Goal: Information Seeking & Learning: Learn about a topic

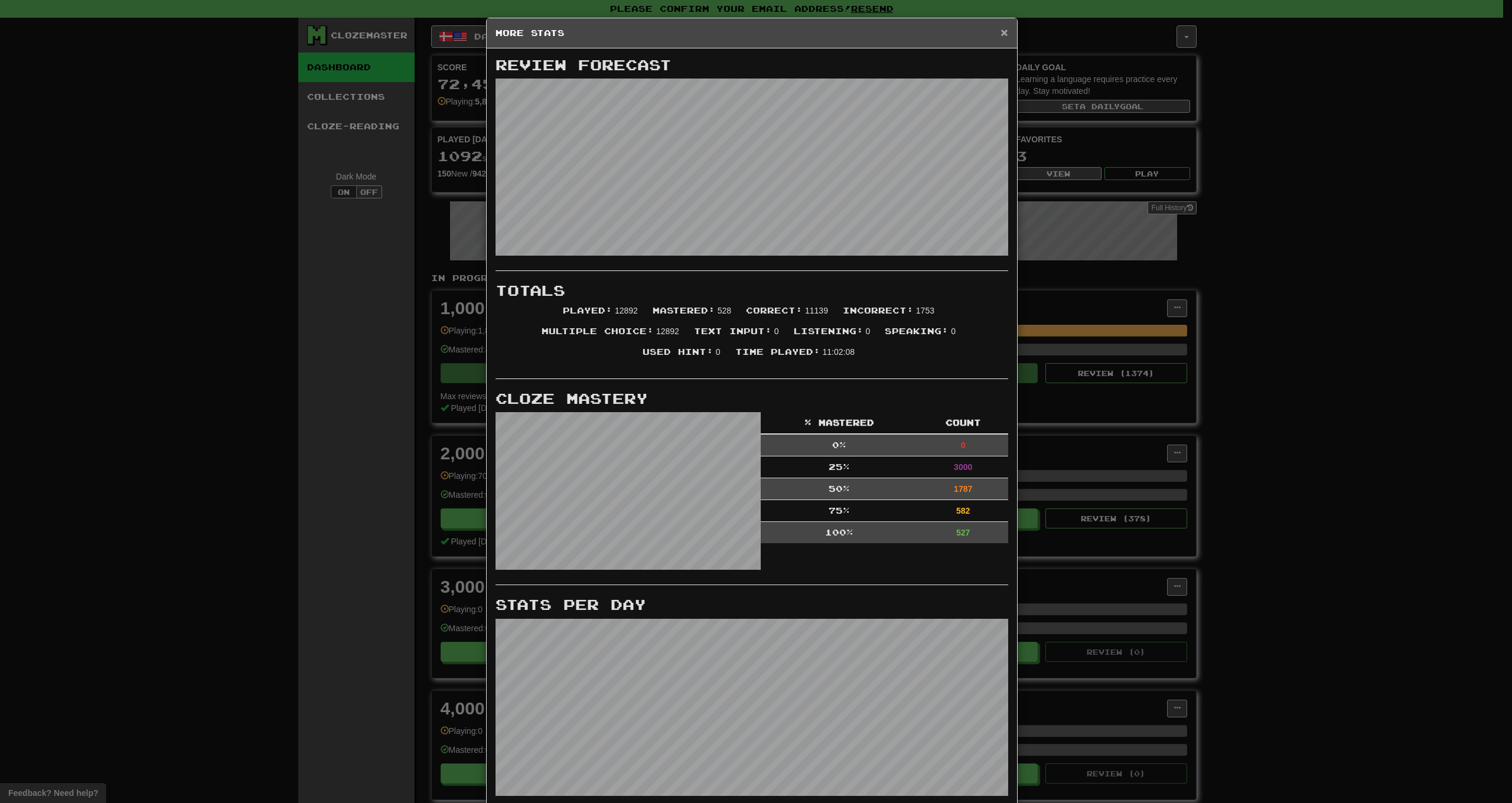
click at [1003, 34] on span "×" at bounding box center [1004, 32] width 7 height 13
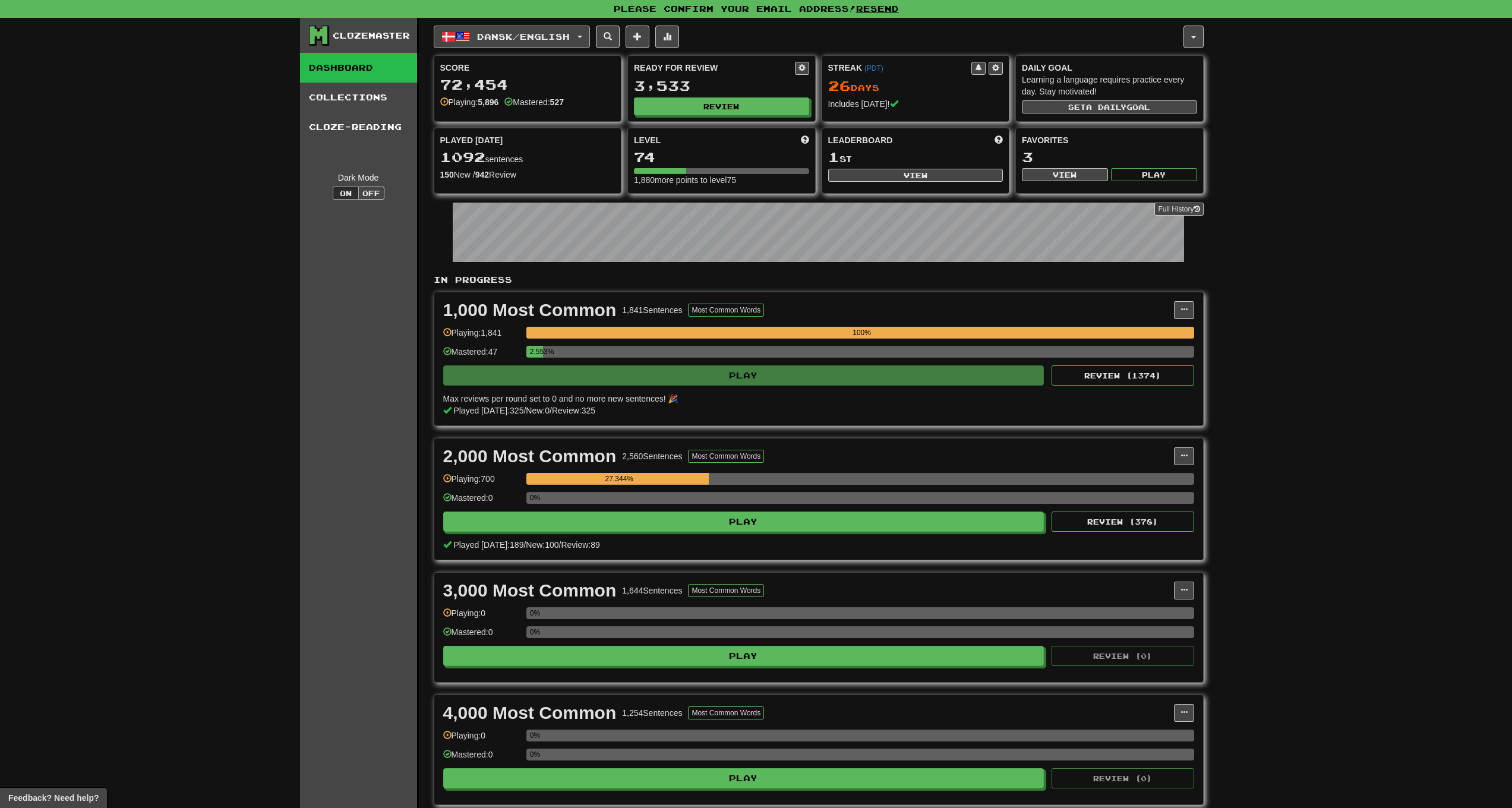
click at [470, 38] on button "Dansk / English" at bounding box center [512, 36] width 156 height 22
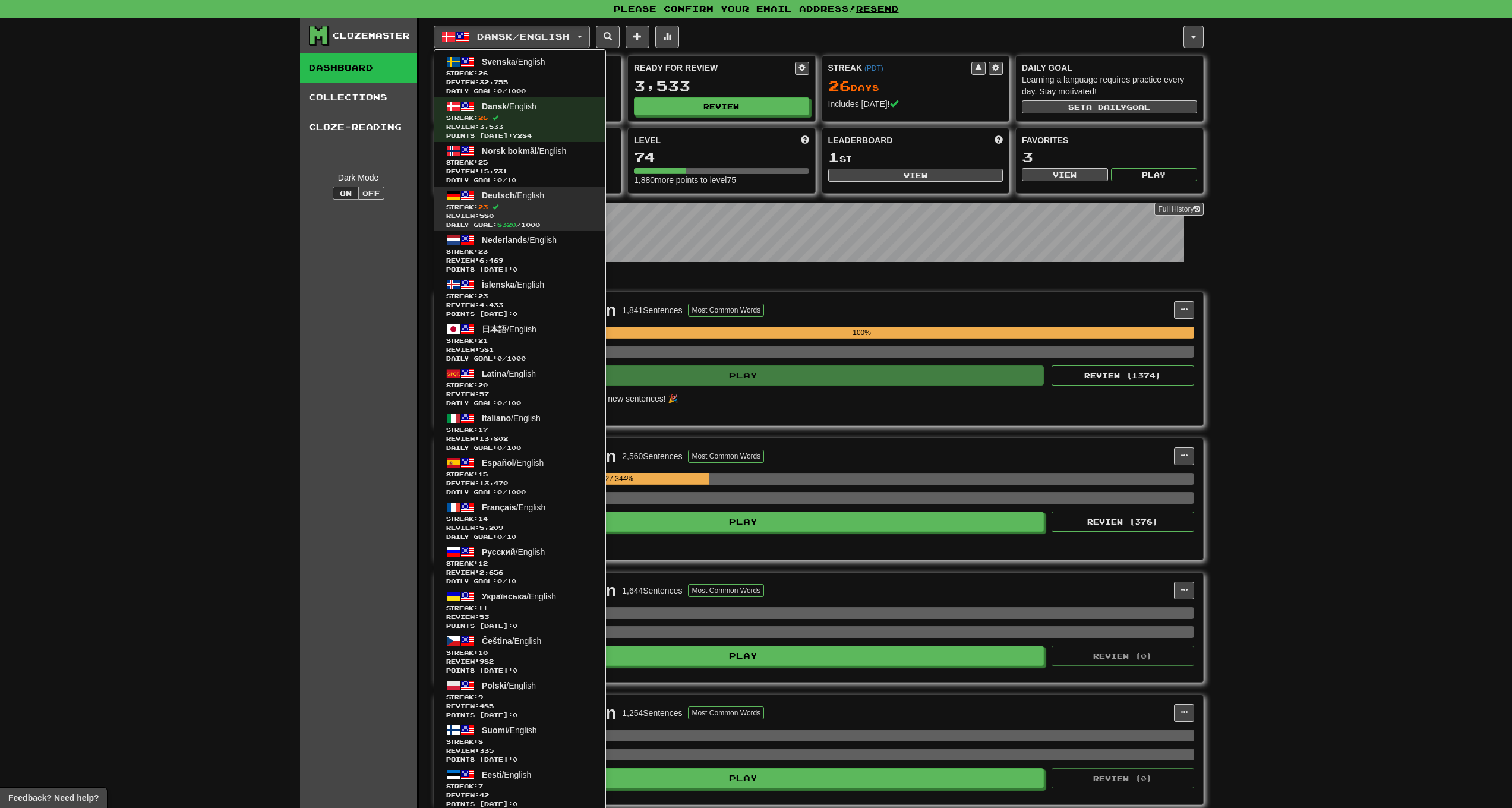
click at [539, 209] on span "Streak: 23" at bounding box center [520, 207] width 147 height 9
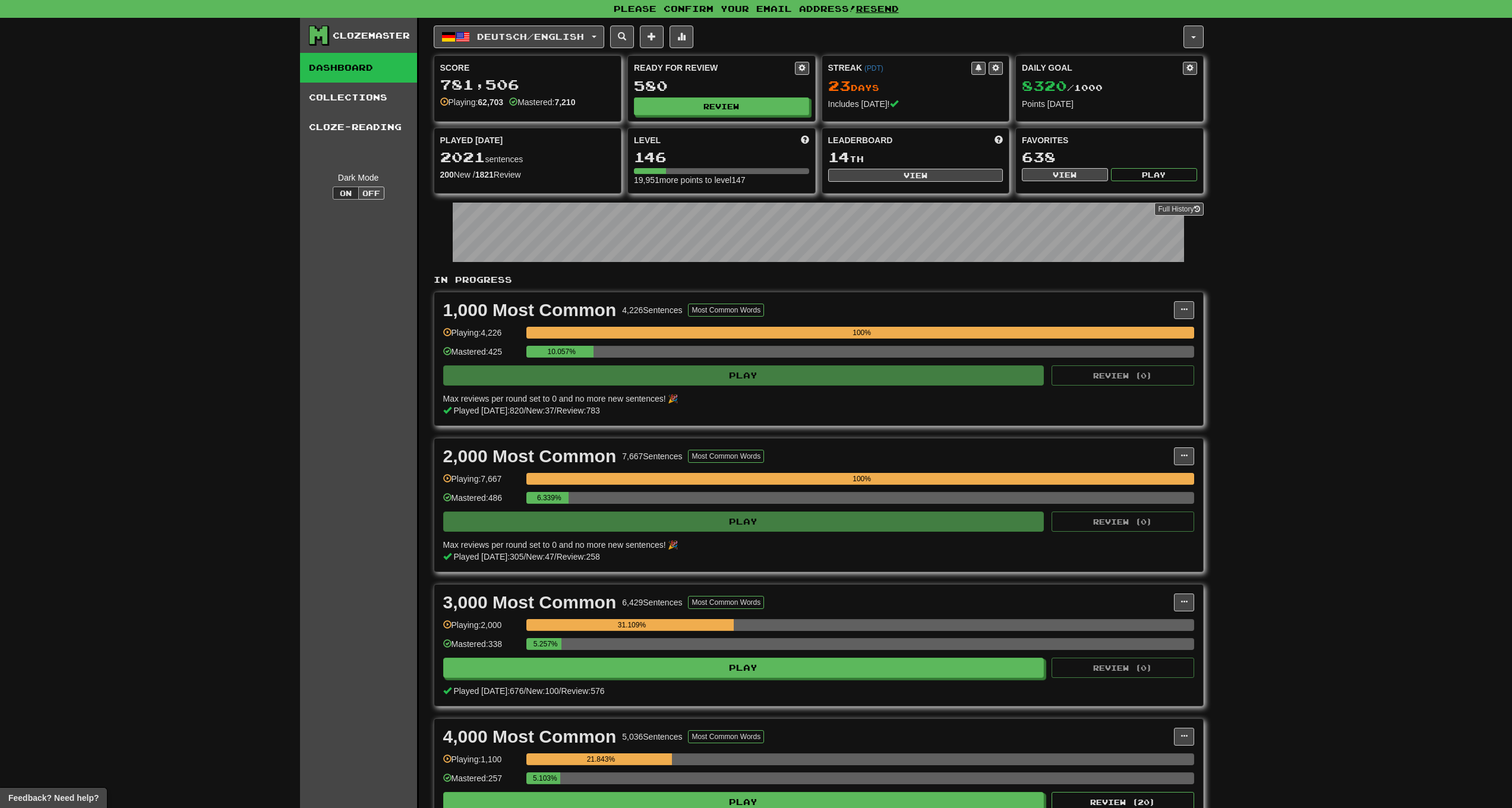
click at [798, 69] on span at bounding box center [802, 68] width 7 height 7
select select "**********"
select select "*"
select select "**"
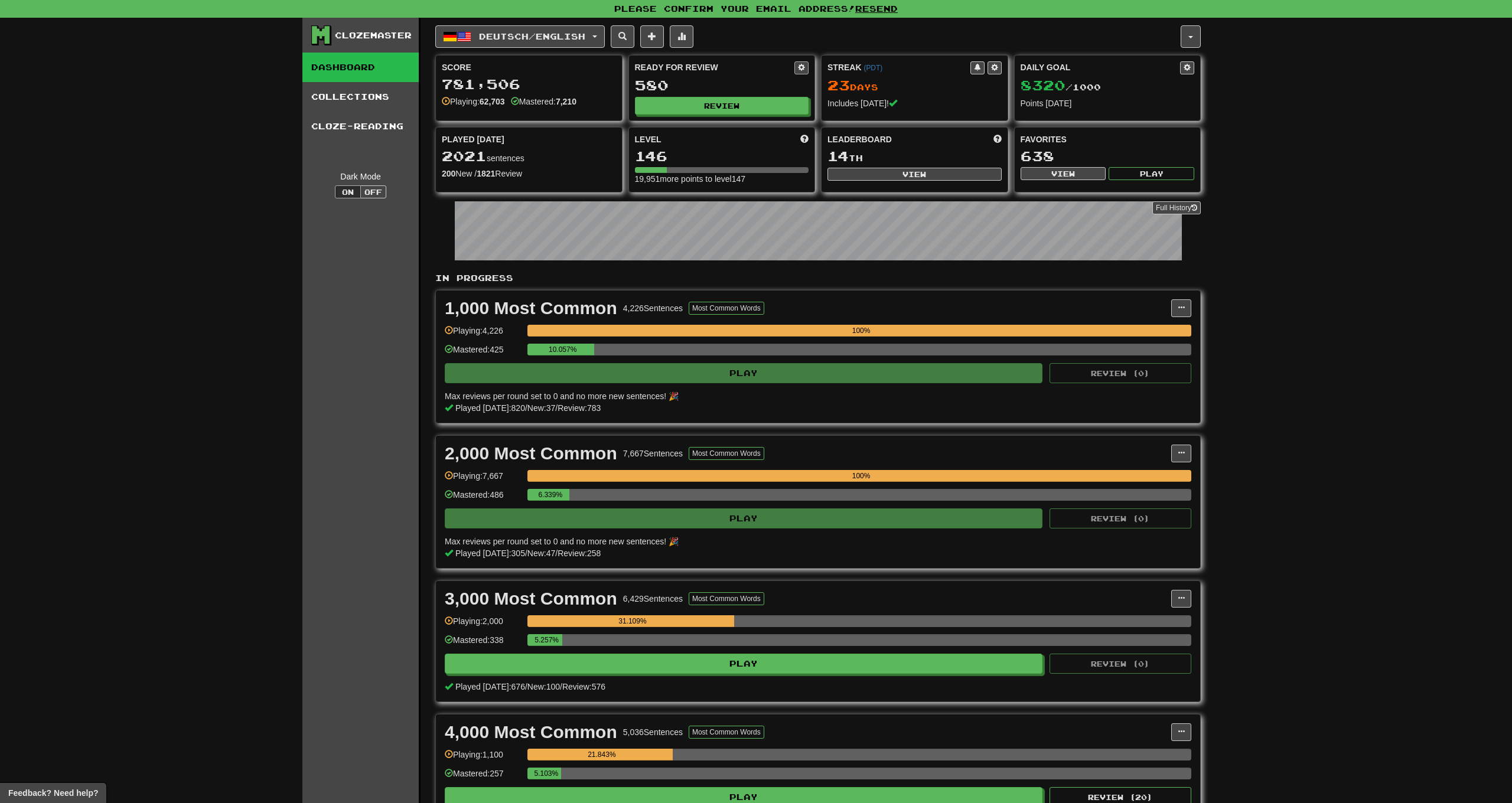
select select "**"
select select "***"
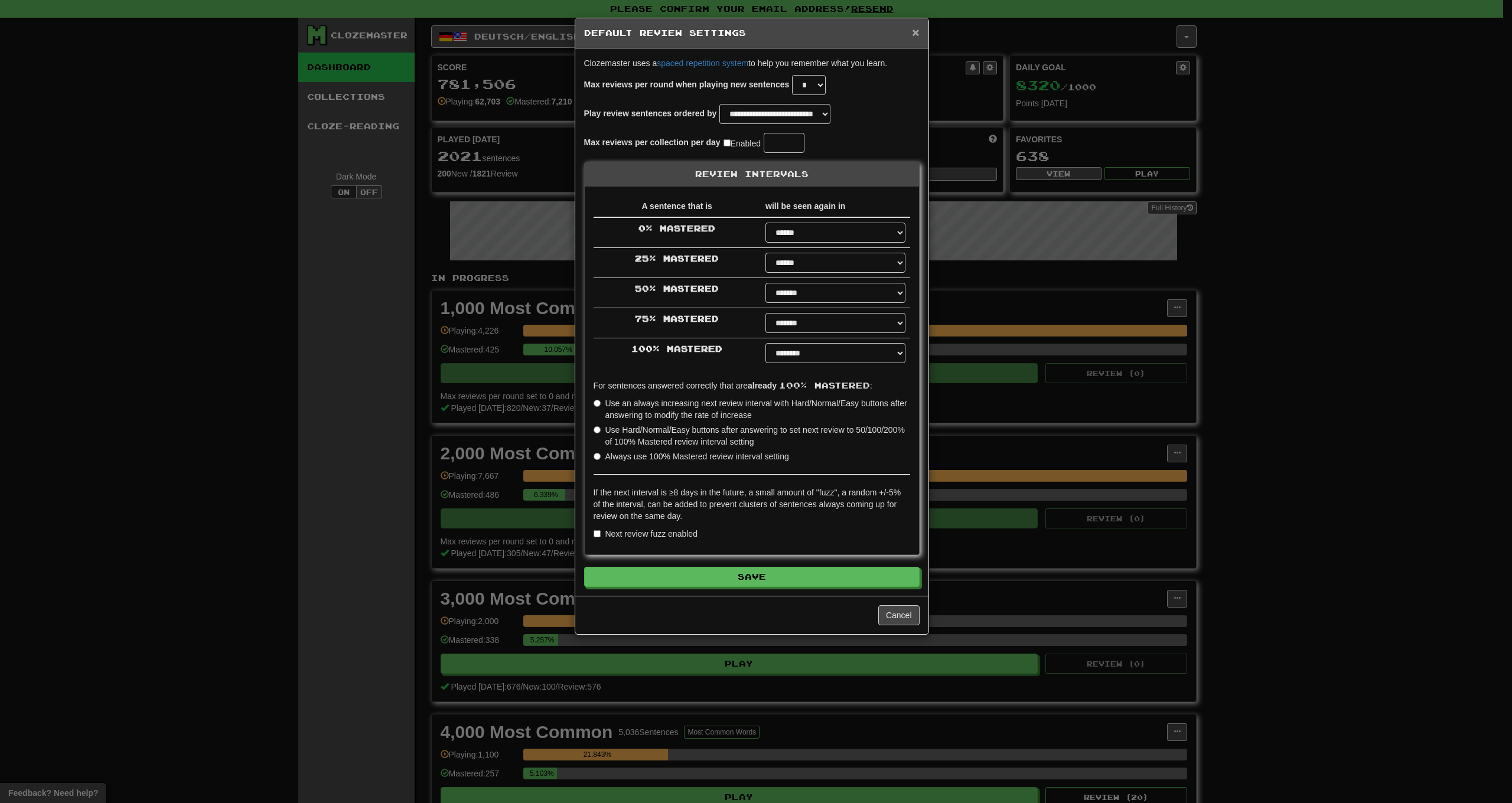
click at [914, 33] on span "×" at bounding box center [915, 32] width 7 height 13
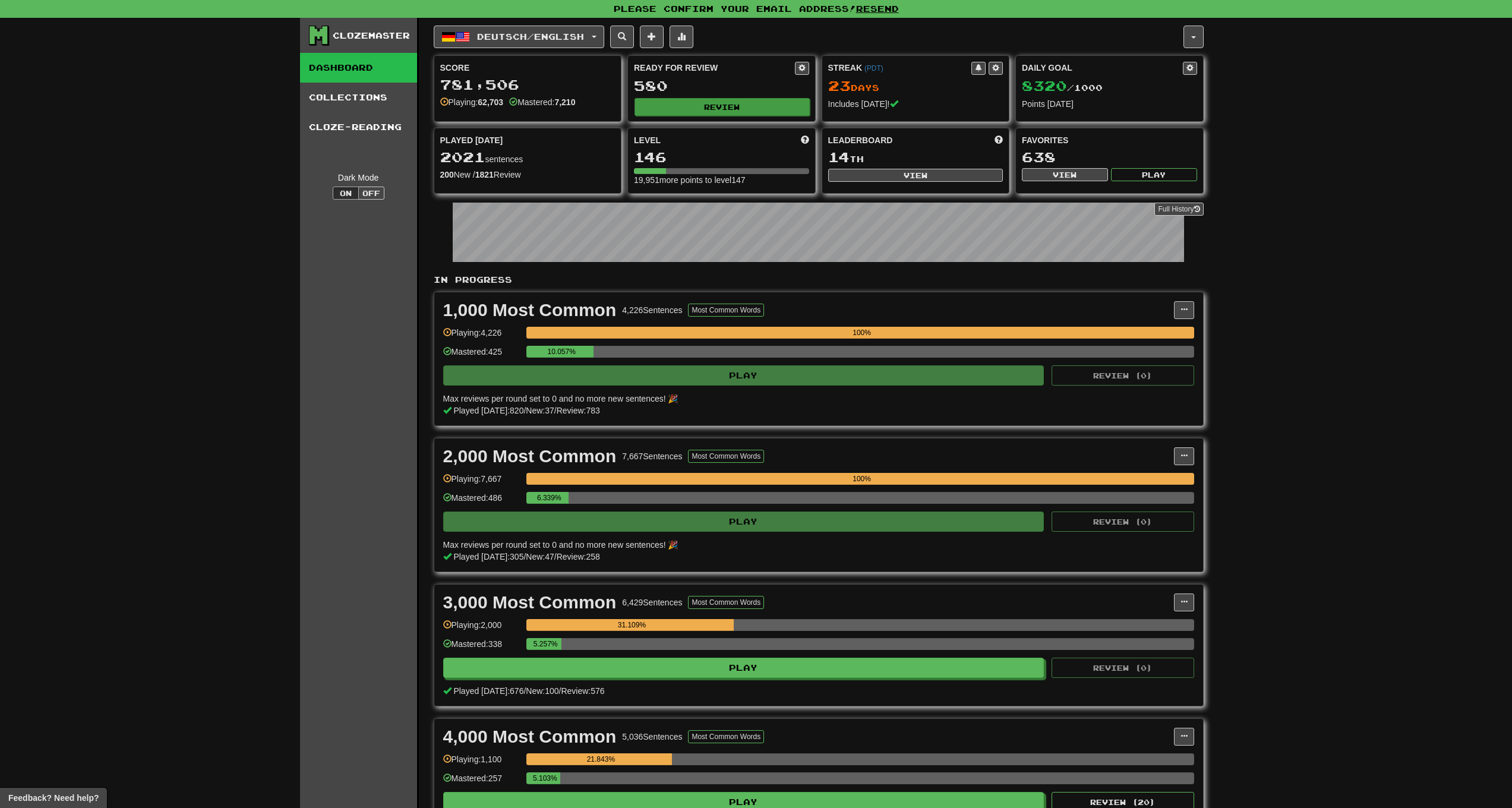
click at [721, 105] on button "Review" at bounding box center [722, 107] width 176 height 18
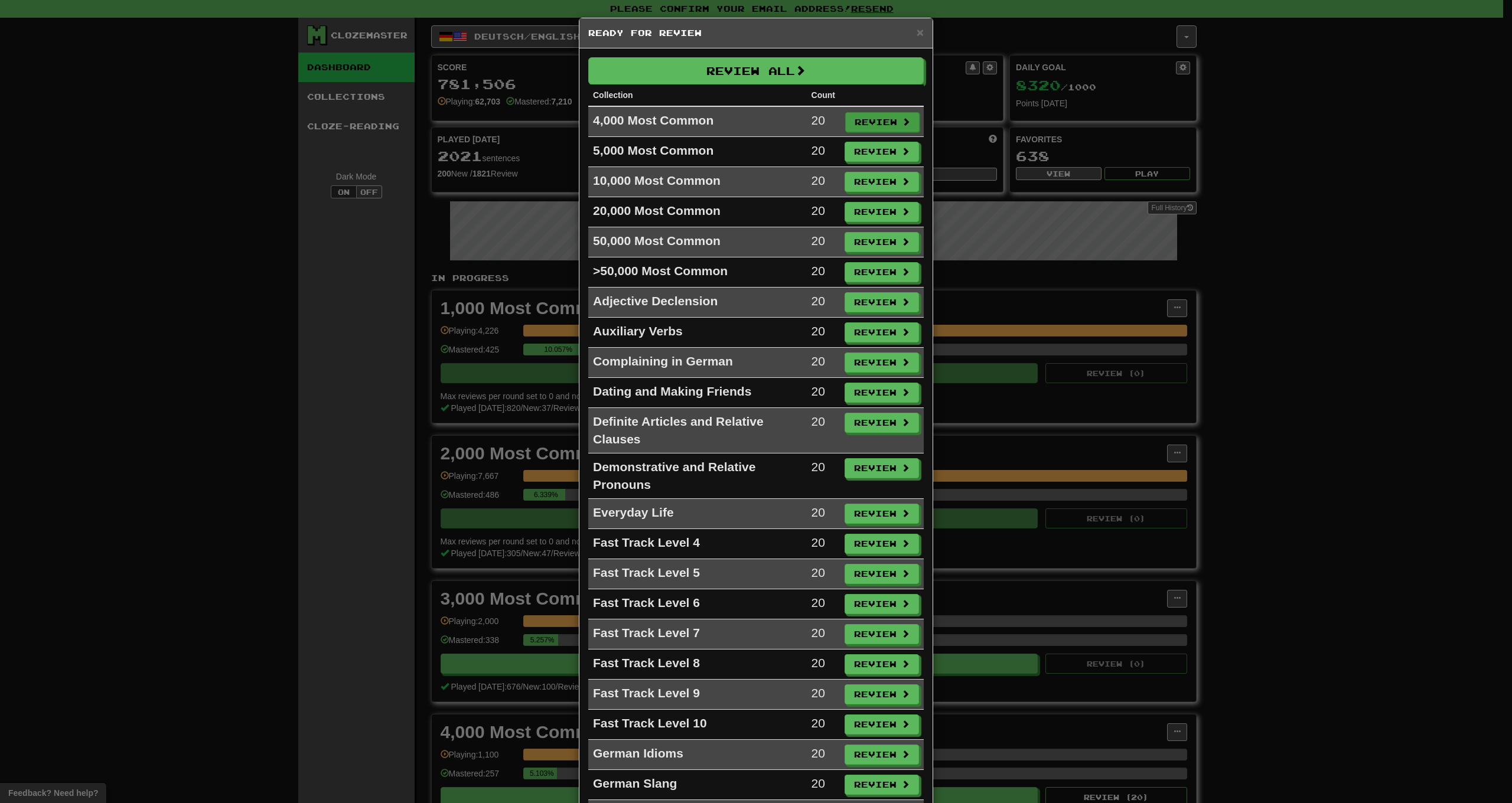
click at [869, 116] on button "Review" at bounding box center [882, 122] width 74 height 20
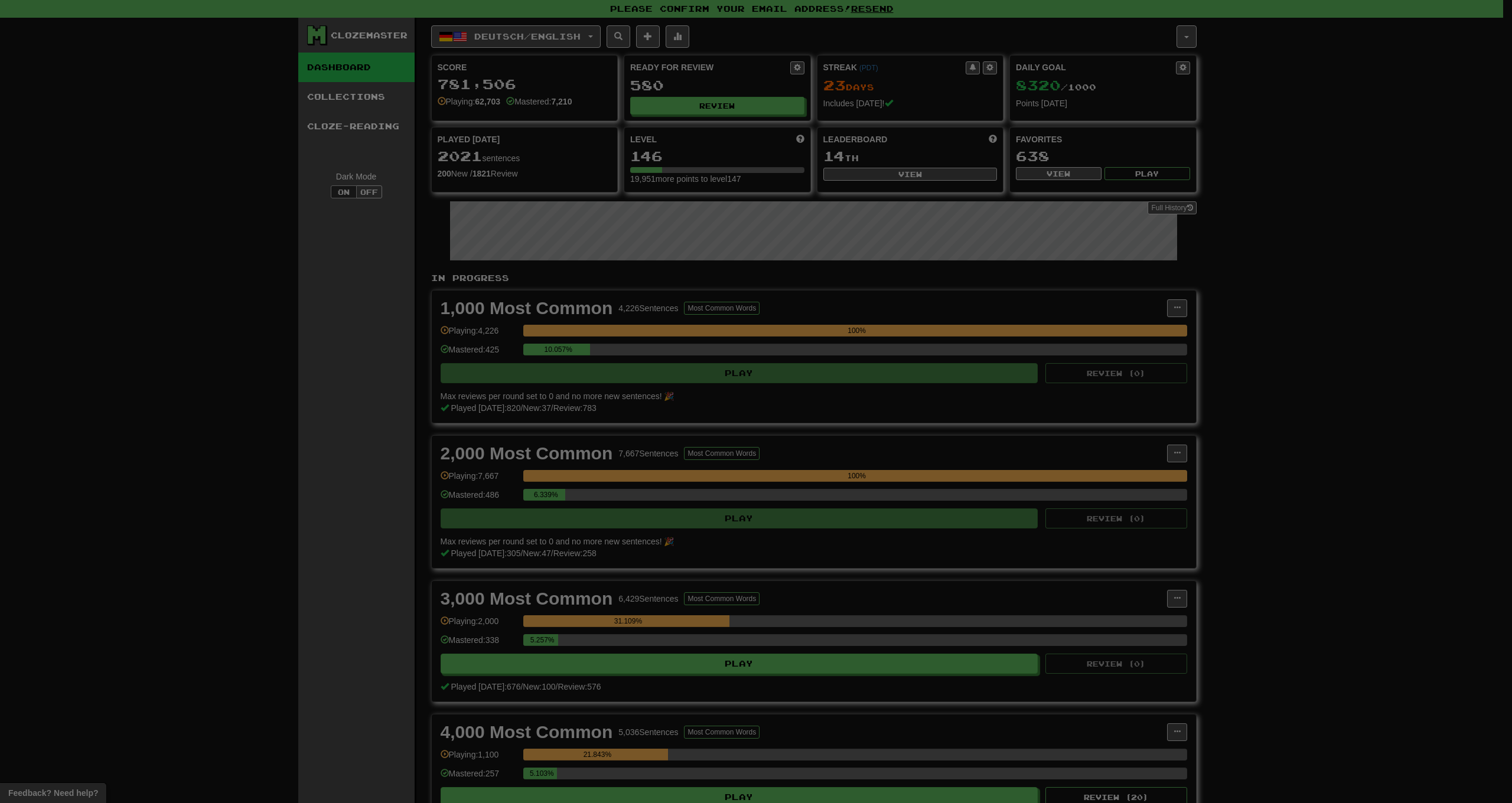
select select "***"
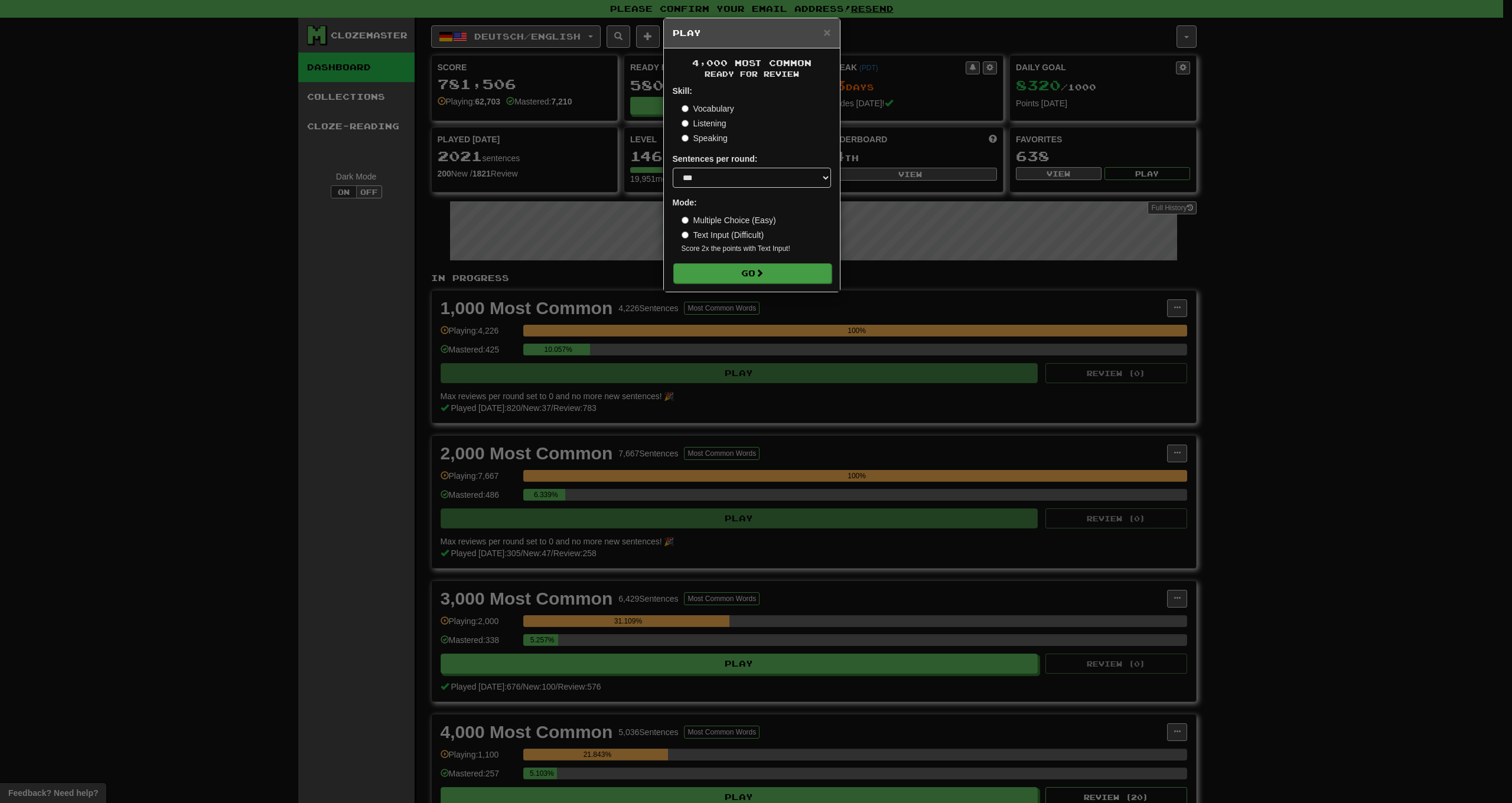
click at [762, 278] on button "Go" at bounding box center [753, 273] width 159 height 20
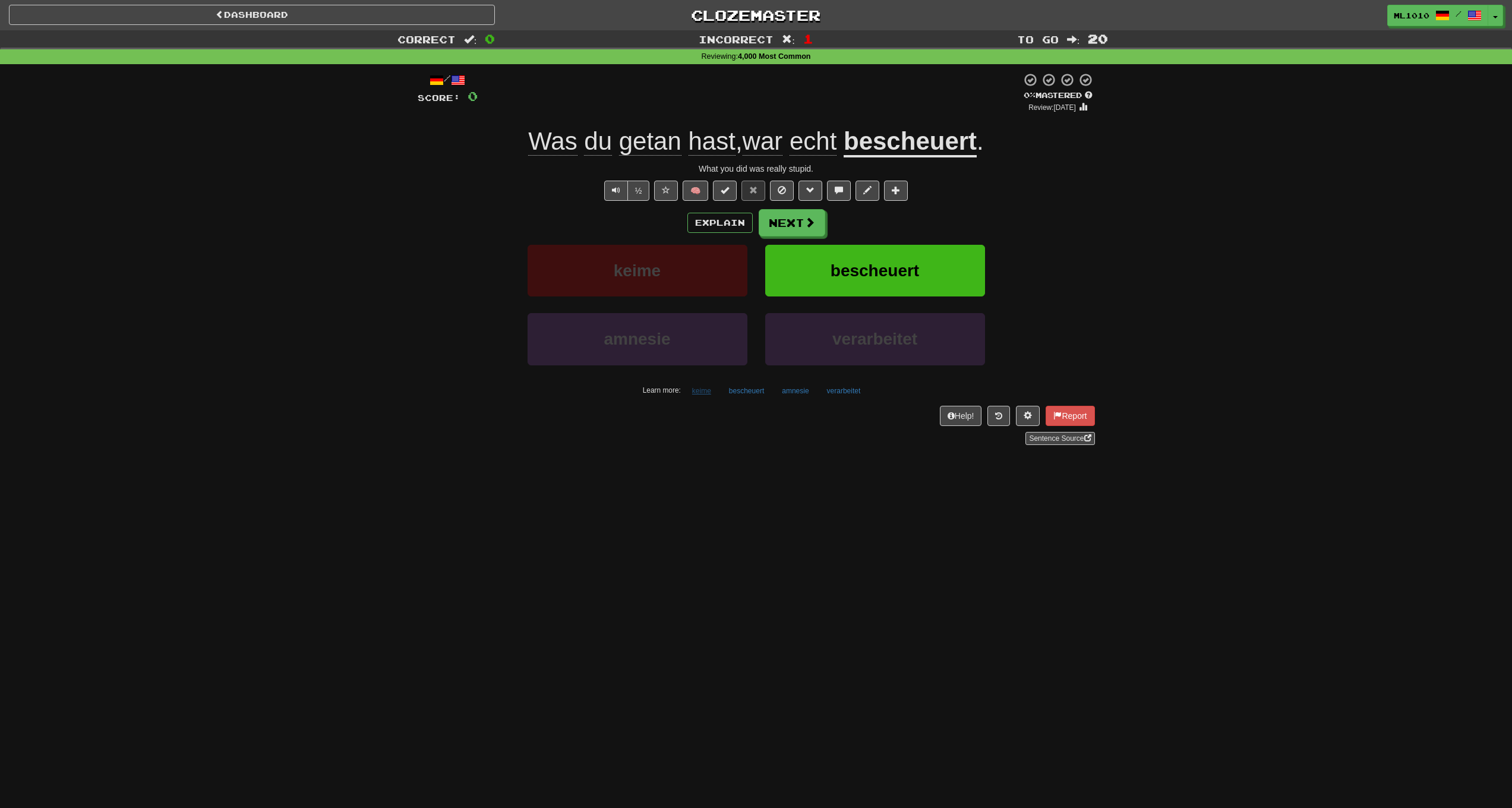
click at [703, 386] on button "keime" at bounding box center [701, 391] width 32 height 18
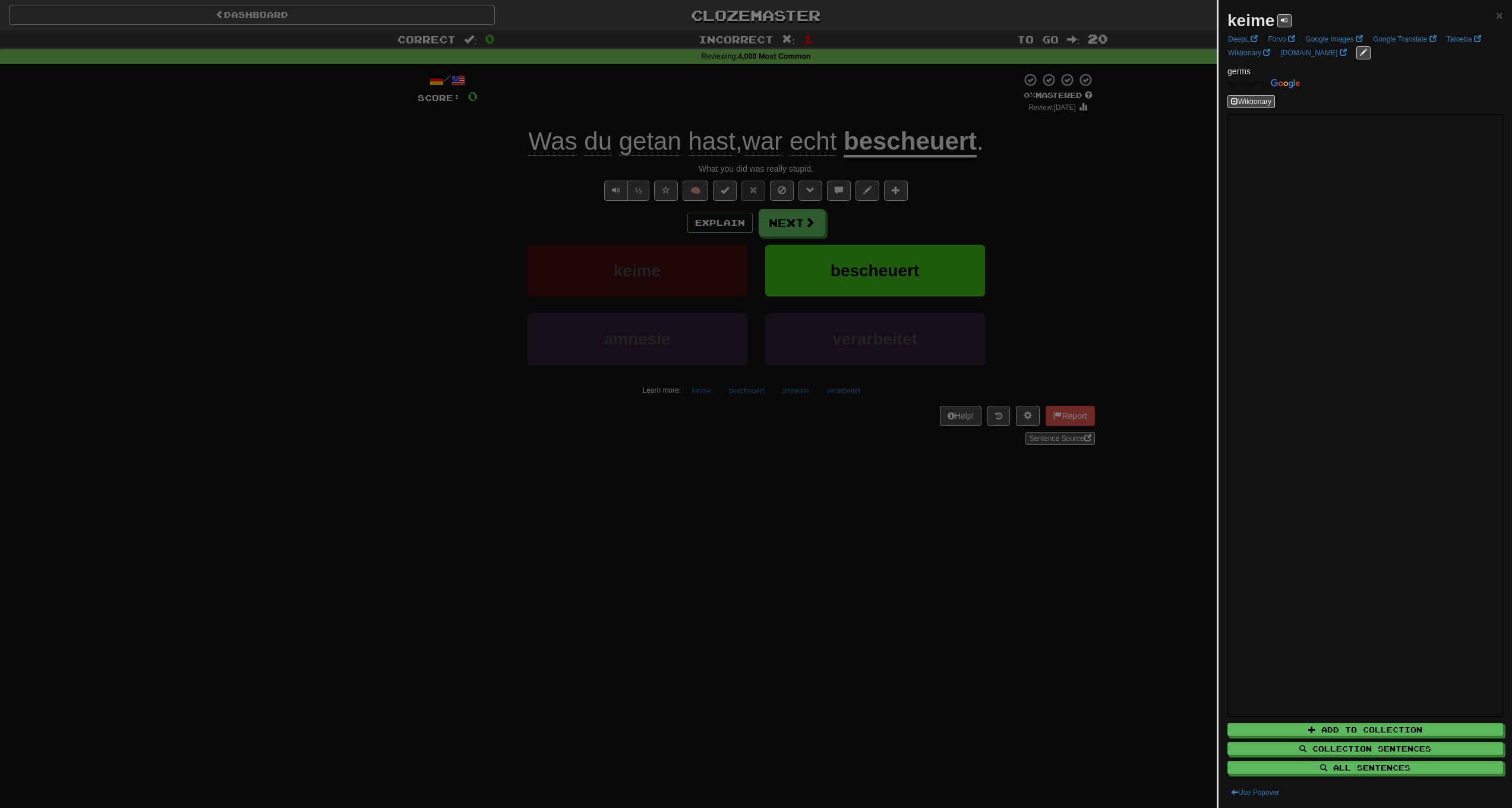
click at [1102, 260] on div at bounding box center [756, 404] width 1512 height 808
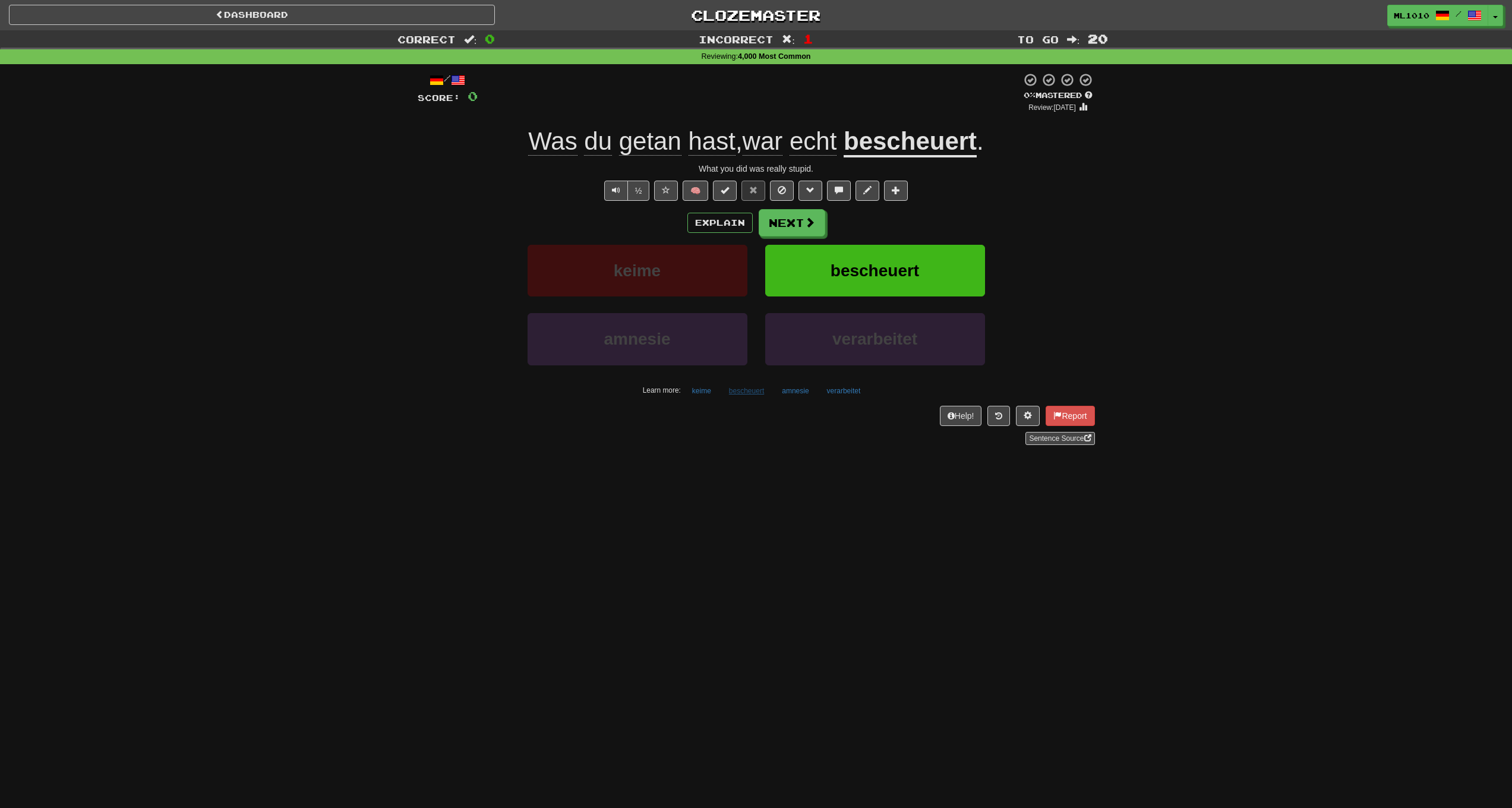
click at [760, 389] on button "bescheuert" at bounding box center [746, 391] width 48 height 18
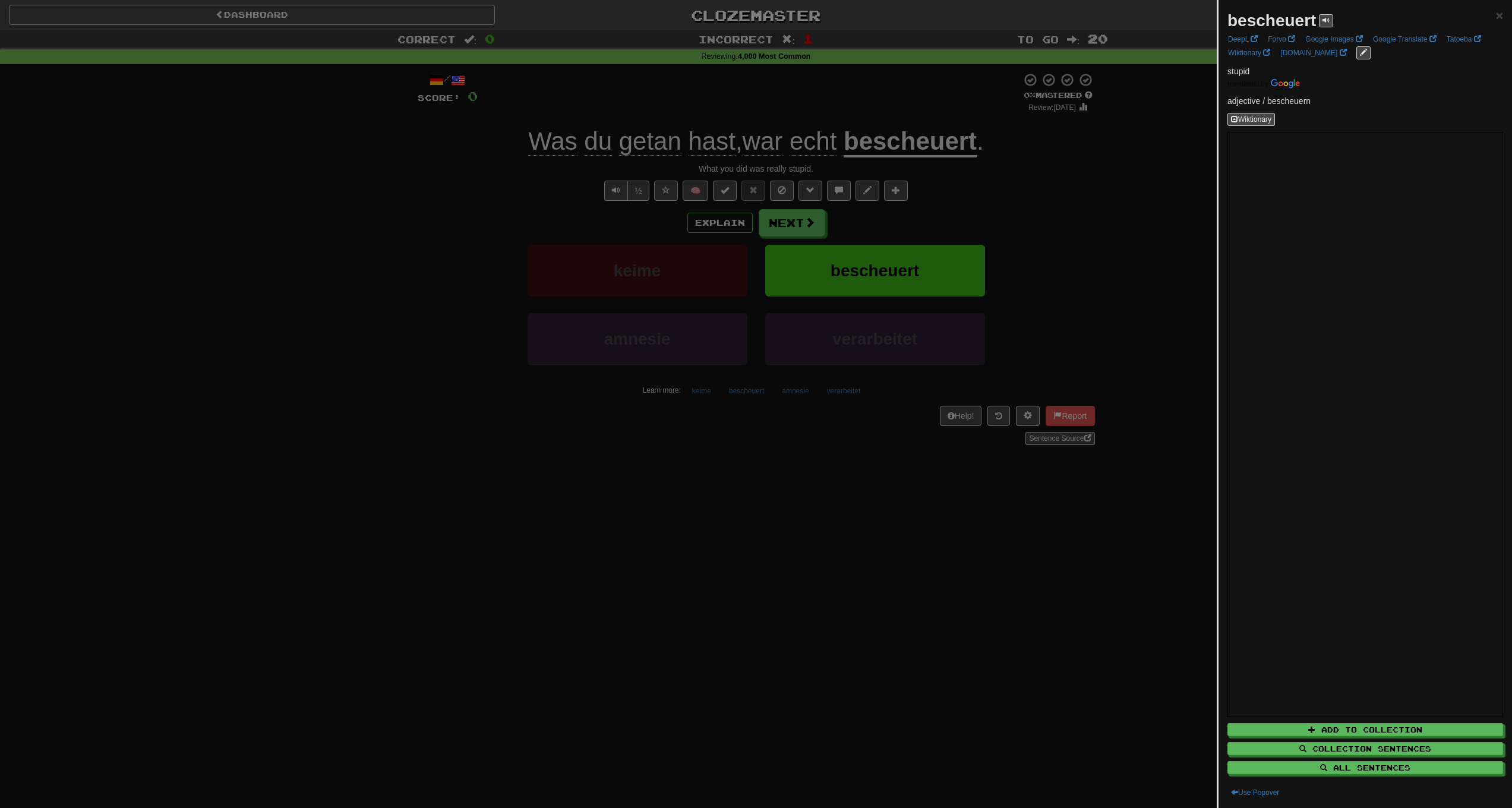
click at [1045, 327] on div at bounding box center [756, 404] width 1512 height 808
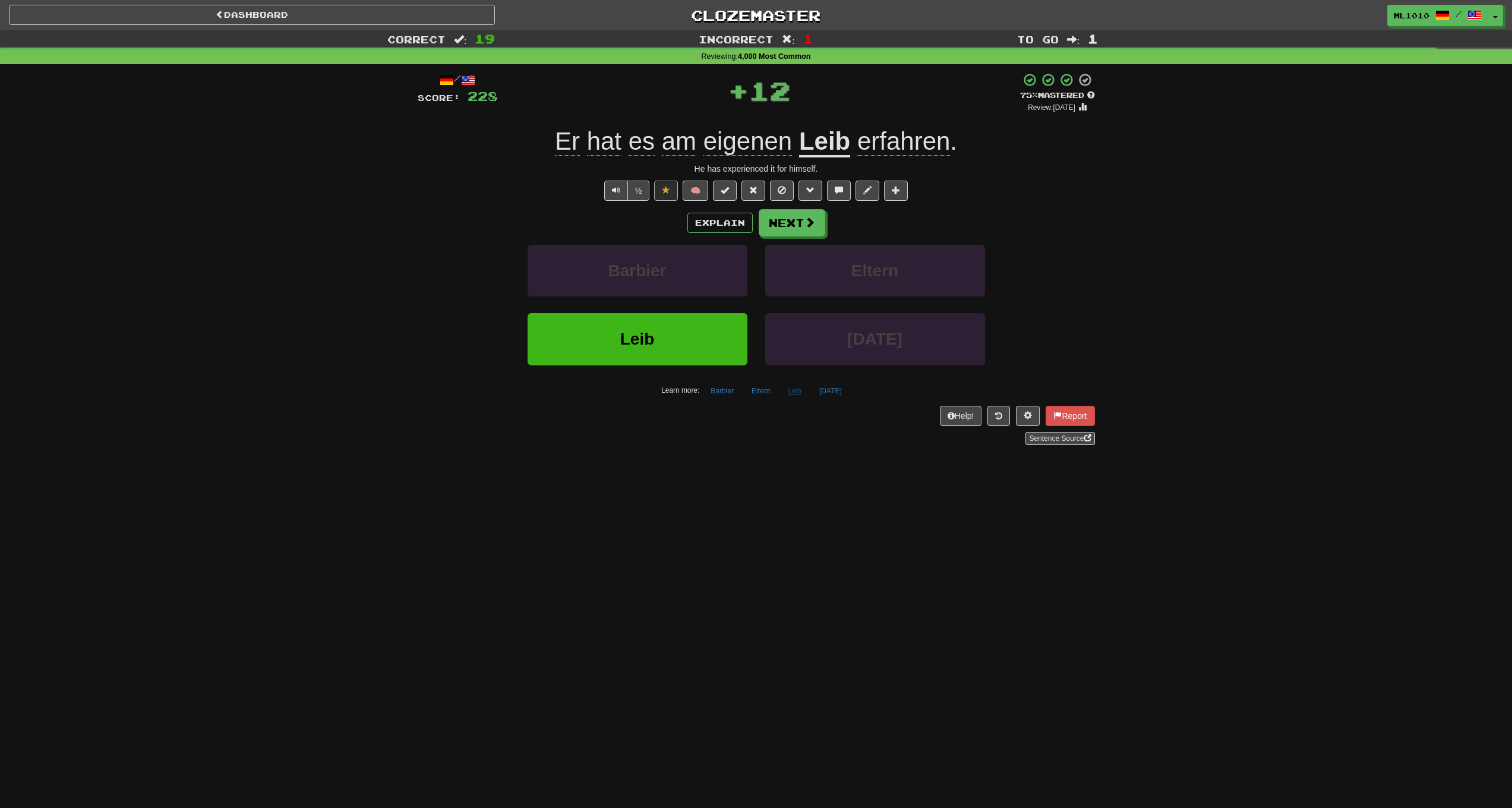
click at [794, 384] on button "Leib" at bounding box center [795, 391] width 27 height 18
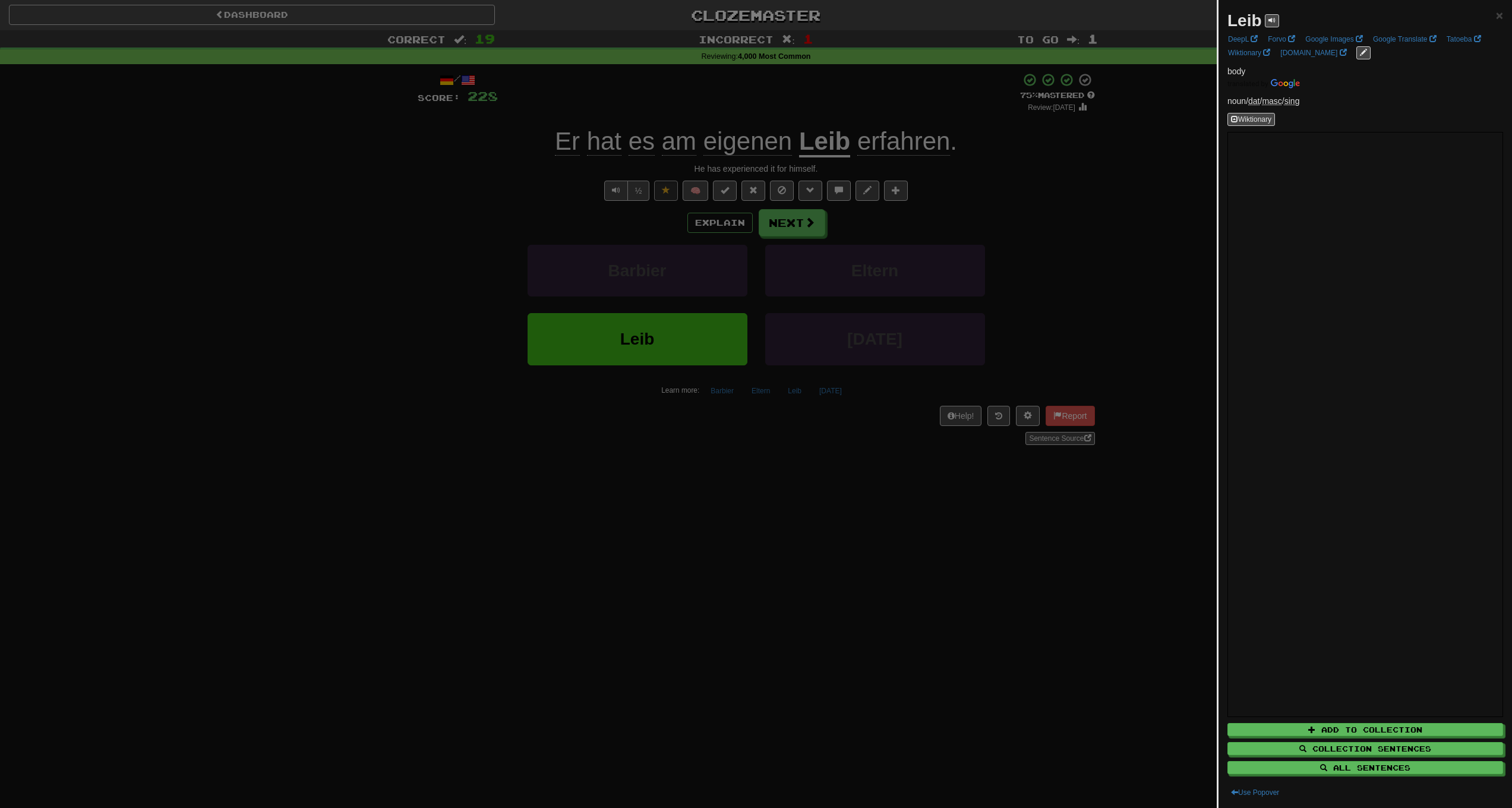
click at [1111, 268] on div at bounding box center [756, 404] width 1512 height 808
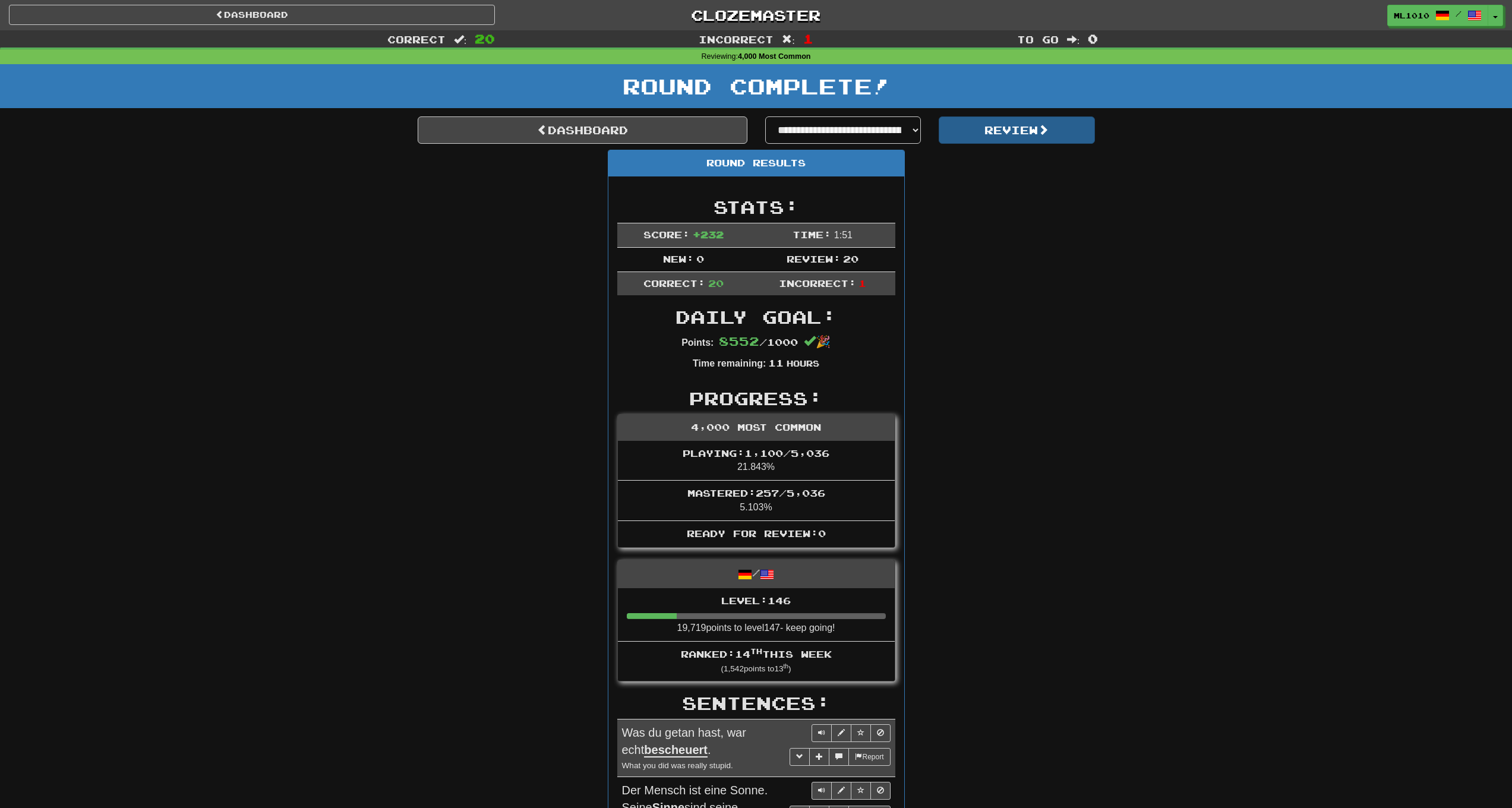
click at [1008, 127] on button "Review" at bounding box center [1017, 130] width 156 height 27
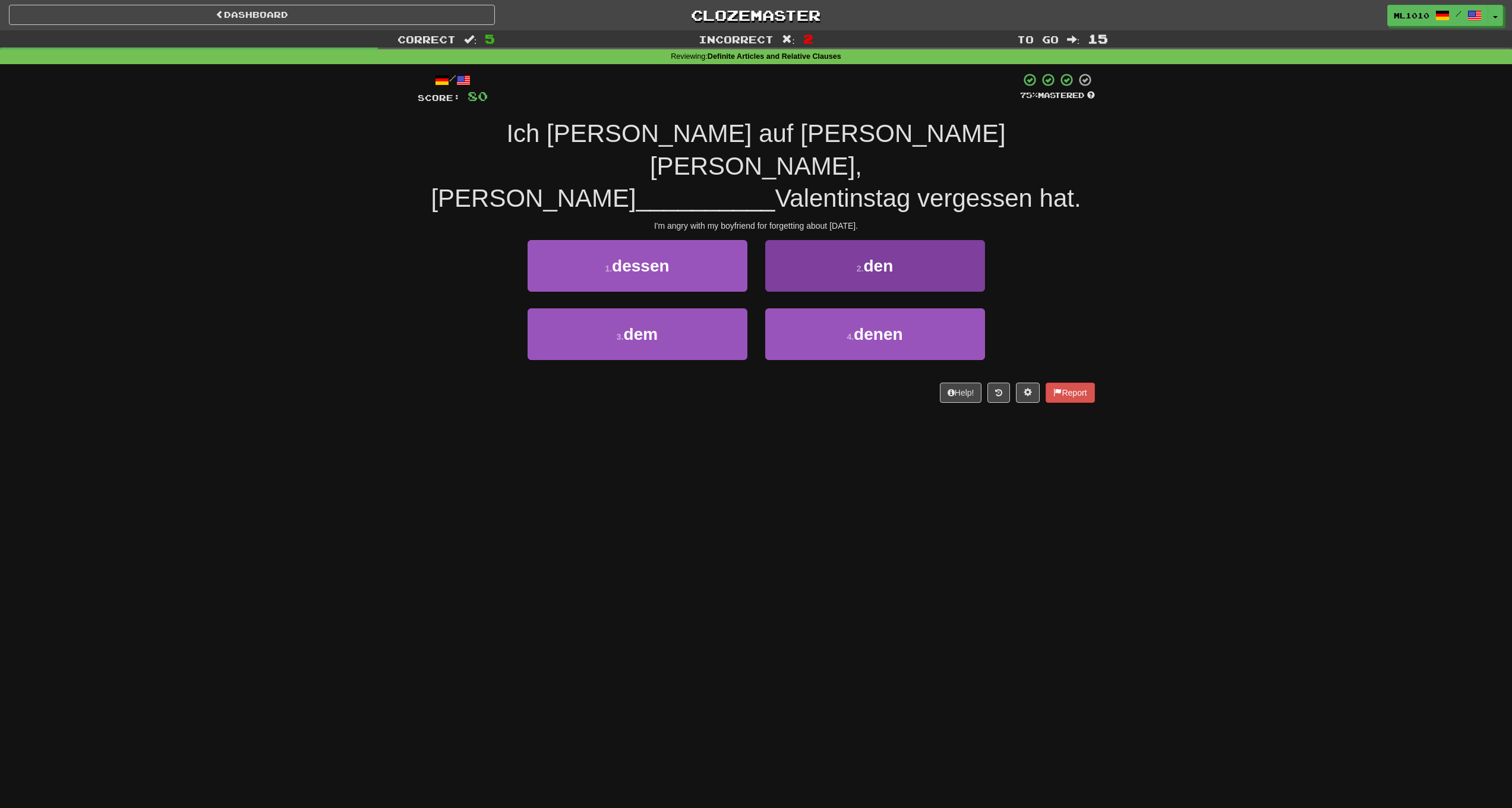
click at [865, 257] on span "den" at bounding box center [878, 266] width 30 height 19
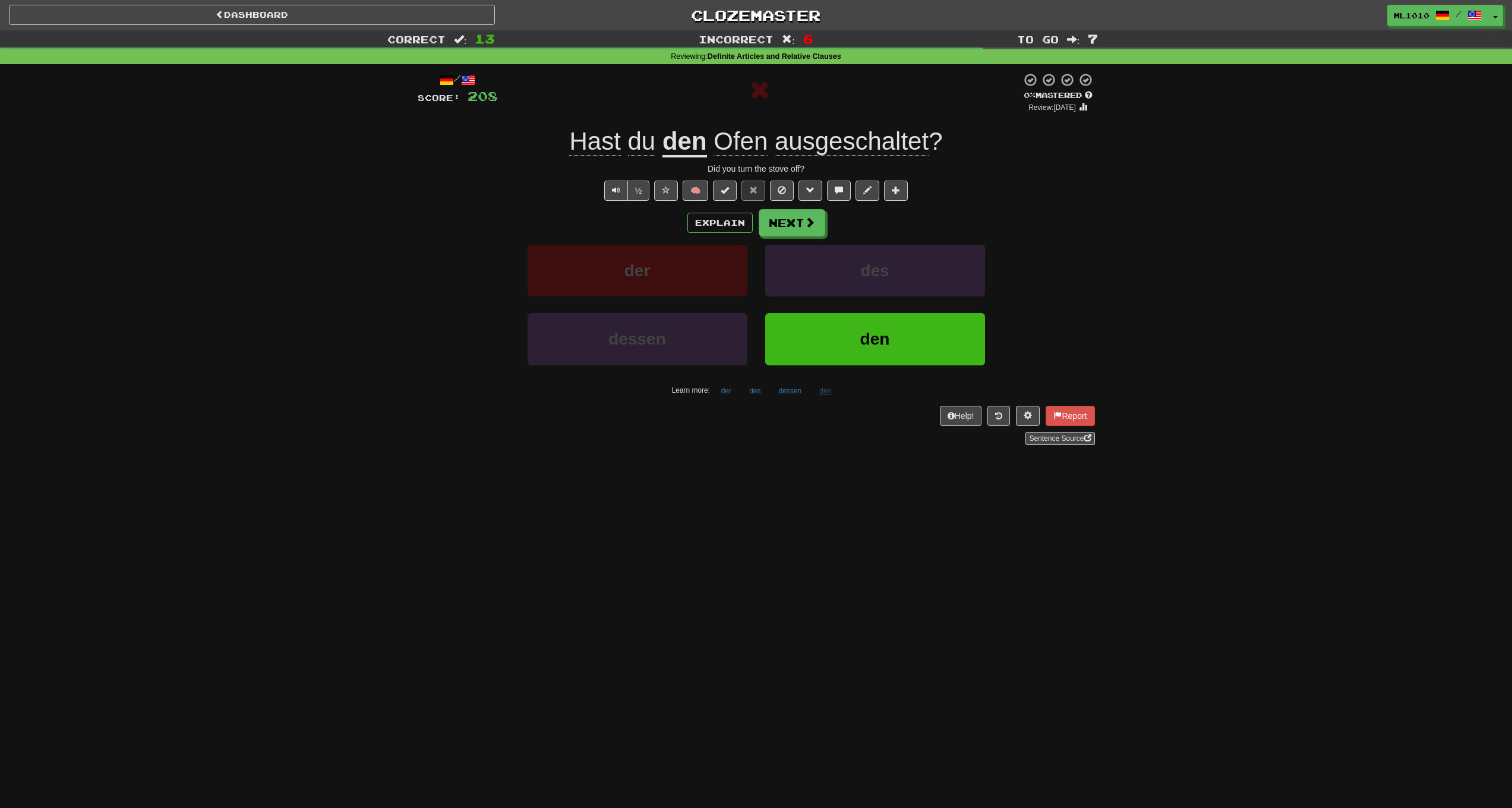
click at [821, 387] on button "den" at bounding box center [825, 391] width 25 height 18
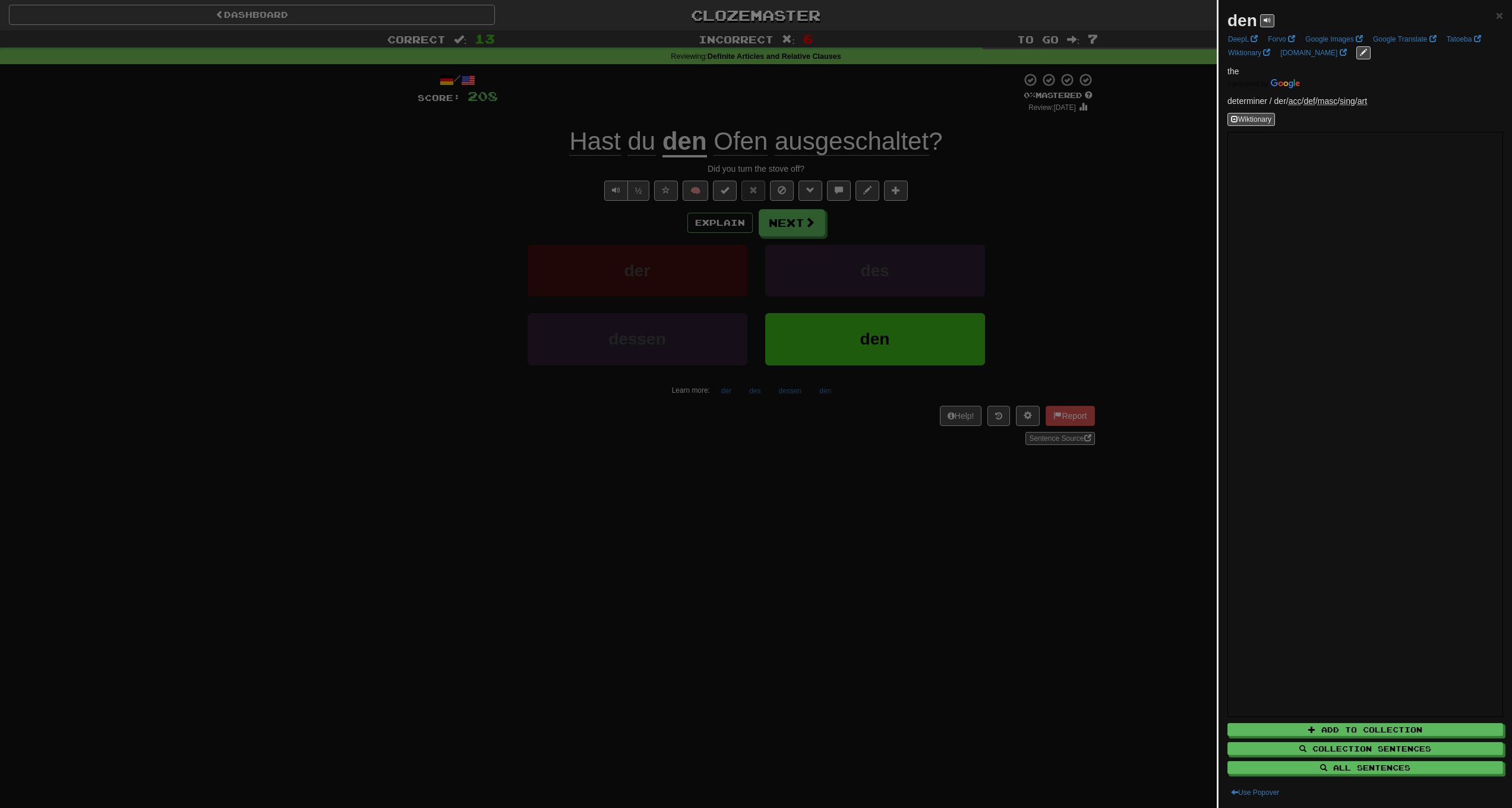
click at [797, 428] on div at bounding box center [756, 404] width 1512 height 808
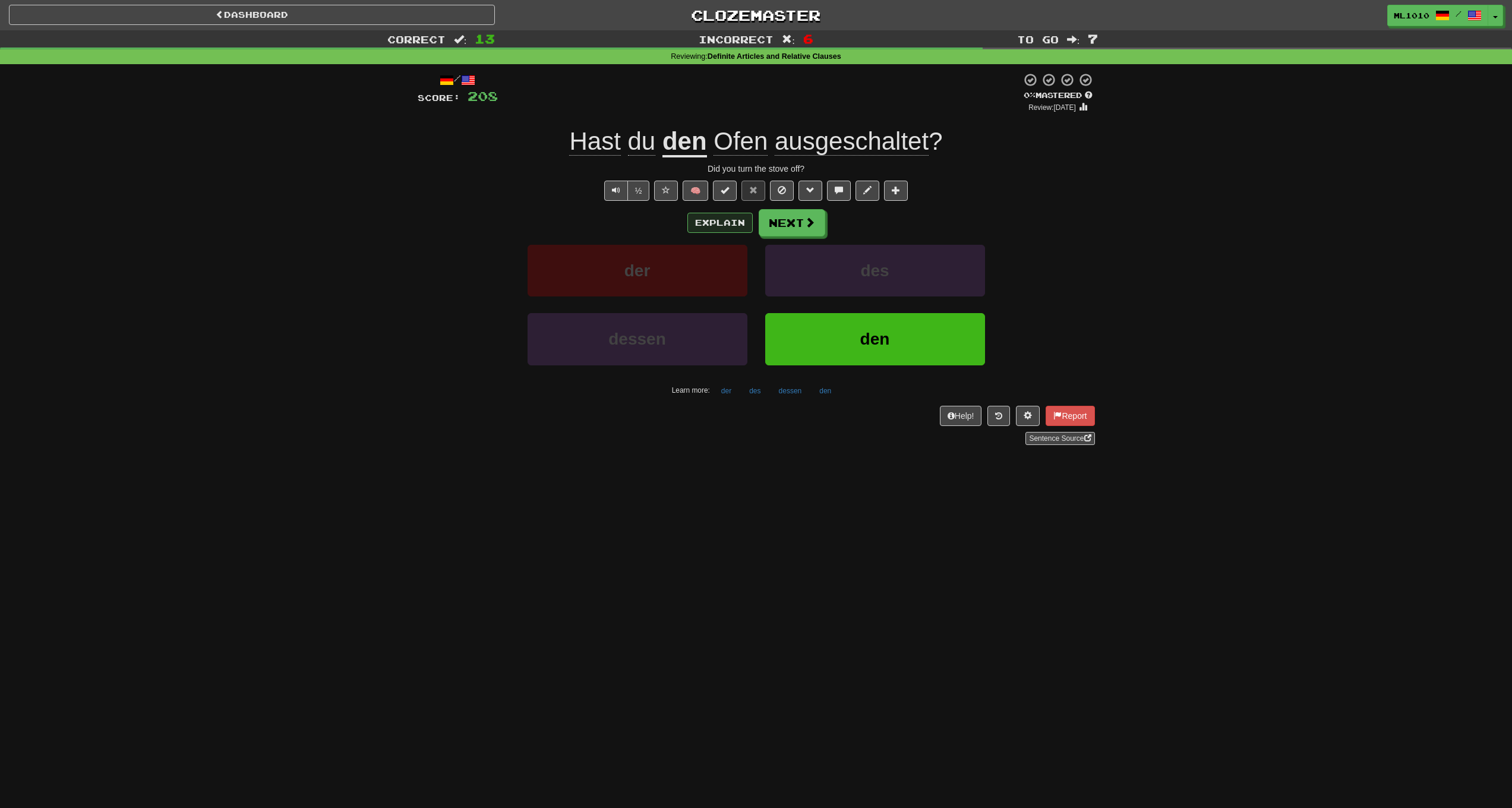
click at [720, 223] on button "Explain" at bounding box center [720, 223] width 65 height 20
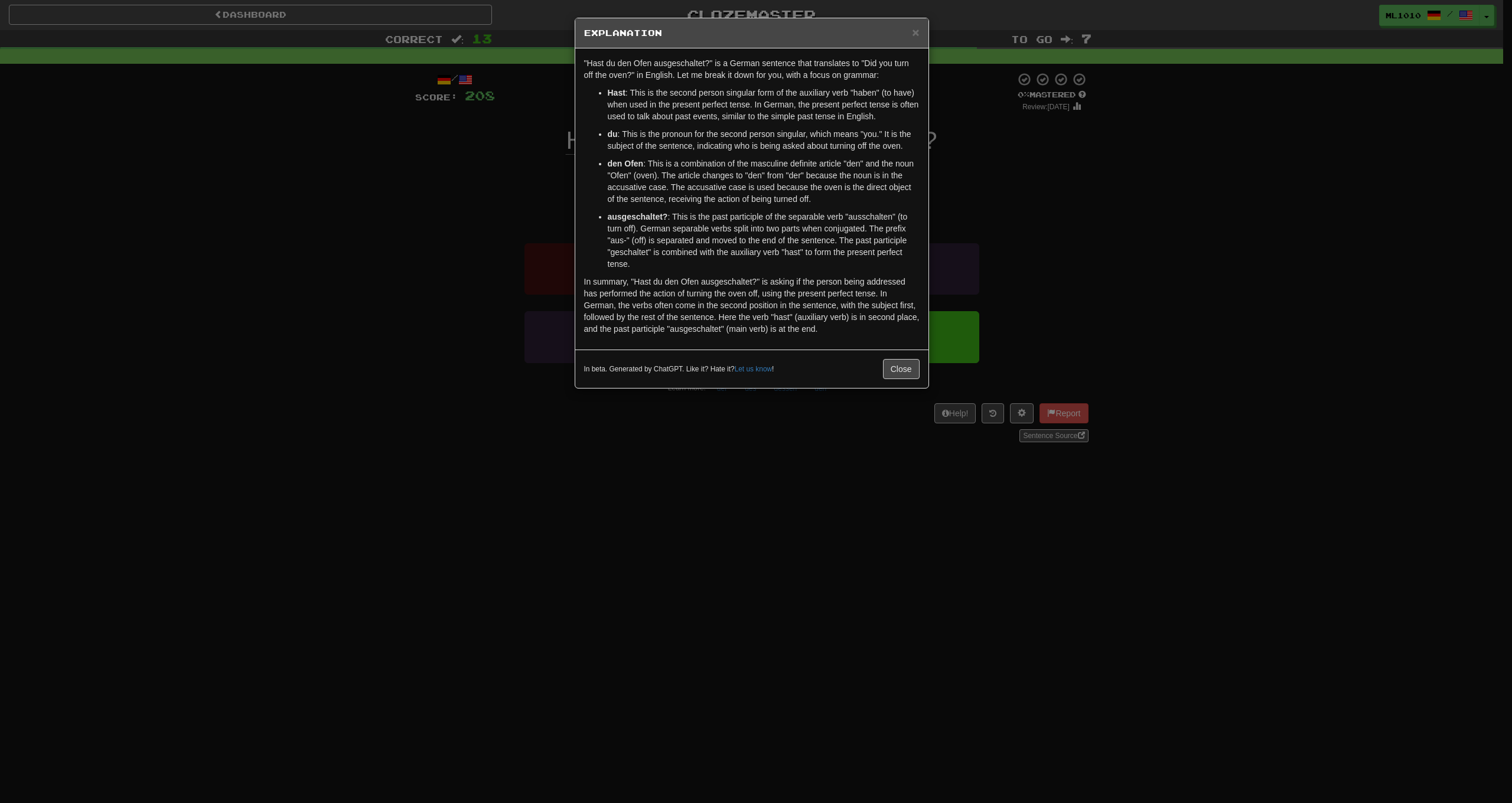
click at [914, 36] on span "×" at bounding box center [915, 32] width 7 height 13
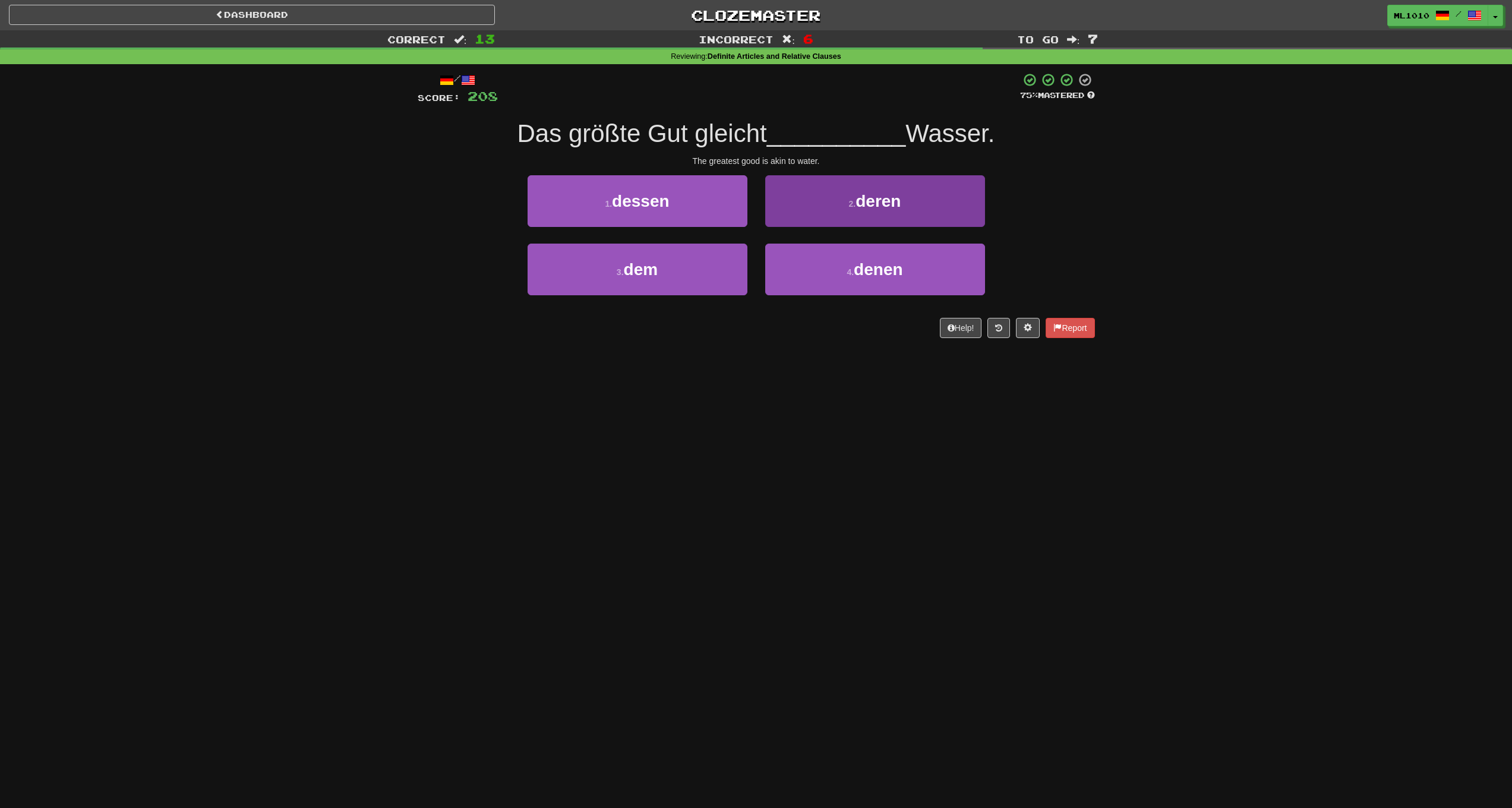
click at [899, 220] on button "2 . deren" at bounding box center [875, 201] width 220 height 52
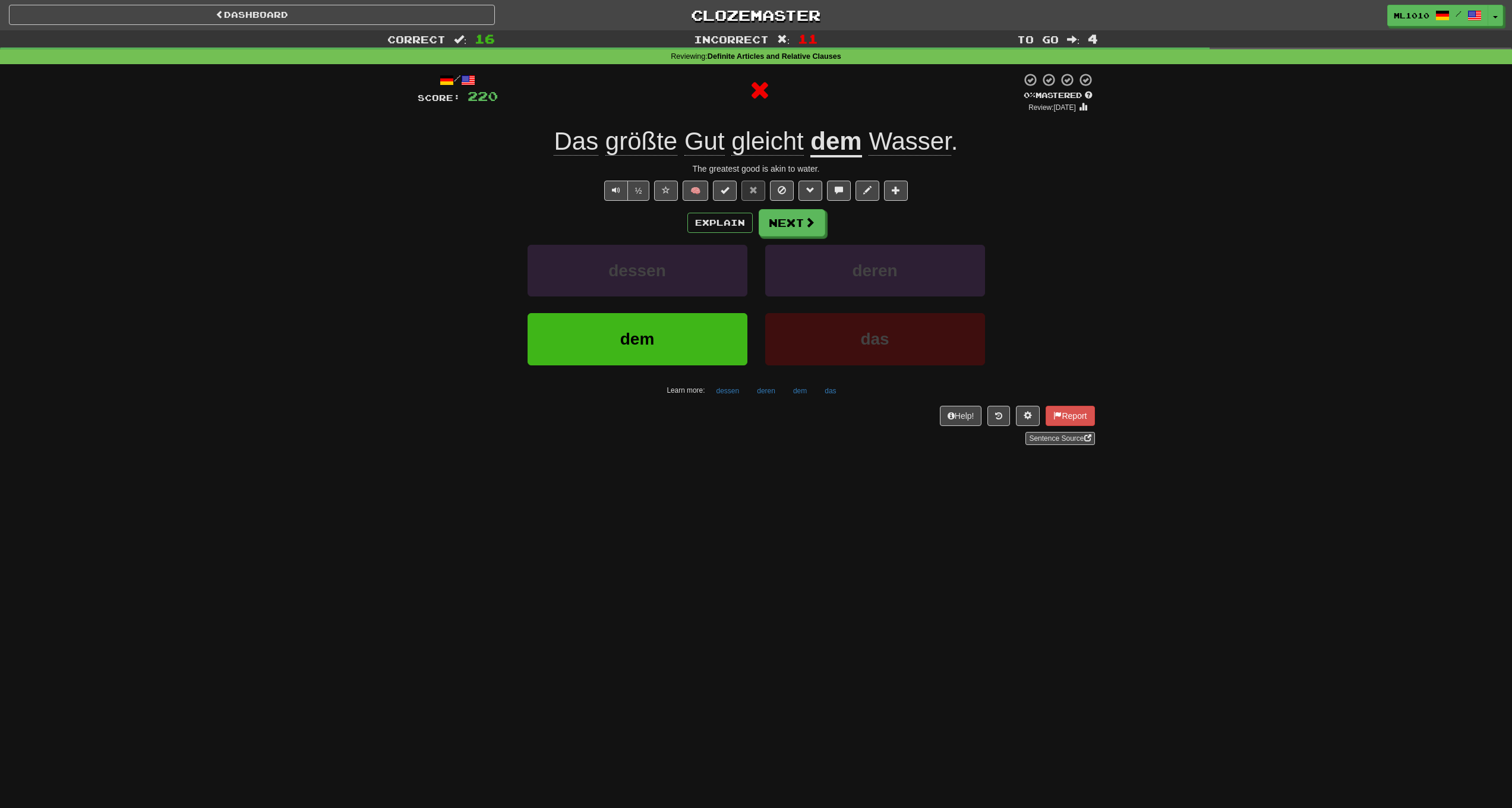
click at [724, 211] on div "Explain Next" at bounding box center [756, 223] width 677 height 27
click at [725, 218] on button "Explain" at bounding box center [720, 223] width 65 height 20
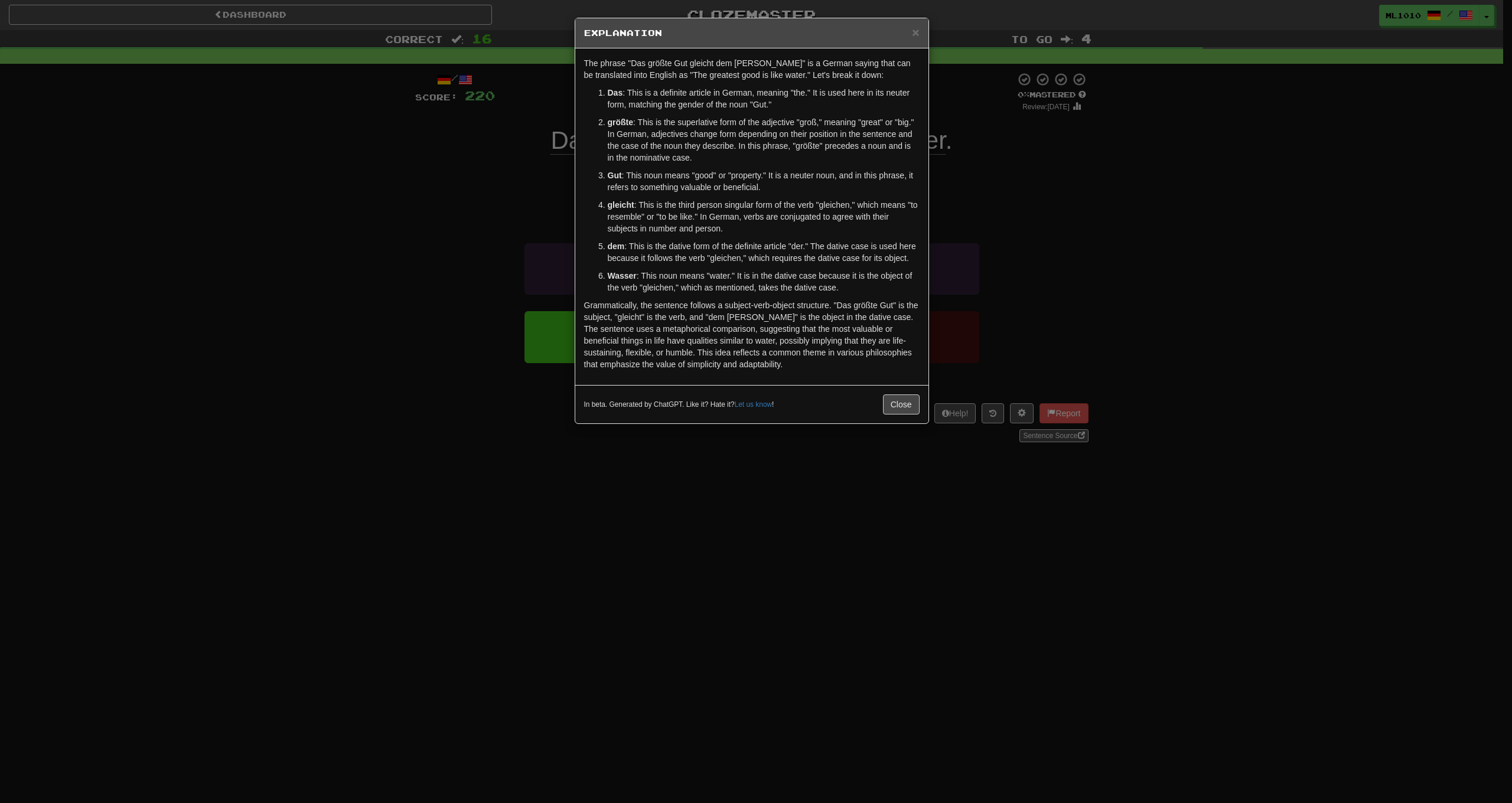
click at [1240, 283] on div "× Explanation The phrase "Das größte Gut gleicht dem Wasser" is a German saying…" at bounding box center [756, 402] width 1512 height 803
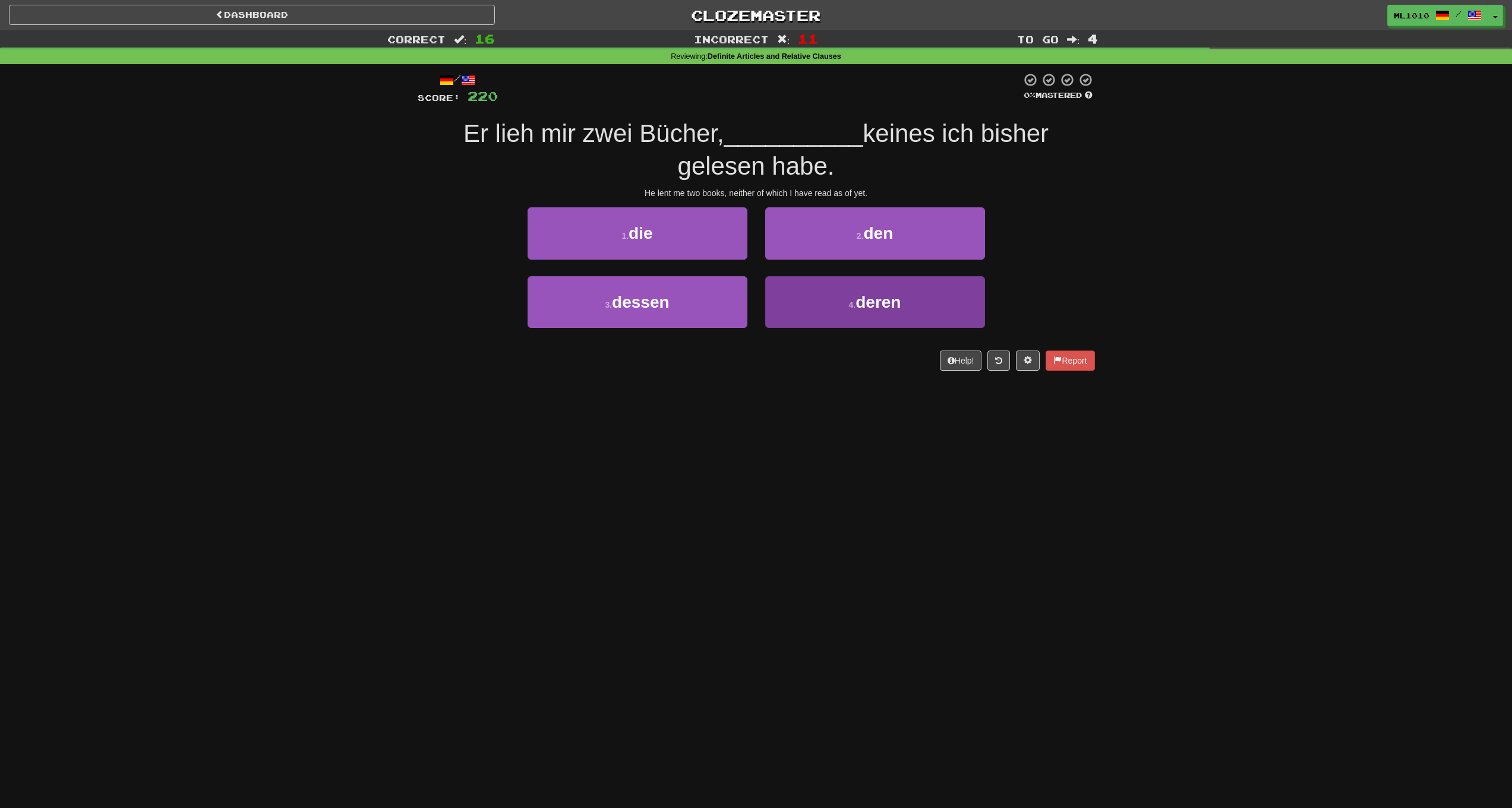
click at [834, 296] on button "4 . deren" at bounding box center [875, 302] width 220 height 52
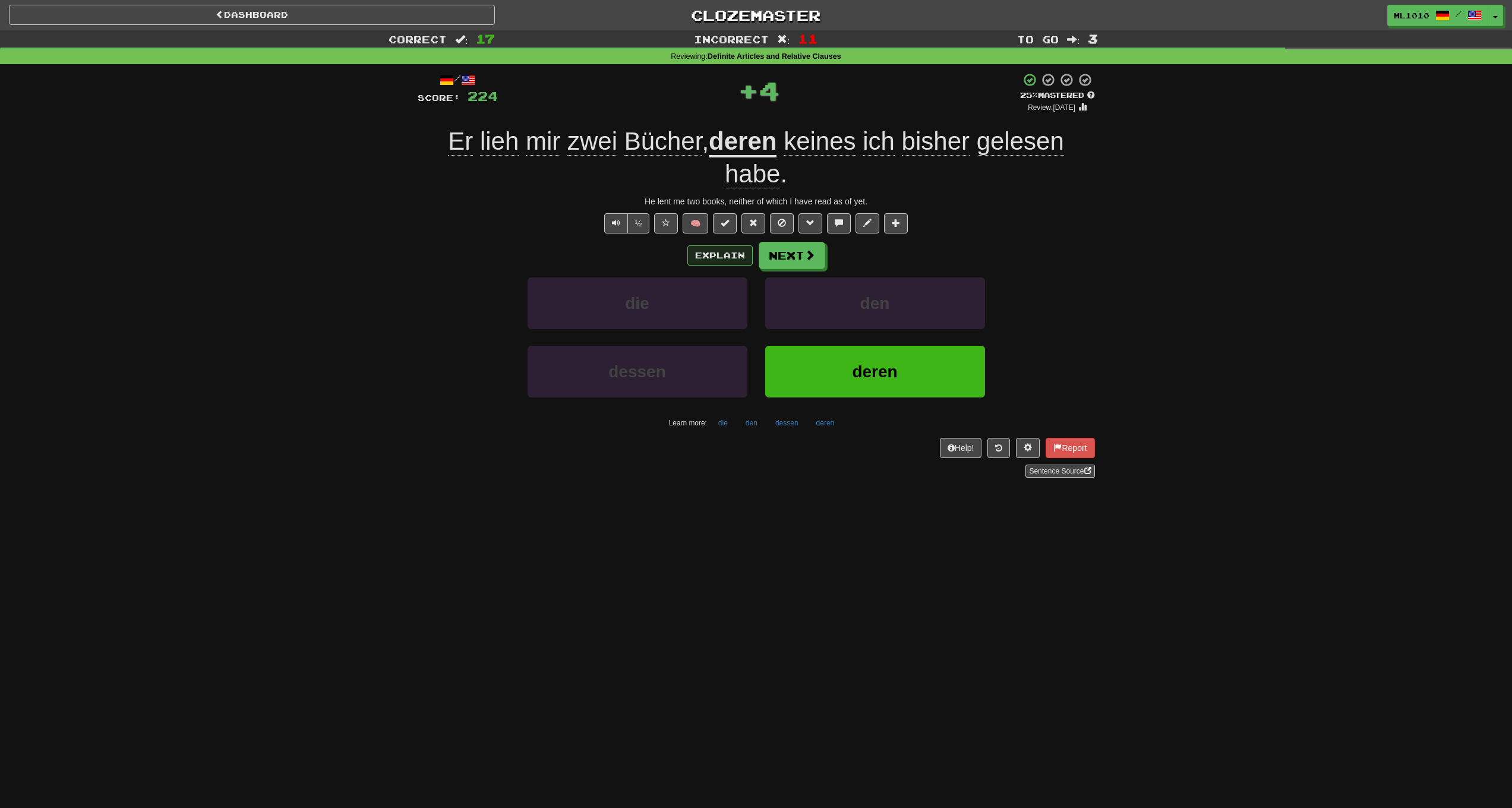
click at [726, 257] on button "Explain" at bounding box center [720, 256] width 65 height 20
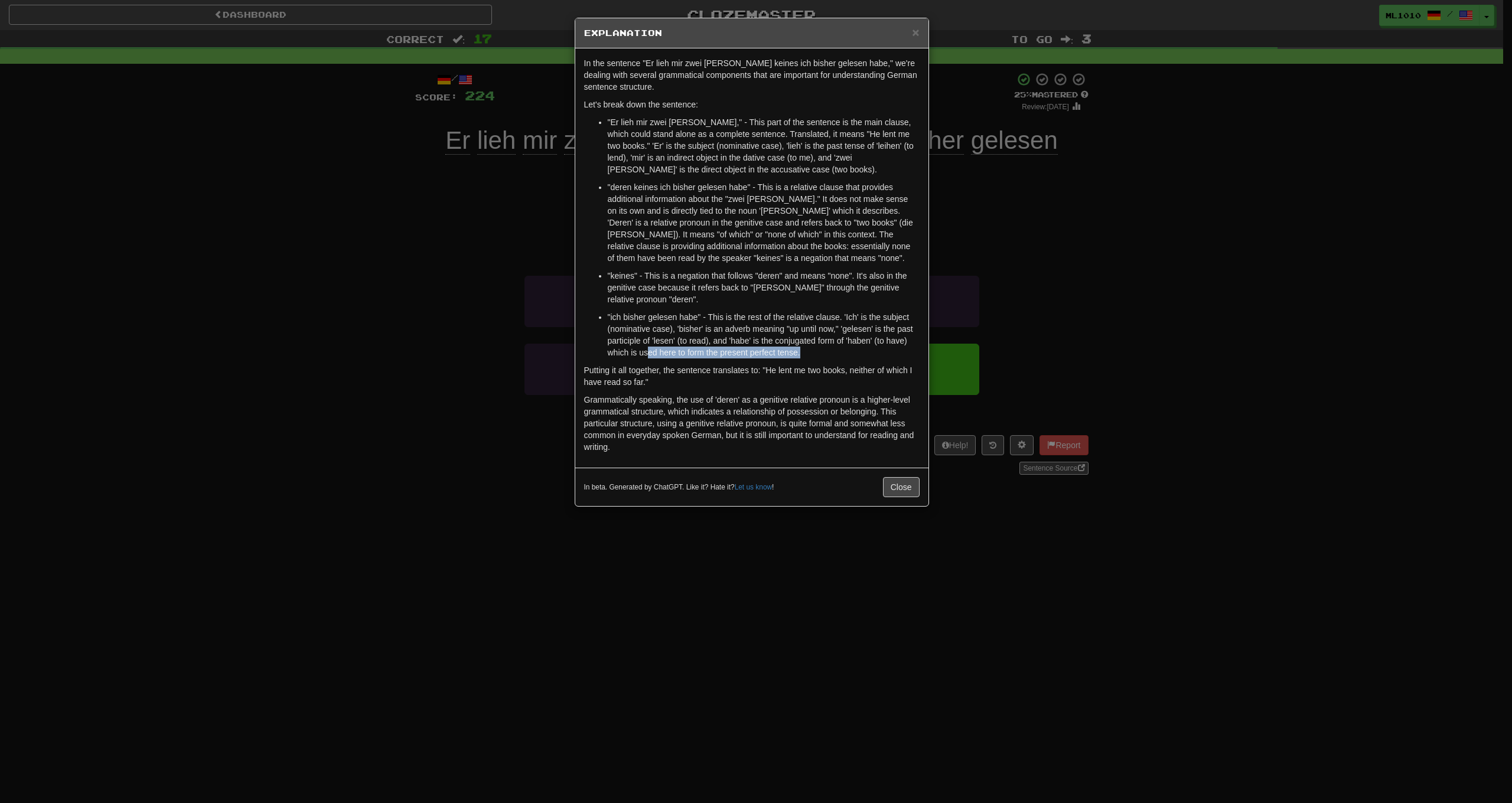
drag, startPoint x: 816, startPoint y: 349, endPoint x: 648, endPoint y: 348, distance: 168.0
click at [648, 348] on p ""ich bisher gelesen habe" - This is the rest of the relative clause. 'Ich' is t…" at bounding box center [764, 335] width 312 height 47
click at [763, 278] on p ""keines" - This is a negation that follows "deren" and means "none". It's also …" at bounding box center [764, 287] width 312 height 36
click at [626, 261] on p ""deren keines ich bisher gelesen habe" - This is a relative clause that provide…" at bounding box center [764, 223] width 312 height 82
drag, startPoint x: 654, startPoint y: 223, endPoint x: 779, endPoint y: 218, distance: 125.1
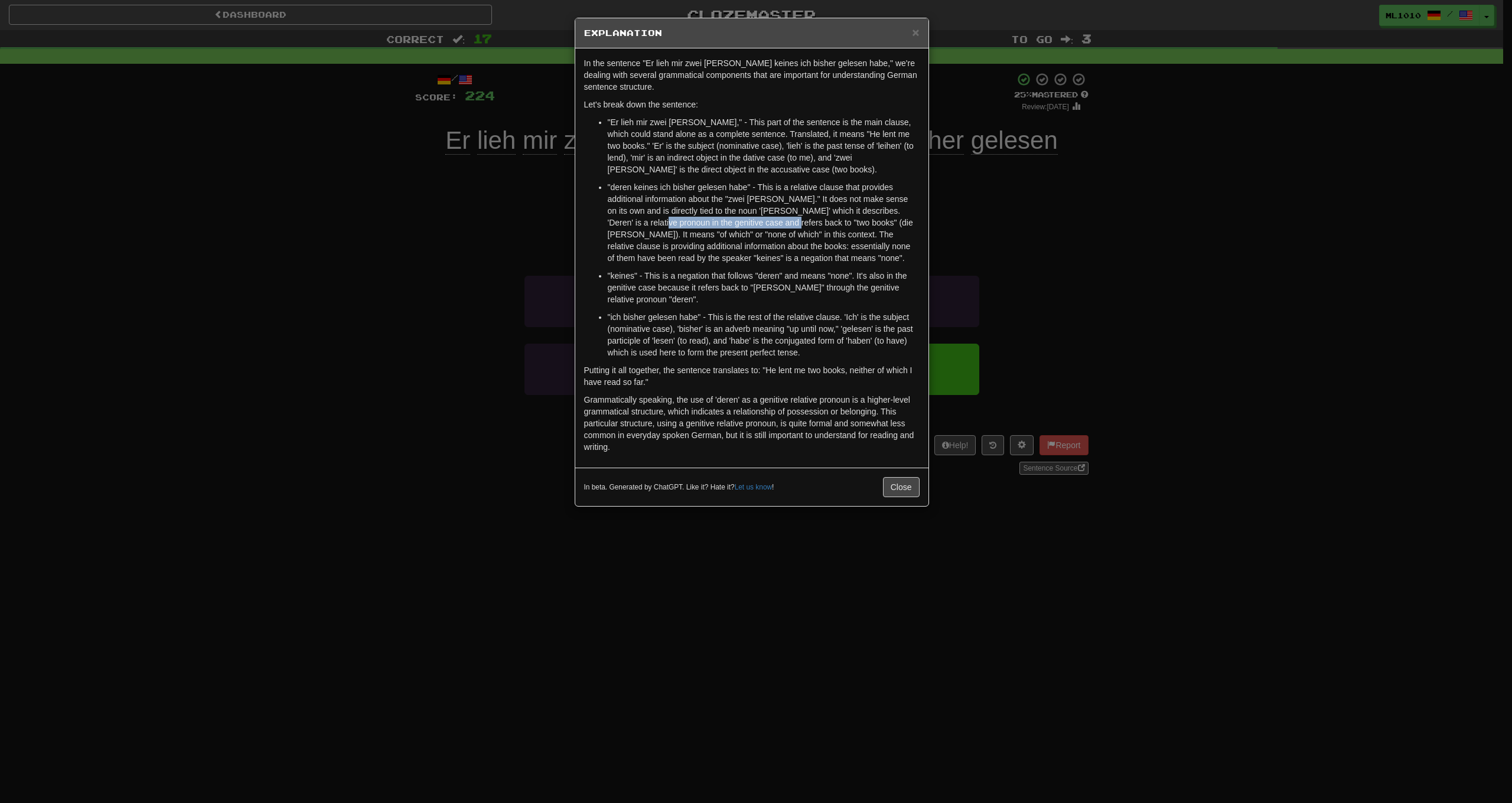
click at [779, 218] on p ""deren keines ich bisher gelesen habe" - This is a relative clause that provide…" at bounding box center [764, 223] width 312 height 82
click at [801, 261] on p ""deren keines ich bisher gelesen habe" - This is a relative clause that provide…" at bounding box center [764, 223] width 312 height 82
click at [916, 32] on span "×" at bounding box center [915, 32] width 7 height 13
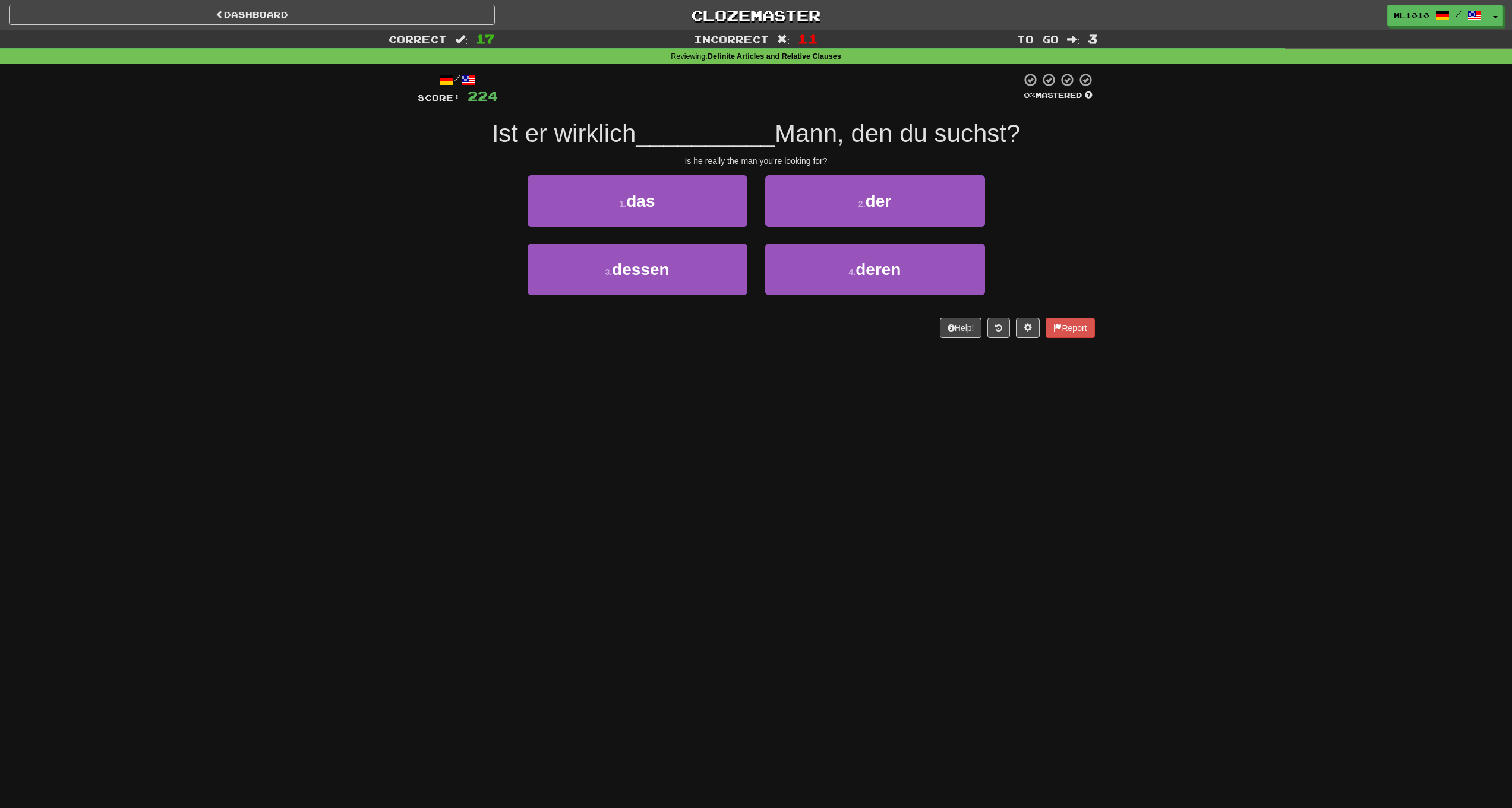
drag, startPoint x: 788, startPoint y: 207, endPoint x: 816, endPoint y: 205, distance: 28.1
click at [791, 207] on button "2 . der" at bounding box center [875, 201] width 220 height 52
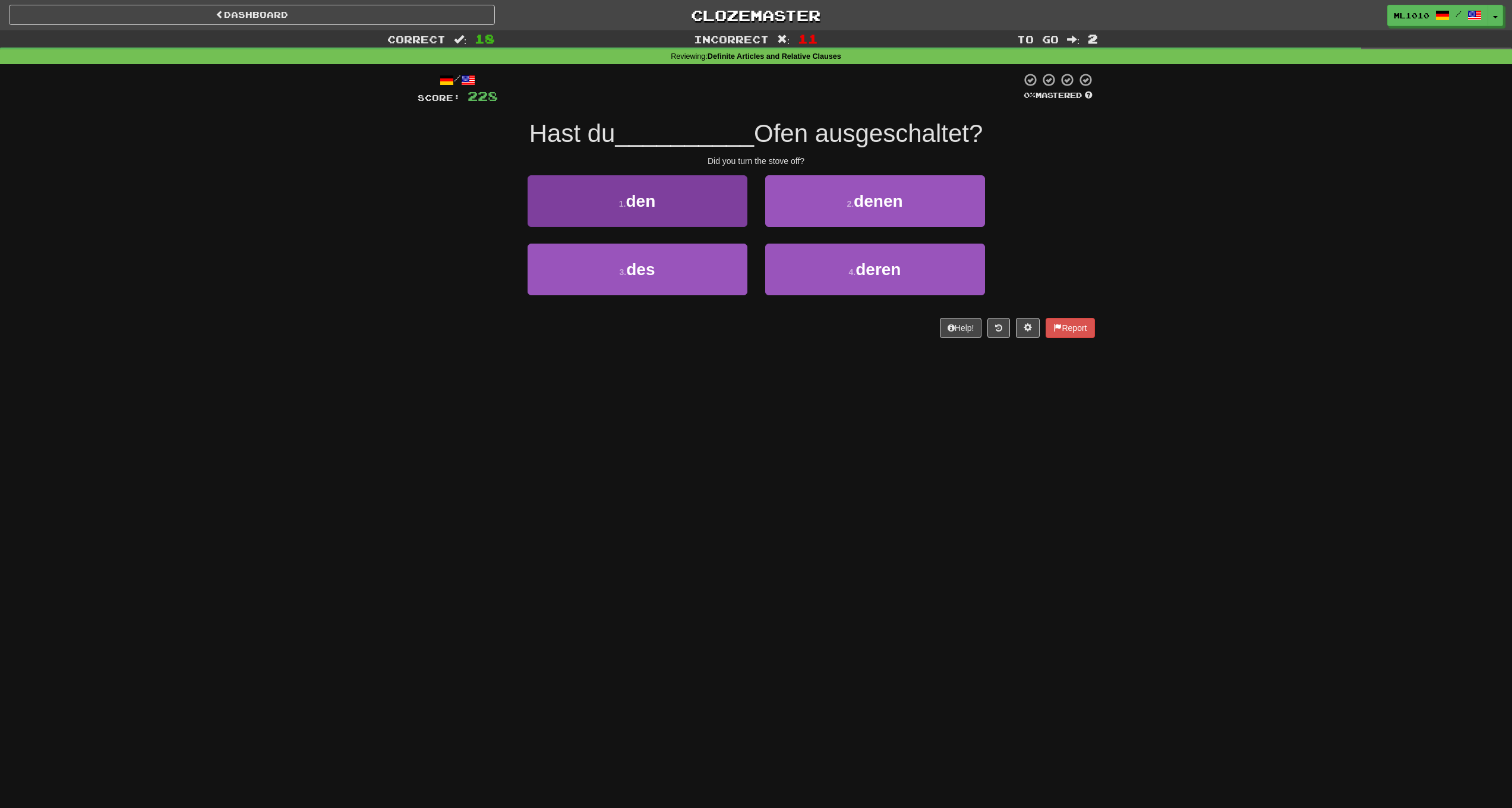
click at [715, 220] on button "1 . den" at bounding box center [638, 201] width 220 height 52
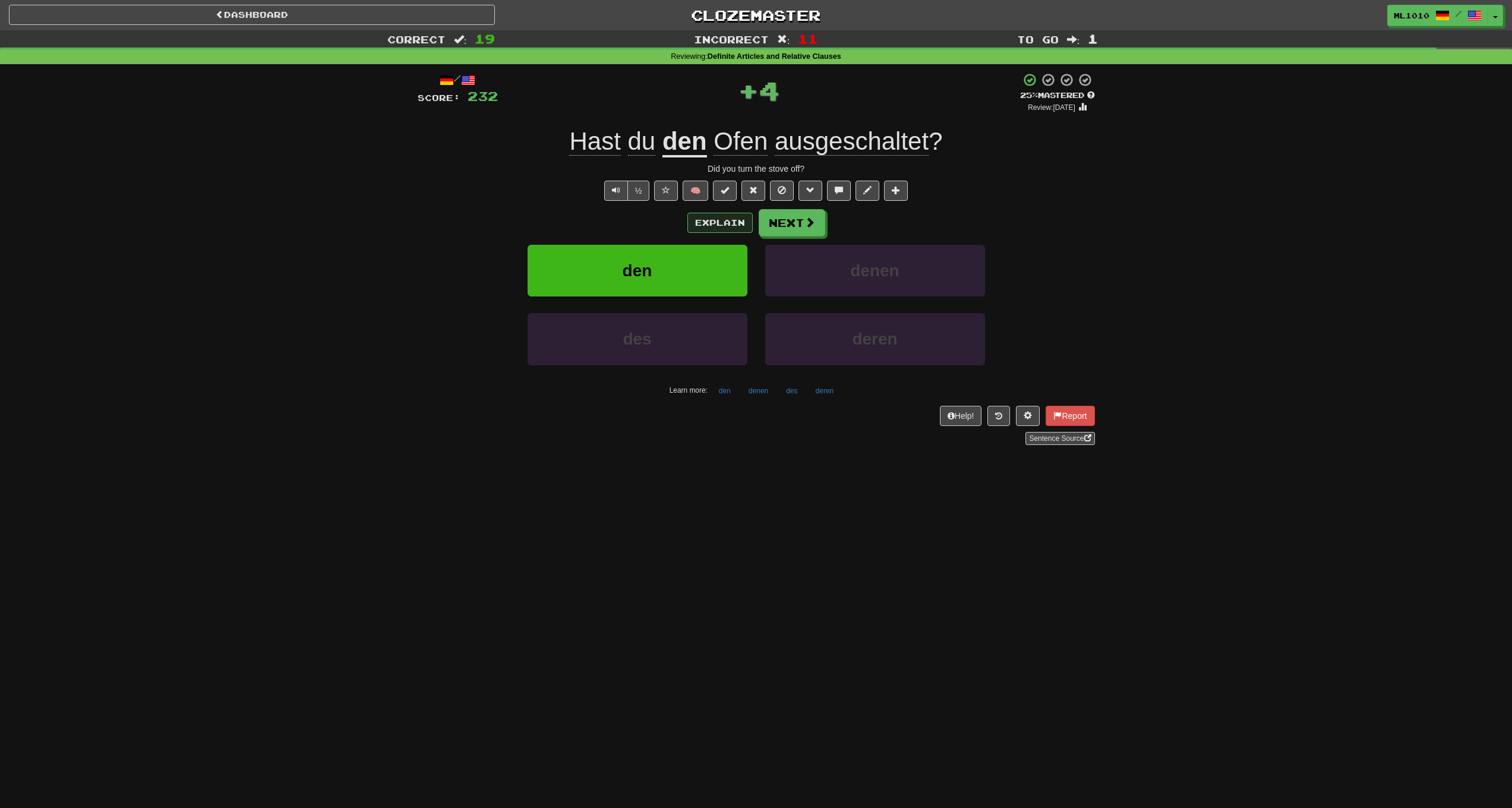
click at [715, 223] on button "Explain" at bounding box center [720, 223] width 65 height 20
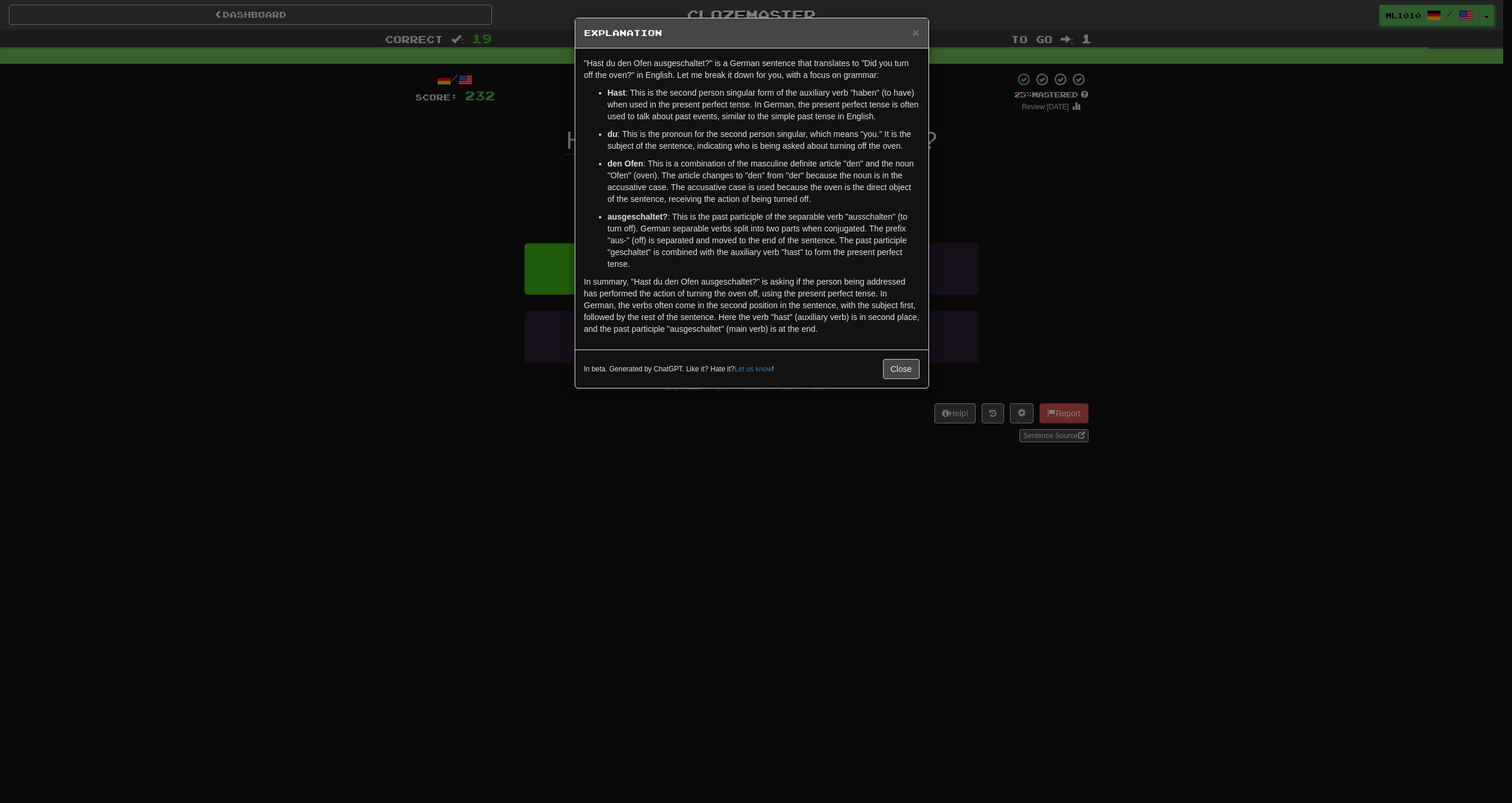
click at [923, 29] on div "× Explanation" at bounding box center [752, 33] width 353 height 30
click at [920, 32] on div "× Explanation" at bounding box center [752, 33] width 353 height 30
click at [919, 34] on span "×" at bounding box center [915, 32] width 7 height 13
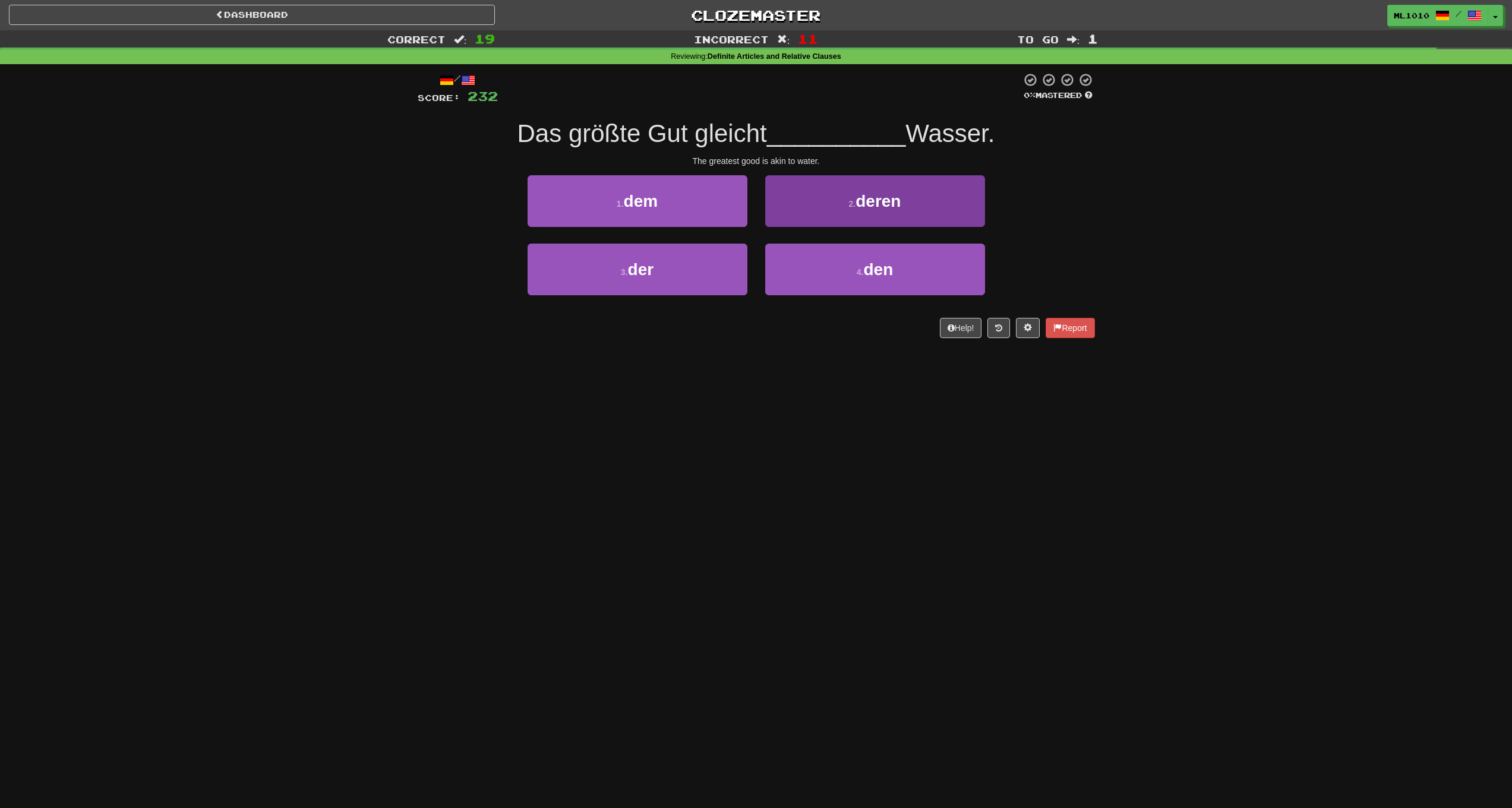
click at [891, 206] on span "deren" at bounding box center [878, 201] width 45 height 19
drag, startPoint x: 719, startPoint y: 216, endPoint x: 734, endPoint y: 327, distance: 112.0
click at [736, 327] on div "/ Score: 232 0 % Mastered Das größte Gut gleicht __________ Wasser. The greates…" at bounding box center [756, 206] width 677 height 266
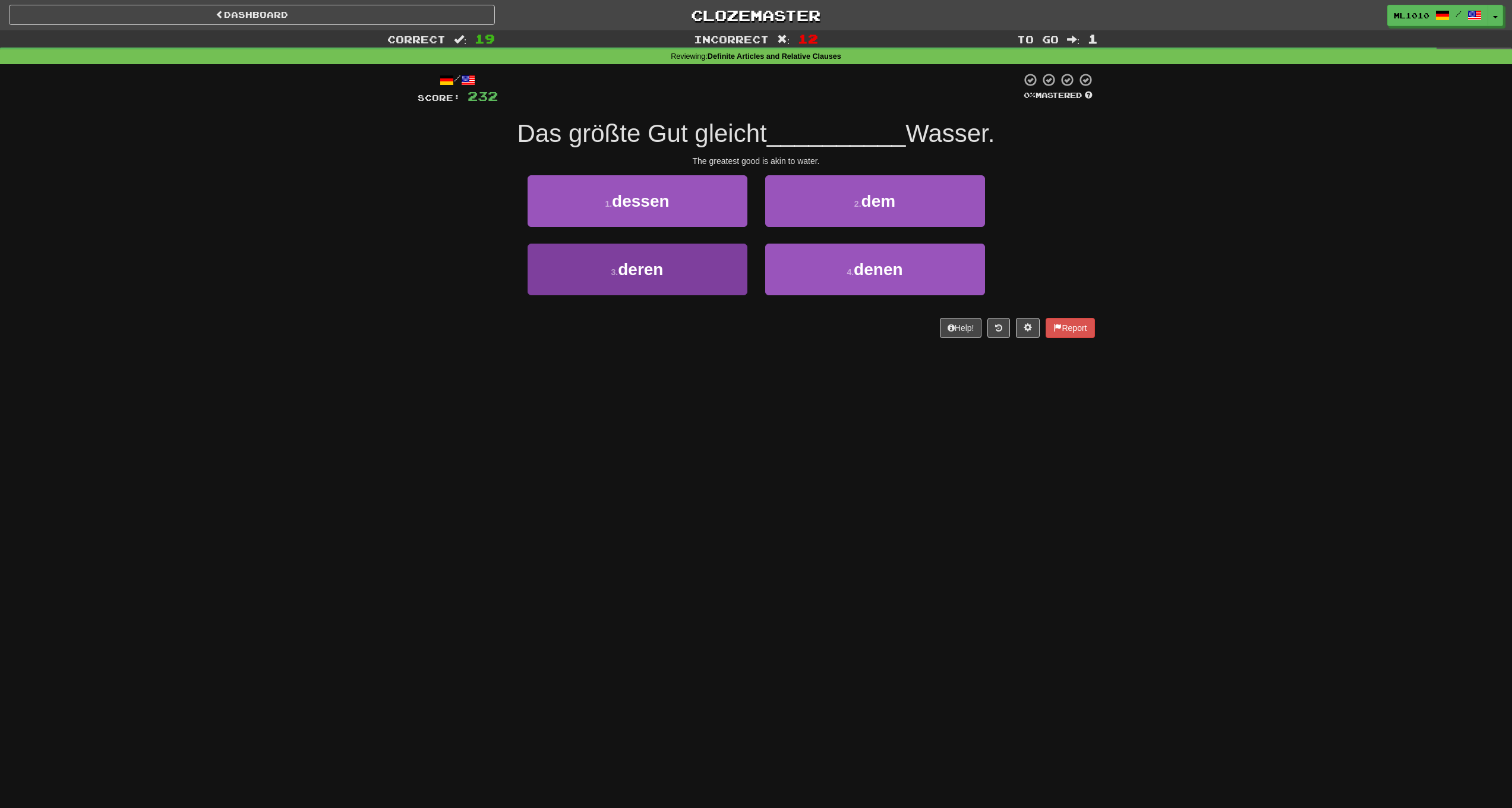
click at [703, 277] on button "3 . deren" at bounding box center [638, 269] width 220 height 52
click at [659, 272] on span "dem" at bounding box center [641, 269] width 34 height 19
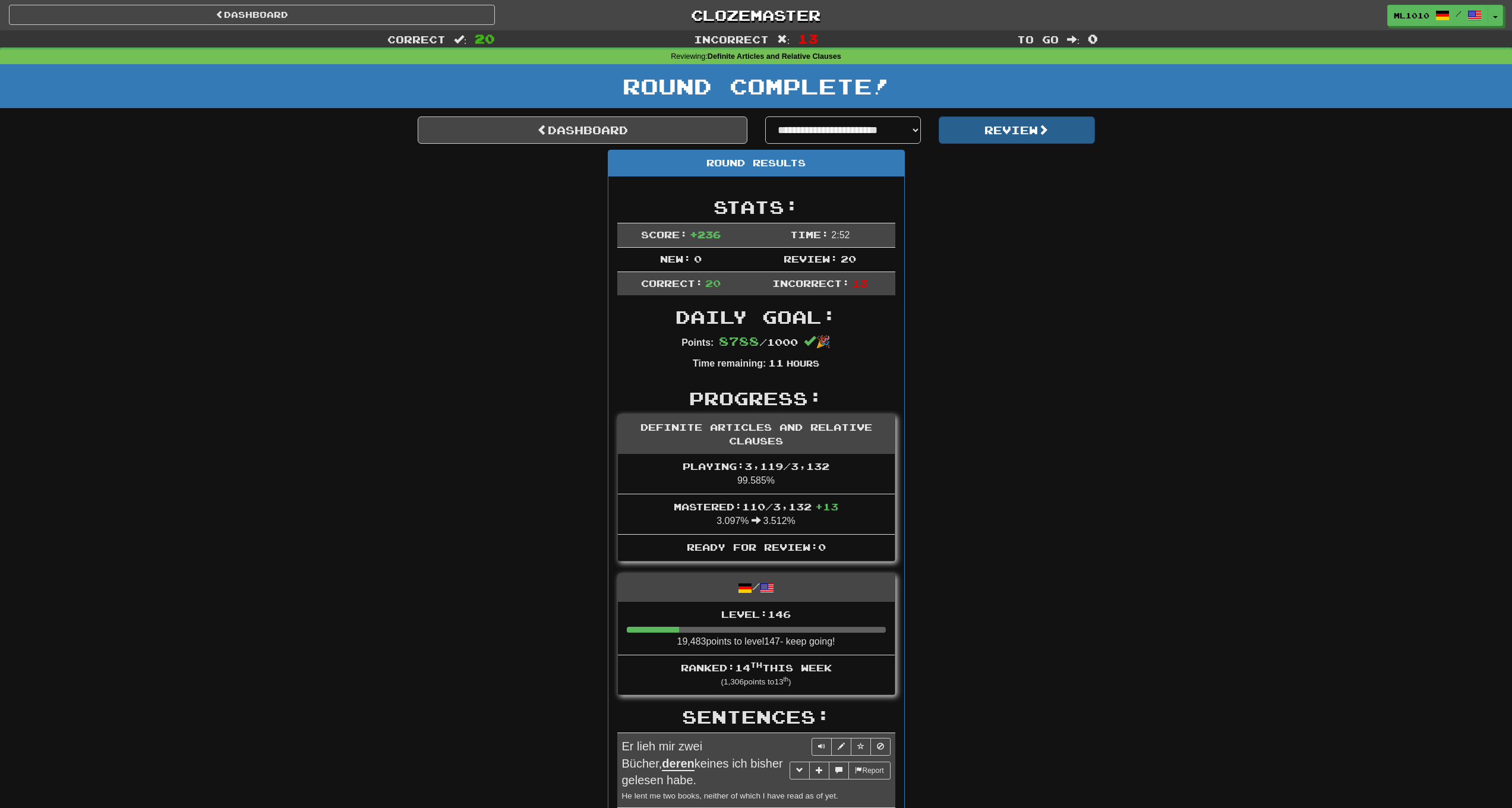
click at [1003, 125] on button "Review" at bounding box center [1017, 130] width 156 height 27
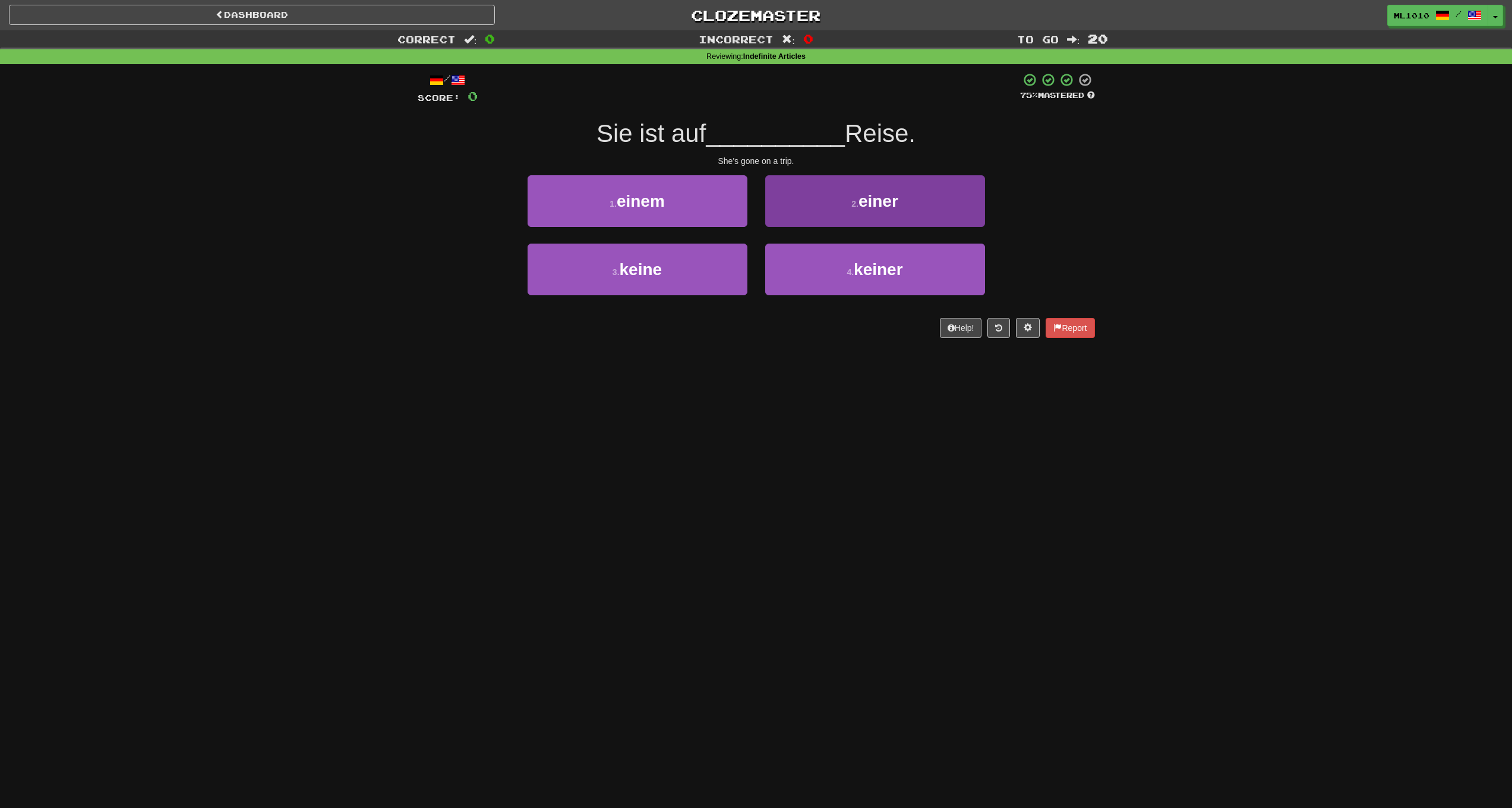
click at [881, 199] on span "einer" at bounding box center [878, 201] width 40 height 19
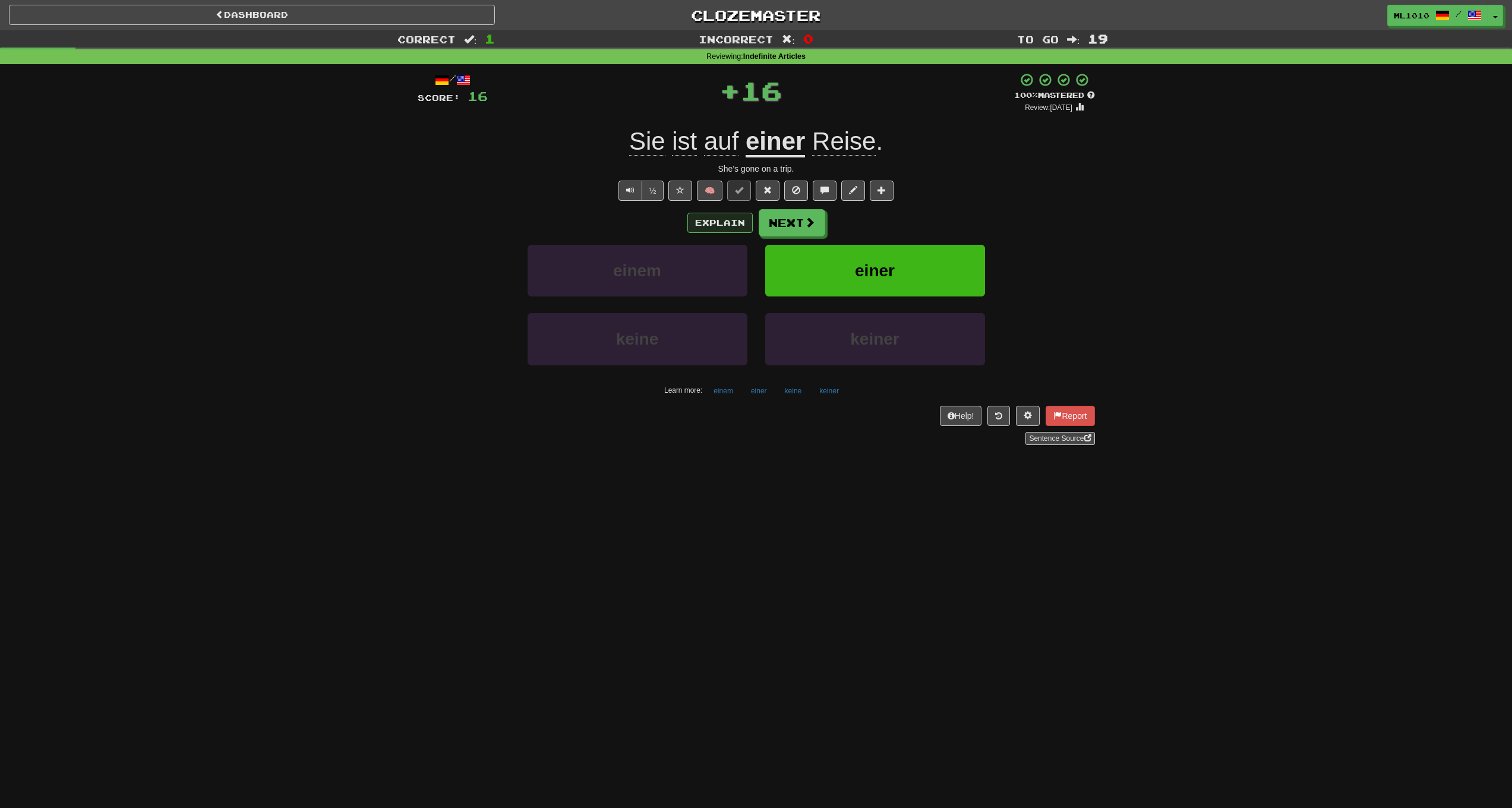
click at [733, 223] on button "Explain" at bounding box center [720, 223] width 65 height 20
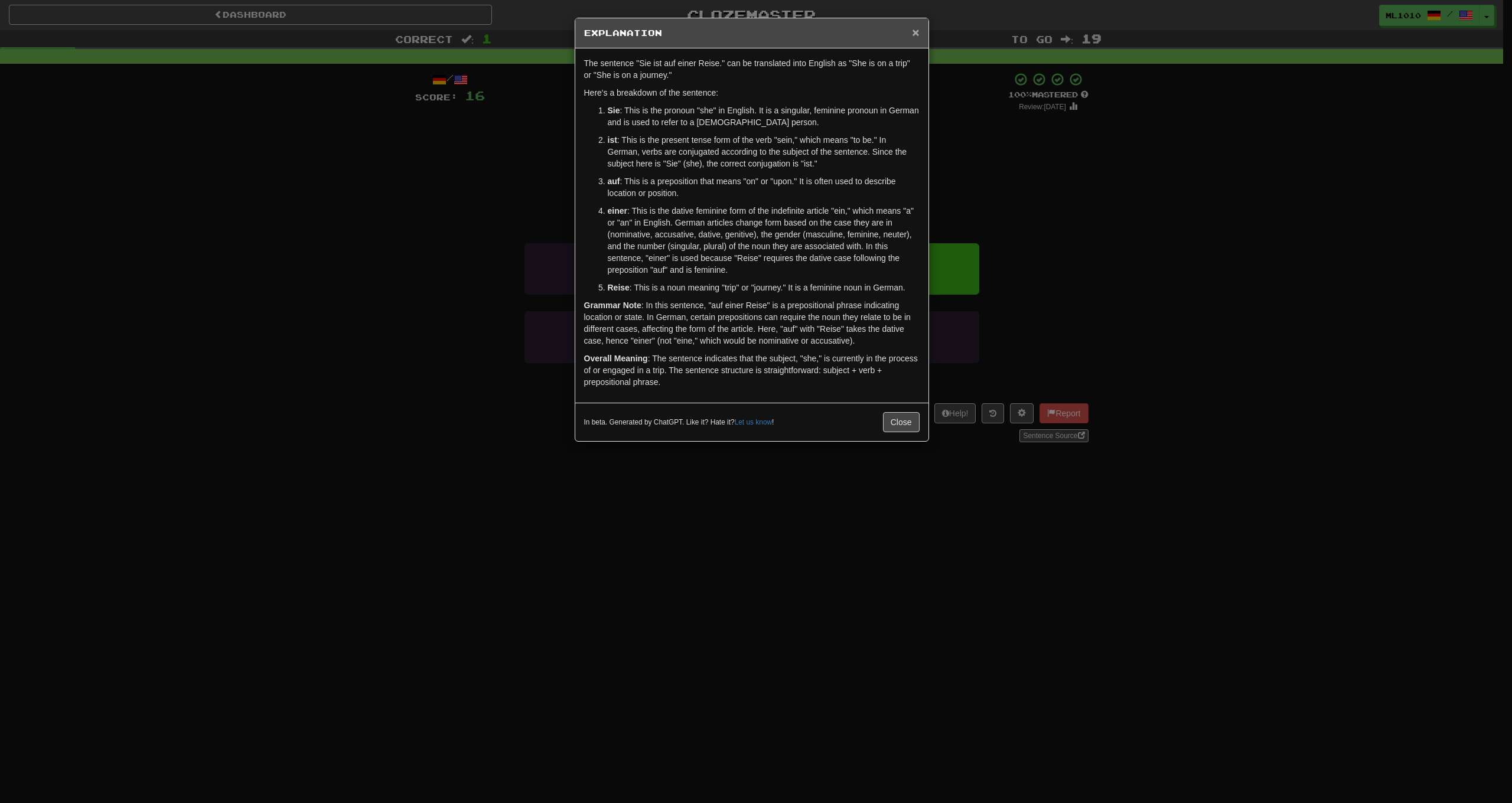
click at [917, 30] on span "×" at bounding box center [915, 32] width 7 height 13
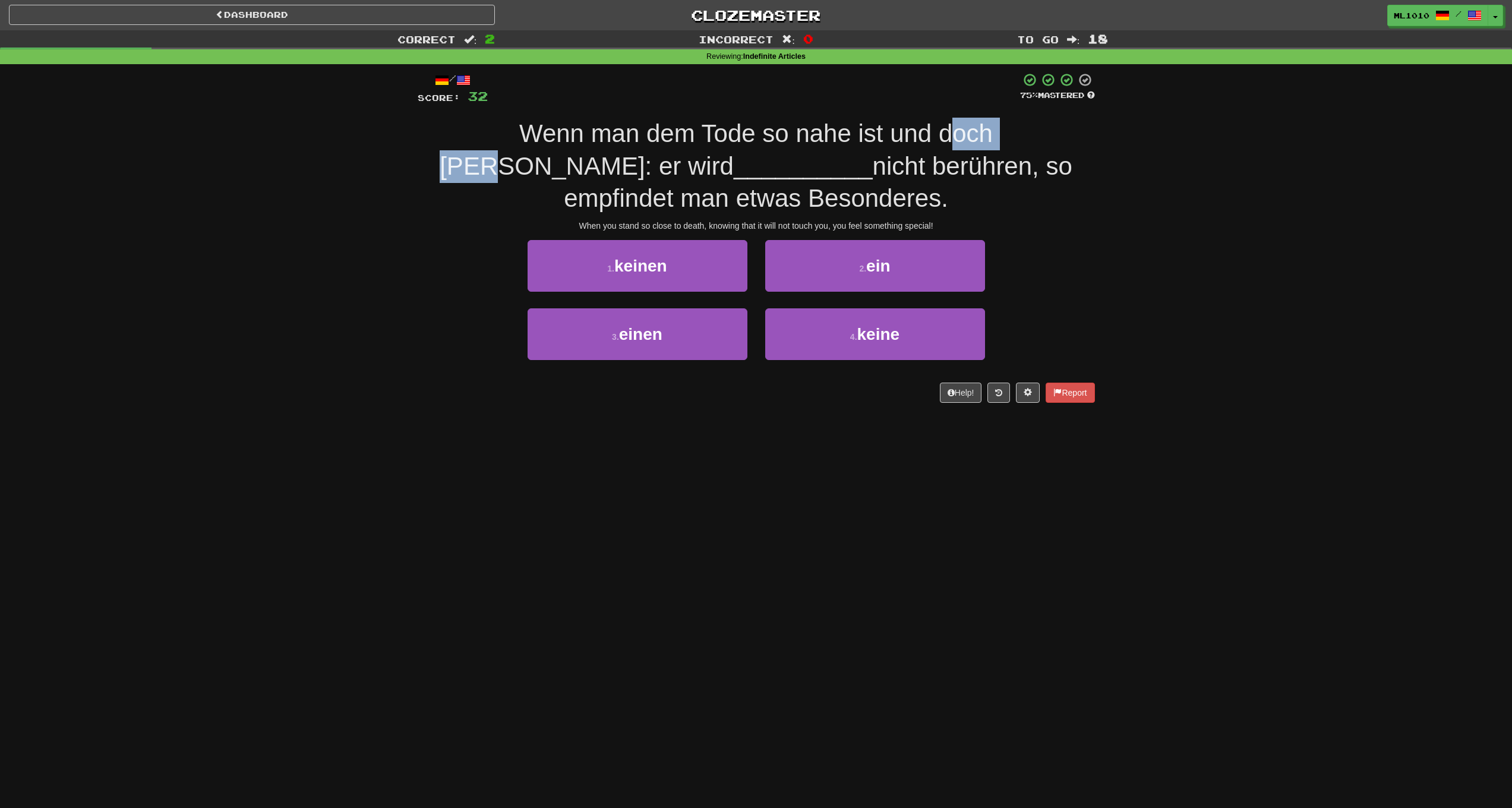
drag, startPoint x: 973, startPoint y: 132, endPoint x: 883, endPoint y: 133, distance: 90.0
click at [883, 133] on span "Wenn man dem Tode so nahe ist und doch weiß: er wird" at bounding box center [716, 149] width 553 height 61
click at [1193, 207] on div "Correct : 2 Incorrect : 0 To go : 18 Reviewing : Indefinite Articles / Score: 3…" at bounding box center [756, 225] width 1512 height 389
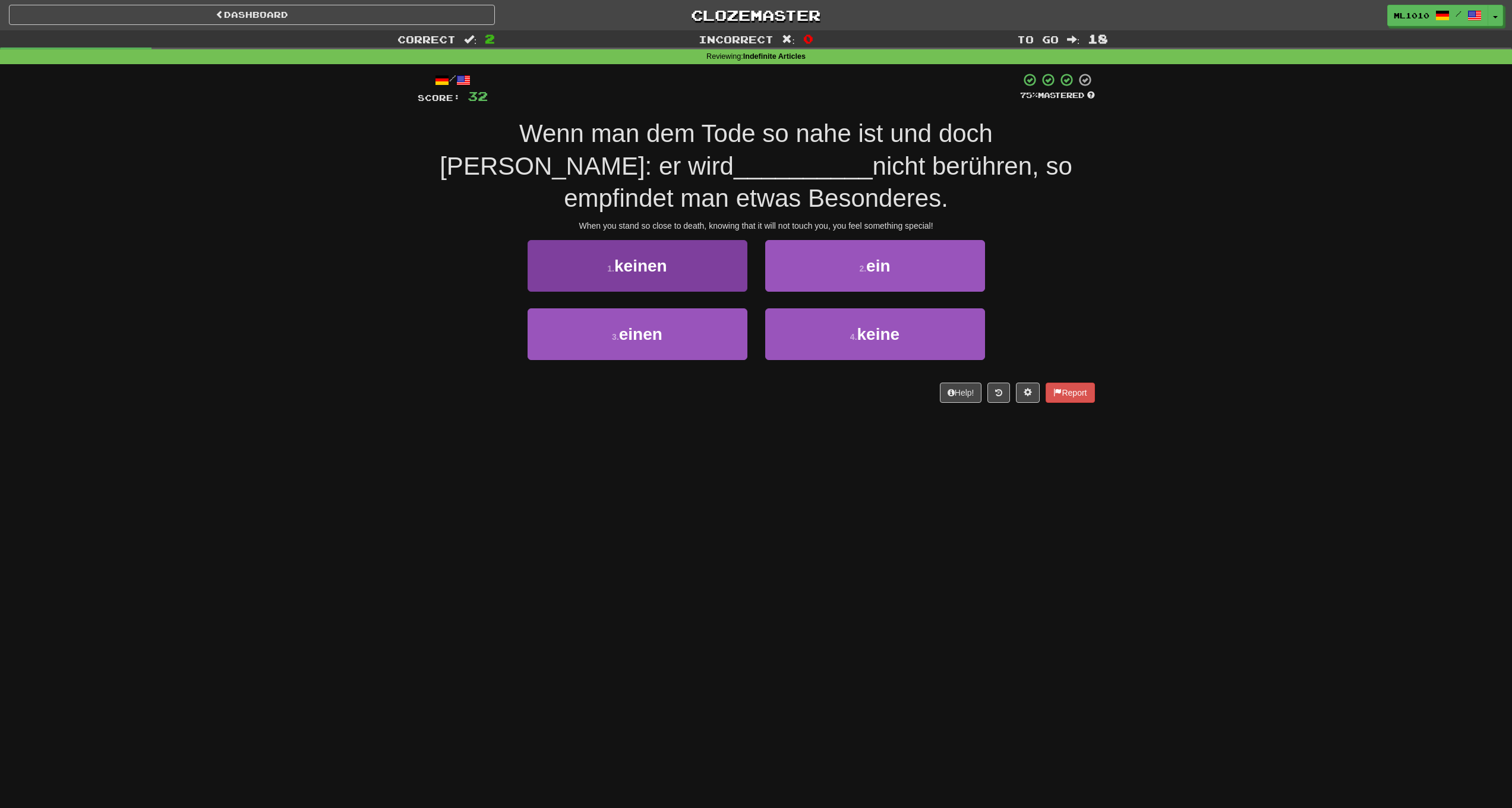
click at [715, 266] on button "1 . keinen" at bounding box center [638, 266] width 220 height 52
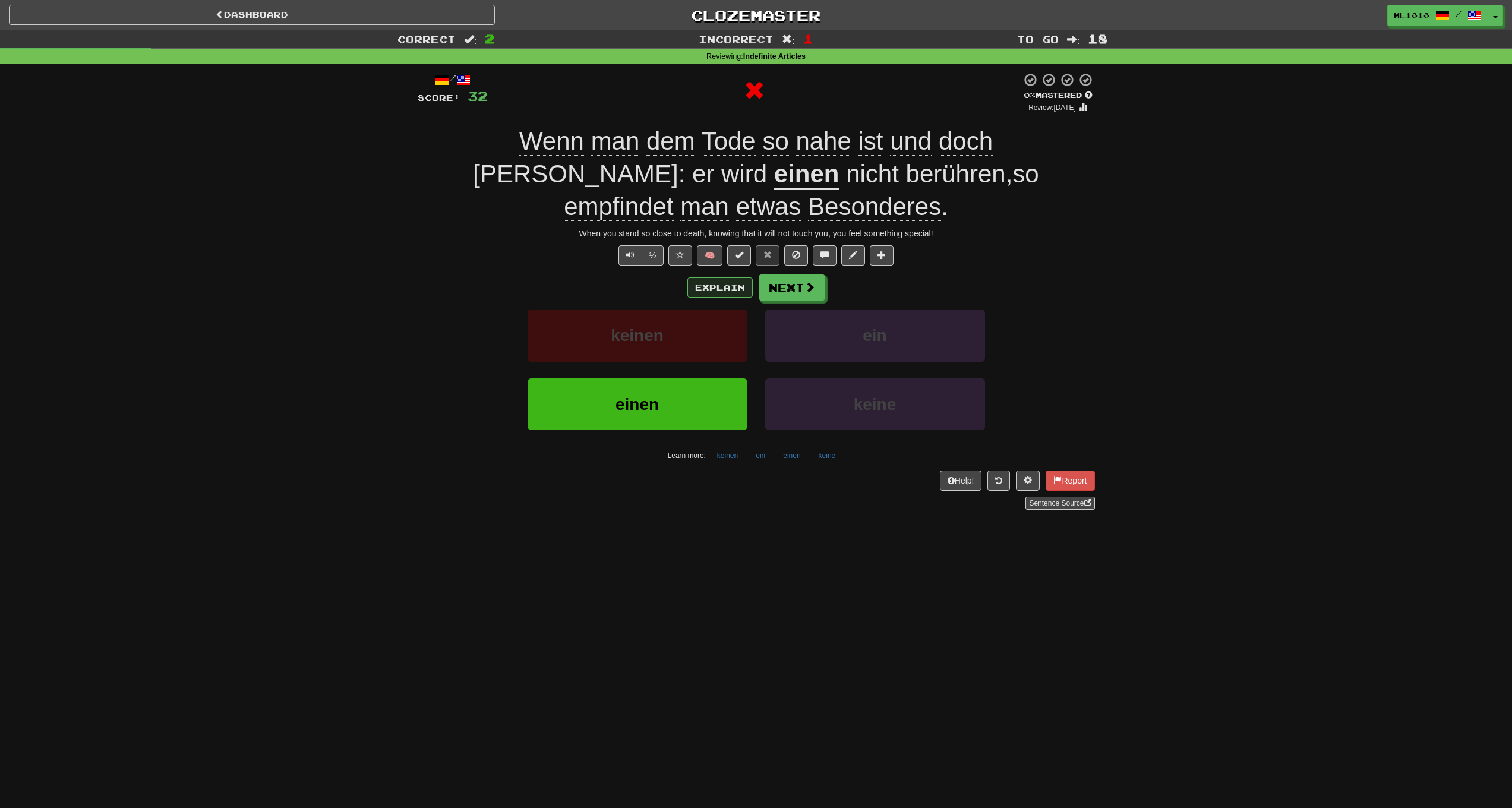
click at [708, 278] on button "Explain" at bounding box center [720, 288] width 65 height 20
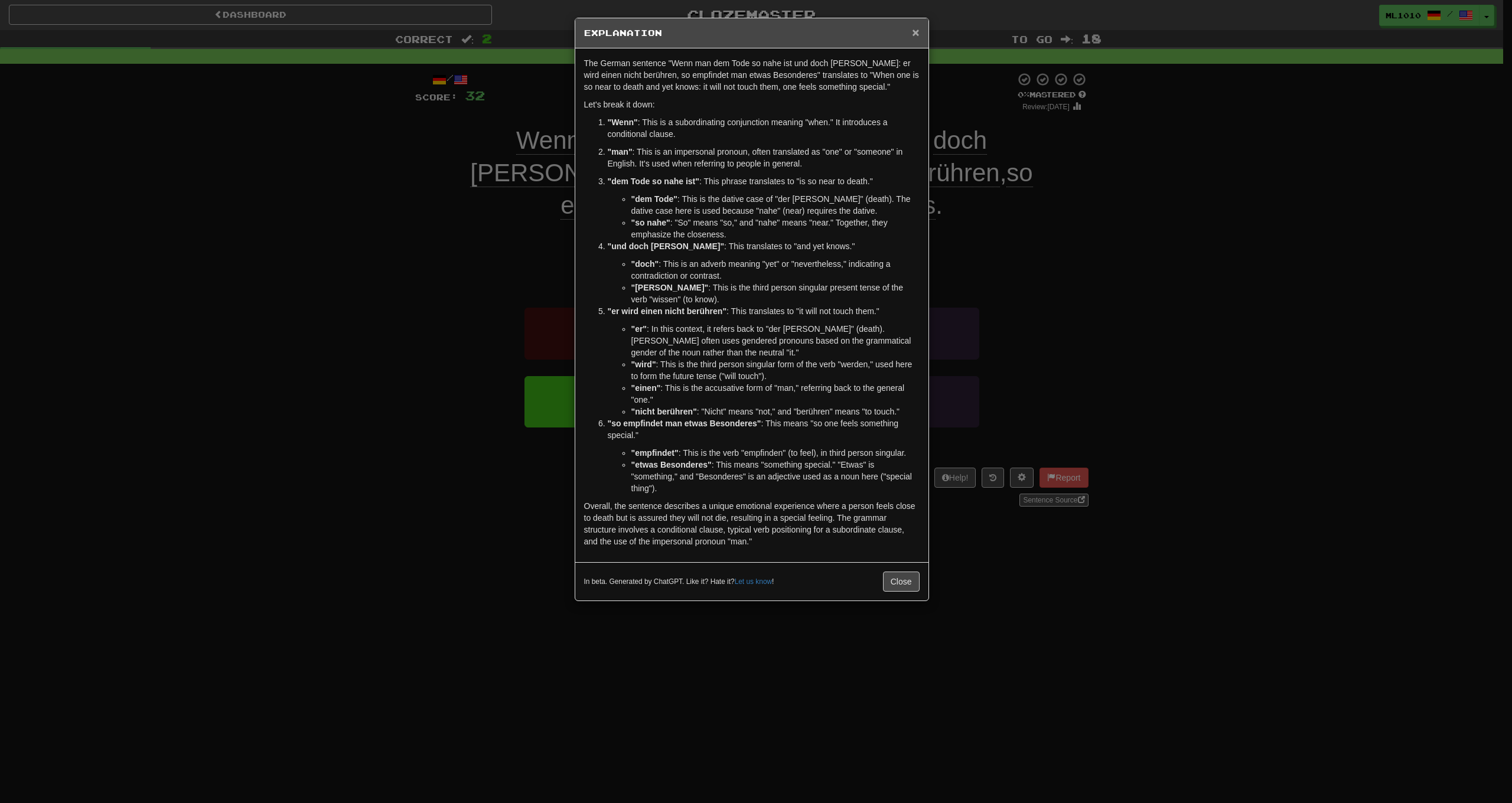
click at [914, 29] on span "×" at bounding box center [915, 32] width 7 height 13
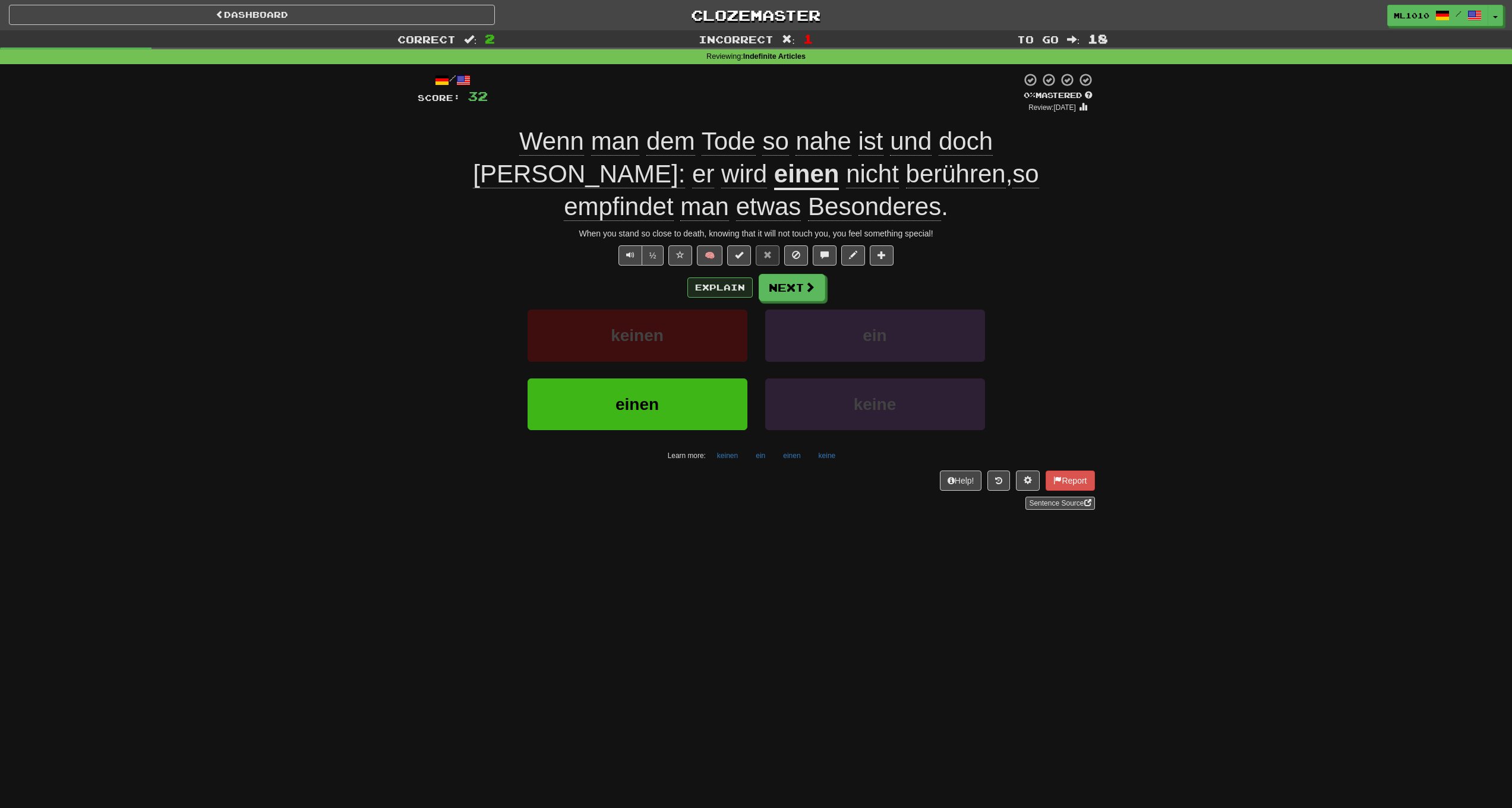
click at [727, 278] on button "Explain" at bounding box center [720, 288] width 65 height 20
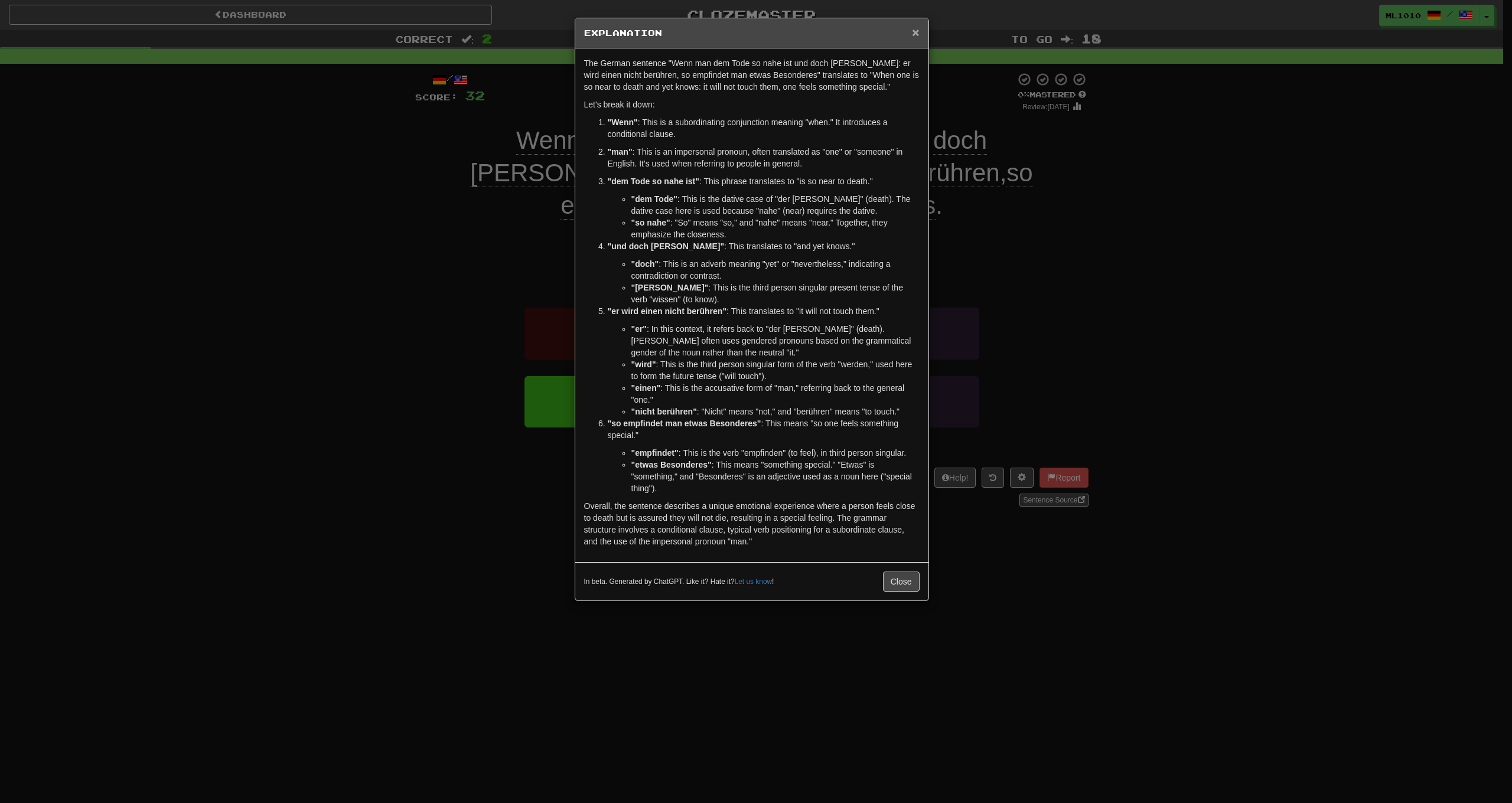
click at [916, 32] on span "×" at bounding box center [915, 32] width 7 height 13
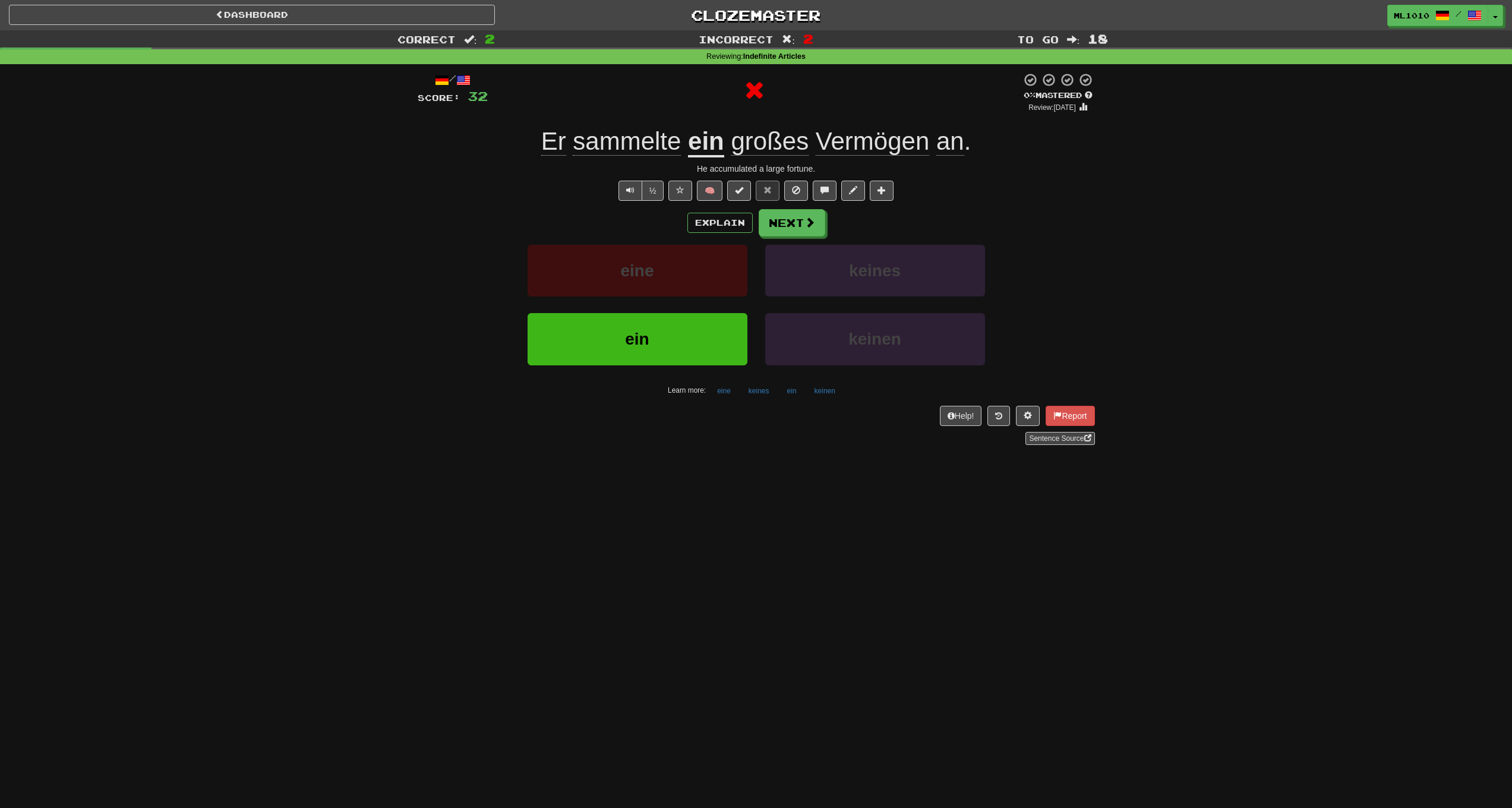
click at [869, 151] on span "Vermögen" at bounding box center [872, 141] width 114 height 29
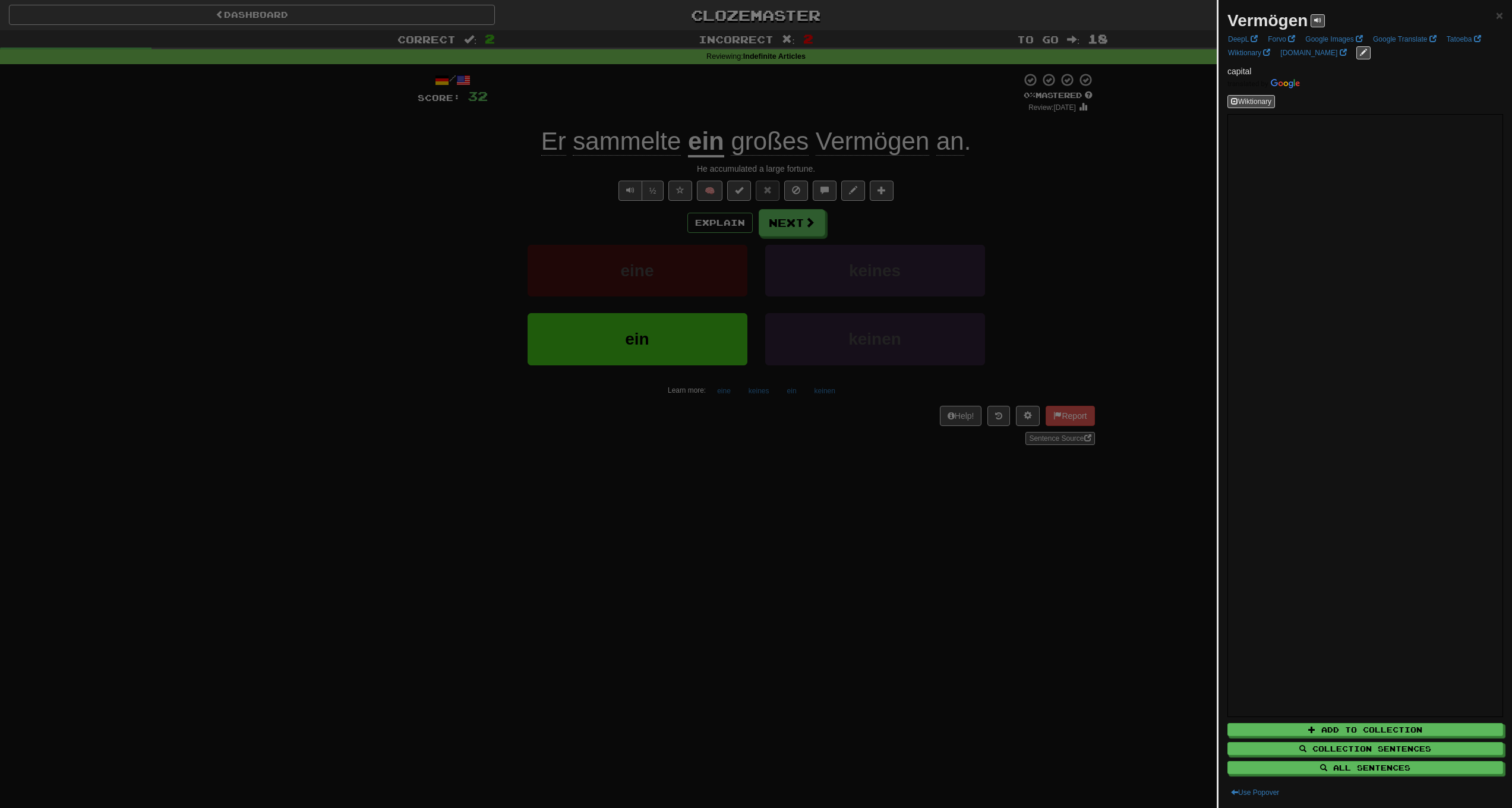
click at [1061, 234] on div at bounding box center [756, 404] width 1512 height 808
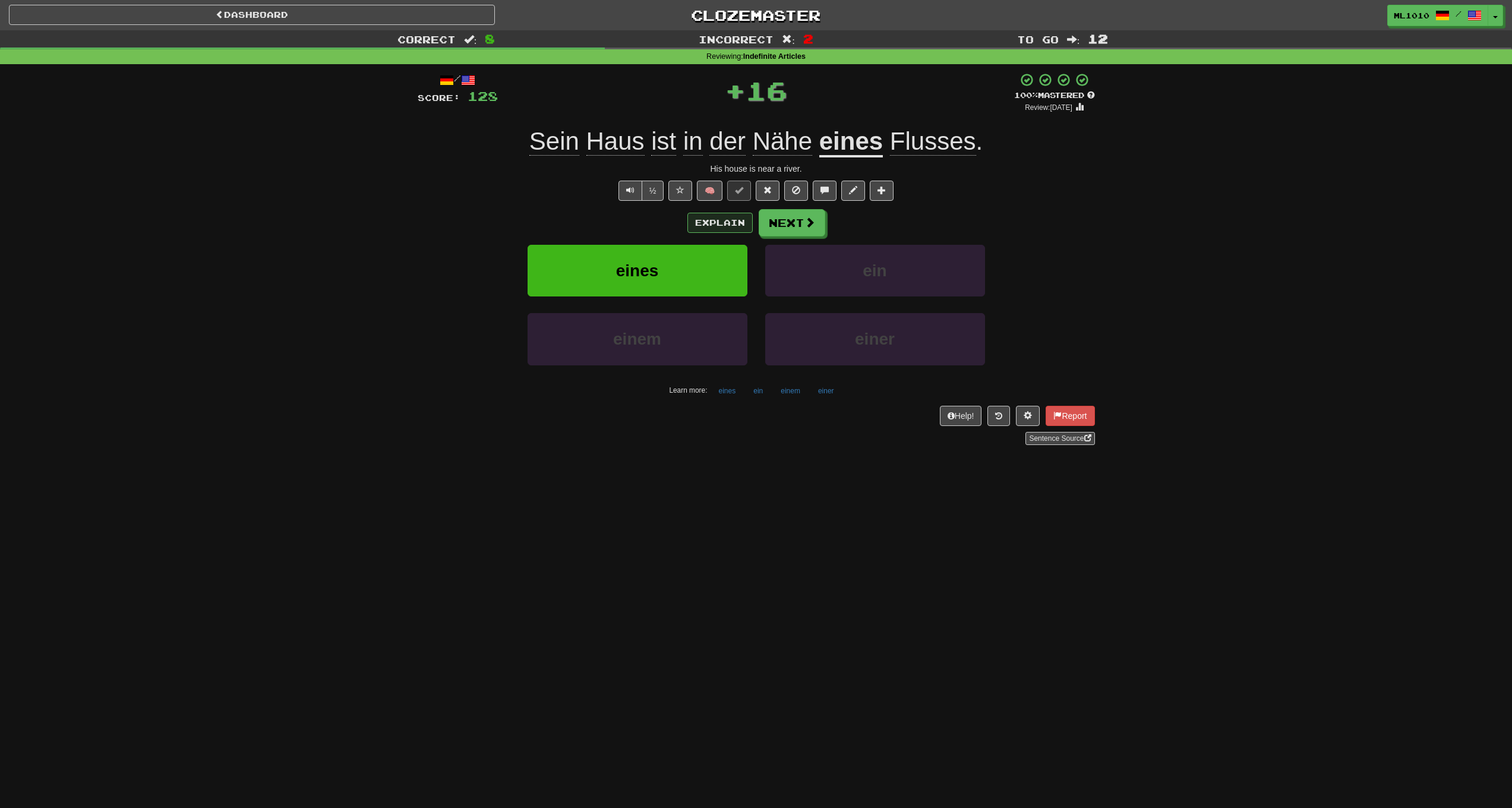
click at [735, 214] on button "Explain" at bounding box center [720, 223] width 65 height 20
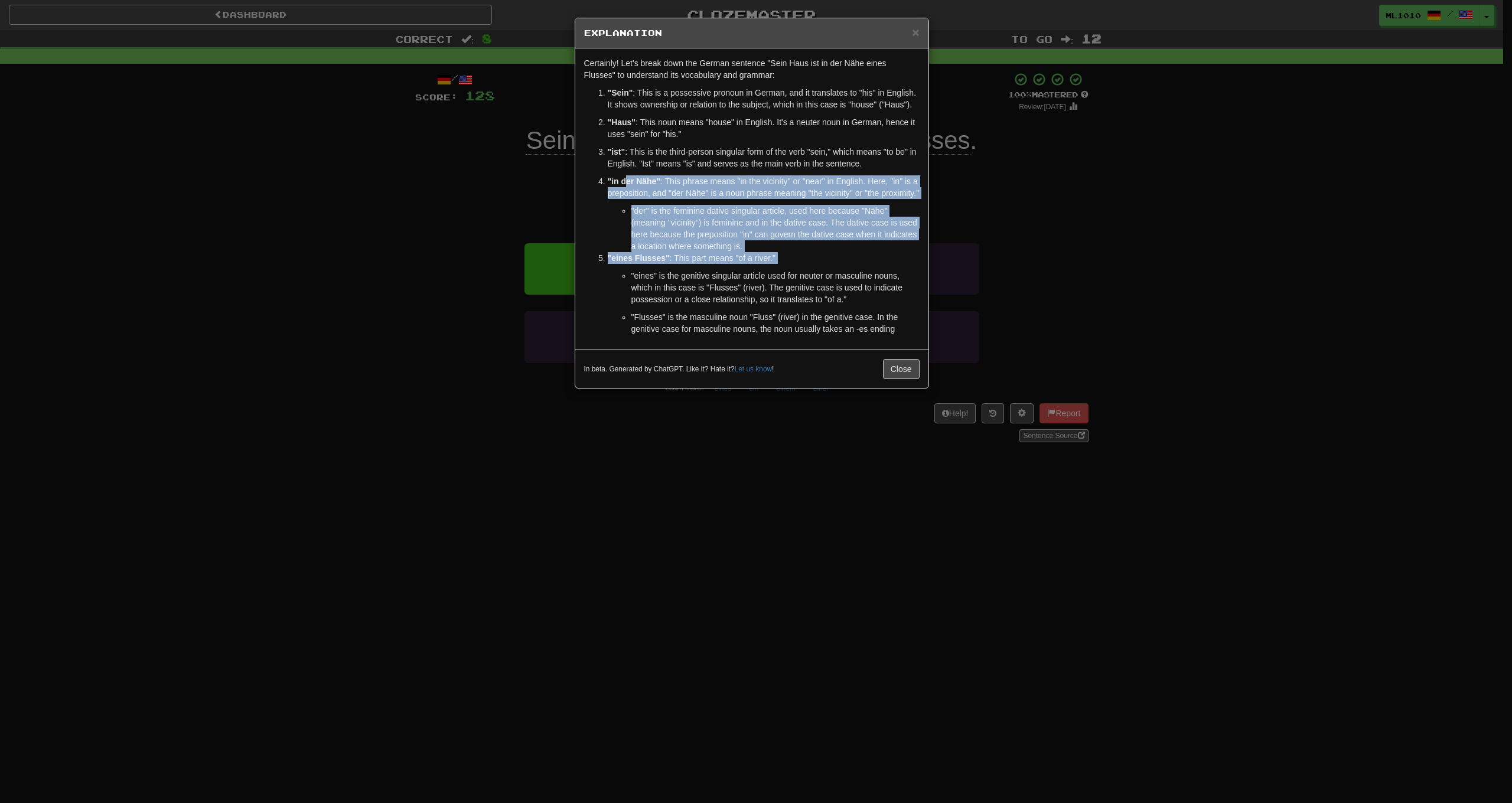
drag, startPoint x: 629, startPoint y: 176, endPoint x: 751, endPoint y: 284, distance: 162.9
click at [751, 280] on ol ""Sein" : This is a possessive pronoun in German, and it translates to "his" in …" at bounding box center [752, 211] width 336 height 248
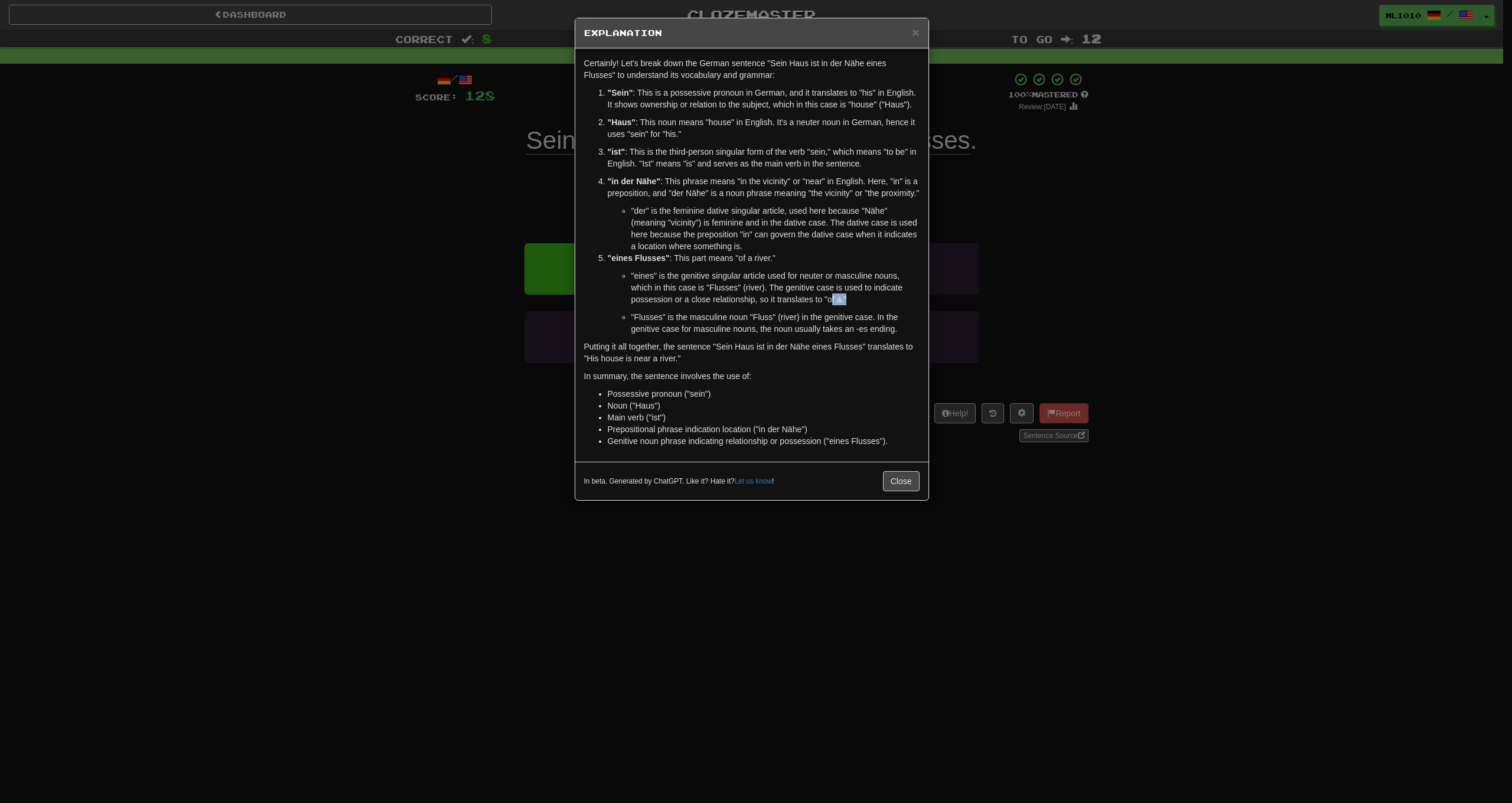
click at [834, 305] on p ""eines" is the genitive singular article used for neuter or masculine nouns, wh…" at bounding box center [775, 287] width 288 height 36
click at [862, 318] on ul ""eines" is the genitive singular article used for neuter or masculine nouns, wh…" at bounding box center [764, 302] width 312 height 65
click at [863, 264] on p ""eines Flusses" : This part means "of a river."" at bounding box center [764, 258] width 312 height 12
click at [912, 37] on span "×" at bounding box center [915, 32] width 7 height 13
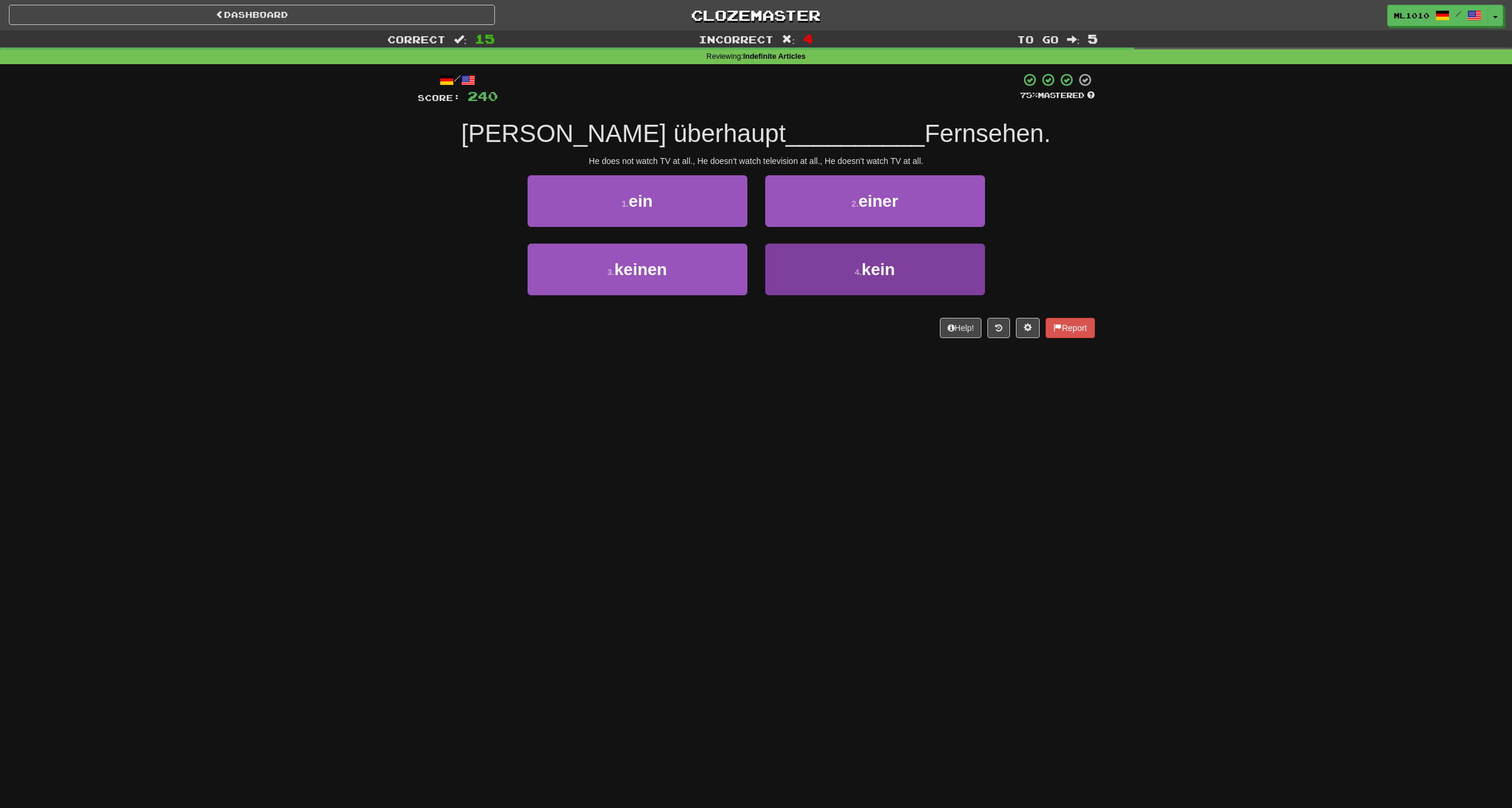
click at [830, 260] on button "4 . kein" at bounding box center [875, 269] width 220 height 52
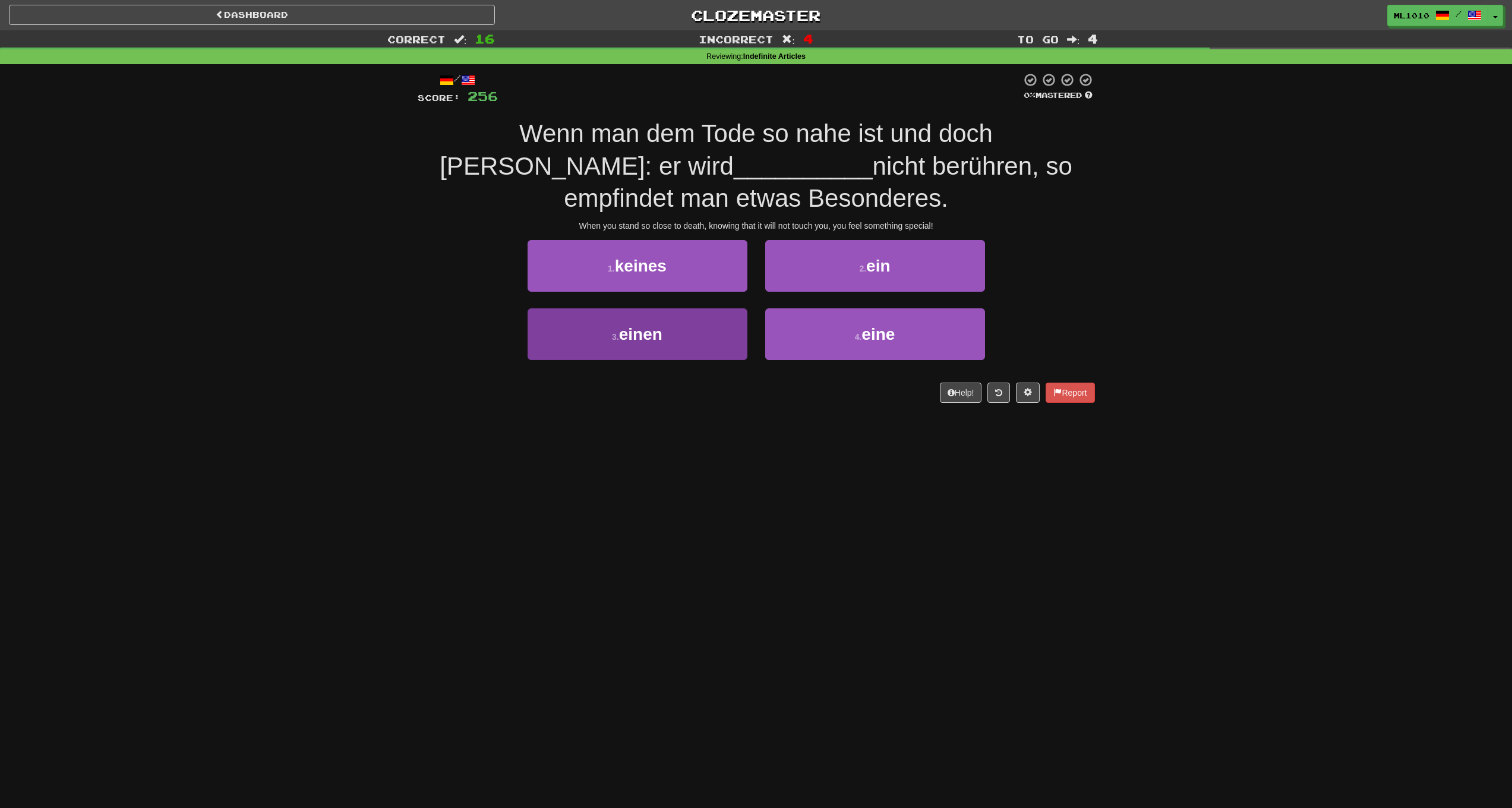
click at [693, 345] on button "3 . einen" at bounding box center [638, 334] width 220 height 52
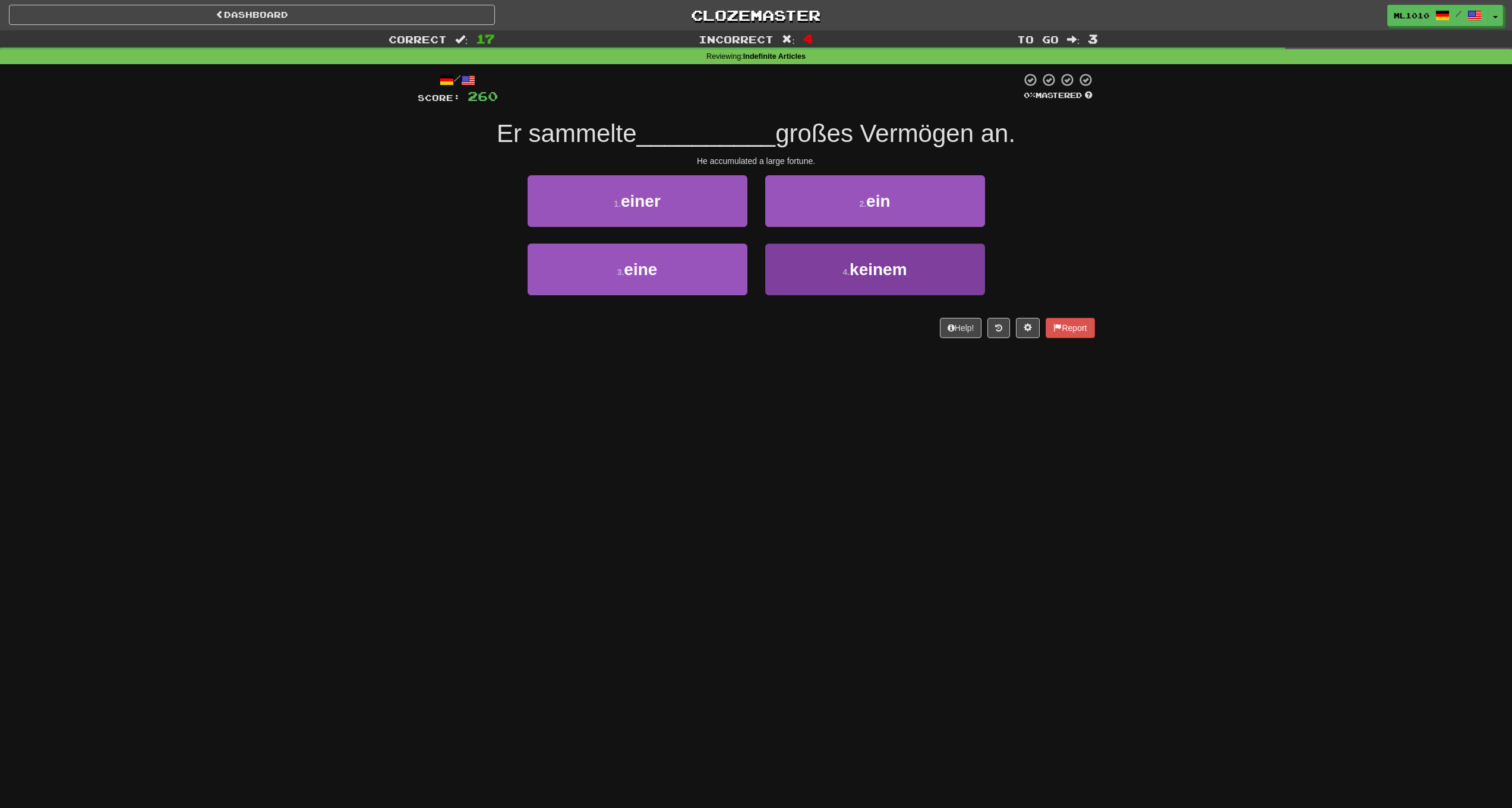
scroll to position [3, 0]
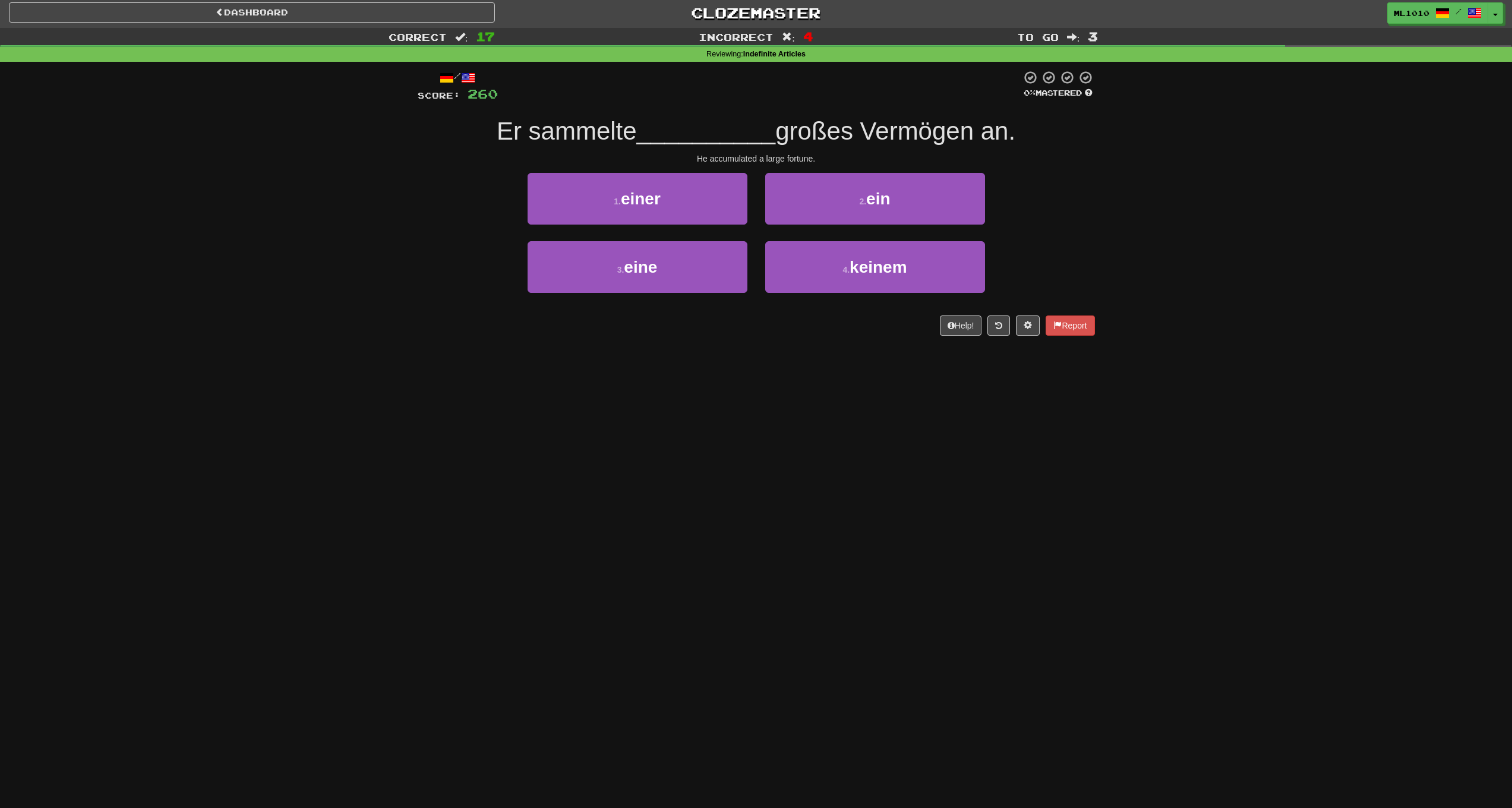
click at [670, 204] on button "1 . einer" at bounding box center [638, 198] width 220 height 52
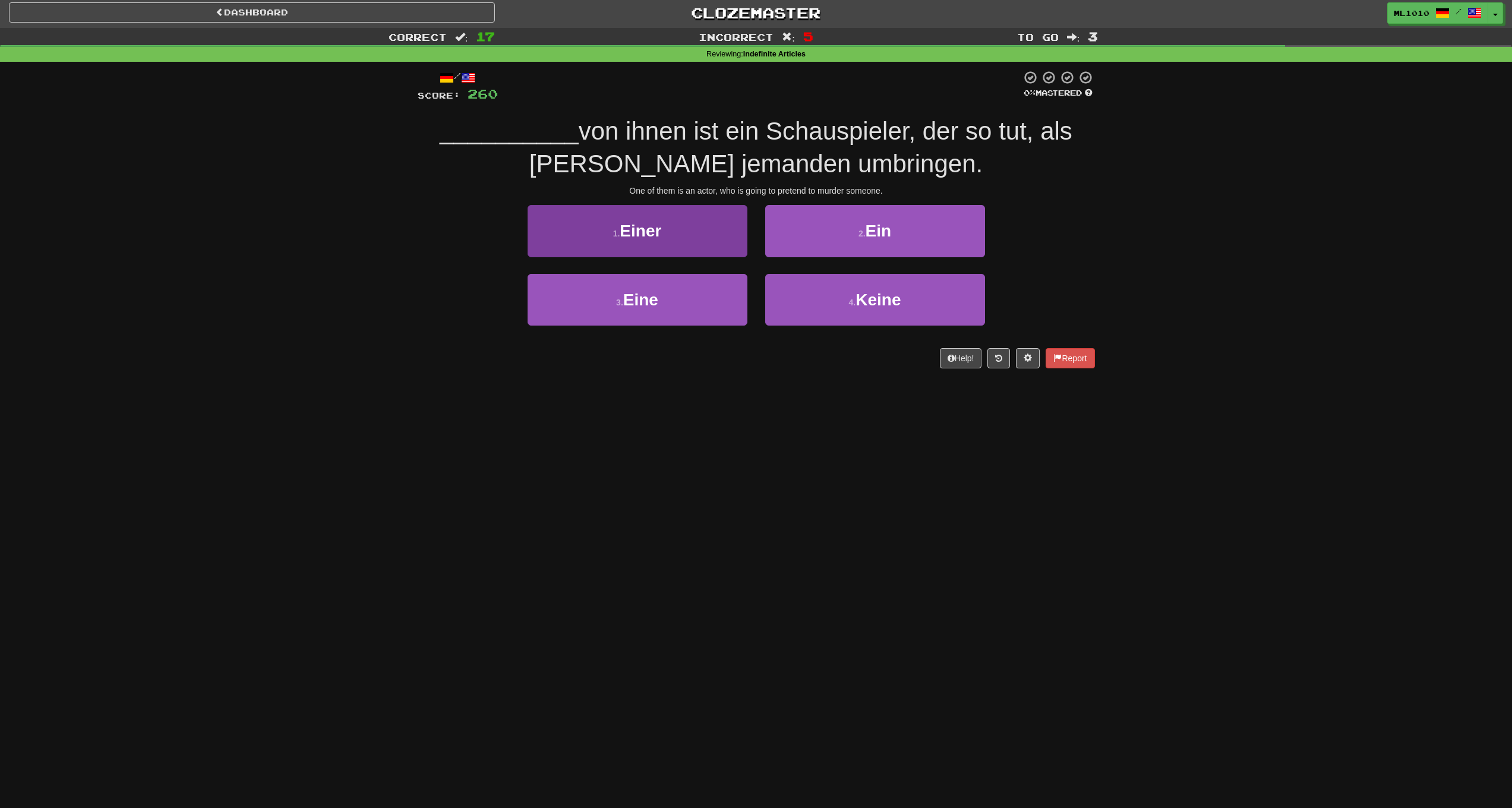
click at [704, 237] on button "1 . Einer" at bounding box center [638, 230] width 220 height 52
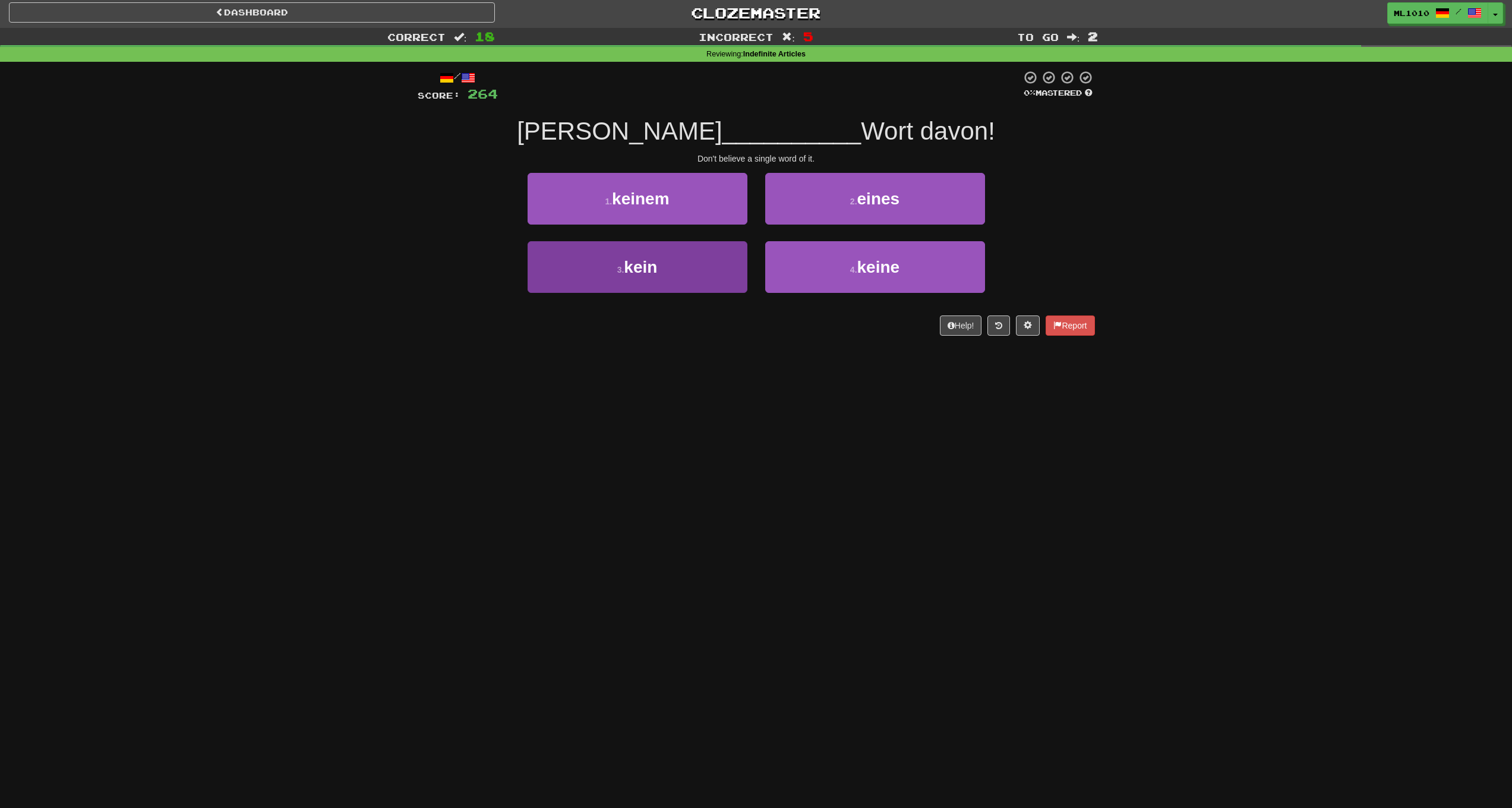
click at [685, 283] on button "3 . kein" at bounding box center [638, 267] width 220 height 52
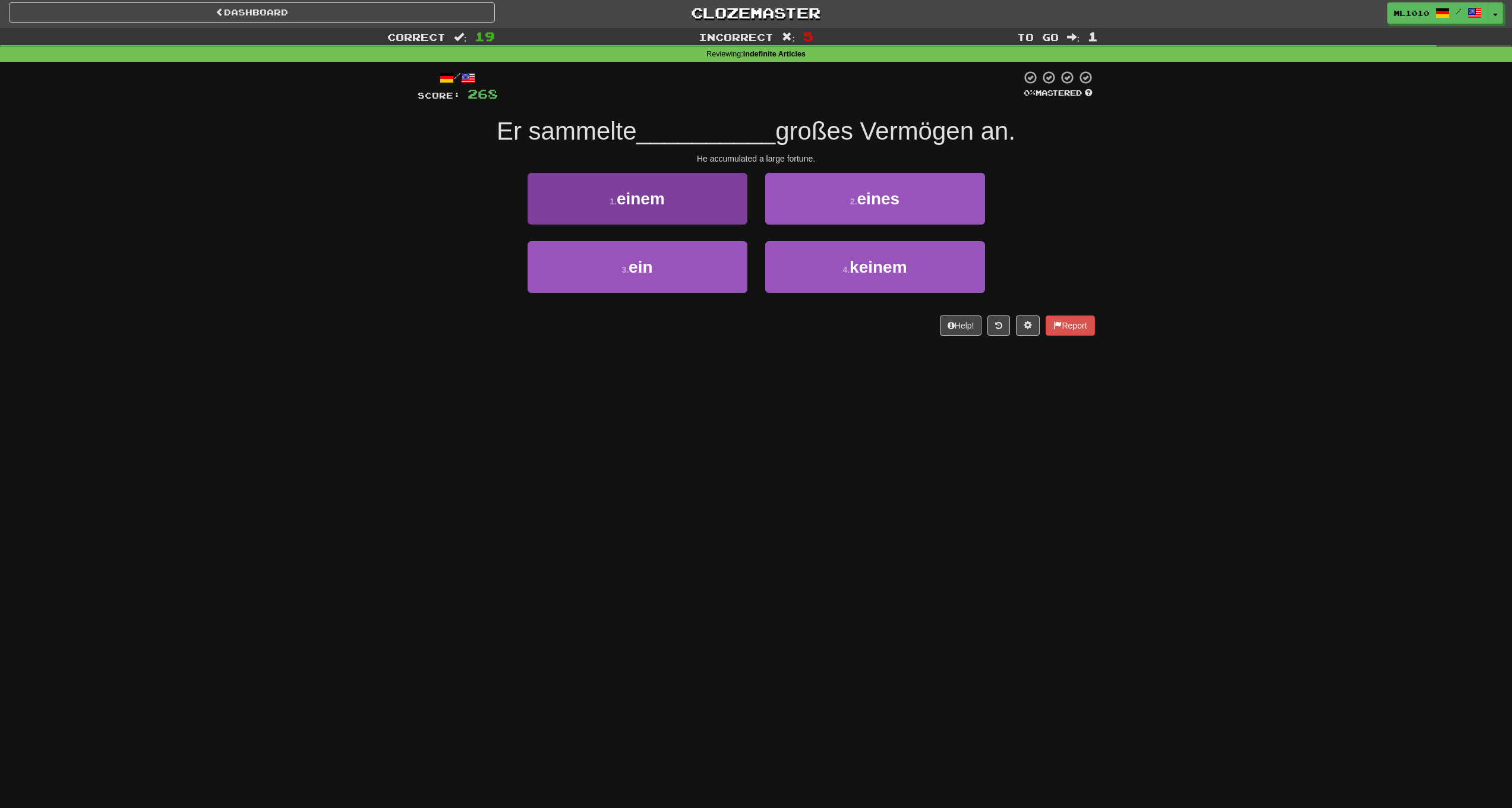
click at [604, 262] on button "3 . ein" at bounding box center [638, 267] width 220 height 52
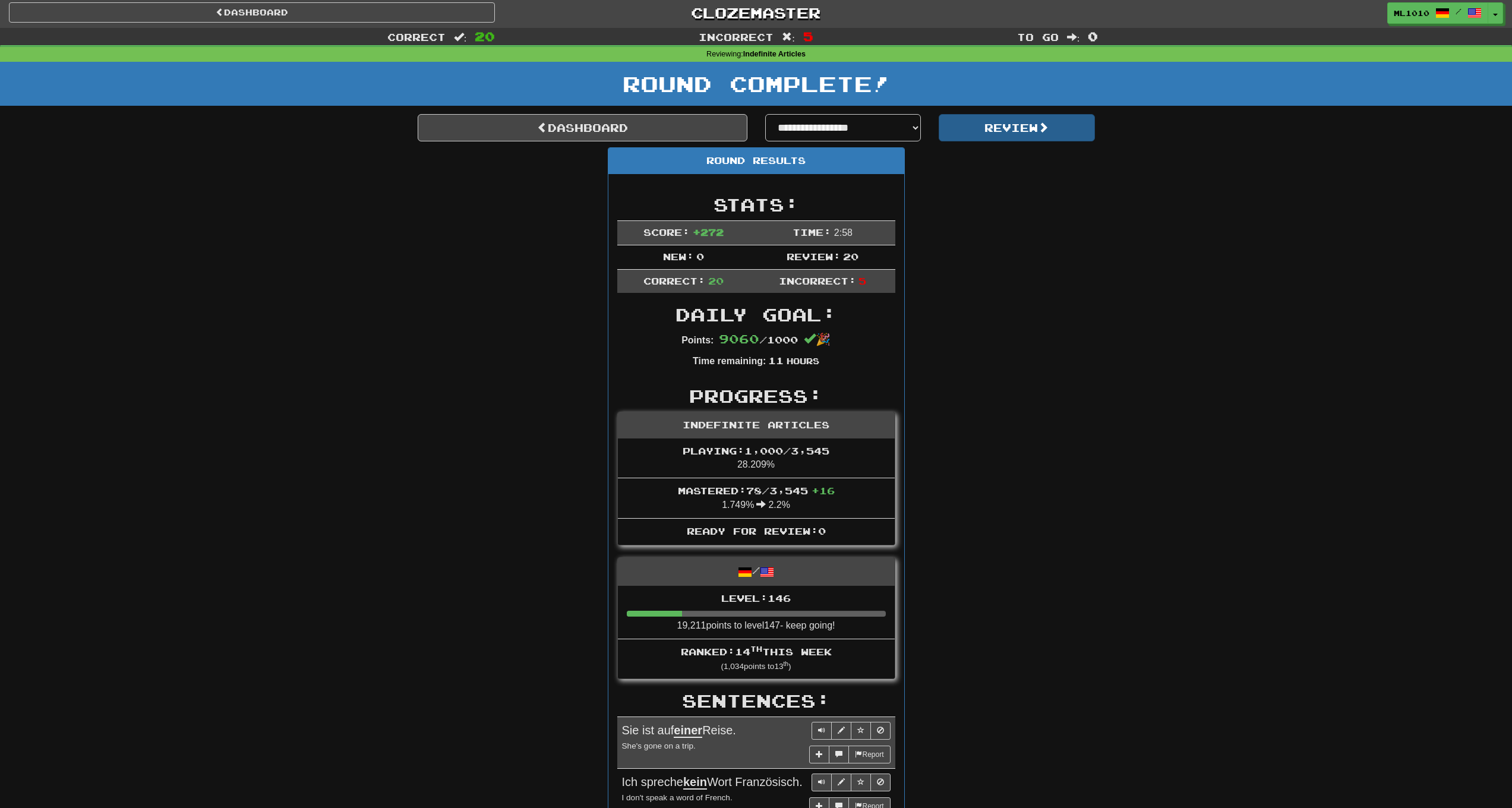
click at [994, 131] on button "Review" at bounding box center [1017, 128] width 156 height 27
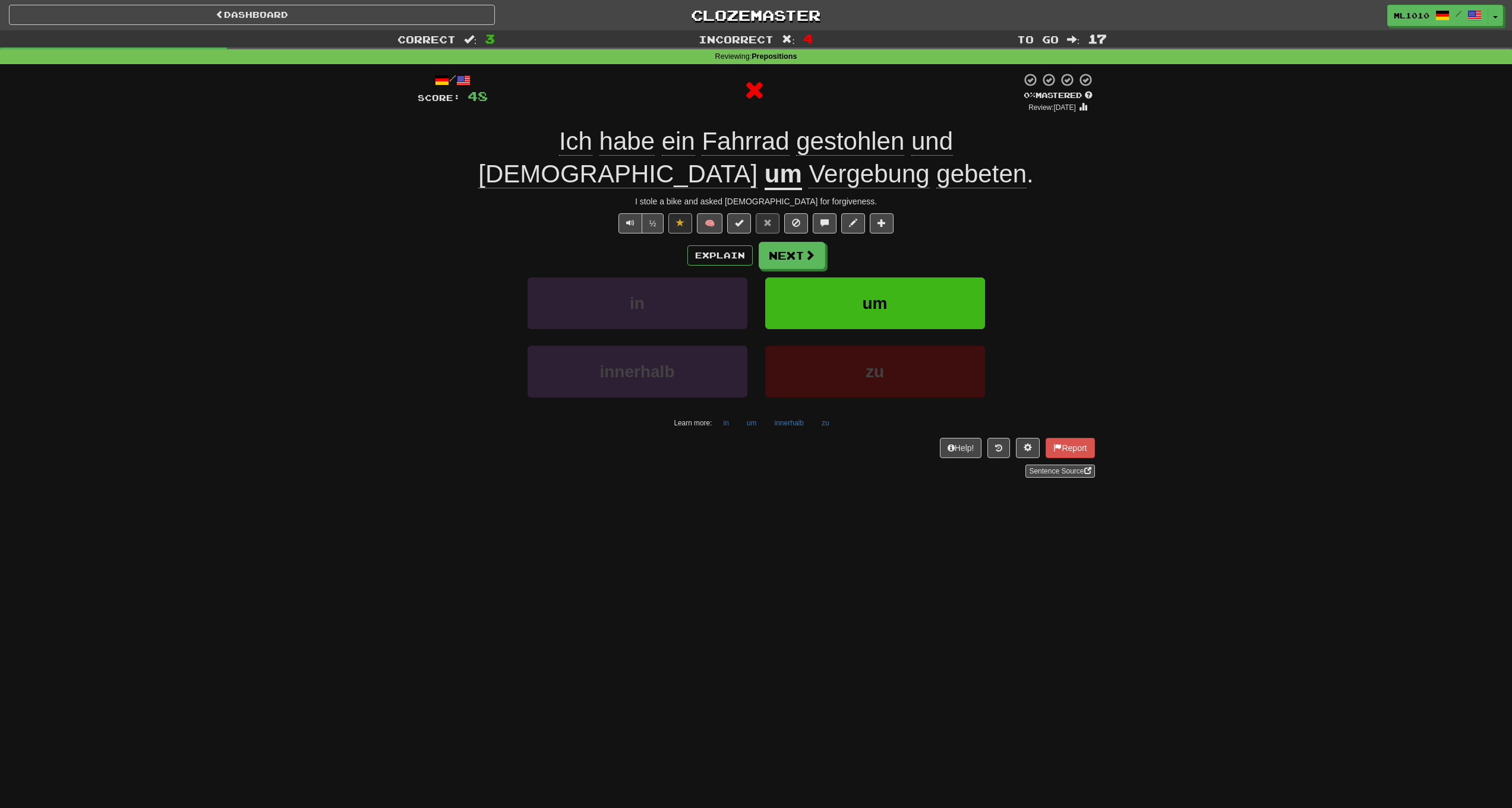
click at [929, 160] on span "Vergebung" at bounding box center [869, 174] width 121 height 29
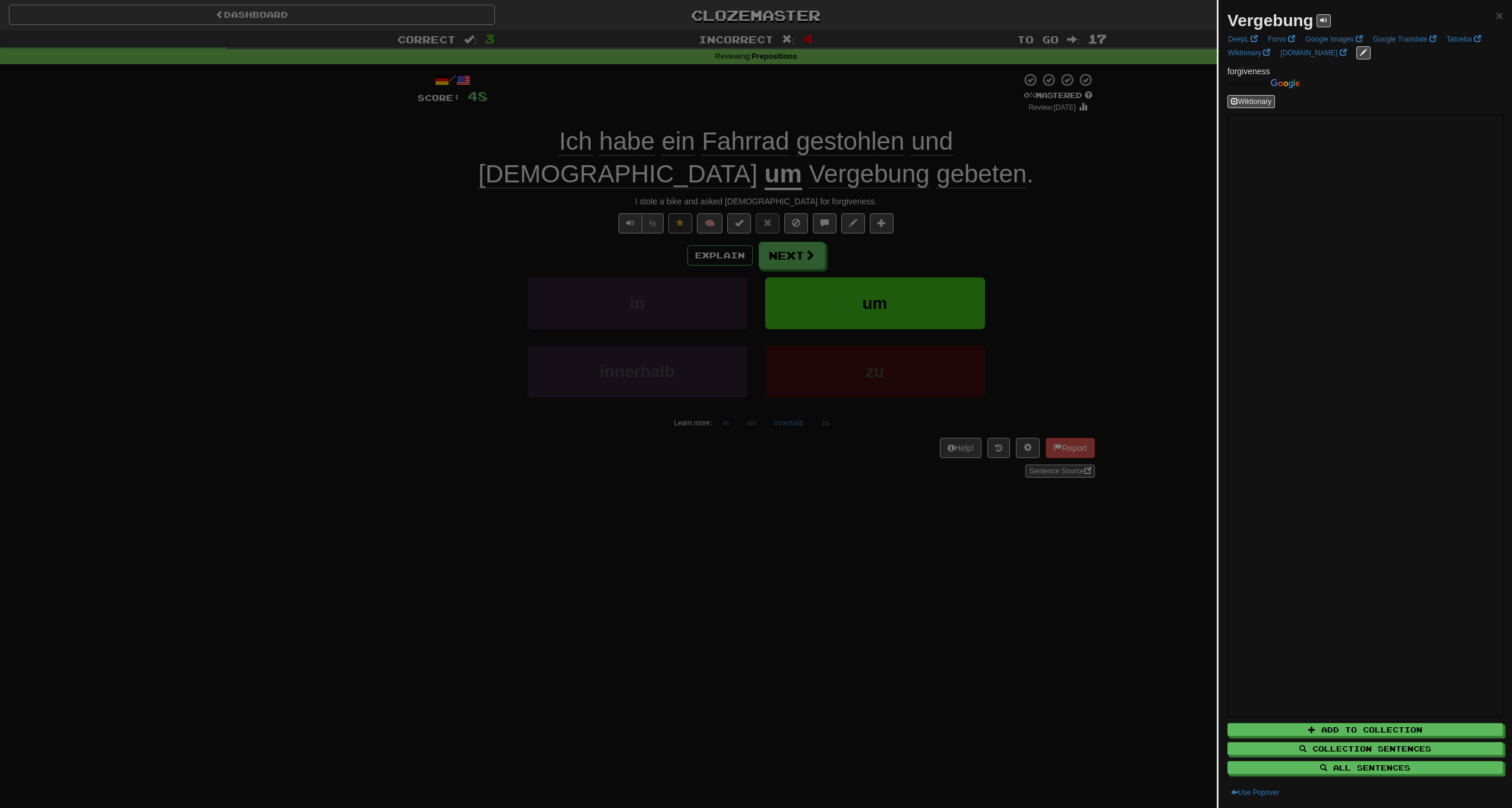
click at [315, 323] on div at bounding box center [756, 404] width 1512 height 808
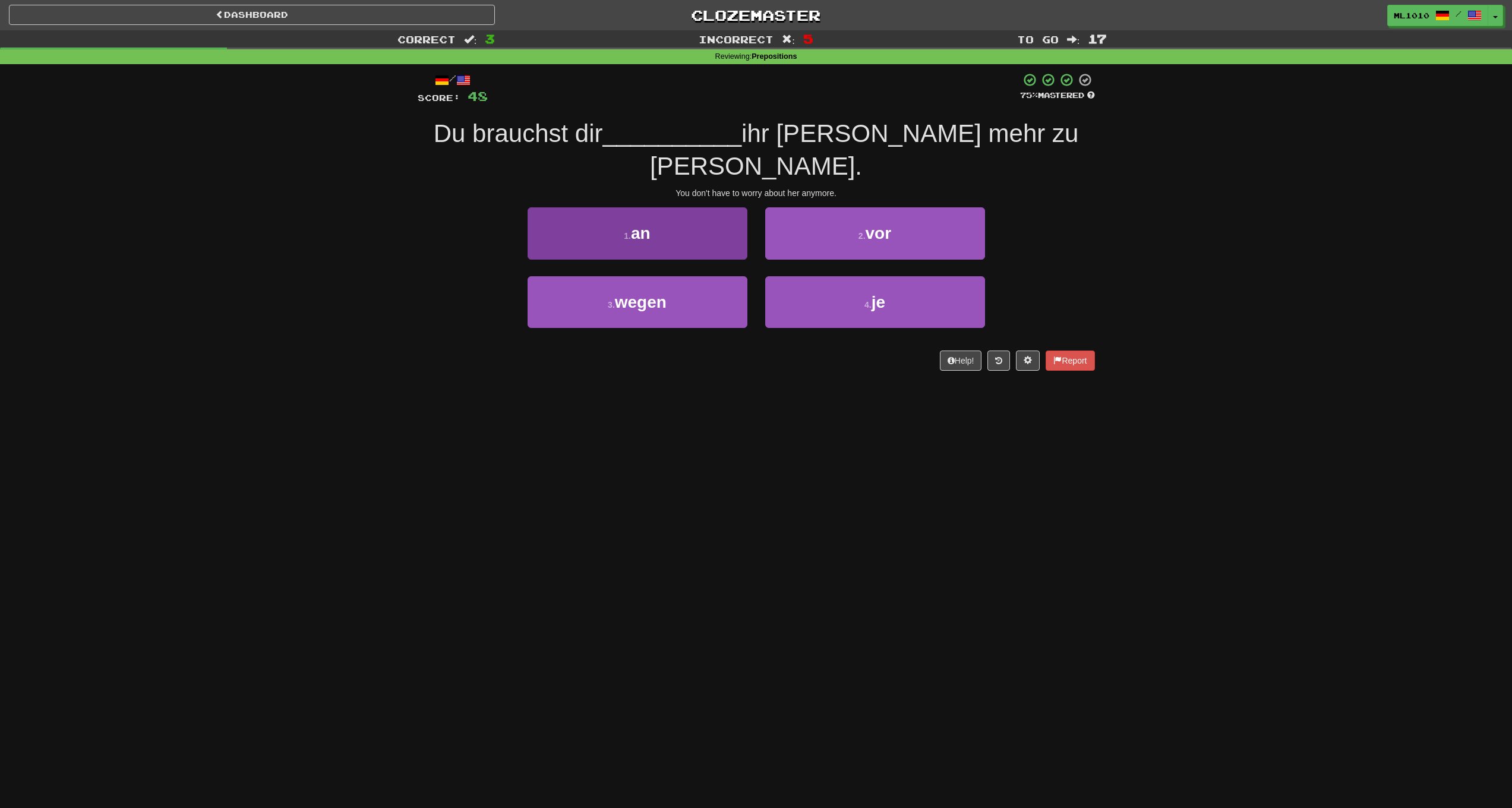
click at [665, 239] on button "1 . an" at bounding box center [638, 233] width 220 height 52
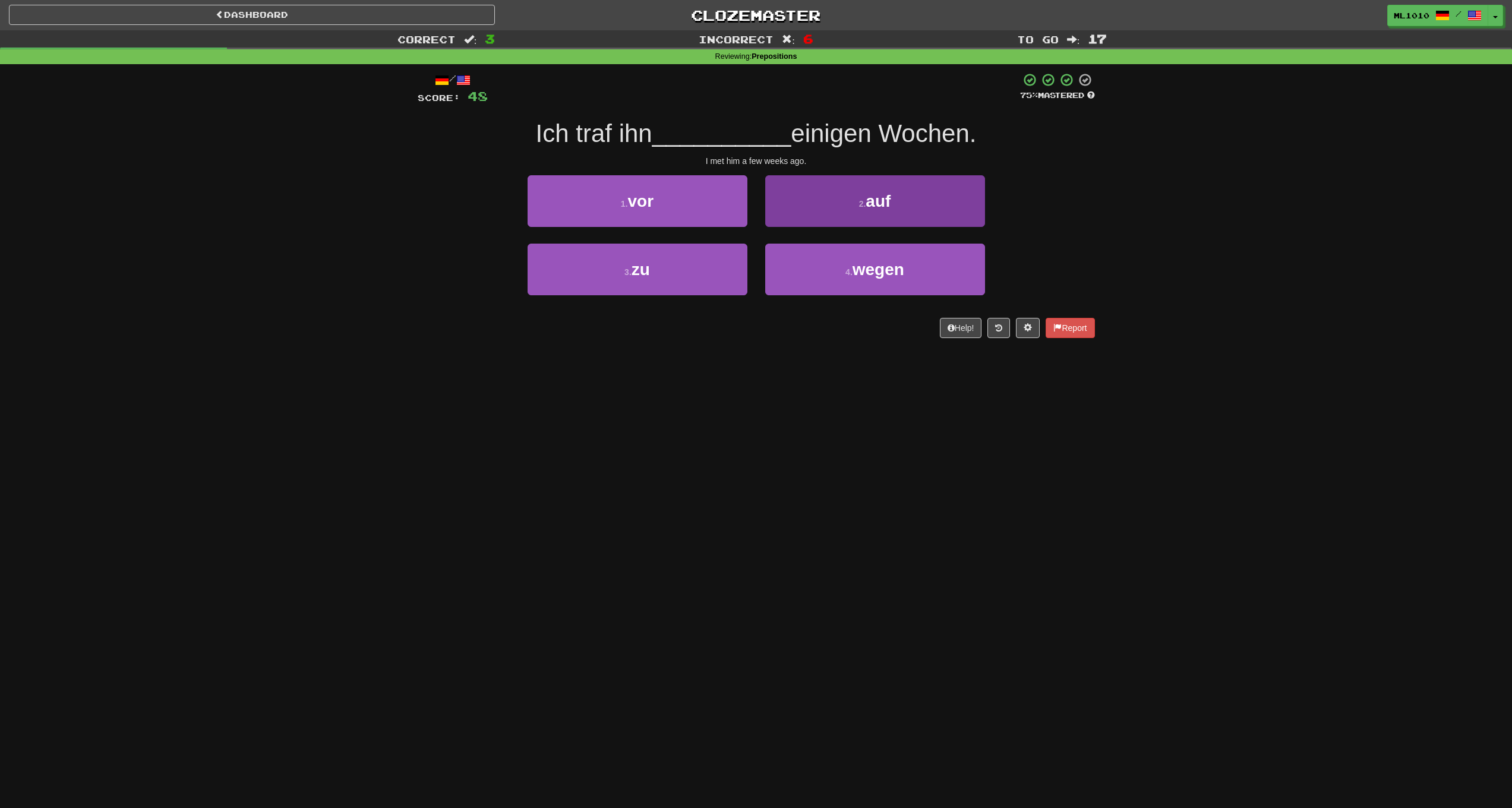
click at [820, 201] on button "2 . auf" at bounding box center [875, 201] width 220 height 52
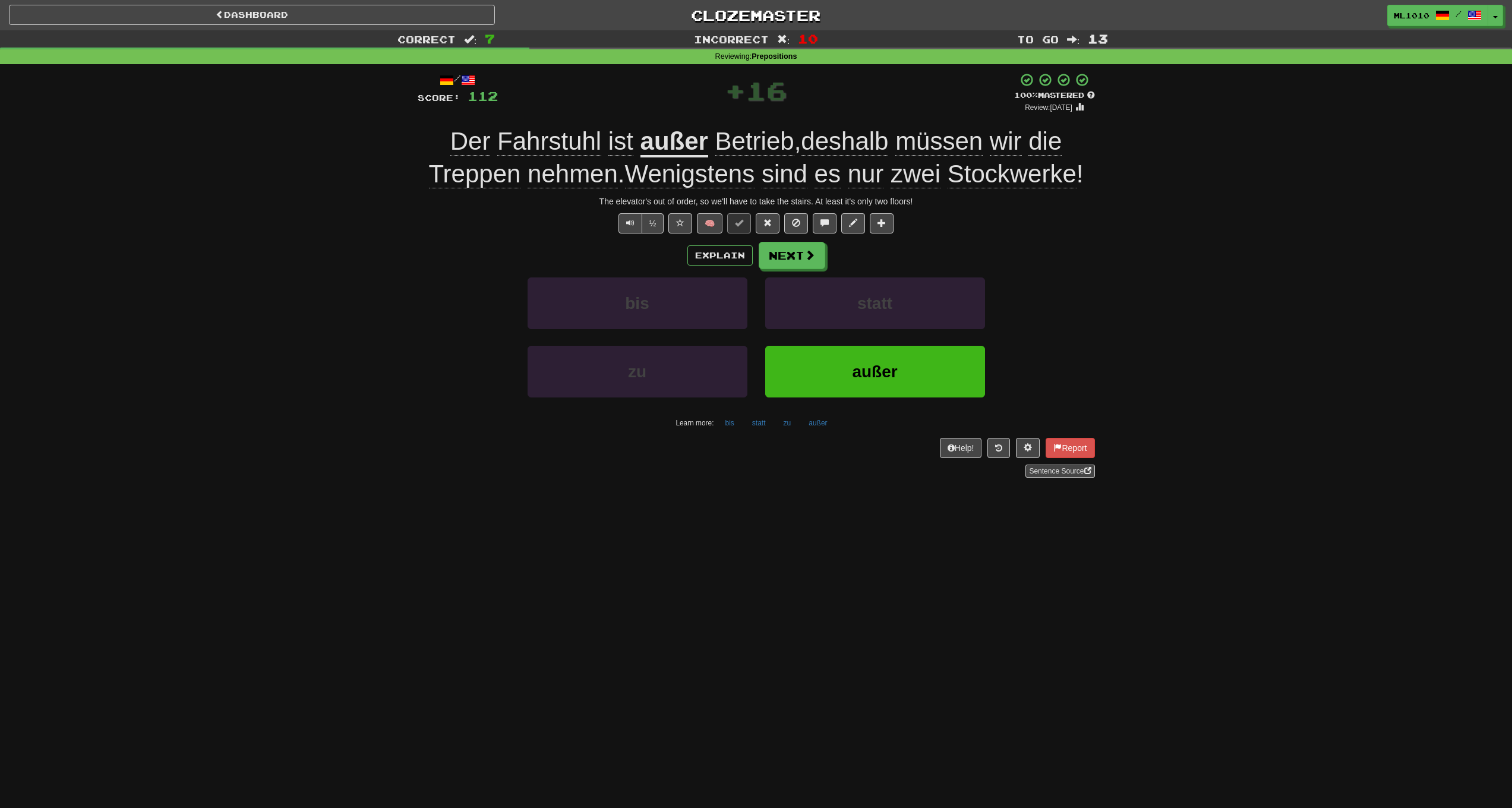
click at [748, 117] on div "/ Score: 112 + 16 100 % Mastered Review: 2026-04-13 Der Fahrstuhl ist außer Bet…" at bounding box center [756, 275] width 677 height 405
click at [746, 145] on span "Betrieb" at bounding box center [755, 141] width 79 height 29
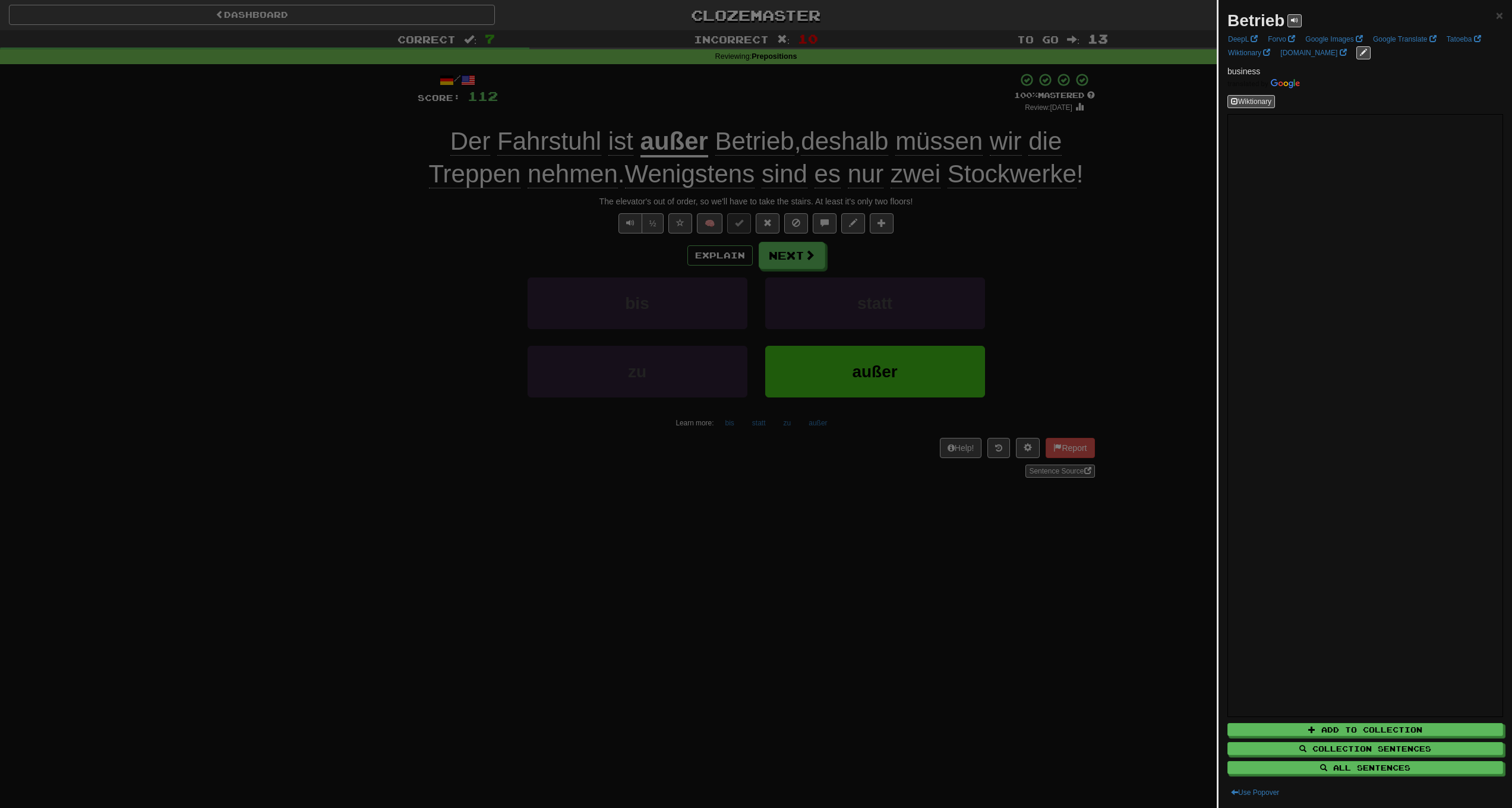
click at [341, 253] on div at bounding box center [756, 404] width 1512 height 808
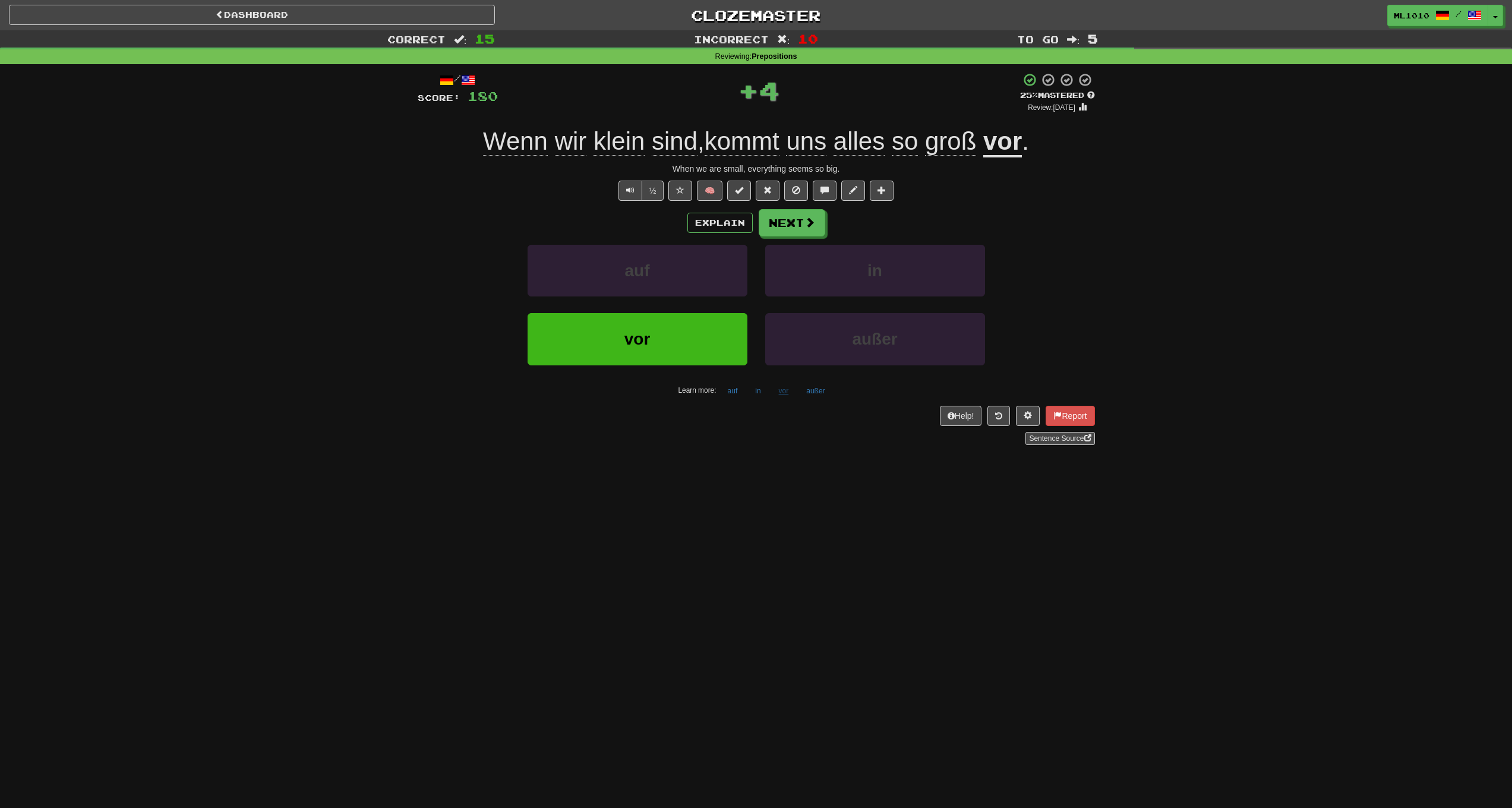
click at [788, 394] on button "vor" at bounding box center [784, 391] width 23 height 18
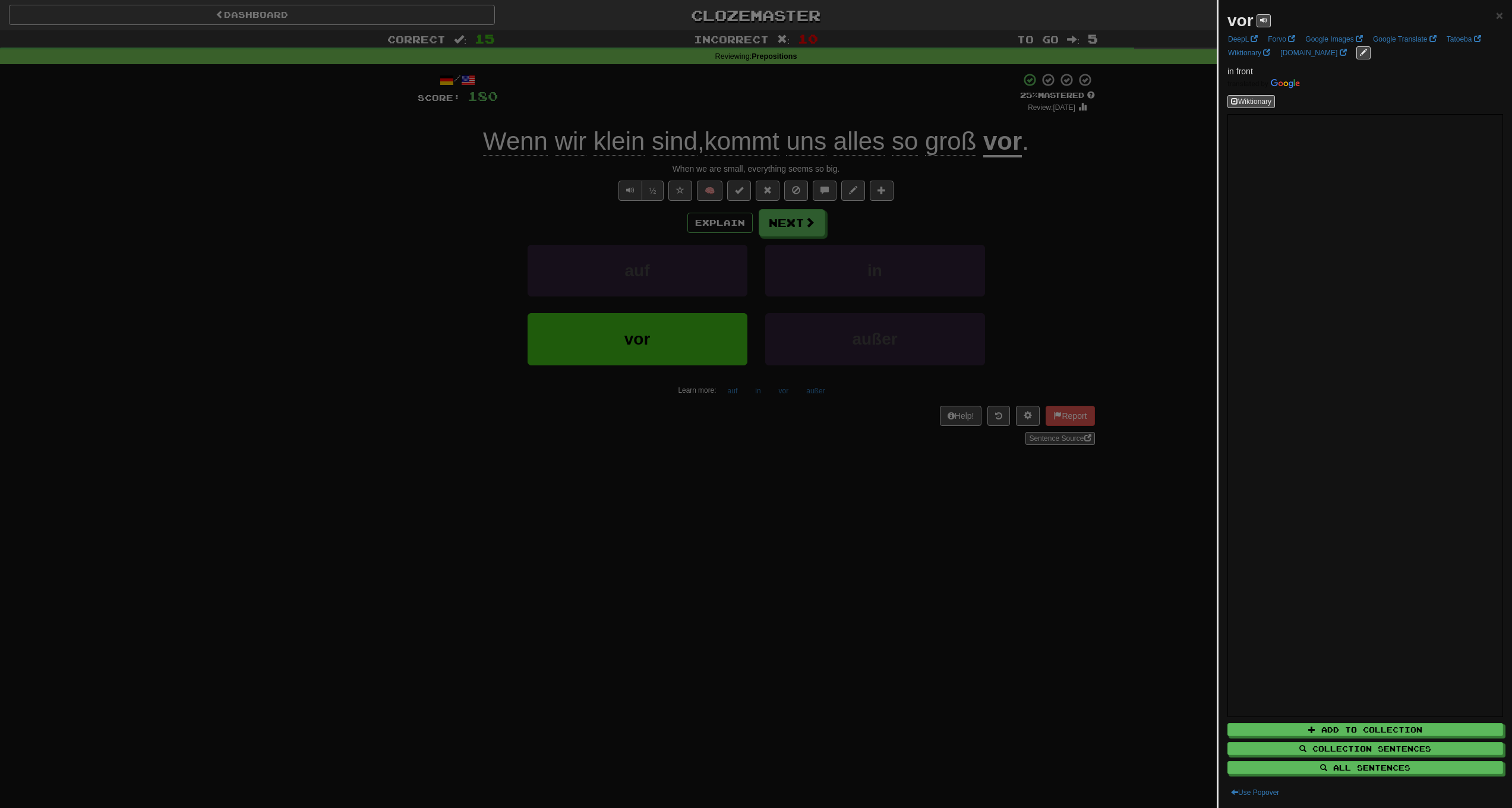
click at [777, 478] on div at bounding box center [756, 404] width 1512 height 808
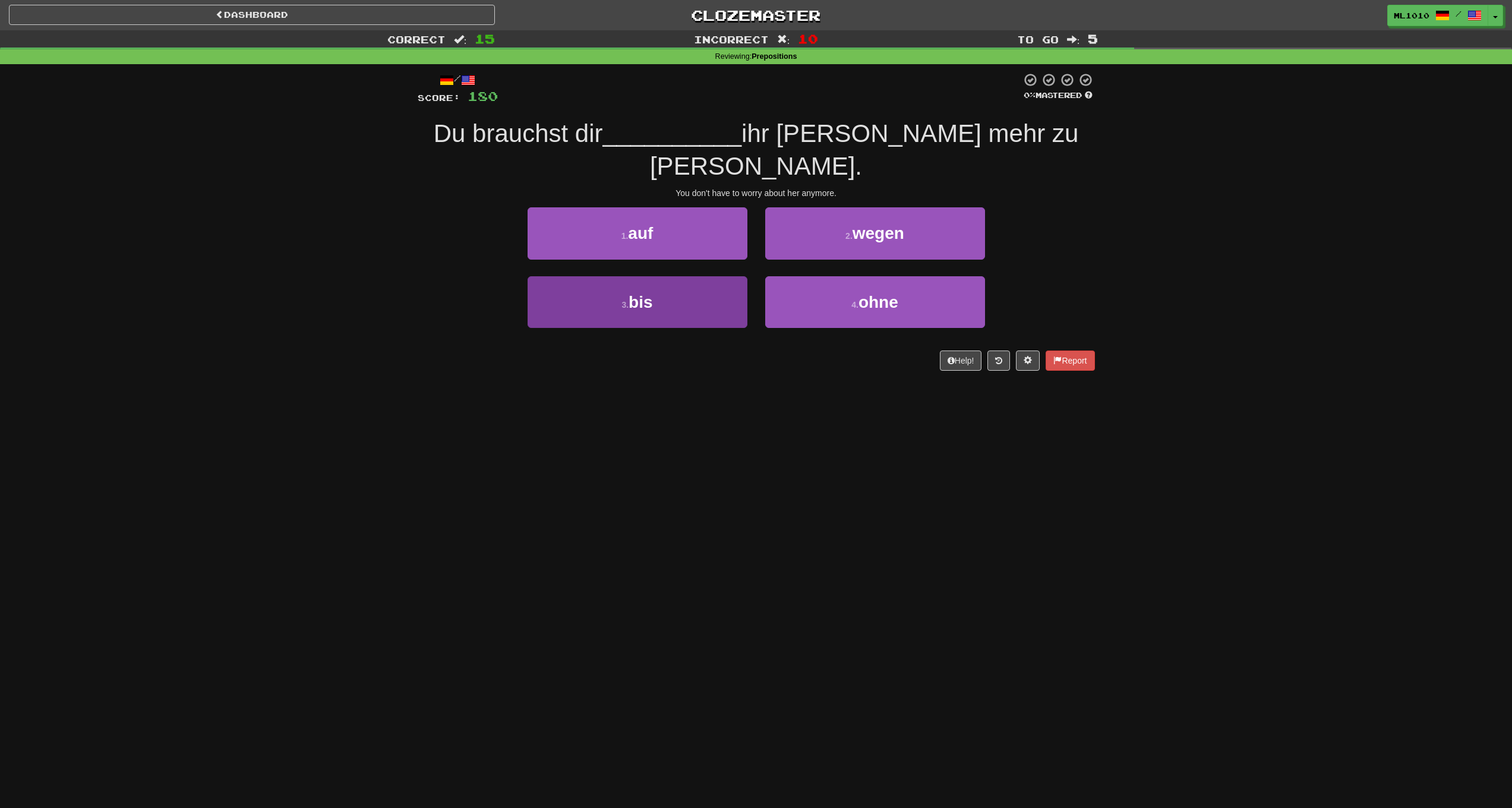
click at [717, 301] on button "3 . bis" at bounding box center [638, 302] width 220 height 52
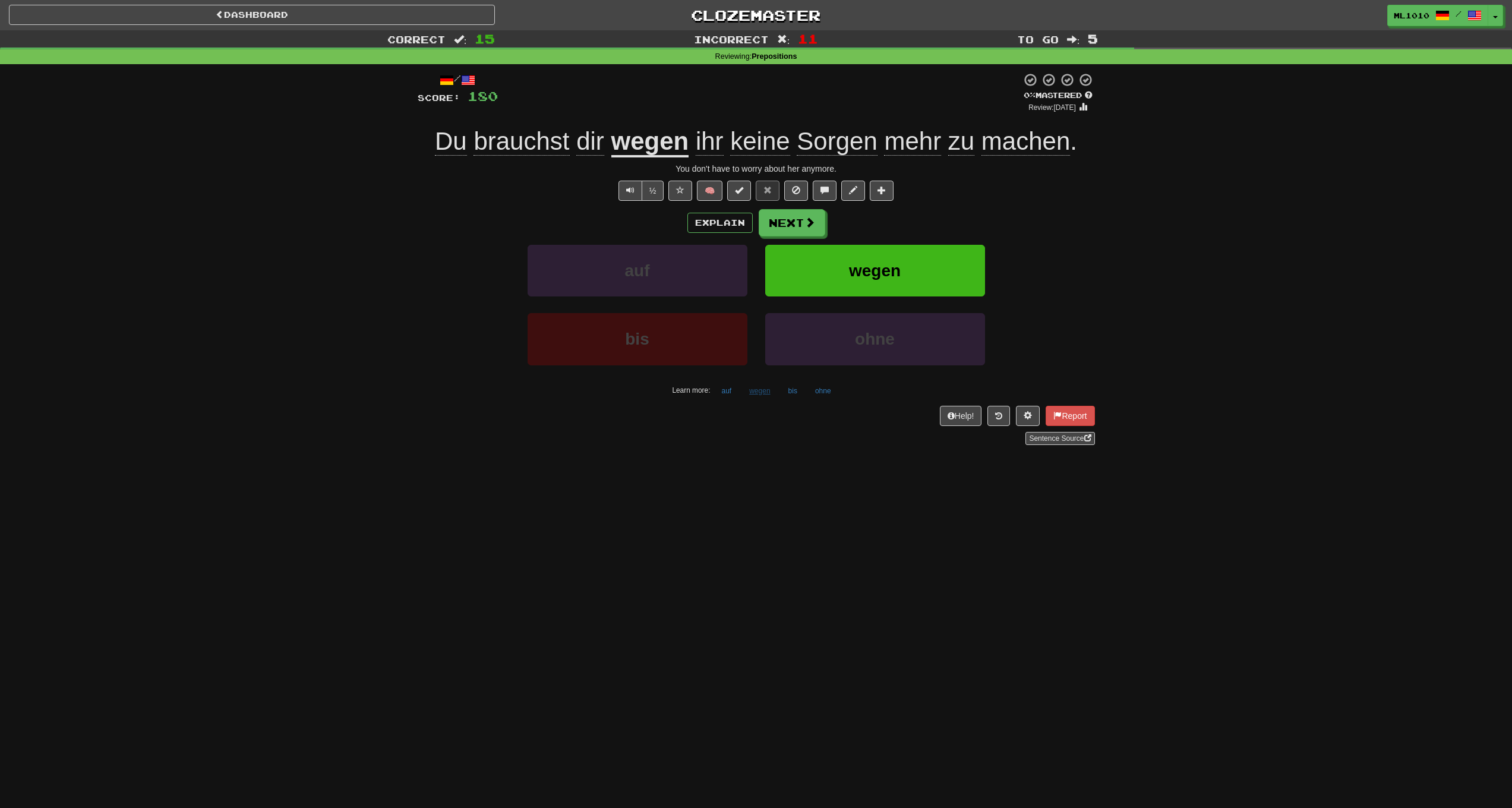
click at [763, 389] on button "wegen" at bounding box center [760, 391] width 34 height 18
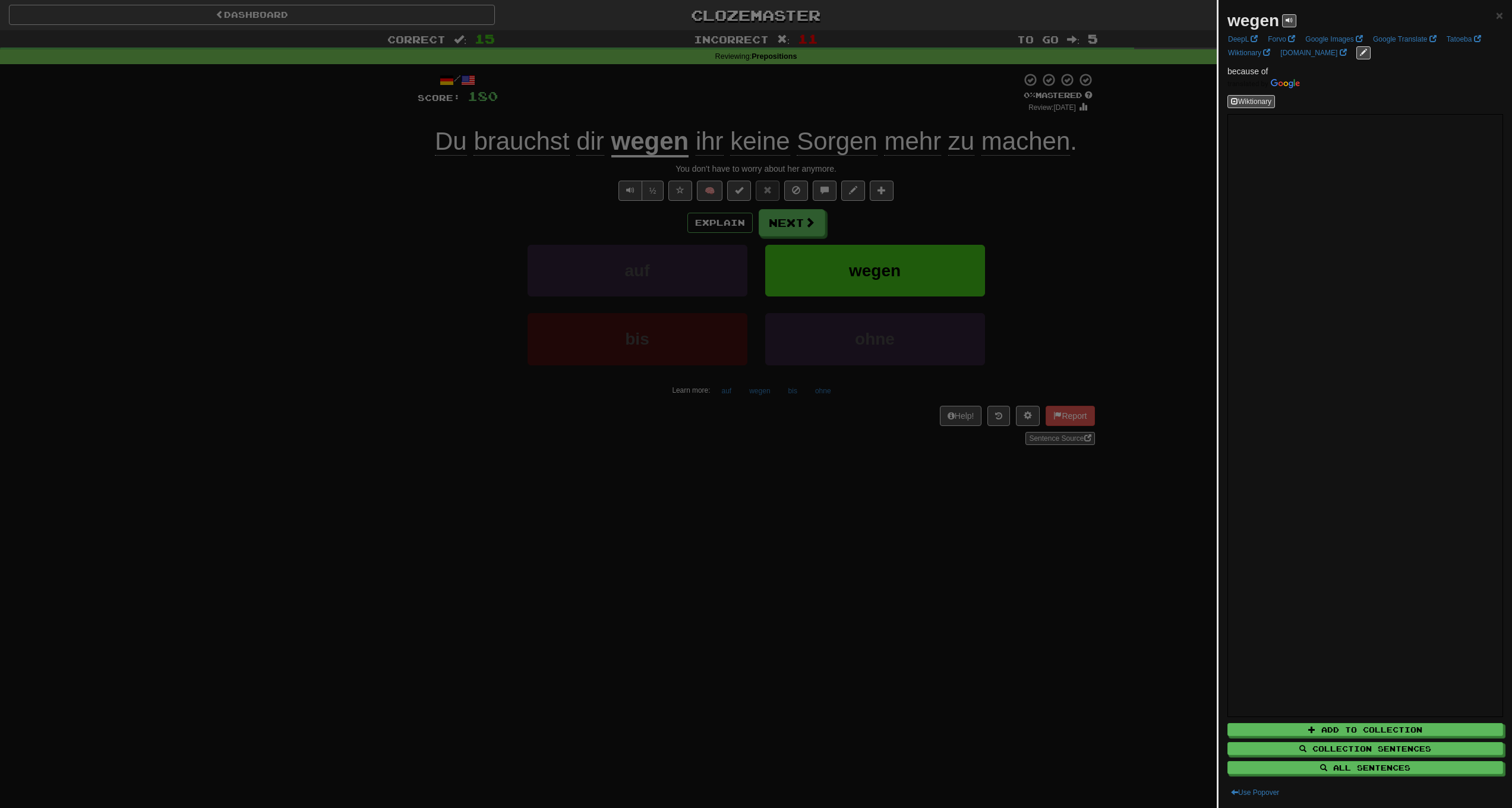
click at [738, 460] on div at bounding box center [756, 404] width 1512 height 808
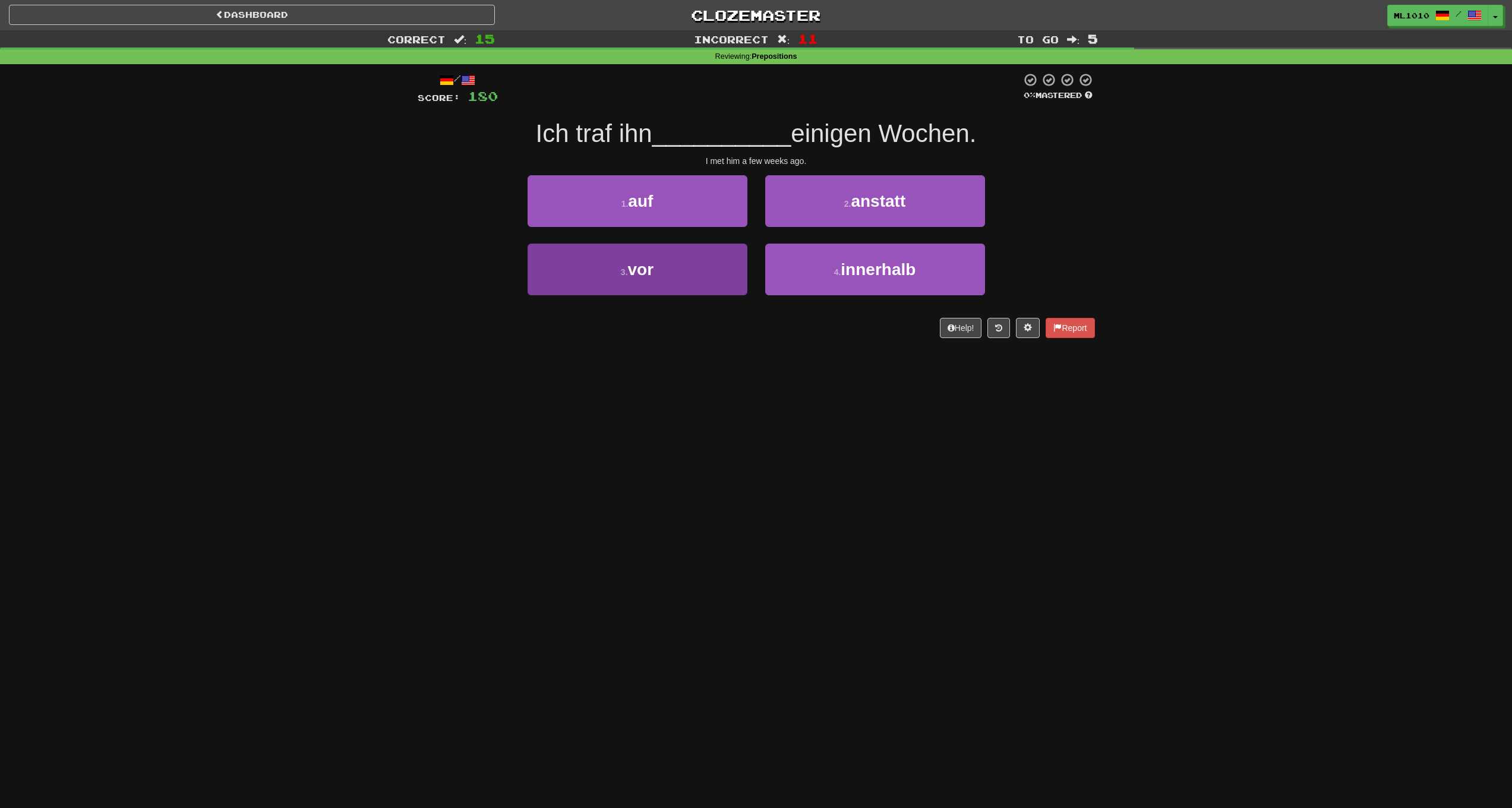
click at [717, 270] on button "3 . vor" at bounding box center [638, 269] width 220 height 52
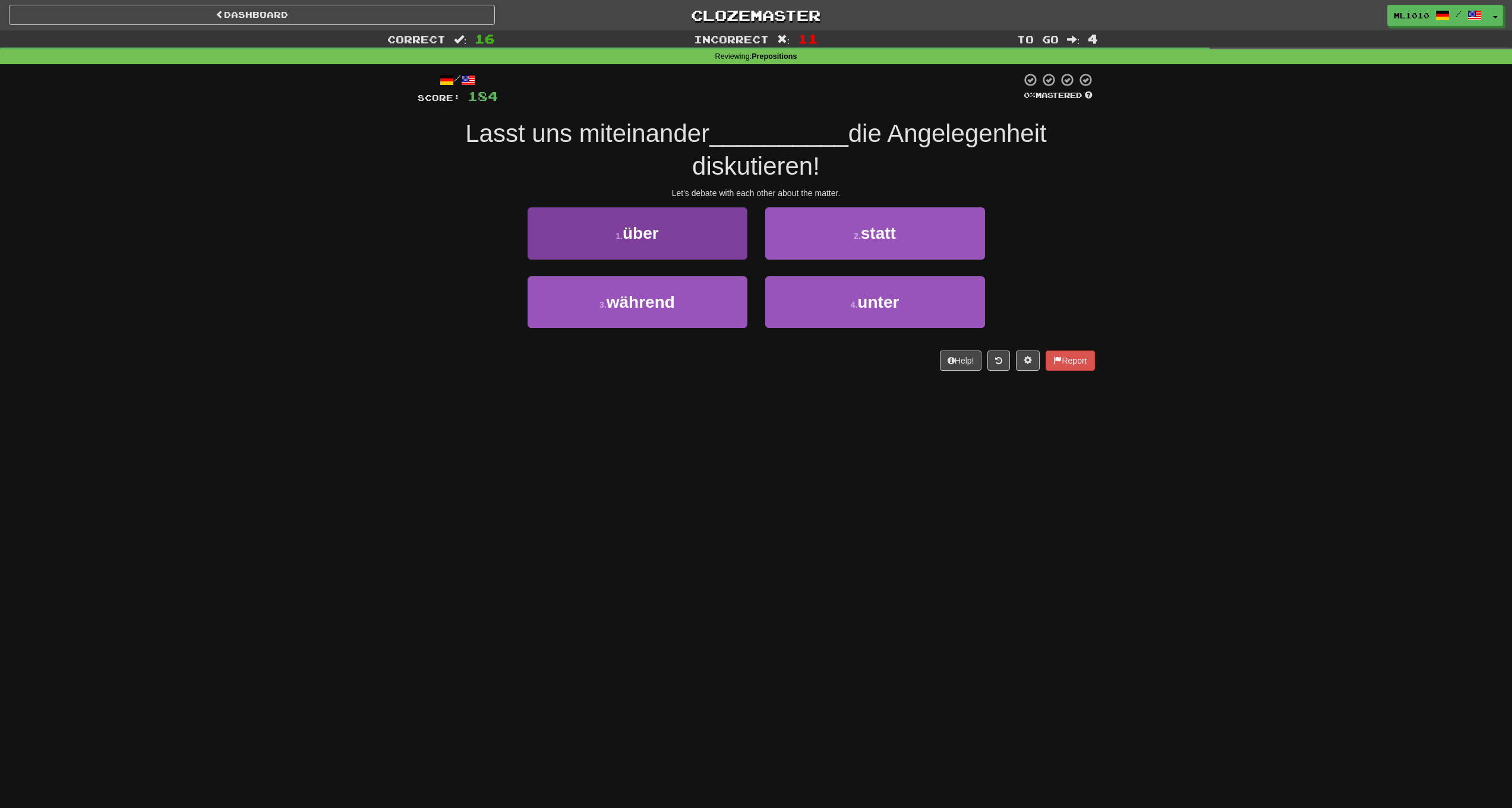
click at [730, 239] on button "1 . über" at bounding box center [638, 233] width 220 height 52
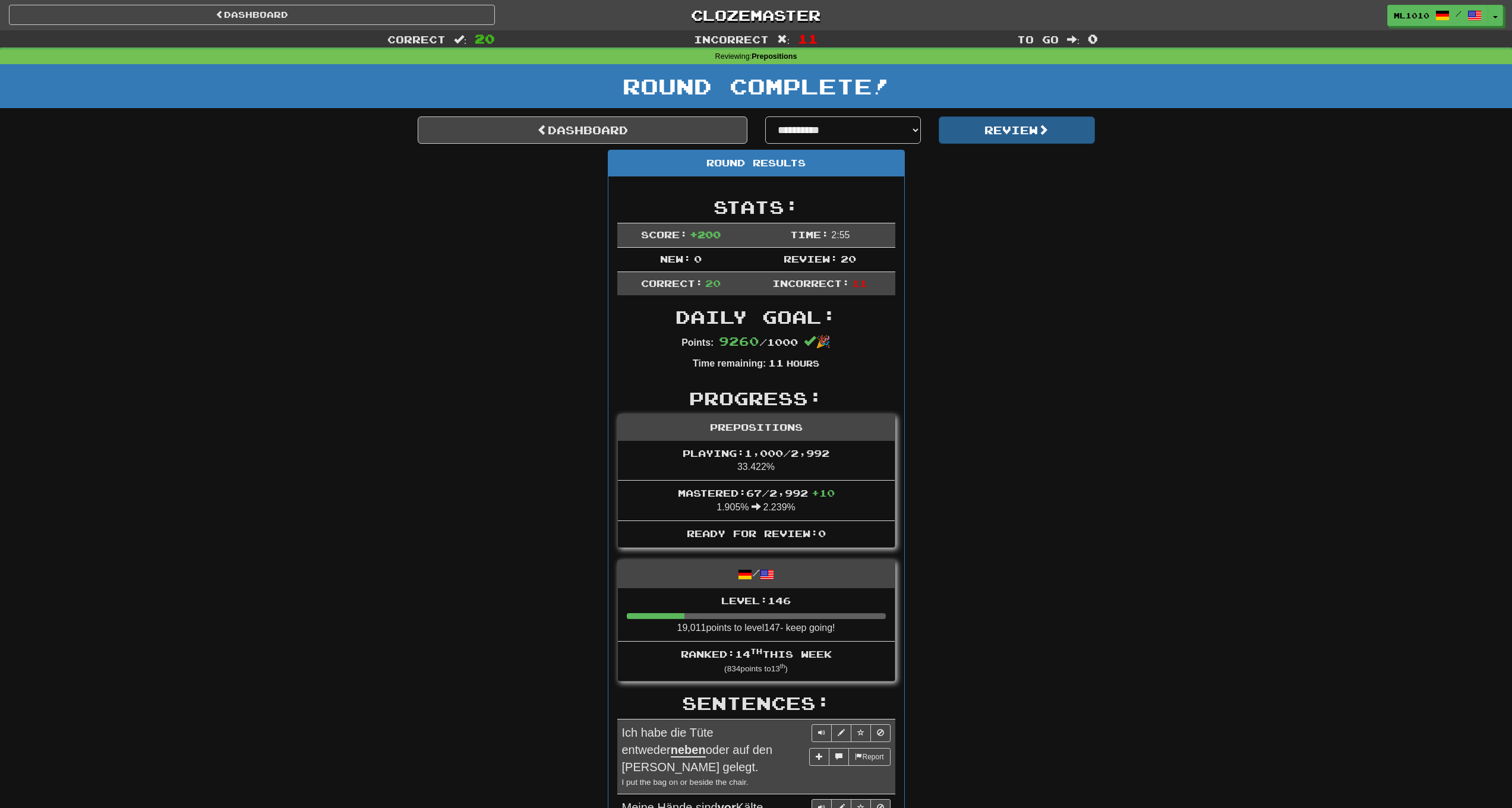
click at [1005, 124] on button "Review" at bounding box center [1017, 130] width 156 height 27
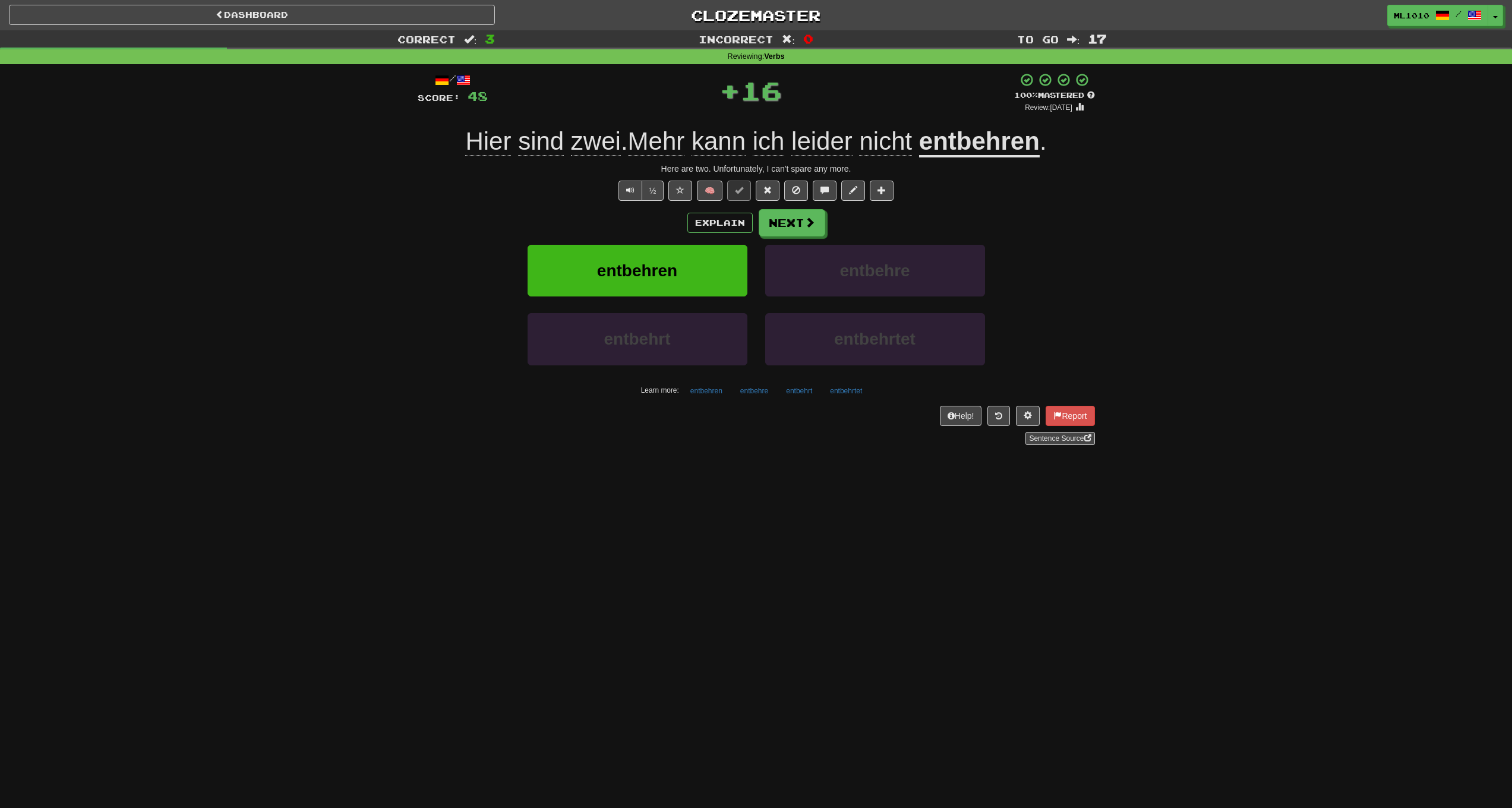
click at [964, 151] on u "entbehren" at bounding box center [979, 142] width 121 height 30
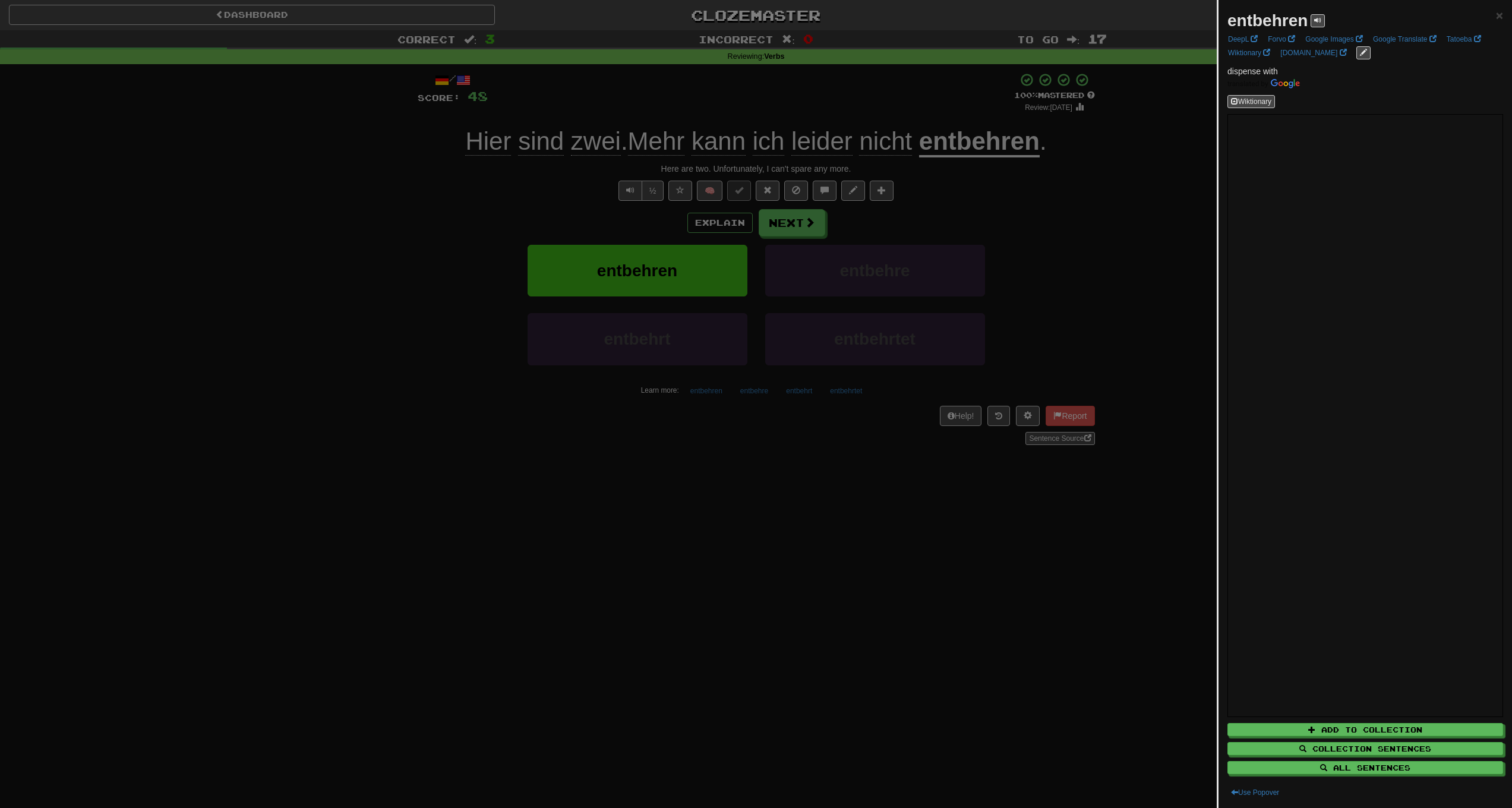
click at [393, 253] on div at bounding box center [756, 404] width 1512 height 808
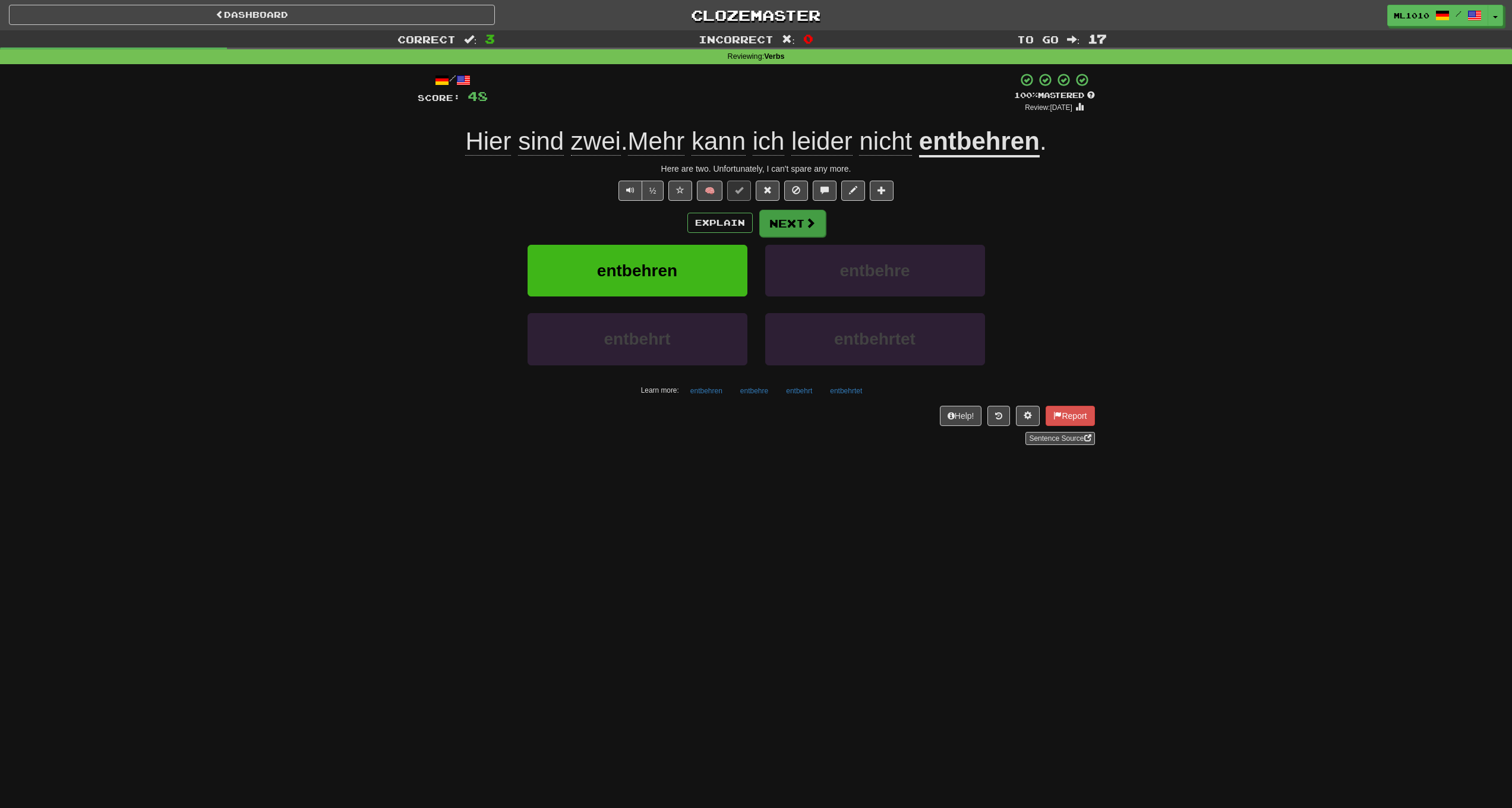
click at [813, 232] on button "Next" at bounding box center [793, 223] width 66 height 27
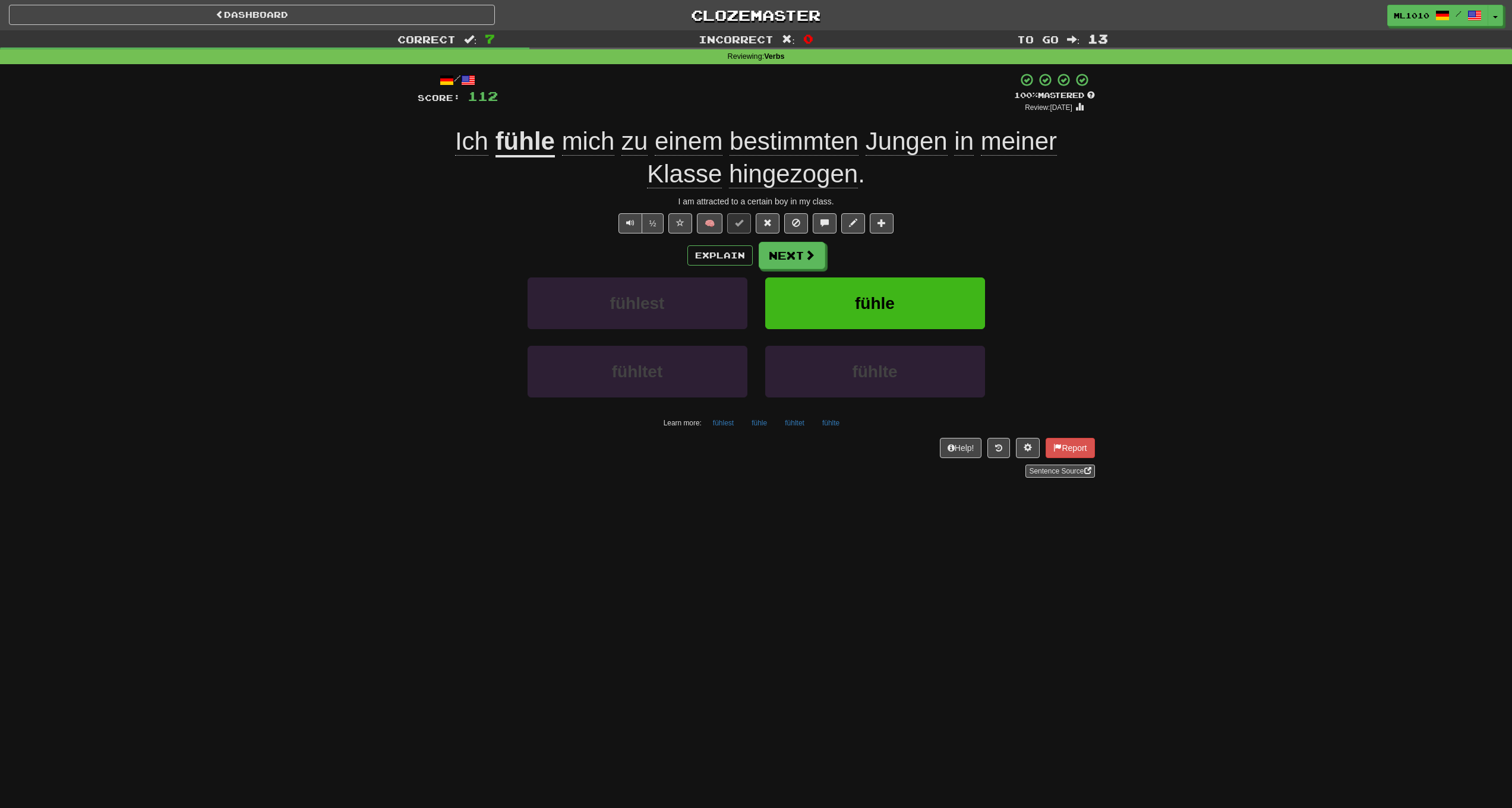
click at [775, 138] on span "bestimmten" at bounding box center [794, 141] width 129 height 29
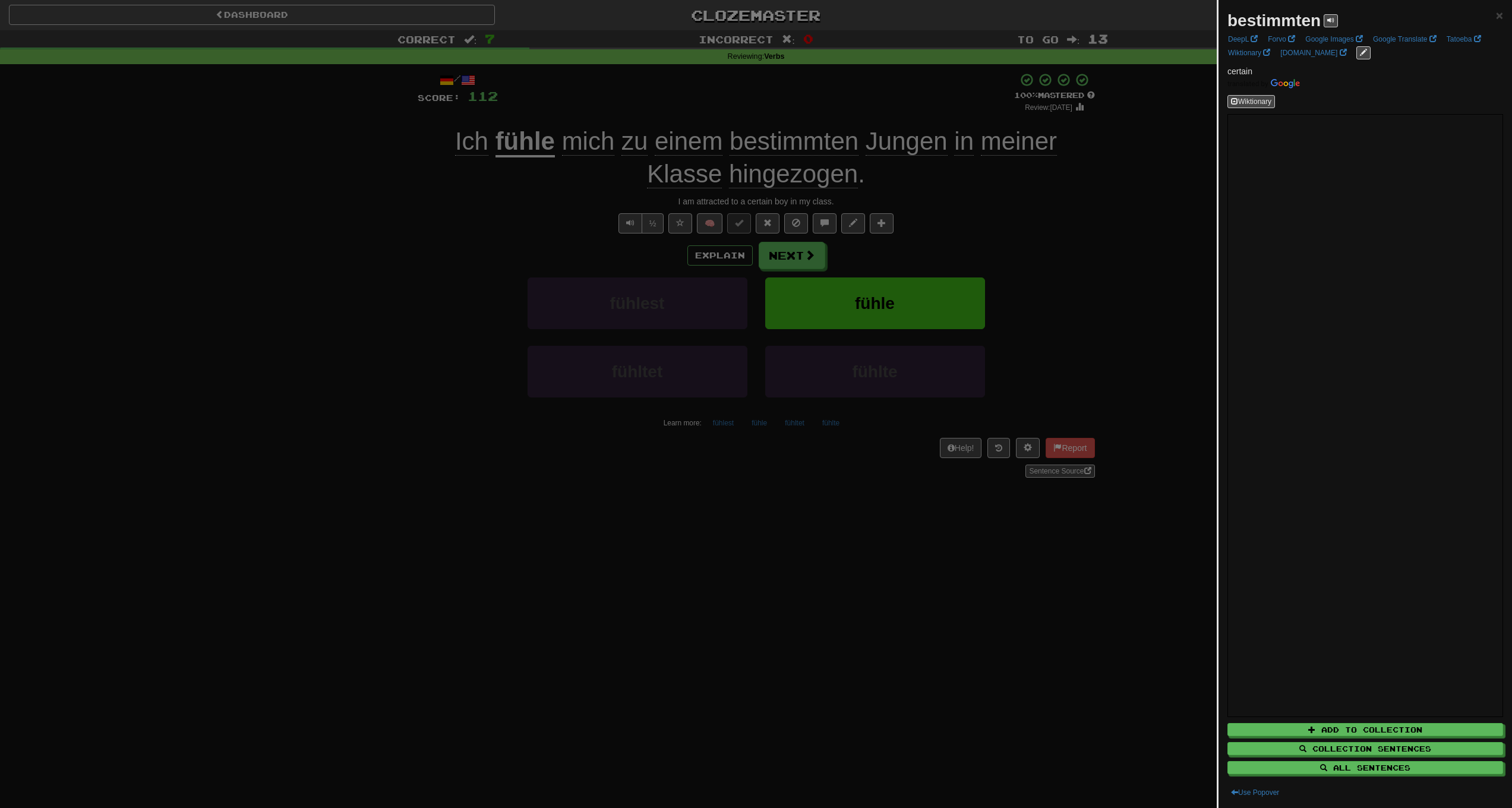
click at [1127, 283] on div at bounding box center [756, 404] width 1512 height 808
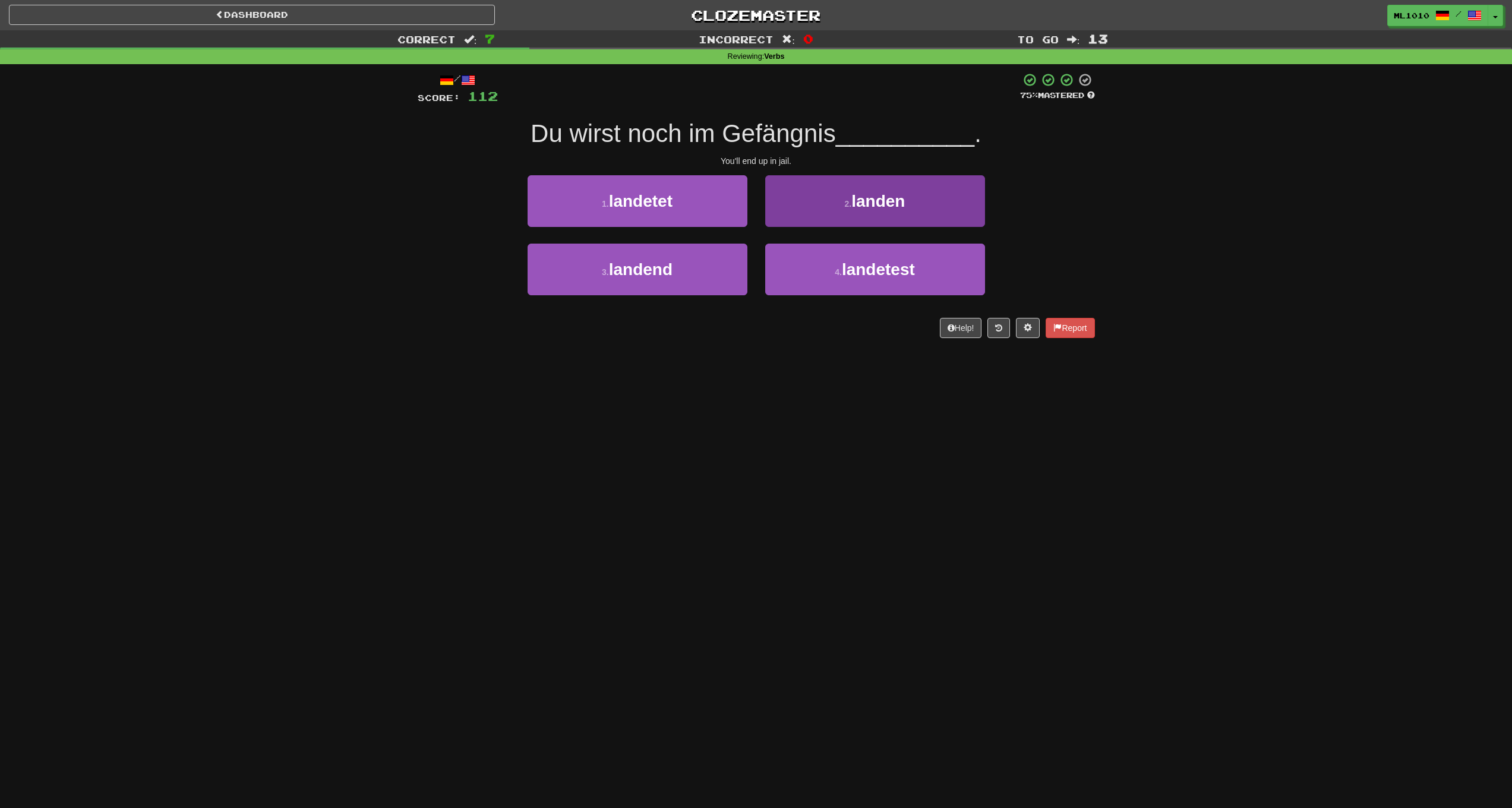
click at [821, 220] on button "2 . landen" at bounding box center [875, 201] width 220 height 52
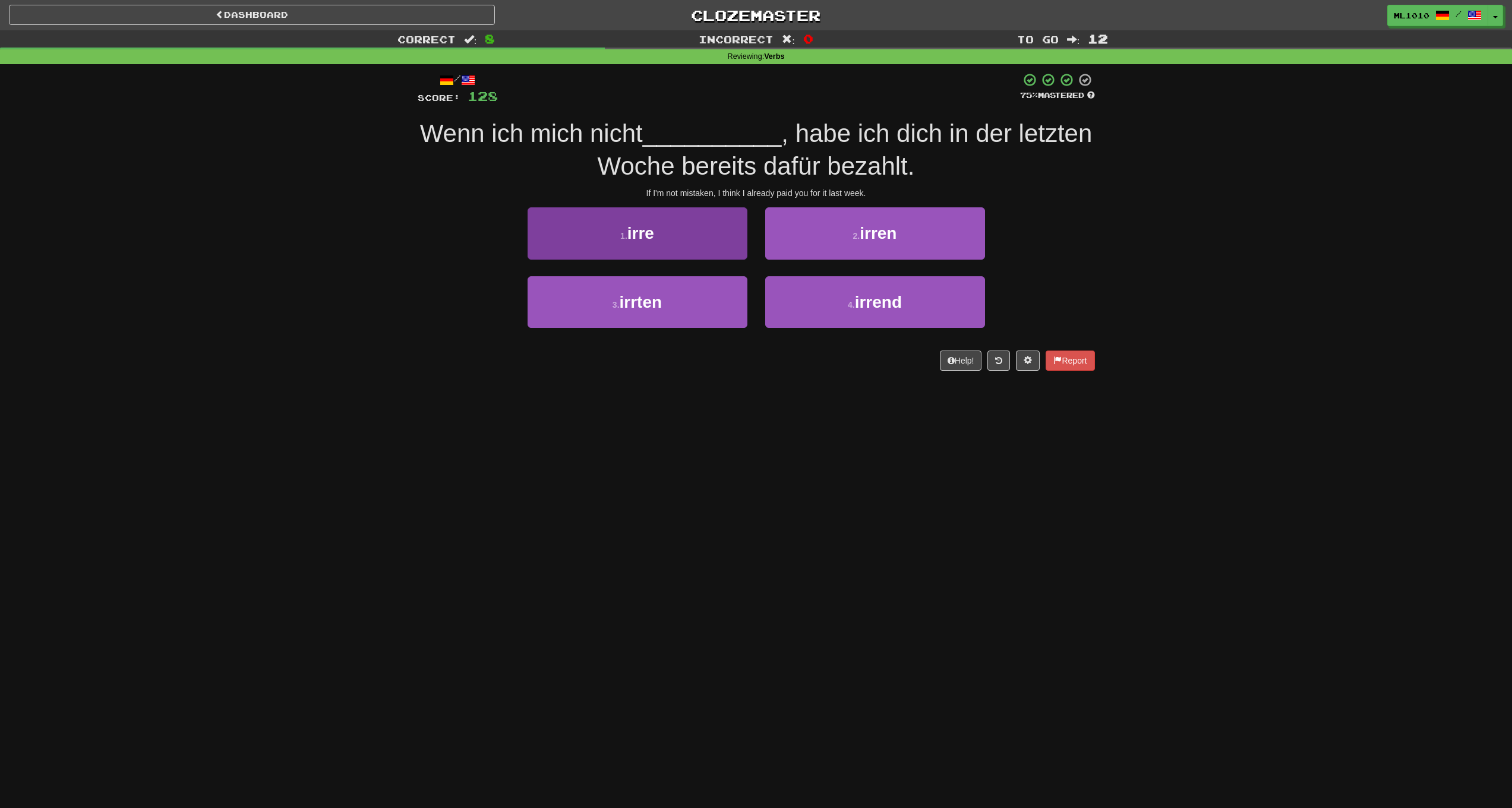
click at [659, 251] on button "1 . irre" at bounding box center [638, 233] width 220 height 52
click at [726, 247] on button "1 . treten" at bounding box center [638, 233] width 220 height 52
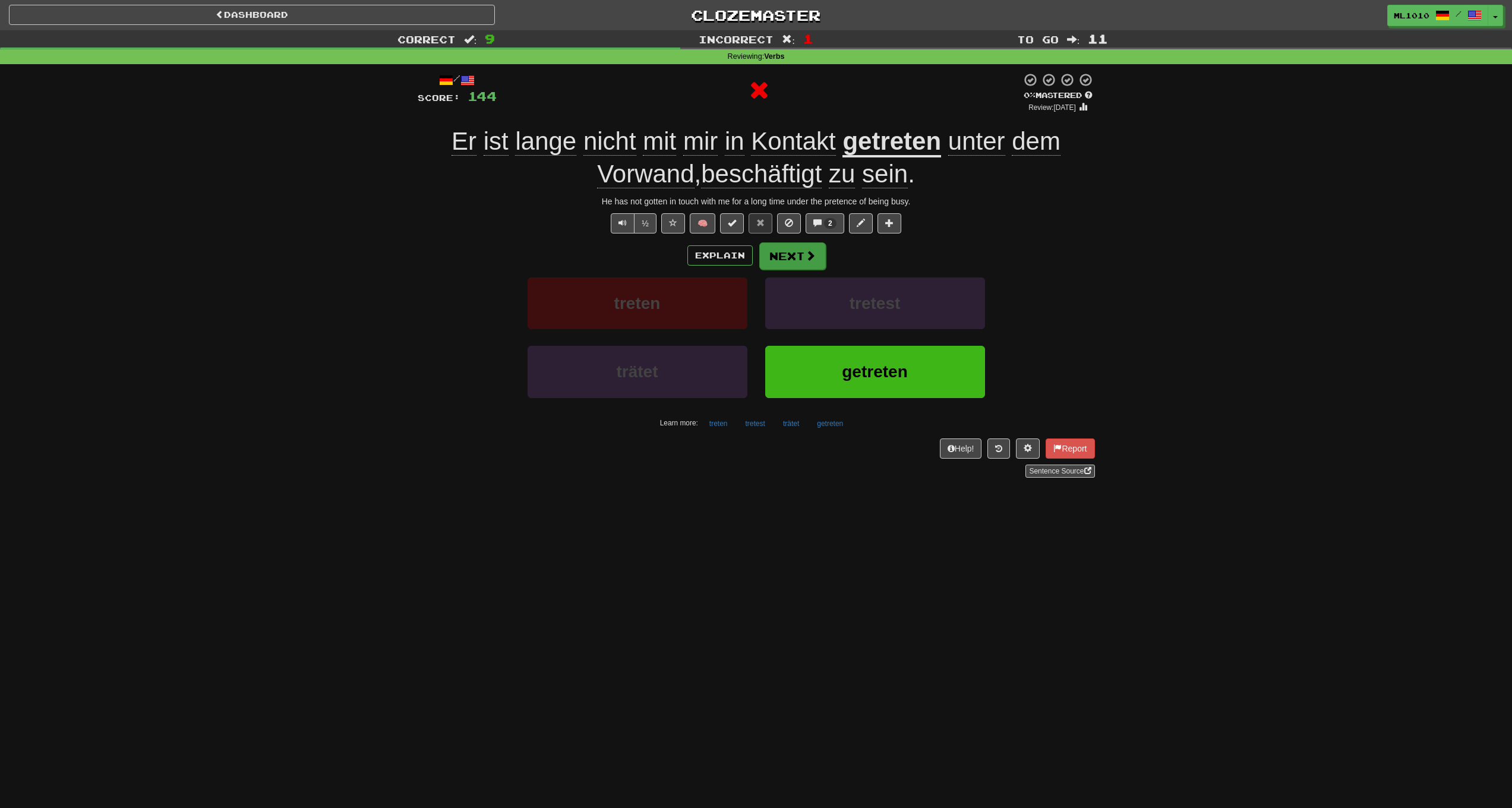
click at [805, 264] on button "Next" at bounding box center [793, 256] width 66 height 27
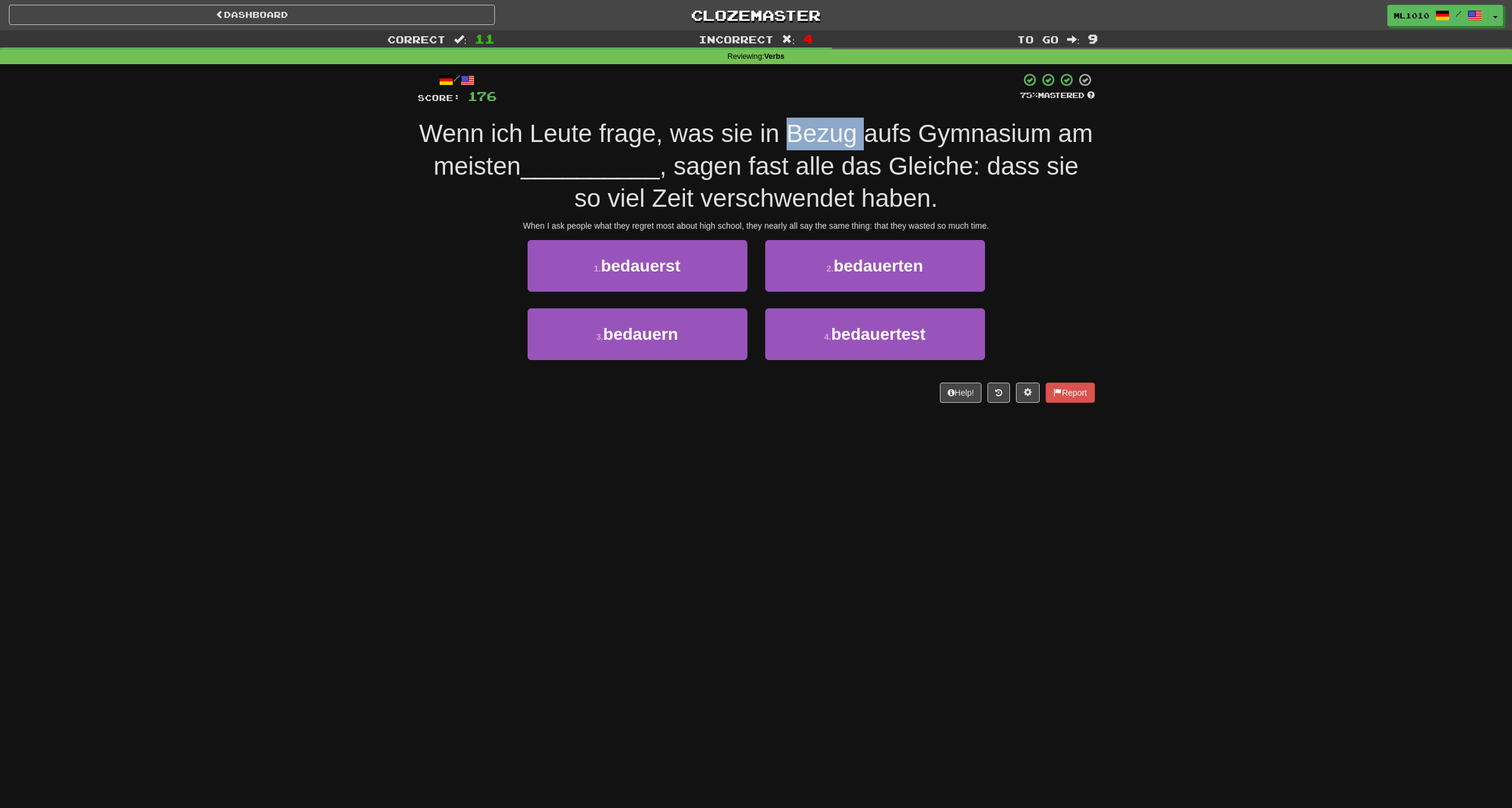
drag, startPoint x: 860, startPoint y: 131, endPoint x: 791, endPoint y: 129, distance: 69.0
click at [791, 129] on span "Wenn ich Leute frage, was sie in Bezug aufs Gymnasium am meisten" at bounding box center [756, 149] width 674 height 61
click at [726, 328] on button "3 . bedauern" at bounding box center [638, 334] width 220 height 52
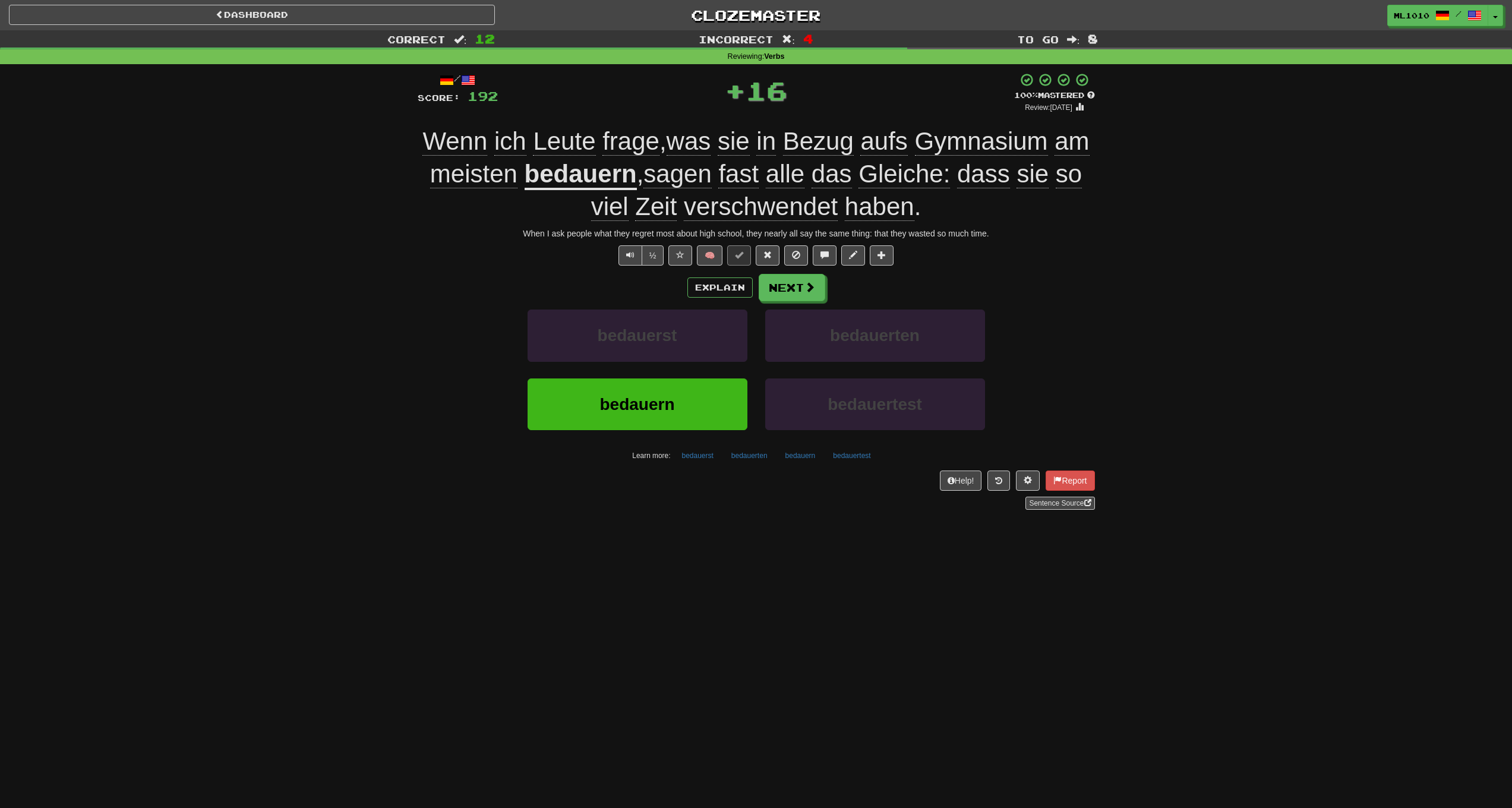
click at [551, 187] on u "bedauern" at bounding box center [581, 174] width 112 height 30
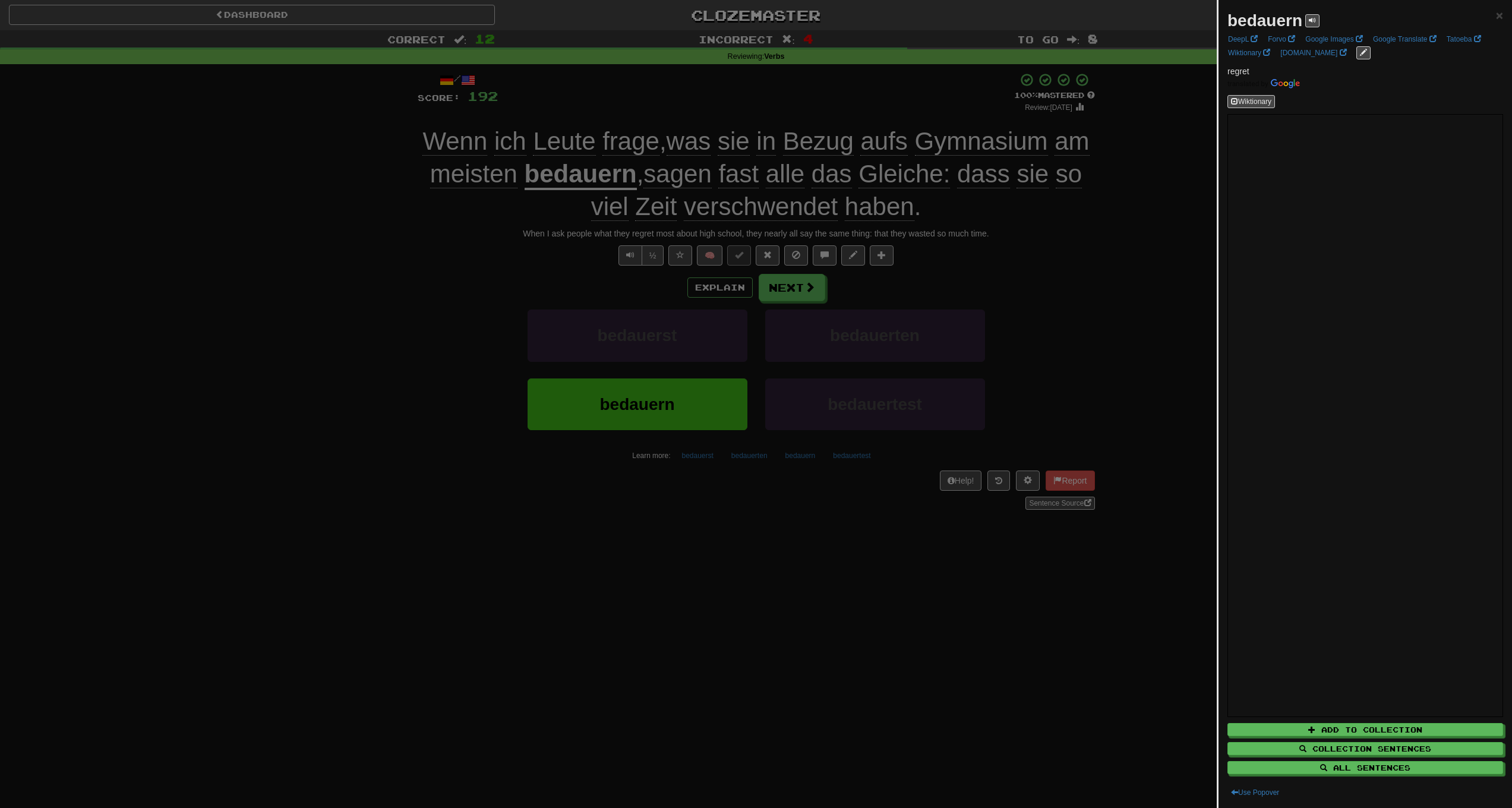
click at [434, 228] on div at bounding box center [756, 404] width 1512 height 808
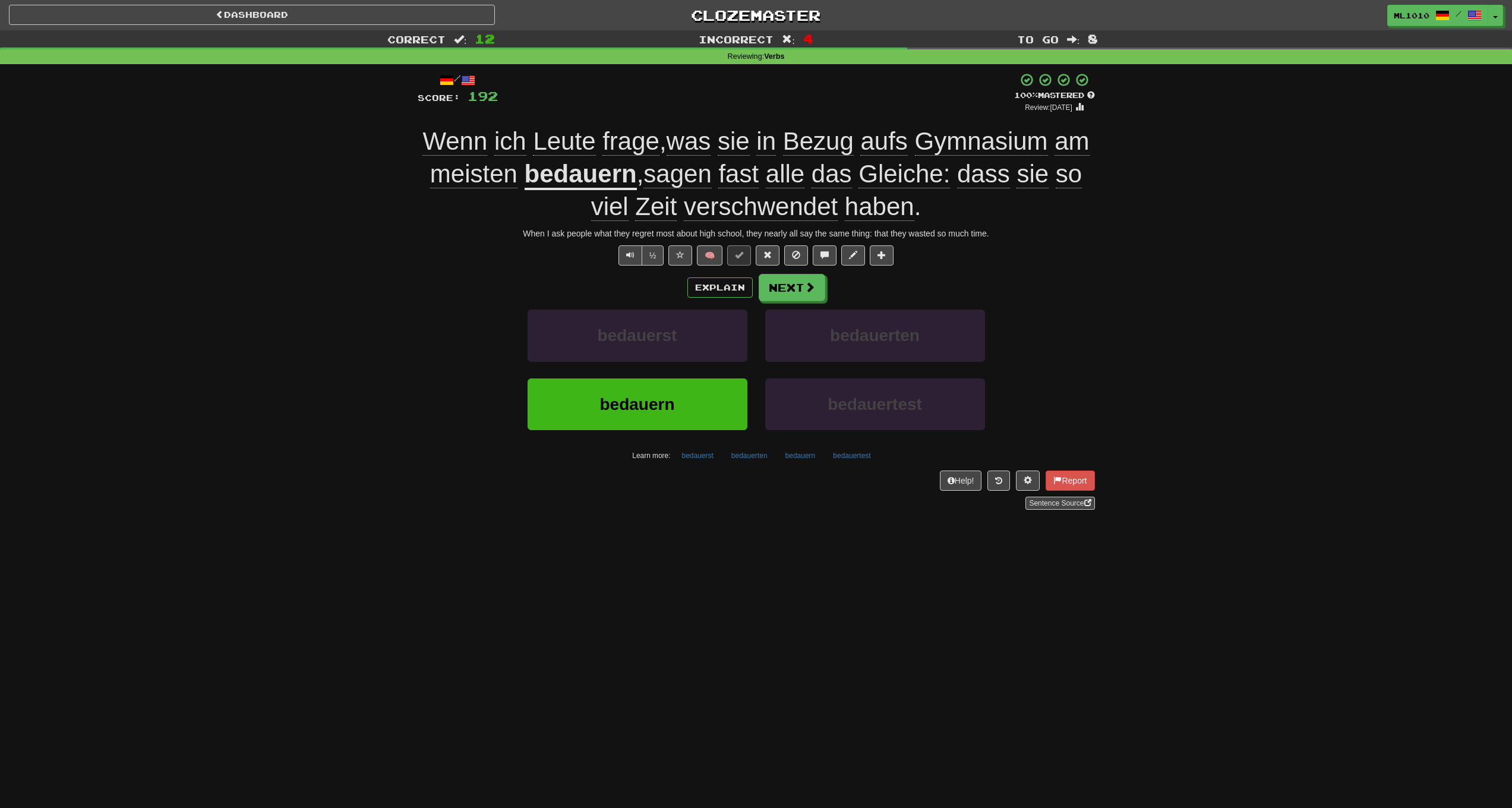
click at [812, 140] on span "Bezug" at bounding box center [818, 141] width 71 height 29
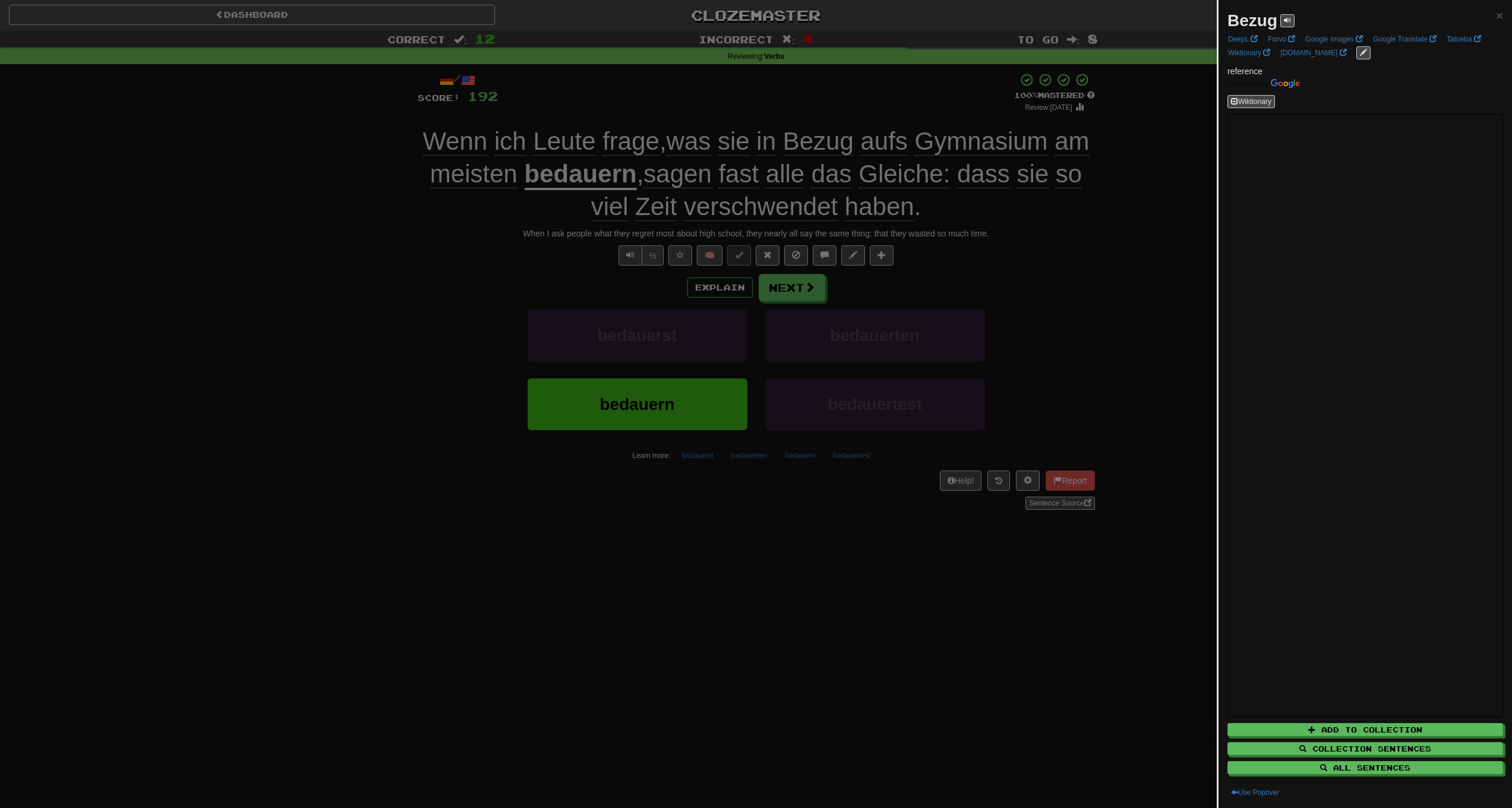
click at [349, 317] on div at bounding box center [756, 404] width 1512 height 808
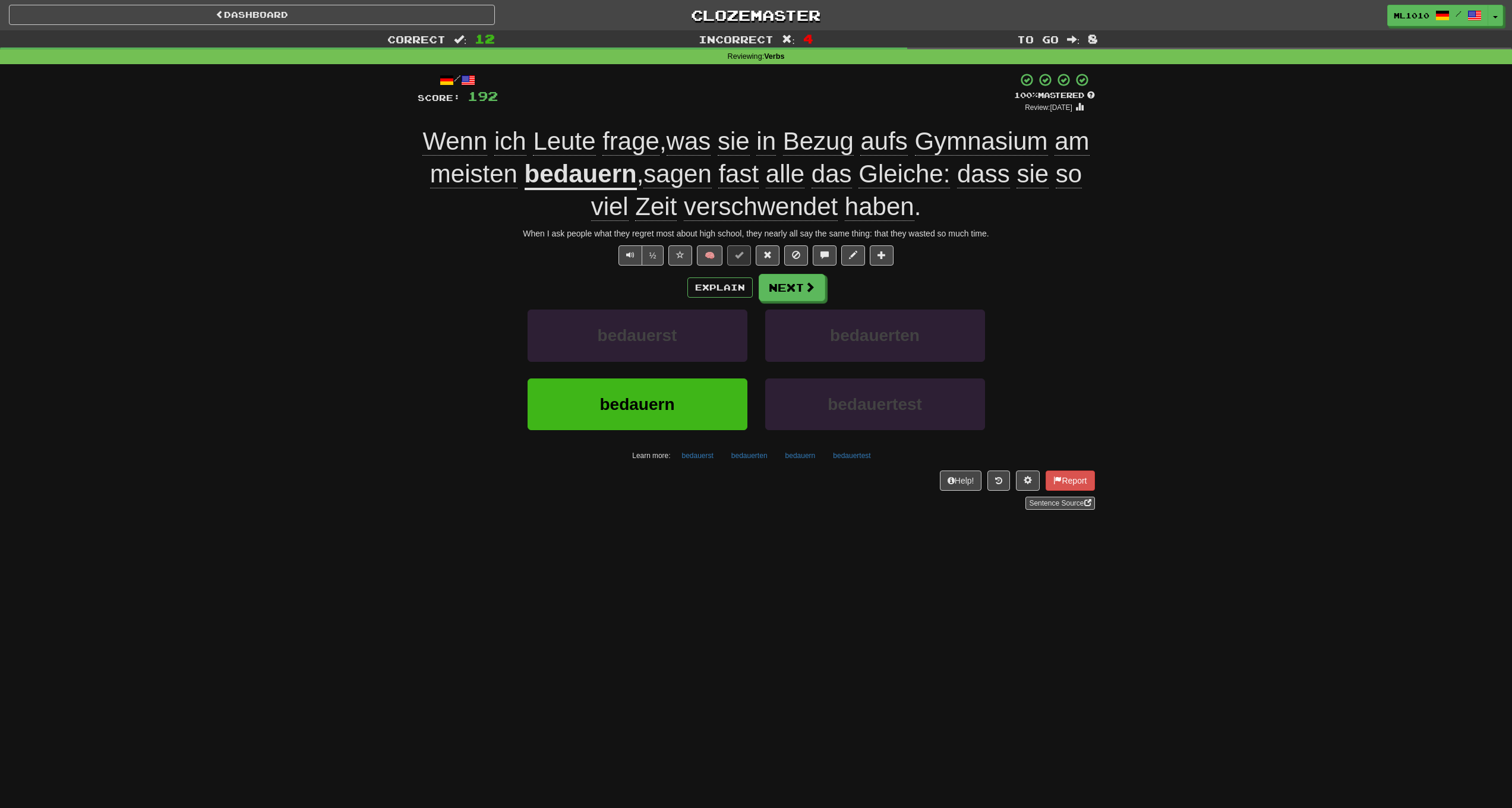
click at [1099, 276] on div "/ Score: 192 + 16 100 % Mastered Review: 2026-04-13 Wenn ich Leute frage , was …" at bounding box center [756, 296] width 695 height 462
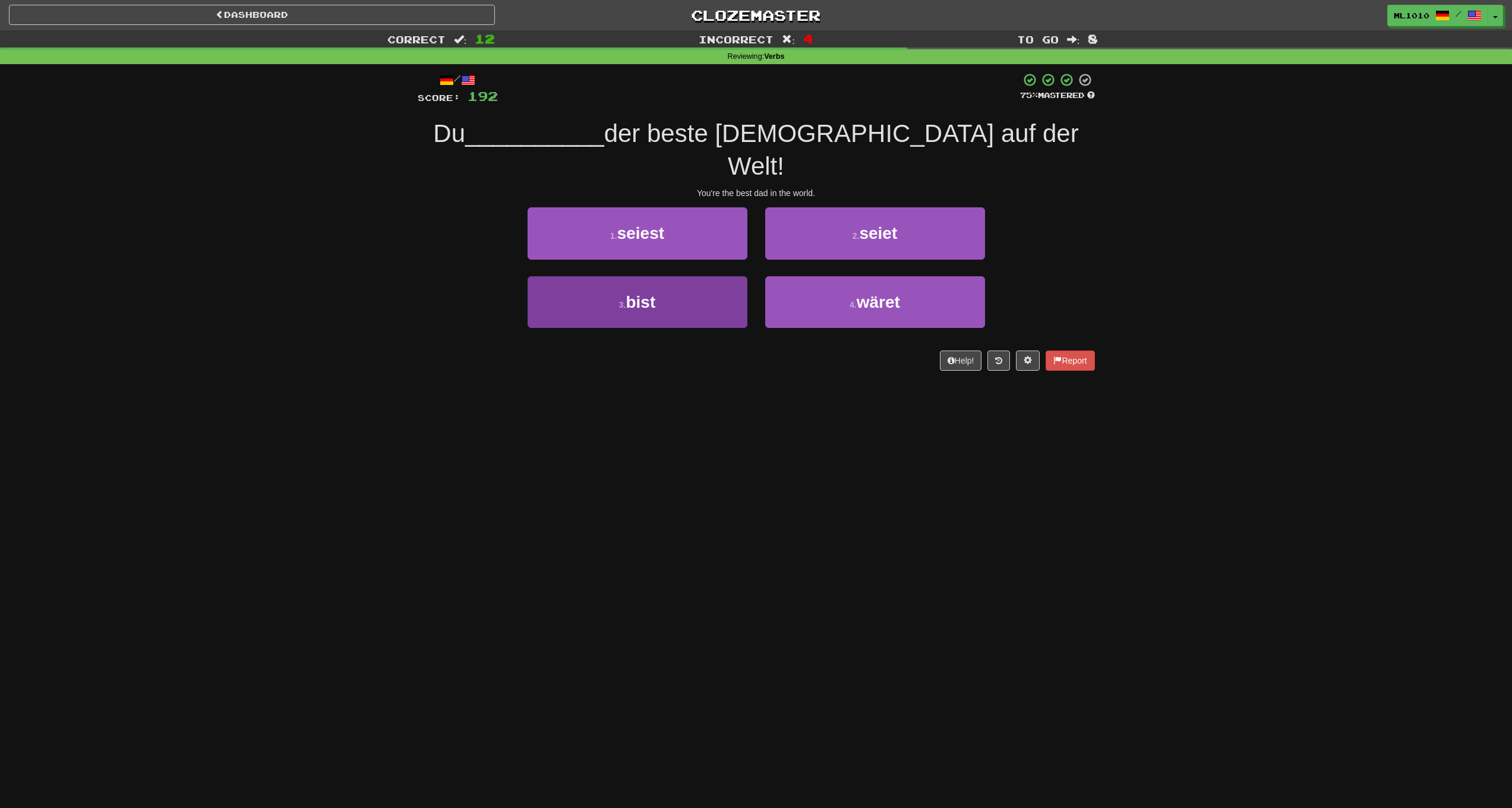
click at [669, 276] on button "3 . bist" at bounding box center [638, 302] width 220 height 52
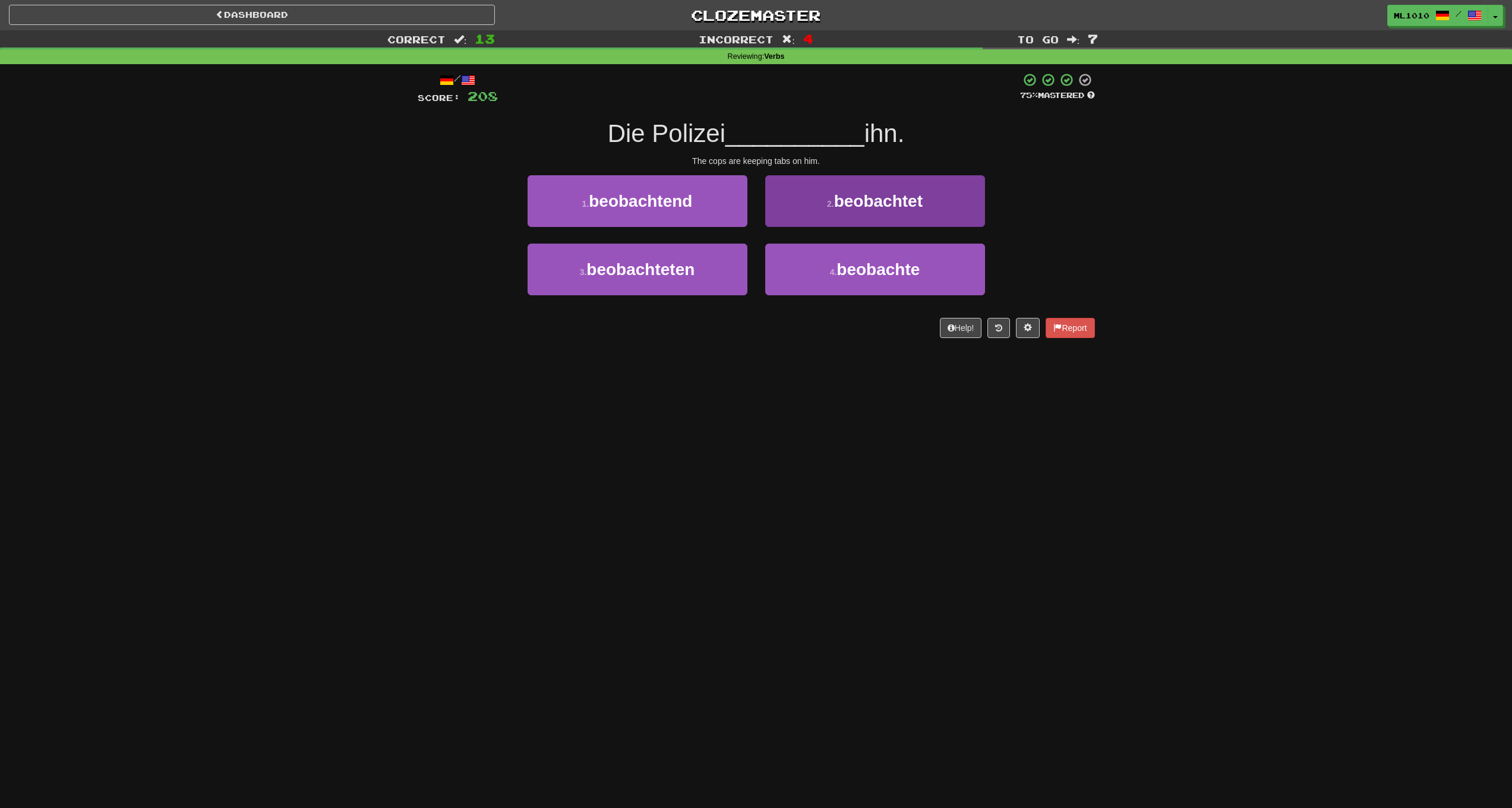
click at [930, 223] on button "2 . beobachtet" at bounding box center [875, 201] width 220 height 52
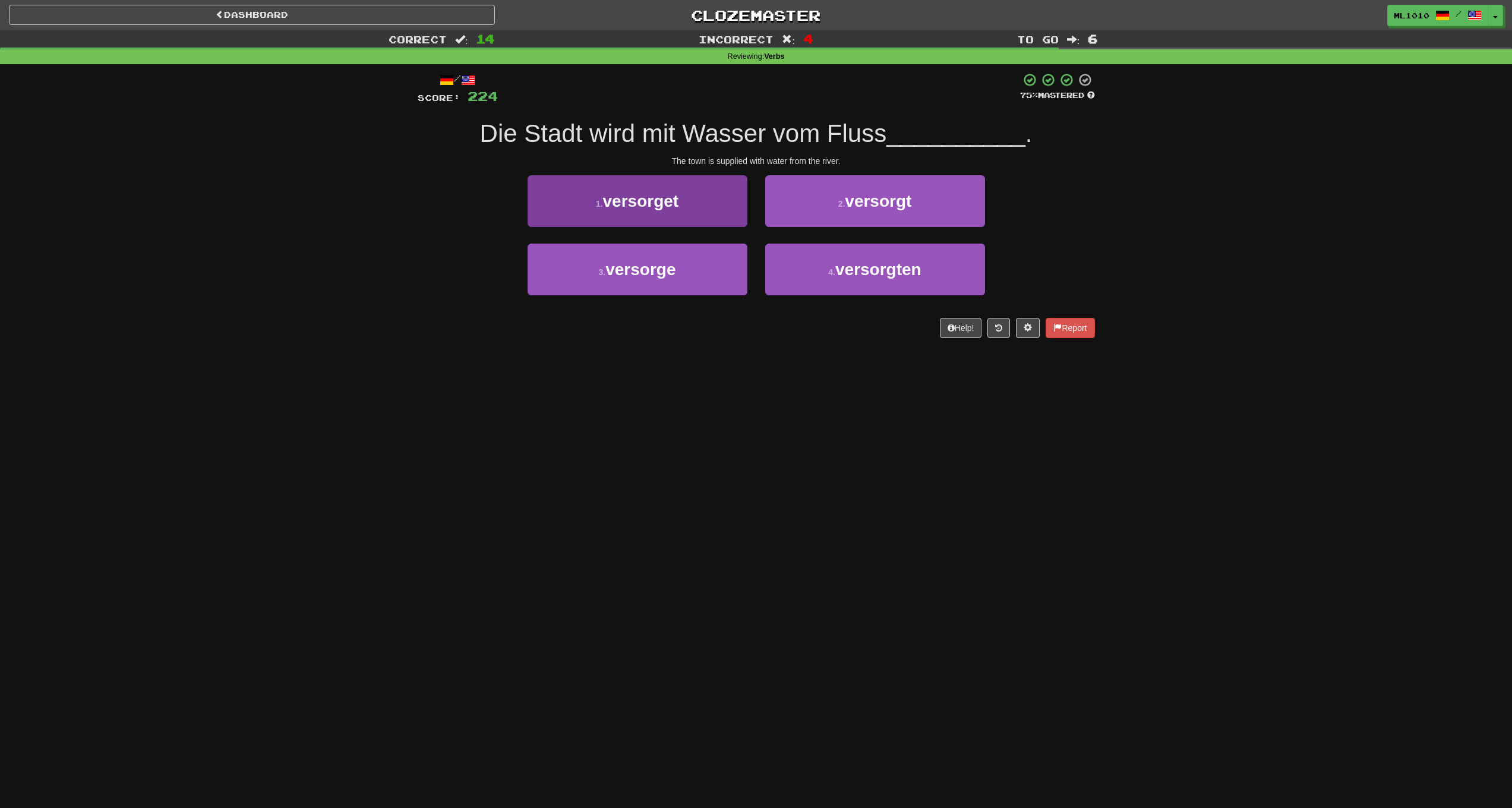
click at [730, 219] on button "1 . versorget" at bounding box center [638, 201] width 220 height 52
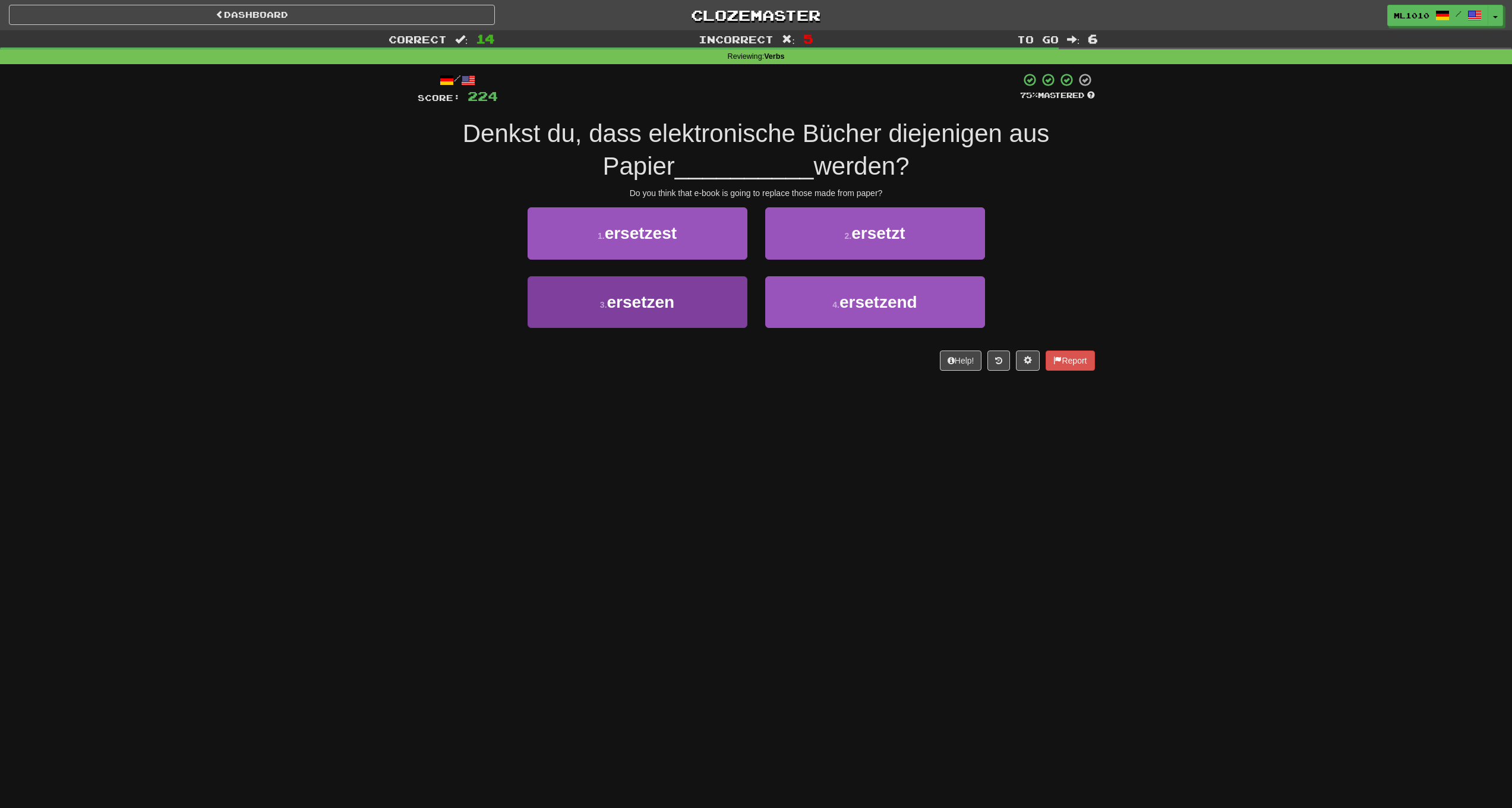
click at [738, 299] on button "3 . ersetzen" at bounding box center [638, 302] width 220 height 52
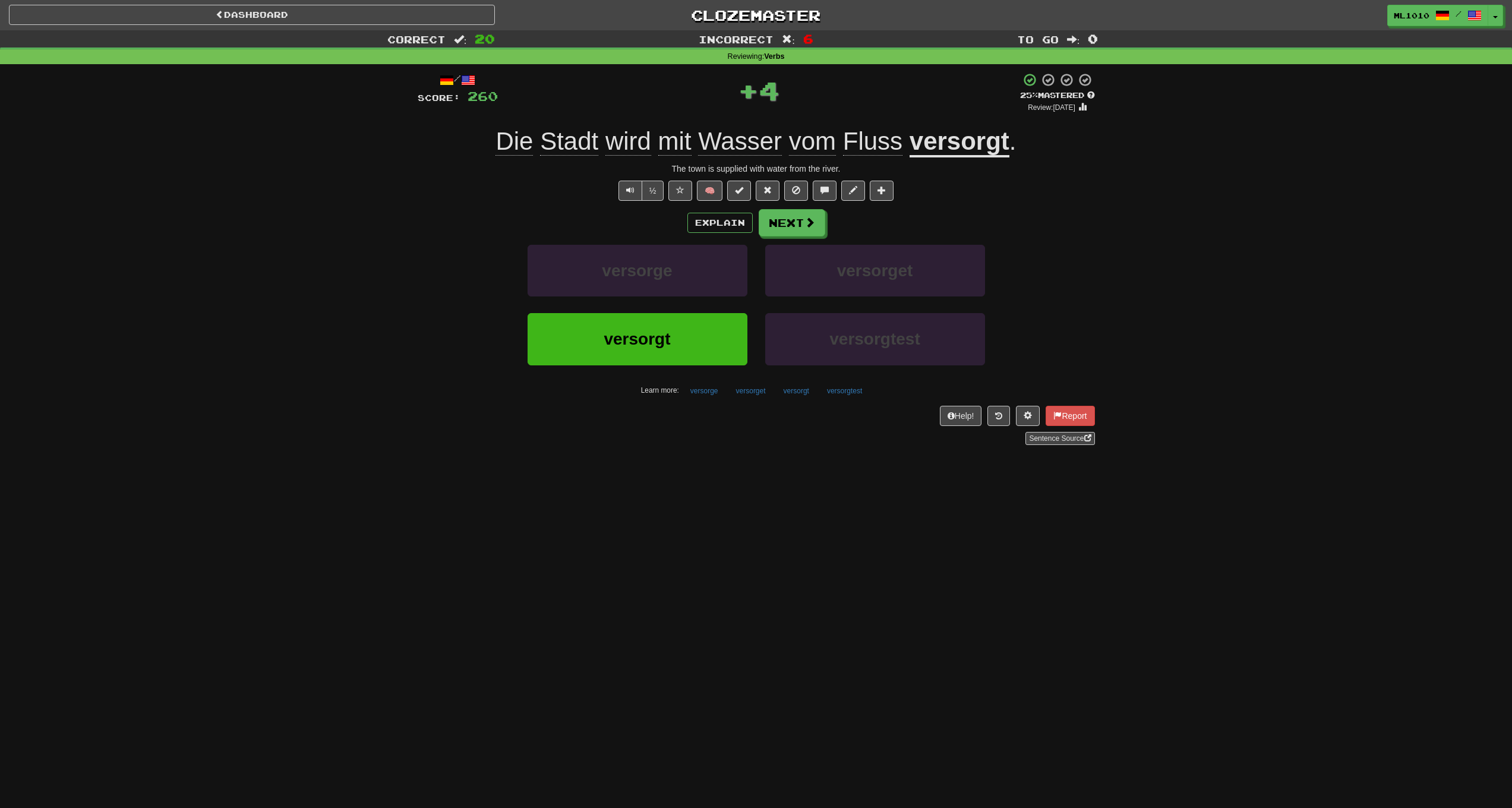
click at [943, 150] on u "versorgt" at bounding box center [959, 142] width 100 height 30
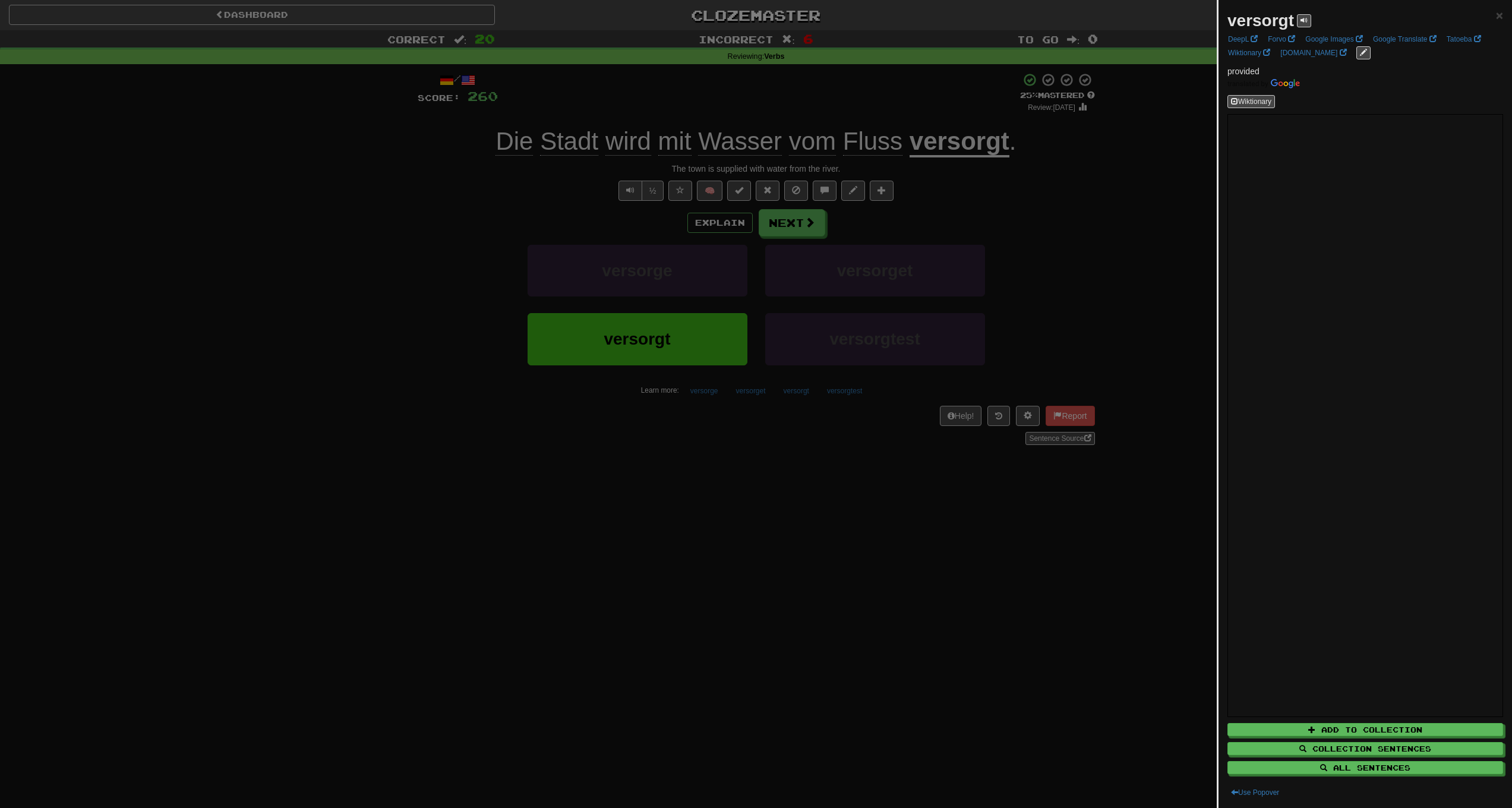
click at [1074, 248] on div at bounding box center [756, 404] width 1512 height 808
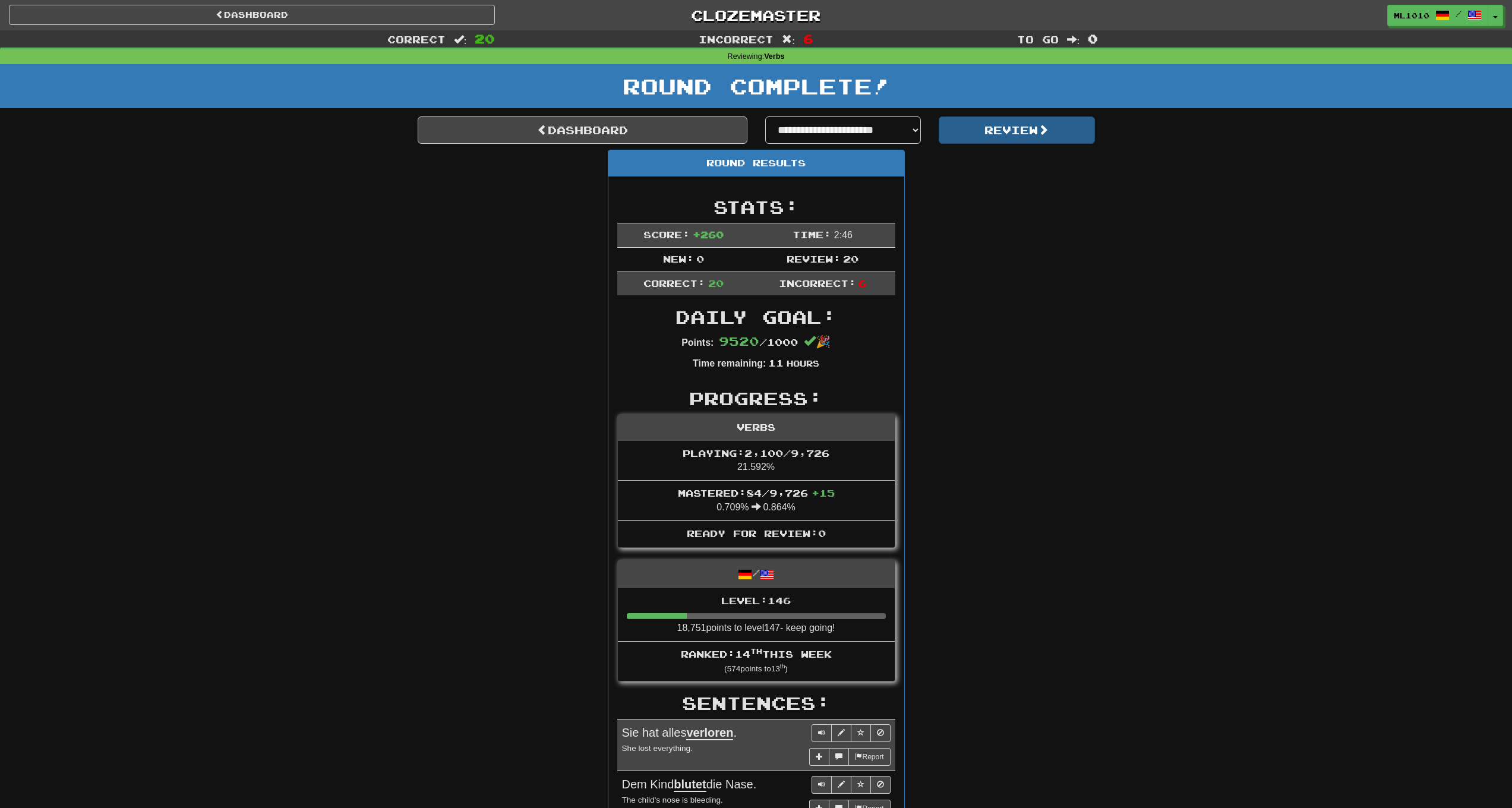
click at [1049, 130] on span at bounding box center [1043, 130] width 11 height 11
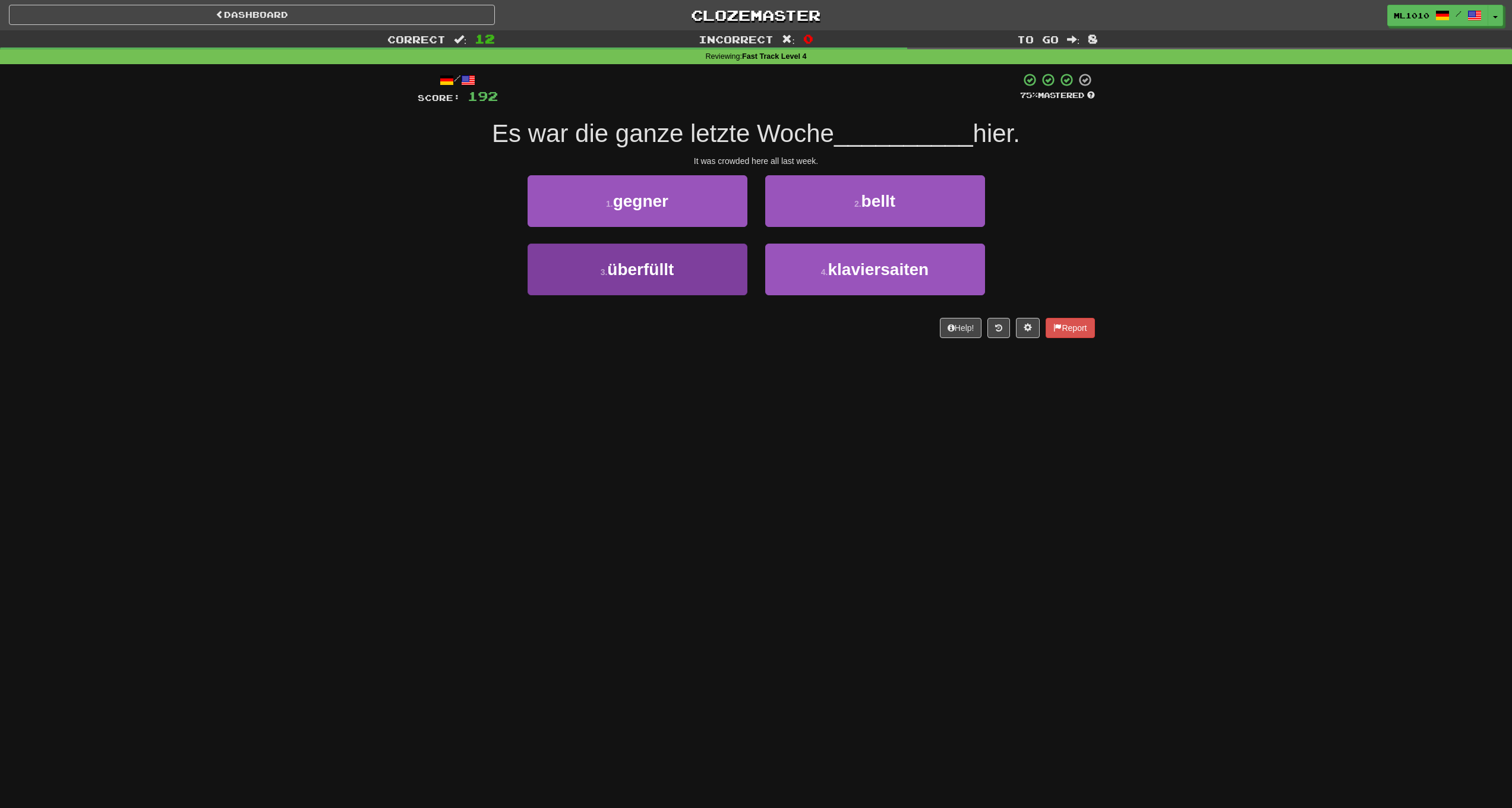
click at [702, 261] on button "3 . überfüllt" at bounding box center [638, 269] width 220 height 52
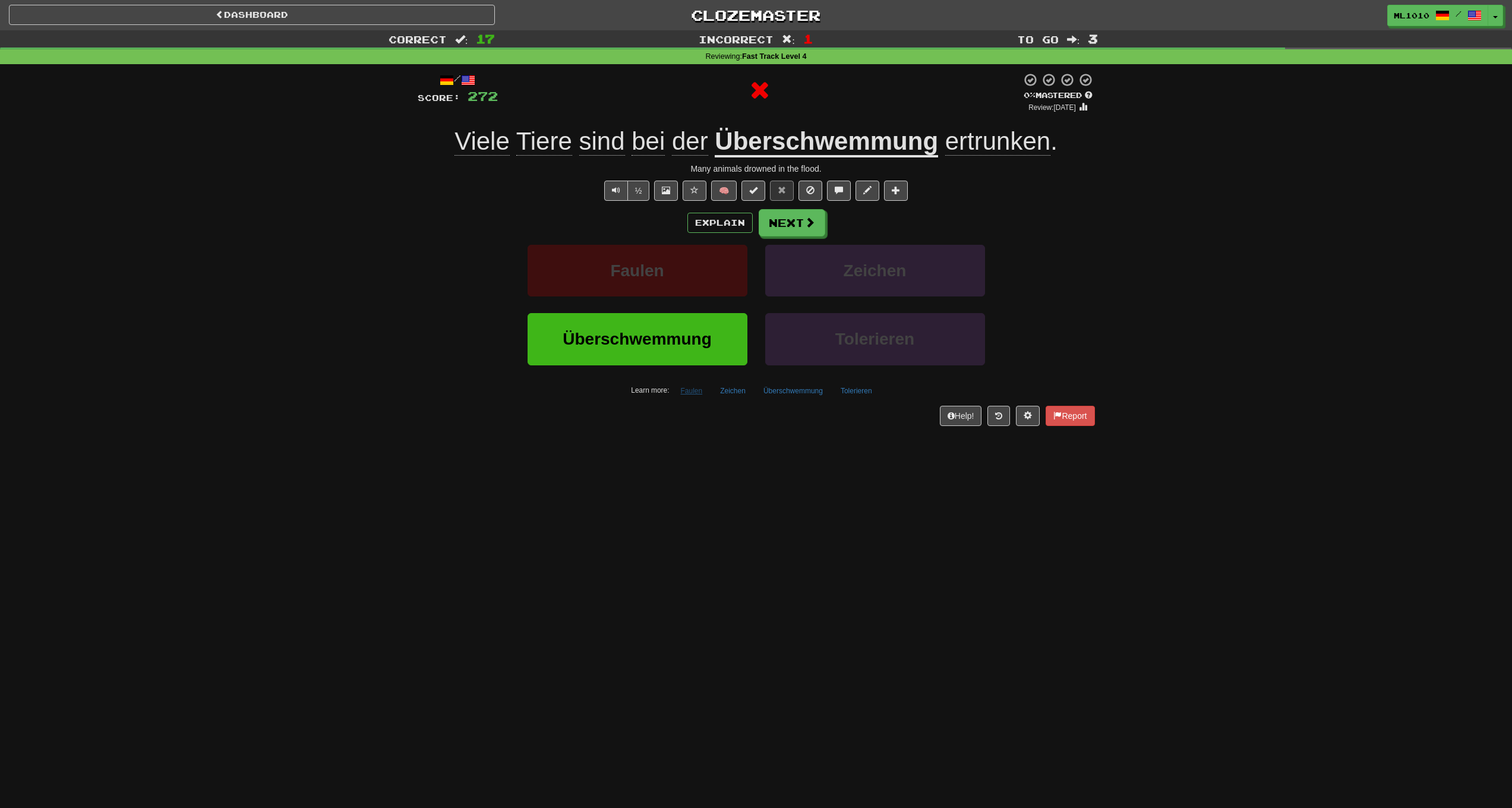
click at [687, 390] on button "Faulen" at bounding box center [691, 391] width 35 height 18
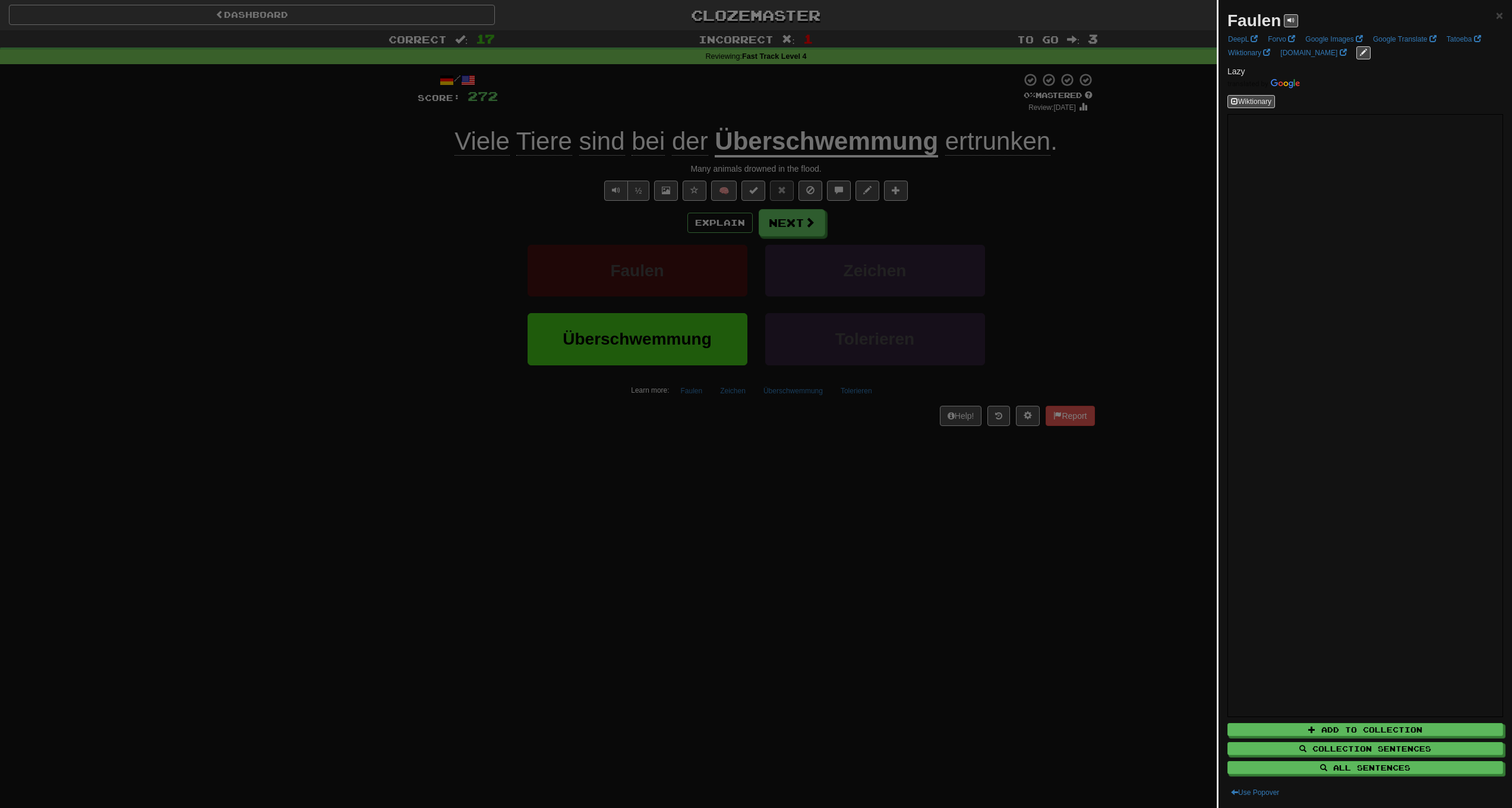
click at [1058, 296] on div at bounding box center [756, 404] width 1512 height 808
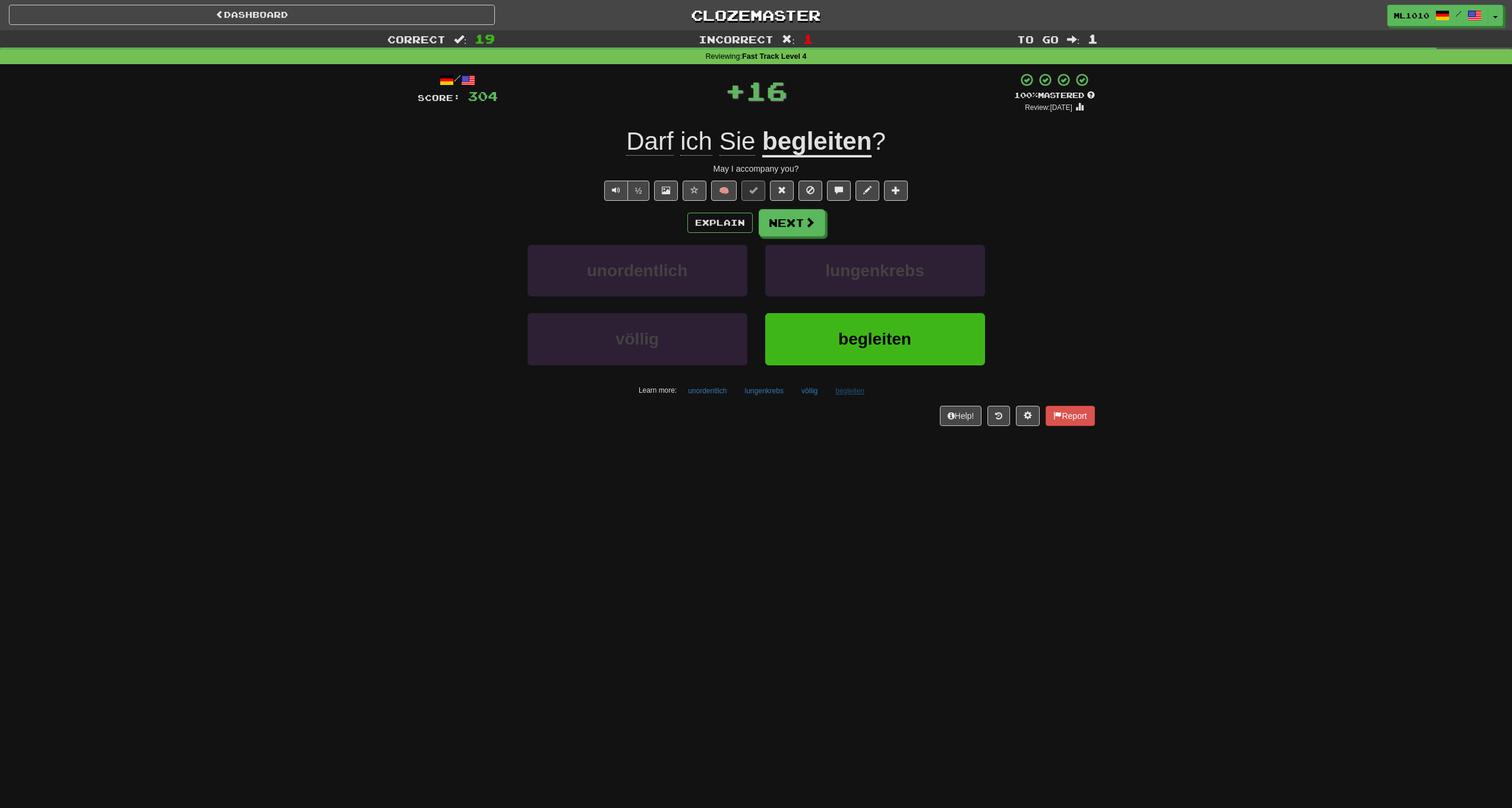
click at [842, 389] on button "begleiten" at bounding box center [850, 391] width 42 height 18
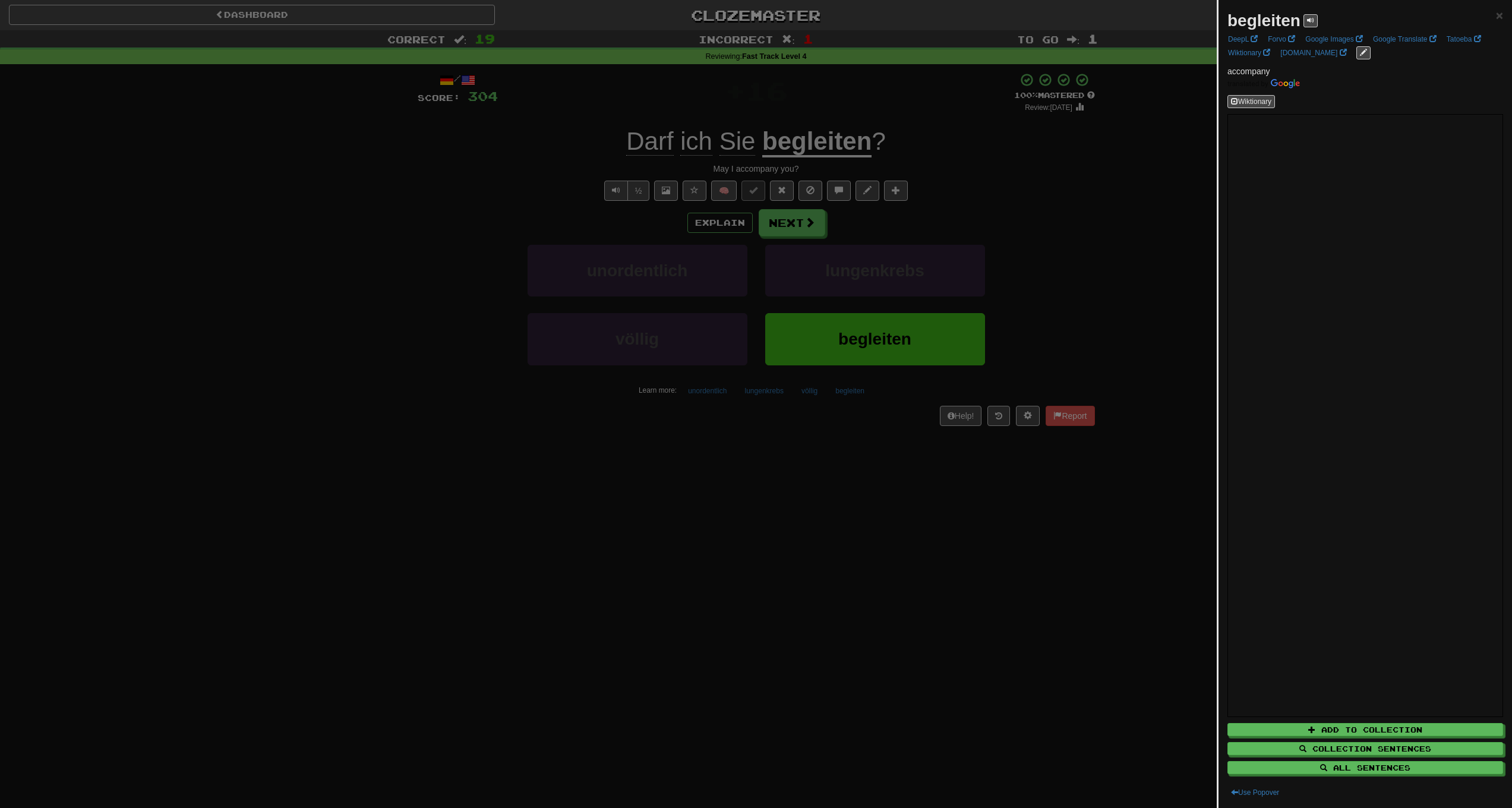
click at [512, 400] on div at bounding box center [756, 404] width 1512 height 808
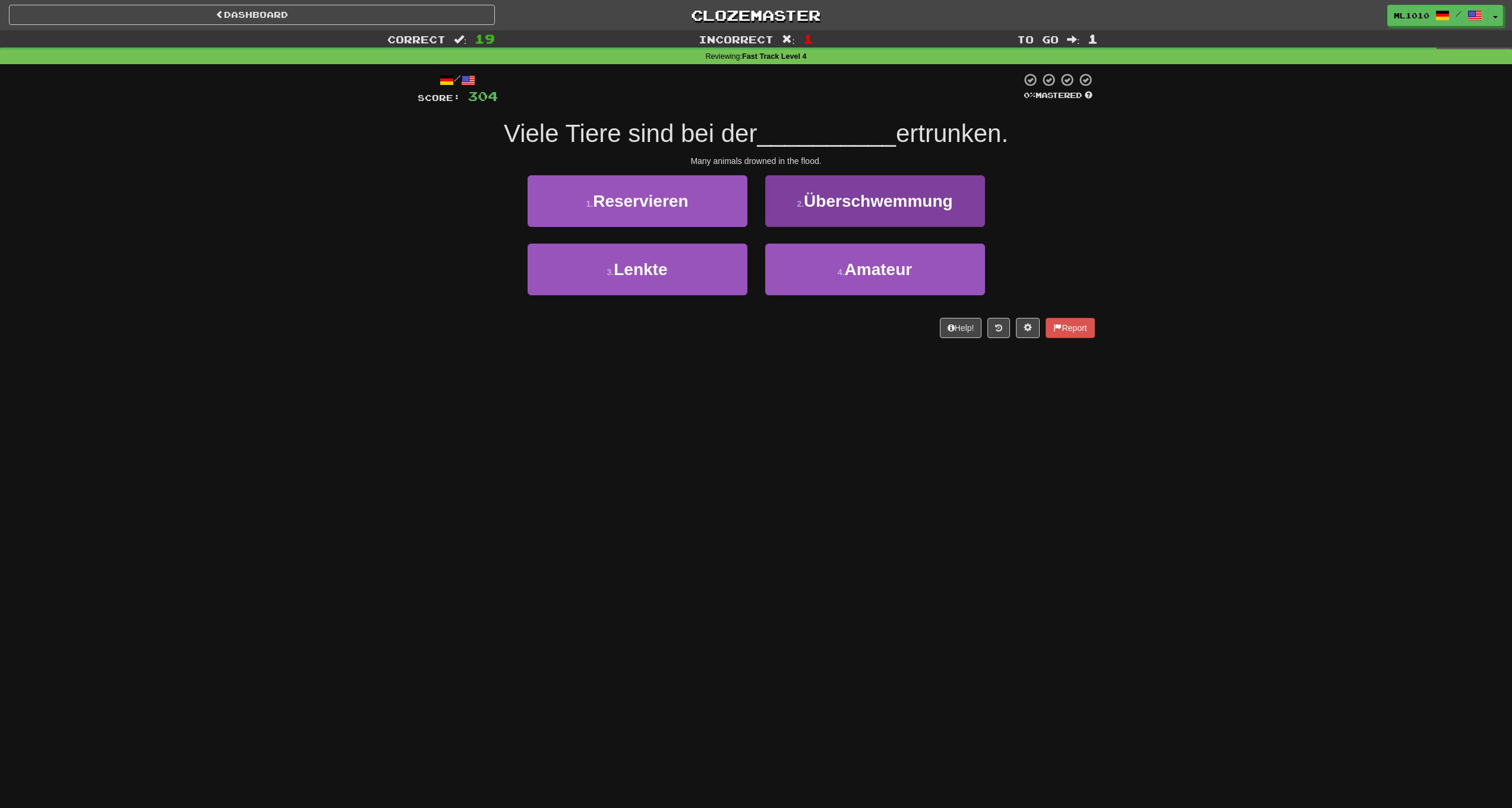
click at [784, 210] on button "2 . Überschwemmung" at bounding box center [875, 201] width 220 height 52
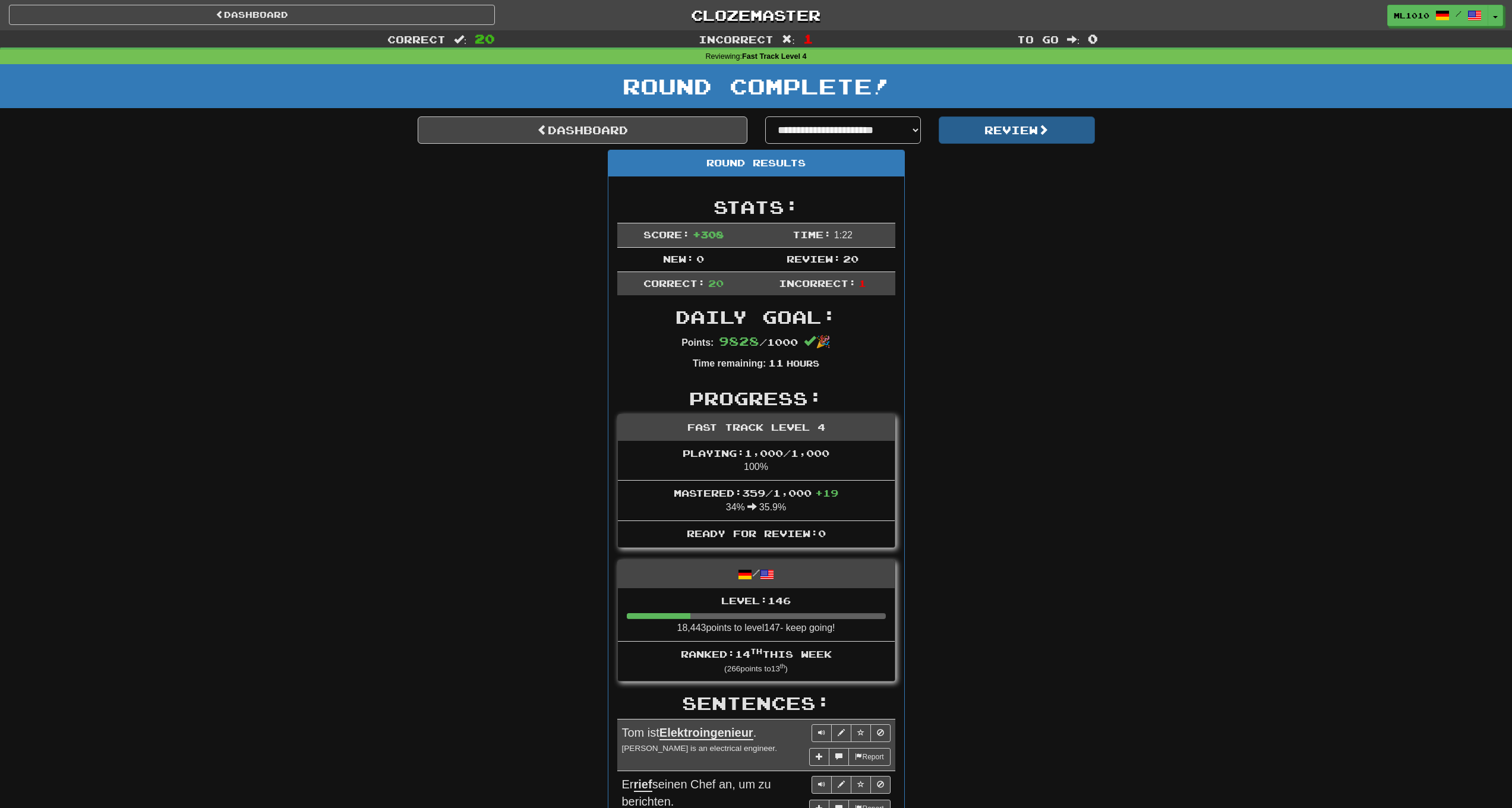
click at [1027, 140] on button "Review" at bounding box center [1017, 130] width 156 height 27
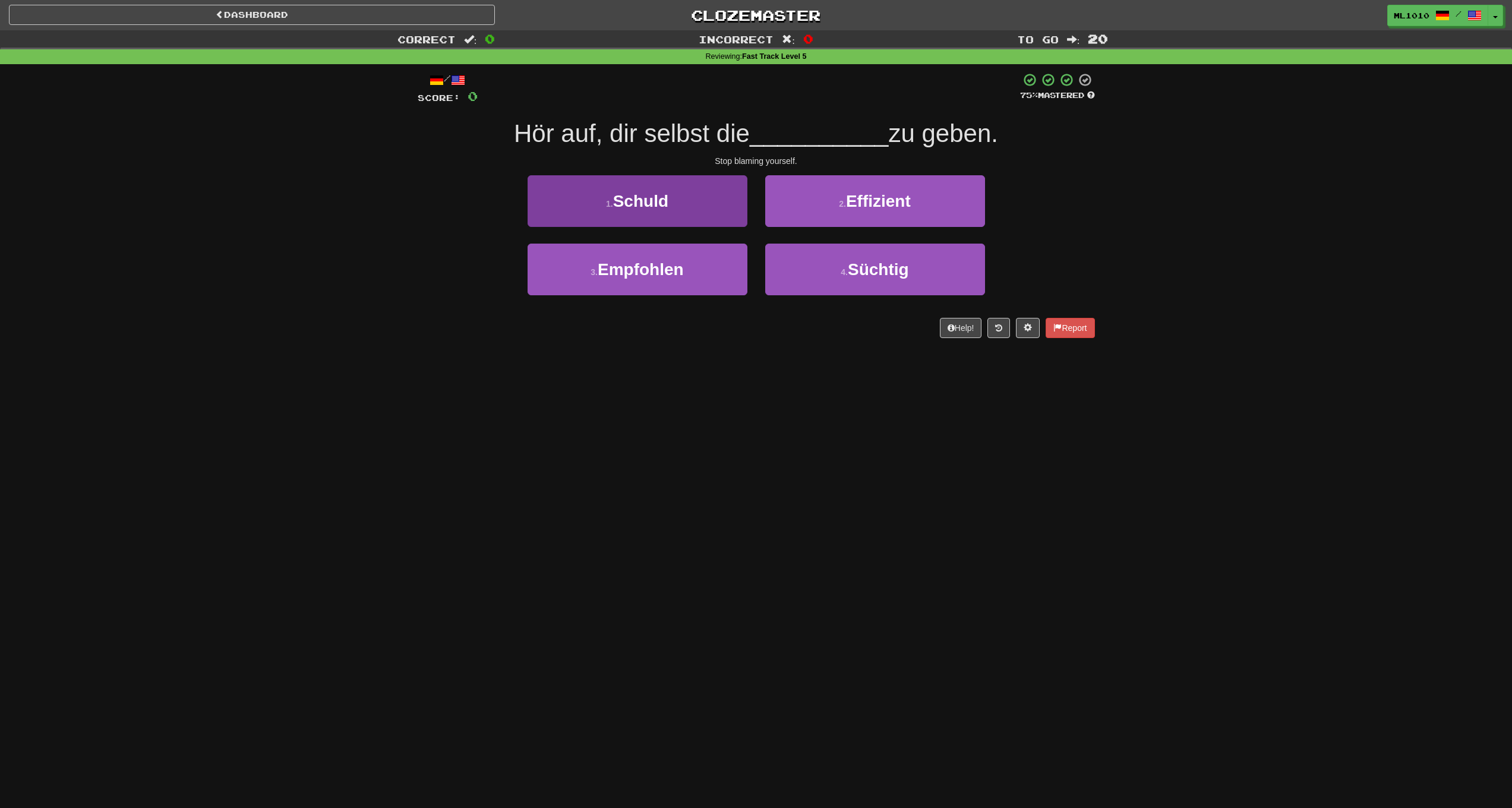
click at [693, 186] on button "1 . [PERSON_NAME]" at bounding box center [638, 201] width 220 height 52
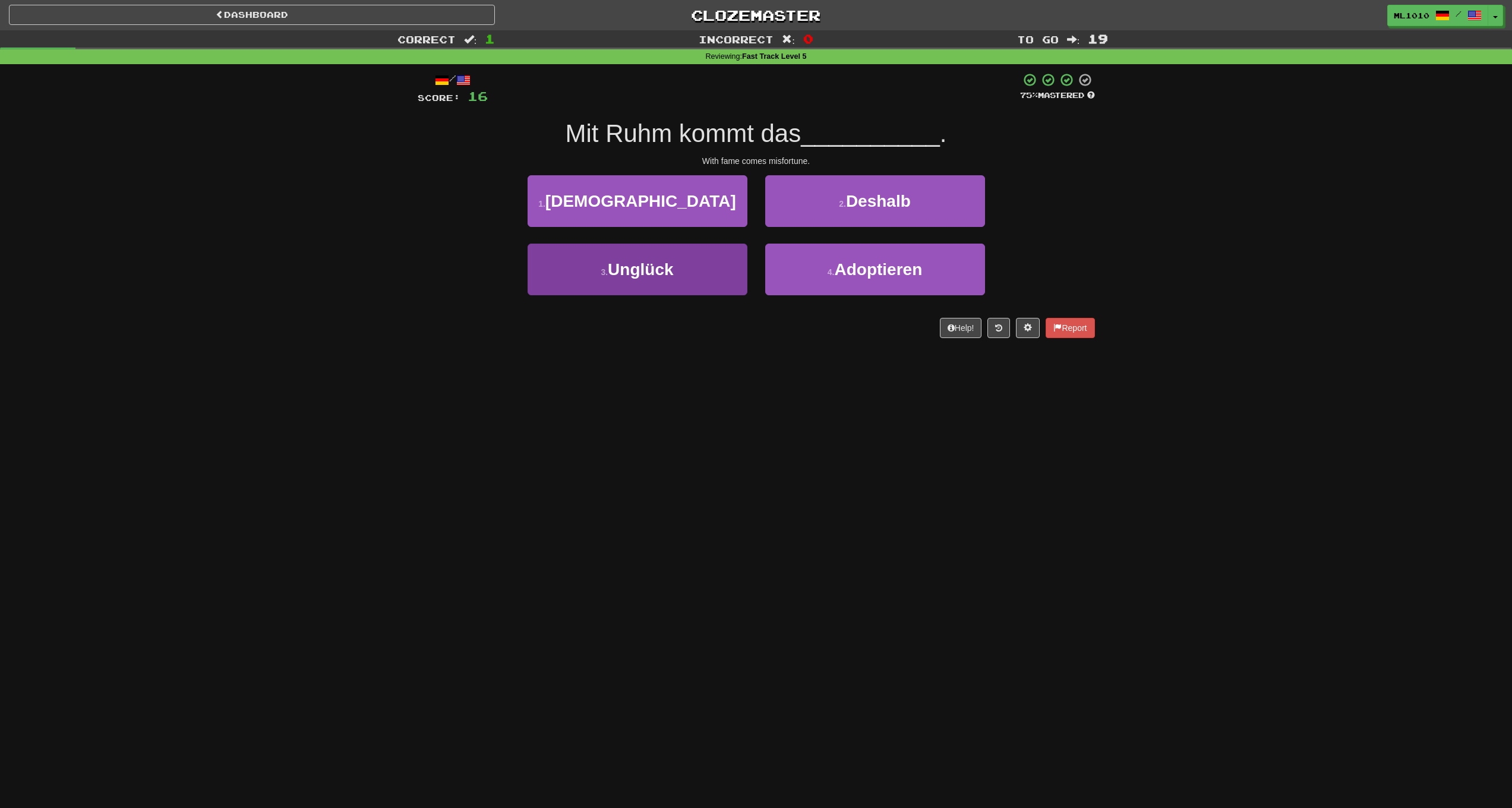
click at [719, 273] on button "3 . Unglück" at bounding box center [638, 269] width 220 height 52
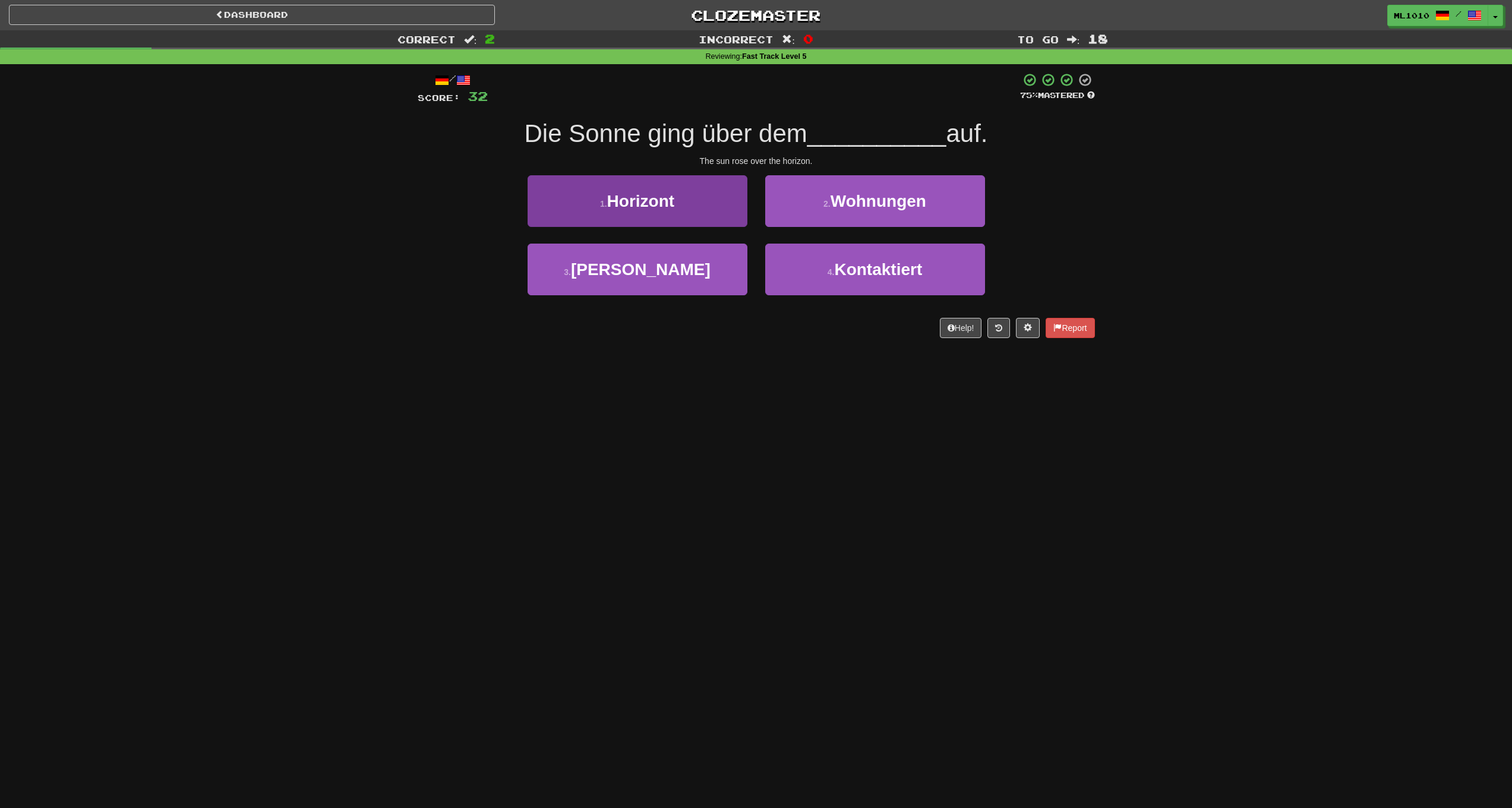
click at [710, 211] on button "1 . Horizont" at bounding box center [638, 201] width 220 height 52
click at [663, 192] on span "direkt" at bounding box center [640, 201] width 45 height 19
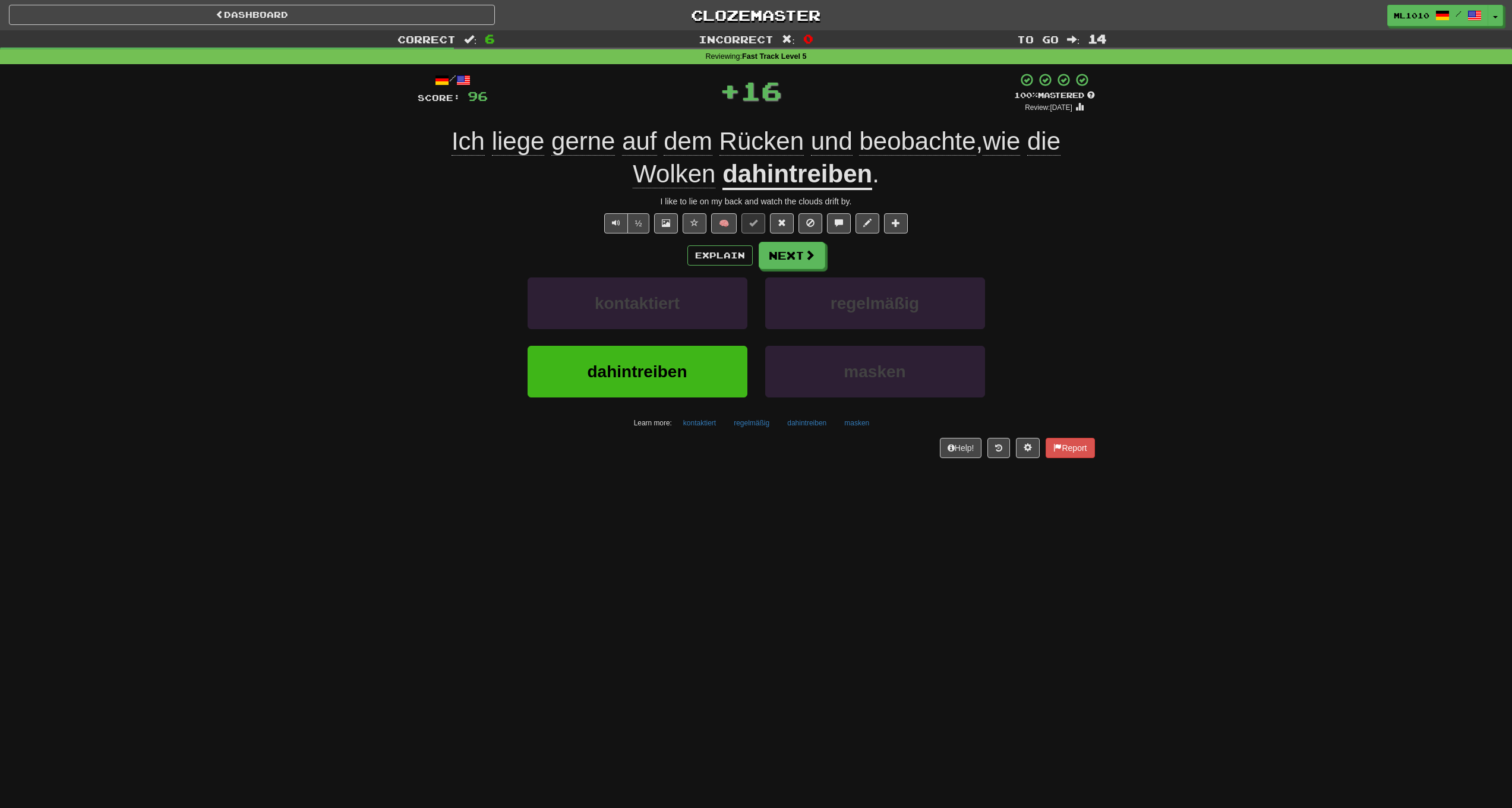
click at [830, 175] on u "dahintreiben" at bounding box center [797, 174] width 150 height 30
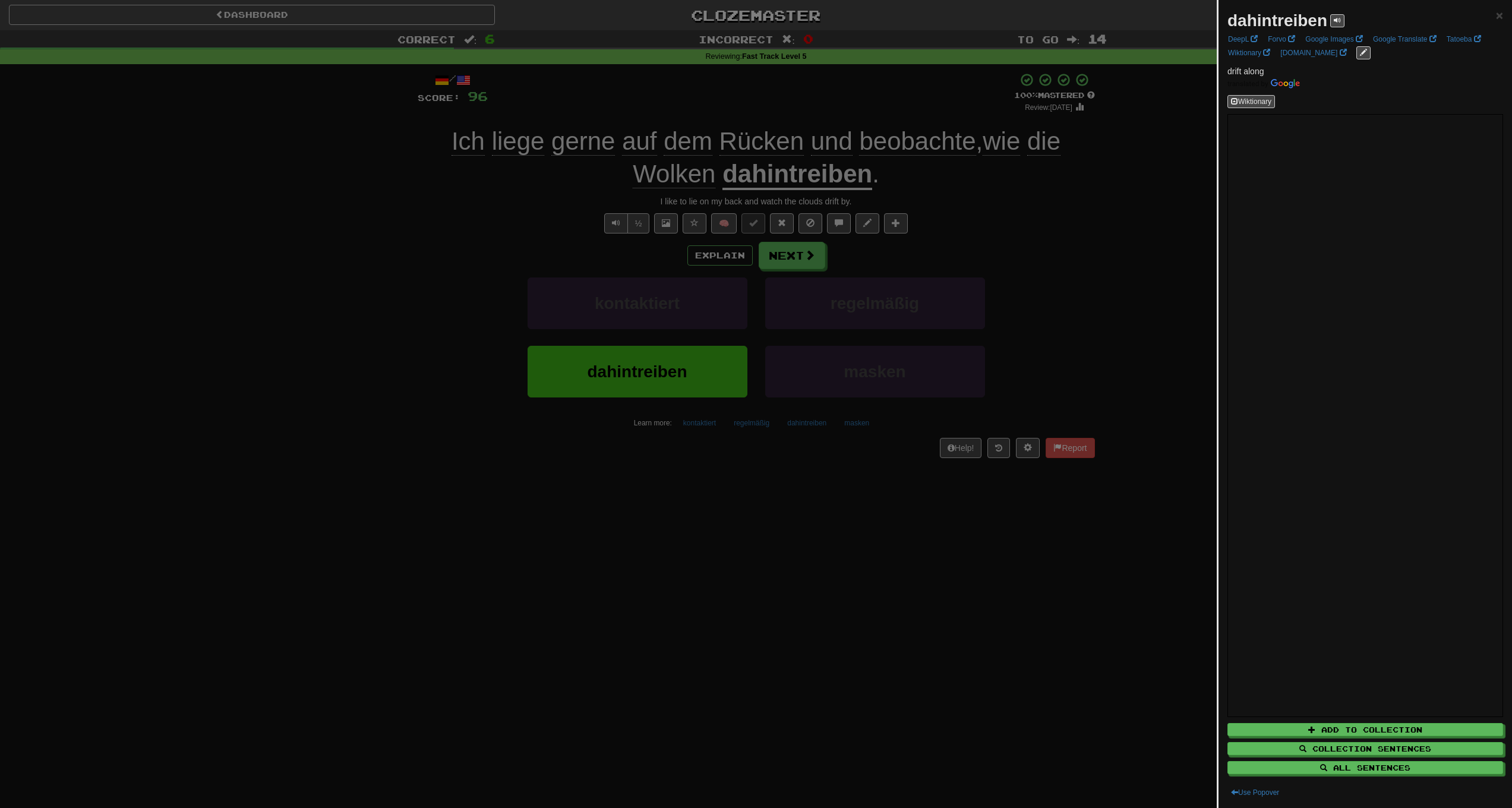
click at [1174, 262] on div at bounding box center [756, 404] width 1512 height 808
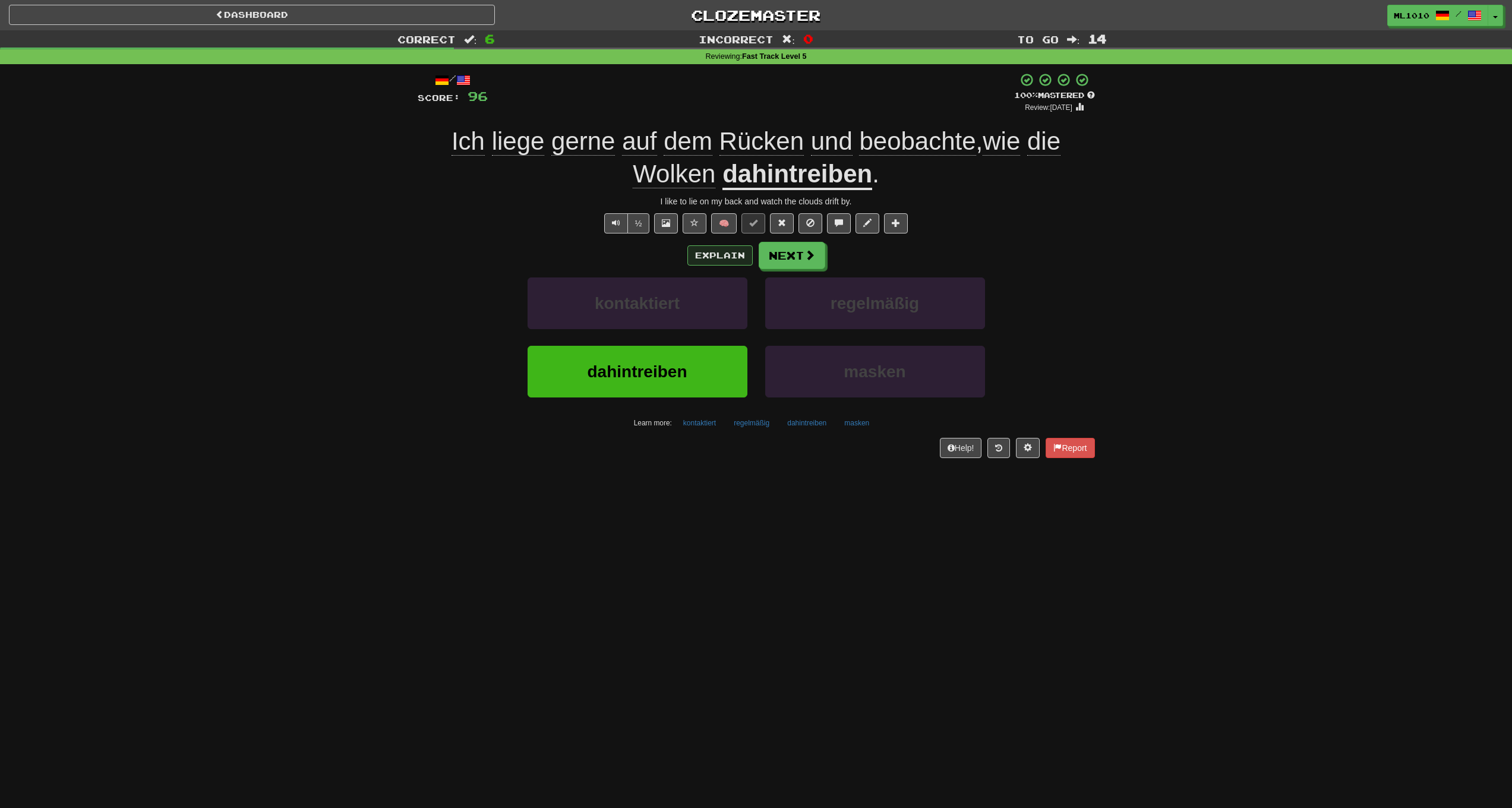
click at [737, 254] on button "Explain" at bounding box center [720, 256] width 65 height 20
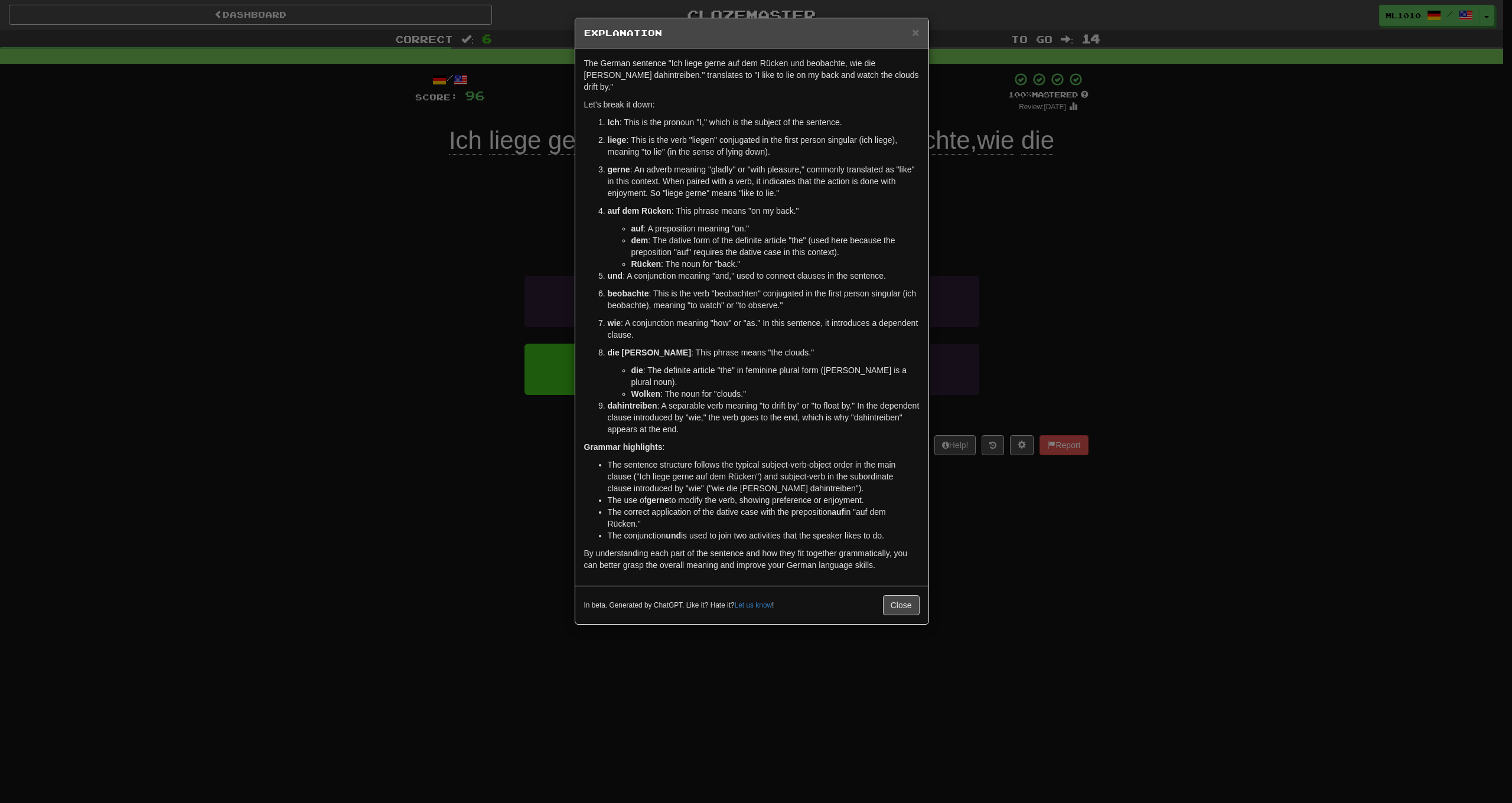
click at [1337, 245] on div "× Explanation The German sentence "Ich liege gerne auf dem Rücken und beobachte…" at bounding box center [756, 402] width 1512 height 803
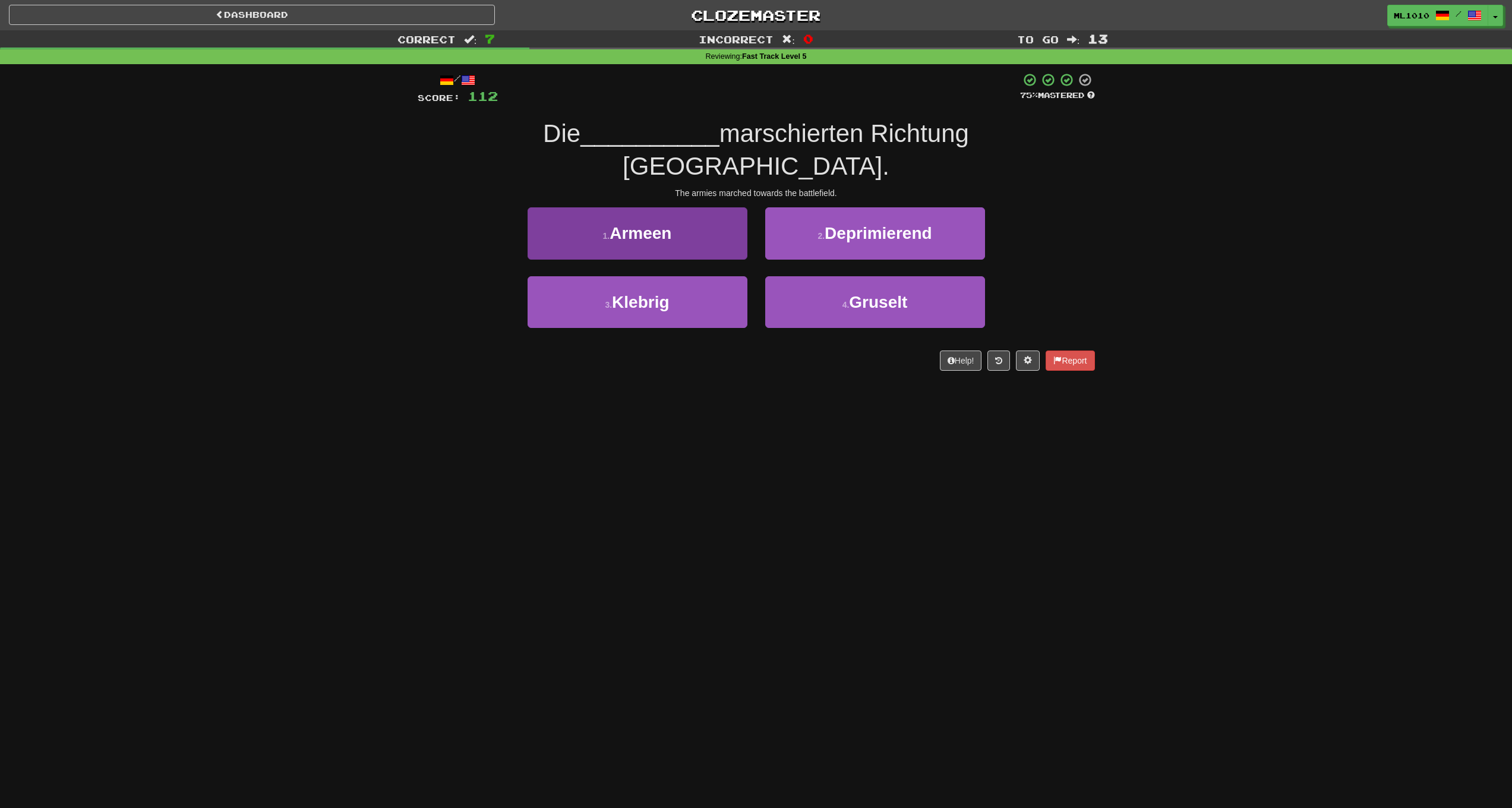
click at [728, 207] on button "1 . Armeen" at bounding box center [638, 233] width 220 height 52
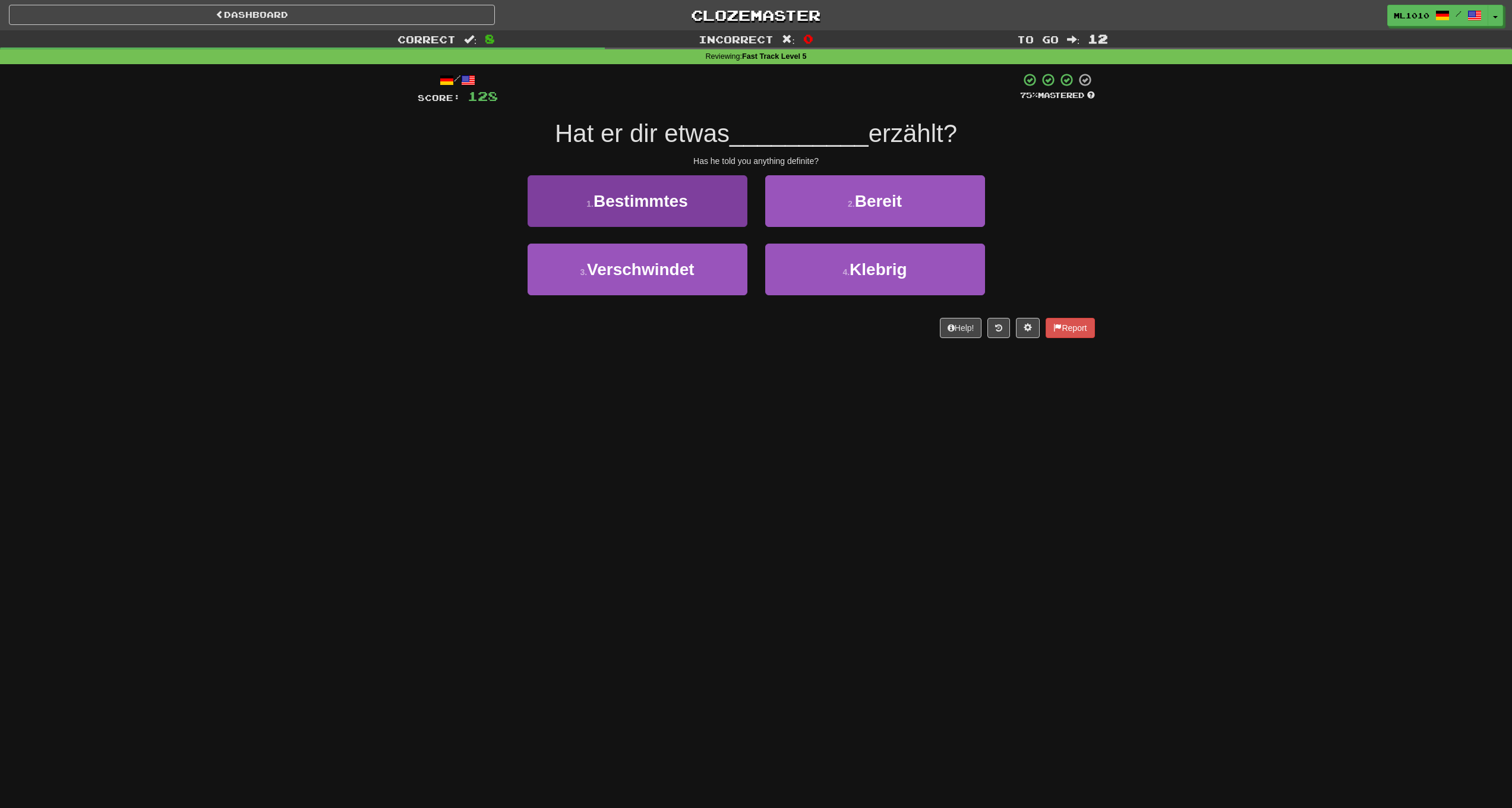
click at [689, 212] on button "1 . Bestimmtes" at bounding box center [638, 201] width 220 height 52
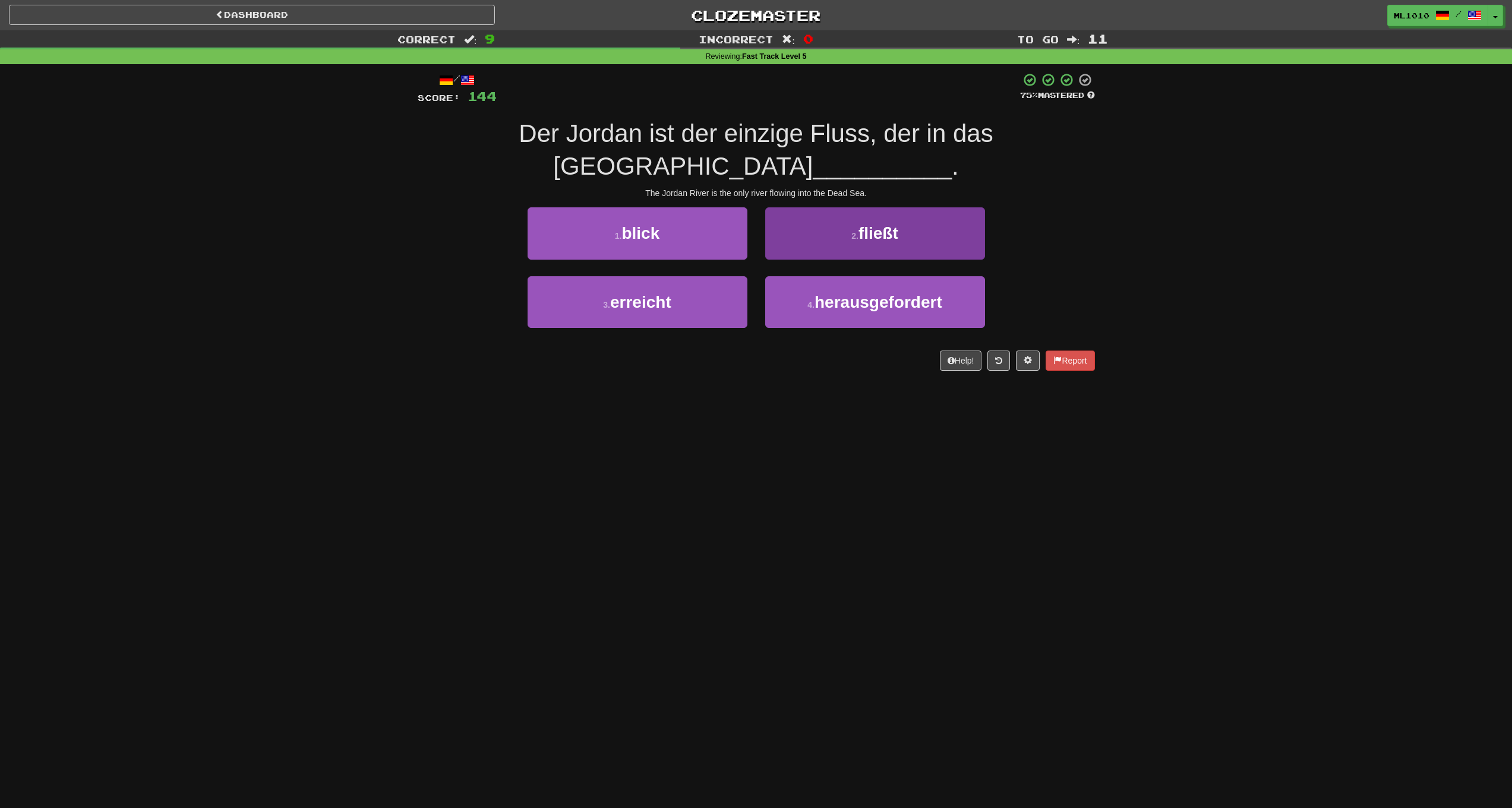
click at [892, 232] on span "fließt" at bounding box center [878, 233] width 40 height 19
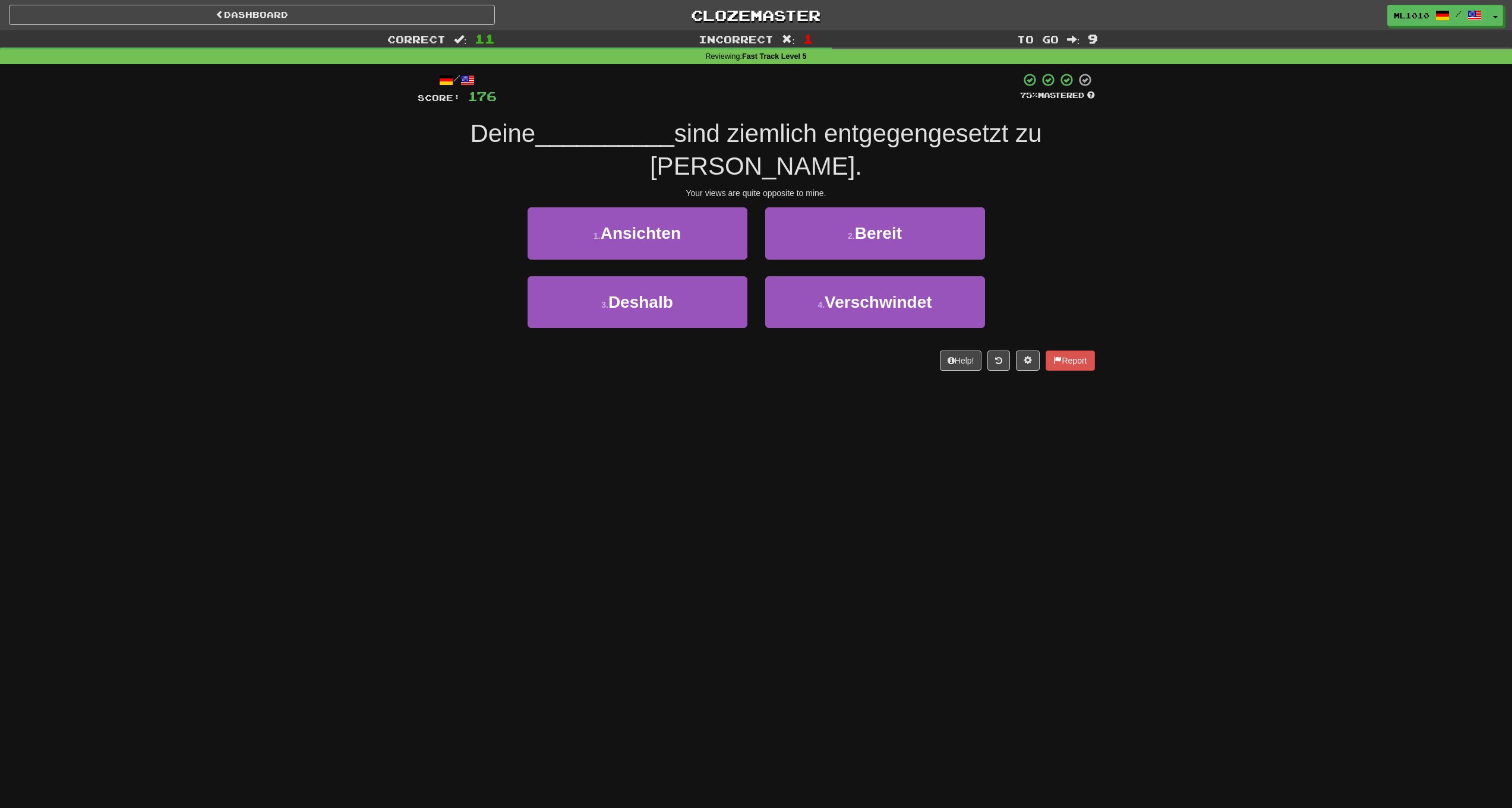
click at [751, 207] on div "1 . Ansichten" at bounding box center [638, 241] width 237 height 68
click at [722, 207] on button "1 . Ansichten" at bounding box center [638, 233] width 220 height 52
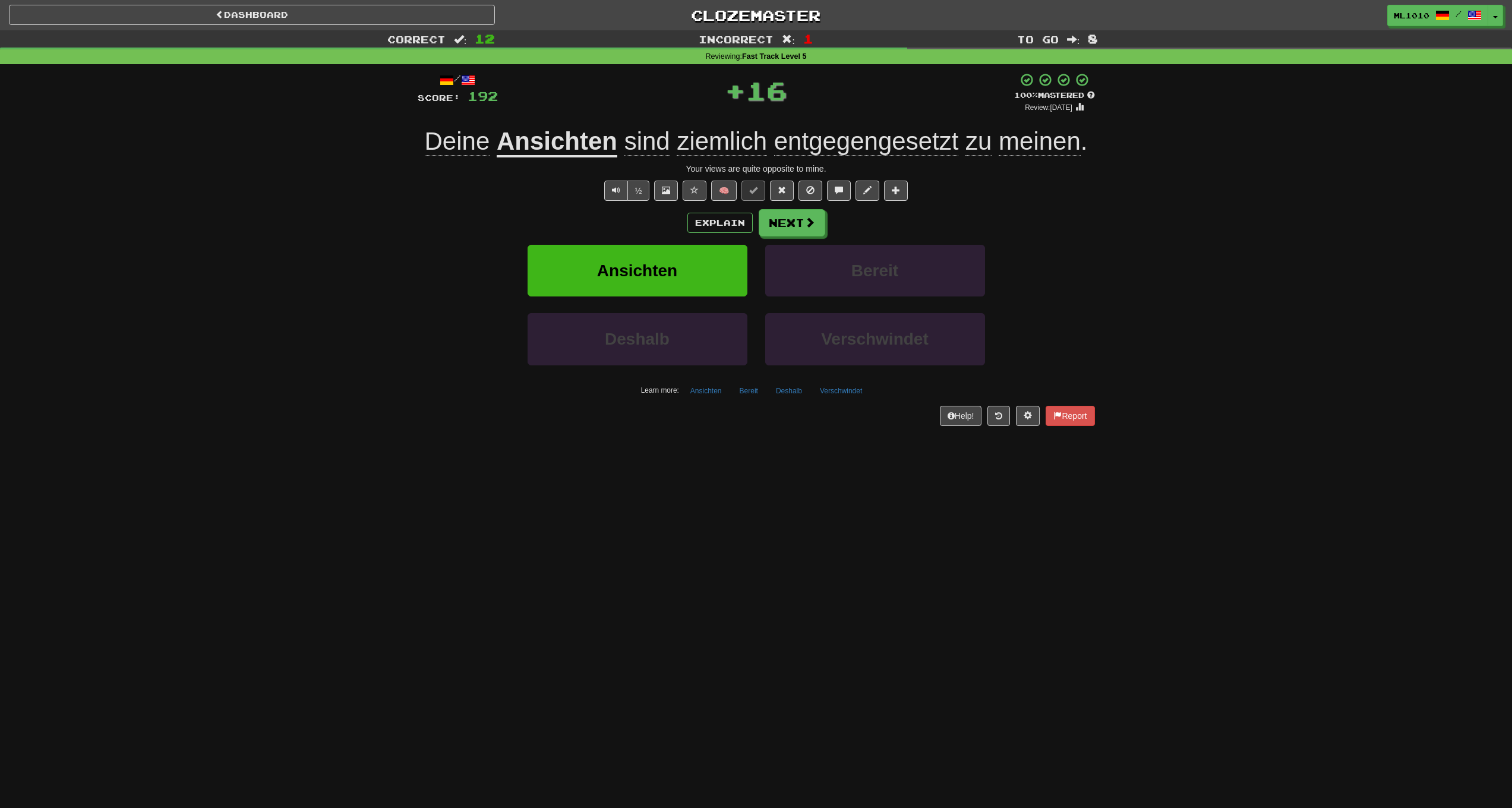
click at [1278, 235] on div "Correct : 12 Incorrect : 1 To go : 8 Reviewing : Fast Track Level 5 / Score: 19…" at bounding box center [756, 236] width 1512 height 412
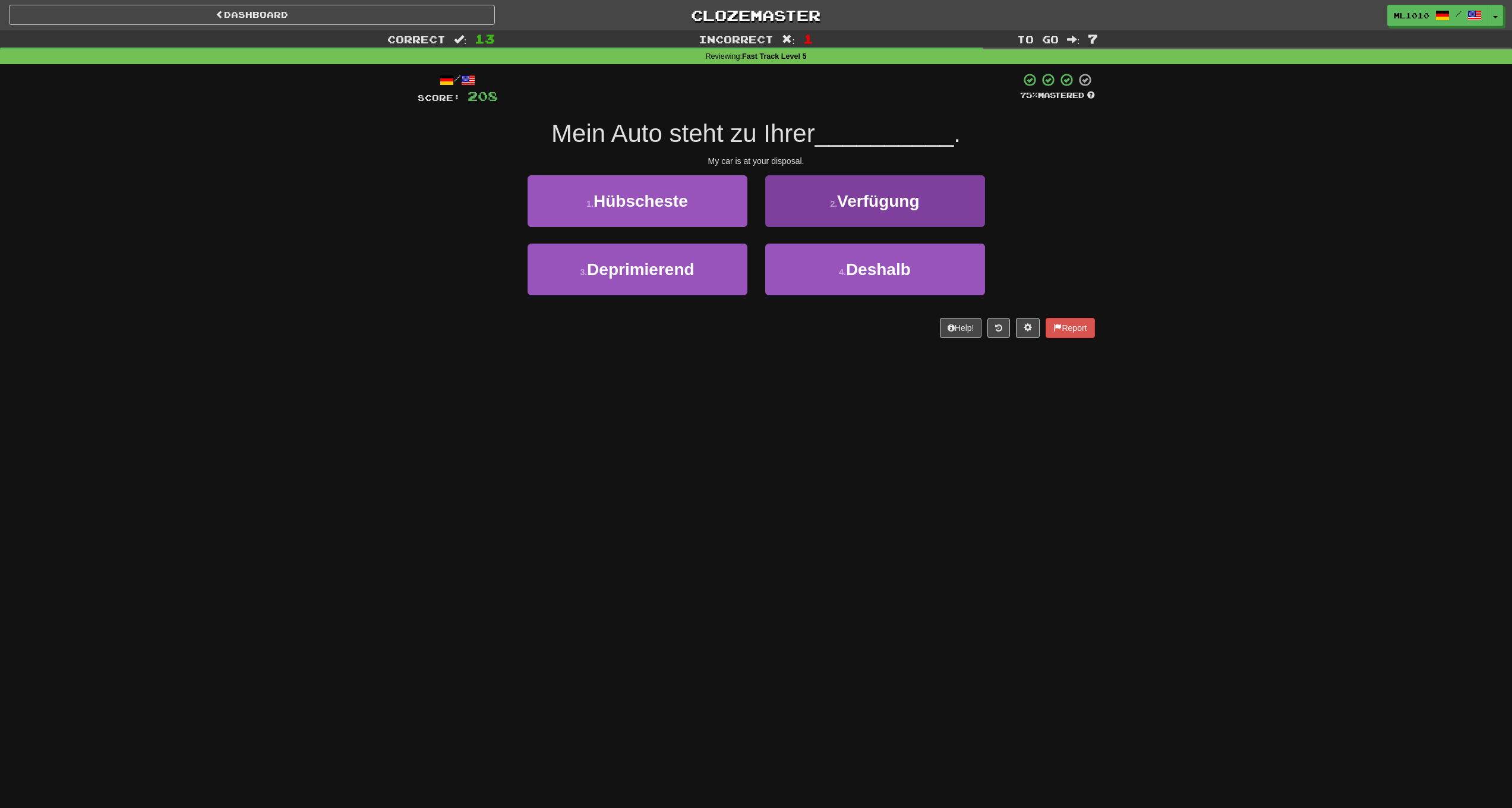
click at [939, 208] on button "2 . Verfügung" at bounding box center [875, 201] width 220 height 52
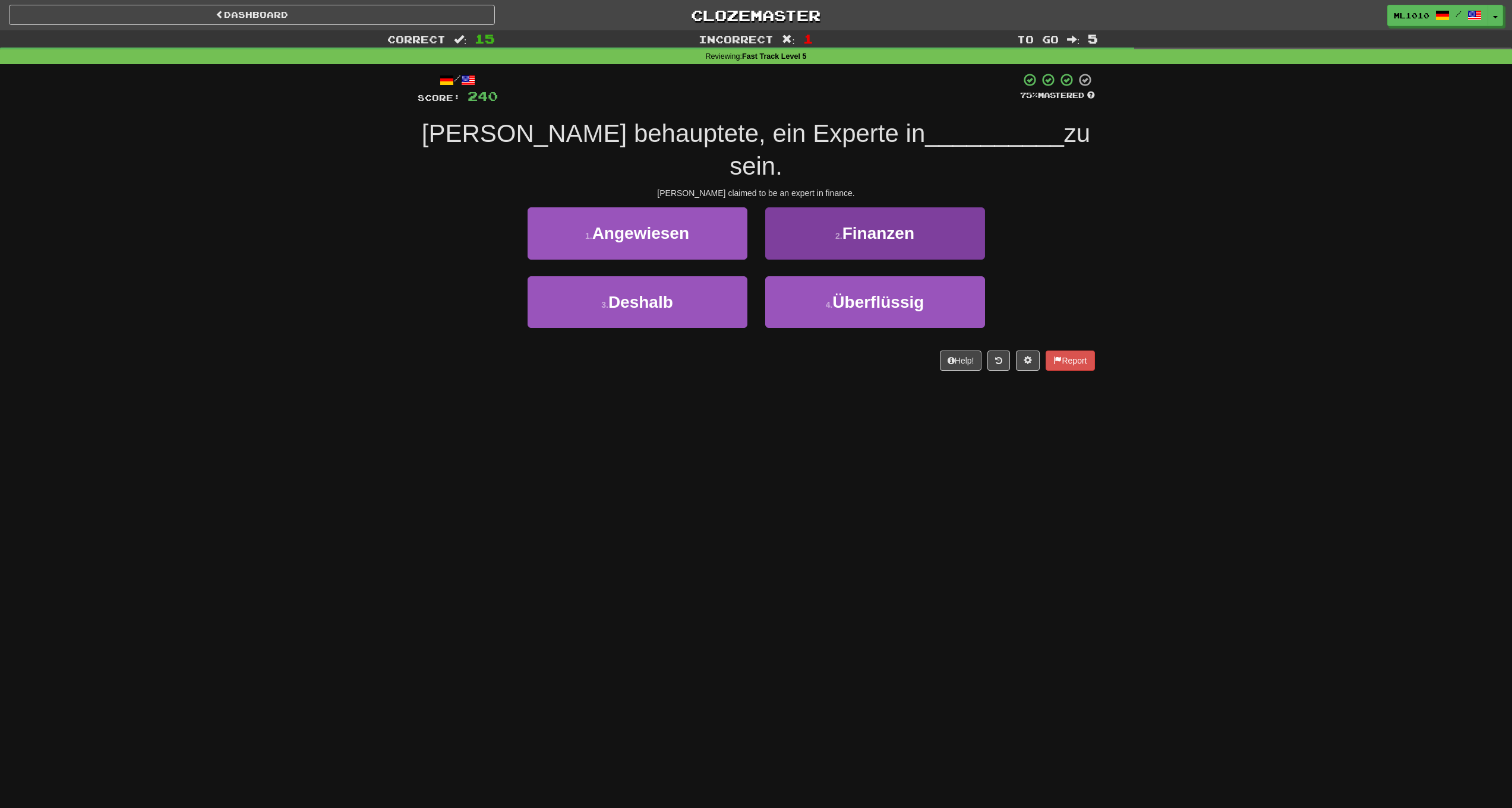
click at [919, 207] on button "2 . Finanzen" at bounding box center [875, 233] width 220 height 52
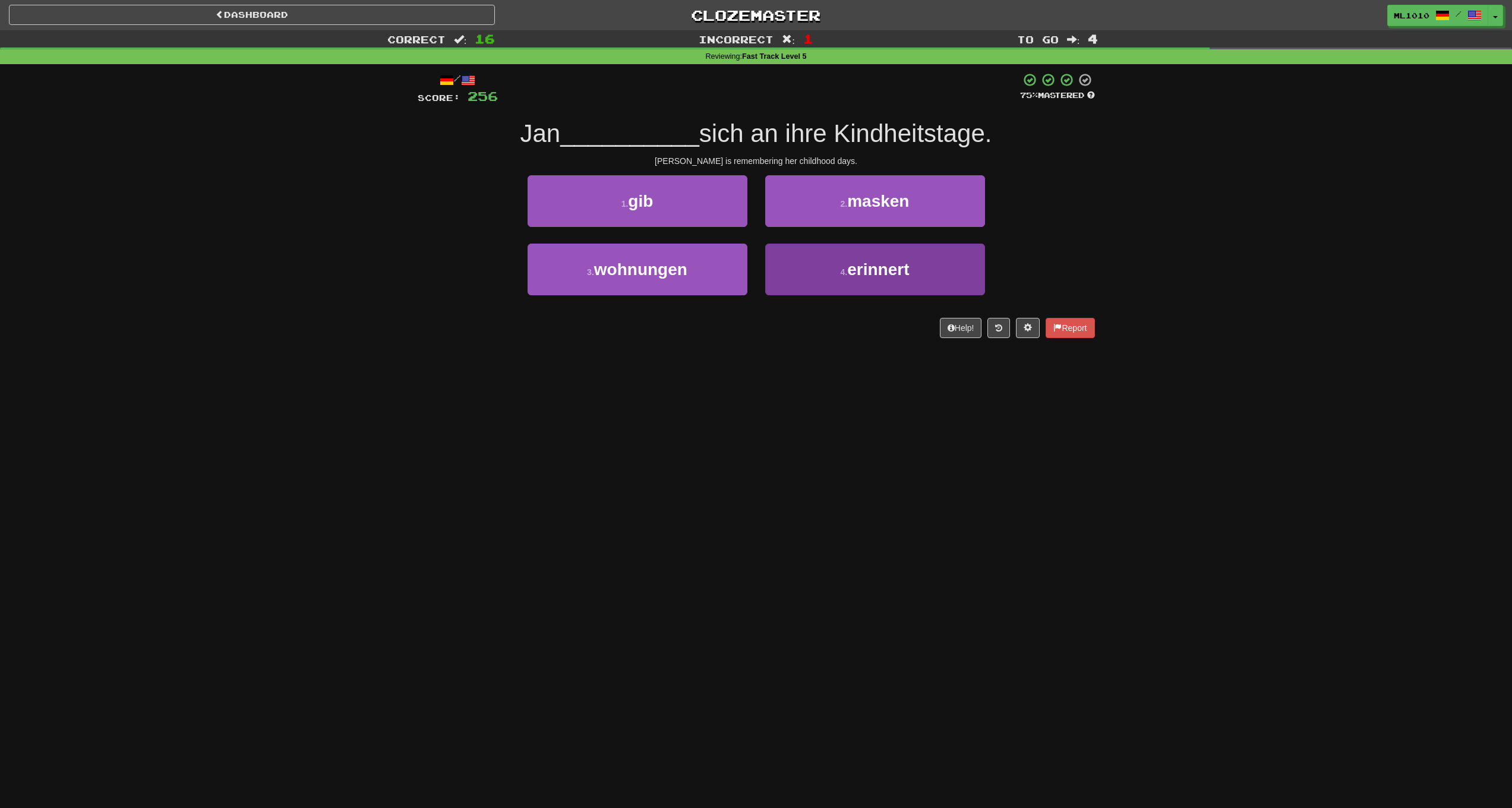
click at [823, 268] on button "4 . erinnert" at bounding box center [875, 269] width 220 height 52
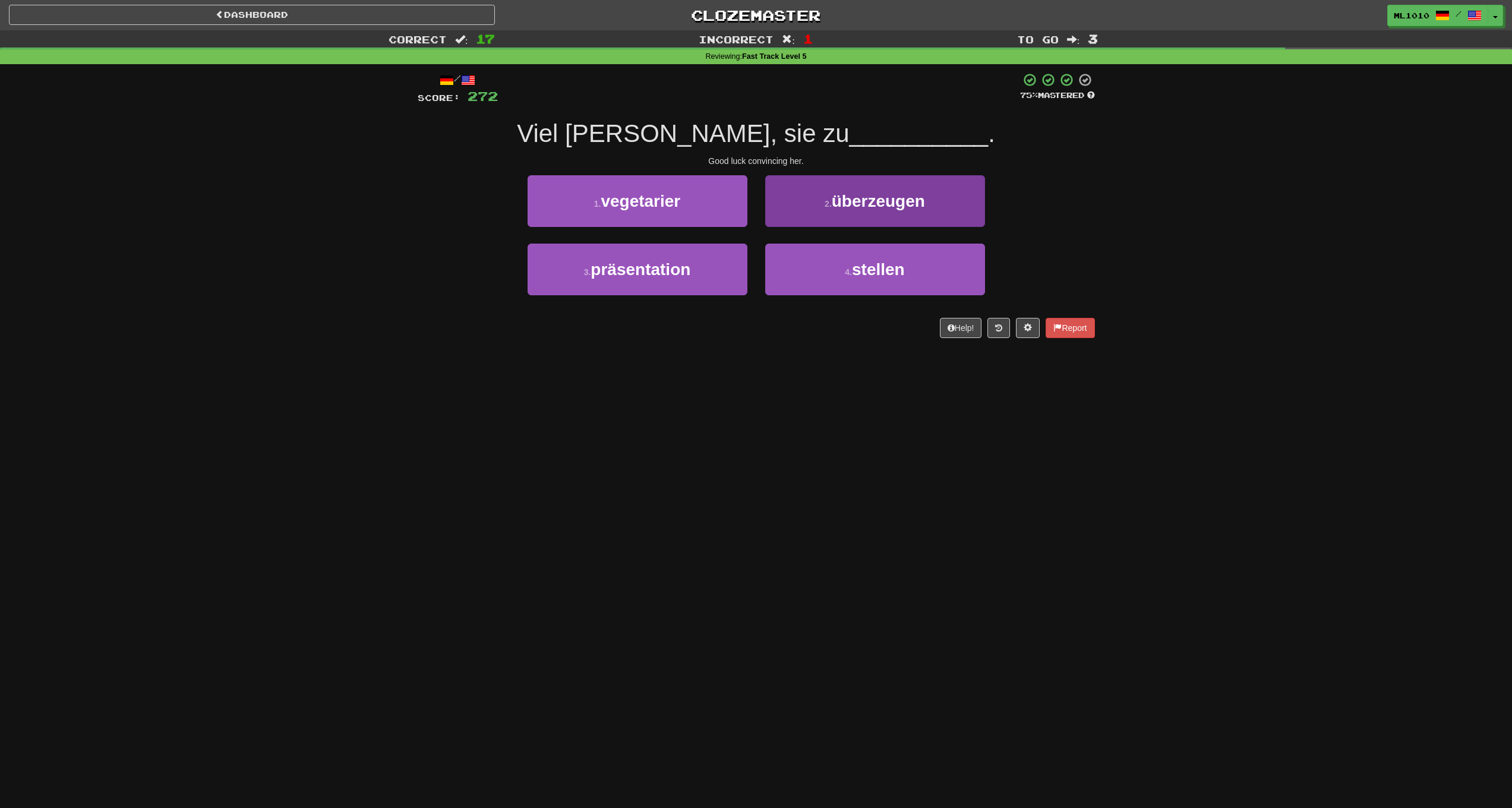
click at [857, 203] on span "überzeugen" at bounding box center [878, 201] width 93 height 19
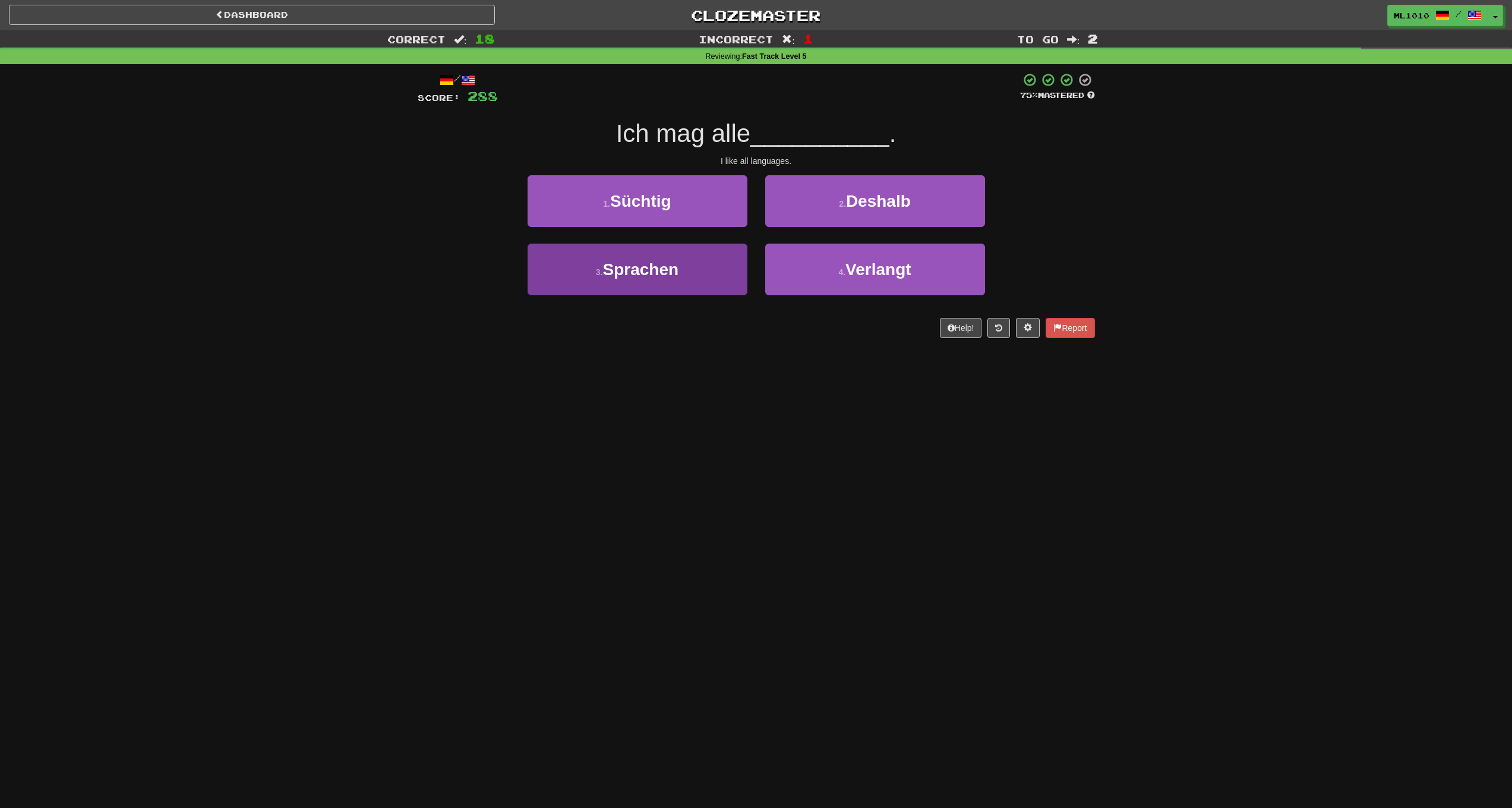
click at [740, 264] on button "3 . Sprachen" at bounding box center [638, 269] width 220 height 52
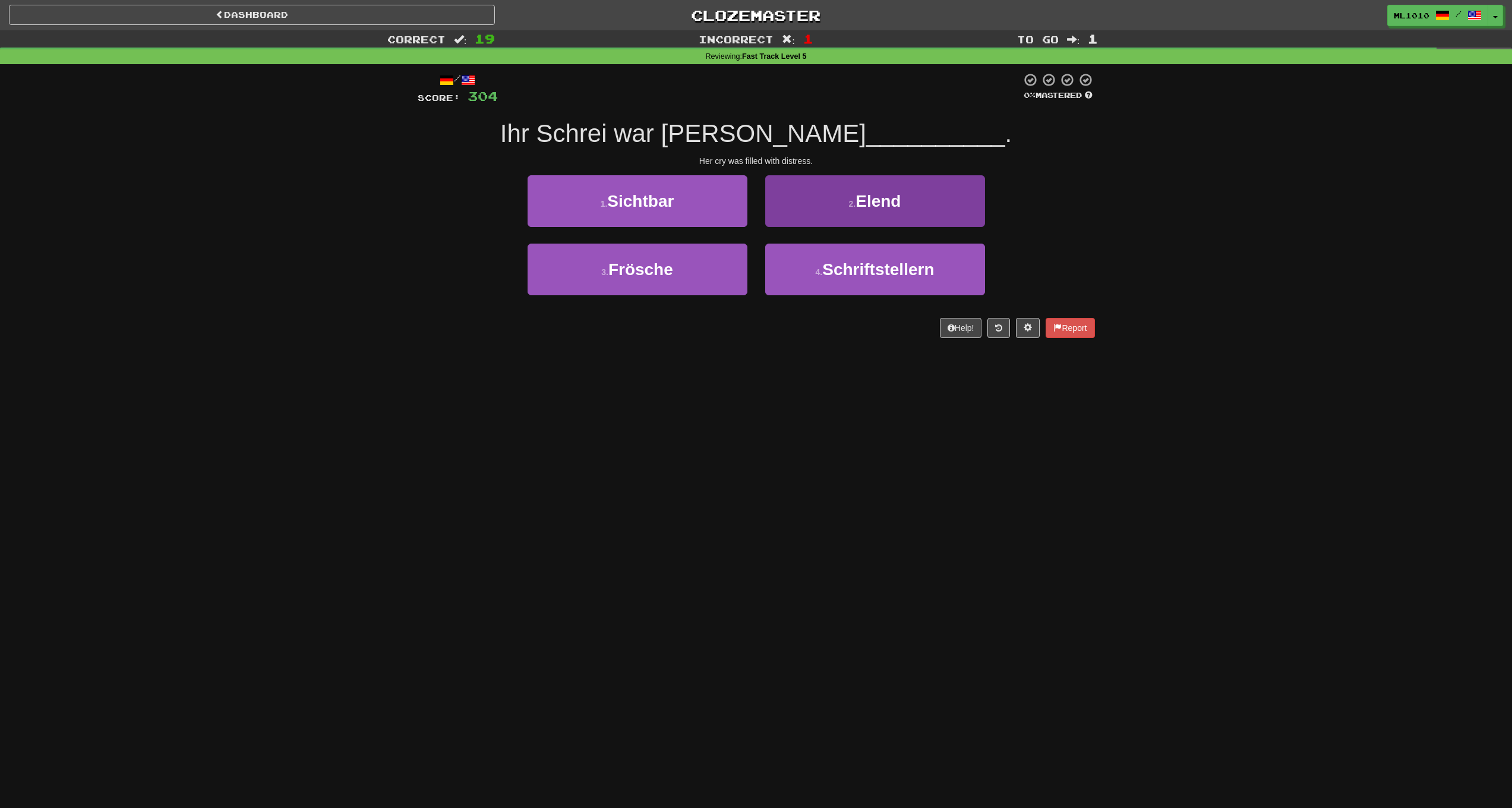
click at [835, 195] on button "2 . Elend" at bounding box center [875, 201] width 220 height 52
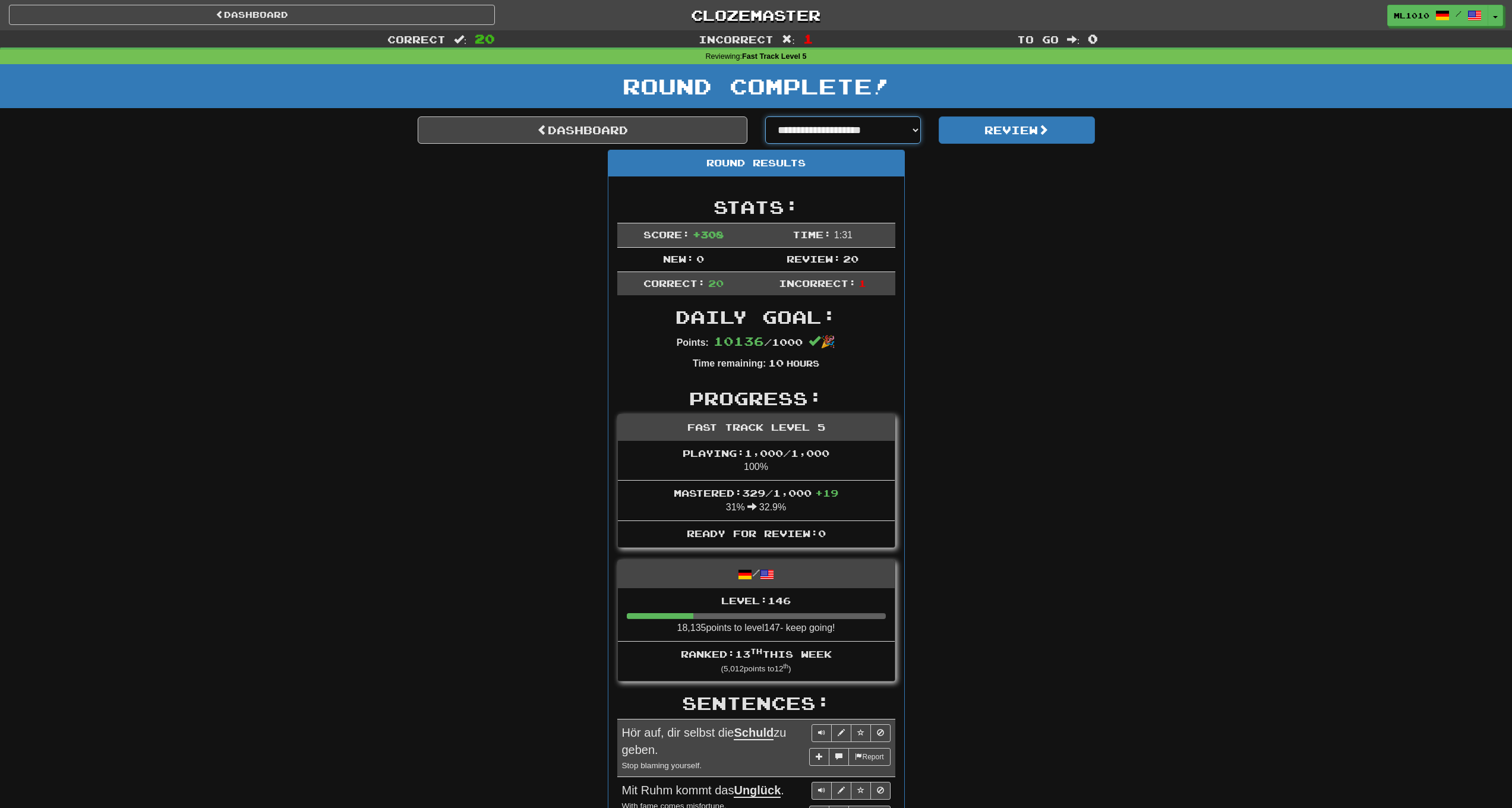
select select "**********"
click at [1037, 135] on button "Review" at bounding box center [1017, 130] width 156 height 27
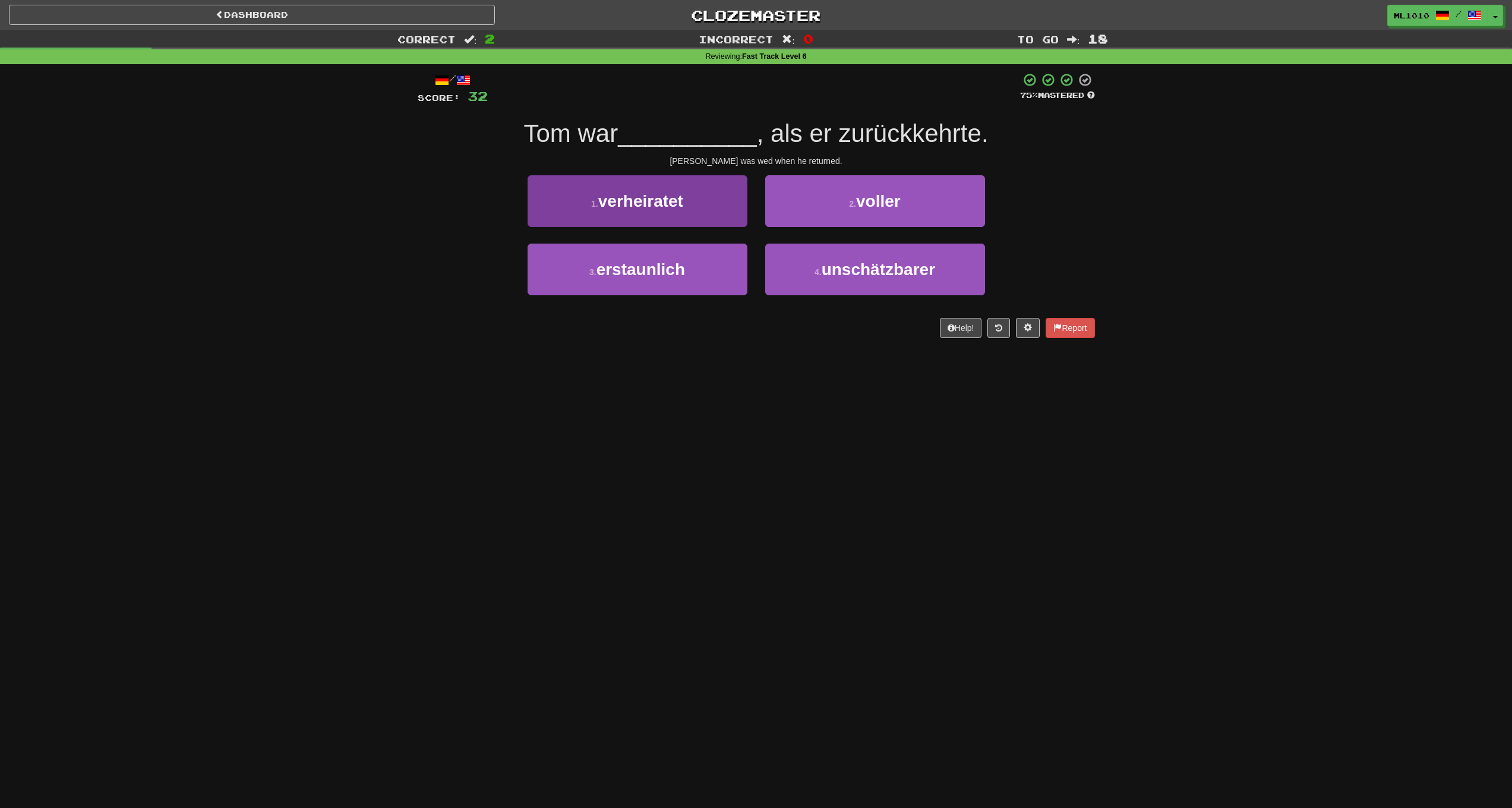
click at [694, 216] on button "1 . verheiratet" at bounding box center [638, 201] width 220 height 52
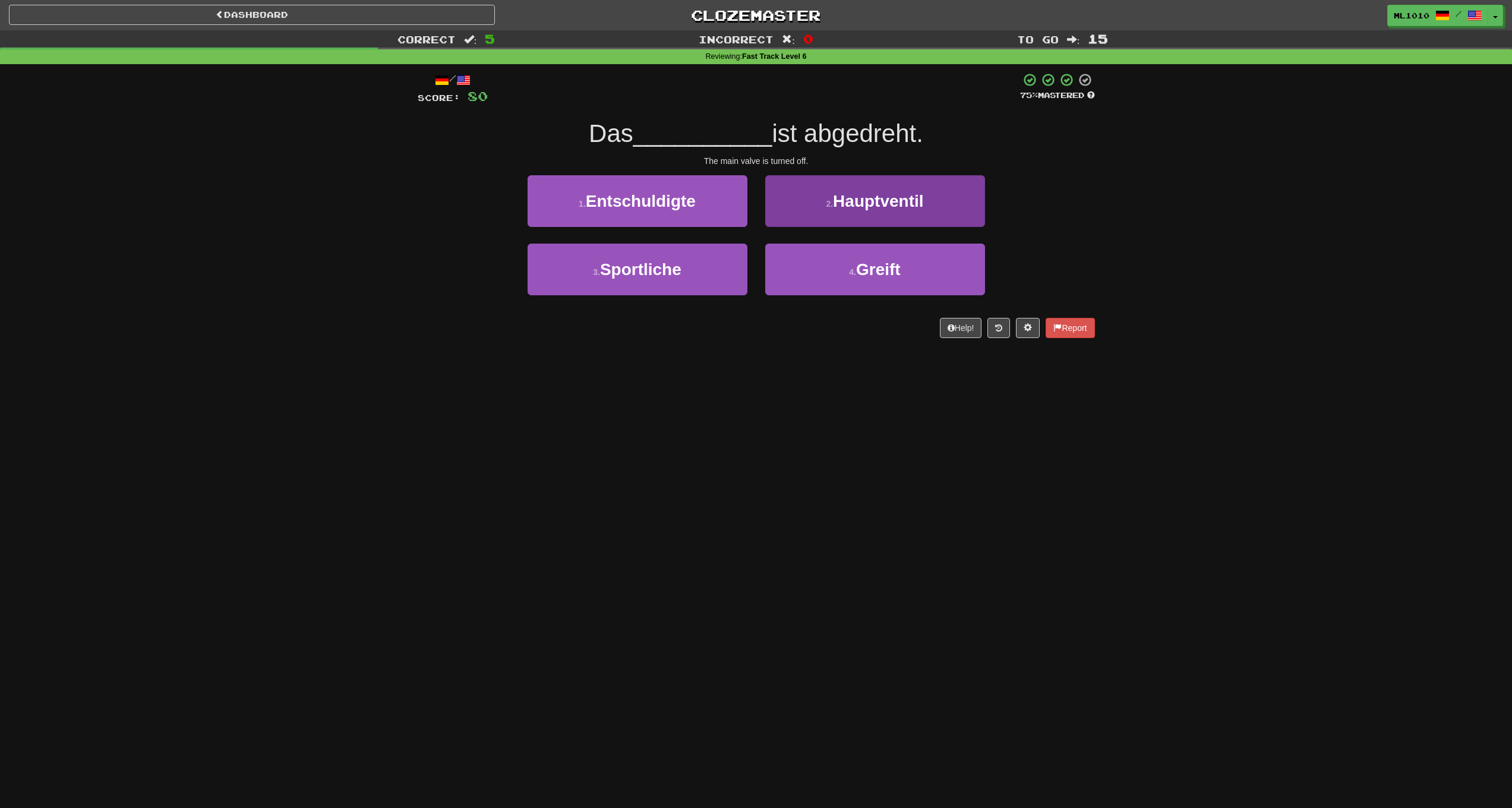
click at [888, 220] on button "2 . Hauptventil" at bounding box center [875, 201] width 220 height 52
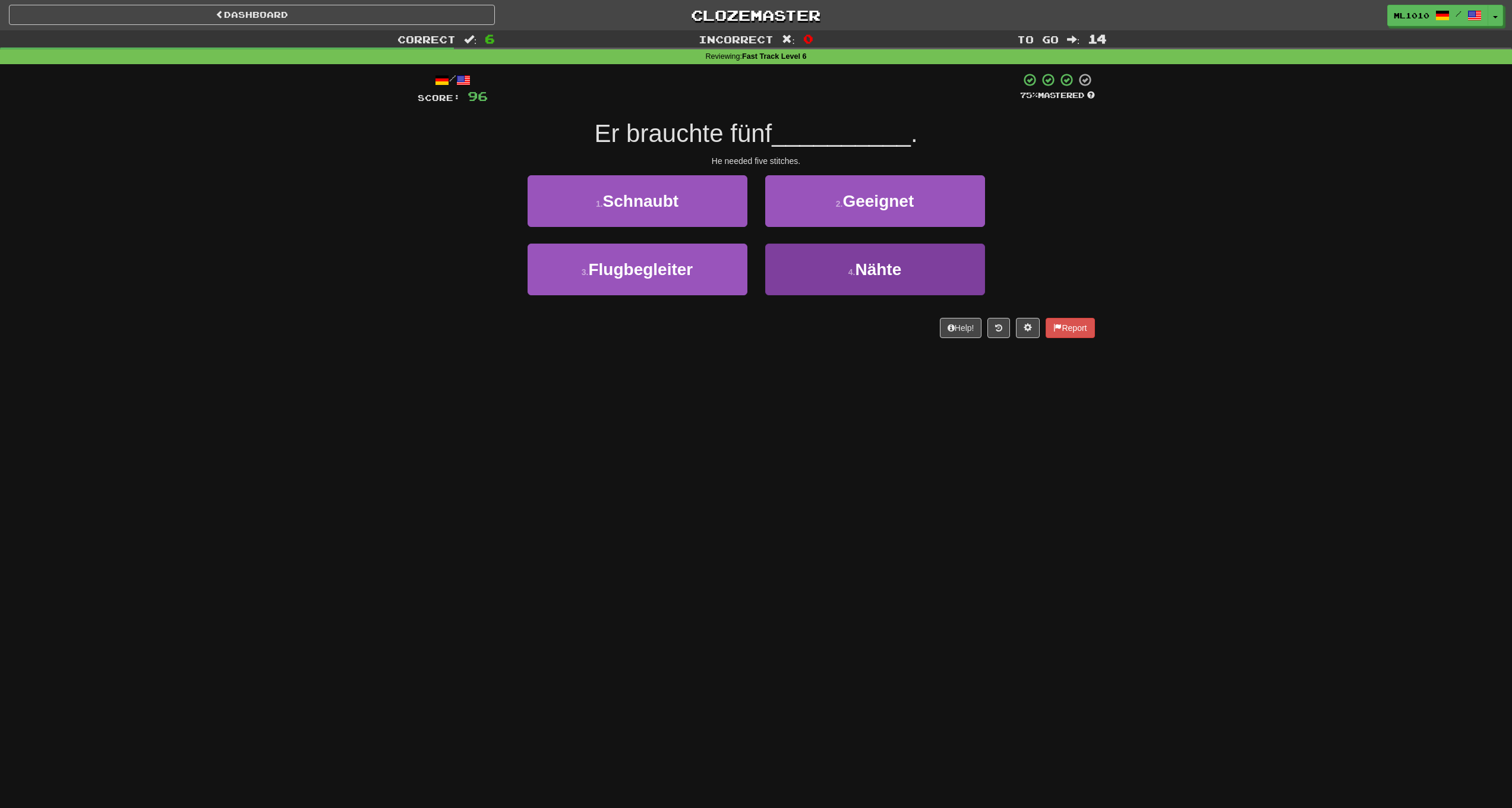
click at [844, 273] on button "4 . Nähte" at bounding box center [875, 269] width 220 height 52
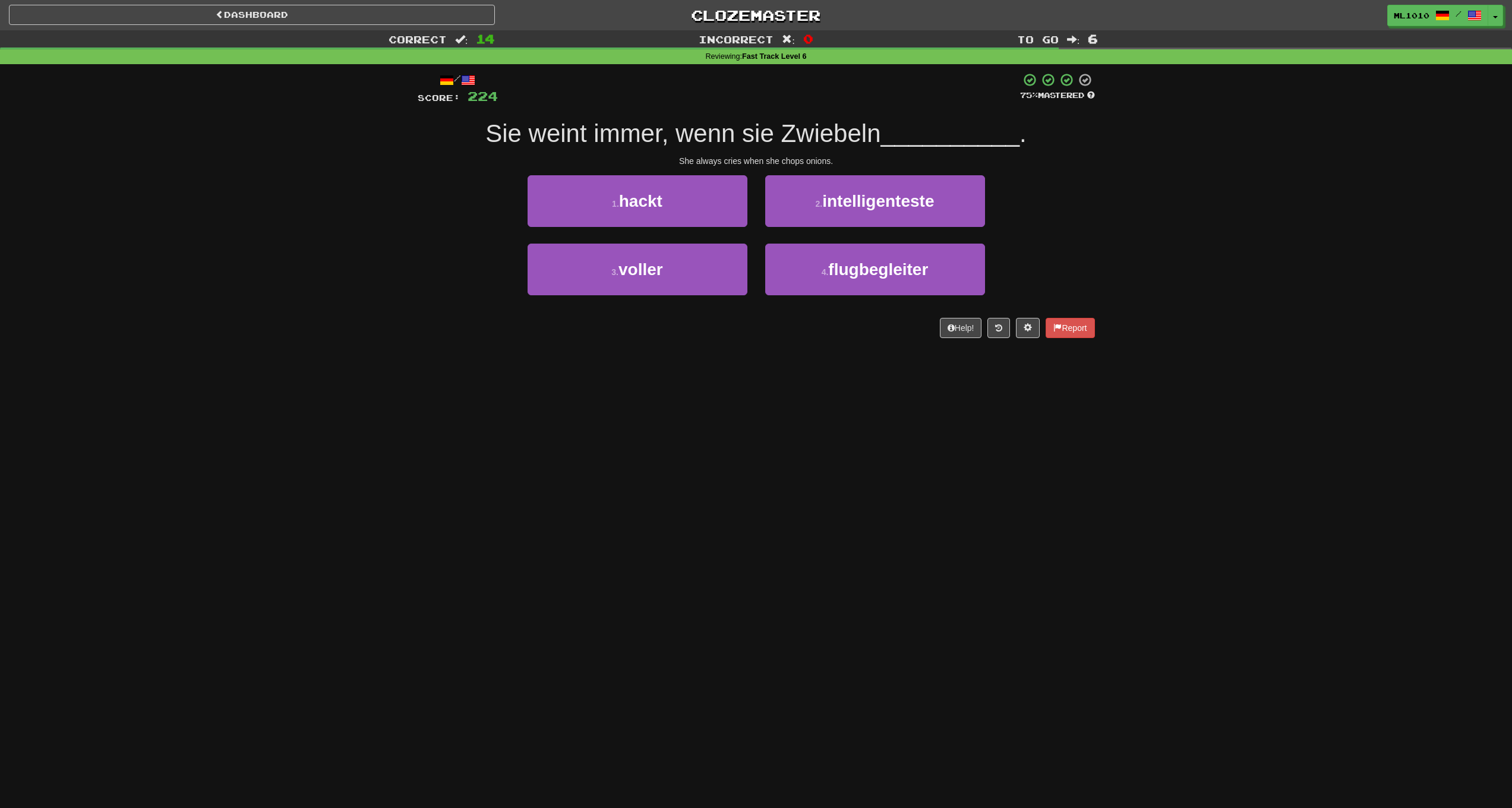
click at [1261, 170] on div "Correct : 14 Incorrect : 0 To go : 6 Reviewing : Fast Track Level 6 / Score: 22…" at bounding box center [756, 192] width 1512 height 324
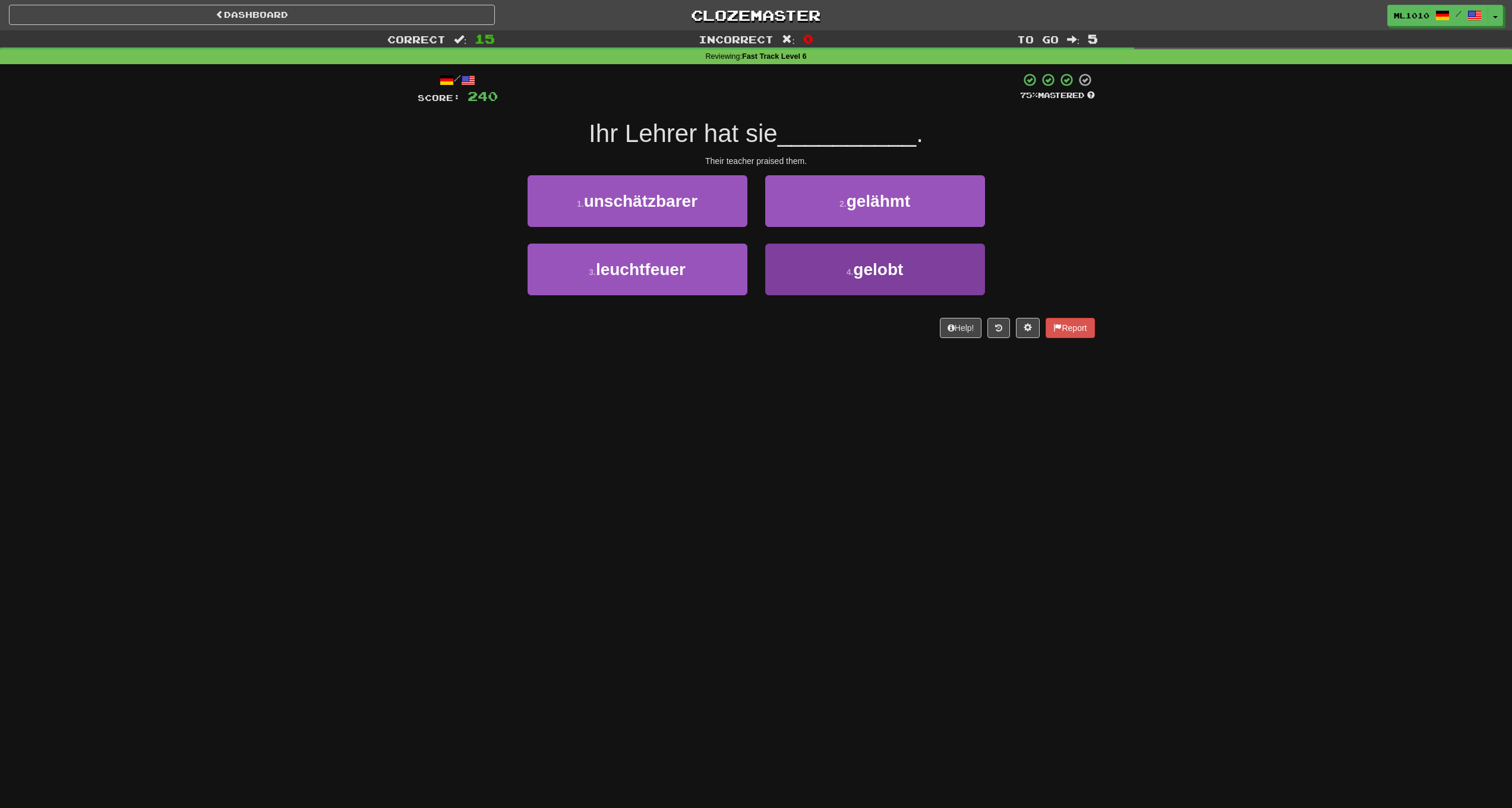
click at [852, 269] on small "4 ." at bounding box center [850, 272] width 7 height 10
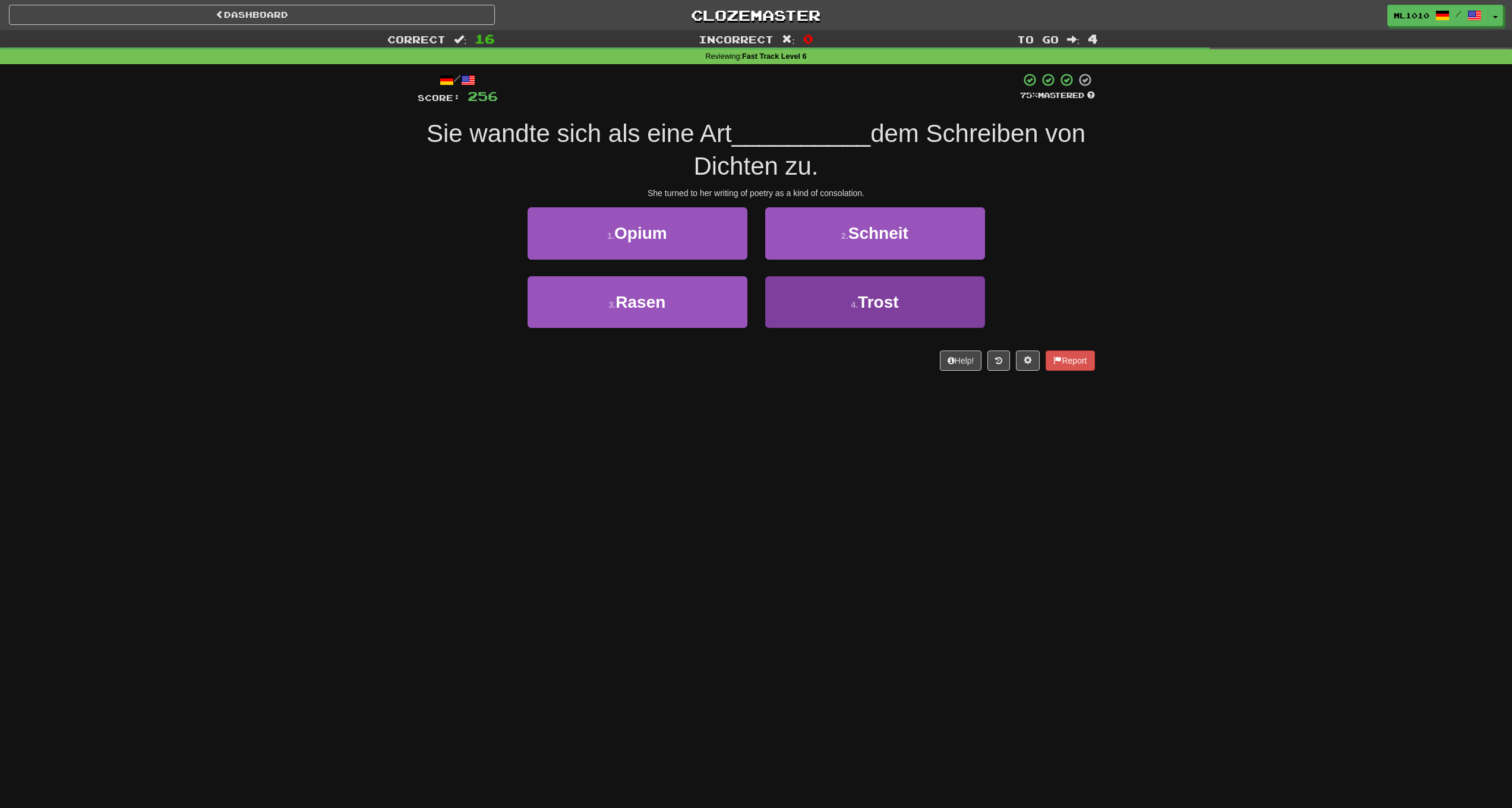
click at [821, 283] on button "4 . Trost" at bounding box center [875, 302] width 220 height 52
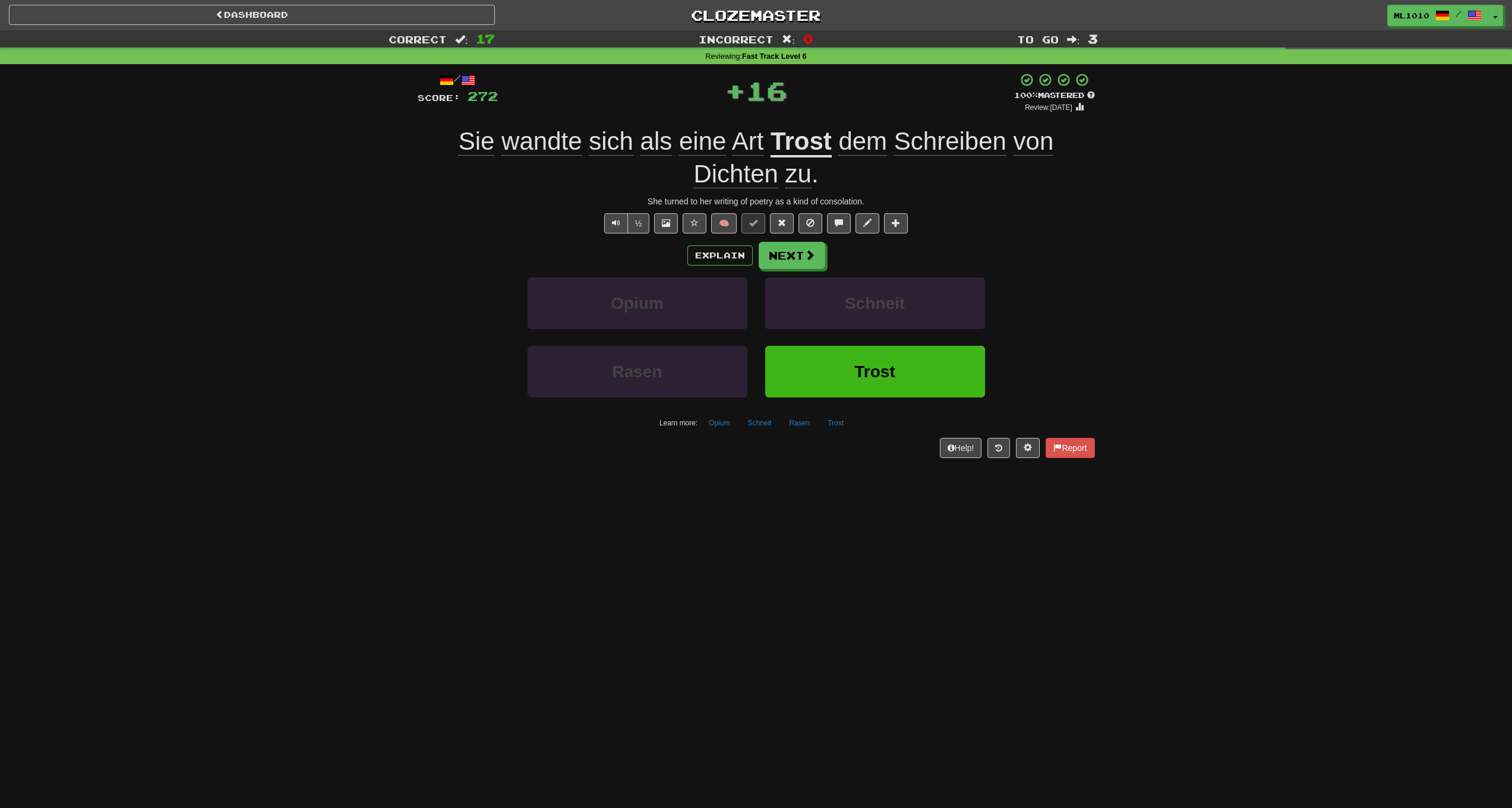
click at [778, 142] on u "Trost" at bounding box center [802, 142] width 61 height 30
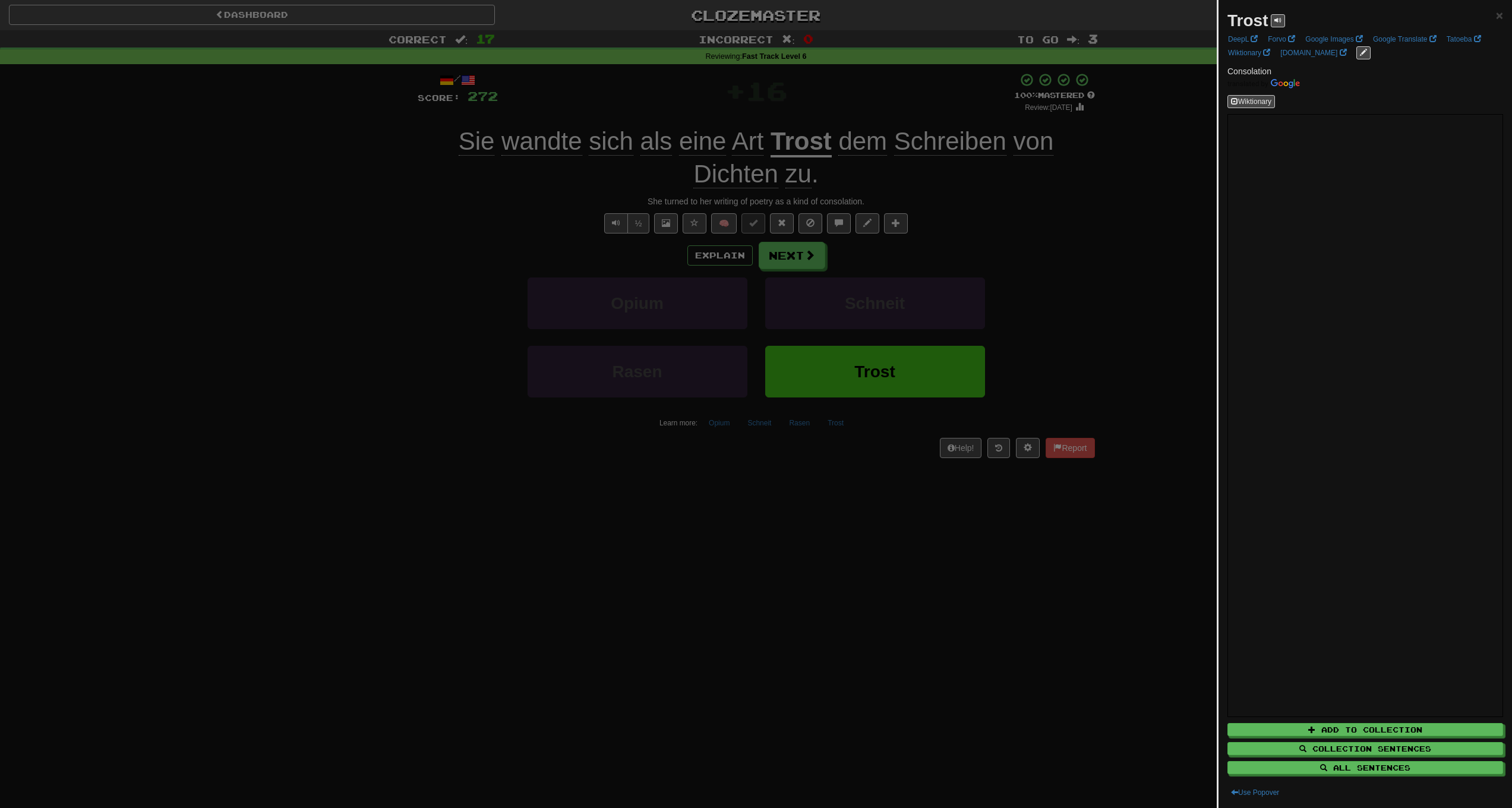
click at [390, 248] on div at bounding box center [756, 404] width 1512 height 808
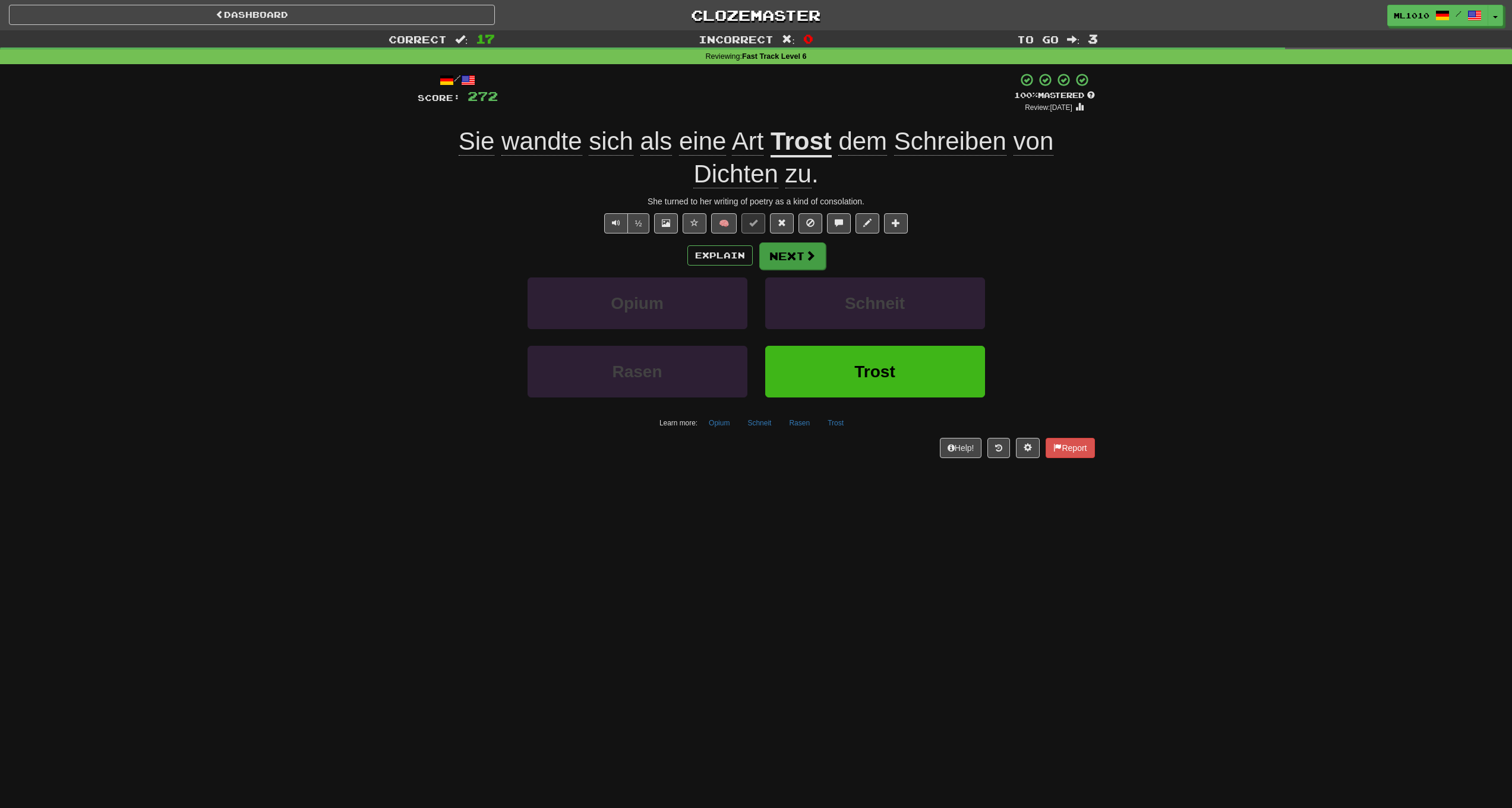
click at [807, 253] on span at bounding box center [810, 255] width 11 height 11
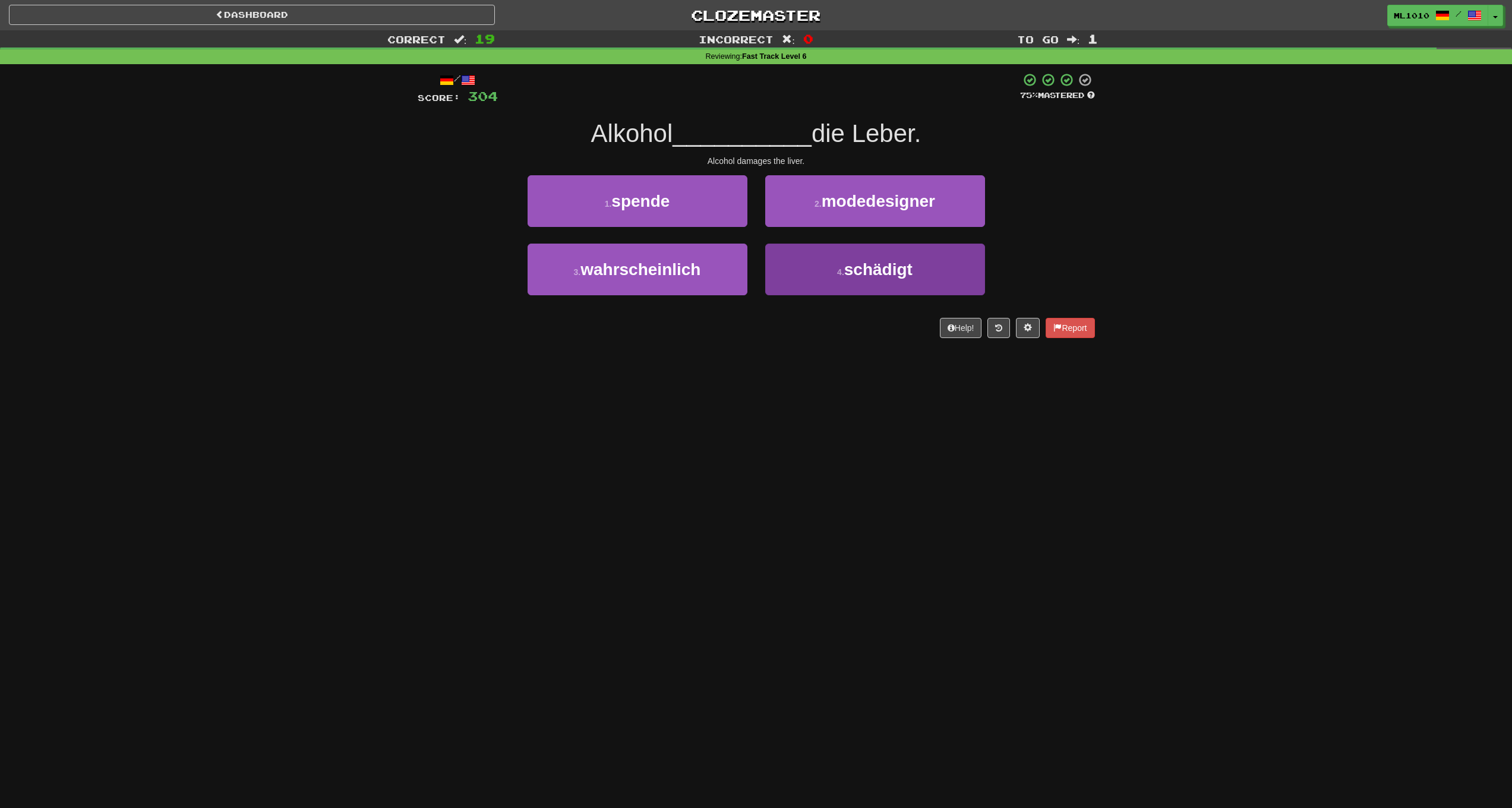
click at [788, 280] on button "4 . schädigt" at bounding box center [875, 269] width 220 height 52
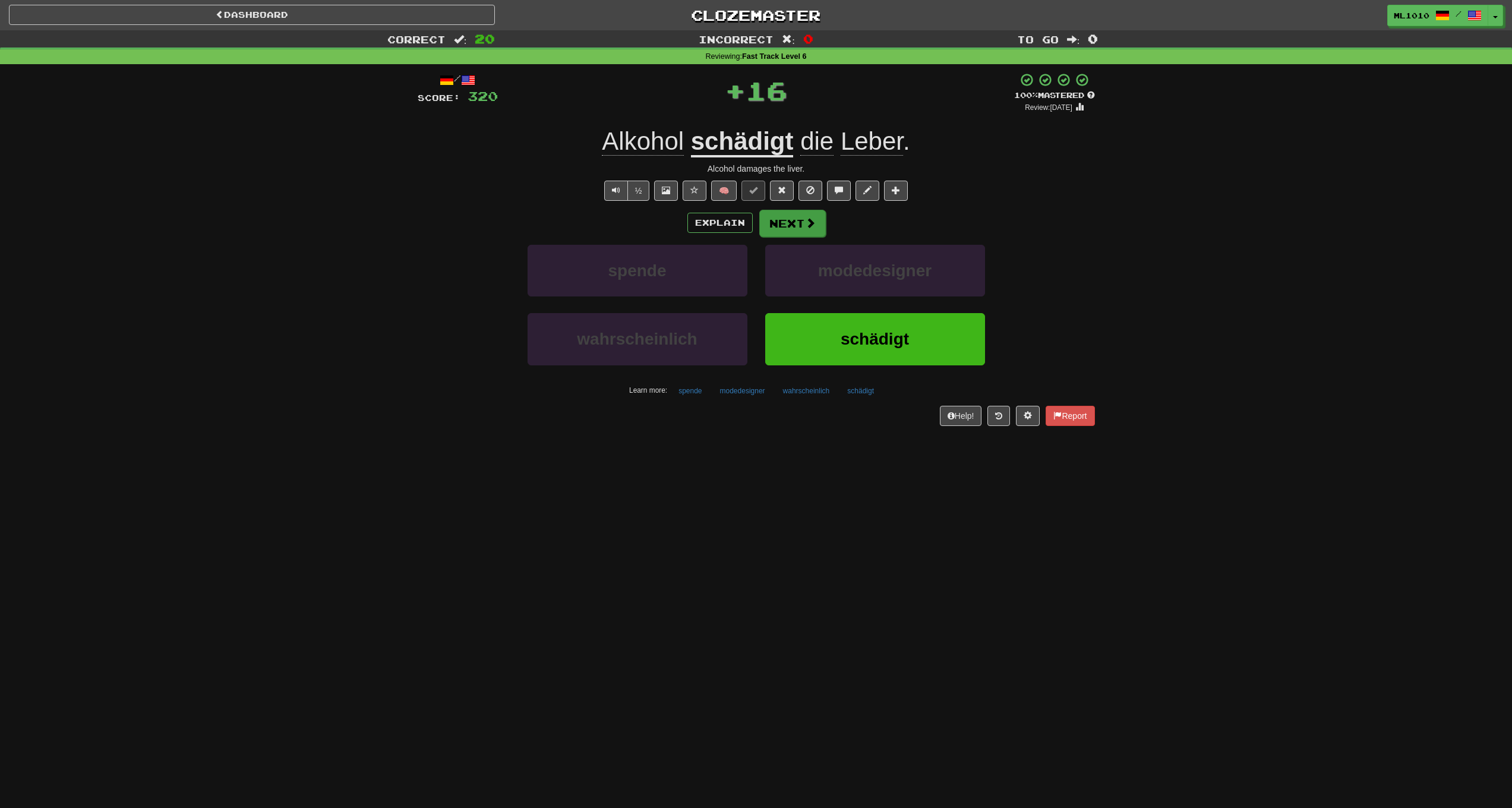
click at [788, 216] on button "Next" at bounding box center [793, 223] width 66 height 27
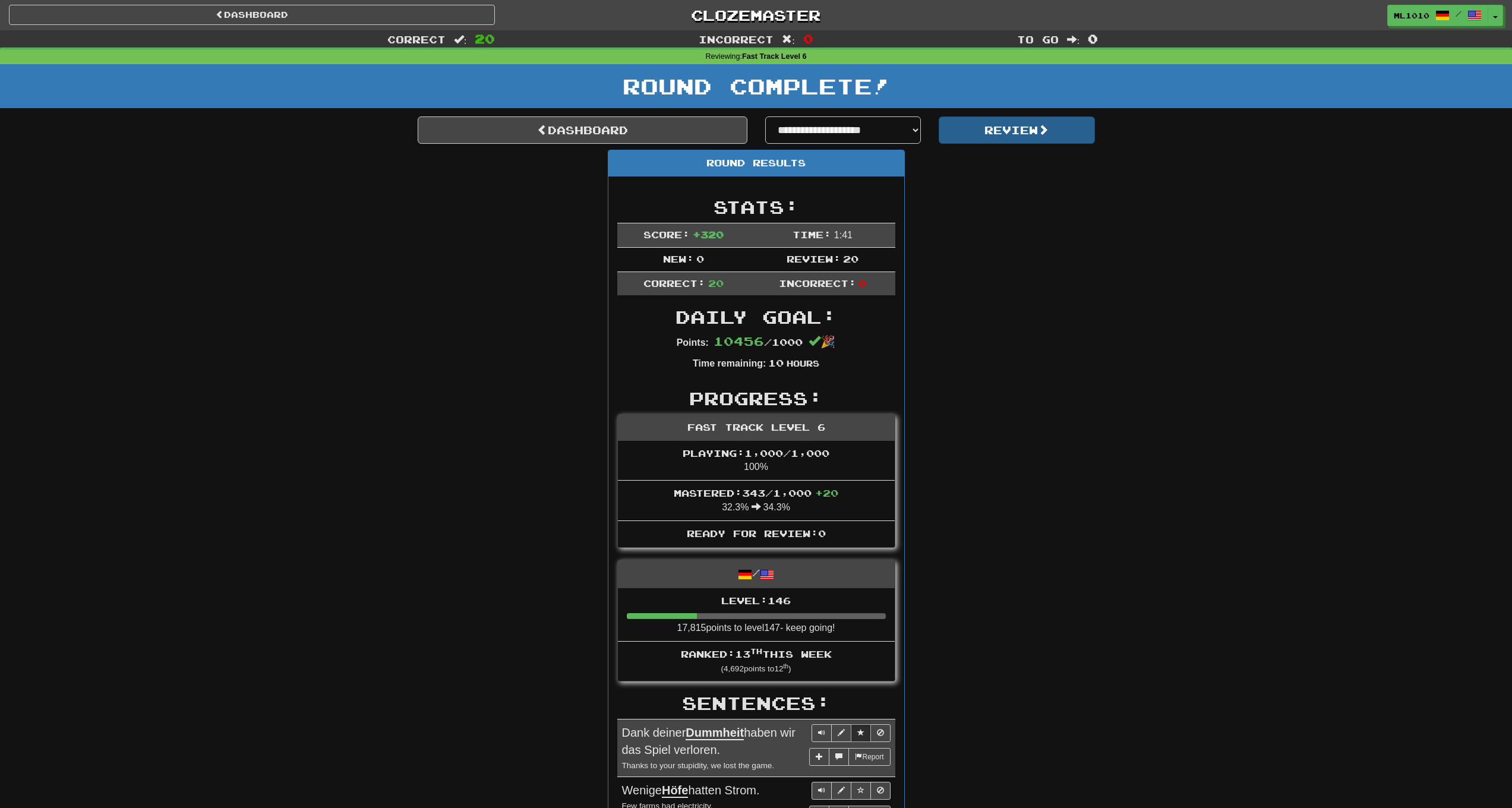
click at [1018, 127] on button "Review" at bounding box center [1017, 130] width 156 height 27
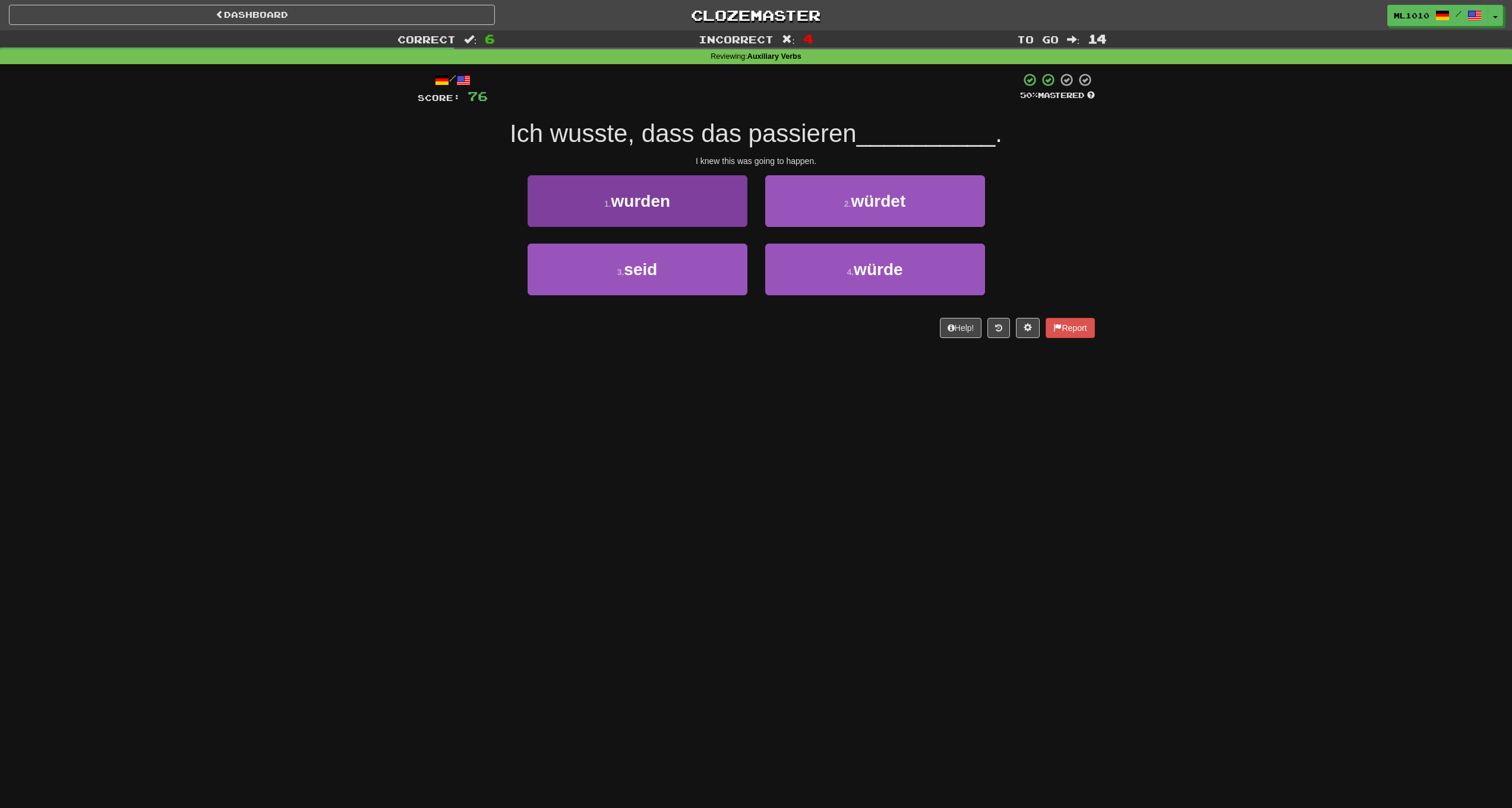
click at [708, 211] on button "1 . wurden" at bounding box center [638, 201] width 220 height 52
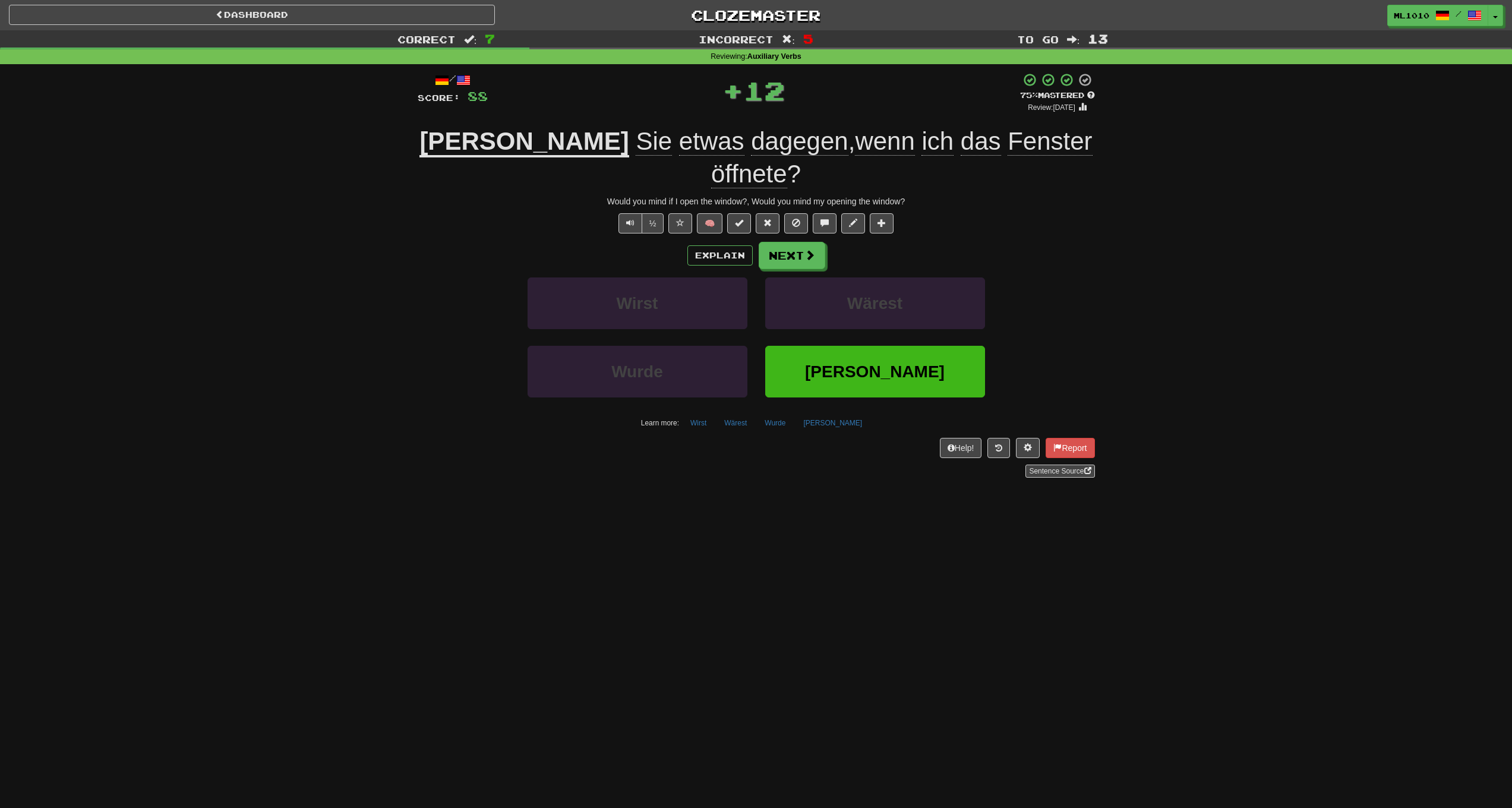
click at [456, 142] on u "Hätten" at bounding box center [524, 142] width 209 height 30
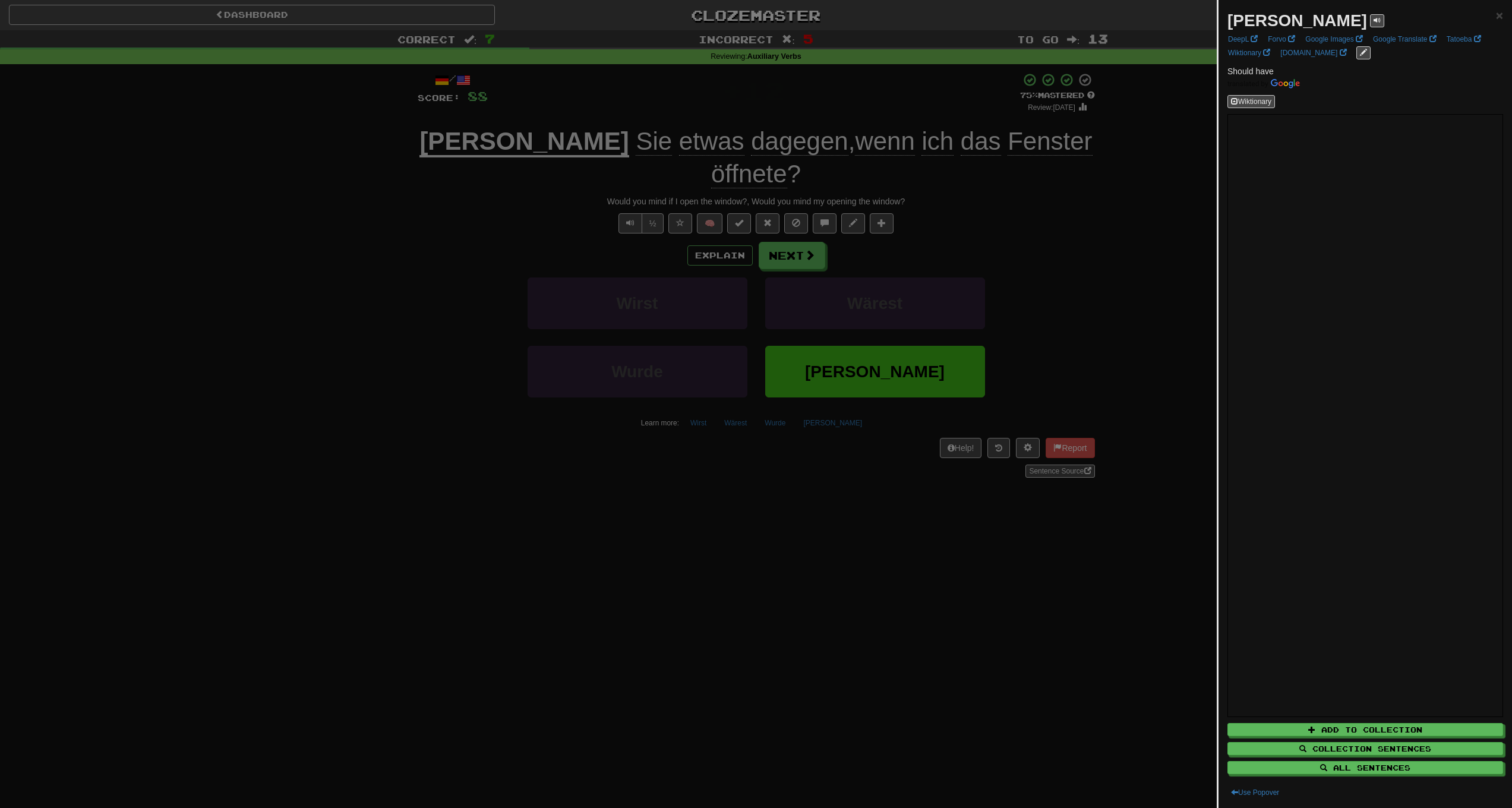
click at [344, 174] on div at bounding box center [756, 404] width 1512 height 808
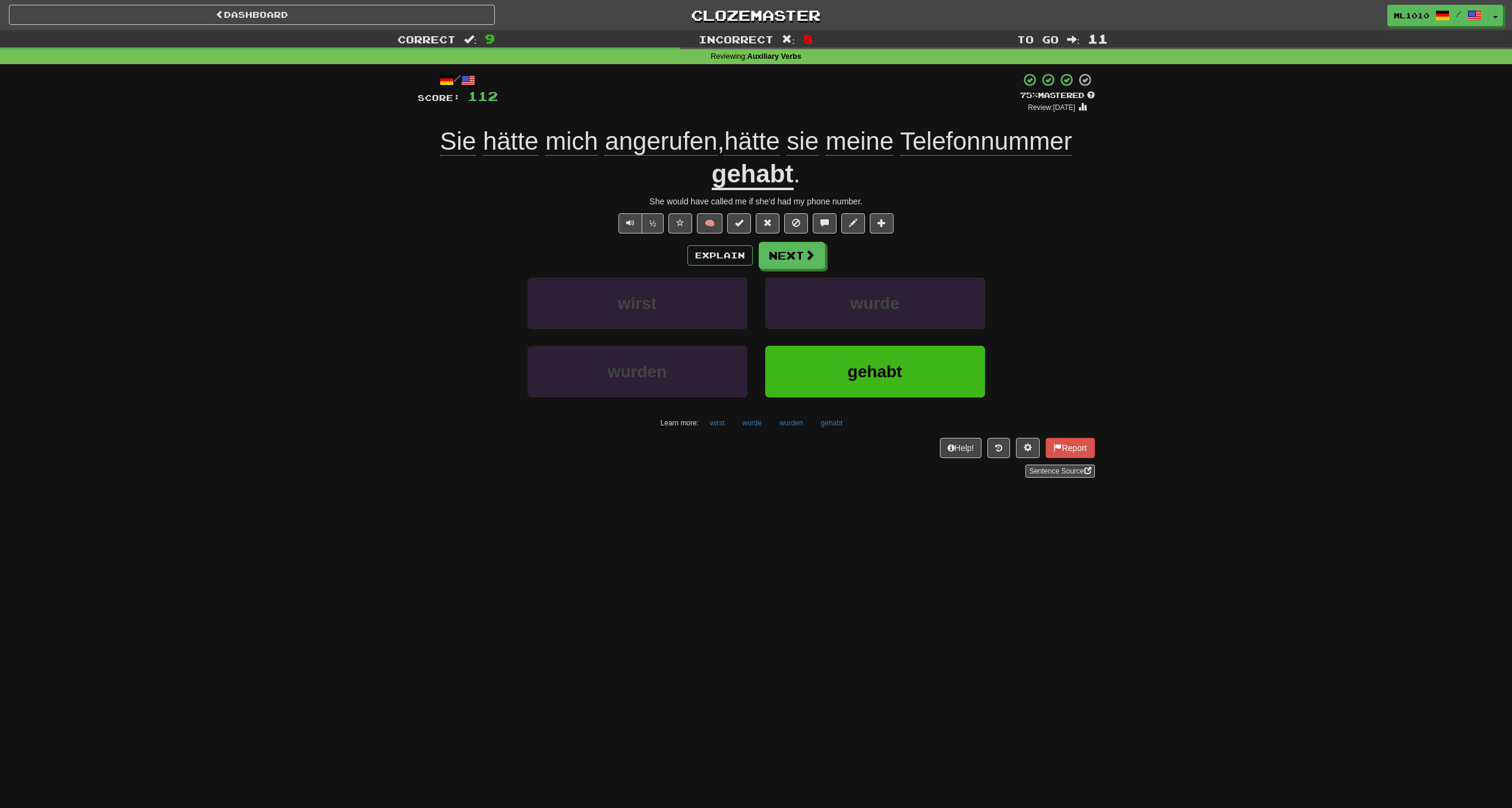
click at [514, 133] on span "hätte" at bounding box center [511, 141] width 56 height 29
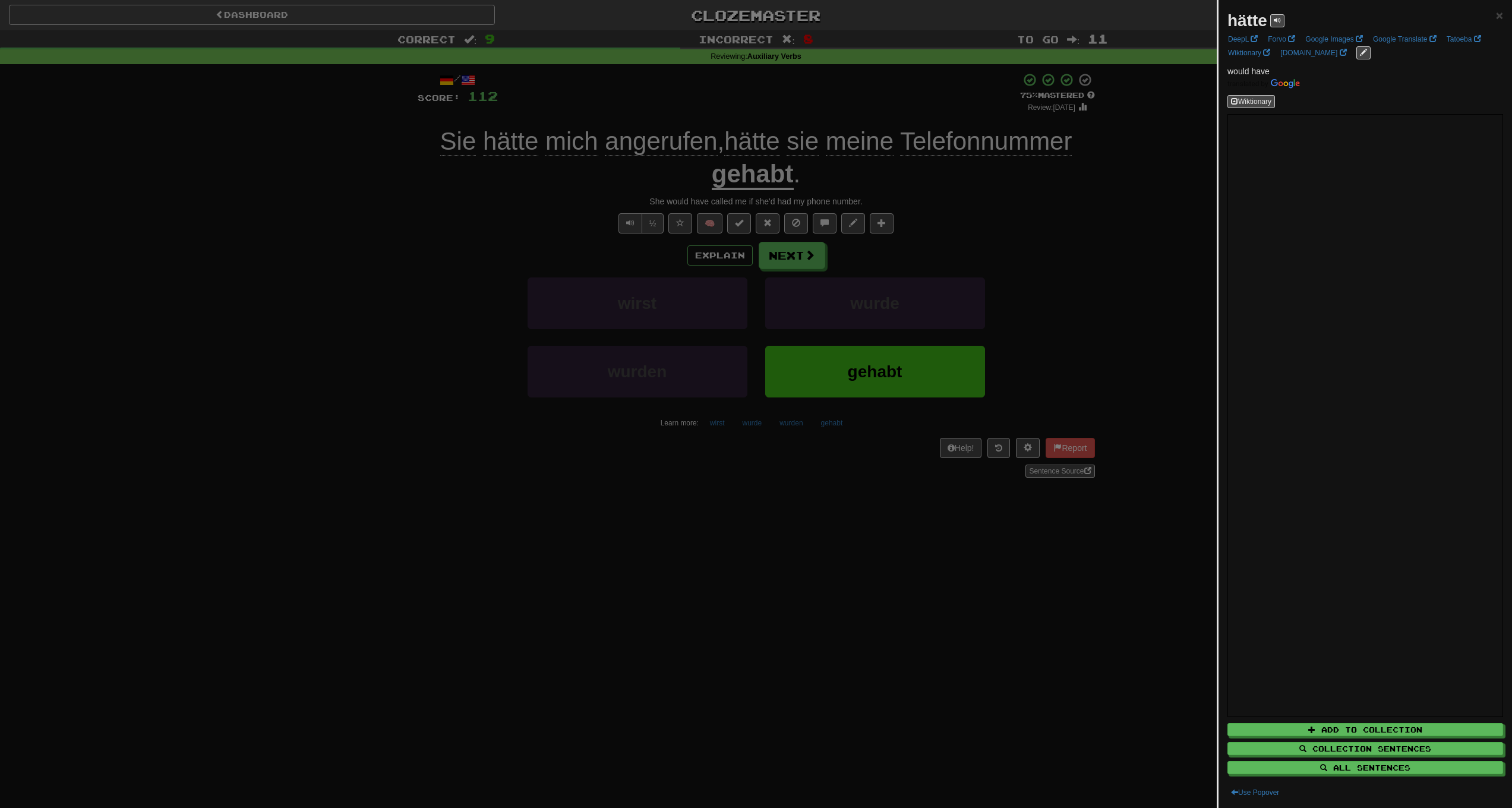
click at [1134, 321] on div at bounding box center [756, 404] width 1512 height 808
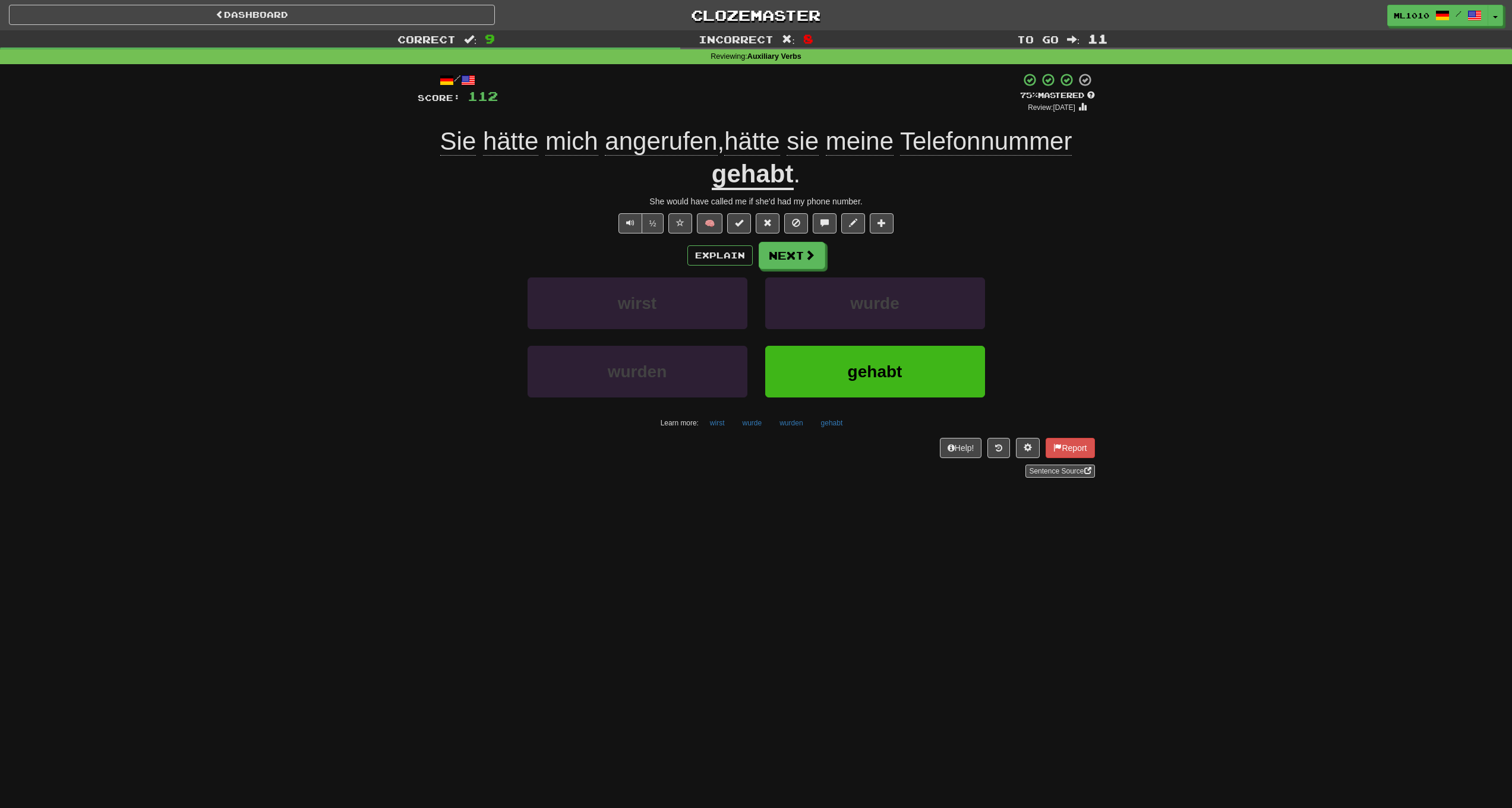
click at [513, 143] on span "hätte" at bounding box center [511, 141] width 56 height 29
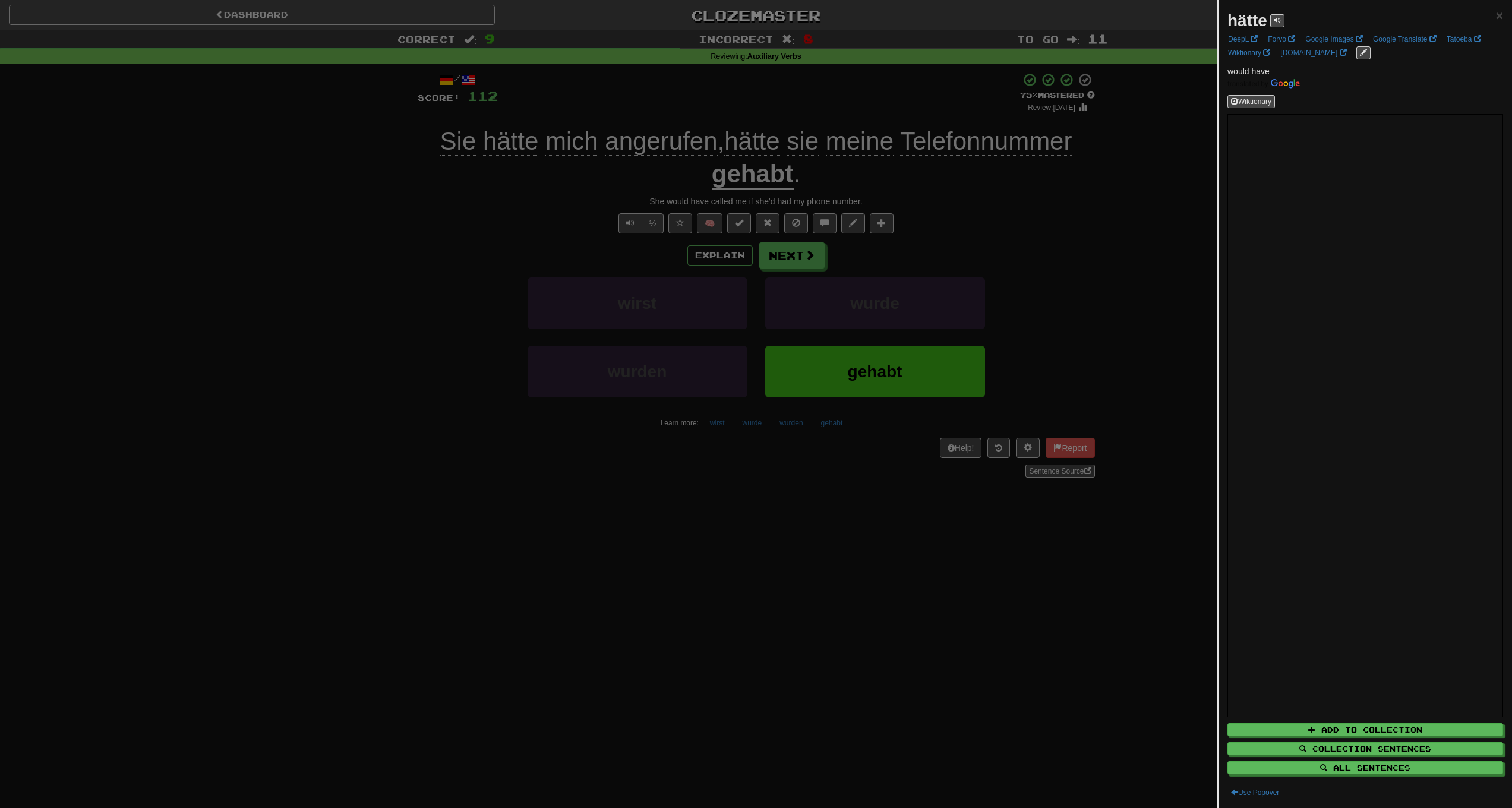
click at [1124, 287] on div at bounding box center [756, 404] width 1512 height 808
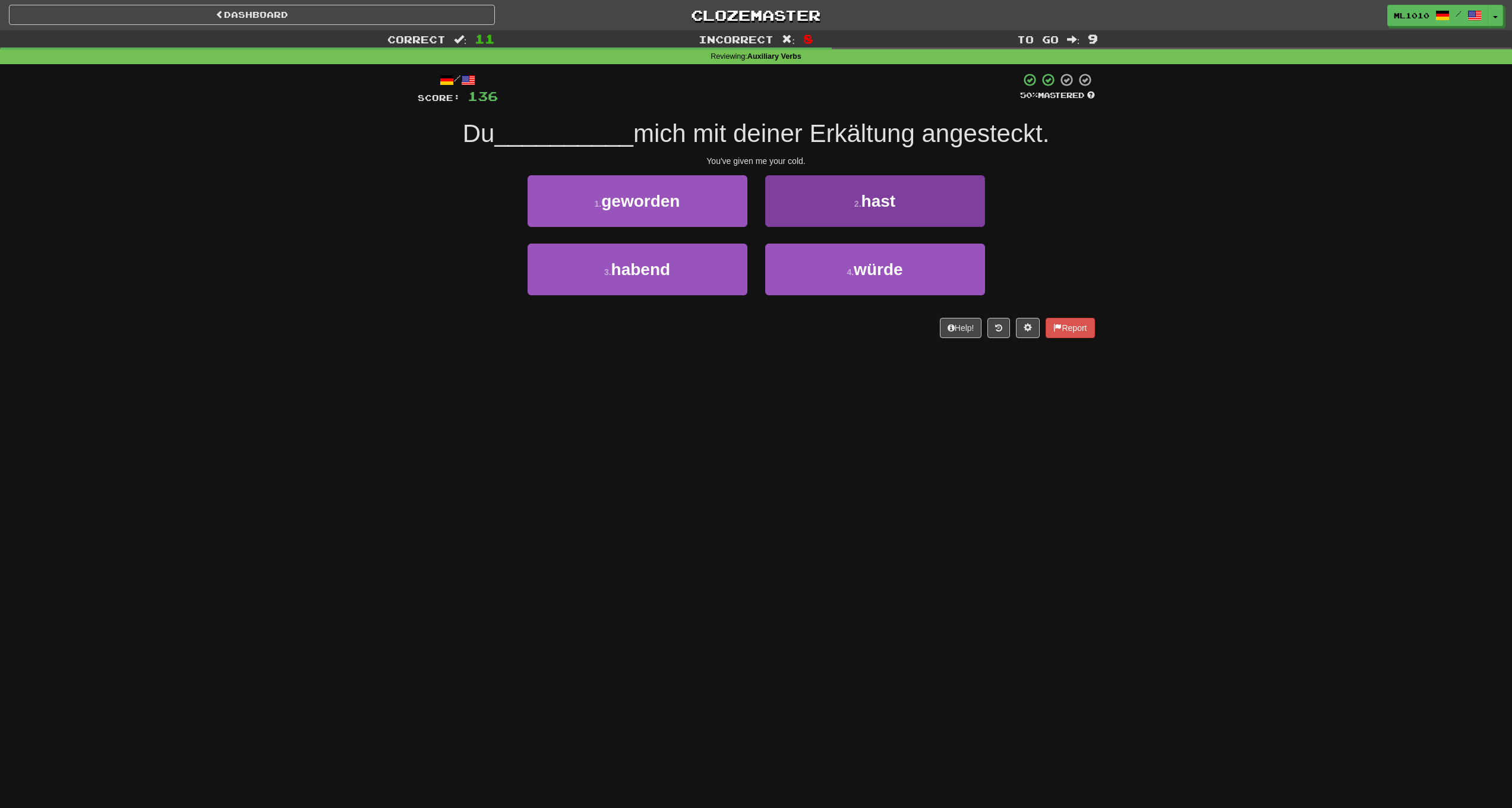
click at [925, 214] on button "2 . hast" at bounding box center [875, 201] width 220 height 52
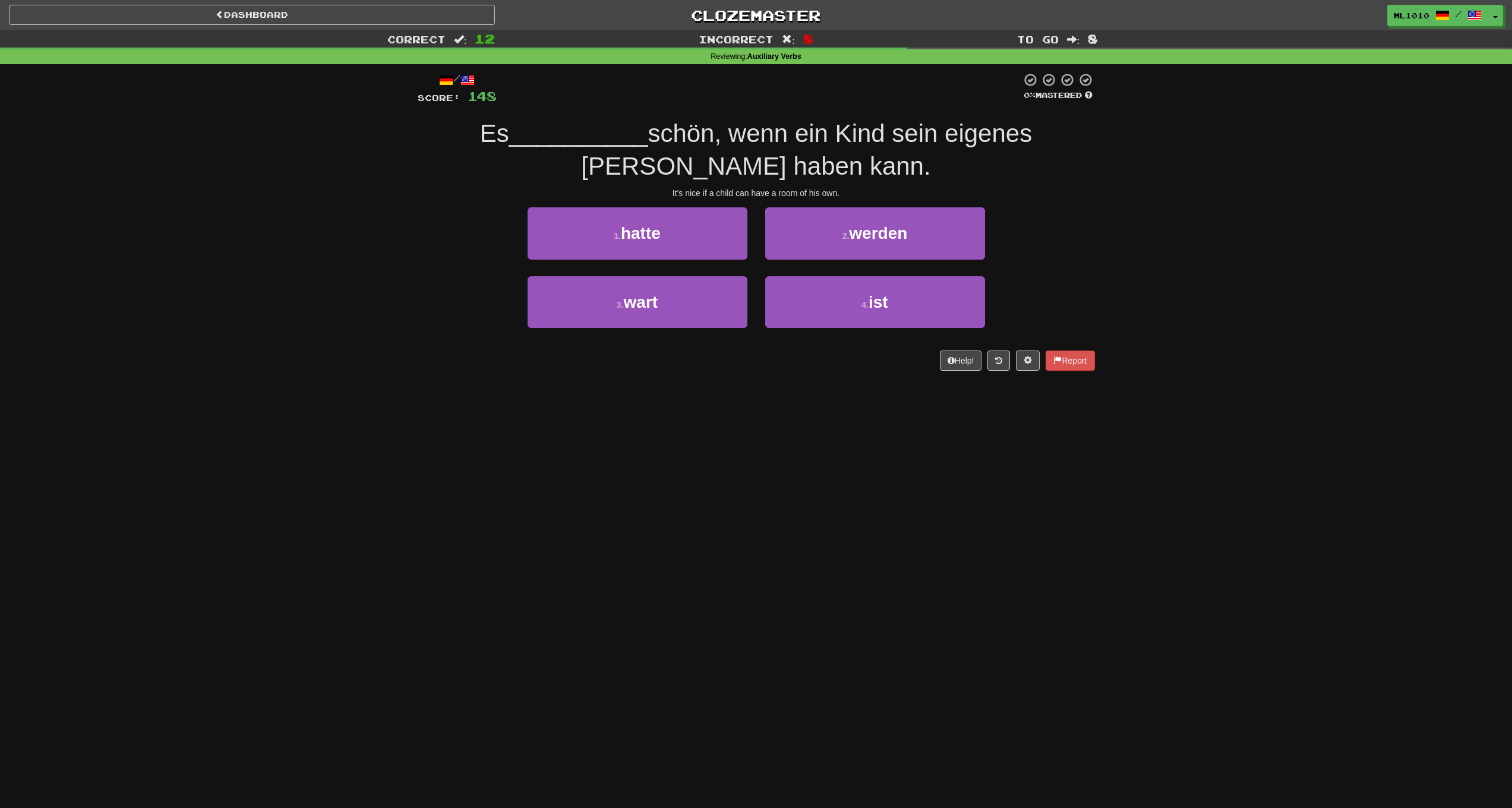
click at [692, 260] on div "1 . hatte" at bounding box center [638, 241] width 237 height 68
drag, startPoint x: 702, startPoint y: 244, endPoint x: 737, endPoint y: 237, distance: 35.7
click at [702, 244] on button "1 . hatte" at bounding box center [638, 233] width 220 height 52
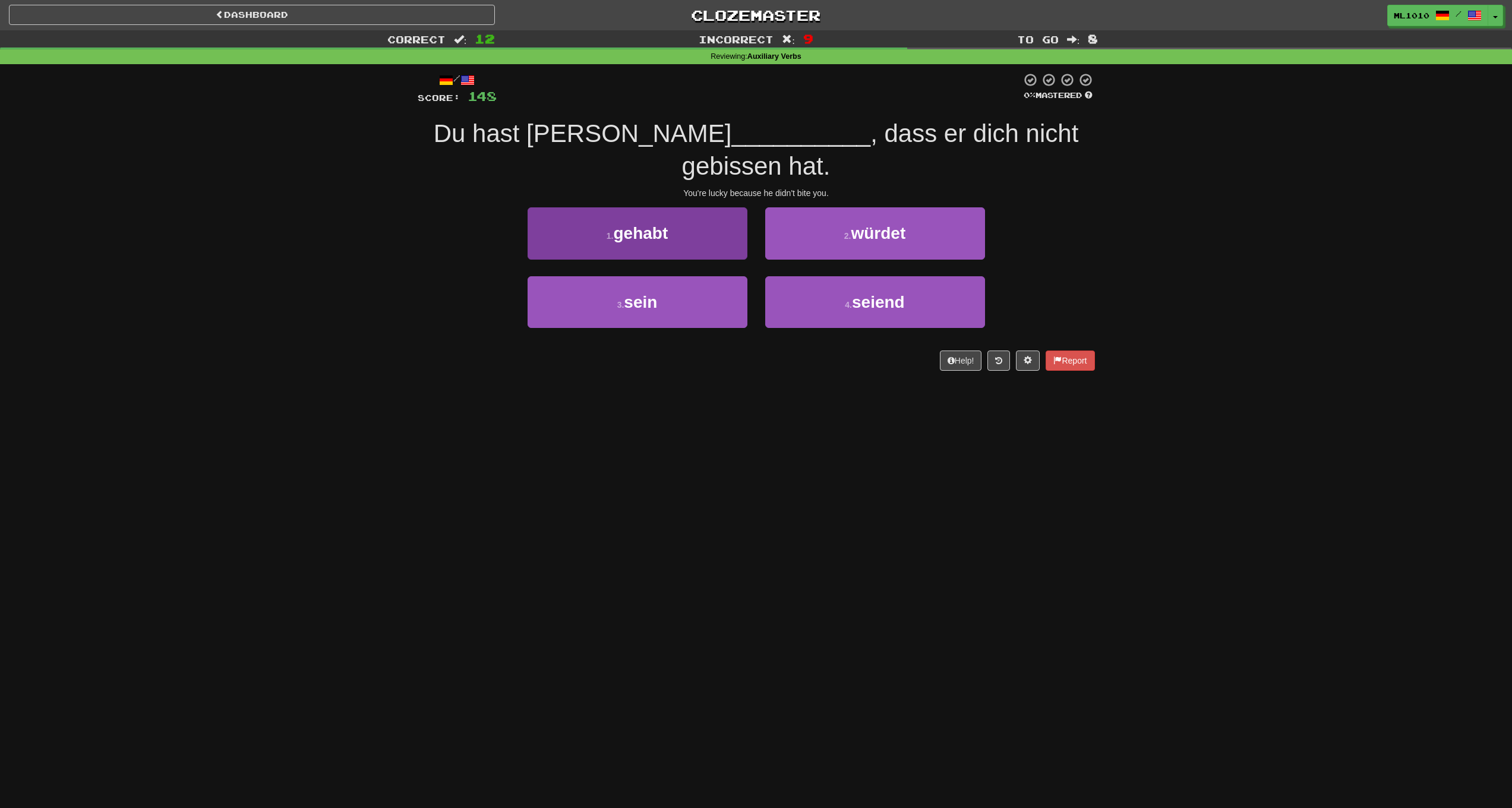
click at [723, 207] on button "1 . gehabt" at bounding box center [638, 233] width 220 height 52
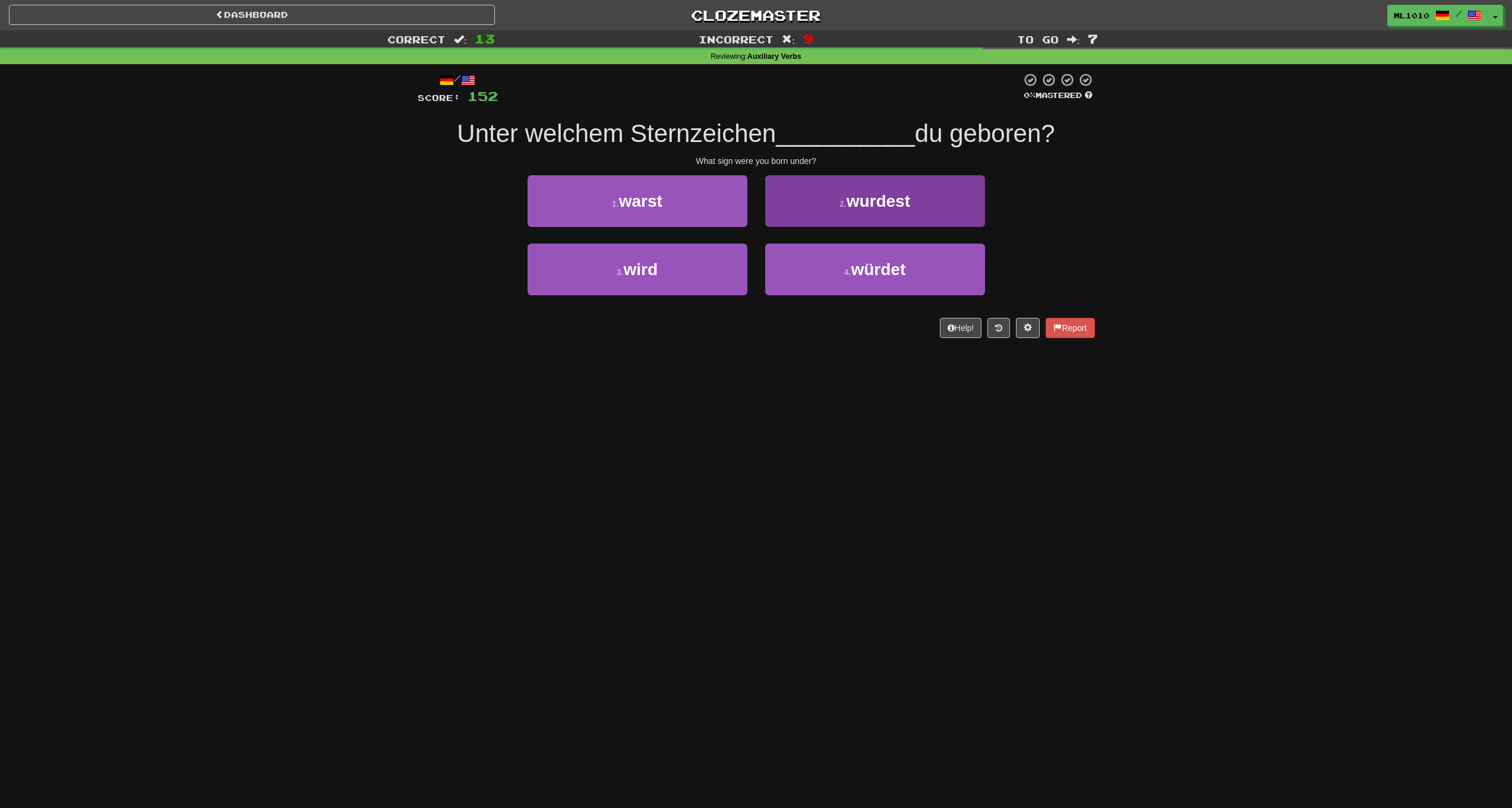
click at [920, 208] on button "2 . wurdest" at bounding box center [875, 201] width 220 height 52
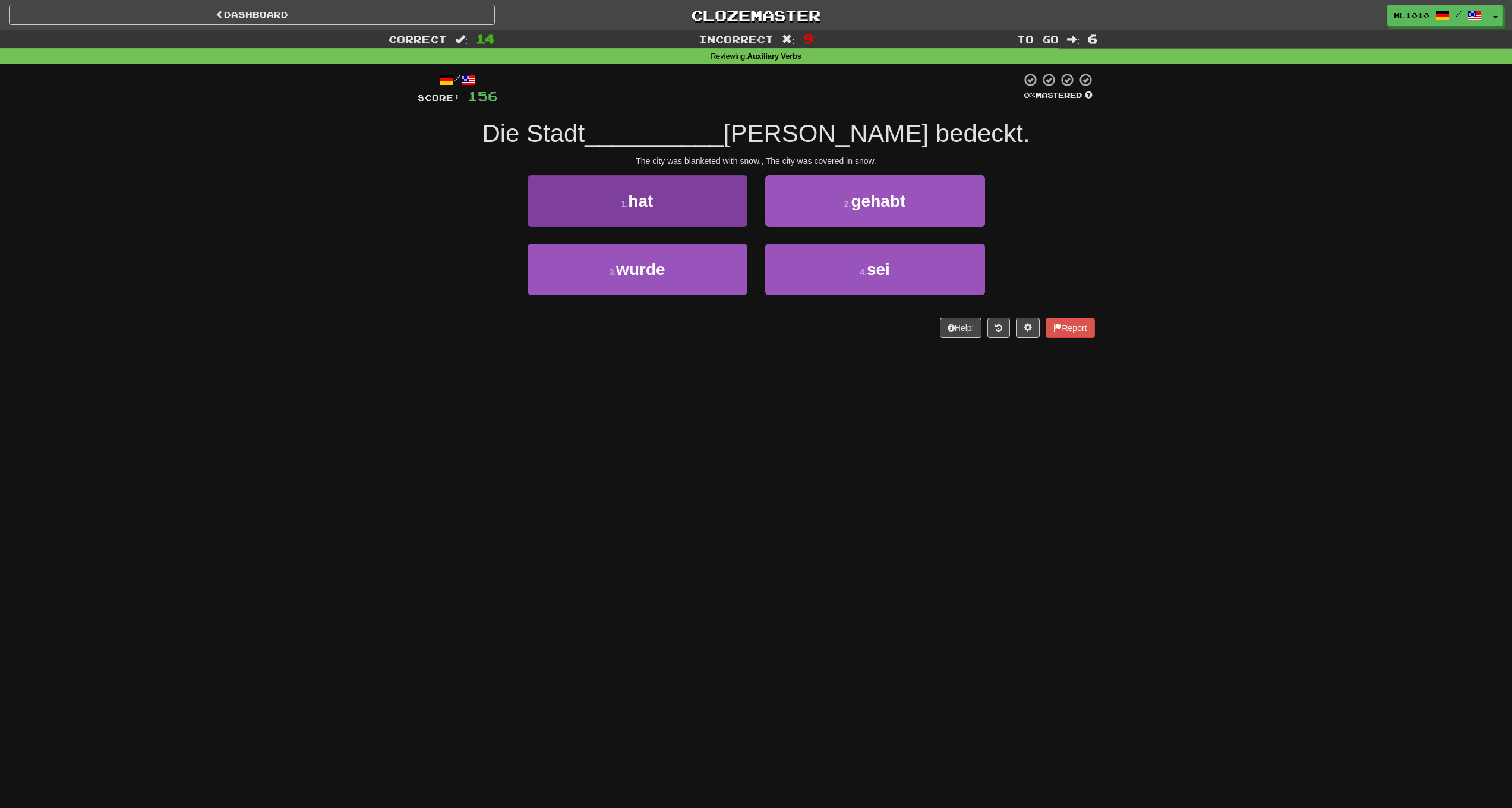
click at [675, 214] on button "1 . hat" at bounding box center [638, 201] width 220 height 52
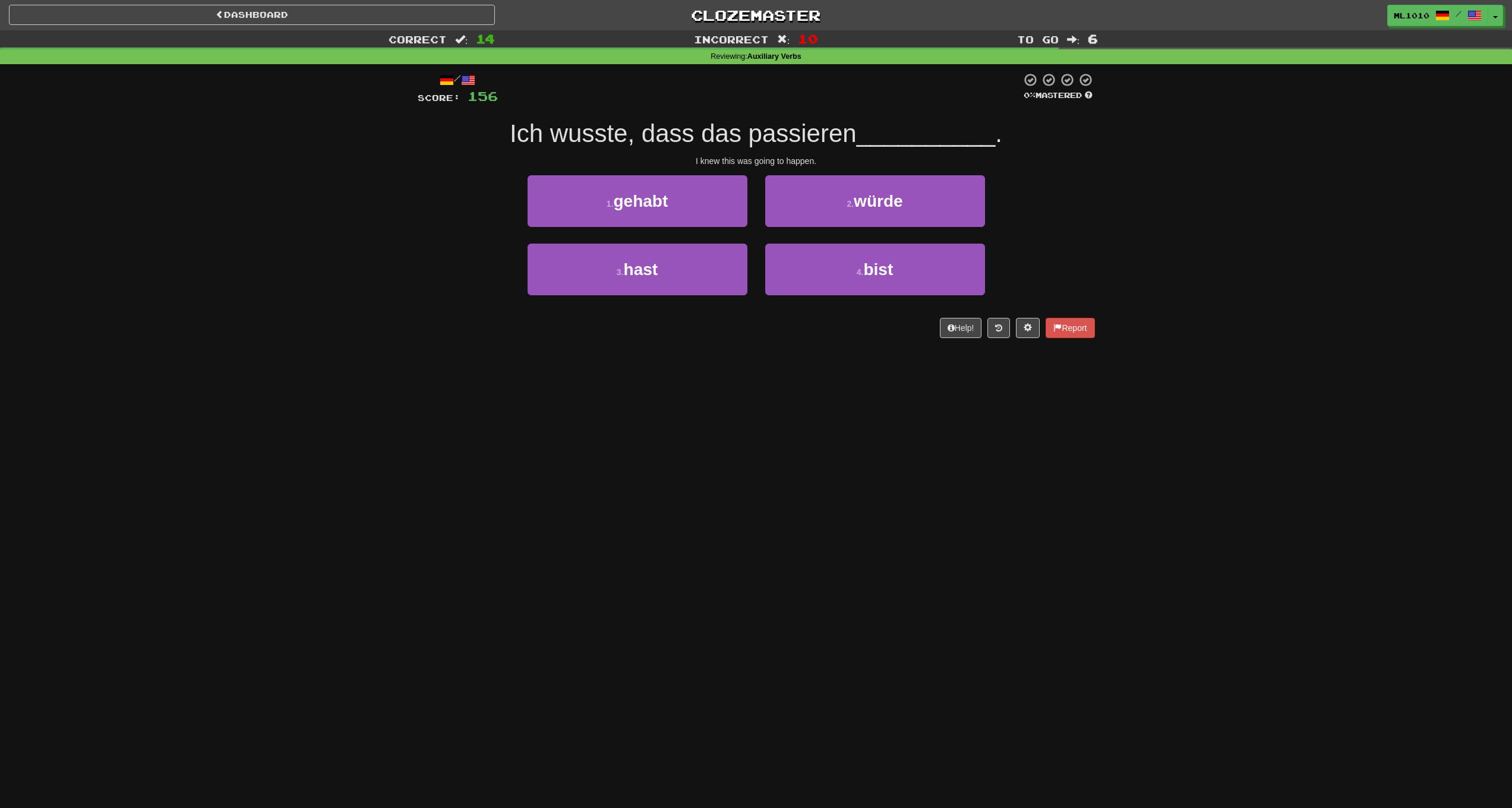
drag, startPoint x: 911, startPoint y: 274, endPoint x: 728, endPoint y: 368, distance: 205.7
click at [746, 391] on div "Dashboard Clozemaster ml1010 / Toggle Dropdown Dashboard Leaderboard Activity F…" at bounding box center [756, 404] width 1512 height 808
click at [723, 198] on button "1 . gehabt" at bounding box center [638, 201] width 220 height 52
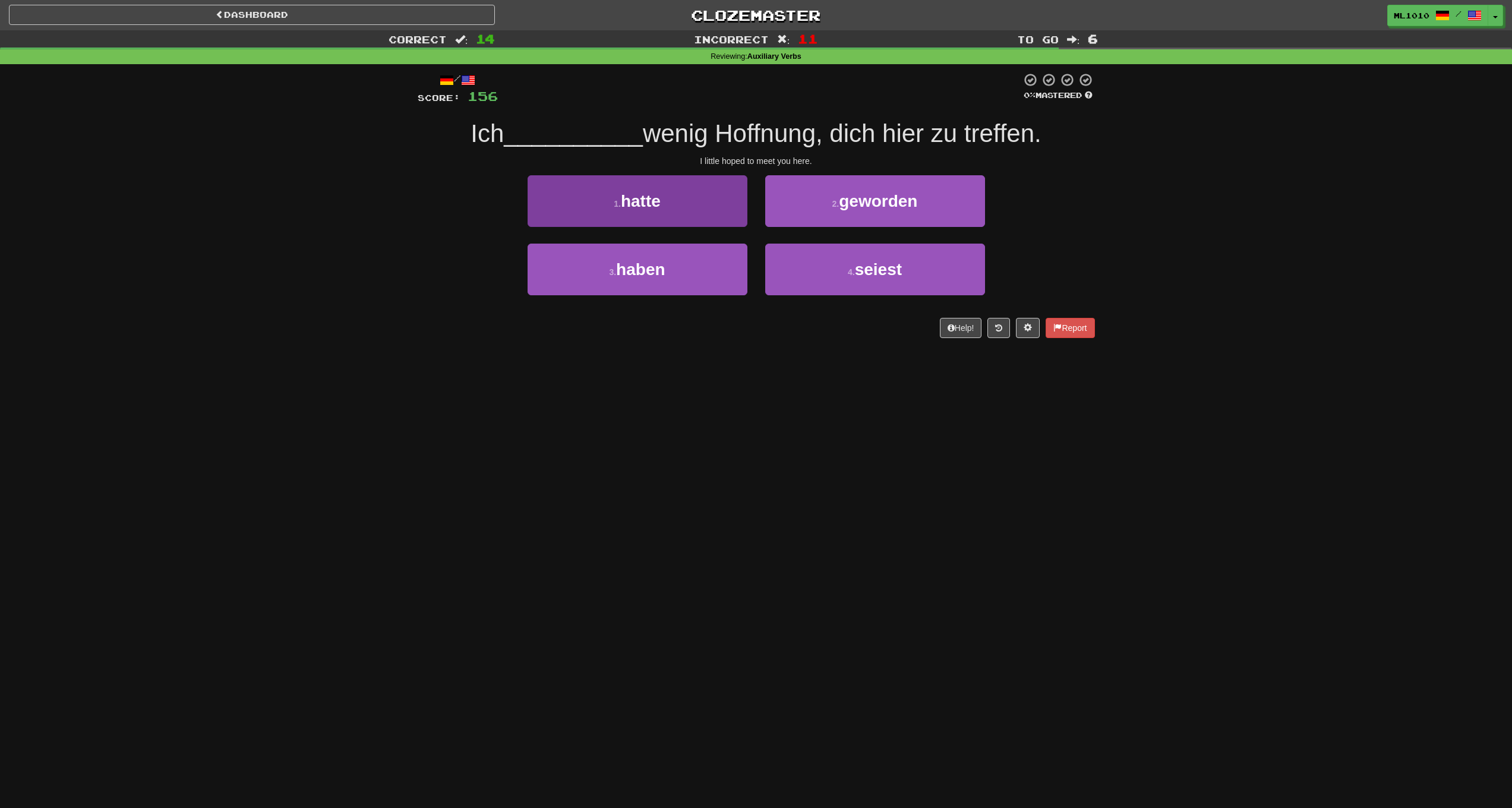
click at [715, 210] on button "1 . hatte" at bounding box center [638, 201] width 220 height 52
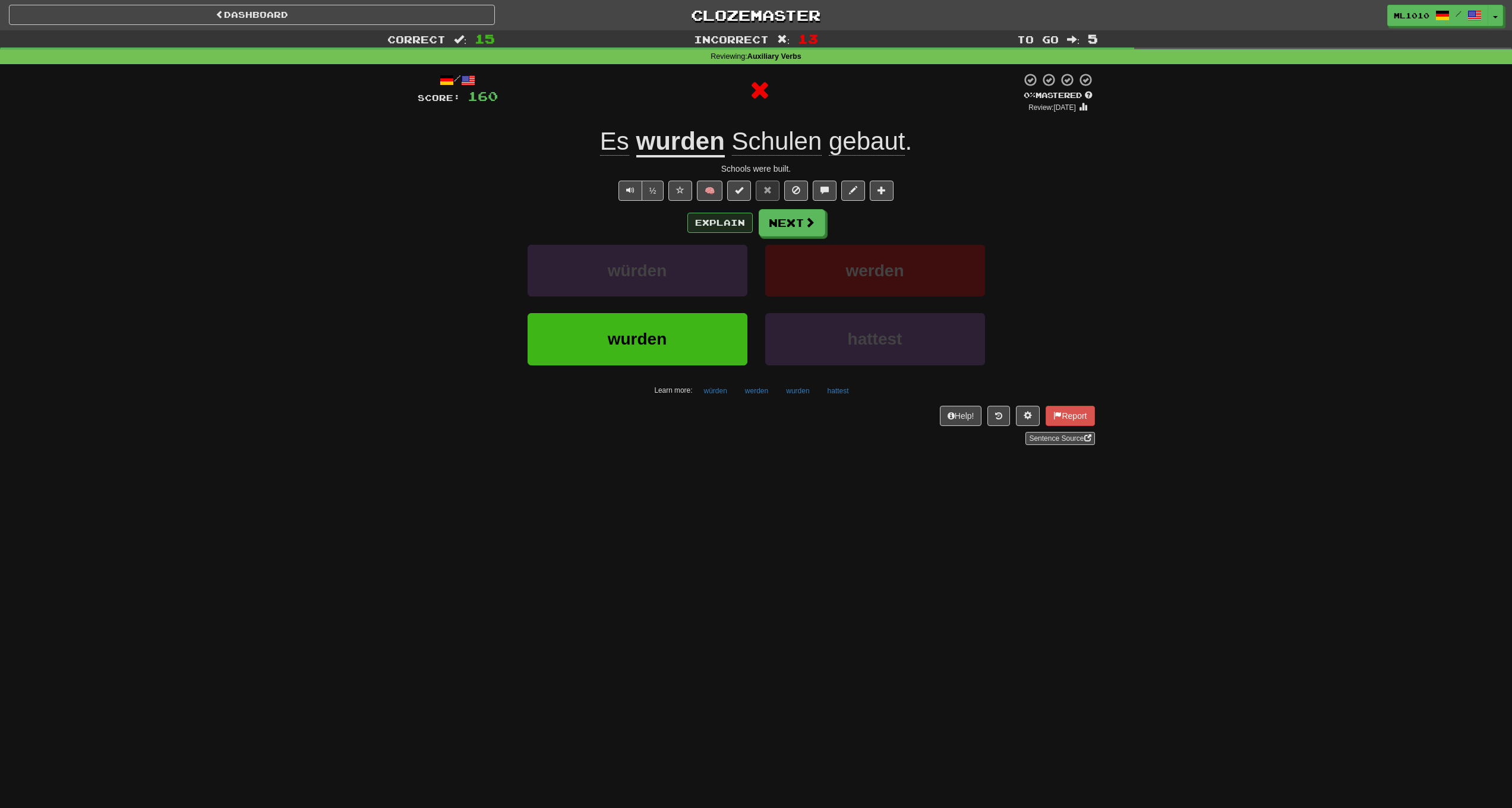
click at [719, 221] on button "Explain" at bounding box center [720, 223] width 65 height 20
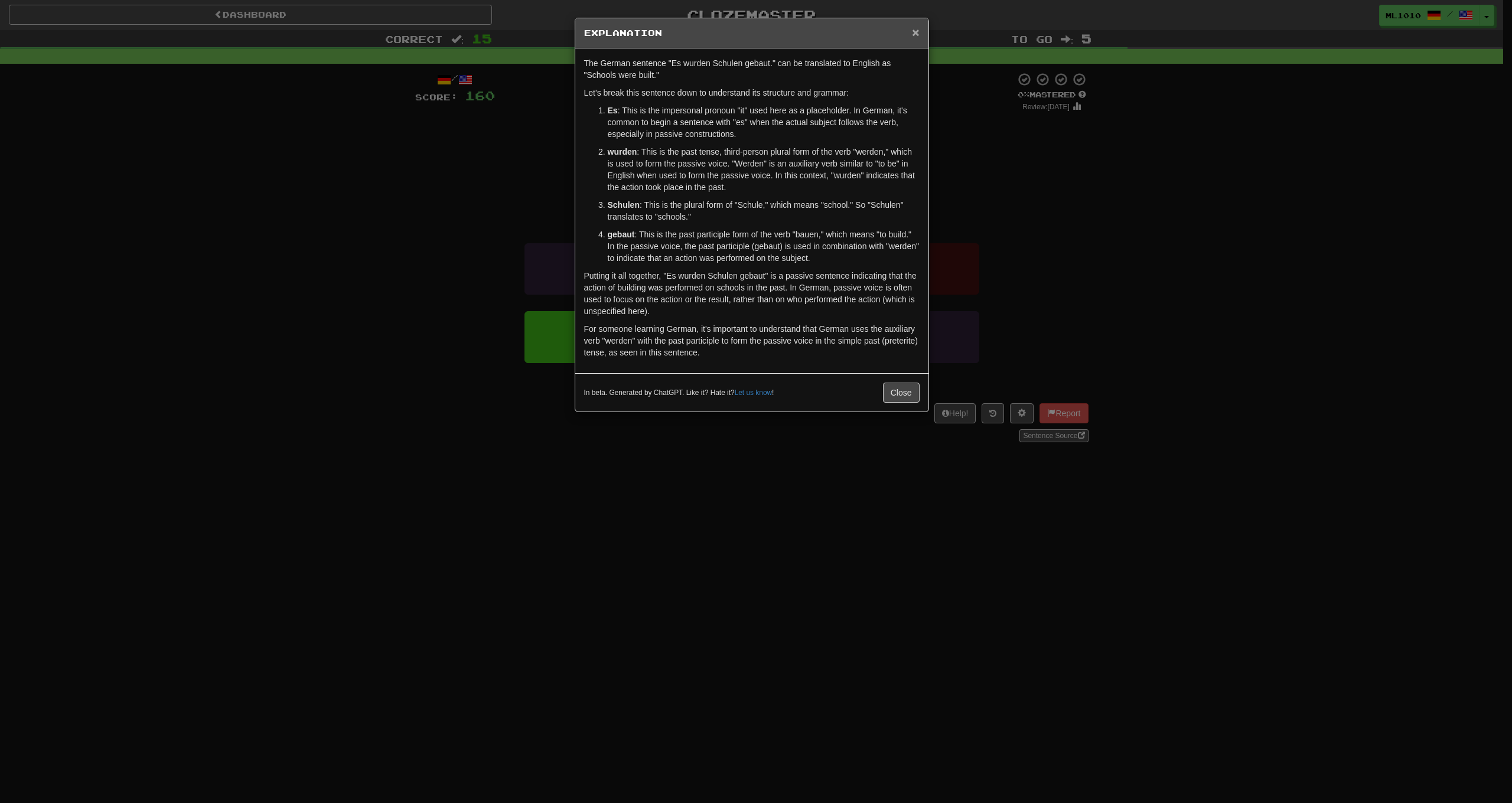
click at [914, 31] on span "×" at bounding box center [915, 32] width 7 height 13
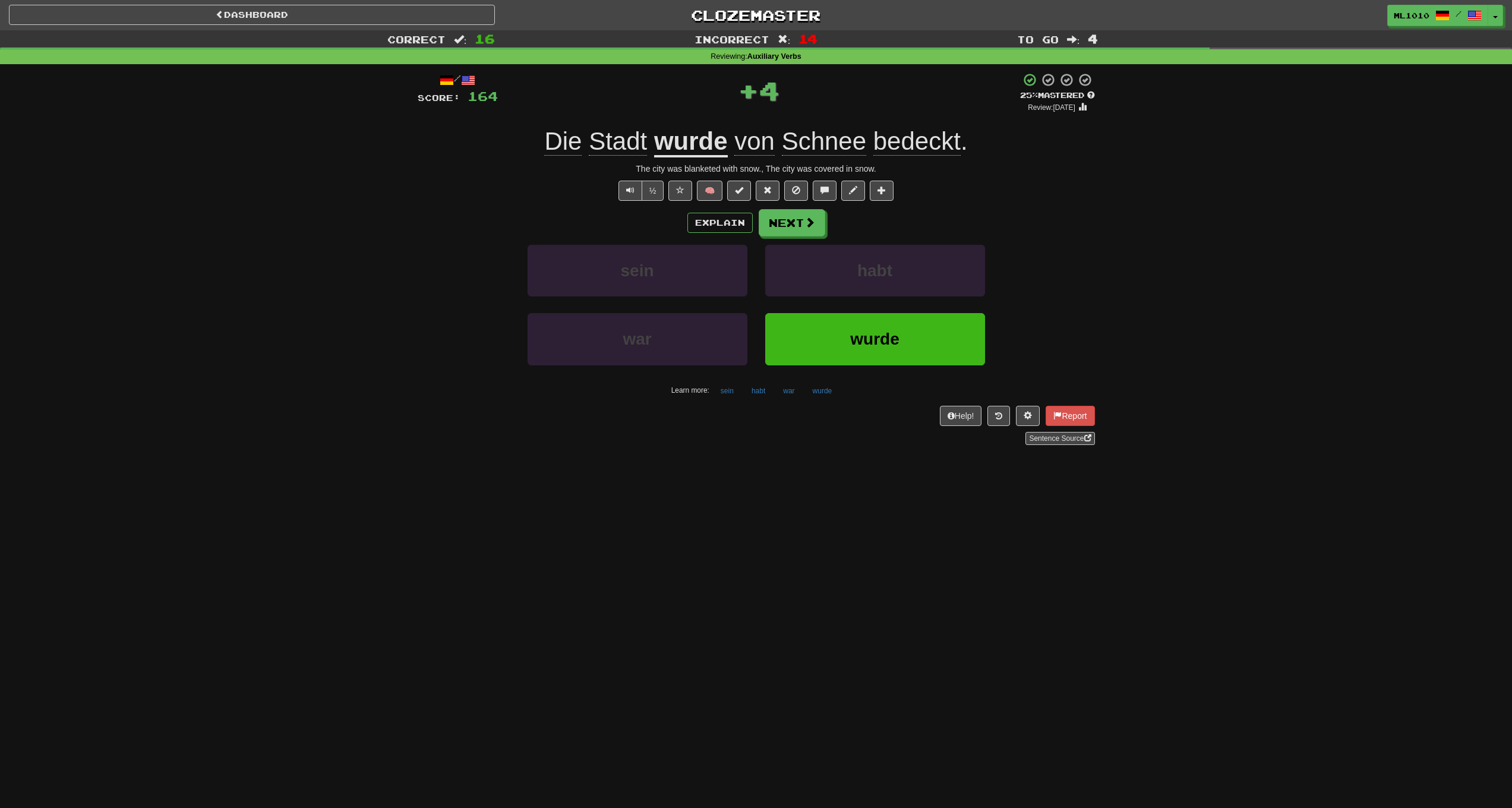
click at [701, 151] on u "wurde" at bounding box center [691, 142] width 73 height 30
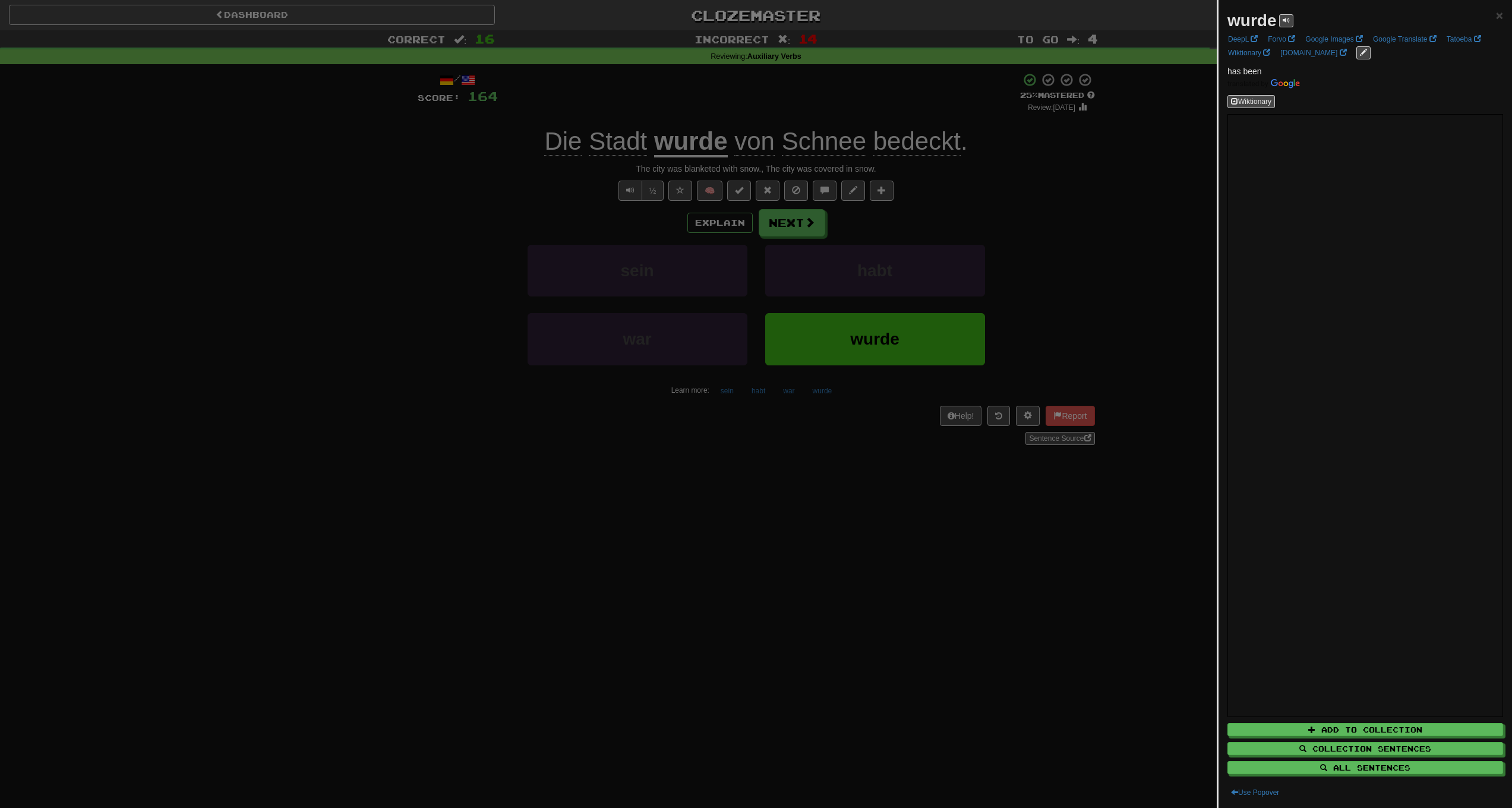
click at [1032, 255] on div at bounding box center [756, 404] width 1512 height 808
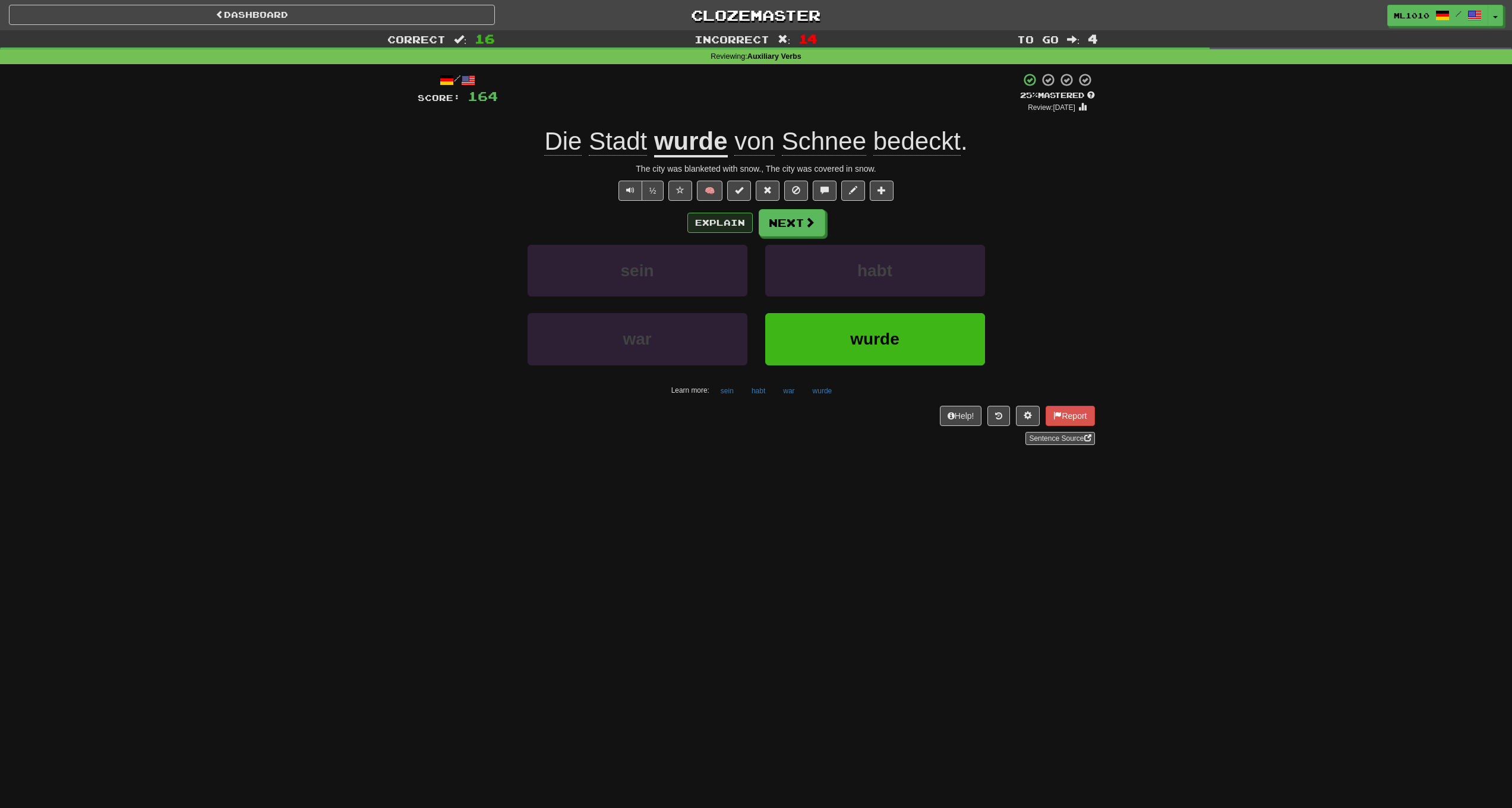
click at [702, 225] on button "Explain" at bounding box center [720, 223] width 65 height 20
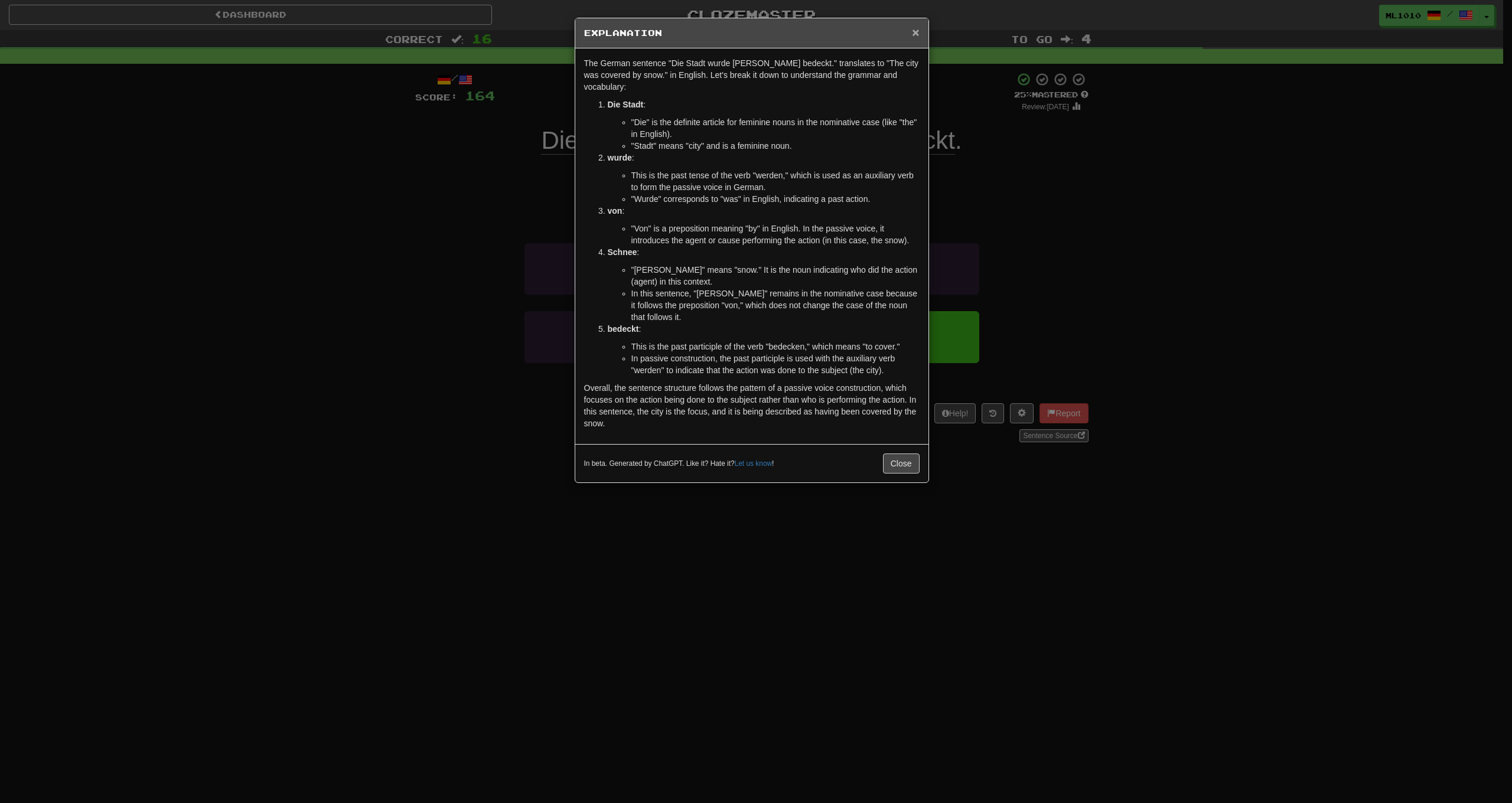
click at [914, 32] on span "×" at bounding box center [915, 32] width 7 height 13
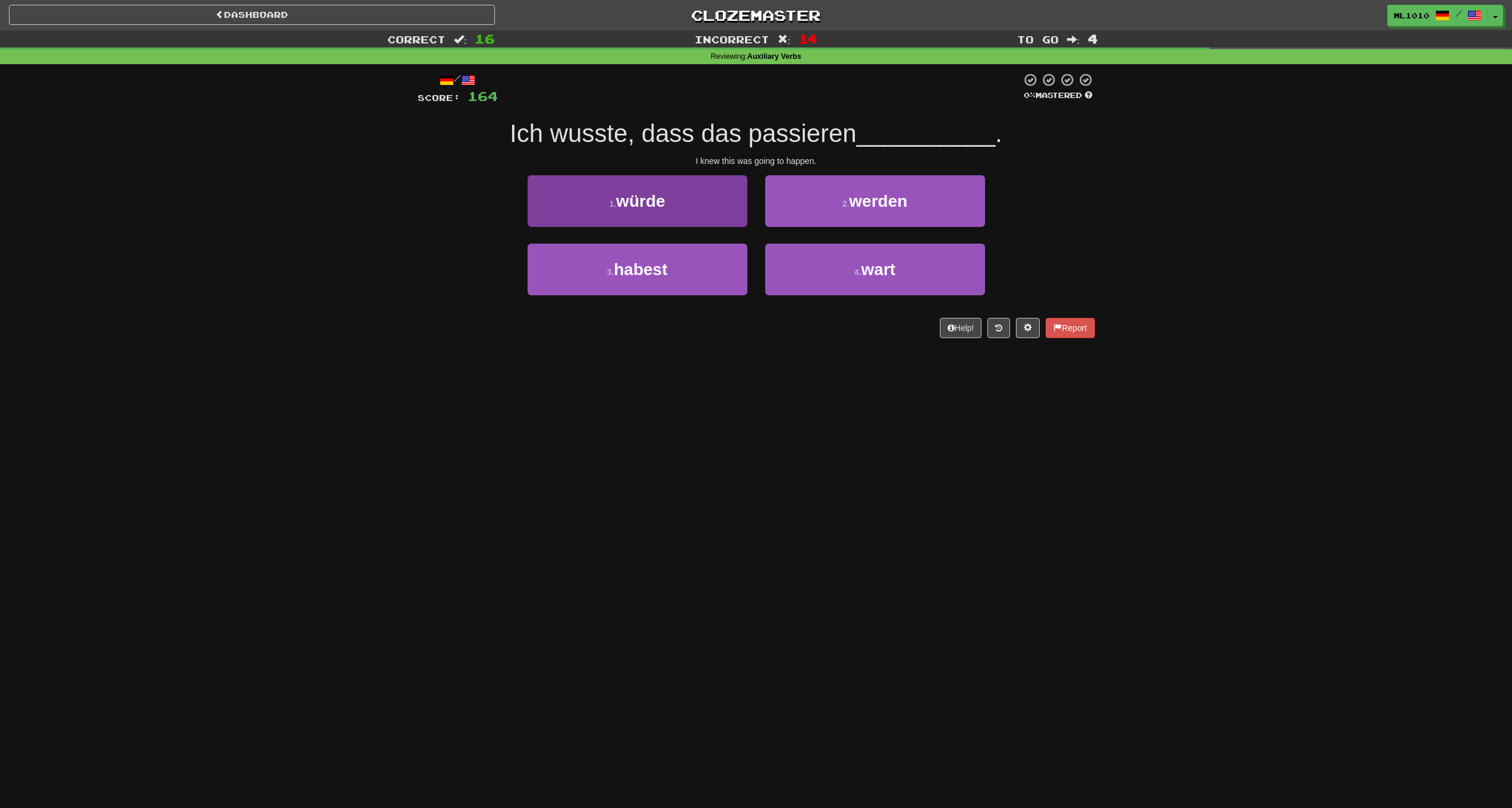
click at [722, 197] on button "1 . würde" at bounding box center [638, 201] width 220 height 52
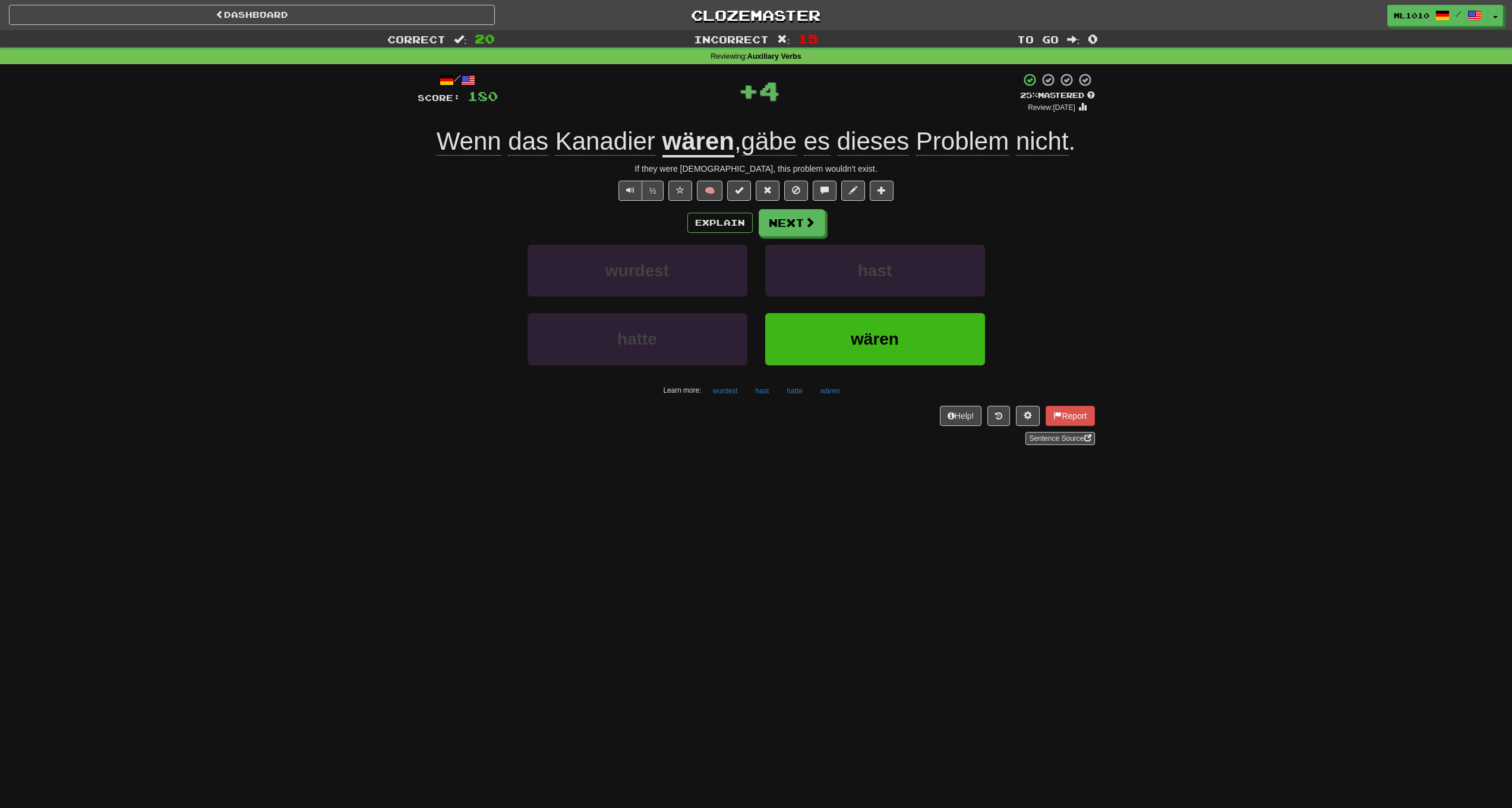
click at [709, 143] on u "wären" at bounding box center [698, 142] width 72 height 30
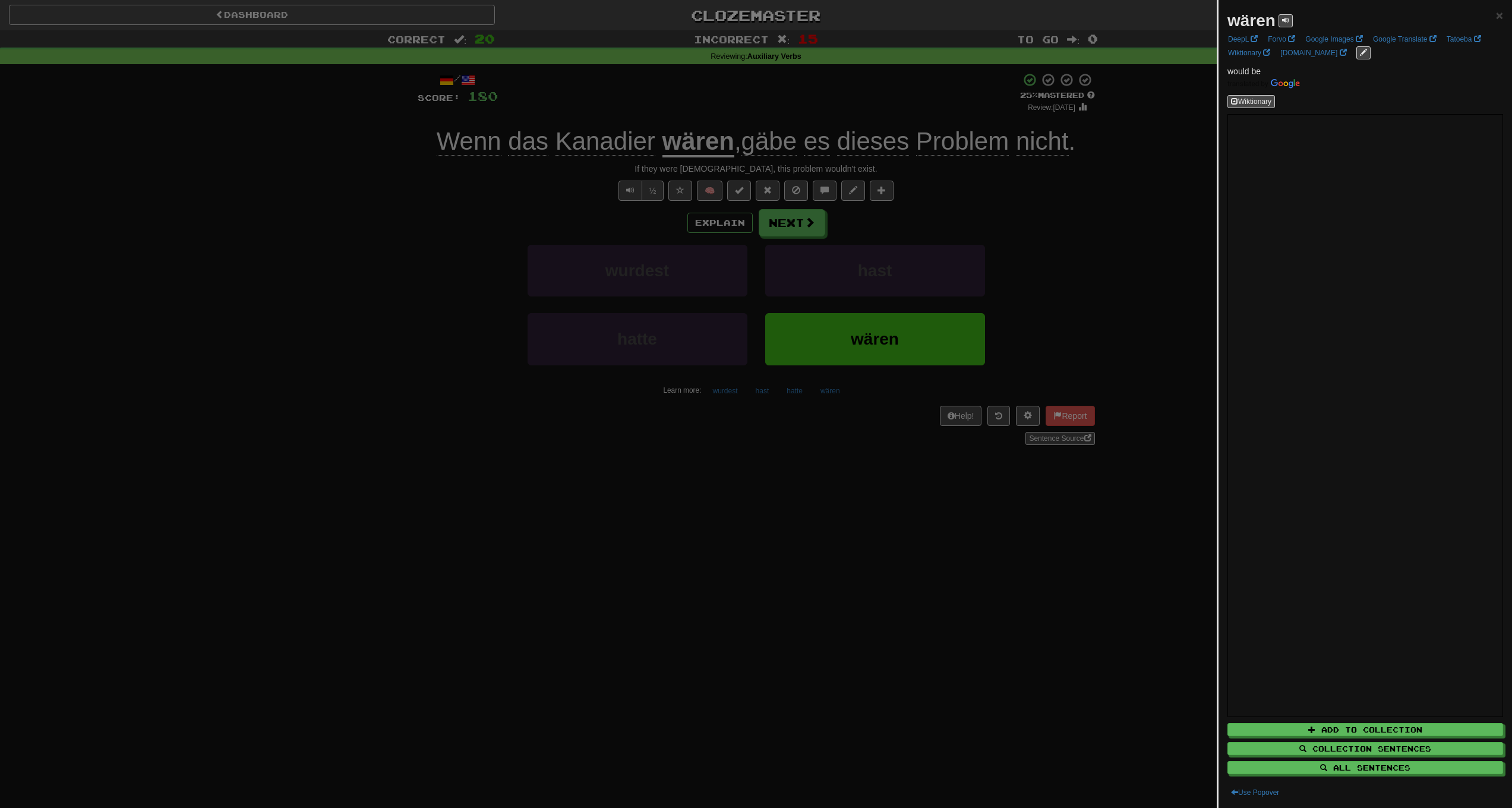
click at [703, 220] on div at bounding box center [756, 404] width 1512 height 808
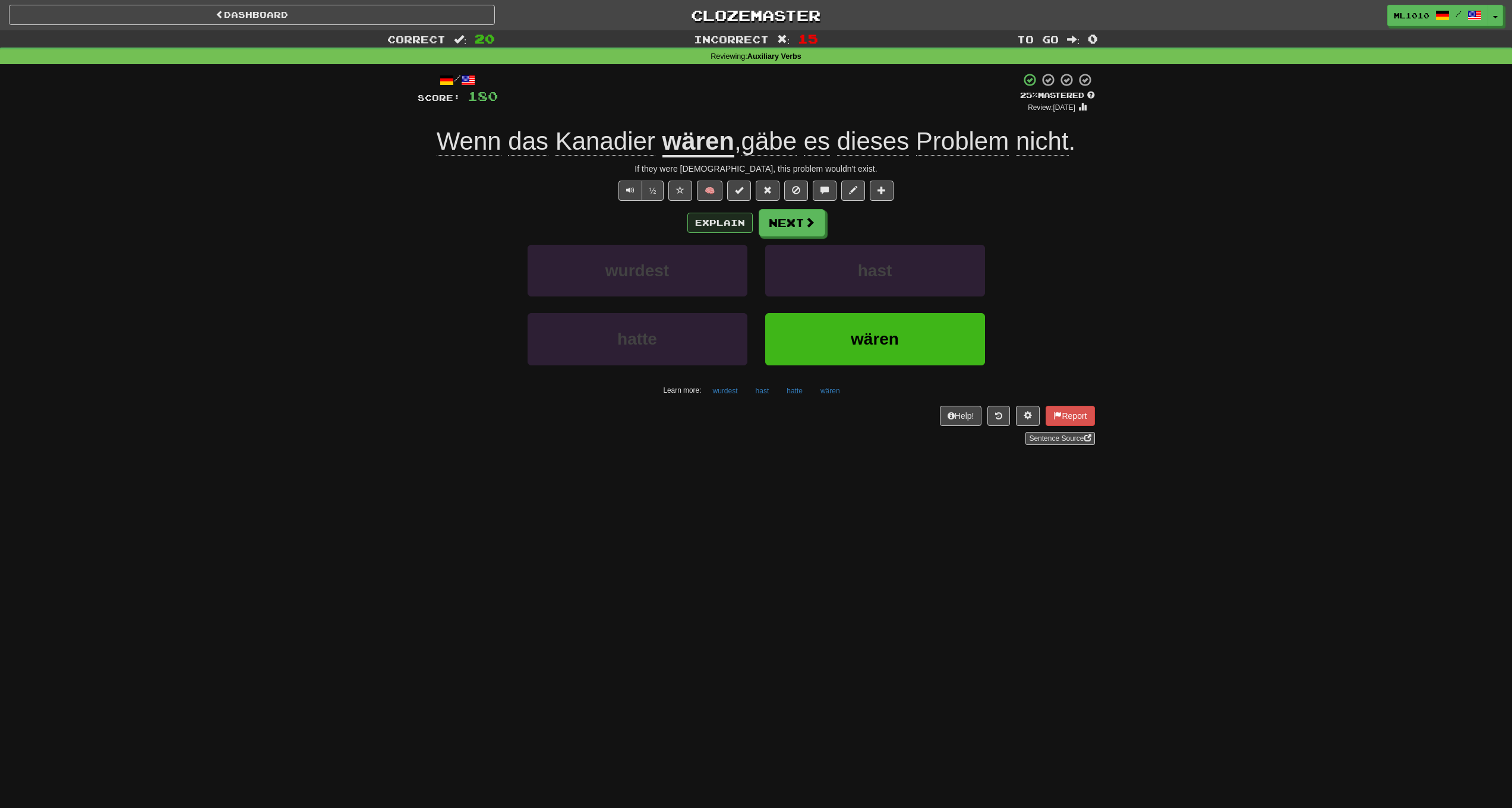
click at [737, 218] on button "Explain" at bounding box center [720, 223] width 65 height 20
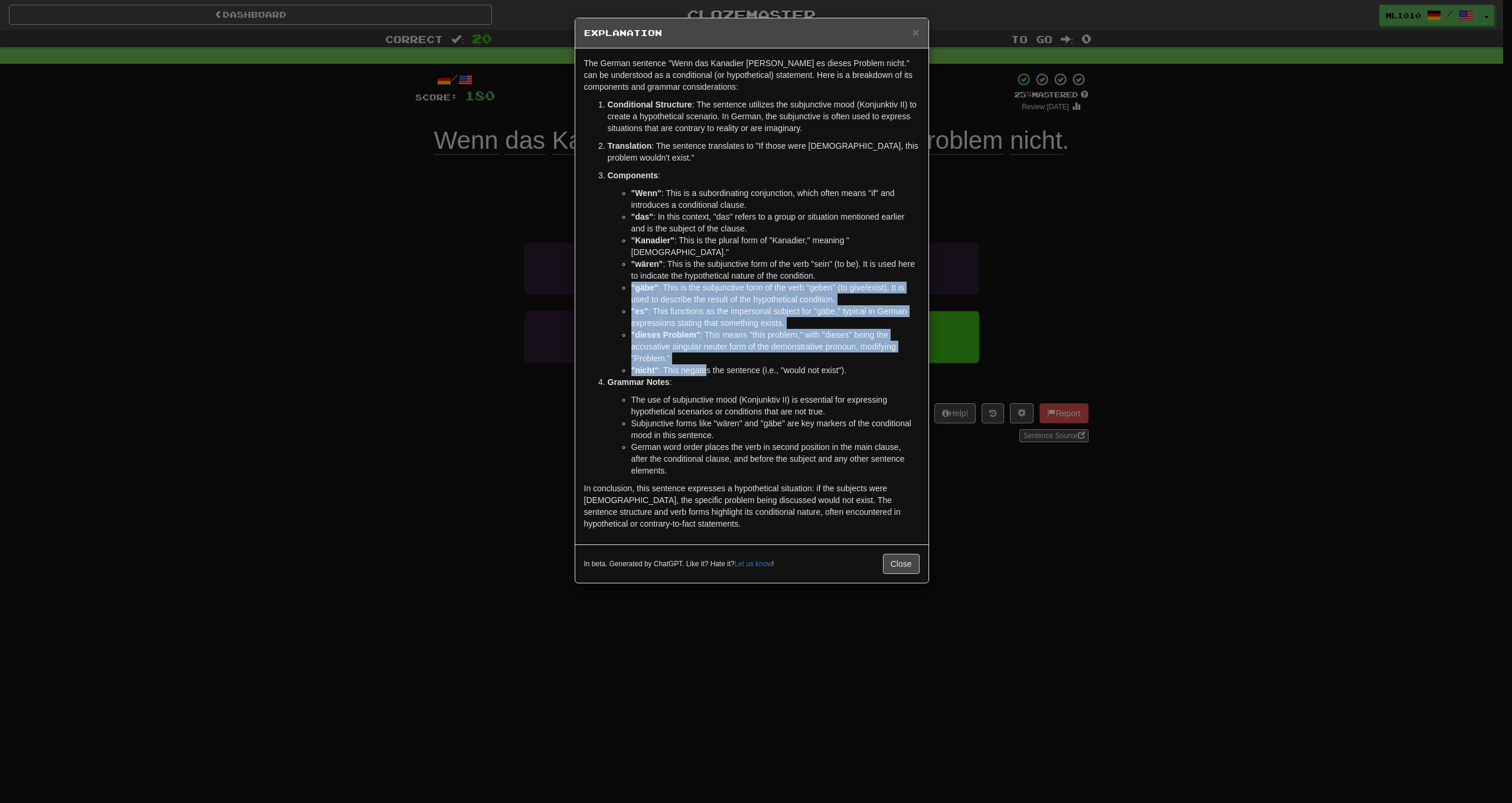
drag, startPoint x: 707, startPoint y: 362, endPoint x: 629, endPoint y: 277, distance: 115.4
click at [629, 277] on ul ""Wenn" : This is a subordinating conjunction, which often means "if" and introd…" at bounding box center [764, 282] width 312 height 189
click at [445, 275] on div "× Explanation The German sentence "Wenn das Kanadier wären, gäbe es dieses Prob…" at bounding box center [756, 402] width 1512 height 803
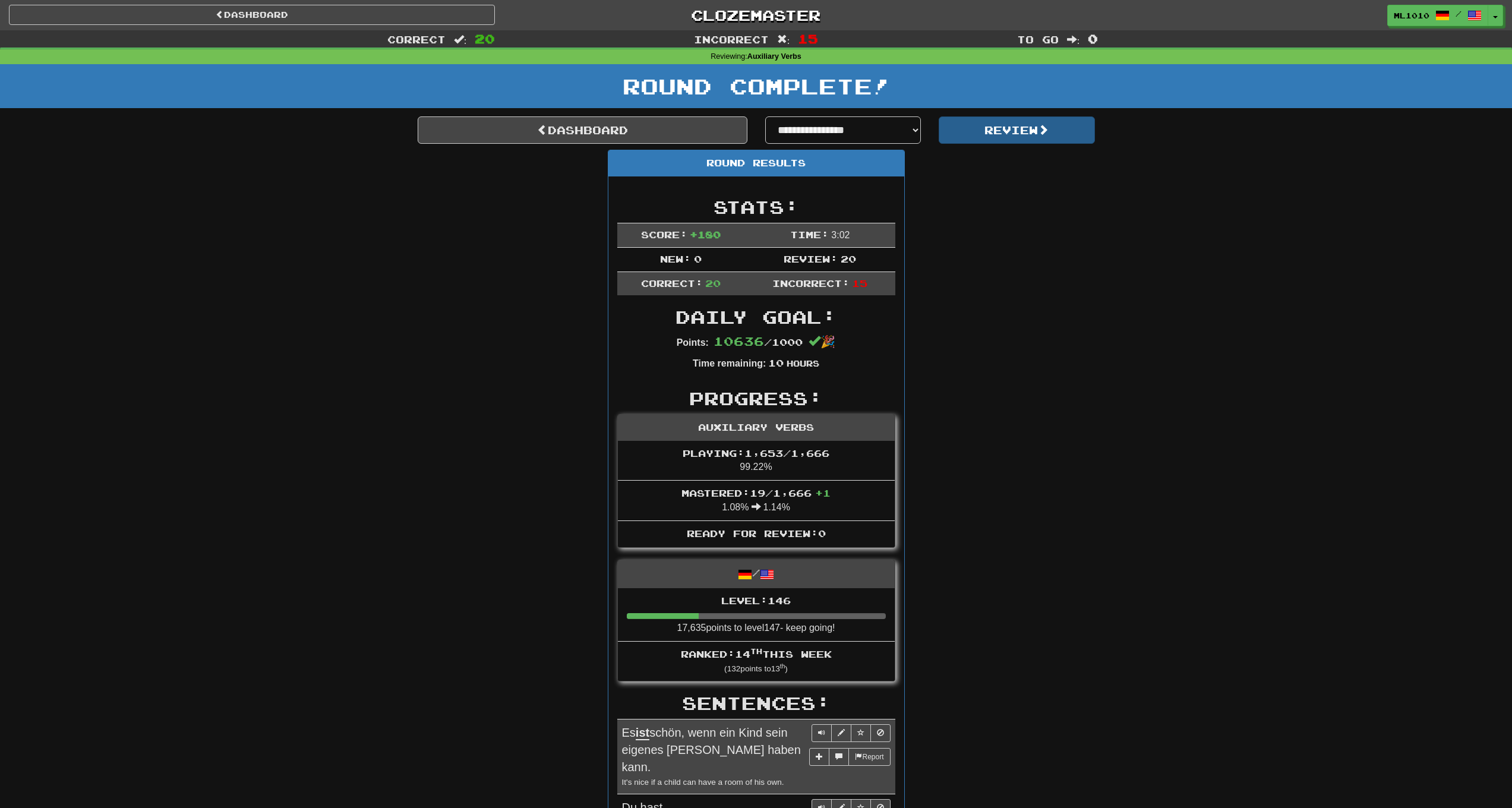
click at [986, 130] on button "Review" at bounding box center [1017, 130] width 156 height 27
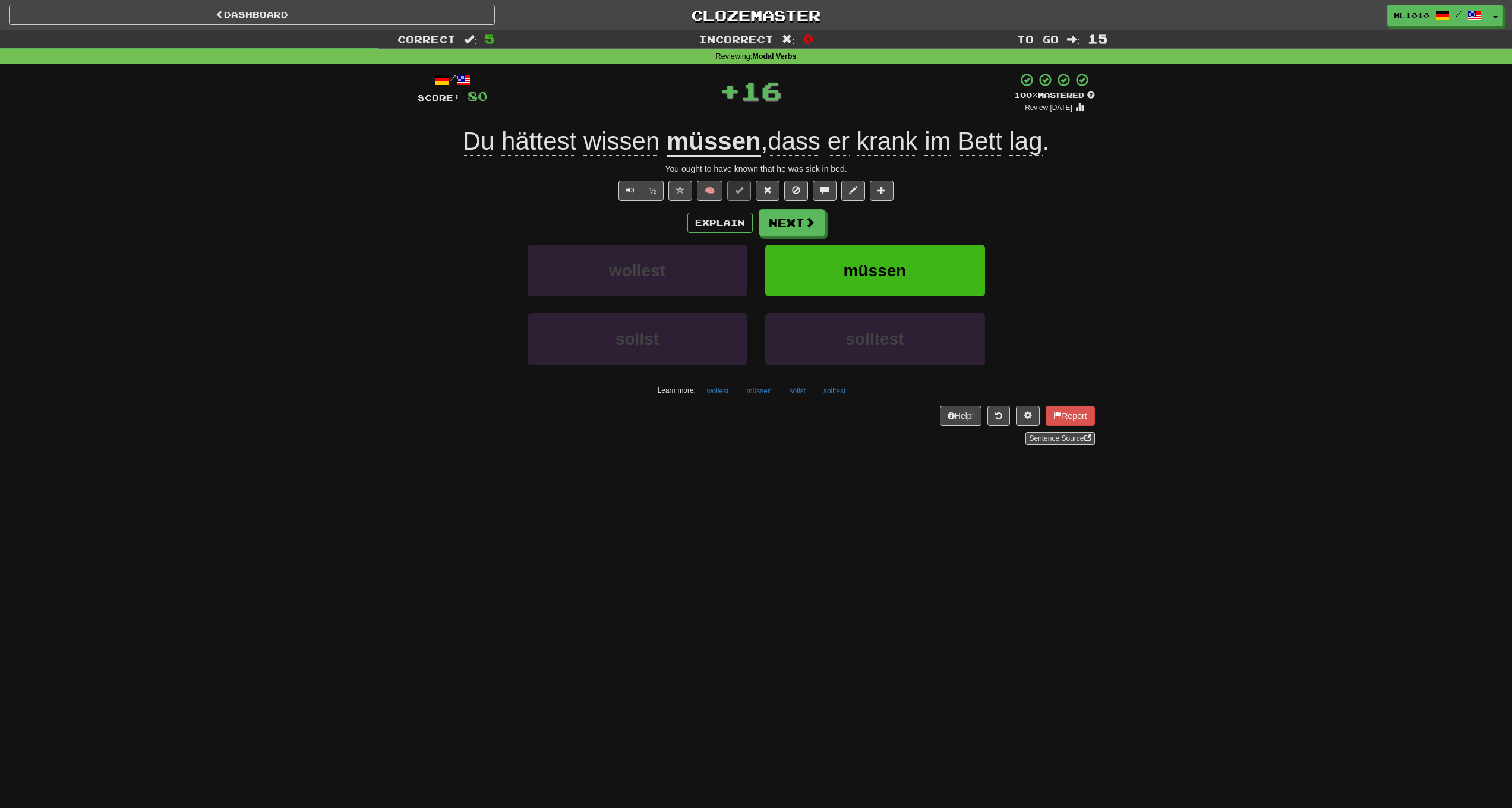
click at [513, 147] on span "hättest" at bounding box center [539, 141] width 75 height 29
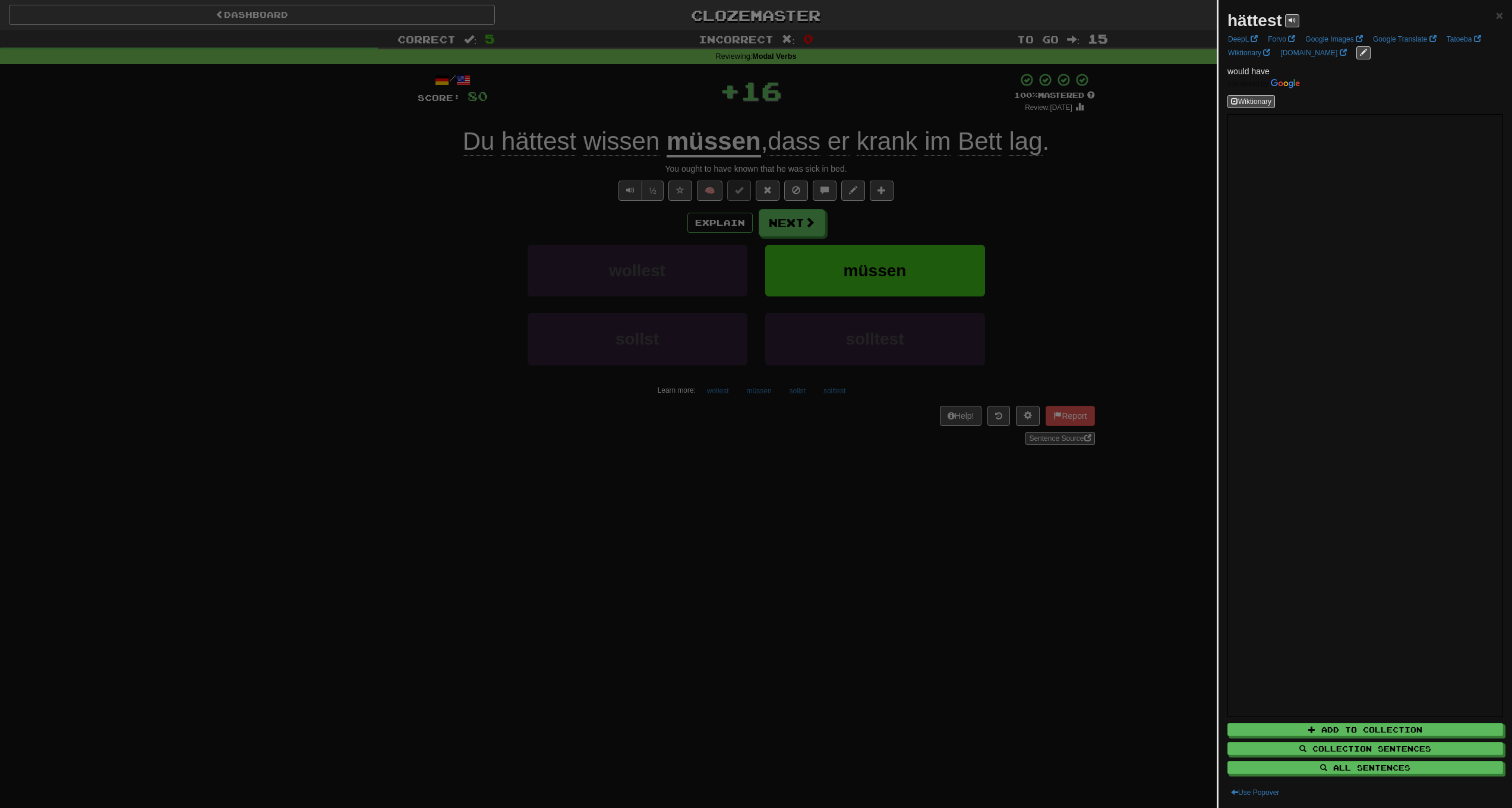
click at [521, 191] on div at bounding box center [756, 404] width 1512 height 808
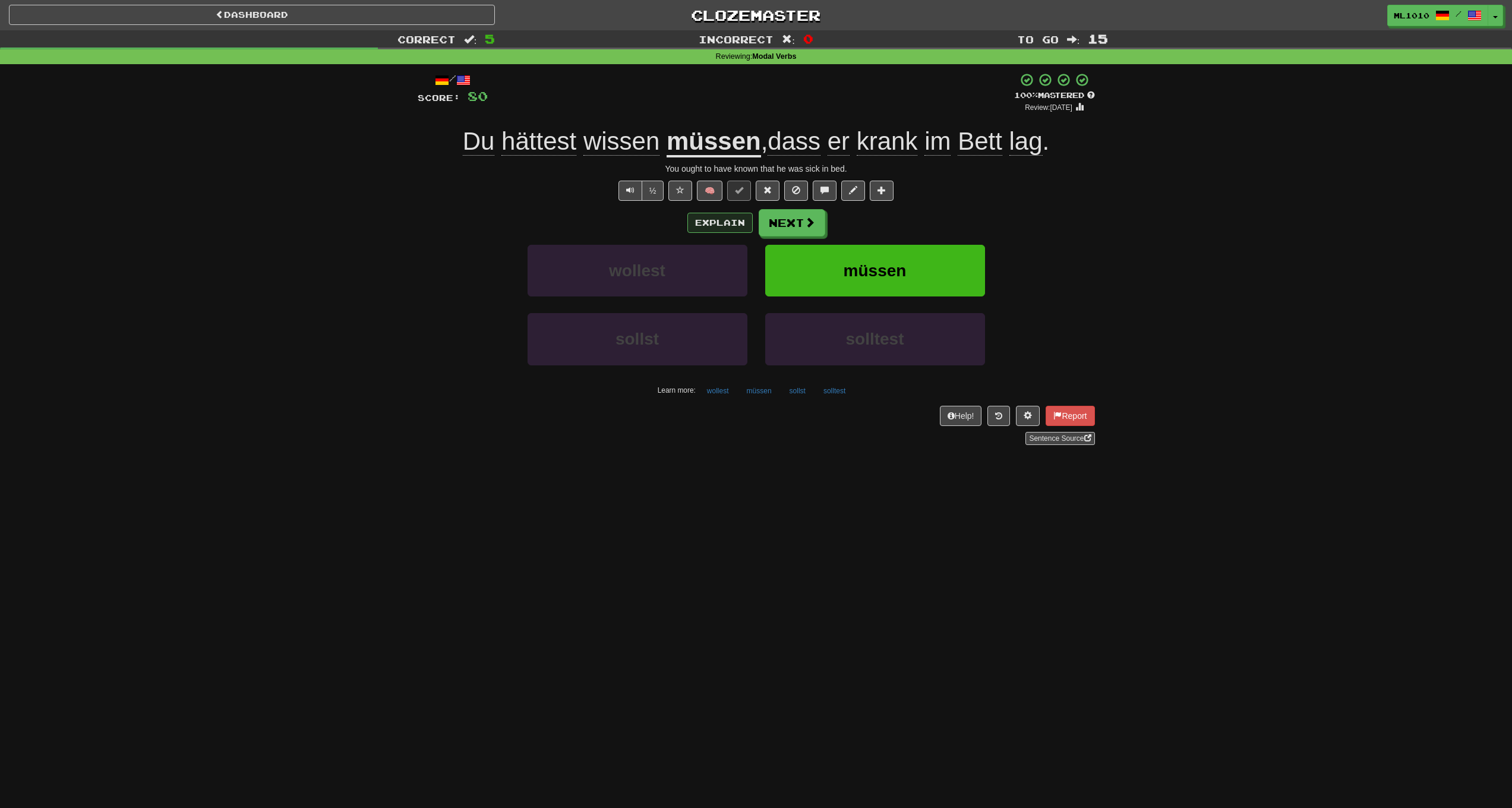
click at [728, 221] on button "Explain" at bounding box center [720, 223] width 65 height 20
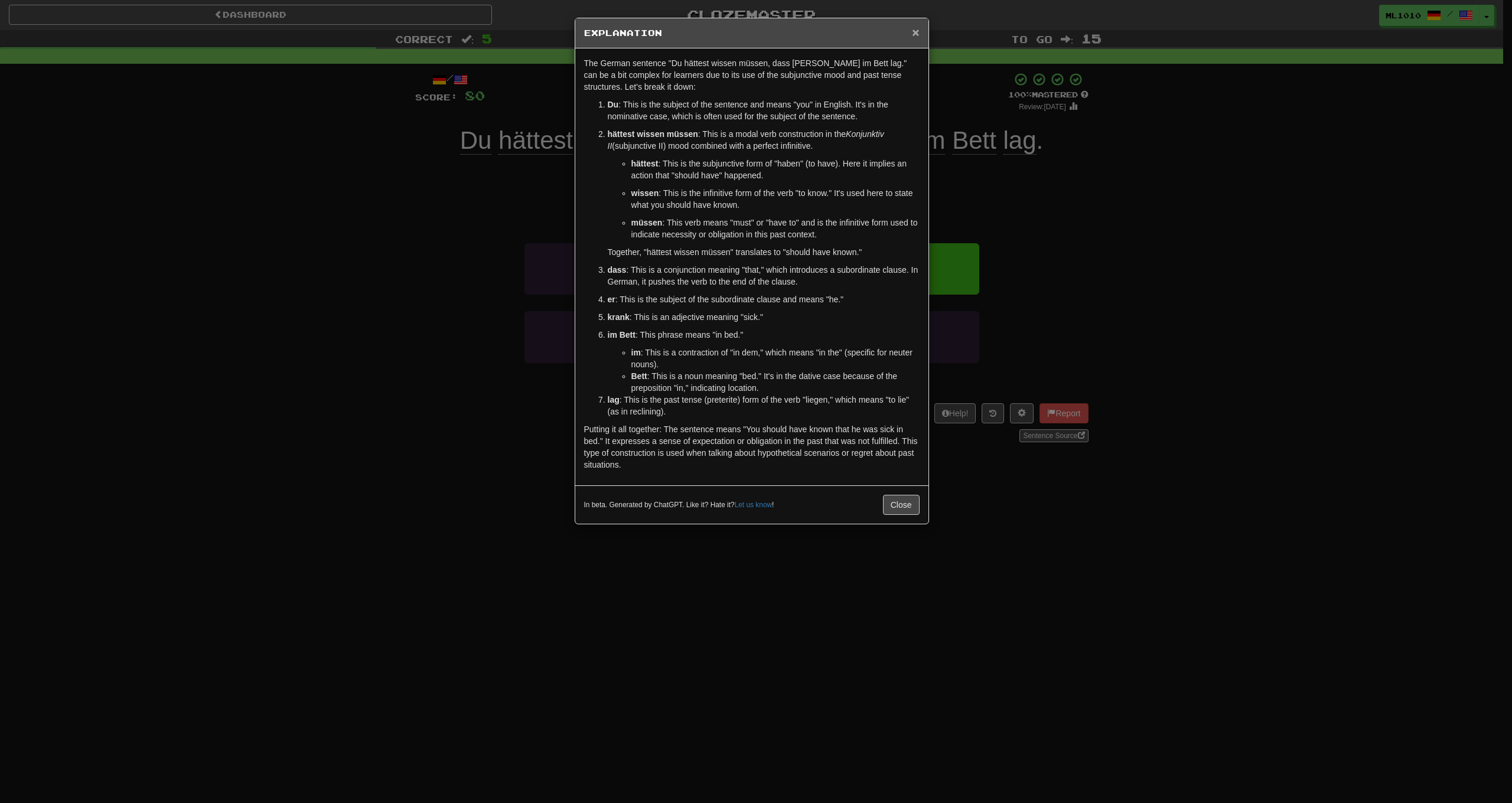
click at [914, 36] on span "×" at bounding box center [915, 32] width 7 height 13
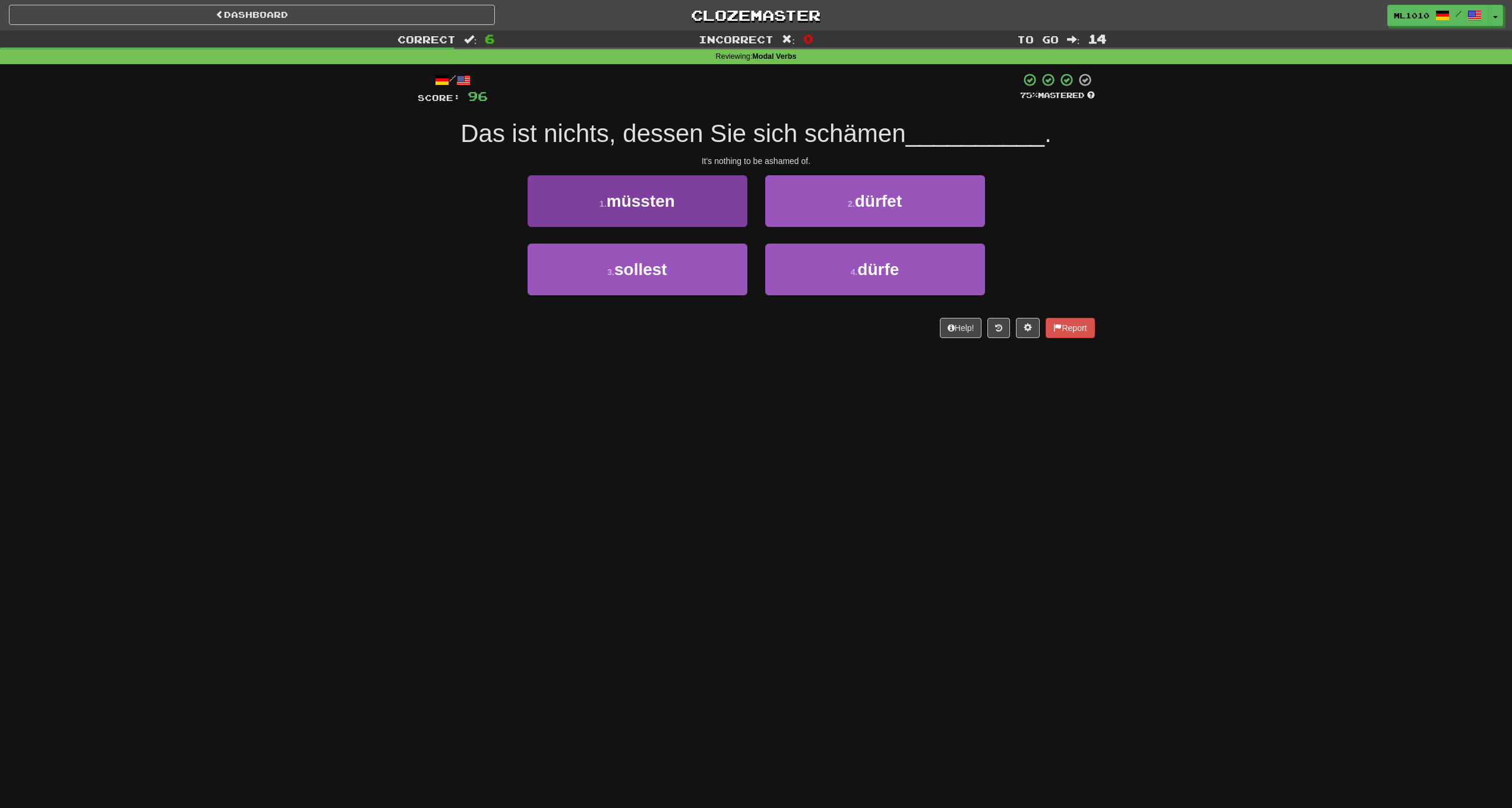
click at [708, 200] on button "1 . müssten" at bounding box center [638, 201] width 220 height 52
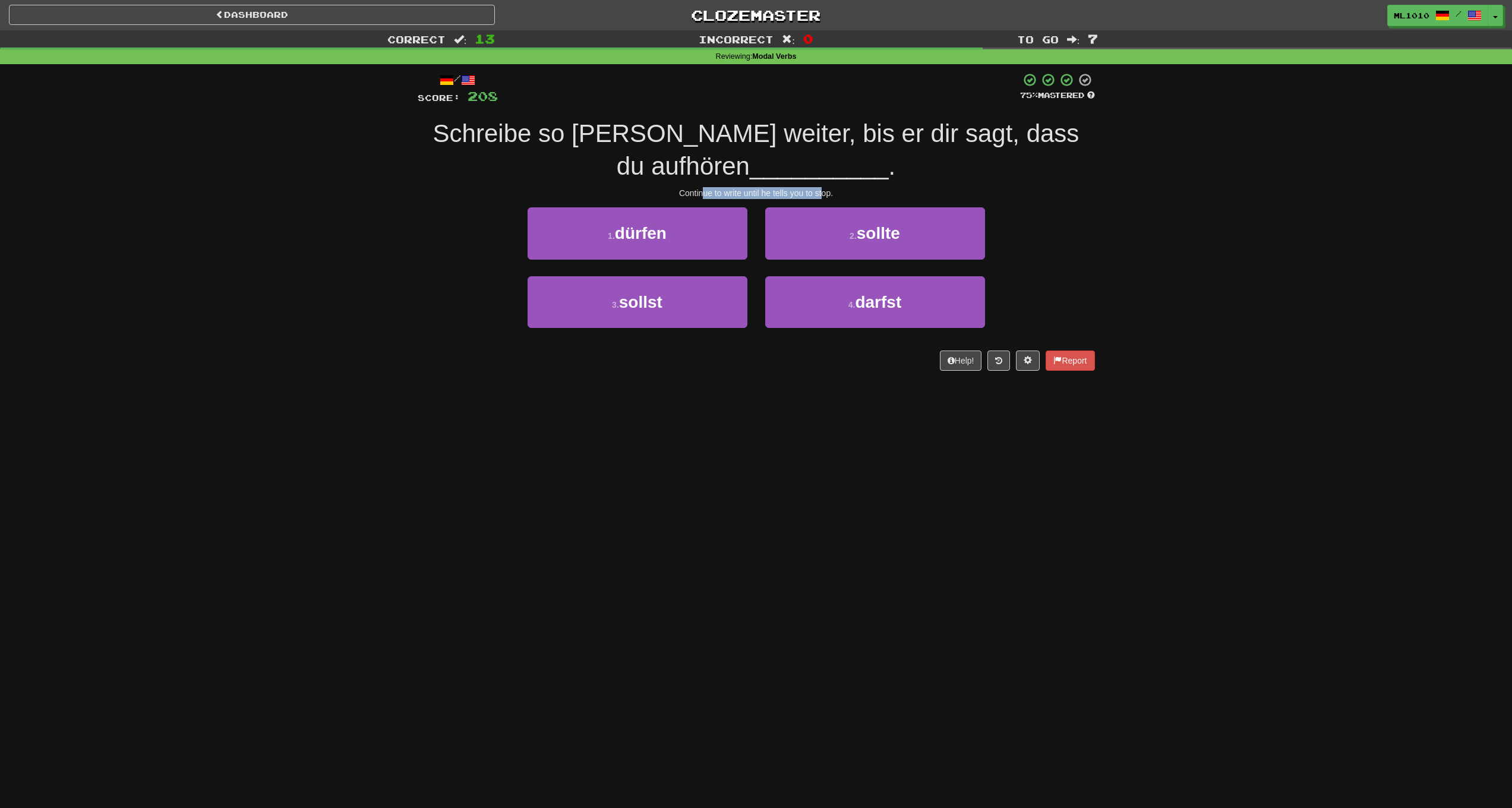
drag, startPoint x: 700, startPoint y: 189, endPoint x: 856, endPoint y: 190, distance: 156.0
click at [831, 192] on div "Continue to write until he tells you to stop." at bounding box center [756, 193] width 677 height 12
click at [907, 188] on div "Continue to write until he tells you to stop." at bounding box center [756, 193] width 677 height 12
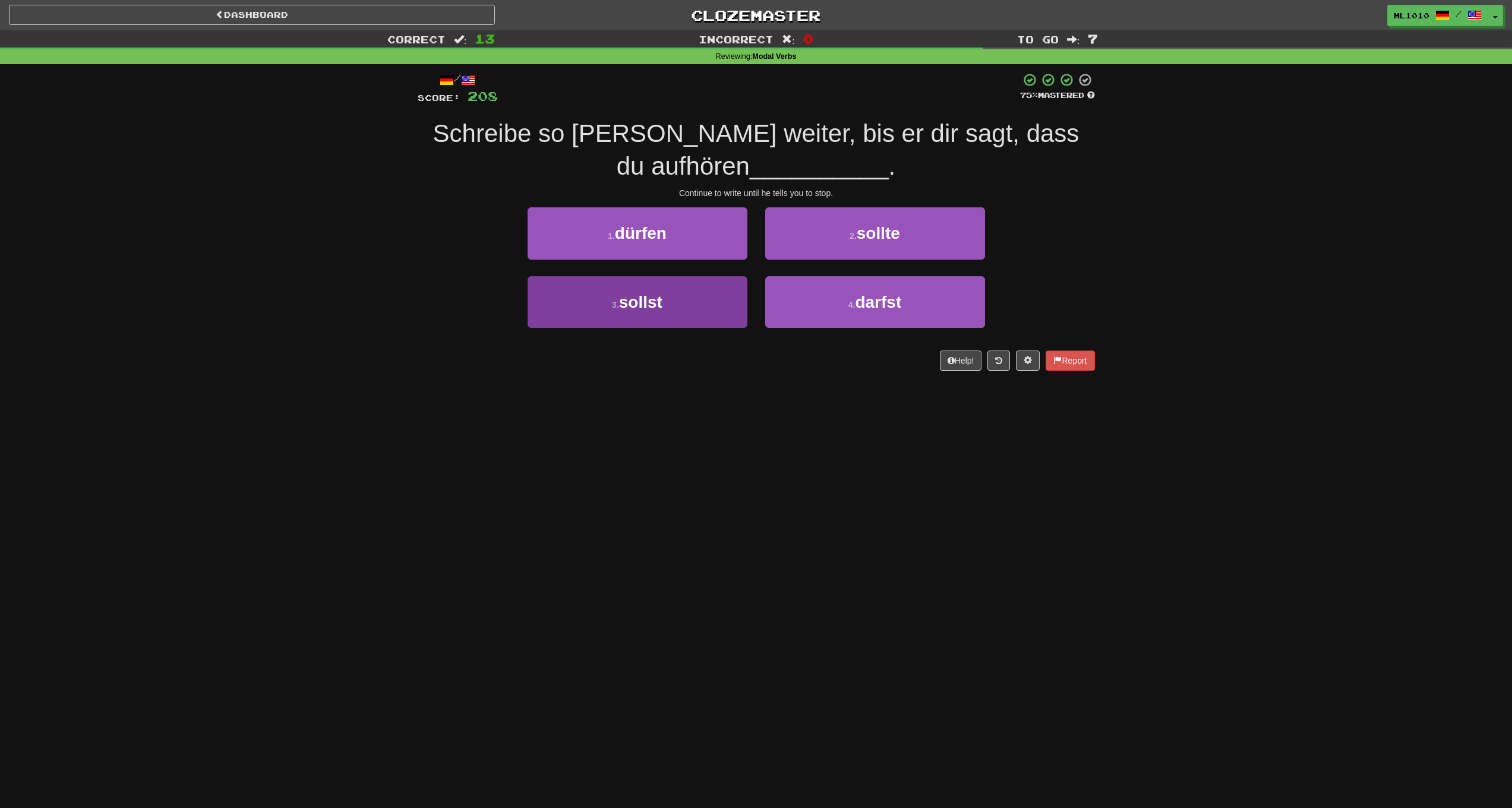
click at [696, 296] on button "3 . sollst" at bounding box center [638, 302] width 220 height 52
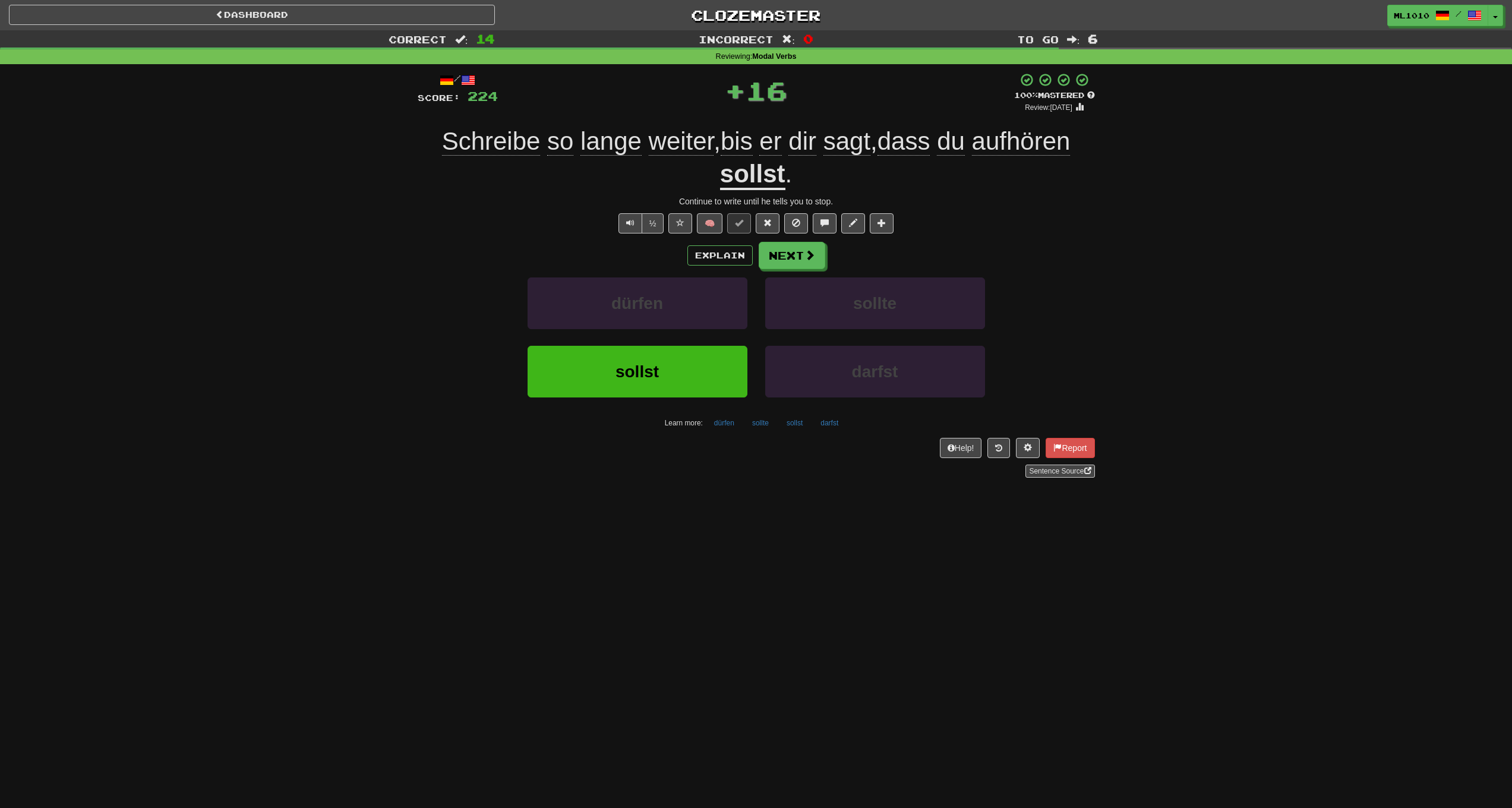
click at [1032, 142] on span "aufhören" at bounding box center [1021, 141] width 99 height 29
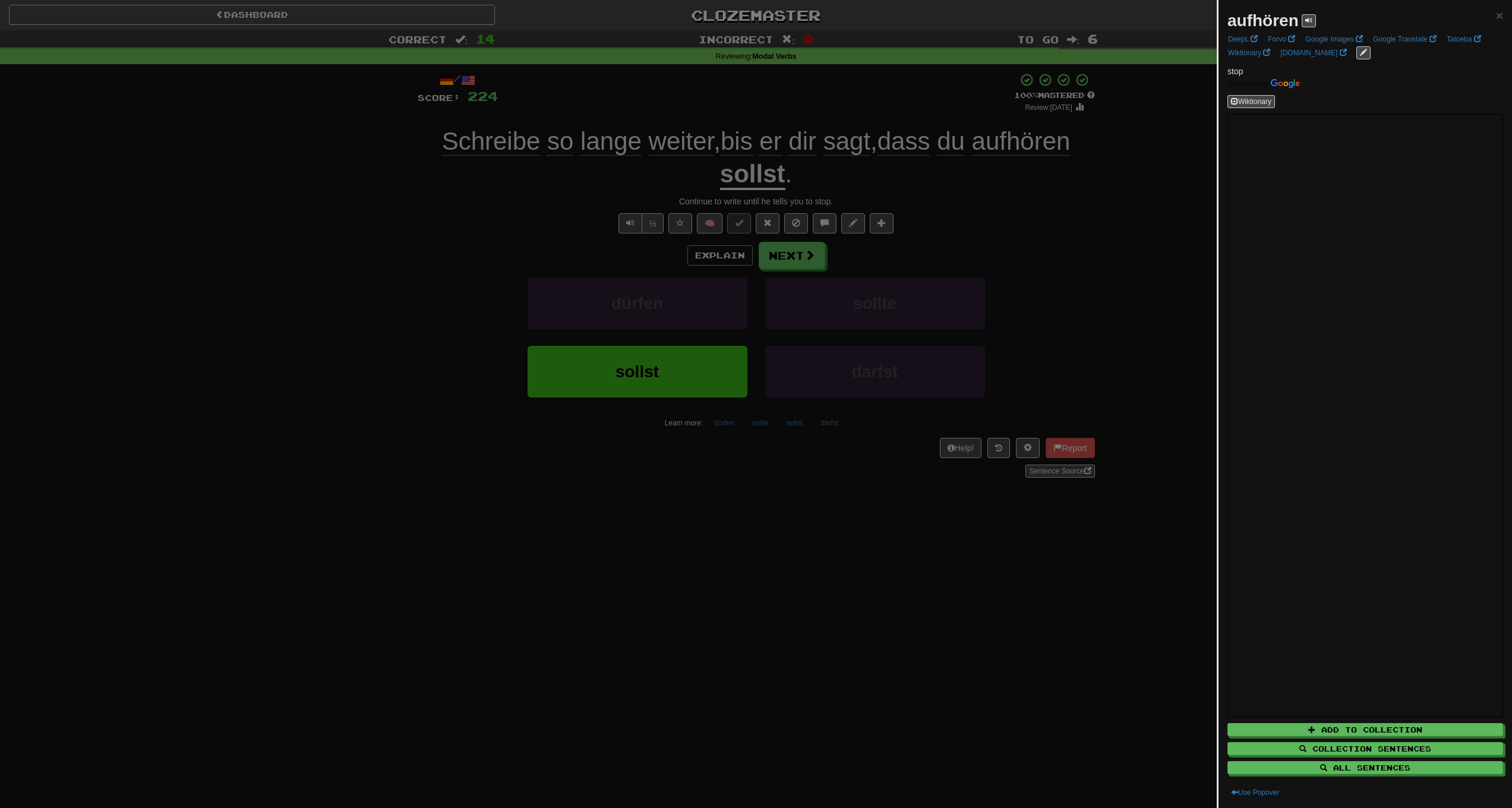
click at [483, 237] on div at bounding box center [756, 404] width 1512 height 808
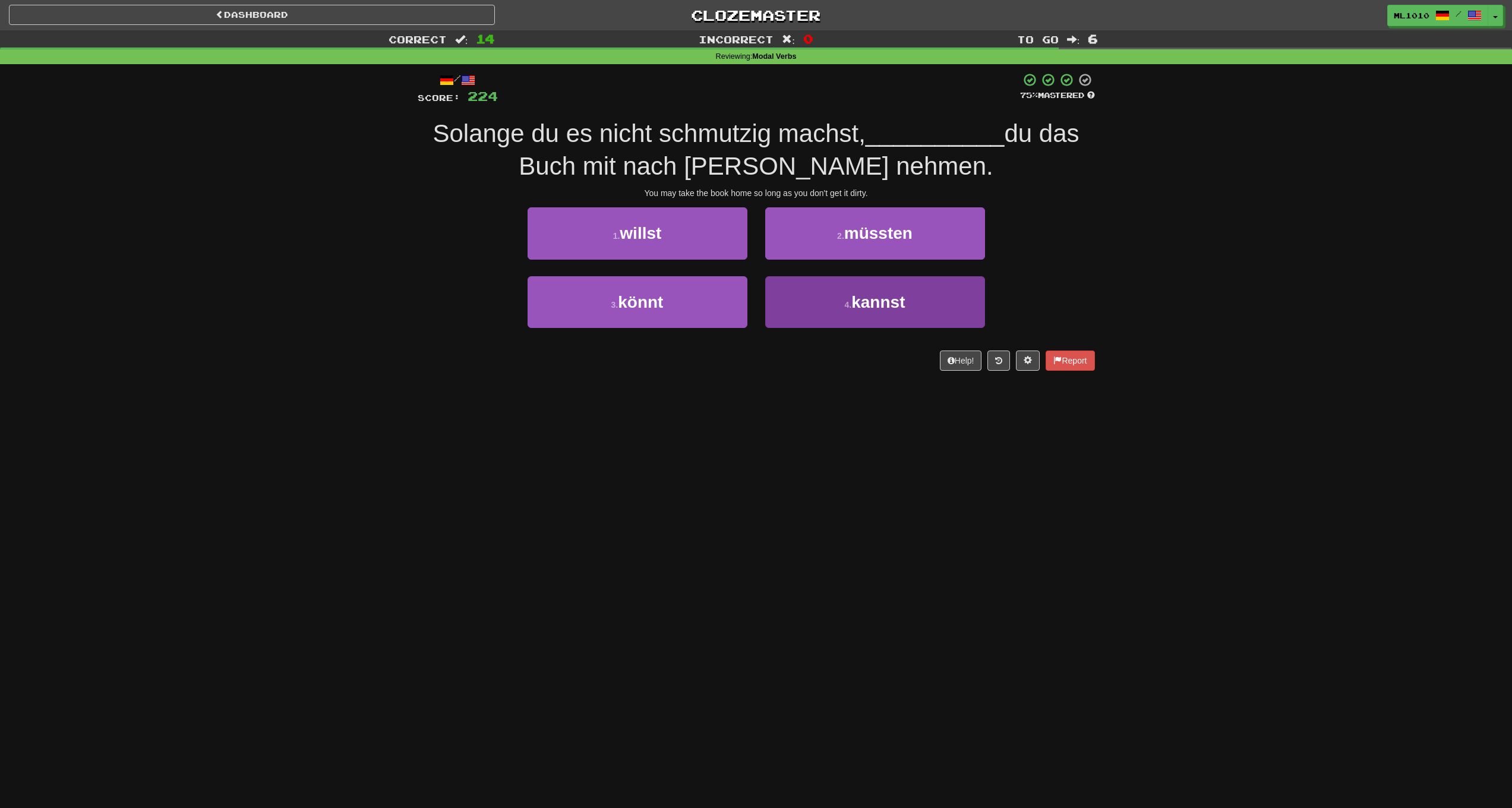
click at [816, 304] on button "4 . kannst" at bounding box center [875, 302] width 220 height 52
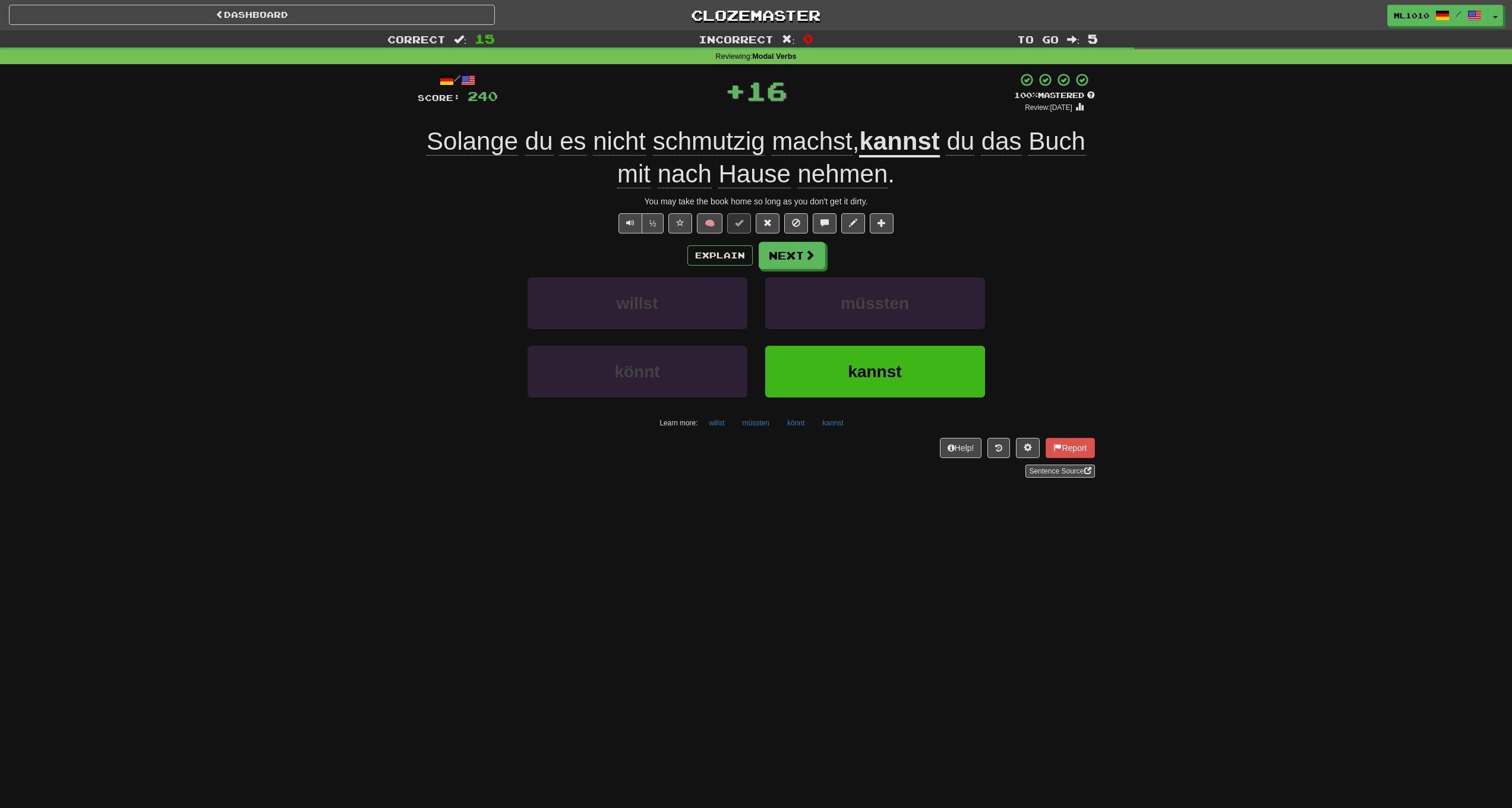
click at [447, 138] on span "Solange" at bounding box center [472, 141] width 91 height 29
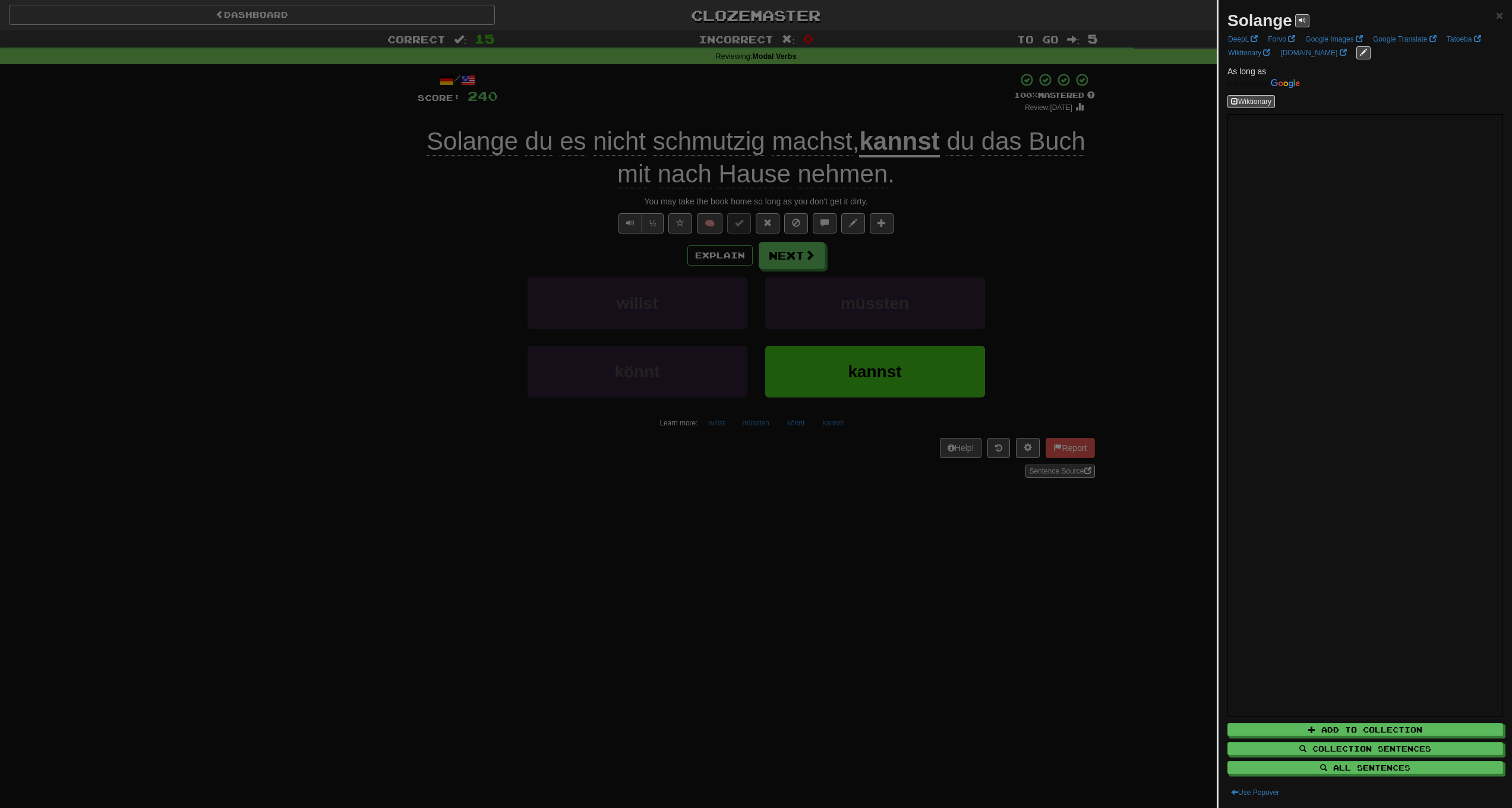
click at [329, 190] on div at bounding box center [756, 404] width 1512 height 808
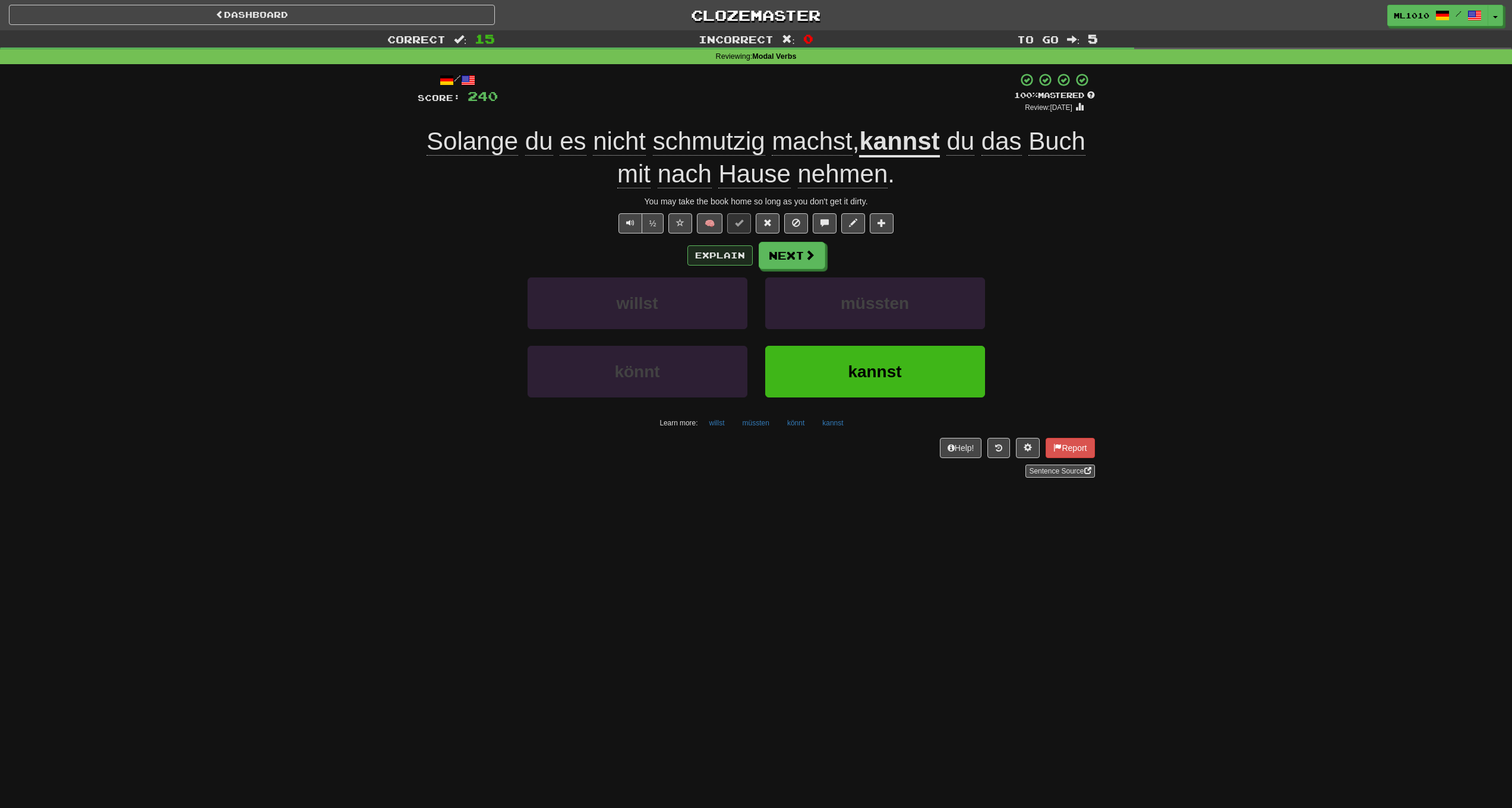
click at [702, 246] on button "Explain" at bounding box center [720, 256] width 65 height 20
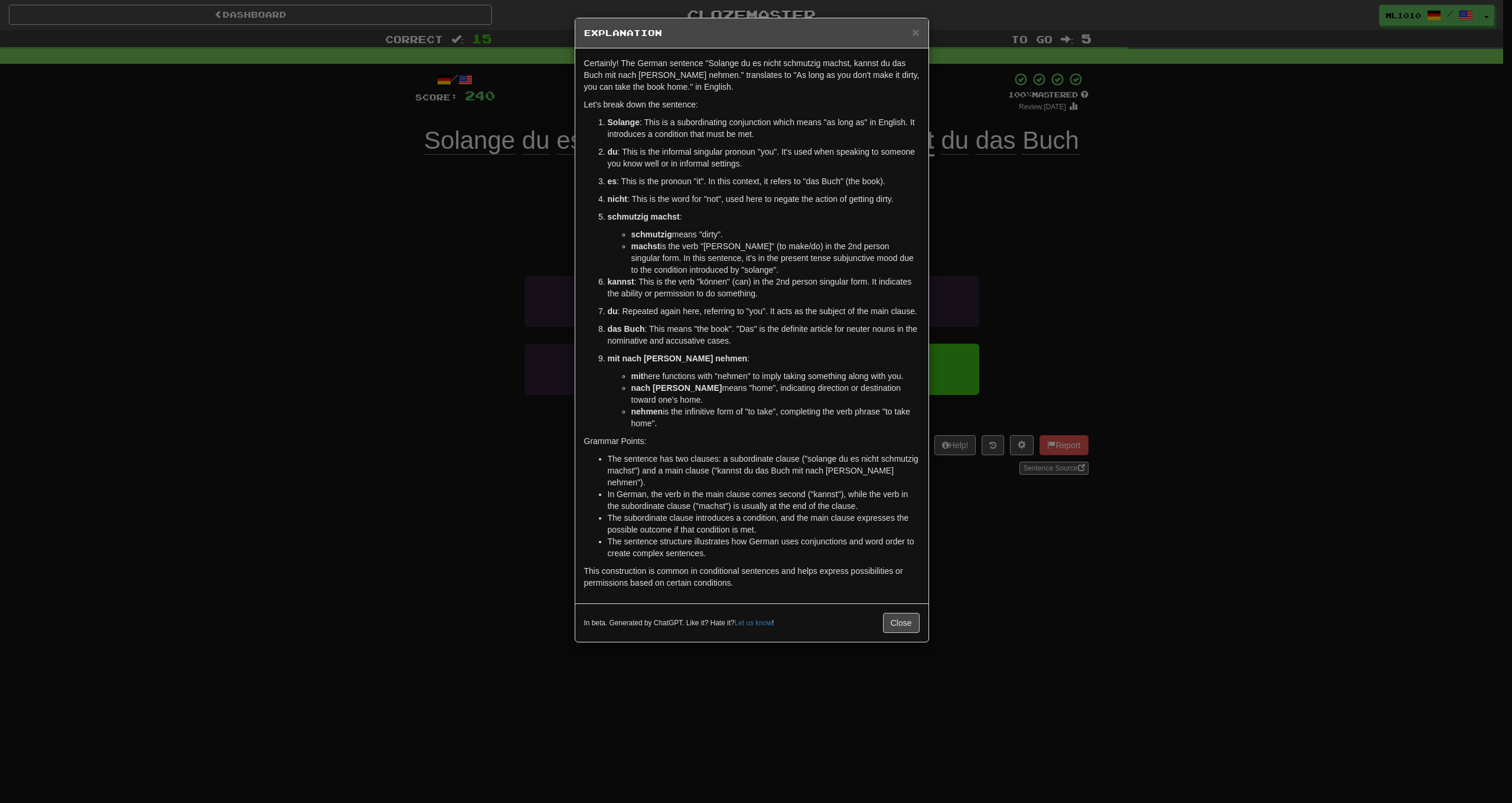
click at [287, 235] on div "× Explanation Certainly! The German sentence "Solange du es nicht schmutzig mac…" at bounding box center [756, 402] width 1512 height 803
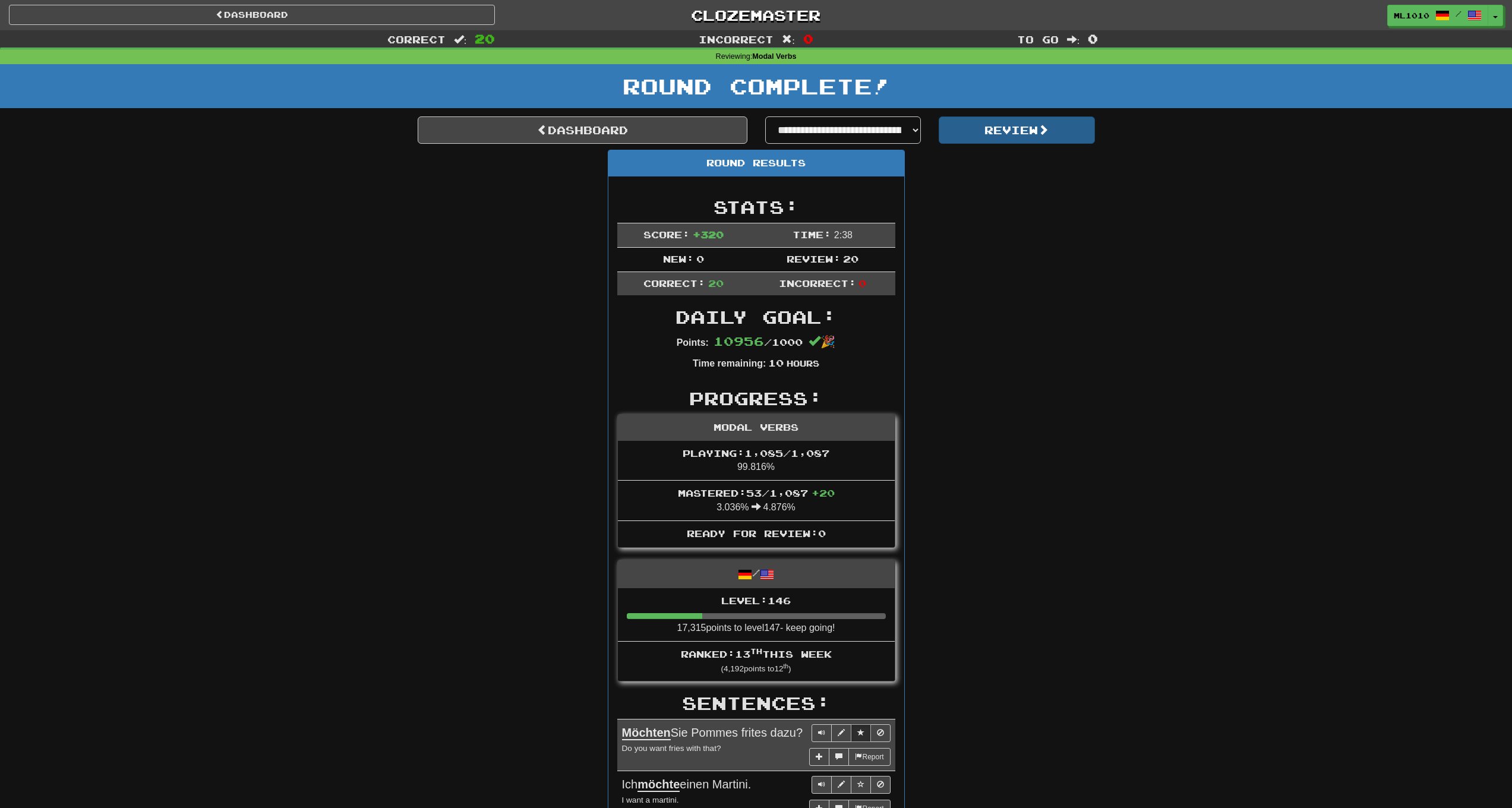
click at [1036, 135] on button "Review" at bounding box center [1017, 130] width 156 height 27
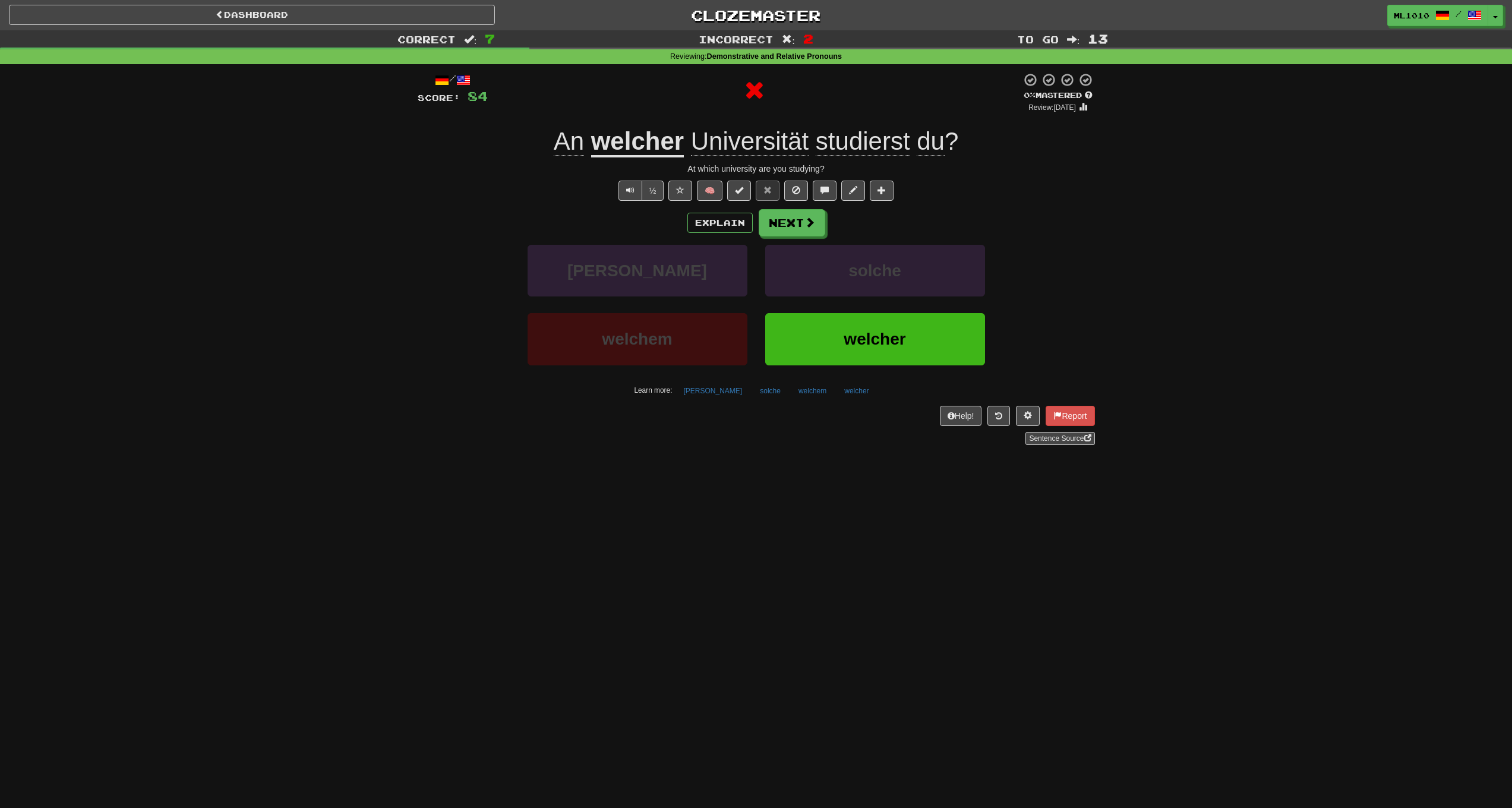
click at [608, 146] on u "welcher" at bounding box center [637, 142] width 93 height 30
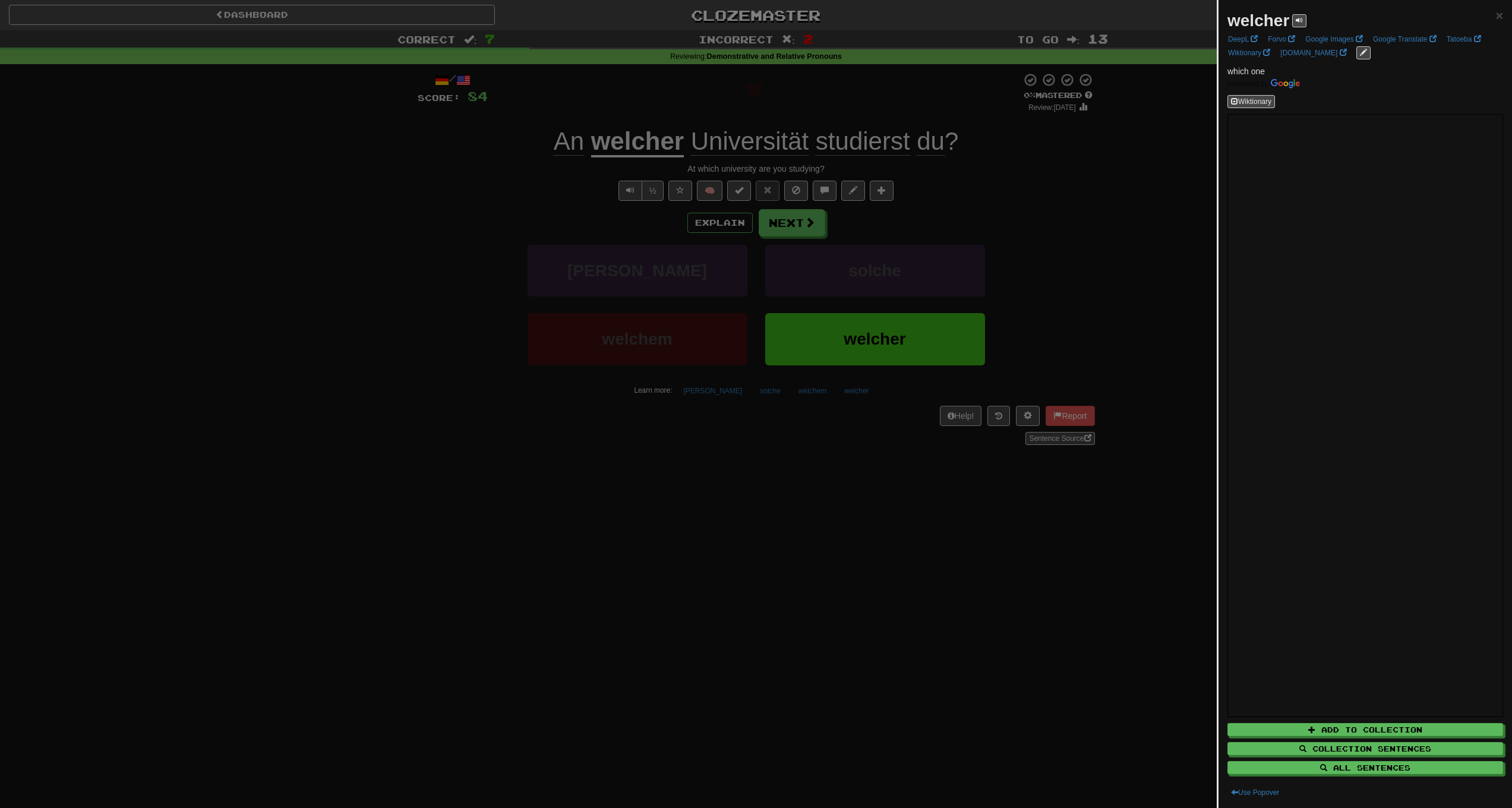
click at [408, 249] on div at bounding box center [756, 404] width 1512 height 808
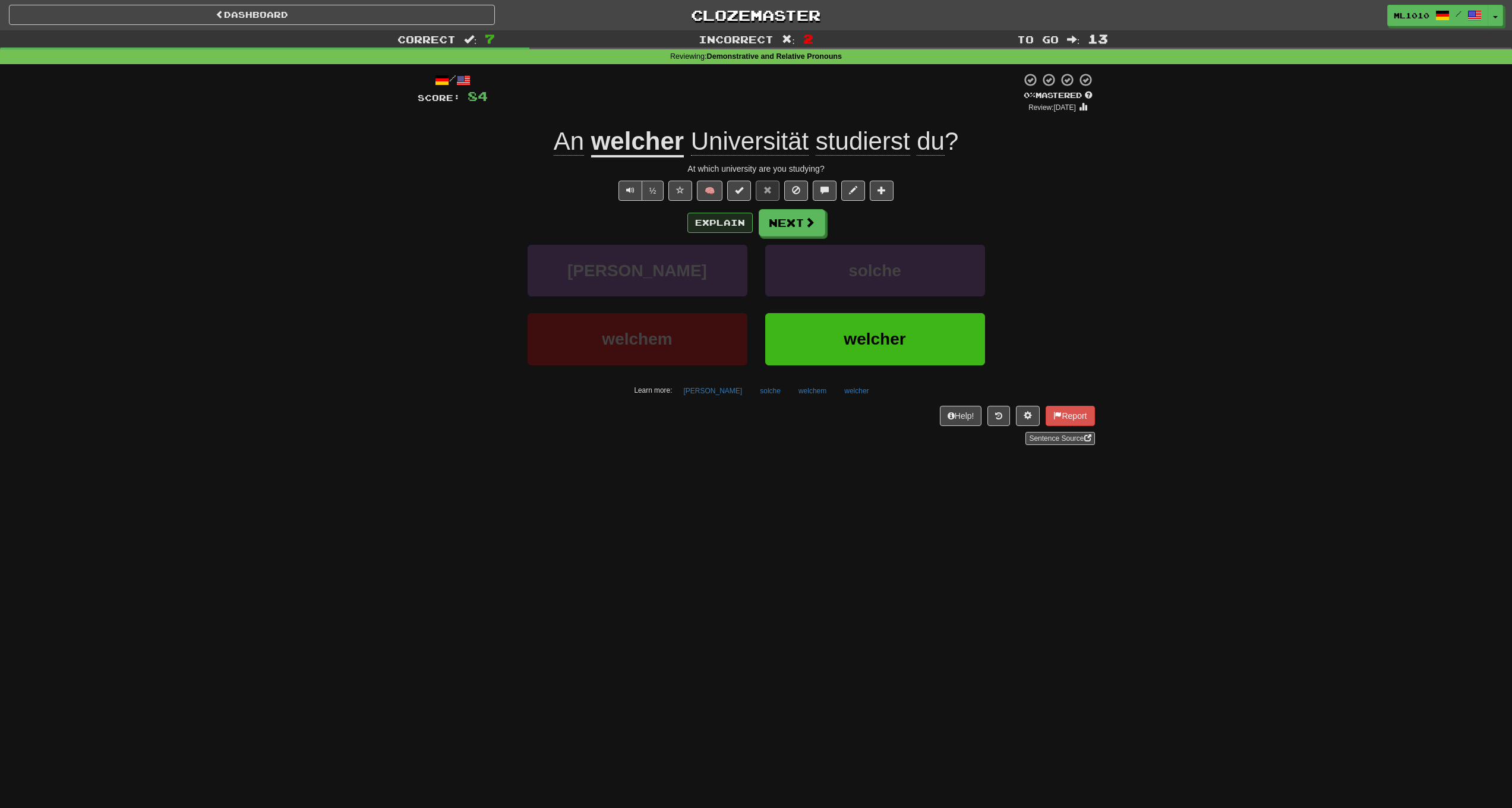
click at [723, 223] on button "Explain" at bounding box center [720, 223] width 65 height 20
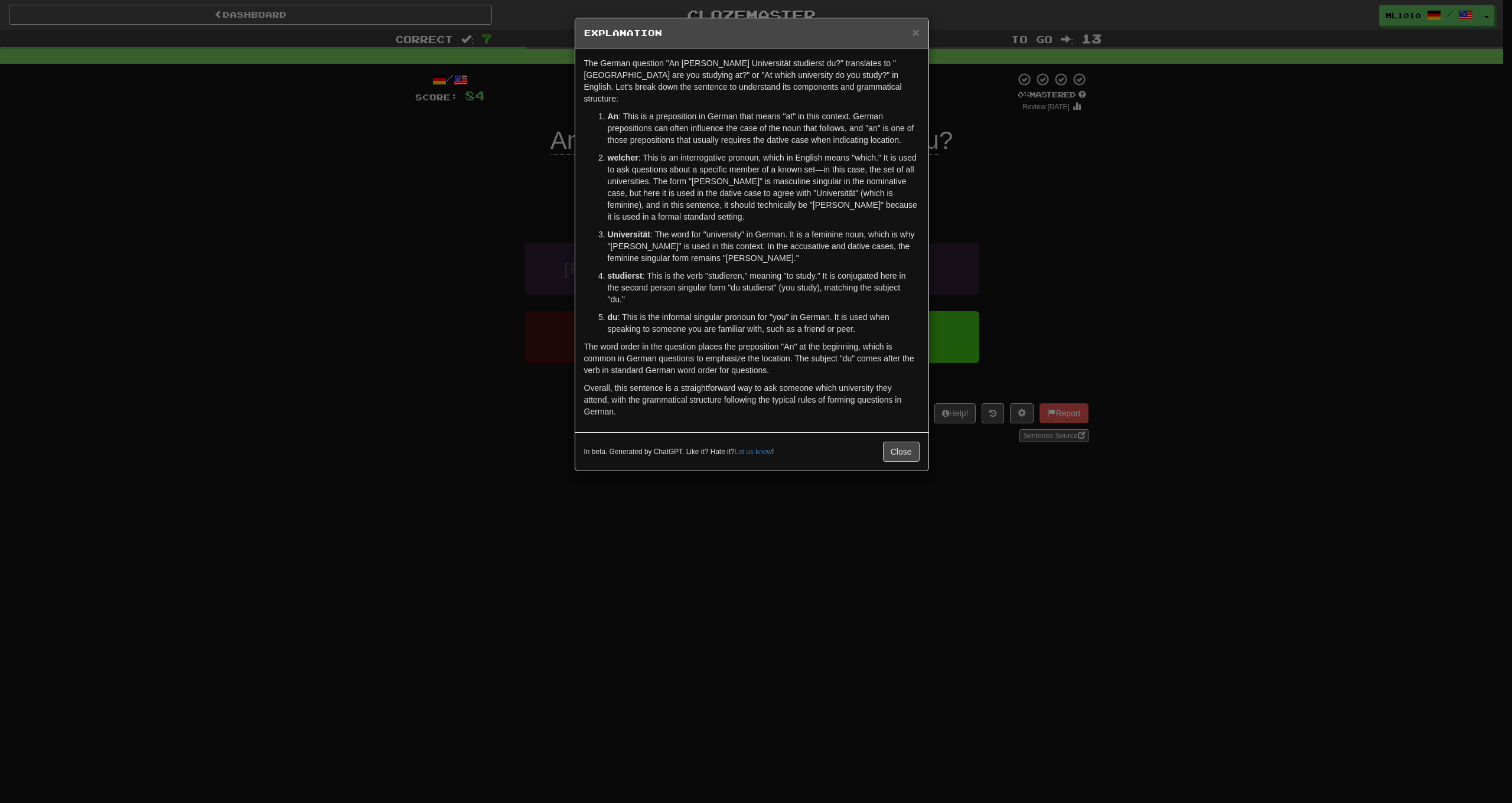
click at [718, 205] on p "welcher : This is an interrogative pronoun, which in English means "which." It …" at bounding box center [764, 187] width 312 height 71
click at [916, 32] on span "×" at bounding box center [915, 32] width 7 height 13
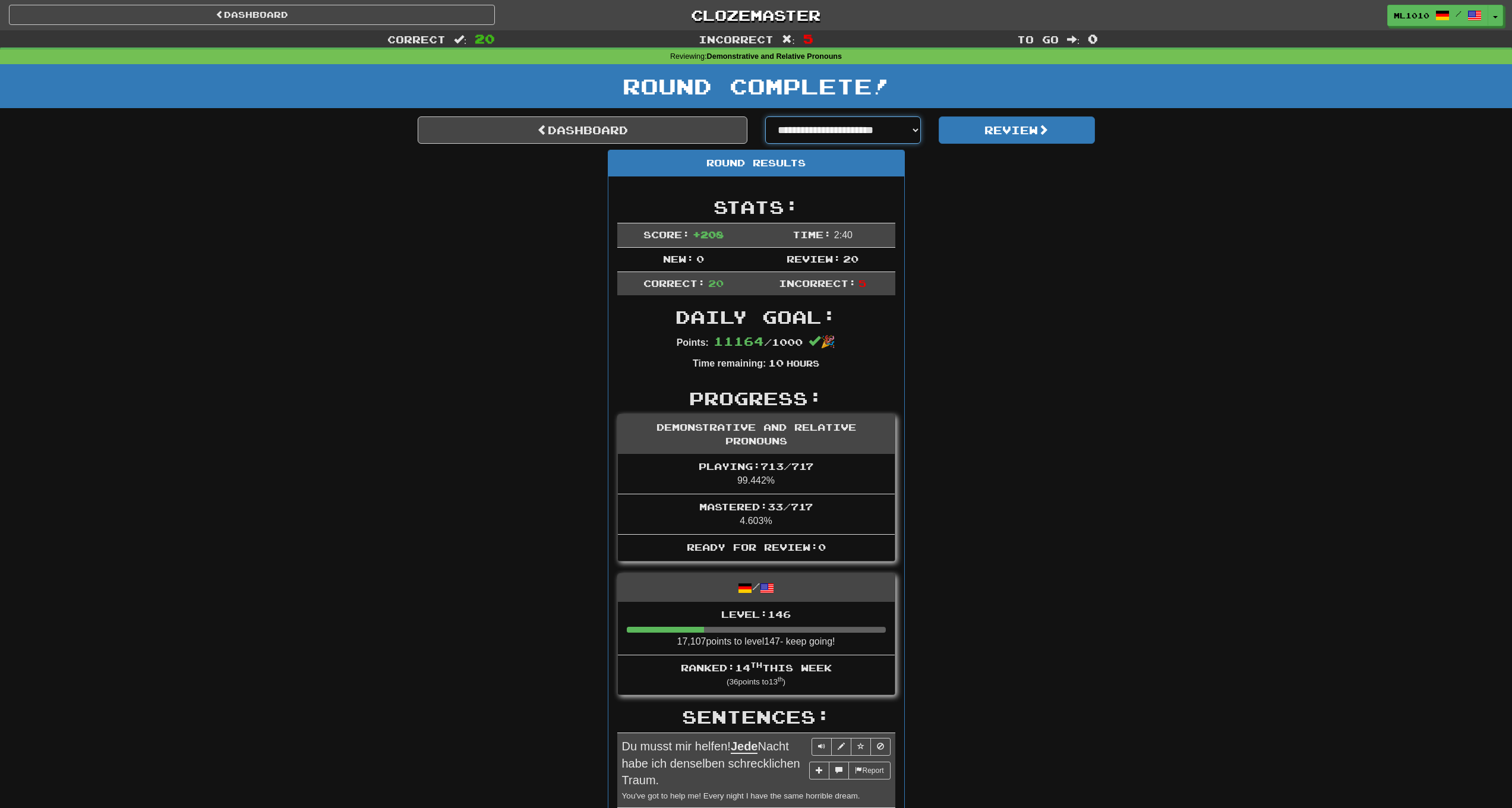
select select "**********"
click at [1019, 127] on button "Review" at bounding box center [1017, 130] width 156 height 27
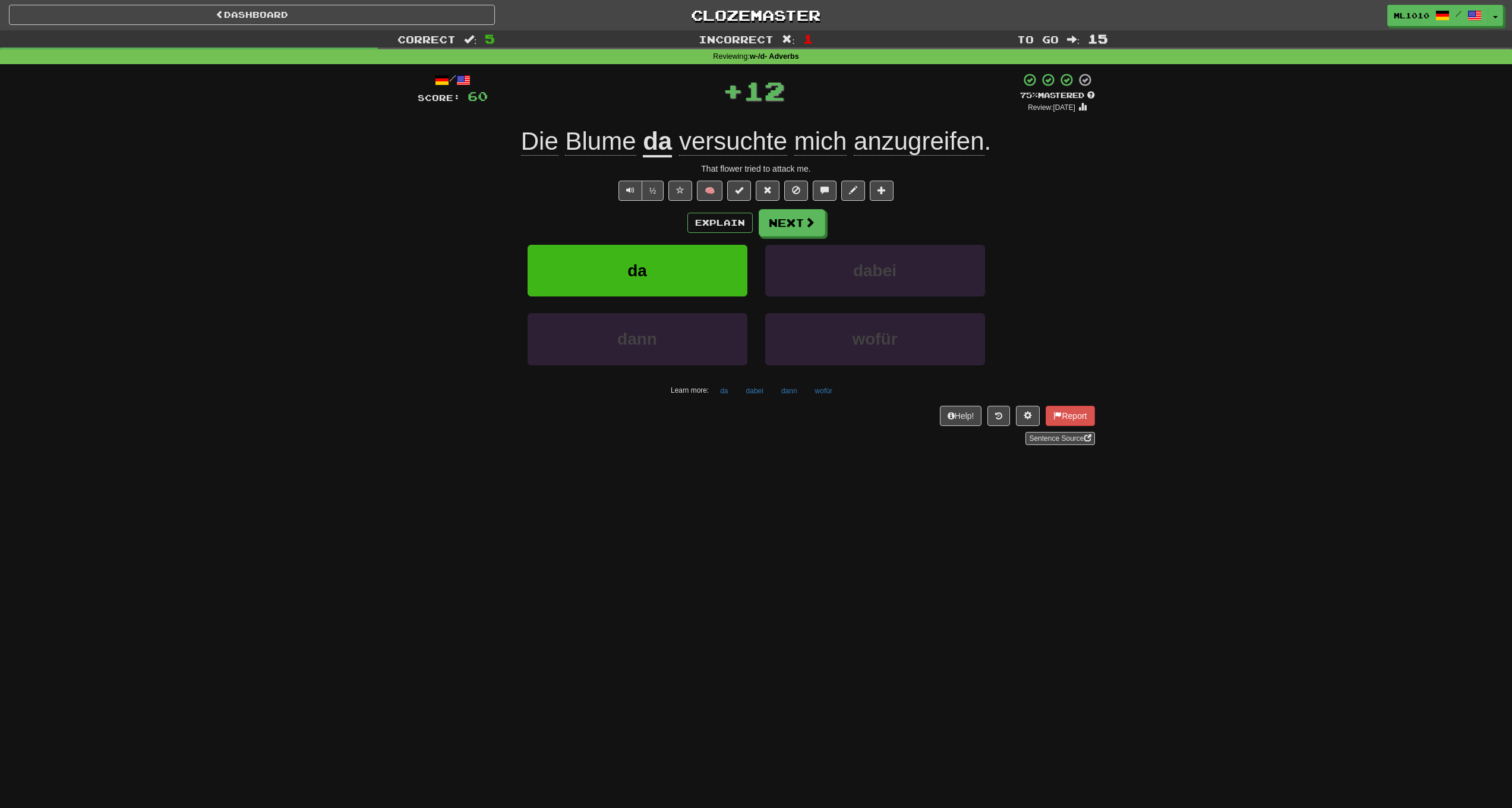
click at [643, 151] on u "da" at bounding box center [657, 142] width 29 height 30
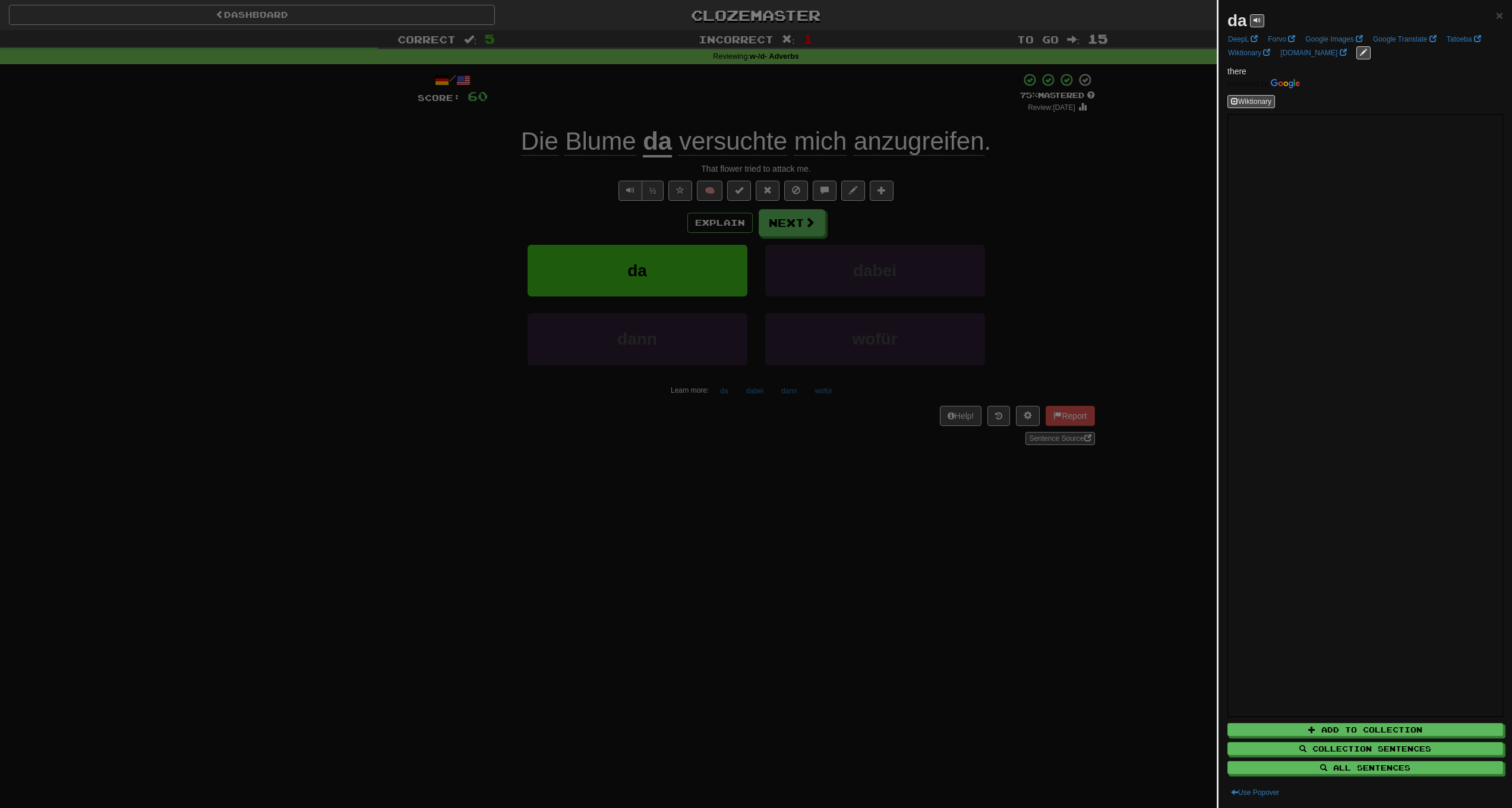
click at [1156, 158] on div at bounding box center [756, 404] width 1512 height 808
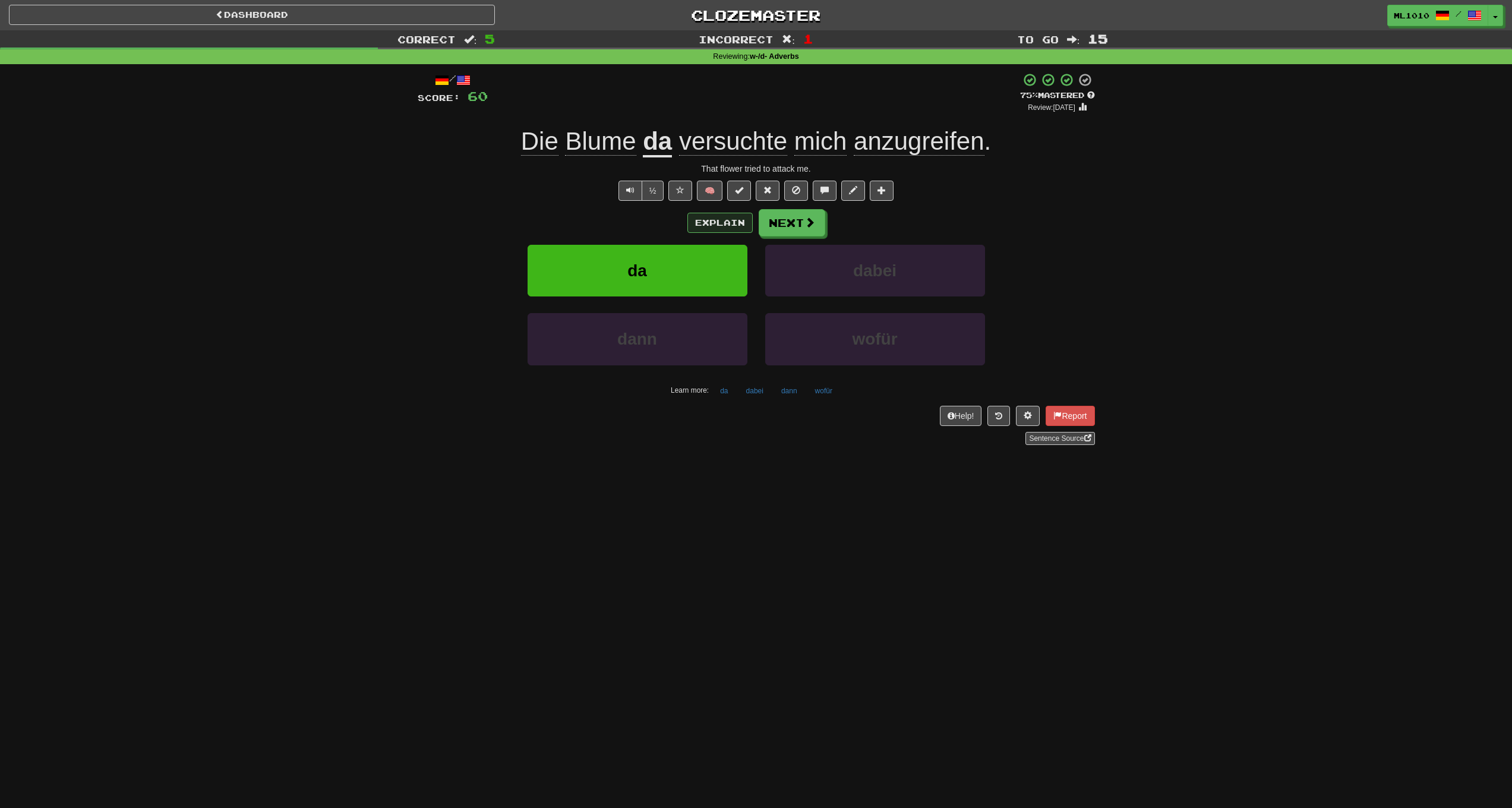
click at [713, 225] on button "Explain" at bounding box center [720, 223] width 65 height 20
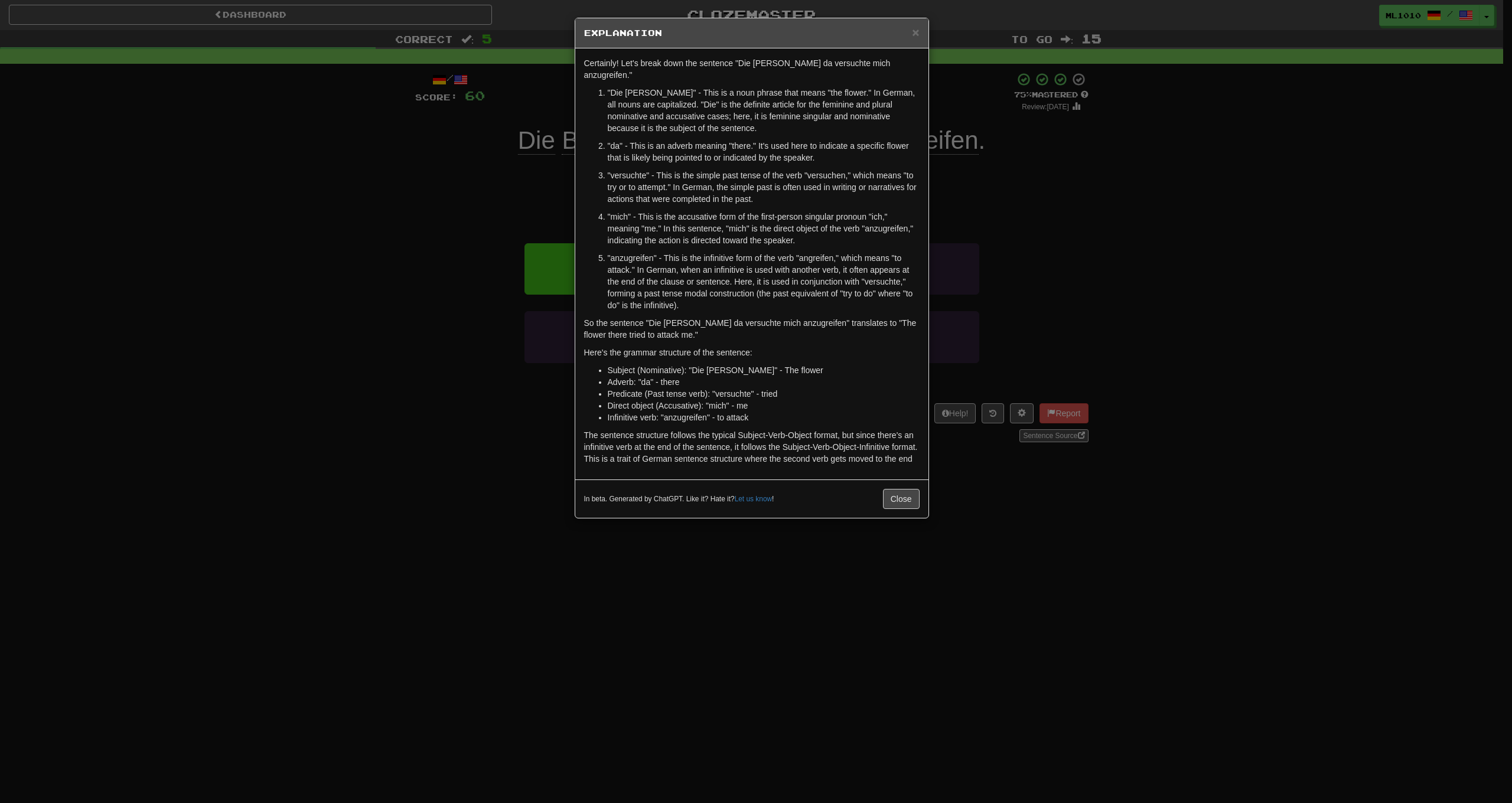
click at [1232, 216] on div "× Explanation Certainly! Let's break down the sentence "Die Blume da versuchte …" at bounding box center [756, 402] width 1512 height 803
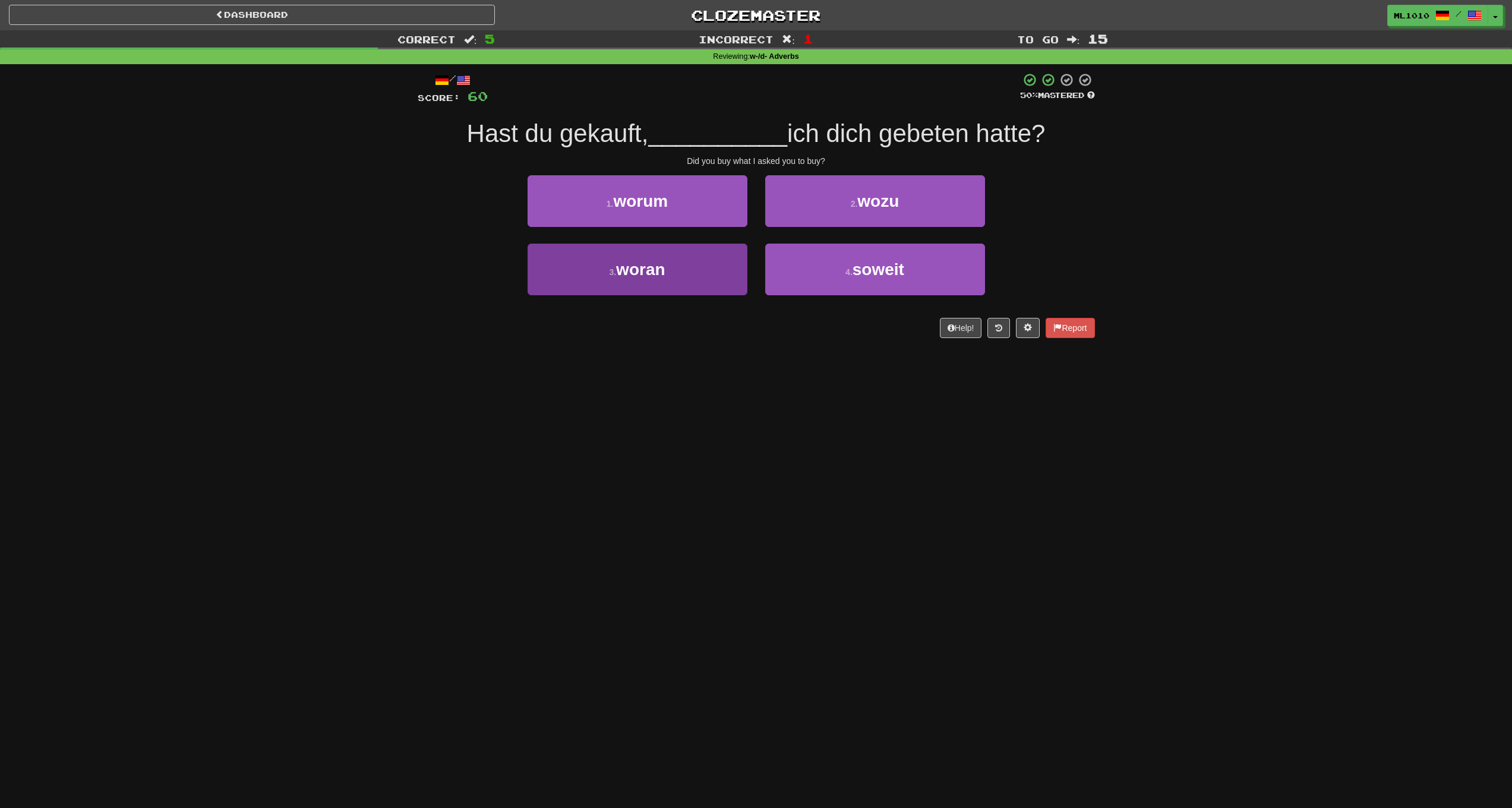
click at [705, 271] on button "3 . woran" at bounding box center [638, 269] width 220 height 52
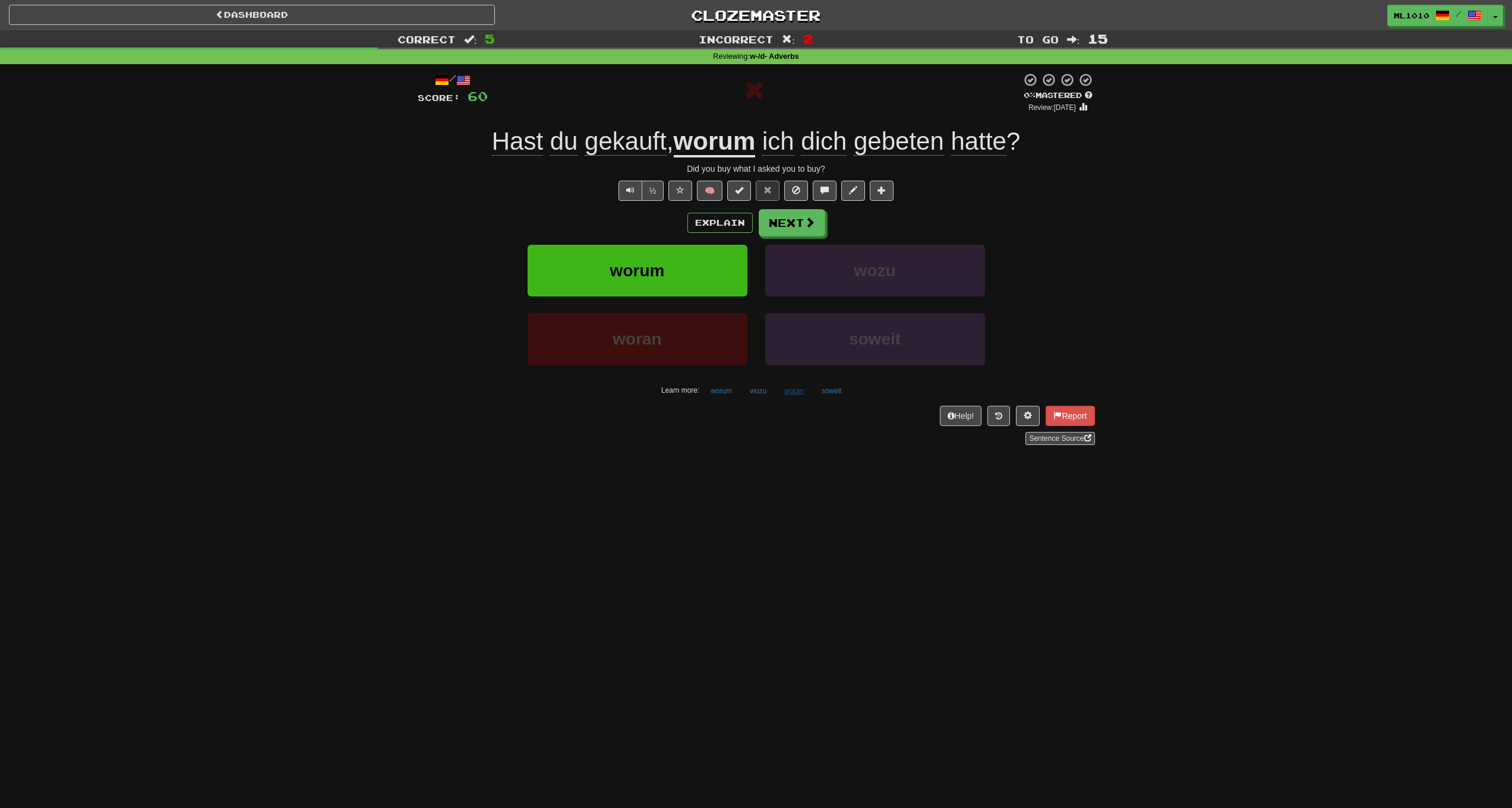
click at [791, 392] on button "woran" at bounding box center [794, 391] width 33 height 18
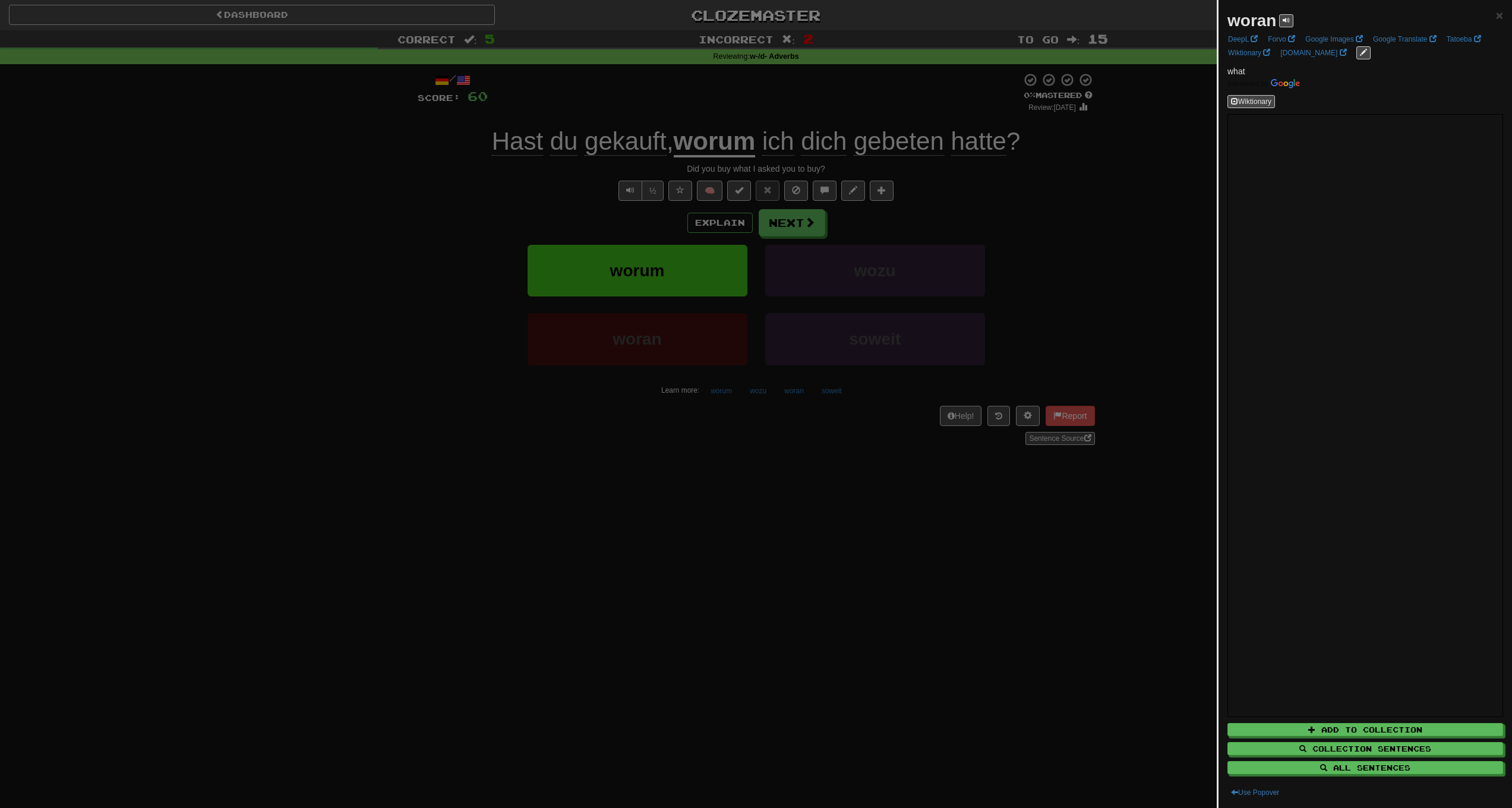
click at [707, 453] on div at bounding box center [756, 404] width 1512 height 808
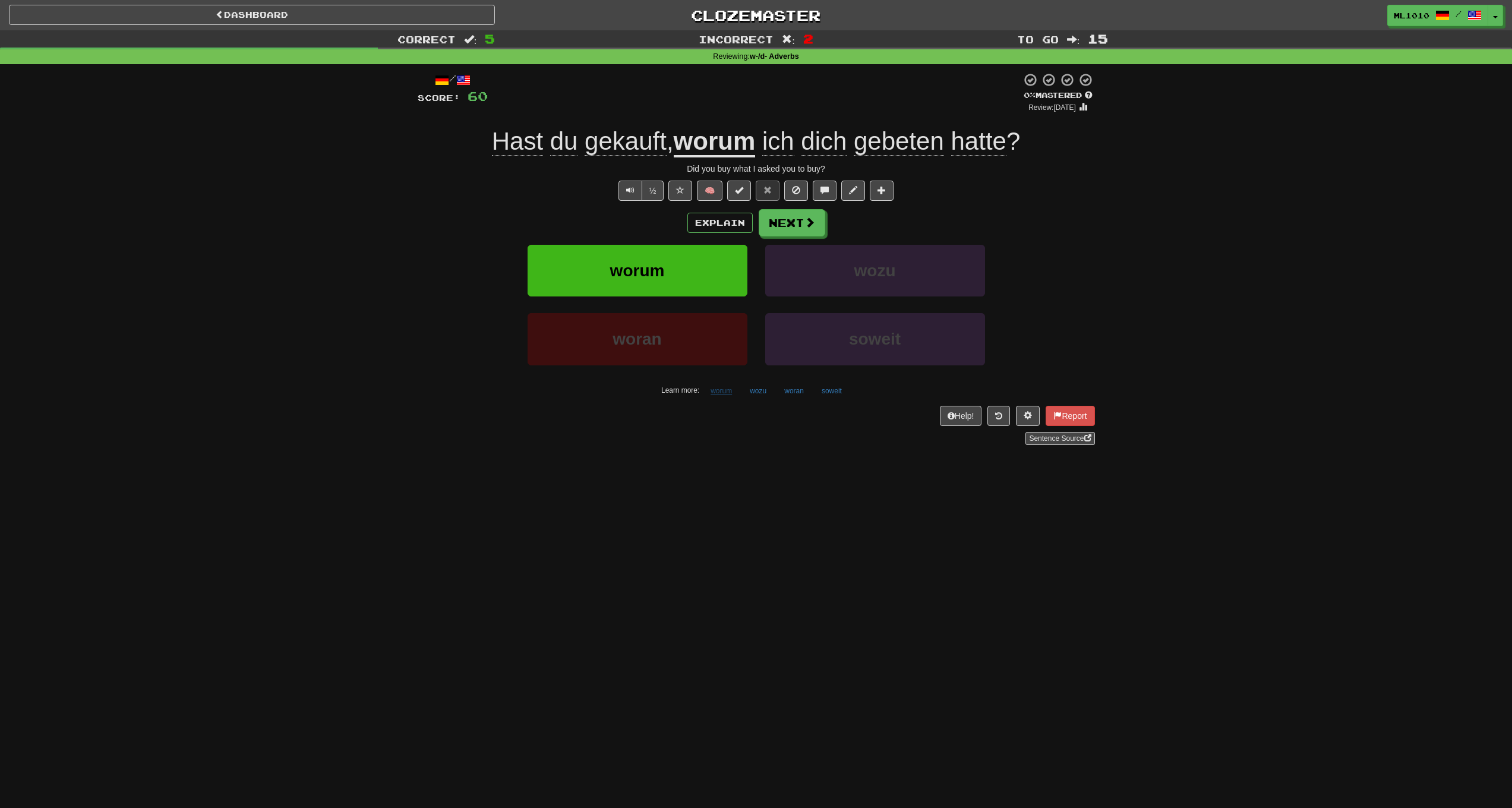
click at [726, 392] on button "worum" at bounding box center [721, 391] width 34 height 18
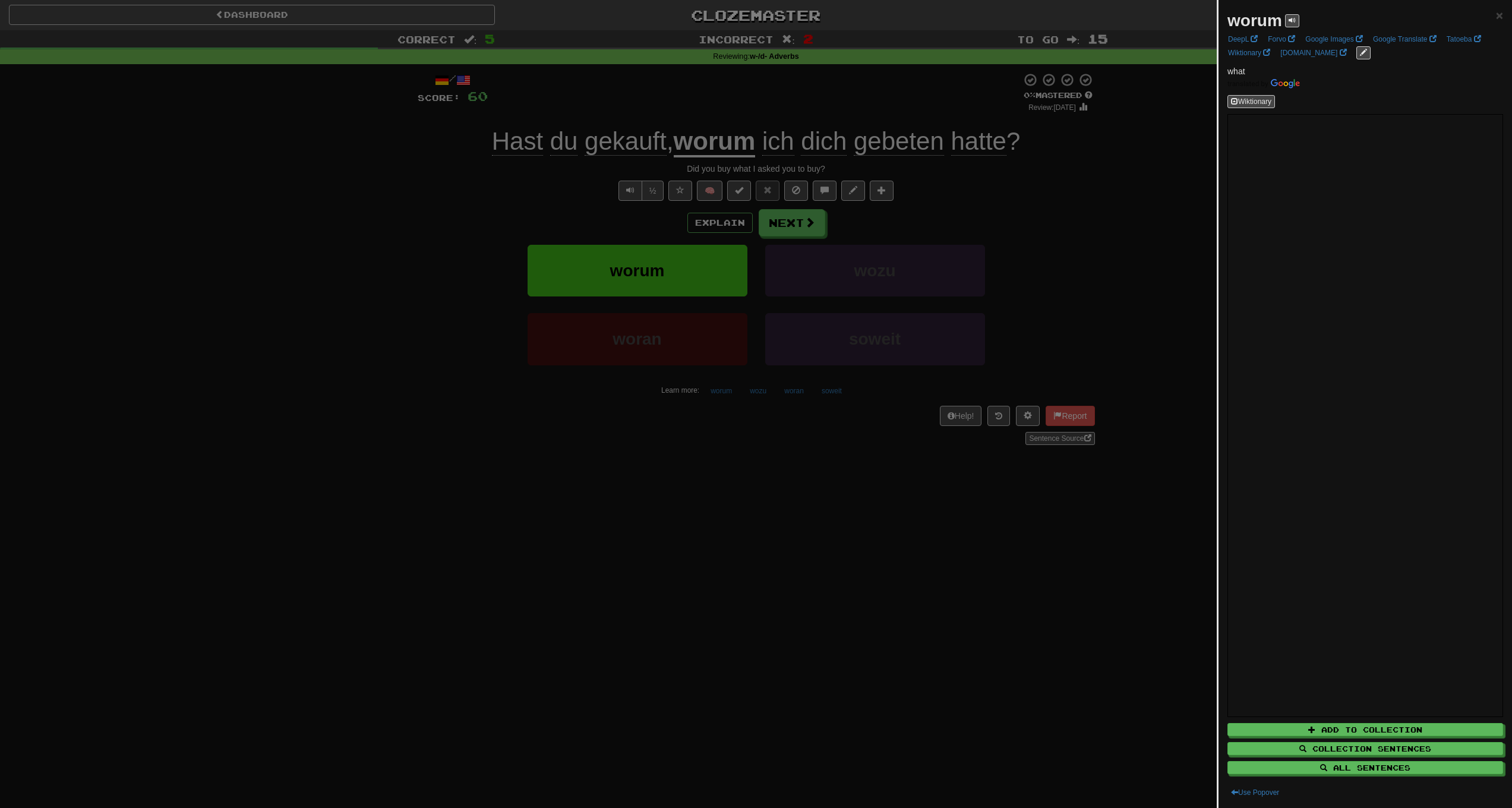
click at [752, 466] on div at bounding box center [756, 404] width 1512 height 808
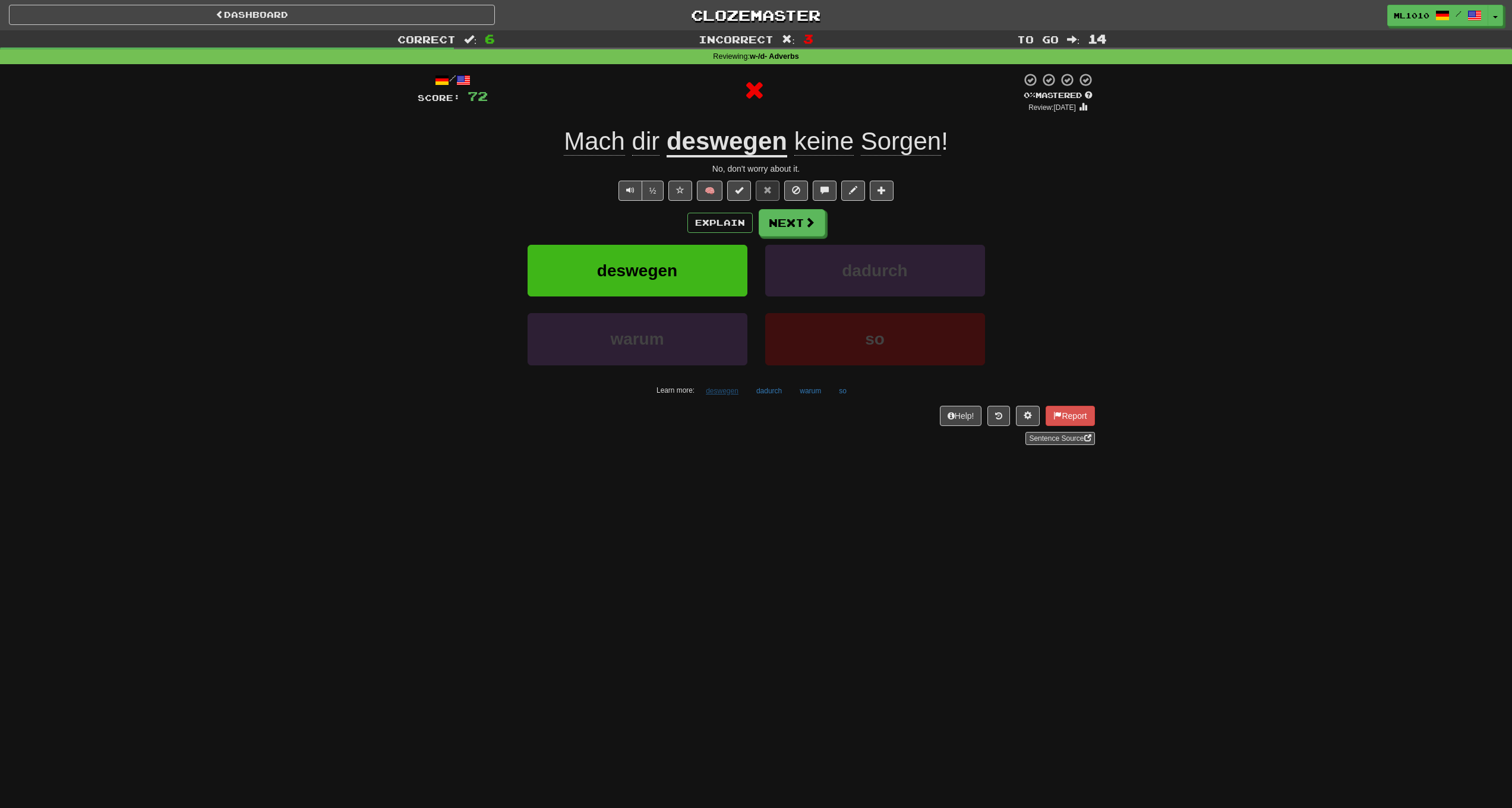
click at [719, 391] on button "deswegen" at bounding box center [722, 391] width 46 height 18
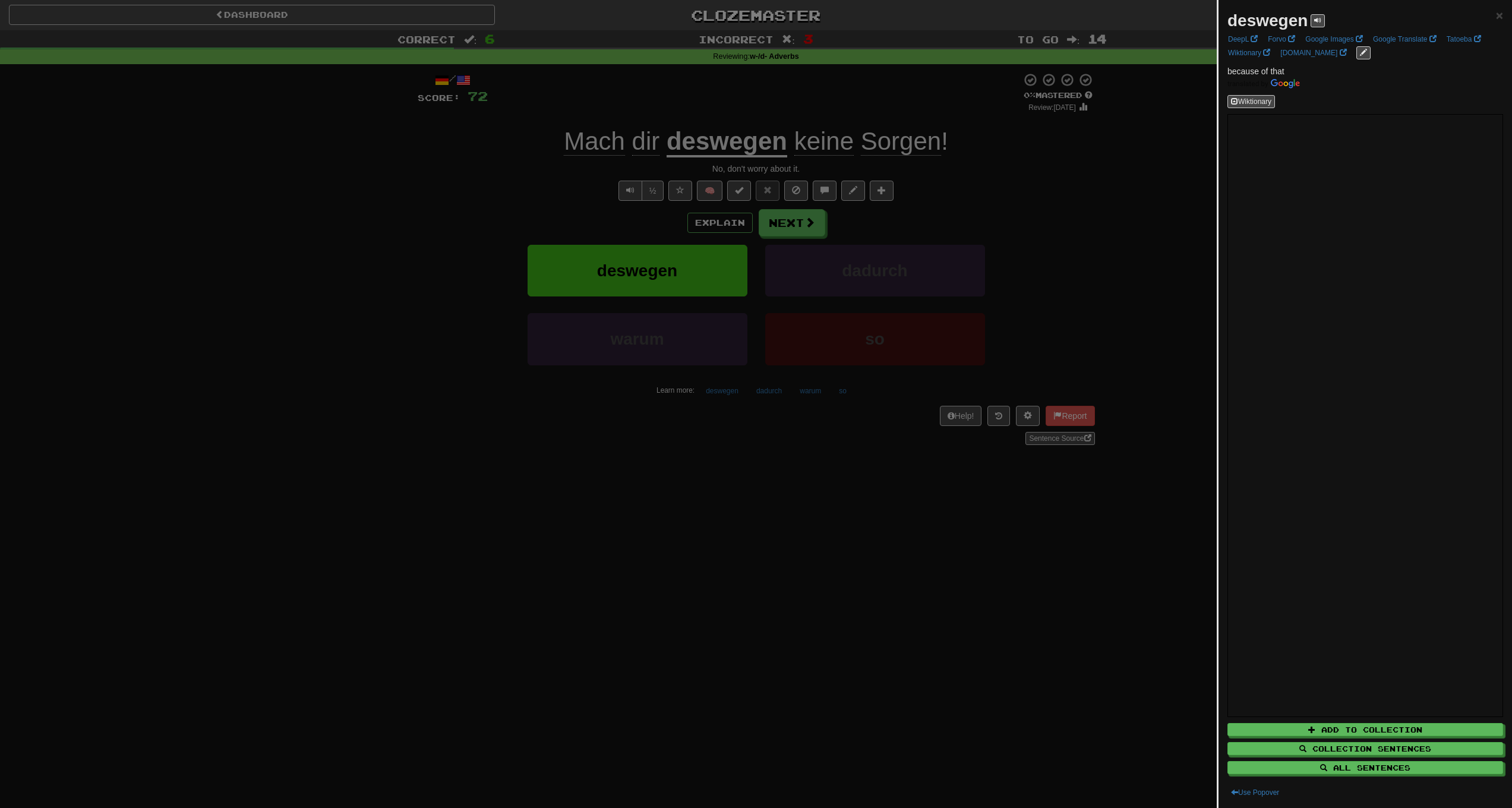
click at [582, 443] on div at bounding box center [756, 404] width 1512 height 808
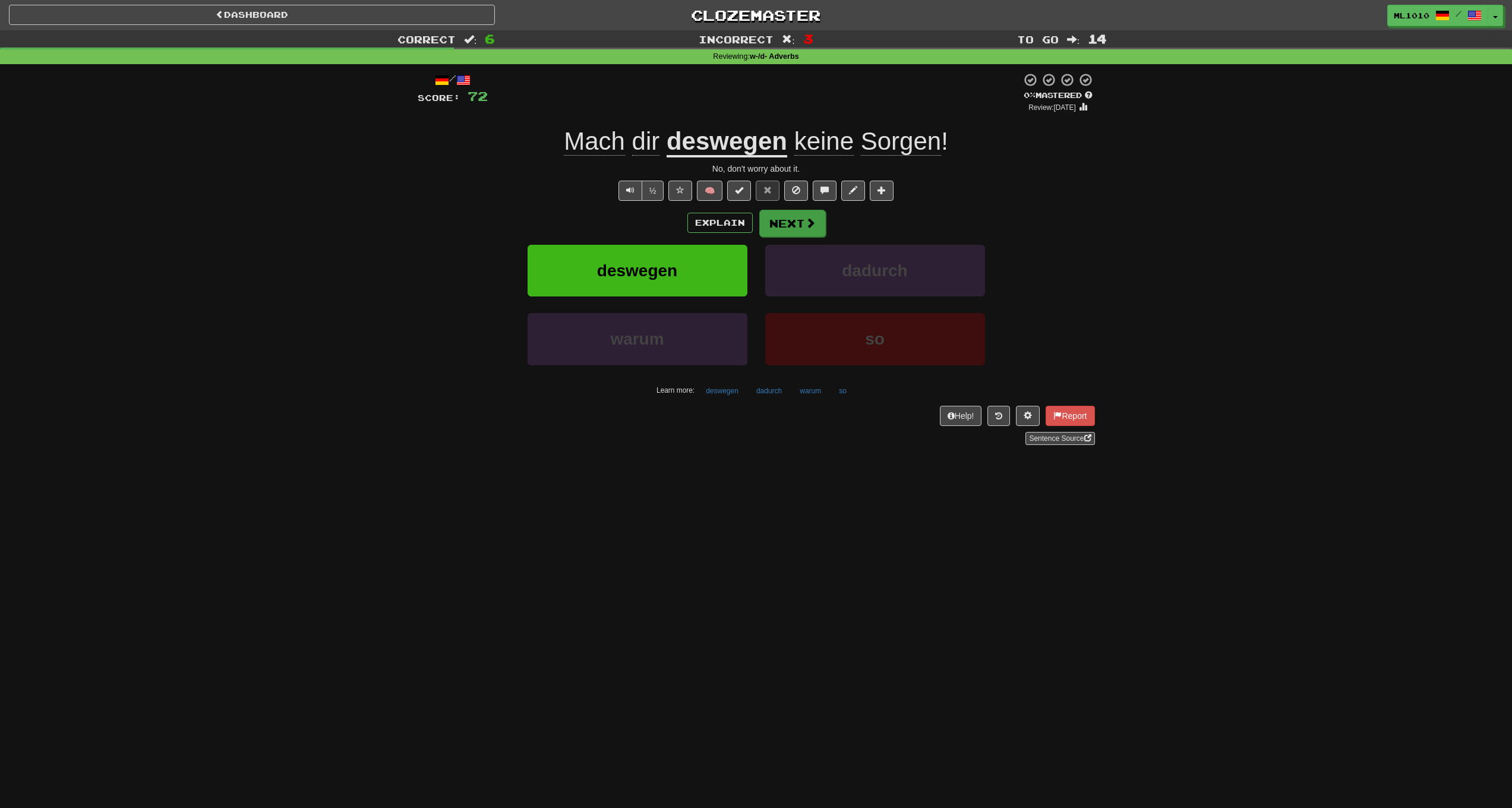
click at [781, 216] on button "Next" at bounding box center [793, 223] width 66 height 27
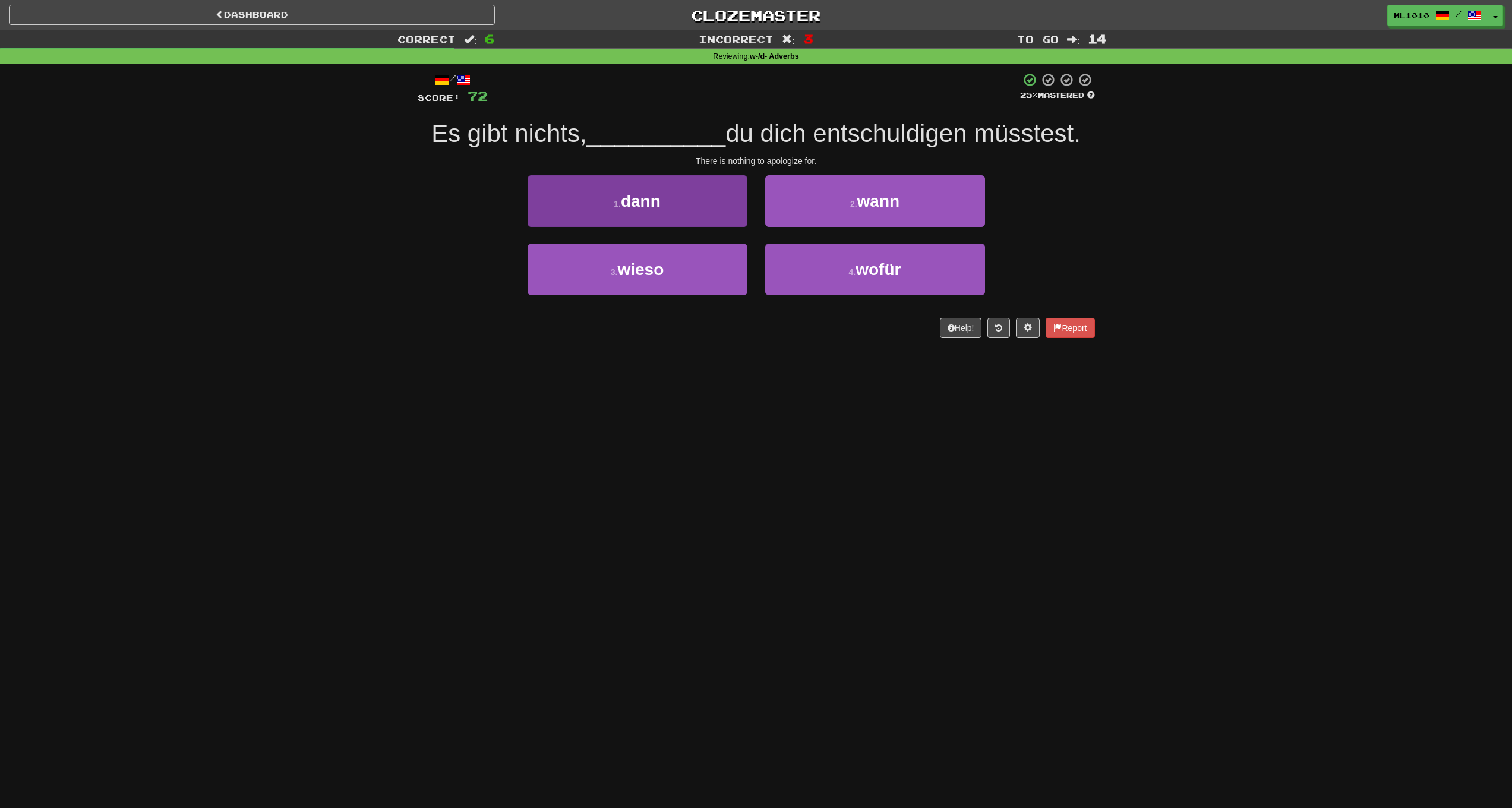
click at [686, 217] on button "1 . dann" at bounding box center [638, 201] width 220 height 52
click at [736, 220] on button "1 . Wenn" at bounding box center [638, 201] width 220 height 52
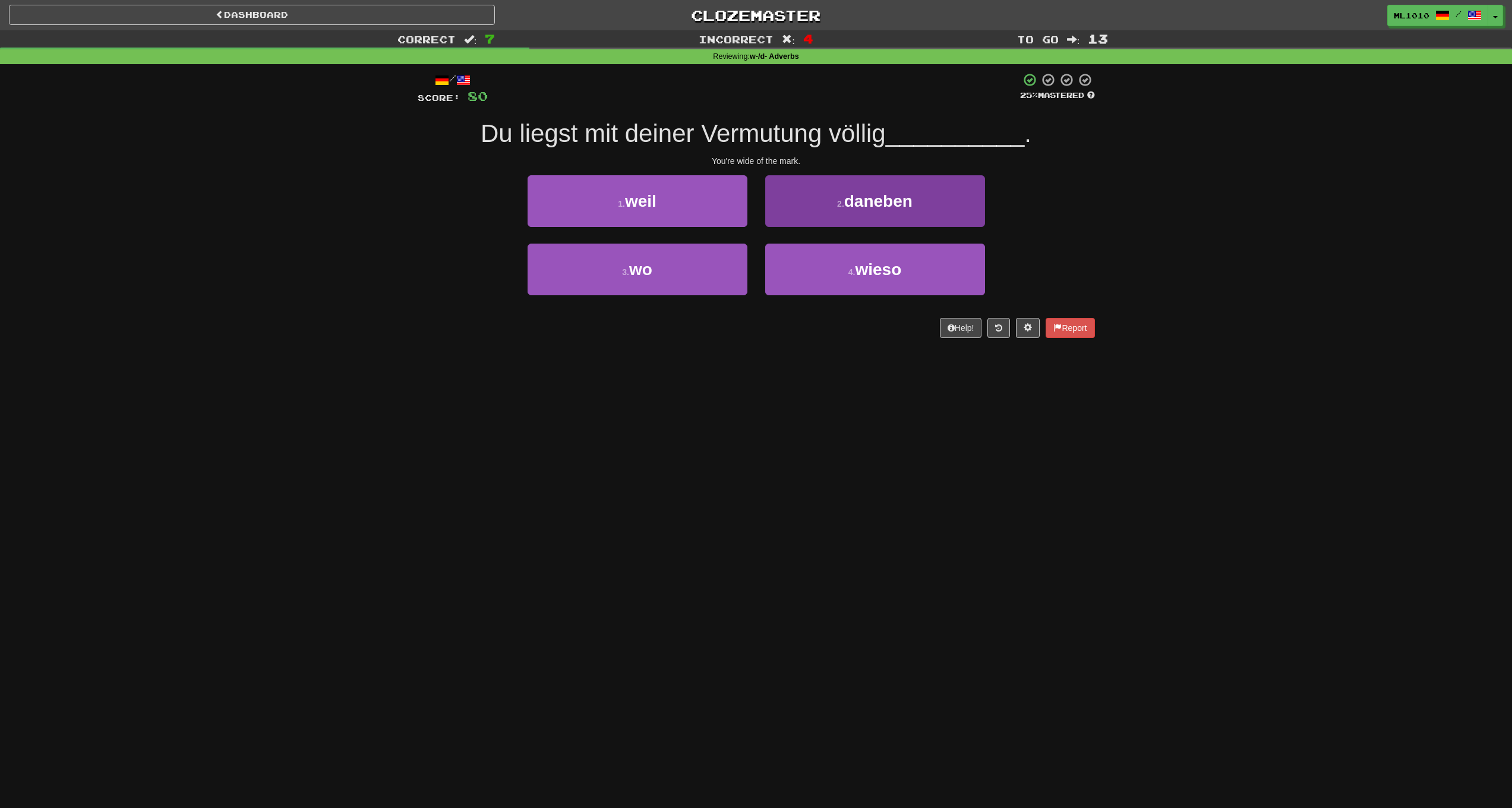
click at [881, 206] on span "daneben" at bounding box center [878, 201] width 68 height 19
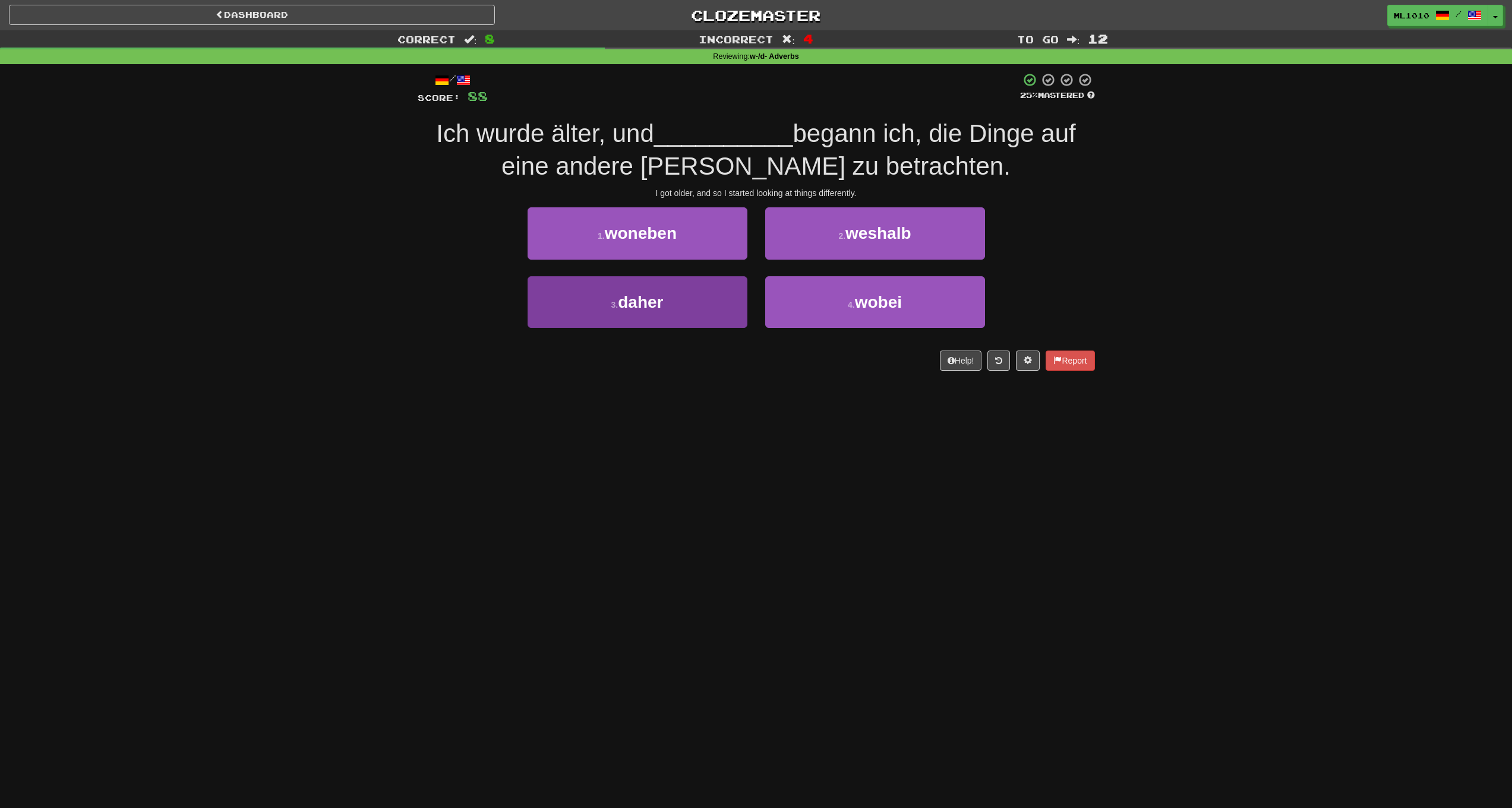
click at [714, 310] on button "3 . daher" at bounding box center [638, 302] width 220 height 52
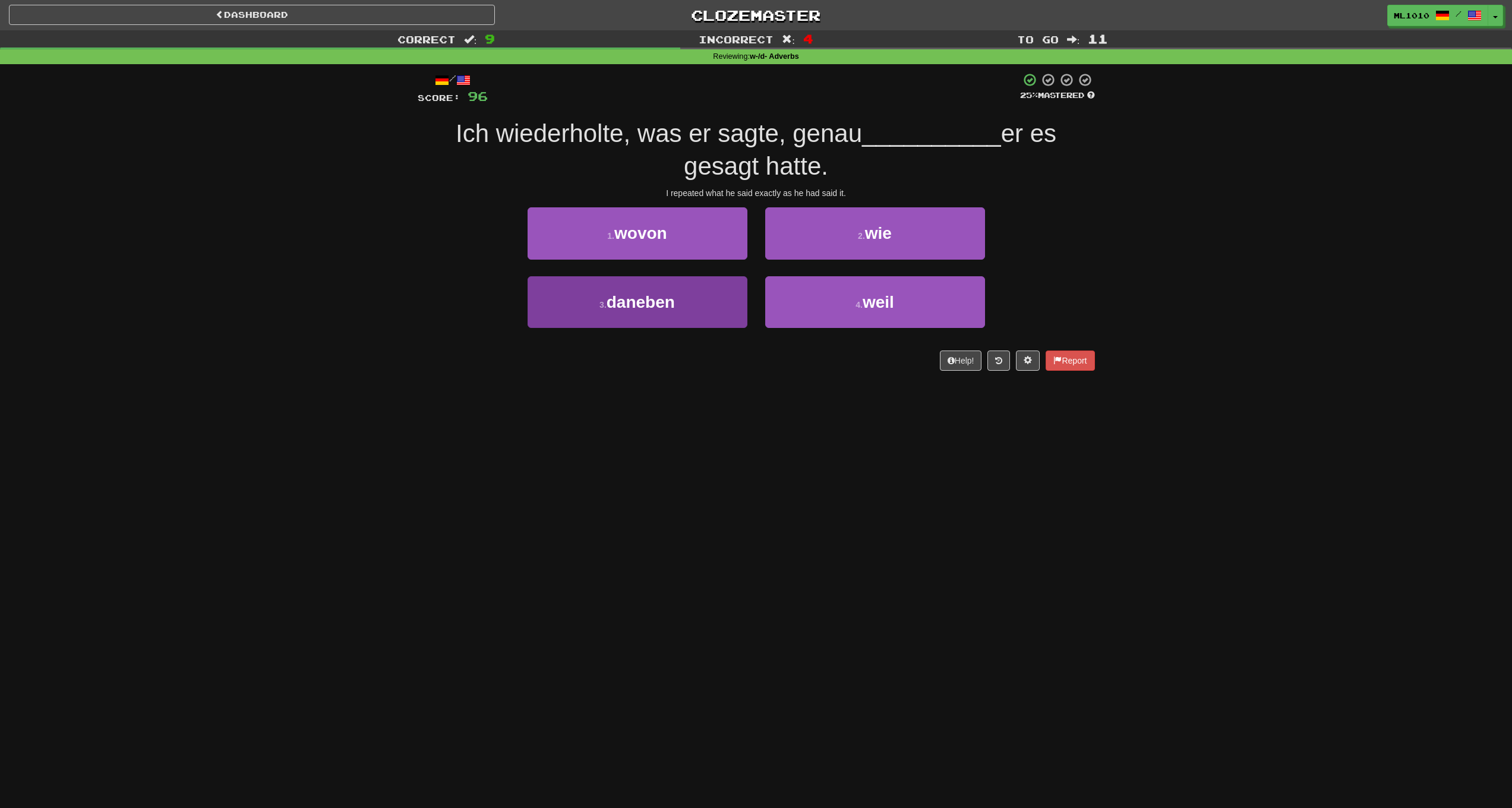
click at [701, 288] on button "3 . daneben" at bounding box center [638, 302] width 220 height 52
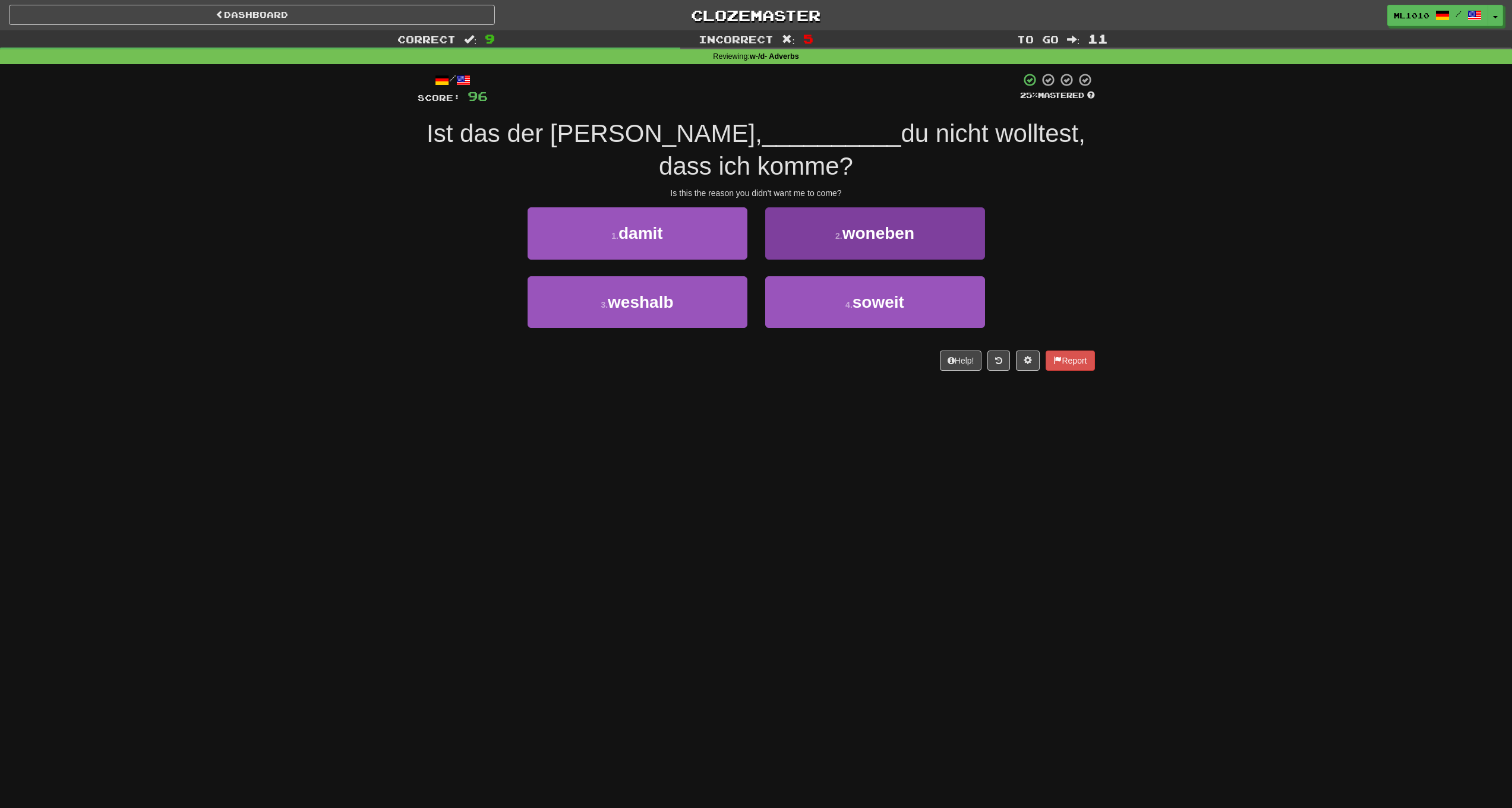
click at [863, 311] on button "4 . soweit" at bounding box center [875, 302] width 220 height 52
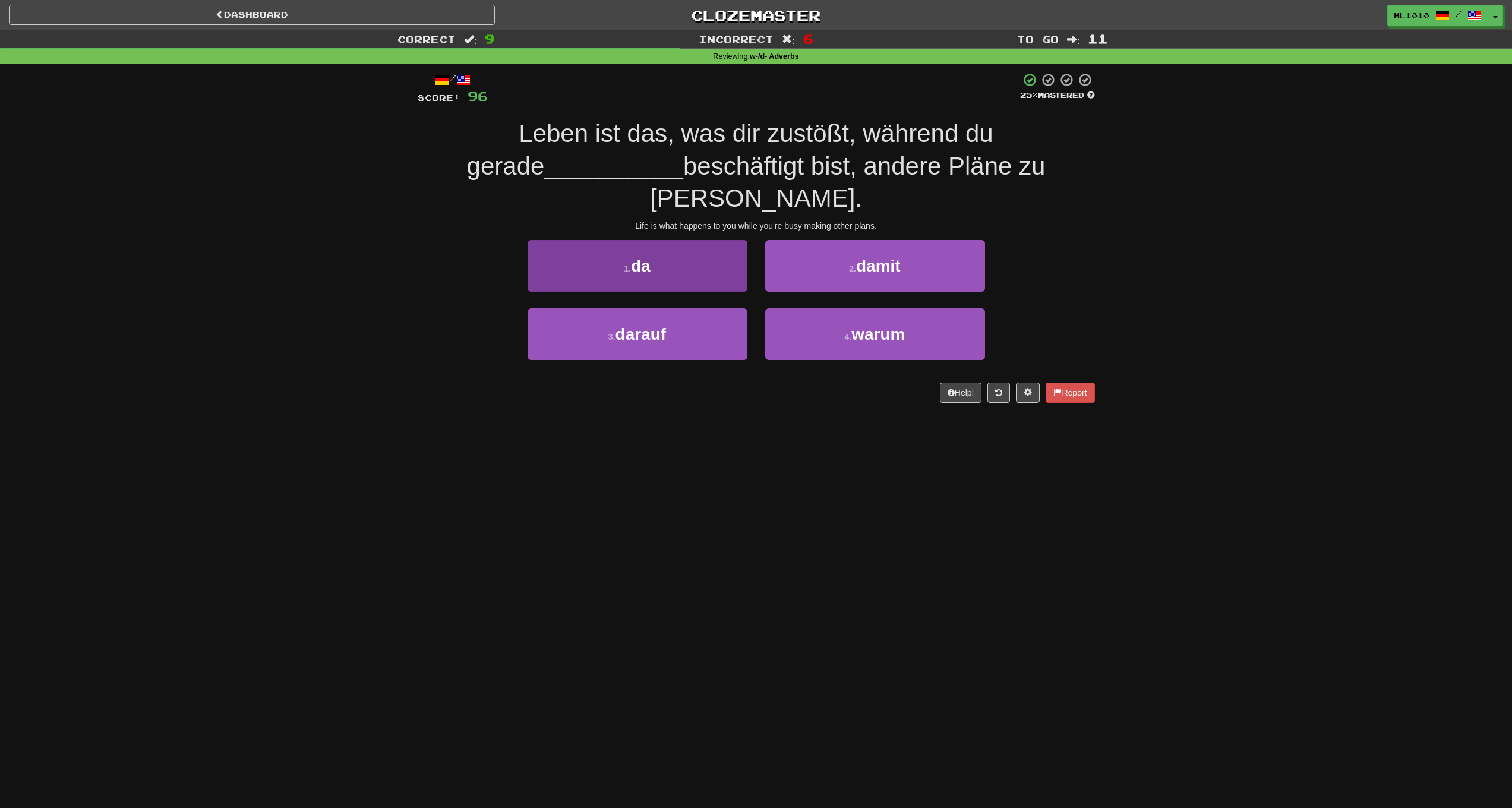
click at [715, 240] on button "1 . da" at bounding box center [638, 266] width 220 height 52
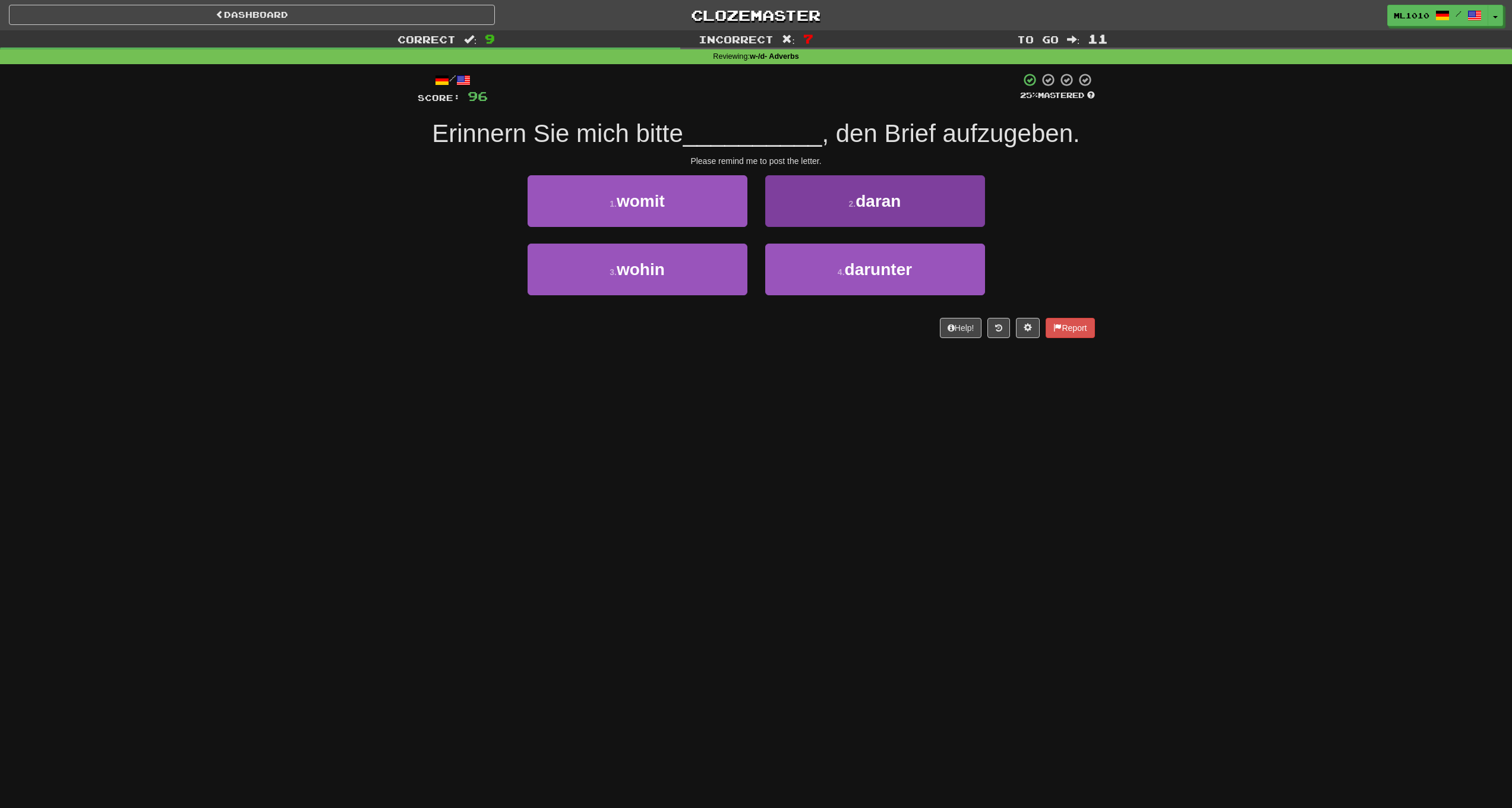
click at [847, 207] on button "2 . daran" at bounding box center [875, 201] width 220 height 52
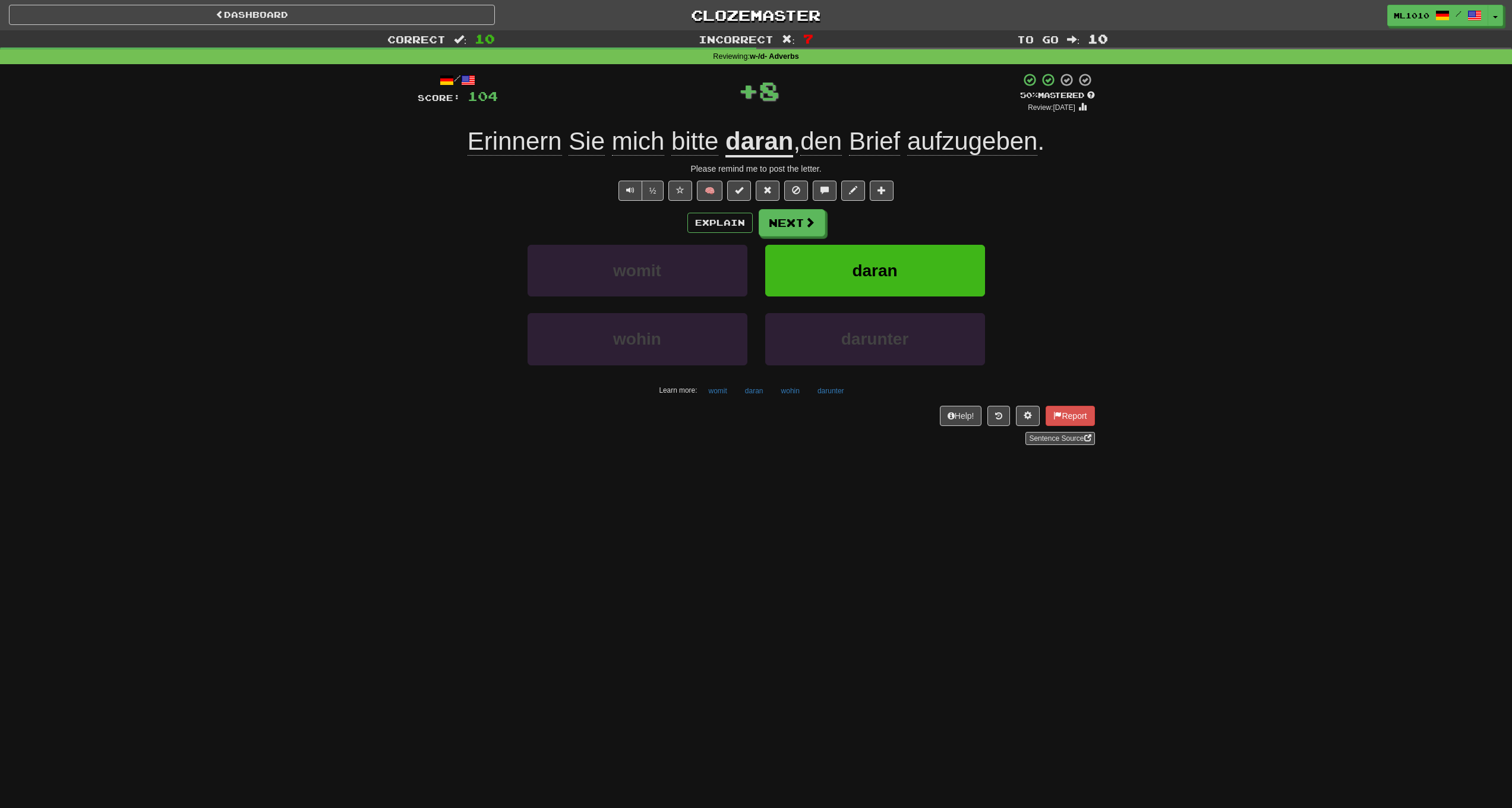
click at [767, 148] on u "daran" at bounding box center [760, 142] width 68 height 30
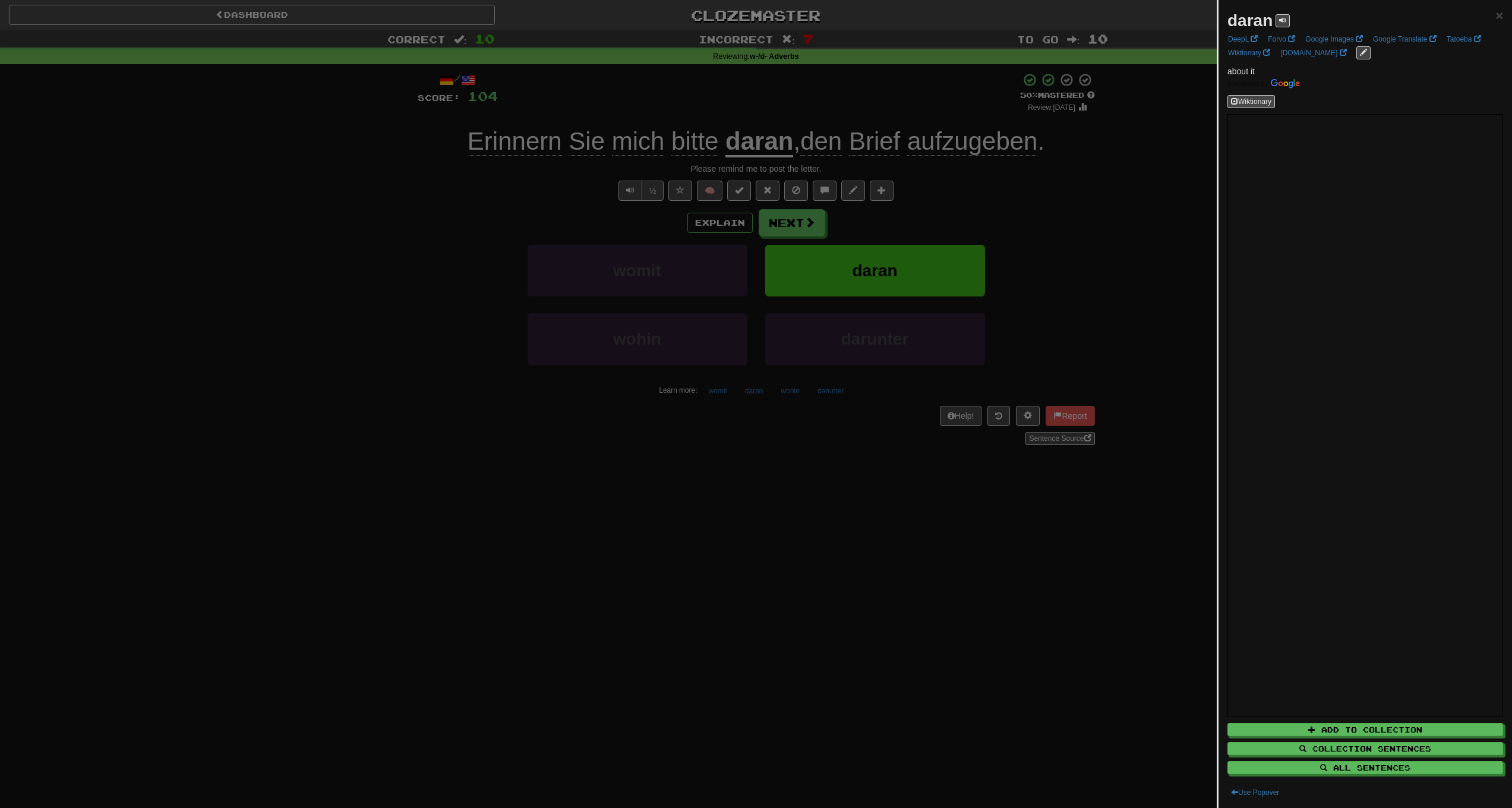
click at [429, 266] on div at bounding box center [756, 404] width 1512 height 808
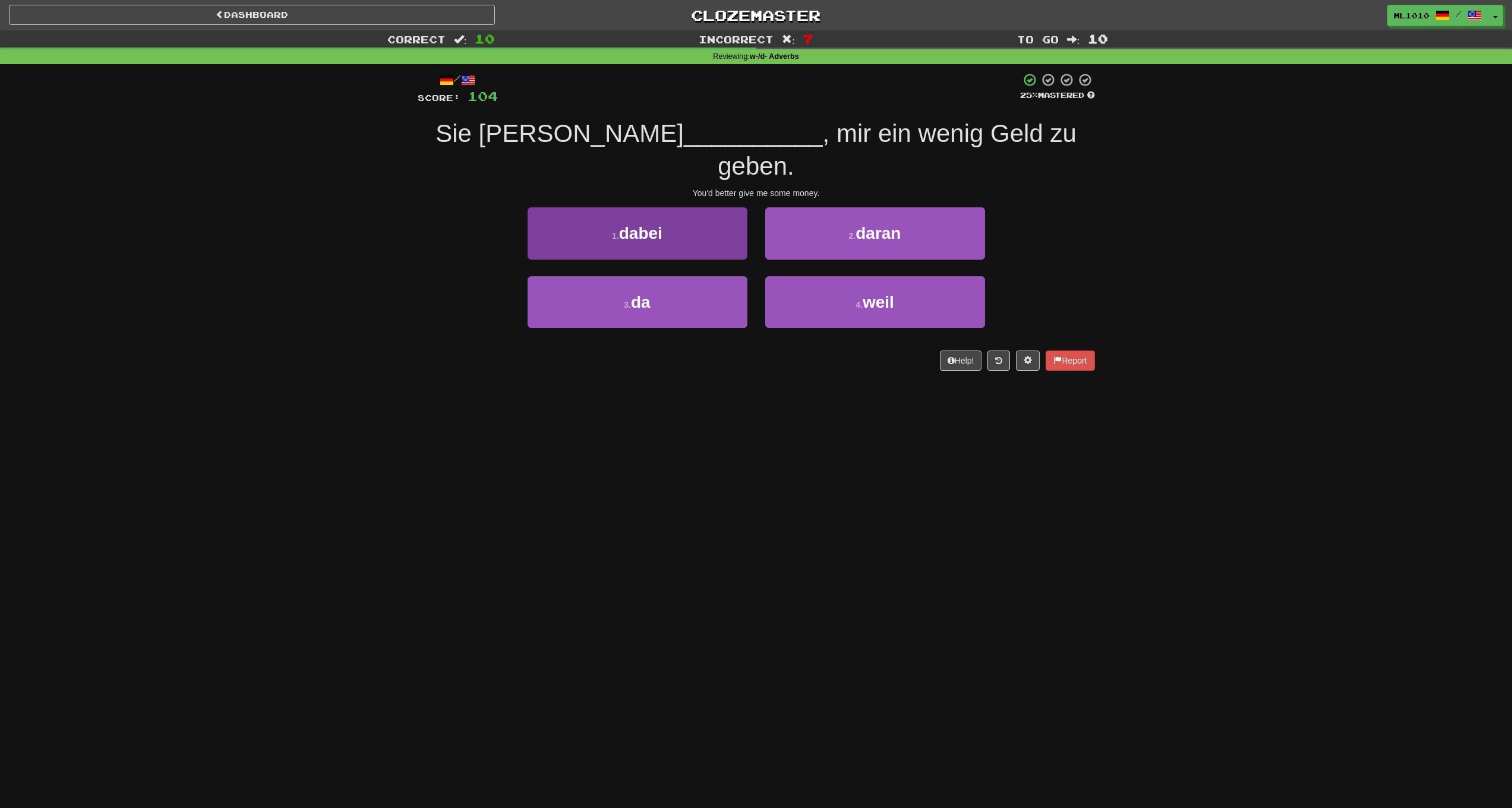
click at [728, 211] on button "1 . dabei" at bounding box center [638, 233] width 220 height 52
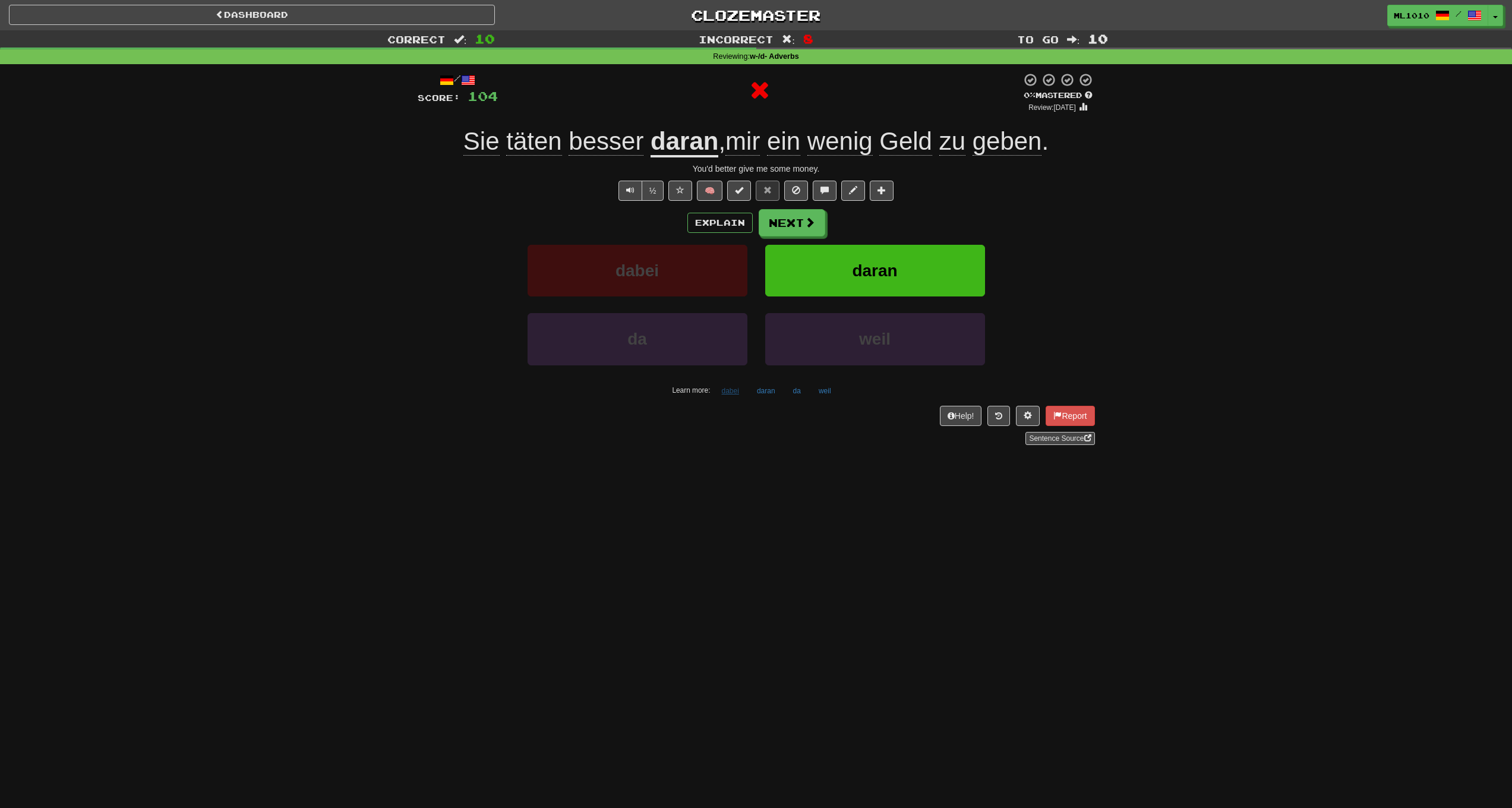
click at [732, 391] on button "dabei" at bounding box center [730, 391] width 30 height 18
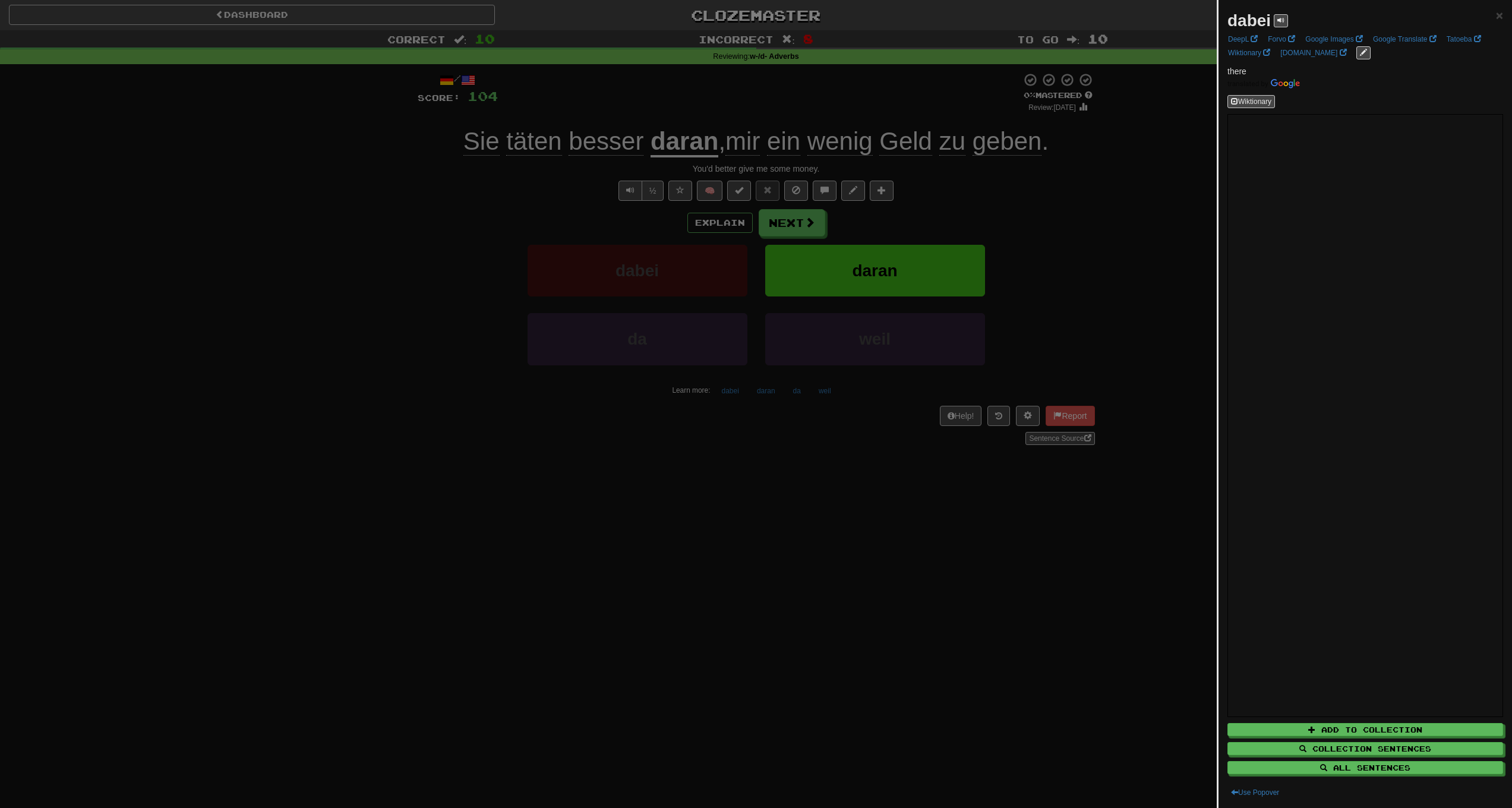
click at [719, 465] on div at bounding box center [756, 404] width 1512 height 808
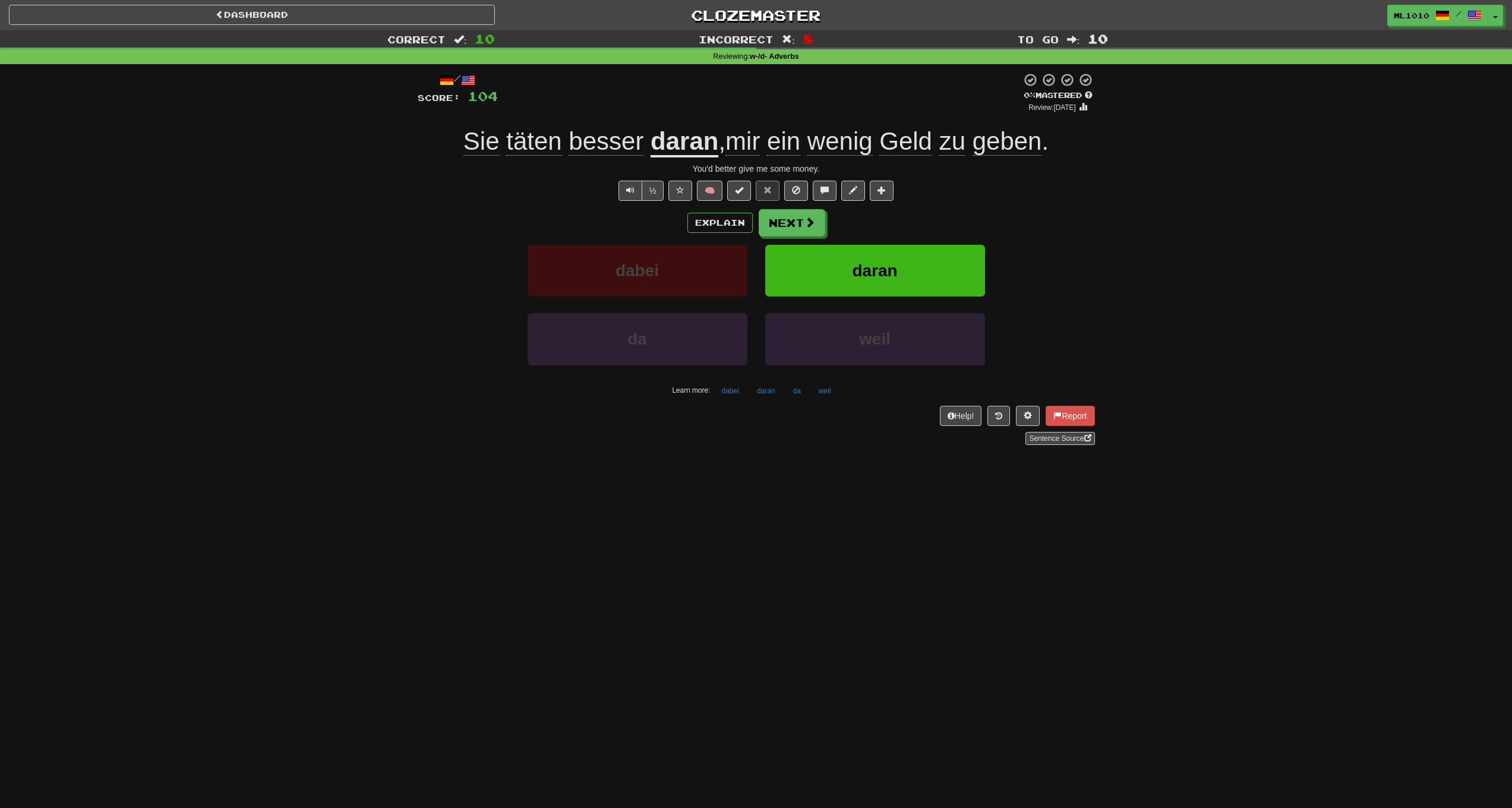
click at [693, 149] on u "daran" at bounding box center [684, 142] width 68 height 30
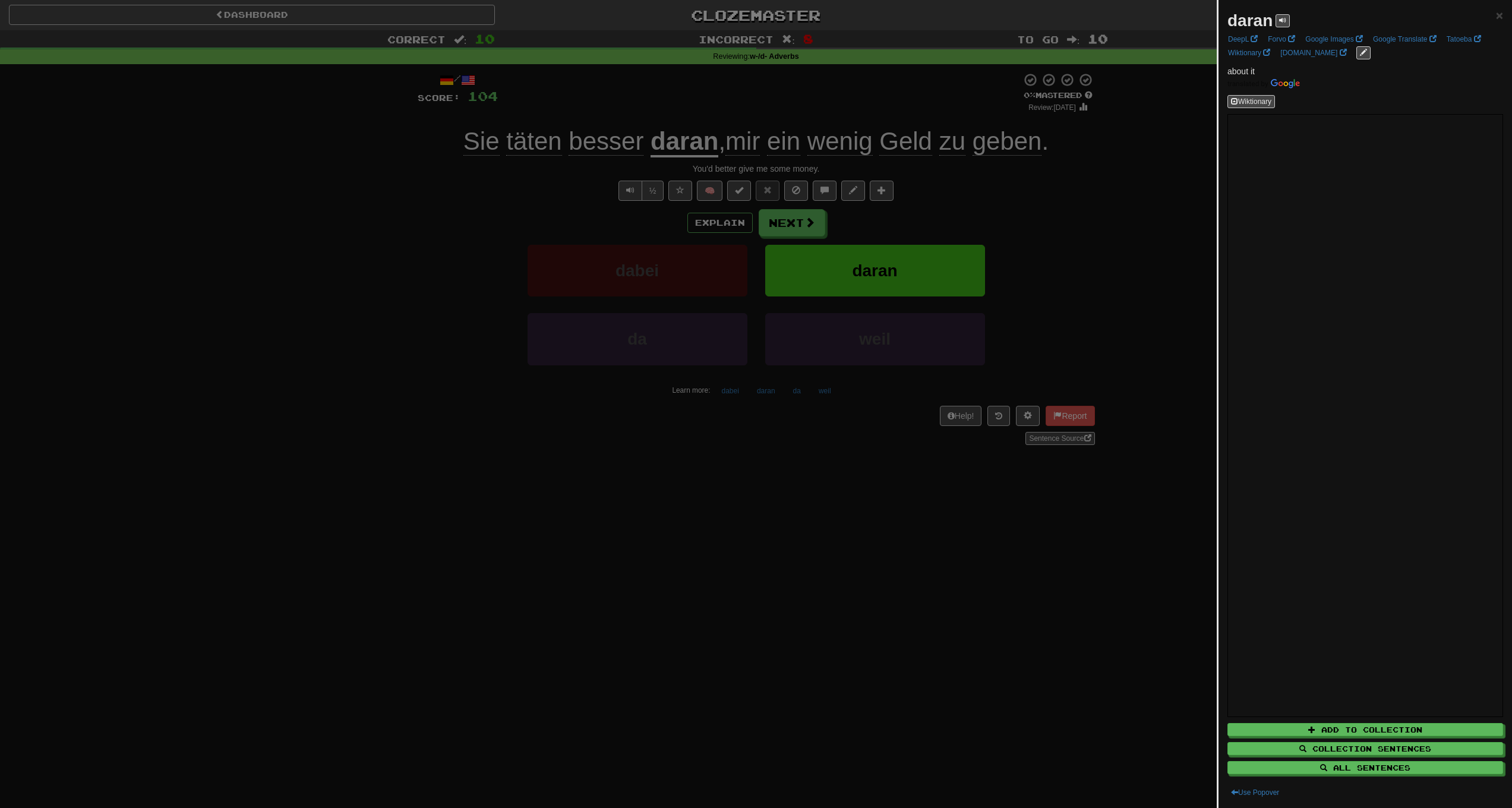
drag, startPoint x: 813, startPoint y: 533, endPoint x: 829, endPoint y: 534, distance: 16.0
click at [814, 533] on div at bounding box center [756, 404] width 1512 height 808
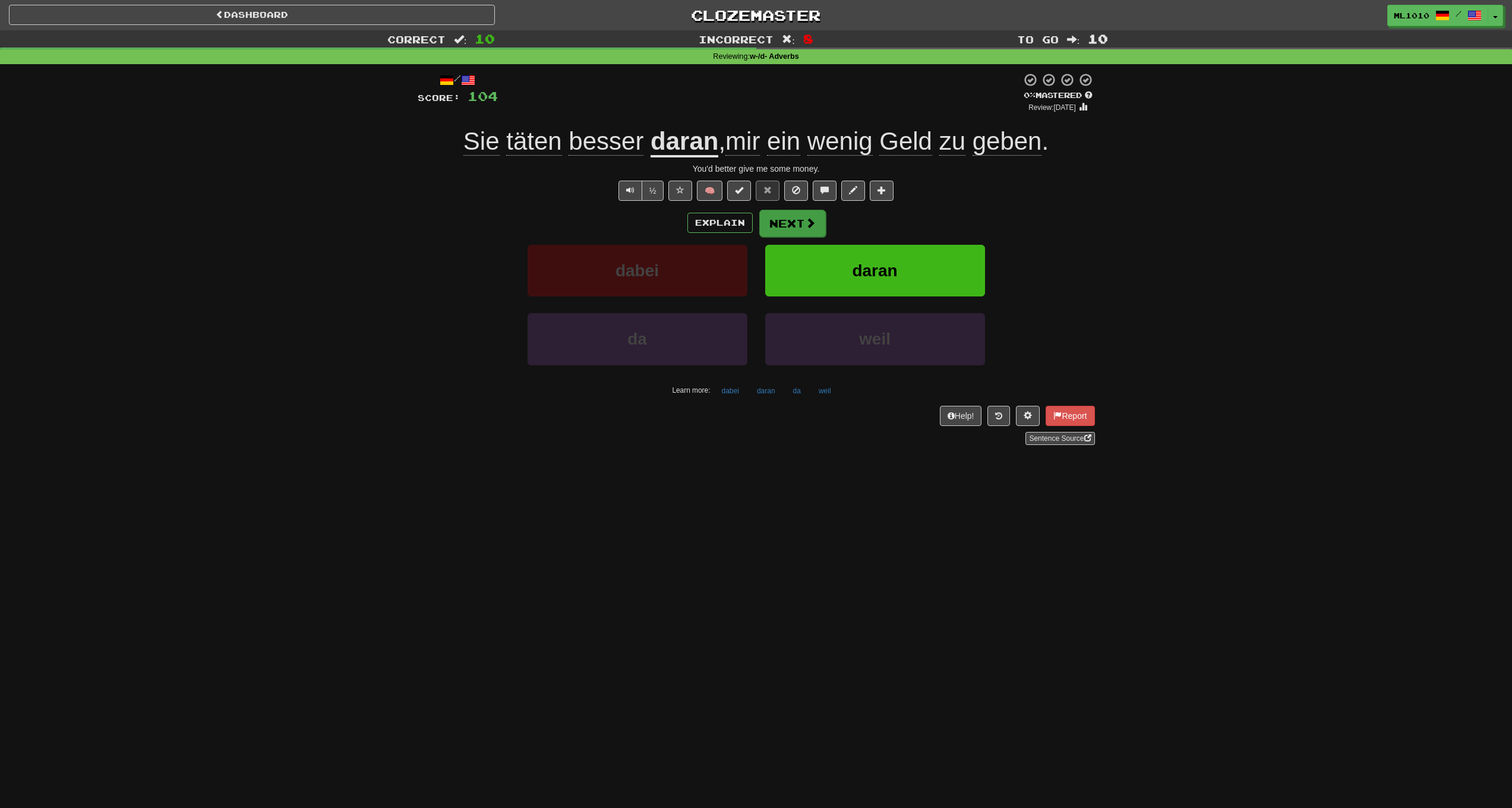
click at [800, 229] on button "Next" at bounding box center [793, 223] width 66 height 27
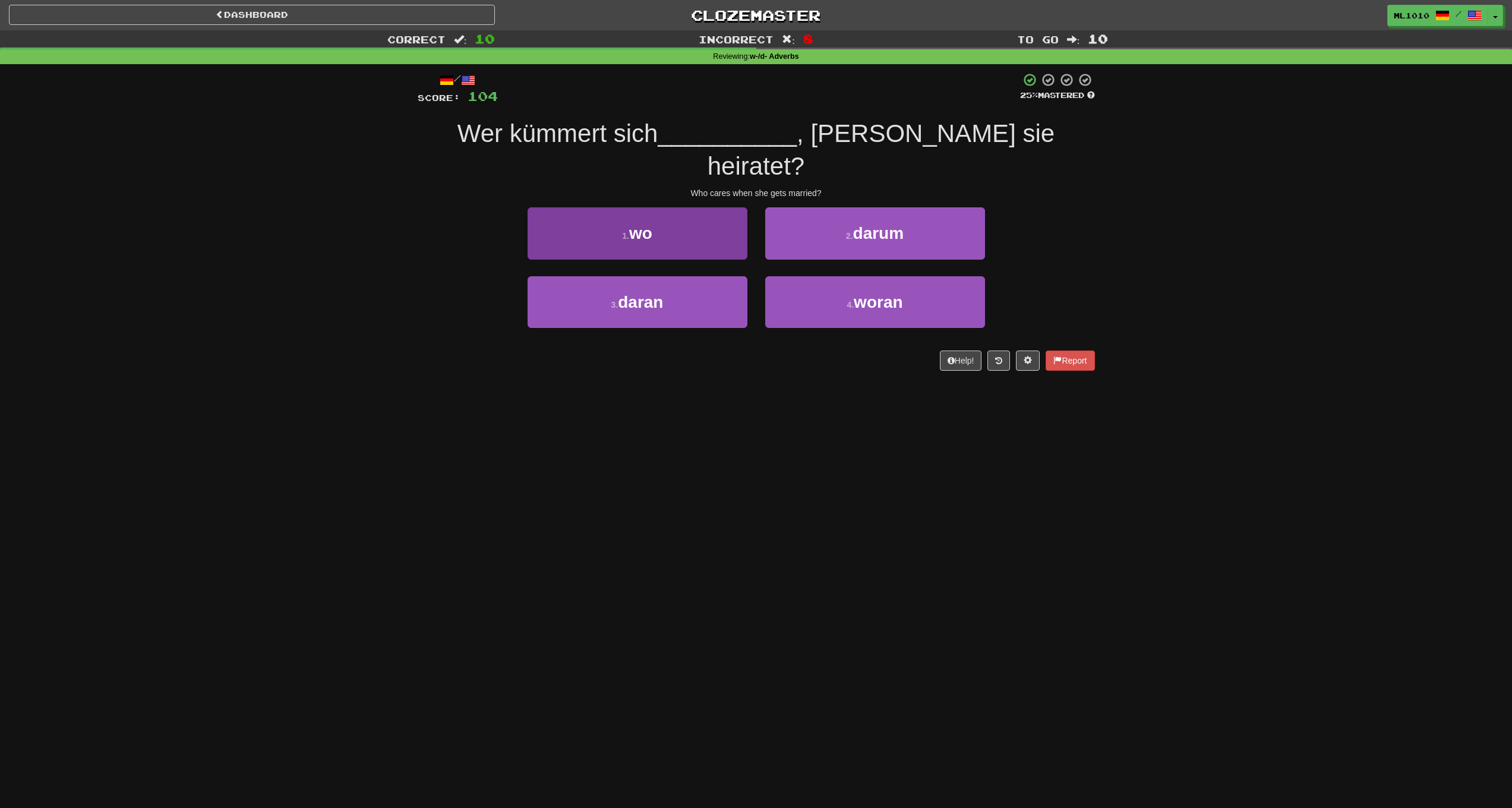
click at [726, 216] on button "1 . wo" at bounding box center [638, 233] width 220 height 52
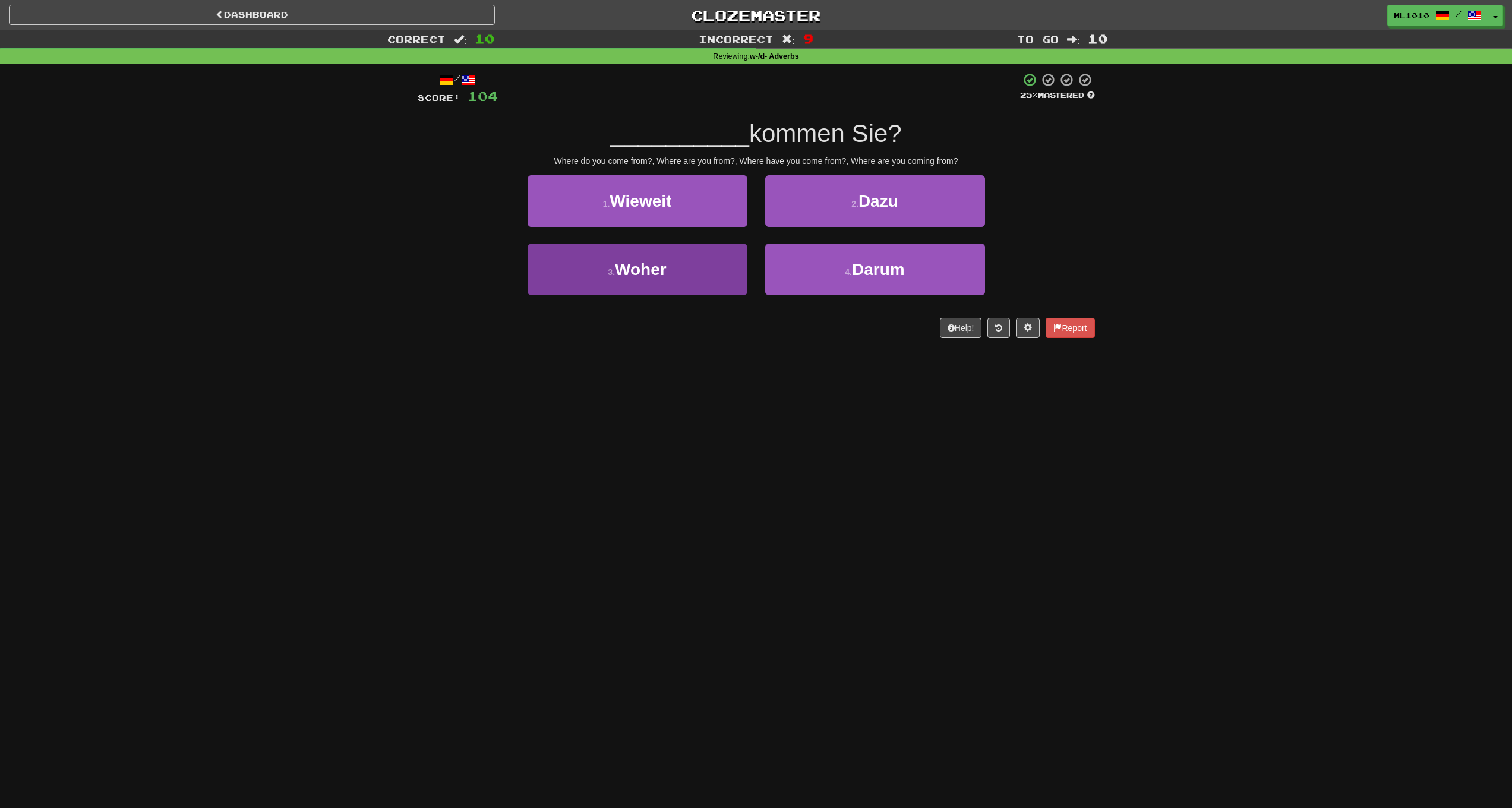
click at [702, 276] on button "3 . Woher" at bounding box center [638, 269] width 220 height 52
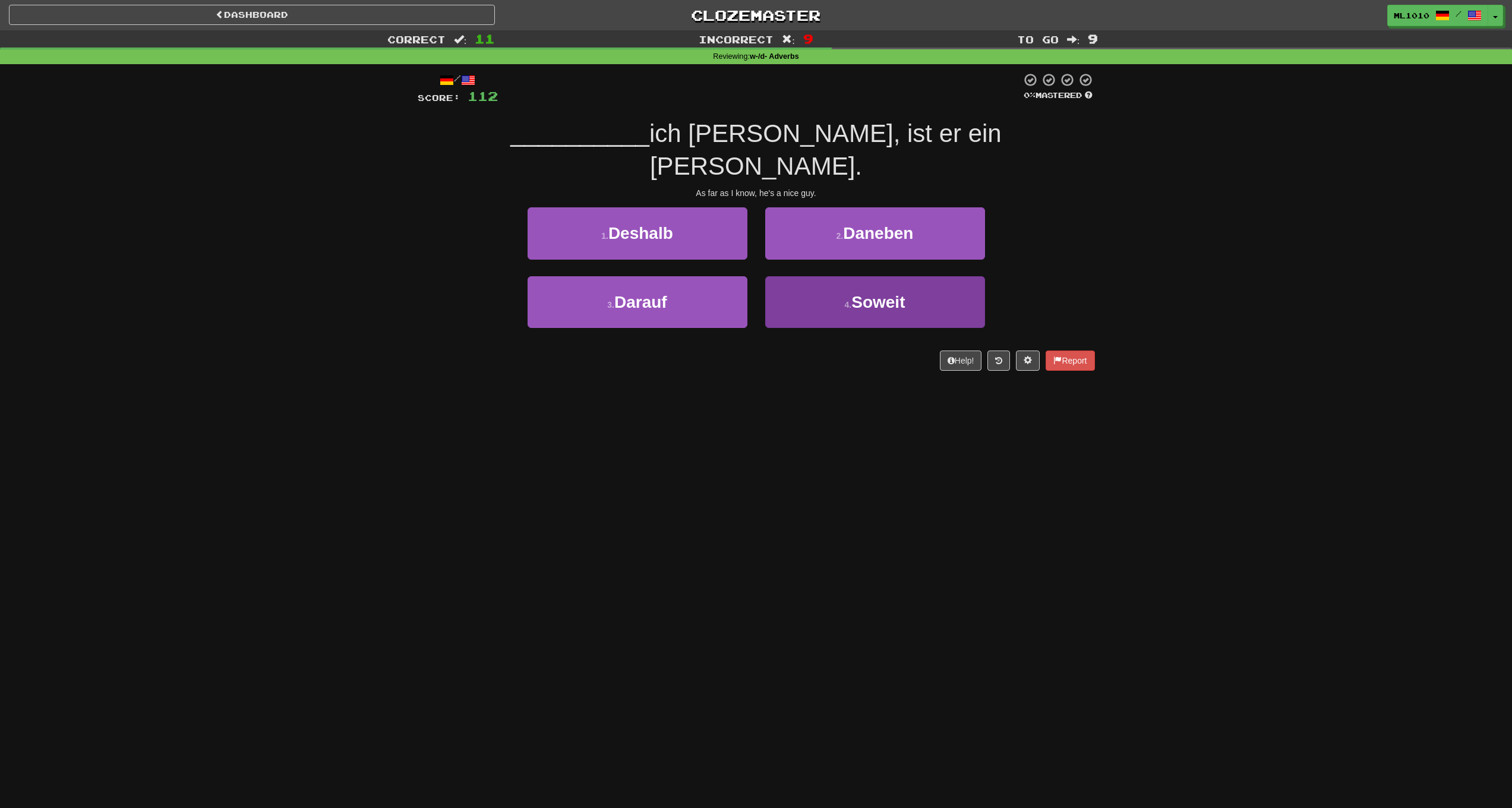
click at [816, 276] on button "4 . Soweit" at bounding box center [875, 302] width 220 height 52
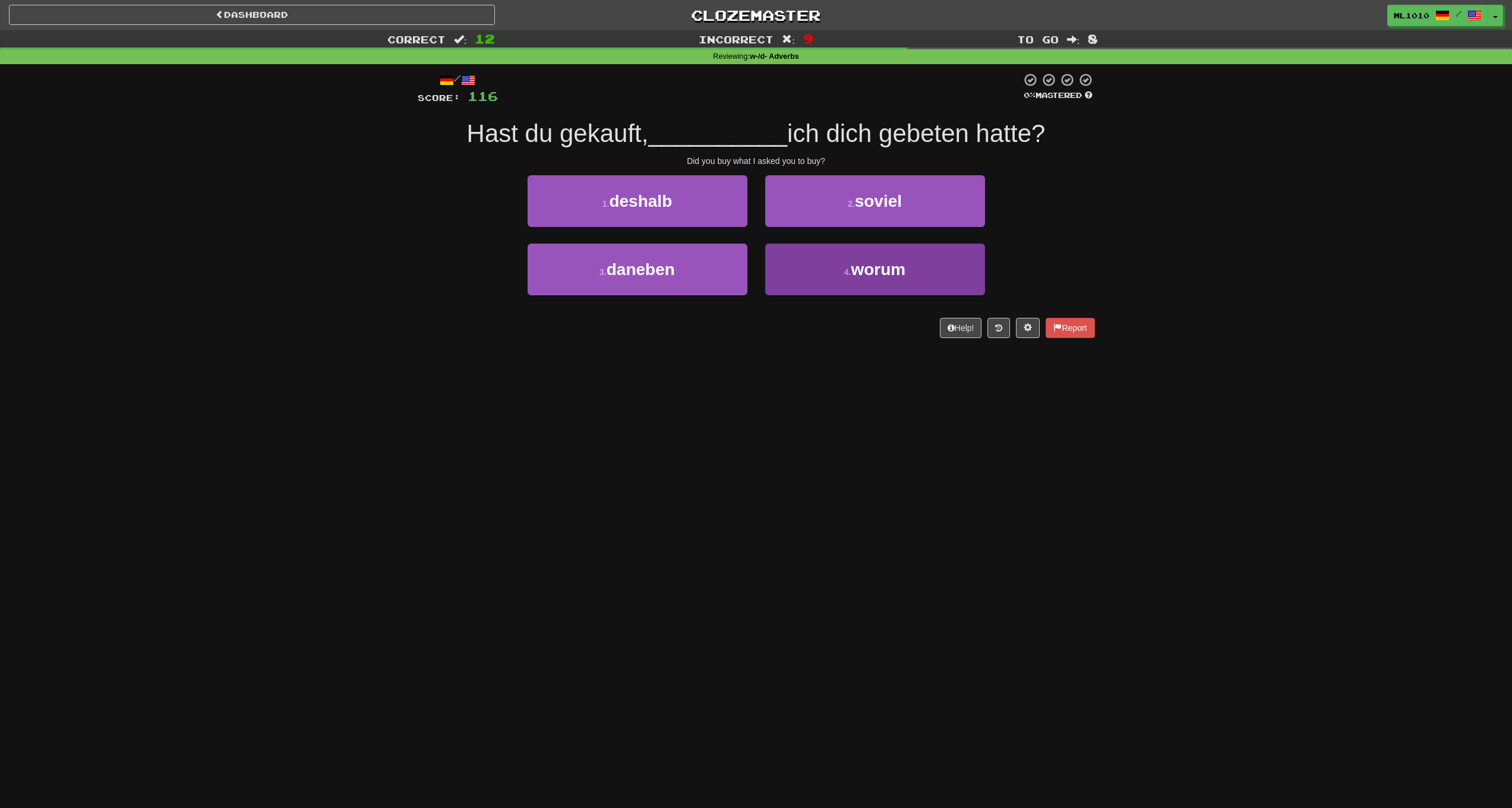
click at [862, 257] on button "4 . worum" at bounding box center [875, 269] width 220 height 52
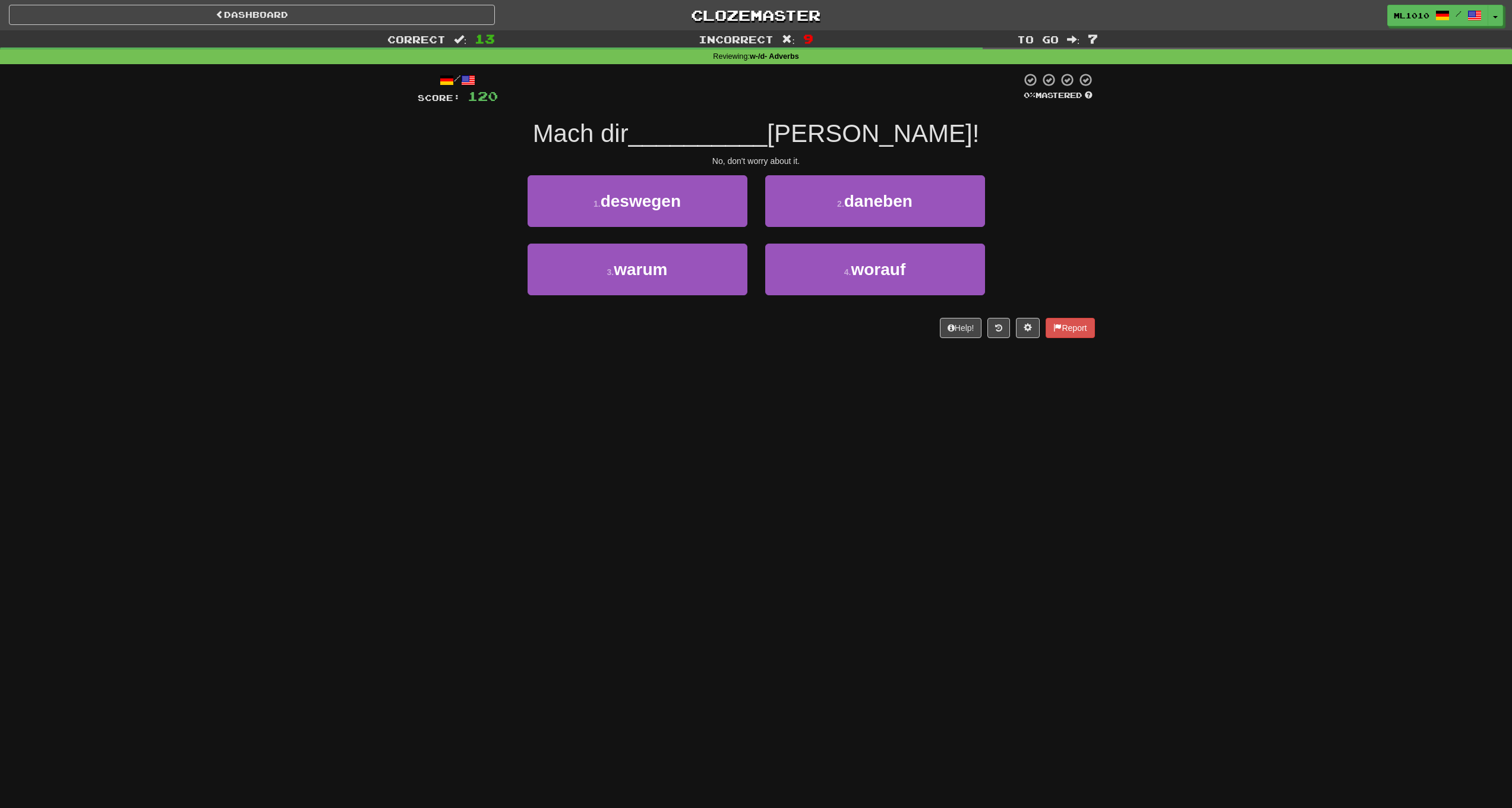
click at [662, 211] on button "1 . deswegen" at bounding box center [638, 201] width 220 height 52
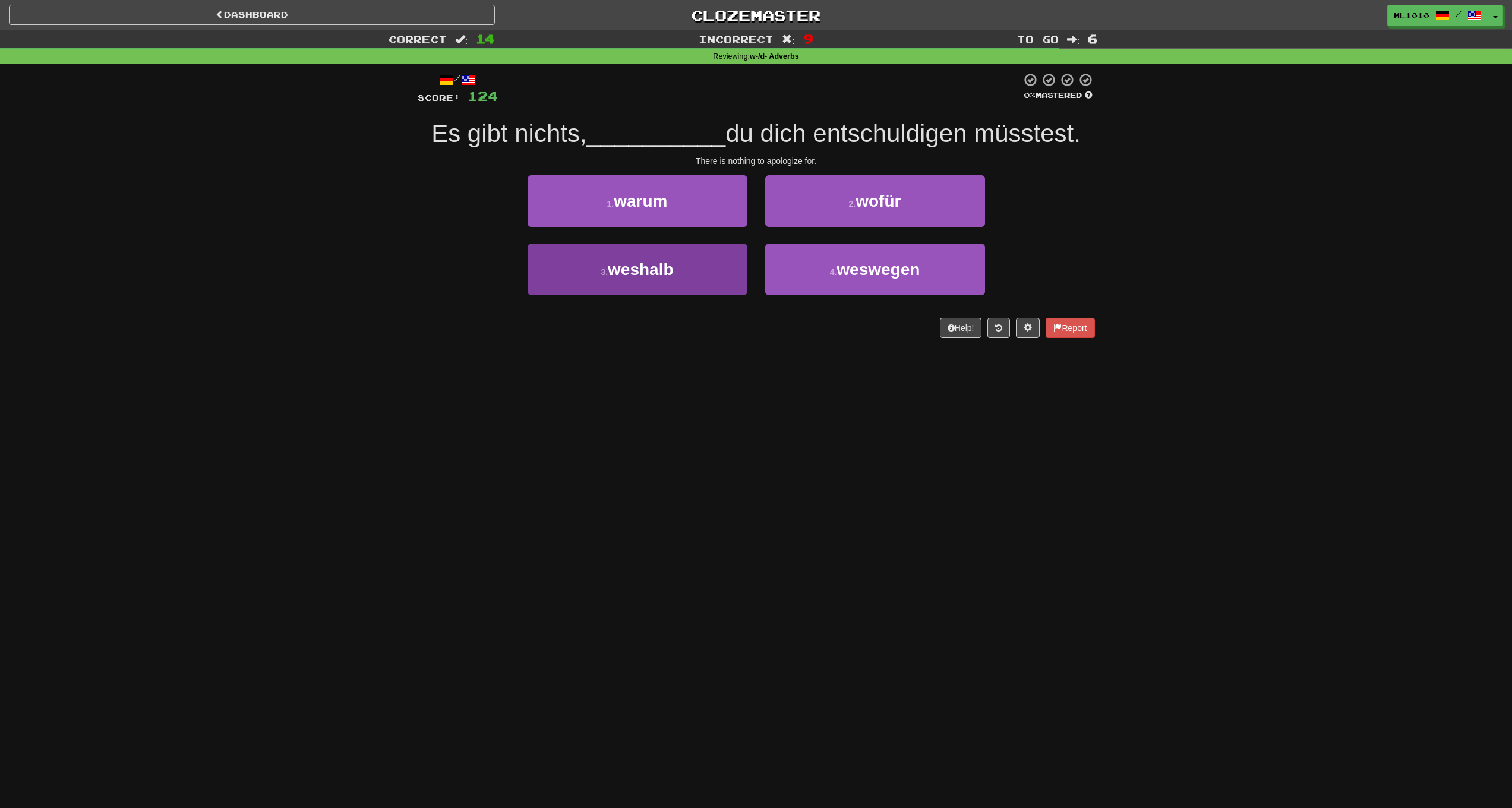
click at [709, 267] on button "3 . weshalb" at bounding box center [638, 269] width 220 height 52
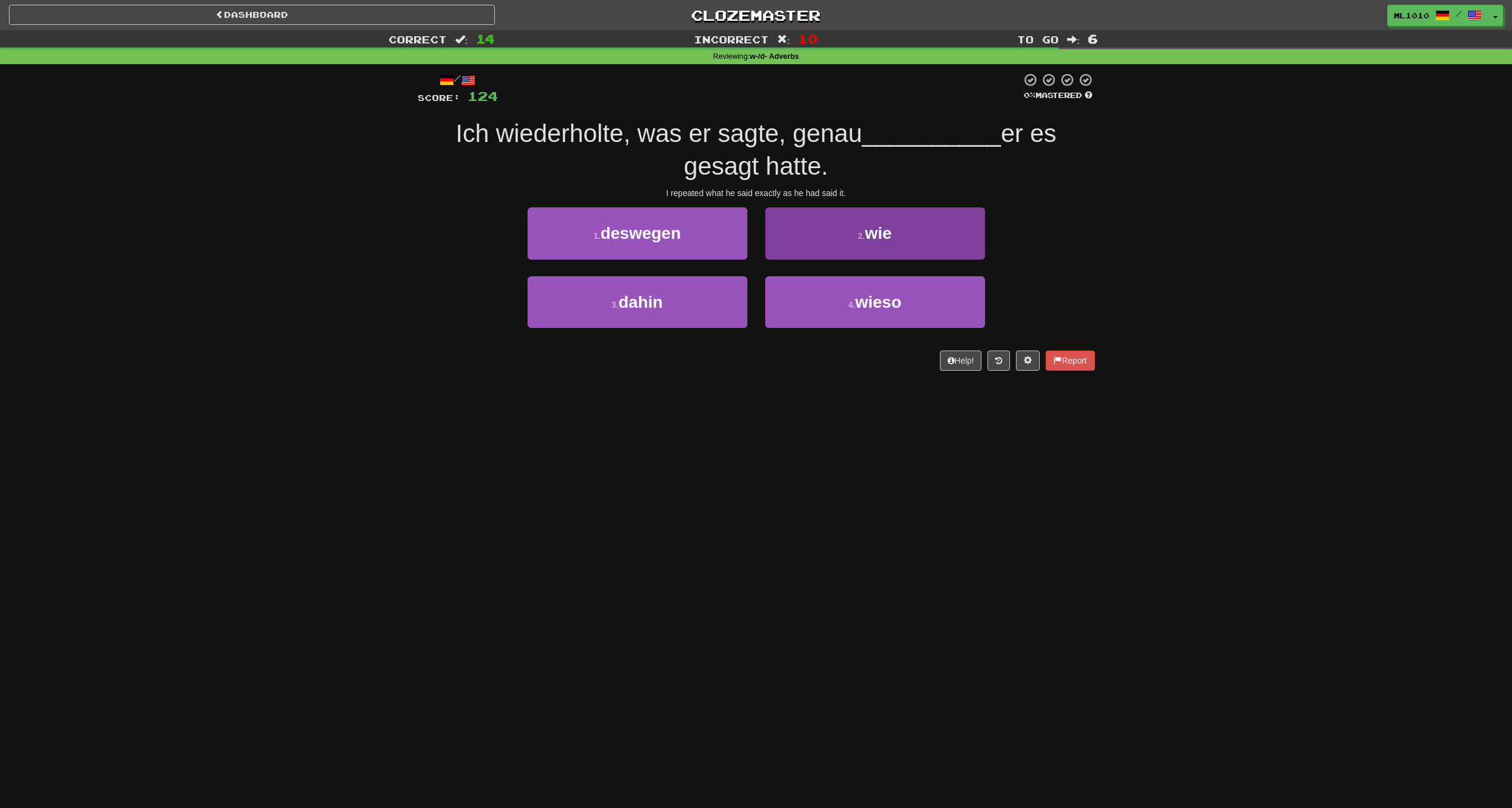
click at [880, 240] on span "wie" at bounding box center [879, 233] width 27 height 19
drag, startPoint x: 821, startPoint y: 302, endPoint x: 857, endPoint y: 304, distance: 36.1
click at [826, 303] on button "4 . weshalb" at bounding box center [875, 302] width 220 height 52
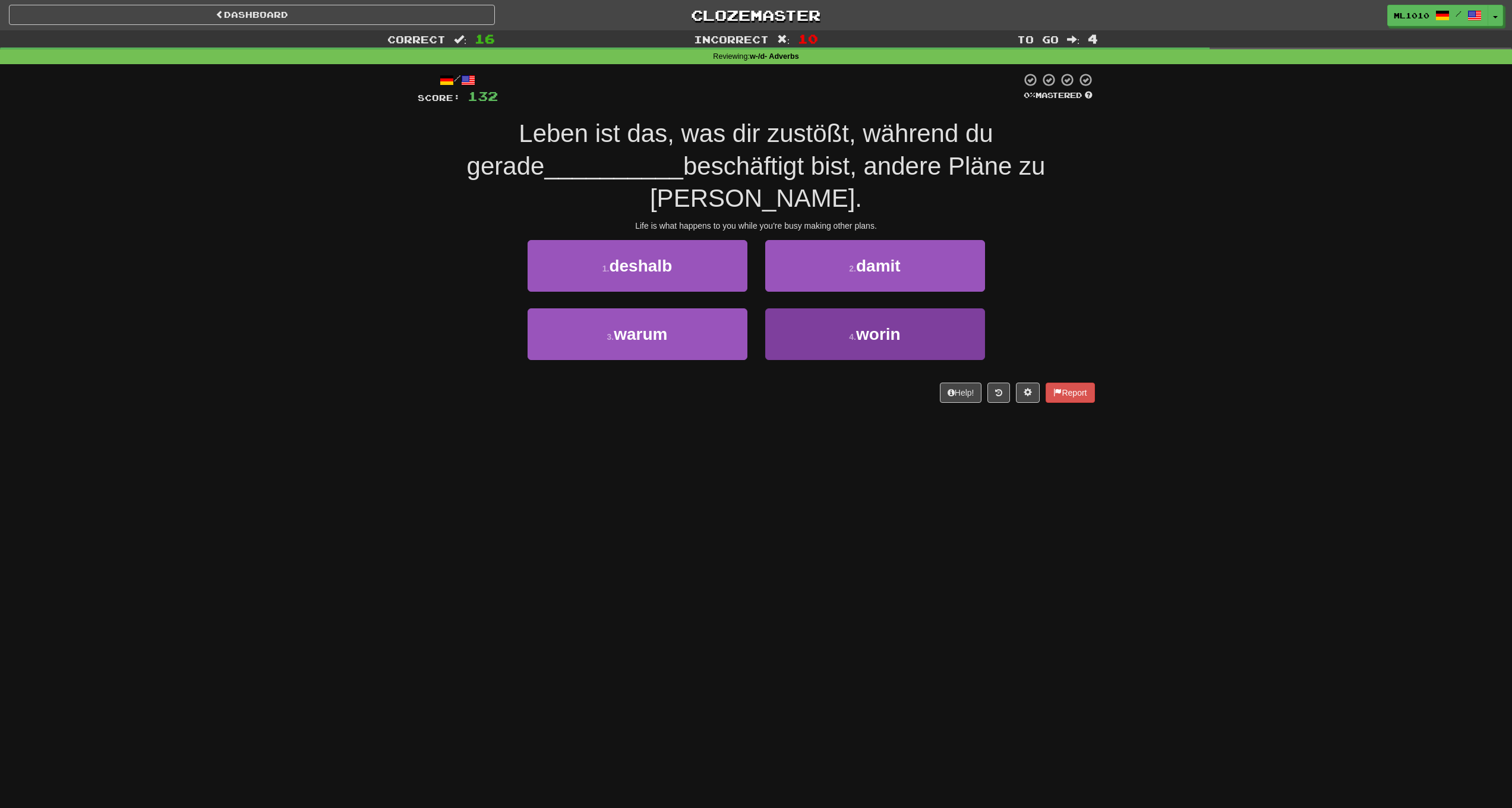
click at [820, 308] on button "4 . worin" at bounding box center [875, 334] width 220 height 52
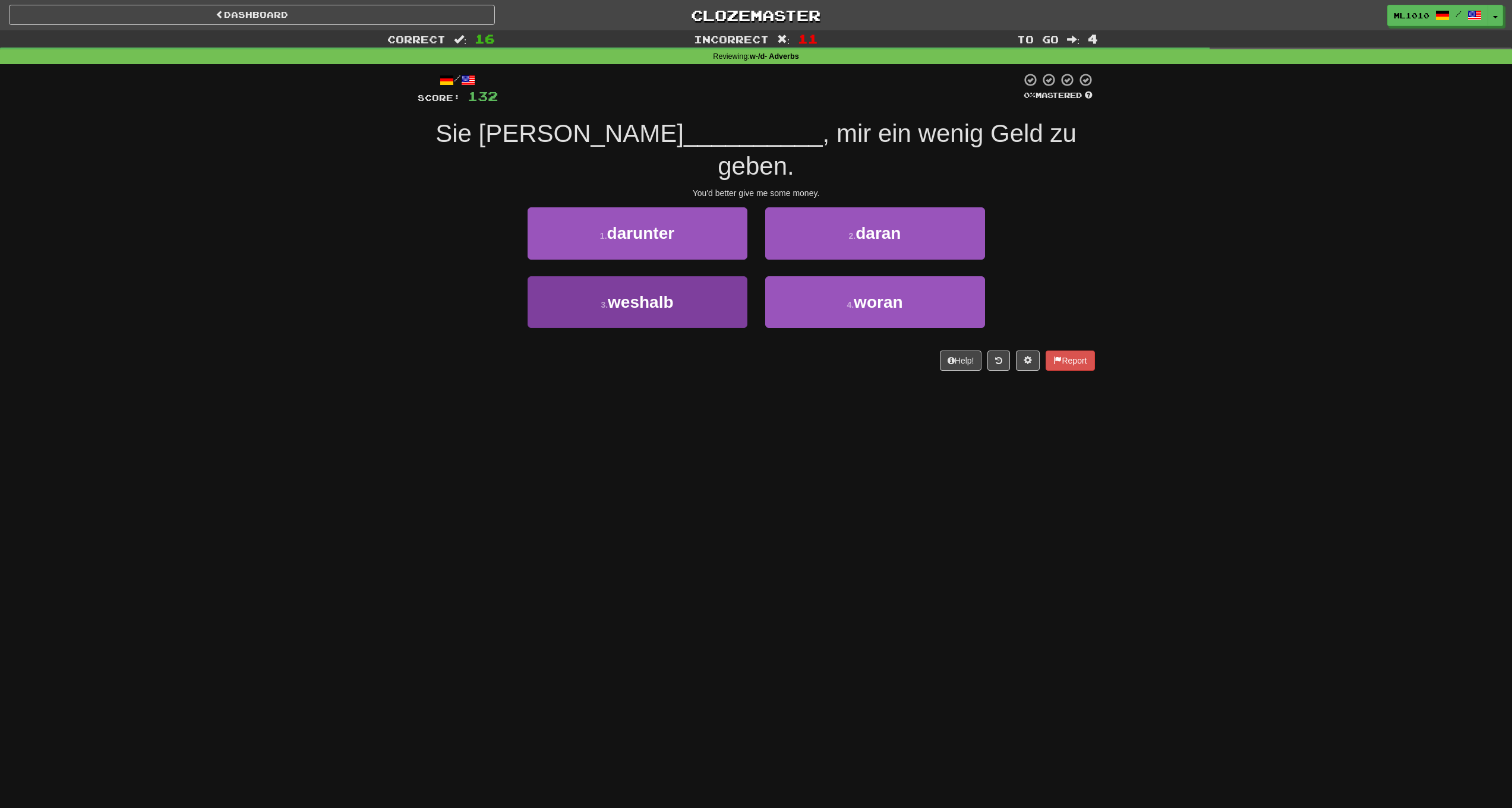
click at [702, 276] on button "3 . weshalb" at bounding box center [638, 302] width 220 height 52
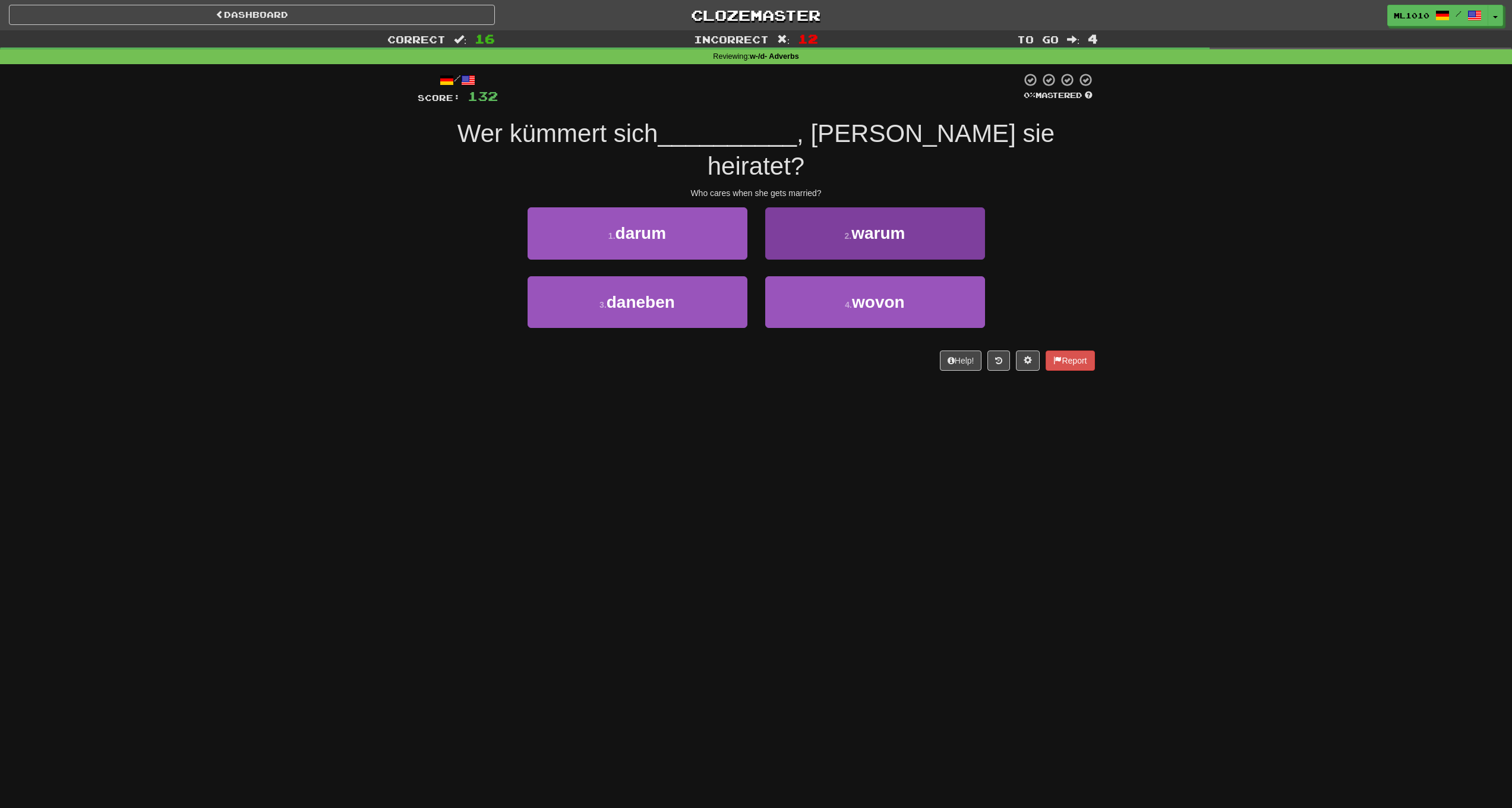
click at [820, 218] on button "2 . warum" at bounding box center [875, 233] width 220 height 52
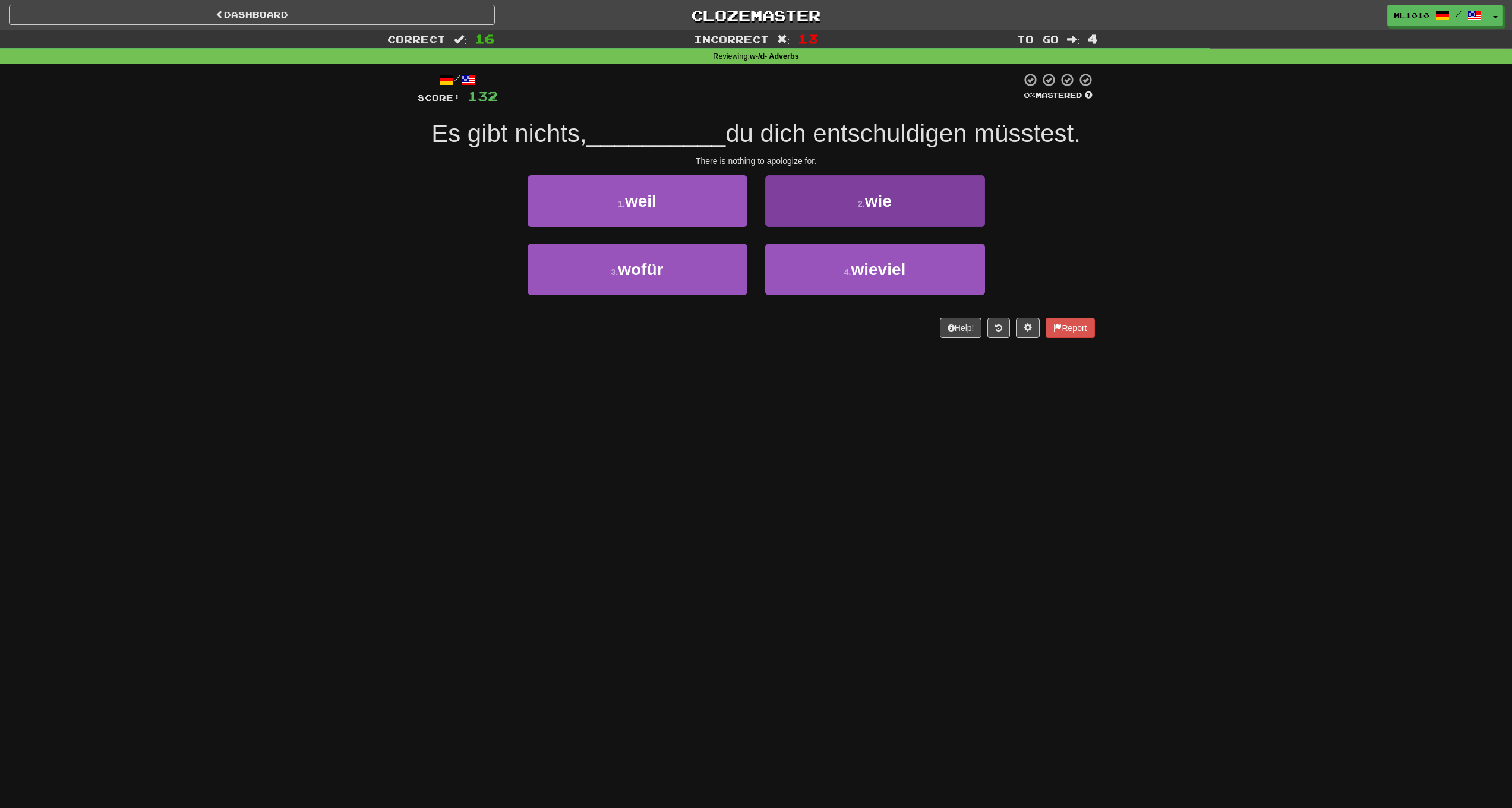
click at [892, 195] on span "wie" at bounding box center [879, 201] width 27 height 19
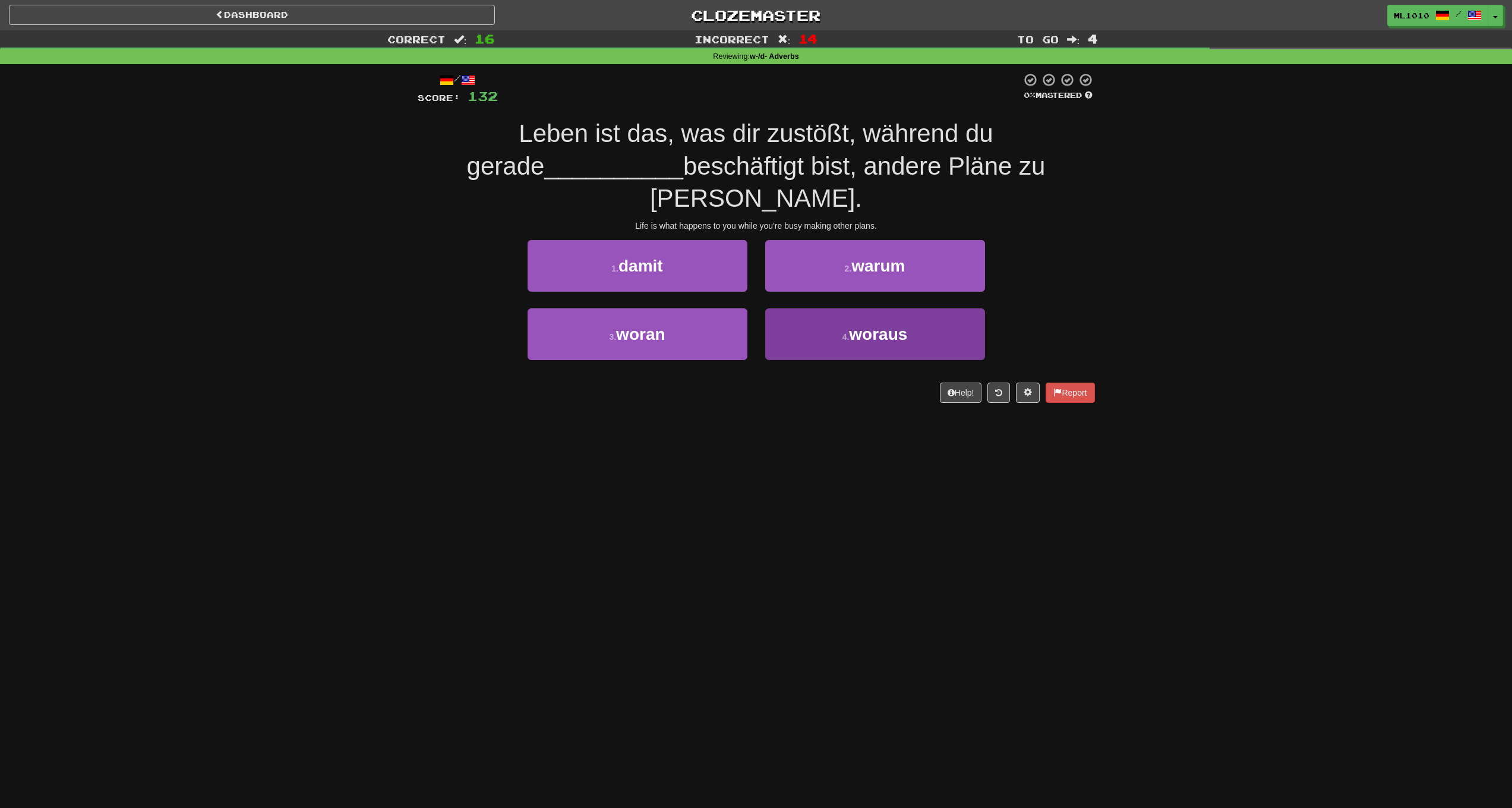
click at [850, 308] on button "4 . woraus" at bounding box center [875, 334] width 220 height 52
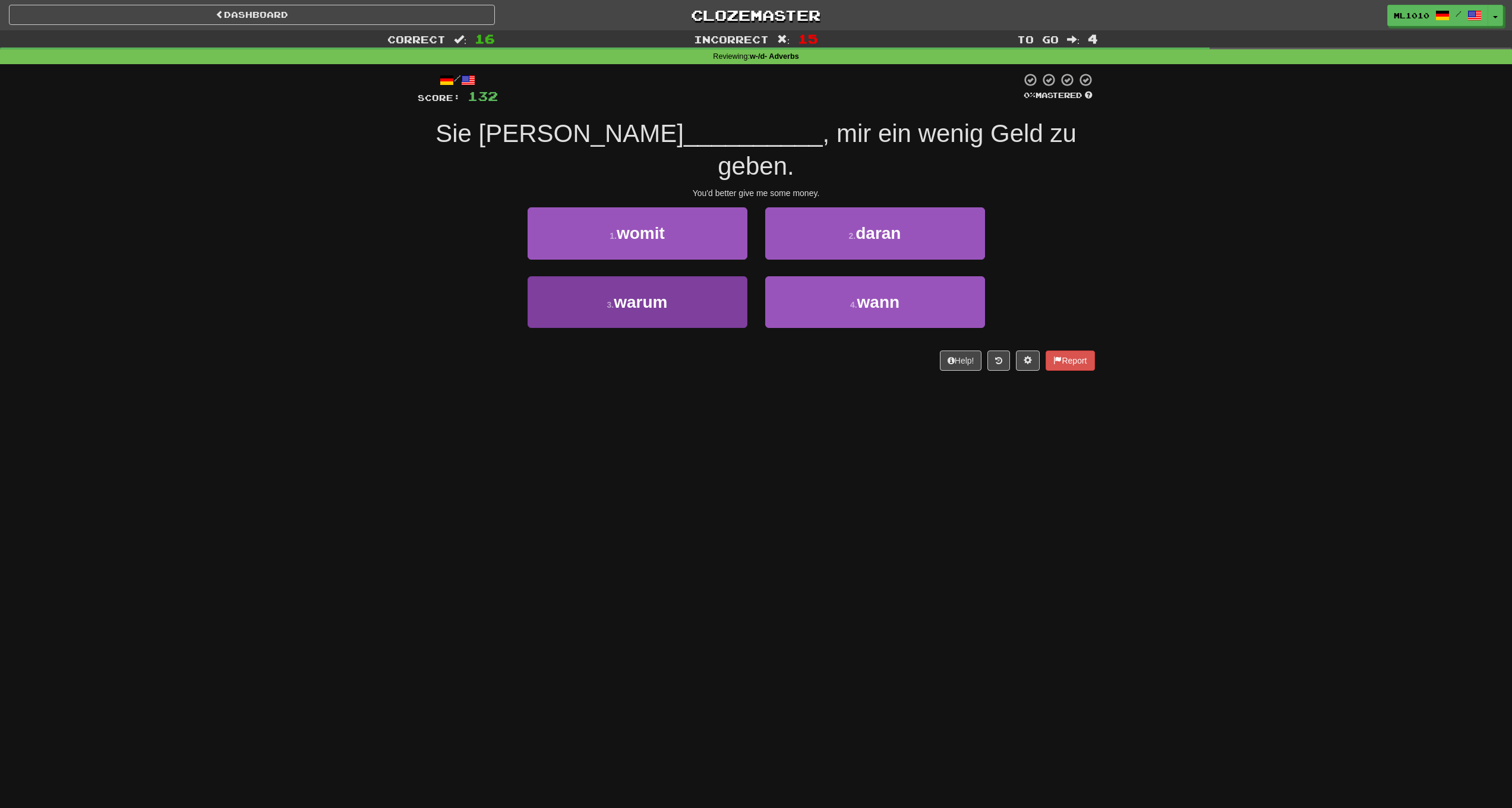
click at [692, 276] on button "3 . warum" at bounding box center [638, 302] width 220 height 52
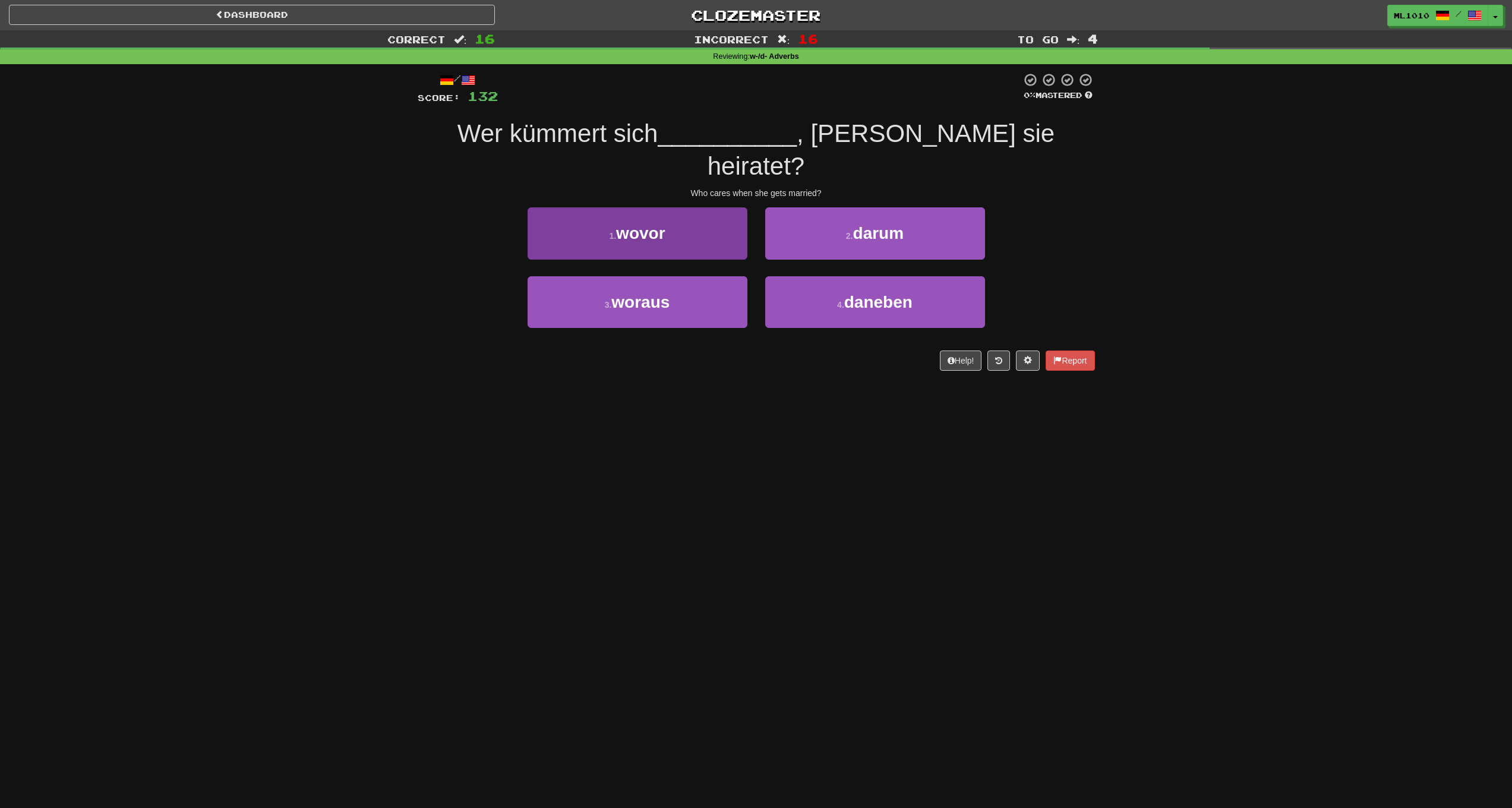
click at [700, 208] on button "1 . wovor" at bounding box center [638, 233] width 220 height 52
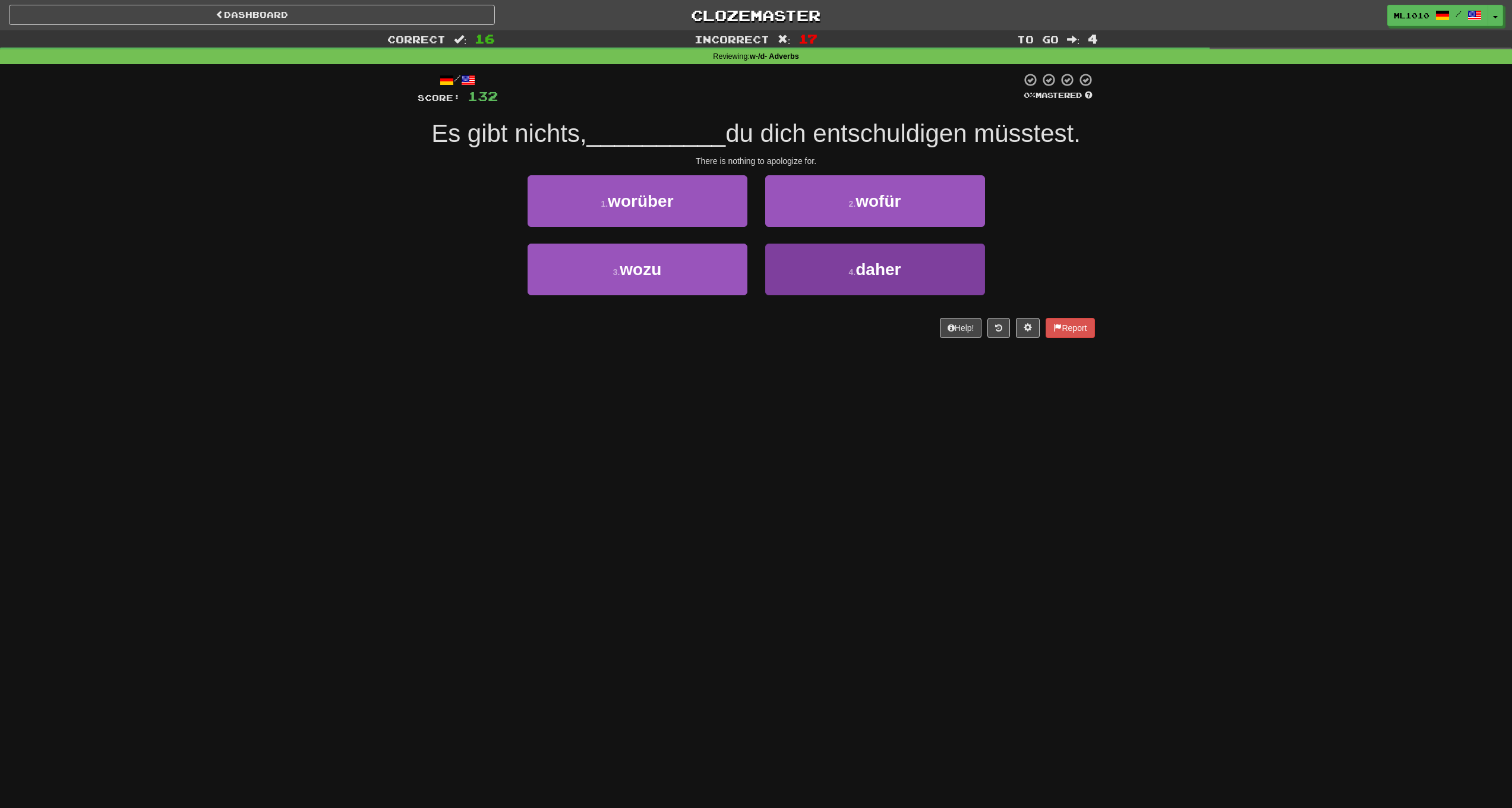
click at [842, 259] on button "4 . daher" at bounding box center [875, 269] width 220 height 52
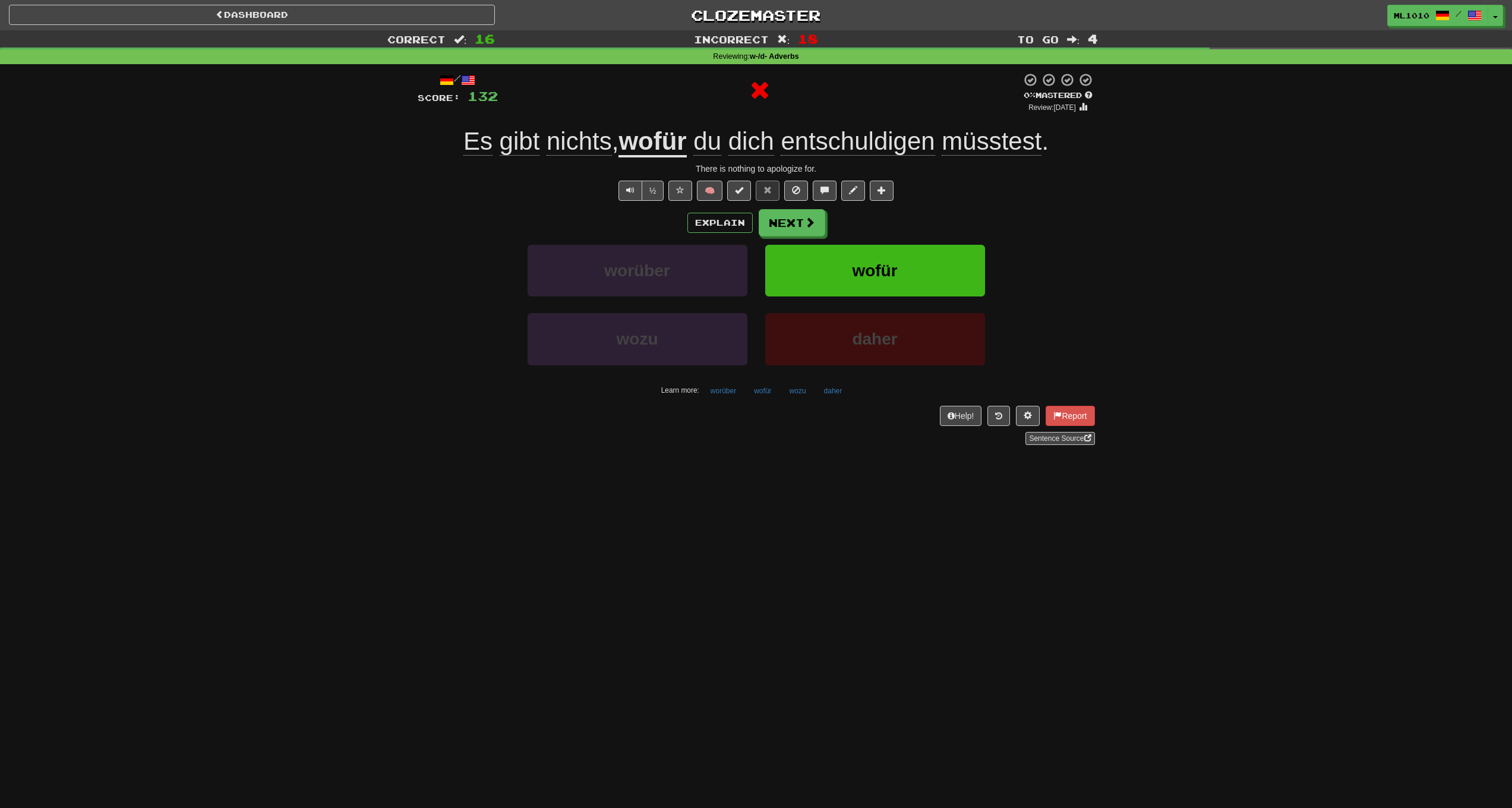
click at [858, 287] on button "wofür" at bounding box center [875, 271] width 220 height 52
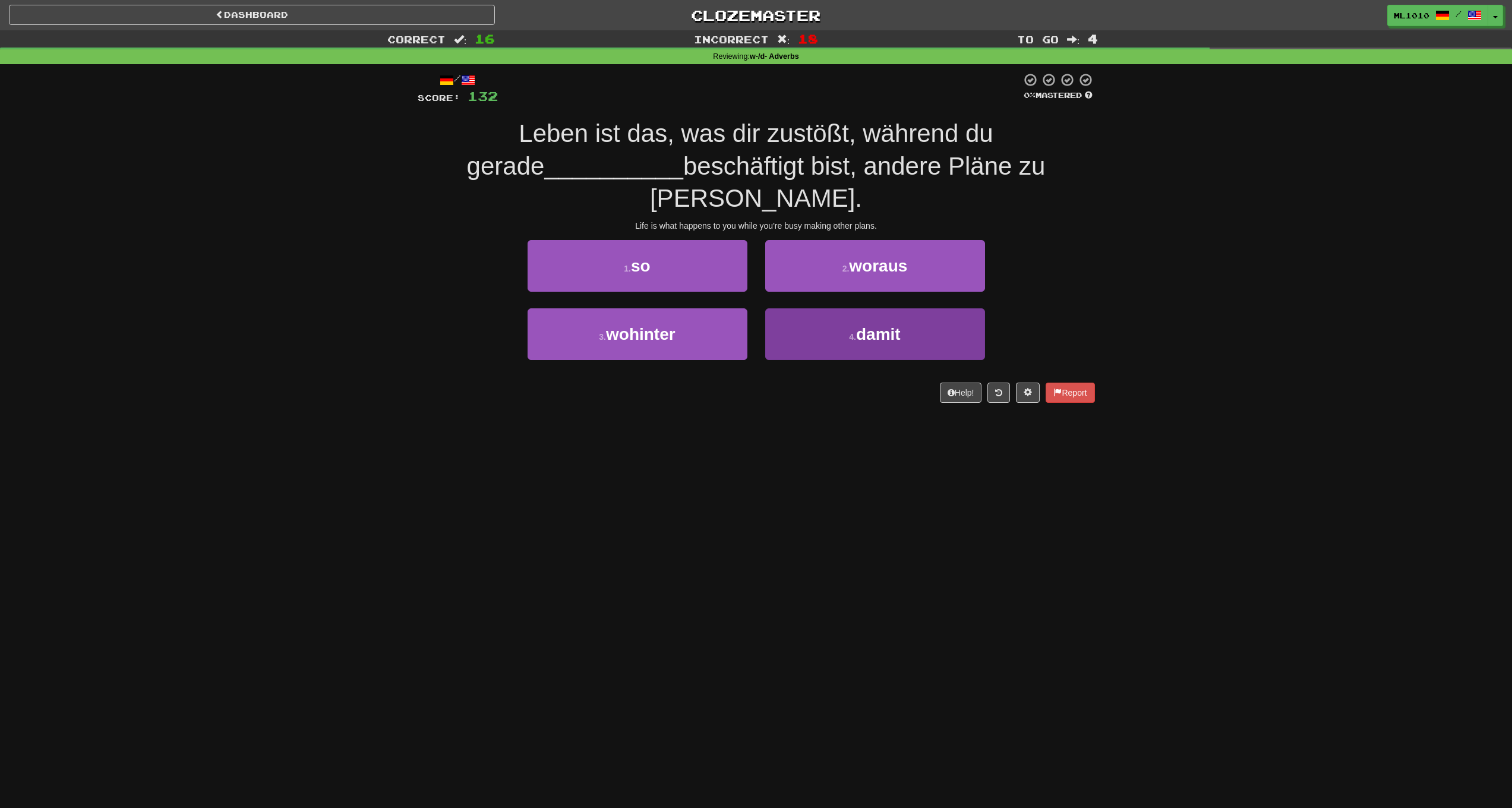
click at [797, 308] on button "4 . damit" at bounding box center [875, 334] width 220 height 52
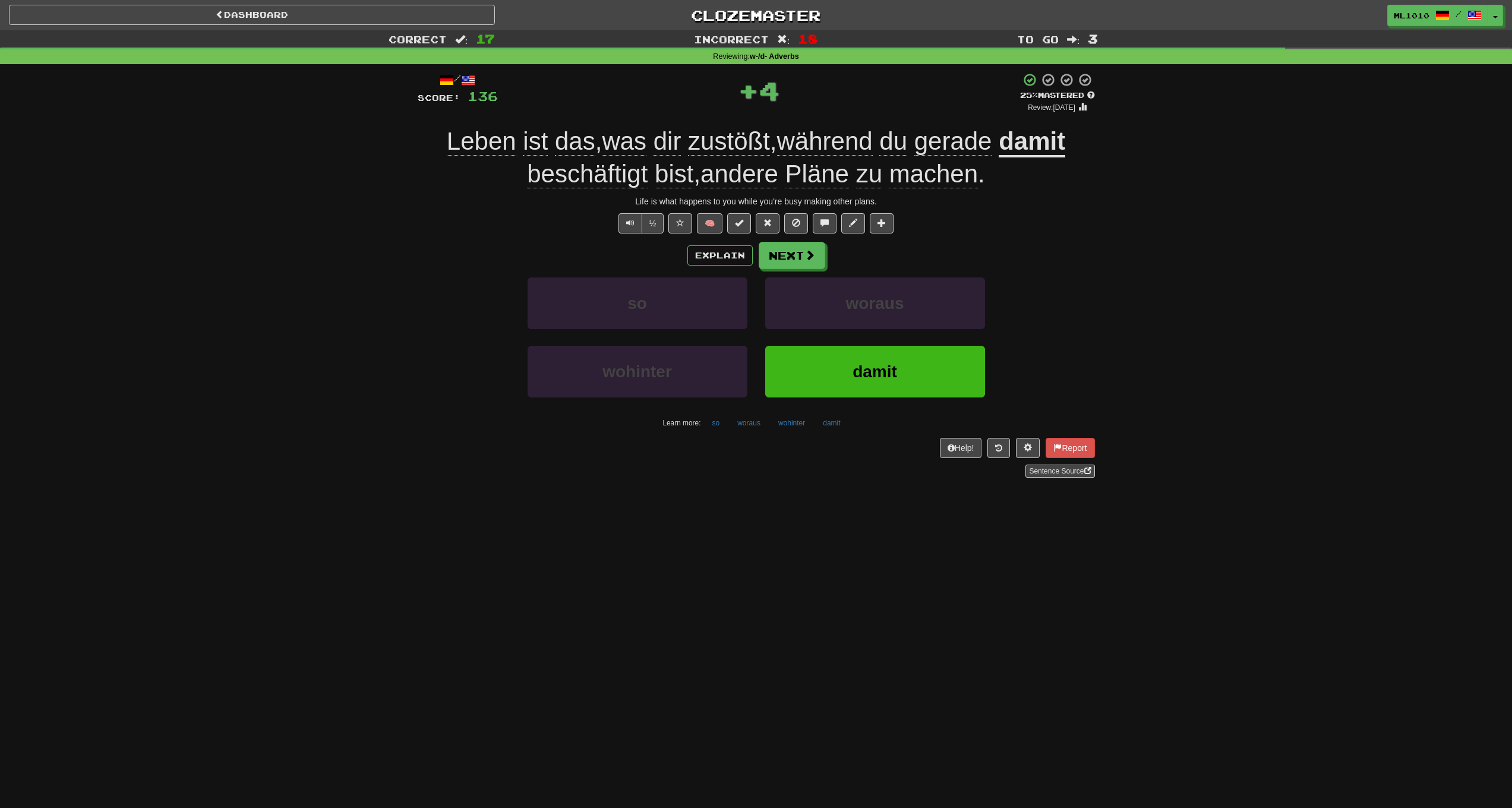
click at [1065, 150] on u "damit" at bounding box center [1032, 142] width 66 height 30
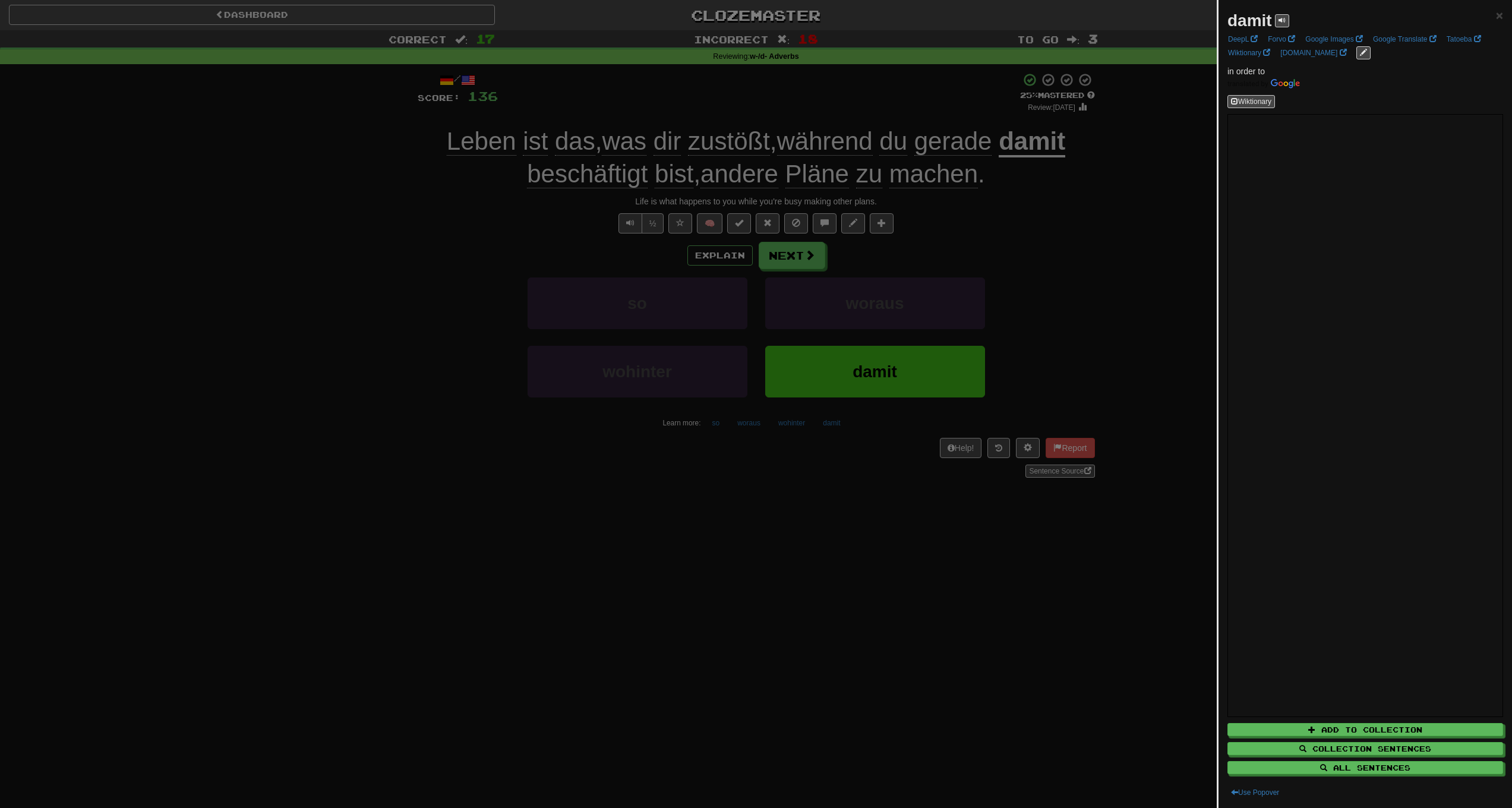
click at [430, 271] on div at bounding box center [756, 404] width 1512 height 808
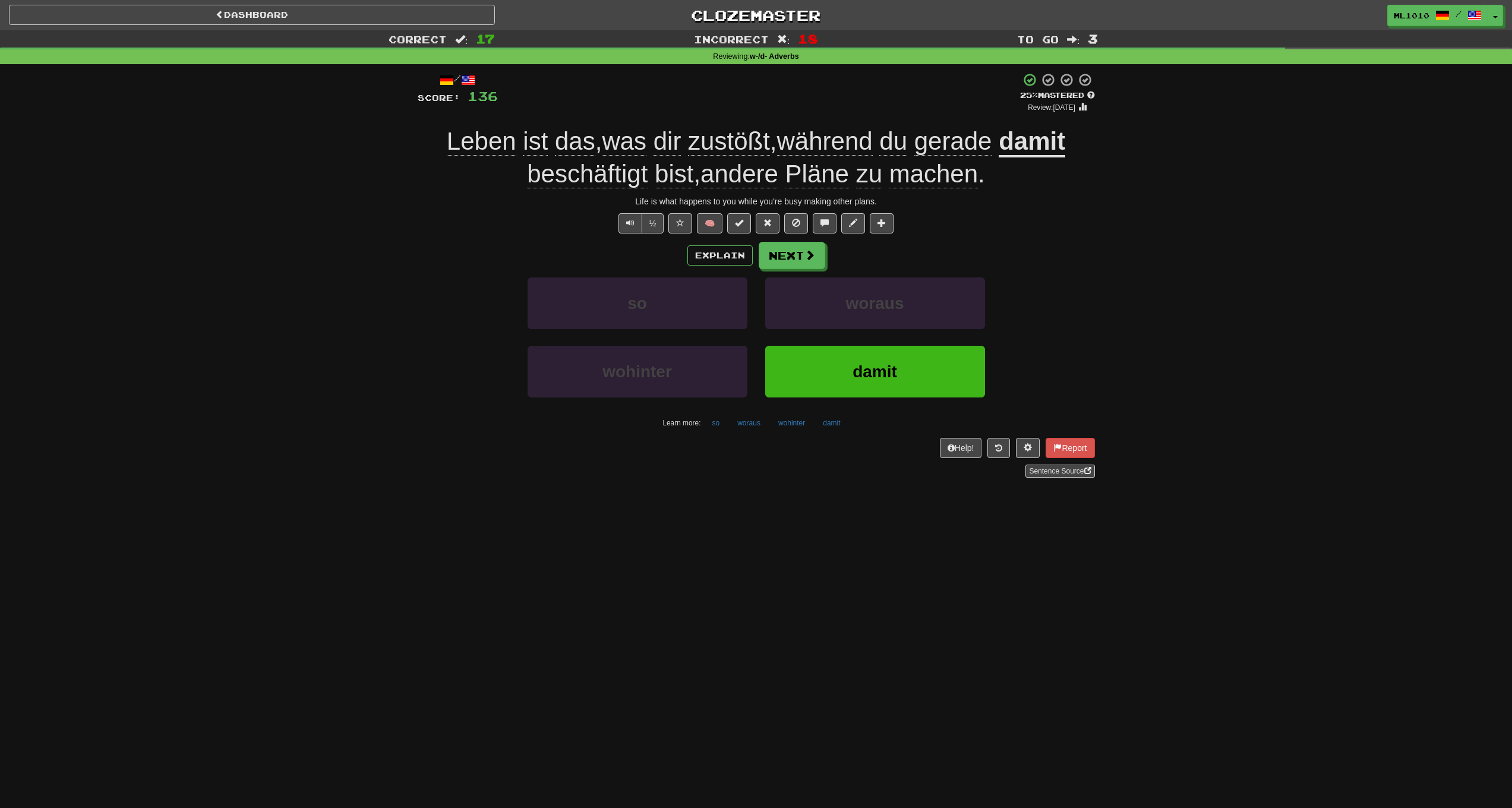
click at [575, 179] on span "beschäftigt" at bounding box center [587, 174] width 121 height 29
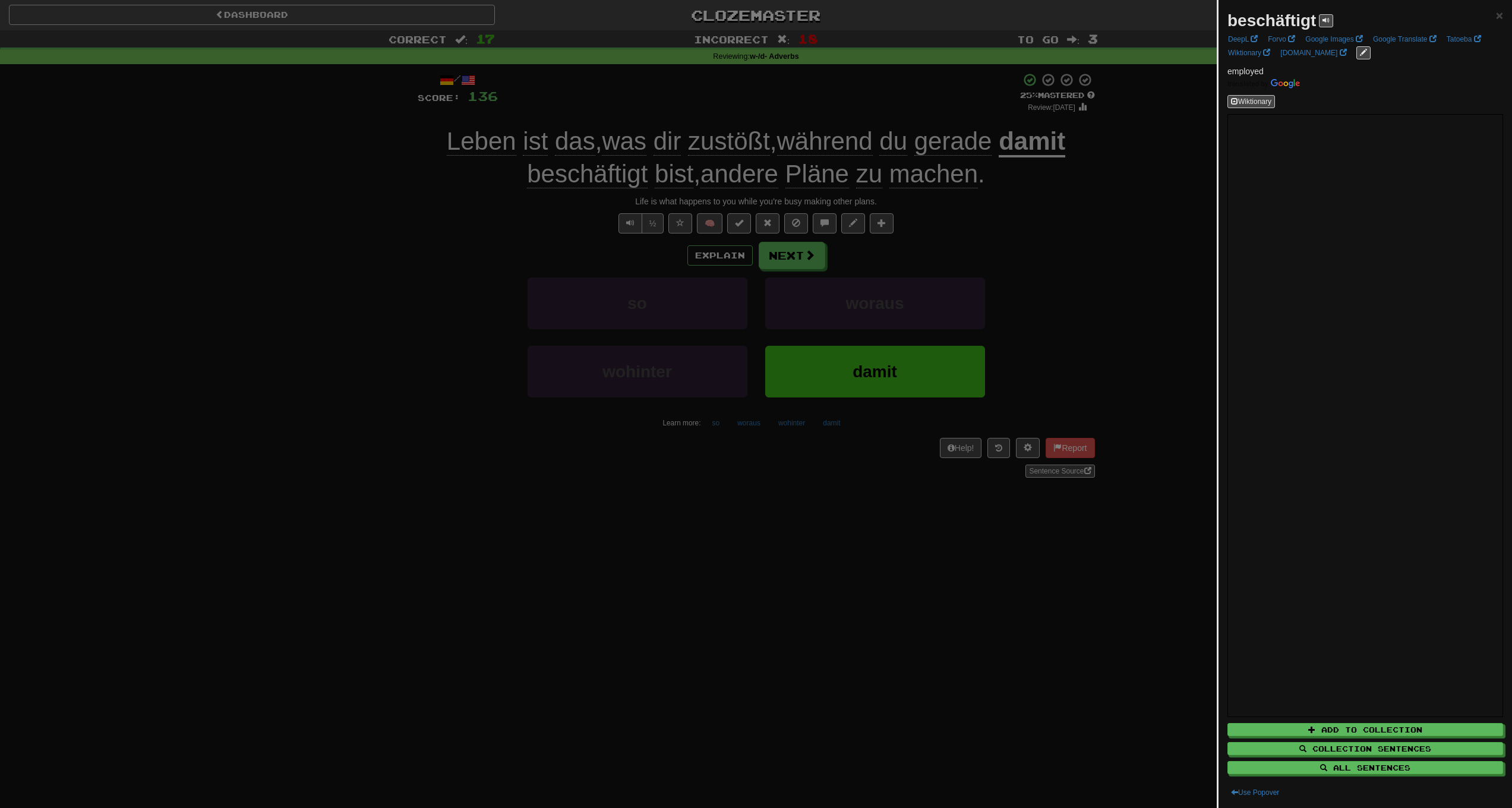
click at [294, 268] on div at bounding box center [756, 404] width 1512 height 808
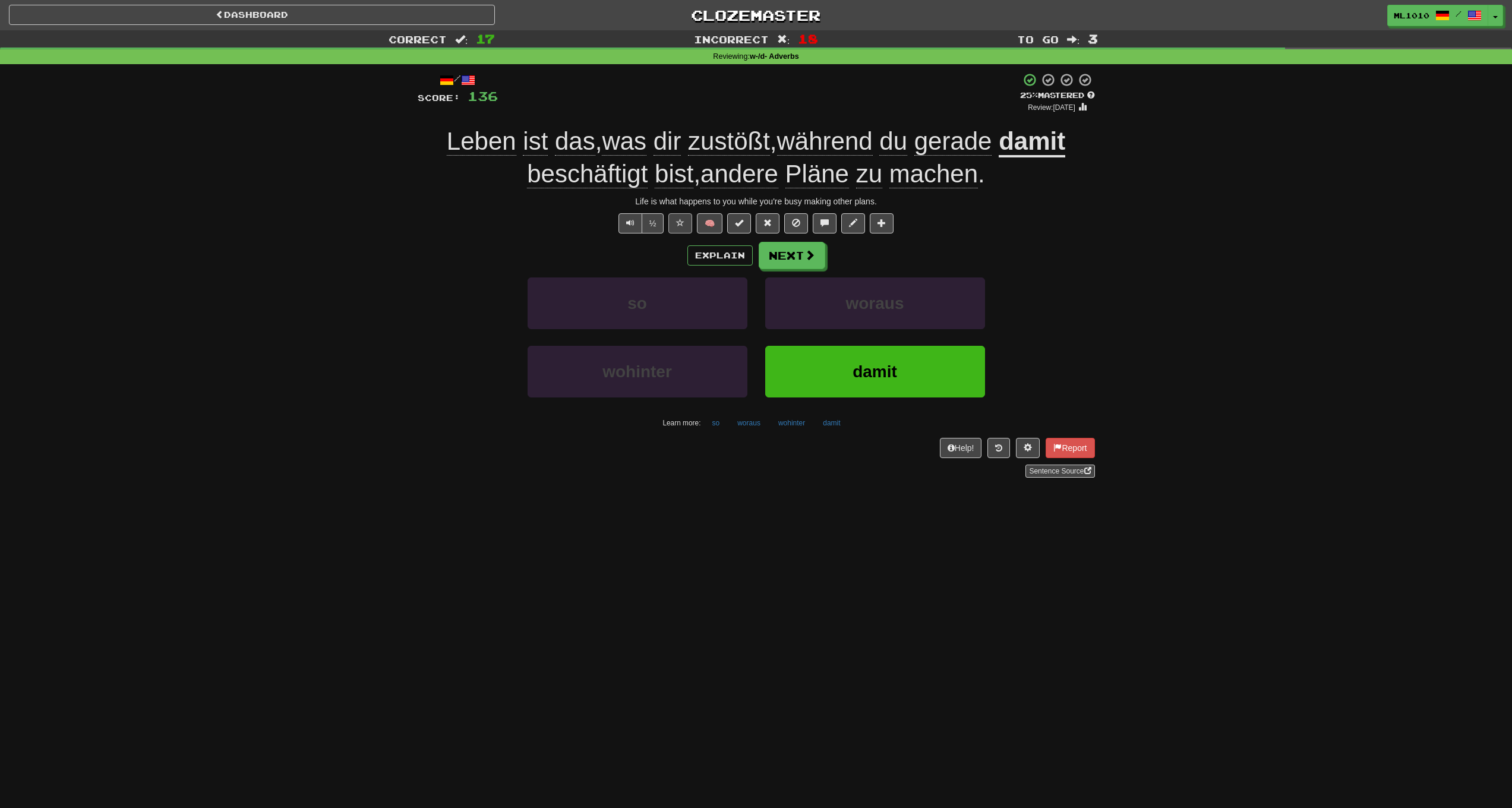
click at [688, 223] on button at bounding box center [680, 223] width 24 height 20
click at [471, 252] on div "Explain Next" at bounding box center [756, 255] width 677 height 27
click at [745, 137] on span "zustößt" at bounding box center [729, 141] width 82 height 29
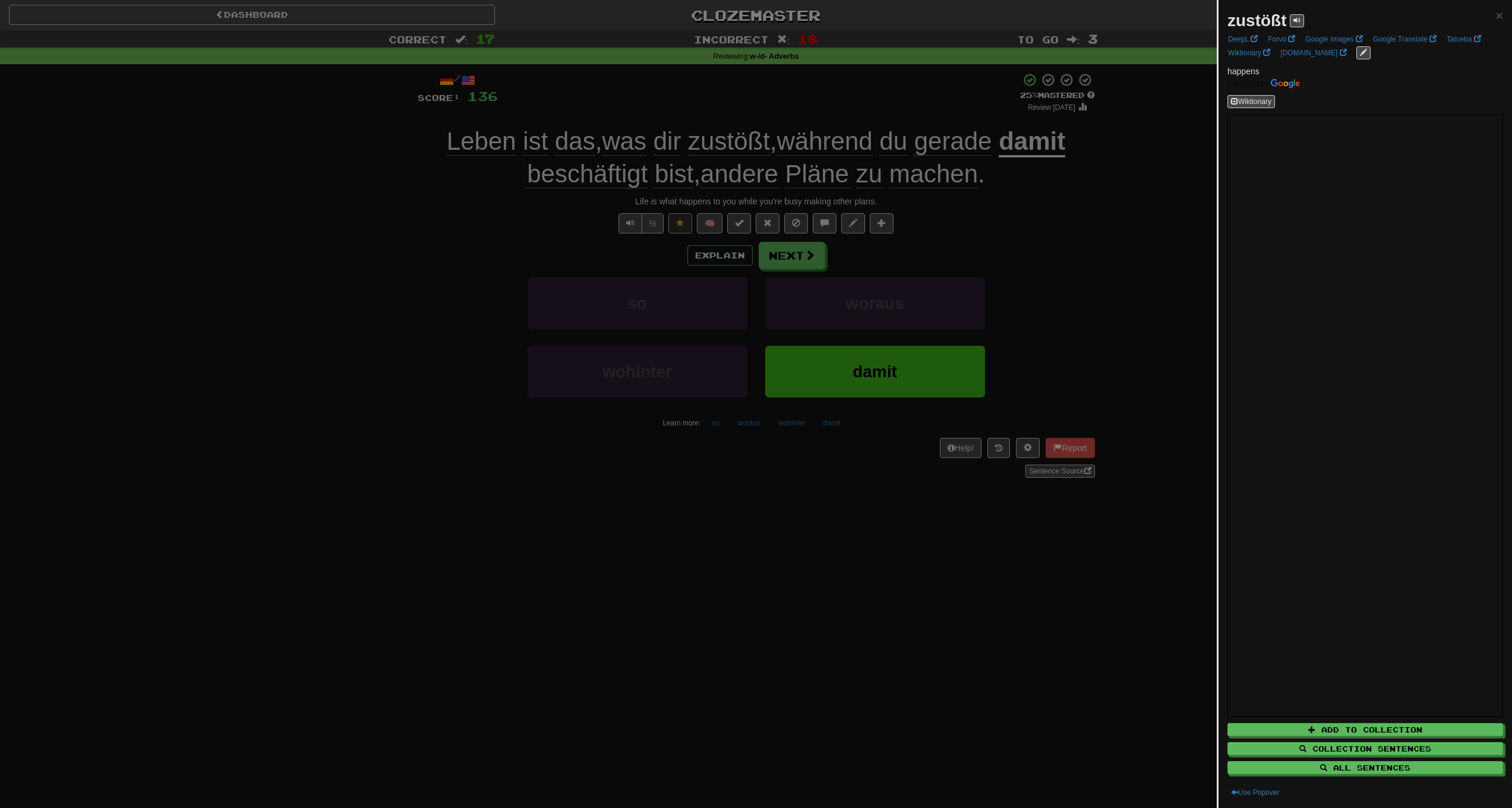
click at [1120, 270] on div at bounding box center [756, 404] width 1512 height 808
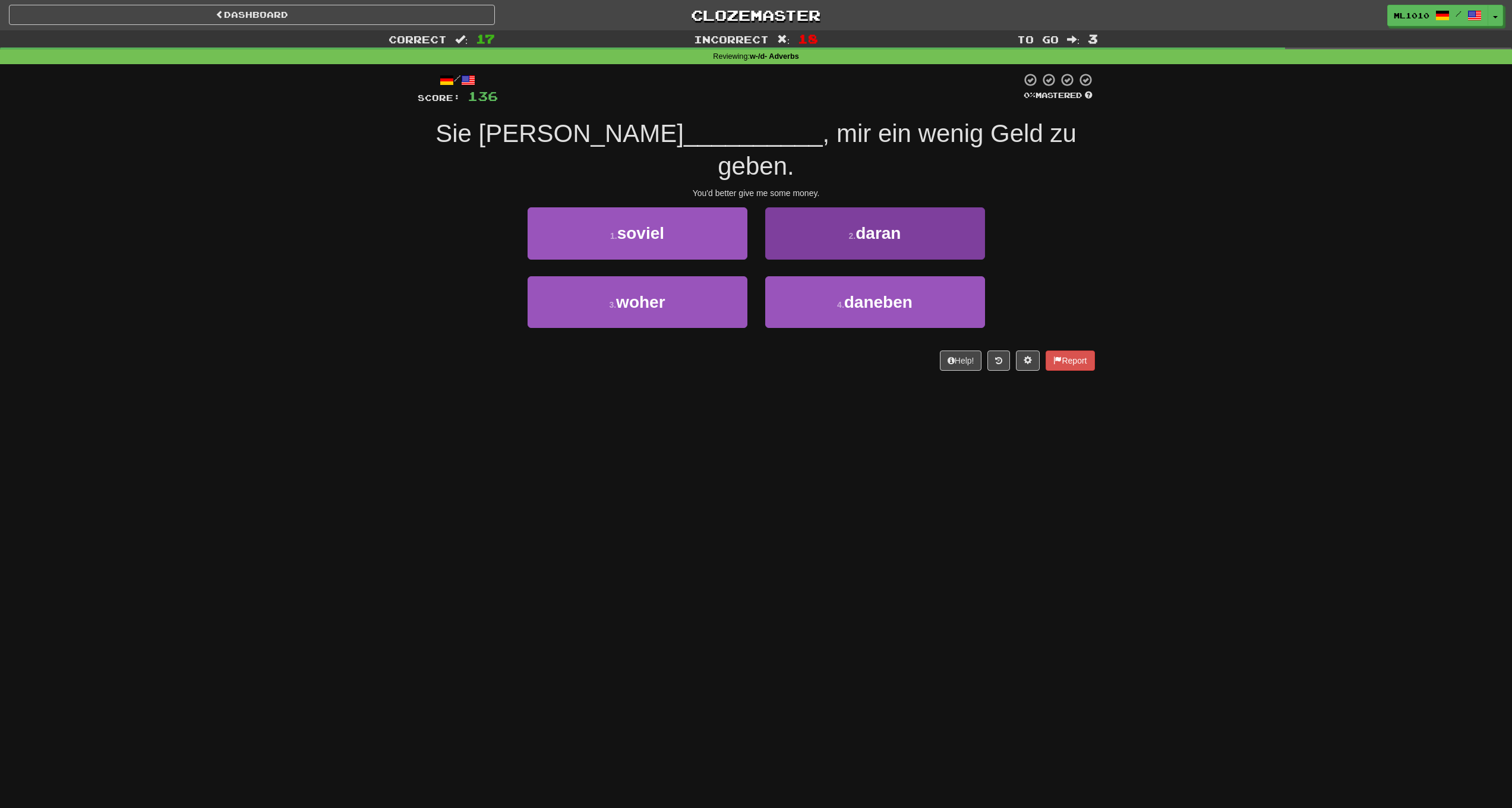
click at [850, 231] on small "2 ." at bounding box center [852, 236] width 7 height 10
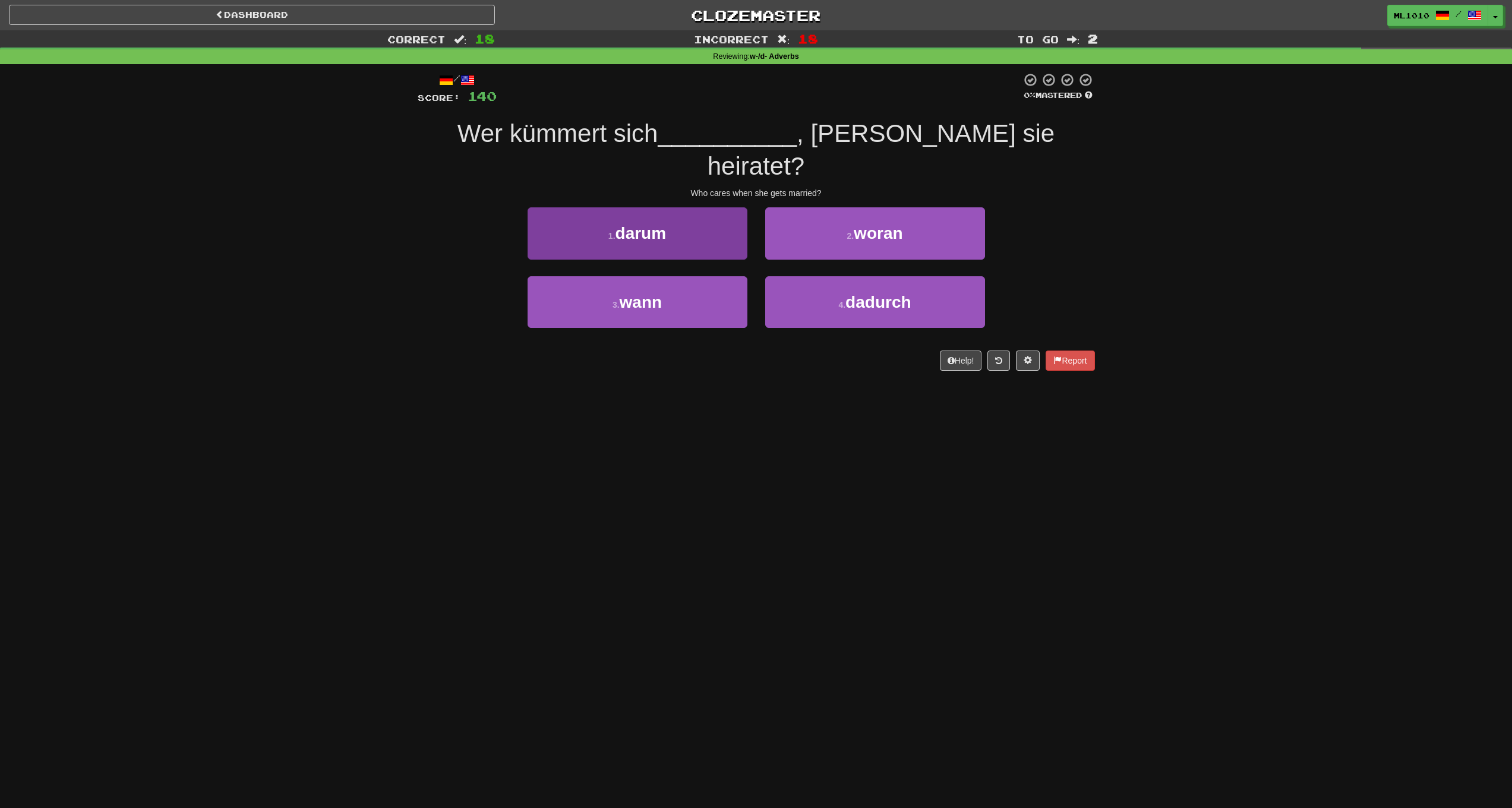
click at [703, 207] on button "1 . darum" at bounding box center [638, 233] width 220 height 52
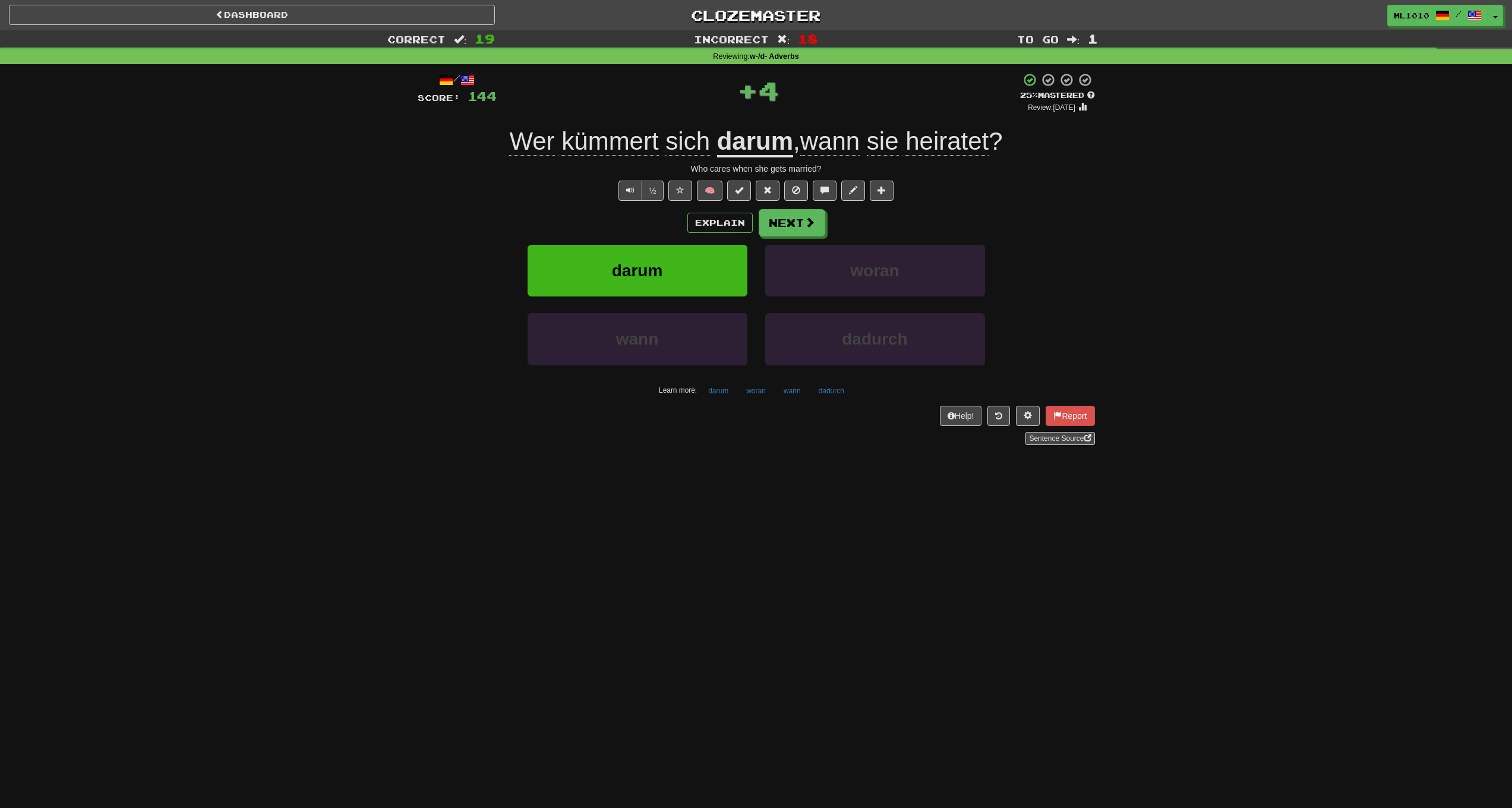
click at [752, 138] on u "darum" at bounding box center [755, 142] width 76 height 30
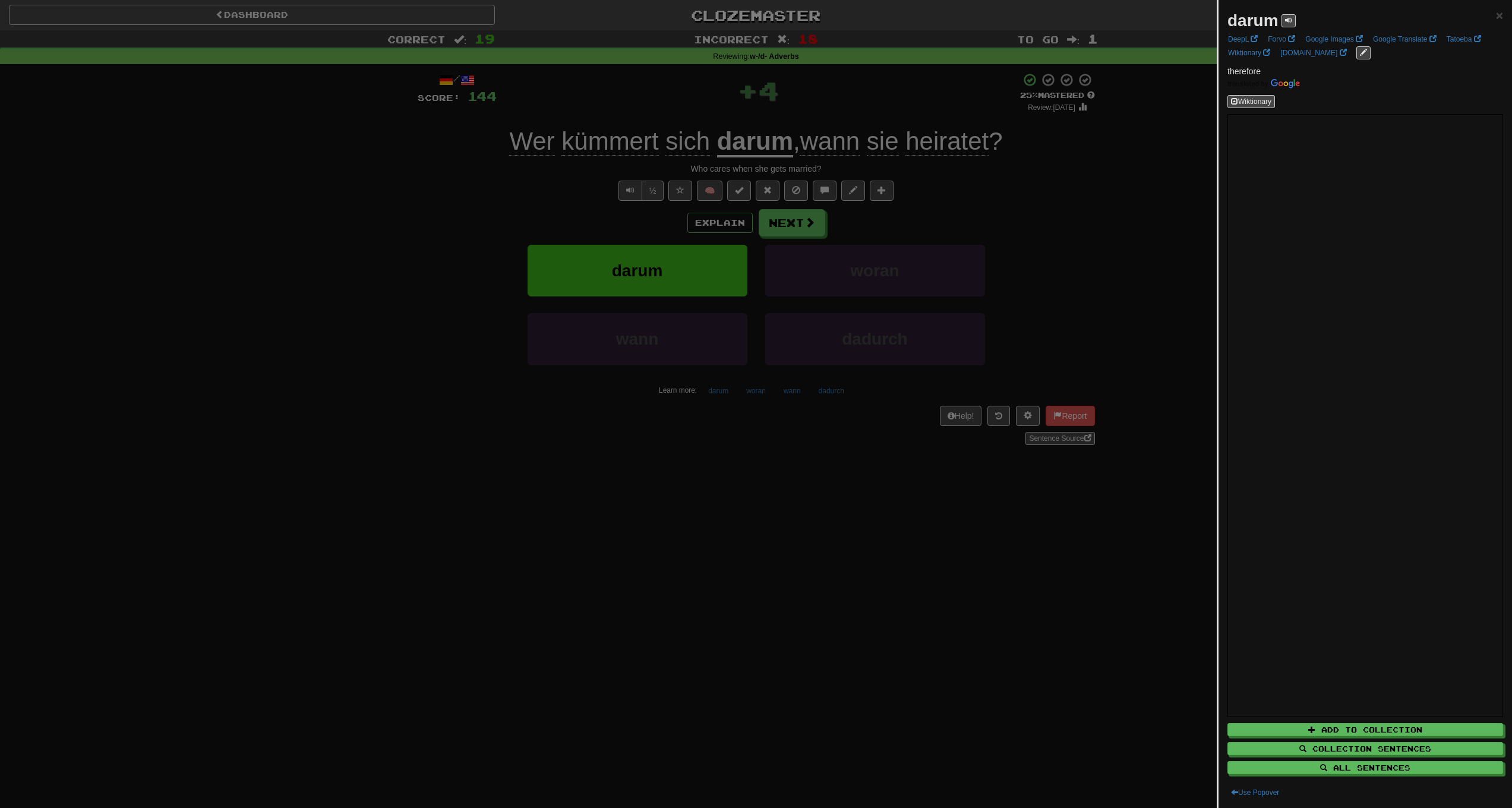
click at [312, 264] on div at bounding box center [756, 404] width 1512 height 808
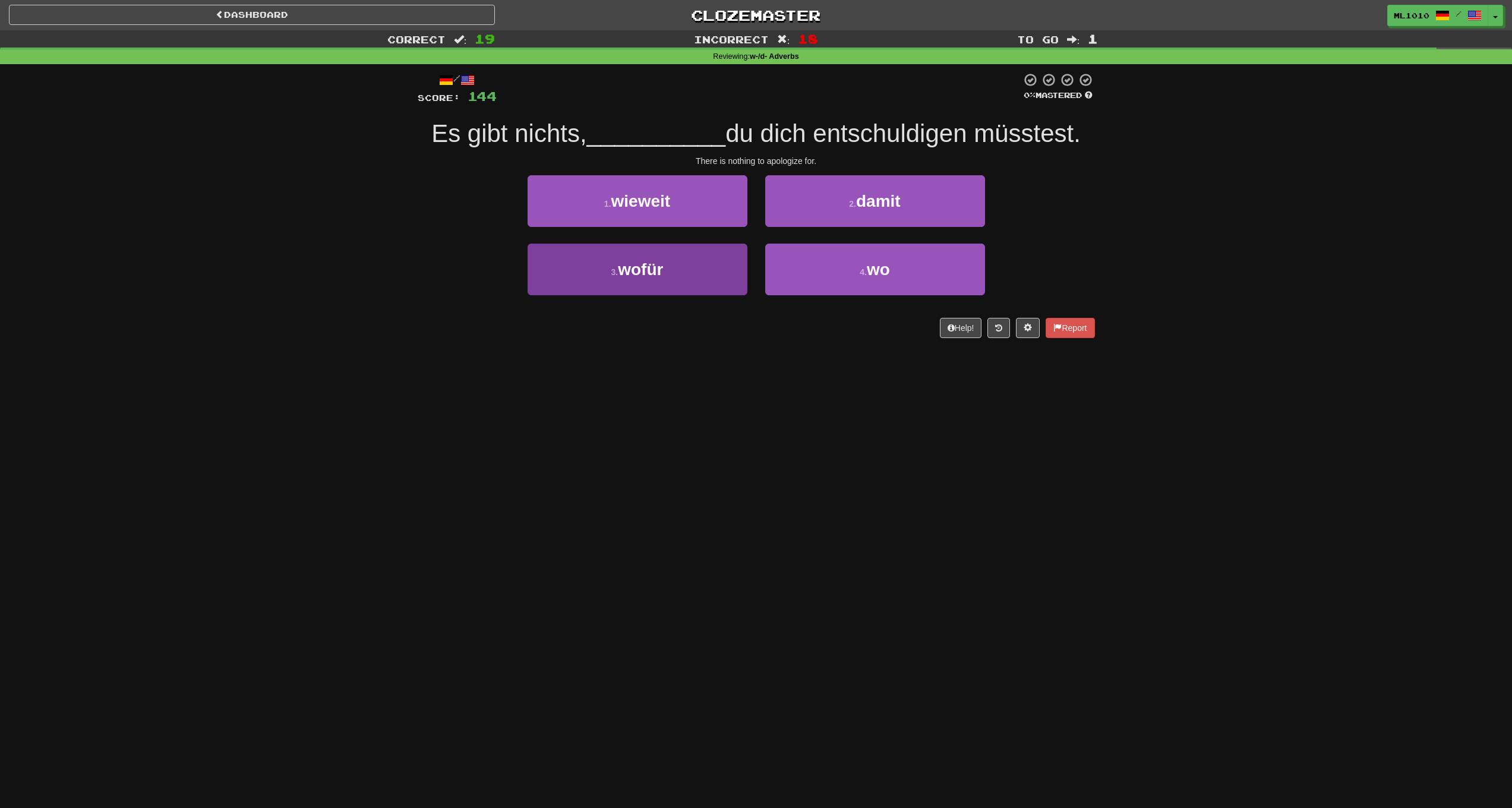
click at [698, 262] on button "3 . wofür" at bounding box center [638, 269] width 220 height 52
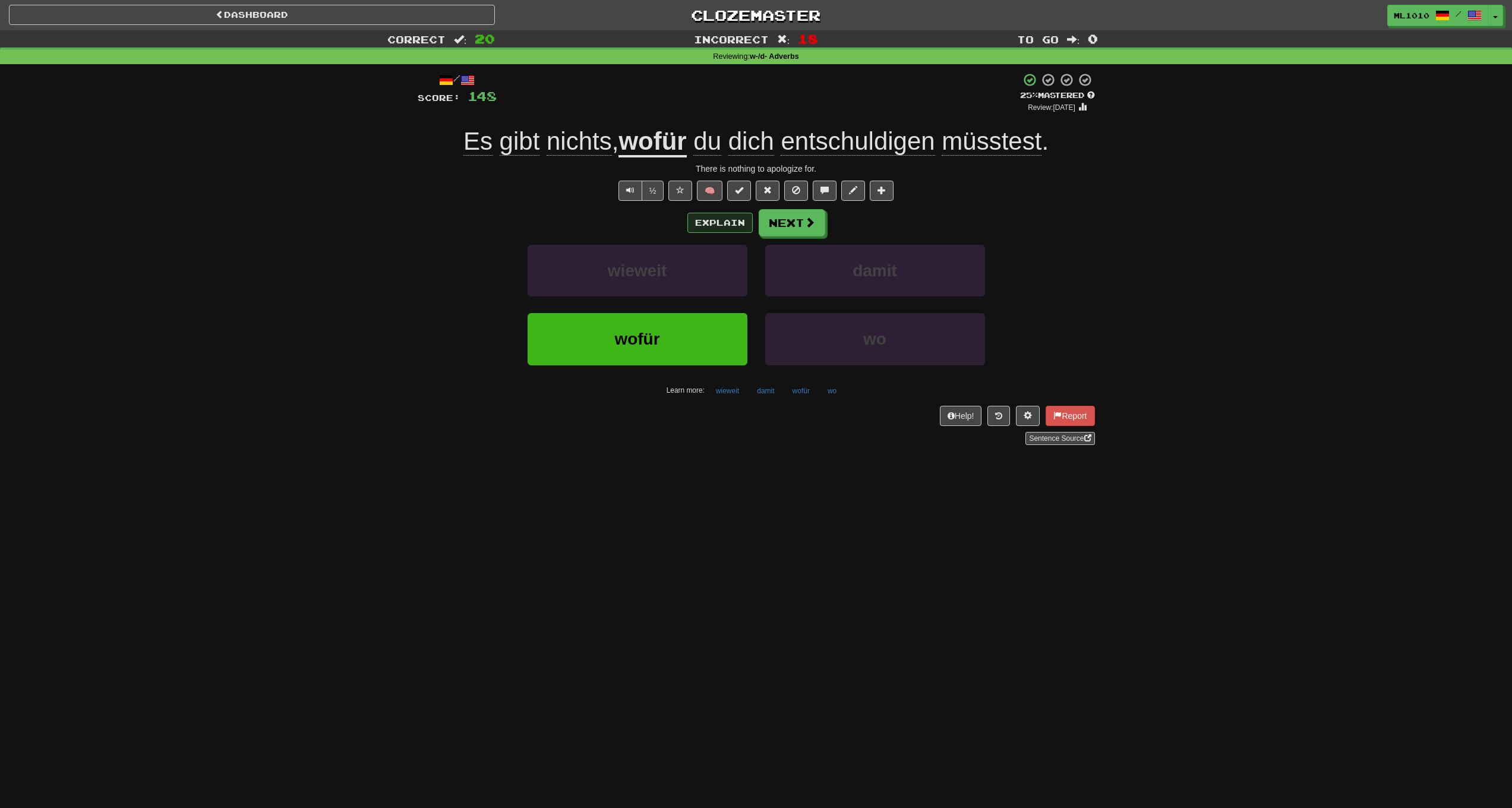
click at [709, 221] on button "Explain" at bounding box center [720, 223] width 65 height 20
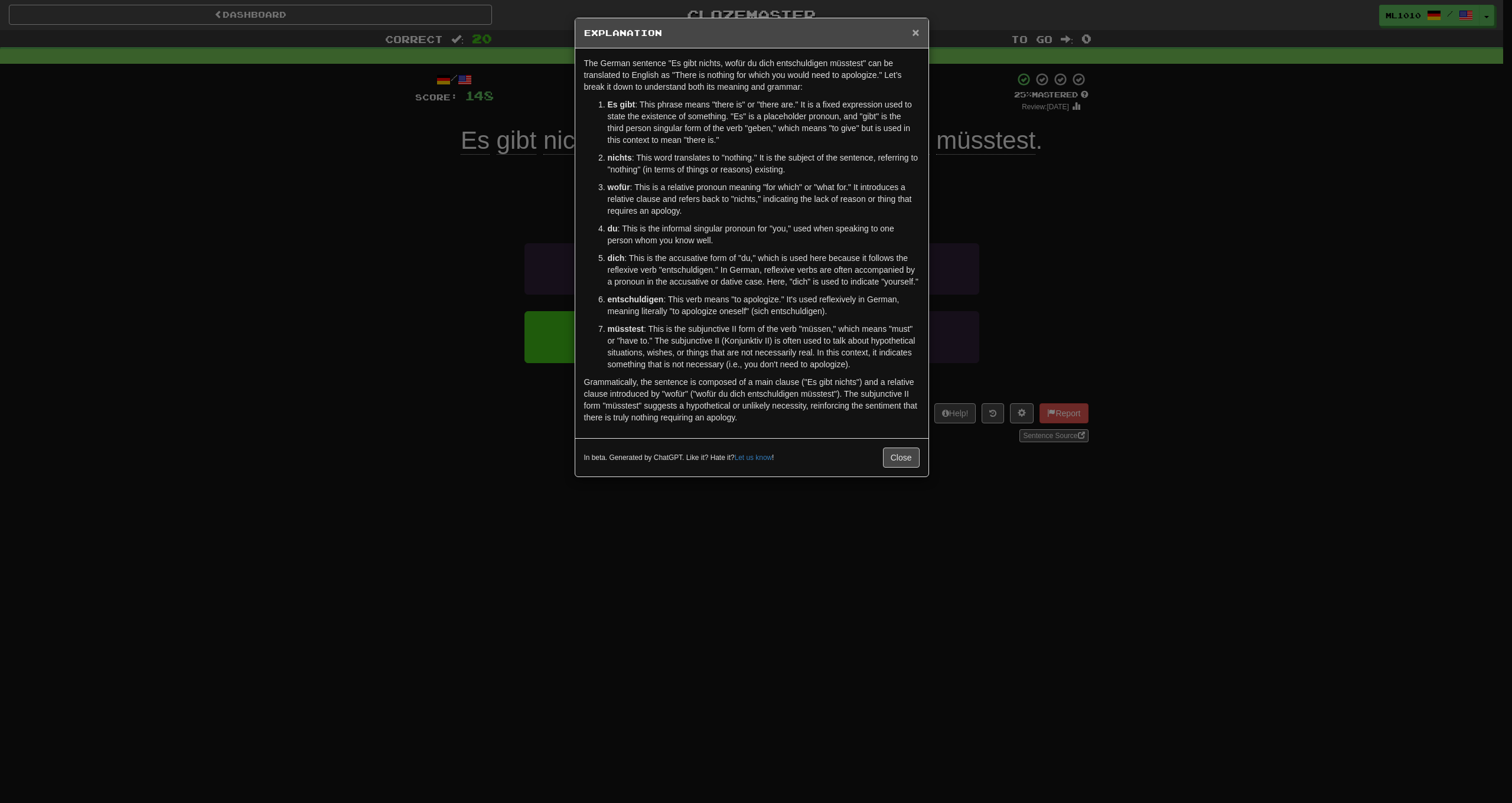
click at [919, 32] on span "×" at bounding box center [915, 32] width 7 height 13
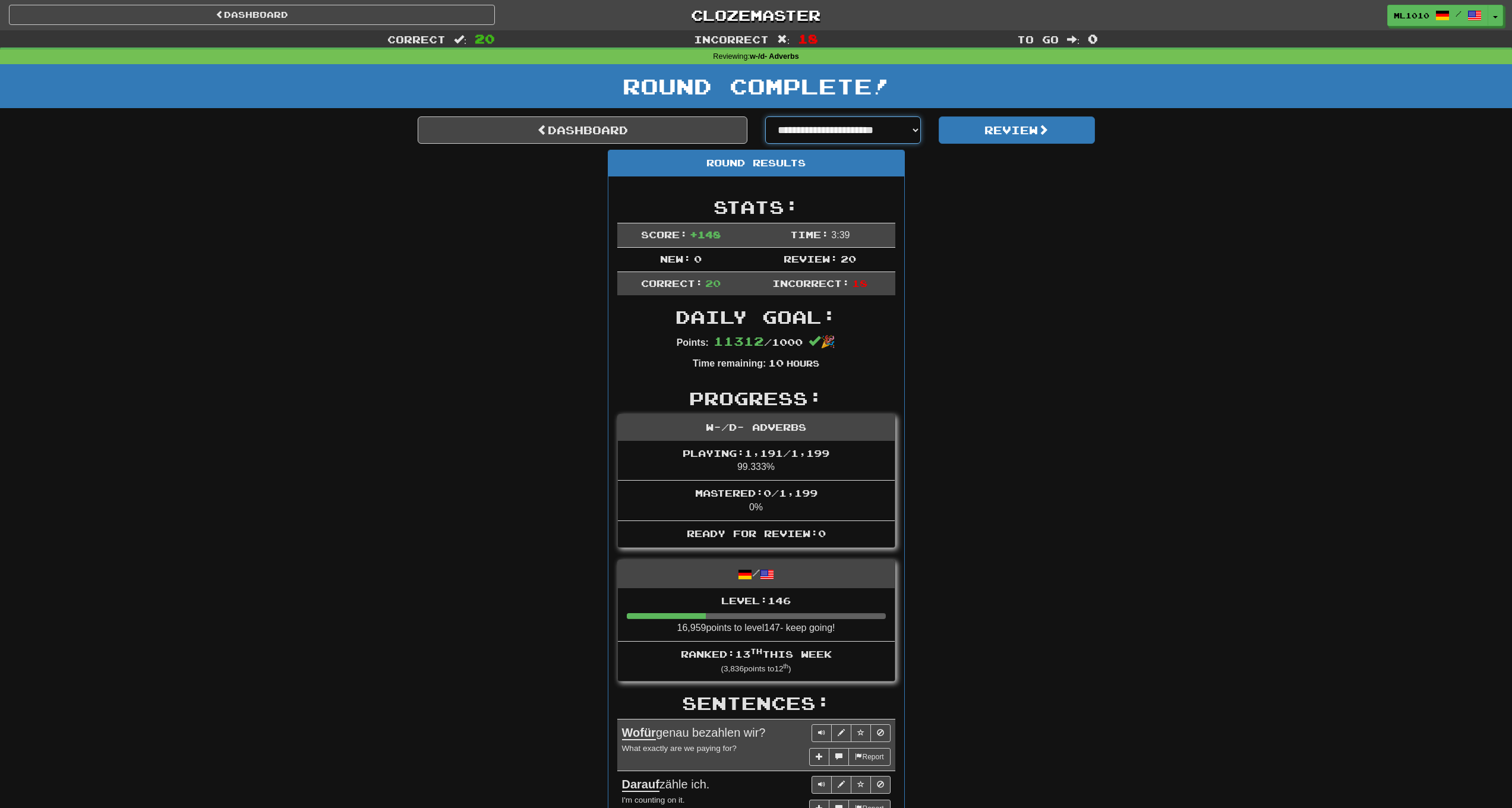
select select "**********"
click at [1006, 128] on button "Review" at bounding box center [1017, 130] width 156 height 27
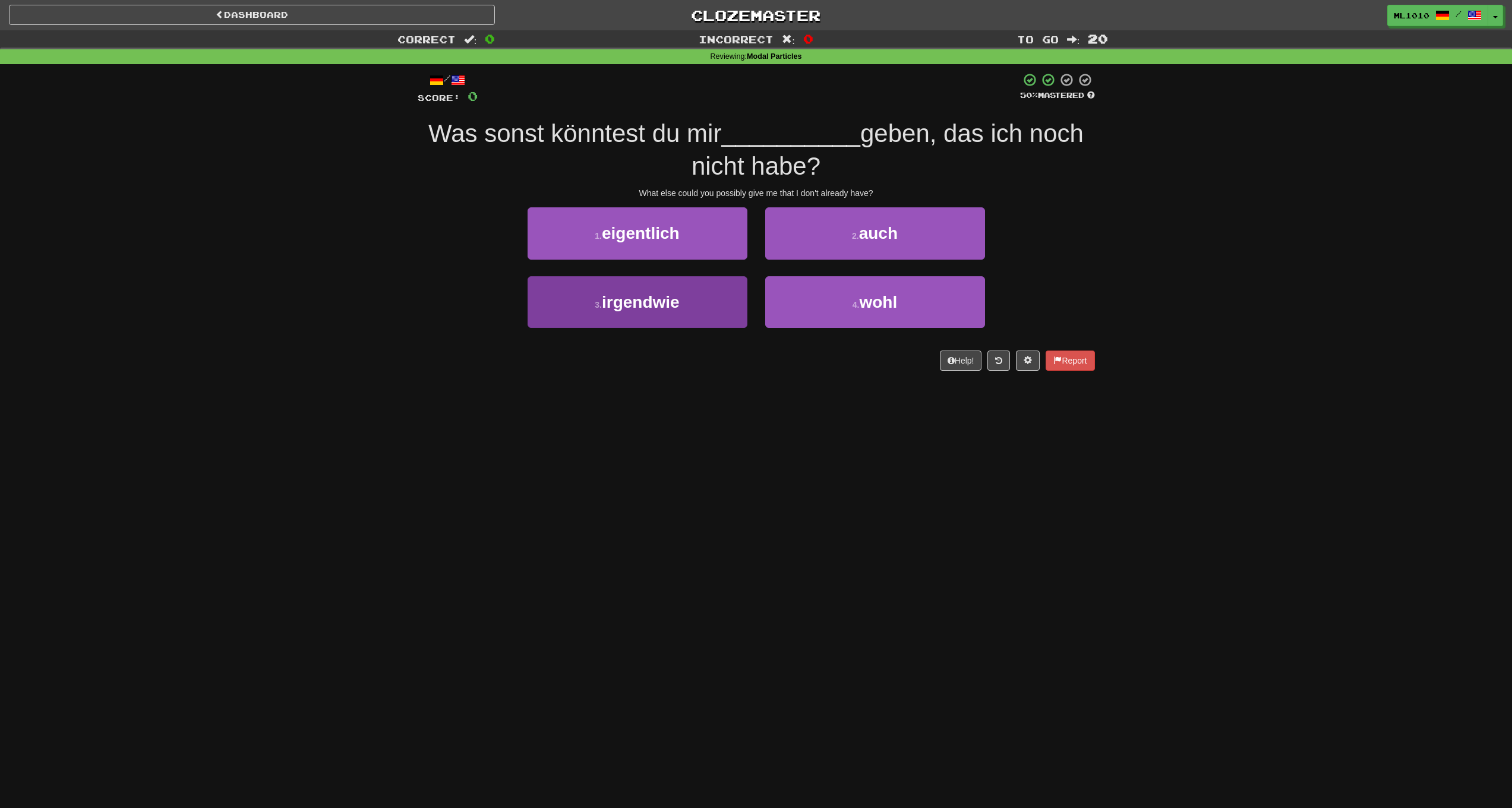
click at [710, 299] on button "3 . irgendwie" at bounding box center [638, 302] width 220 height 52
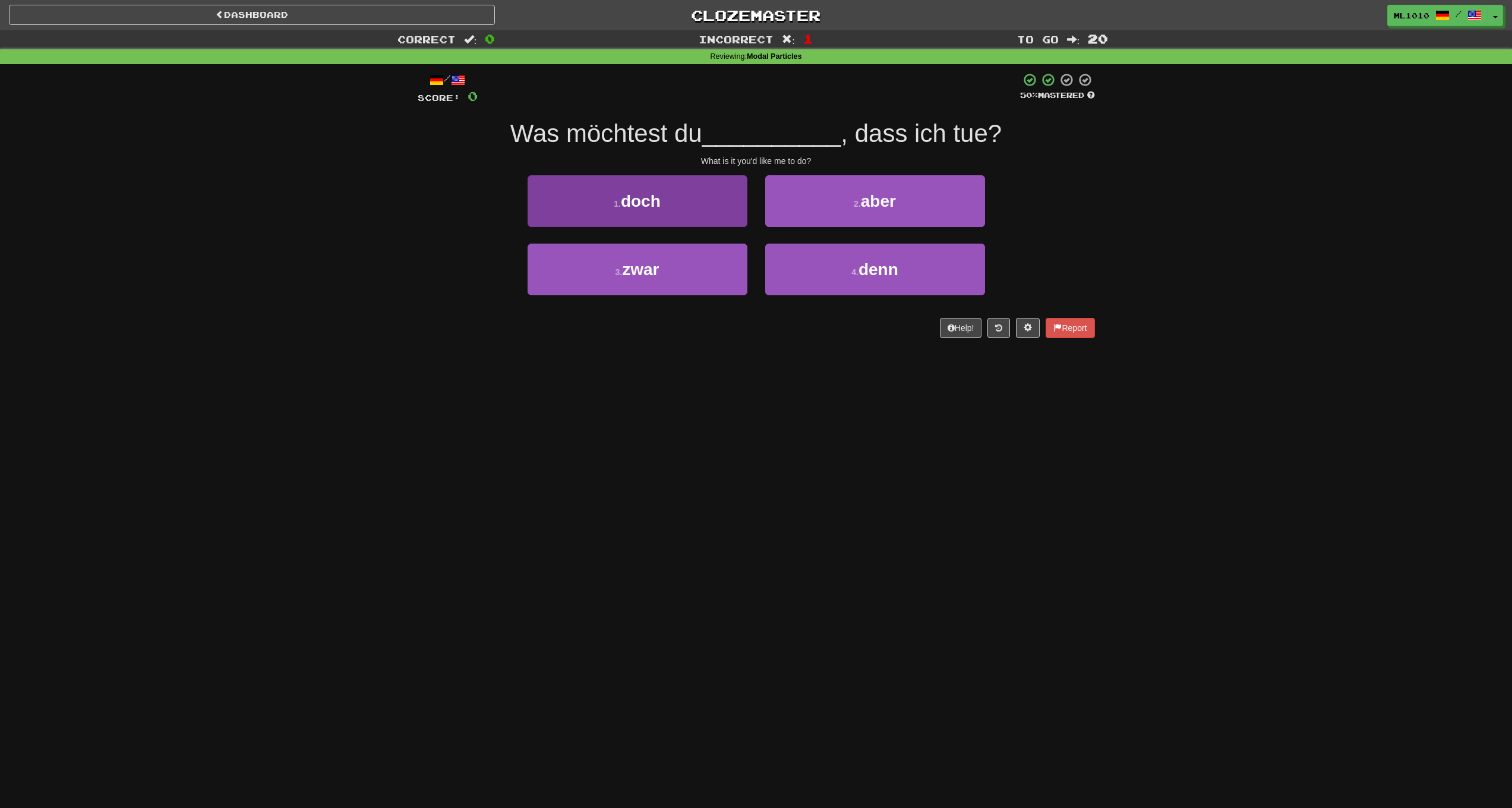
click at [696, 209] on button "1 . doch" at bounding box center [638, 201] width 220 height 52
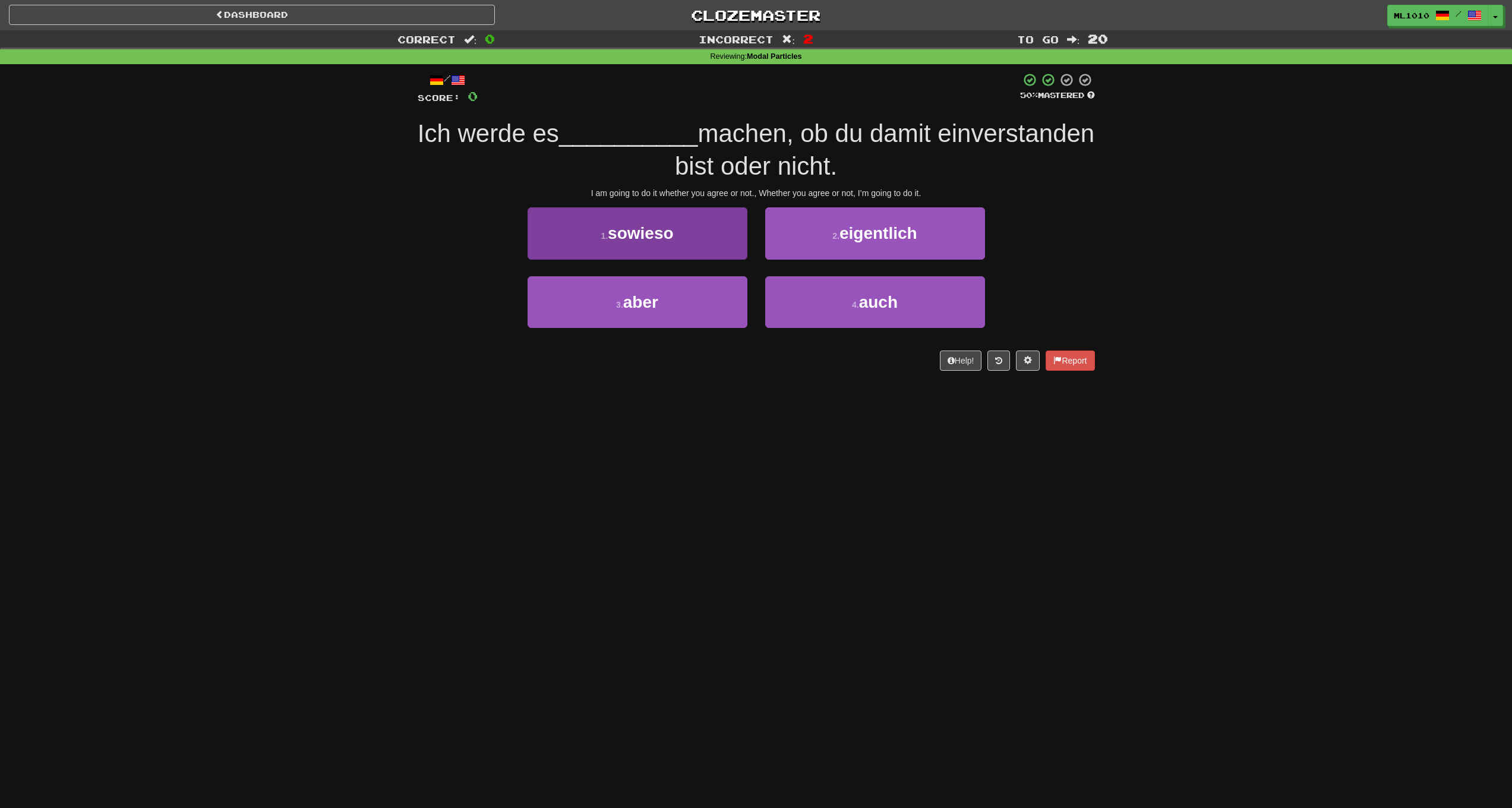
click at [696, 228] on button "1 . sowieso" at bounding box center [638, 233] width 220 height 52
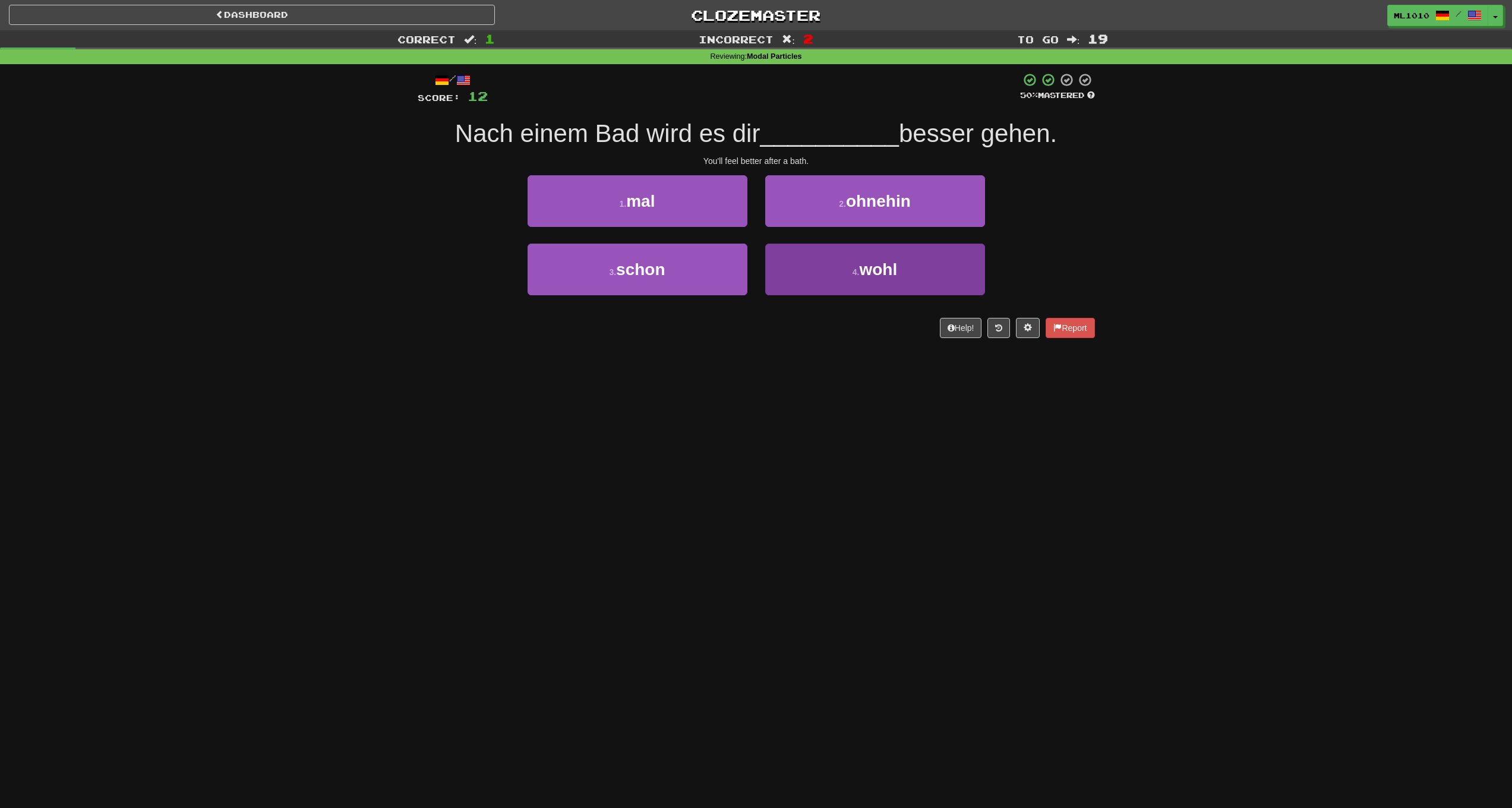
click at [812, 261] on button "4 . wohl" at bounding box center [875, 269] width 220 height 52
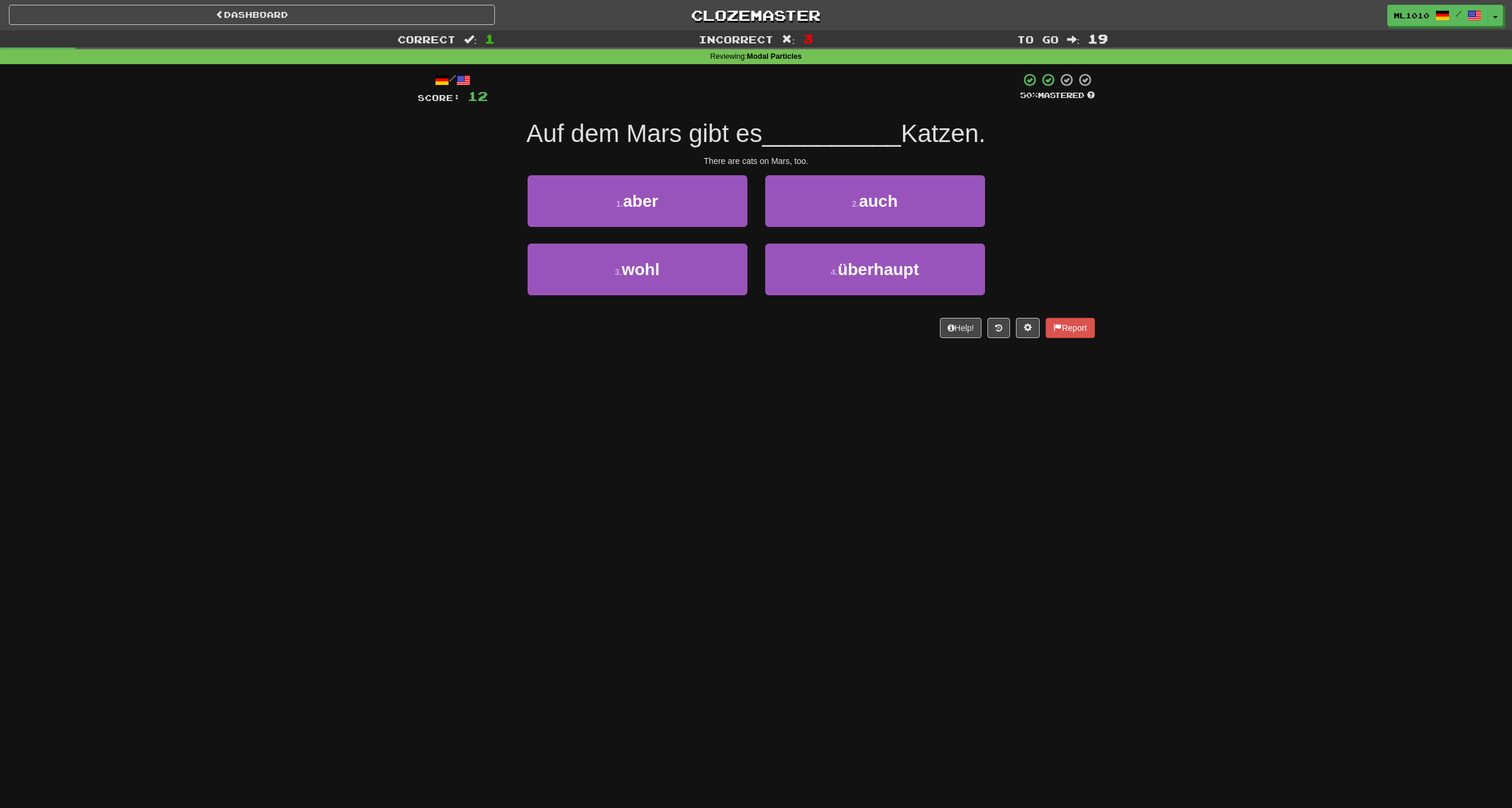
drag, startPoint x: 846, startPoint y: 191, endPoint x: 950, endPoint y: 199, distance: 104.3
click at [871, 200] on button "2 . auch" at bounding box center [875, 201] width 220 height 52
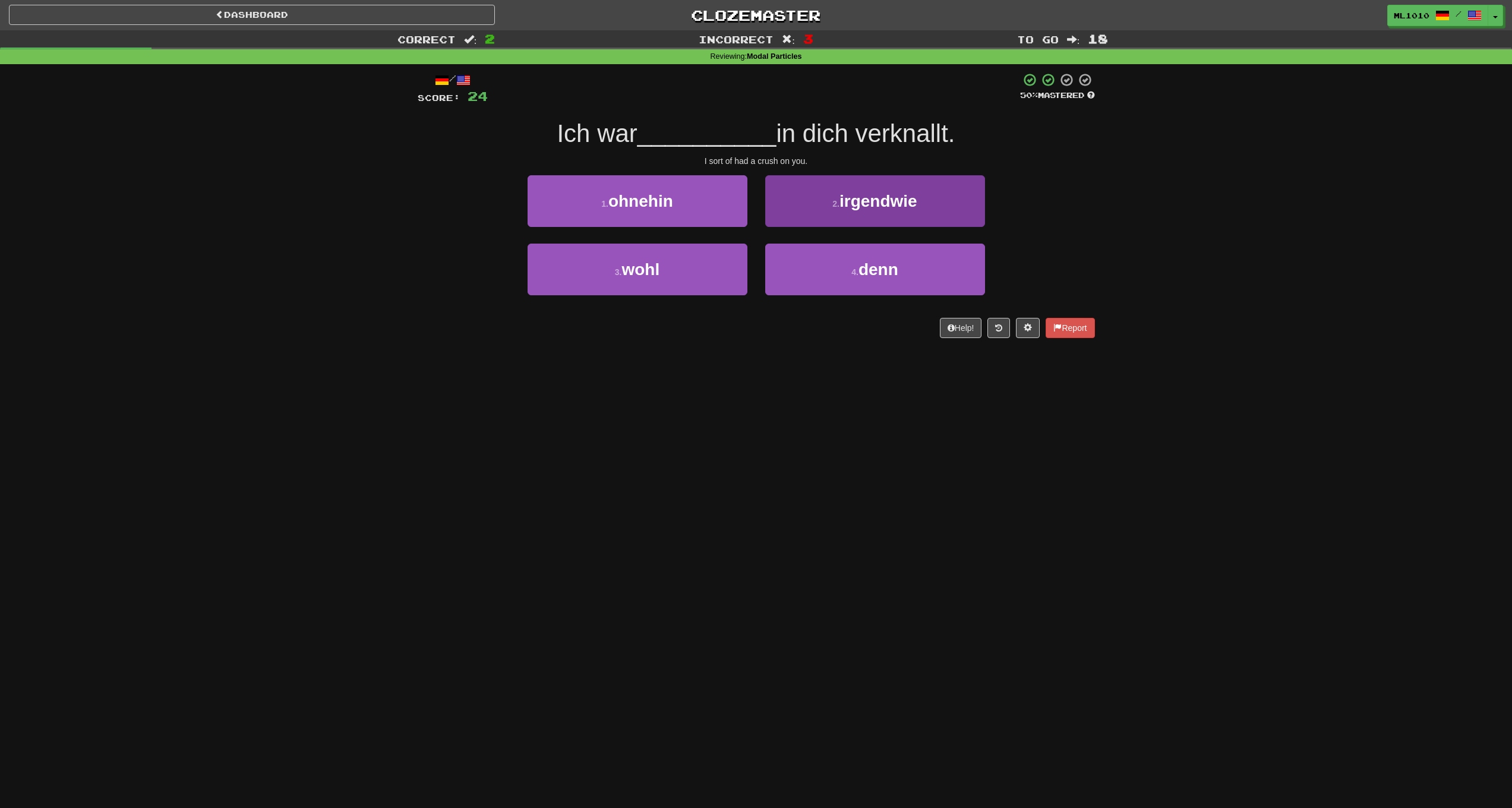
click at [861, 205] on span "irgendwie" at bounding box center [878, 201] width 78 height 19
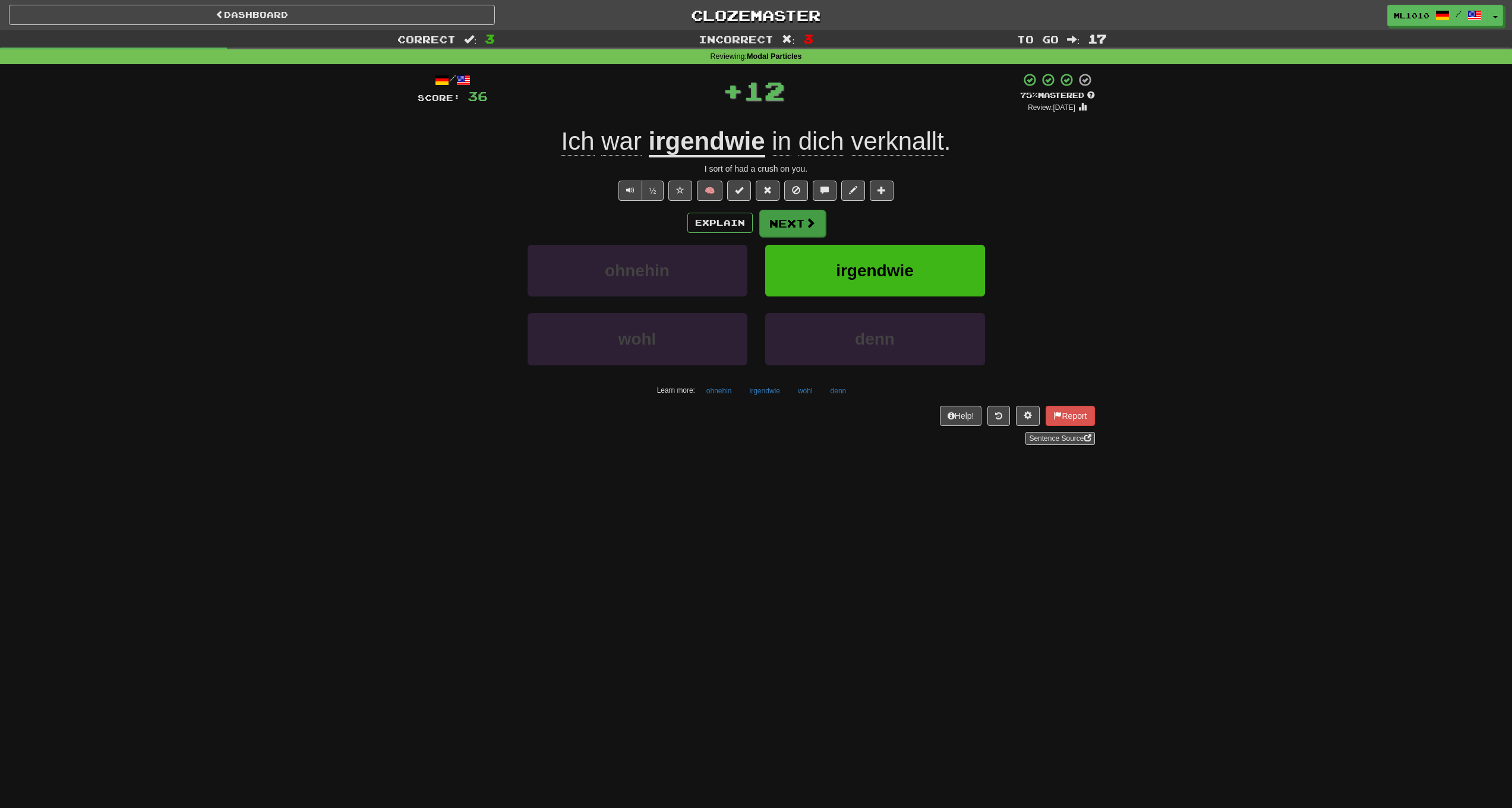
click at [805, 228] on button "Next" at bounding box center [793, 223] width 66 height 27
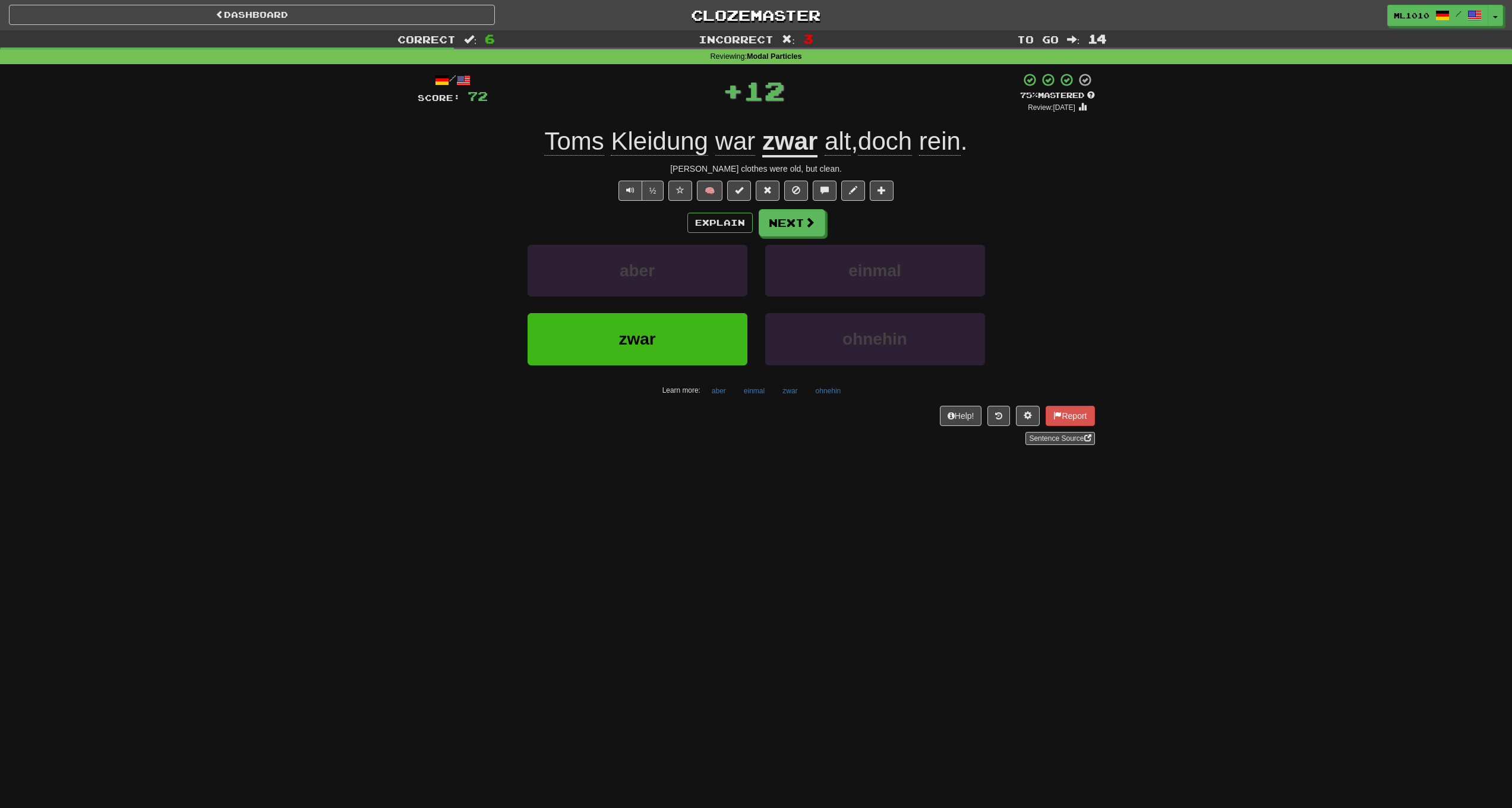
click at [801, 148] on u "zwar" at bounding box center [790, 142] width 56 height 30
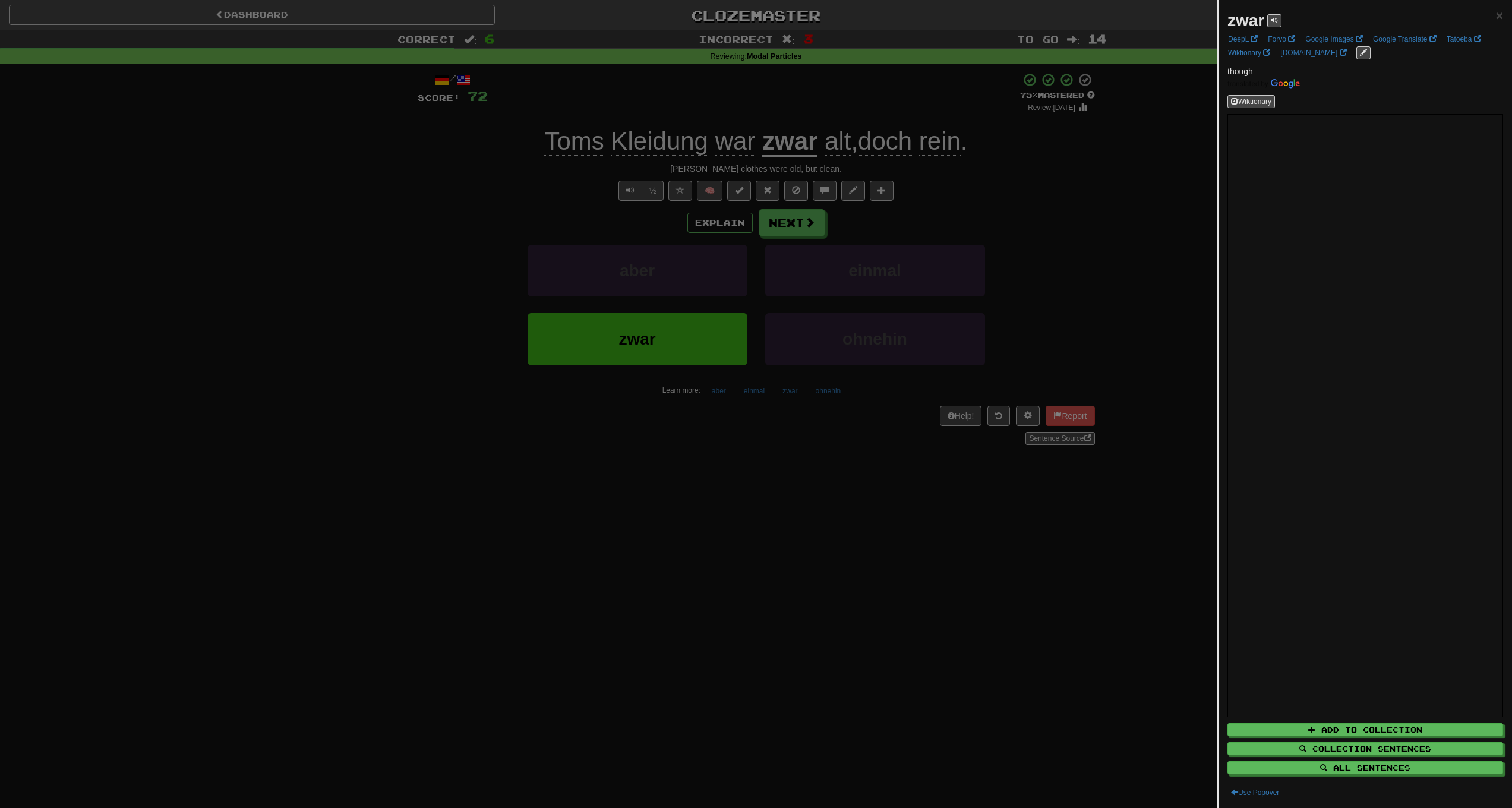
click at [415, 239] on div at bounding box center [756, 404] width 1512 height 808
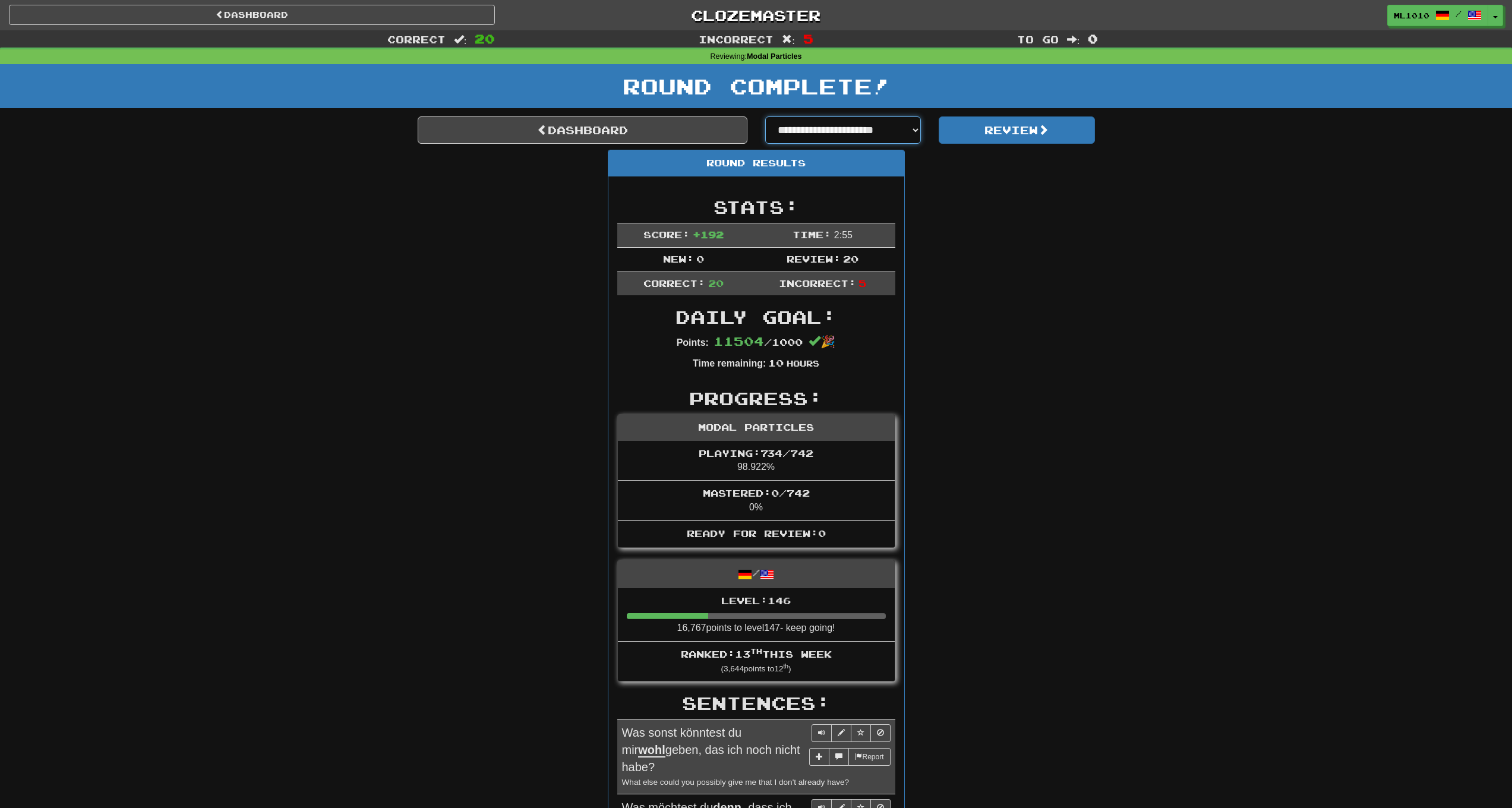
select select "**********"
click at [1027, 128] on button "Review" at bounding box center [1017, 130] width 156 height 27
click at [983, 133] on button "Review" at bounding box center [1017, 130] width 156 height 27
select select "**********"
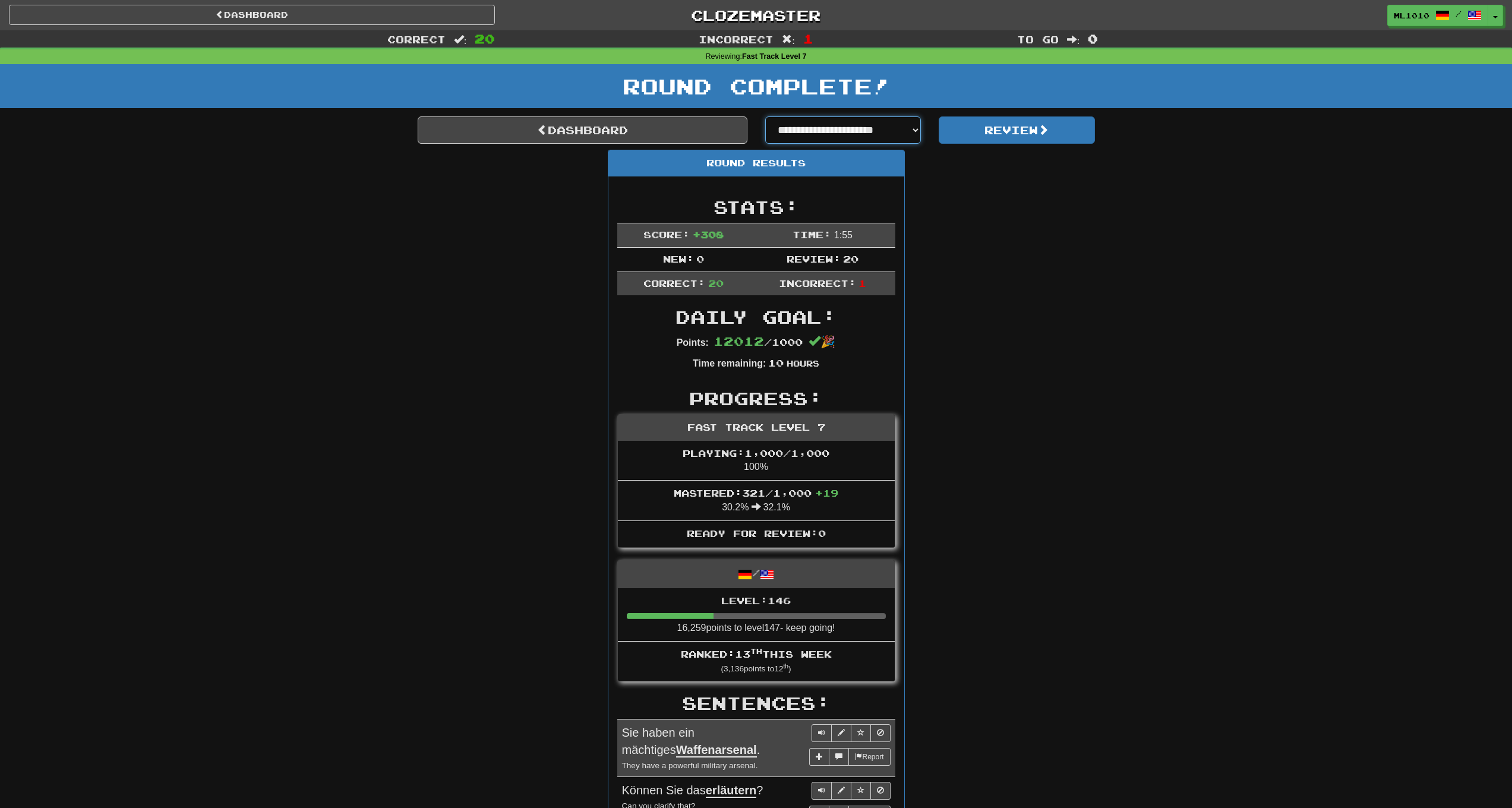
select select "**********"
click at [1022, 126] on button "Review" at bounding box center [1017, 130] width 156 height 27
select select "**********"
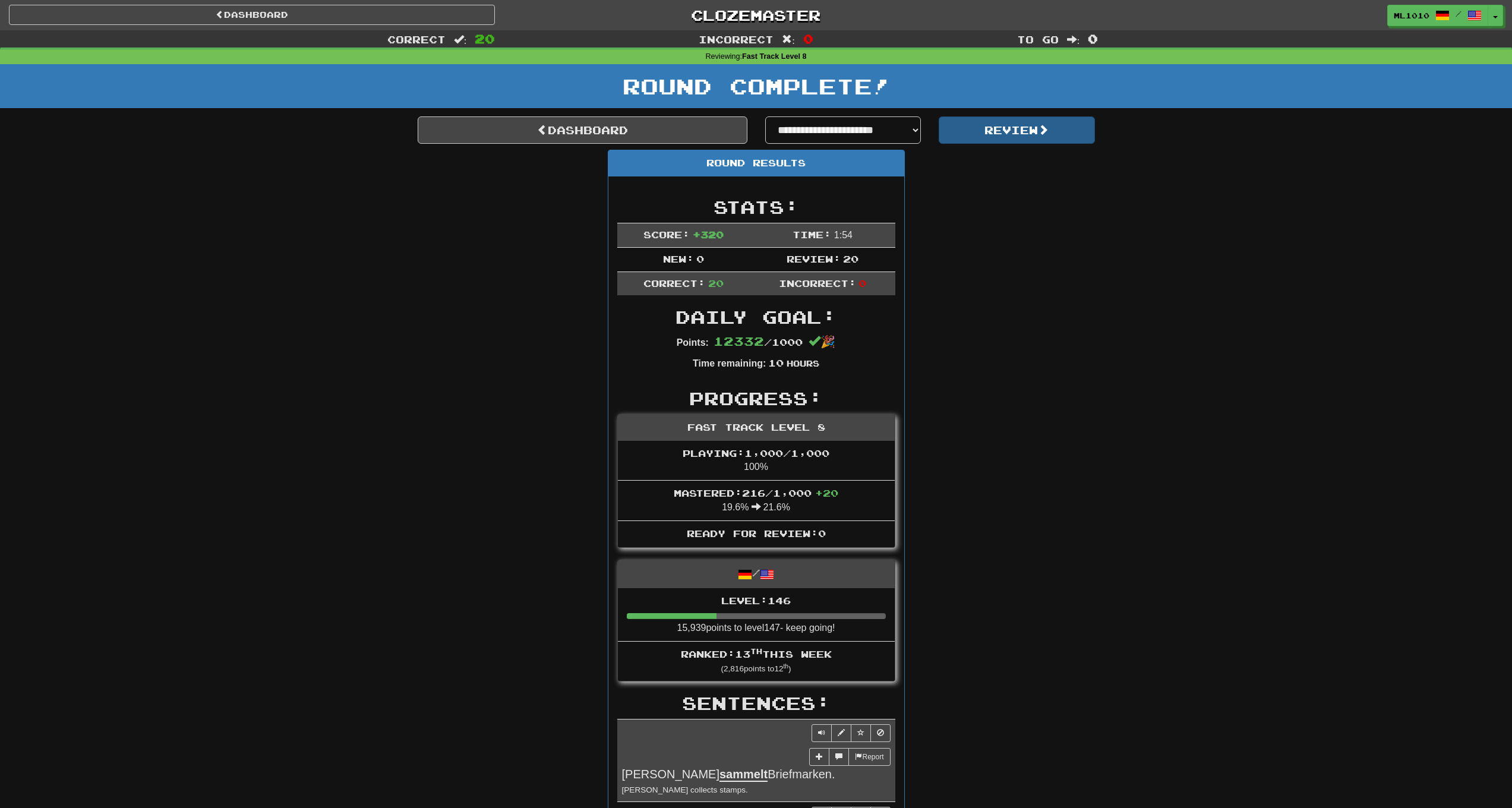
click at [996, 133] on button "Review" at bounding box center [1017, 130] width 156 height 27
click at [1045, 130] on span at bounding box center [1043, 130] width 11 height 11
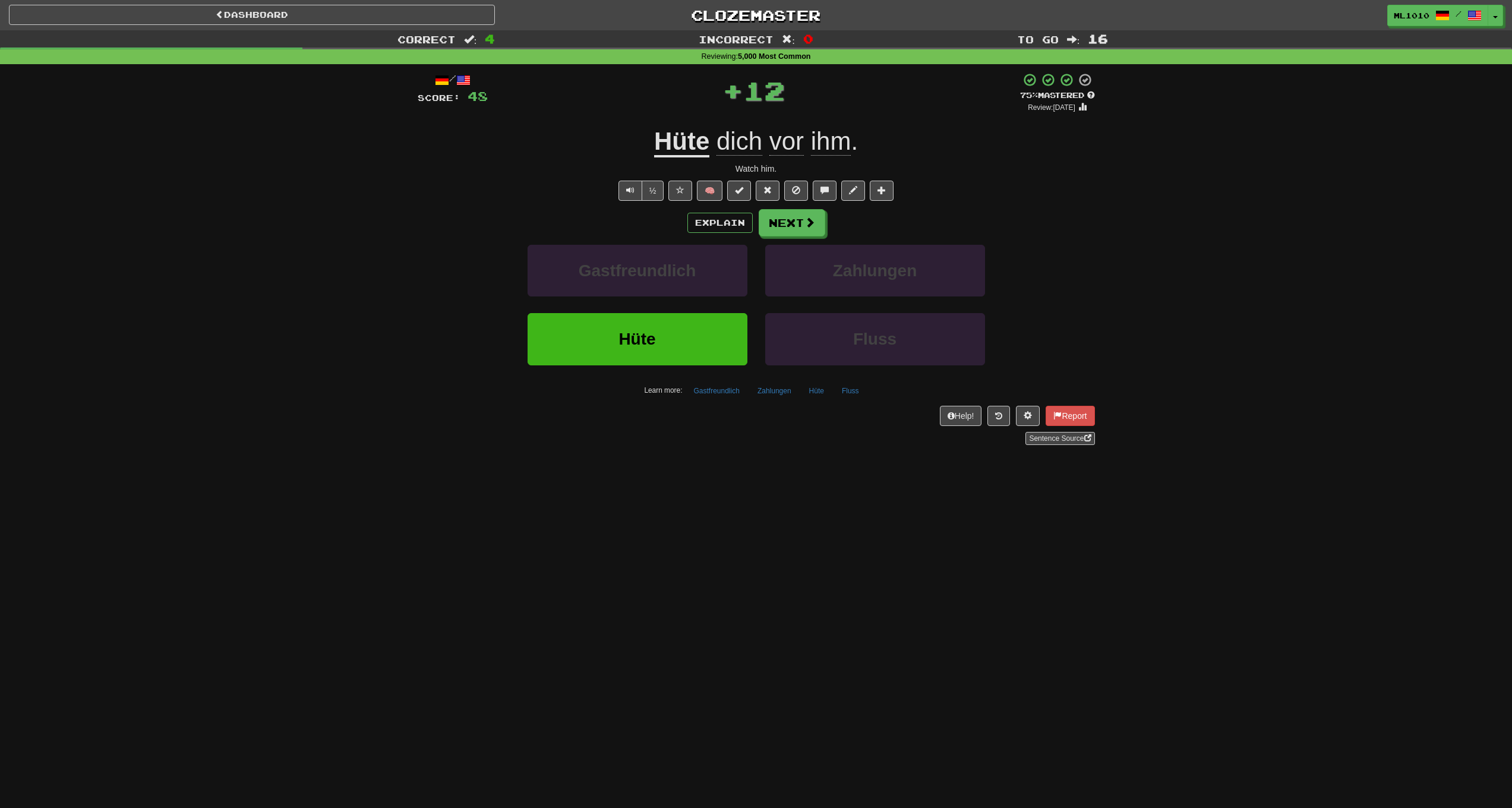
click at [700, 137] on u "Hüte" at bounding box center [682, 142] width 56 height 30
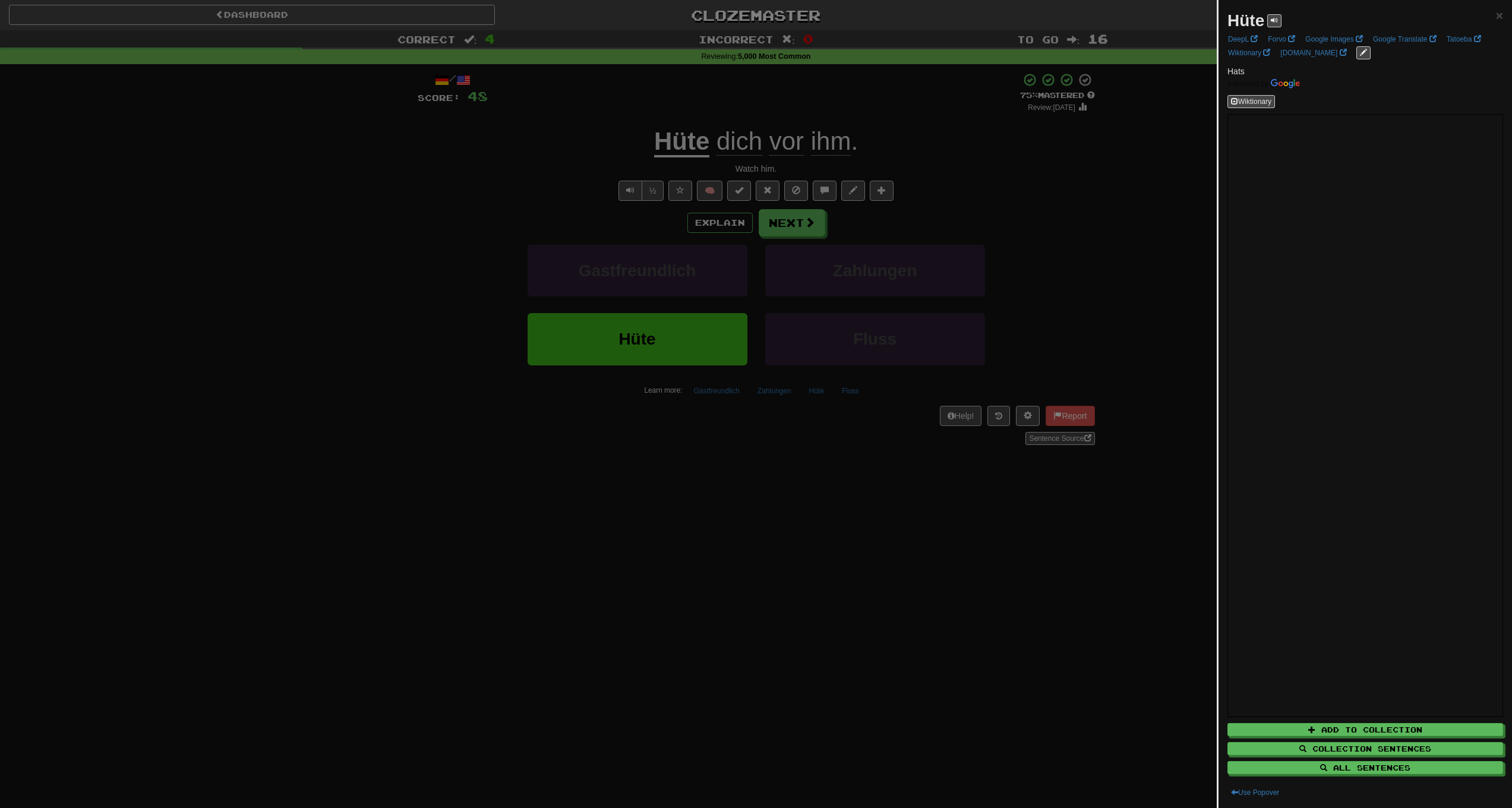
click at [946, 557] on div at bounding box center [756, 404] width 1512 height 808
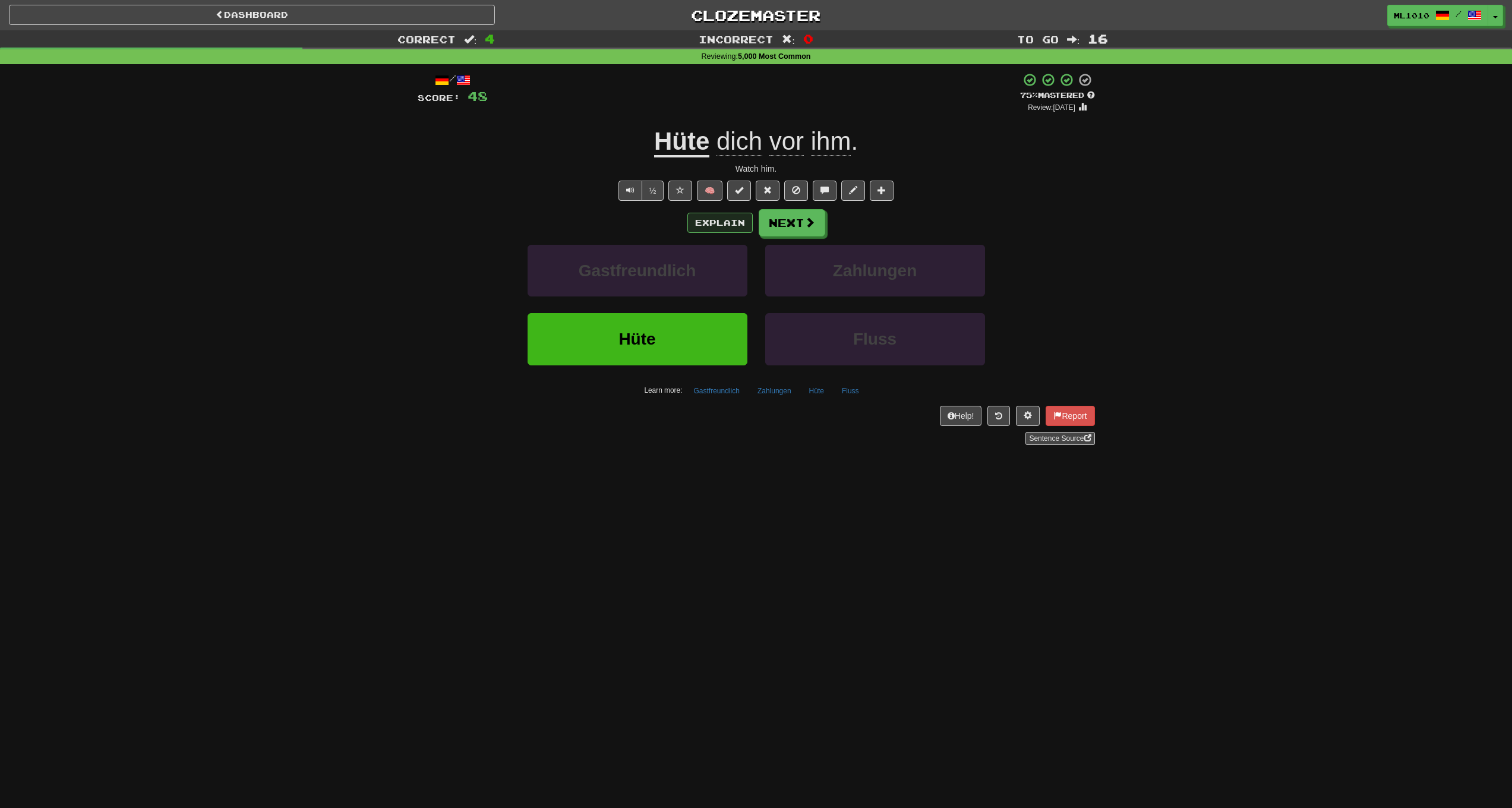
click at [724, 220] on button "Explain" at bounding box center [720, 223] width 65 height 20
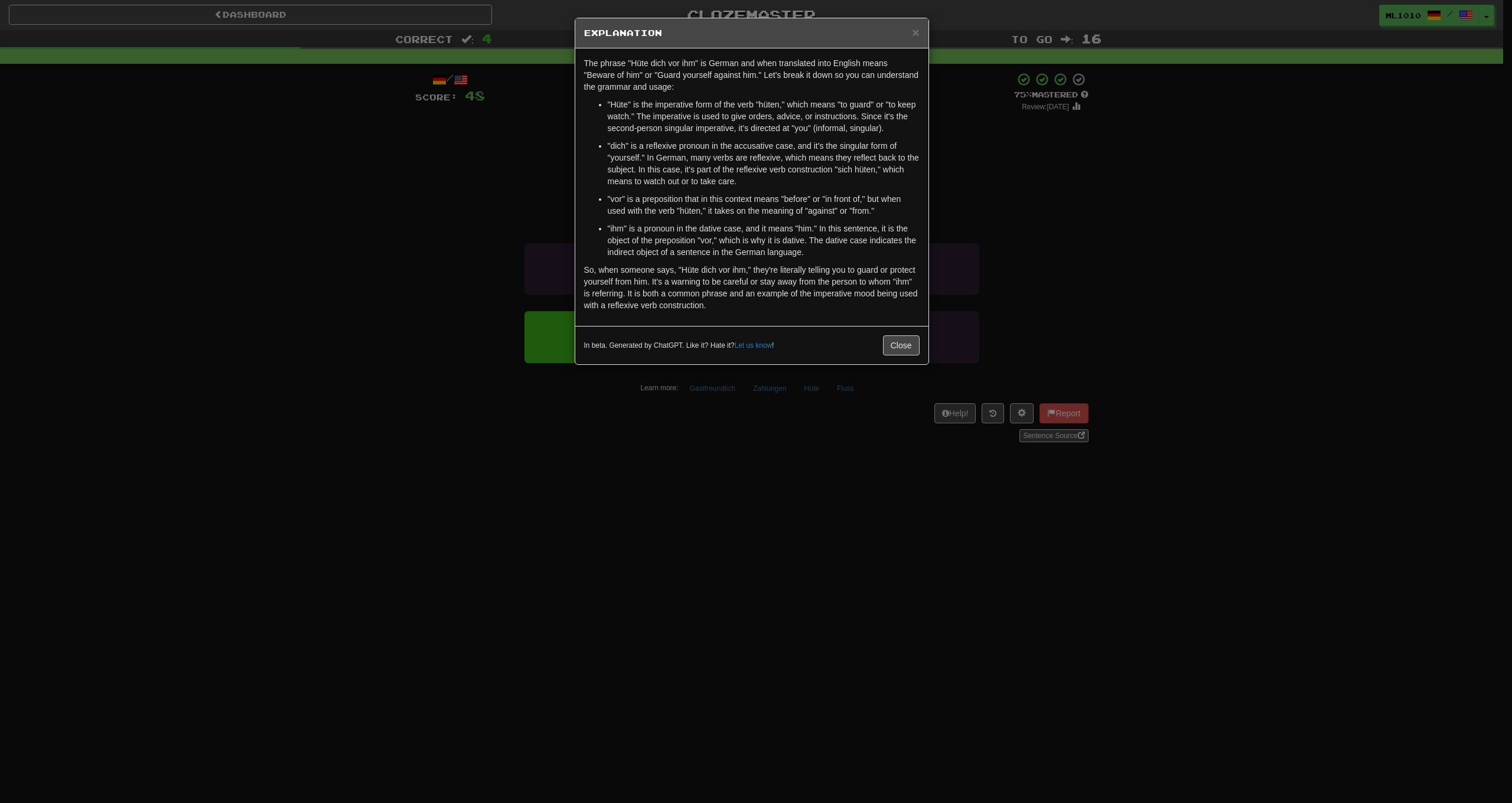
click at [920, 31] on div "× Explanation" at bounding box center [752, 33] width 353 height 30
click at [916, 36] on span "×" at bounding box center [915, 32] width 7 height 13
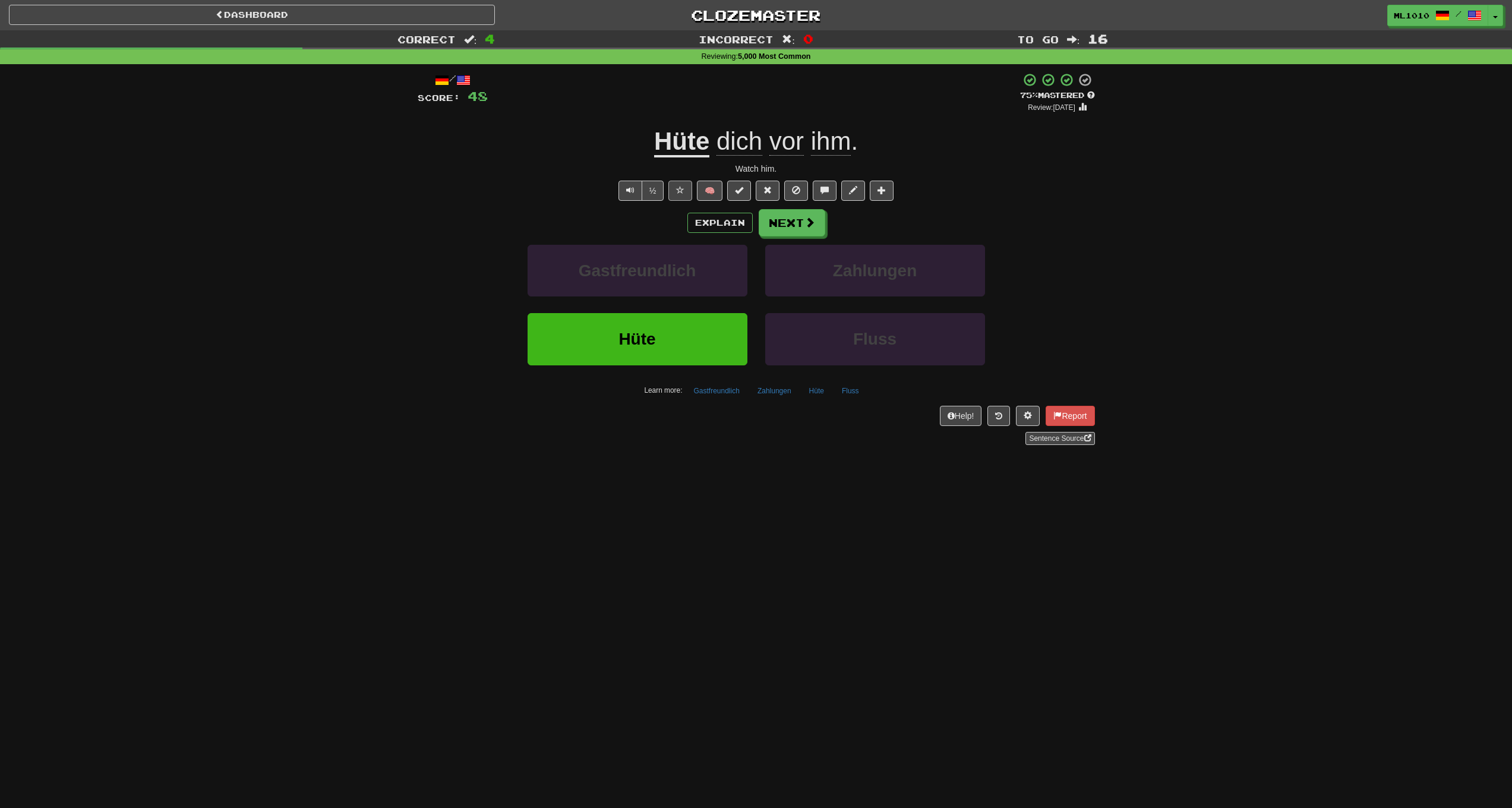
click at [684, 187] on span at bounding box center [680, 190] width 8 height 8
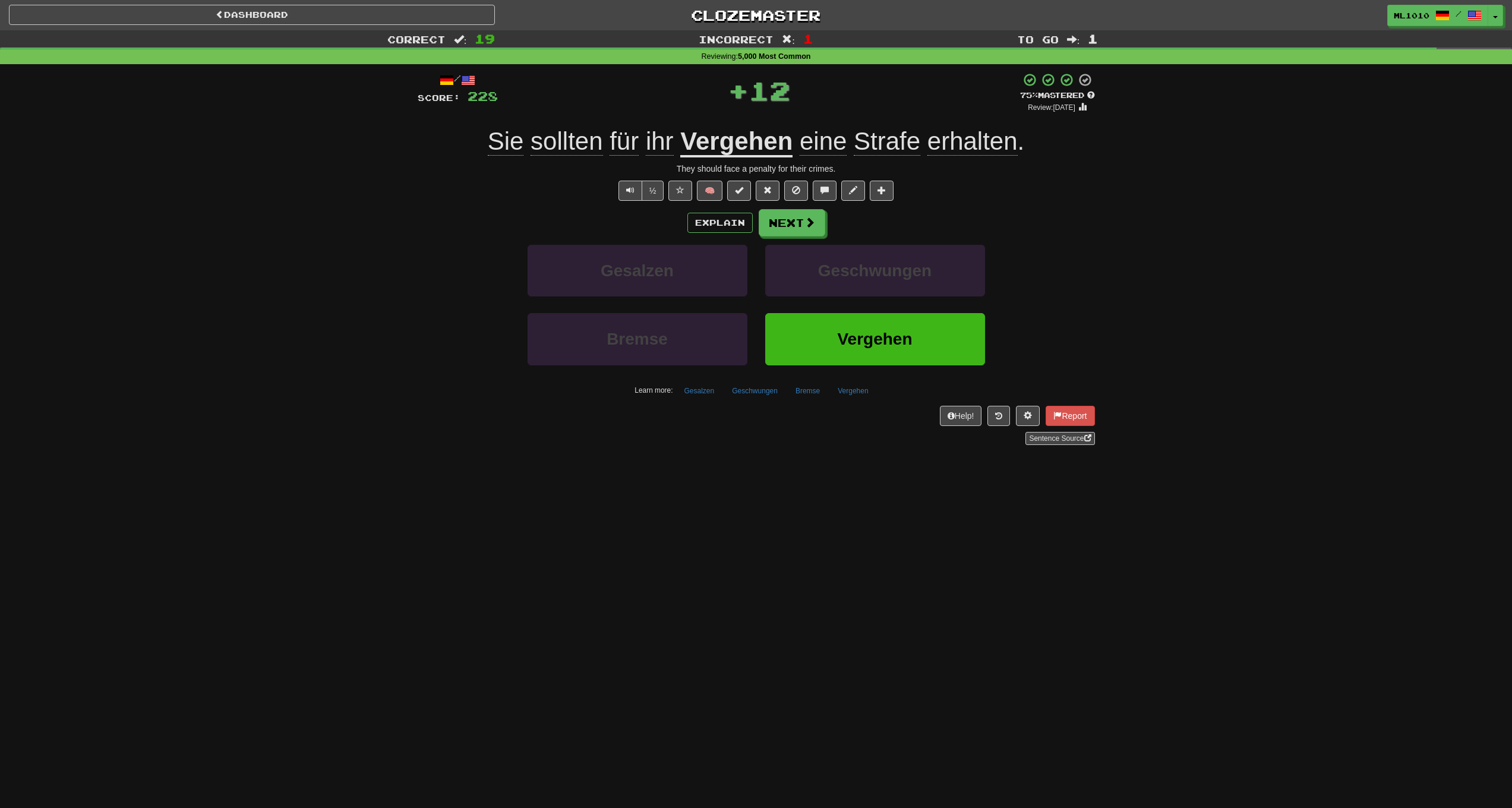
click at [727, 142] on u "Vergehen" at bounding box center [737, 142] width 112 height 30
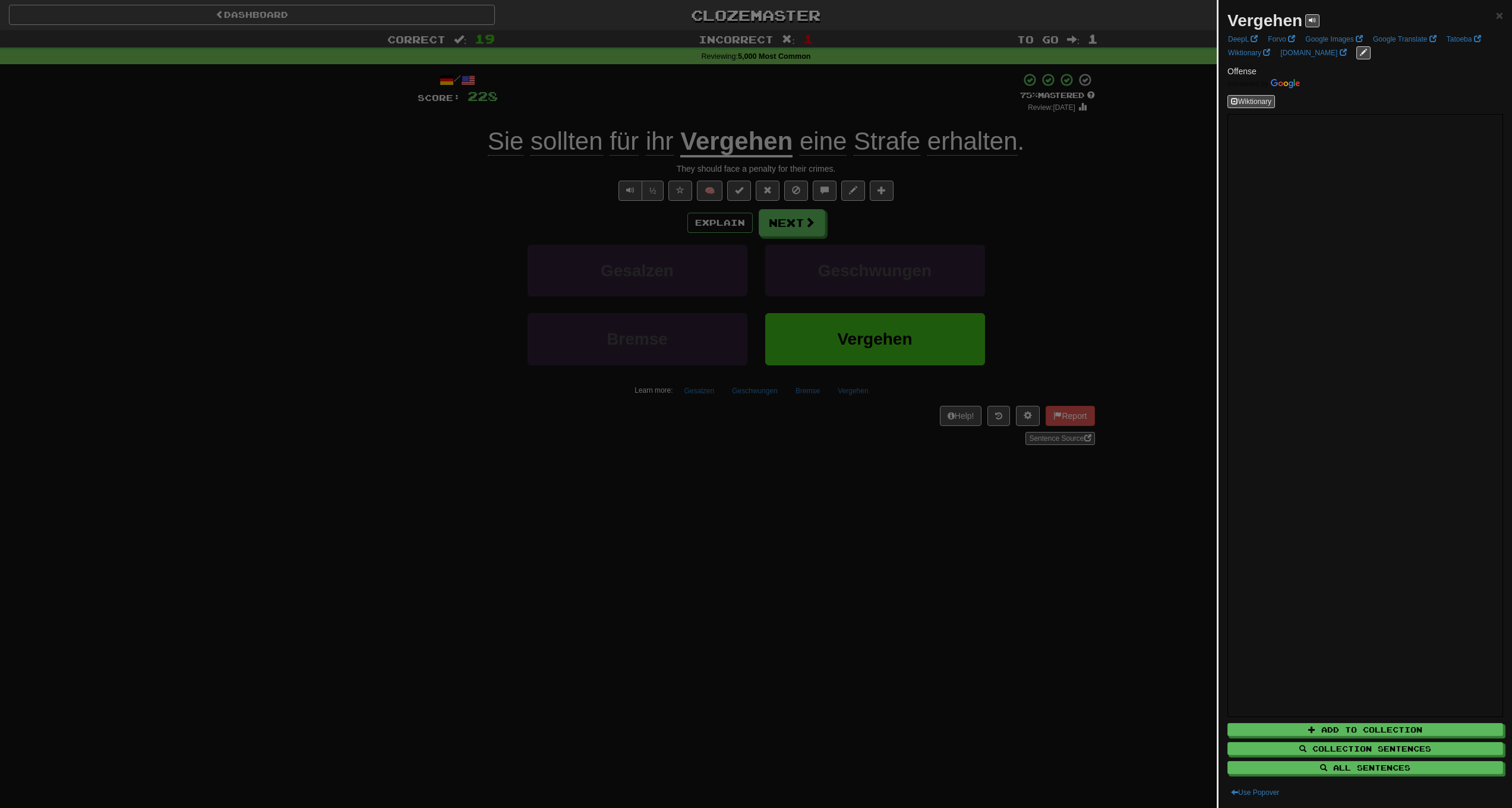
click at [960, 198] on div at bounding box center [756, 404] width 1512 height 808
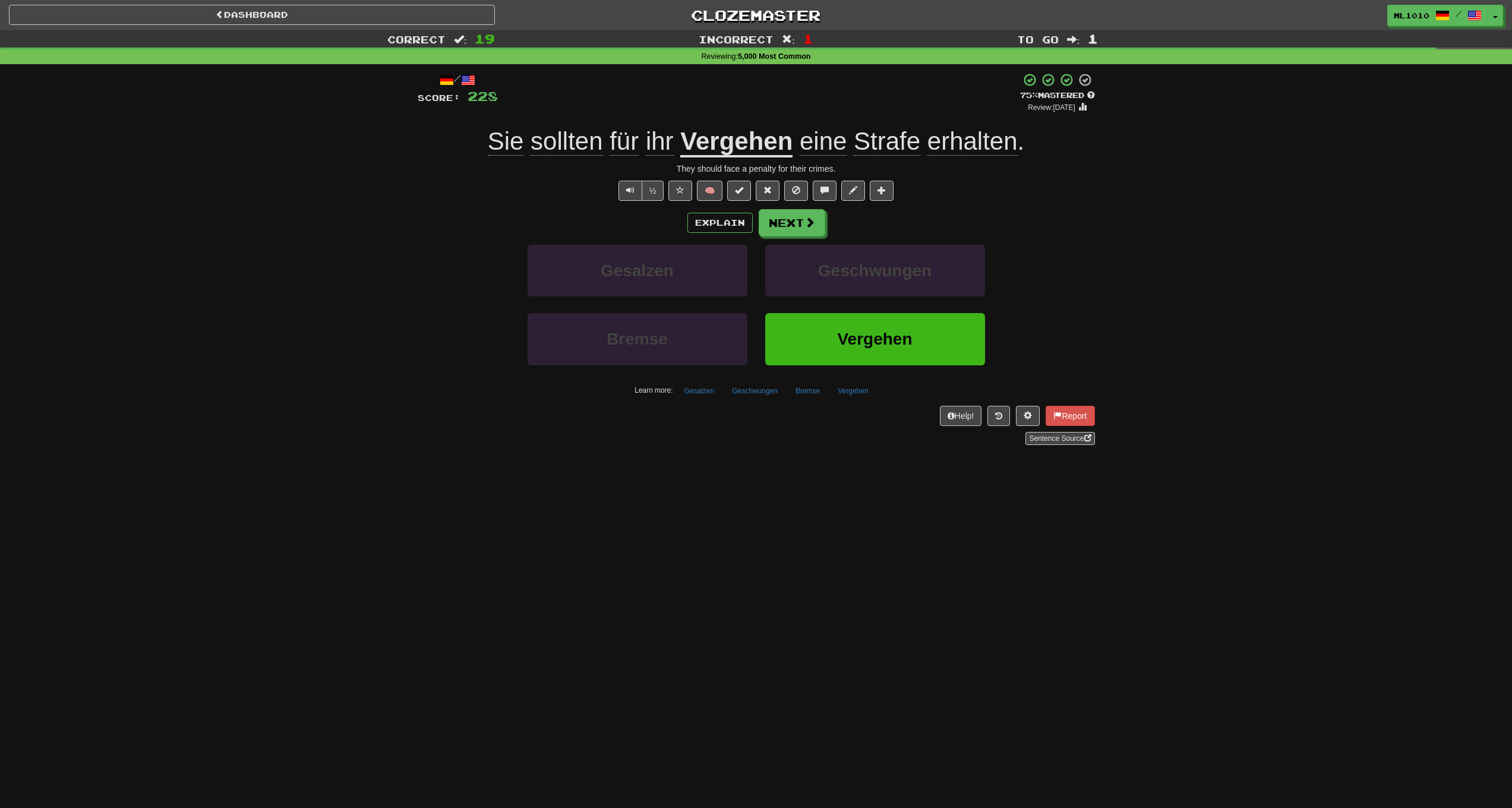
click at [885, 142] on span "Strafe" at bounding box center [887, 141] width 66 height 29
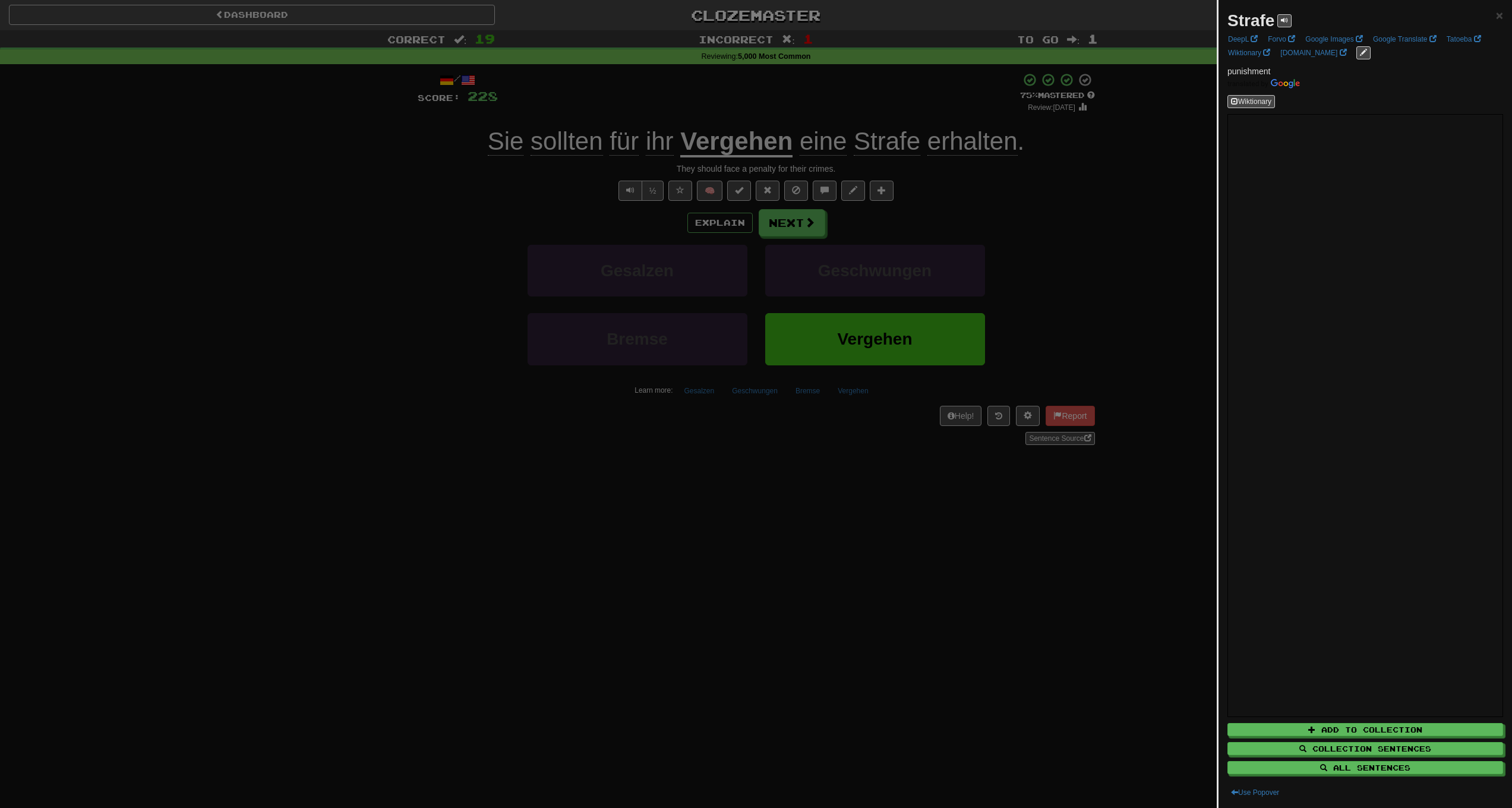
click at [424, 273] on div at bounding box center [756, 404] width 1512 height 808
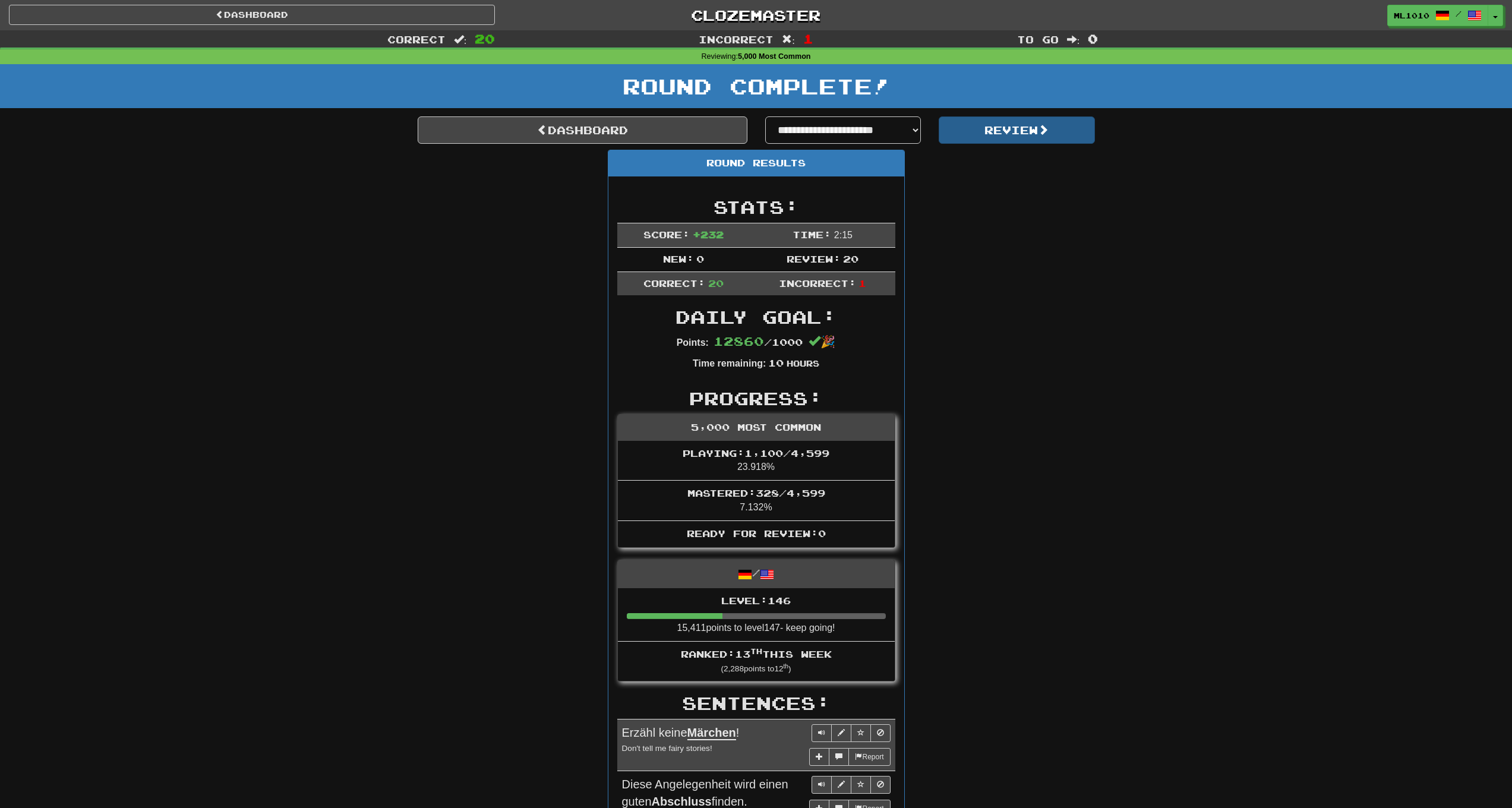
click at [1048, 128] on span at bounding box center [1043, 130] width 11 height 11
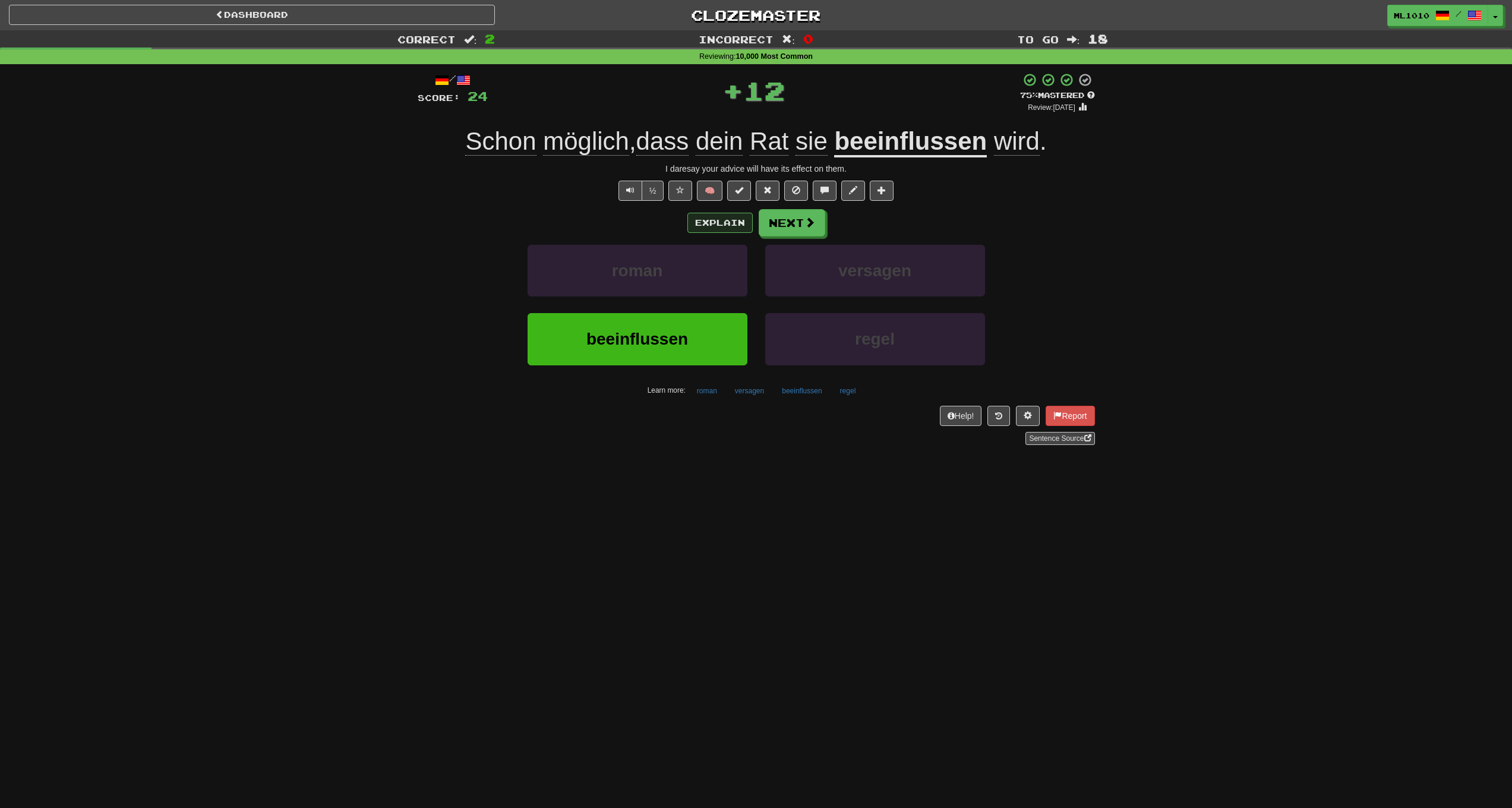
click at [714, 230] on button "Explain" at bounding box center [720, 223] width 65 height 20
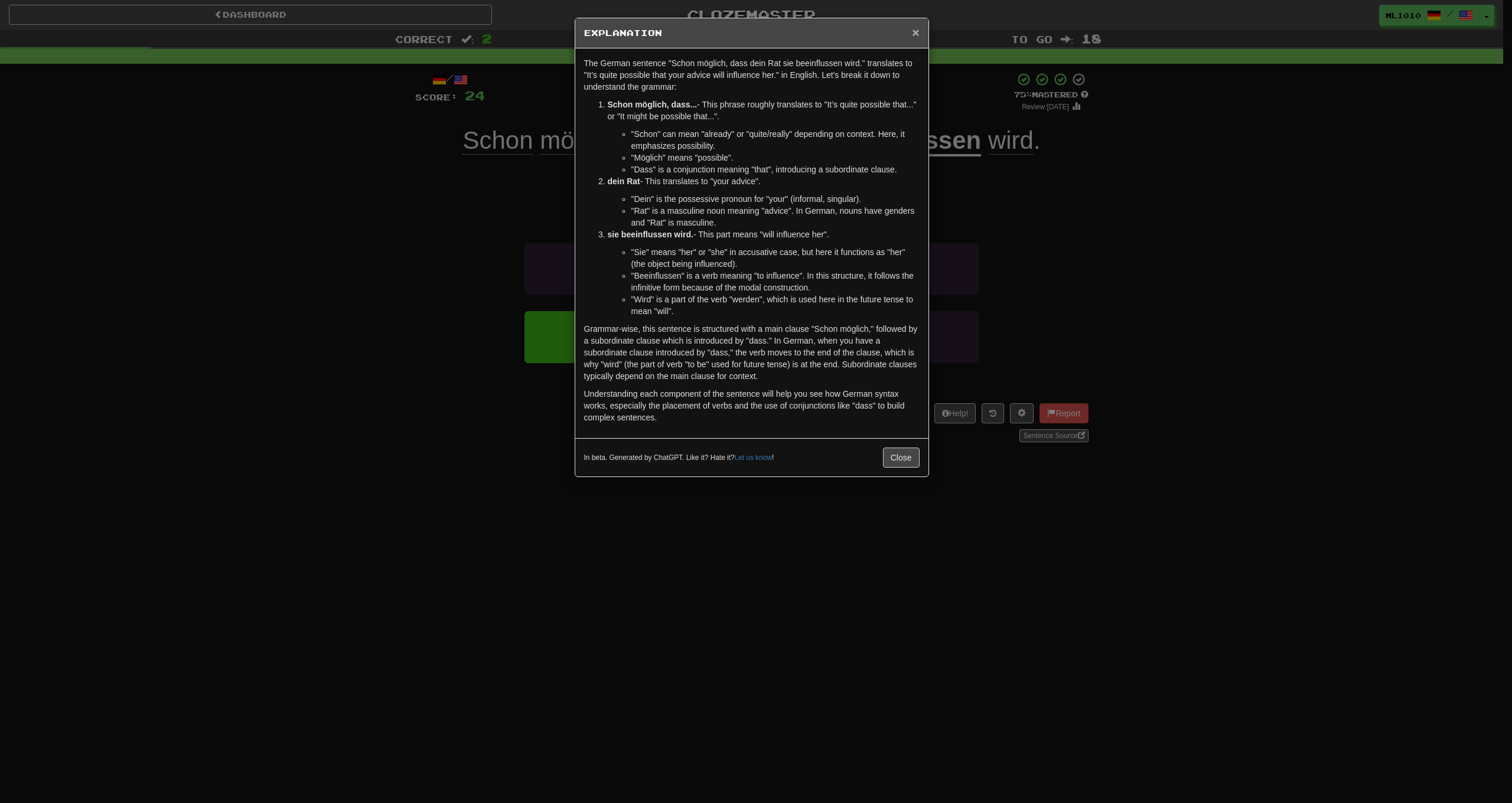
click at [919, 34] on span "×" at bounding box center [915, 32] width 7 height 13
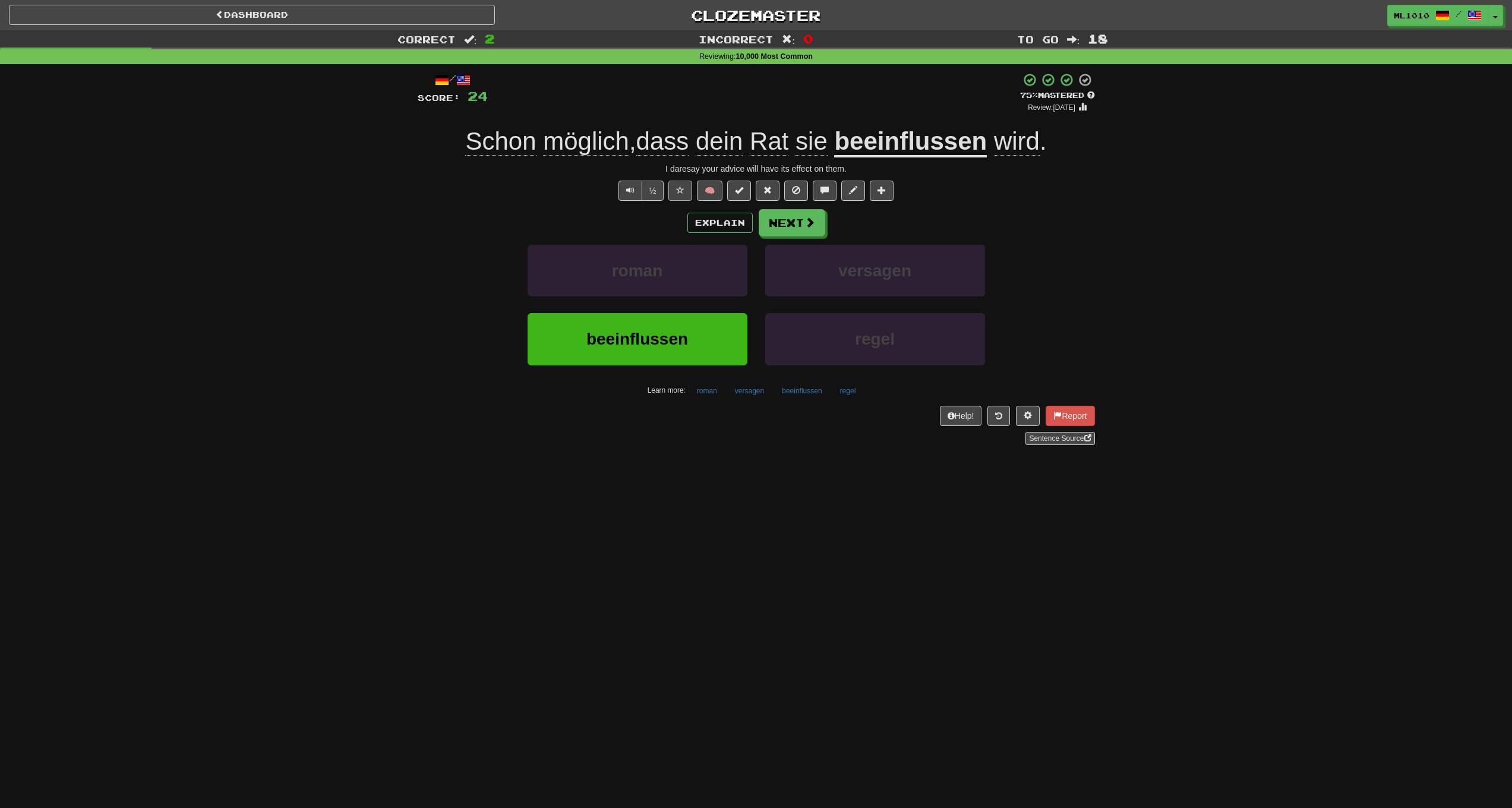
click at [672, 188] on button at bounding box center [680, 191] width 24 height 20
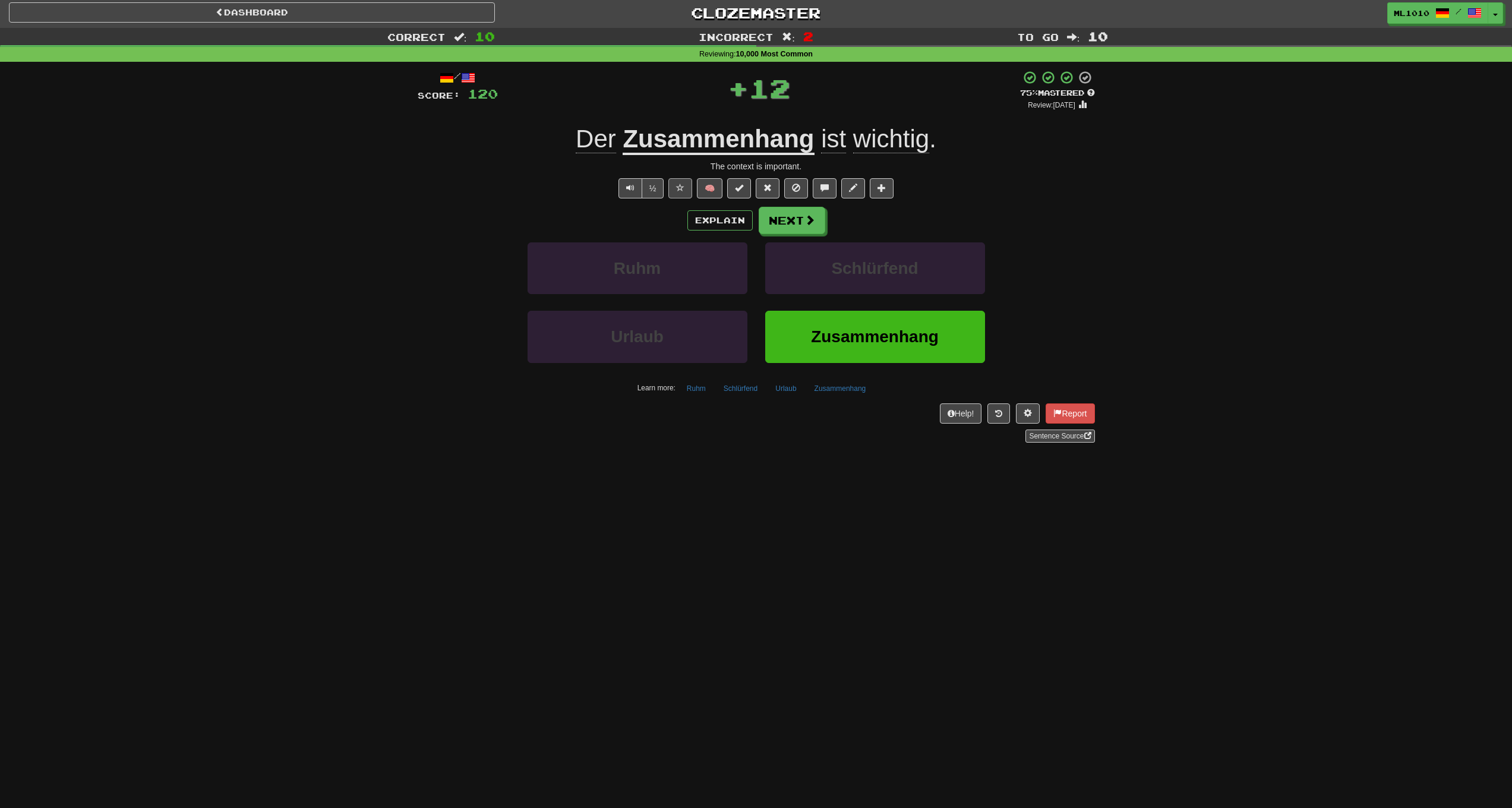
click at [683, 185] on span at bounding box center [680, 188] width 8 height 8
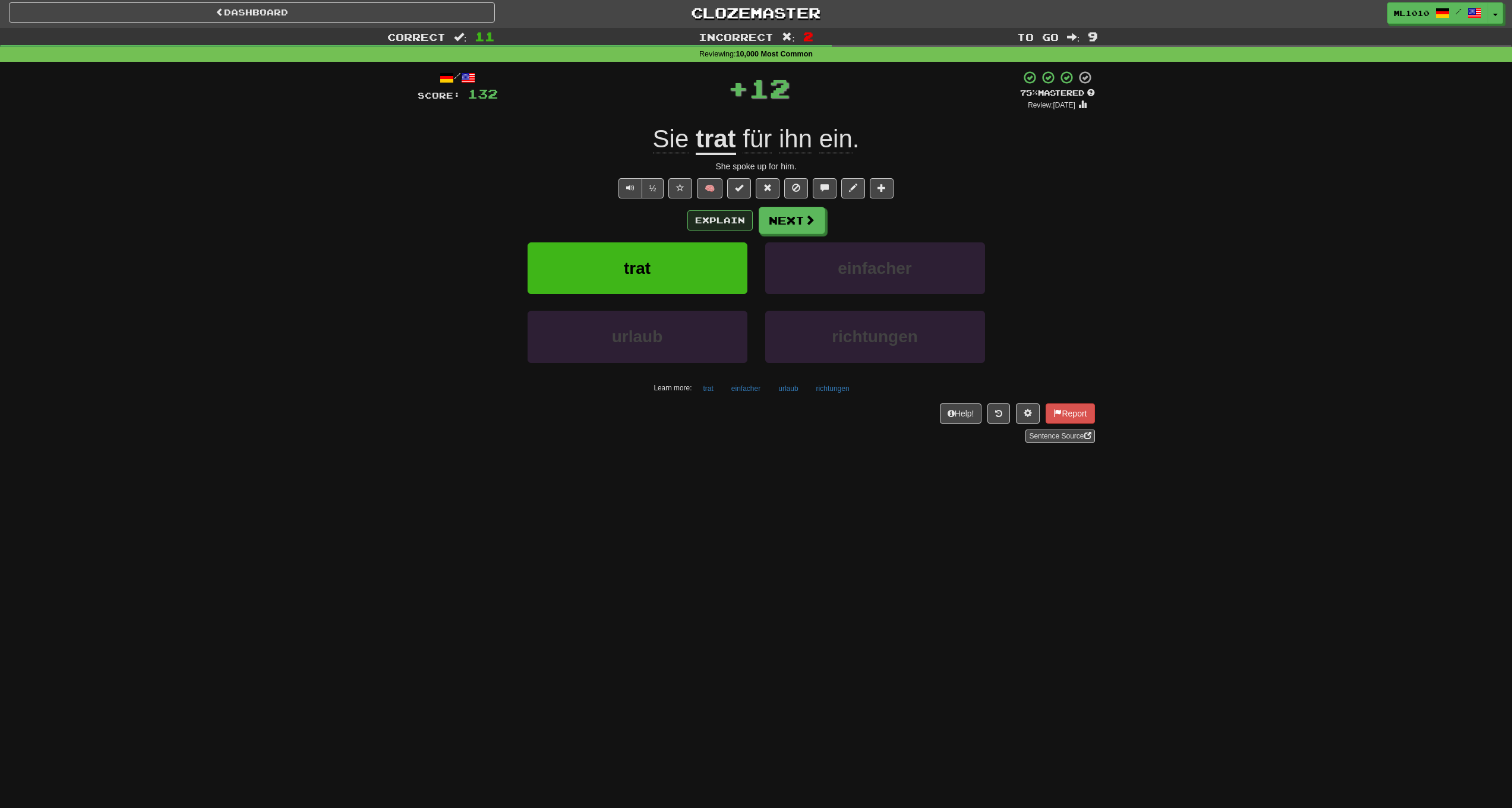
click at [710, 220] on button "Explain" at bounding box center [720, 221] width 65 height 20
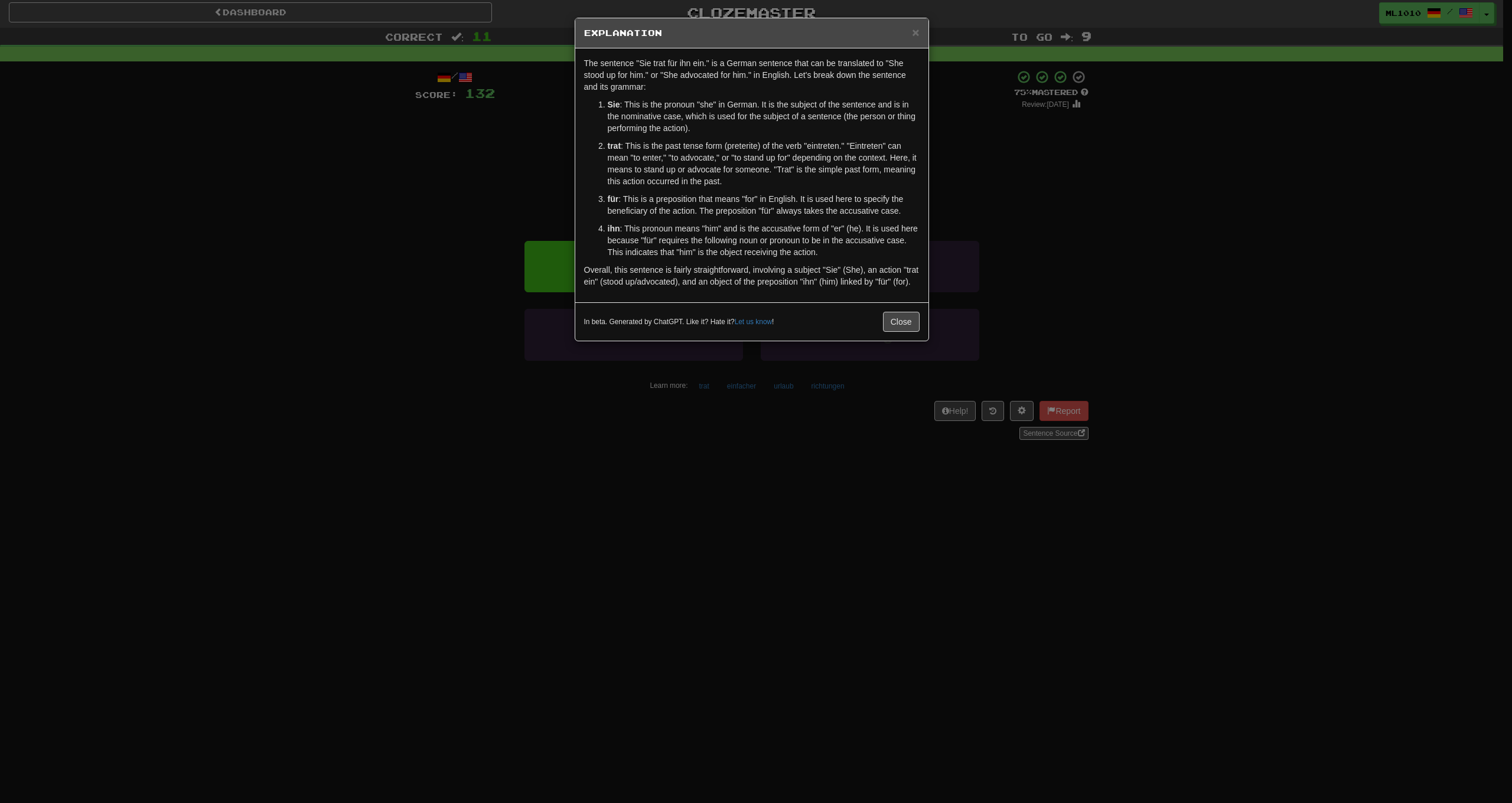
click at [419, 227] on div "× Explanation The sentence "Sie trat für ihn ein." is a German sentence that ca…" at bounding box center [756, 402] width 1512 height 803
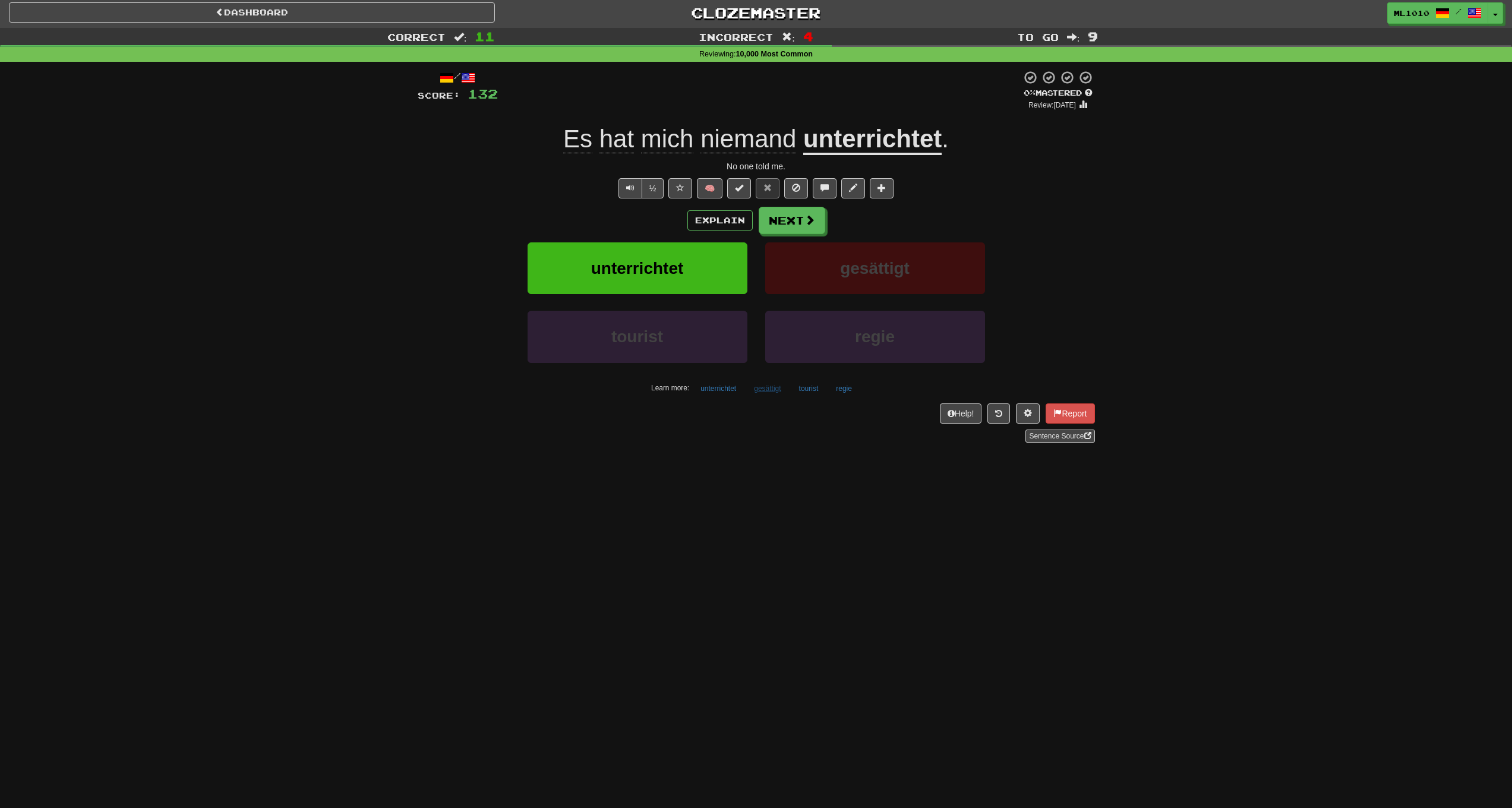
click at [761, 392] on button "gesättigt" at bounding box center [767, 389] width 40 height 18
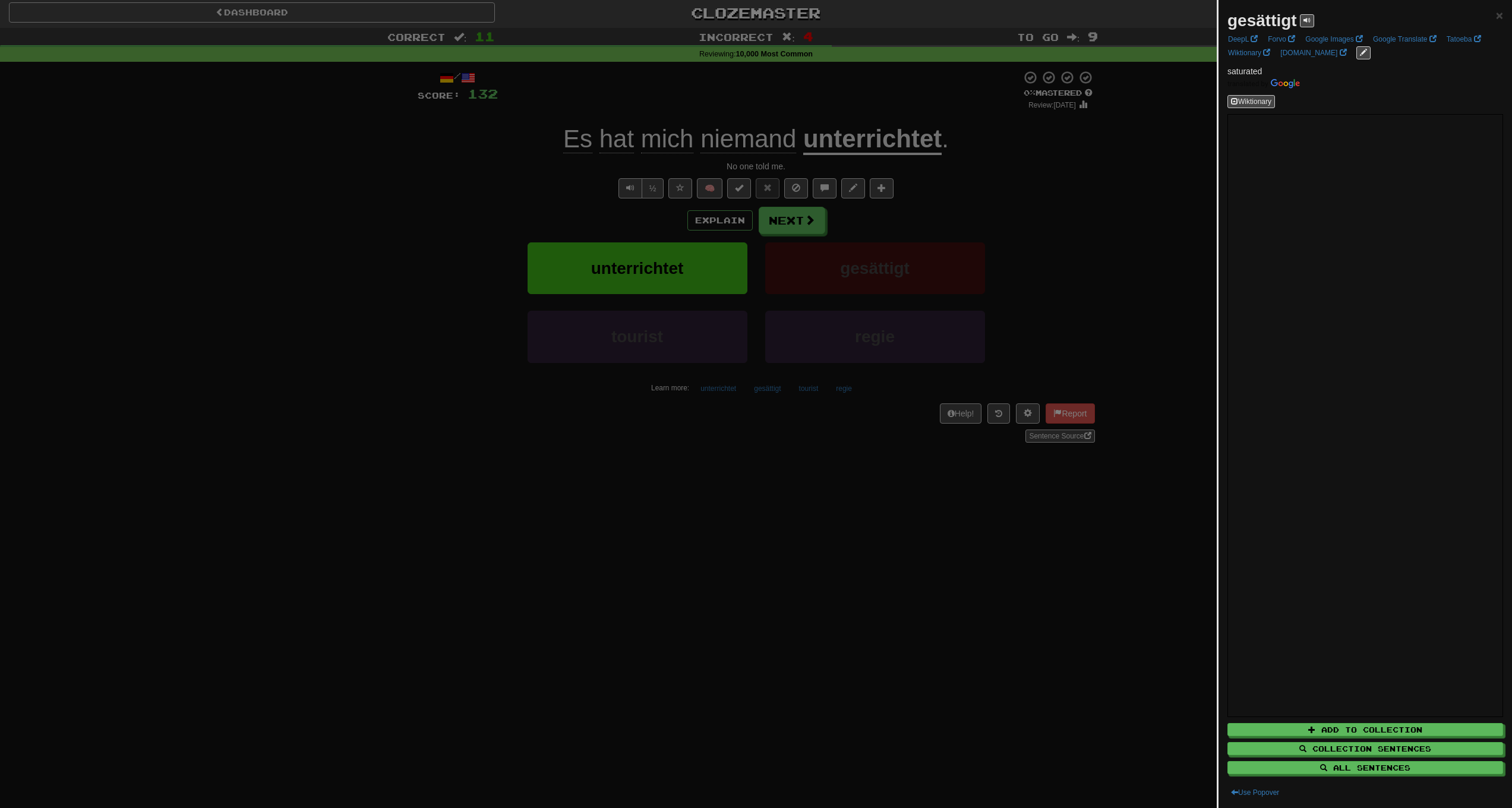
click at [943, 572] on div at bounding box center [756, 404] width 1512 height 808
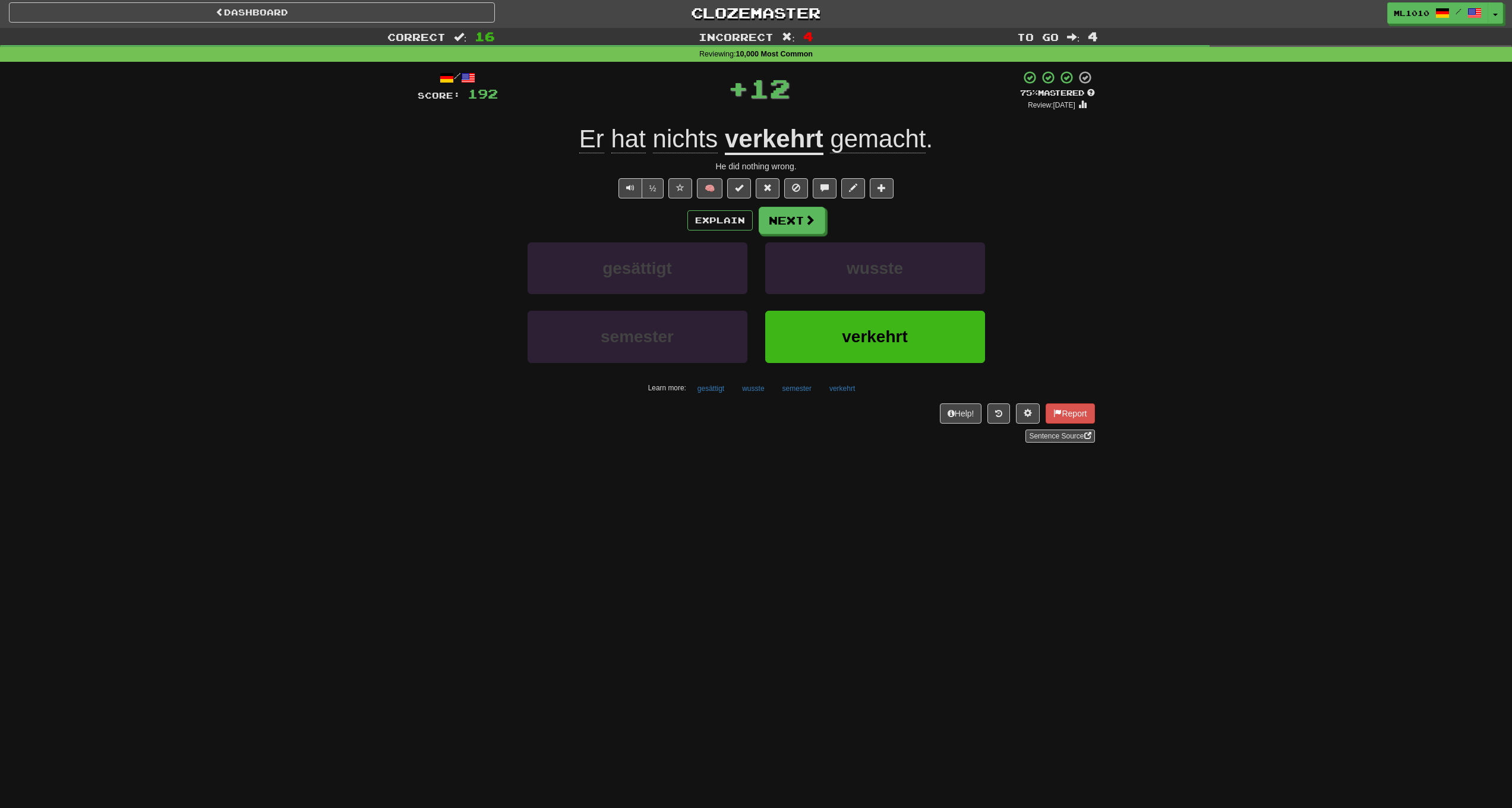
click at [773, 145] on u "verkehrt" at bounding box center [774, 140] width 99 height 30
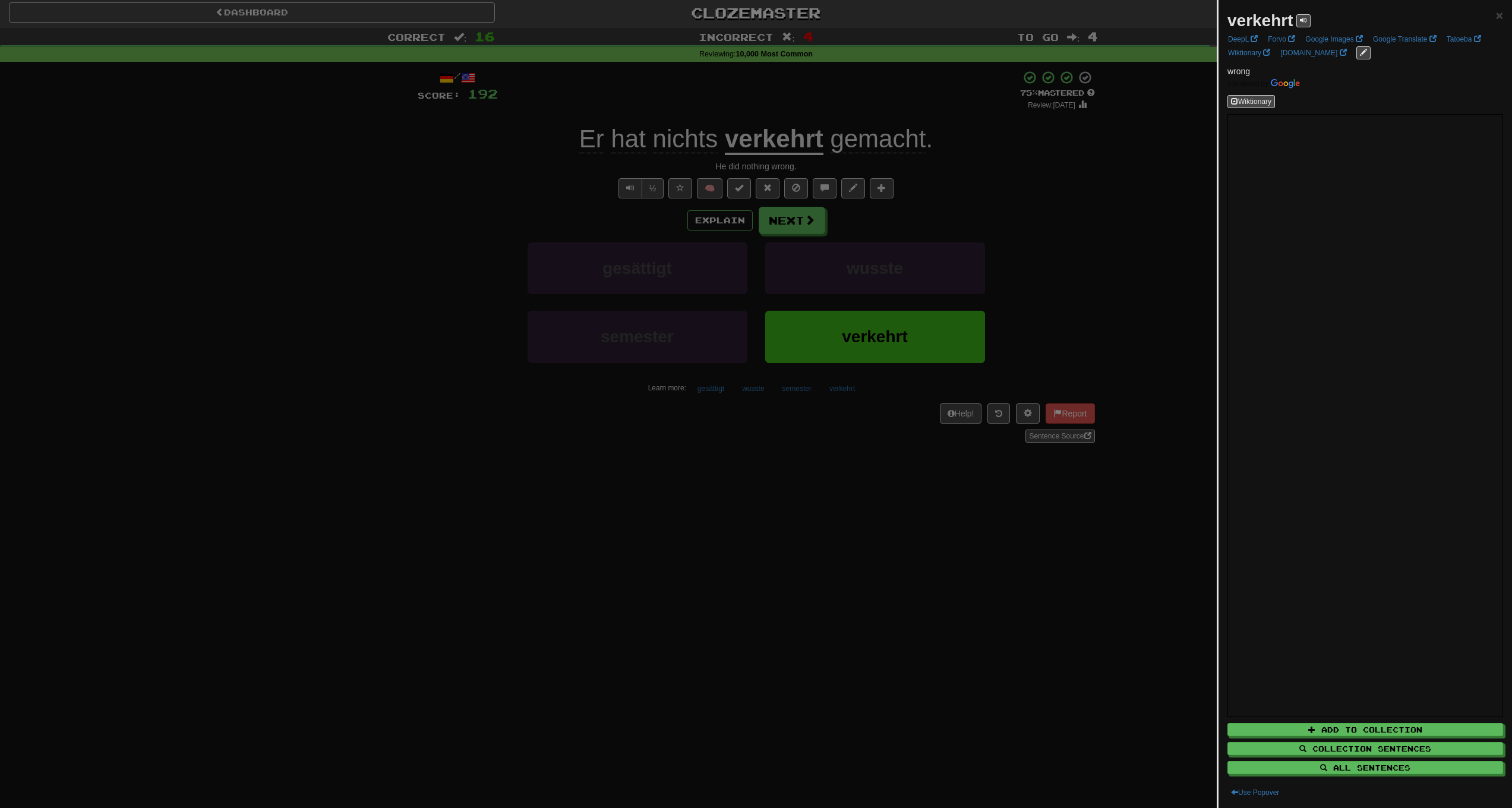
click at [396, 223] on div at bounding box center [756, 404] width 1512 height 808
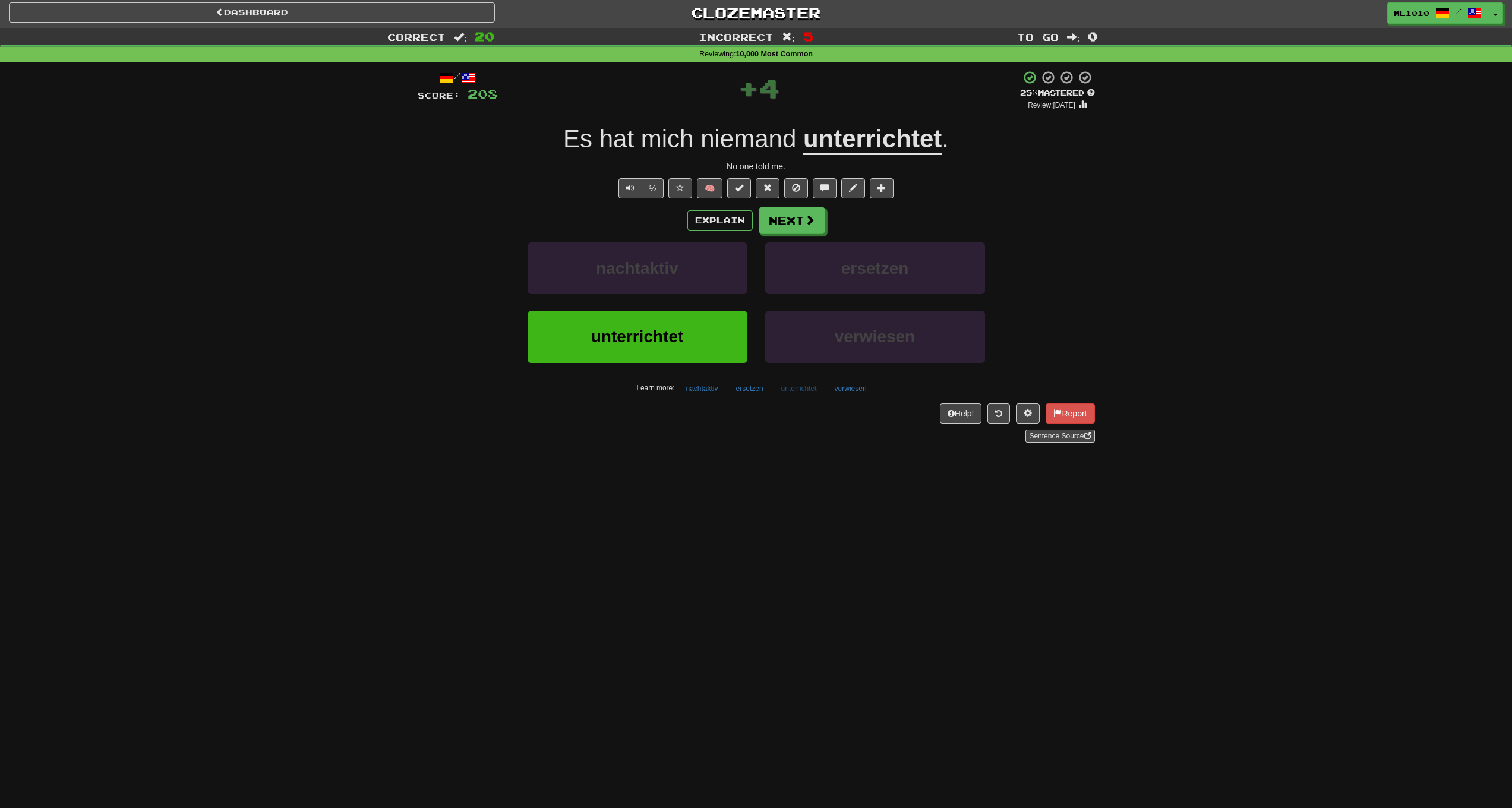
click at [810, 385] on button "unterrichtet" at bounding box center [799, 389] width 49 height 18
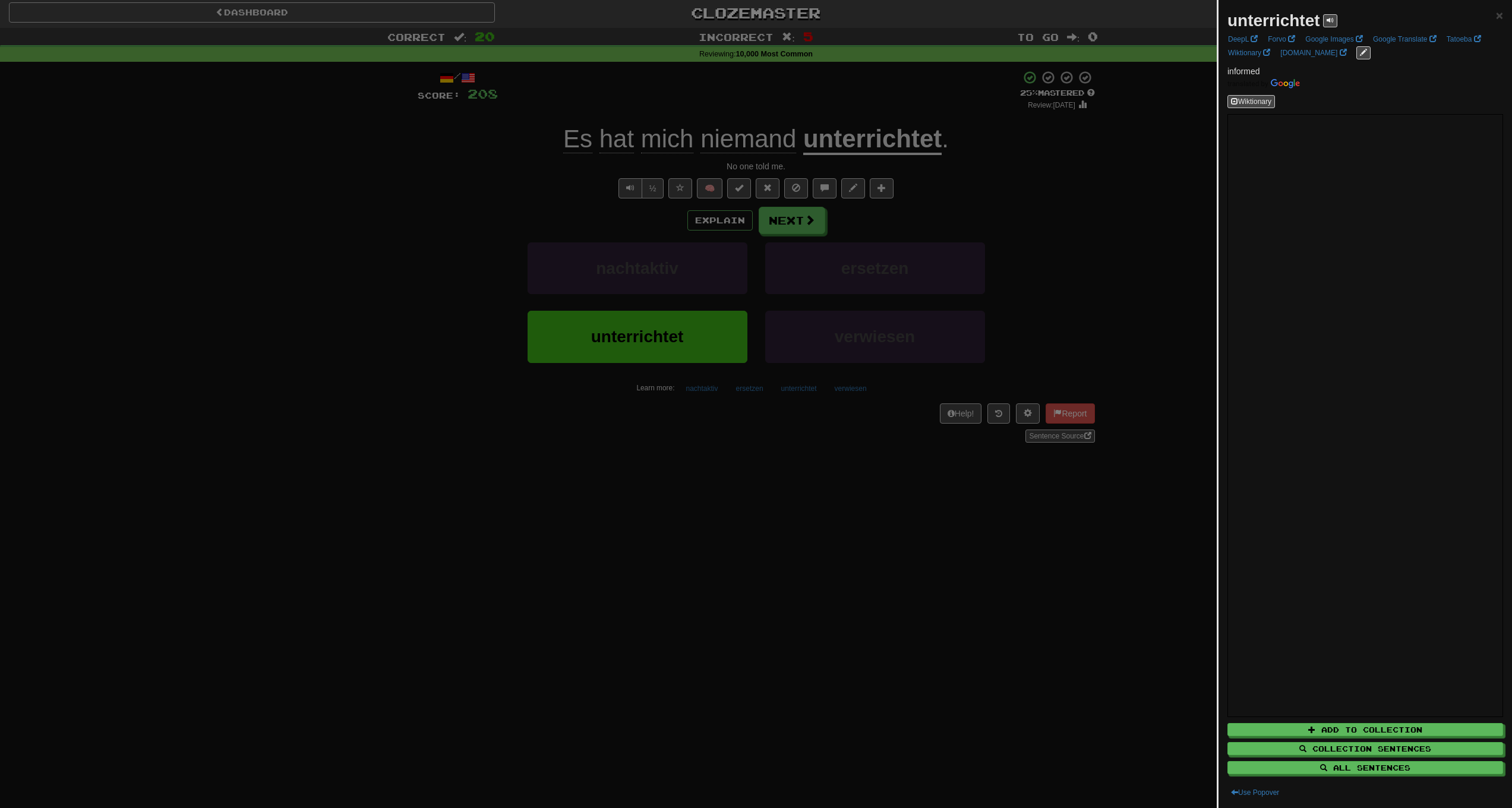
click at [978, 569] on div at bounding box center [756, 404] width 1512 height 808
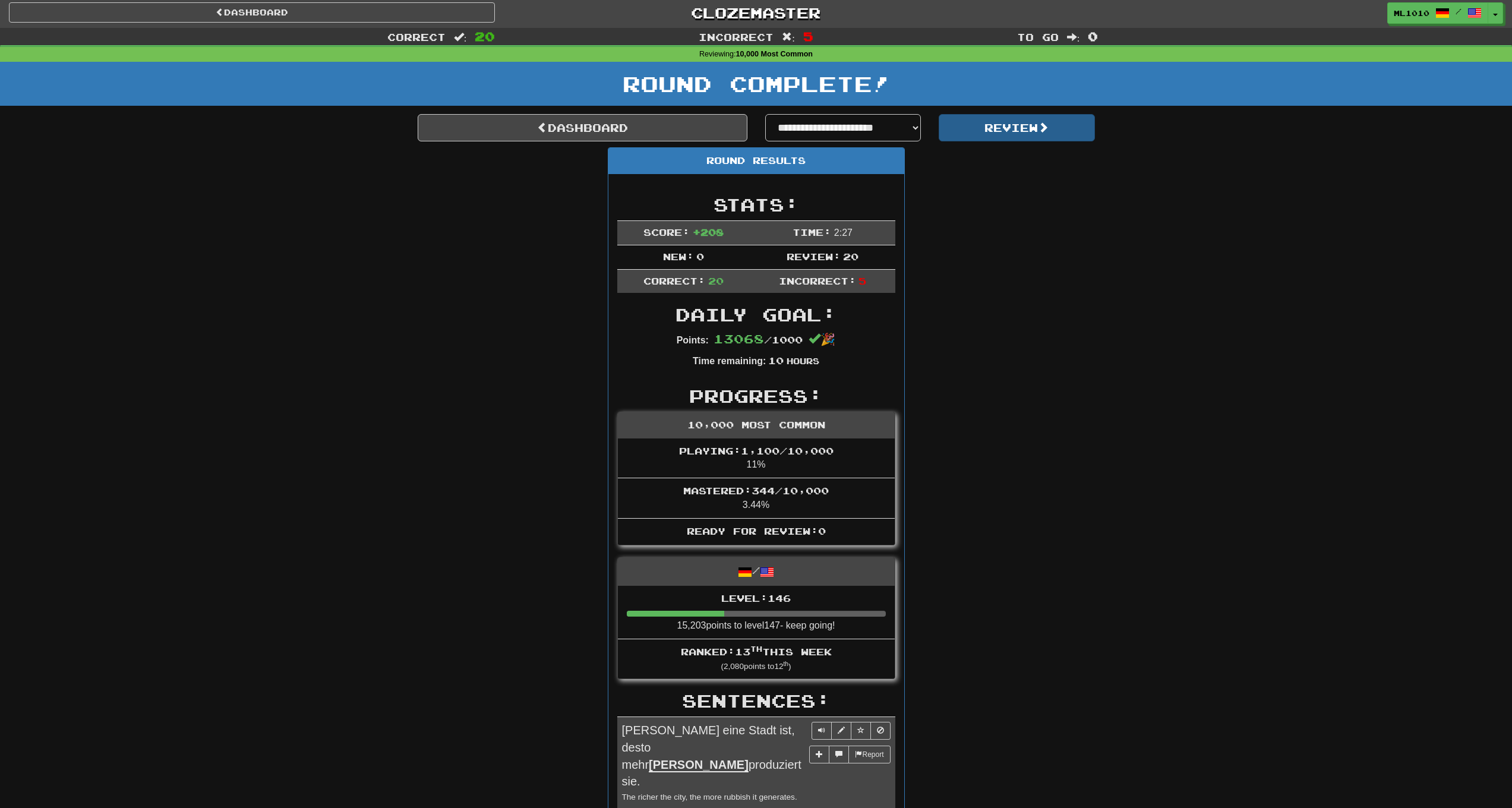
click at [993, 133] on button "Review" at bounding box center [1017, 128] width 156 height 27
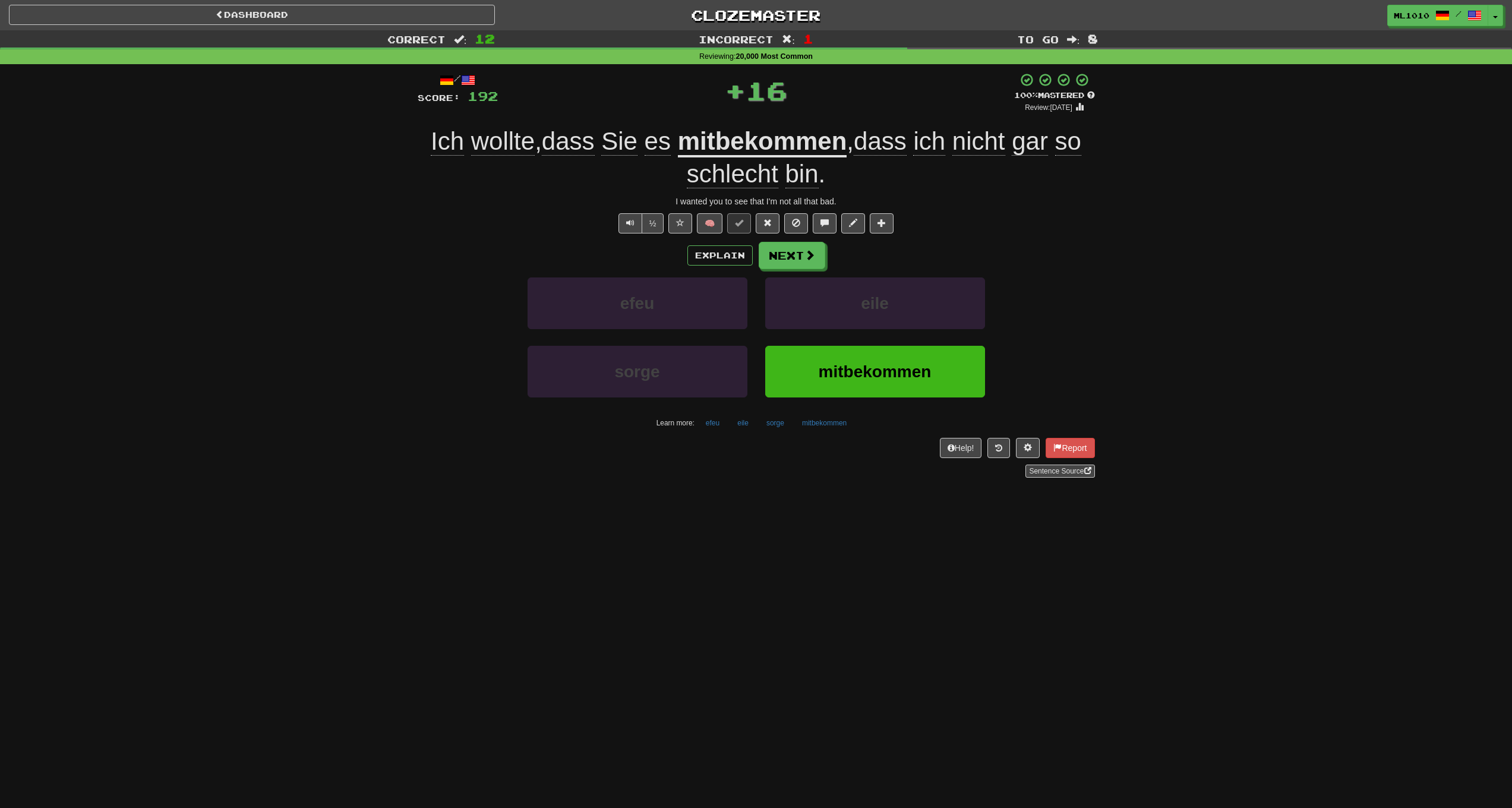
click at [784, 142] on u "mitbekommen" at bounding box center [762, 142] width 169 height 30
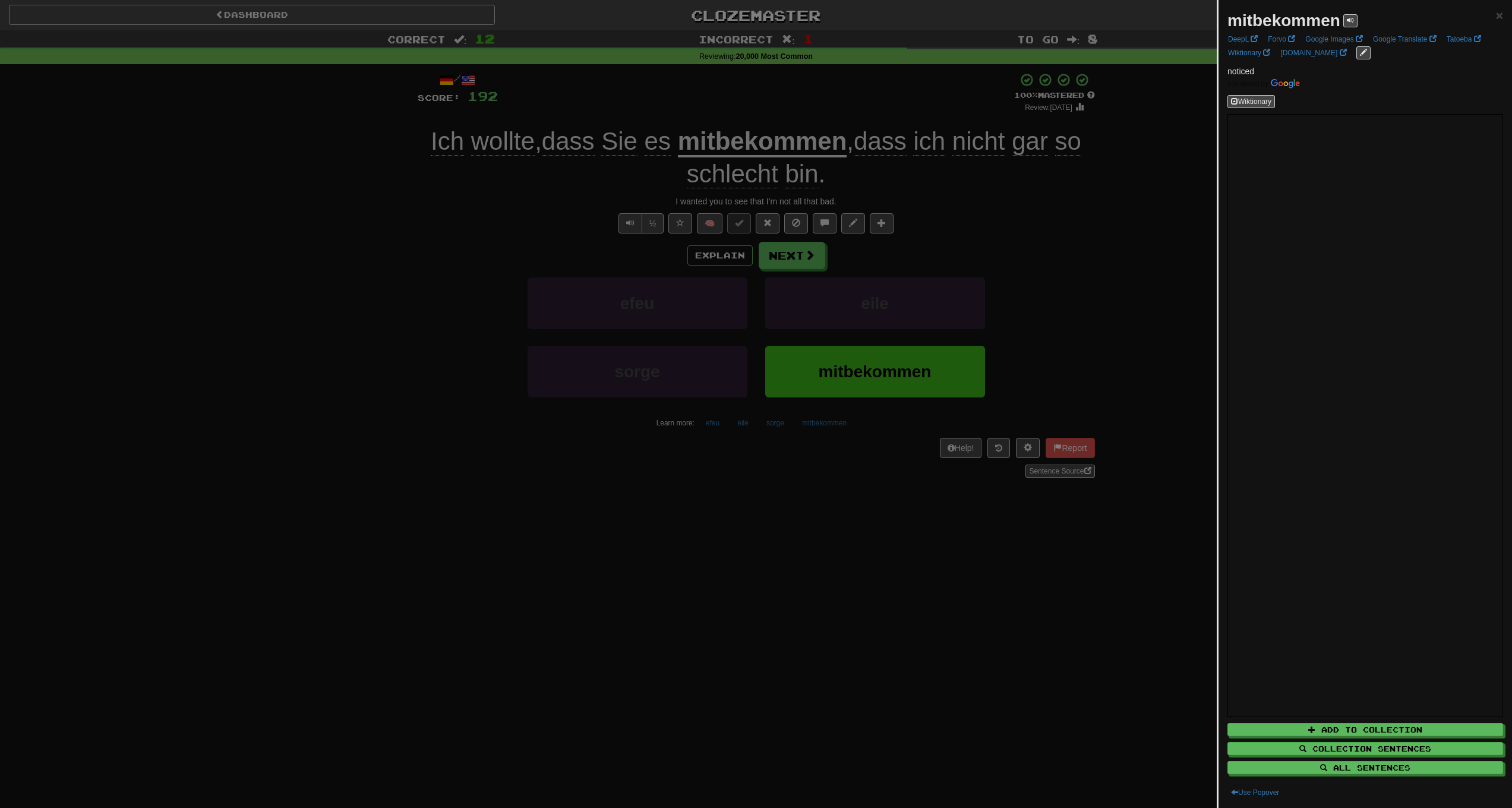
click at [509, 241] on div at bounding box center [756, 404] width 1512 height 808
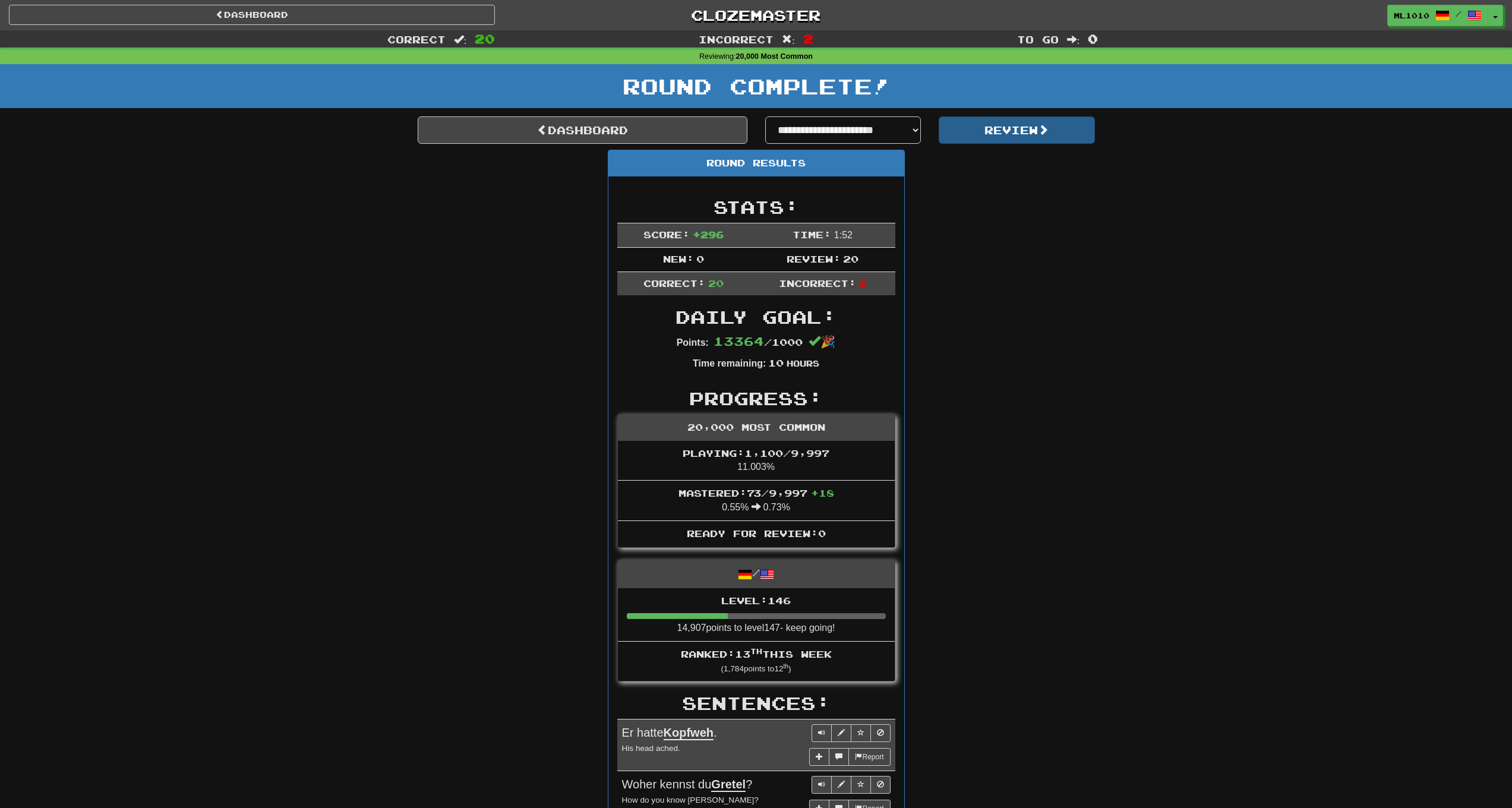
click at [1003, 134] on button "Review" at bounding box center [1017, 130] width 156 height 27
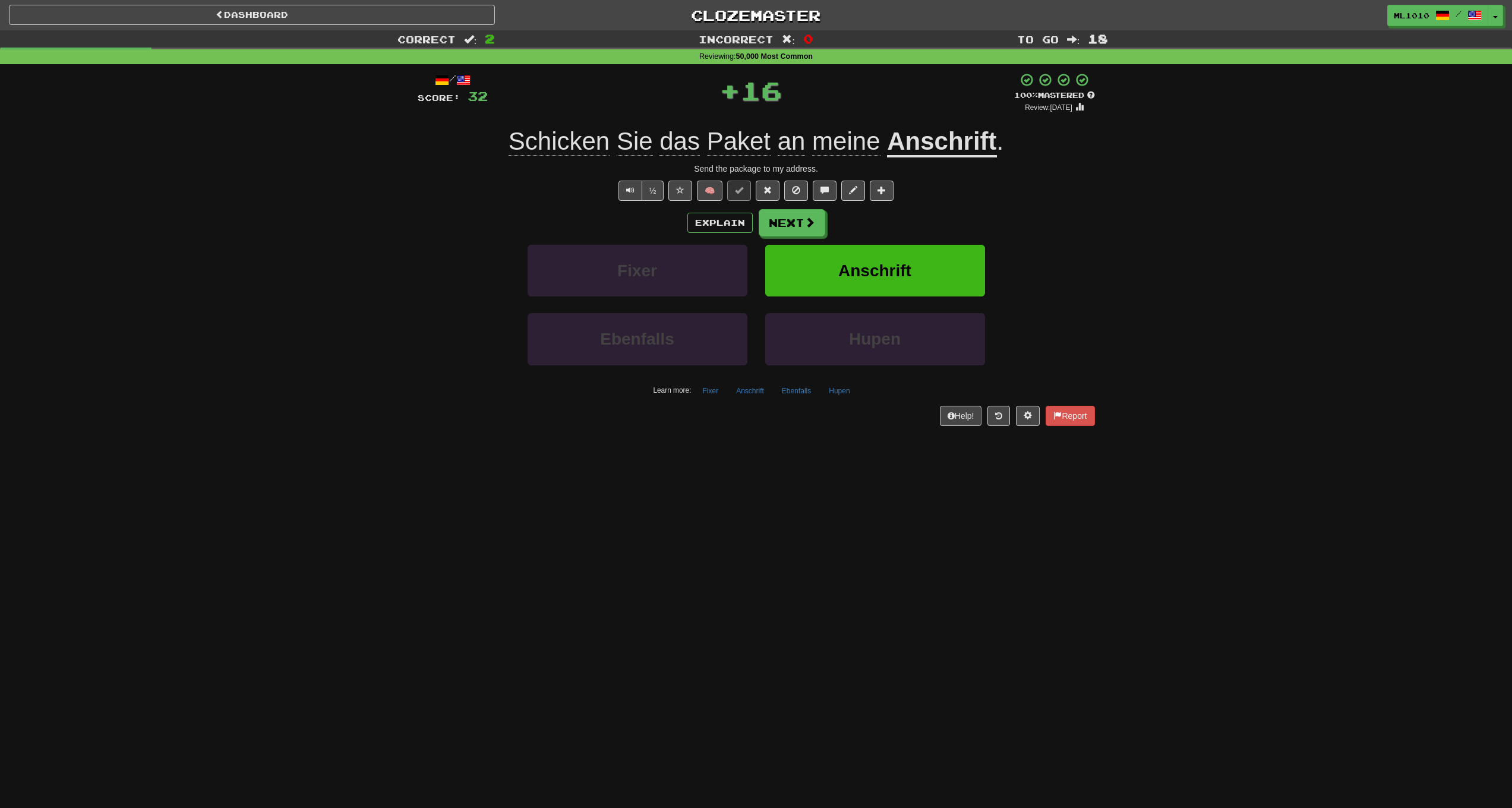
click at [979, 142] on u "Anschrift" at bounding box center [941, 142] width 109 height 30
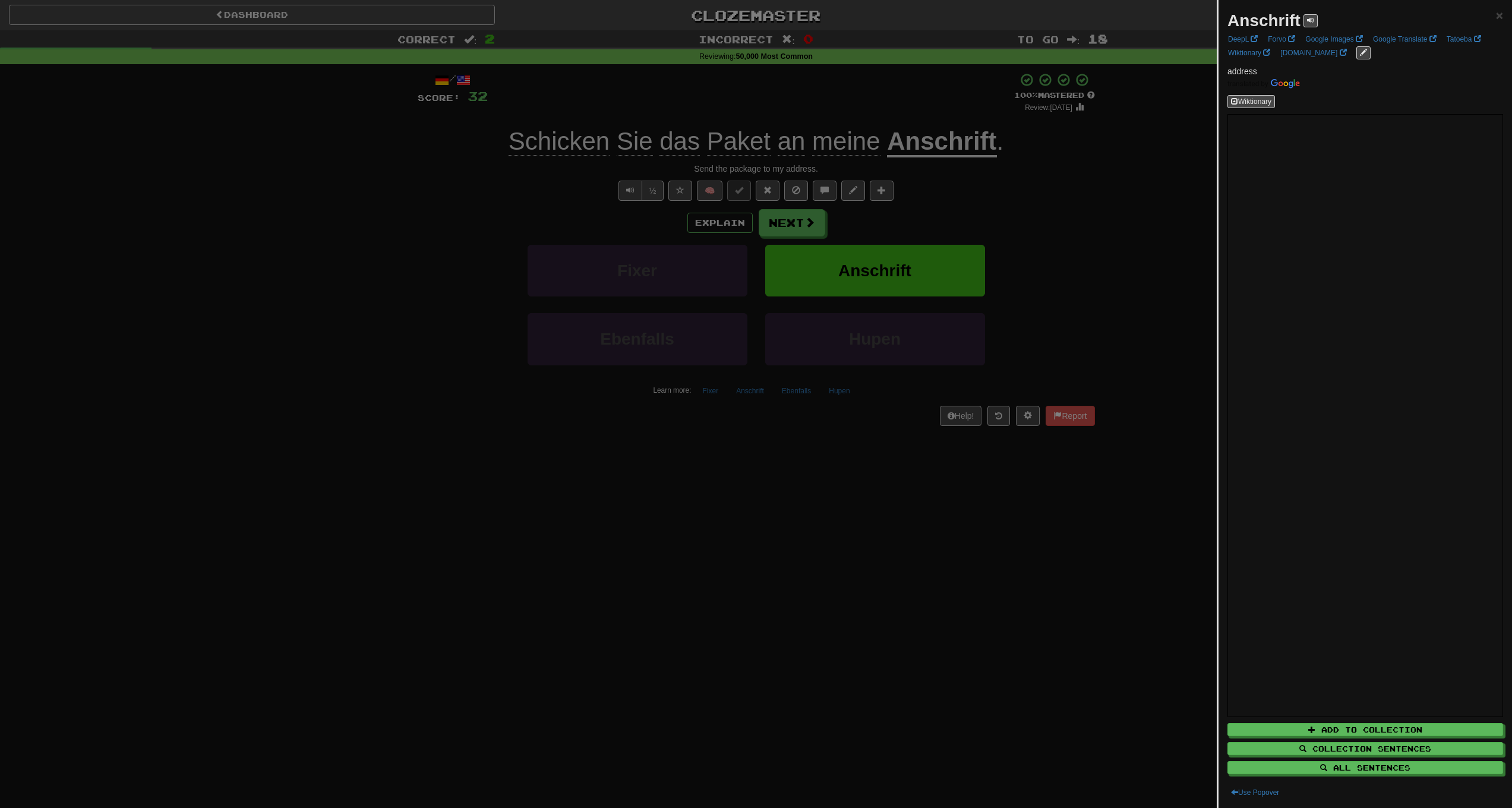
click at [1024, 470] on div at bounding box center [756, 404] width 1512 height 808
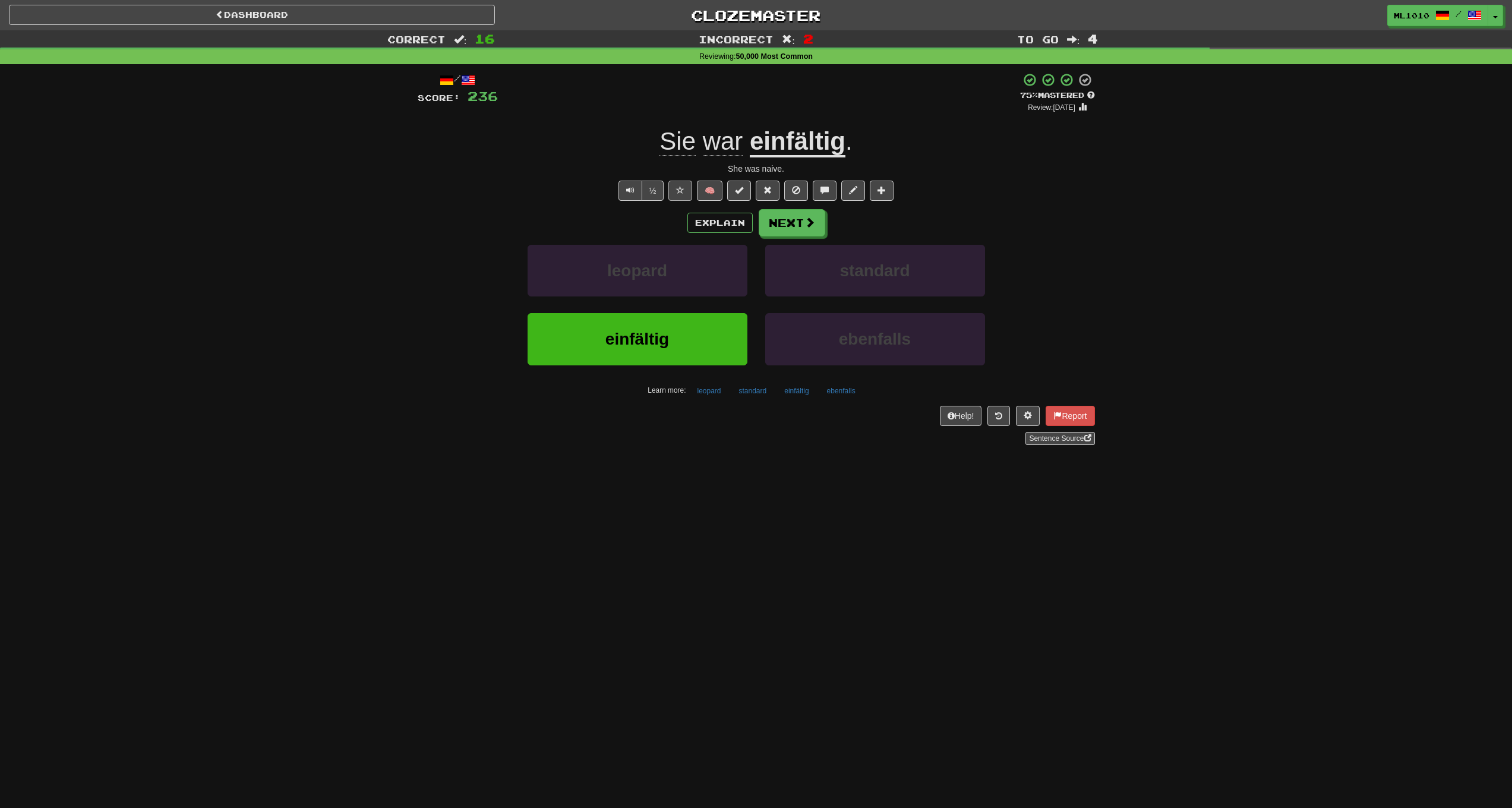
click at [680, 190] on span at bounding box center [680, 190] width 8 height 8
click at [775, 128] on u "einfältig" at bounding box center [798, 142] width 96 height 30
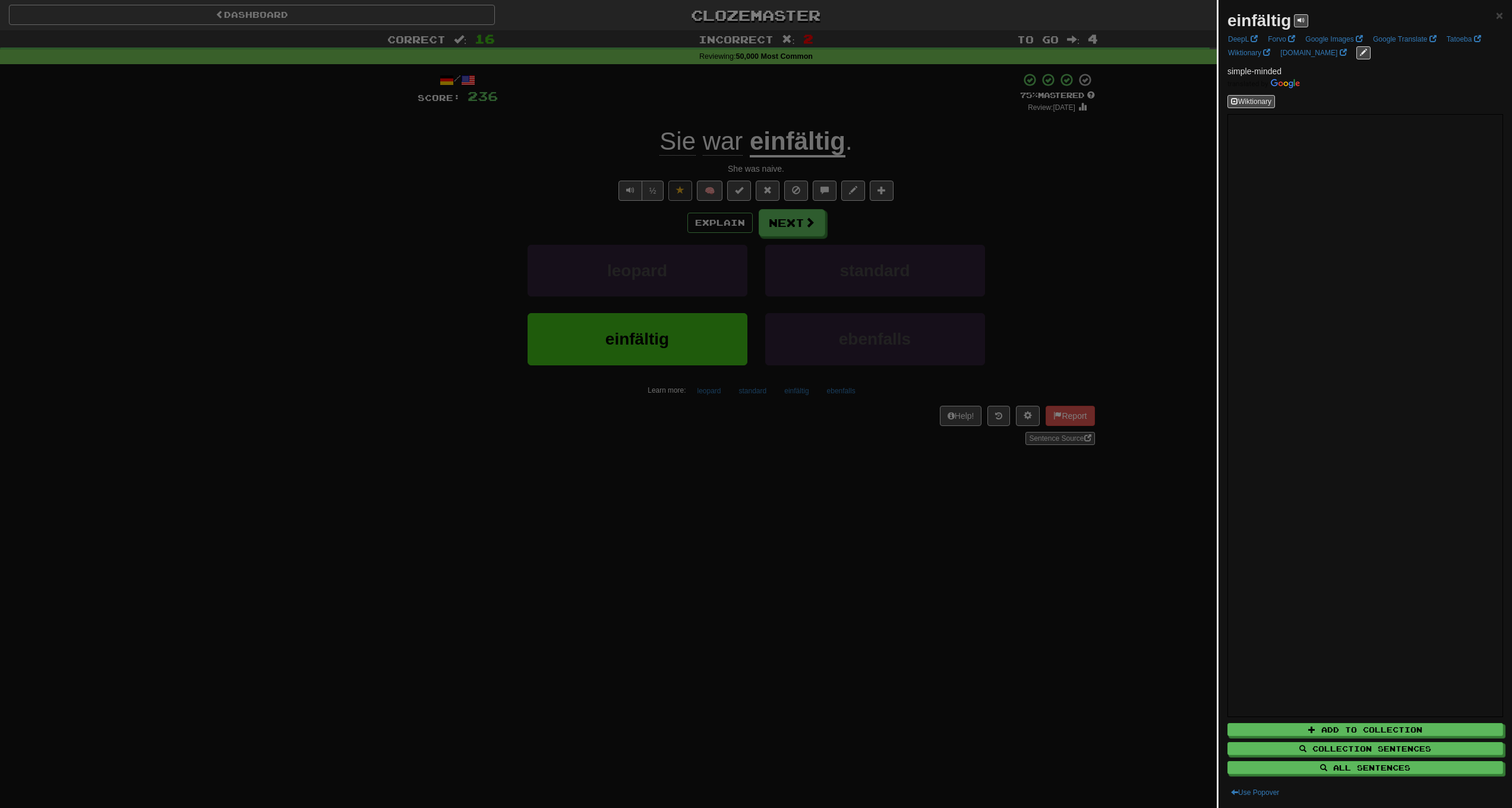
click at [899, 512] on div at bounding box center [756, 404] width 1512 height 808
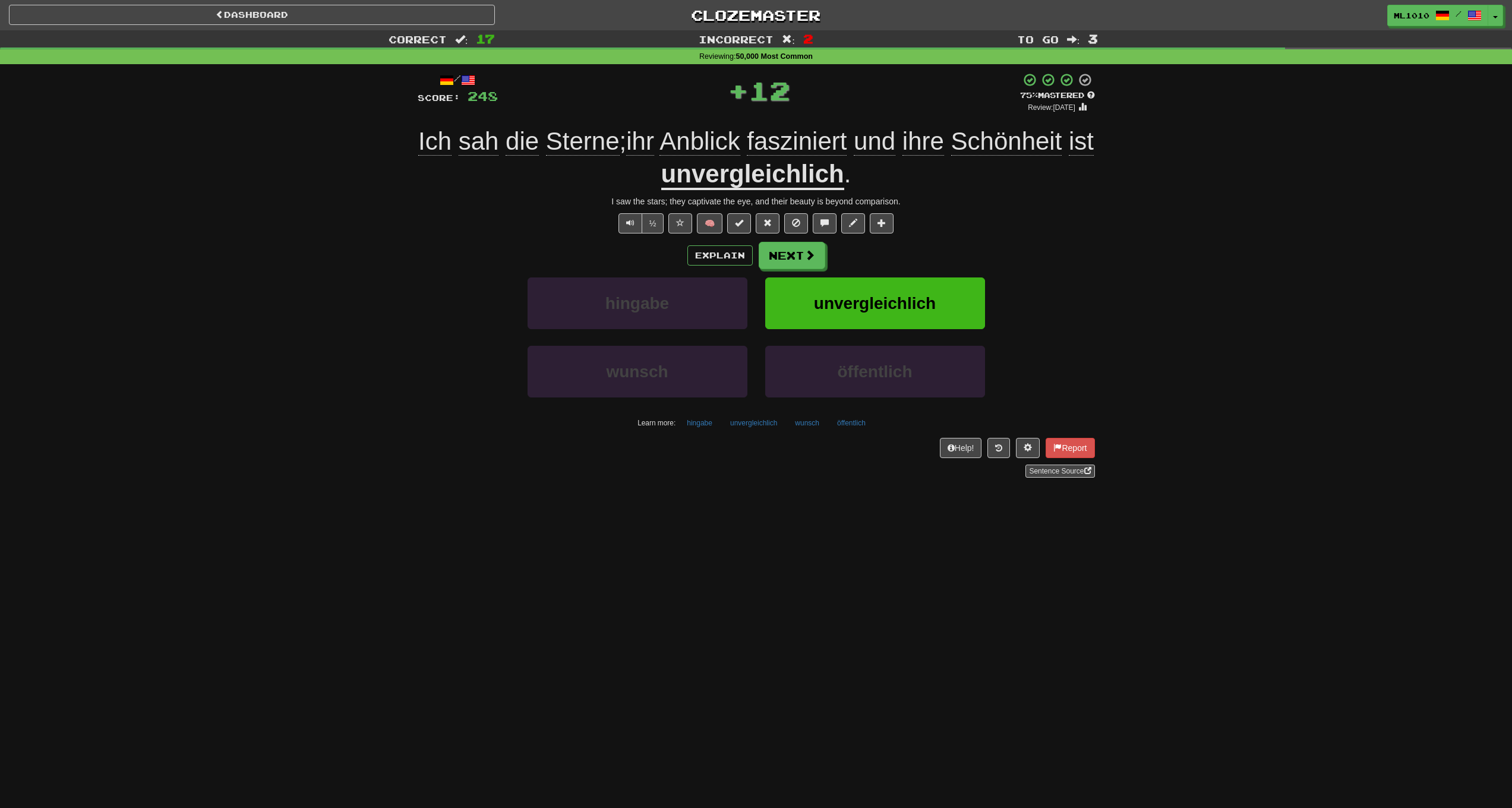
click at [710, 137] on span "Anblick" at bounding box center [700, 141] width 80 height 29
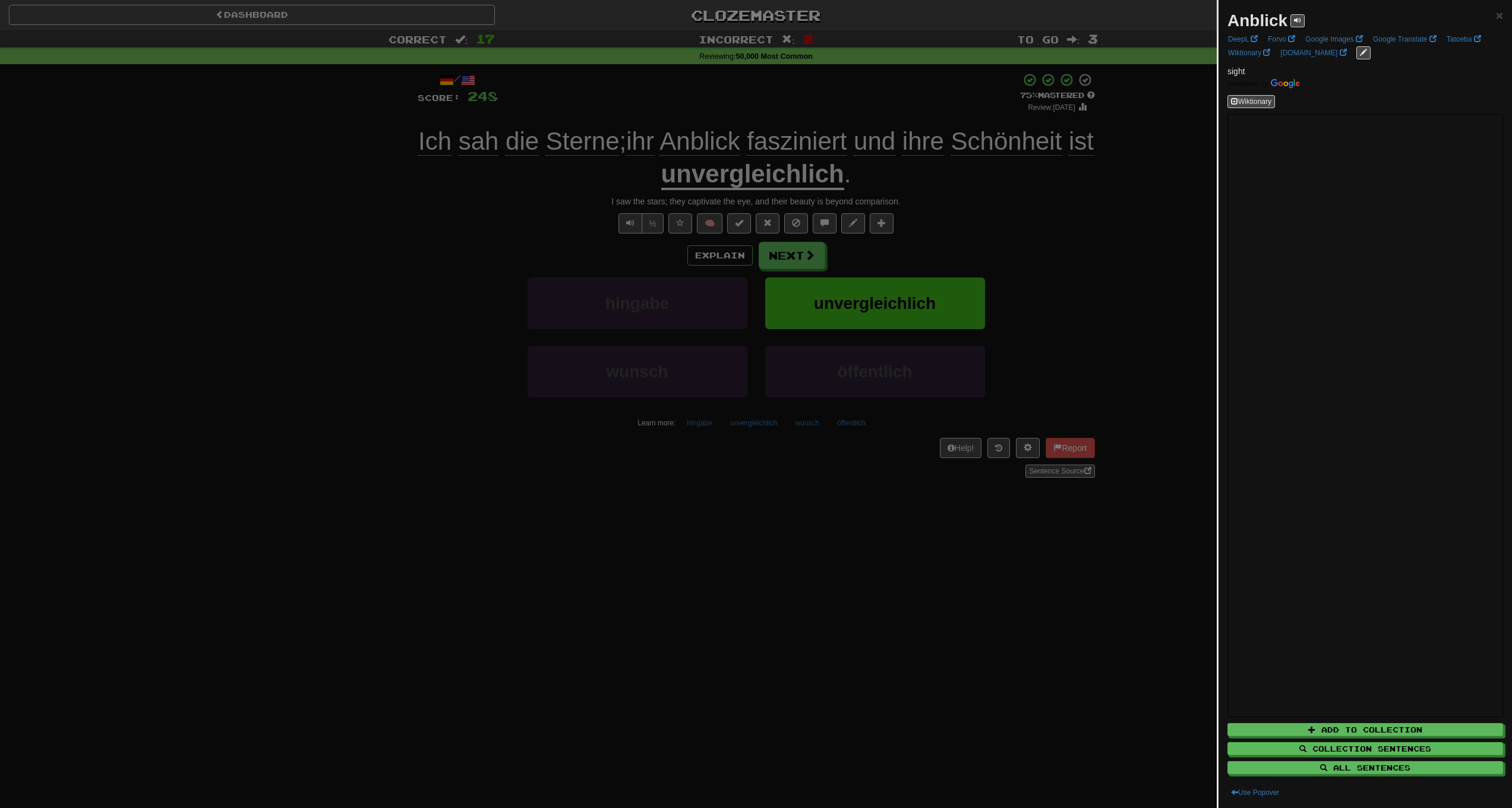
click at [418, 239] on div at bounding box center [756, 404] width 1512 height 808
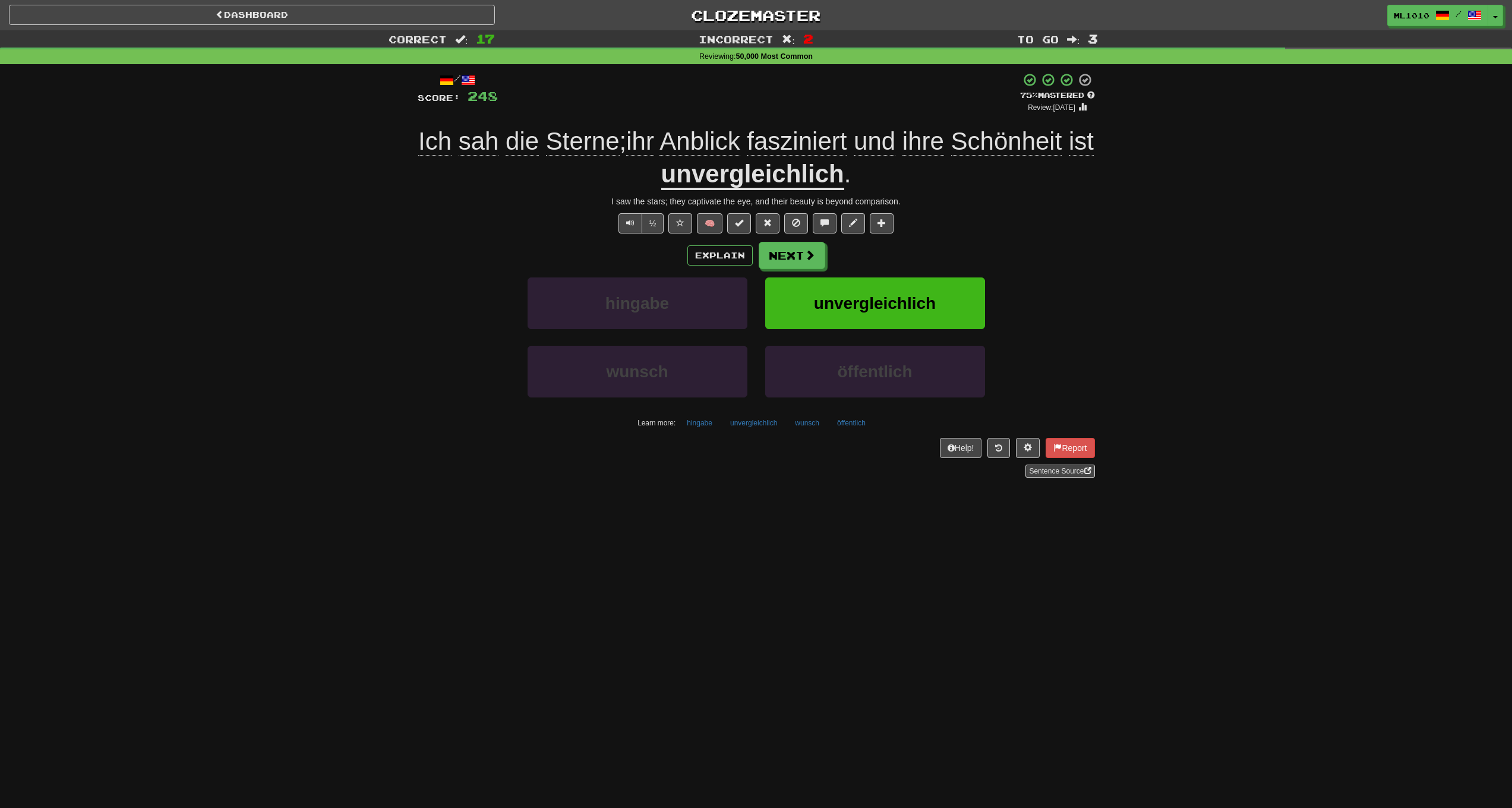
click at [711, 176] on u "unvergleichlich" at bounding box center [752, 174] width 183 height 30
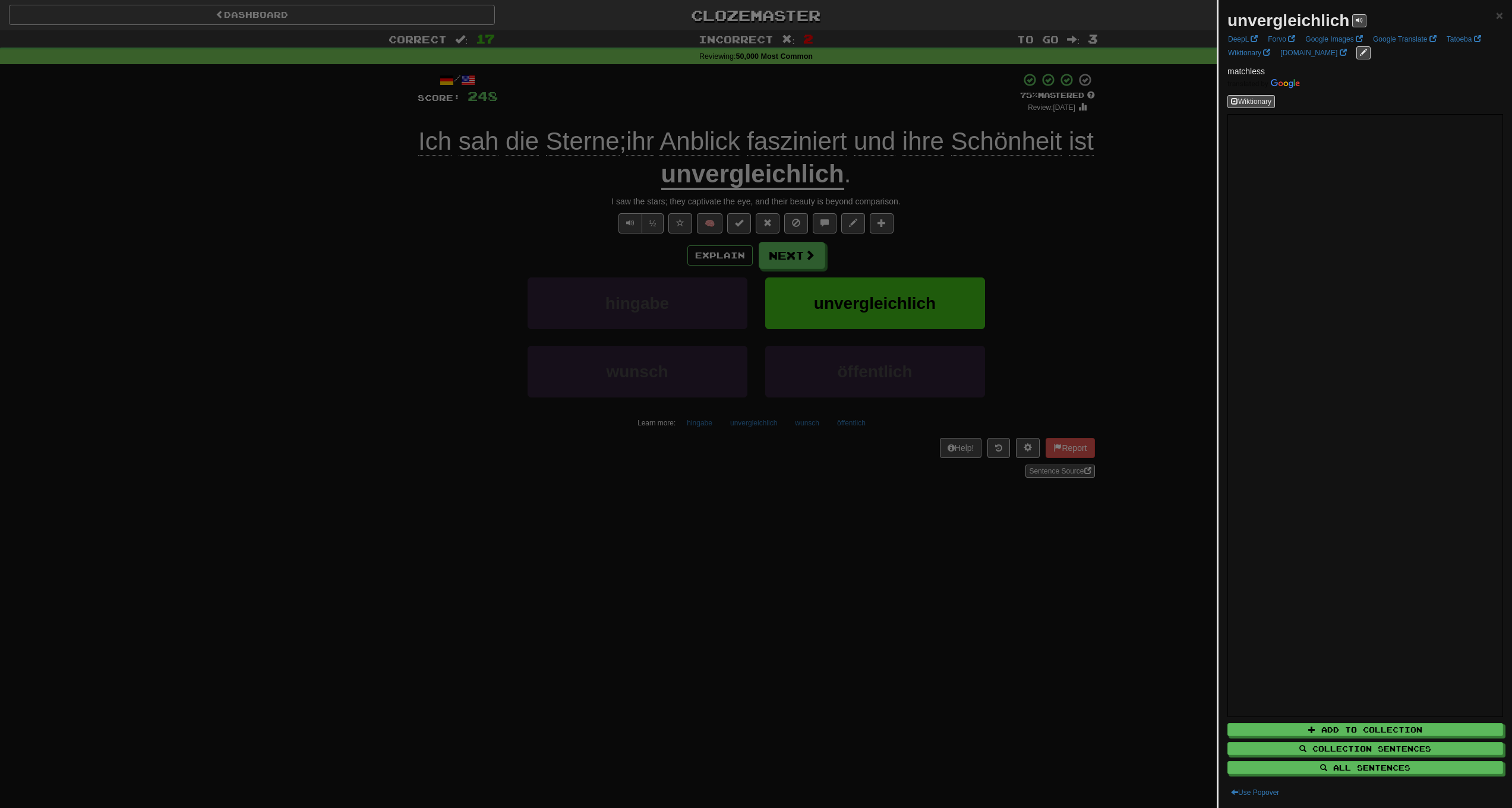
click at [430, 209] on div at bounding box center [756, 404] width 1512 height 808
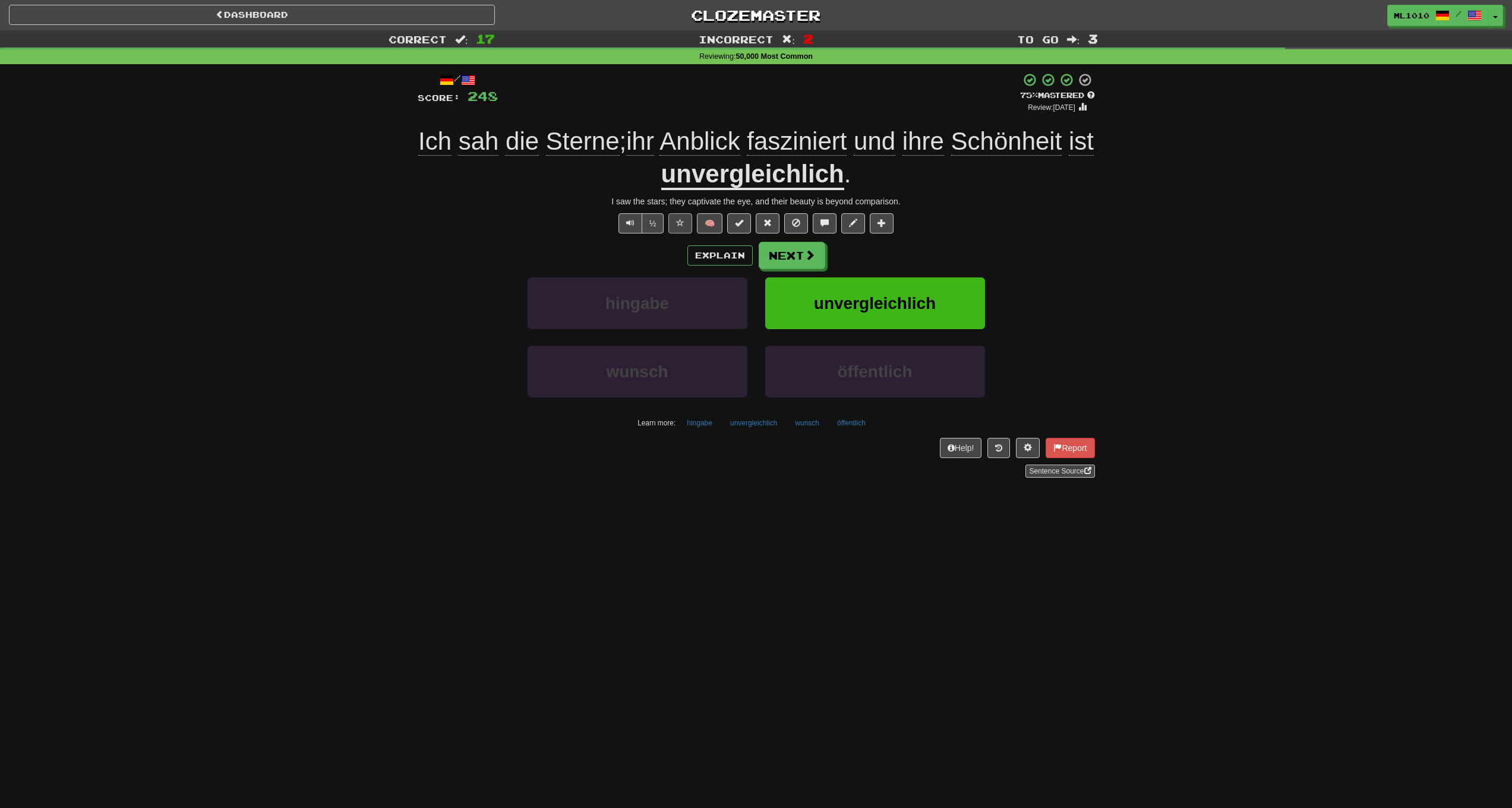
click at [677, 223] on span at bounding box center [680, 223] width 8 height 8
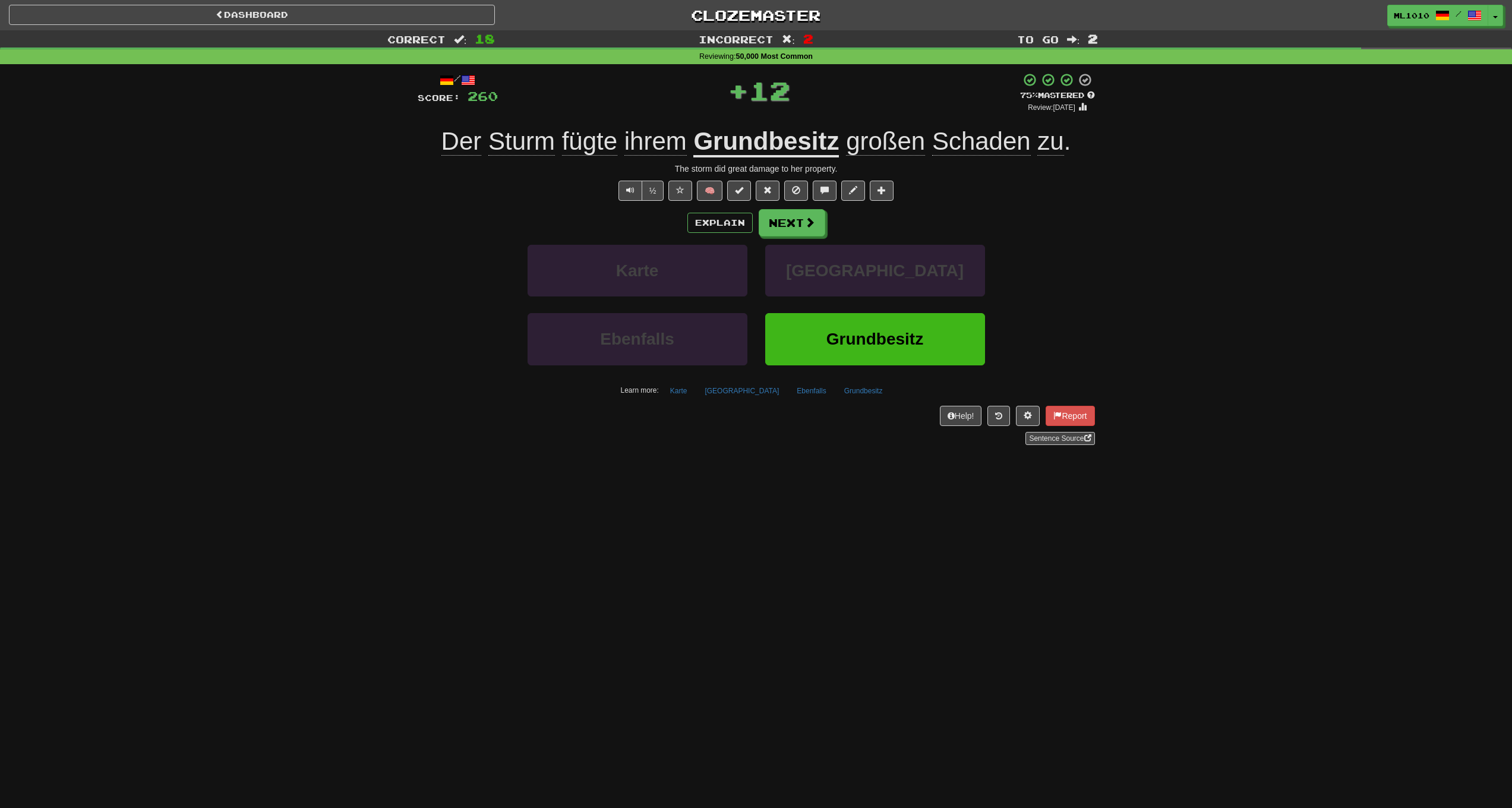
click at [574, 135] on span "fügte" at bounding box center [590, 141] width 56 height 29
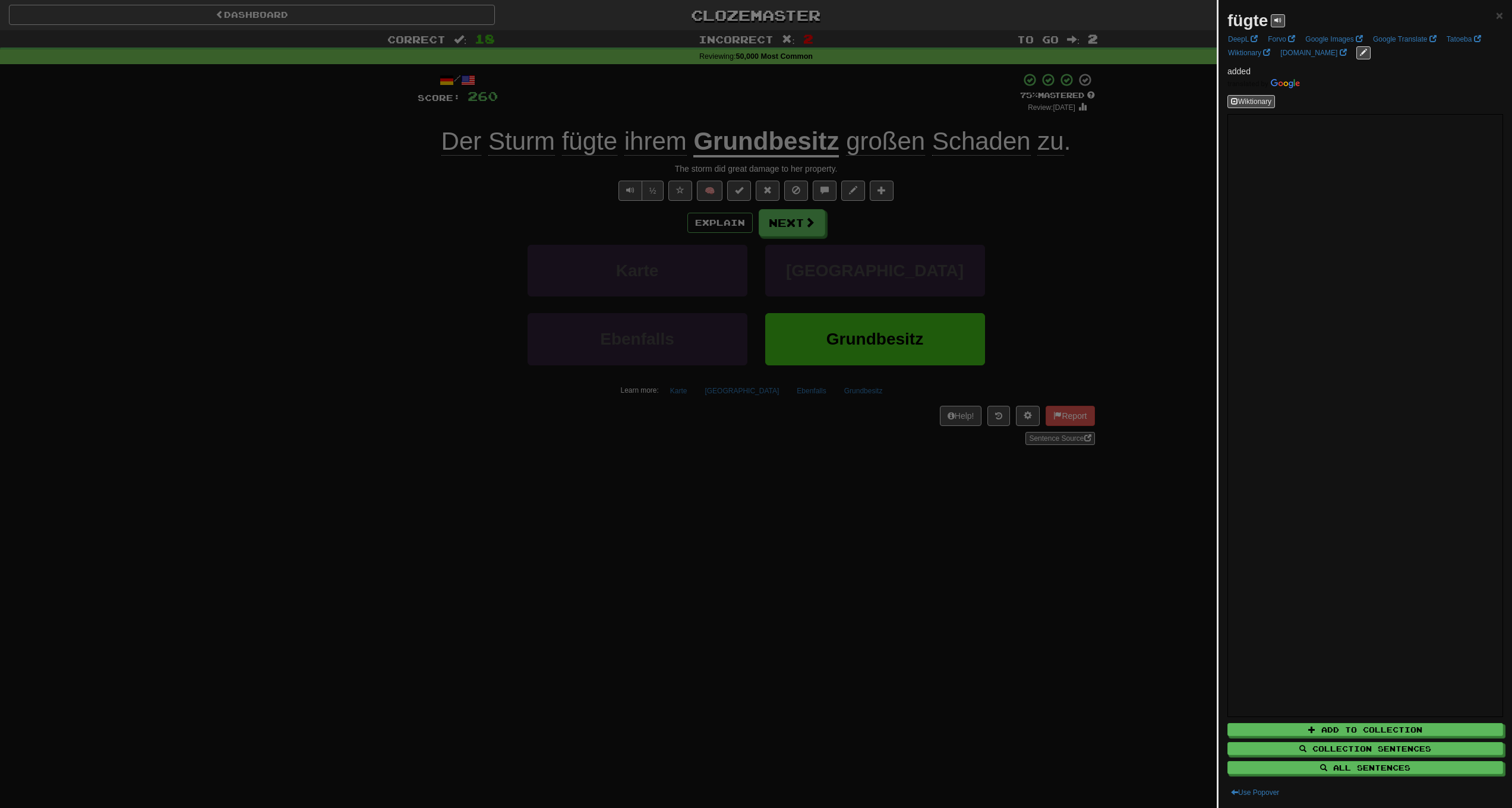
click at [1084, 511] on div at bounding box center [756, 404] width 1512 height 808
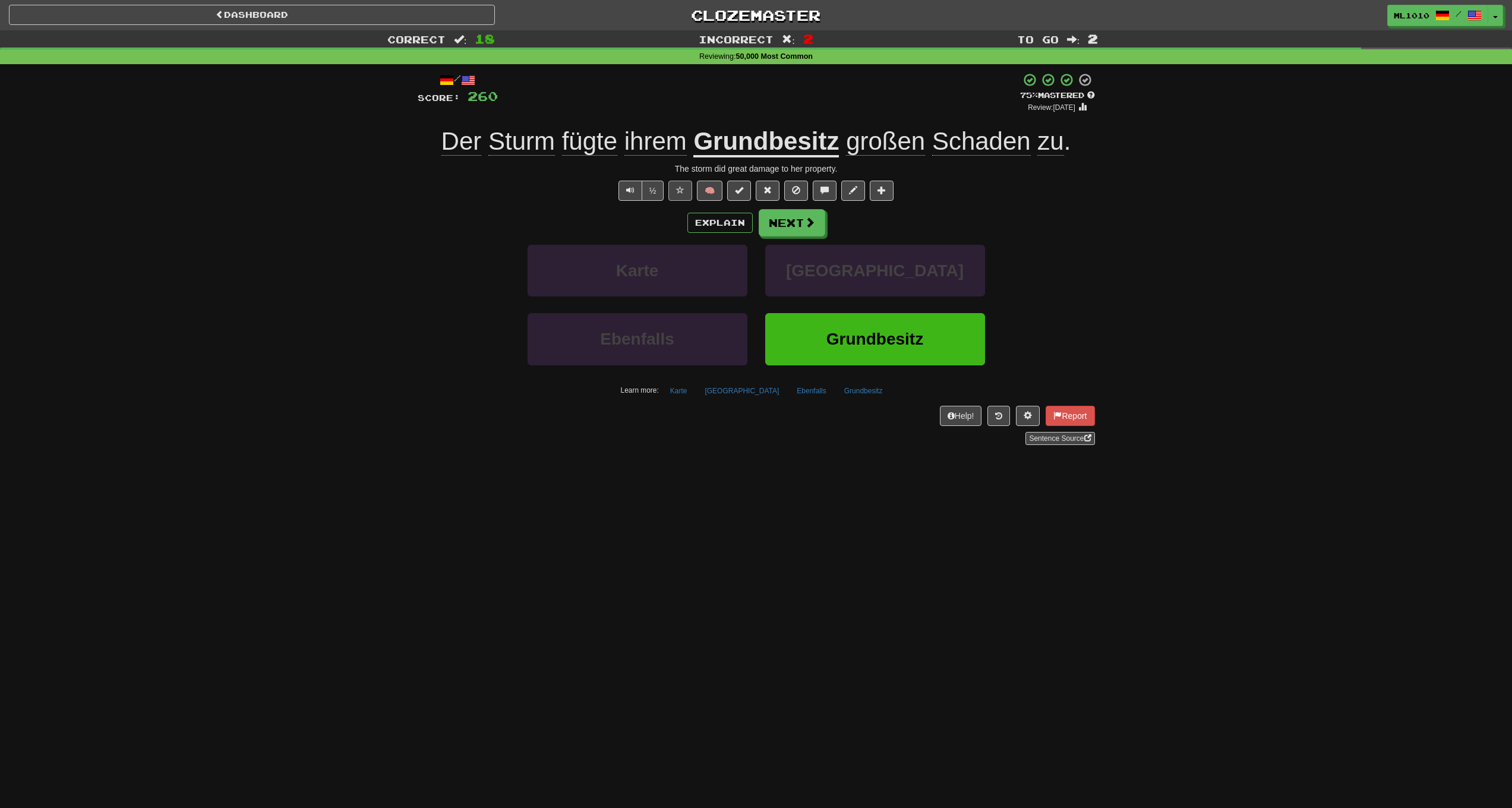
click at [680, 186] on span at bounding box center [680, 190] width 8 height 8
click at [782, 223] on button "Next" at bounding box center [793, 223] width 66 height 27
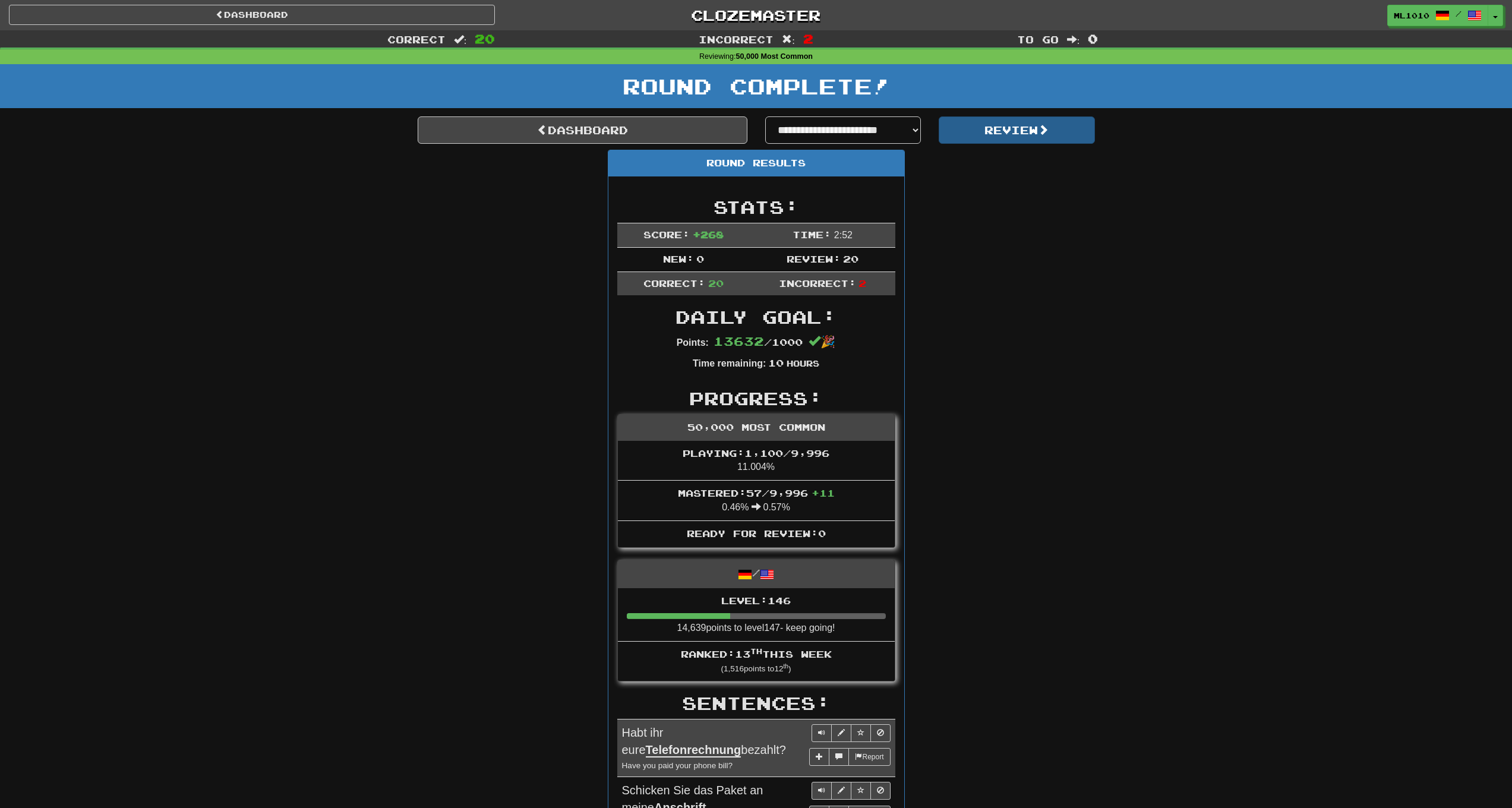
click at [1024, 130] on button "Review" at bounding box center [1017, 130] width 156 height 27
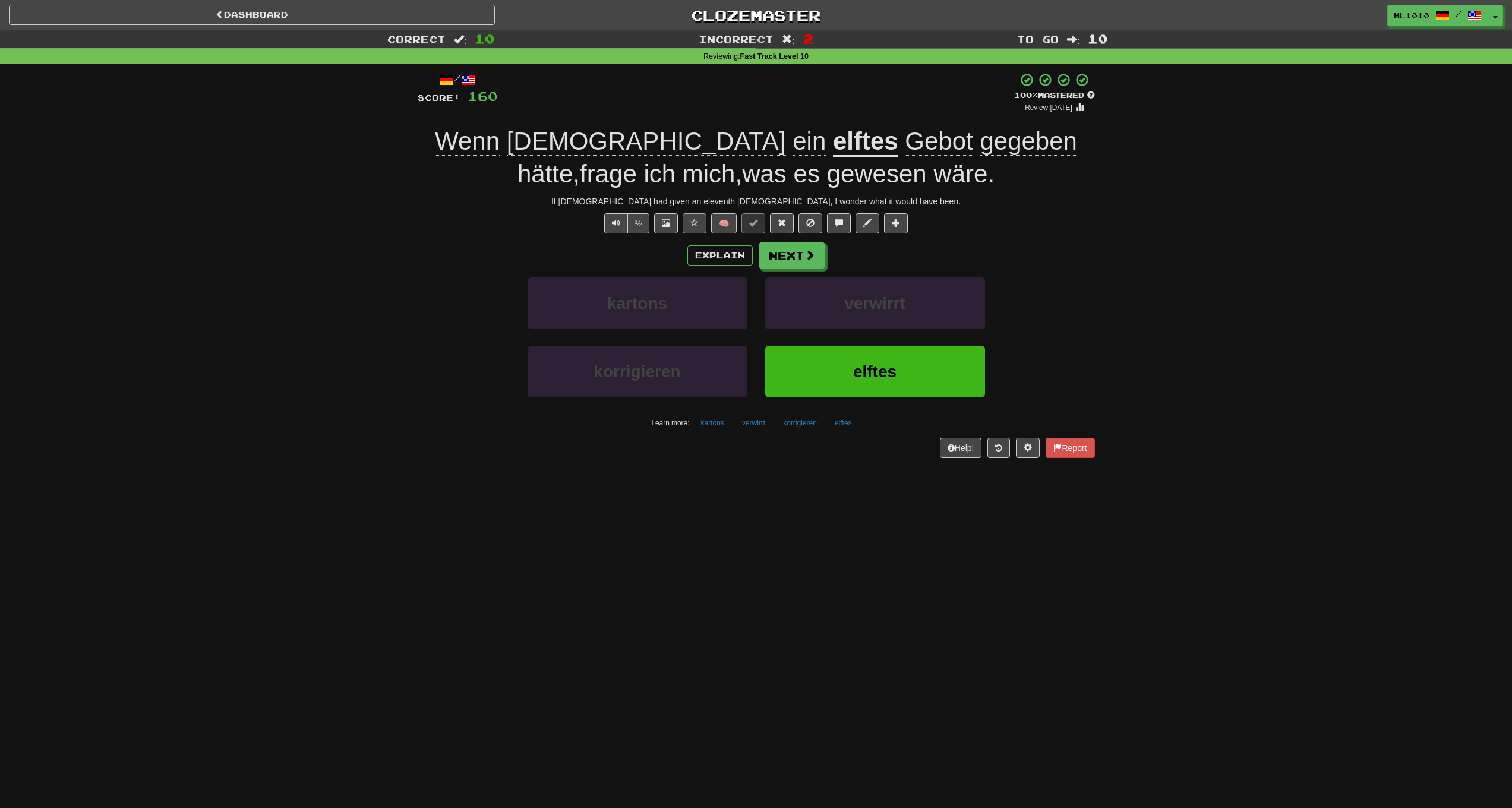
click at [694, 216] on button at bounding box center [694, 223] width 24 height 20
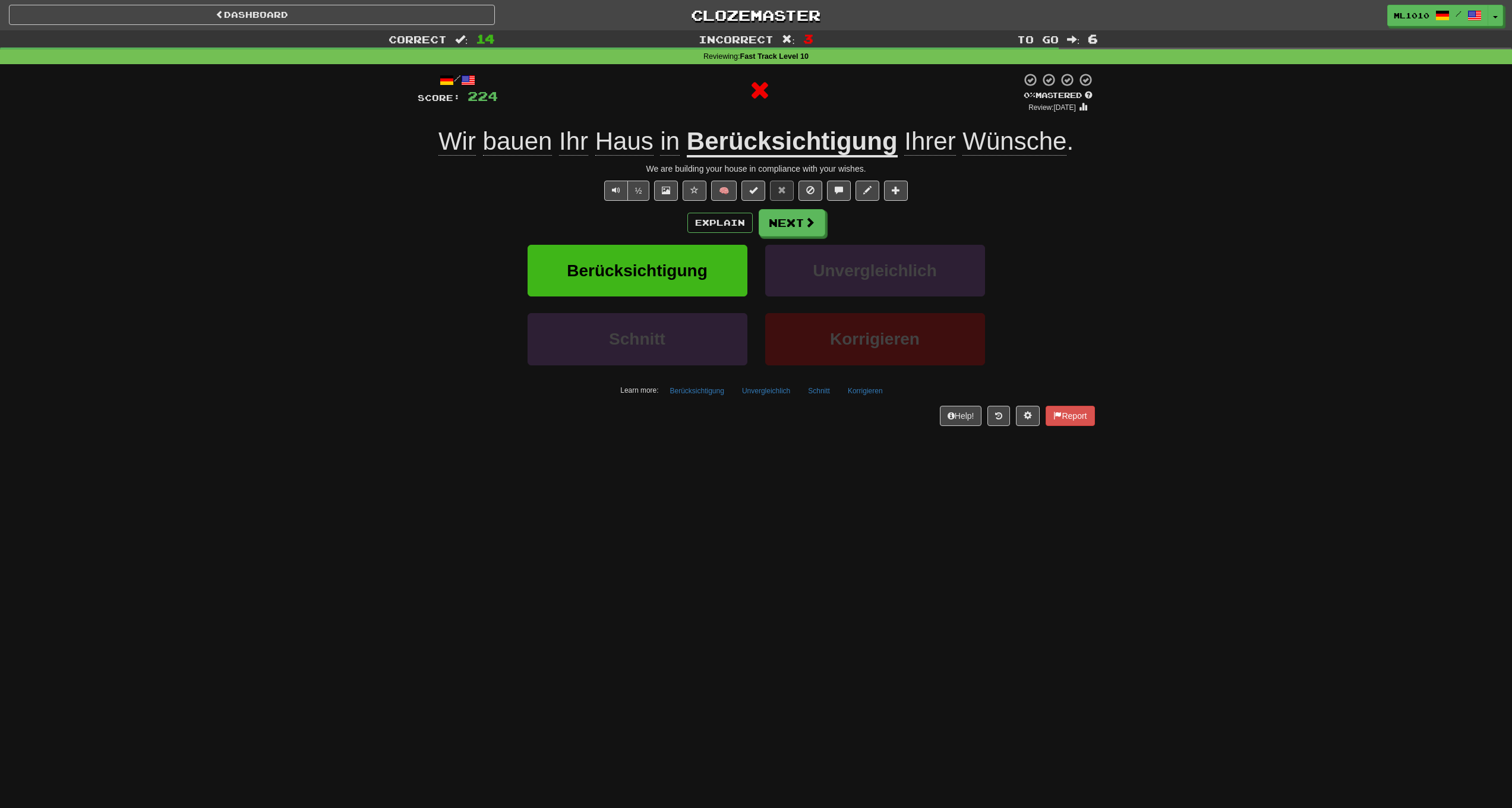
click at [853, 137] on u "Berücksichtigung" at bounding box center [792, 142] width 211 height 30
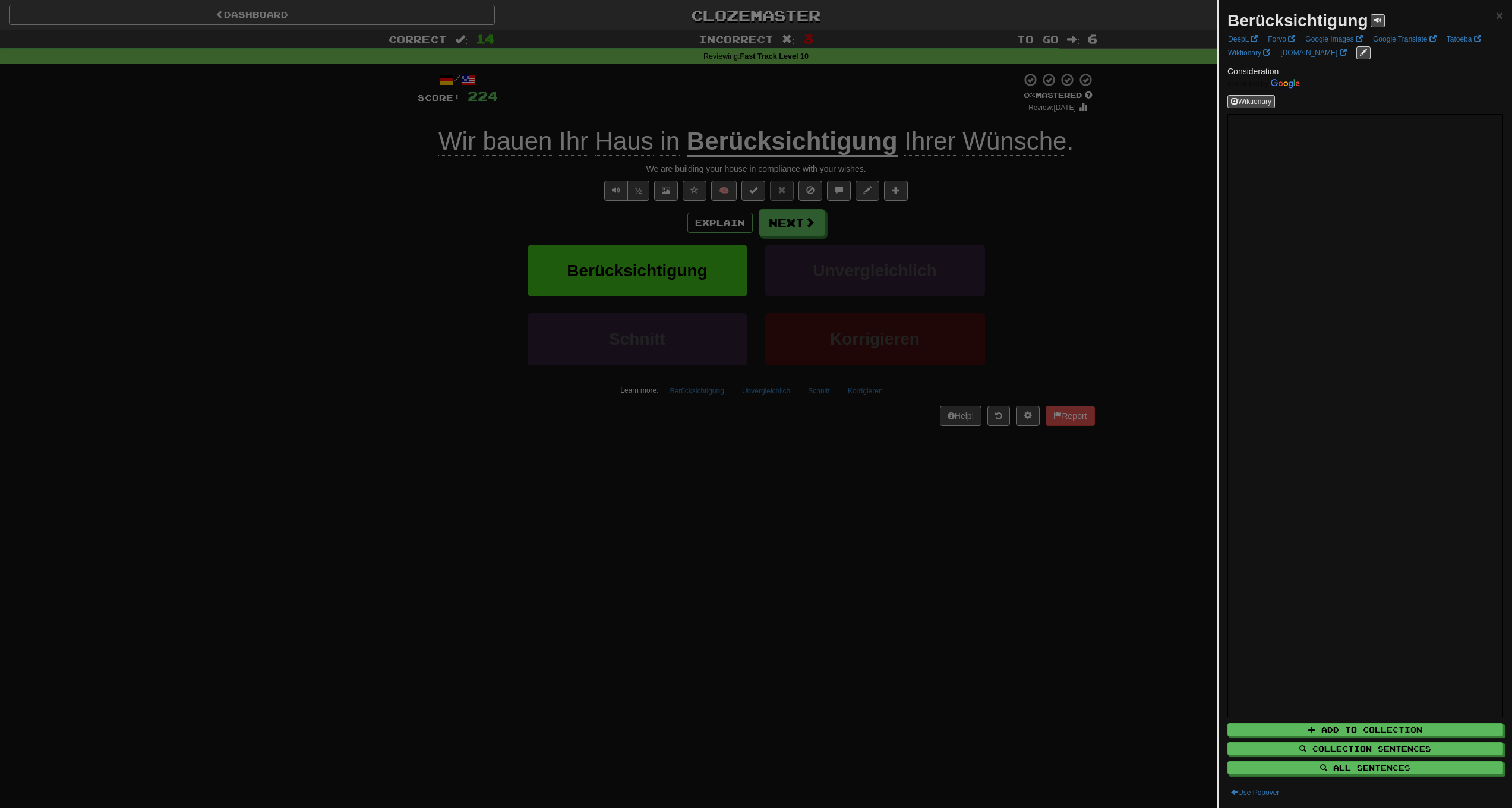
click at [363, 255] on div at bounding box center [756, 404] width 1512 height 808
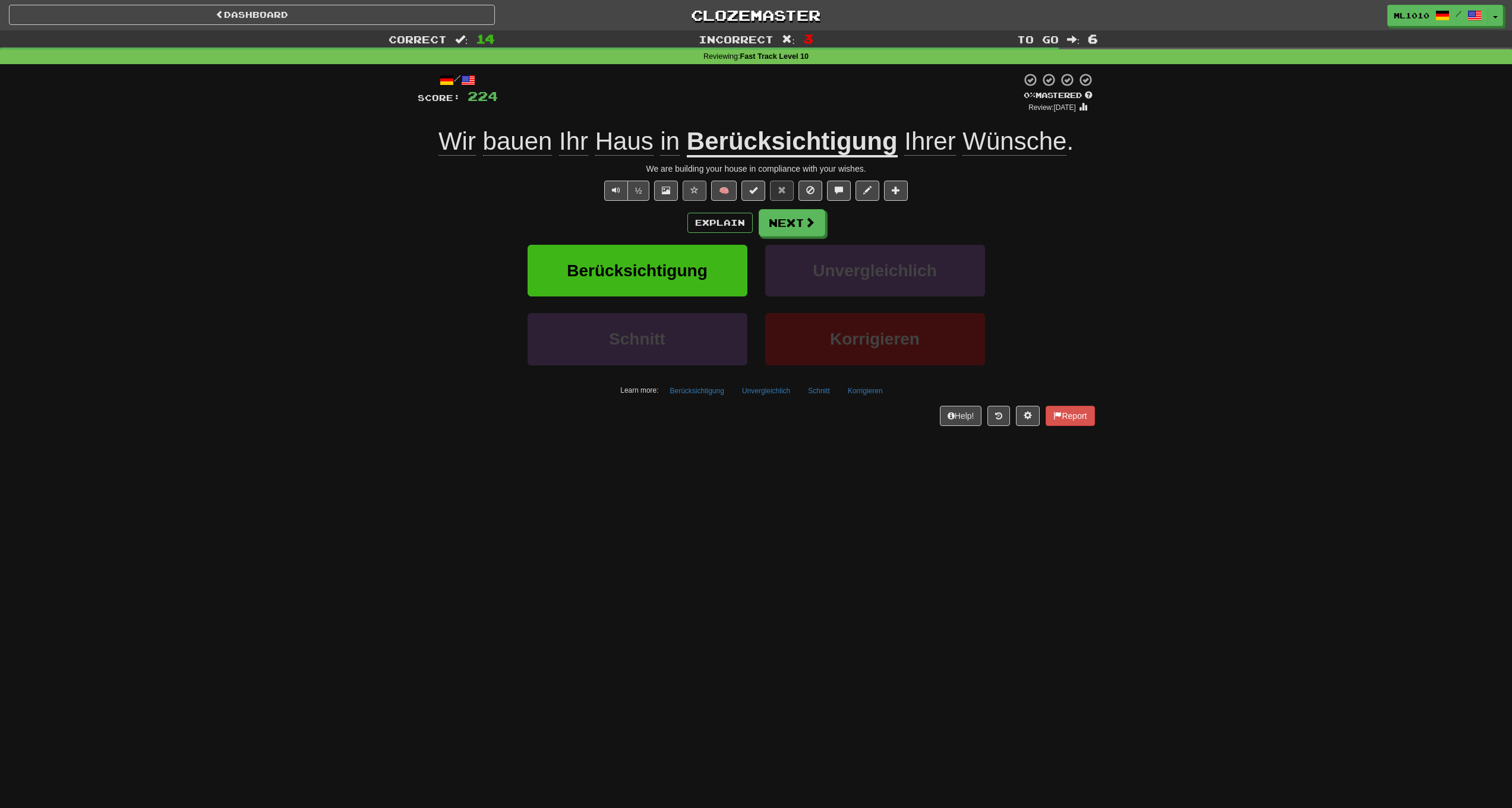
click at [700, 185] on button at bounding box center [694, 191] width 24 height 20
click at [775, 167] on div "We are building your house in compliance with your wishes." at bounding box center [756, 168] width 677 height 12
click at [692, 485] on div "Dashboard Clozemaster ml1010 / Toggle Dropdown Dashboard Leaderboard Activity F…" at bounding box center [756, 404] width 1512 height 808
click at [798, 217] on button "Next" at bounding box center [793, 223] width 66 height 27
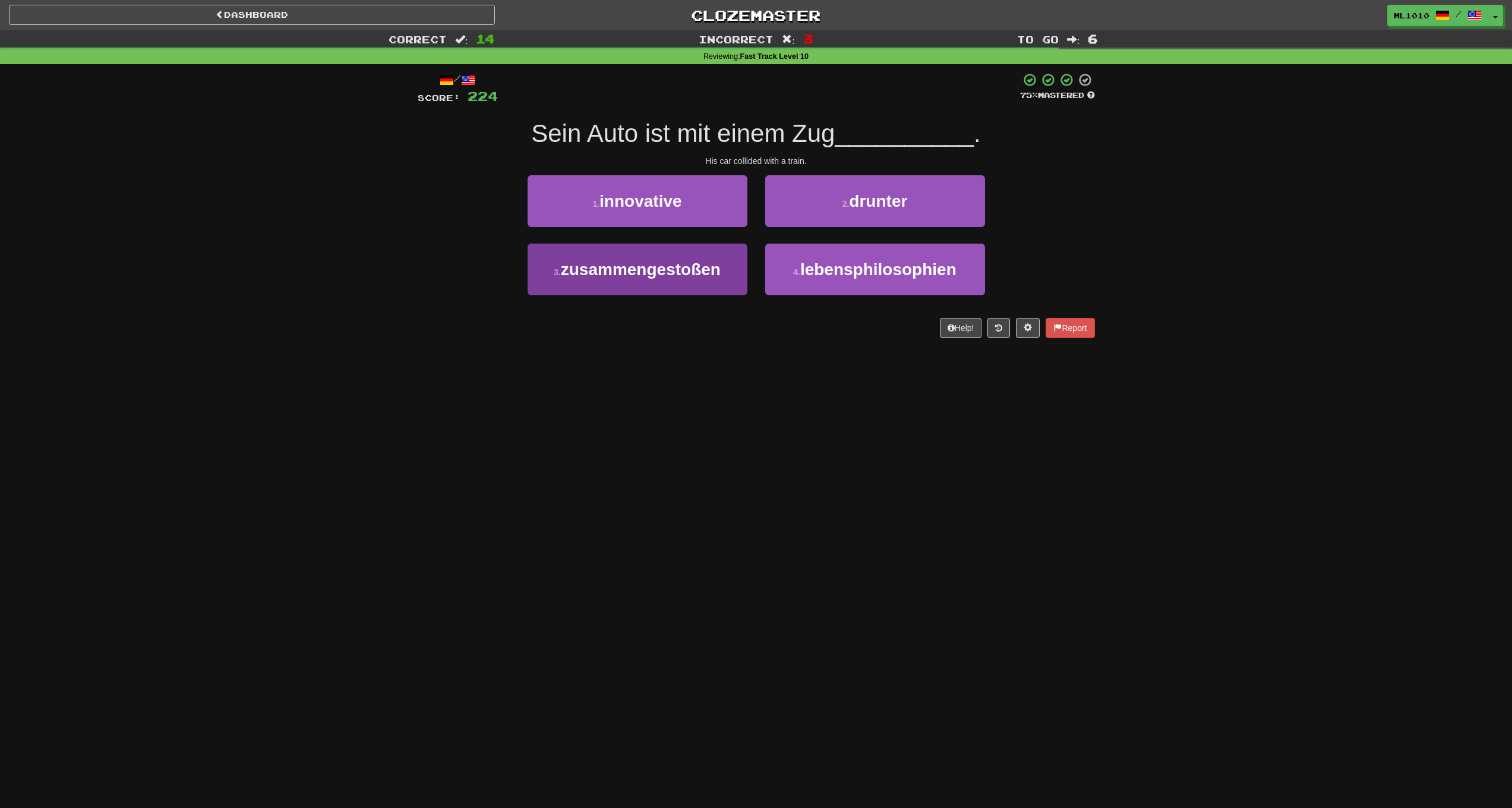
click at [681, 274] on span "zusammengestoßen" at bounding box center [641, 269] width 160 height 19
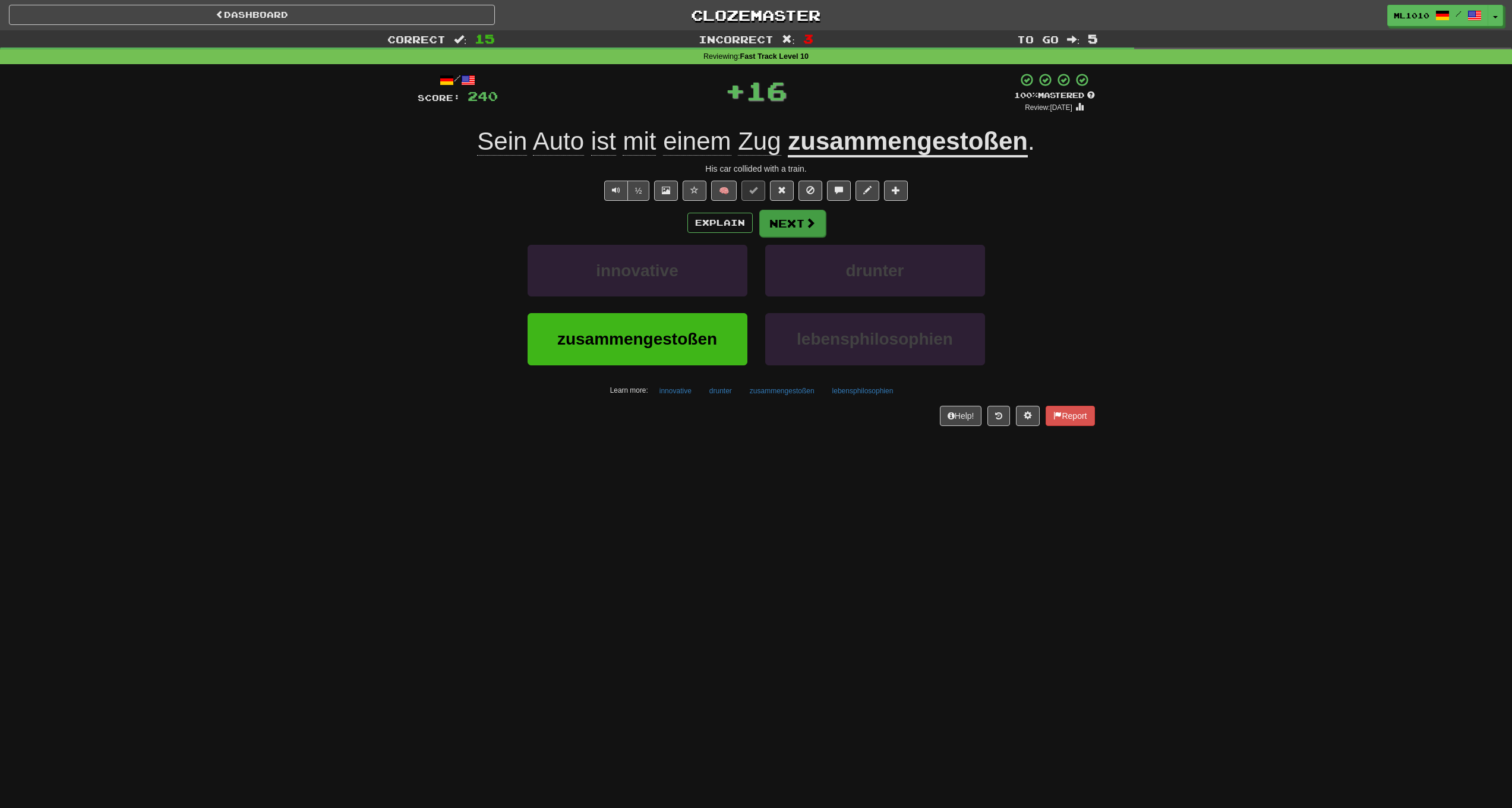
click at [788, 220] on button "Next" at bounding box center [793, 223] width 66 height 27
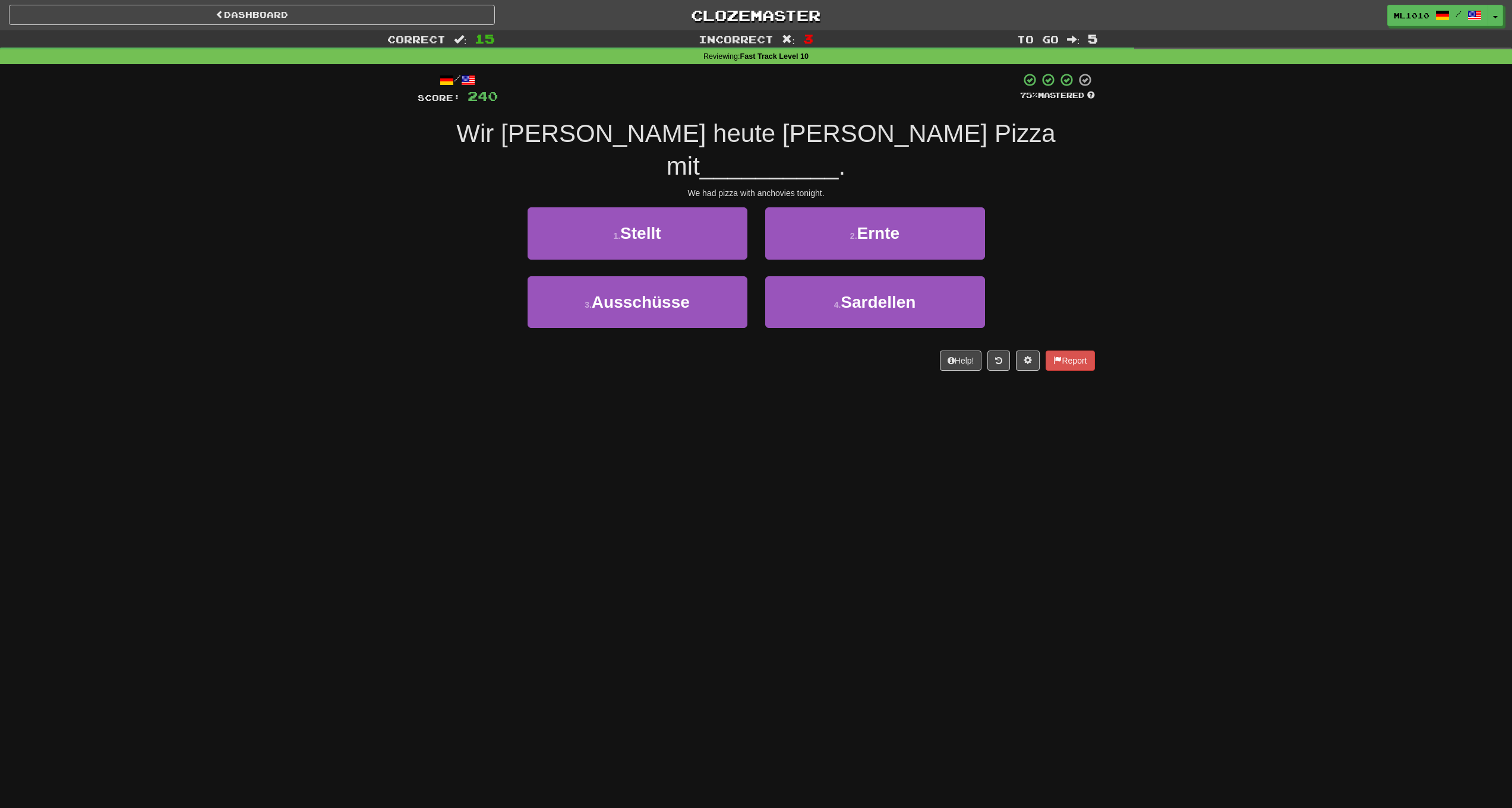
drag, startPoint x: 697, startPoint y: 254, endPoint x: 788, endPoint y: 402, distance: 173.7
click at [787, 403] on div "Dashboard Clozemaster ml1010 / Toggle Dropdown Dashboard Leaderboard Activity F…" at bounding box center [756, 404] width 1512 height 808
click at [845, 282] on button "4 . [GEOGRAPHIC_DATA]" at bounding box center [875, 302] width 220 height 52
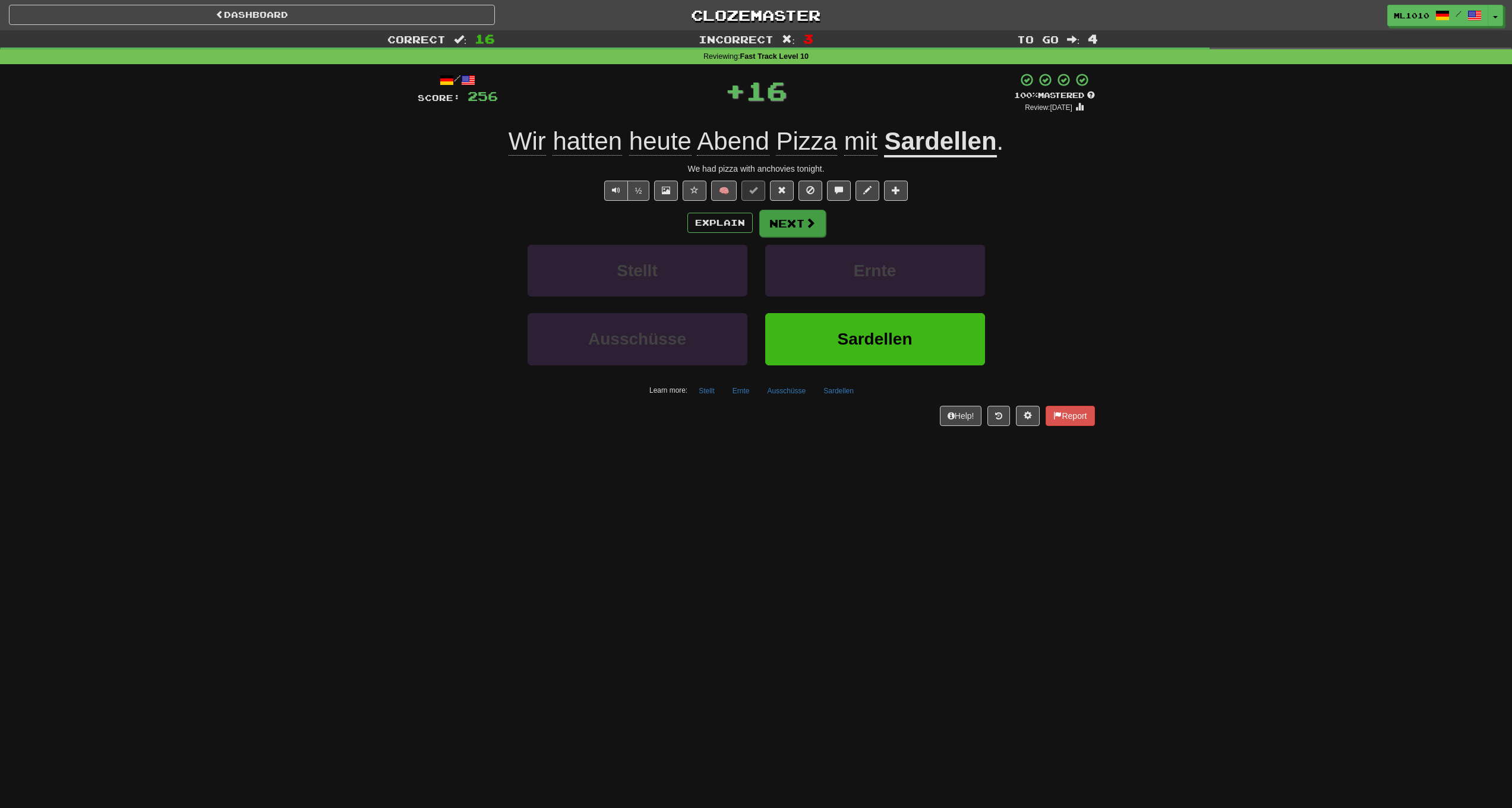
click at [802, 216] on button "Next" at bounding box center [793, 223] width 66 height 27
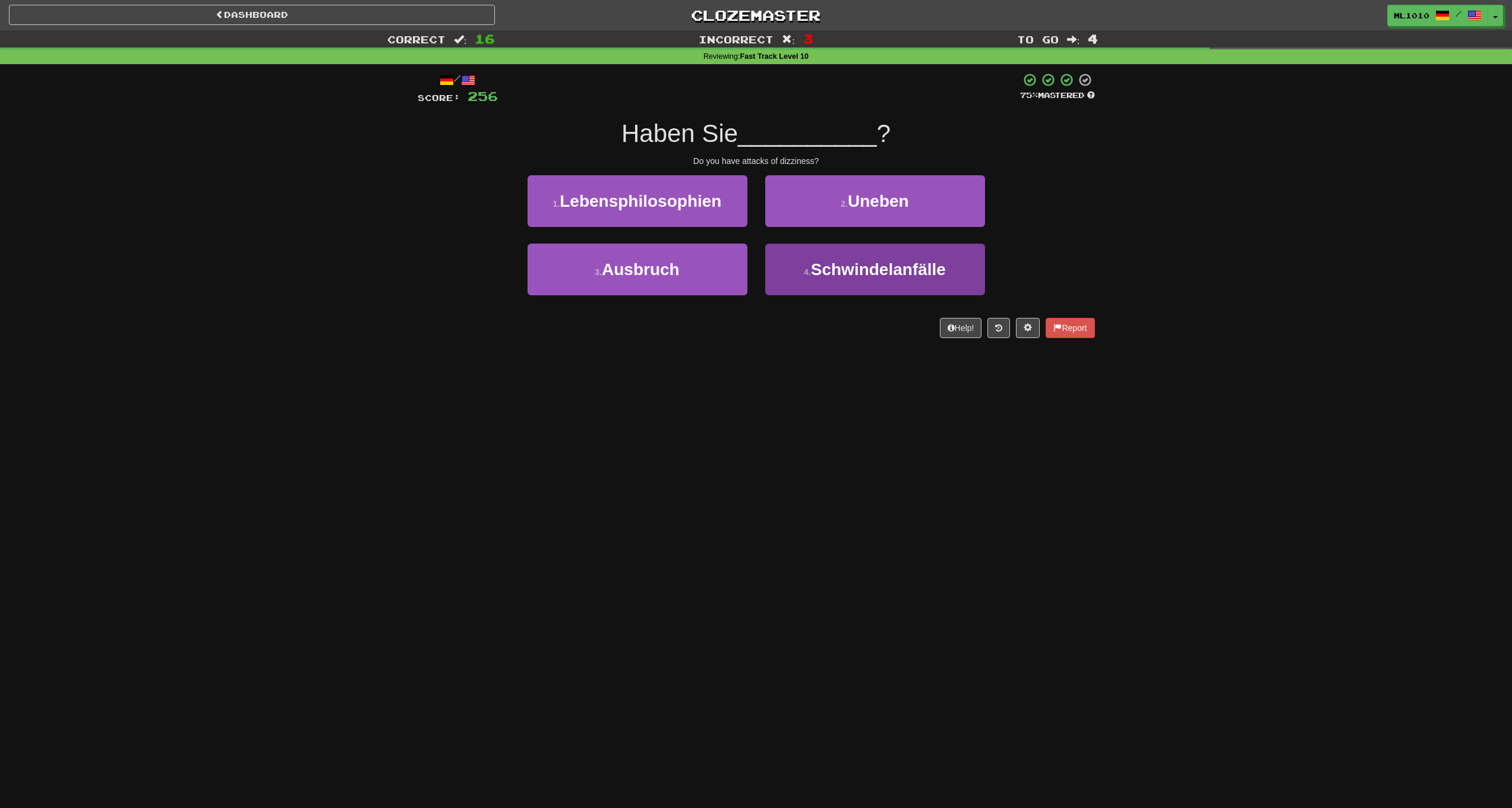
click at [858, 271] on span "Schwindelanfälle" at bounding box center [878, 269] width 135 height 19
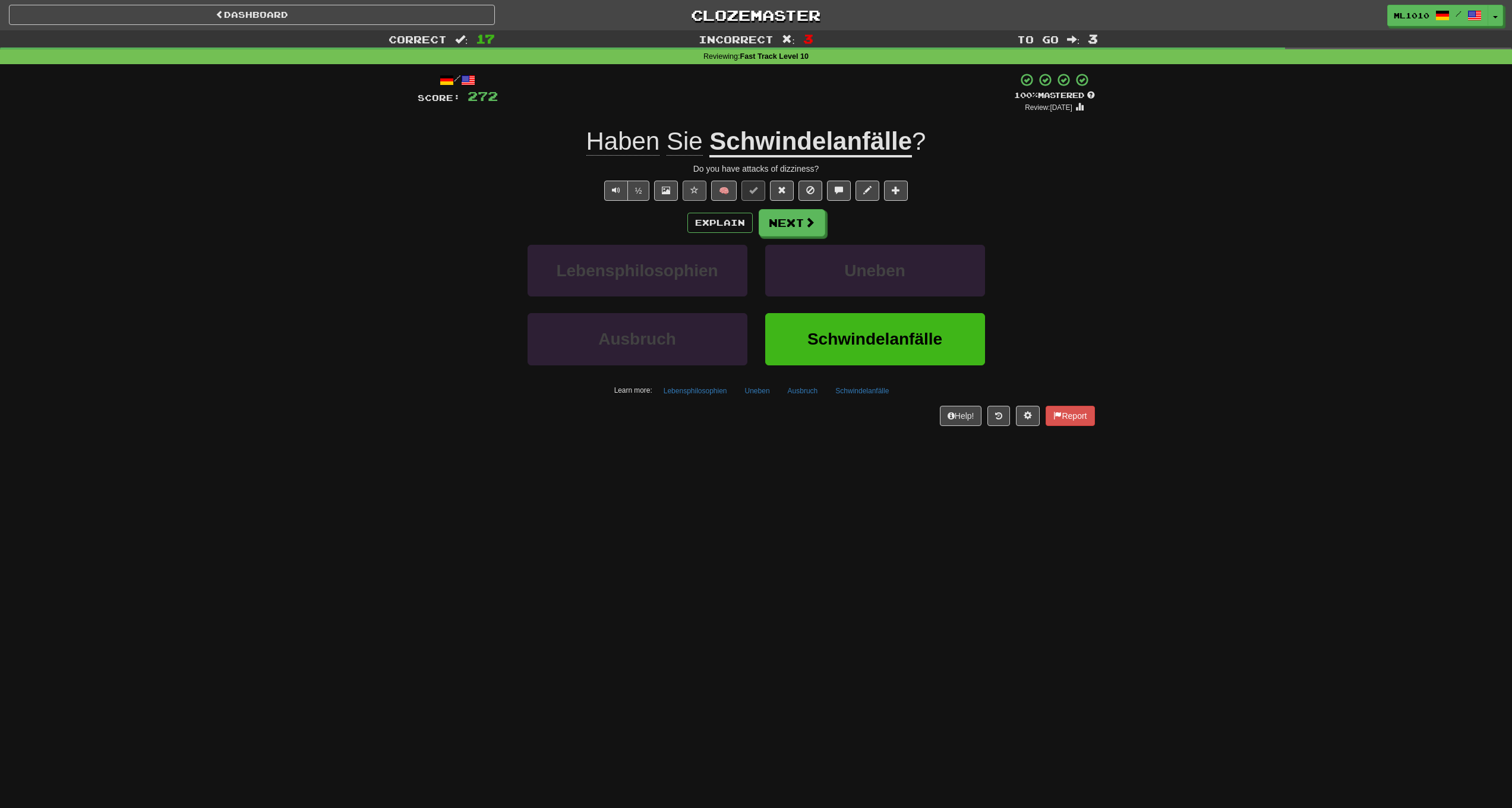
click at [694, 186] on span at bounding box center [694, 190] width 8 height 8
click at [805, 219] on span at bounding box center [810, 223] width 11 height 11
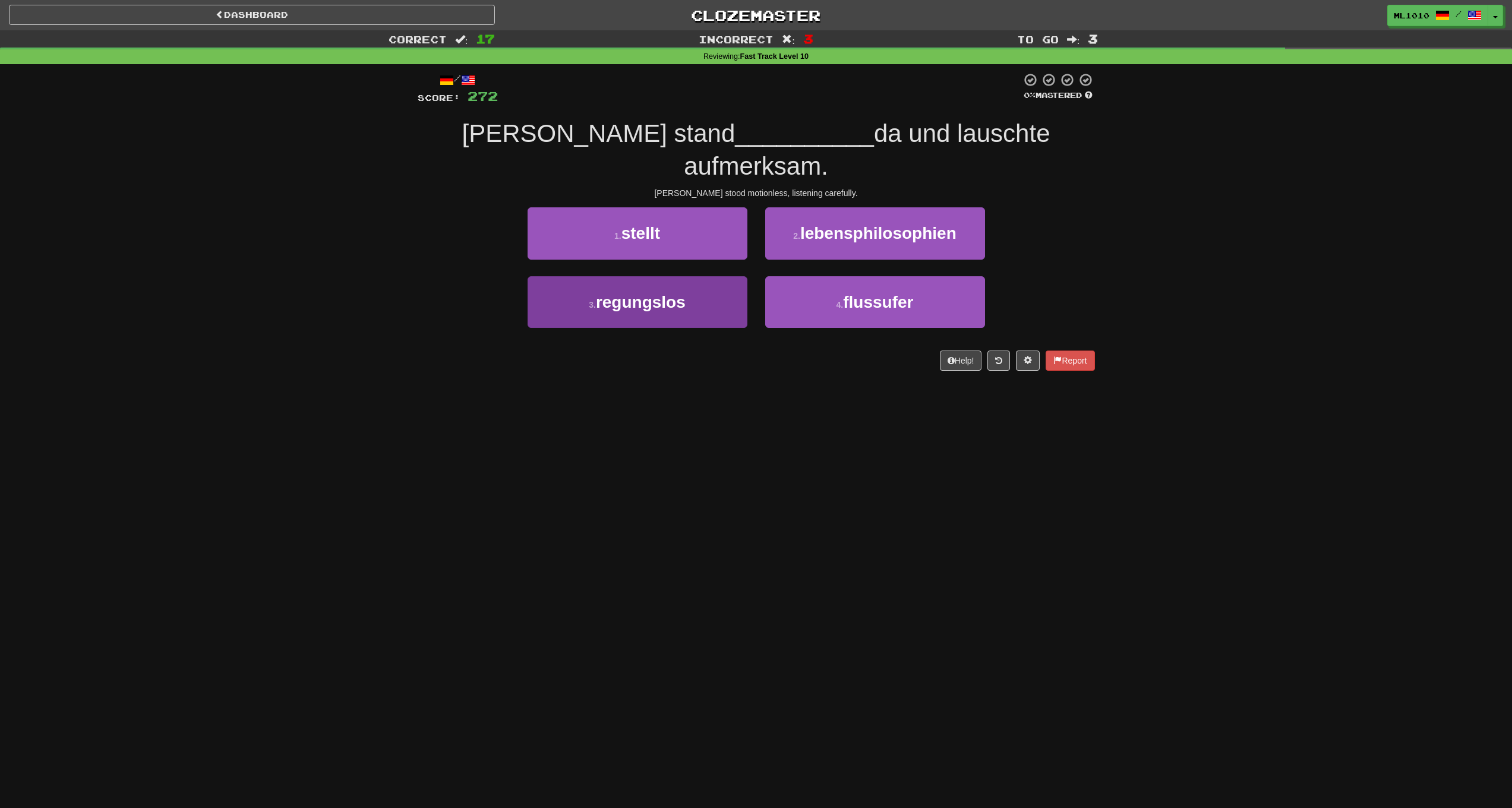
click at [684, 293] on span "regungslos" at bounding box center [641, 302] width 90 height 19
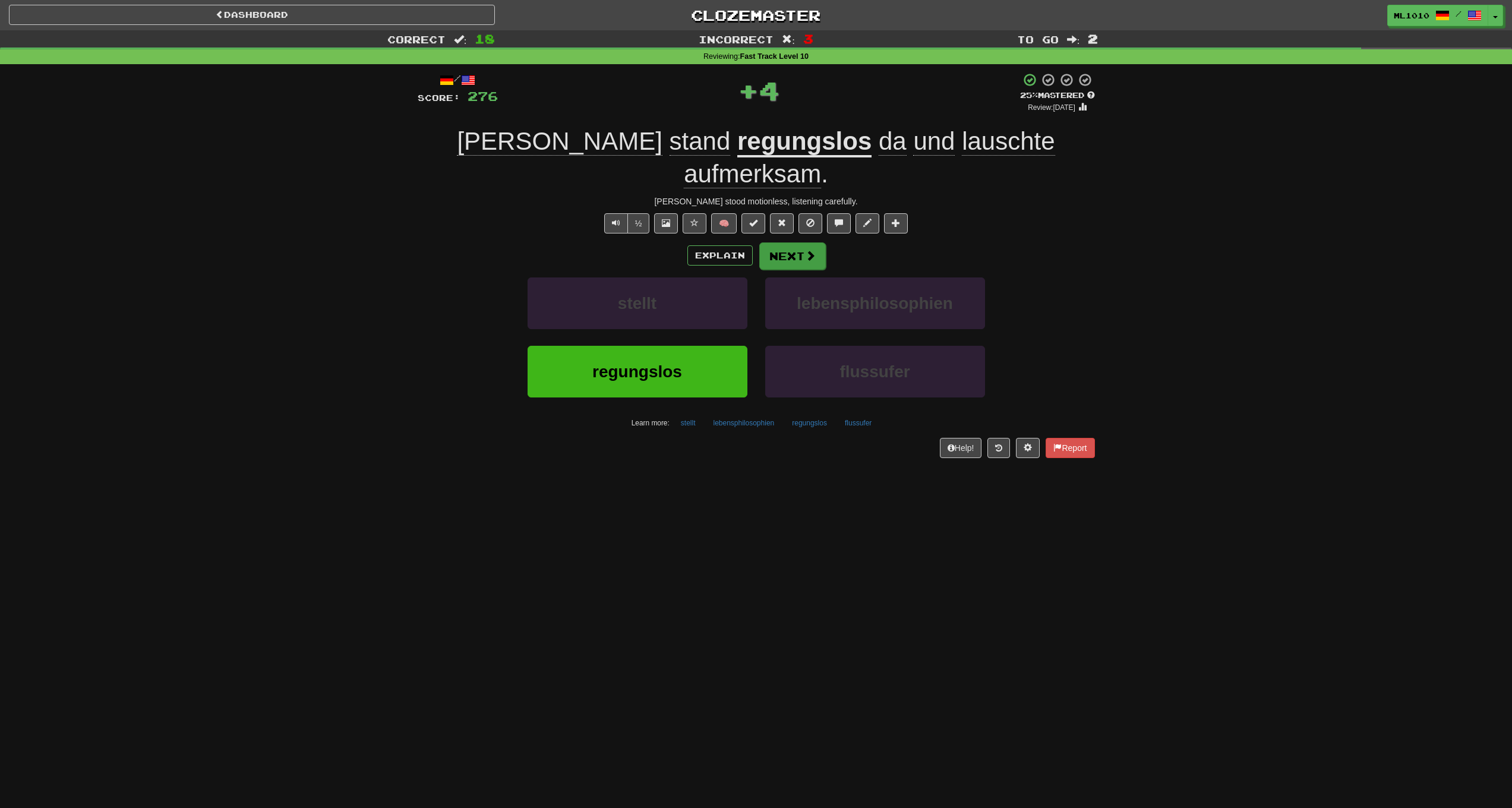
click at [816, 243] on button "Next" at bounding box center [793, 256] width 66 height 27
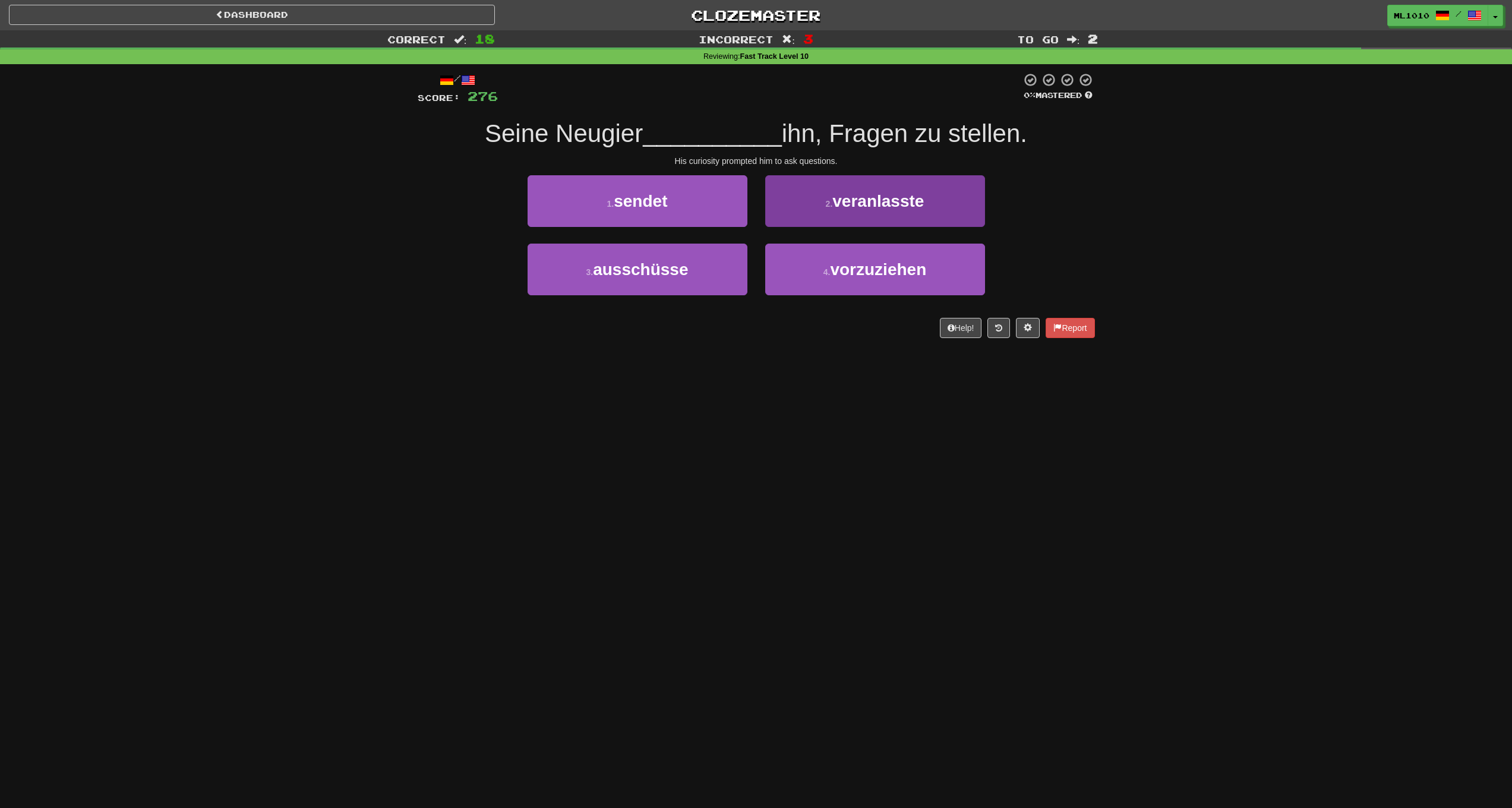
click at [851, 214] on button "2 . veranlasste" at bounding box center [875, 201] width 220 height 52
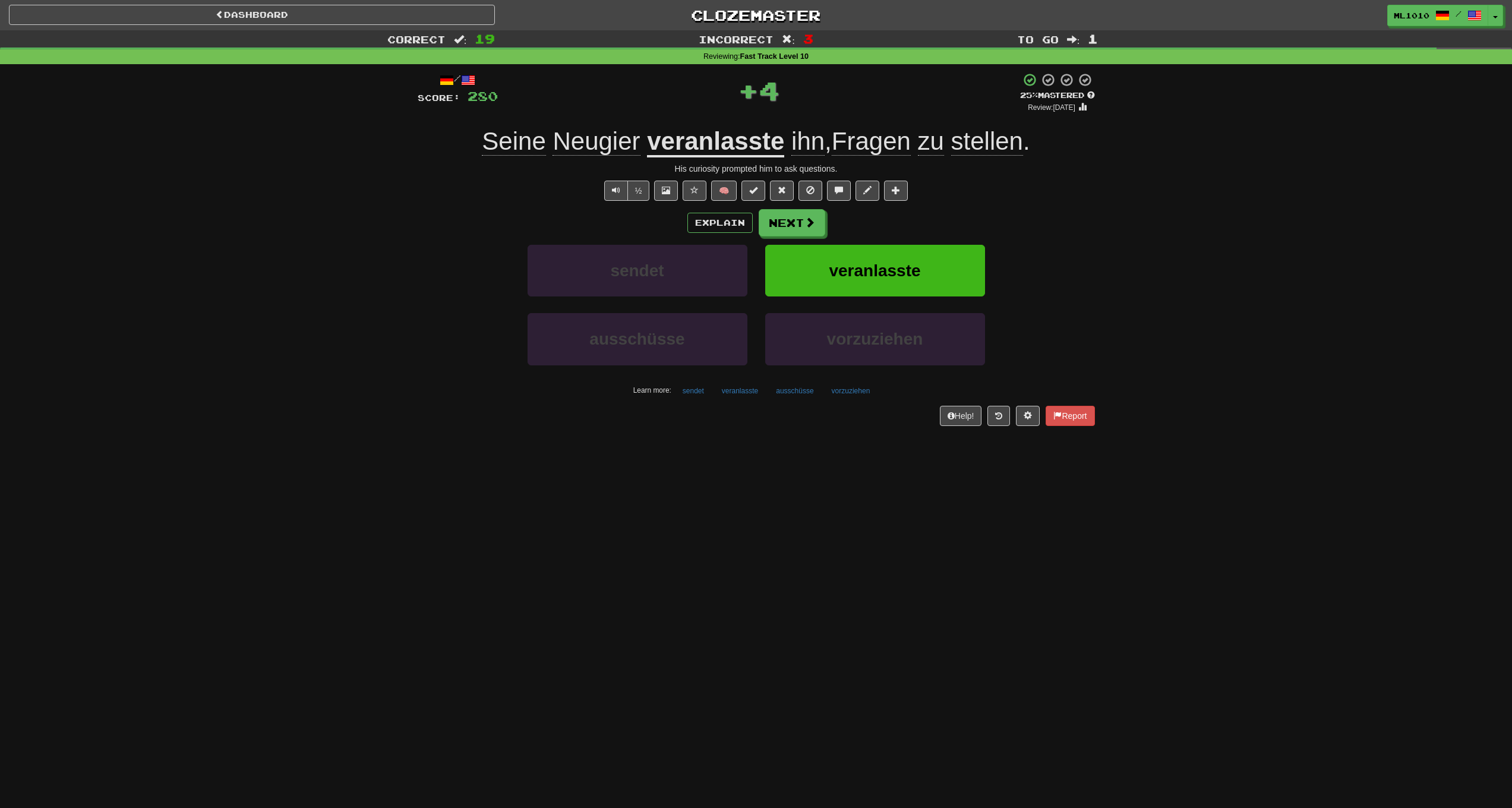
click at [747, 141] on u "veranlasste" at bounding box center [715, 142] width 137 height 30
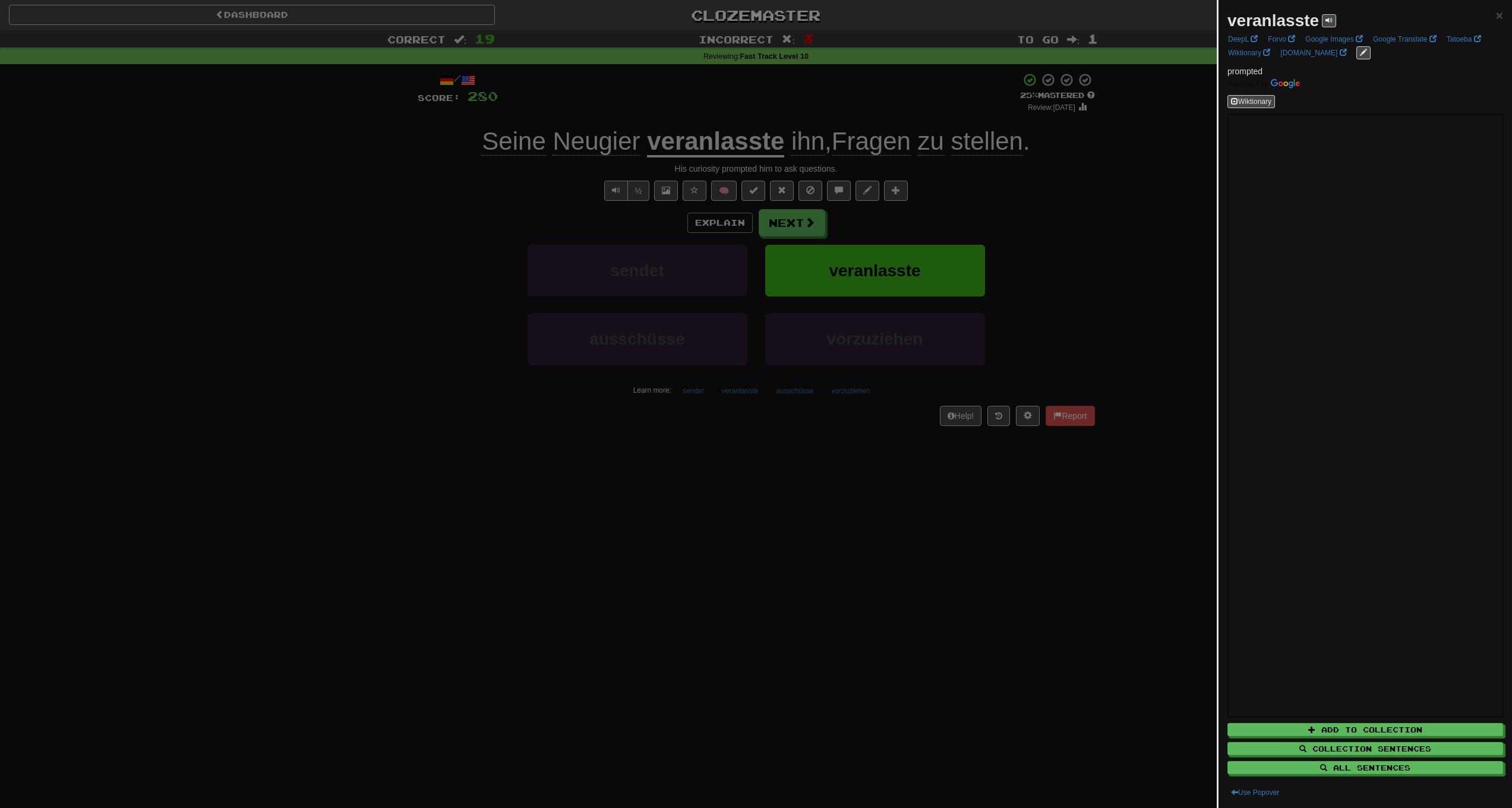
click at [831, 539] on div at bounding box center [756, 404] width 1512 height 808
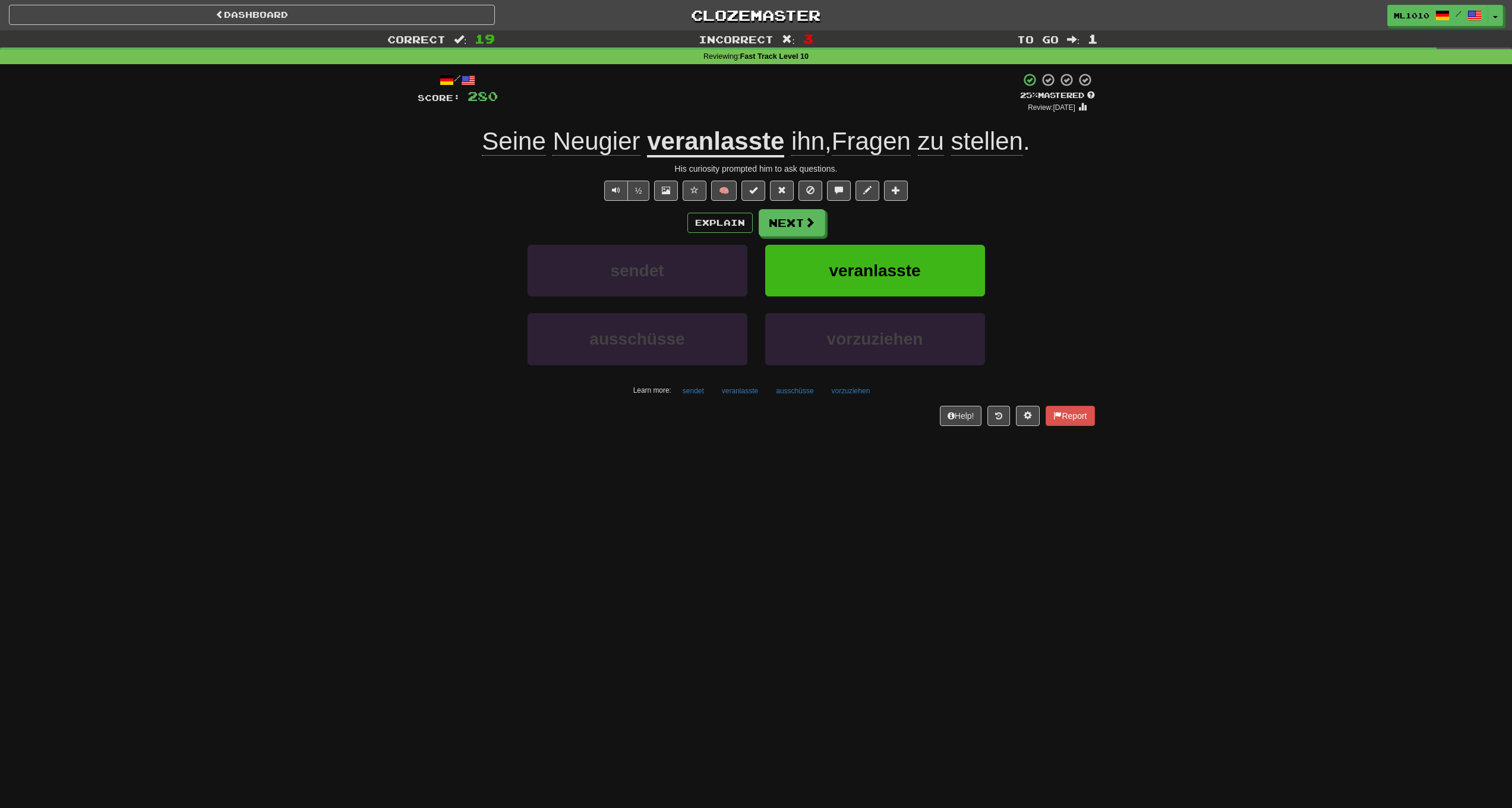
click at [707, 188] on span "🧠" at bounding box center [795, 190] width 230 height 10
click at [692, 193] on span at bounding box center [694, 190] width 8 height 8
click at [800, 225] on button "Next" at bounding box center [793, 223] width 66 height 27
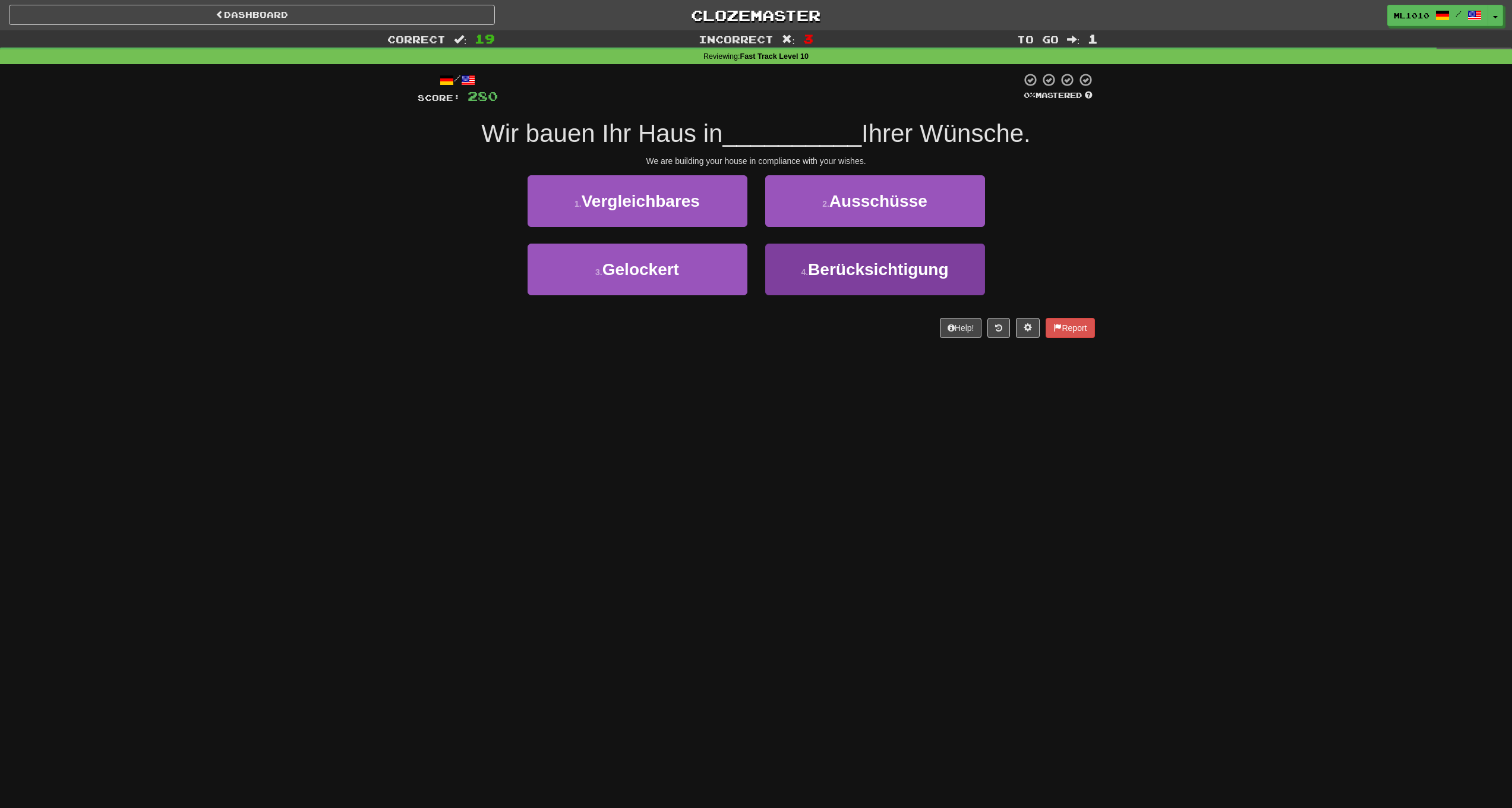
click at [878, 263] on span "Berücksichtigung" at bounding box center [878, 269] width 140 height 19
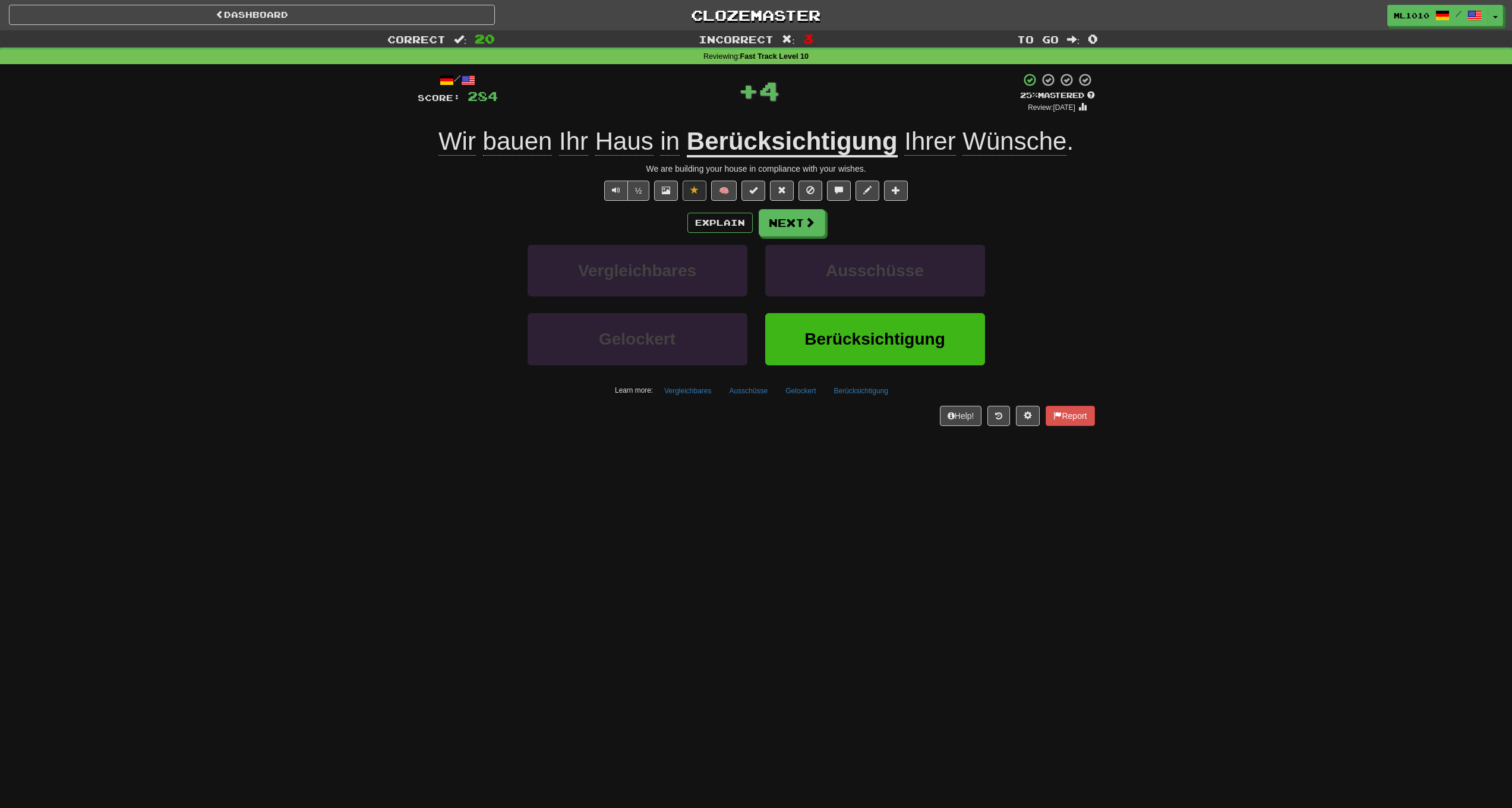
click at [818, 149] on u "Berücksichtigung" at bounding box center [792, 142] width 211 height 30
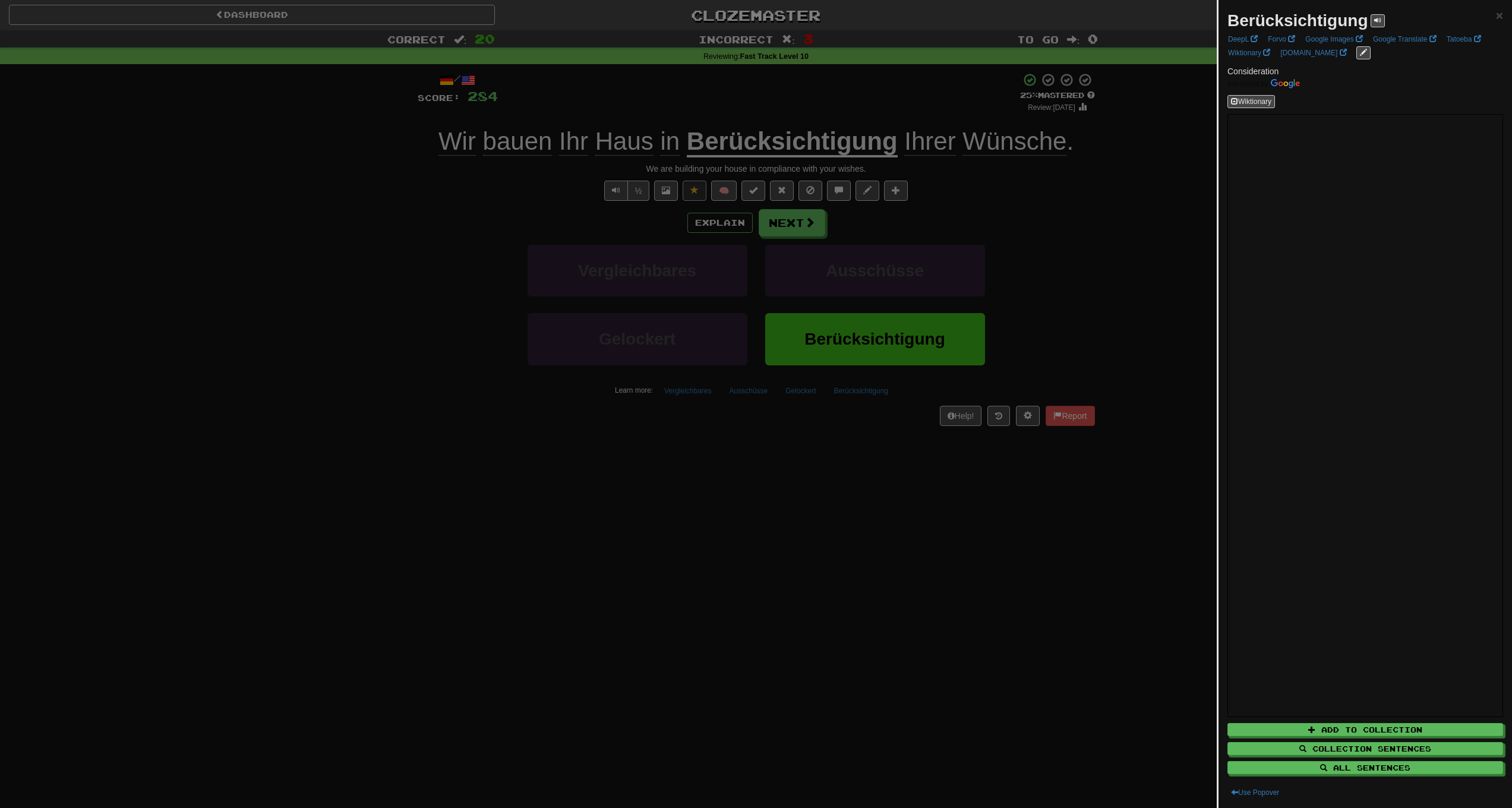
click at [911, 589] on div at bounding box center [756, 404] width 1512 height 808
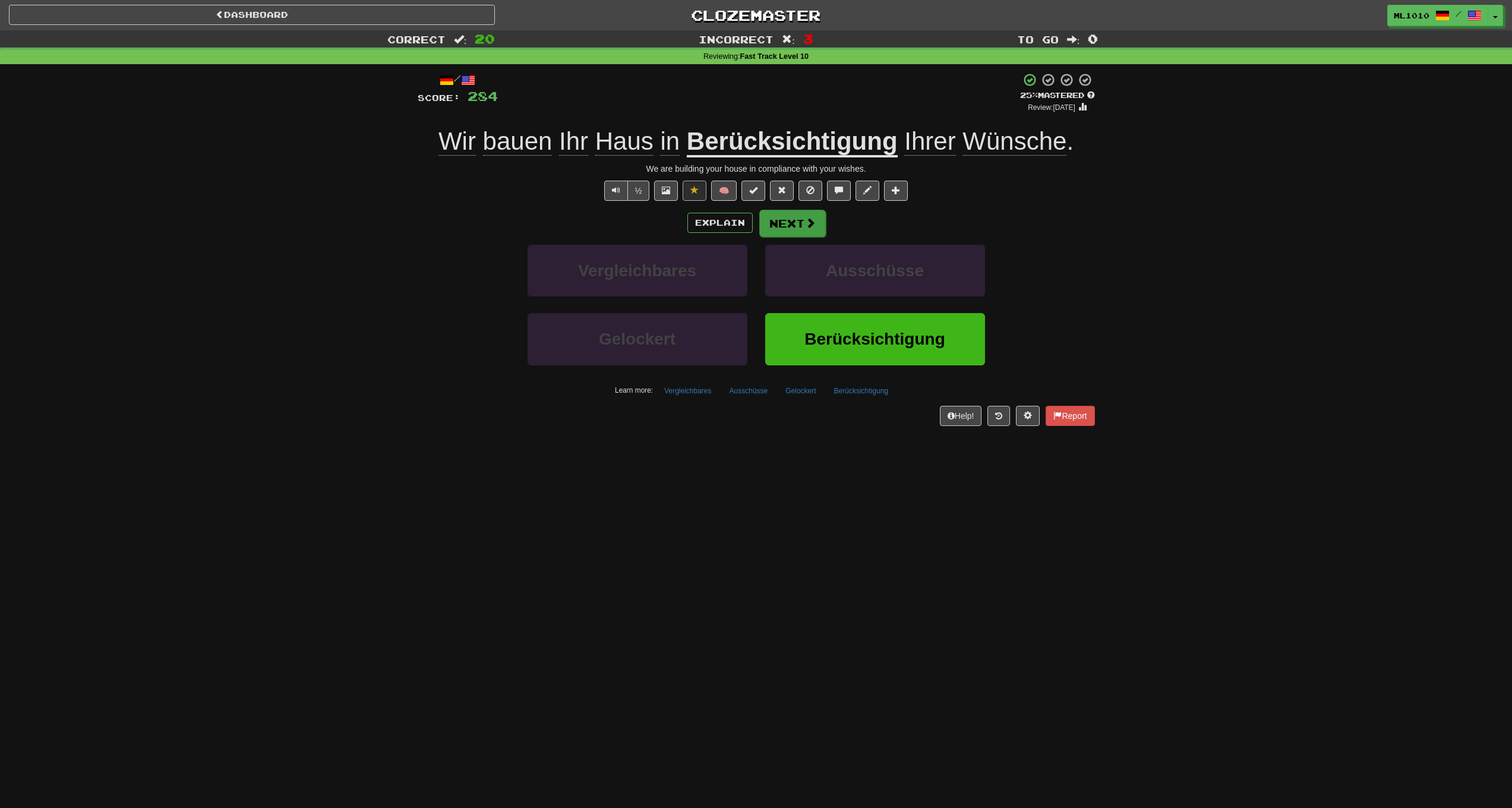
click at [818, 226] on button "Next" at bounding box center [793, 223] width 66 height 27
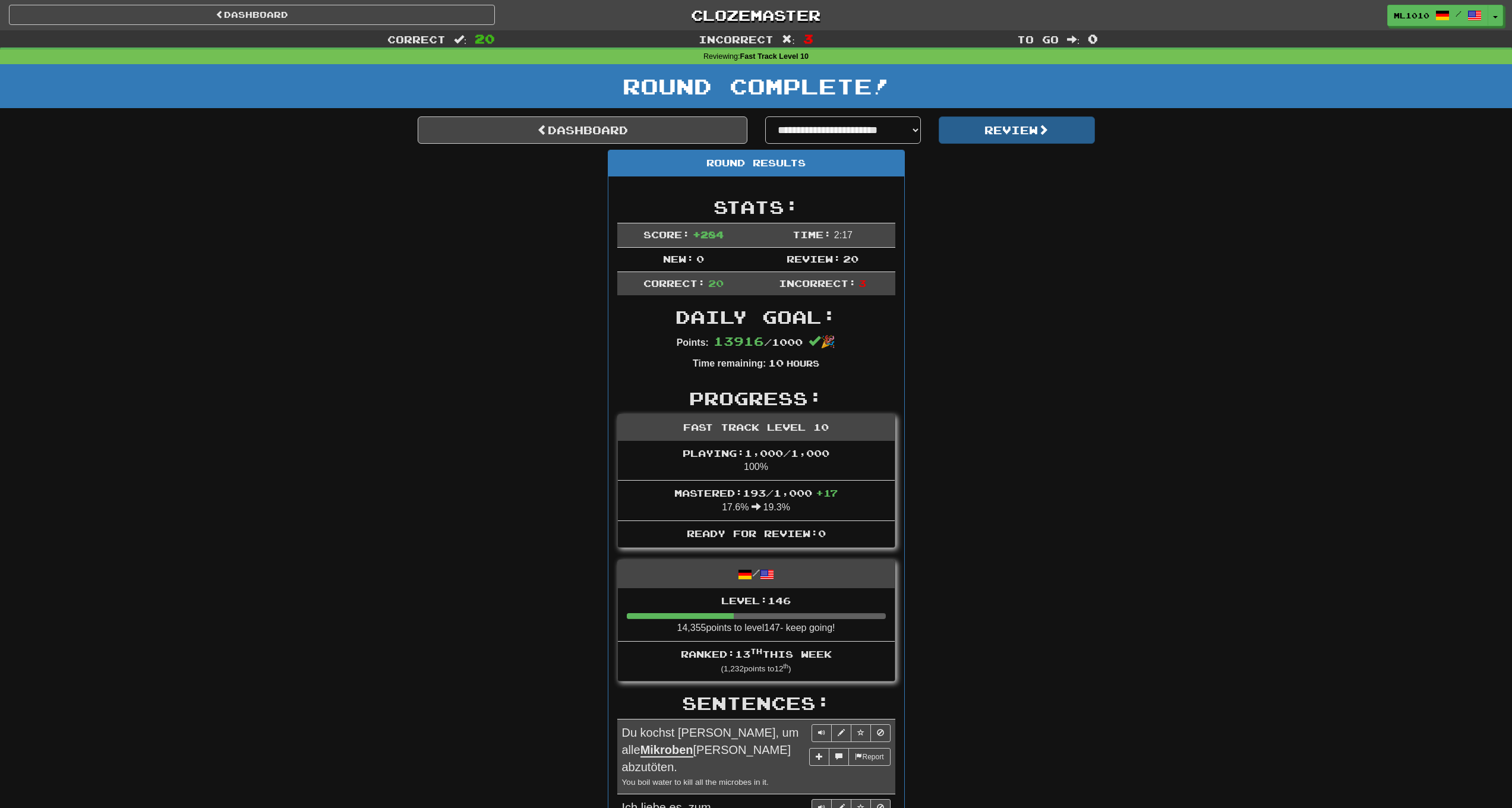
click at [1010, 130] on button "Review" at bounding box center [1017, 130] width 156 height 27
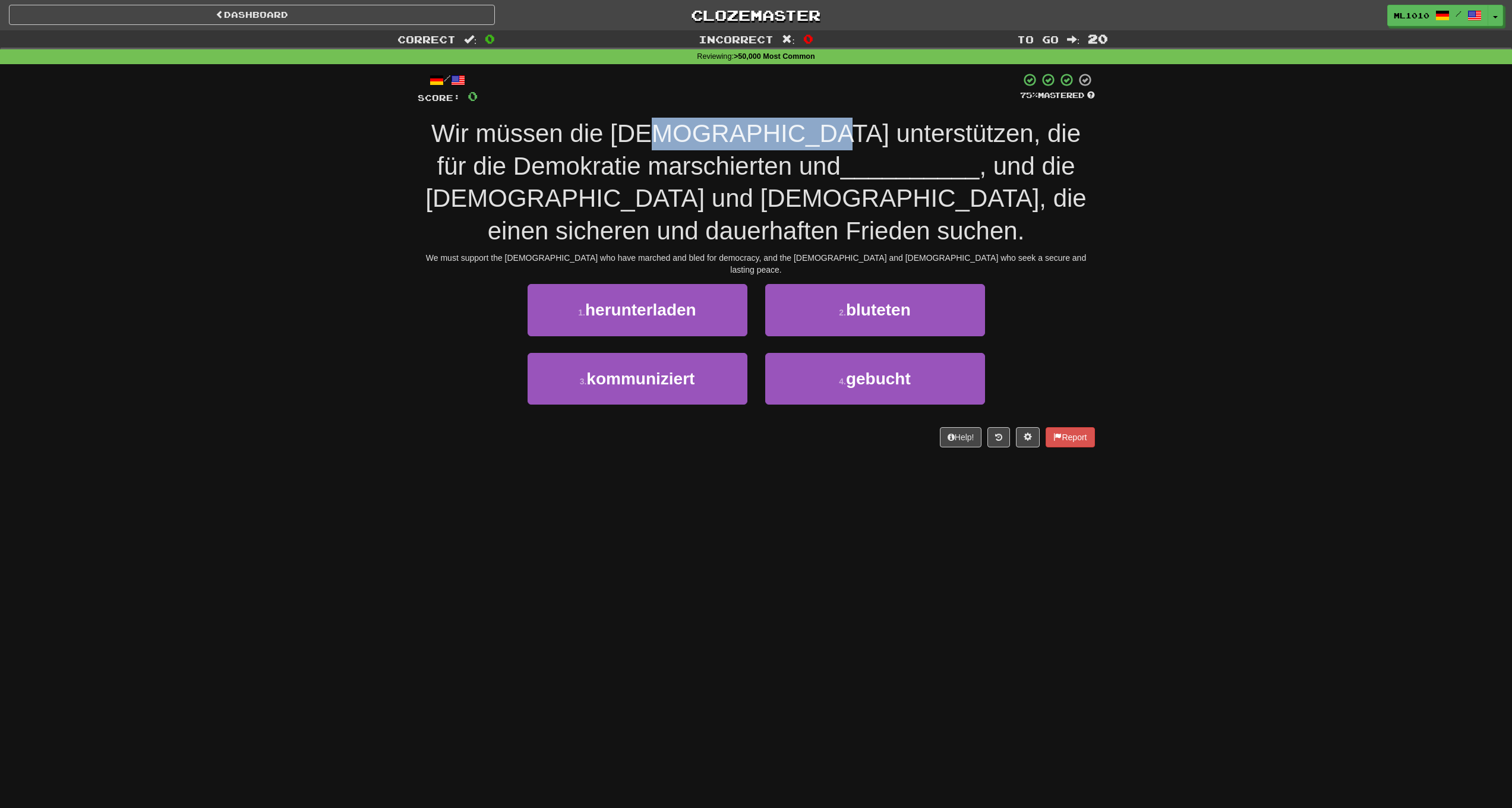
drag, startPoint x: 686, startPoint y: 131, endPoint x: 834, endPoint y: 122, distance: 148.3
click at [834, 122] on span "Wir müssen die [DEMOGRAPHIC_DATA] unterstützen, die für die Demokratie marschie…" at bounding box center [756, 149] width 650 height 61
click at [888, 139] on span "Wir müssen die [DEMOGRAPHIC_DATA] unterstützen, die für die Demokratie marschie…" at bounding box center [756, 149] width 650 height 61
drag, startPoint x: 577, startPoint y: 160, endPoint x: 714, endPoint y: 168, distance: 137.2
click at [714, 168] on span "Wir müssen die [DEMOGRAPHIC_DATA] unterstützen, die für die Demokratie marschie…" at bounding box center [756, 149] width 650 height 61
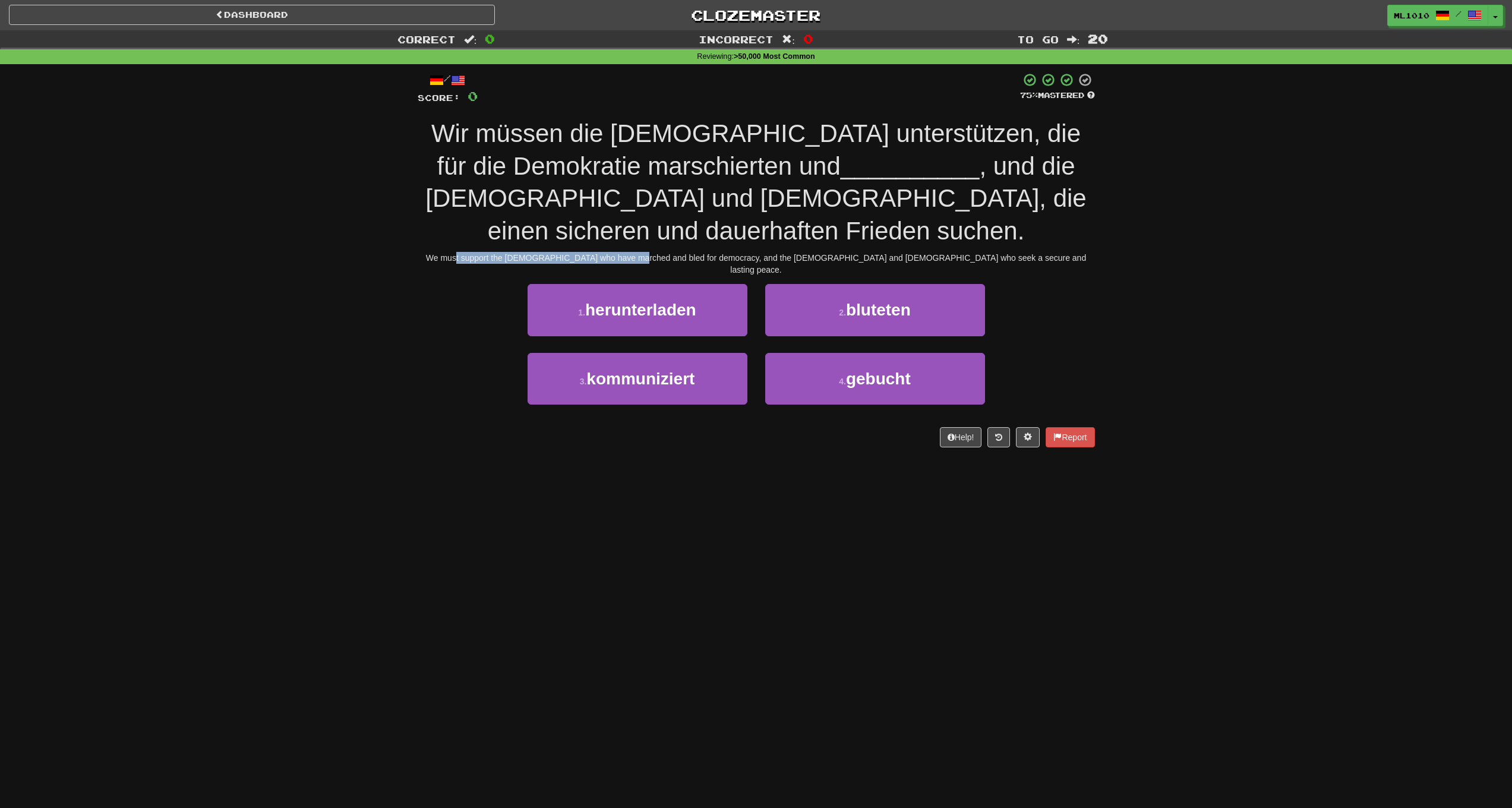
drag, startPoint x: 513, startPoint y: 250, endPoint x: 692, endPoint y: 254, distance: 179.0
click at [692, 254] on div "We must support the [DEMOGRAPHIC_DATA] who have marched and bled for democracy,…" at bounding box center [756, 264] width 677 height 24
click at [812, 298] on button "2 . bluteten" at bounding box center [875, 310] width 220 height 52
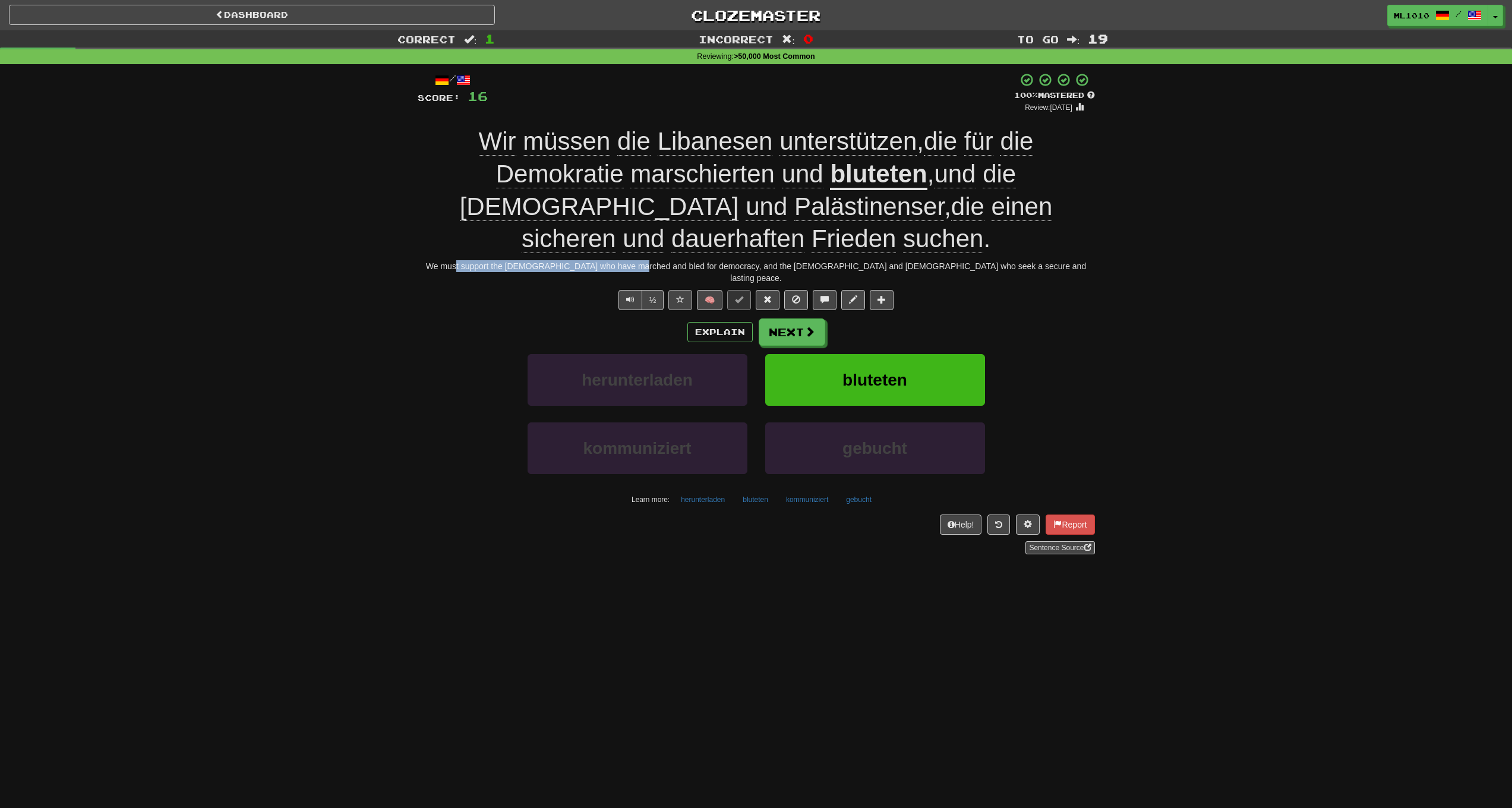
click at [678, 296] on span at bounding box center [680, 299] width 8 height 8
click at [805, 225] on span "dauerhaften" at bounding box center [738, 239] width 133 height 29
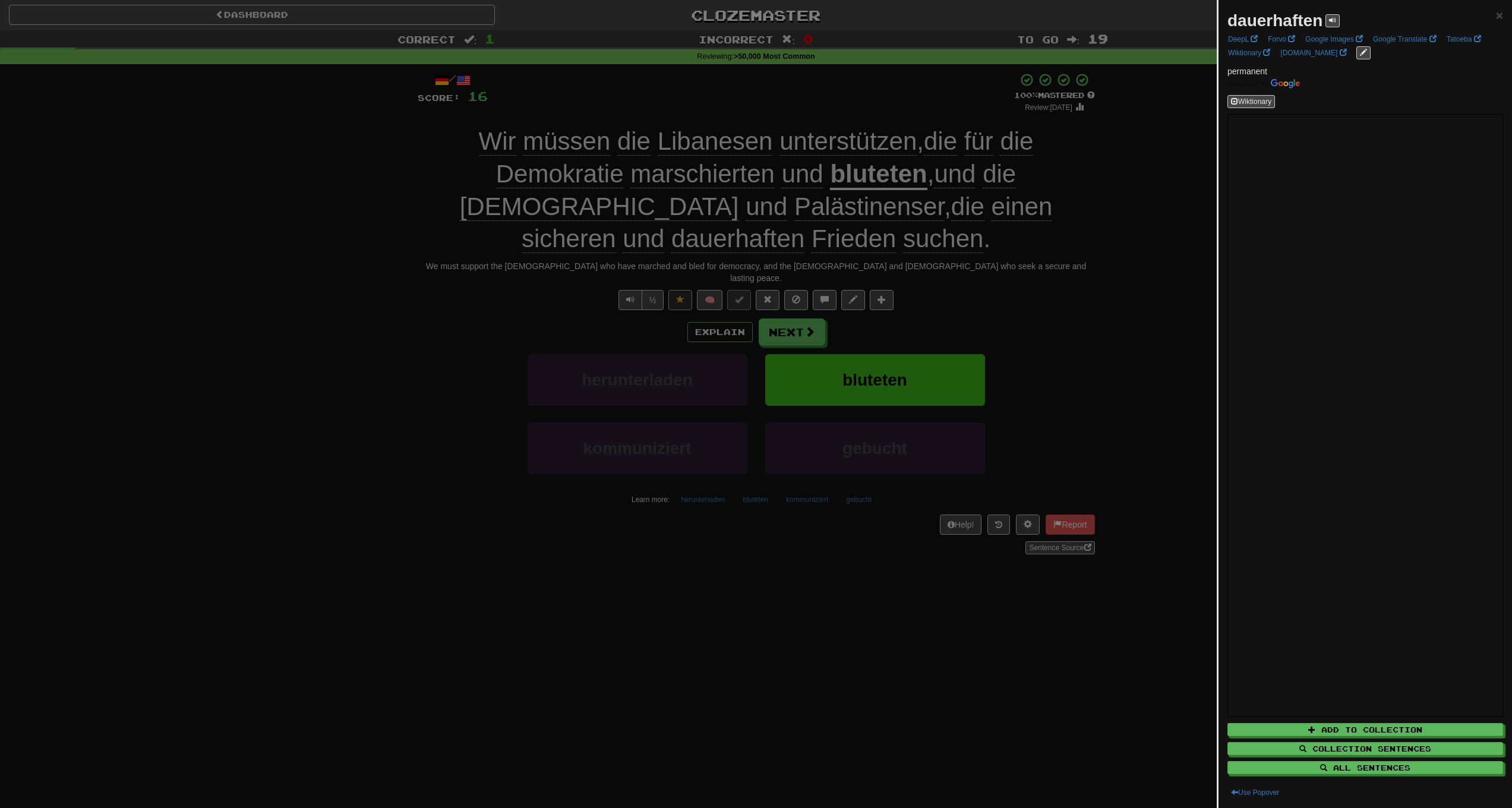
click at [278, 472] on div at bounding box center [756, 404] width 1512 height 808
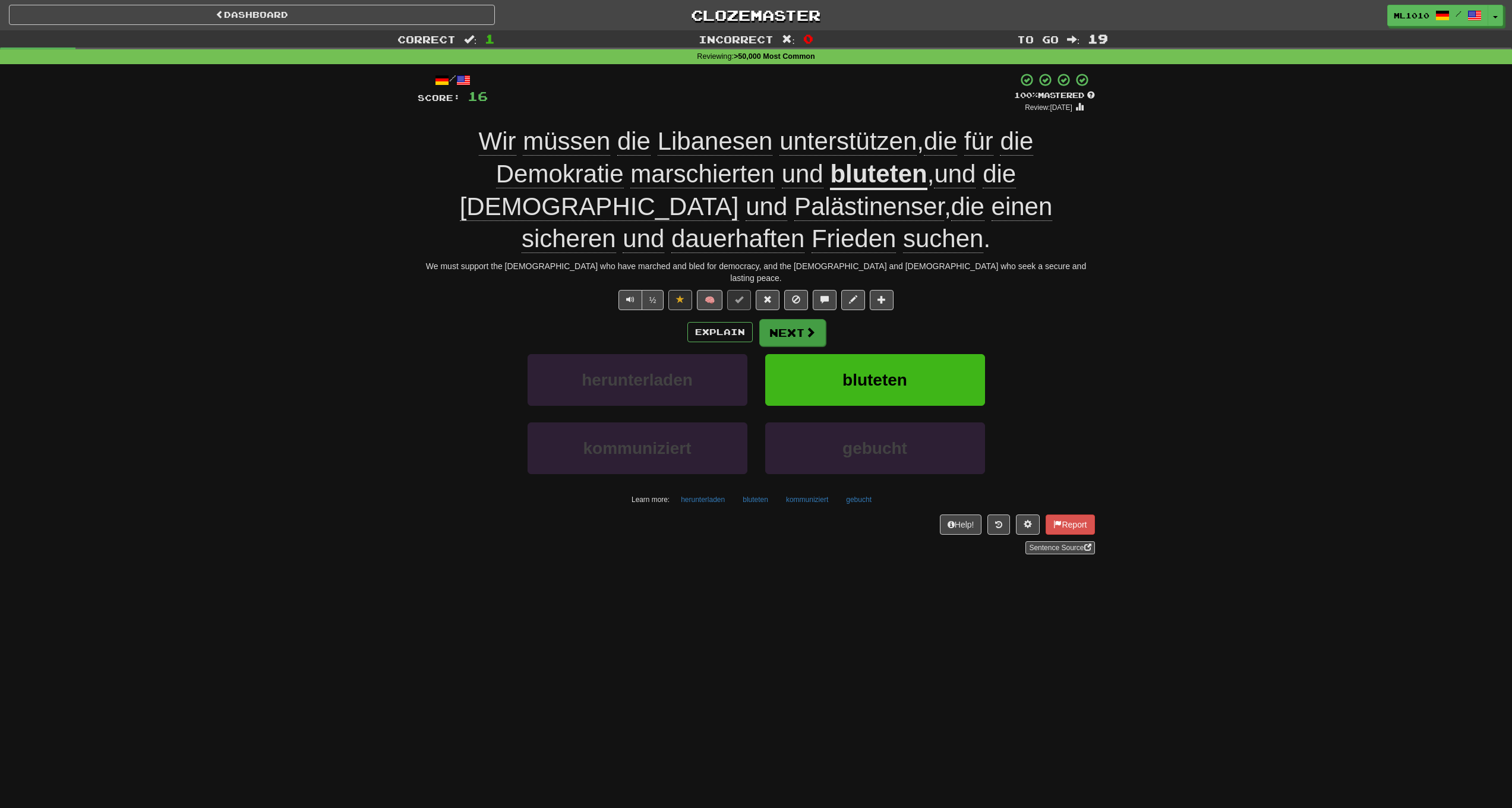
click at [793, 319] on button "Next" at bounding box center [793, 333] width 66 height 27
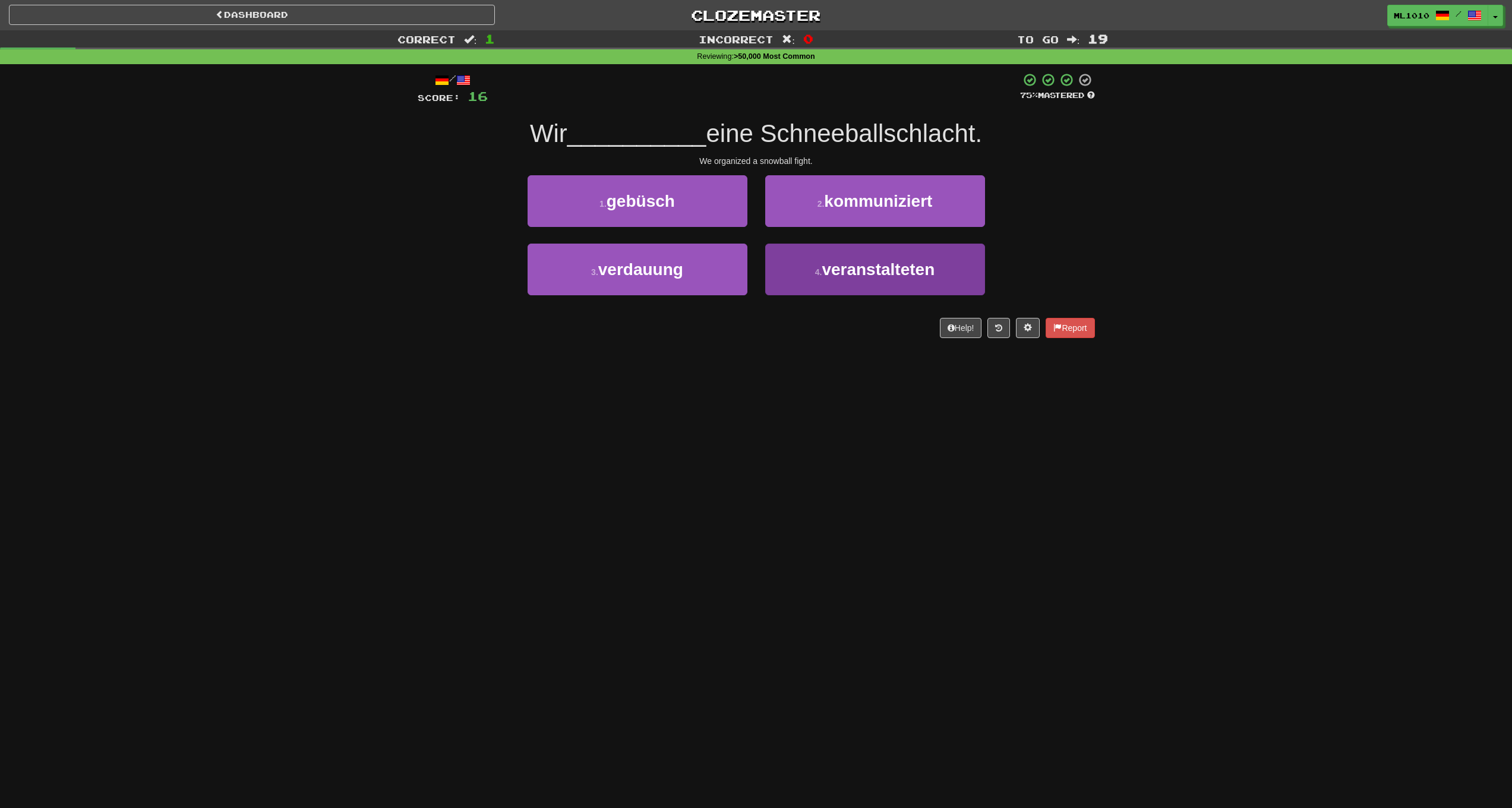
click at [830, 277] on span "veranstalteten" at bounding box center [878, 269] width 113 height 19
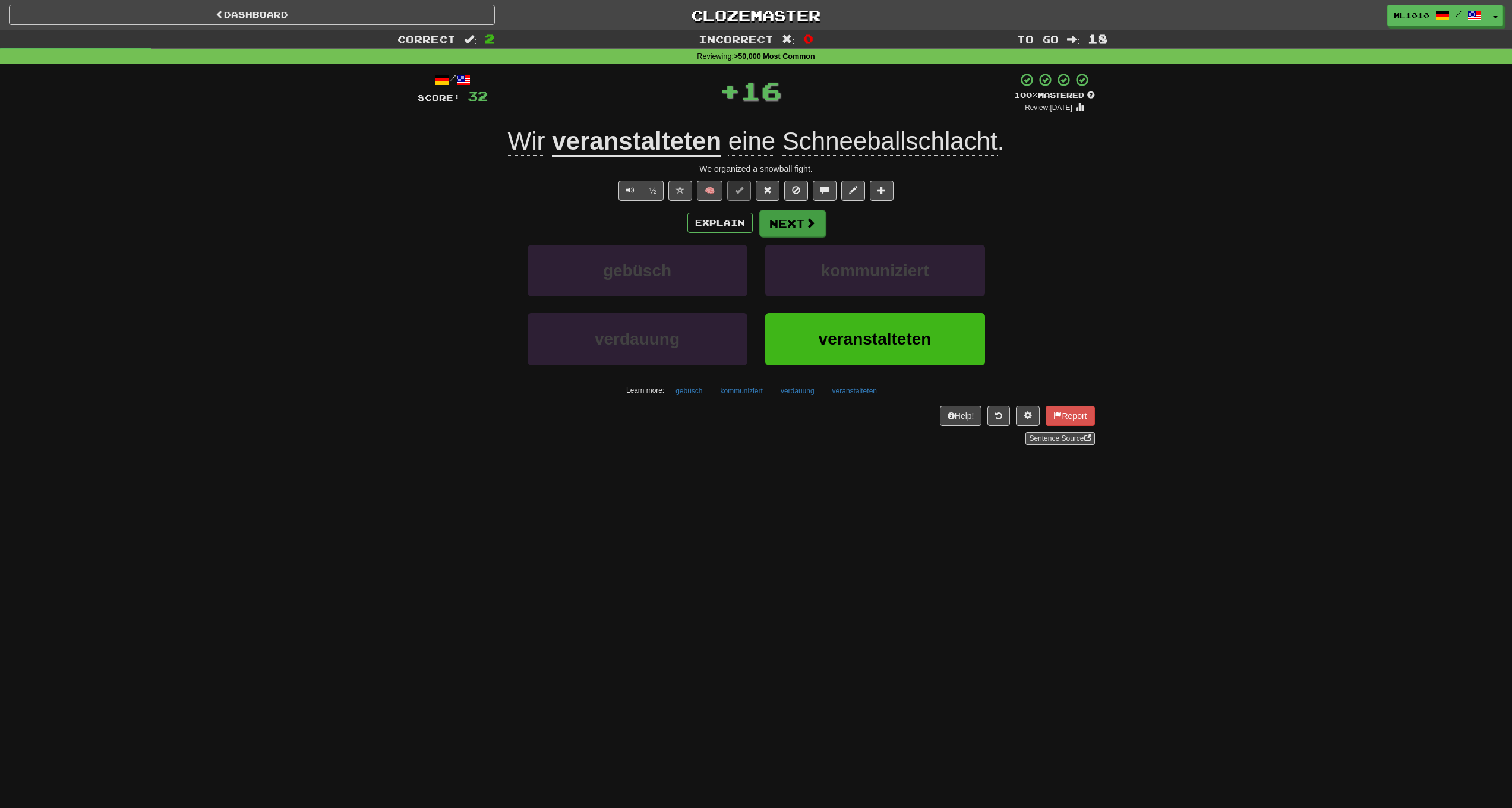
click at [797, 224] on button "Next" at bounding box center [793, 223] width 66 height 27
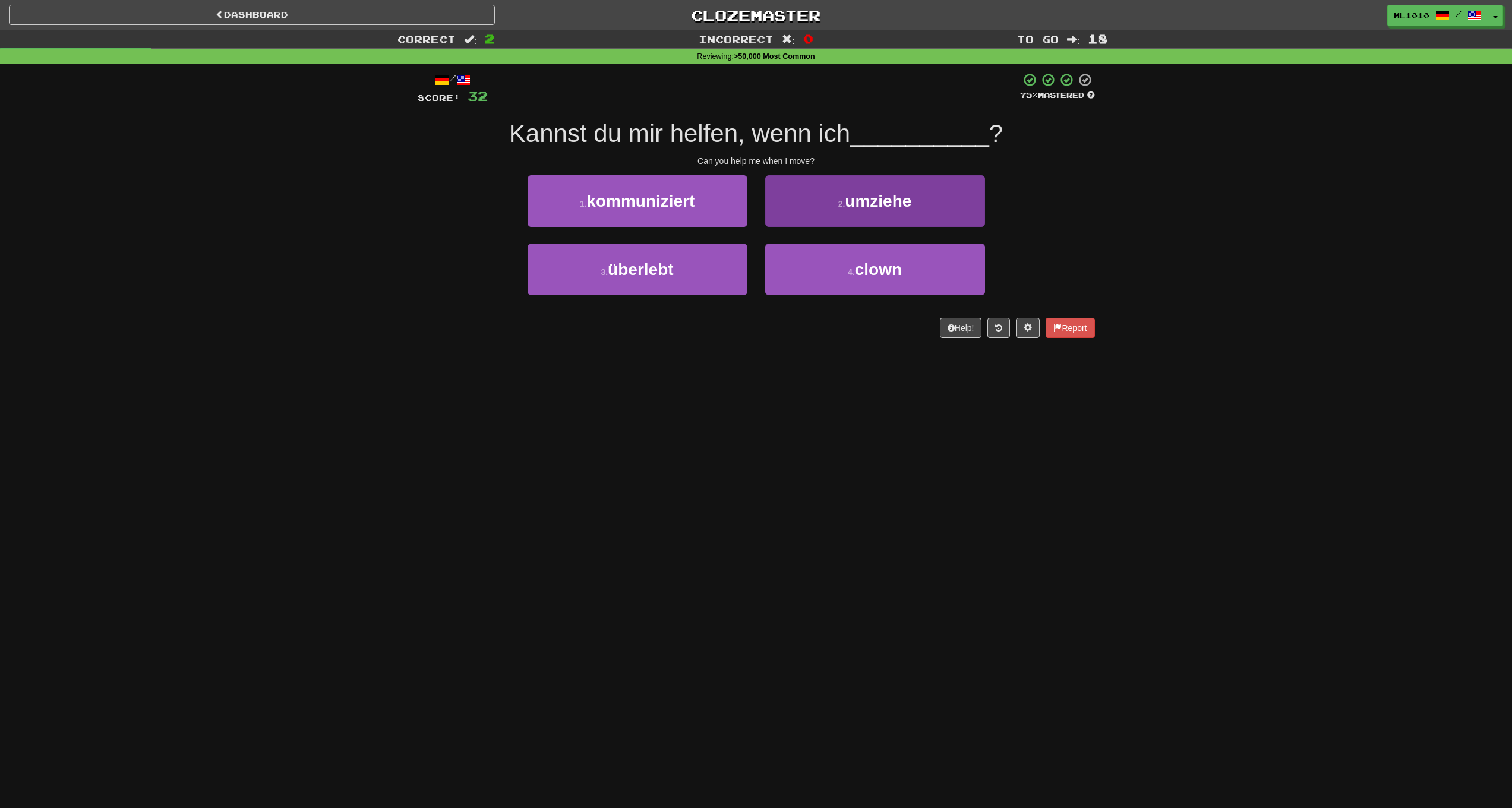
click at [901, 213] on button "2 . umziehe" at bounding box center [875, 201] width 220 height 52
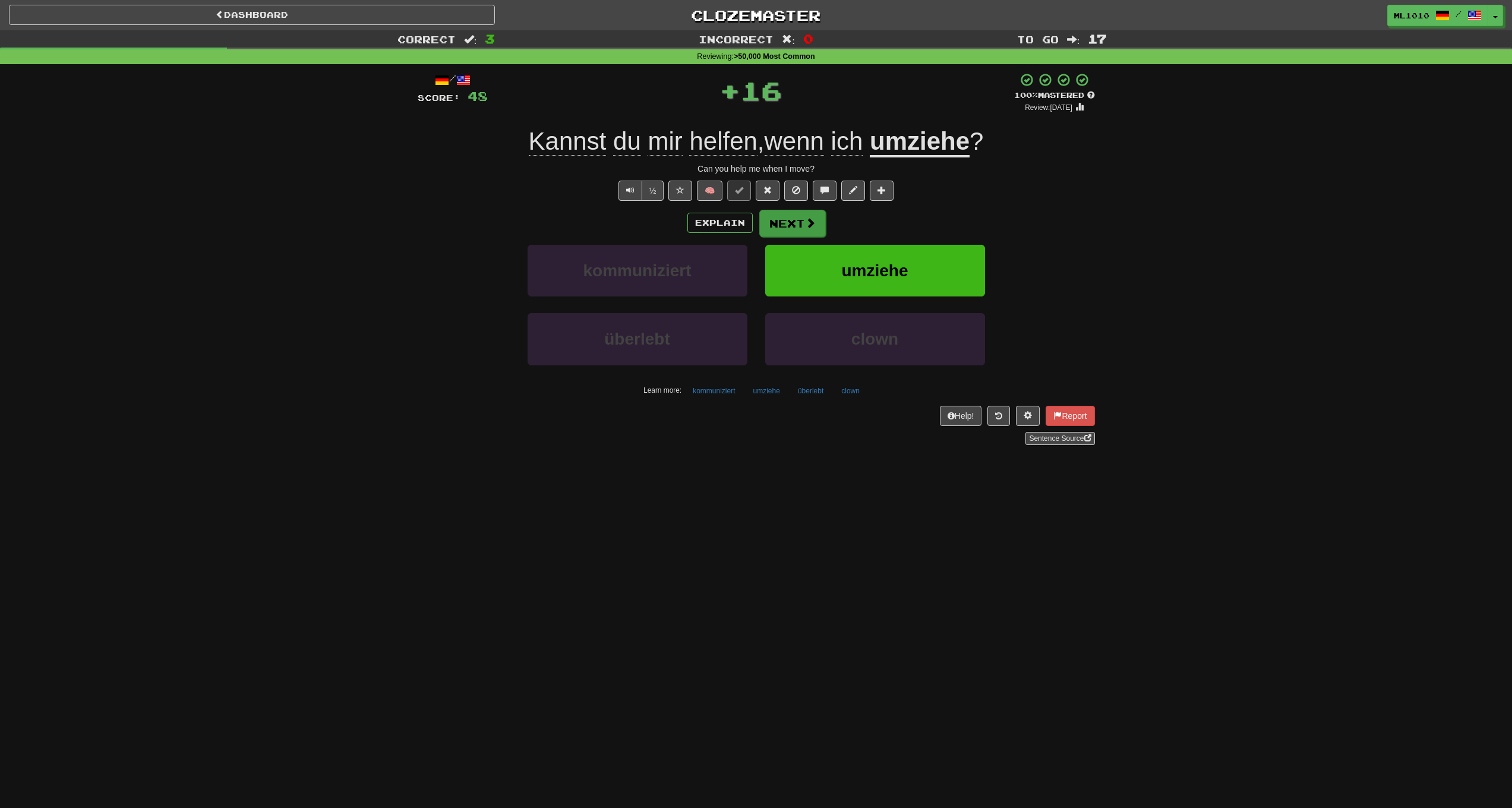
click at [787, 216] on button "Next" at bounding box center [793, 223] width 66 height 27
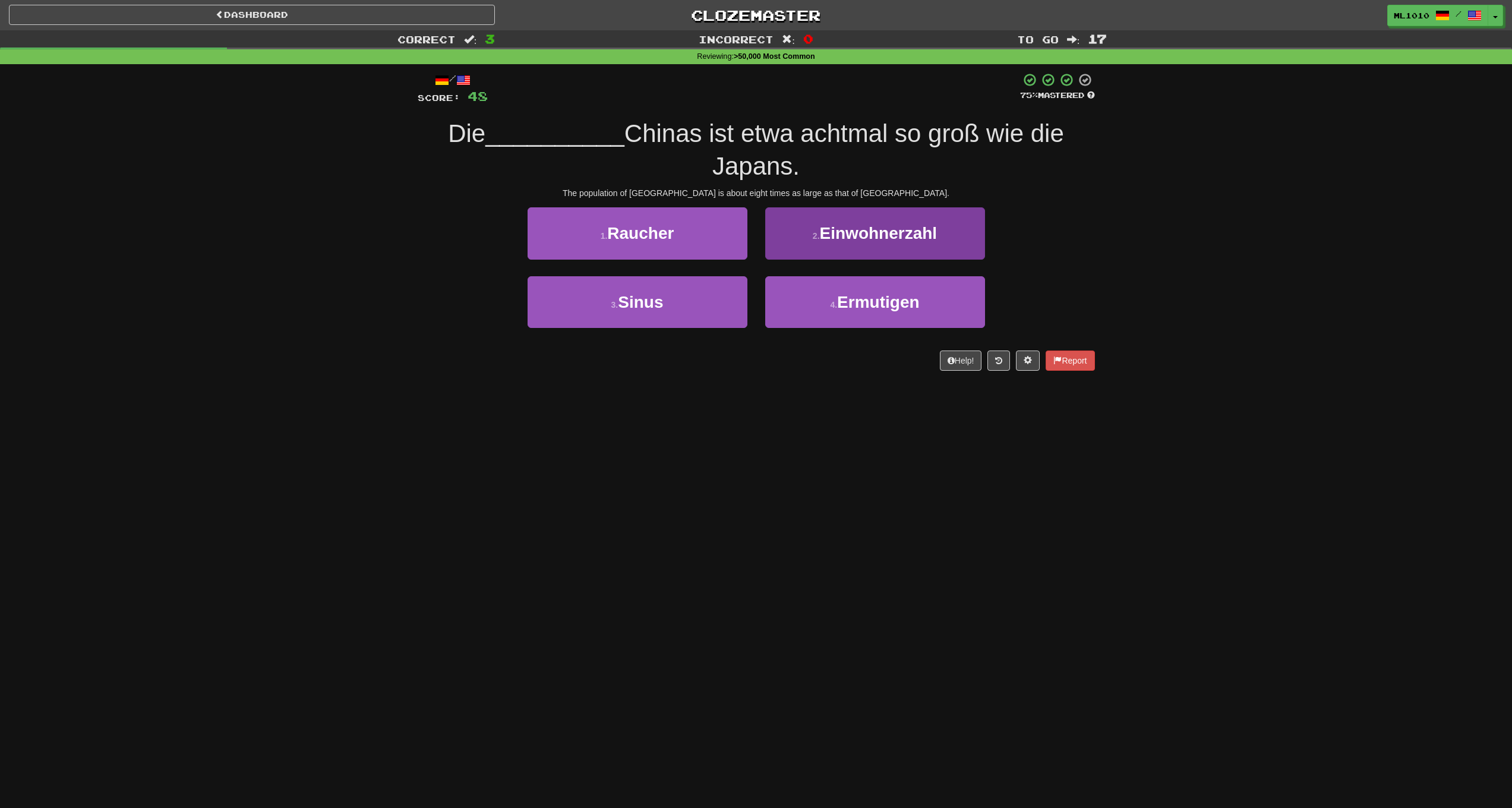
click at [848, 250] on button "2 . Einwohnerzahl" at bounding box center [875, 233] width 220 height 52
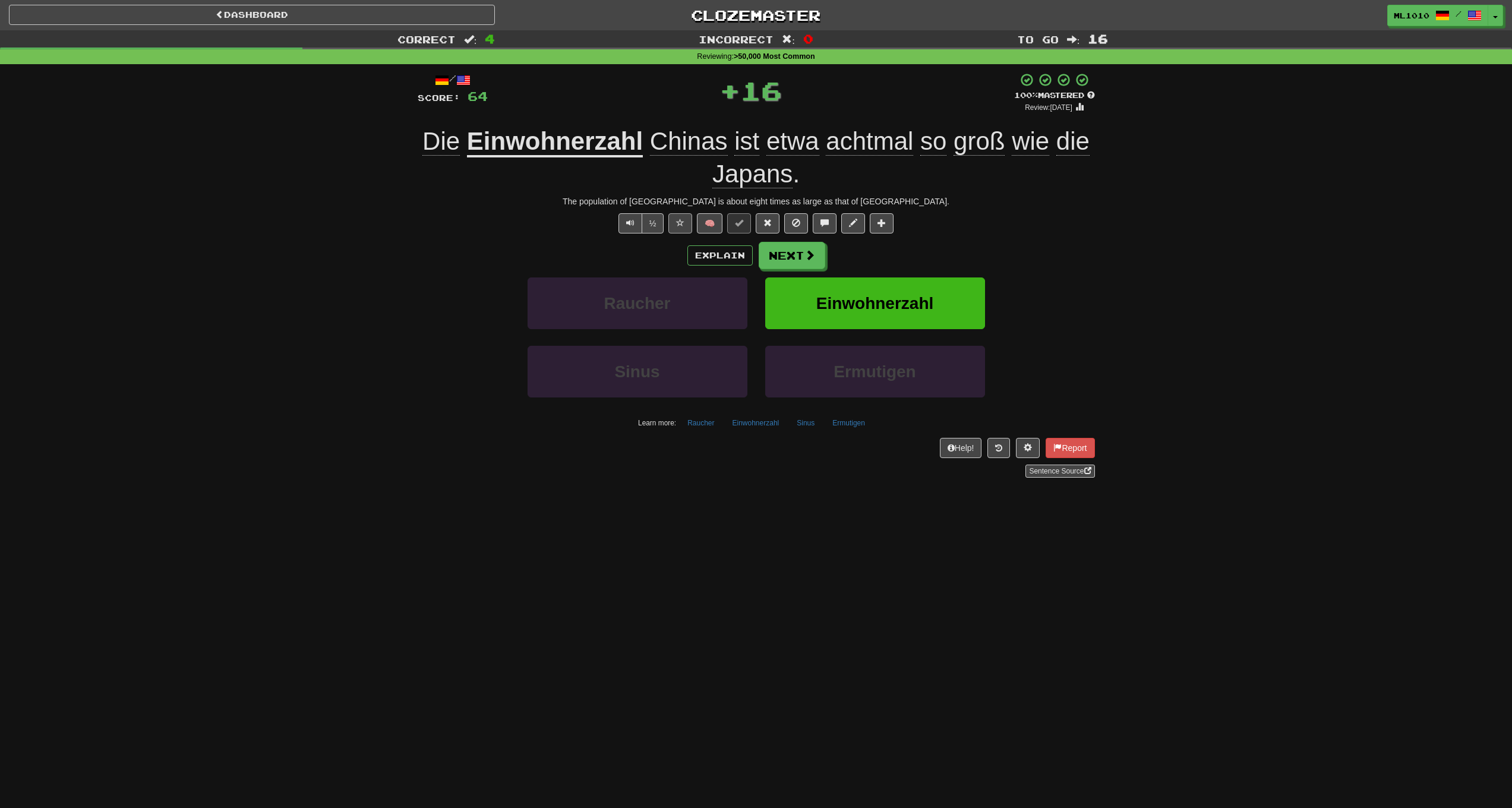
click at [685, 220] on button at bounding box center [680, 223] width 24 height 20
click at [880, 136] on span "achtmal" at bounding box center [869, 141] width 87 height 29
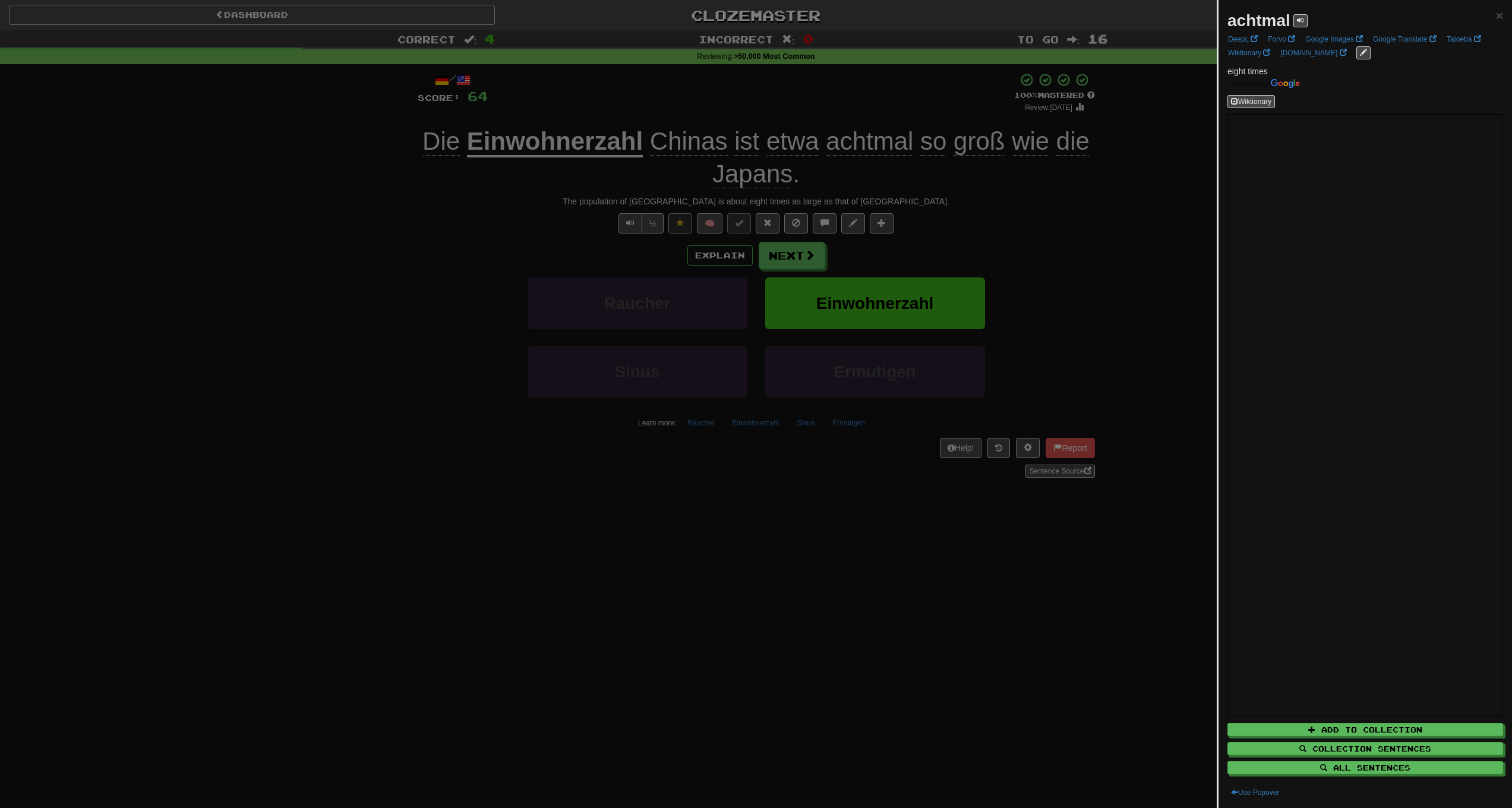
click at [389, 239] on div at bounding box center [756, 404] width 1512 height 808
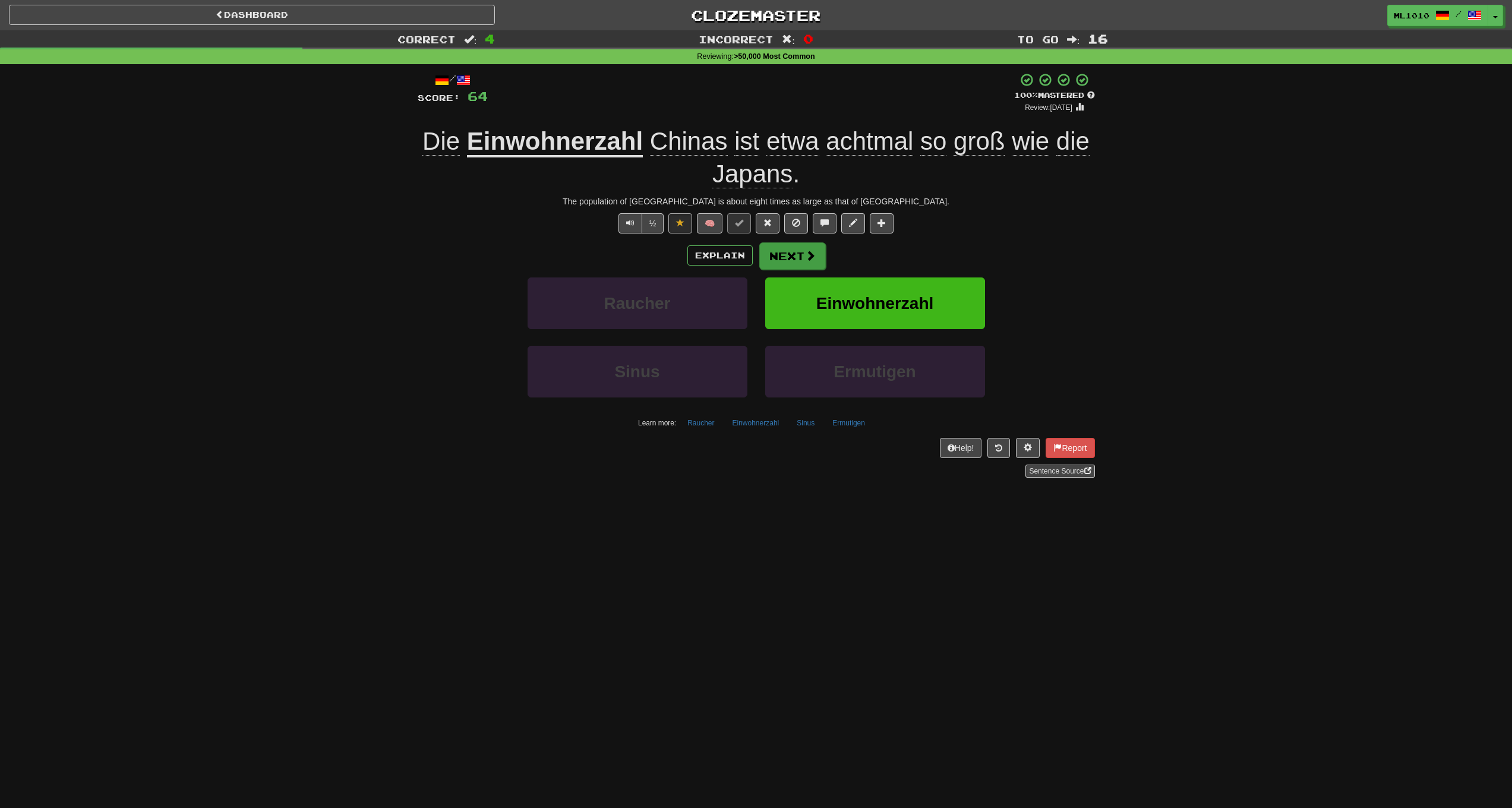
click at [793, 252] on button "Next" at bounding box center [793, 256] width 66 height 27
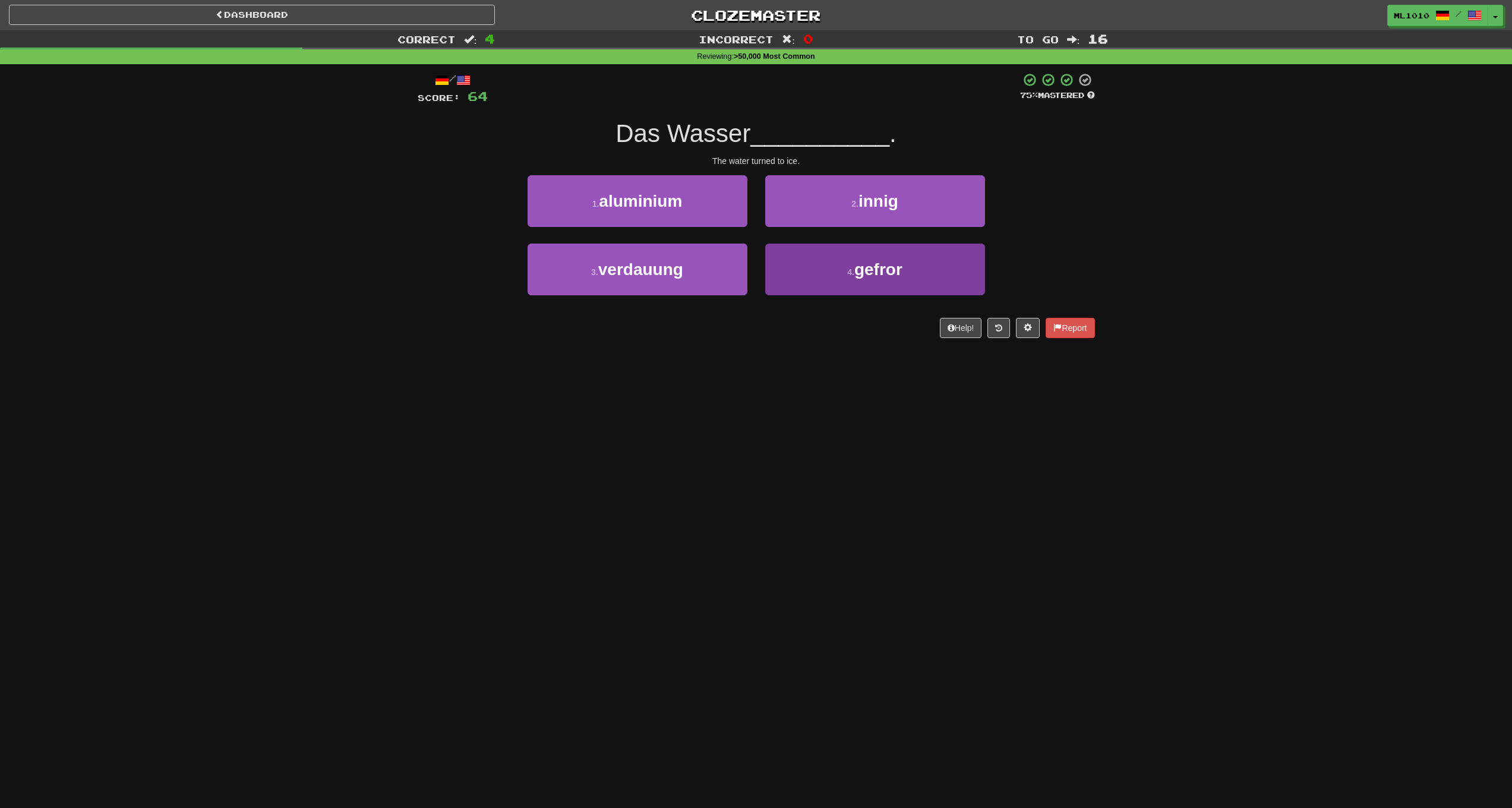
click at [878, 265] on span "gefror" at bounding box center [878, 269] width 48 height 19
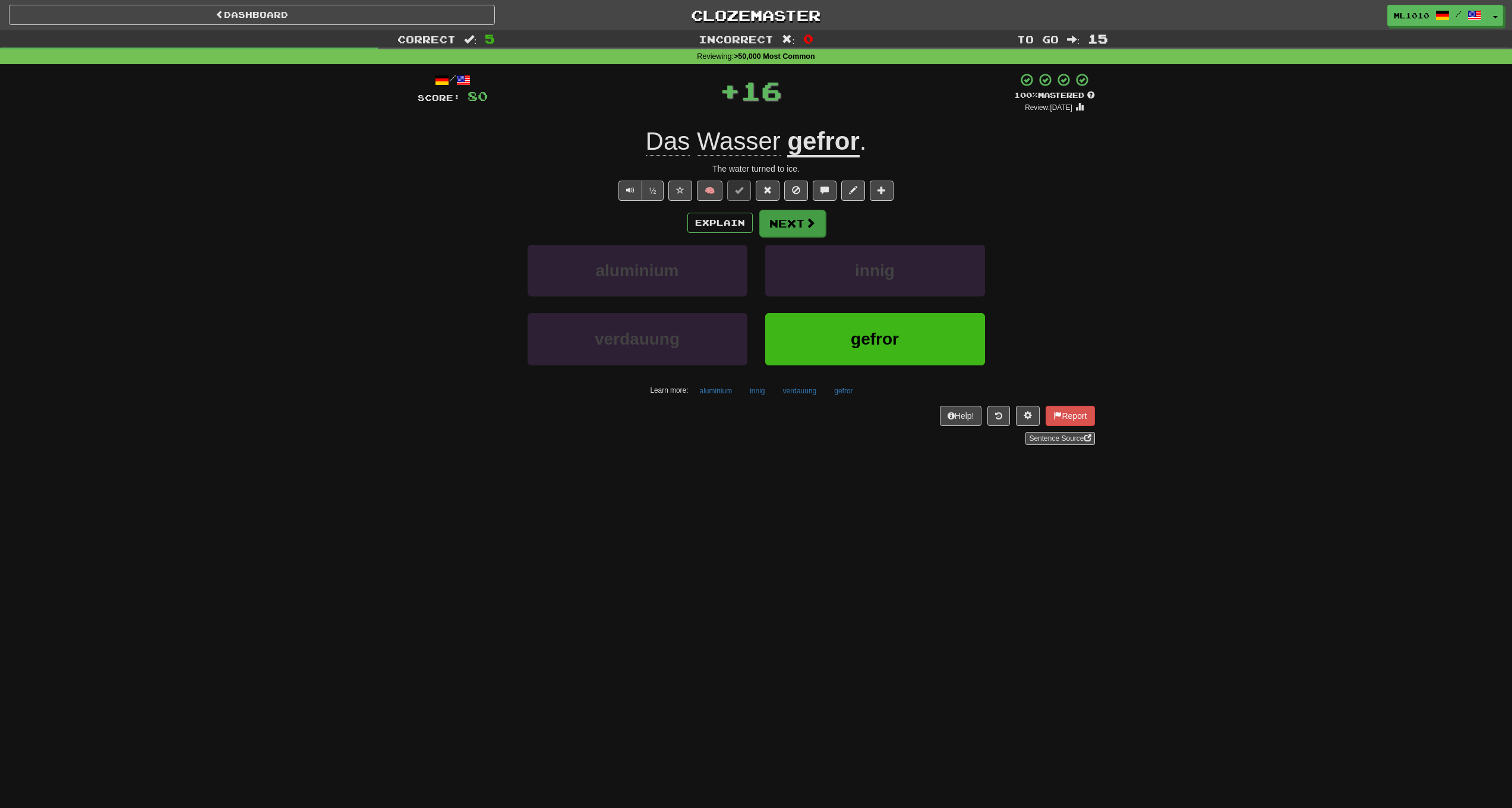
click at [800, 222] on button "Next" at bounding box center [793, 223] width 66 height 27
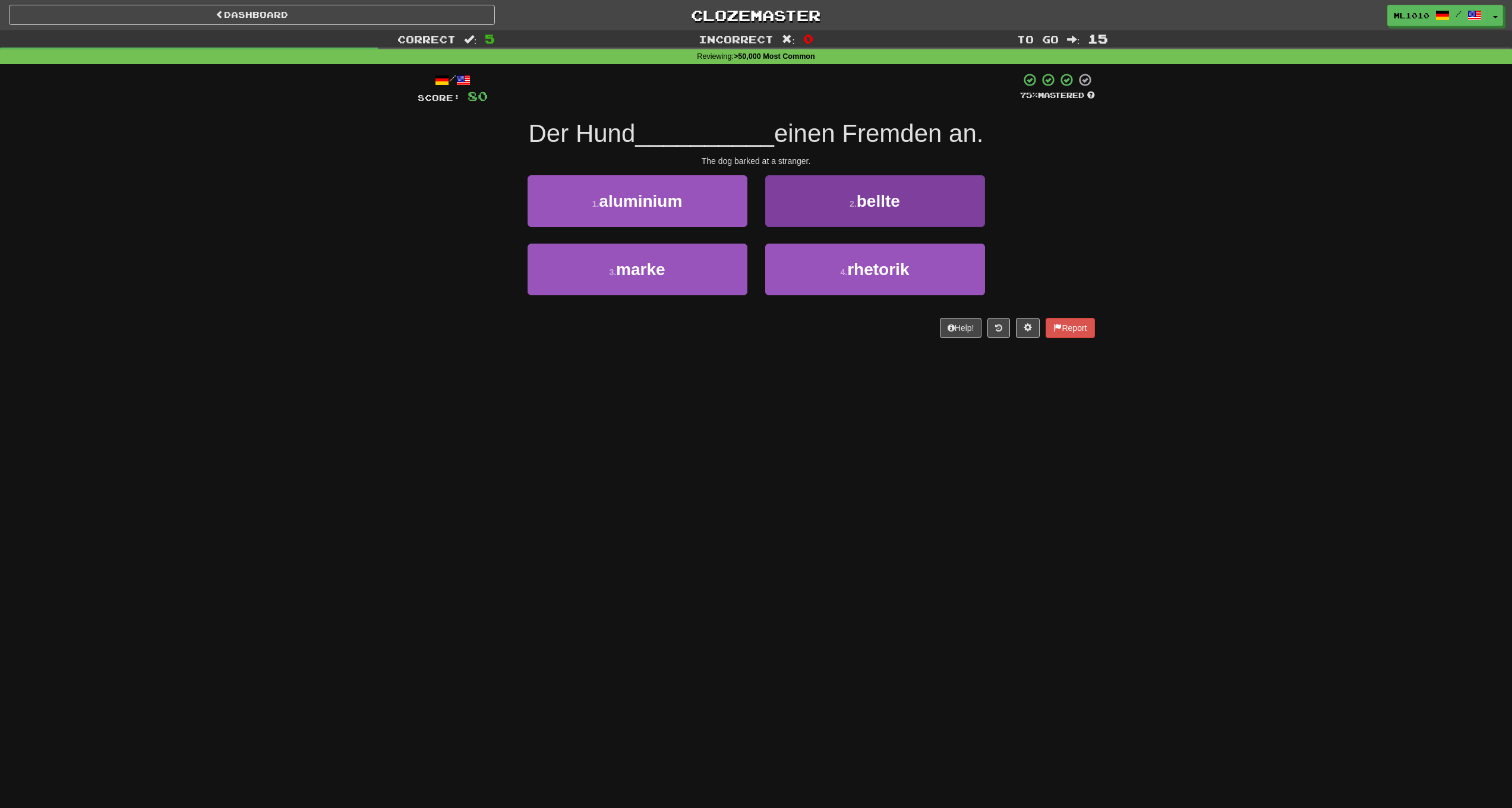
click at [842, 197] on button "2 . bellte" at bounding box center [875, 201] width 220 height 52
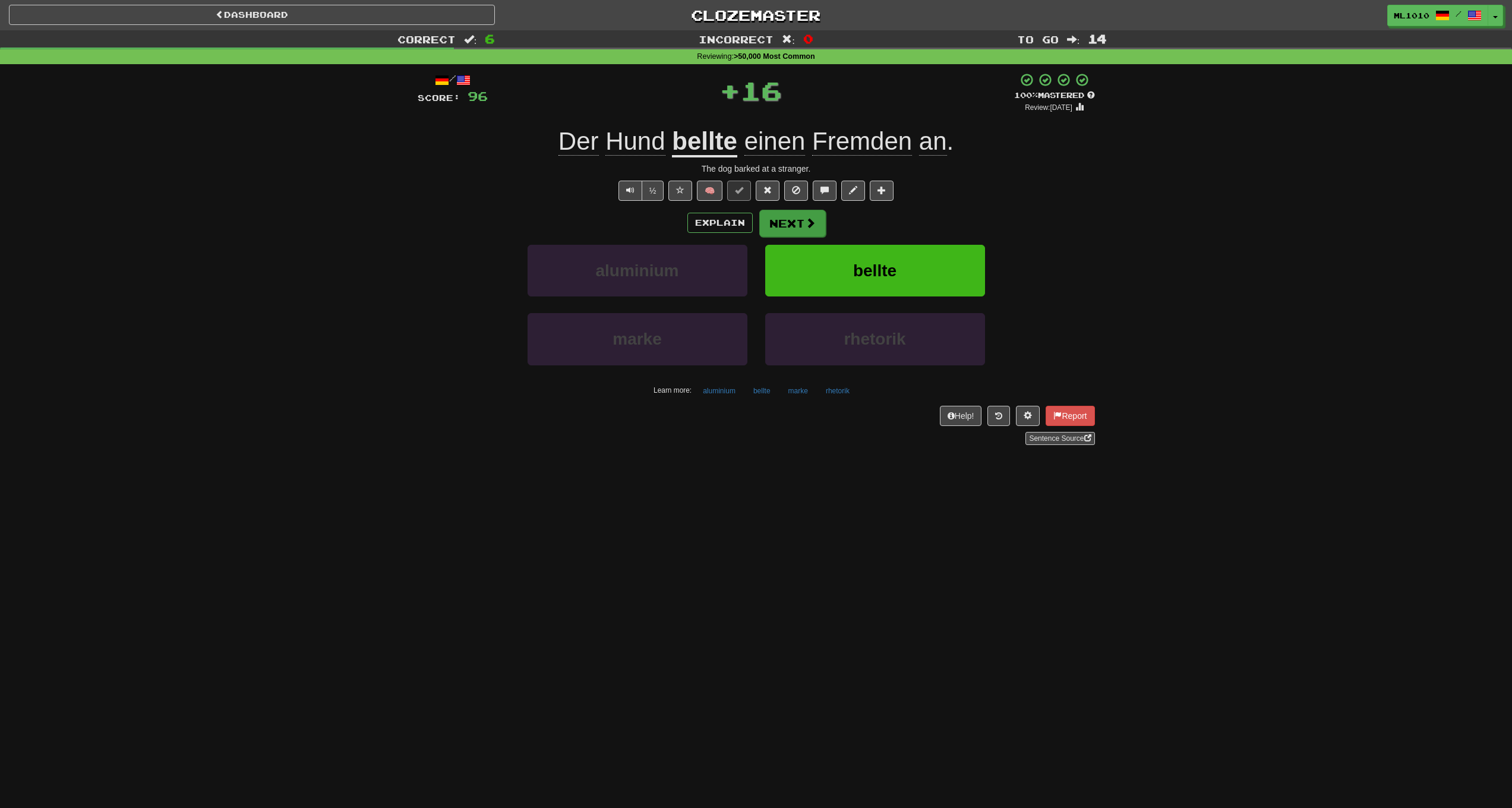
click at [794, 220] on button "Next" at bounding box center [793, 223] width 66 height 27
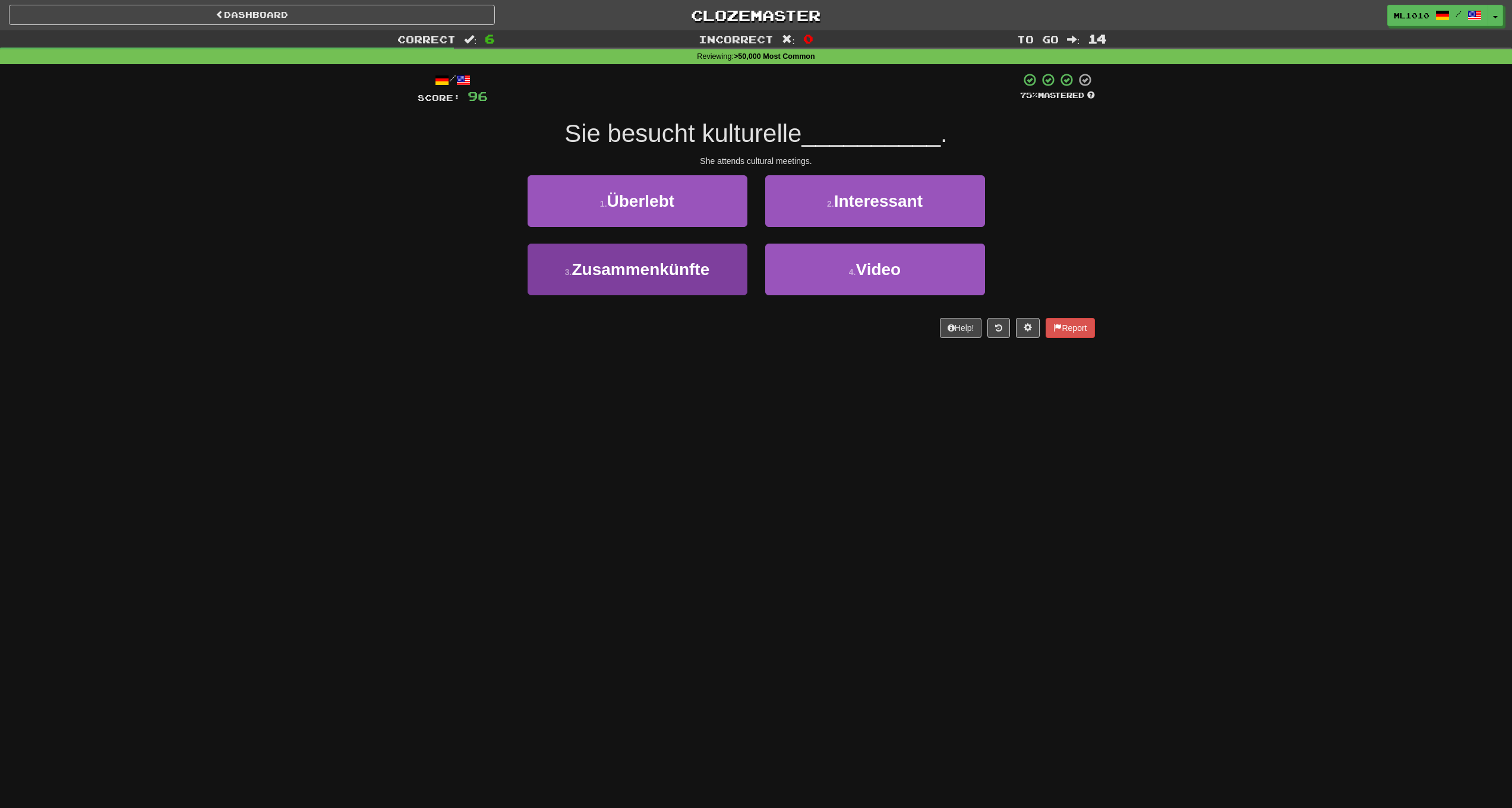
click at [707, 271] on span "Zusammenkünfte" at bounding box center [641, 269] width 138 height 19
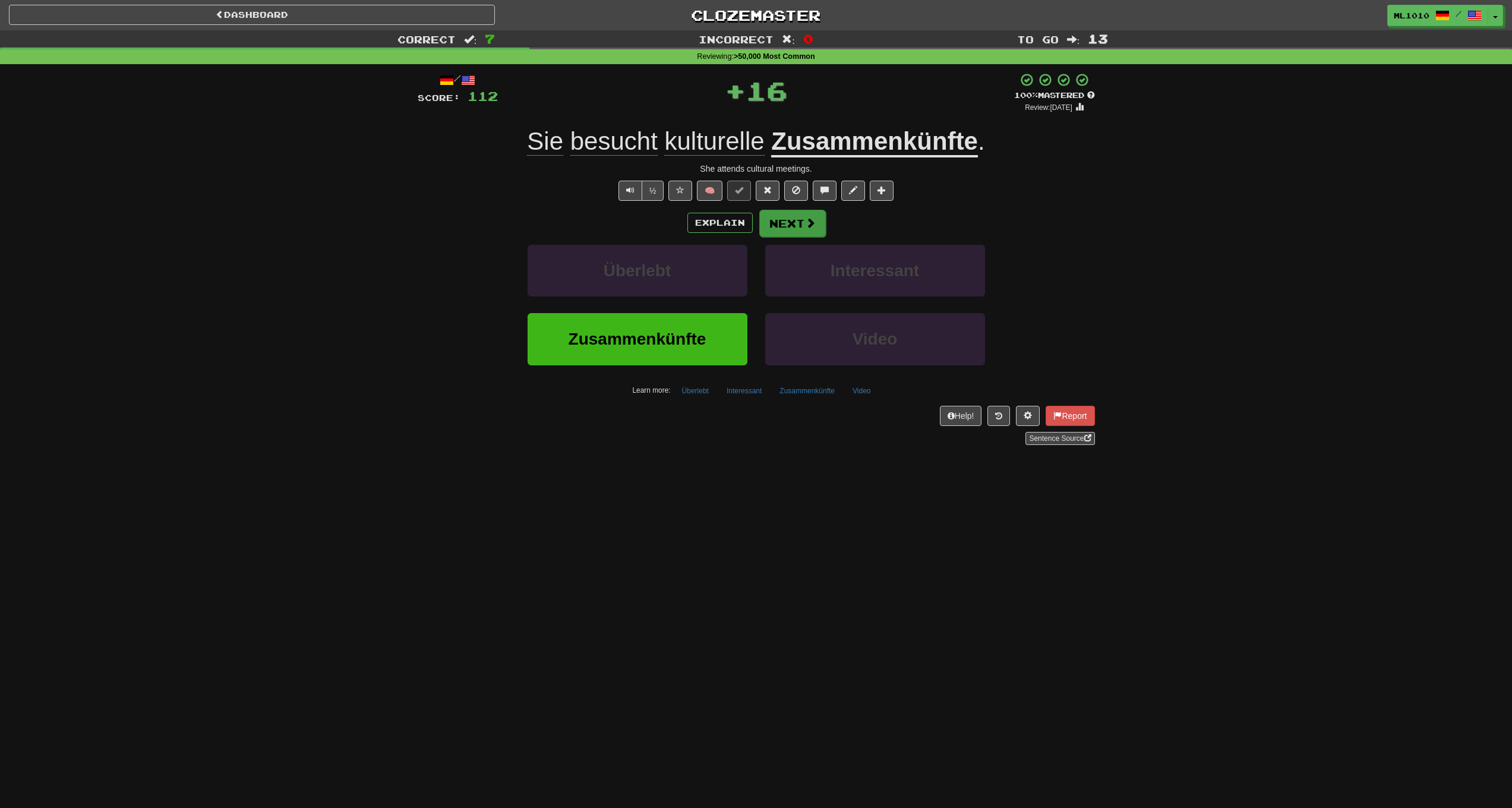
click at [809, 218] on span at bounding box center [810, 223] width 11 height 11
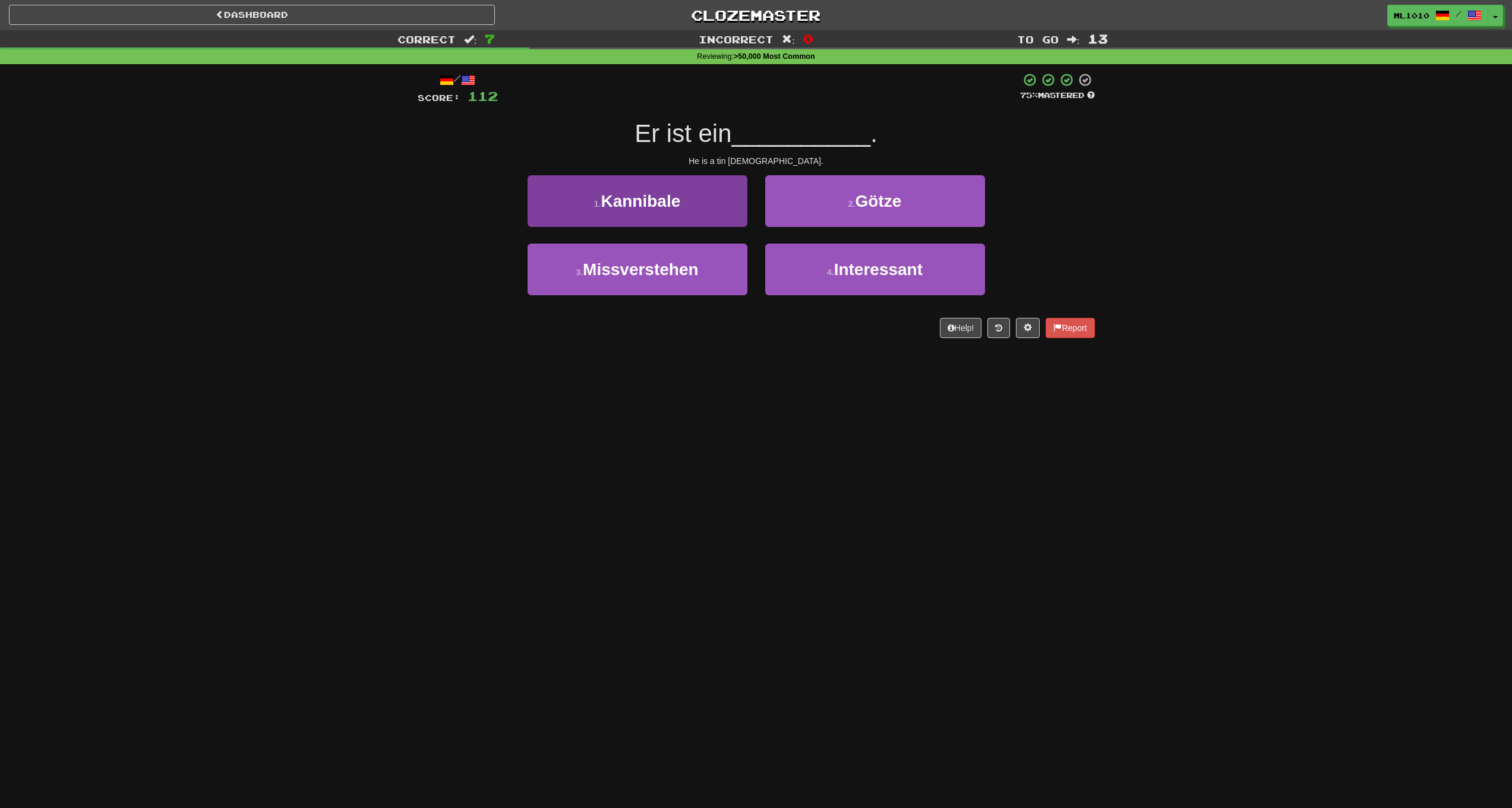
click at [712, 210] on button "1 . Kannibale" at bounding box center [638, 201] width 220 height 52
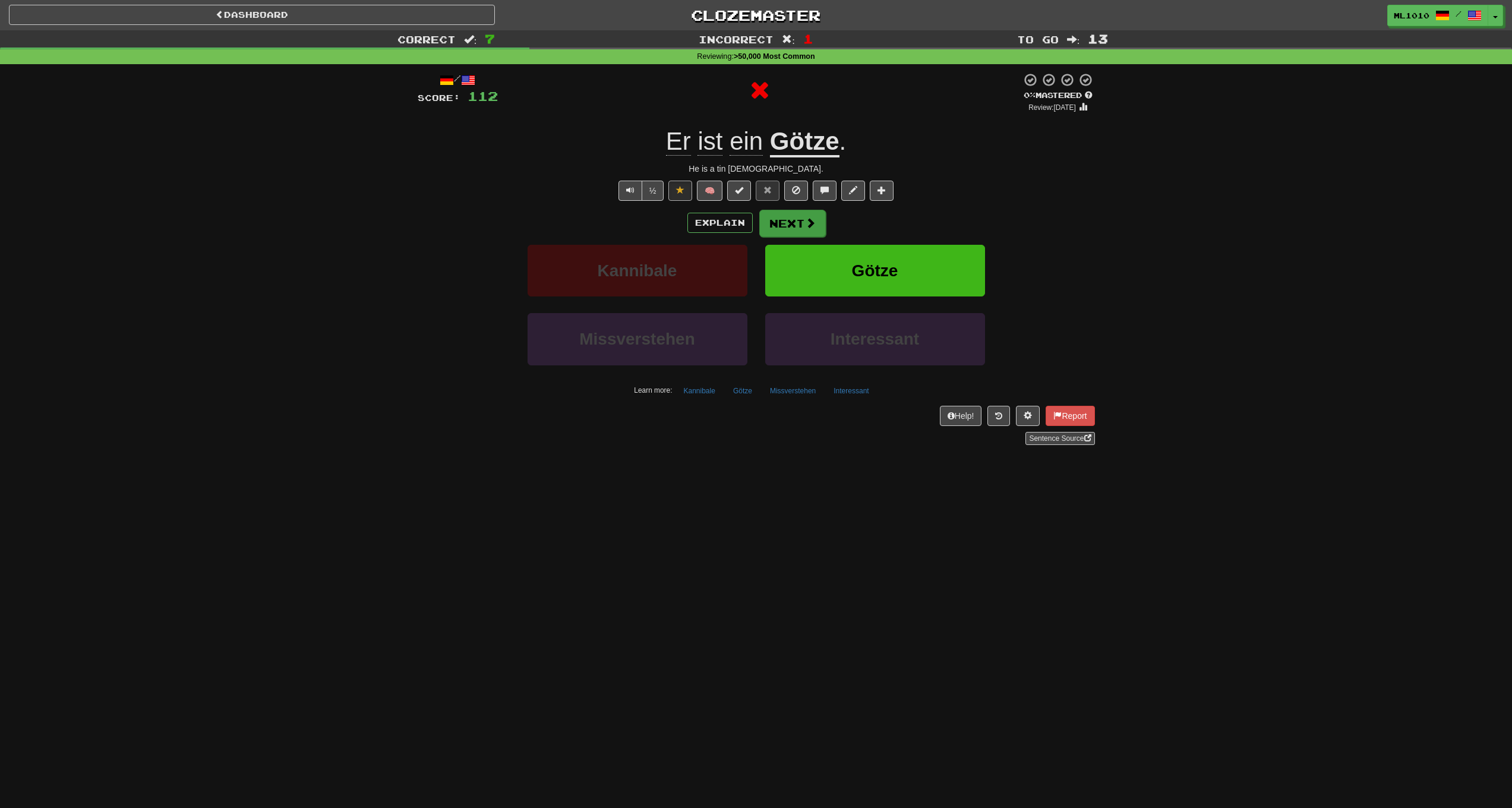
click at [807, 225] on span at bounding box center [810, 223] width 11 height 11
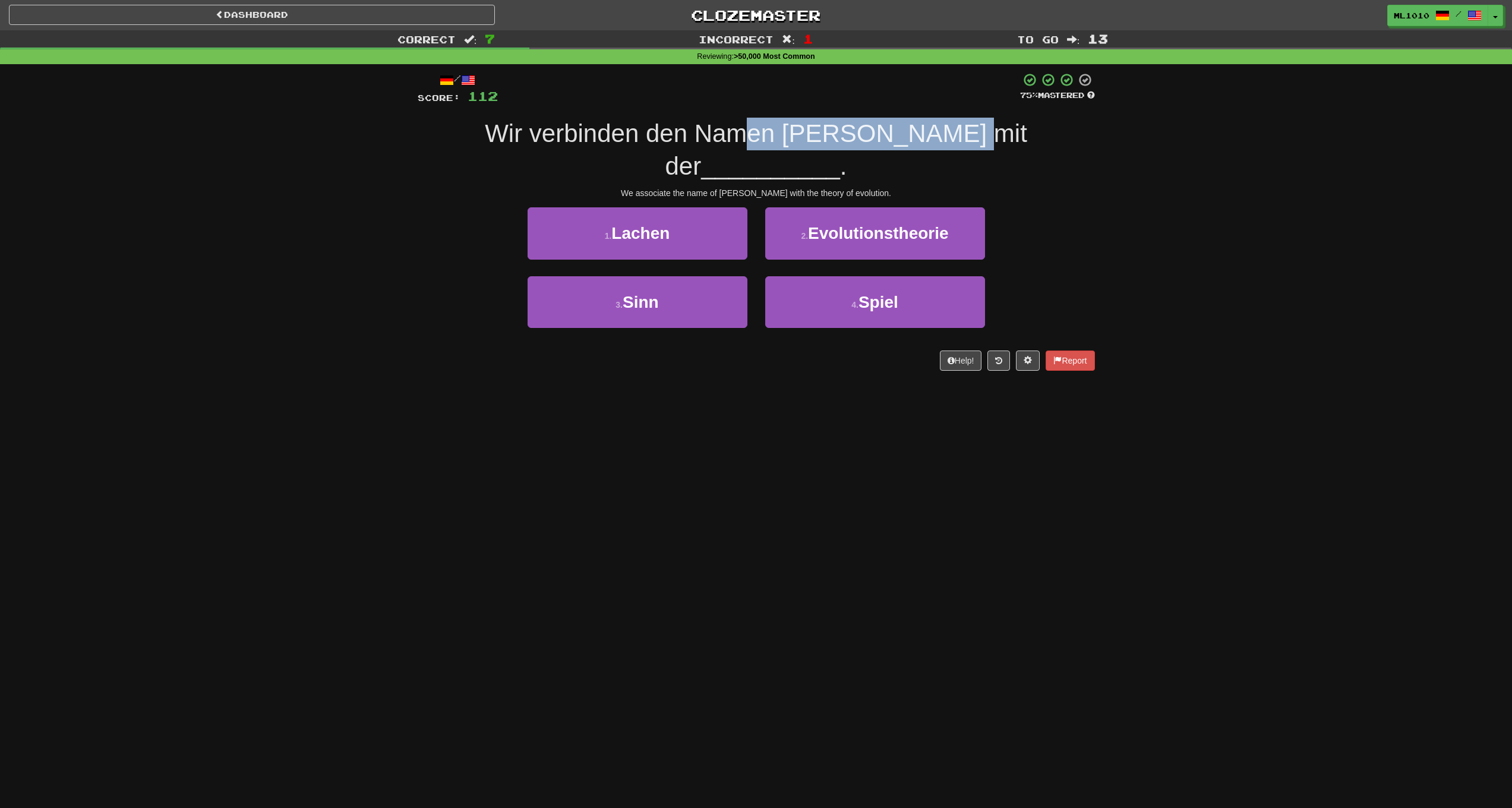
drag, startPoint x: 723, startPoint y: 133, endPoint x: 918, endPoint y: 141, distance: 195.2
click at [918, 141] on span "Wir verbinden den Namen Darwin mit der" at bounding box center [756, 149] width 543 height 61
click at [1035, 209] on div "1 . Lachen 2 . Evolutionstheorie" at bounding box center [756, 241] width 713 height 68
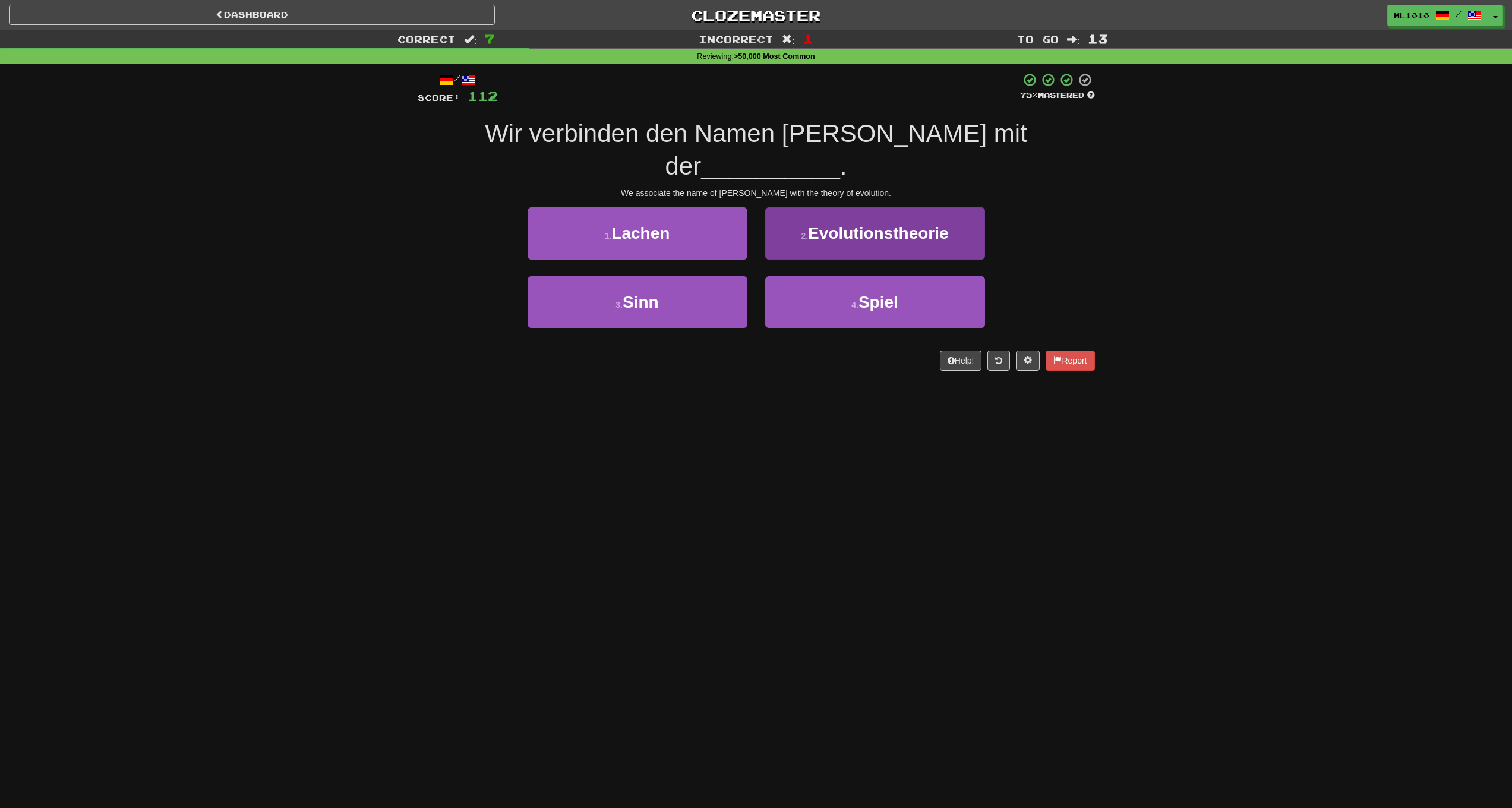
click at [905, 224] on span "Evolutionstheorie" at bounding box center [878, 233] width 140 height 19
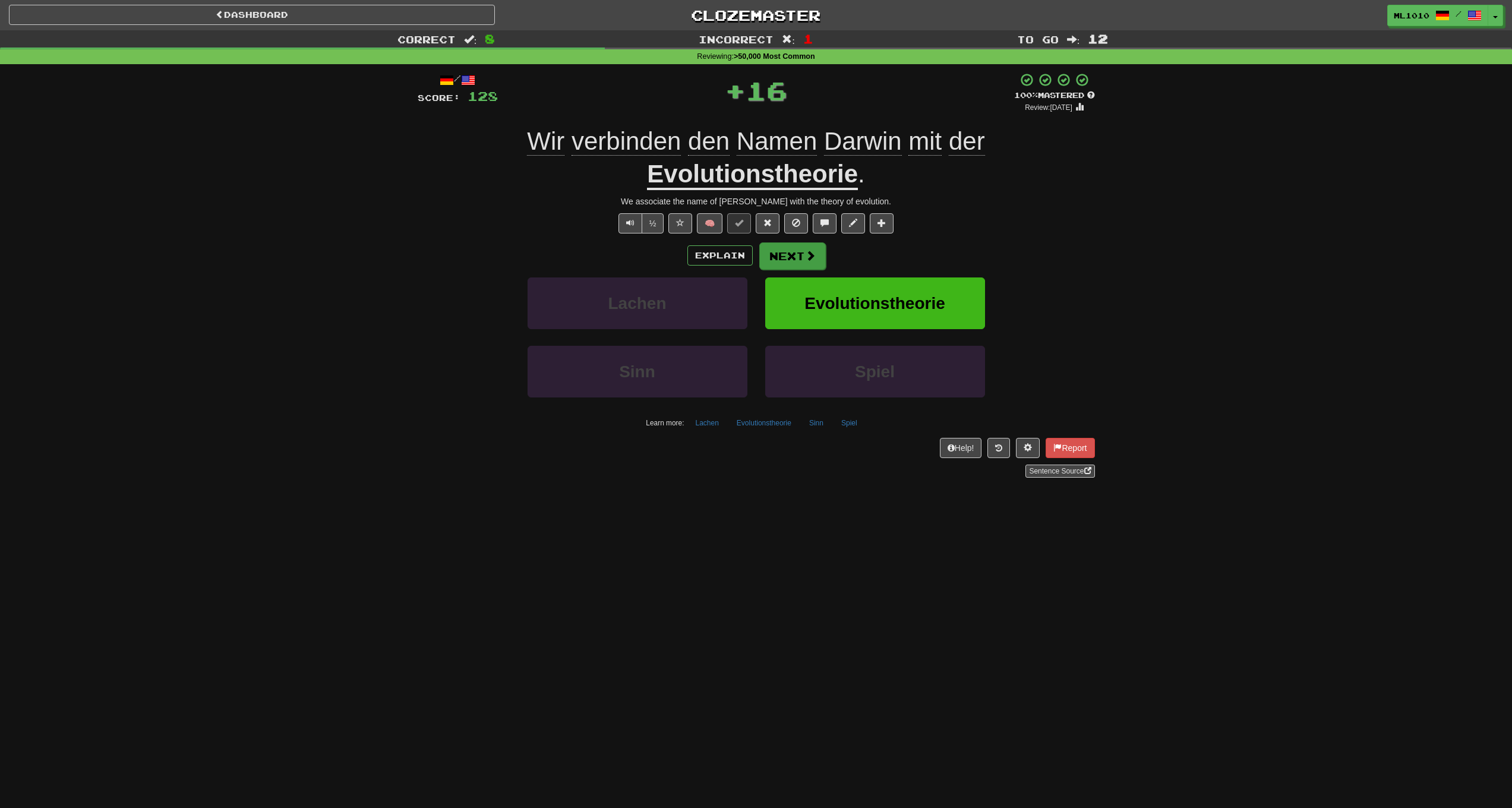
click at [801, 246] on button "Next" at bounding box center [793, 256] width 66 height 27
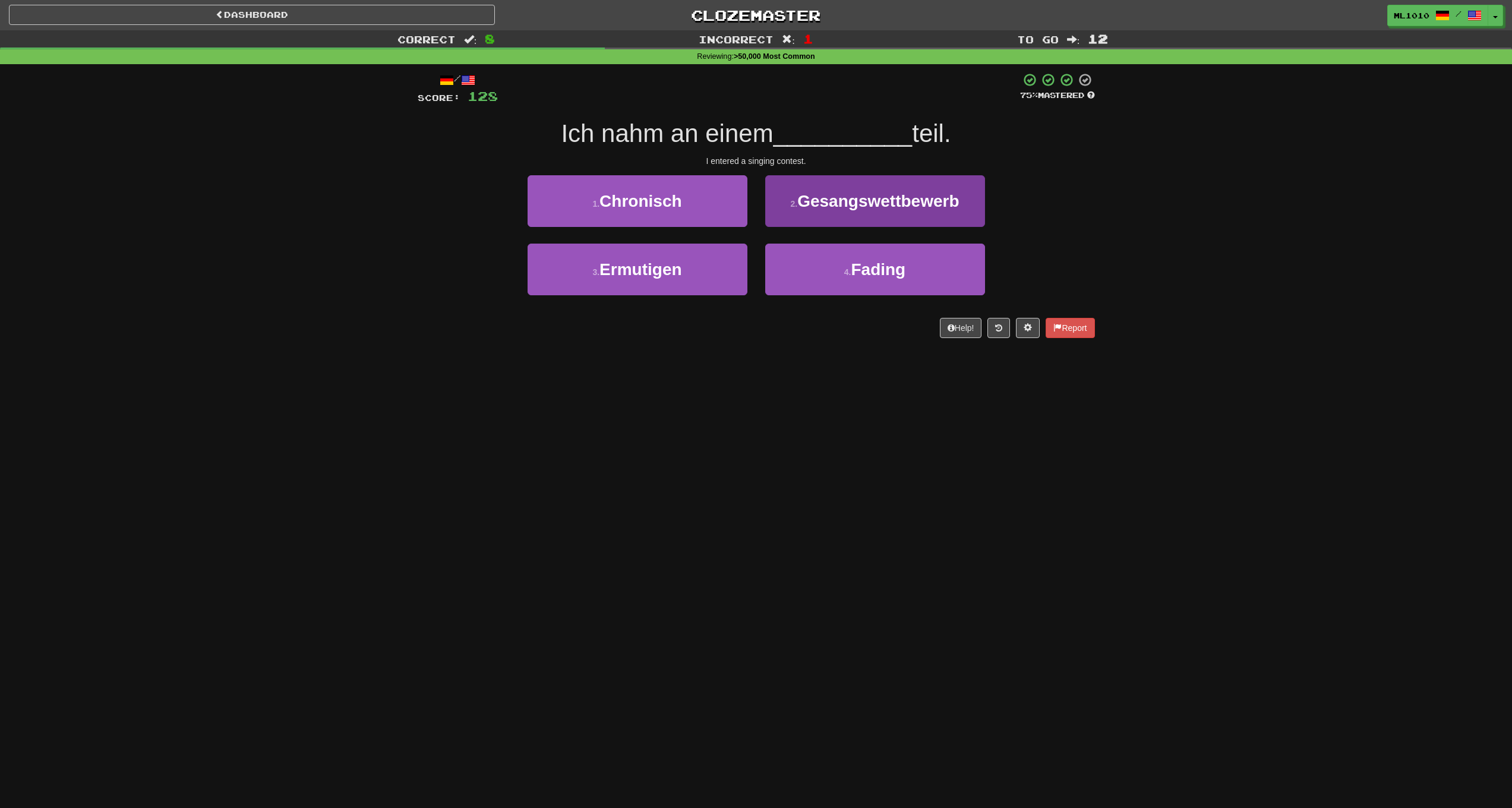
click at [839, 211] on button "2 . Gesangswettbewerb" at bounding box center [875, 201] width 220 height 52
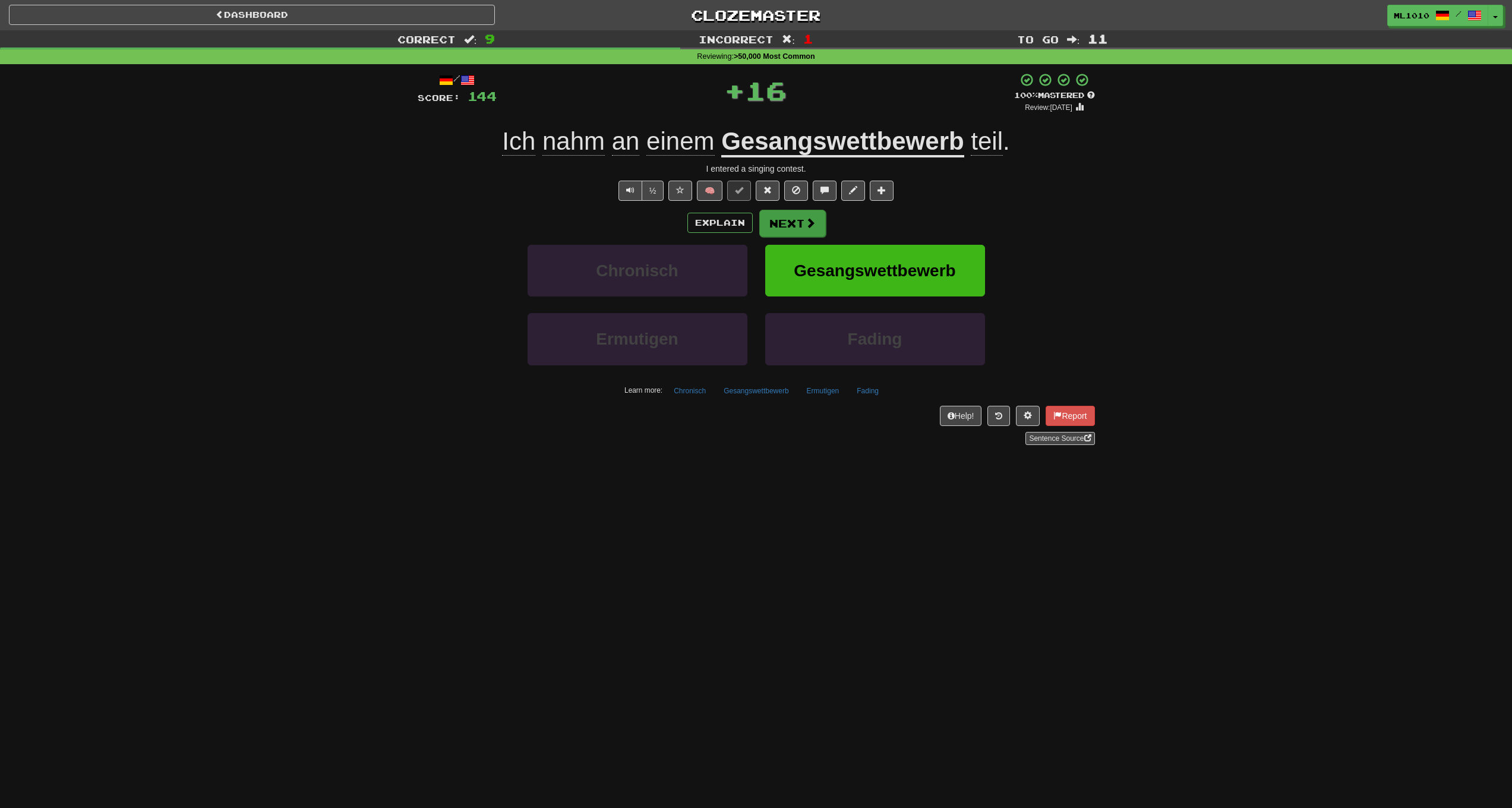
click at [809, 218] on span at bounding box center [810, 223] width 11 height 11
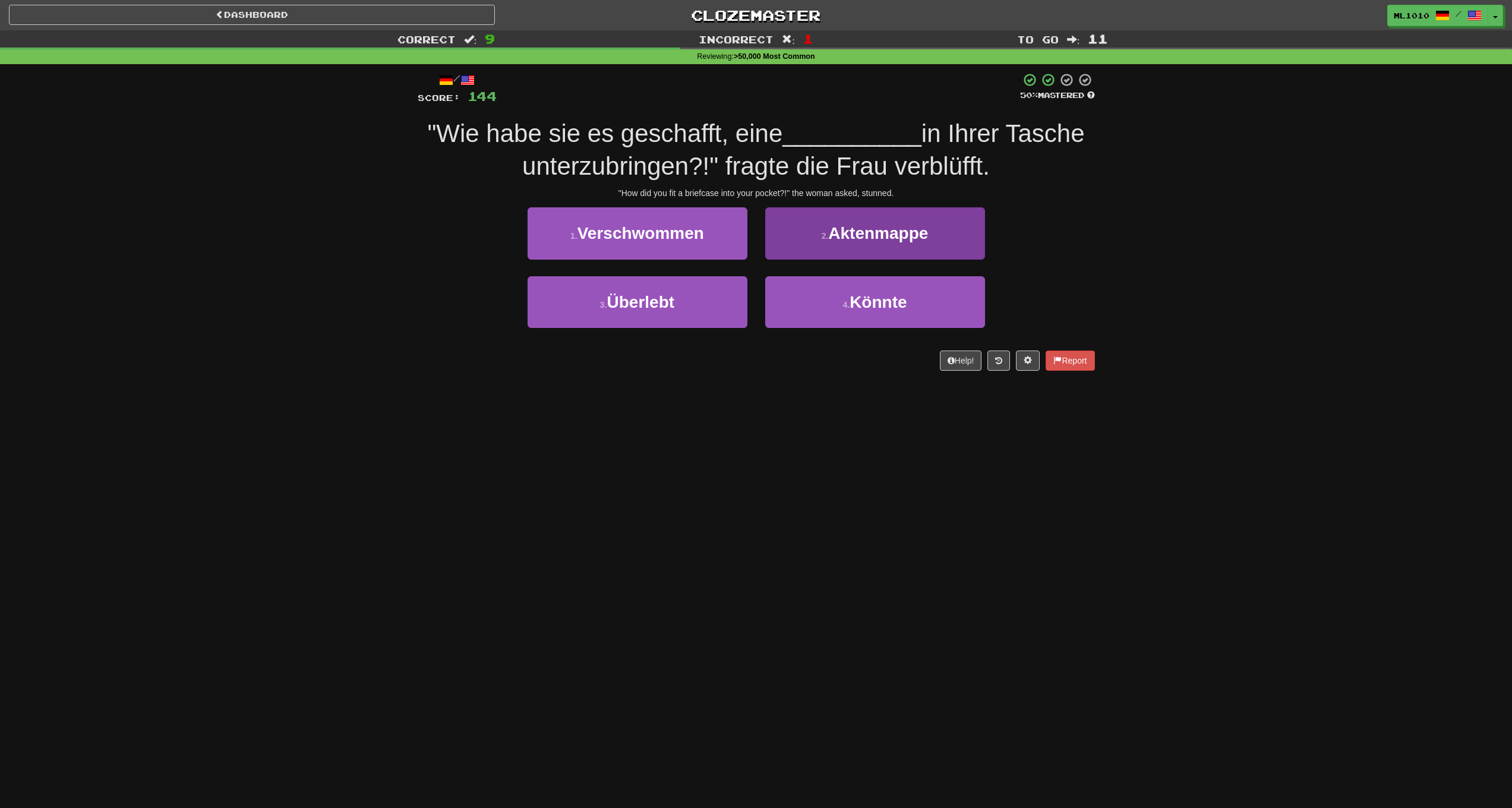
click at [860, 225] on span "Aktenmappe" at bounding box center [878, 233] width 100 height 19
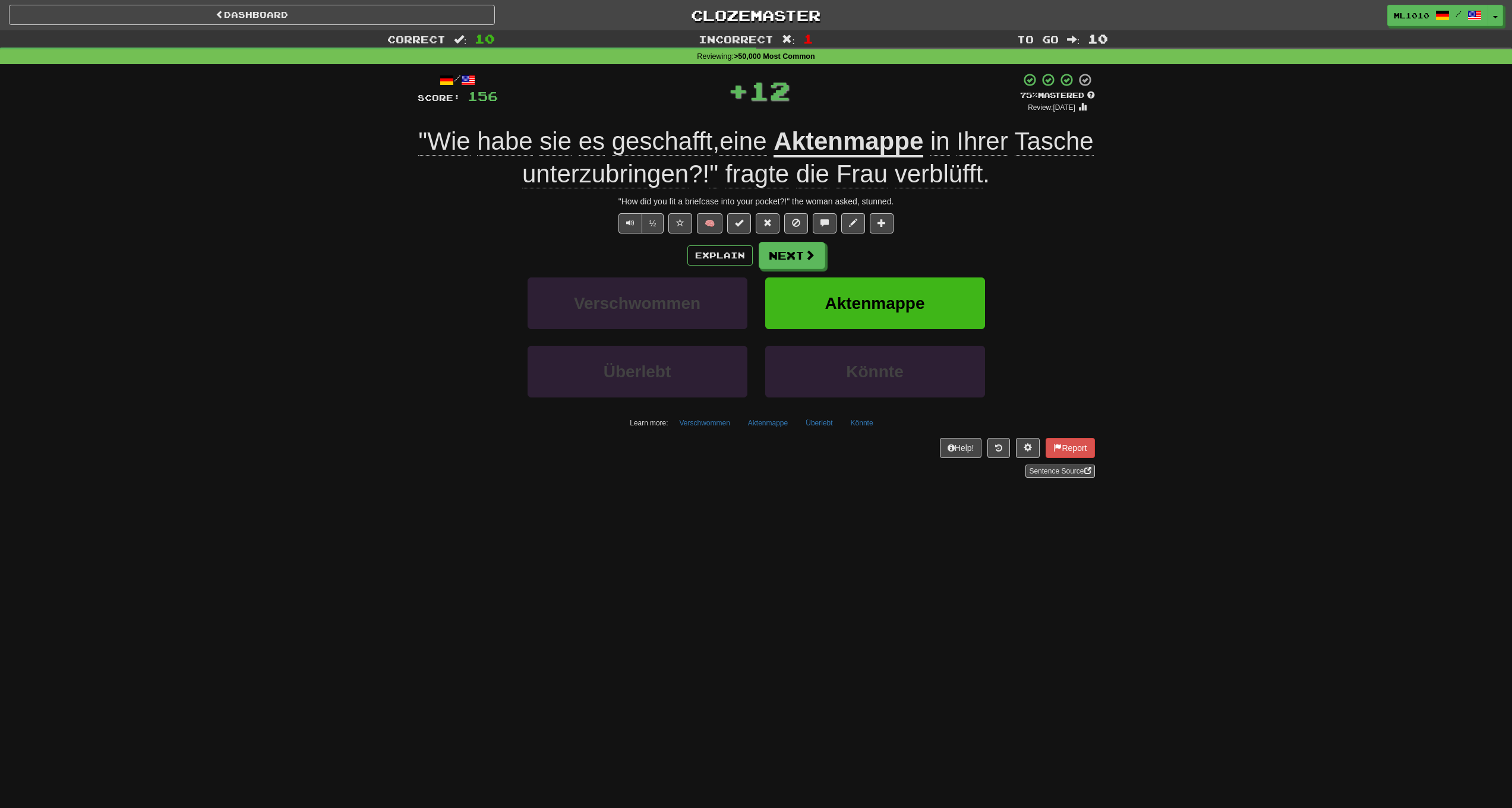
click at [847, 142] on u "Aktenmappe" at bounding box center [848, 142] width 150 height 30
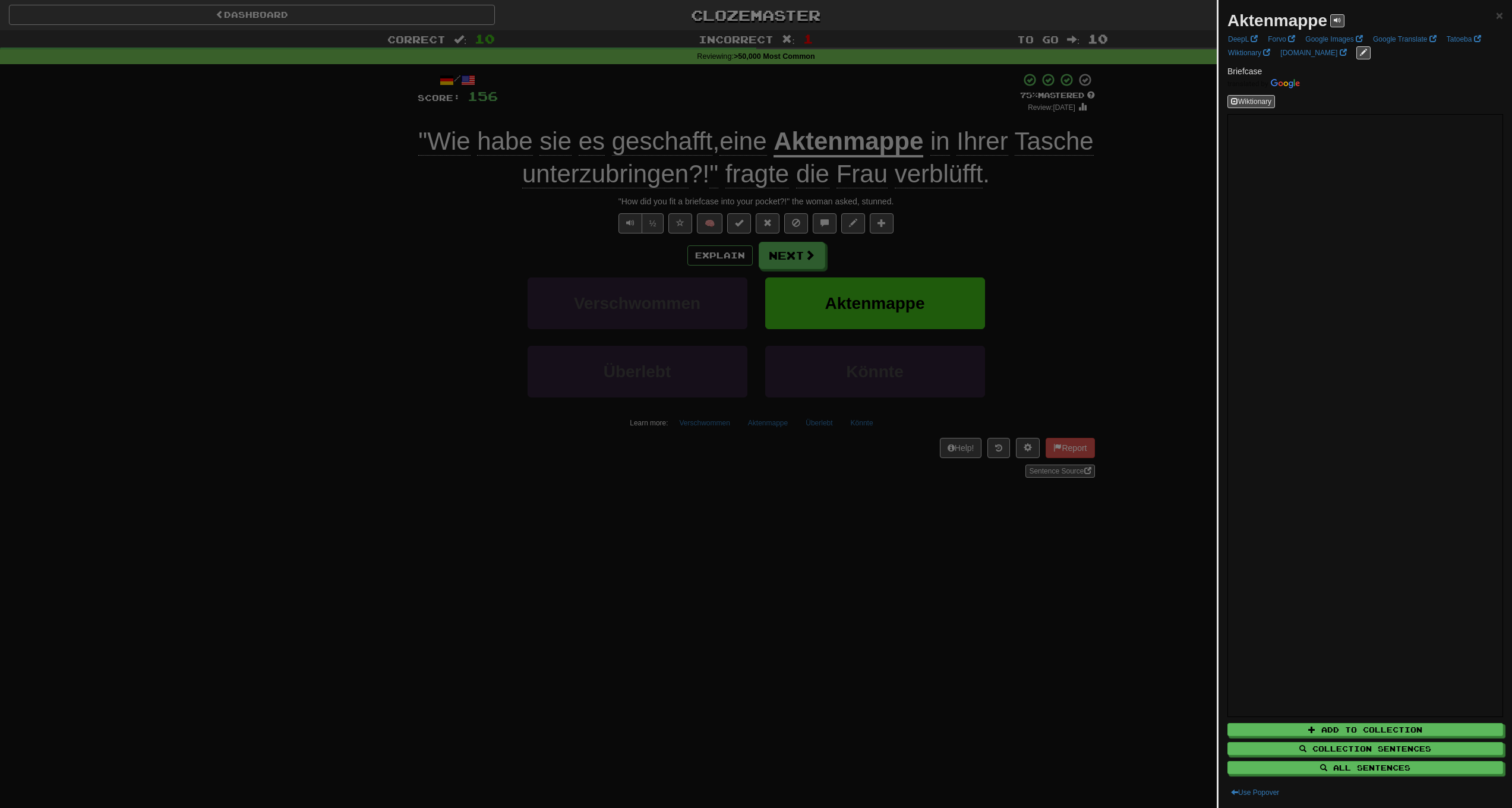
click at [1130, 290] on div at bounding box center [756, 404] width 1512 height 808
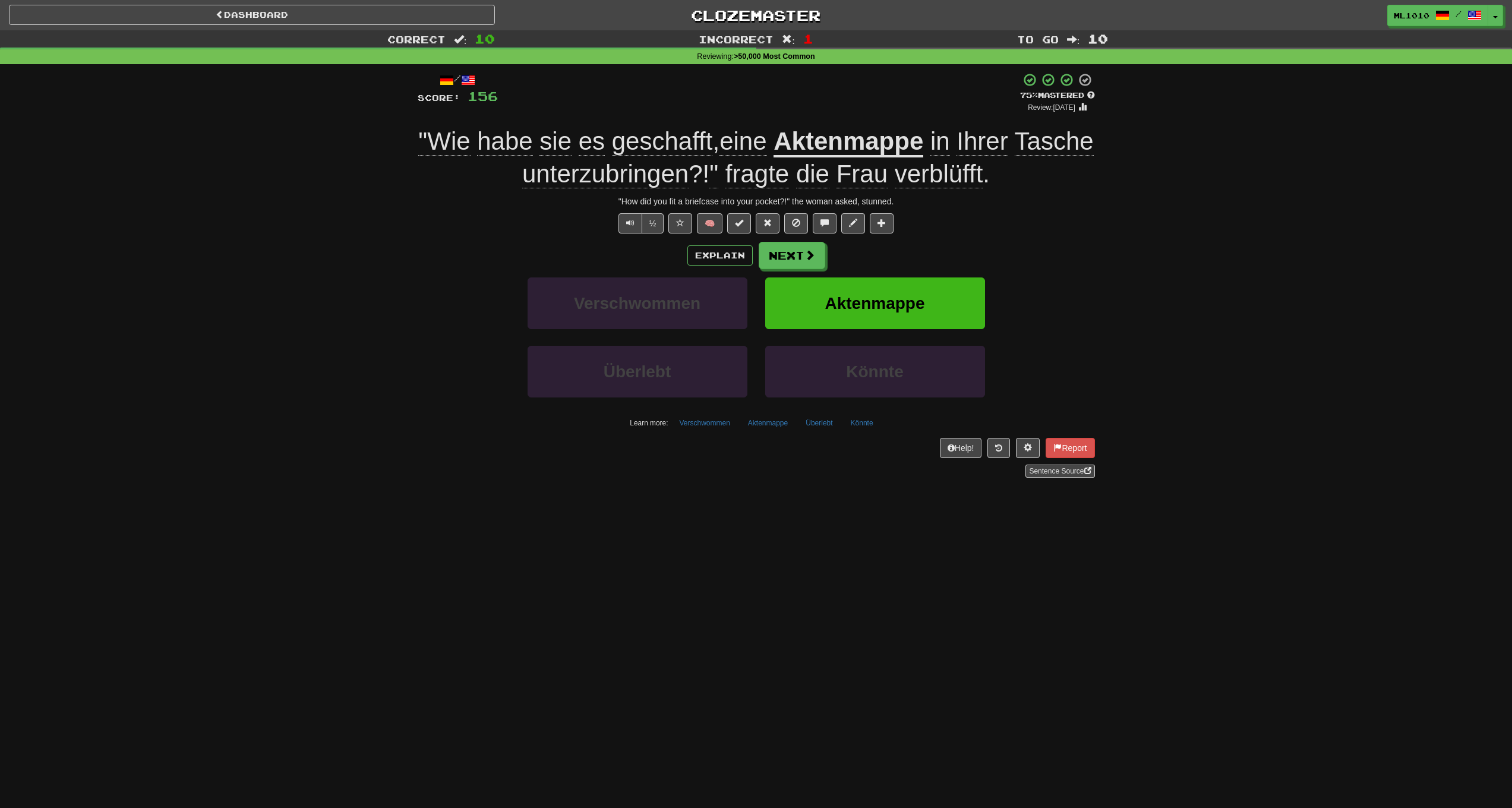
click at [670, 177] on span "unterzubringen" at bounding box center [605, 174] width 167 height 29
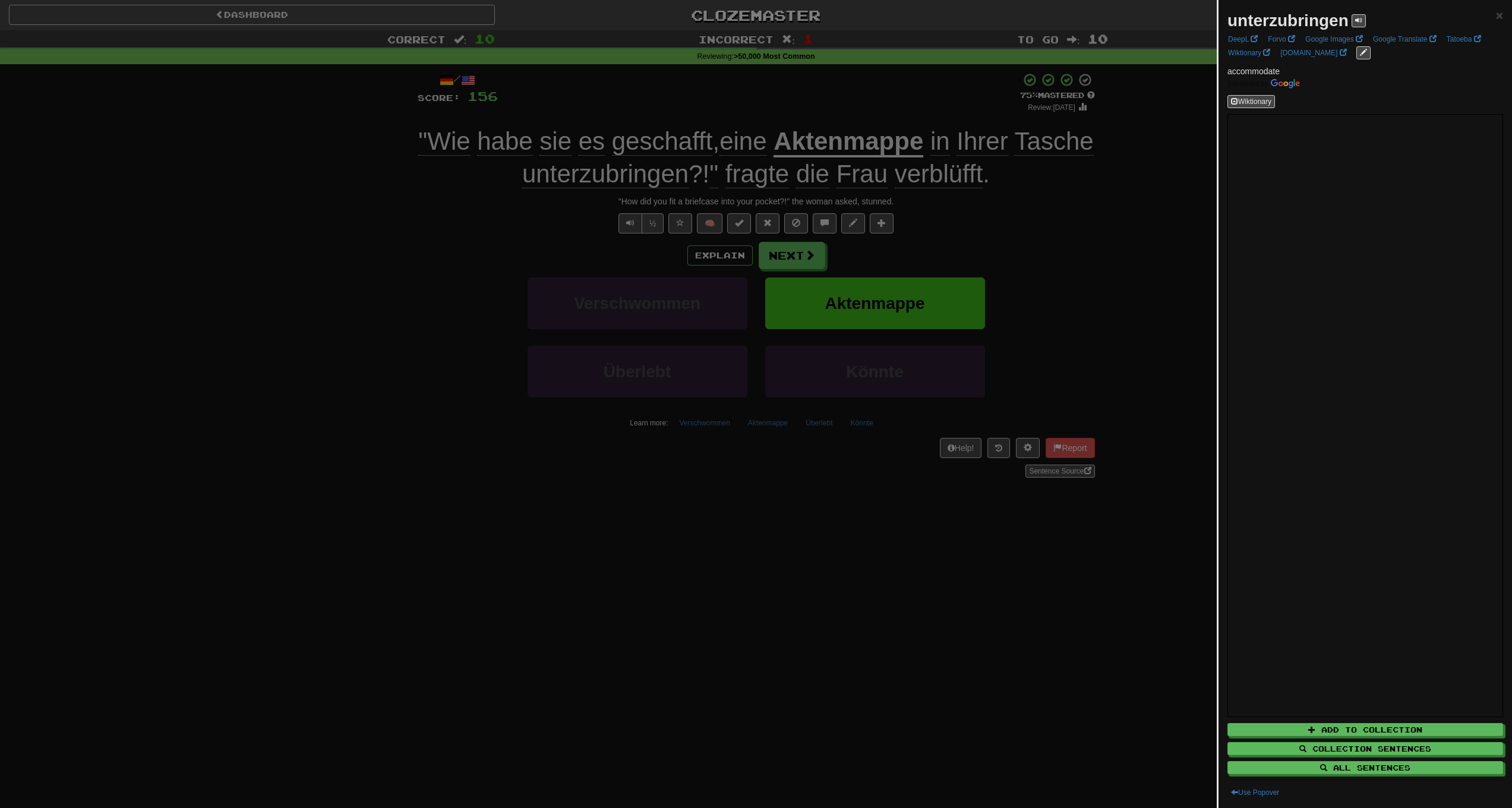
click at [1094, 290] on div at bounding box center [756, 404] width 1512 height 808
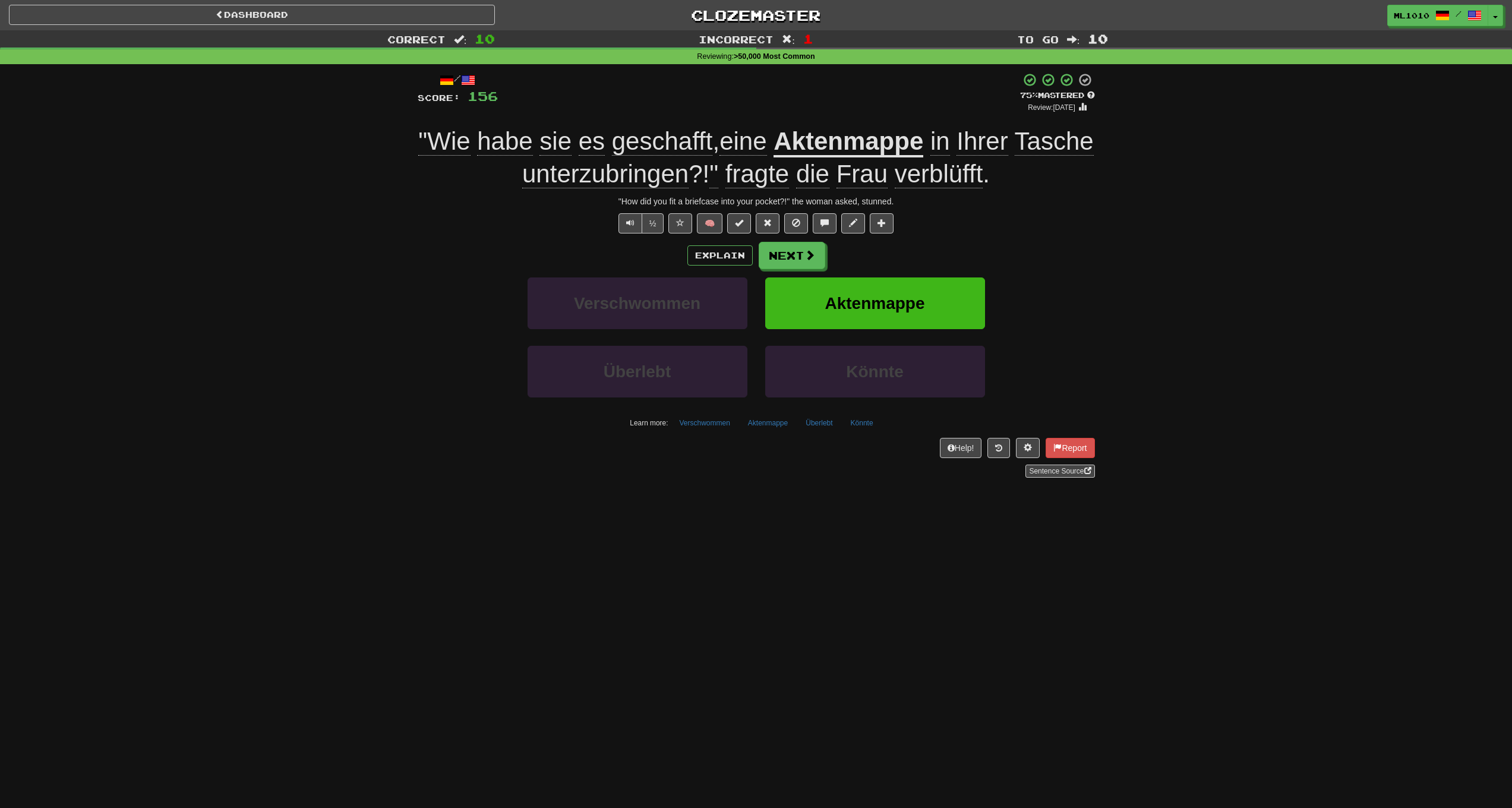
click at [683, 175] on span "unterzubringen" at bounding box center [605, 174] width 167 height 29
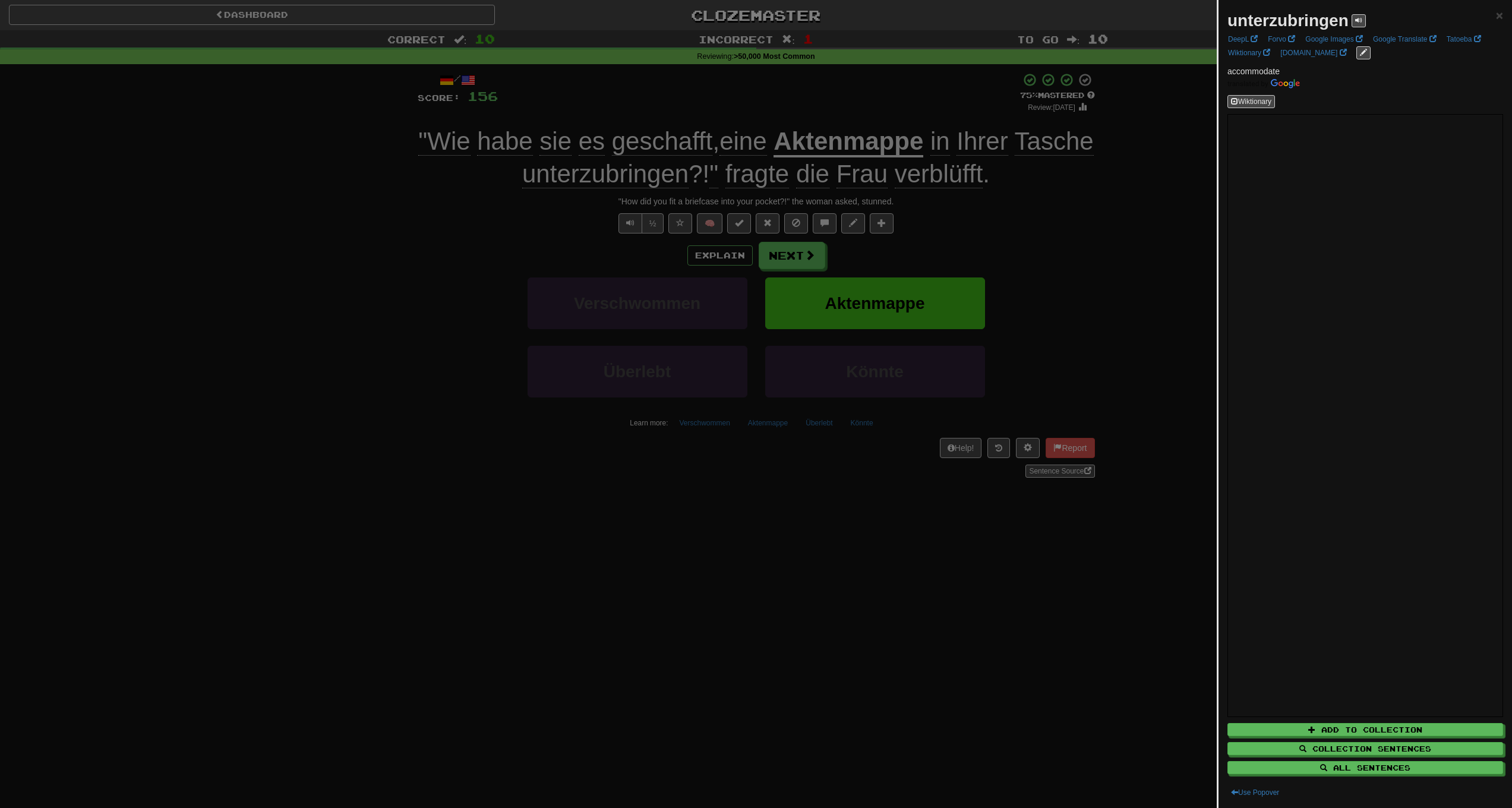
click at [966, 546] on div at bounding box center [756, 404] width 1512 height 808
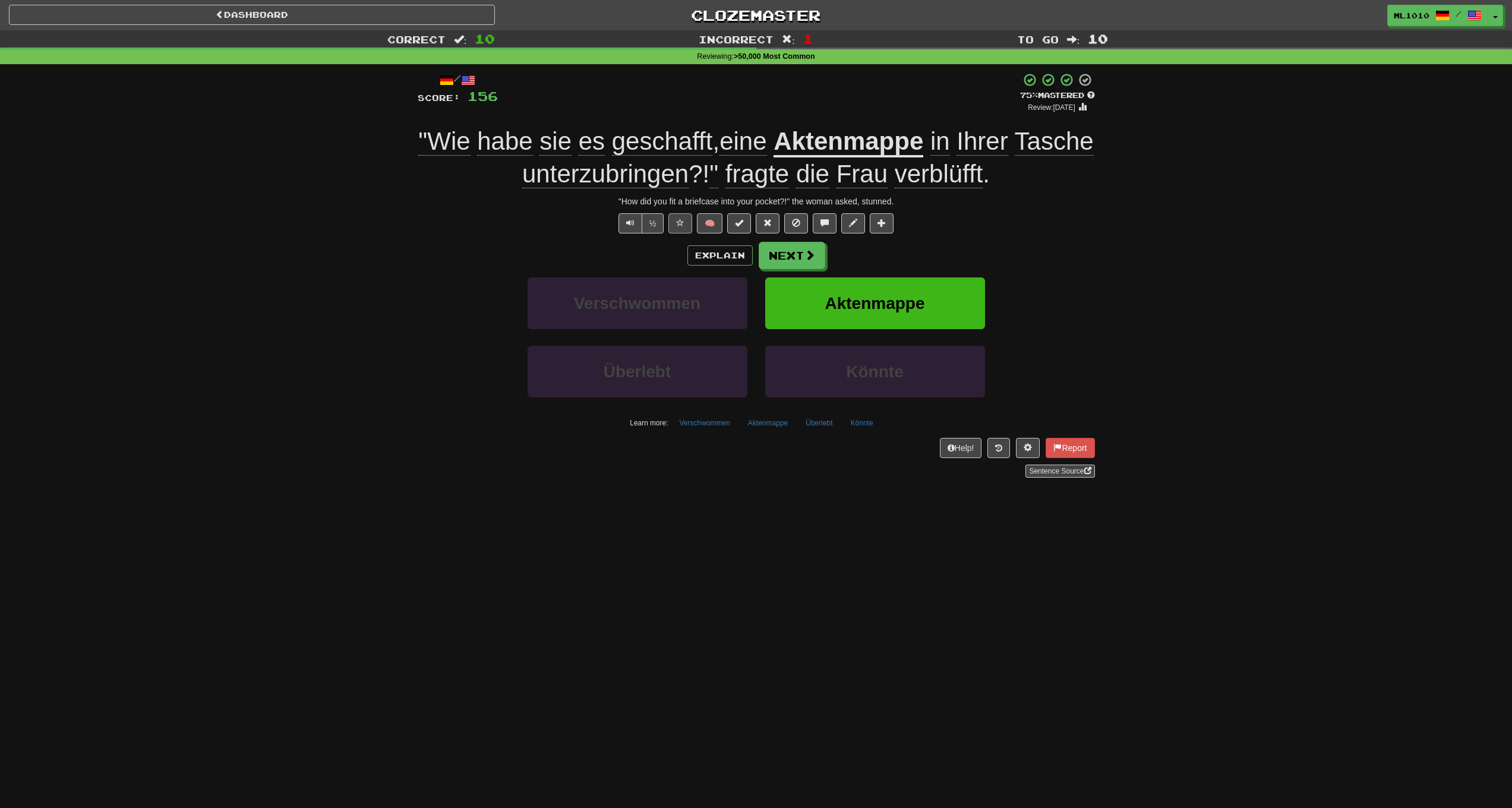
click at [683, 223] on span at bounding box center [680, 223] width 8 height 8
click at [695, 133] on span "geschafft" at bounding box center [662, 141] width 101 height 29
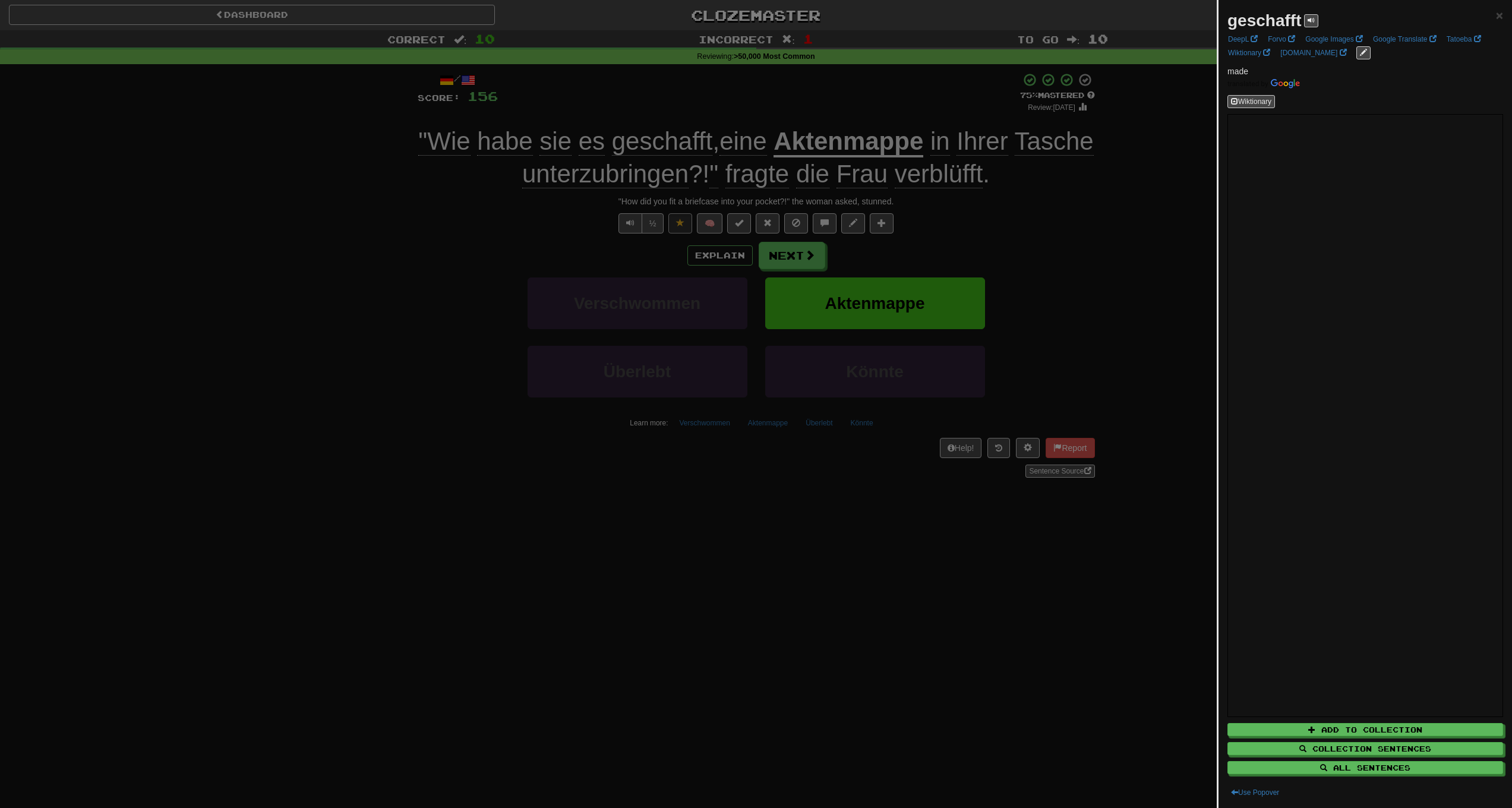
click at [1100, 227] on div at bounding box center [756, 404] width 1512 height 808
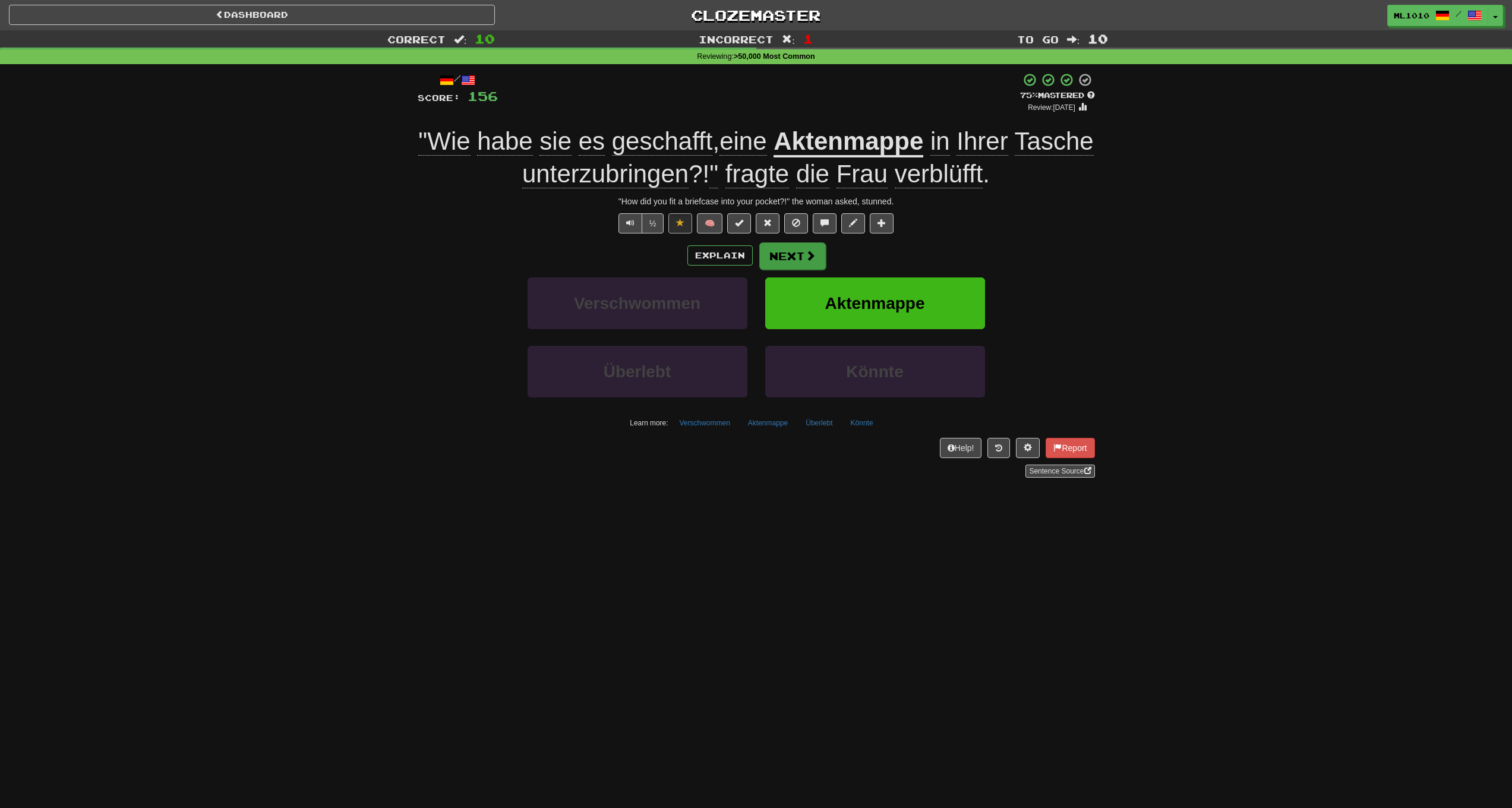
click at [788, 254] on button "Next" at bounding box center [793, 256] width 66 height 27
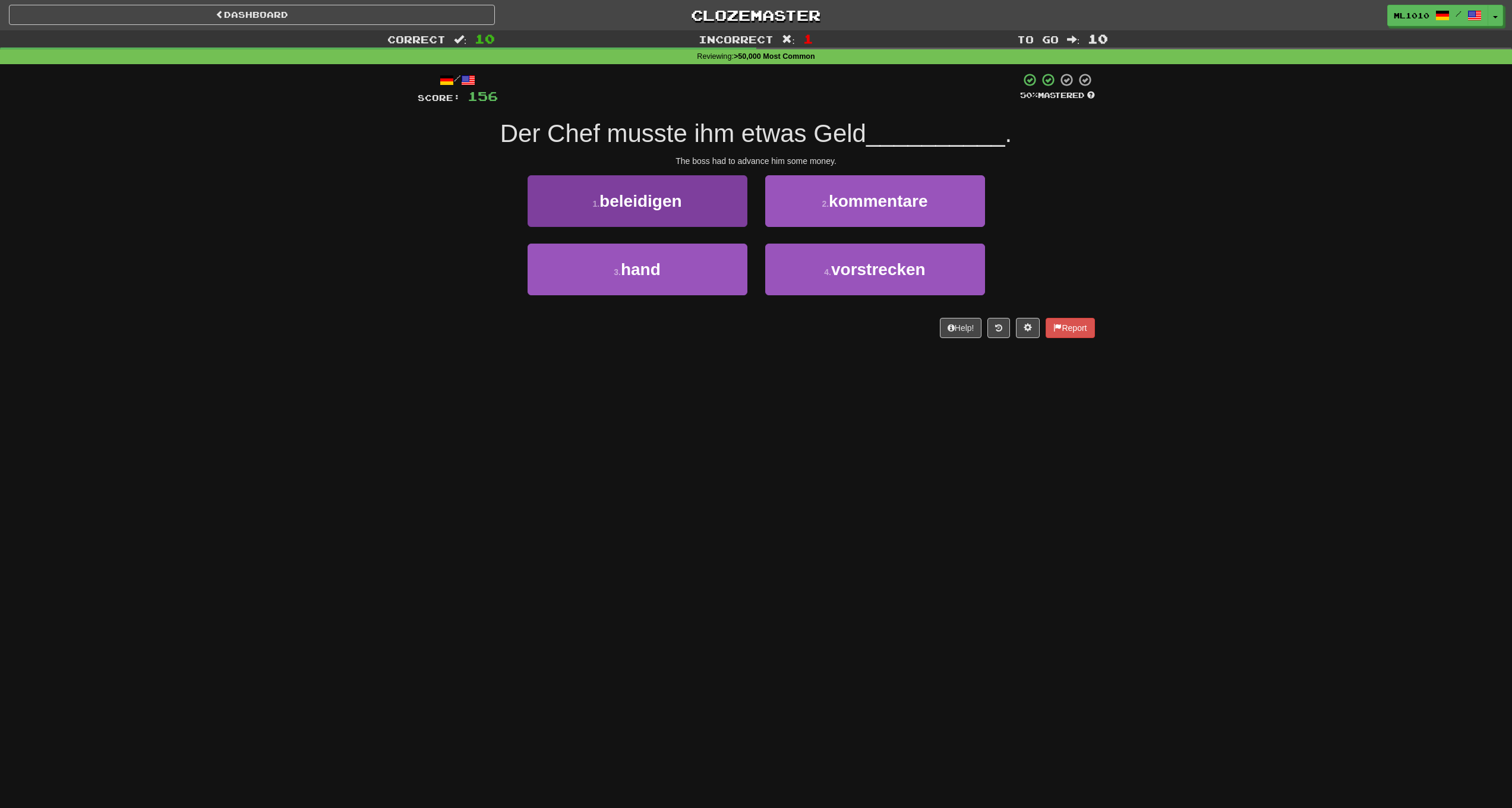
click at [679, 221] on button "1 . beleidigen" at bounding box center [638, 201] width 220 height 52
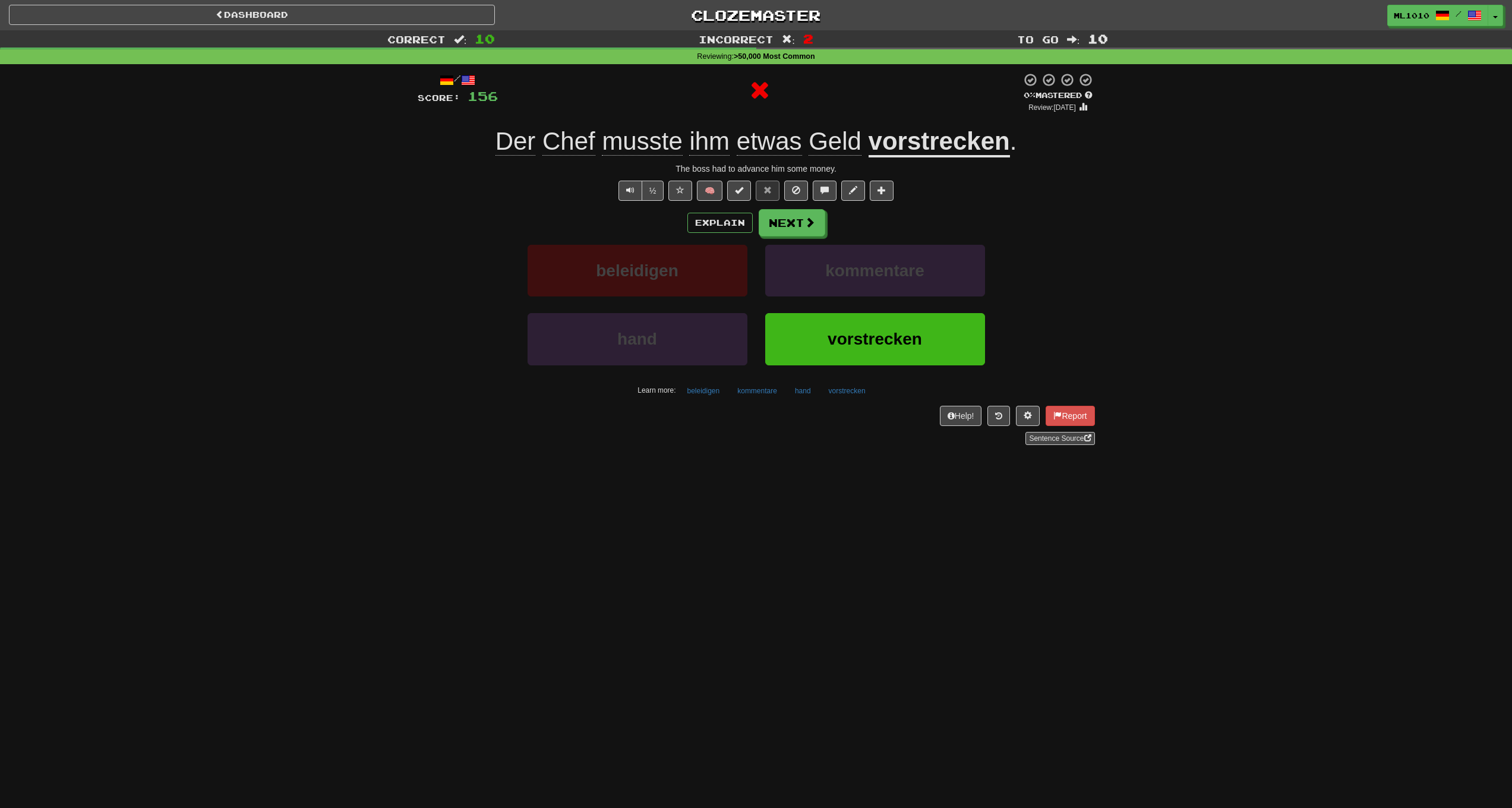
click at [965, 146] on u "vorstrecken" at bounding box center [939, 142] width 142 height 30
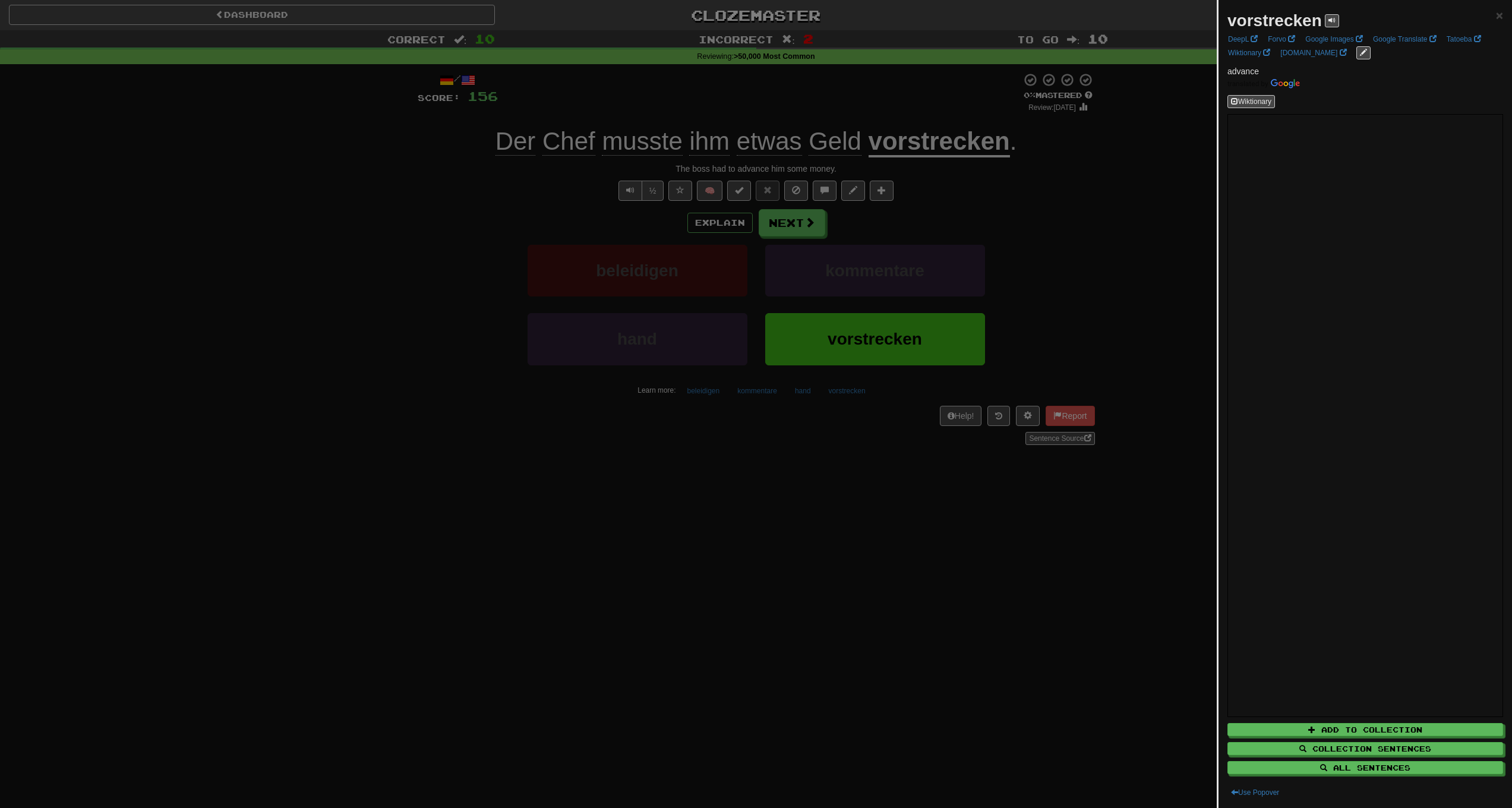
click at [992, 614] on div at bounding box center [756, 404] width 1512 height 808
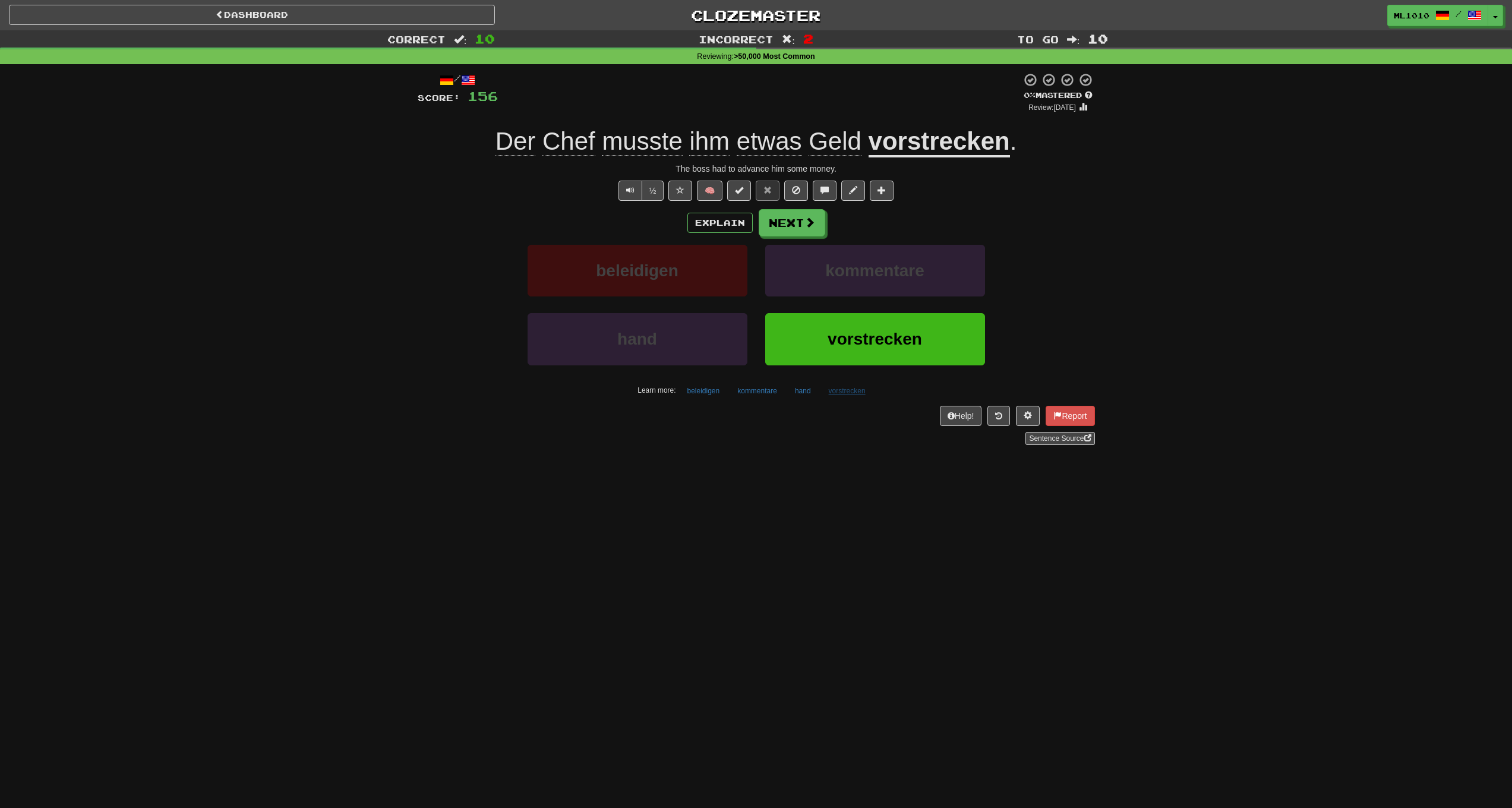
click at [858, 394] on button "vorstrecken" at bounding box center [847, 391] width 50 height 18
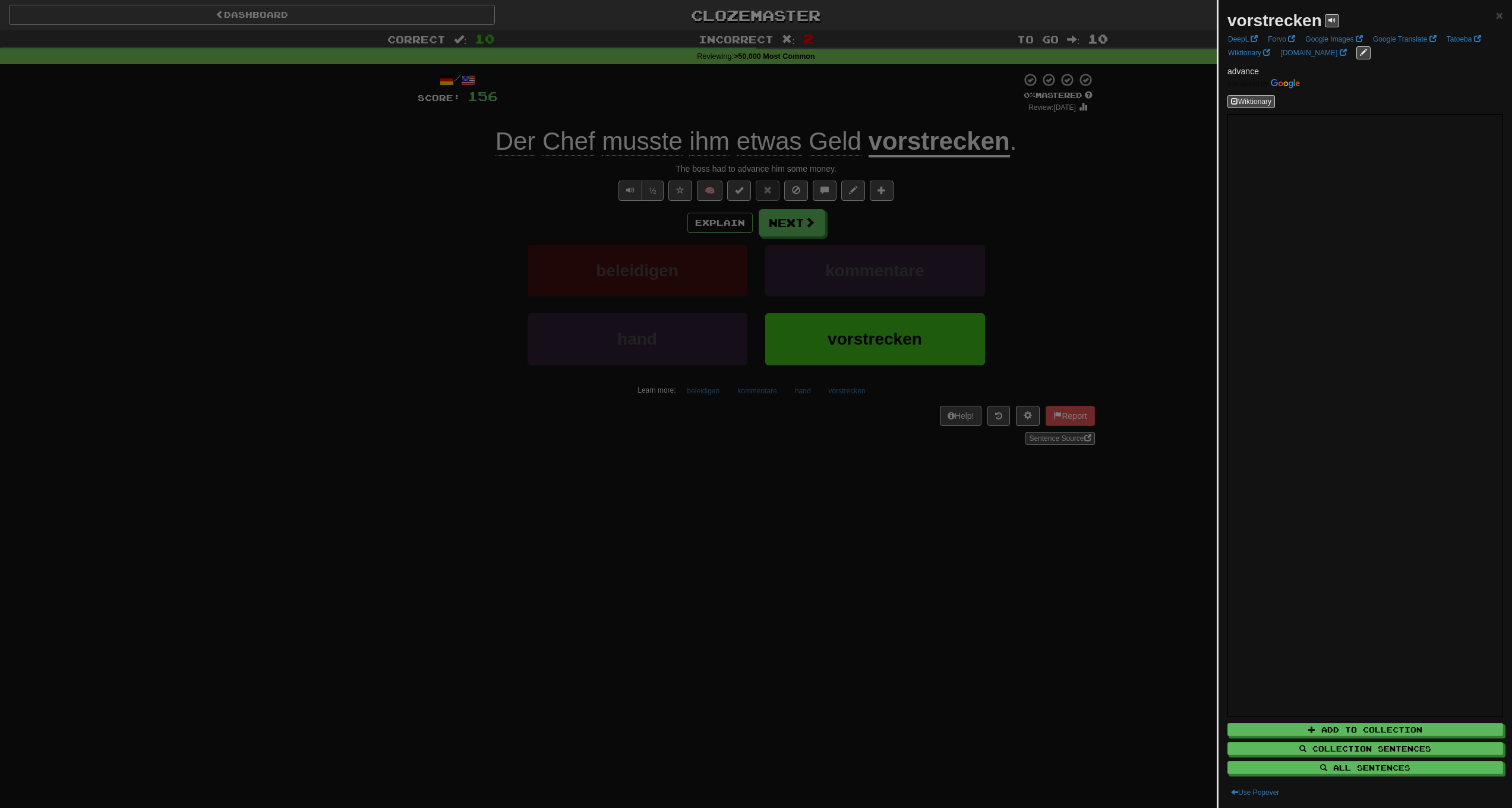
click at [901, 558] on div at bounding box center [756, 404] width 1512 height 808
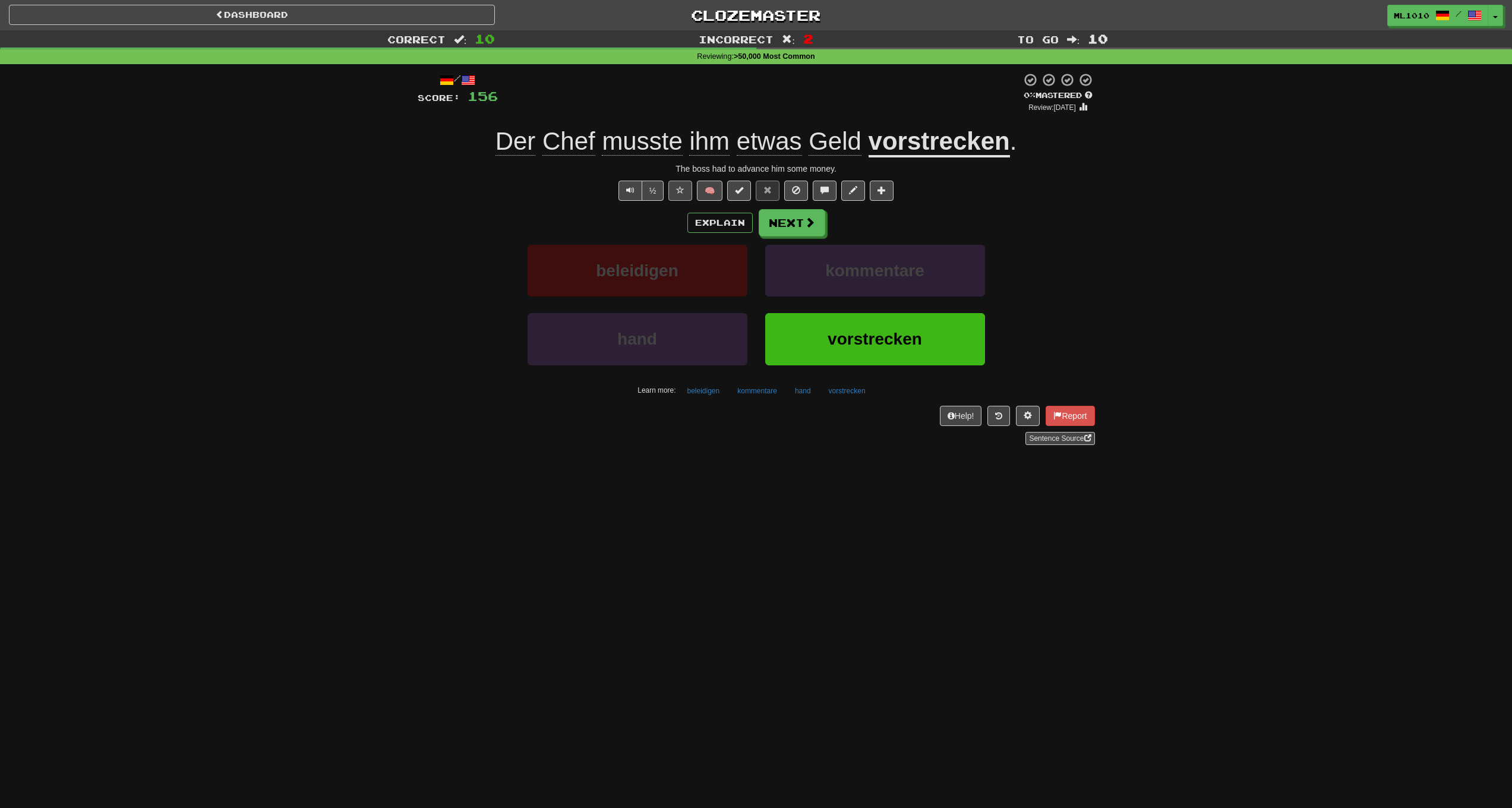
click at [680, 186] on span at bounding box center [680, 190] width 8 height 8
click at [805, 214] on button "Next" at bounding box center [793, 223] width 66 height 27
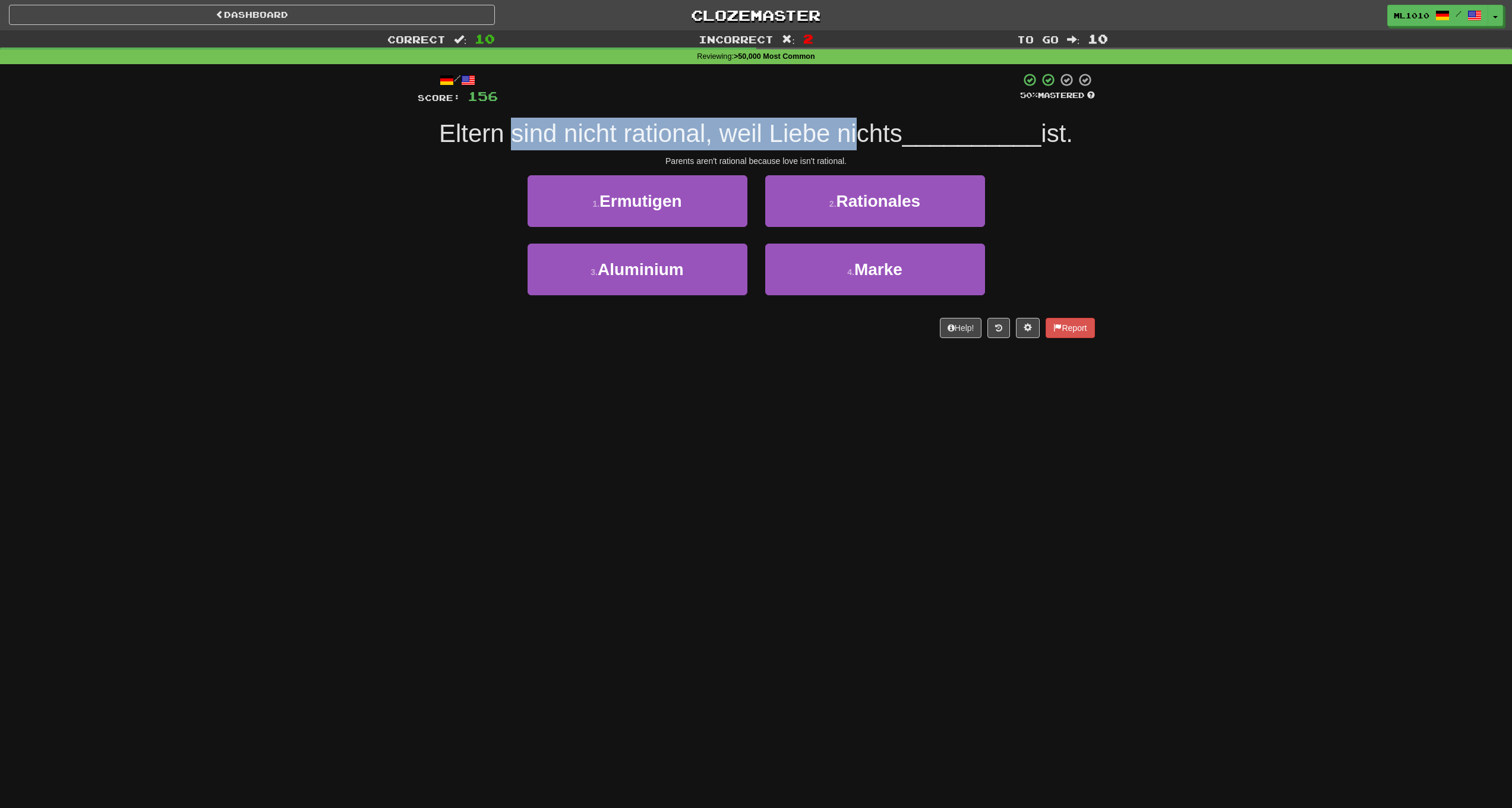
drag, startPoint x: 515, startPoint y: 138, endPoint x: 856, endPoint y: 131, distance: 341.1
click at [856, 131] on span "Eltern sind nicht rational, weil Liebe nichts" at bounding box center [671, 133] width 463 height 28
click at [955, 209] on button "2 . Rationales" at bounding box center [875, 201] width 220 height 52
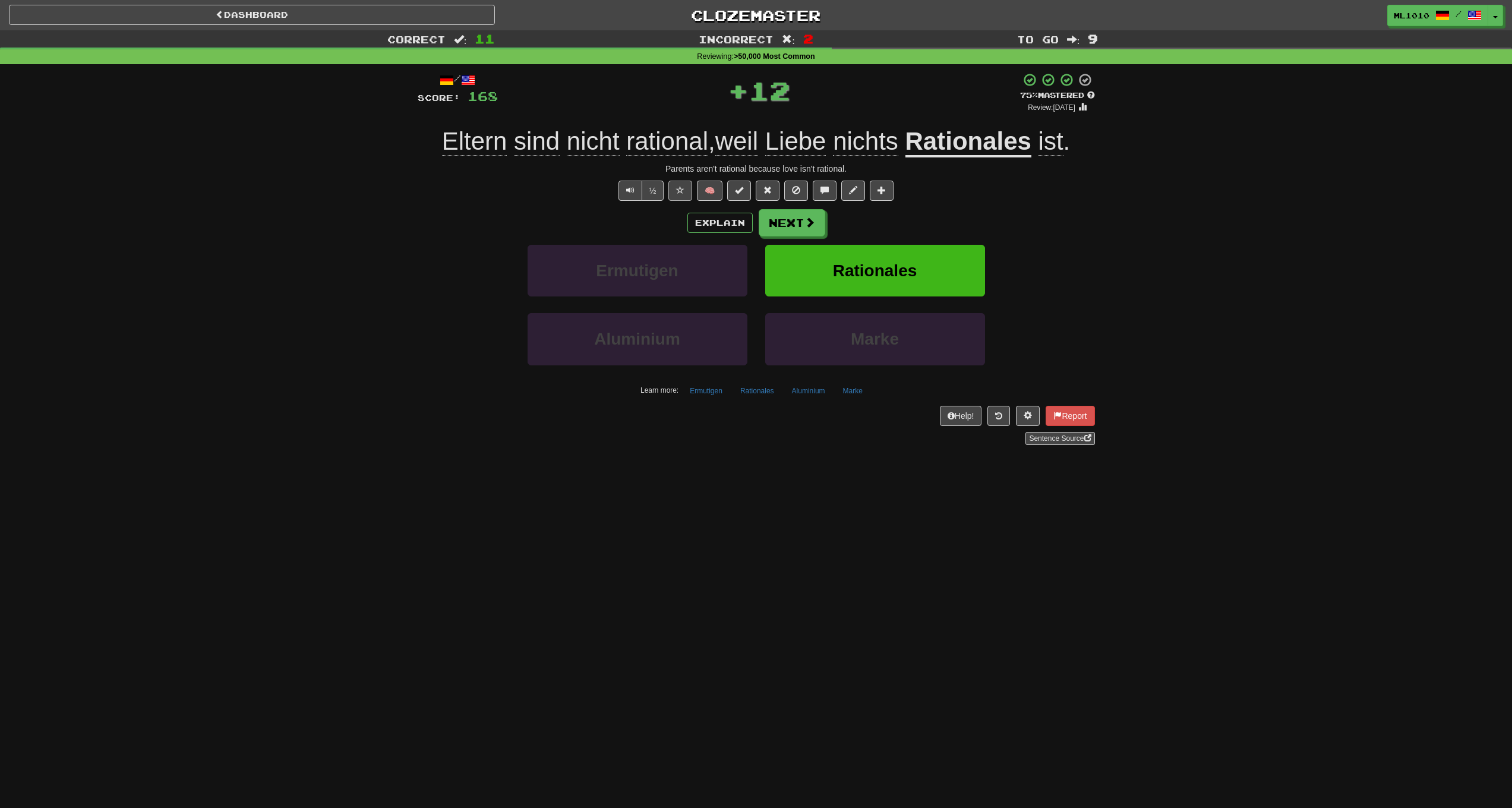
click at [685, 190] on button at bounding box center [680, 191] width 24 height 20
click at [810, 221] on span at bounding box center [810, 223] width 11 height 11
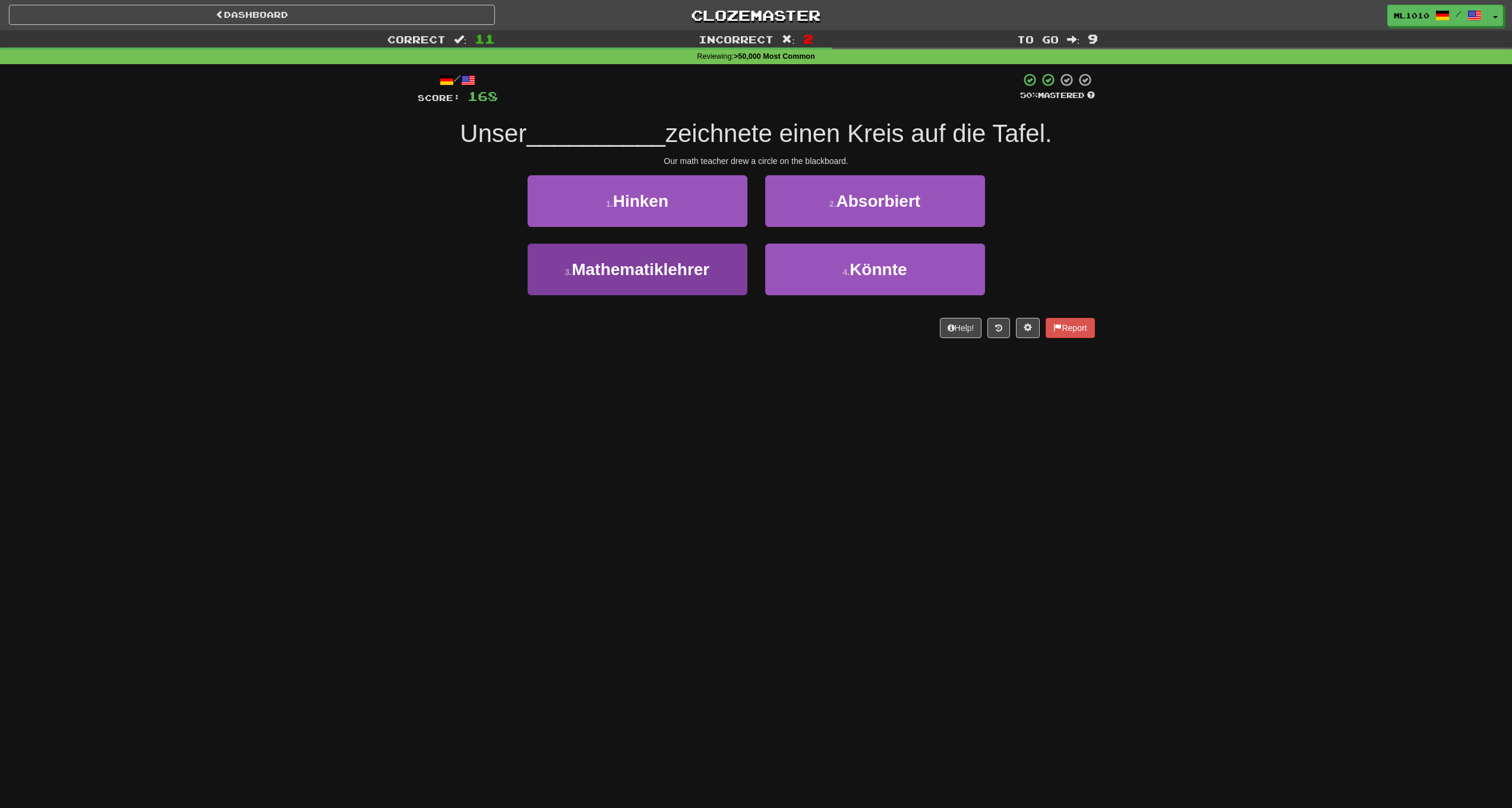
click at [714, 276] on button "3 . Mathematiklehrer" at bounding box center [638, 269] width 220 height 52
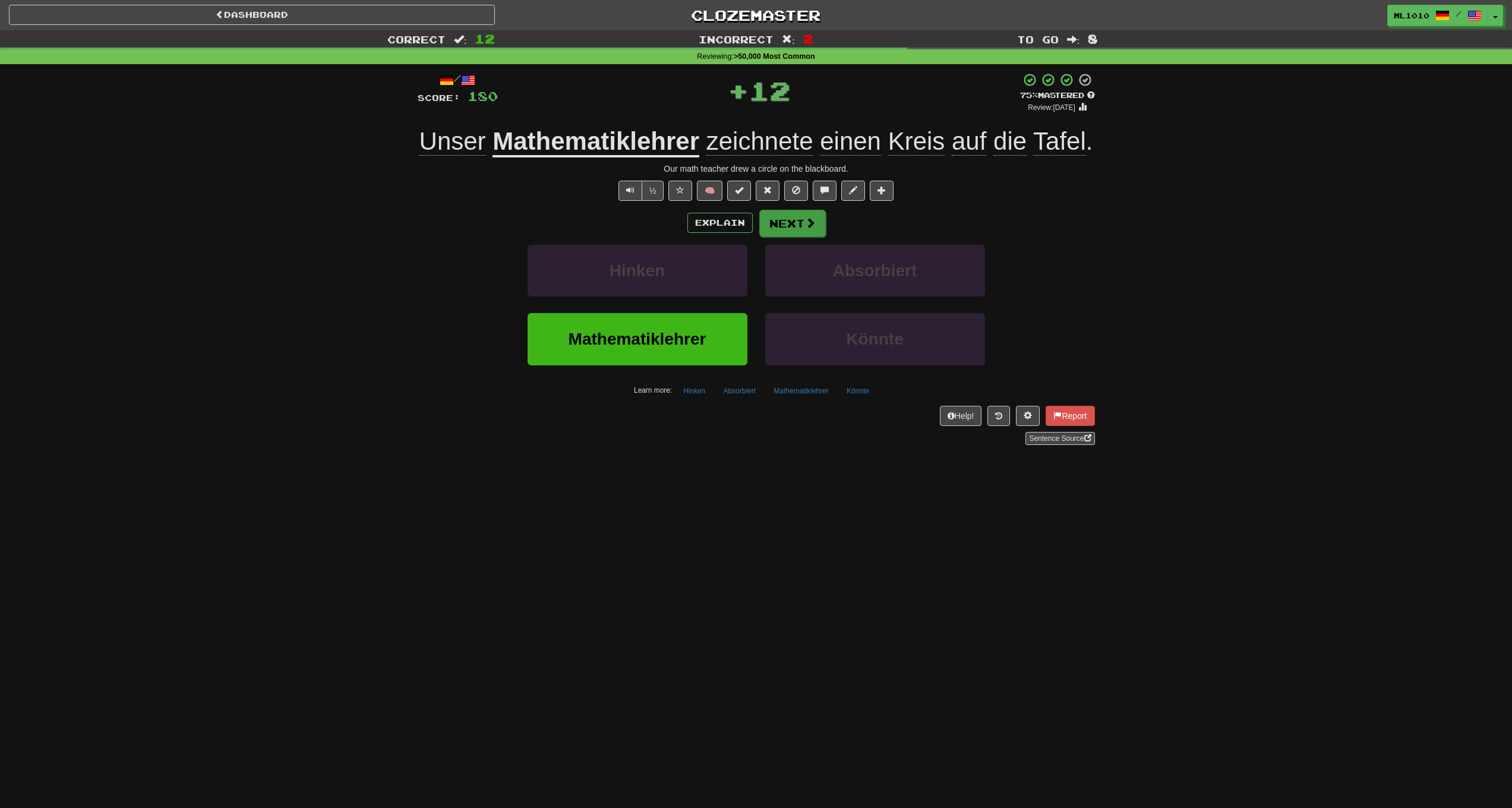
click at [783, 225] on button "Next" at bounding box center [793, 223] width 66 height 27
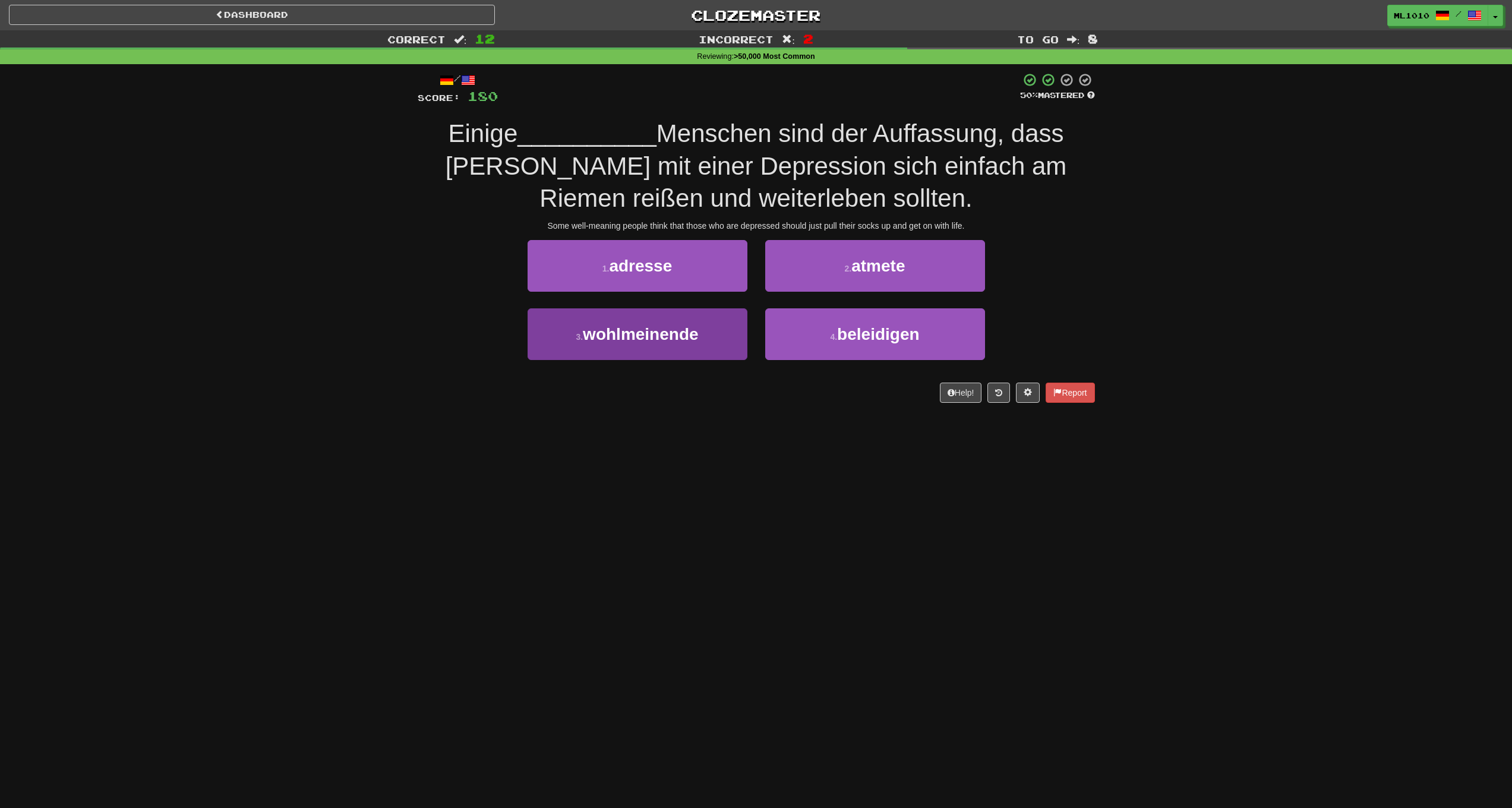
click at [703, 334] on button "3 . wohlmeinende" at bounding box center [638, 334] width 220 height 52
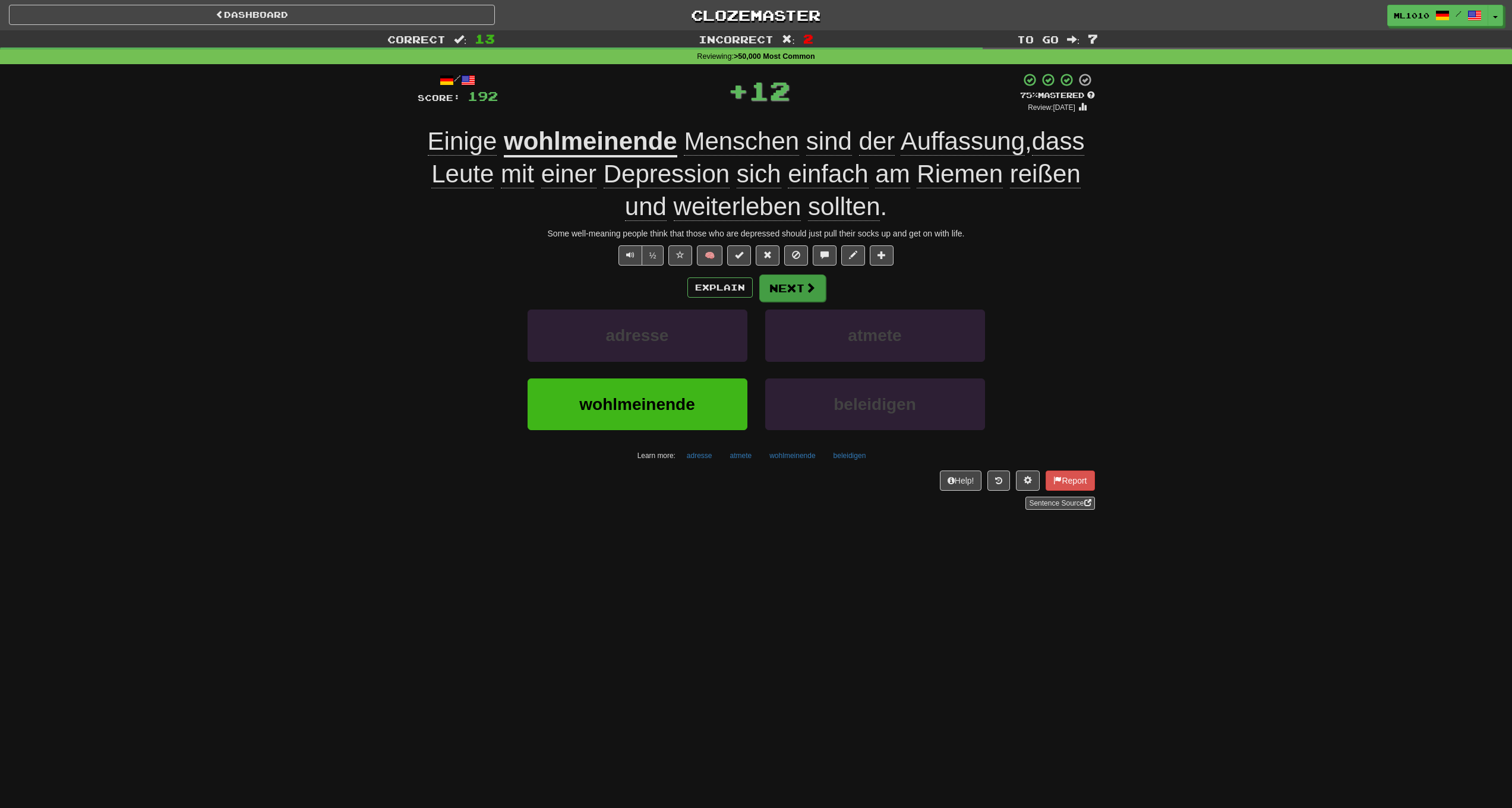
click at [791, 287] on button "Next" at bounding box center [793, 288] width 66 height 27
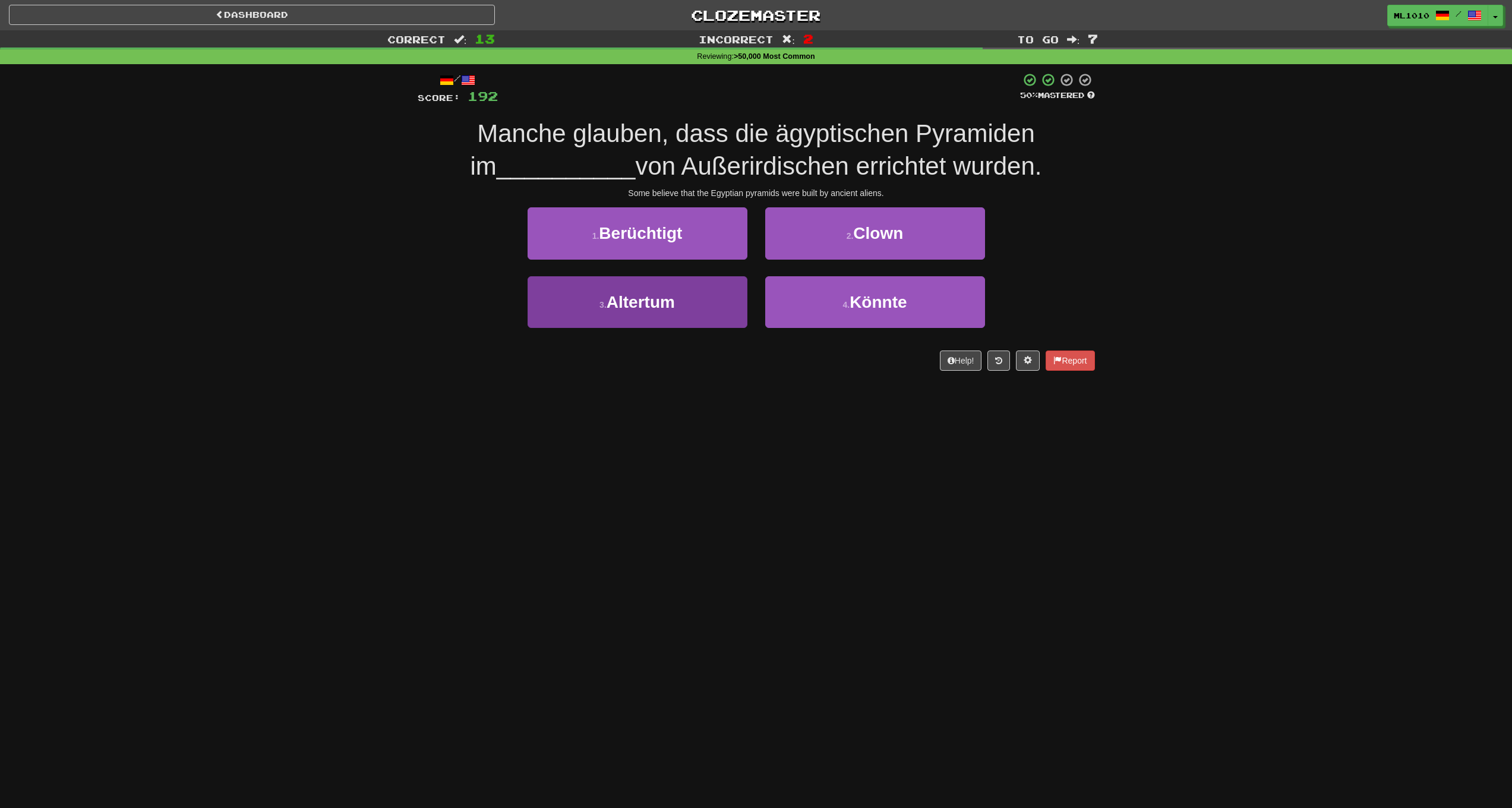
click at [657, 296] on span "Altertum" at bounding box center [641, 302] width 68 height 19
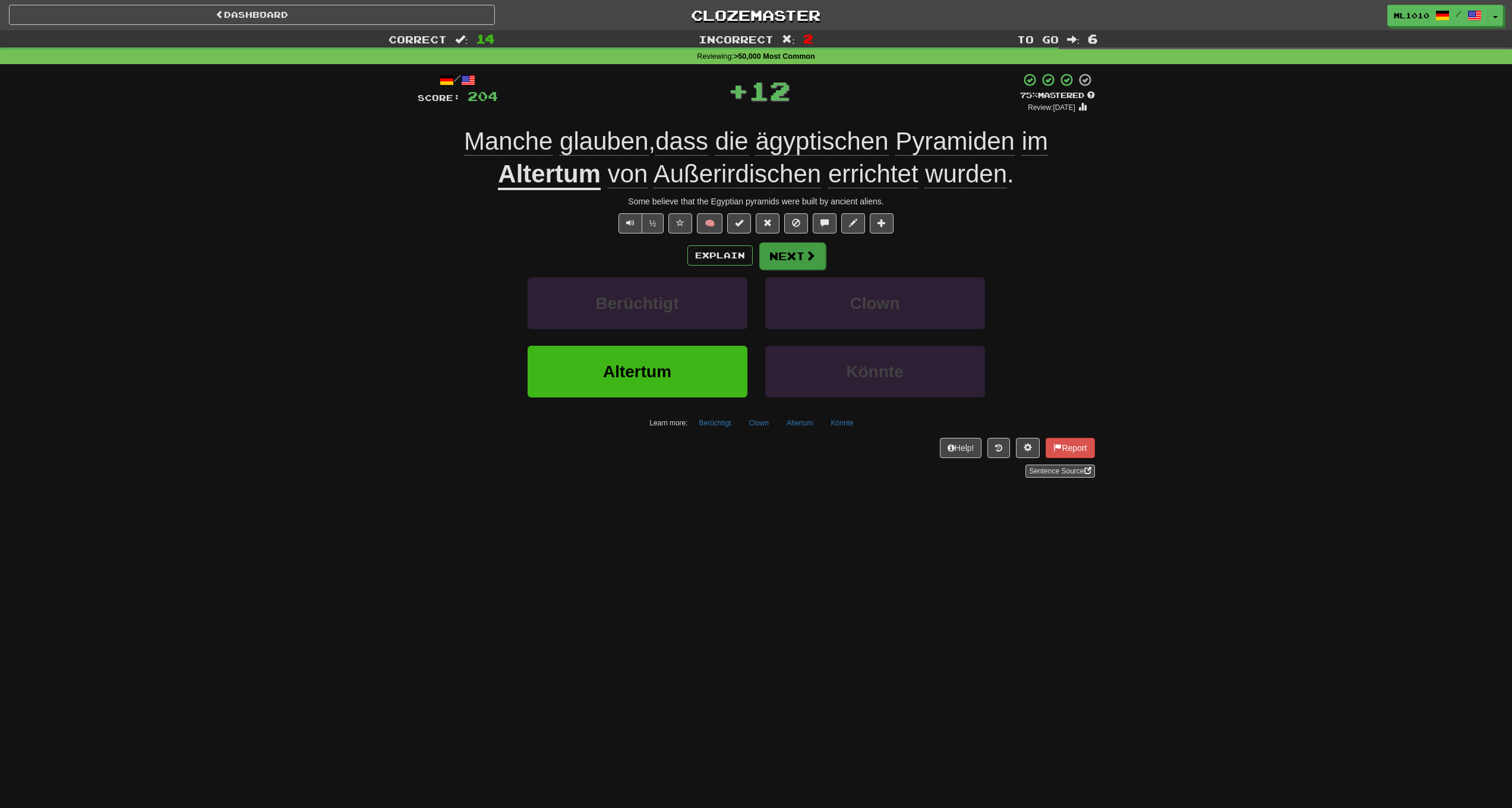
click at [799, 253] on button "Next" at bounding box center [793, 256] width 66 height 27
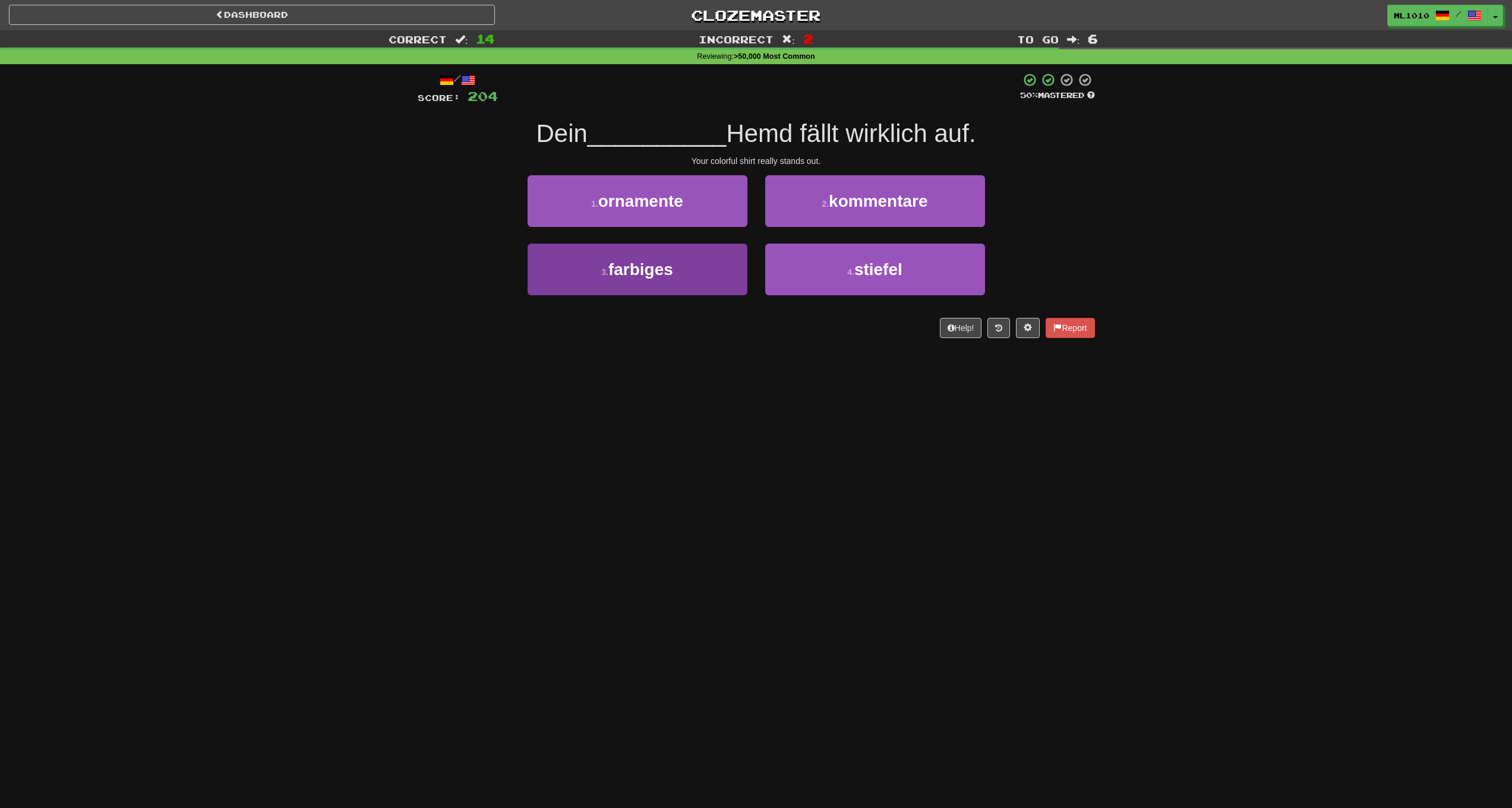
click at [680, 264] on button "3 . farbiges" at bounding box center [638, 269] width 220 height 52
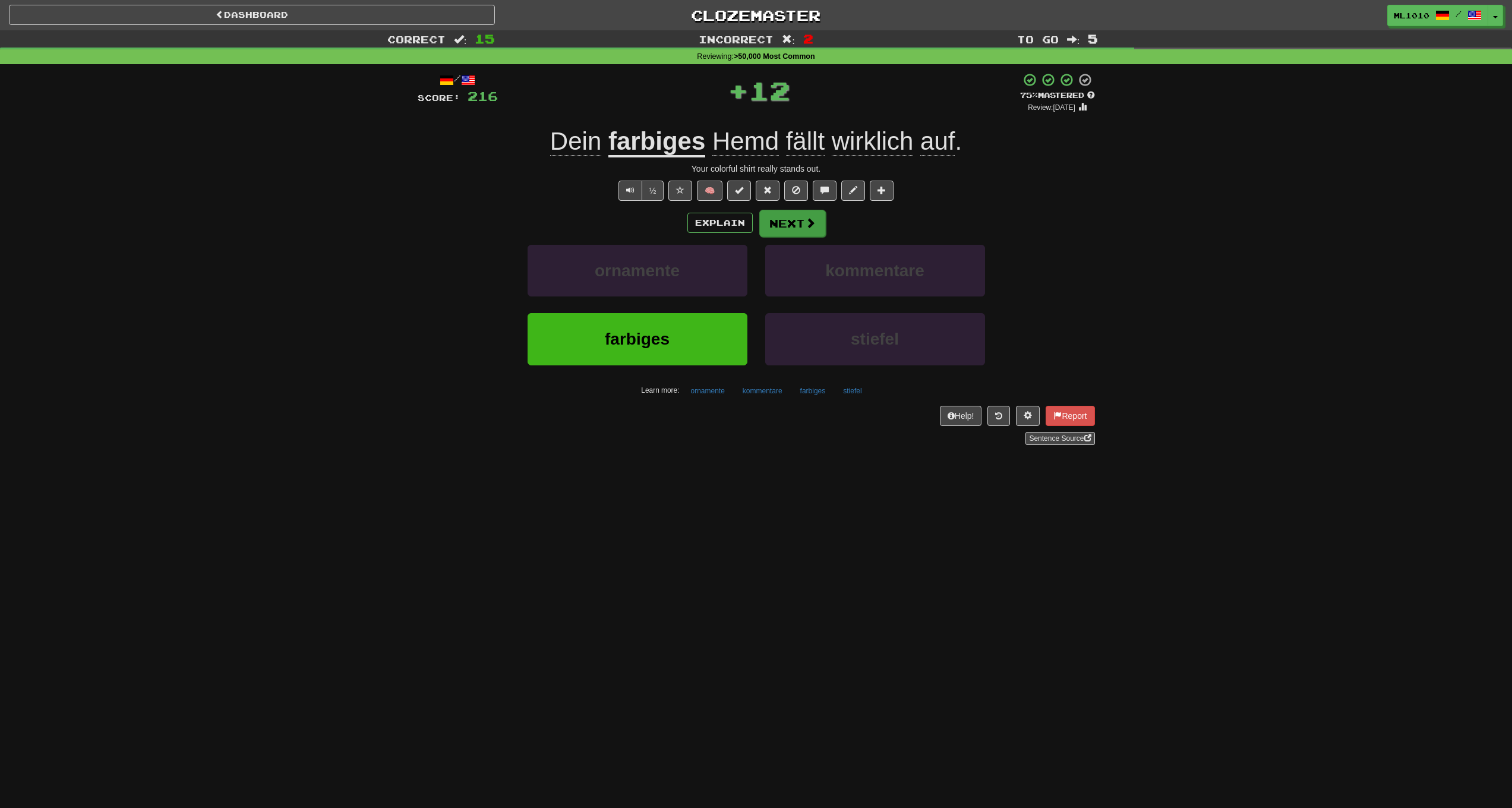
click at [807, 230] on button "Next" at bounding box center [793, 223] width 66 height 27
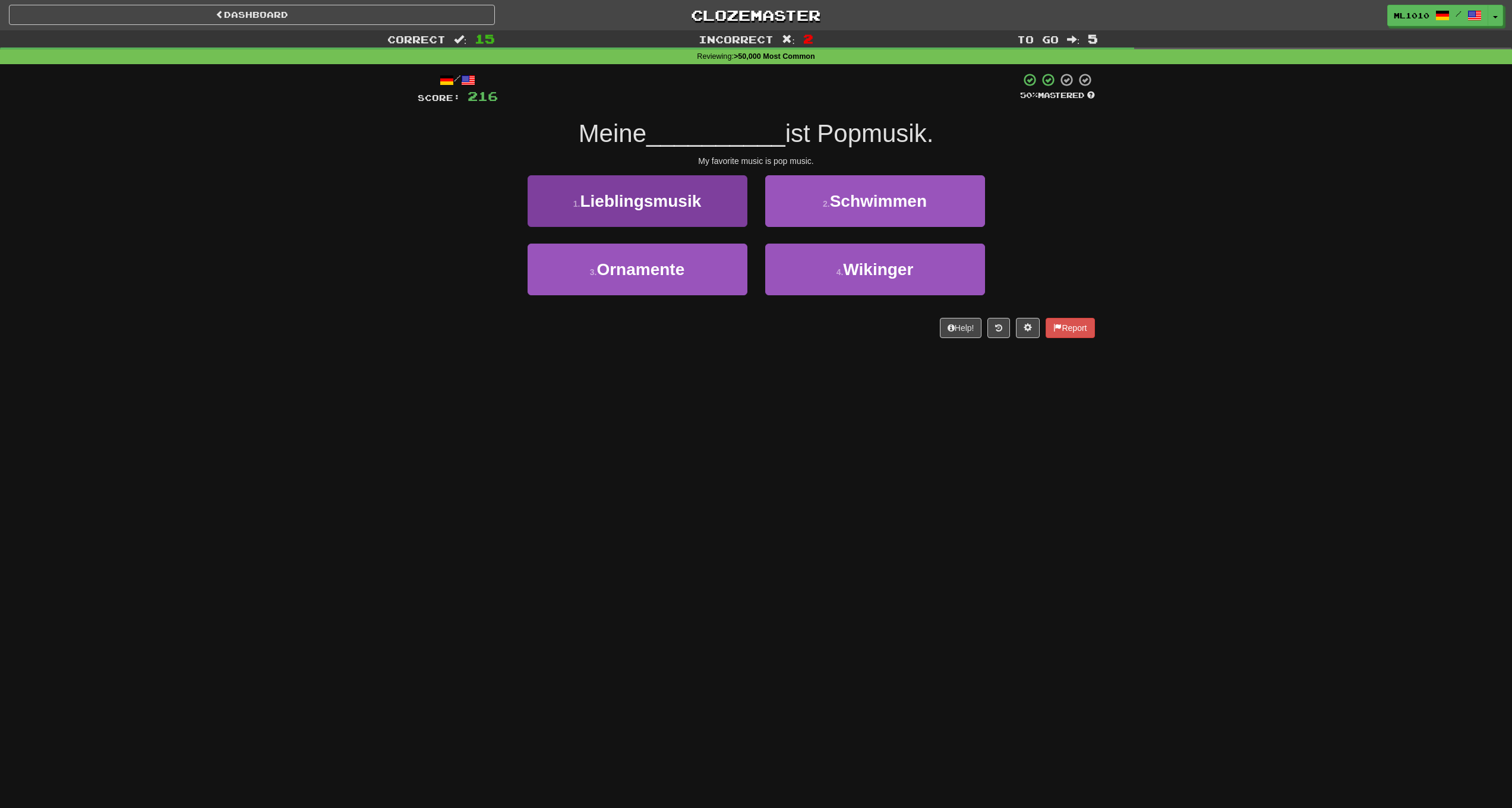
click at [734, 200] on button "1 . Lieblingsmusik" at bounding box center [638, 201] width 220 height 52
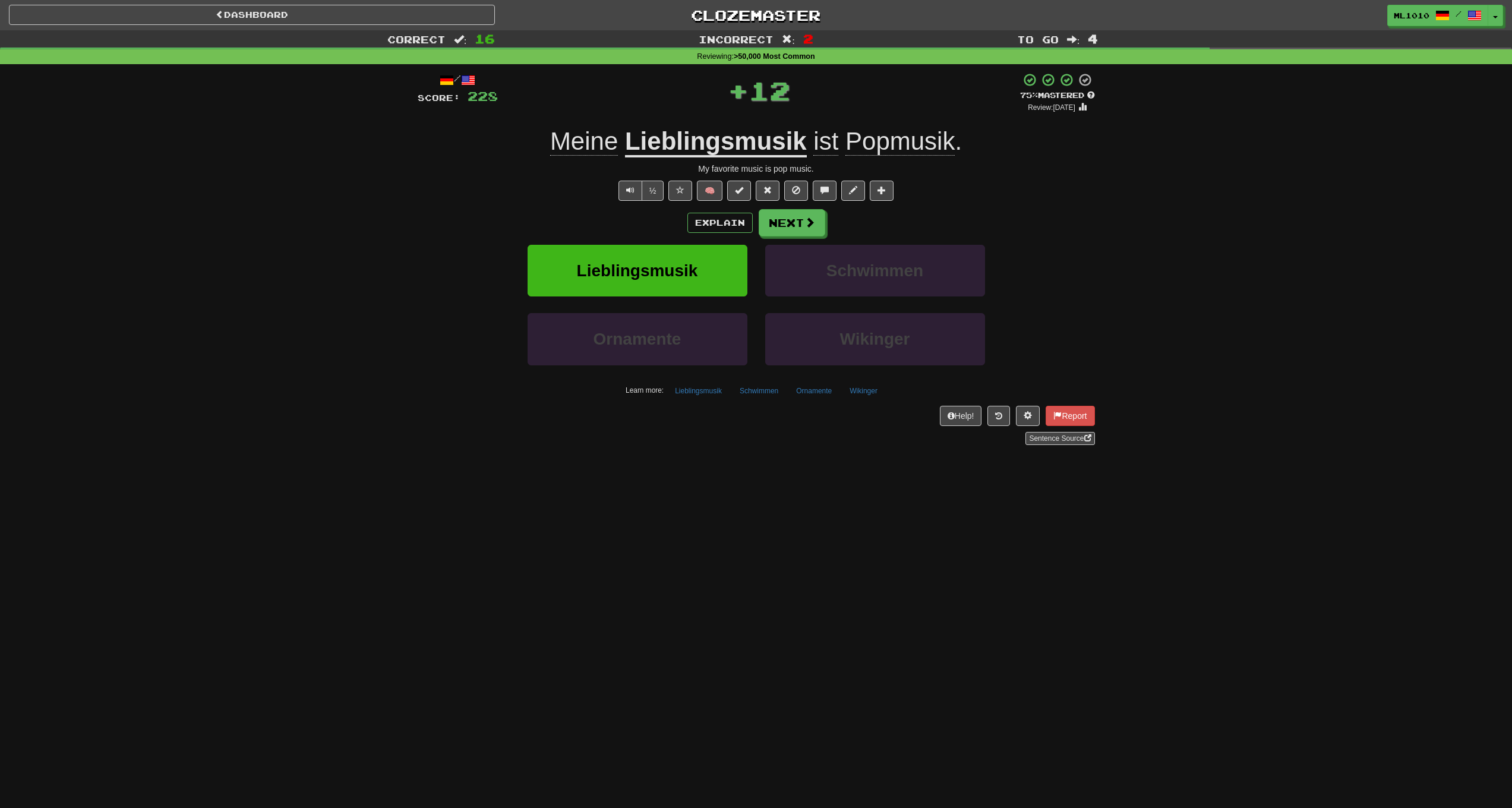
click at [802, 207] on div "/ Score: 228 + 12 75 % Mastered Review: 2025-11-14 Meine Lieblingsmusik ist Pop…" at bounding box center [756, 259] width 677 height 373
click at [804, 213] on button "Next" at bounding box center [793, 223] width 66 height 27
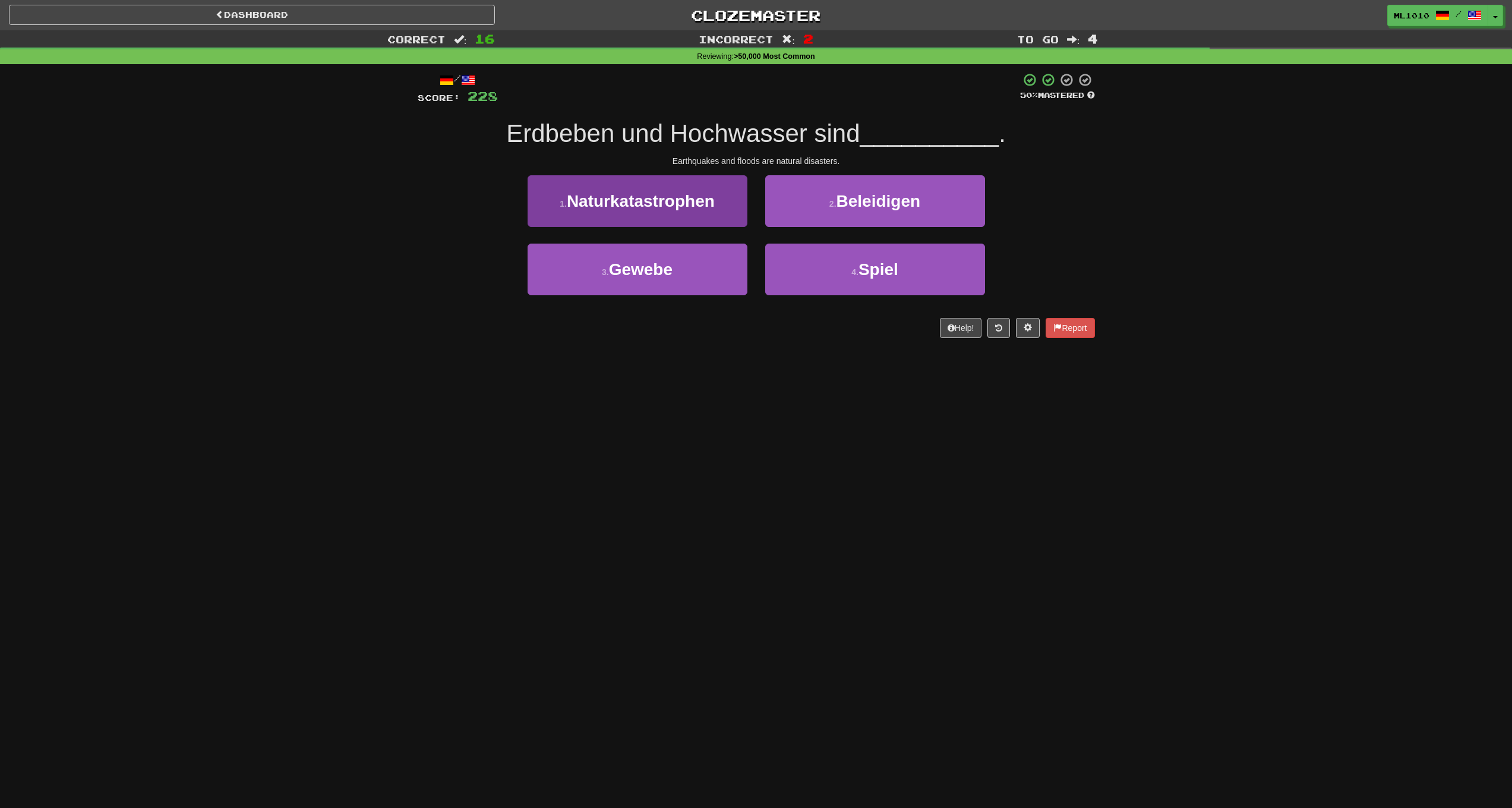
click at [701, 217] on button "1 . Naturkatastrophen" at bounding box center [638, 201] width 220 height 52
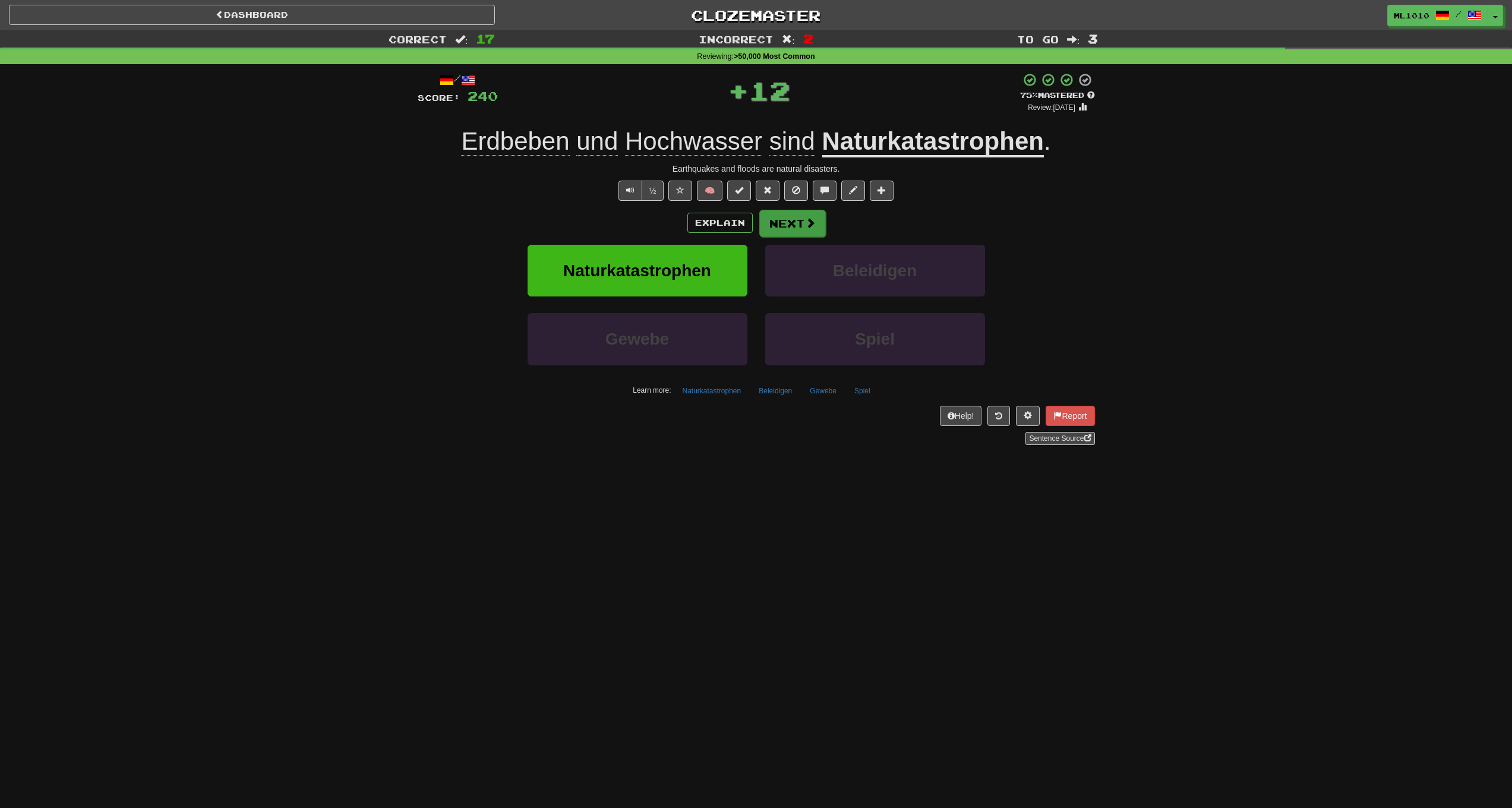
click at [814, 217] on button "Next" at bounding box center [793, 223] width 66 height 27
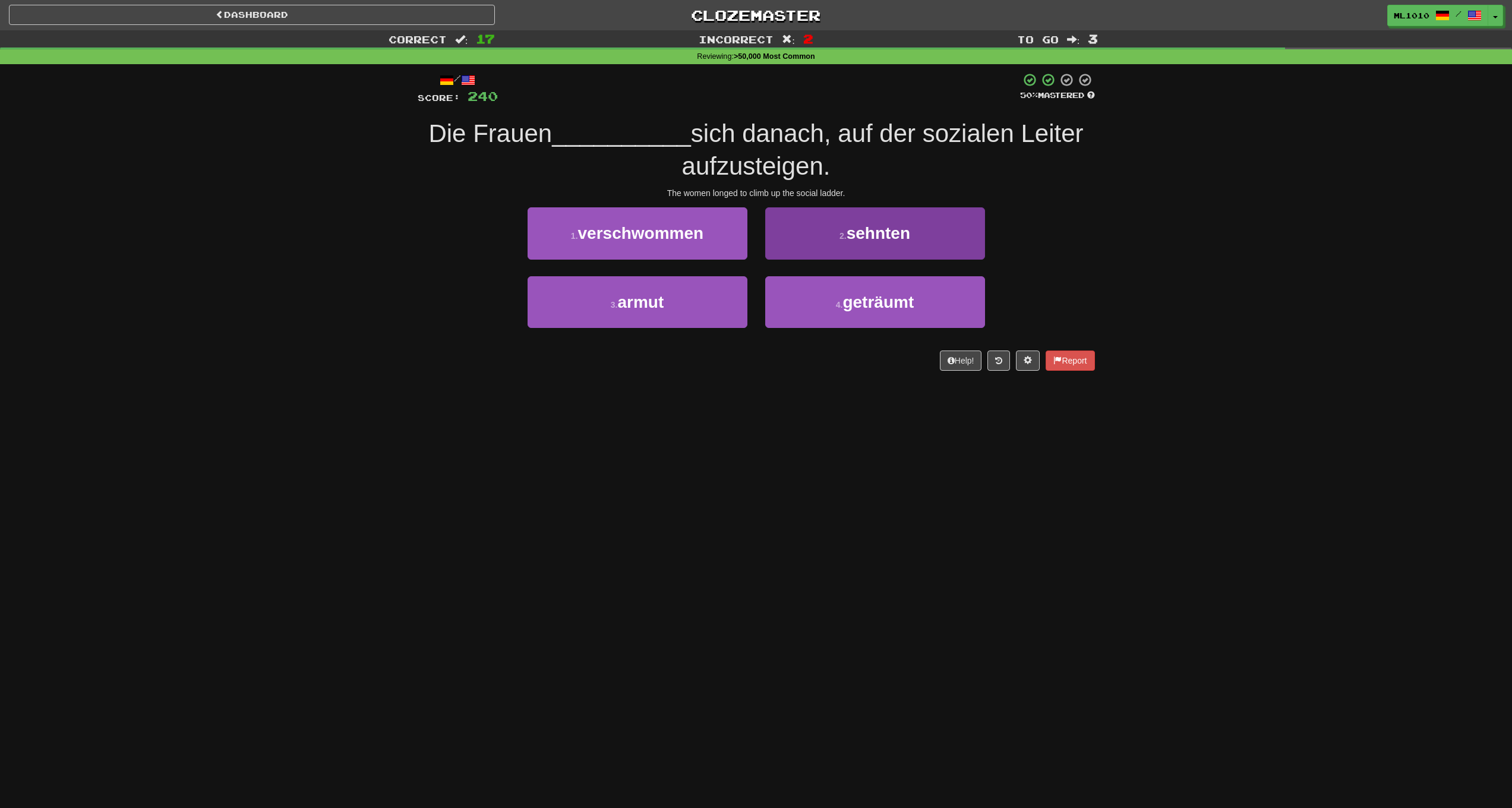
click at [847, 245] on button "2 . sehnten" at bounding box center [875, 233] width 220 height 52
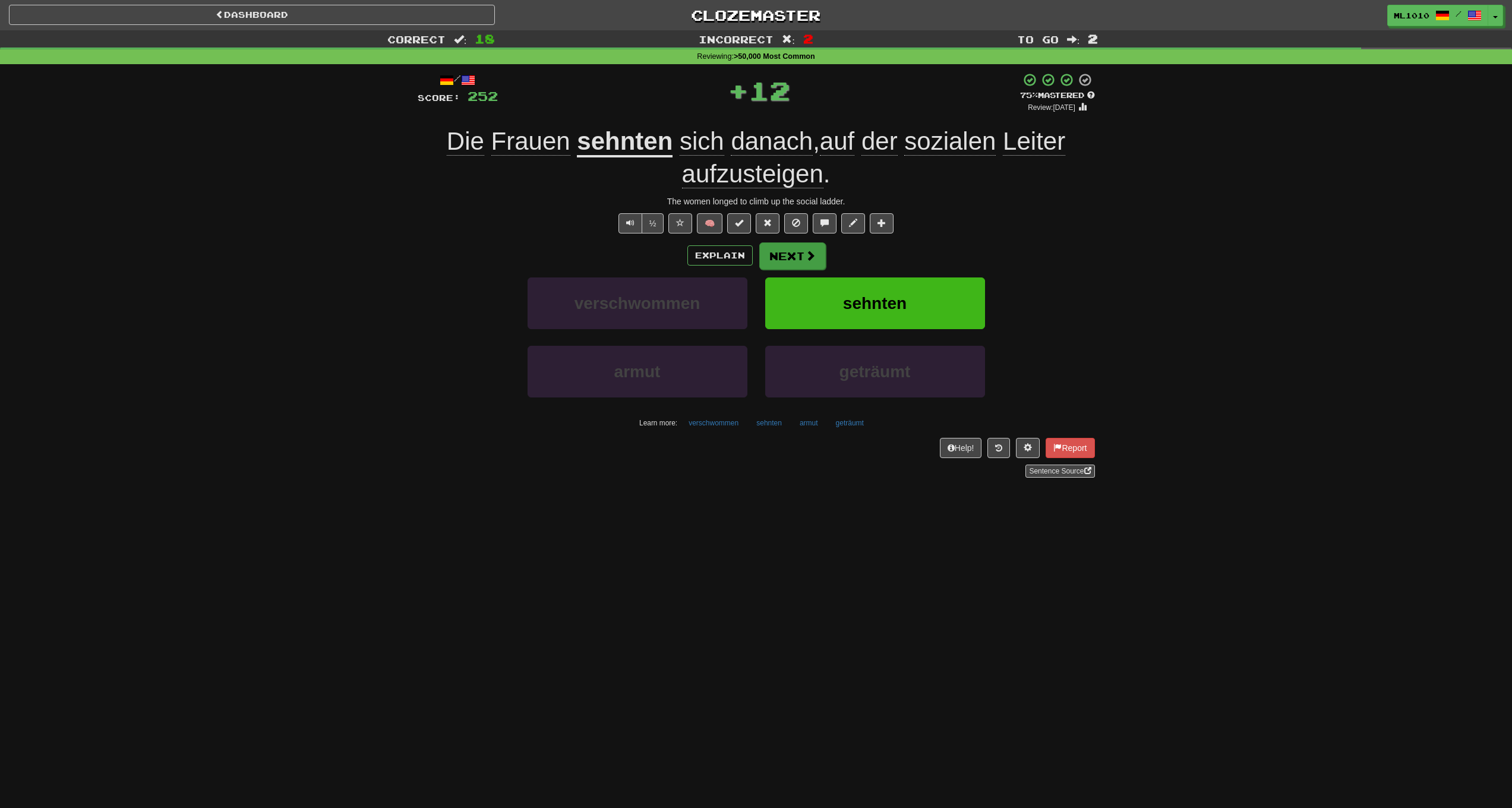
click at [796, 248] on button "Next" at bounding box center [793, 256] width 66 height 27
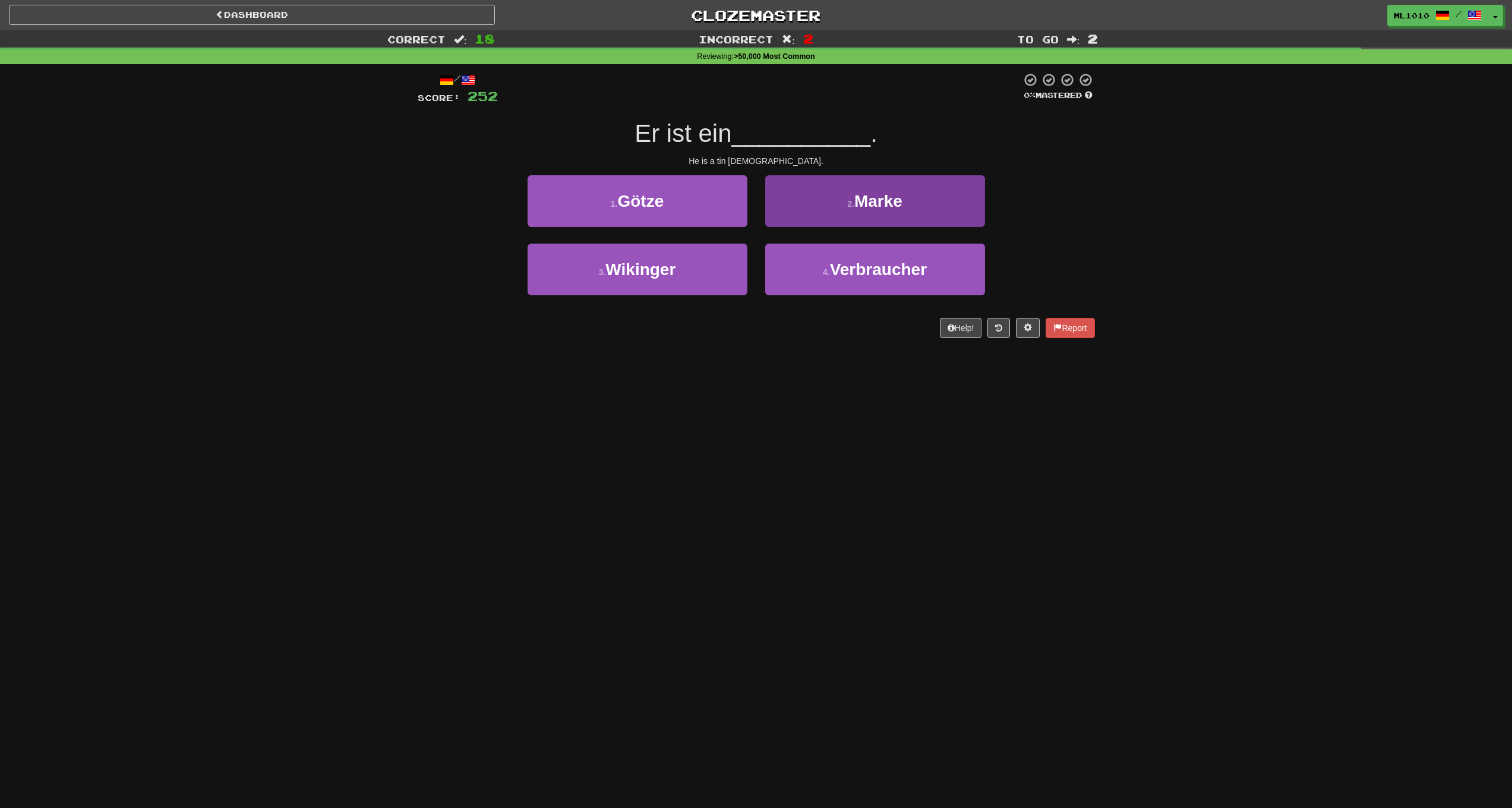
click at [844, 211] on button "2 . Marke" at bounding box center [875, 201] width 220 height 52
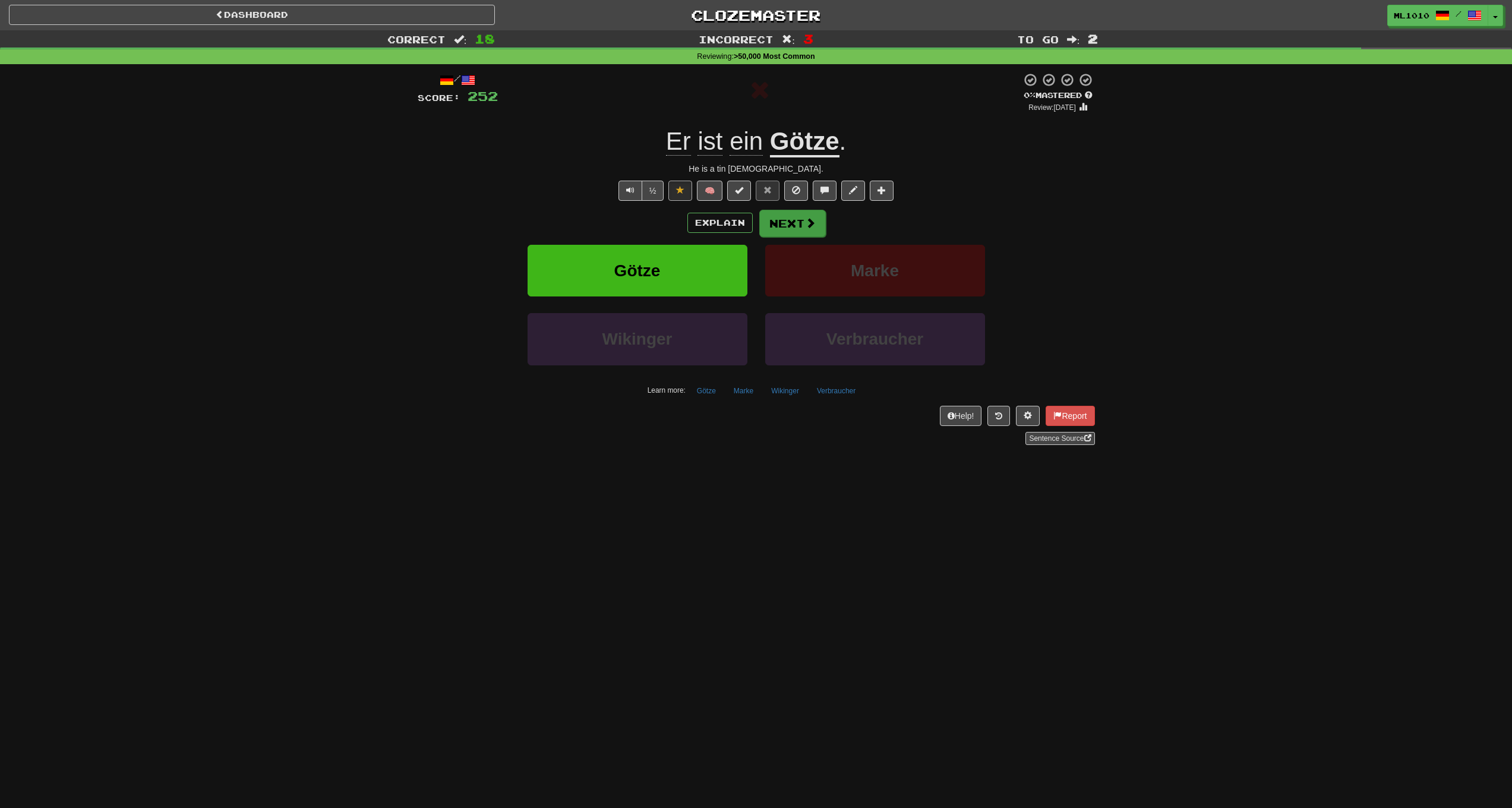
click at [773, 219] on button "Next" at bounding box center [793, 223] width 66 height 27
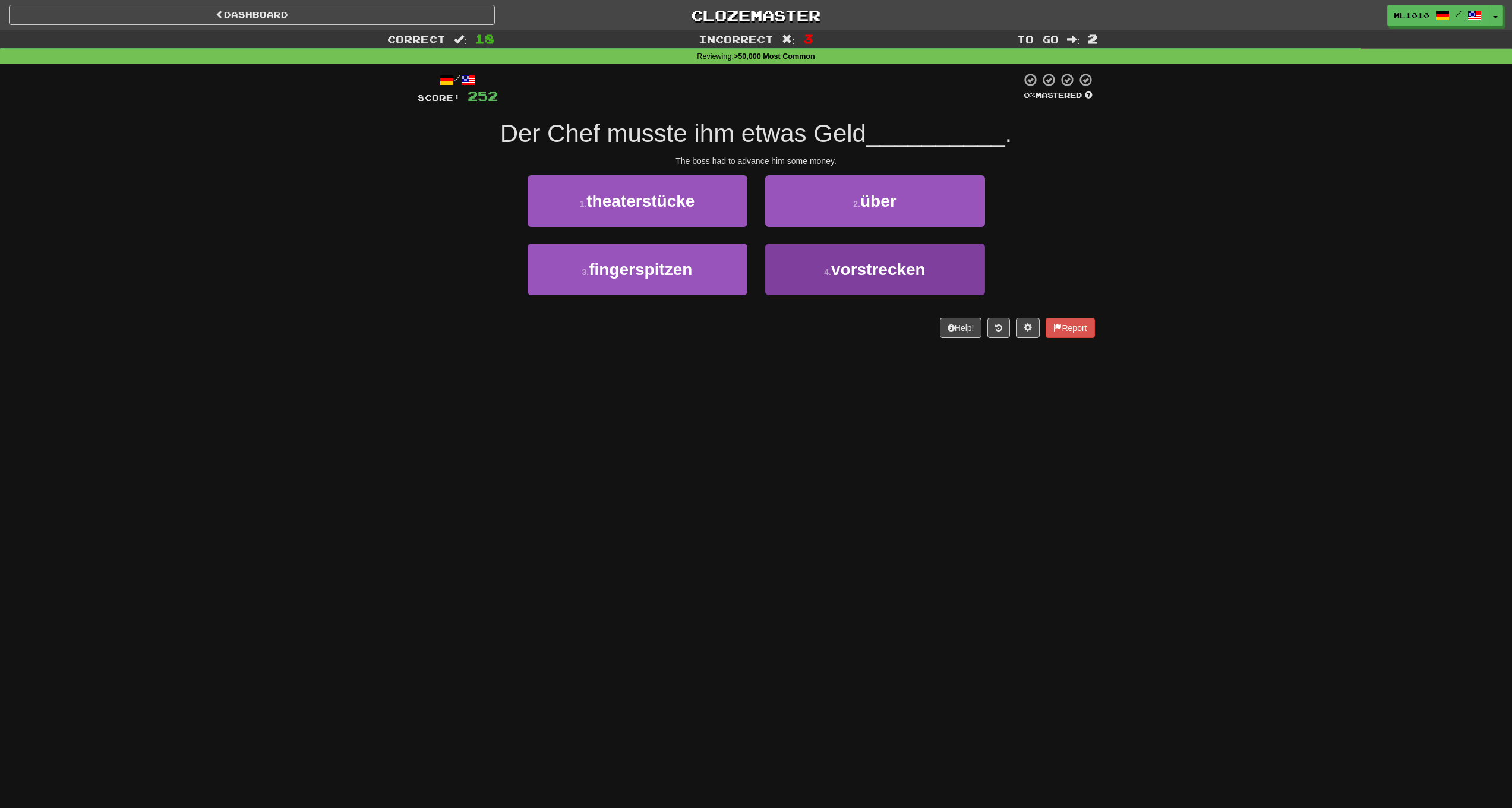
click at [827, 263] on button "4 . vorstrecken" at bounding box center [875, 269] width 220 height 52
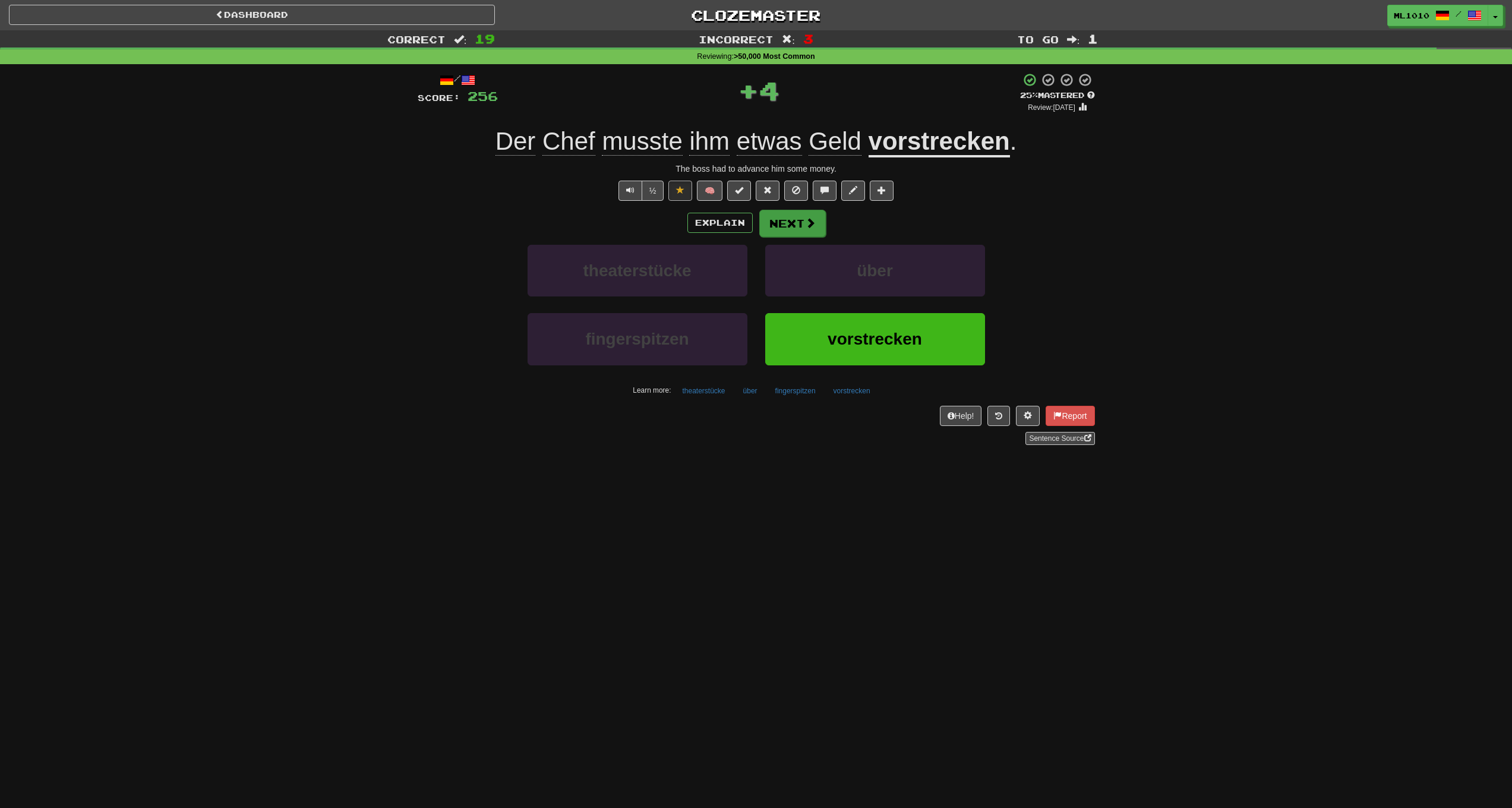
click at [797, 217] on button "Next" at bounding box center [793, 223] width 66 height 27
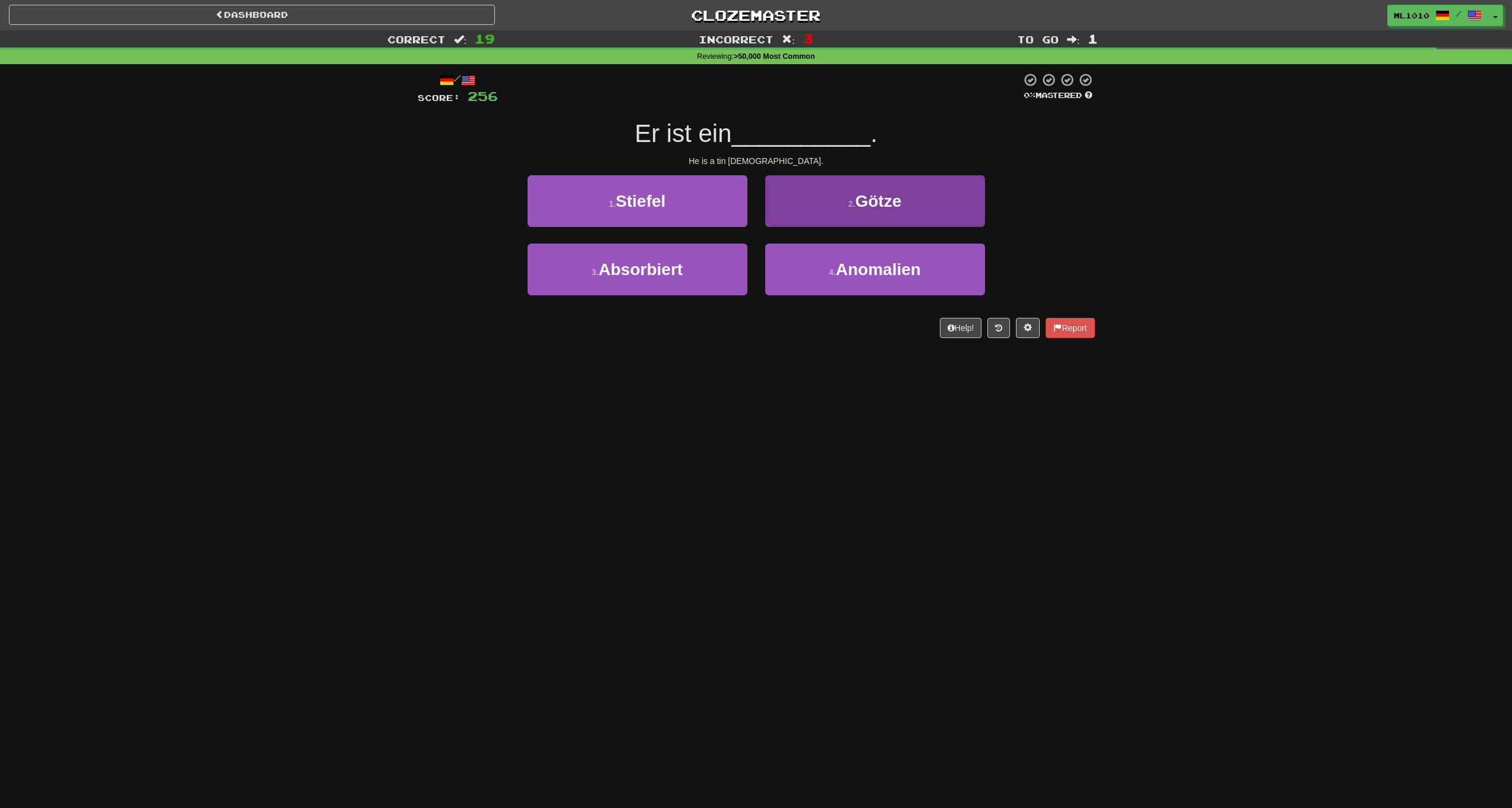
click at [848, 208] on button "2 . Götze" at bounding box center [875, 201] width 220 height 52
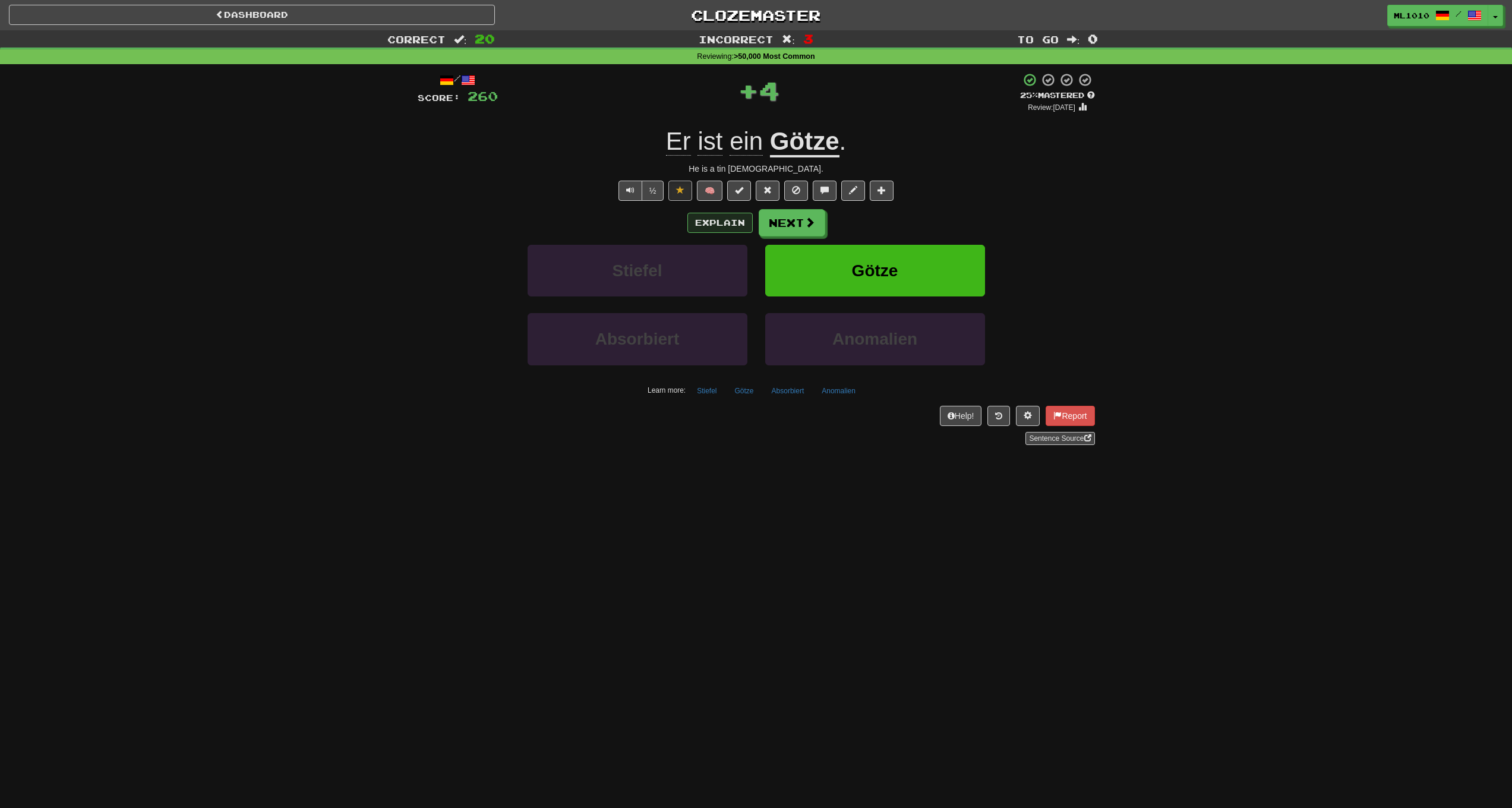
click at [723, 218] on button "Explain" at bounding box center [720, 223] width 65 height 20
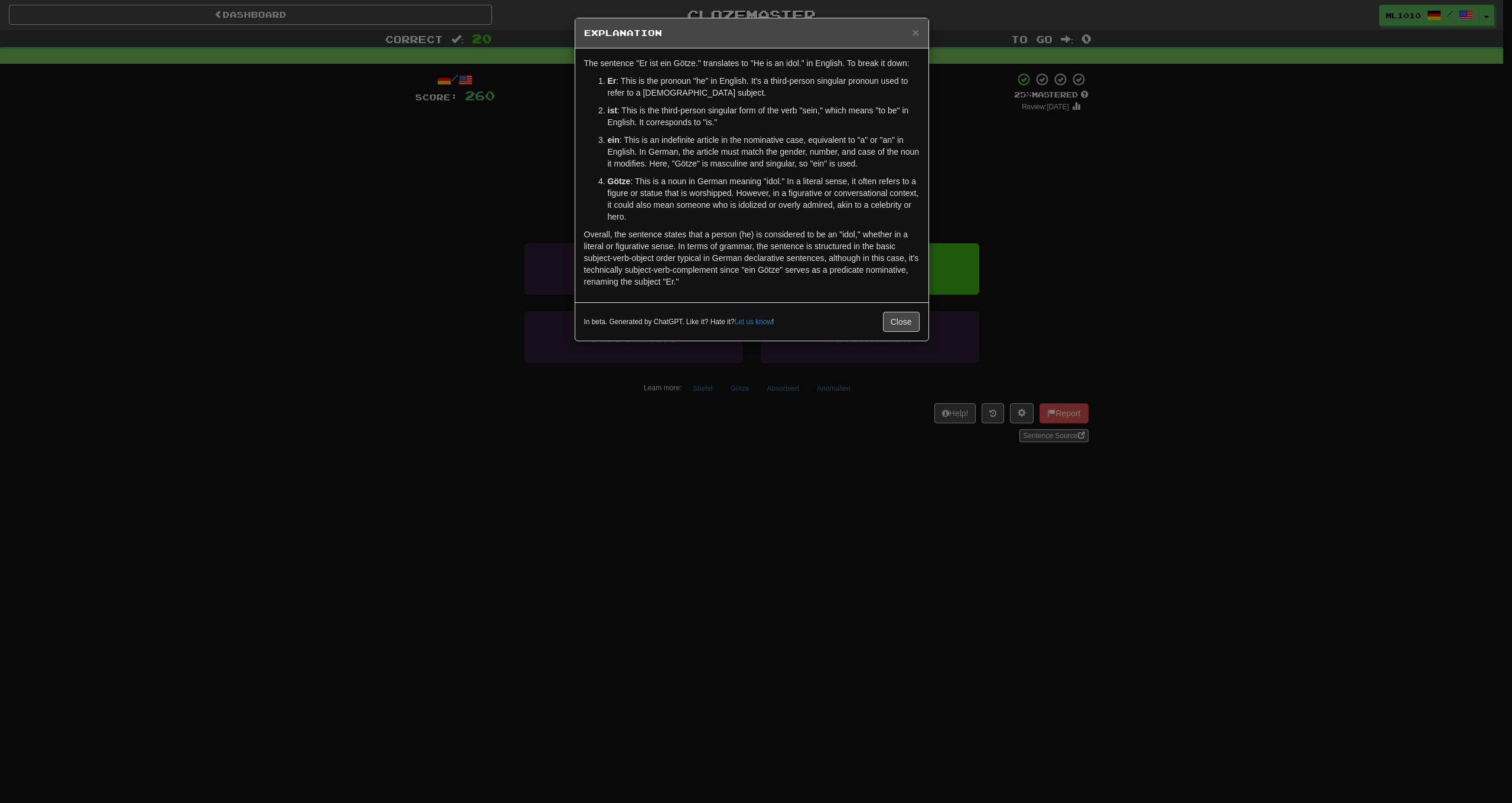
click at [1079, 218] on div "× Explanation The sentence "Er ist ein Götze." translates to "He is an idol." i…" at bounding box center [756, 402] width 1512 height 803
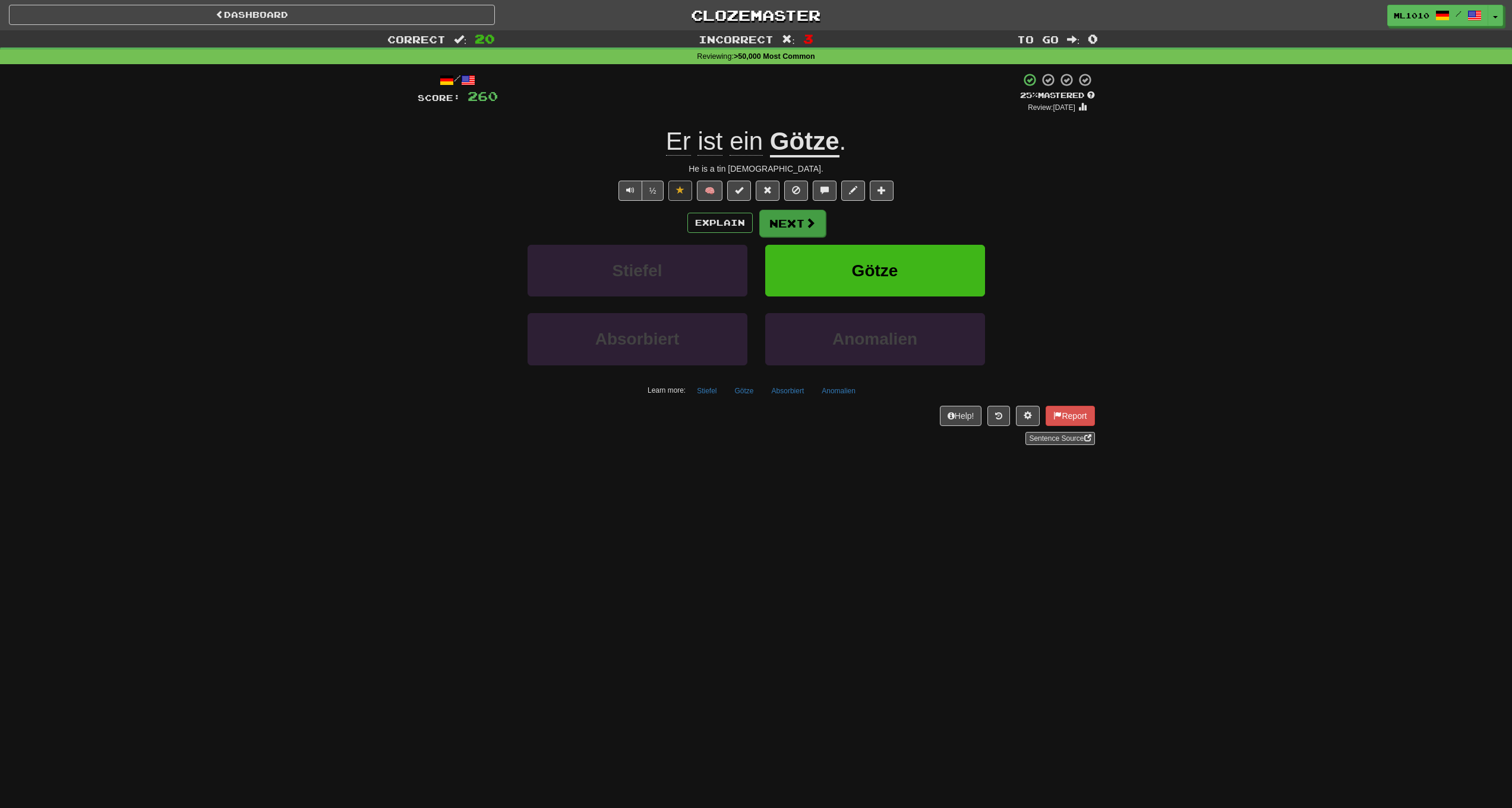
click at [798, 220] on button "Next" at bounding box center [793, 223] width 66 height 27
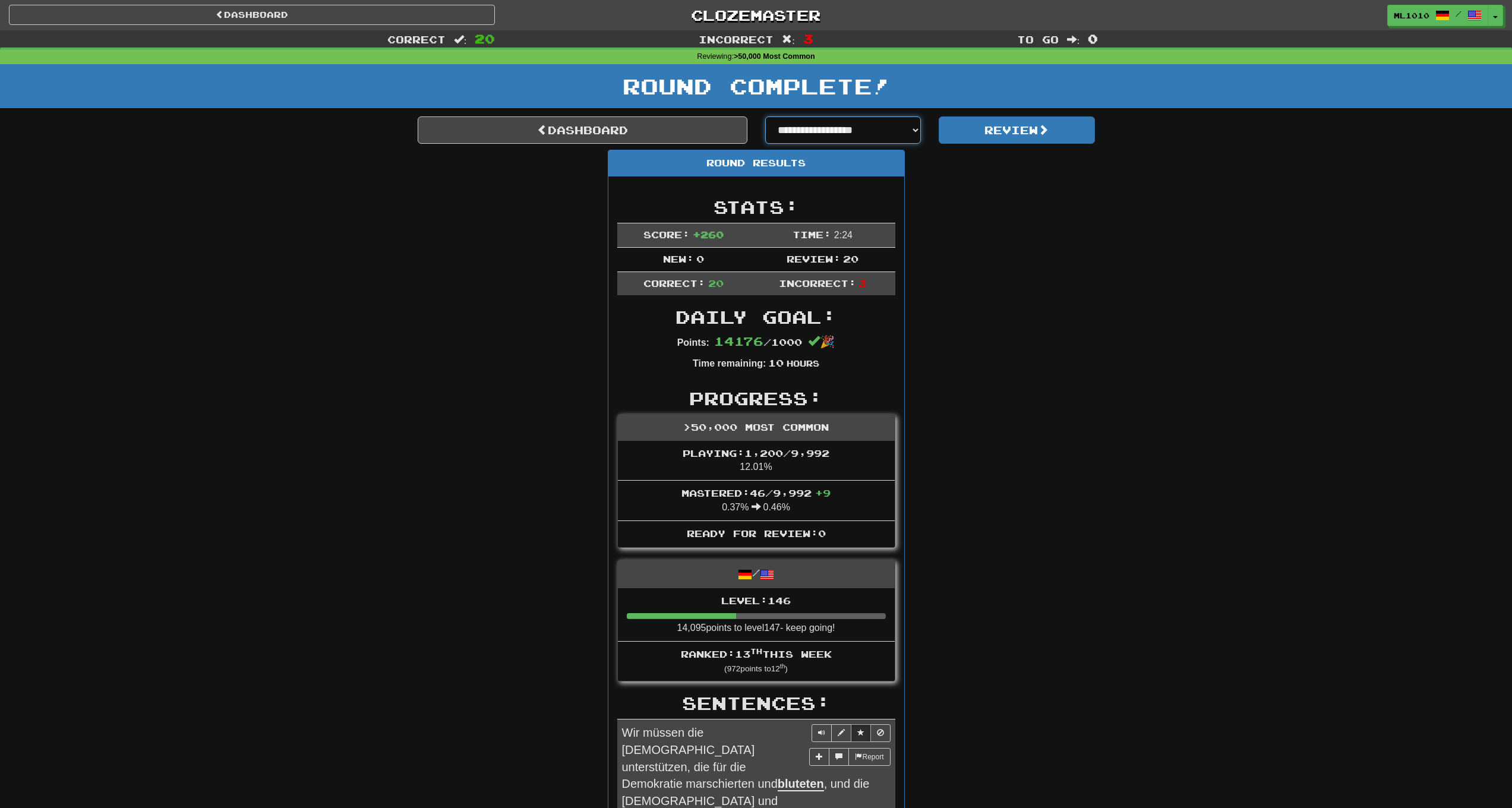
select select "**********"
click at [1014, 134] on button "Review" at bounding box center [1017, 130] width 156 height 27
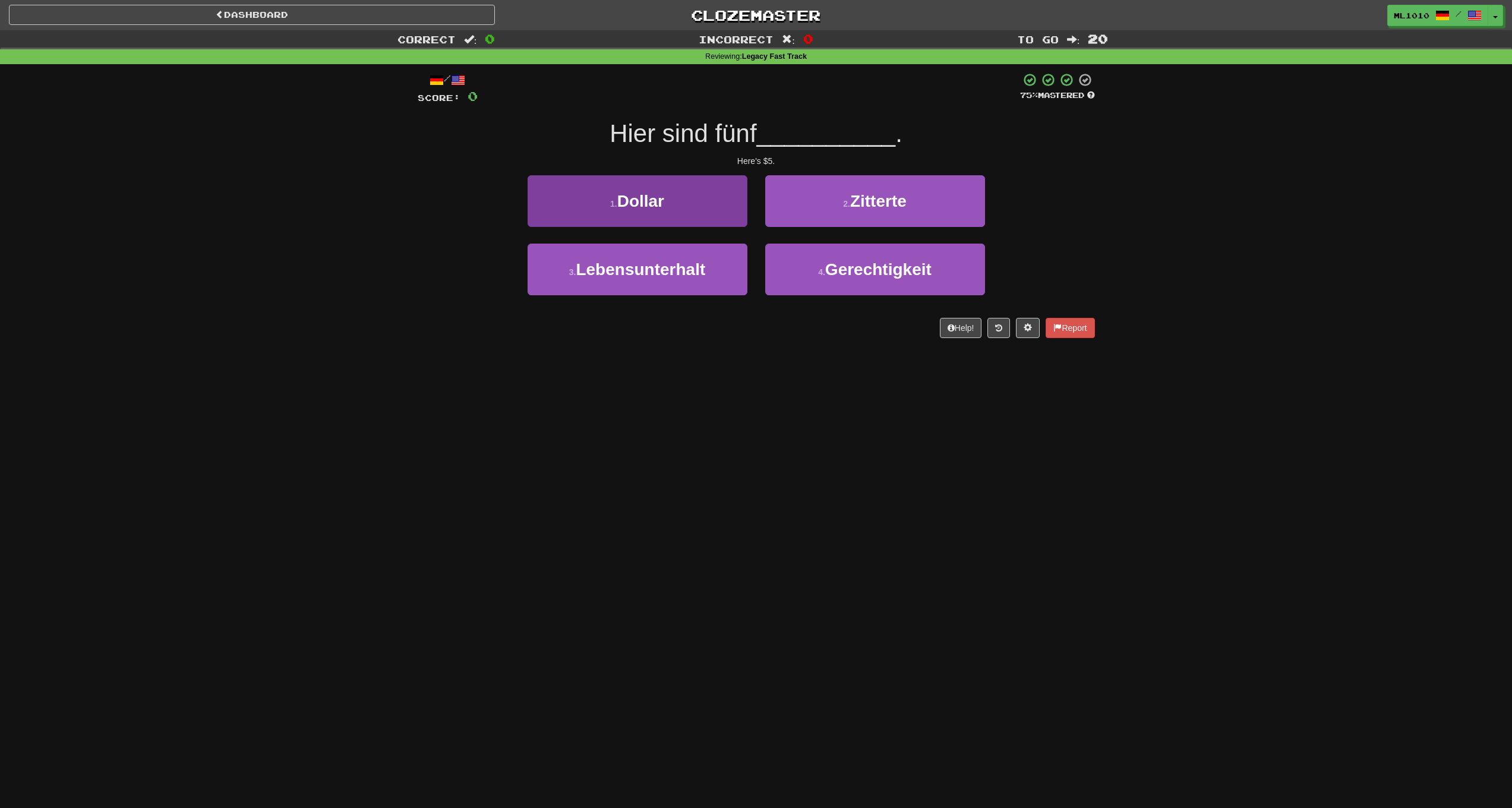
click at [667, 212] on button "1 . Dollar" at bounding box center [638, 201] width 220 height 52
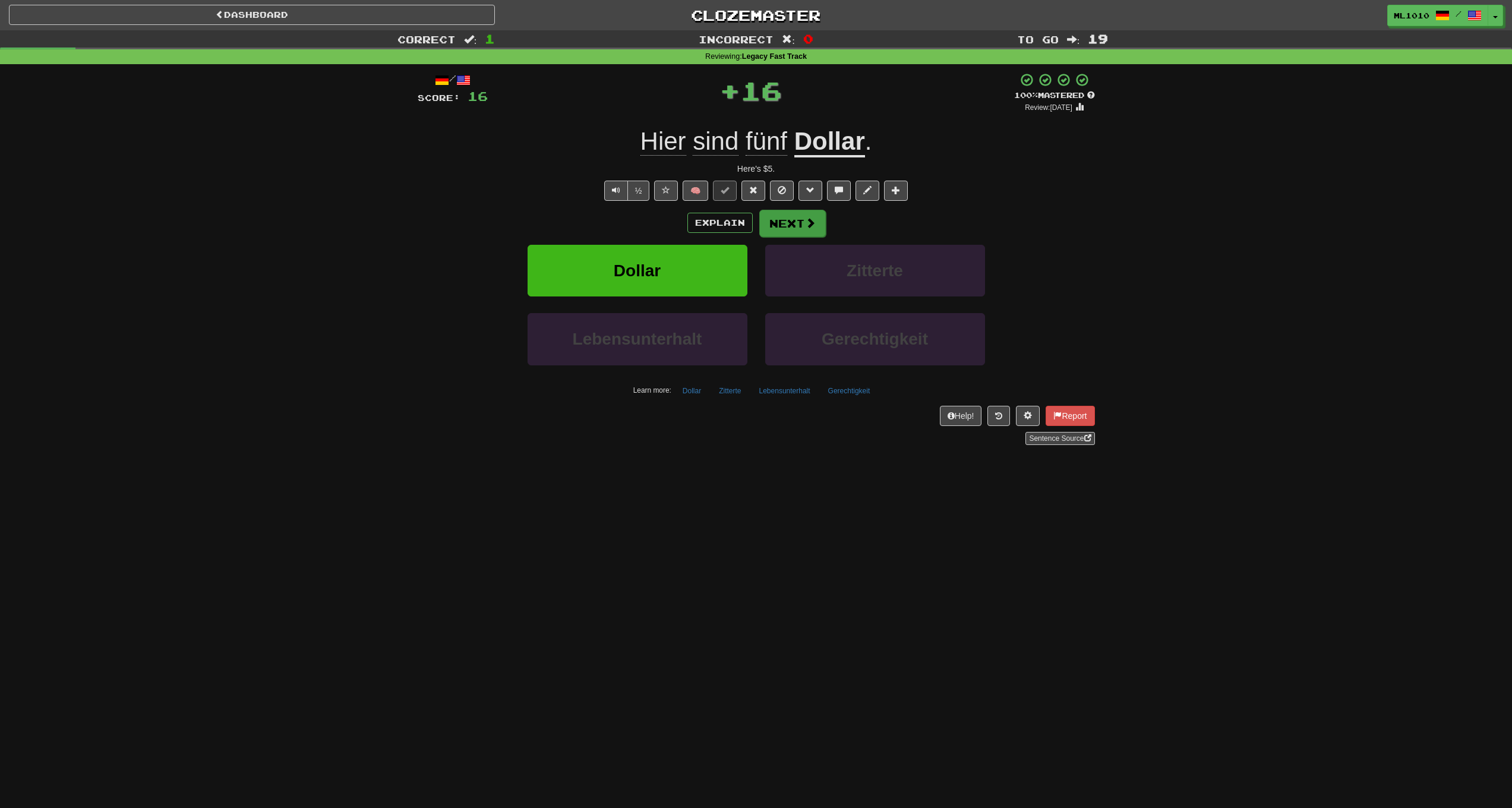
click at [807, 232] on button "Next" at bounding box center [793, 223] width 66 height 27
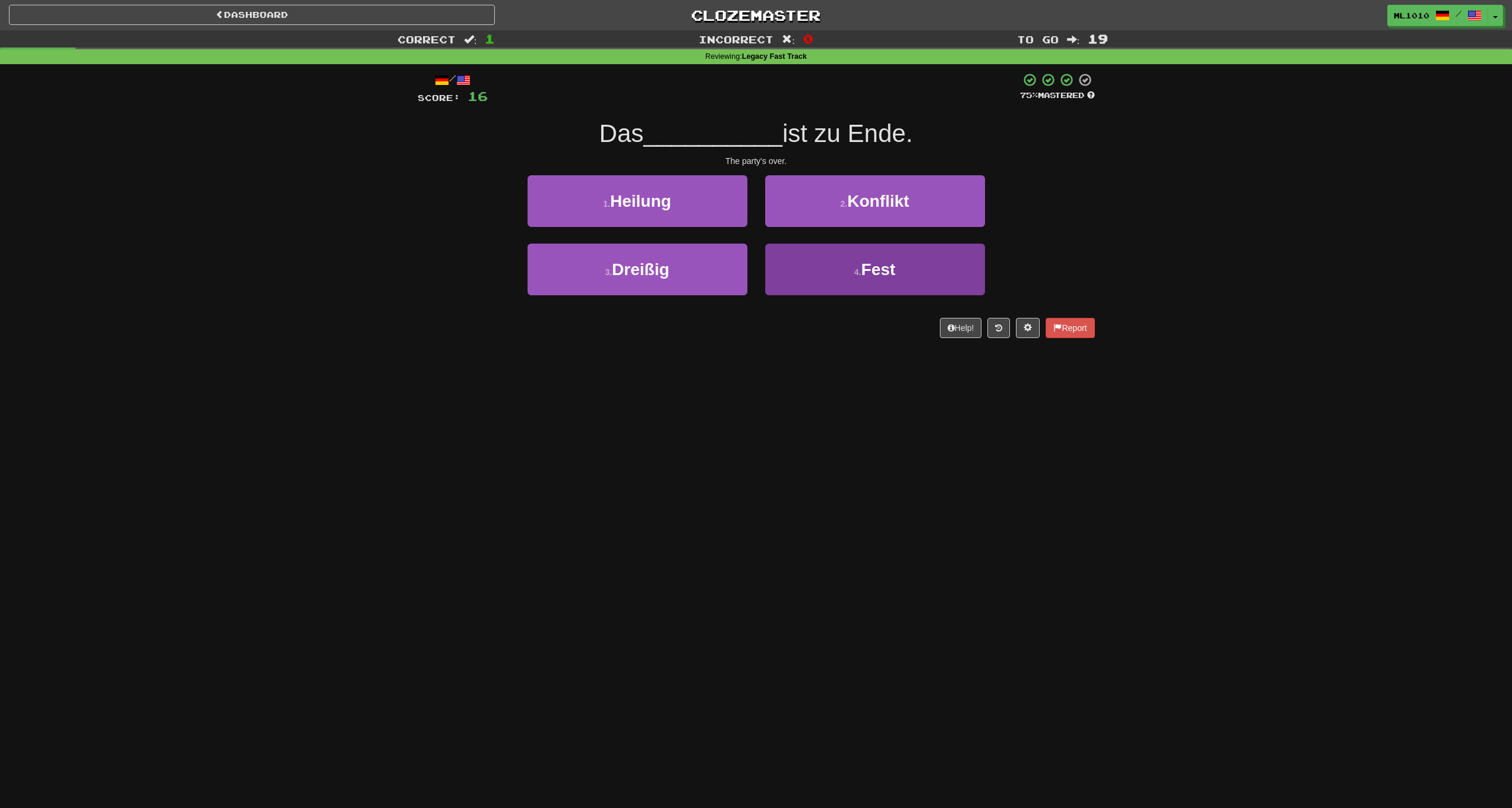
click at [846, 258] on button "4 . Fest" at bounding box center [875, 269] width 220 height 52
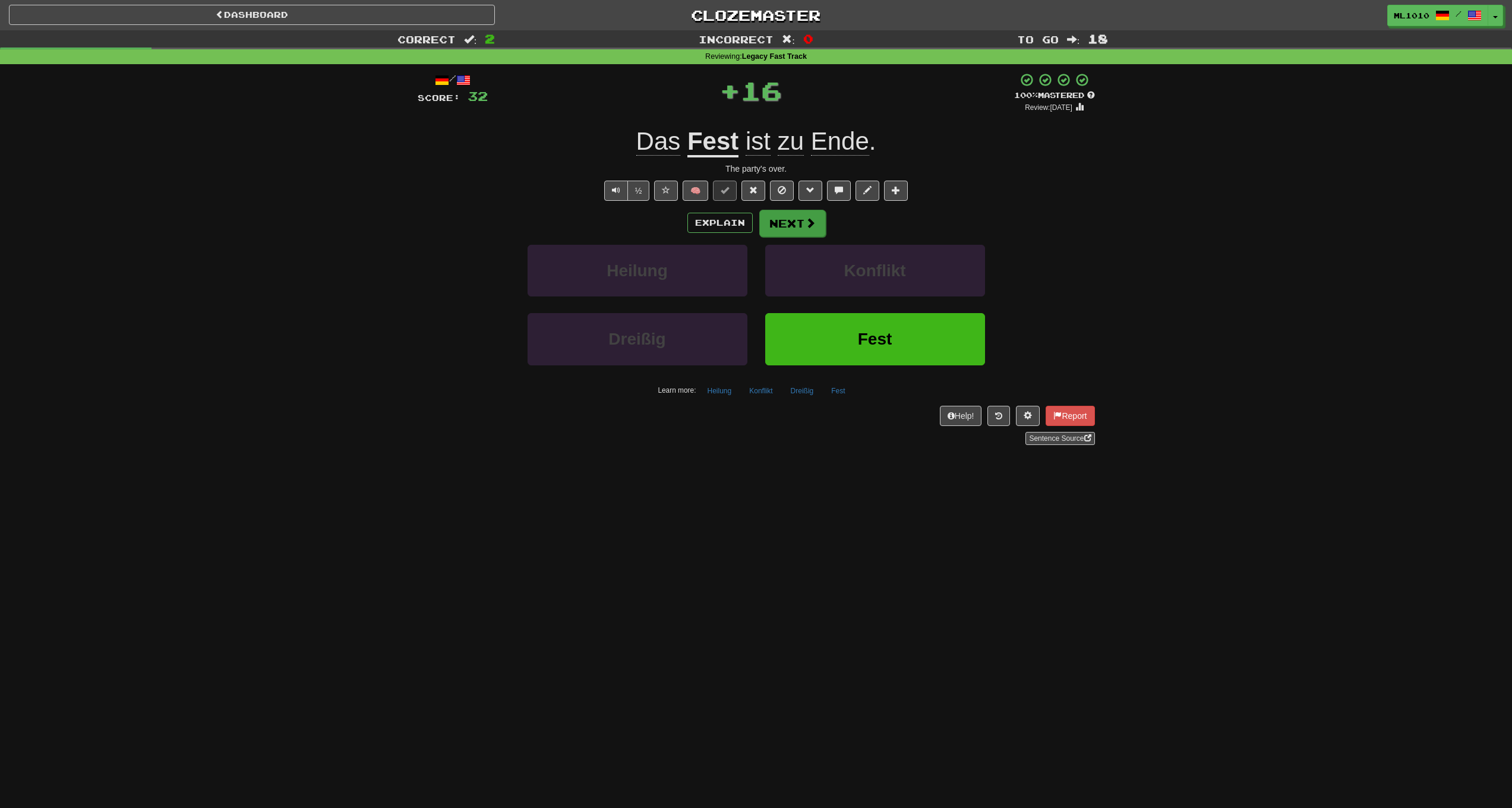
click at [782, 214] on button "Next" at bounding box center [793, 223] width 66 height 27
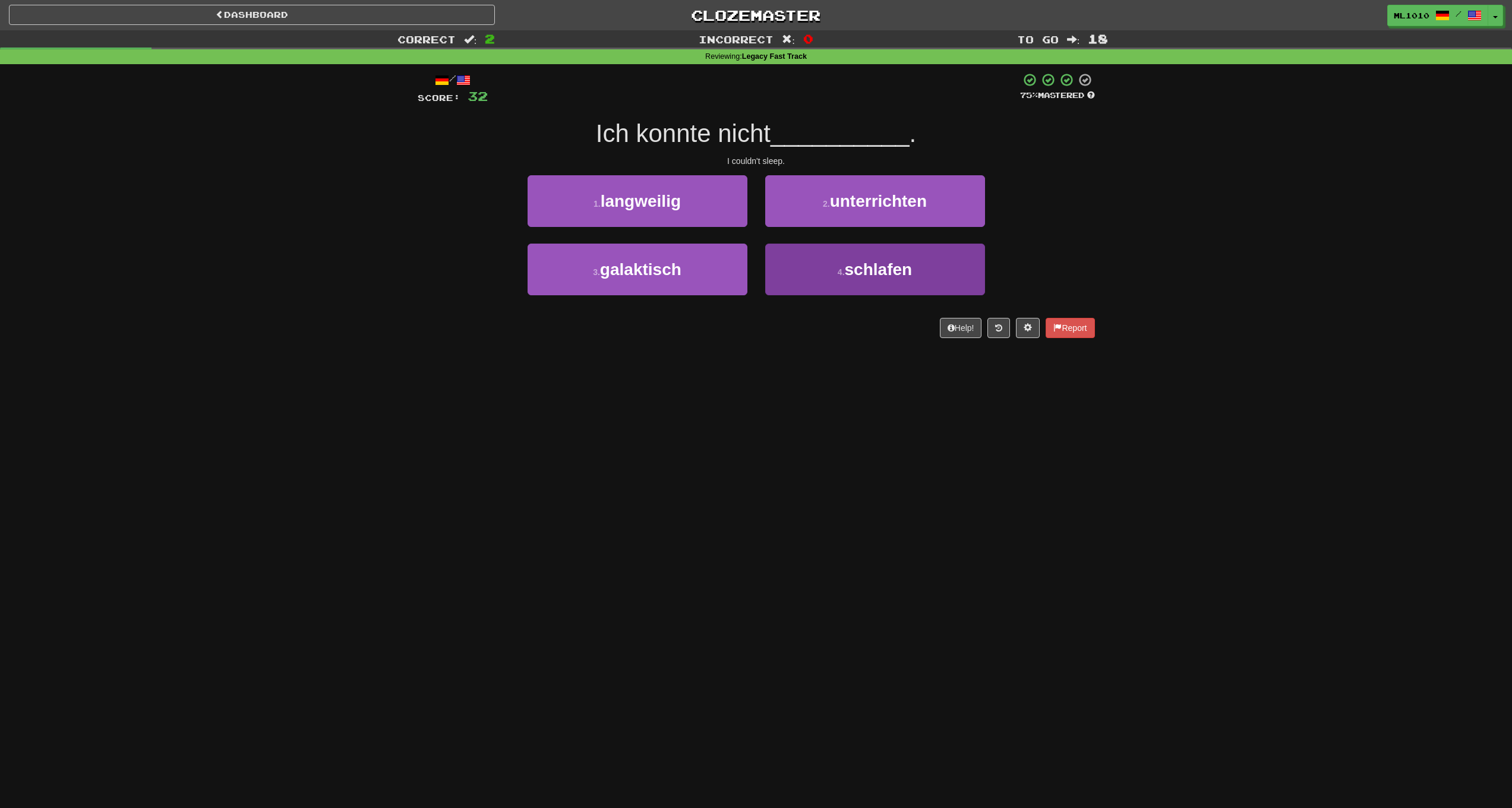
click at [835, 269] on button "4 . schlafen" at bounding box center [875, 269] width 220 height 52
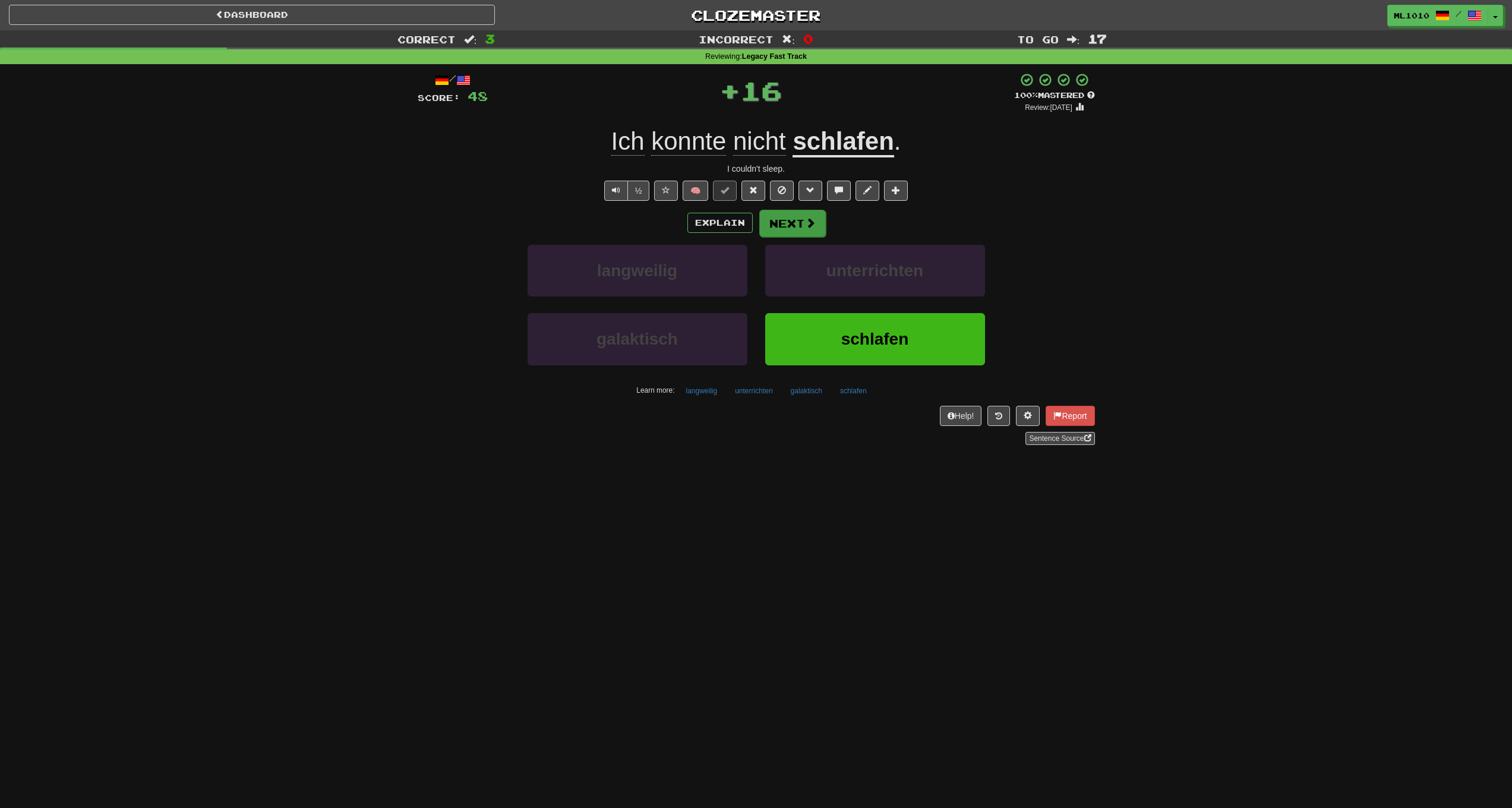
click at [814, 221] on span at bounding box center [810, 223] width 11 height 11
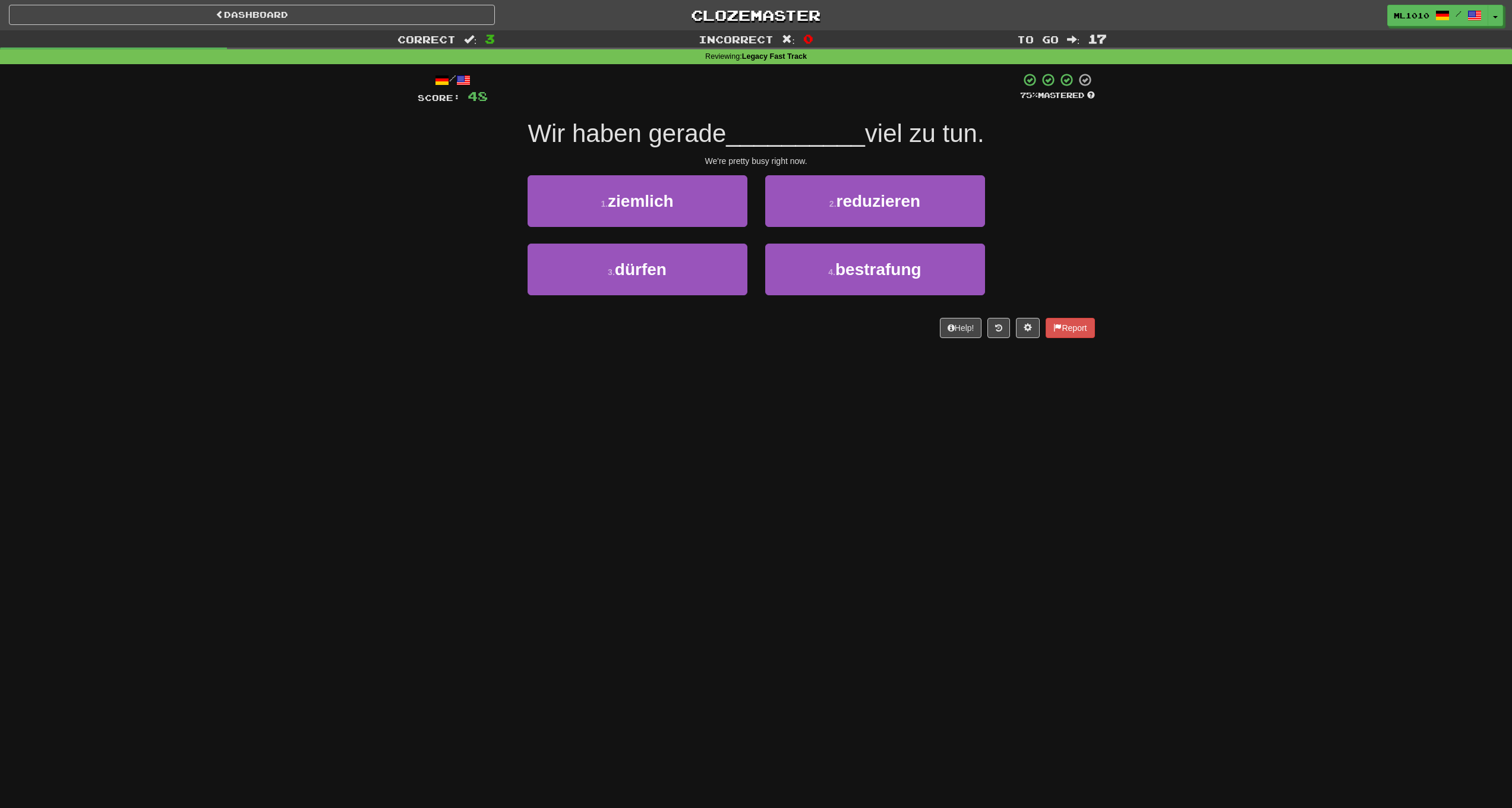
click at [707, 226] on div "1 . ziemlich" at bounding box center [638, 209] width 237 height 68
click at [707, 223] on button "1 . ziemlich" at bounding box center [638, 201] width 220 height 52
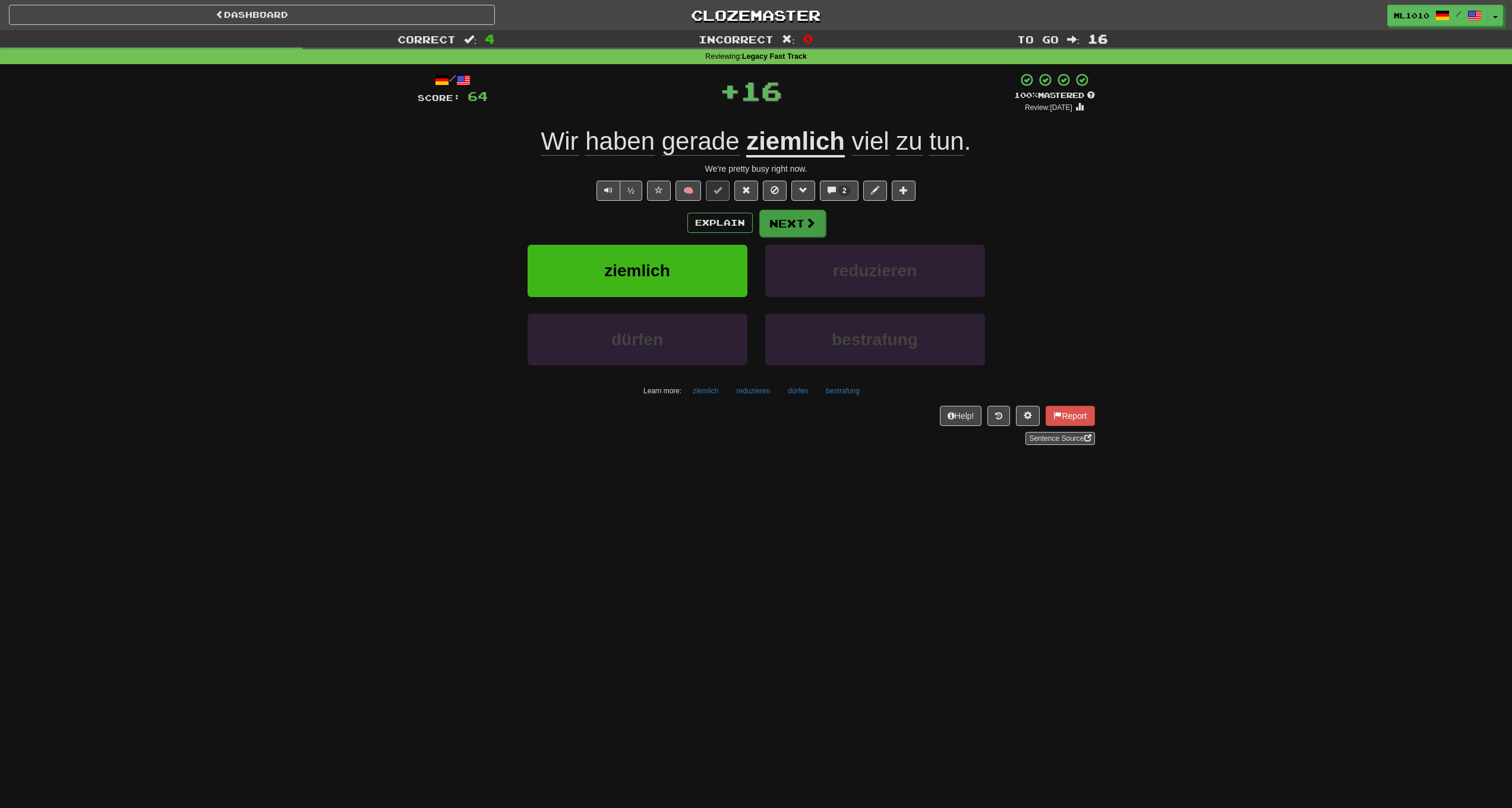
click at [804, 232] on button "Next" at bounding box center [793, 223] width 66 height 27
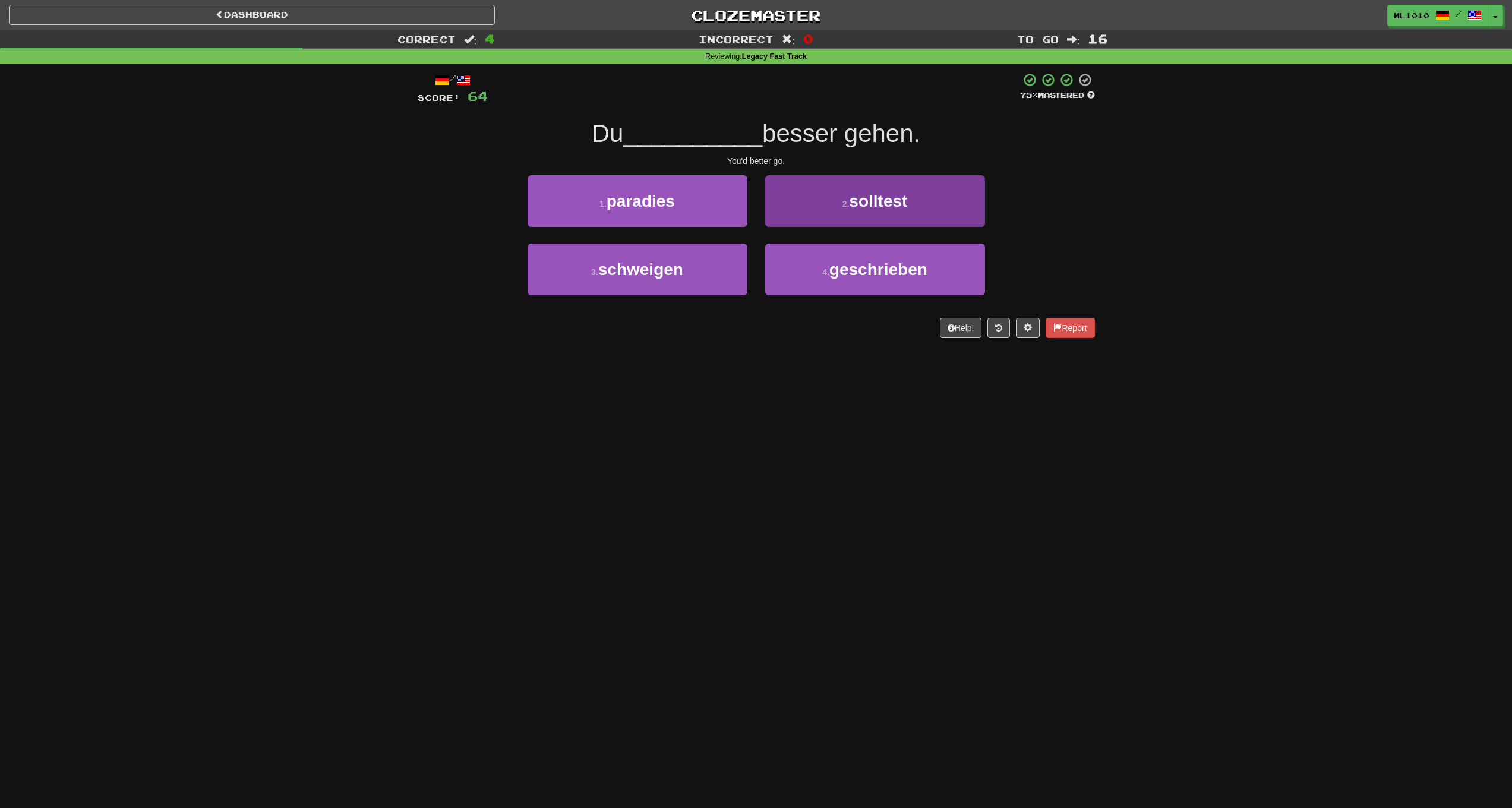
click at [889, 218] on button "2 . solltest" at bounding box center [875, 201] width 220 height 52
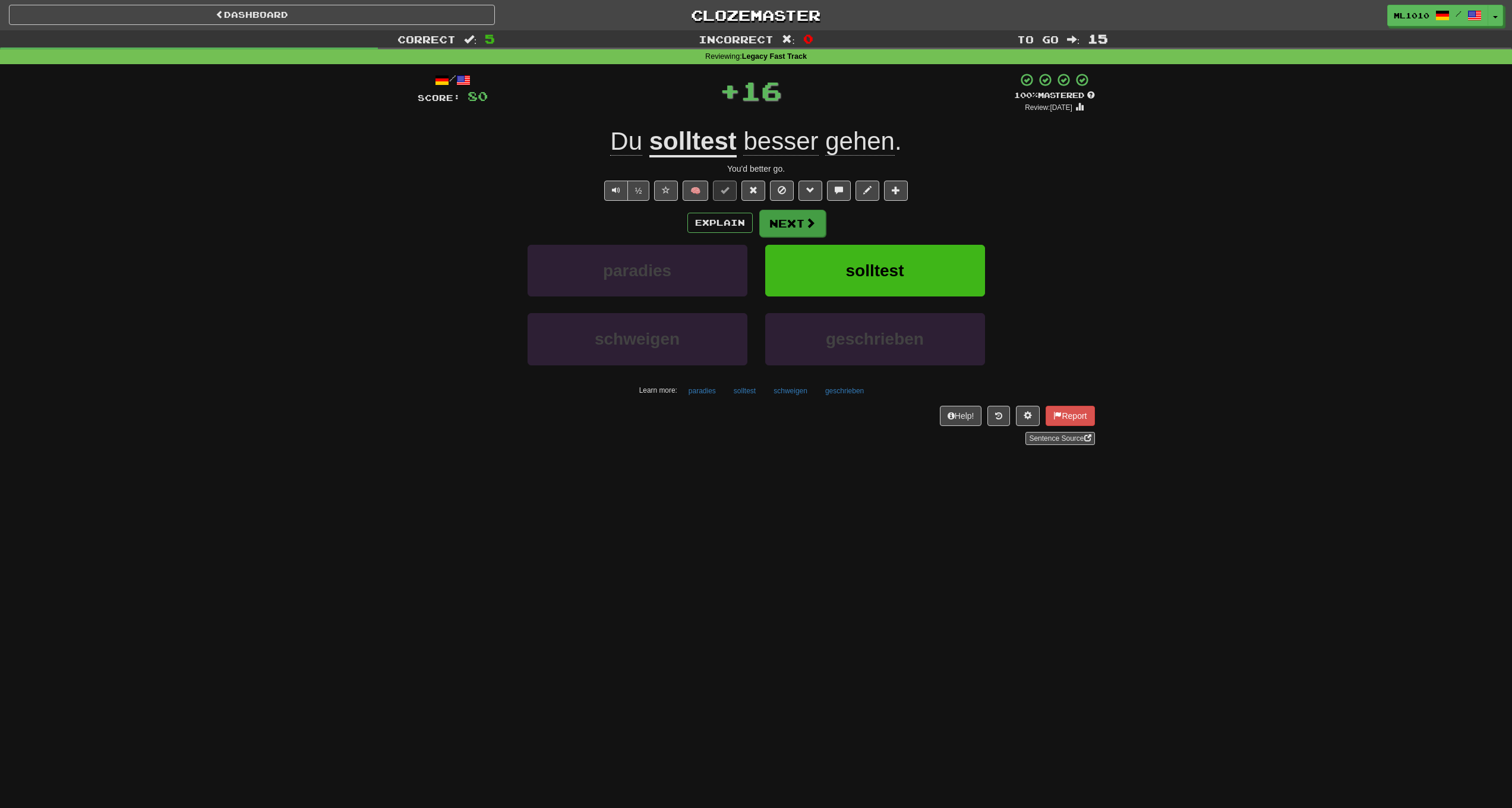
click at [779, 232] on button "Next" at bounding box center [793, 223] width 66 height 27
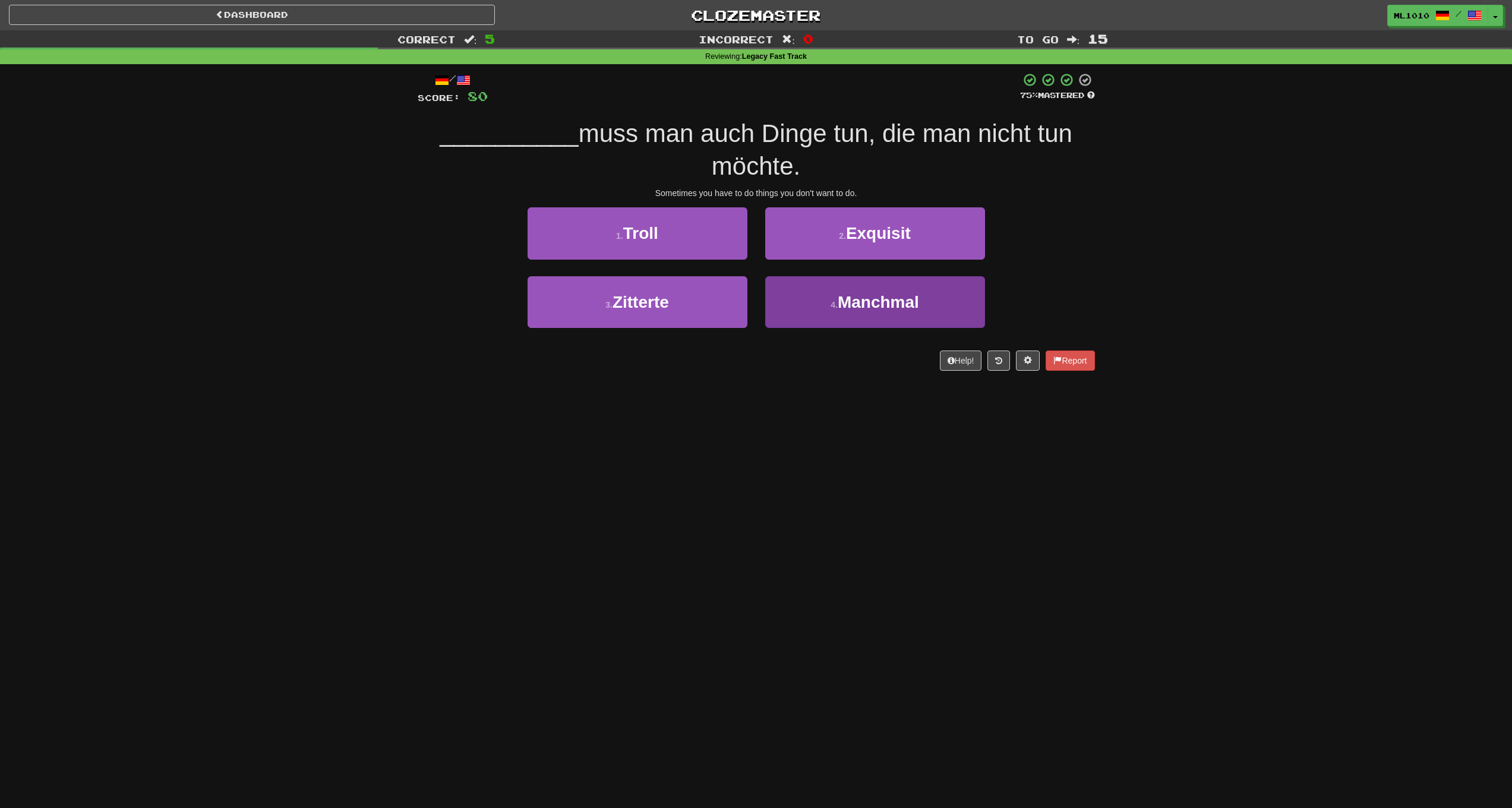
click at [839, 315] on button "4 . Manchmal" at bounding box center [875, 302] width 220 height 52
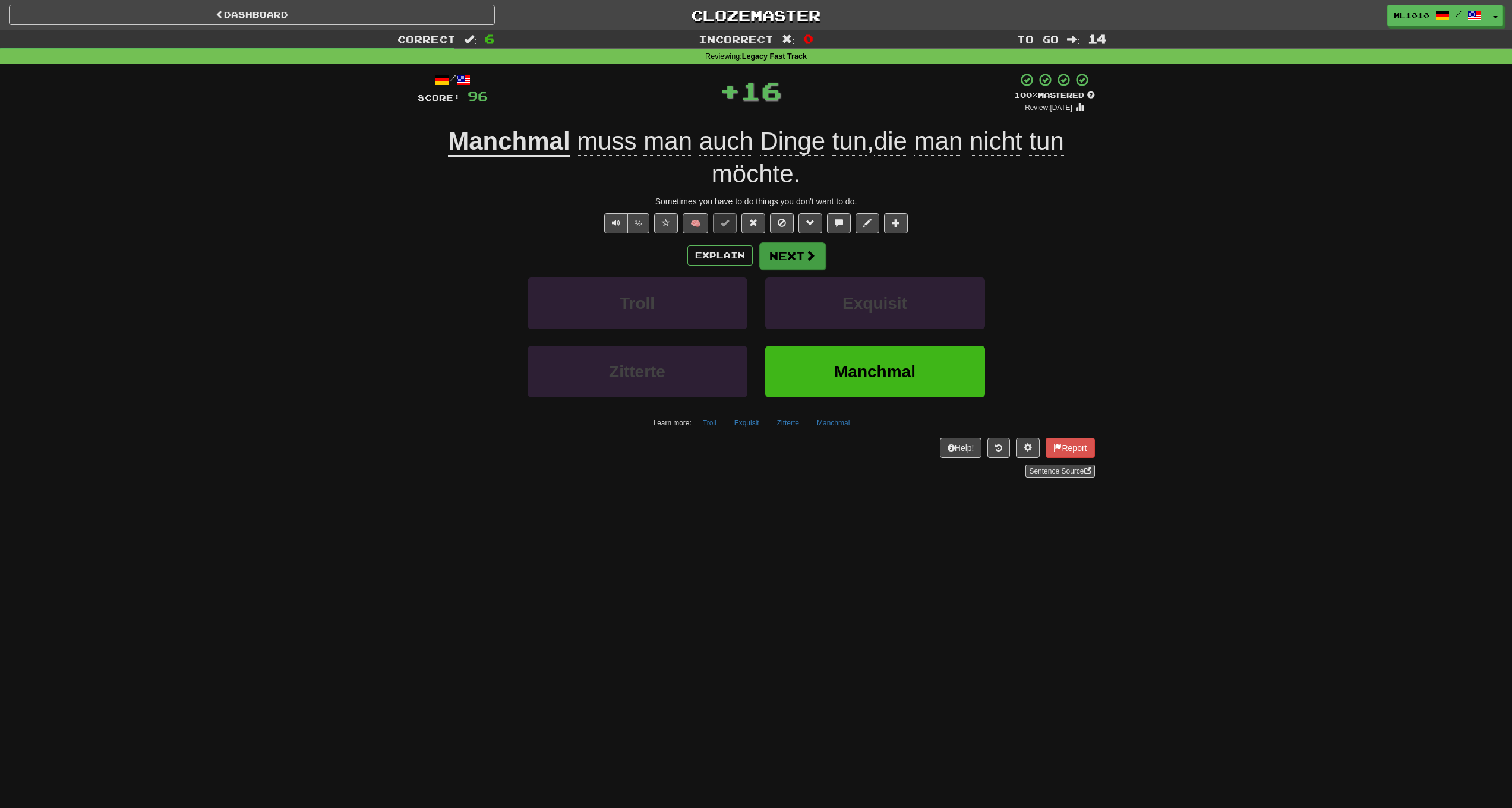
click at [778, 258] on button "Next" at bounding box center [793, 256] width 66 height 27
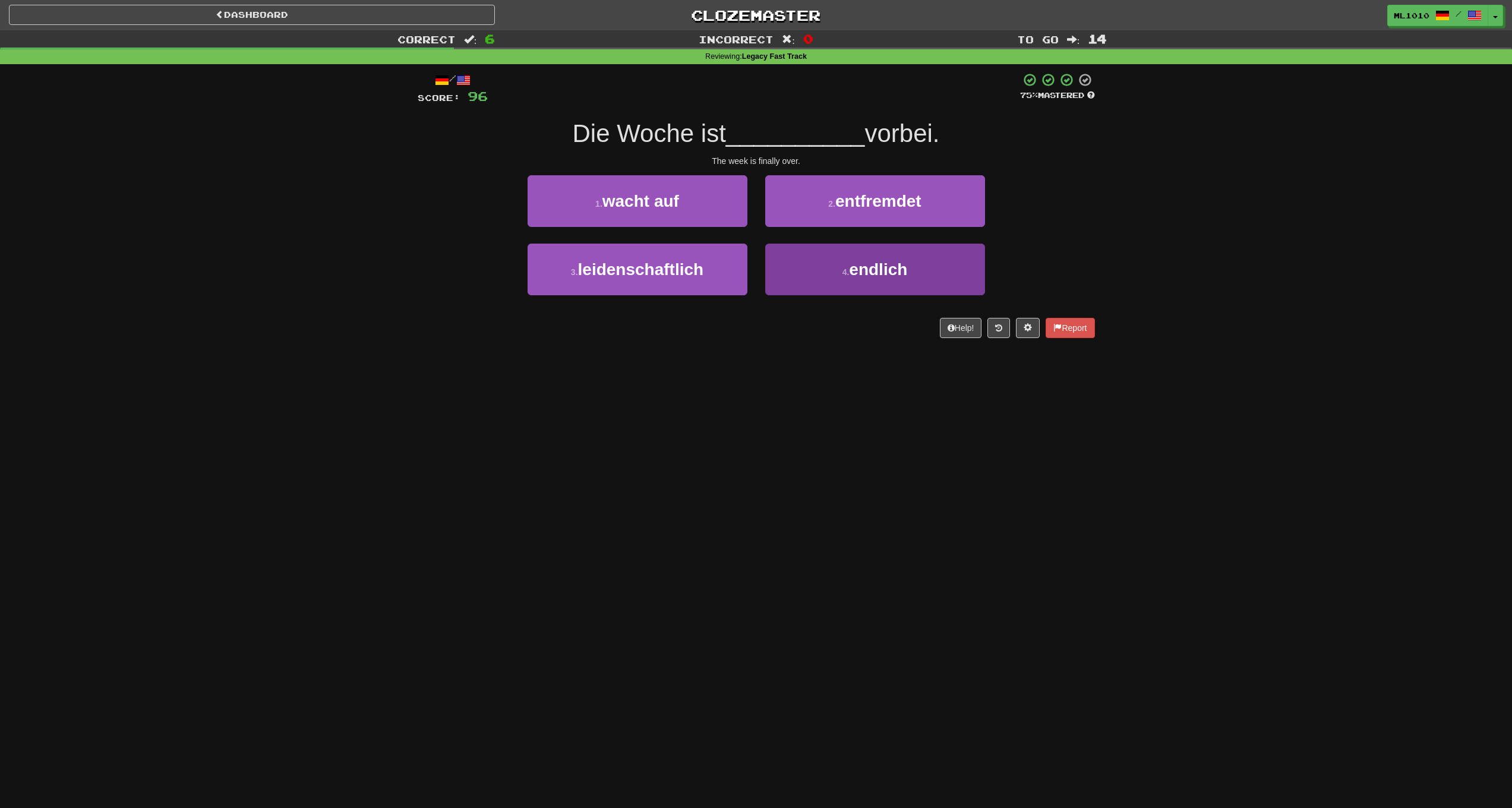
click at [825, 280] on button "4 . endlich" at bounding box center [875, 269] width 220 height 52
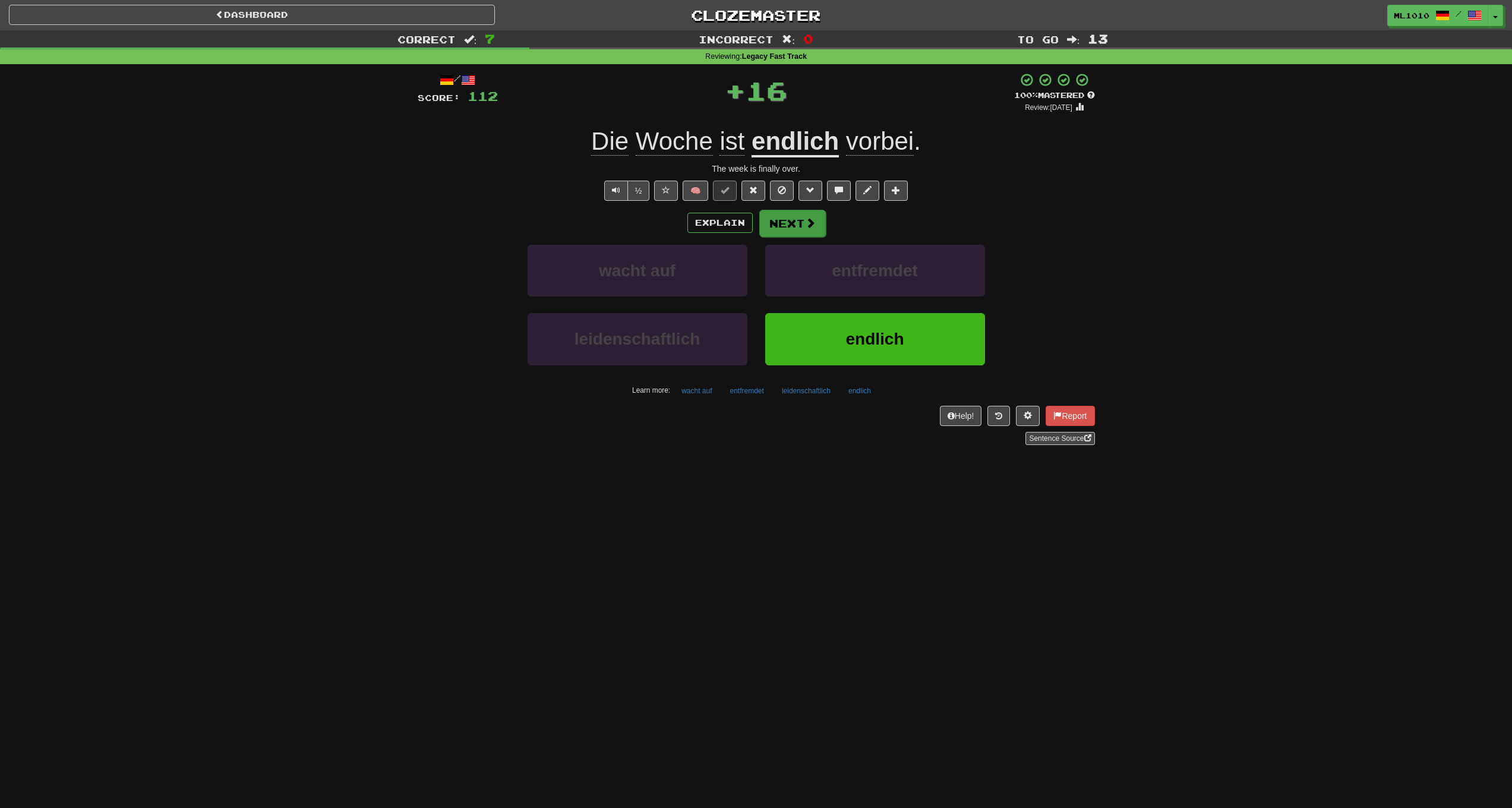
click at [801, 220] on button "Next" at bounding box center [793, 223] width 66 height 27
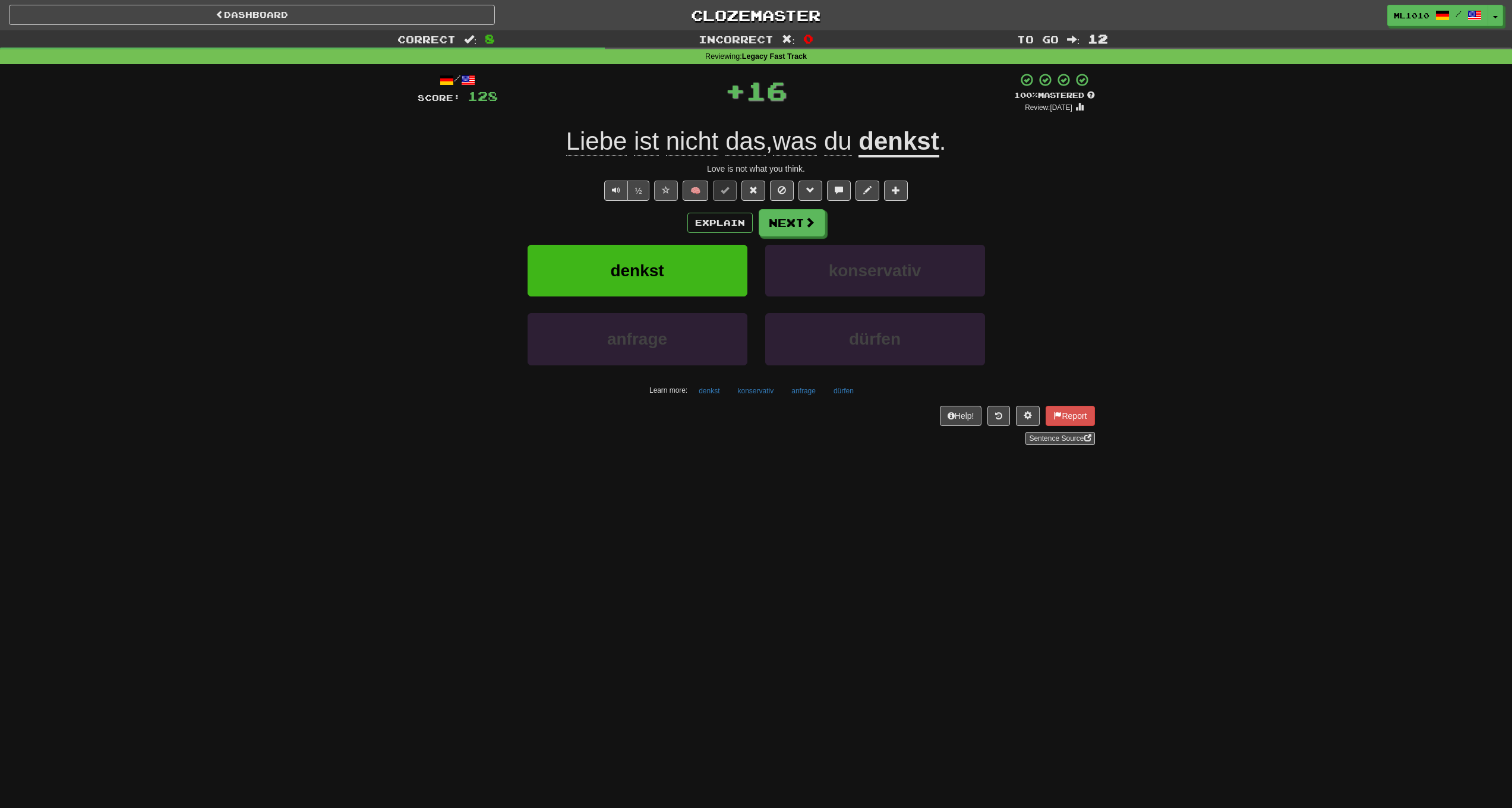
click at [659, 187] on button at bounding box center [666, 191] width 24 height 20
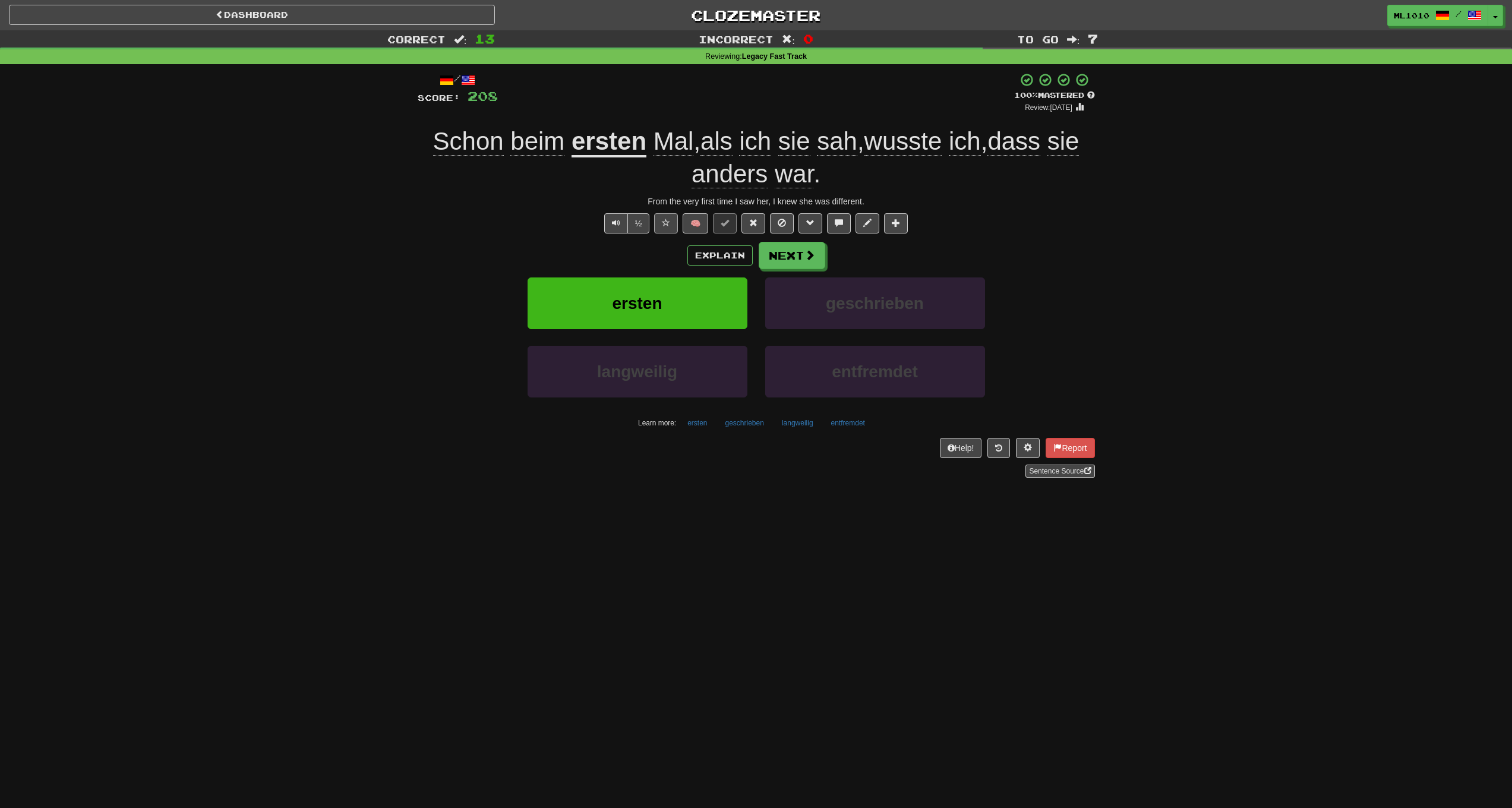
click at [665, 222] on span at bounding box center [666, 223] width 8 height 8
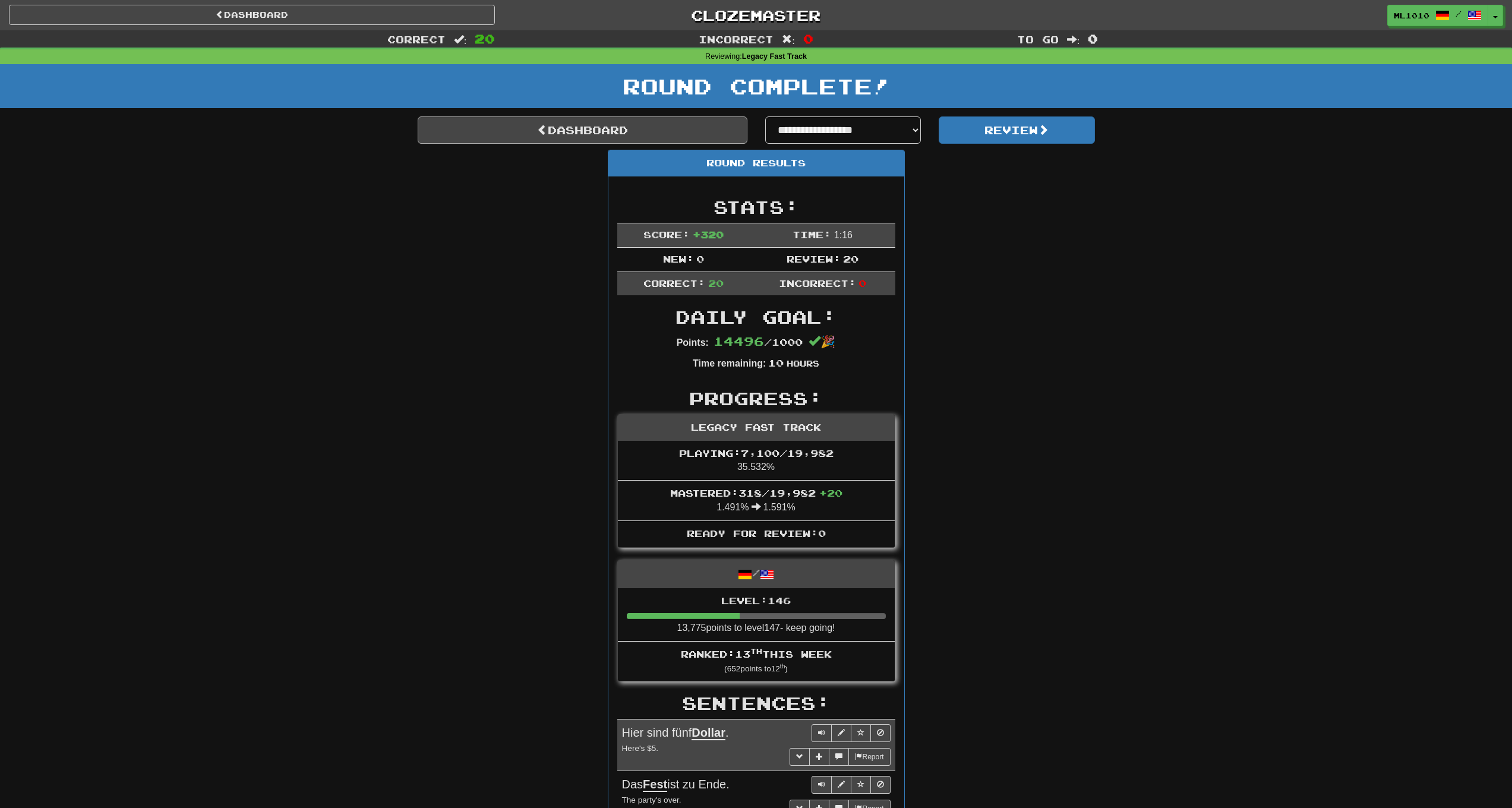
click at [477, 124] on link "Dashboard" at bounding box center [582, 130] width 330 height 27
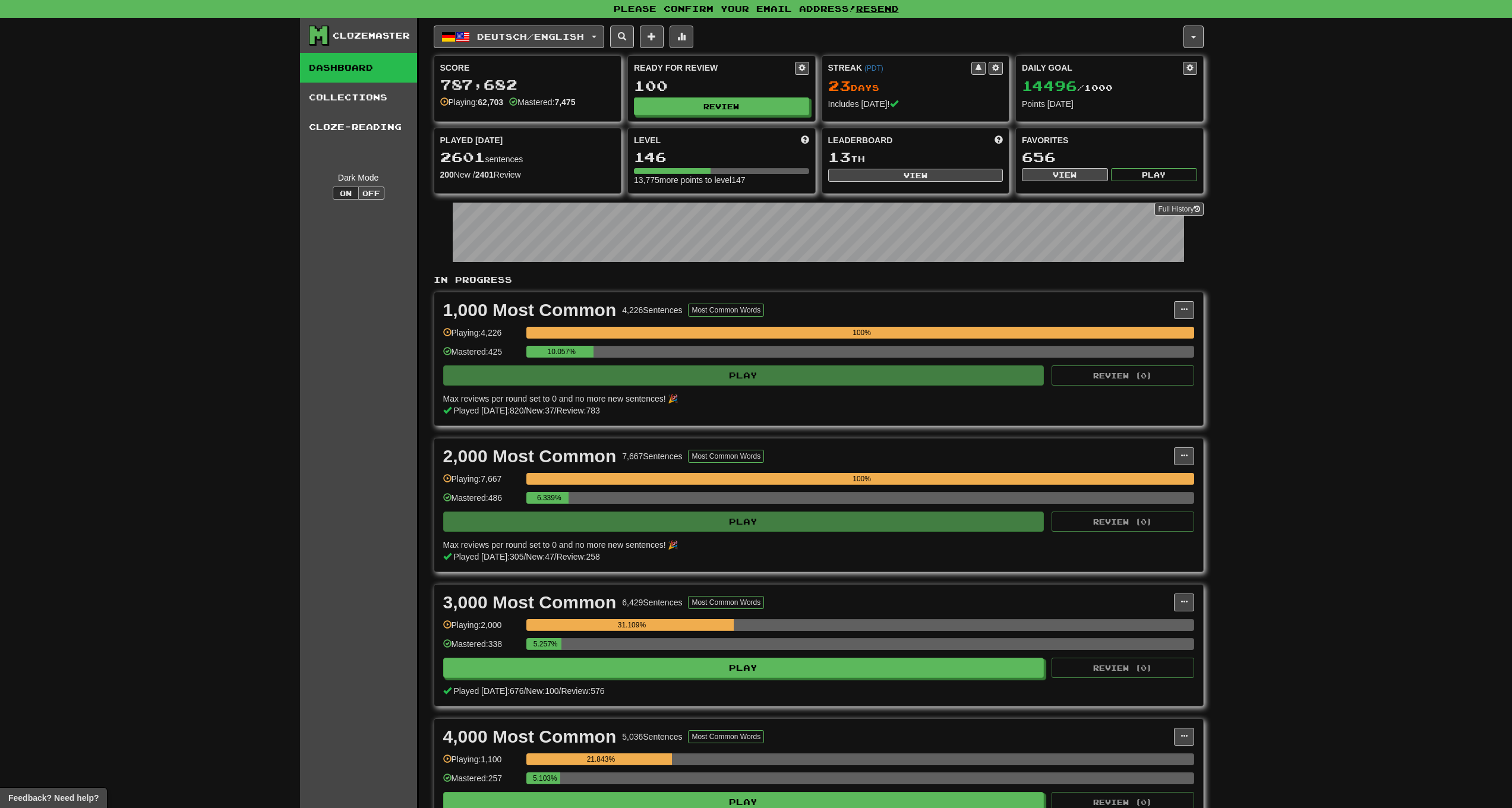
click at [685, 36] on span at bounding box center [681, 36] width 8 height 8
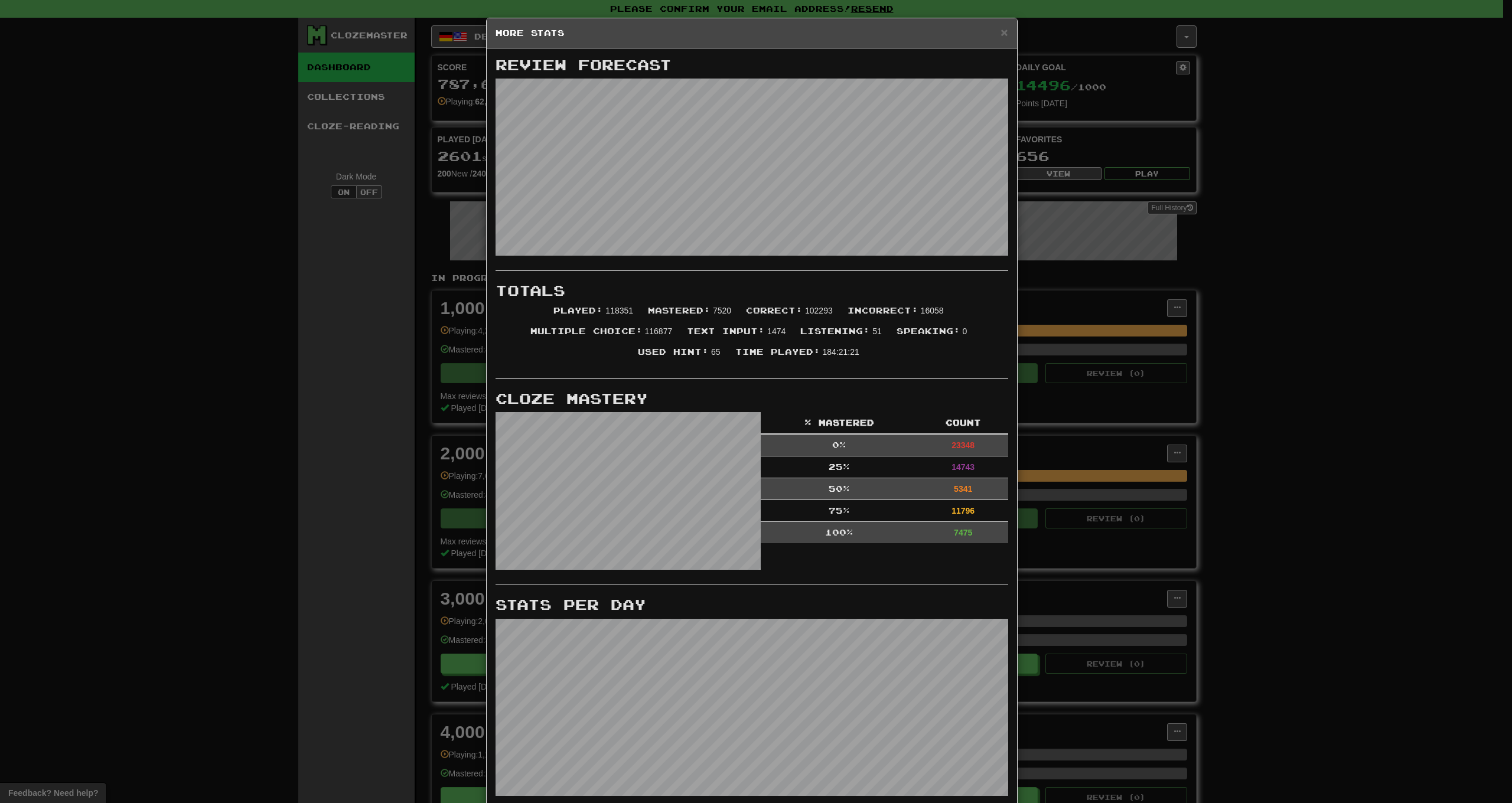
click at [1004, 33] on div "× More Stats" at bounding box center [752, 33] width 530 height 30
click at [1003, 33] on span "×" at bounding box center [1004, 32] width 7 height 13
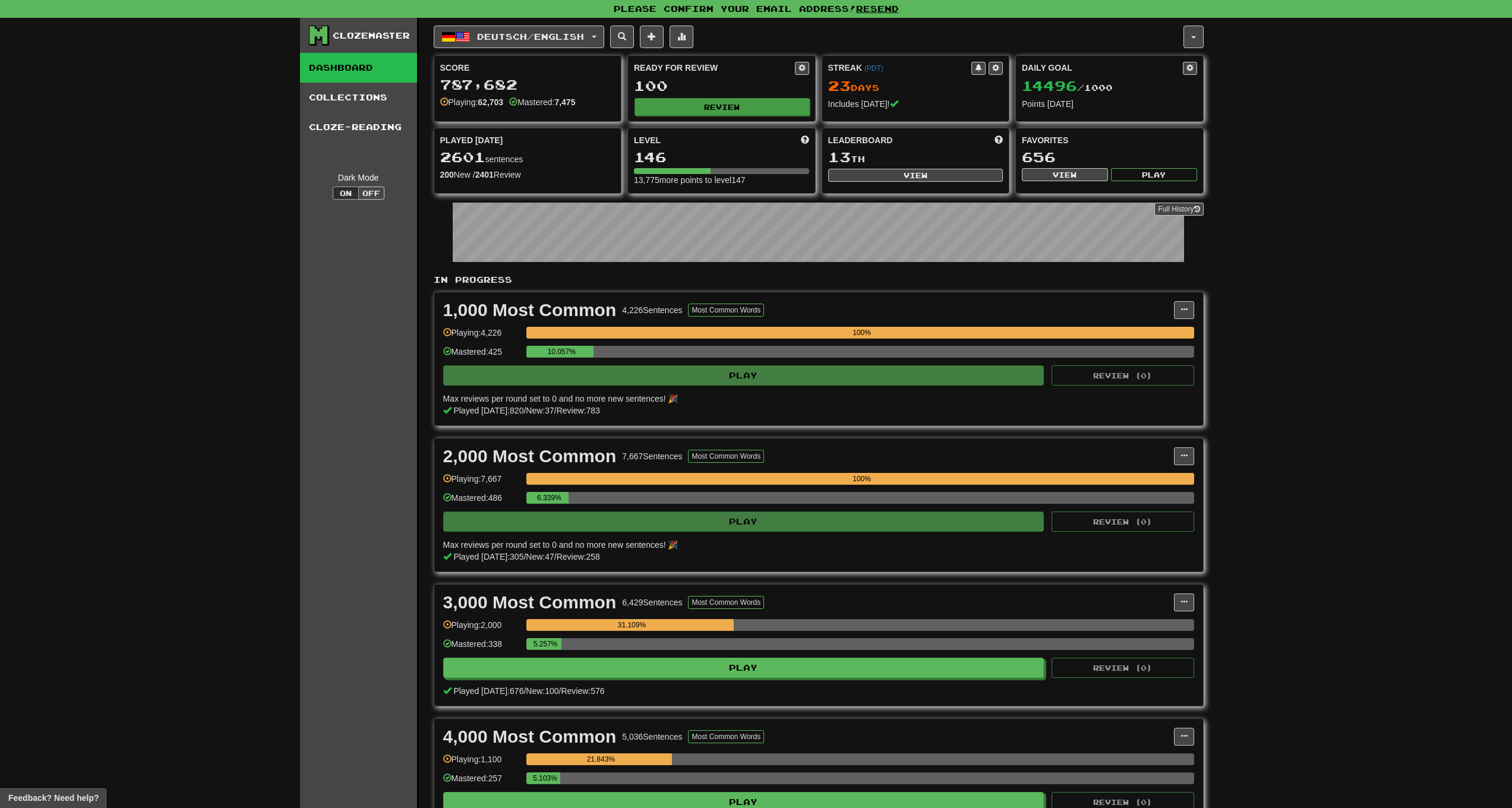
click at [710, 111] on button "Review" at bounding box center [722, 107] width 176 height 18
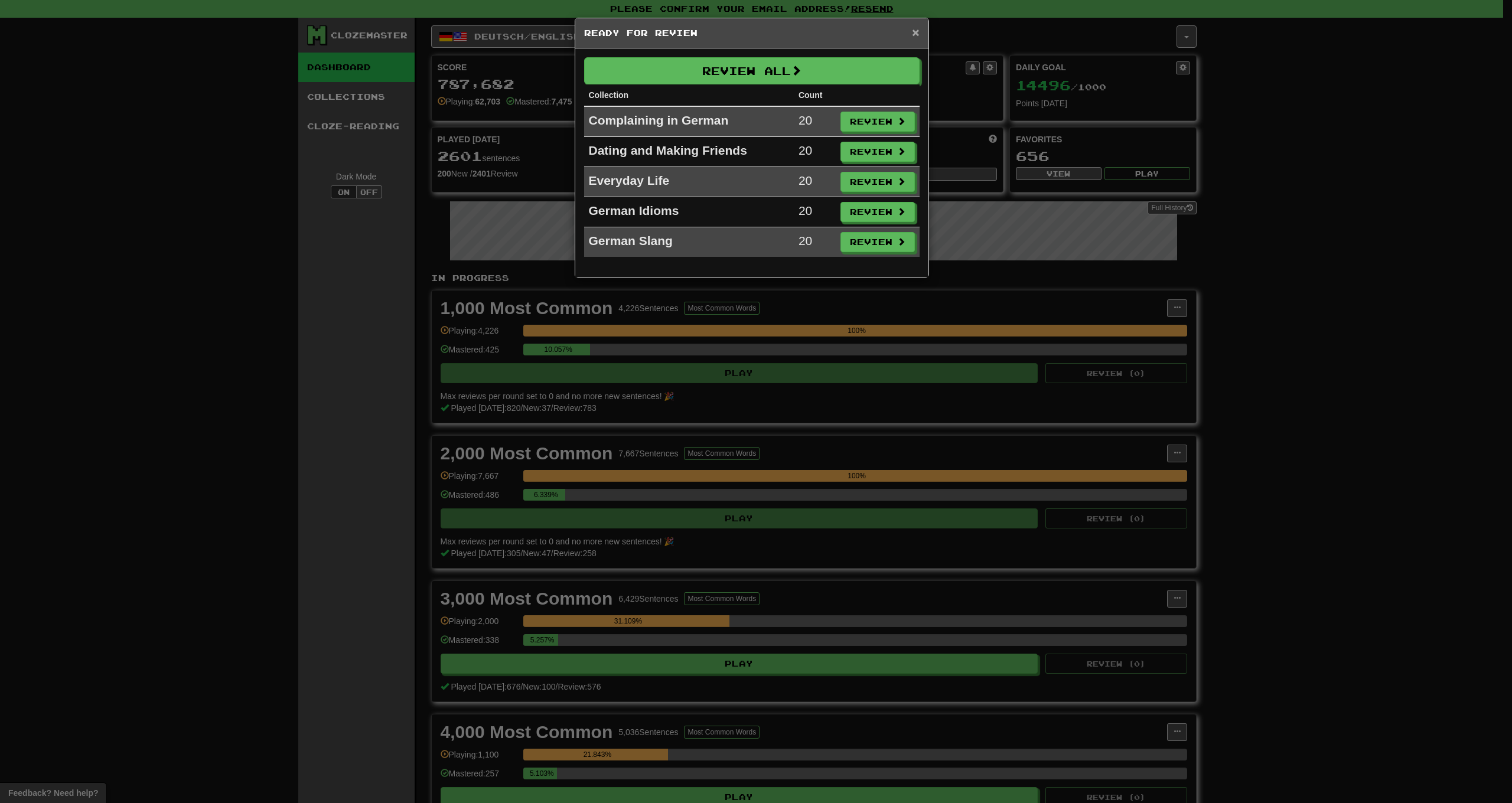
click at [914, 39] on span "×" at bounding box center [915, 32] width 7 height 13
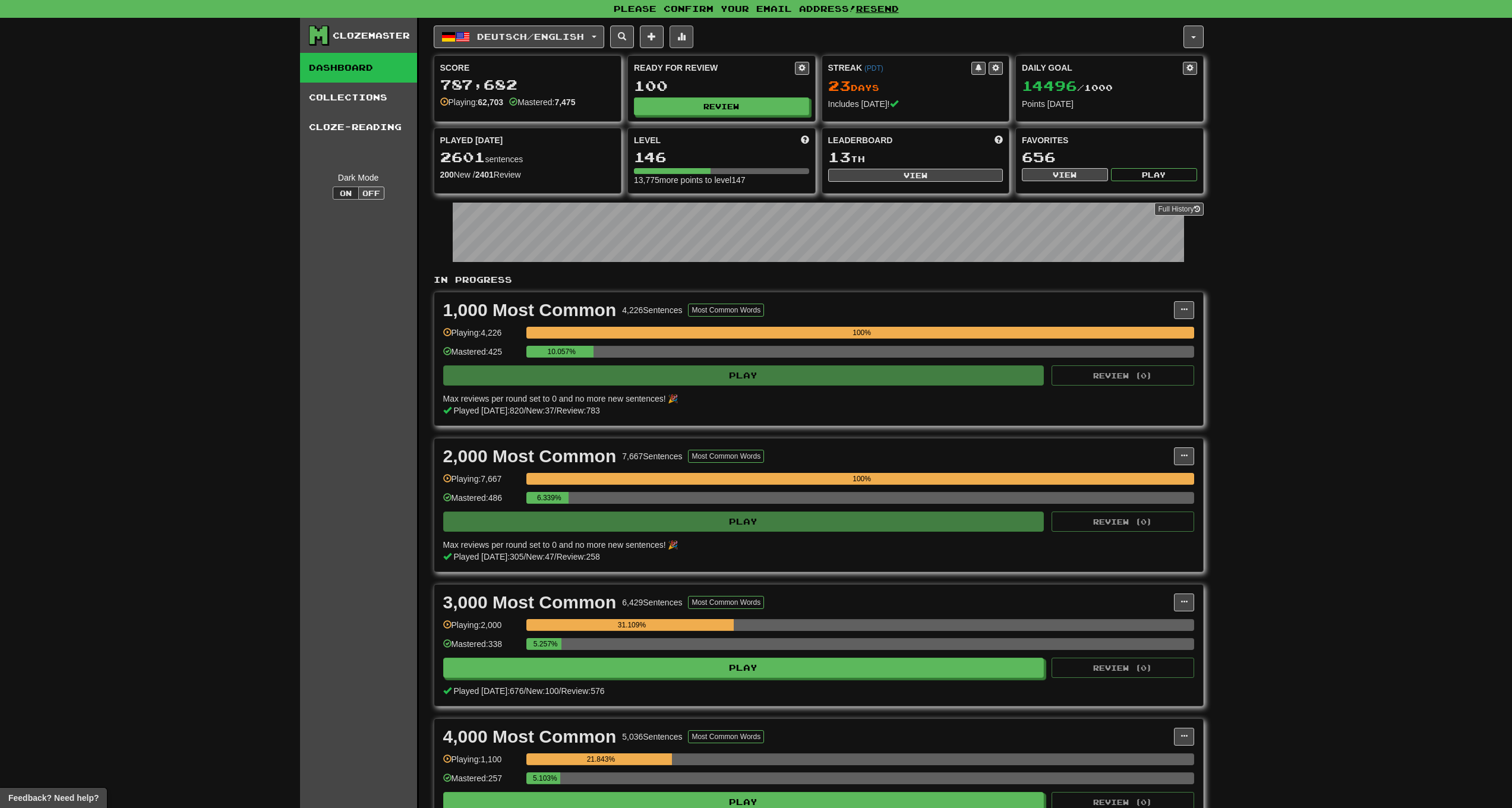
click at [693, 36] on button at bounding box center [681, 36] width 24 height 22
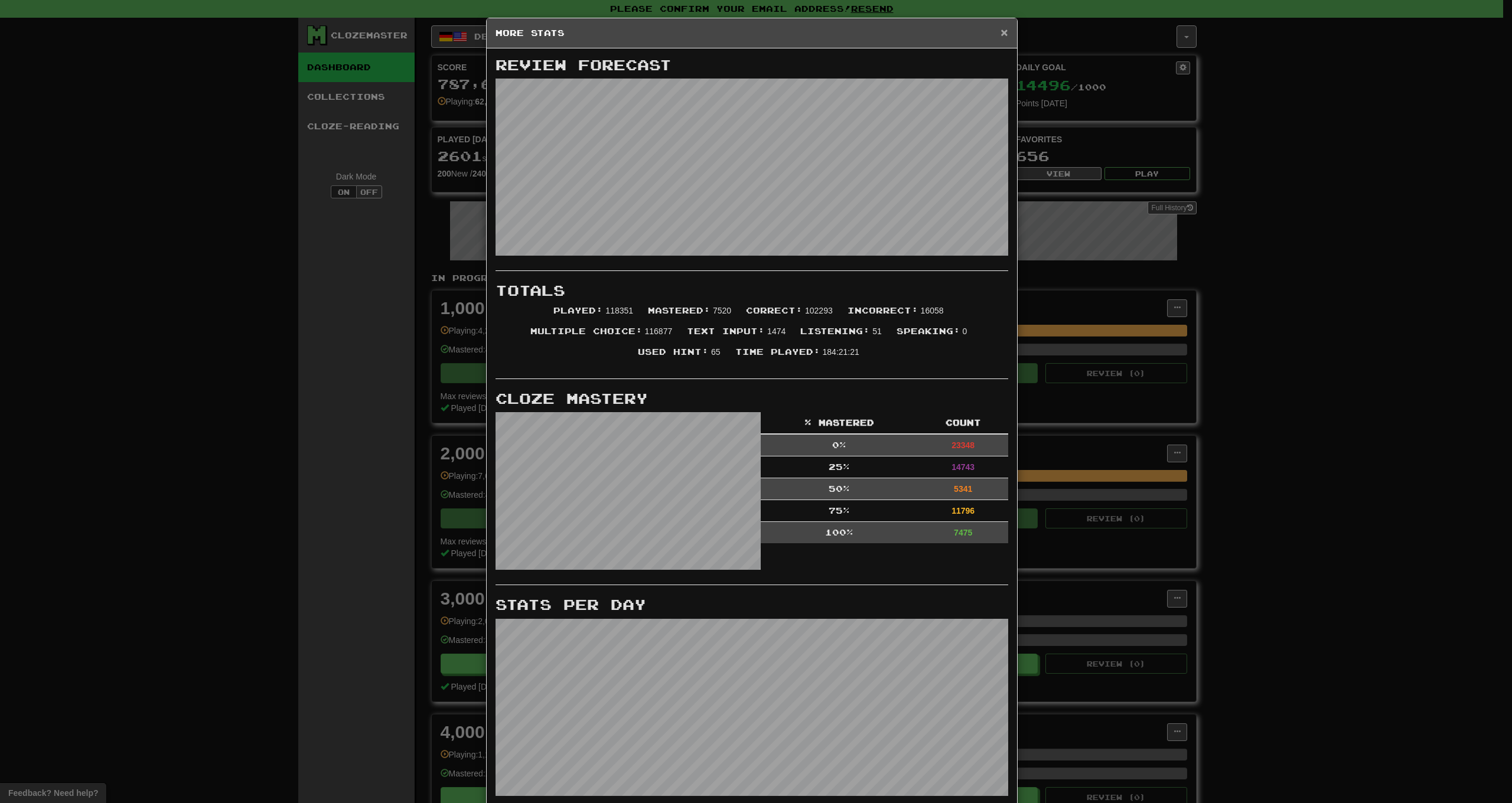
click at [1001, 33] on span "×" at bounding box center [1004, 32] width 7 height 13
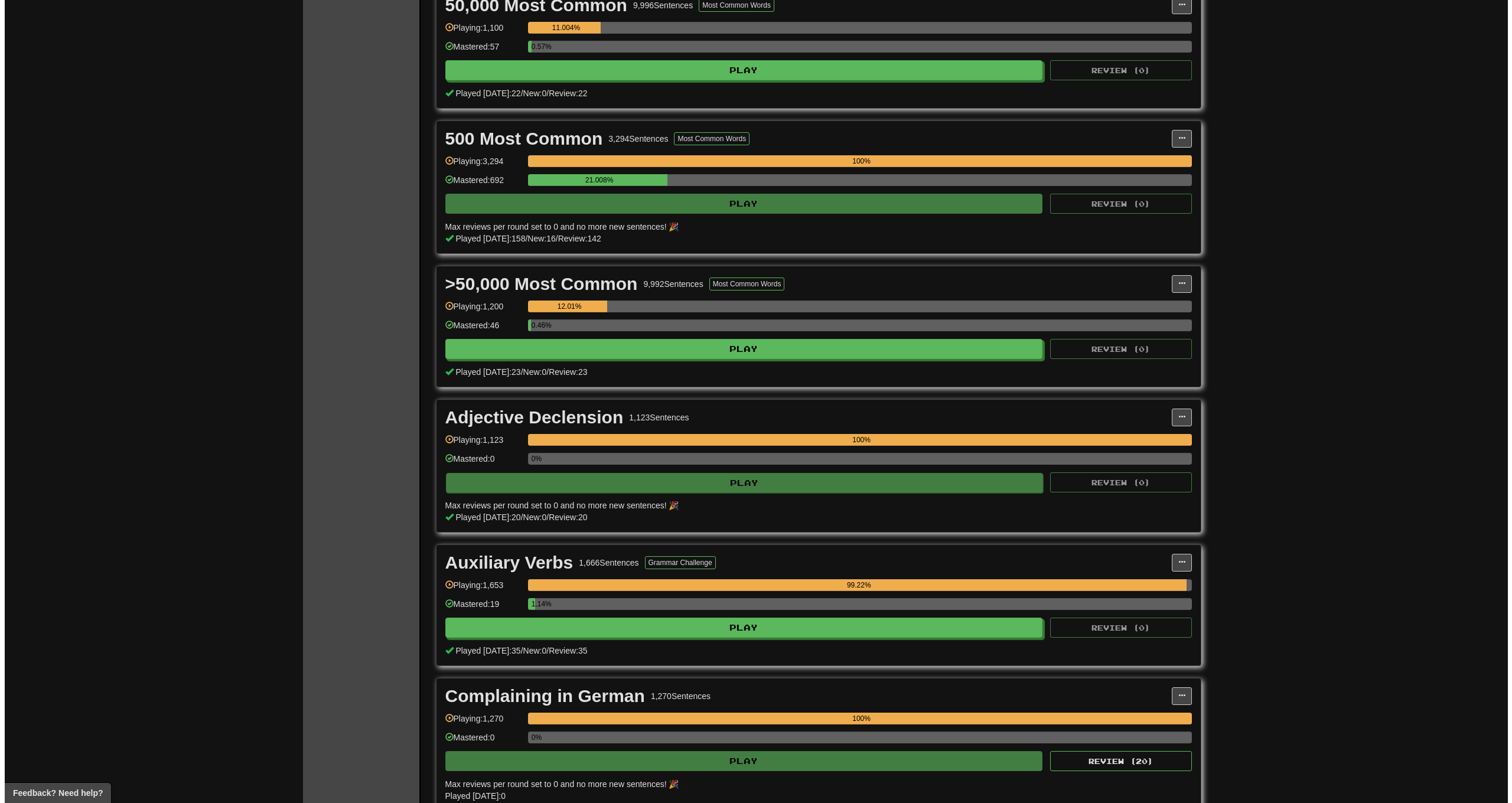
scroll to position [1437, 0]
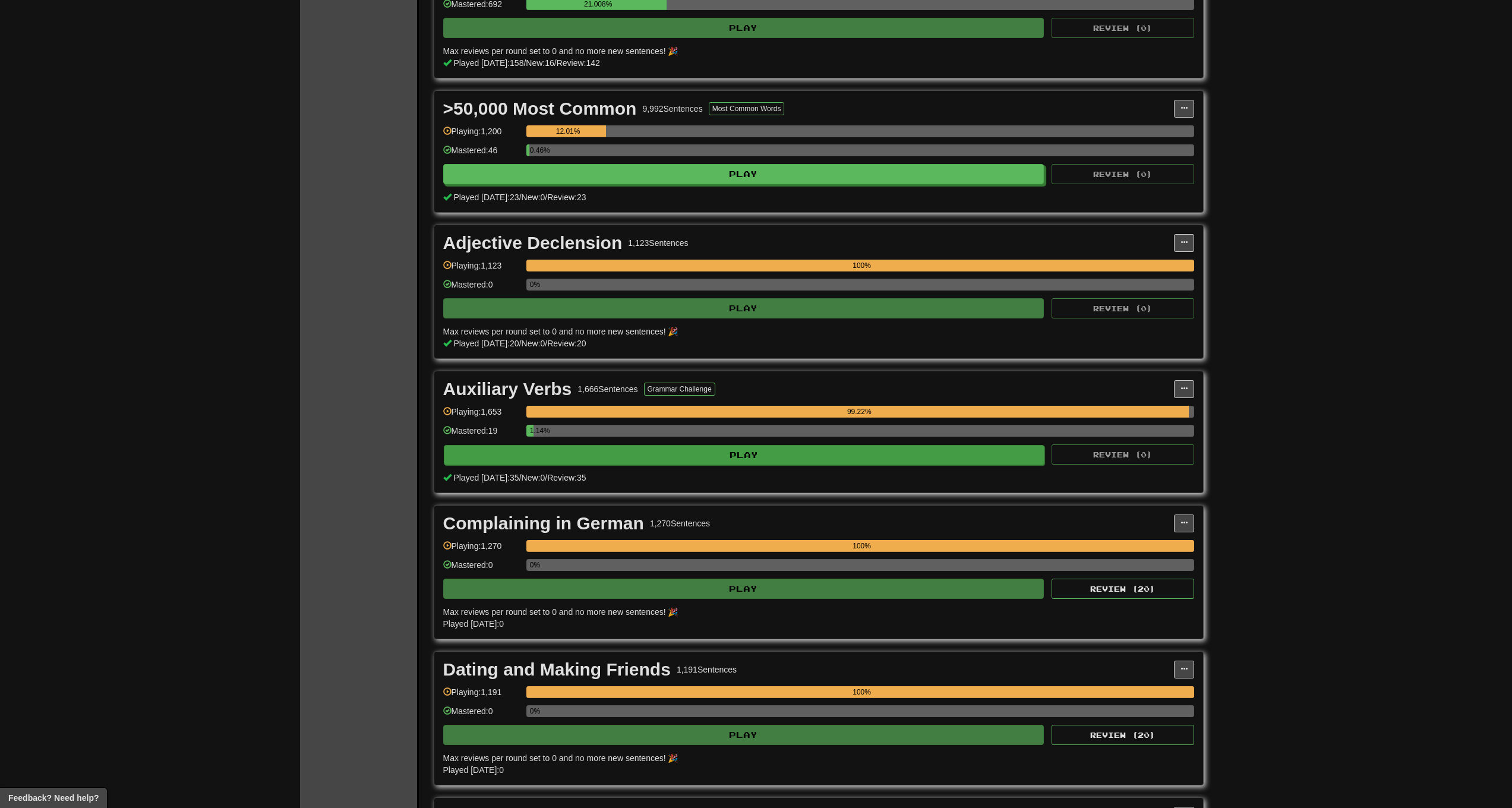
click at [664, 455] on button "Play" at bounding box center [744, 455] width 601 height 20
select select "***"
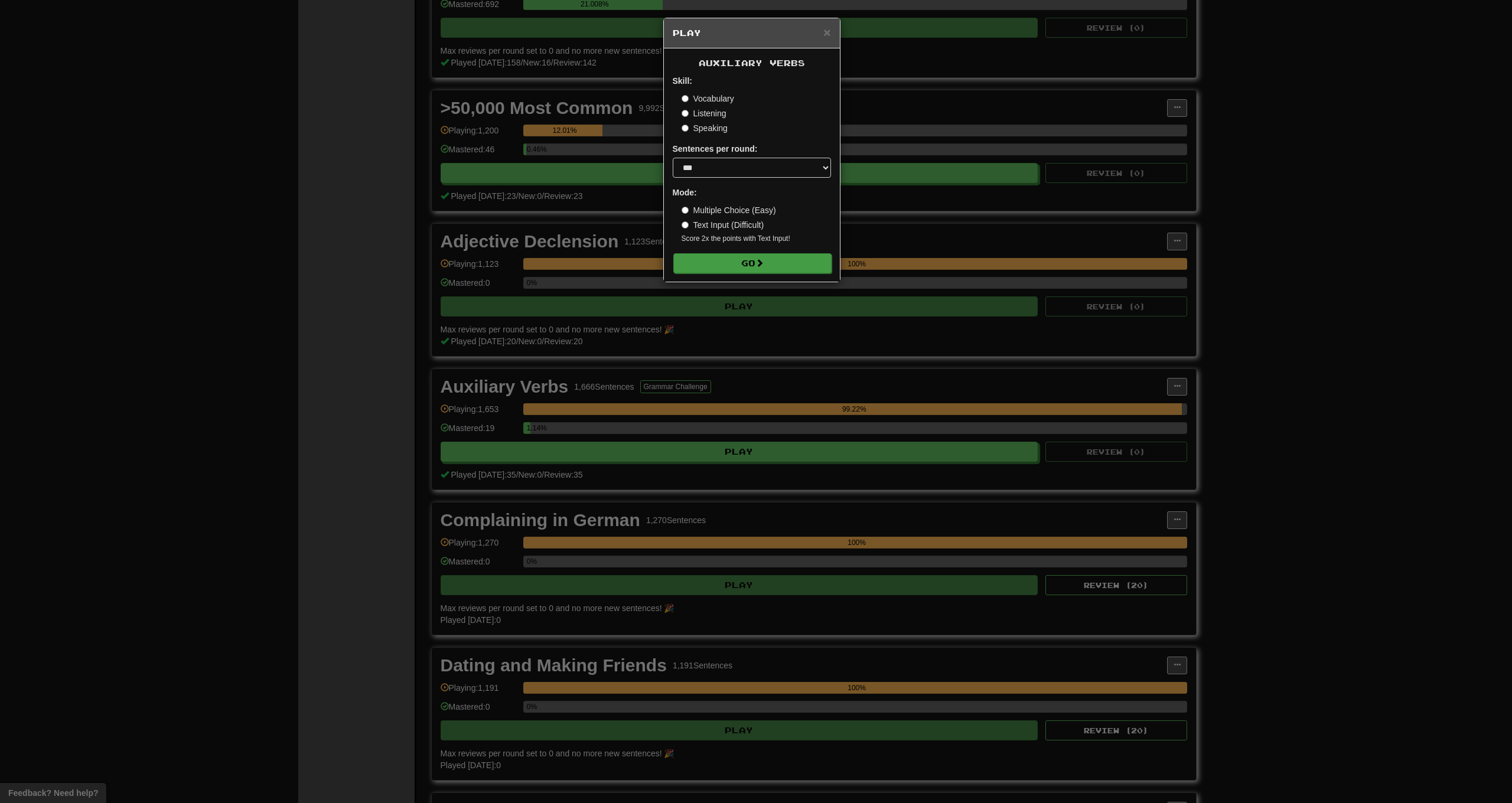
click at [746, 266] on button "Go" at bounding box center [753, 263] width 159 height 20
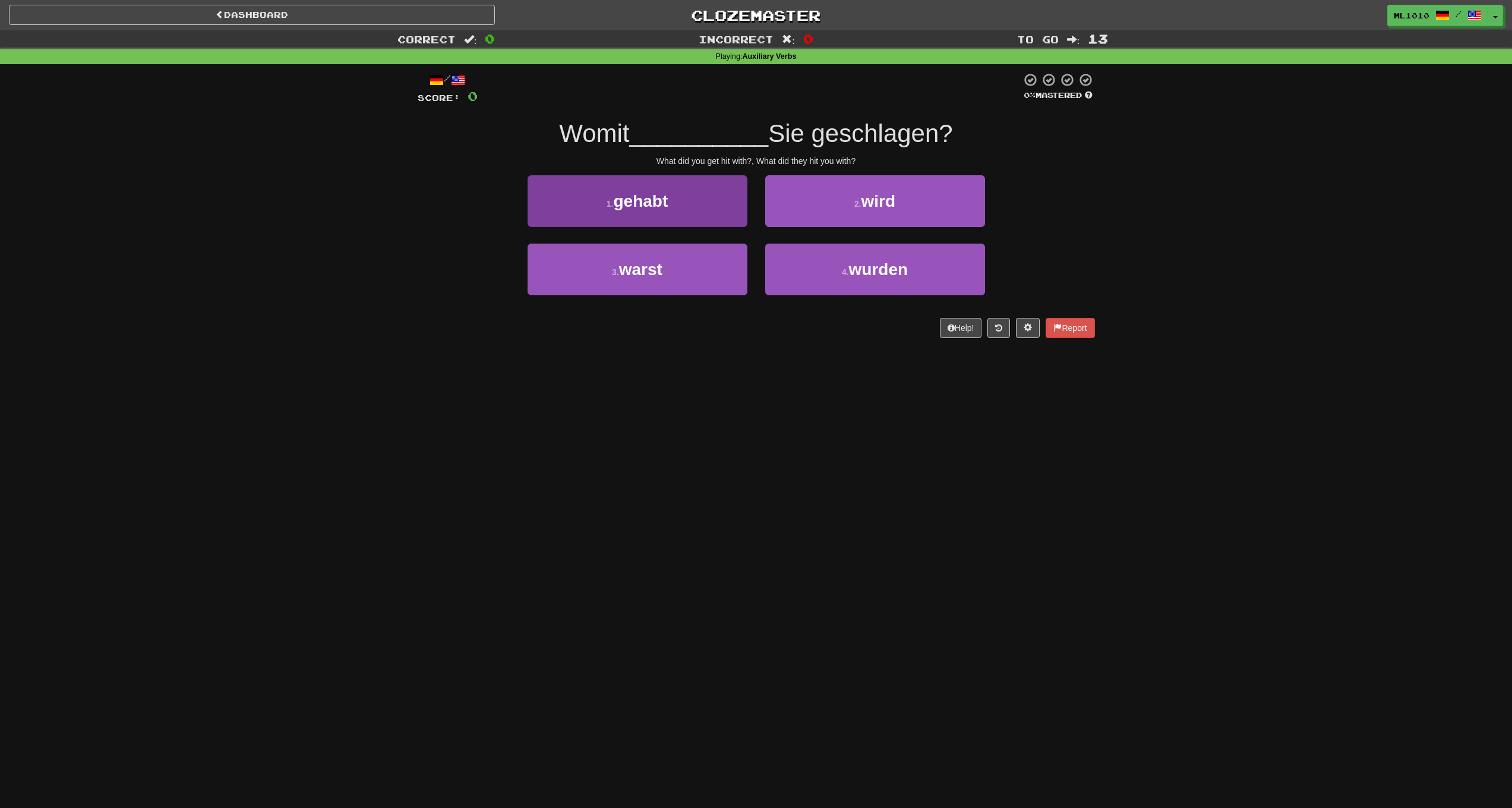
click at [700, 208] on button "1 . gehabt" at bounding box center [638, 201] width 220 height 52
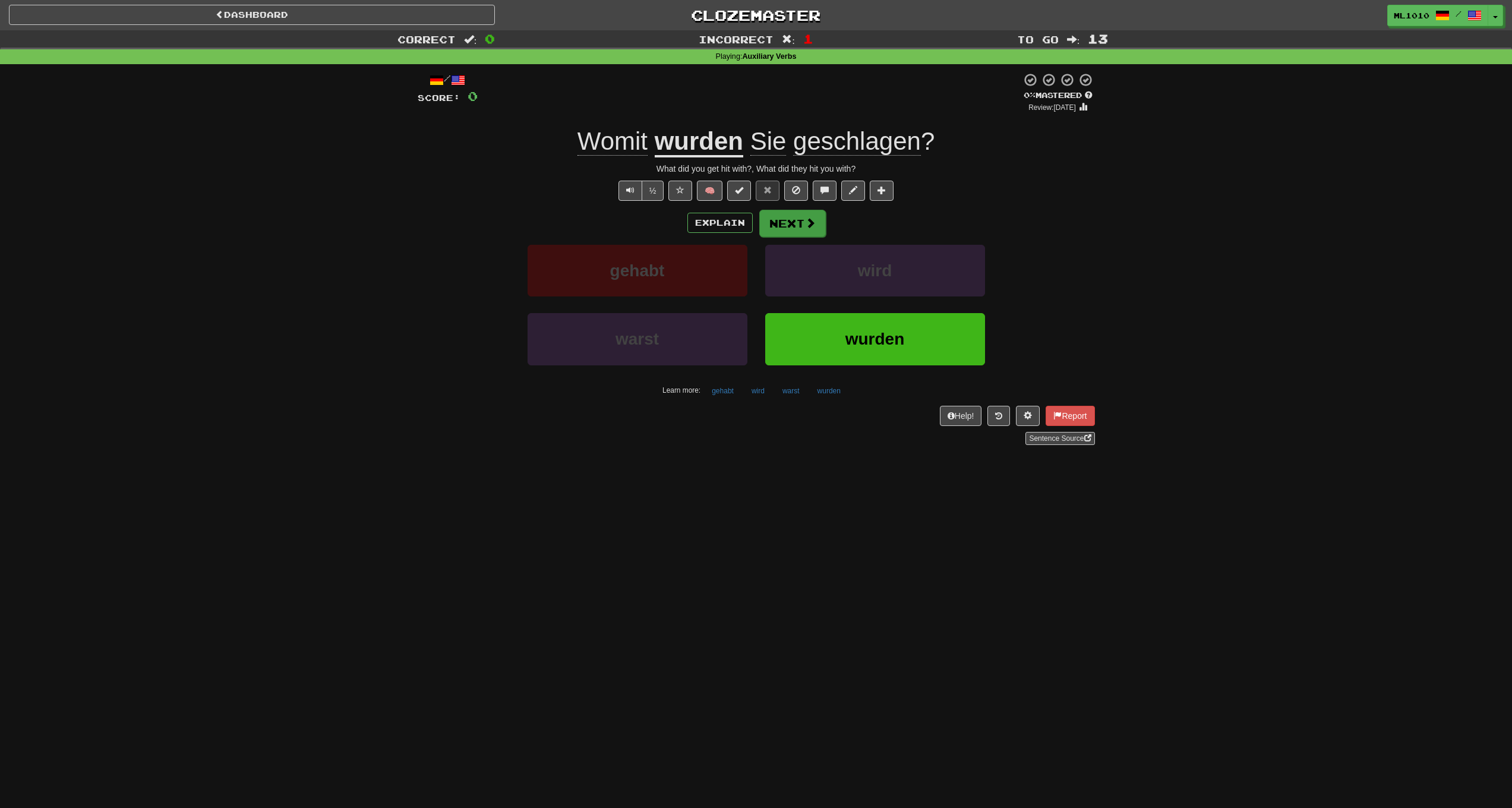
click at [788, 225] on button "Next" at bounding box center [793, 223] width 66 height 27
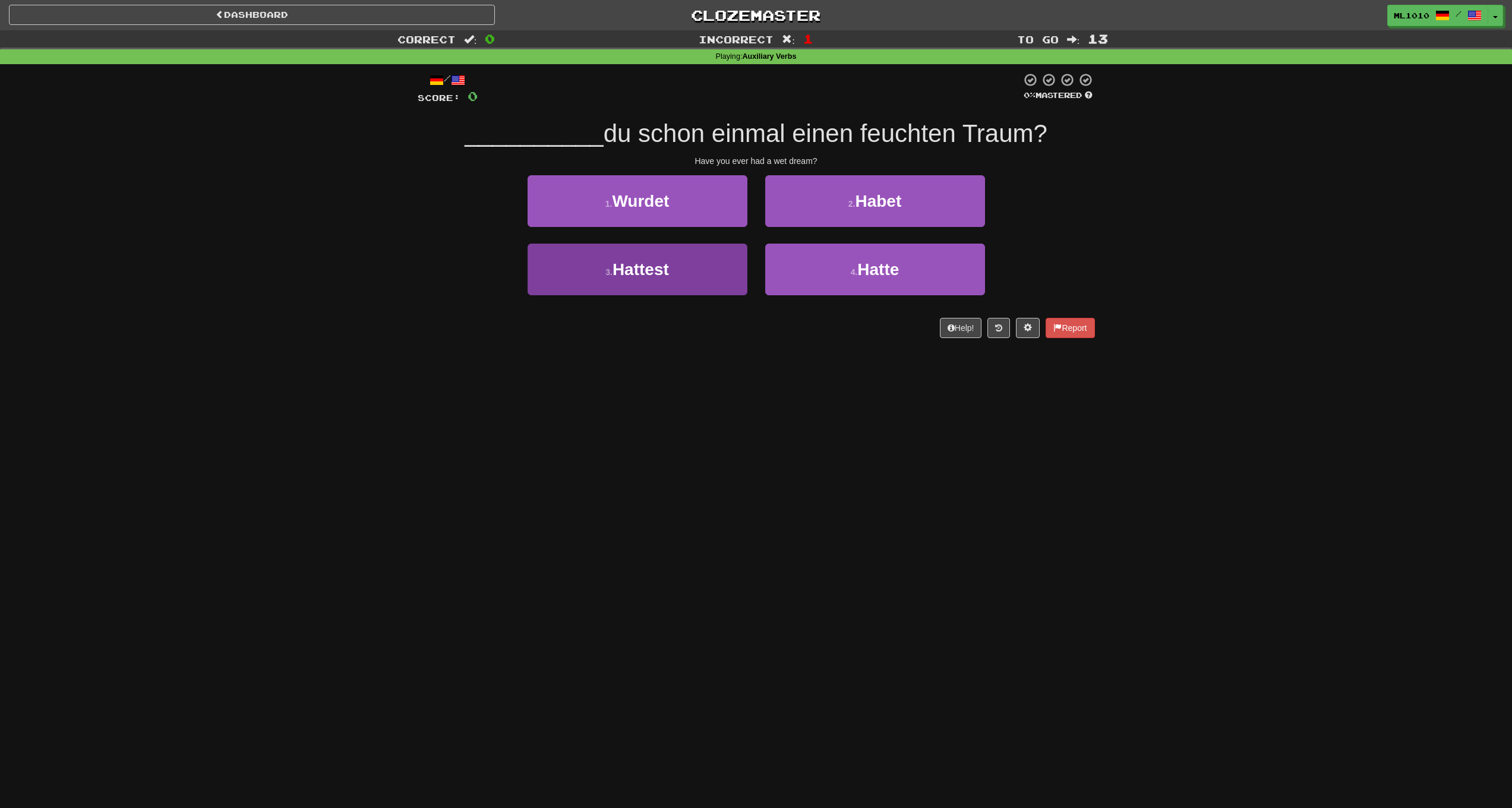
click at [618, 274] on span "Hattest" at bounding box center [641, 269] width 56 height 19
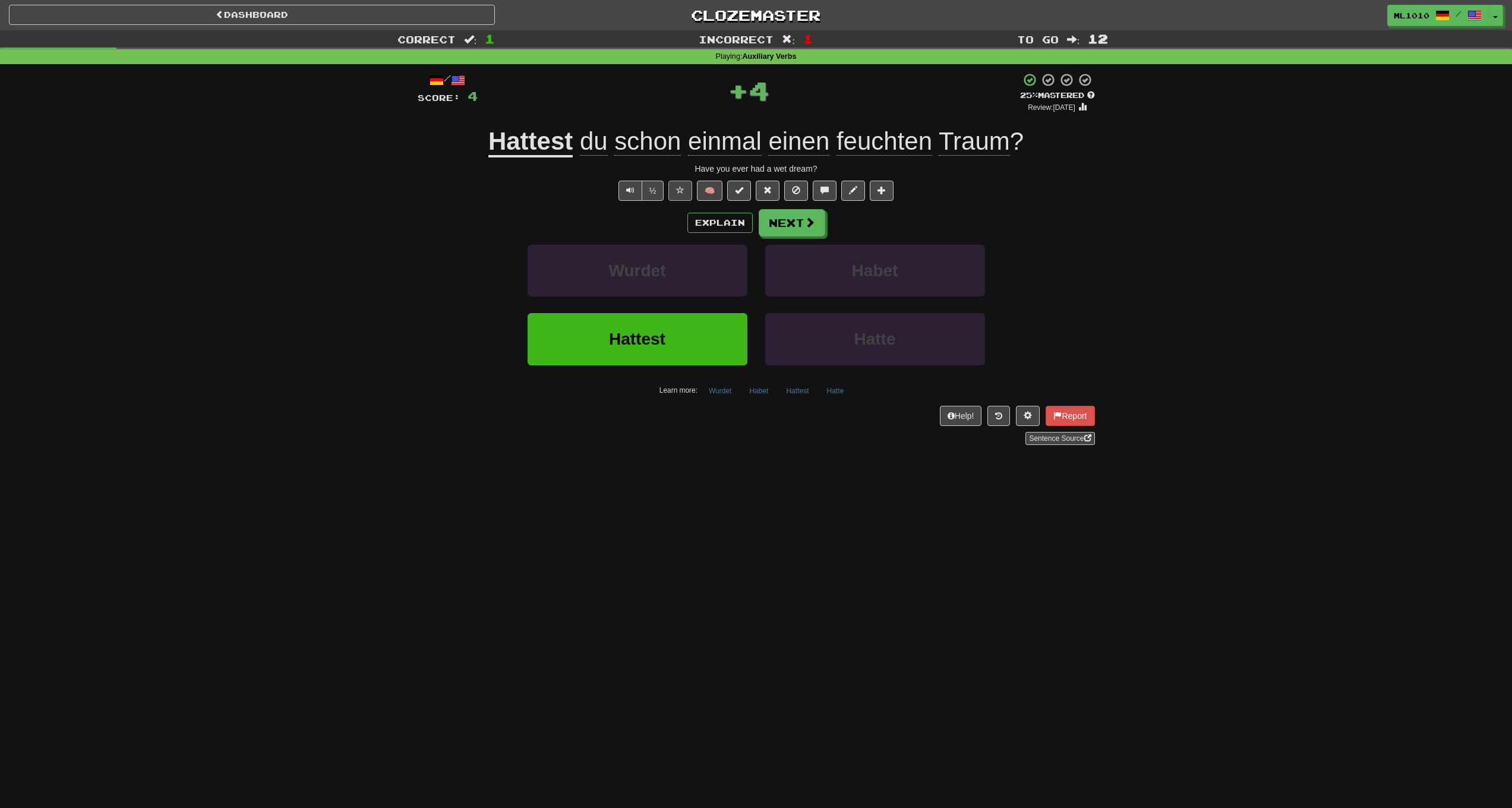
click at [681, 191] on span at bounding box center [680, 190] width 8 height 8
click at [894, 147] on span "feuchten" at bounding box center [885, 141] width 96 height 29
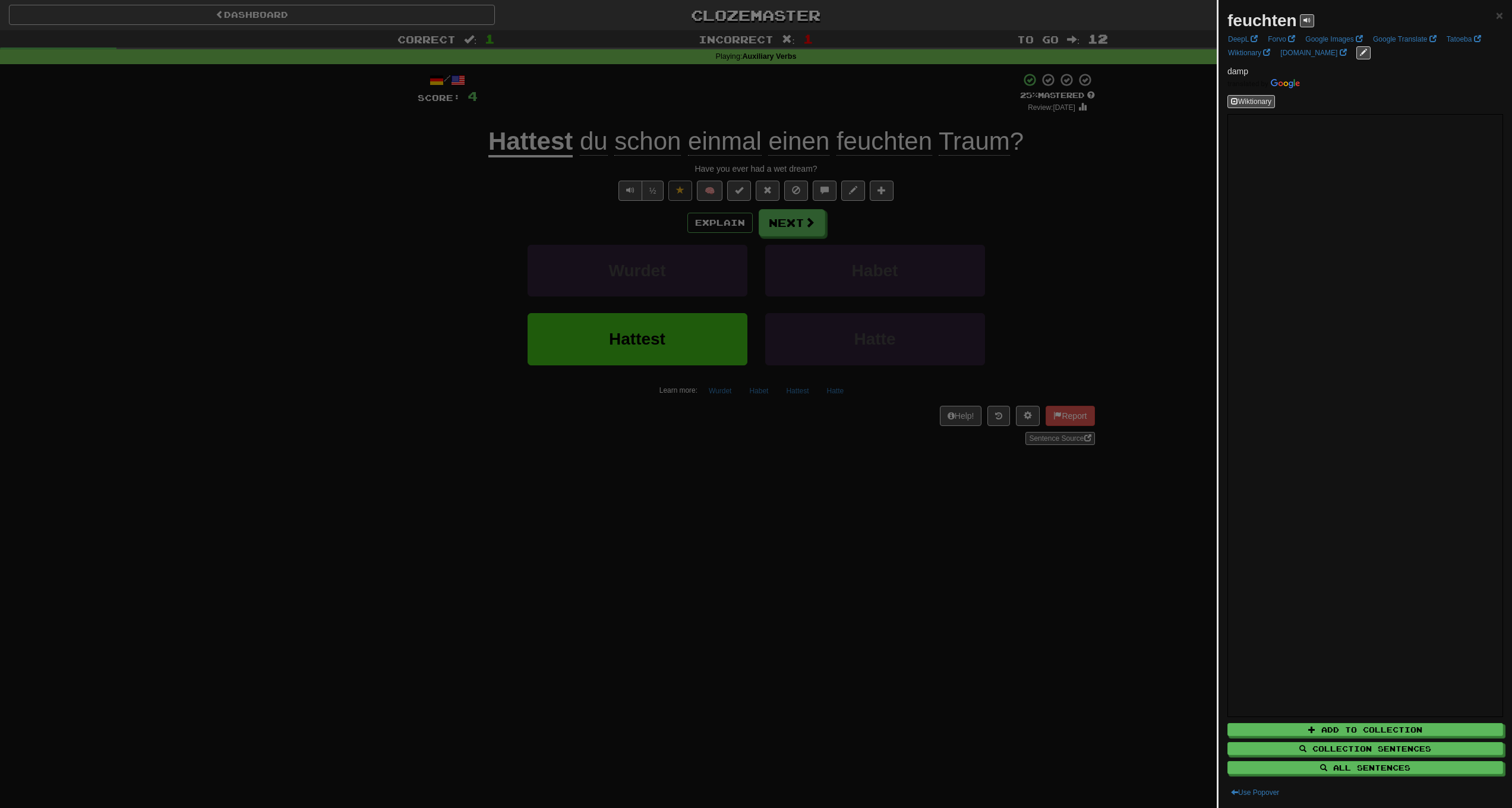
click at [756, 497] on div at bounding box center [756, 404] width 1512 height 808
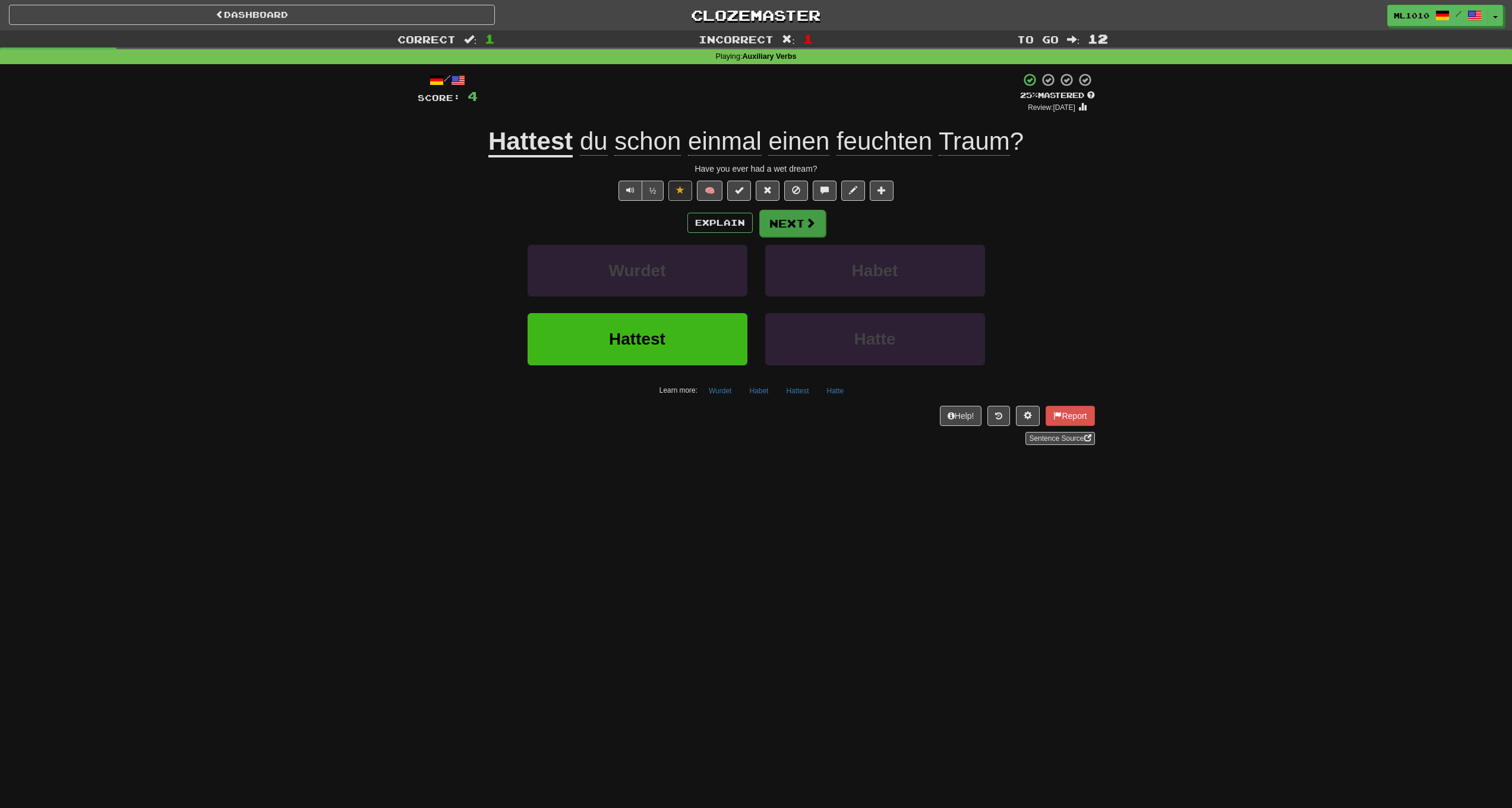
click at [804, 223] on button "Next" at bounding box center [793, 223] width 66 height 27
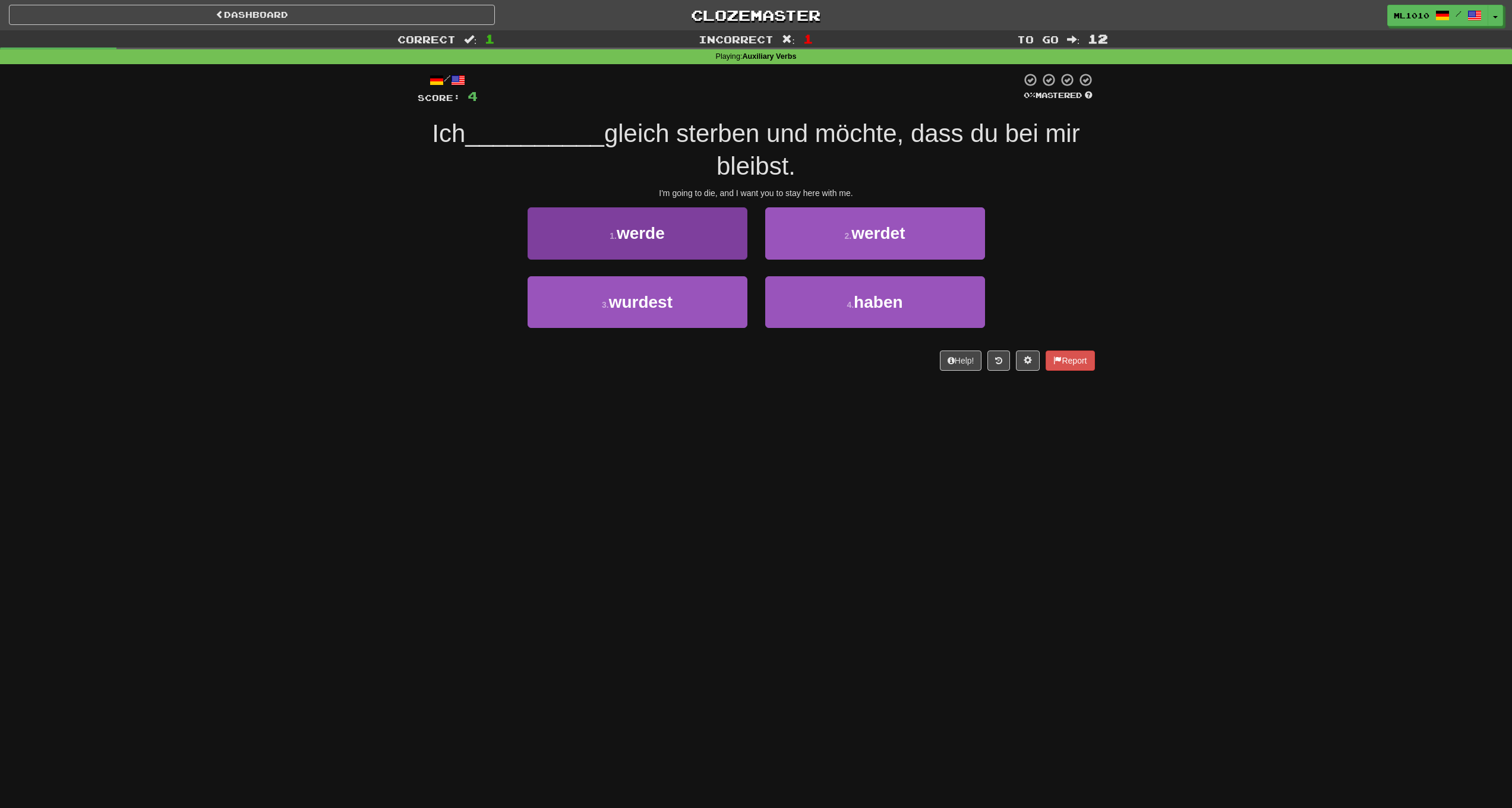
click at [719, 233] on button "1 . werde" at bounding box center [638, 233] width 220 height 52
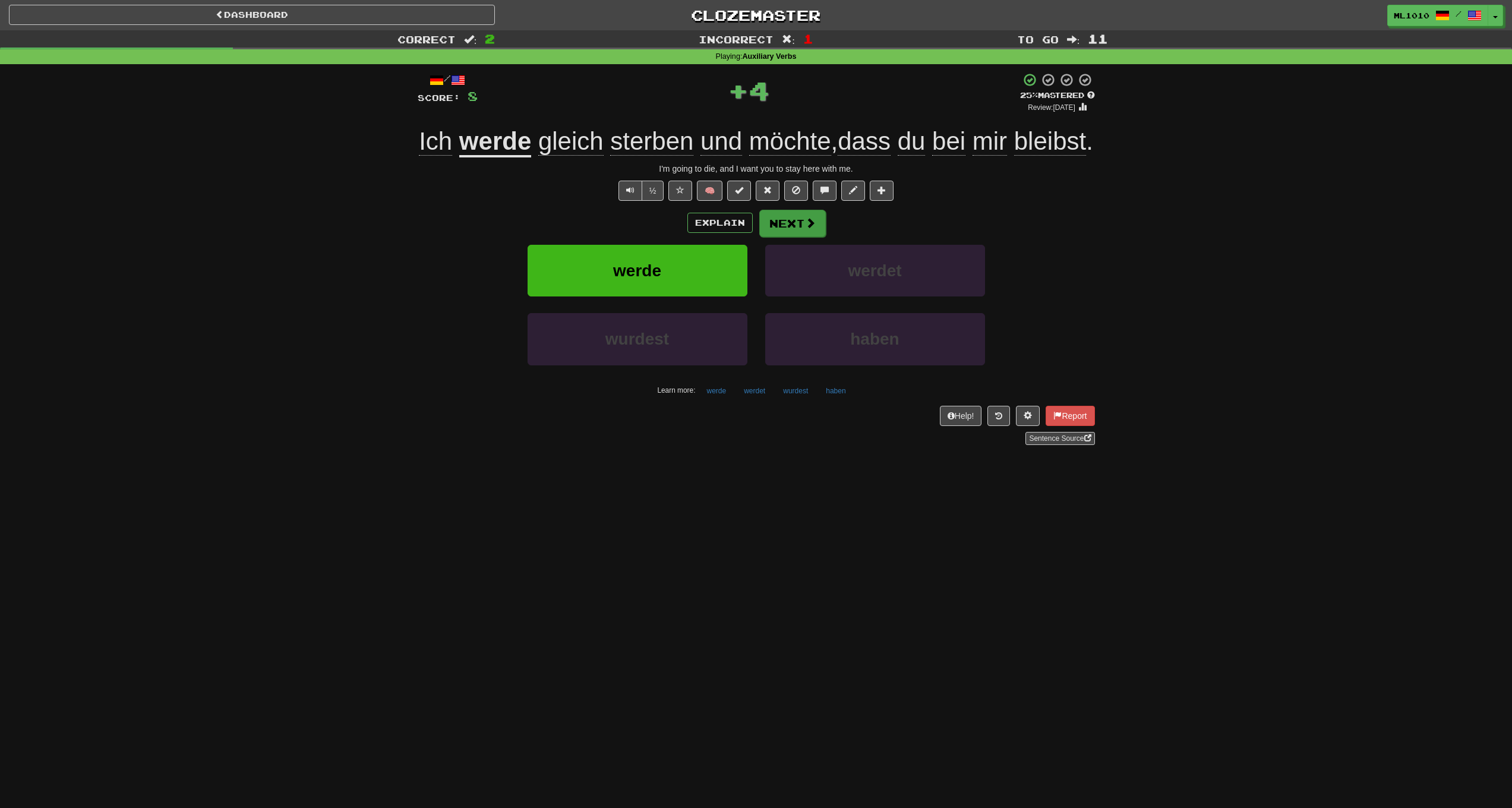
click at [802, 237] on button "Next" at bounding box center [793, 223] width 66 height 27
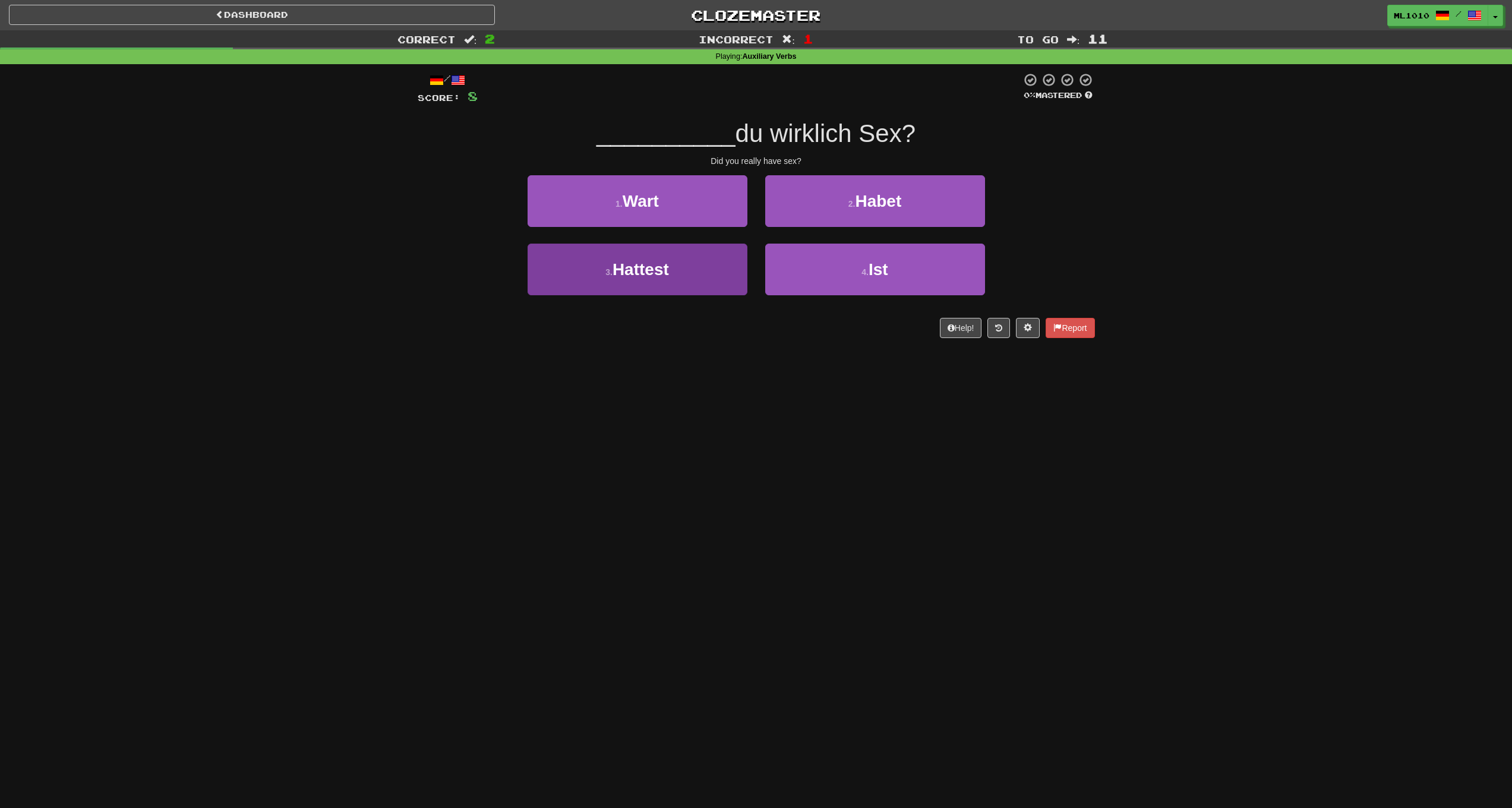
click at [715, 263] on button "3 . Hattest" at bounding box center [638, 269] width 220 height 52
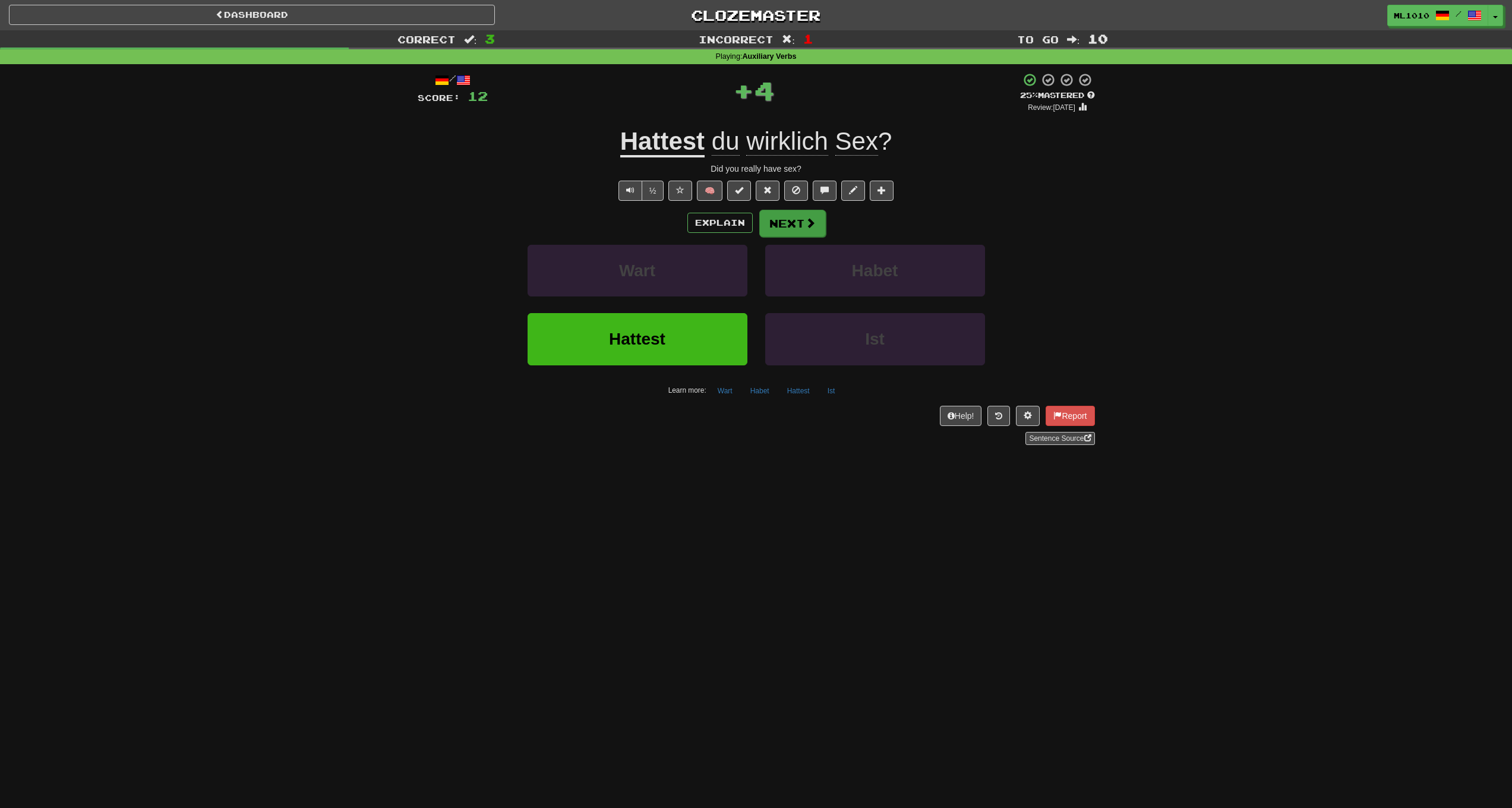
click at [797, 227] on button "Next" at bounding box center [793, 223] width 66 height 27
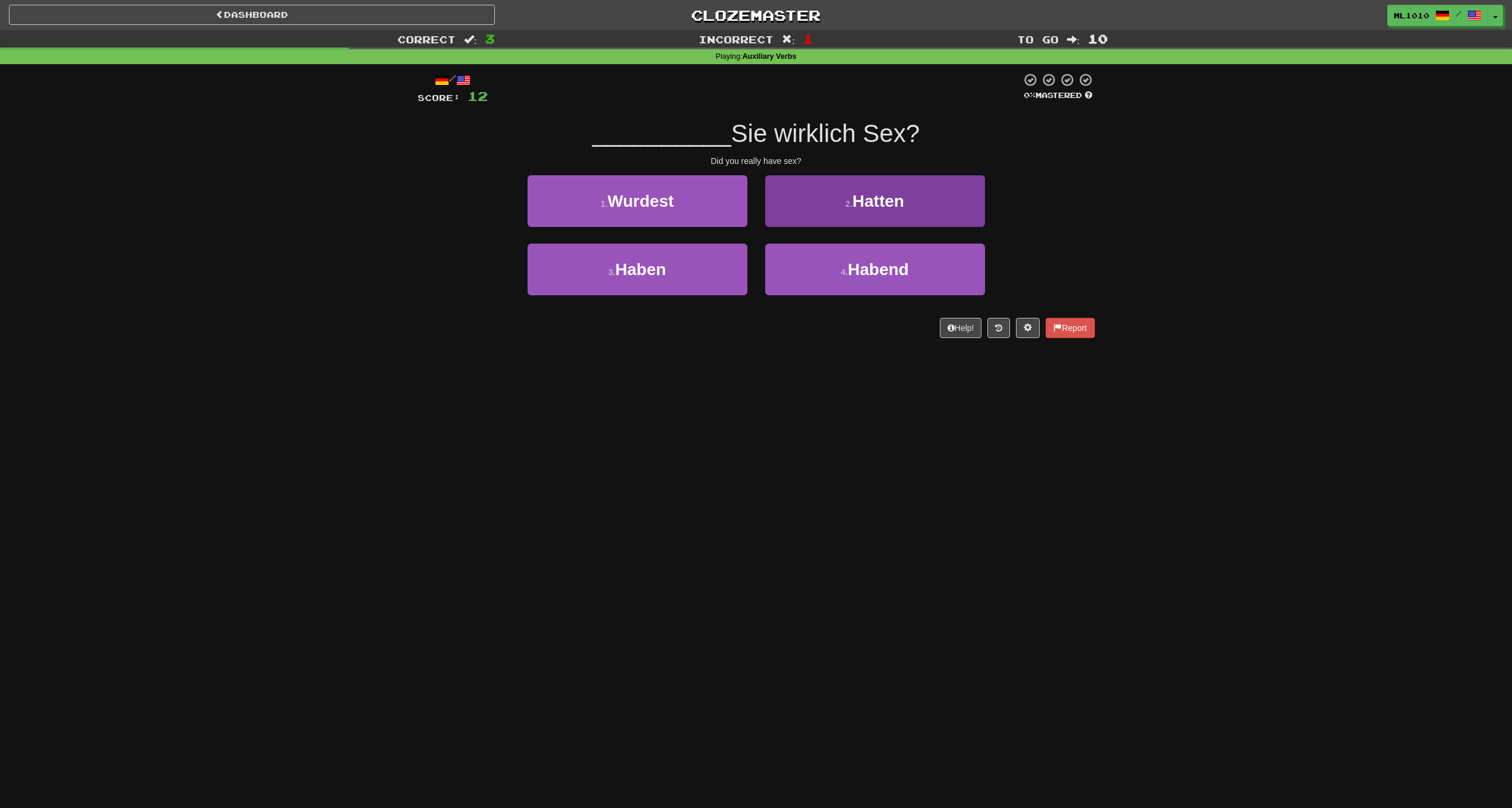
click at [857, 192] on span "Hatten" at bounding box center [878, 201] width 52 height 19
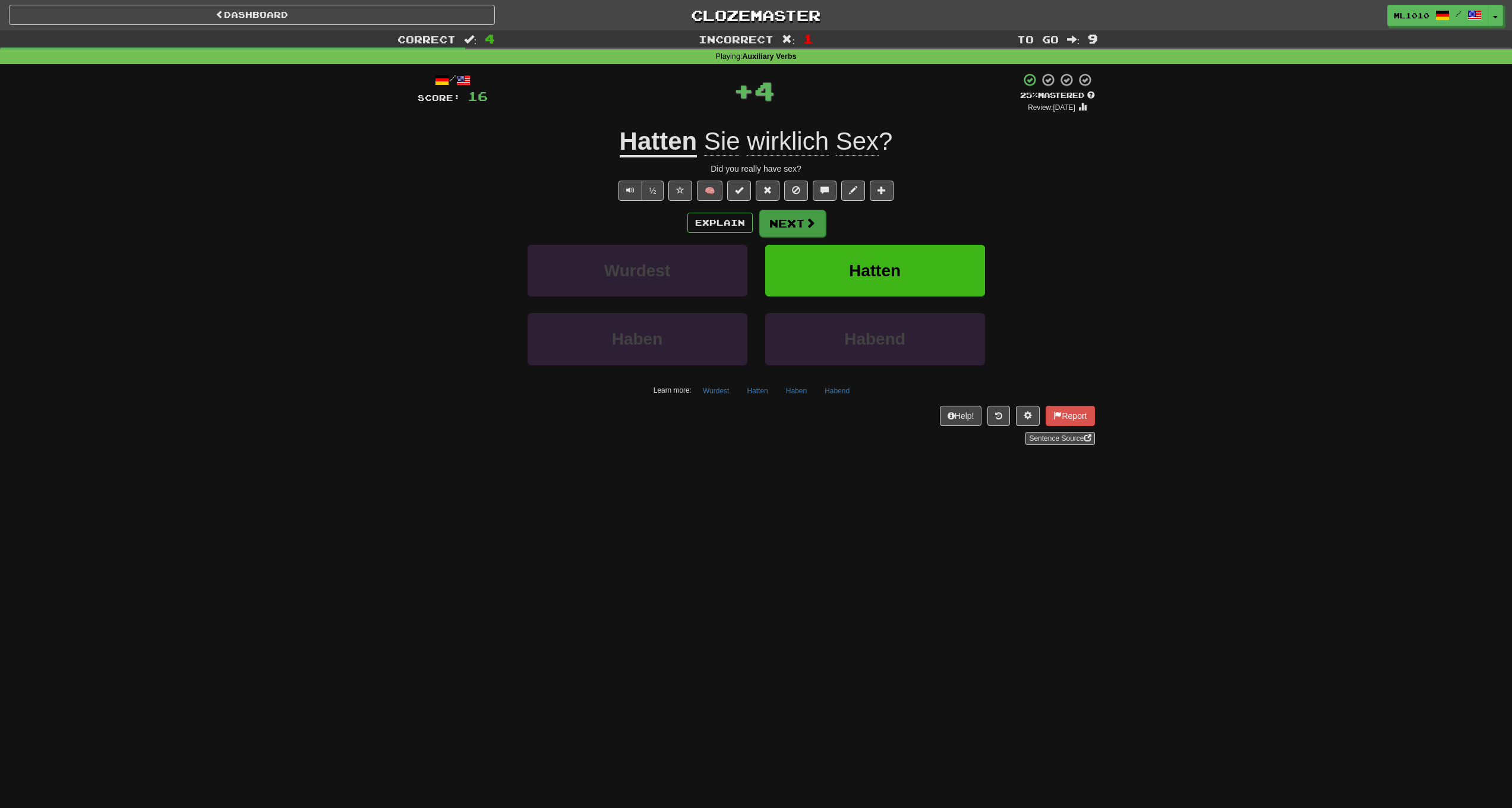
click at [798, 223] on button "Next" at bounding box center [793, 223] width 66 height 27
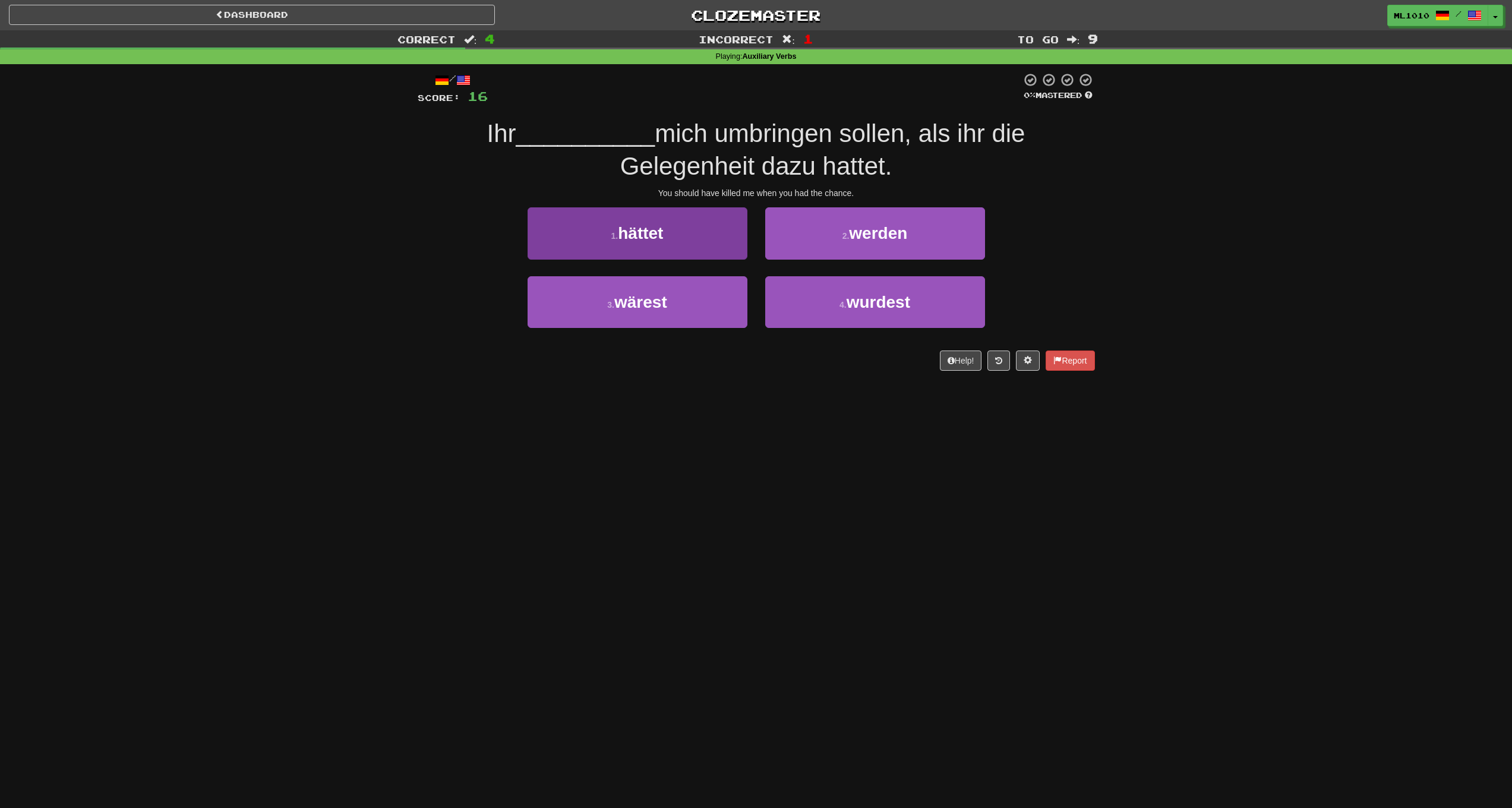
click at [705, 227] on button "1 . hättet" at bounding box center [638, 233] width 220 height 52
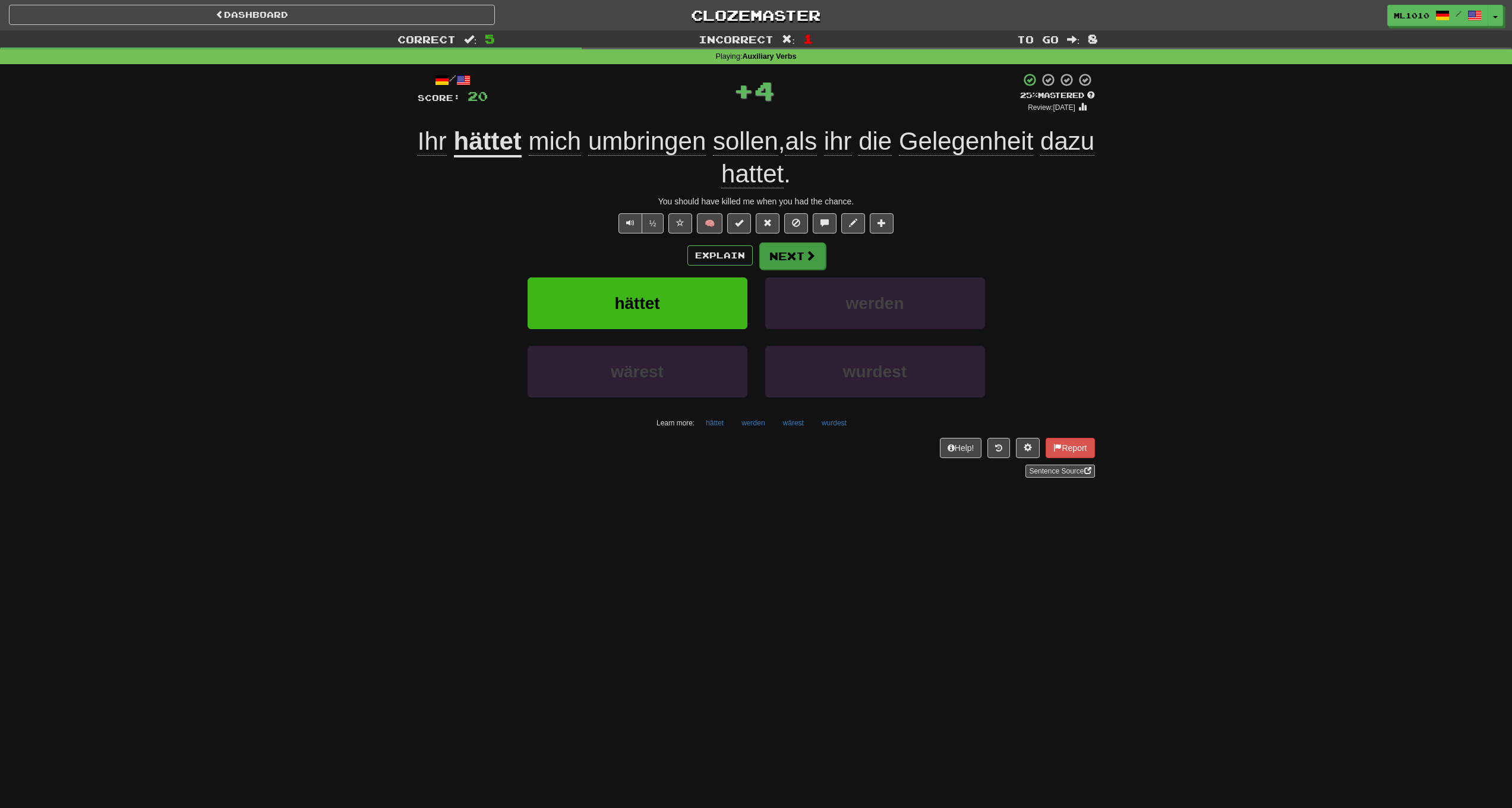
click at [791, 257] on button "Next" at bounding box center [793, 256] width 66 height 27
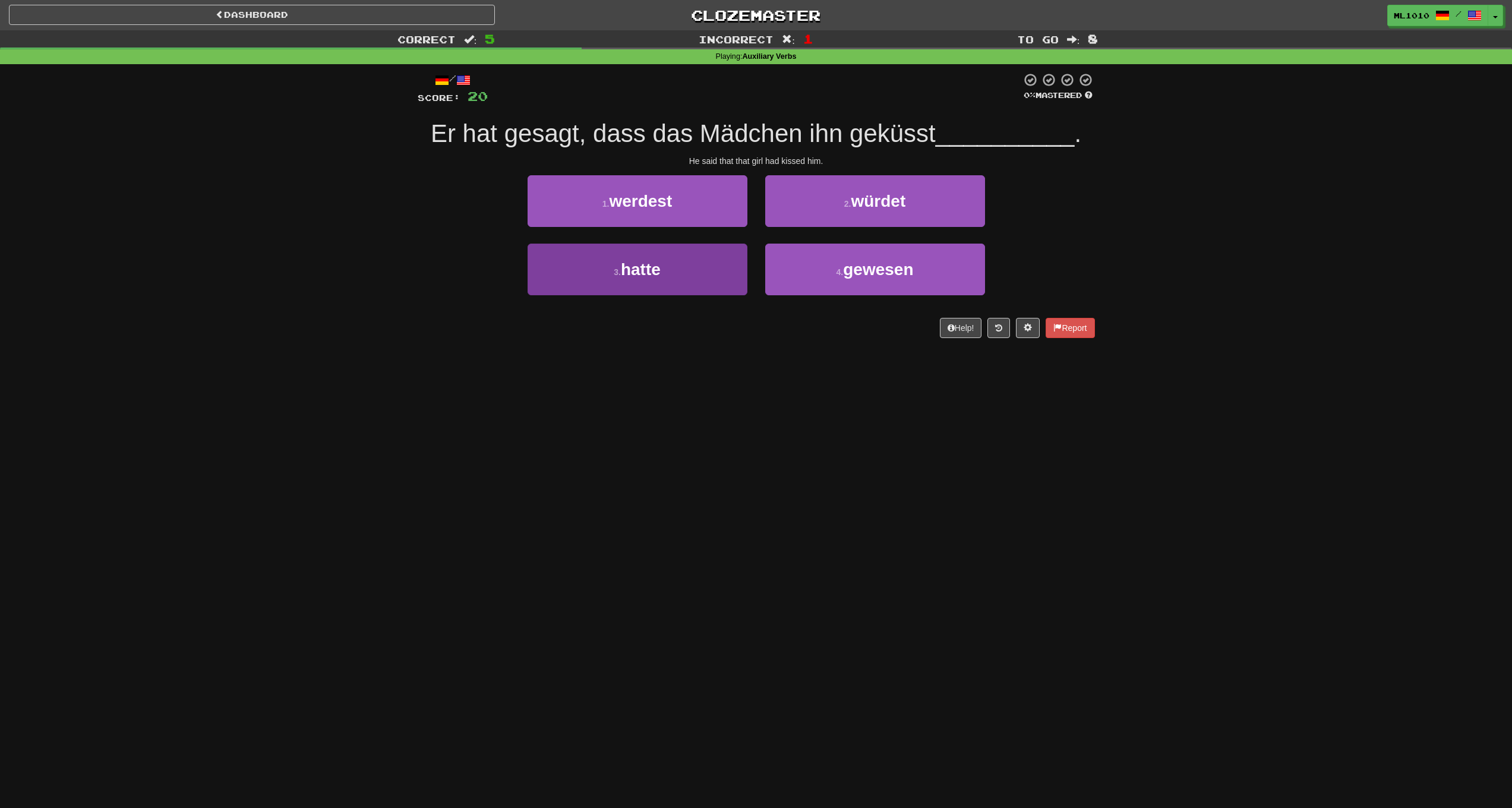
click at [698, 259] on button "3 . hatte" at bounding box center [638, 269] width 220 height 52
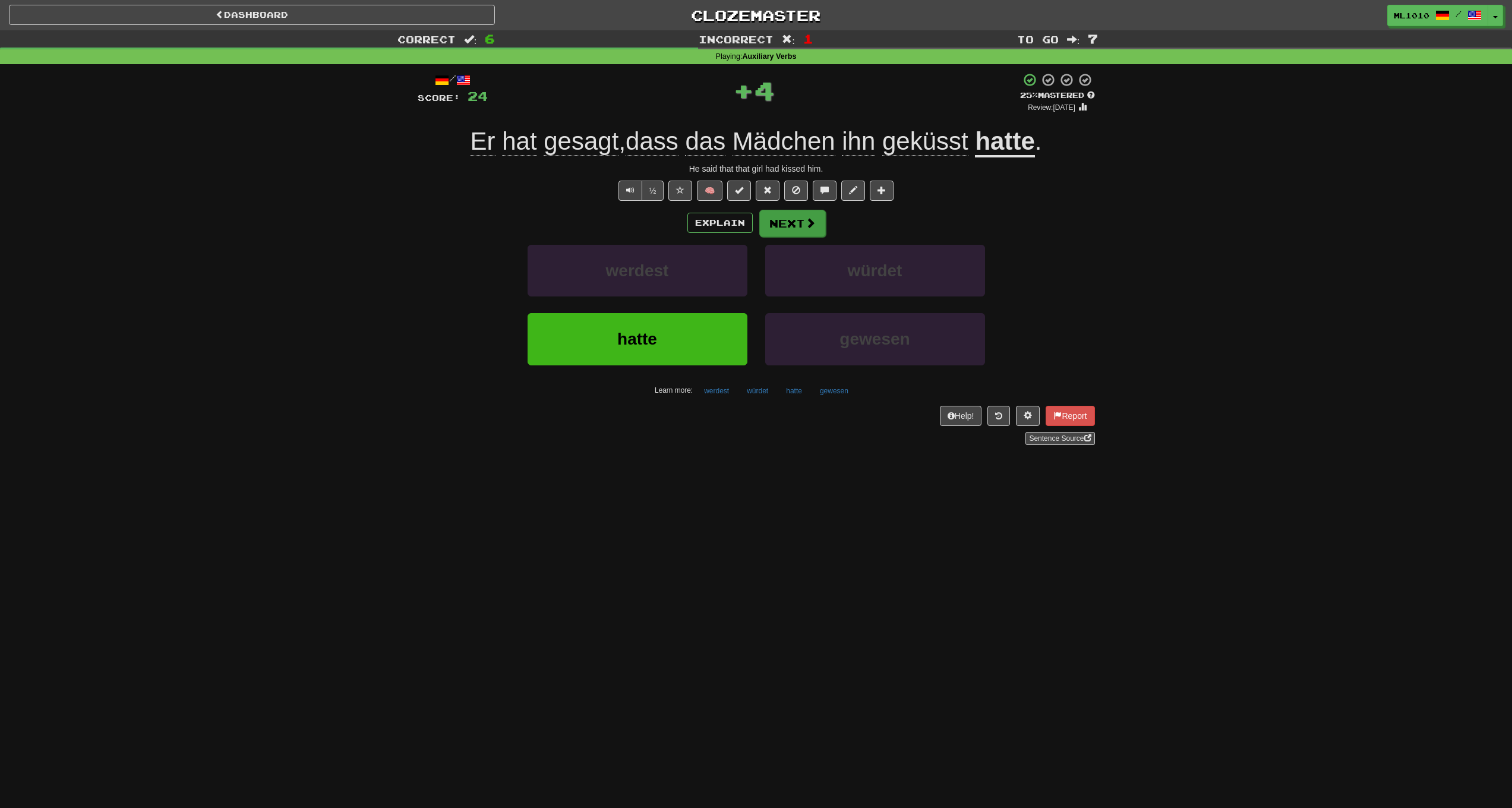
click at [798, 210] on button "Next" at bounding box center [793, 223] width 66 height 27
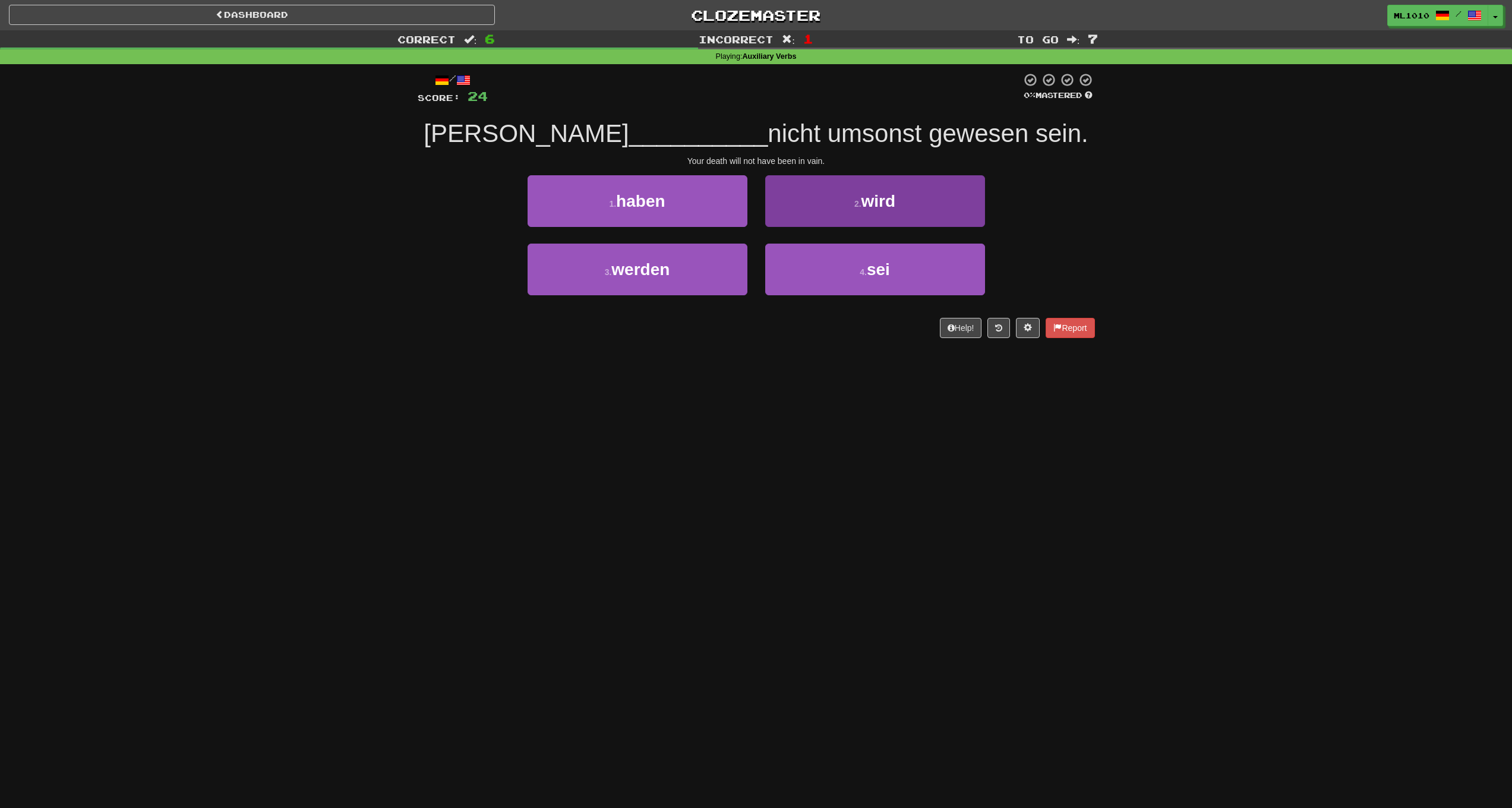
click at [971, 218] on button "2 . wird" at bounding box center [875, 201] width 220 height 52
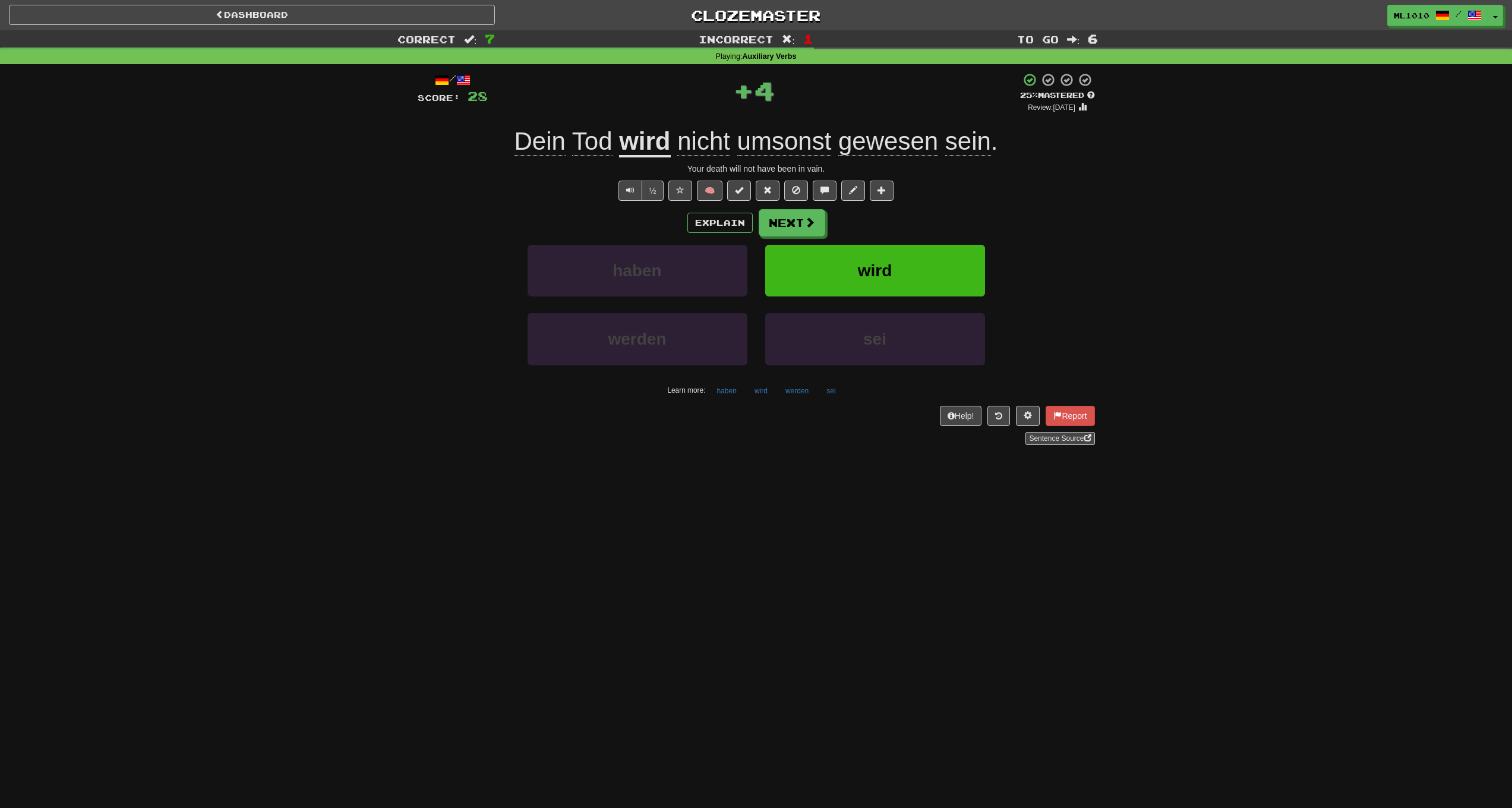
click at [800, 138] on span "umsonst" at bounding box center [784, 141] width 94 height 29
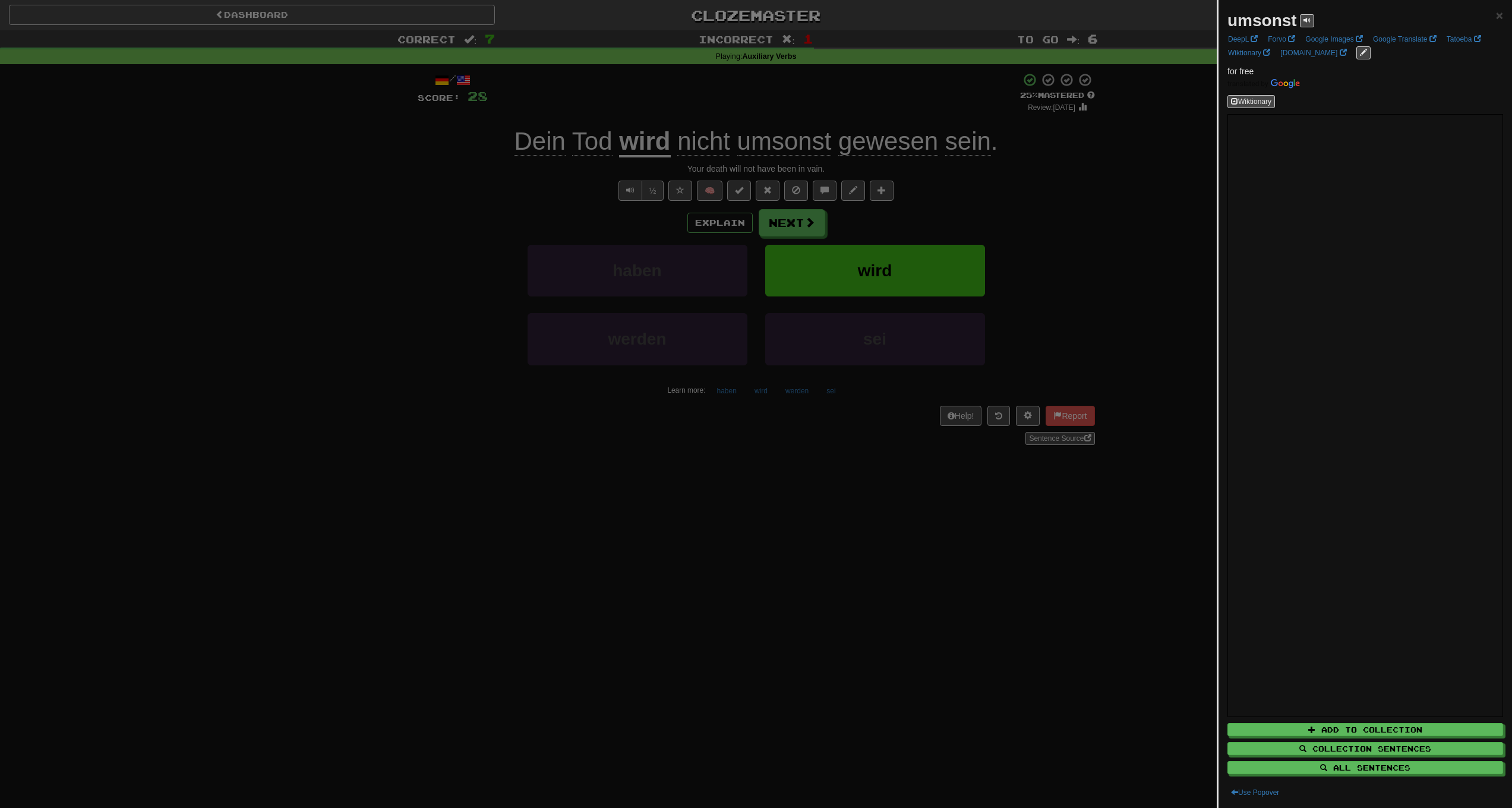
click at [438, 221] on div at bounding box center [756, 404] width 1512 height 808
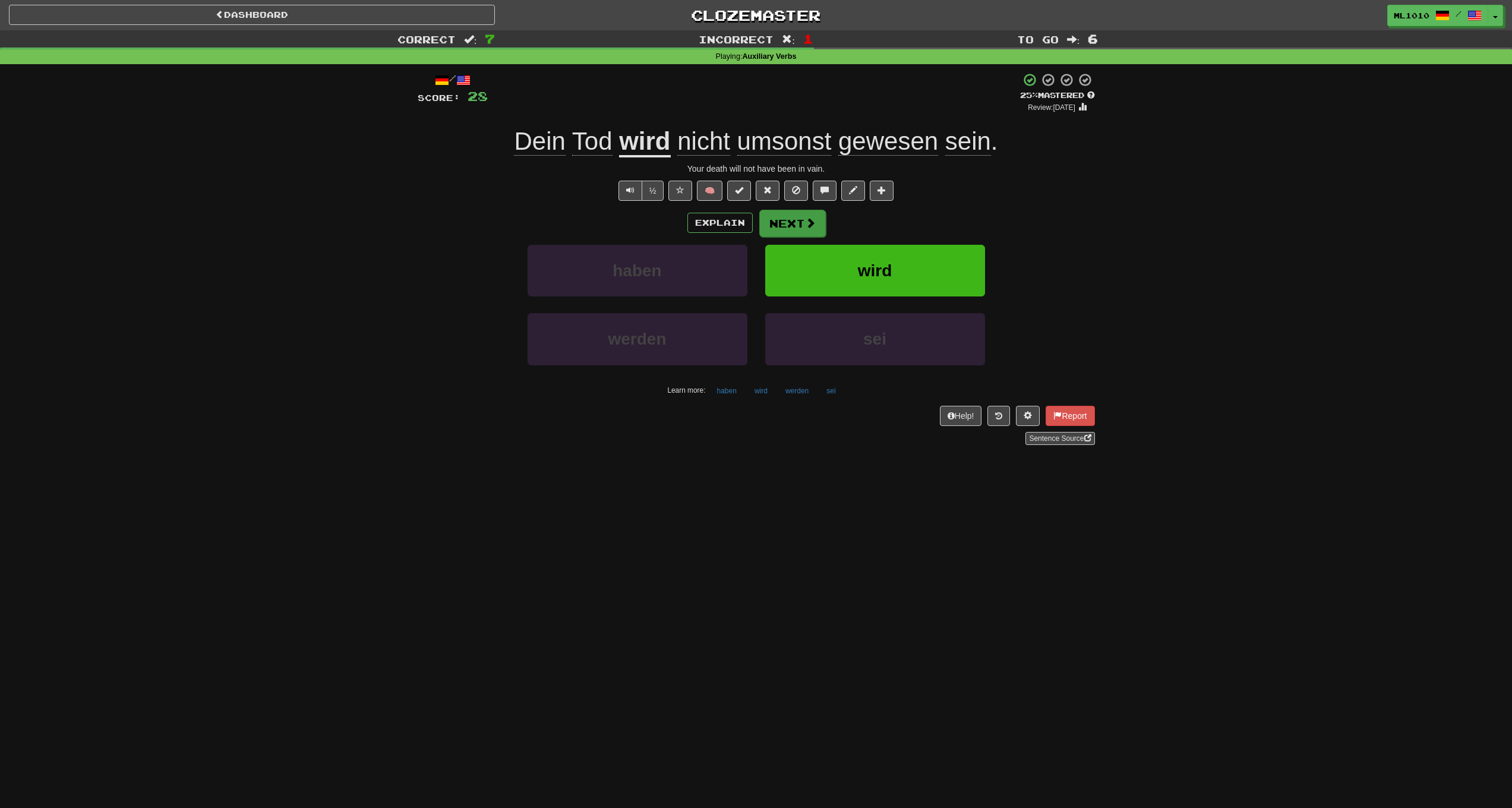
click at [796, 223] on button "Next" at bounding box center [793, 223] width 66 height 27
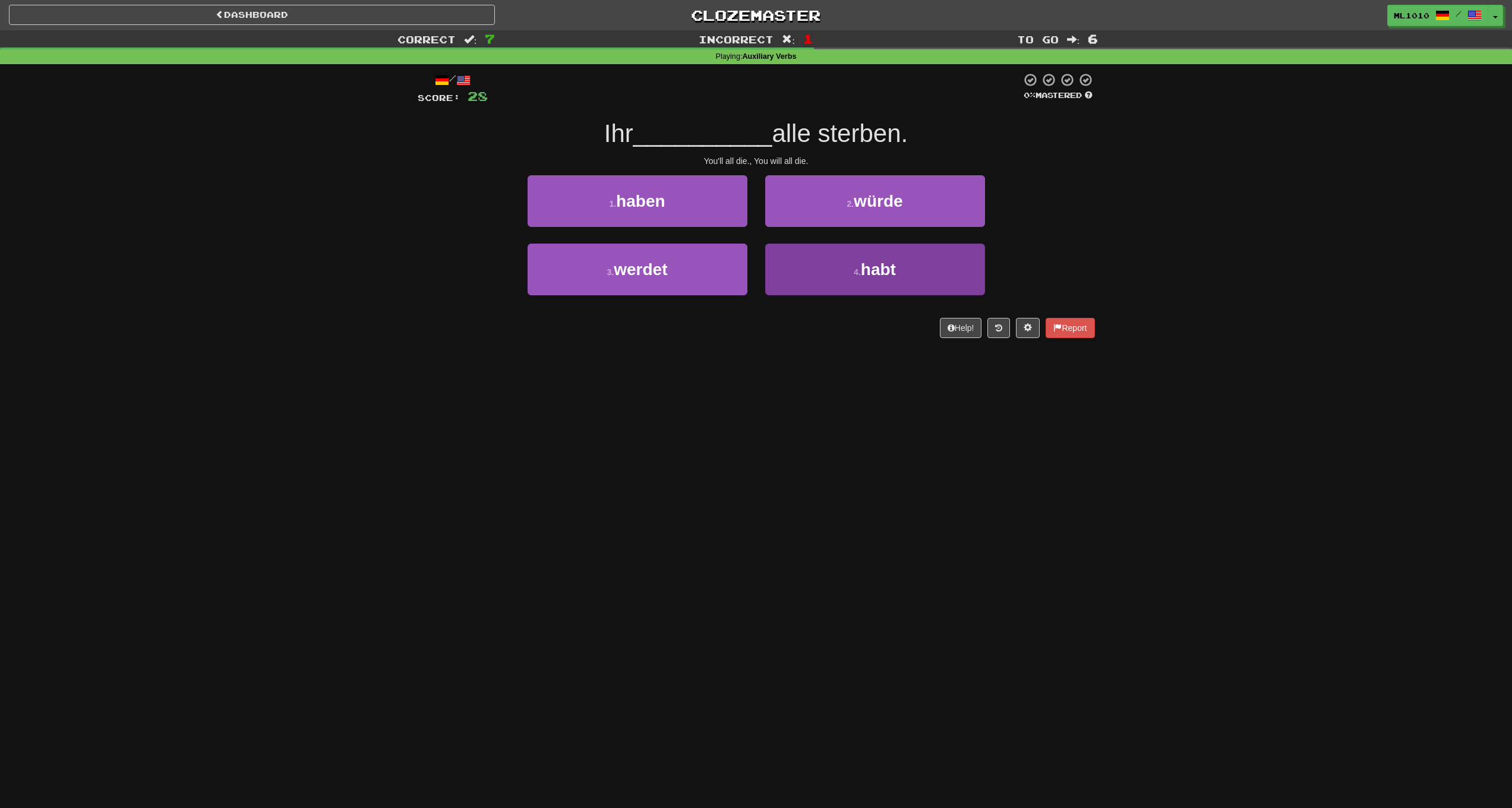
click at [895, 267] on span "habt" at bounding box center [878, 269] width 35 height 19
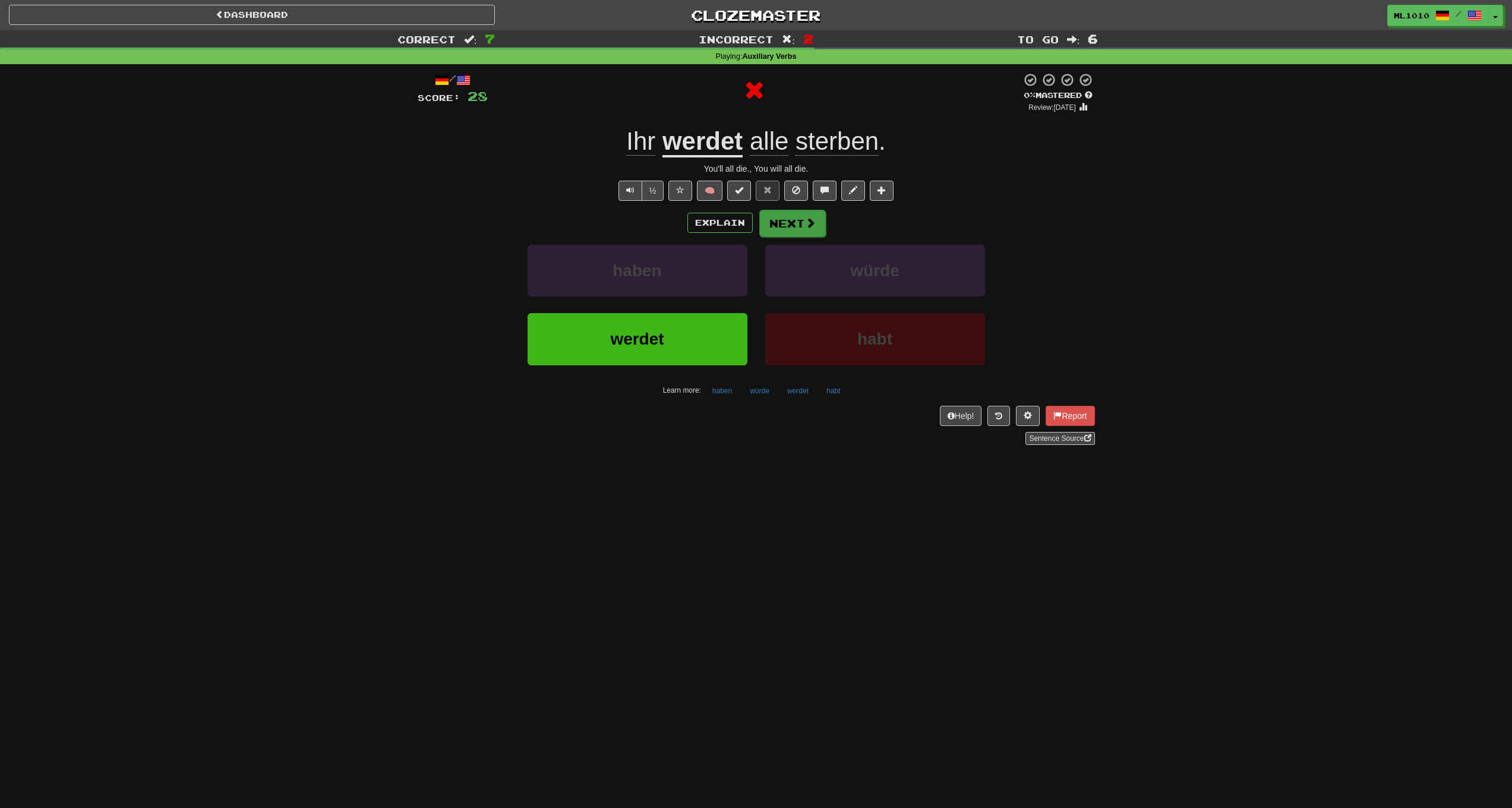
click at [808, 226] on span at bounding box center [810, 223] width 11 height 11
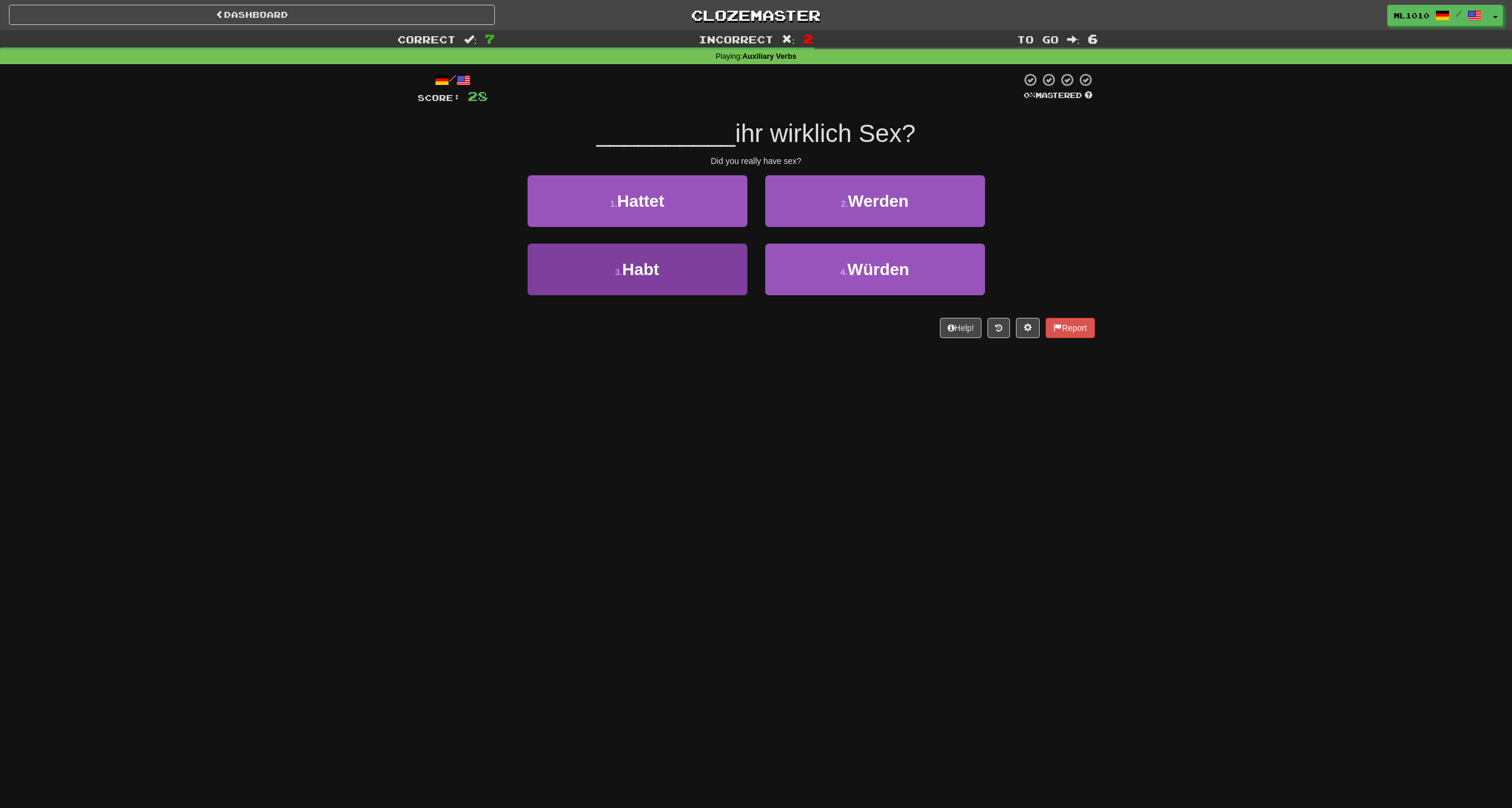
click at [721, 268] on button "3 . Habt" at bounding box center [638, 269] width 220 height 52
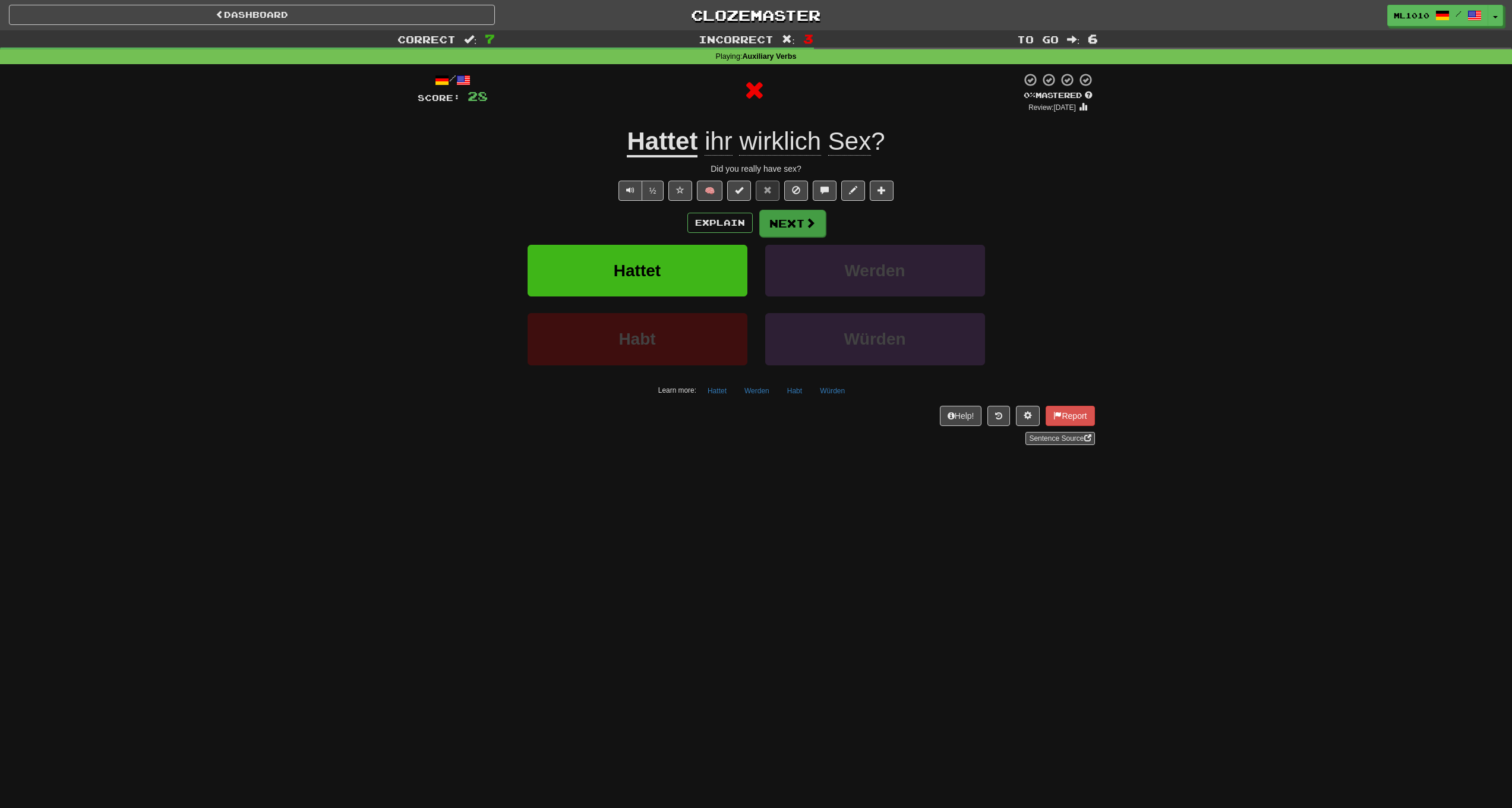
click at [804, 230] on button "Next" at bounding box center [793, 223] width 66 height 27
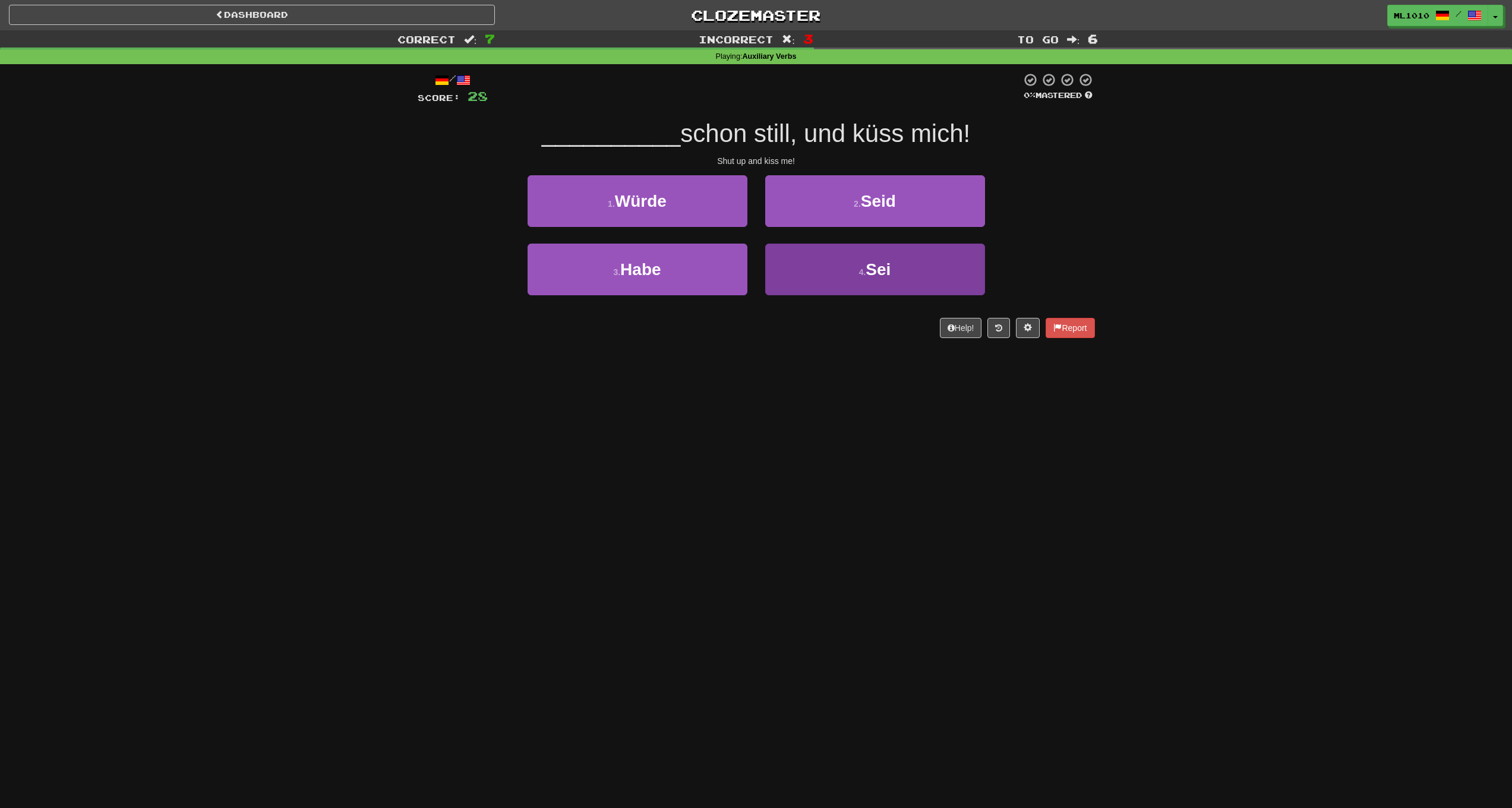
click at [873, 265] on span "Sei" at bounding box center [878, 269] width 25 height 19
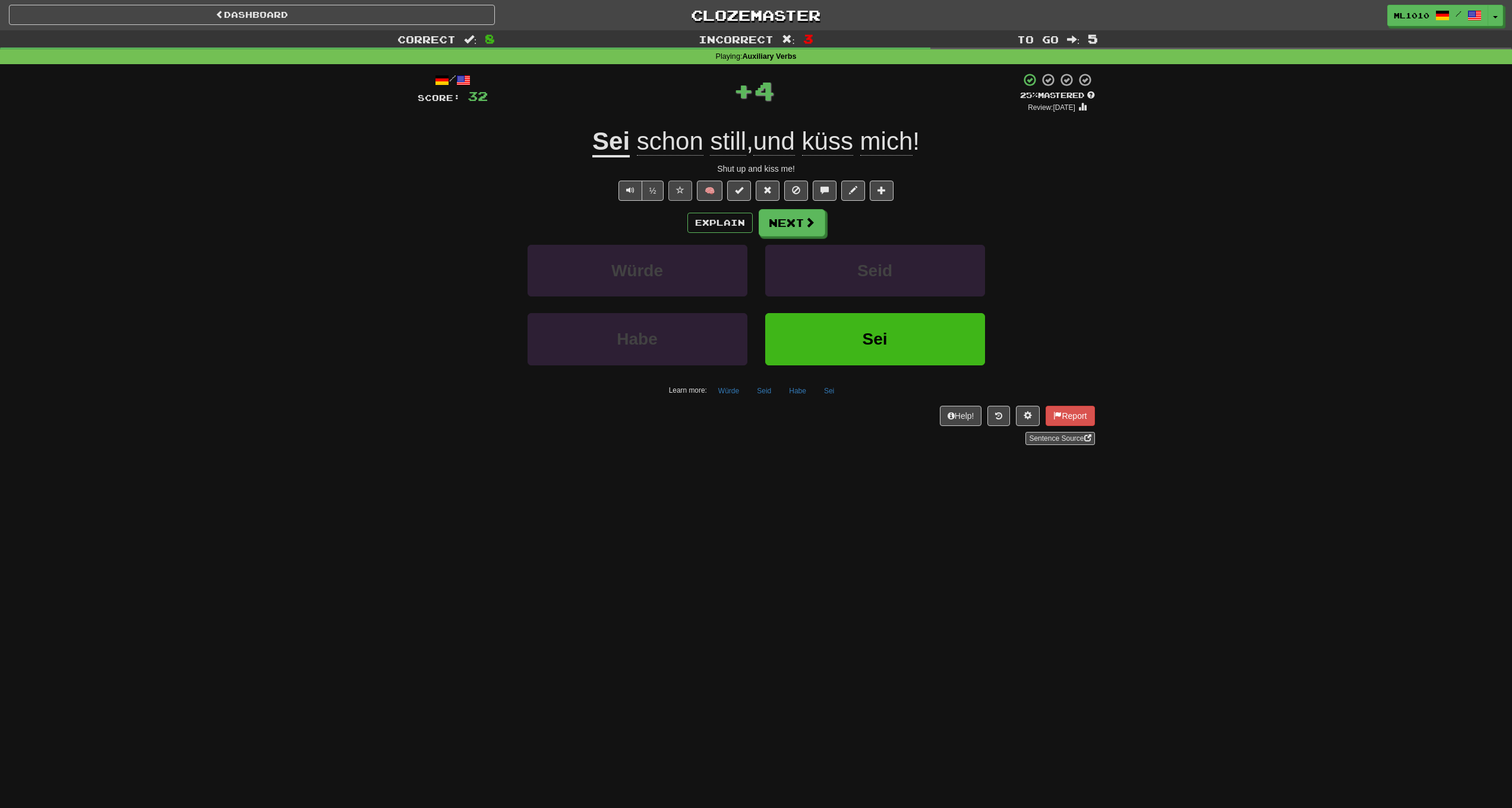
click at [685, 191] on button at bounding box center [680, 191] width 24 height 20
click at [786, 220] on button "Next" at bounding box center [793, 223] width 66 height 27
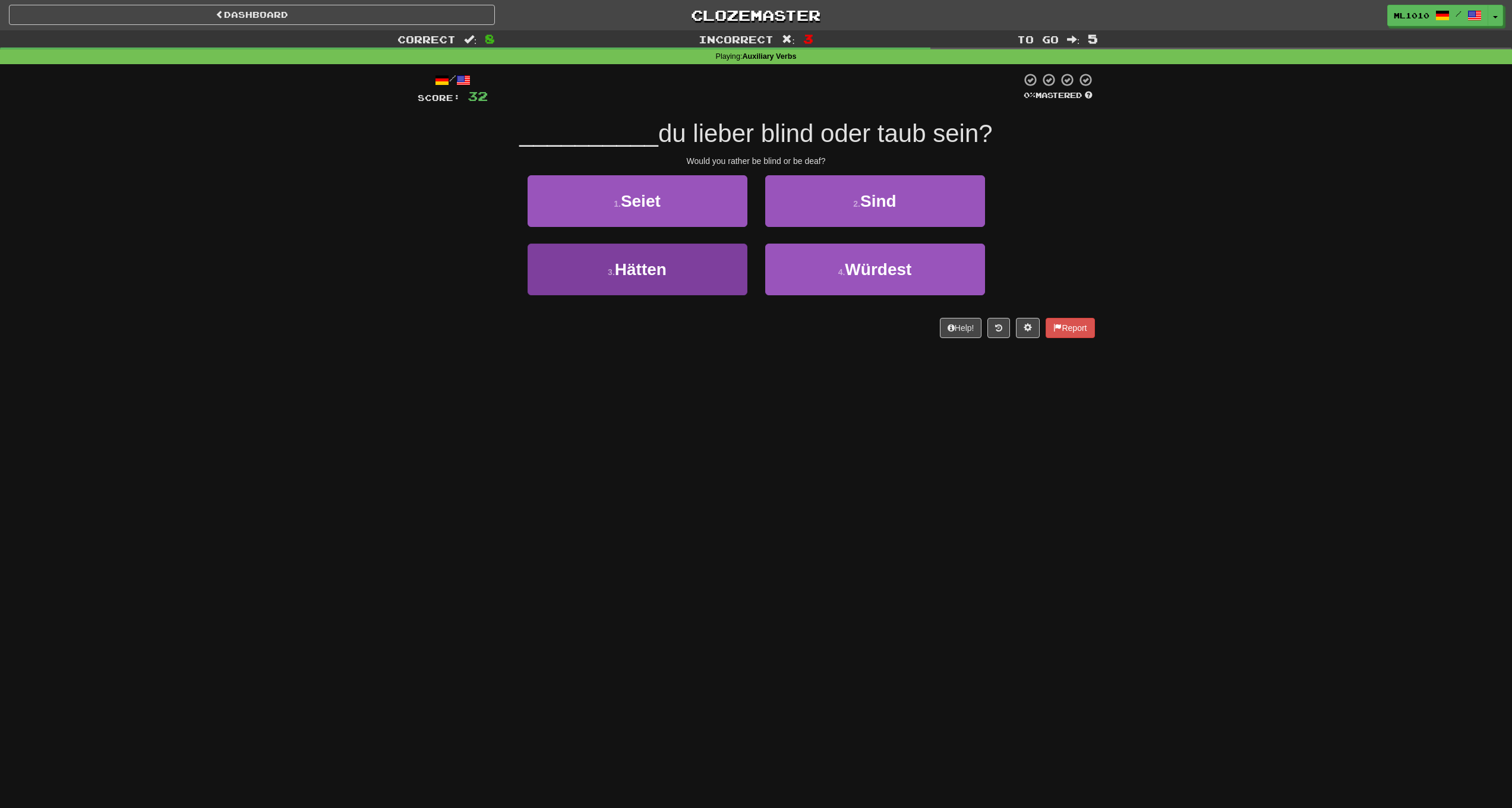
click at [745, 271] on button "3 . Hätten" at bounding box center [638, 269] width 220 height 52
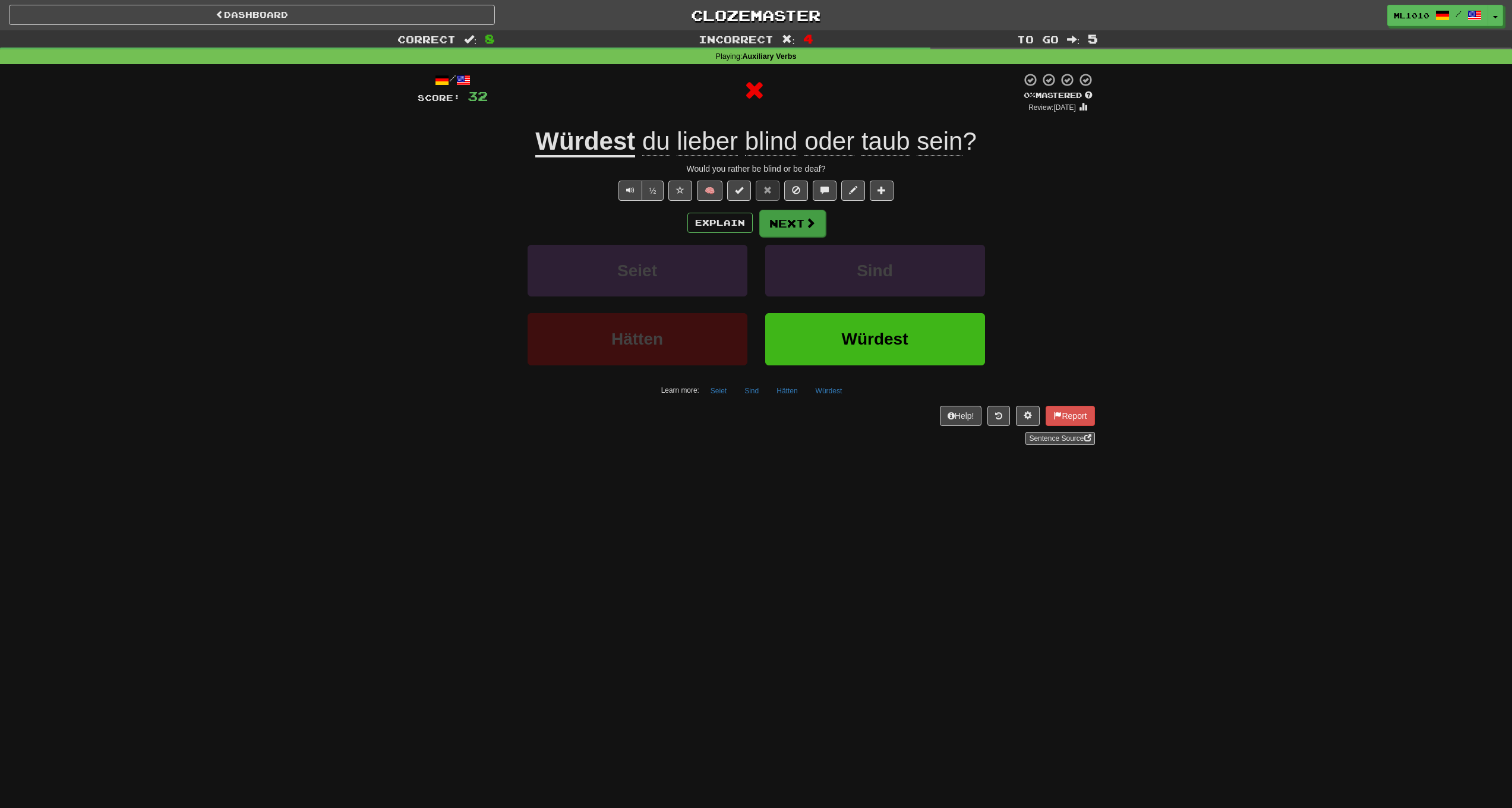
click at [806, 232] on button "Next" at bounding box center [793, 223] width 66 height 27
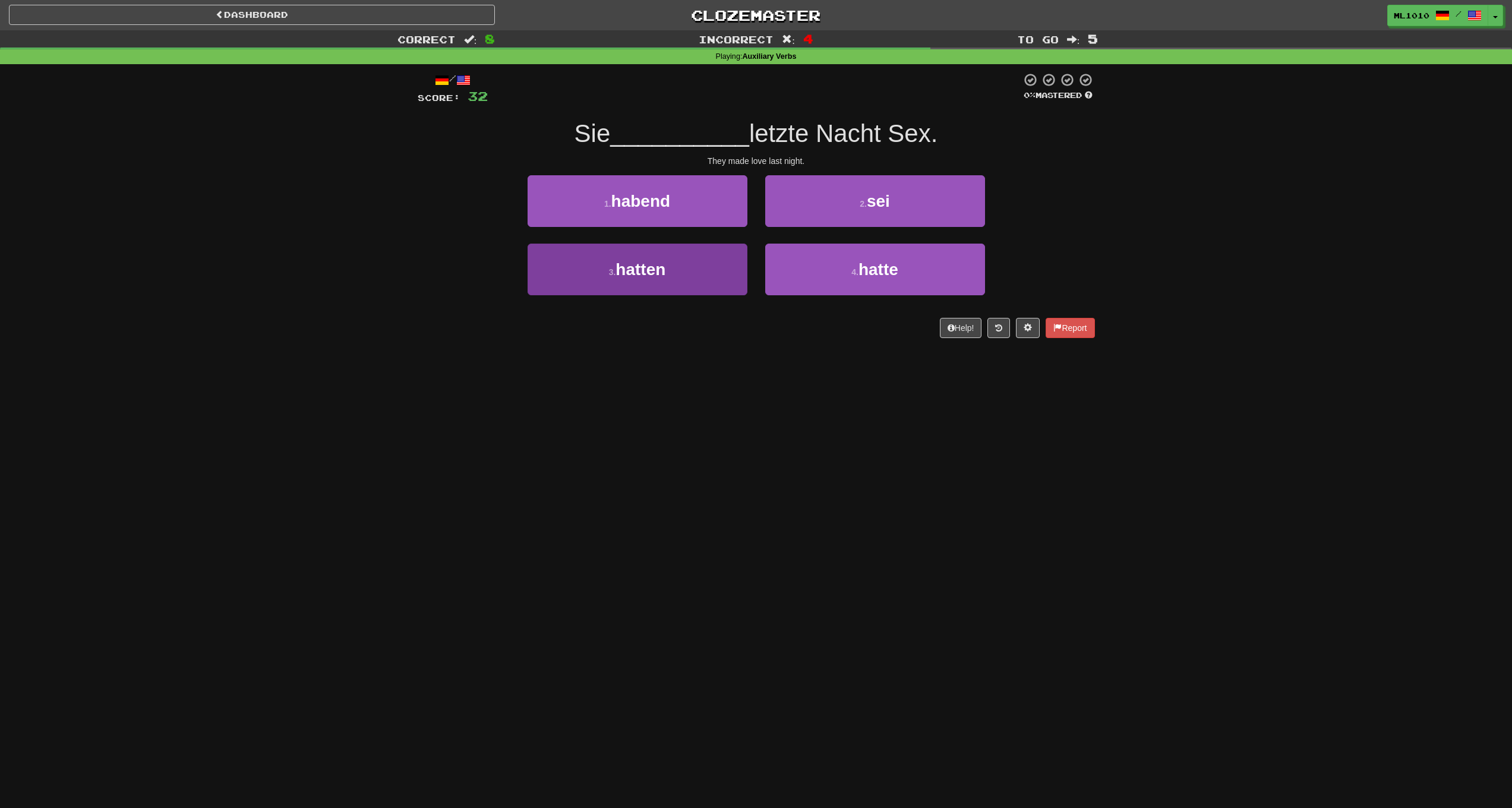
click at [689, 273] on button "3 . hatten" at bounding box center [638, 269] width 220 height 52
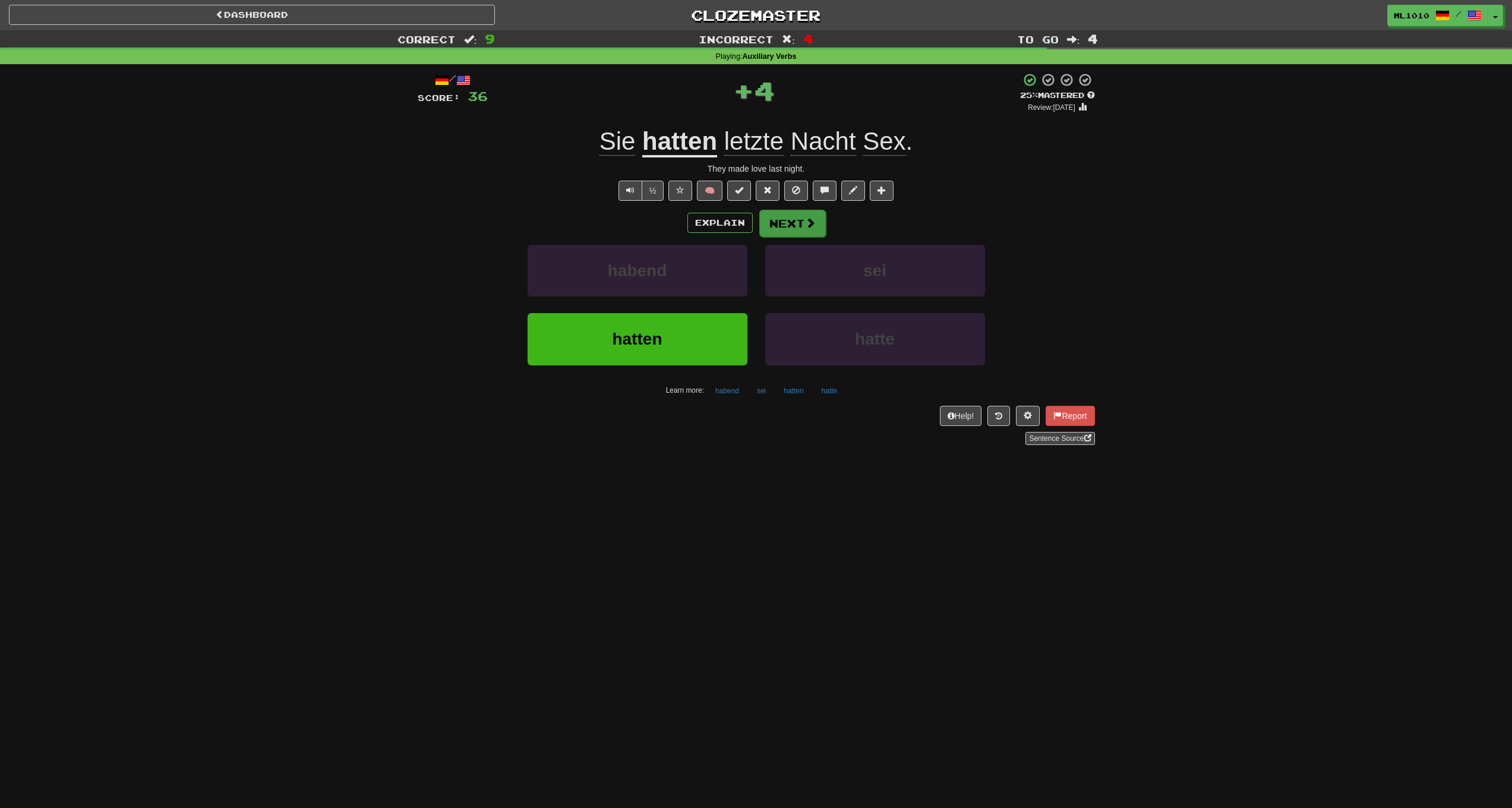
click at [794, 223] on button "Next" at bounding box center [793, 223] width 66 height 27
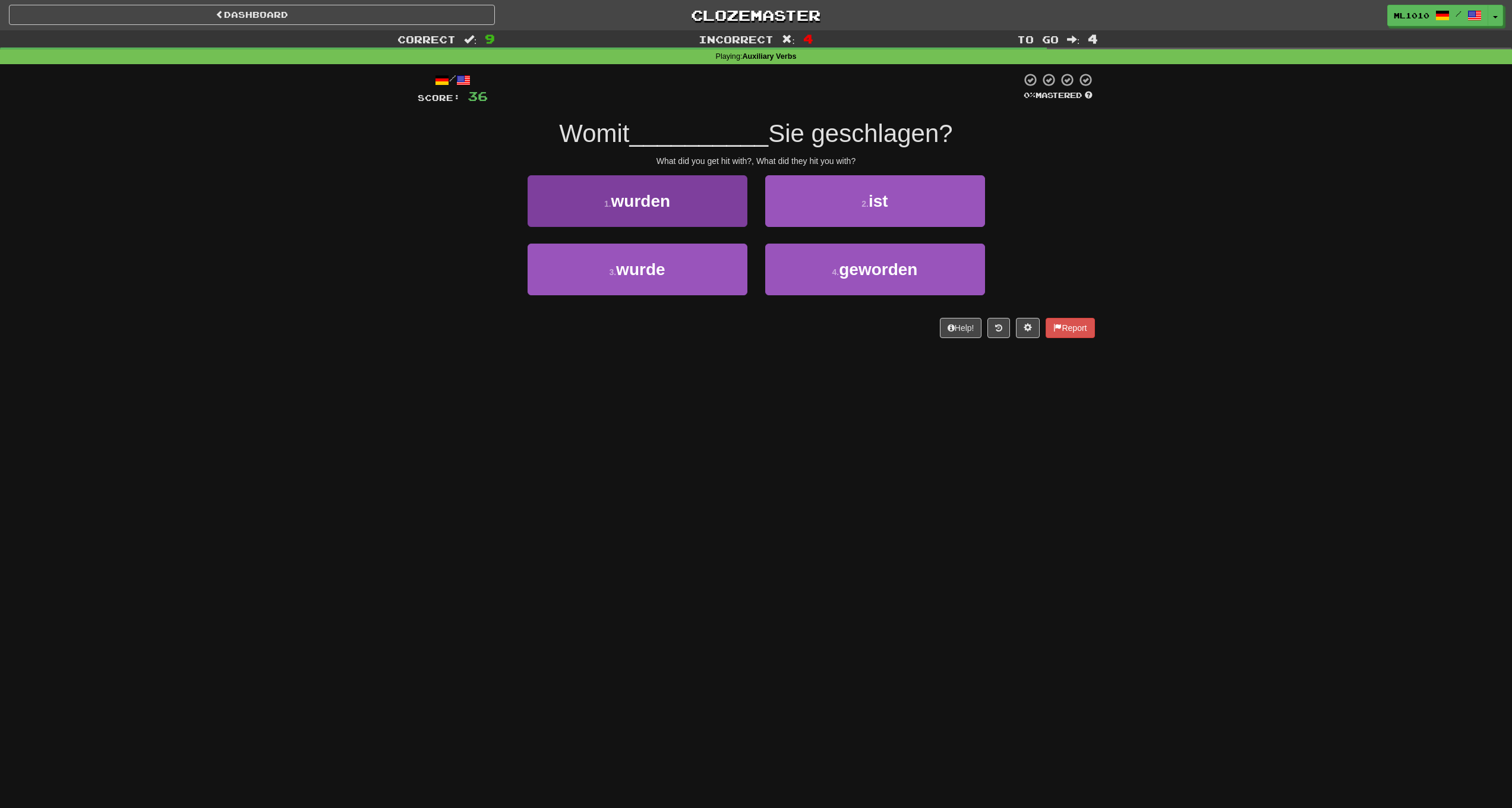
click at [727, 206] on button "1 . wurden" at bounding box center [638, 201] width 220 height 52
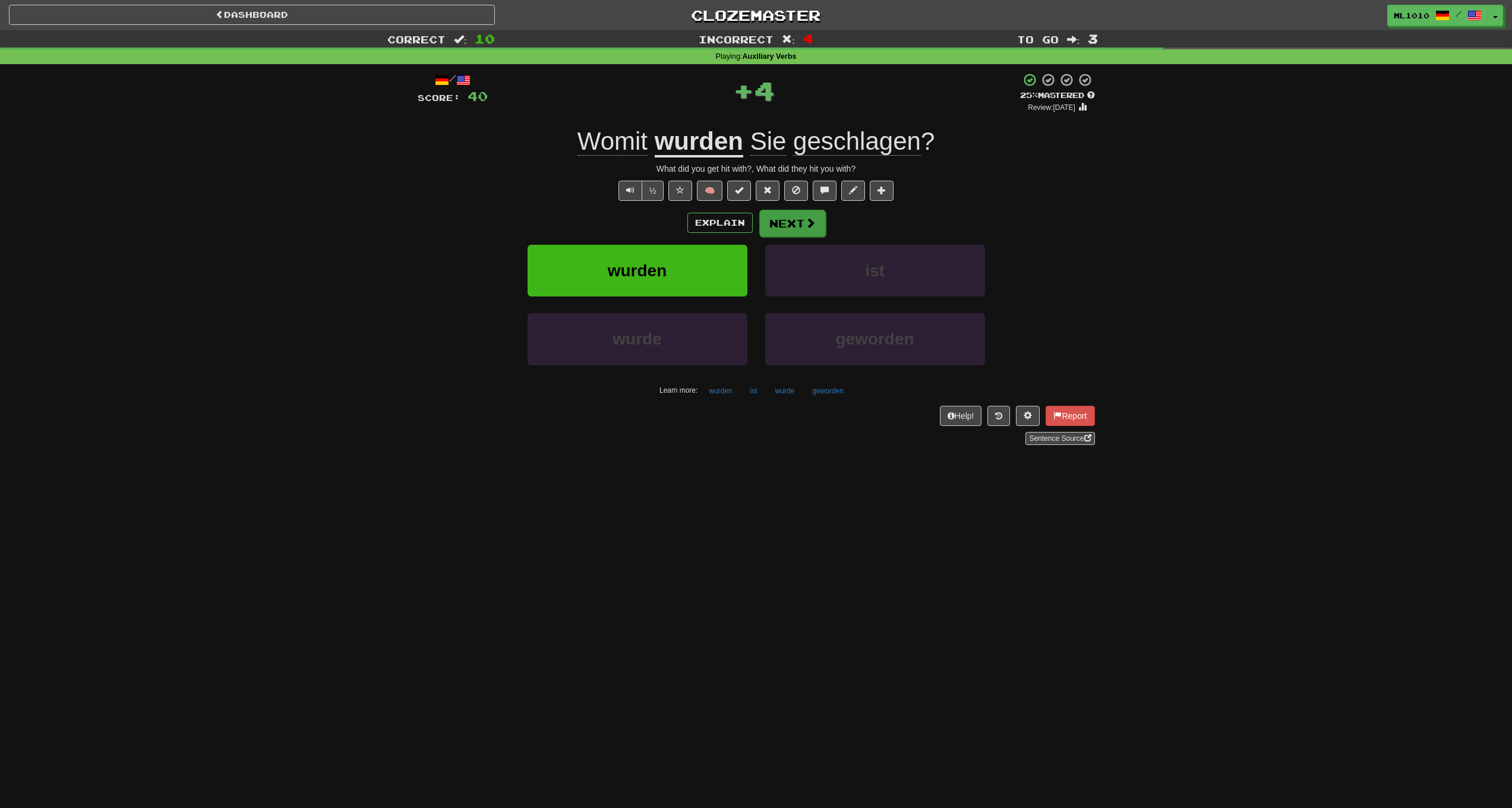
click at [799, 219] on button "Next" at bounding box center [793, 223] width 66 height 27
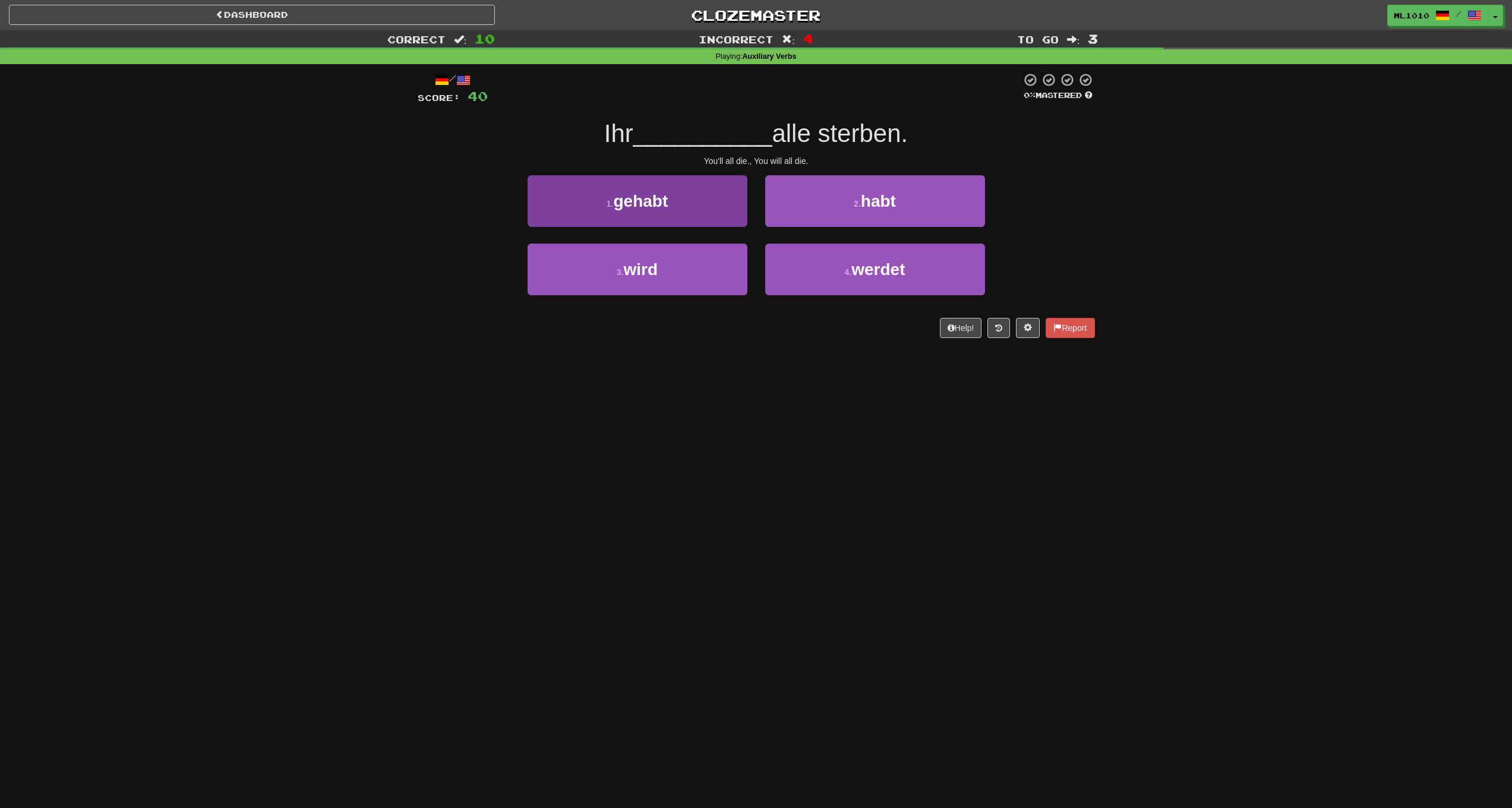
click at [721, 209] on button "1 . gehabt" at bounding box center [638, 201] width 220 height 52
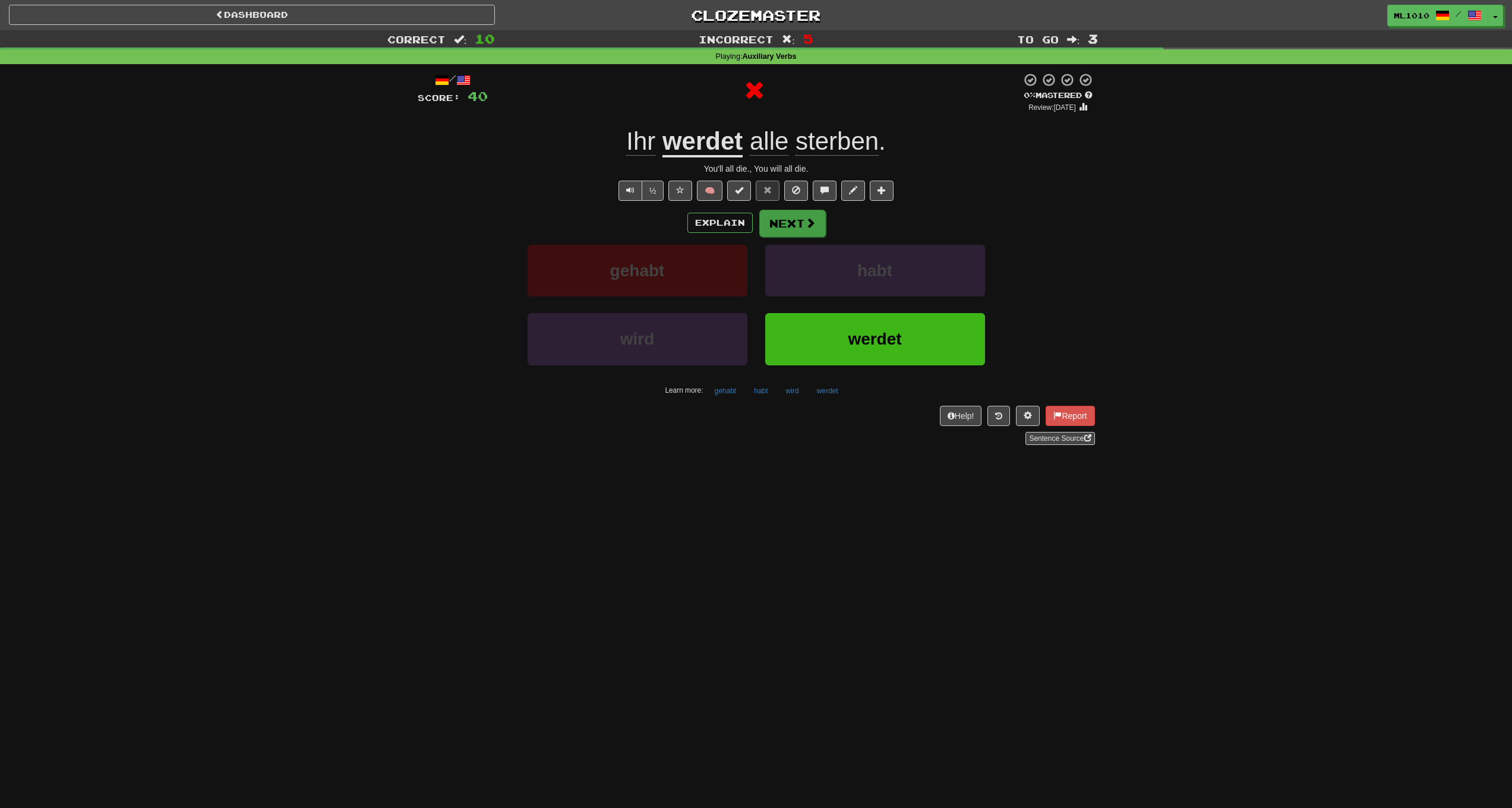
click at [806, 231] on button "Next" at bounding box center [793, 223] width 66 height 27
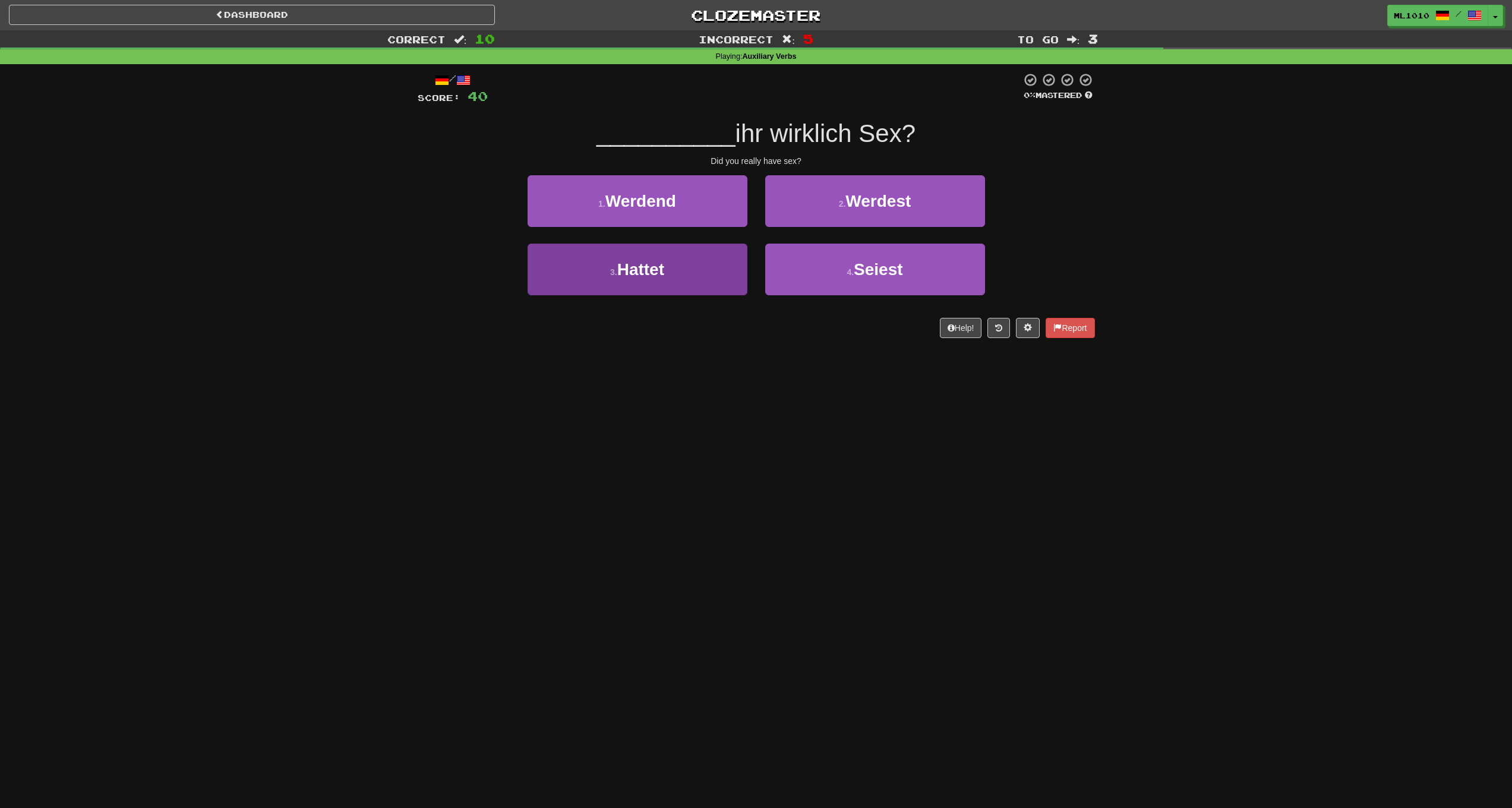
click at [722, 265] on button "3 . Hattet" at bounding box center [638, 269] width 220 height 52
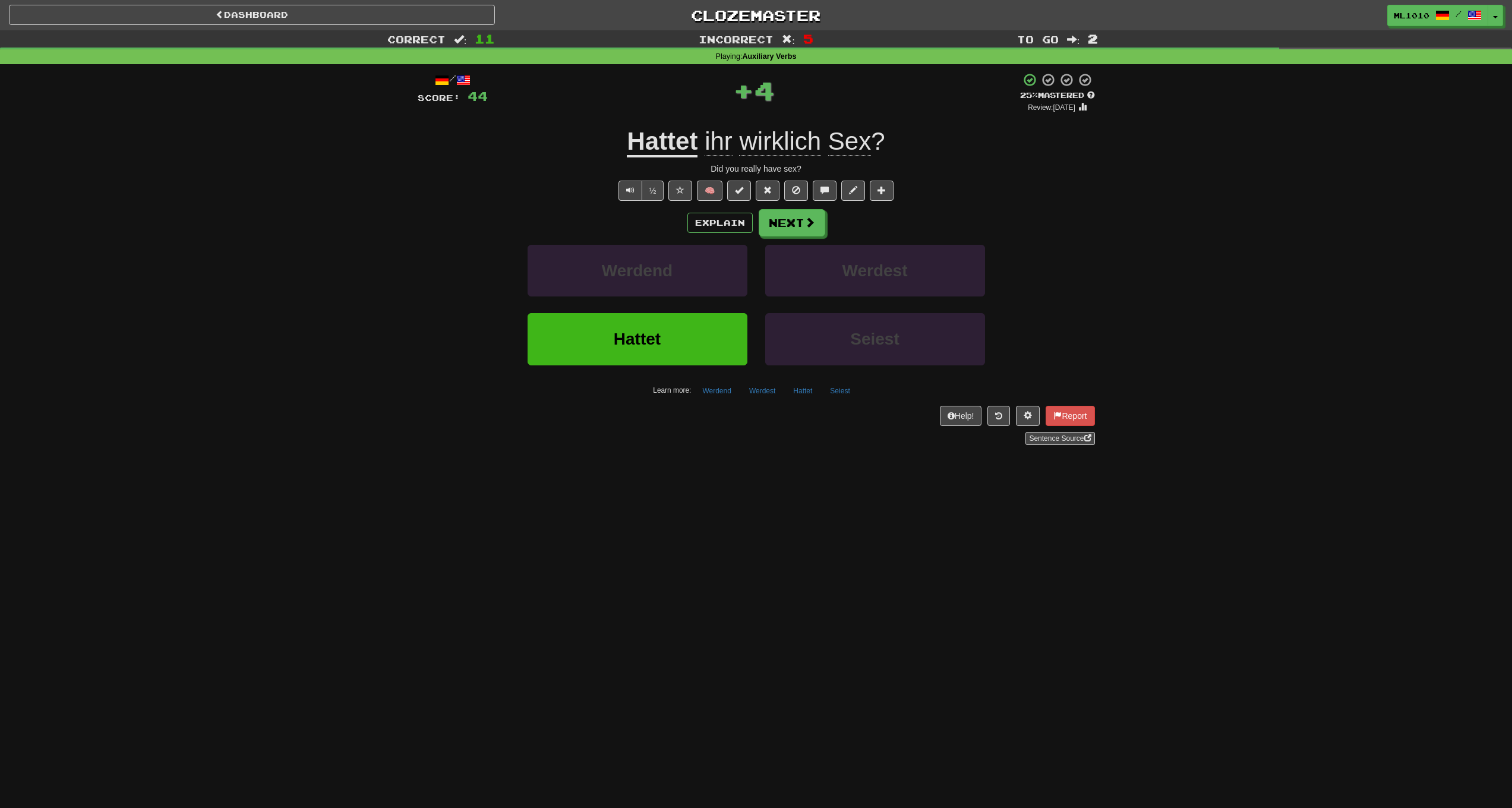
click at [830, 236] on div "Explain Next Werdend Werdest Hattet Seiest Learn more: Werdend Werdest Hattet S…" at bounding box center [756, 304] width 677 height 191
click at [812, 232] on button "Next" at bounding box center [793, 223] width 66 height 27
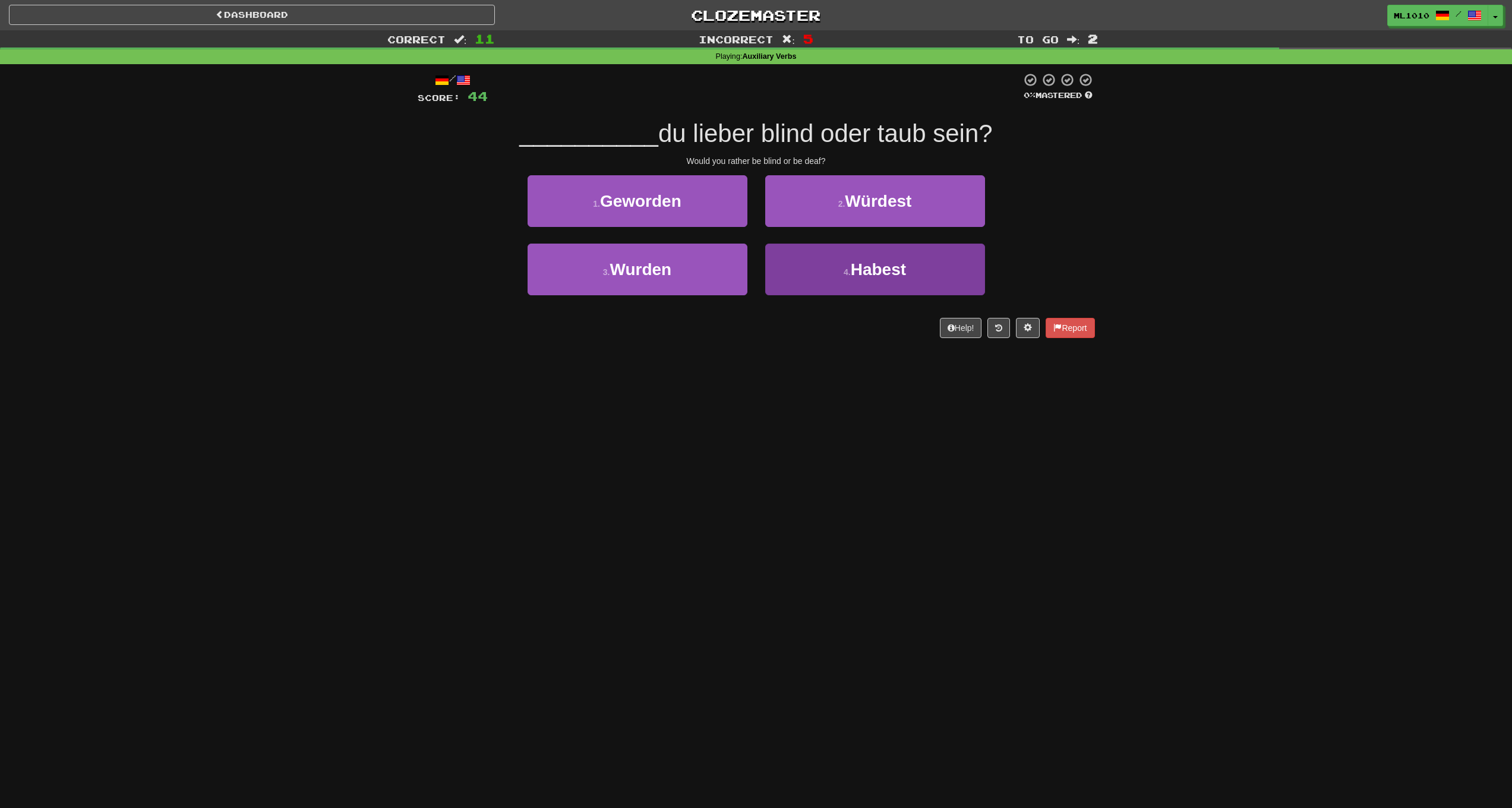
click at [850, 265] on button "4 . Habest" at bounding box center [875, 269] width 220 height 52
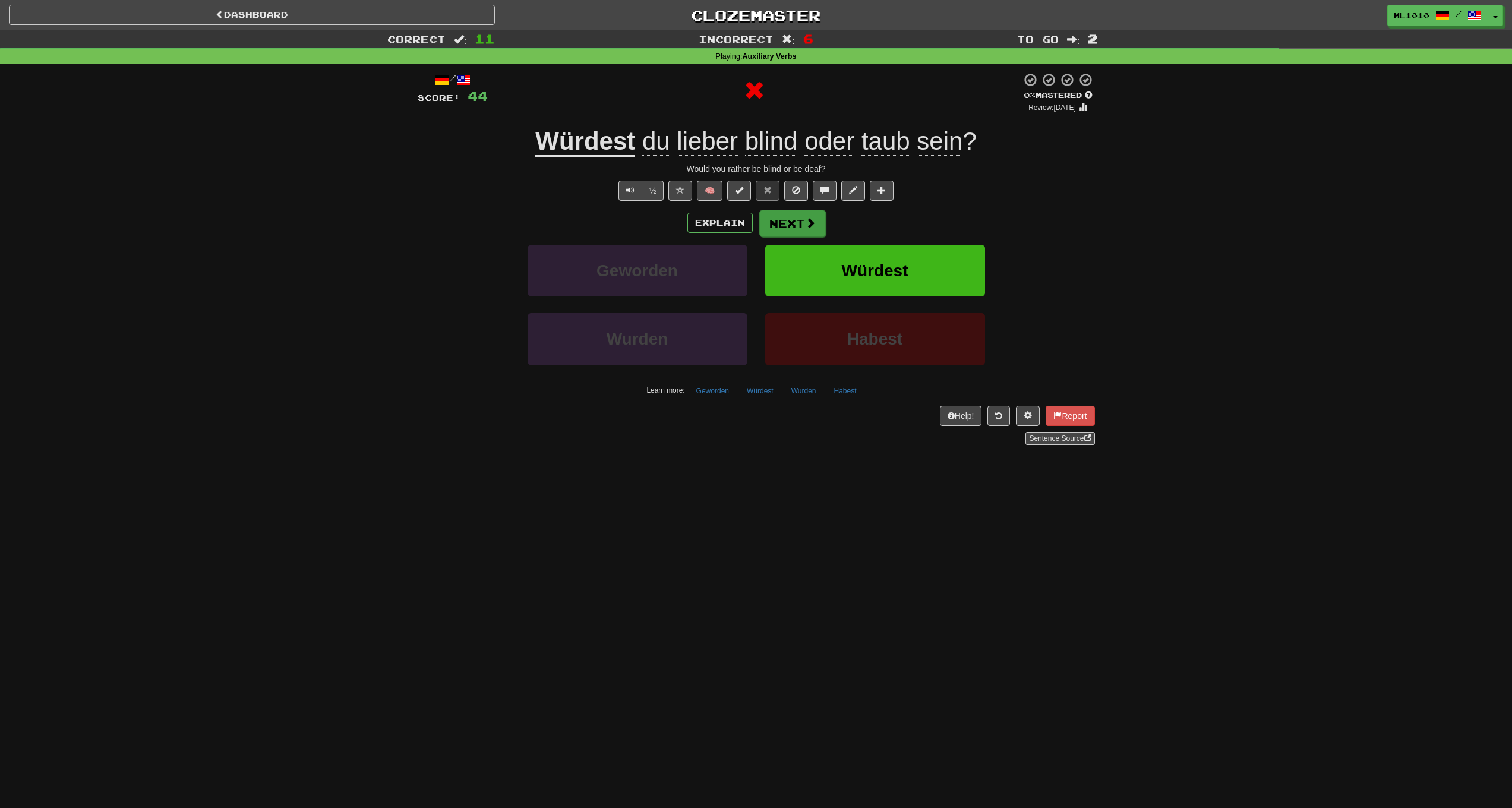
click at [797, 225] on button "Next" at bounding box center [793, 223] width 66 height 27
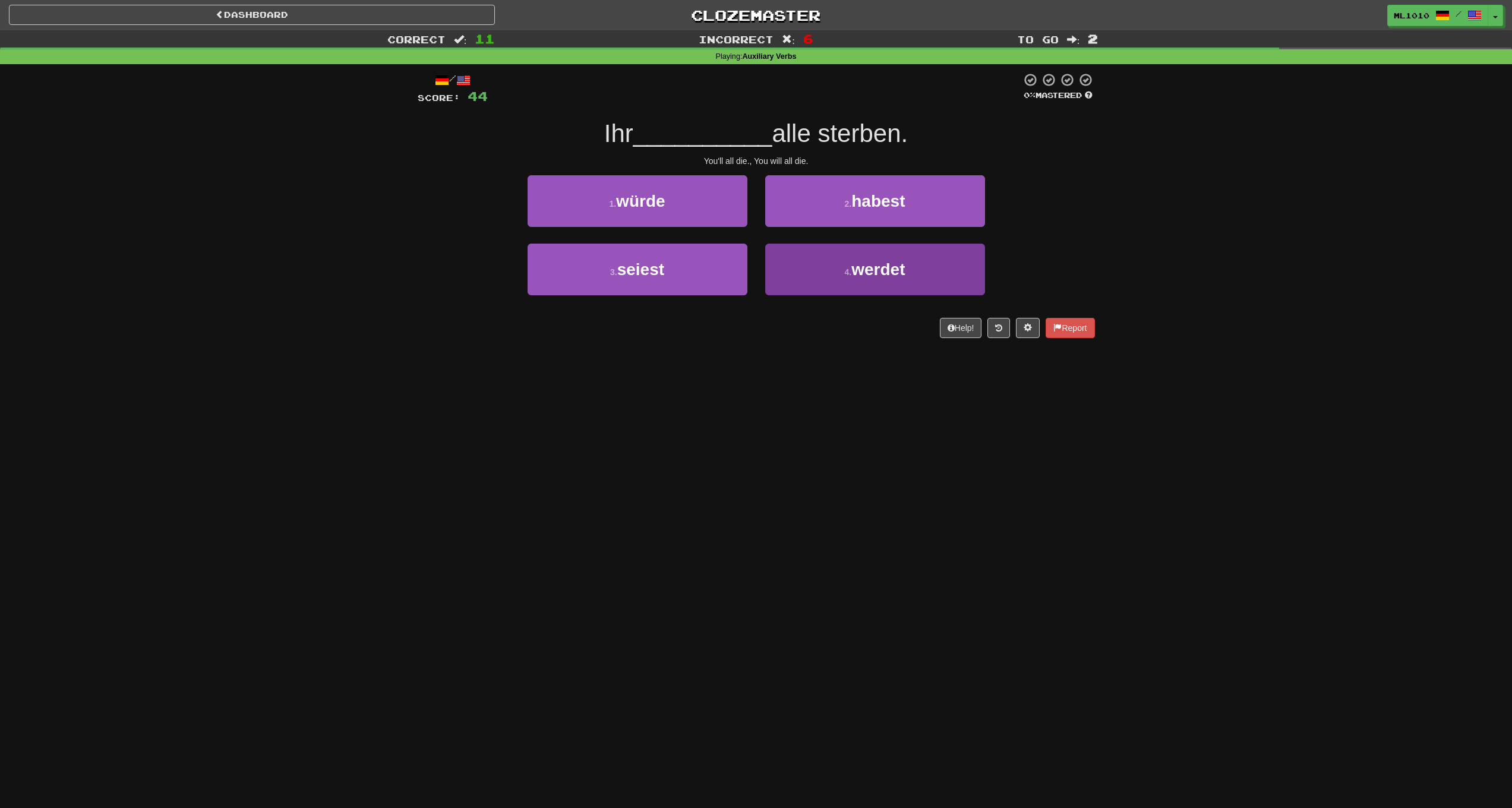
click at [850, 260] on button "4 . werdet" at bounding box center [875, 269] width 220 height 52
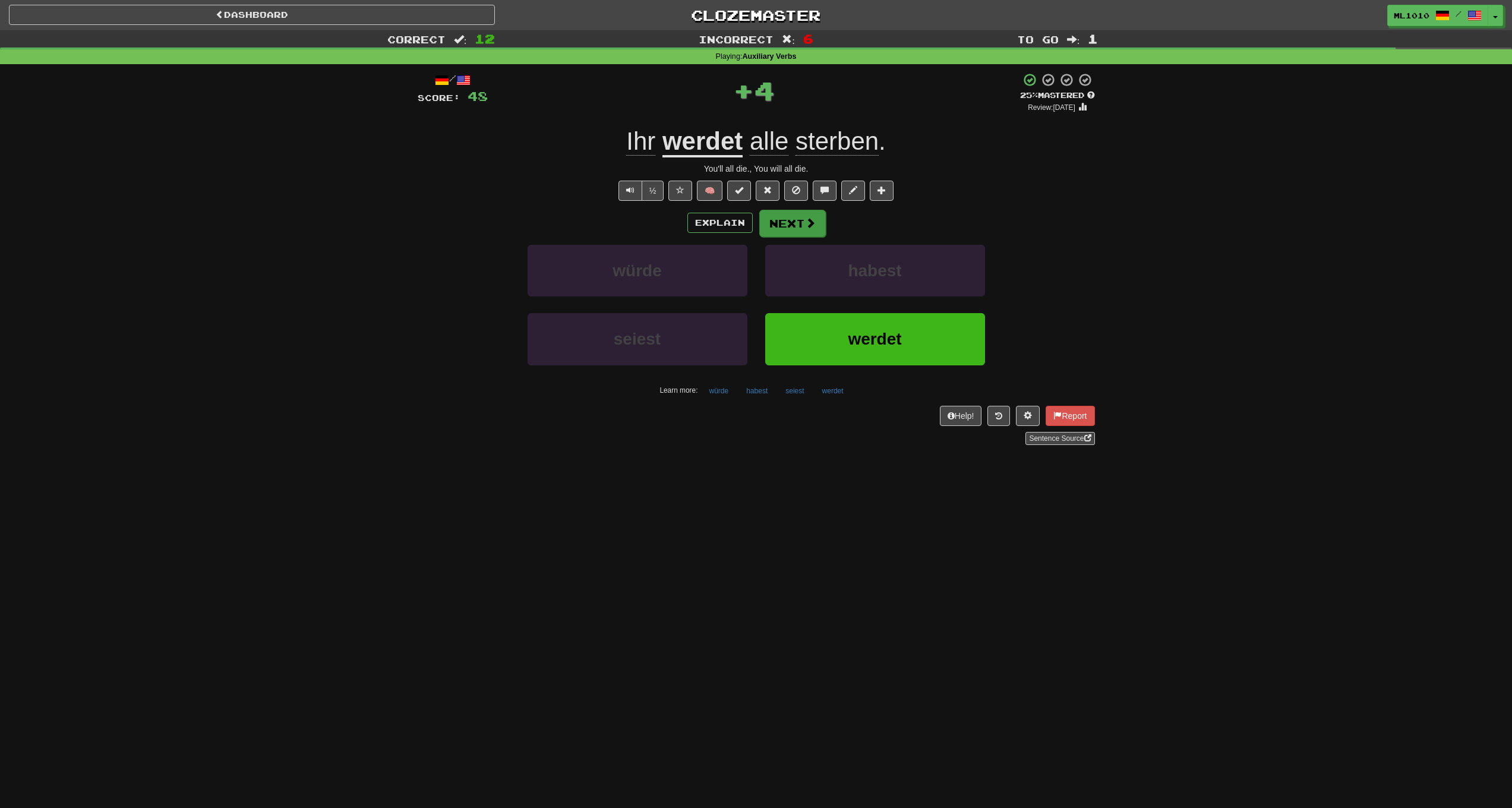
click at [811, 227] on span at bounding box center [810, 223] width 11 height 11
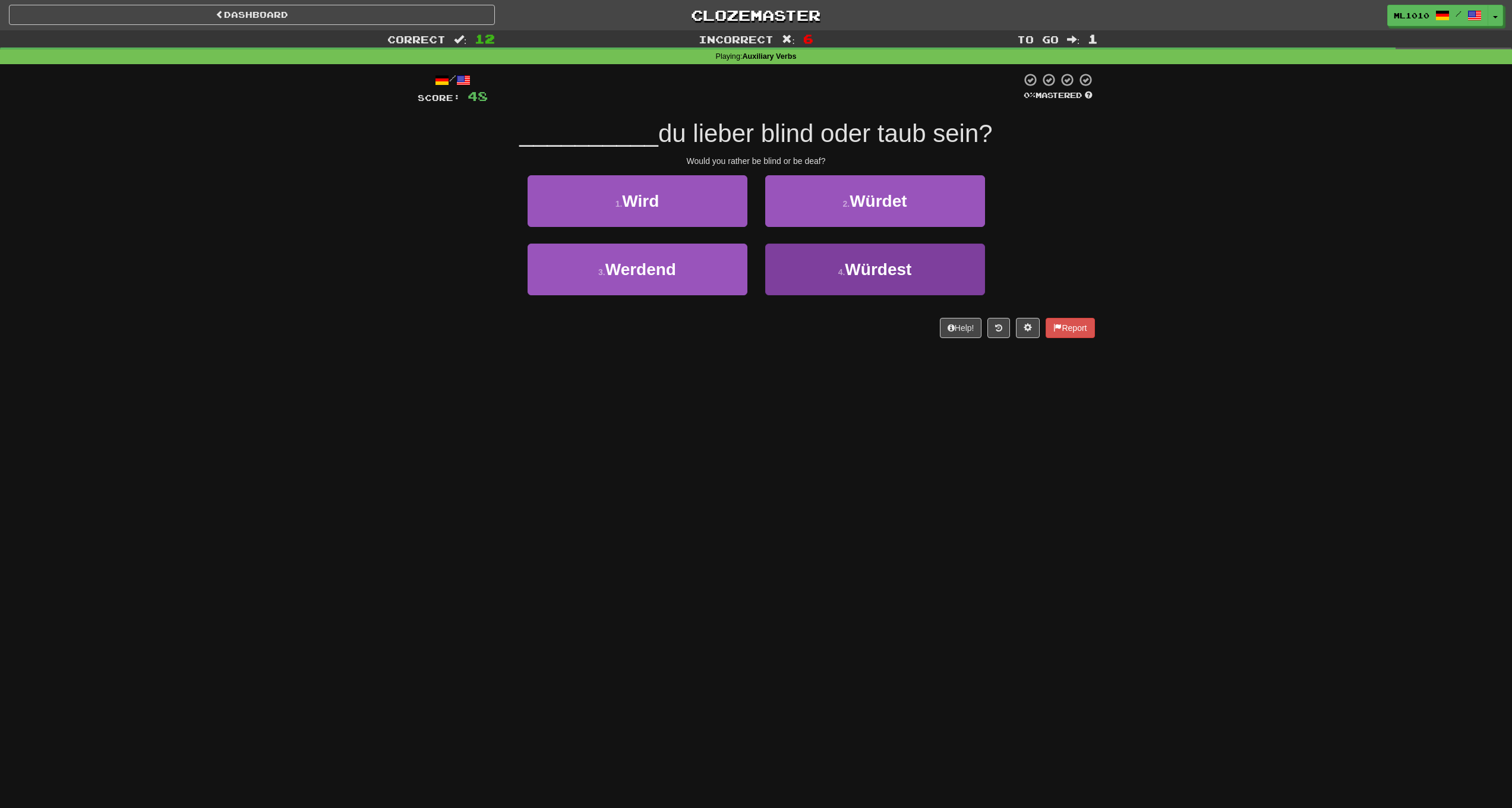
click at [836, 269] on button "4 . Würdest" at bounding box center [875, 269] width 220 height 52
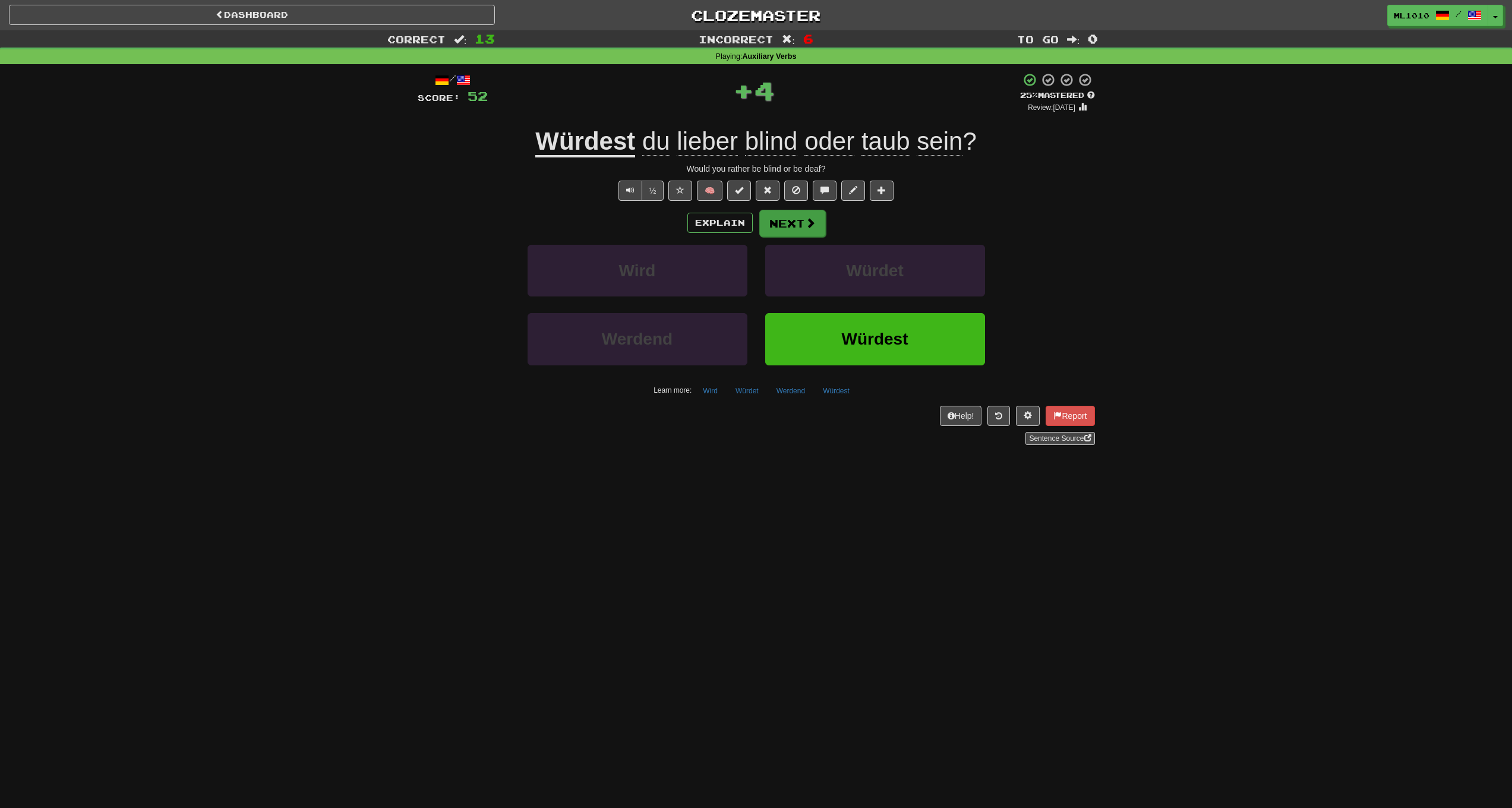
click at [788, 213] on button "Next" at bounding box center [793, 223] width 66 height 27
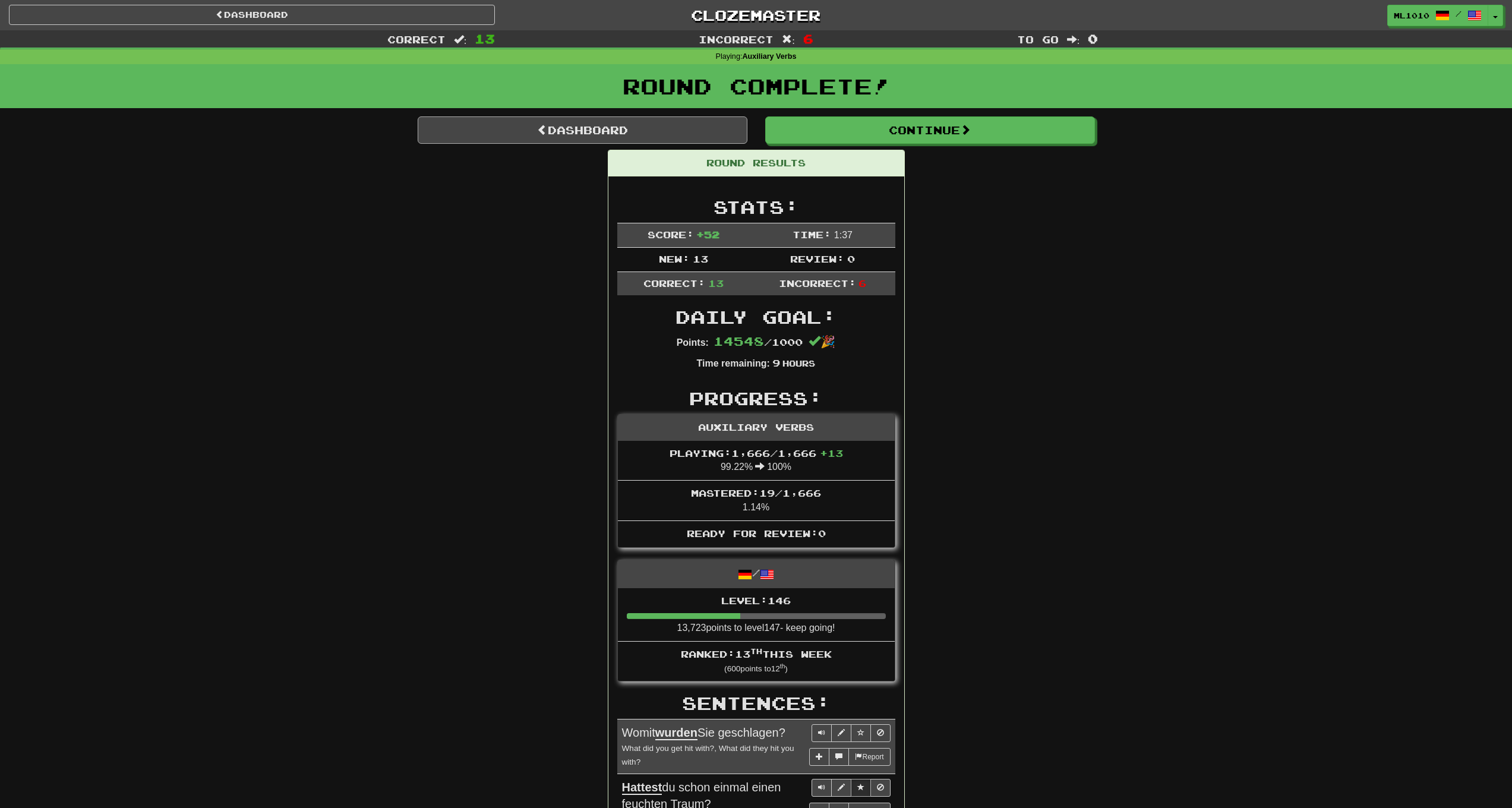
click at [679, 124] on link "Dashboard" at bounding box center [582, 130] width 330 height 27
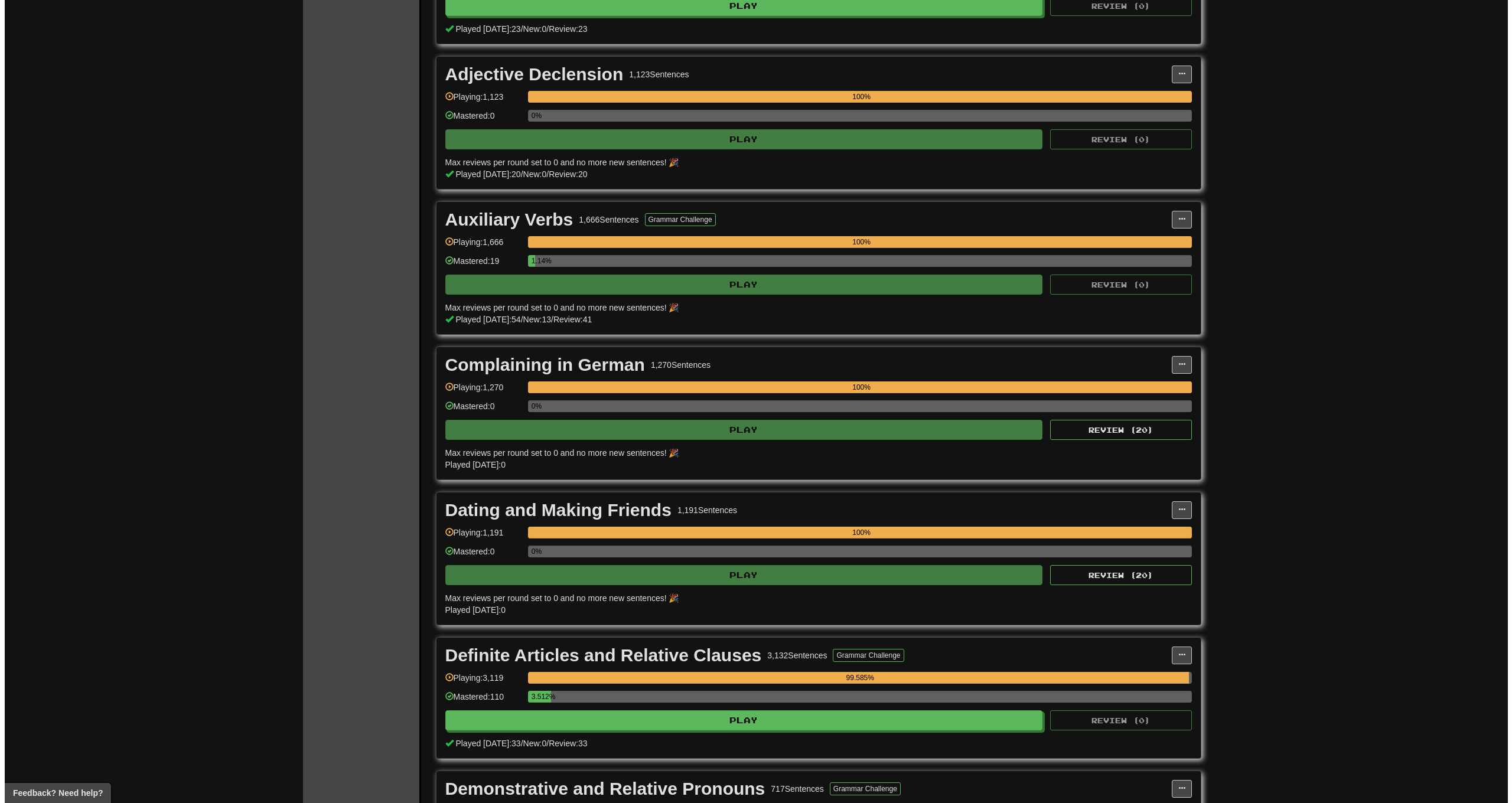
scroll to position [1773, 0]
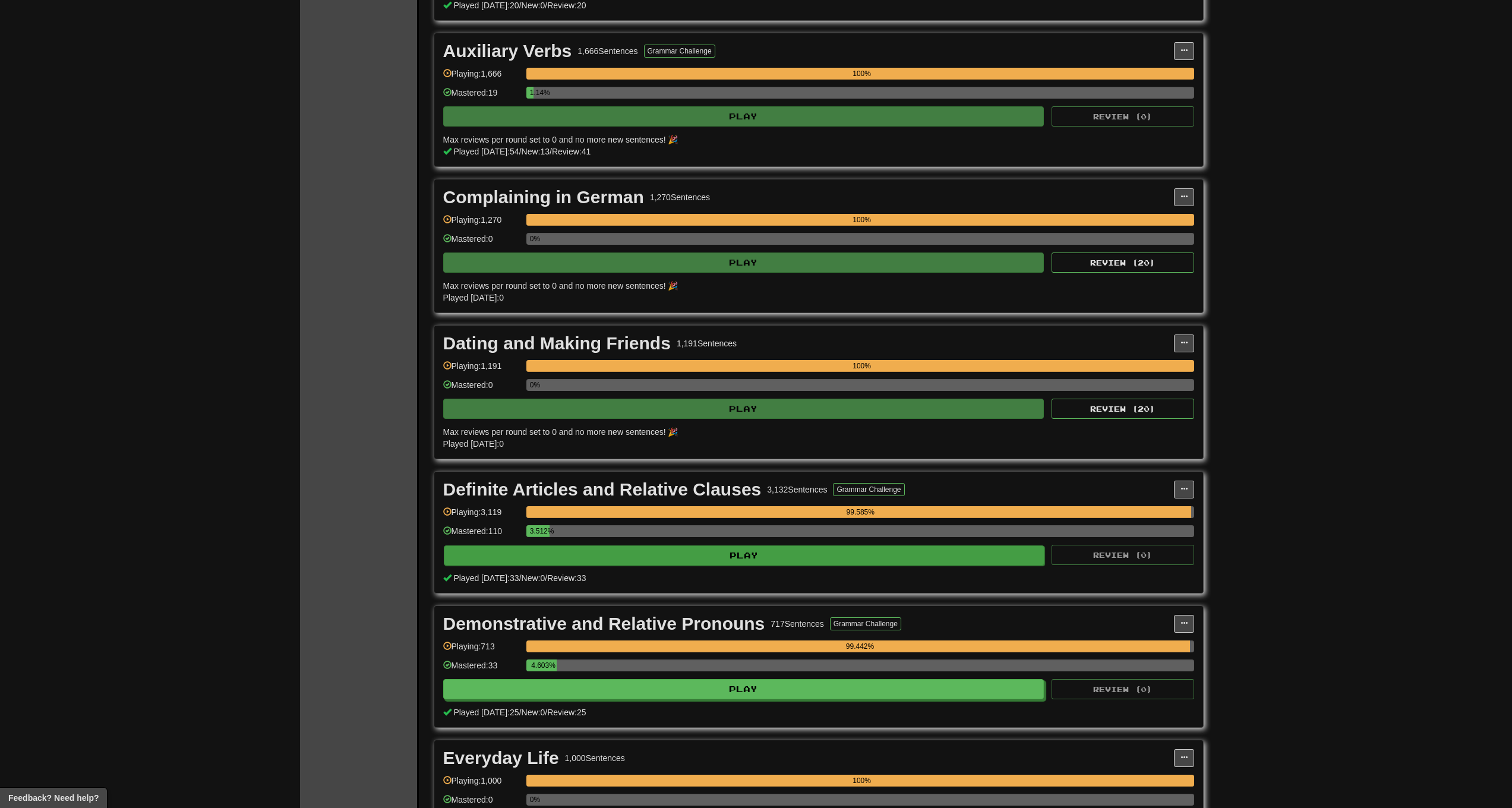
click at [719, 551] on button "Play" at bounding box center [744, 556] width 601 height 20
select select "***"
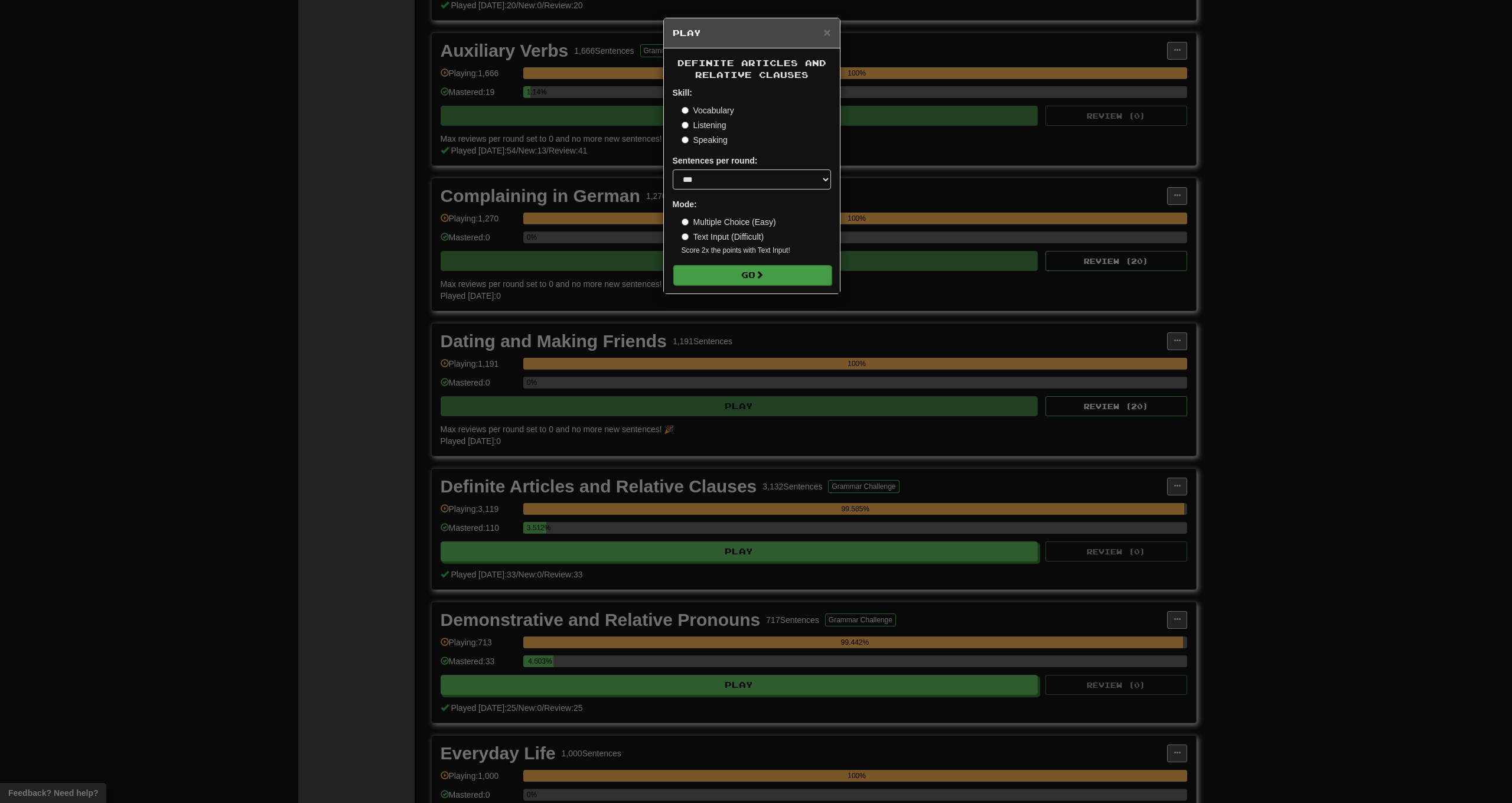
click at [740, 275] on button "Go" at bounding box center [753, 275] width 159 height 20
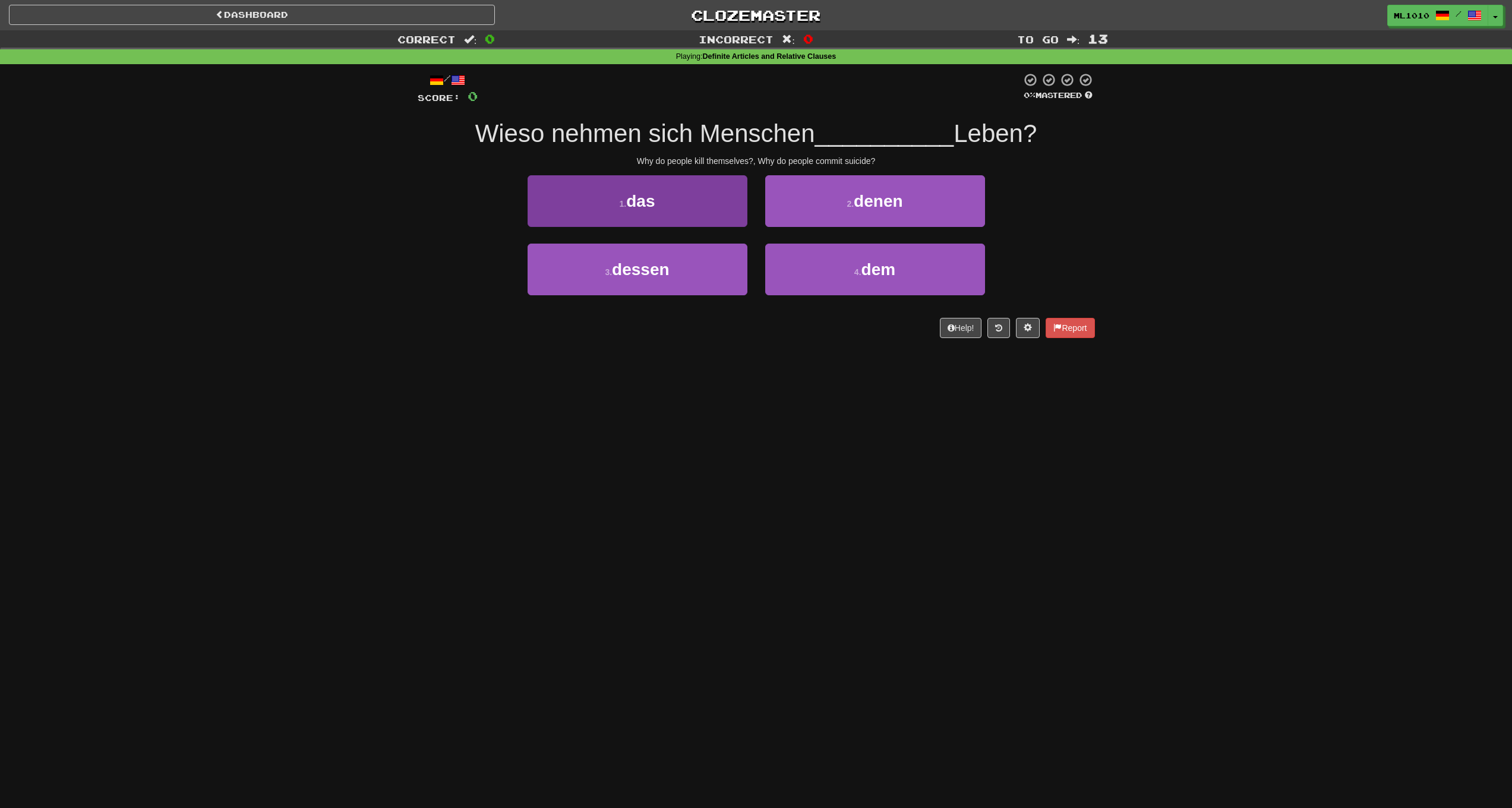
click at [729, 205] on button "1 . das" at bounding box center [638, 201] width 220 height 52
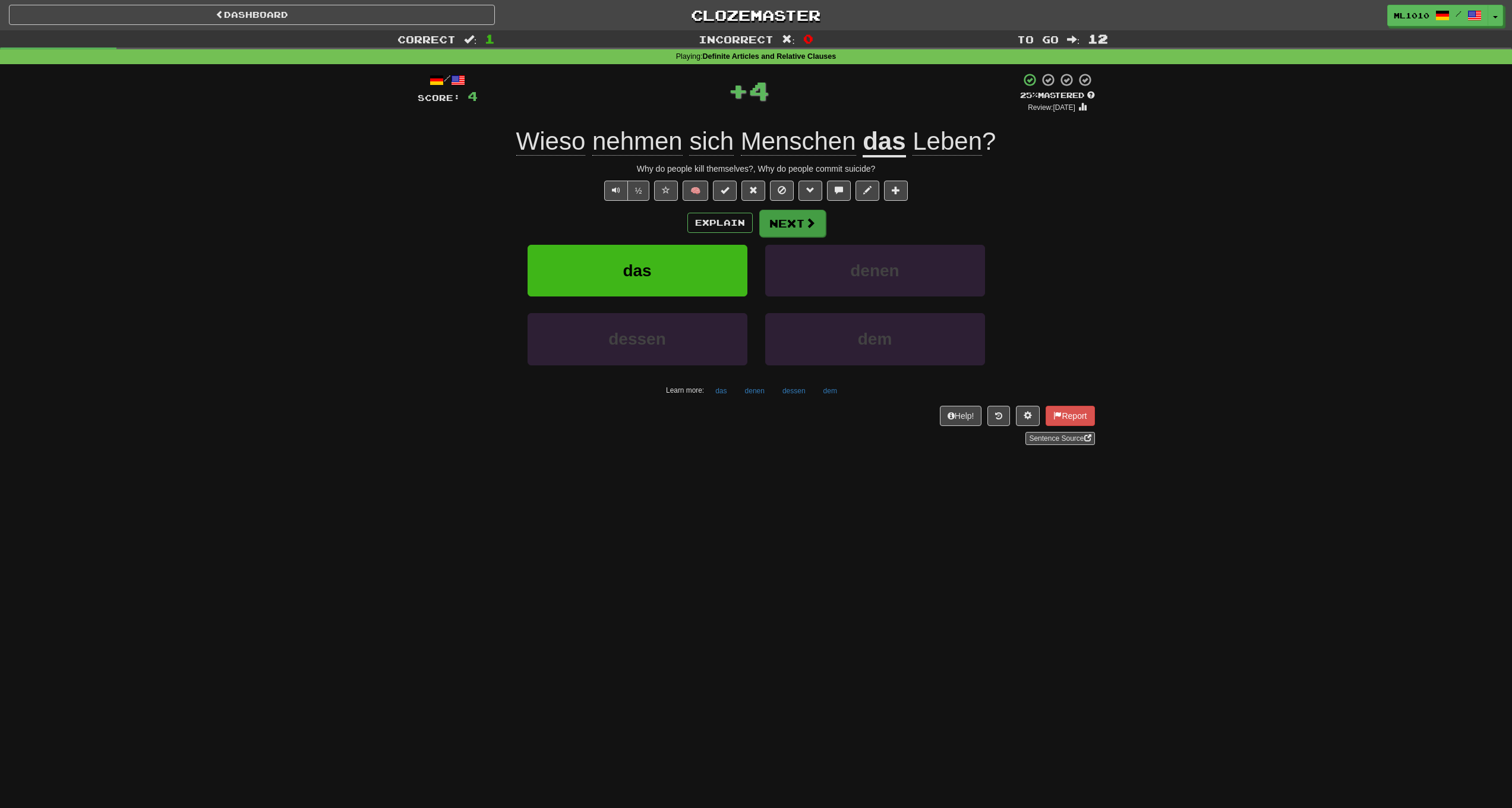
click at [767, 218] on button "Next" at bounding box center [793, 223] width 66 height 27
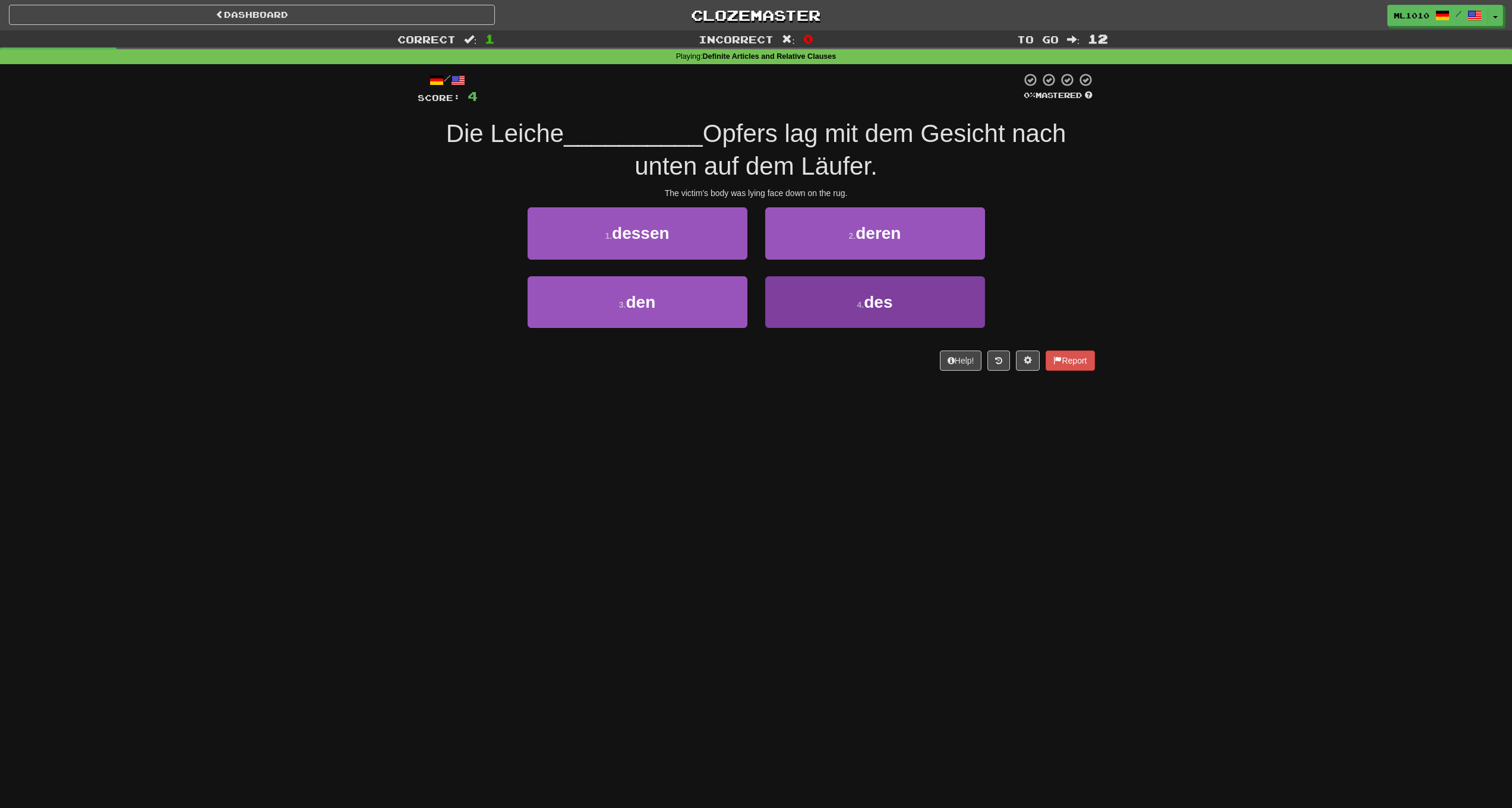
click at [874, 303] on span "des" at bounding box center [878, 302] width 29 height 19
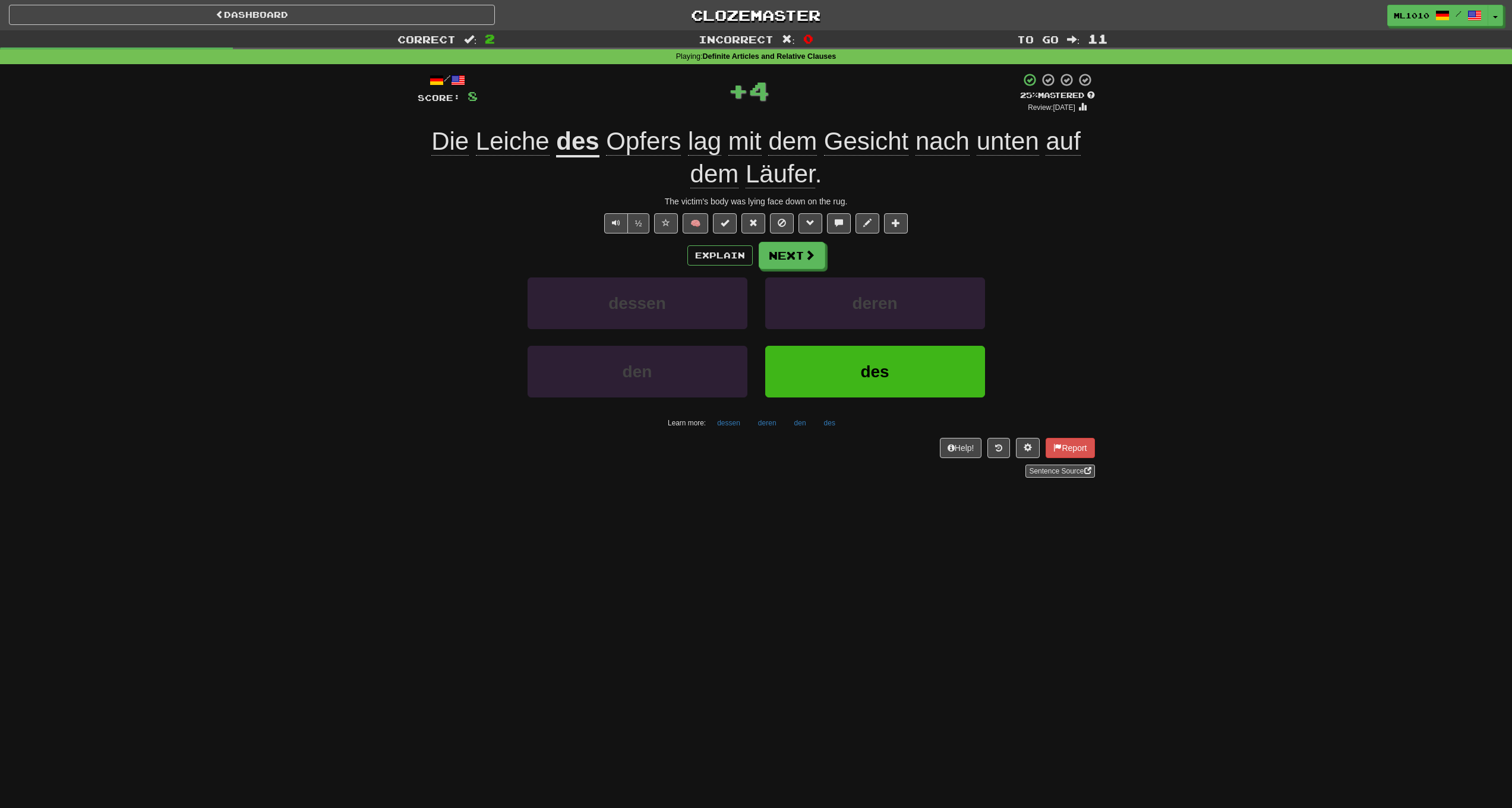
click at [519, 142] on span "Leiche" at bounding box center [513, 141] width 73 height 29
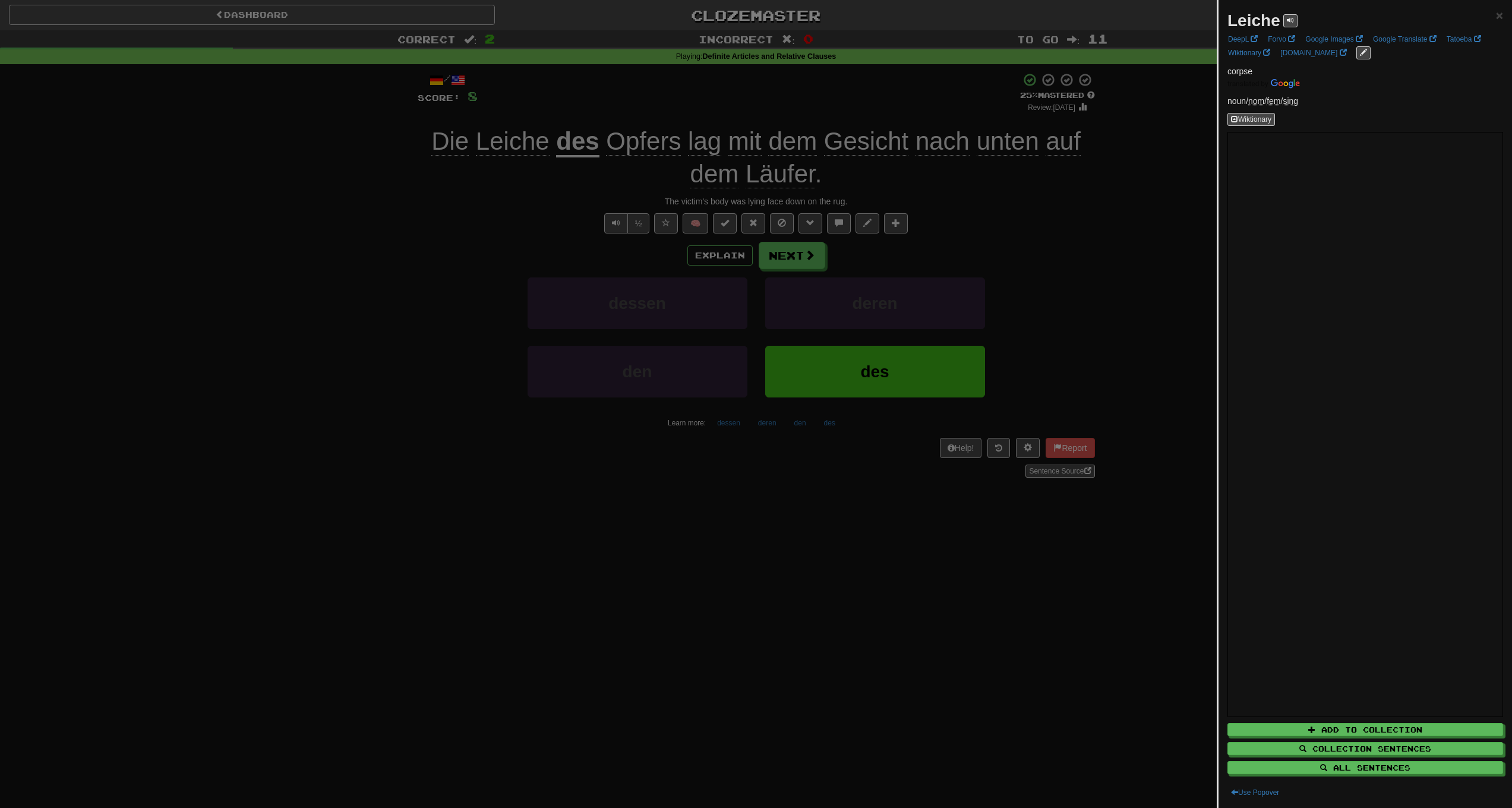
click at [371, 230] on div at bounding box center [756, 404] width 1512 height 808
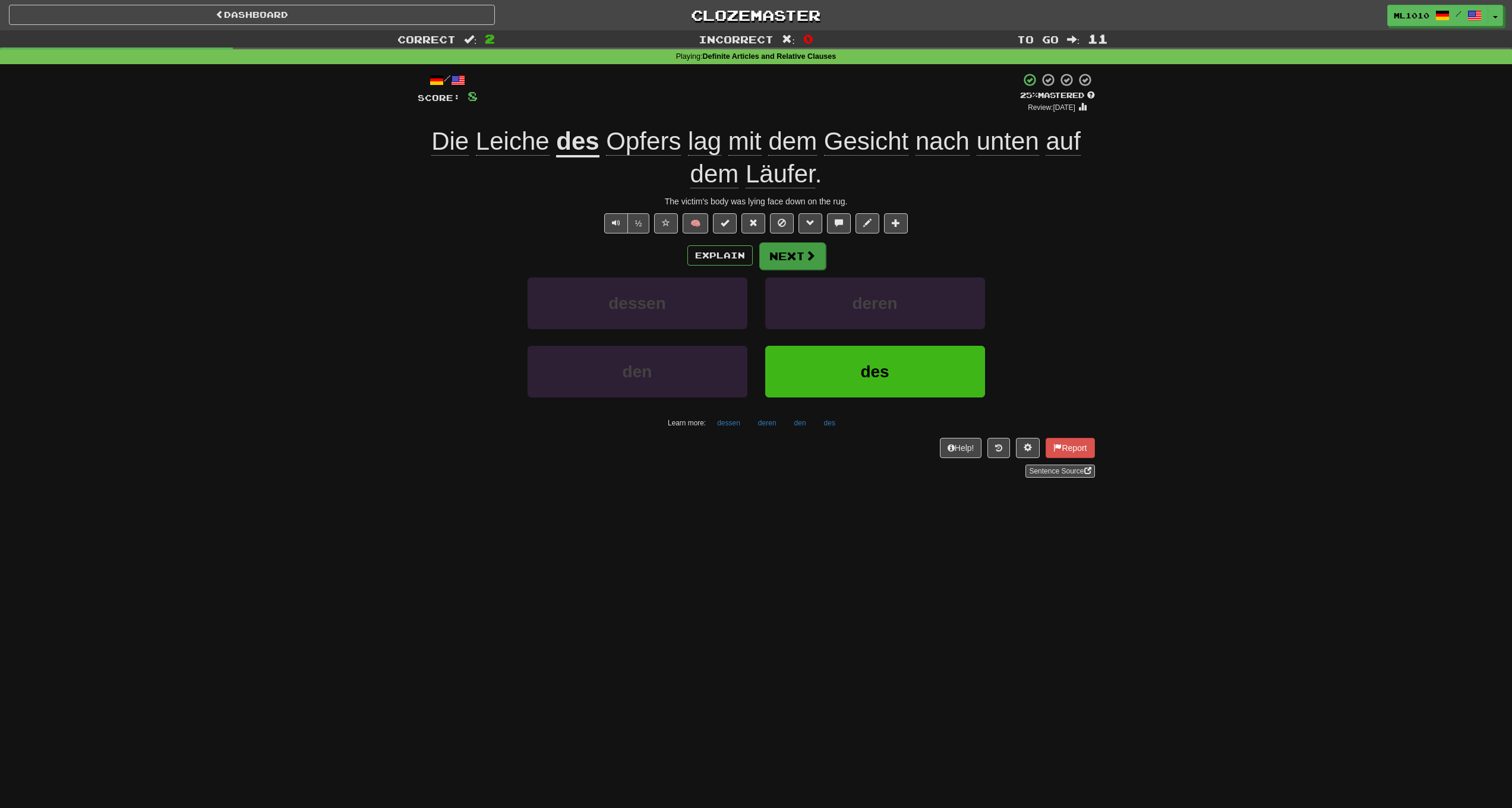
click at [800, 257] on button "Next" at bounding box center [793, 256] width 66 height 27
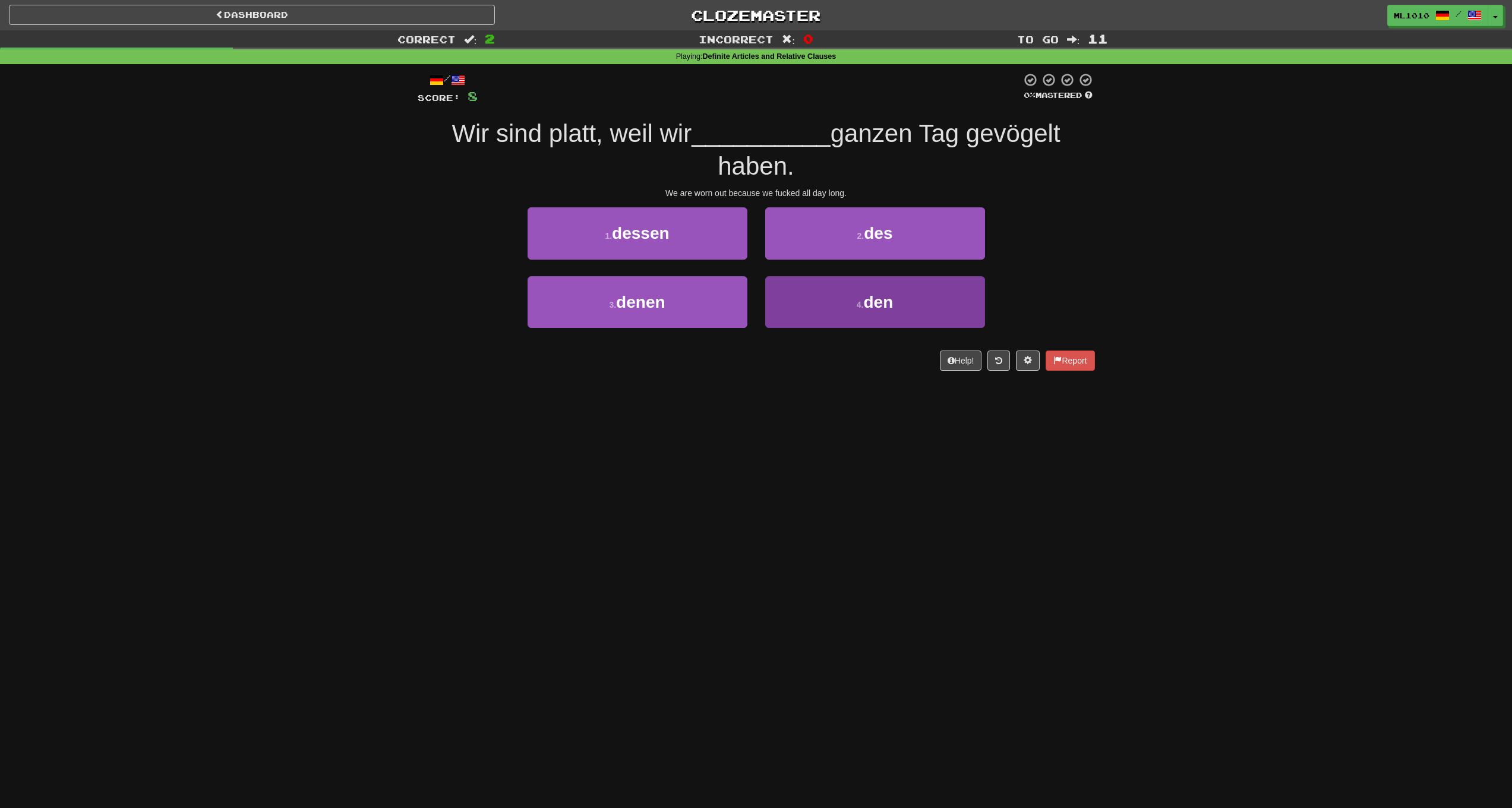
click at [851, 306] on button "4 . den" at bounding box center [875, 302] width 220 height 52
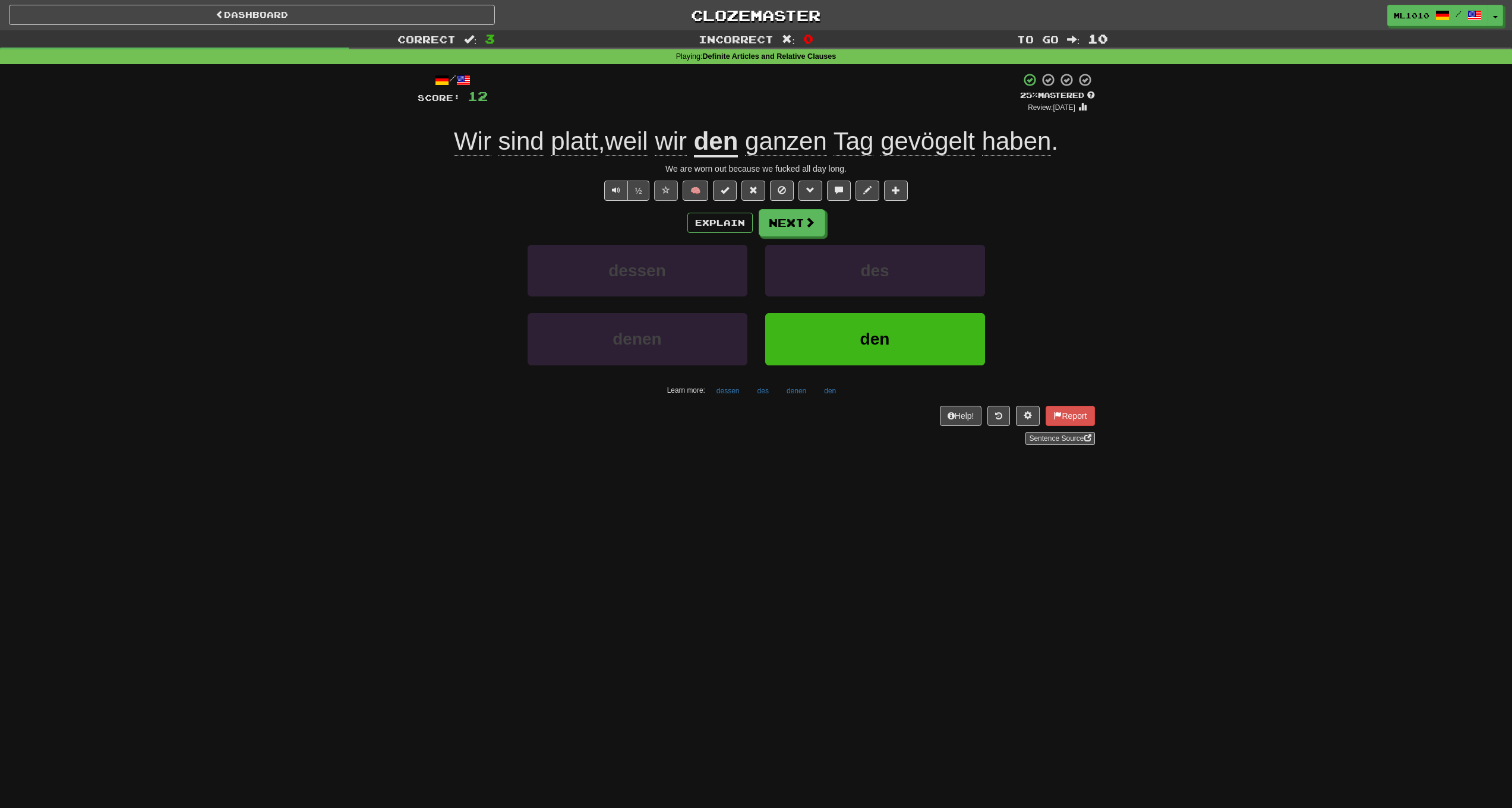
click at [671, 192] on button at bounding box center [666, 191] width 24 height 20
click at [947, 137] on span "gevögelt" at bounding box center [928, 141] width 94 height 29
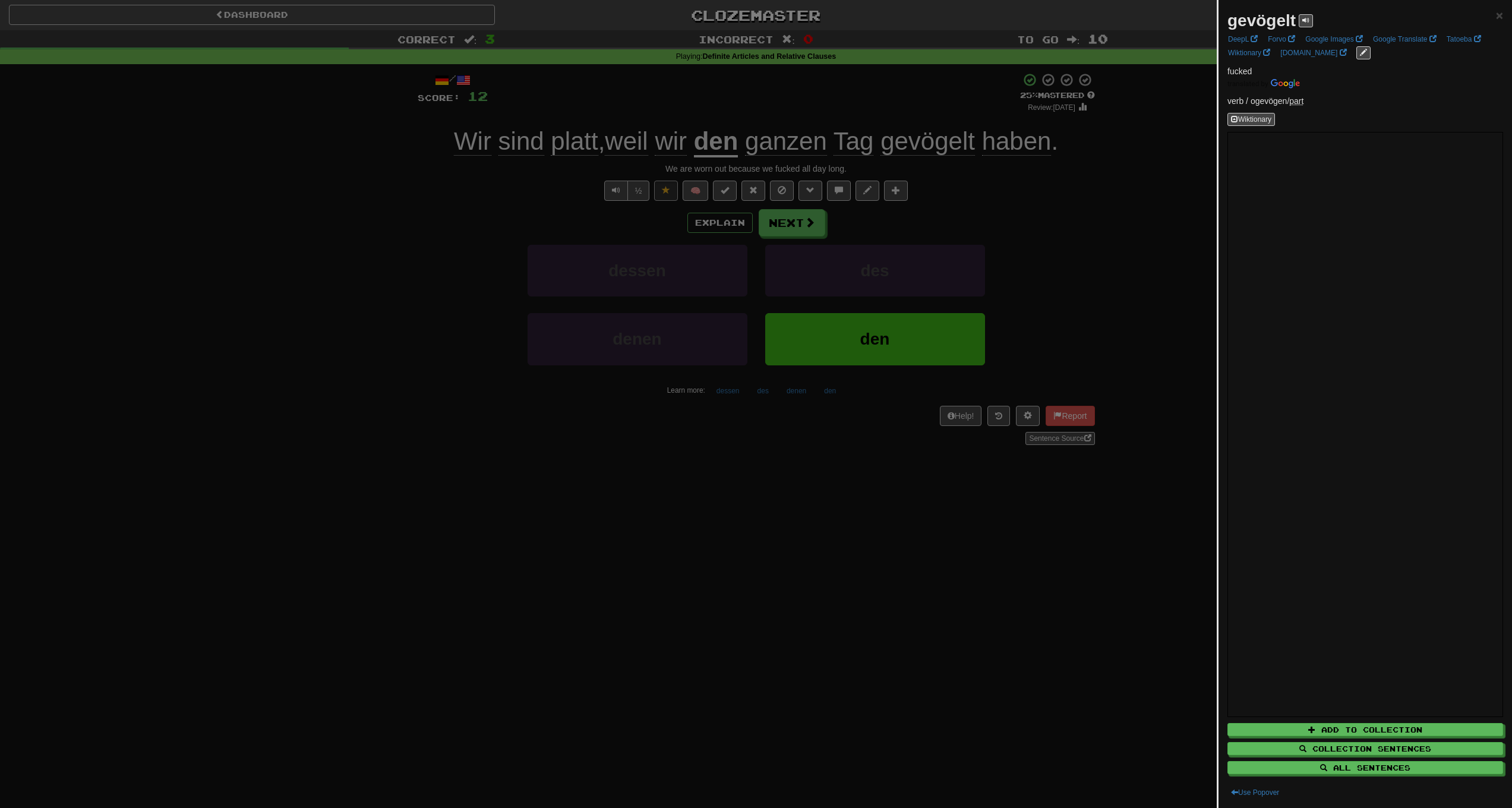
click at [808, 499] on div at bounding box center [756, 404] width 1512 height 808
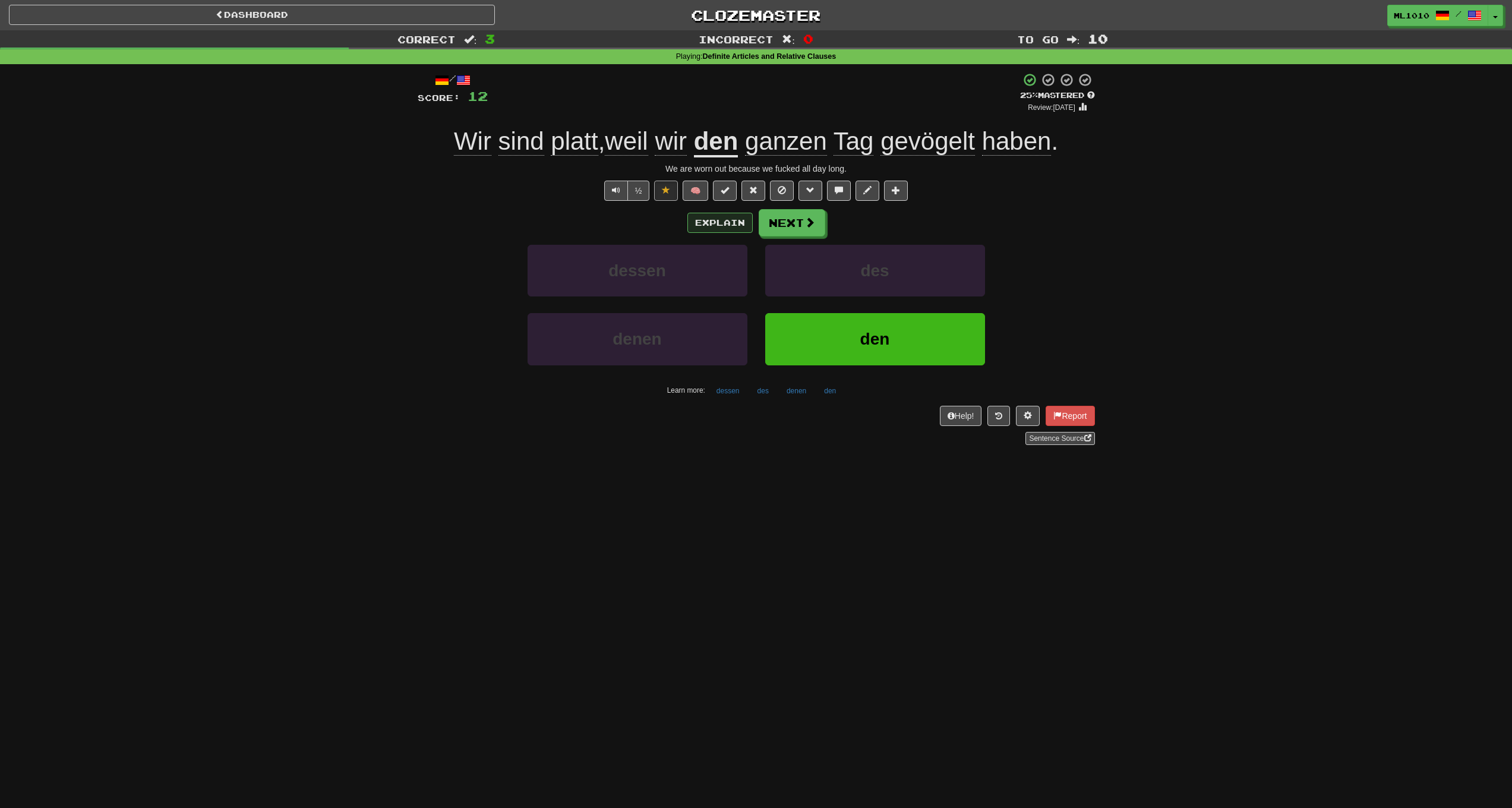
click at [705, 223] on button "Explain" at bounding box center [720, 223] width 65 height 20
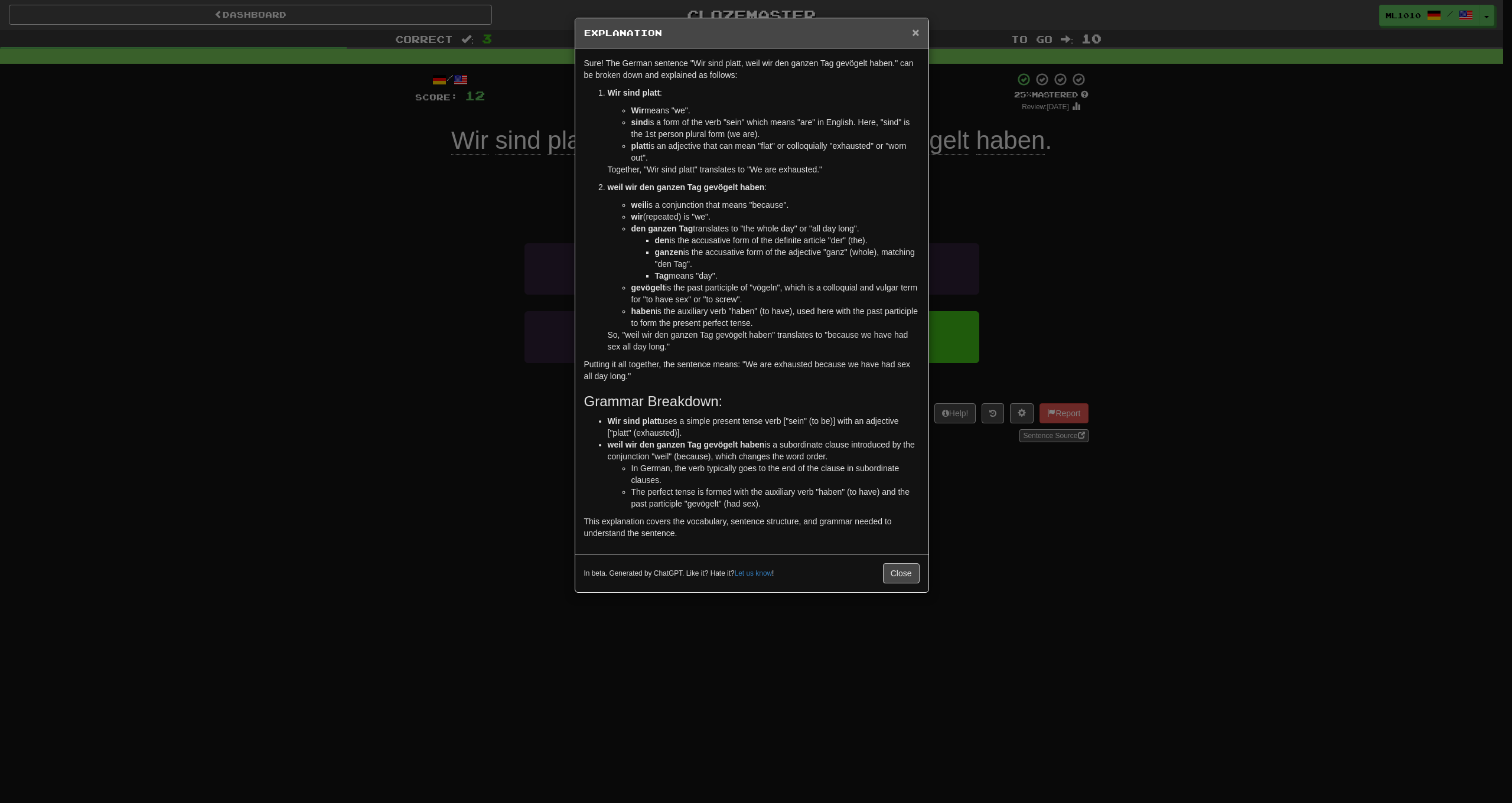
click at [918, 30] on span "×" at bounding box center [915, 32] width 7 height 13
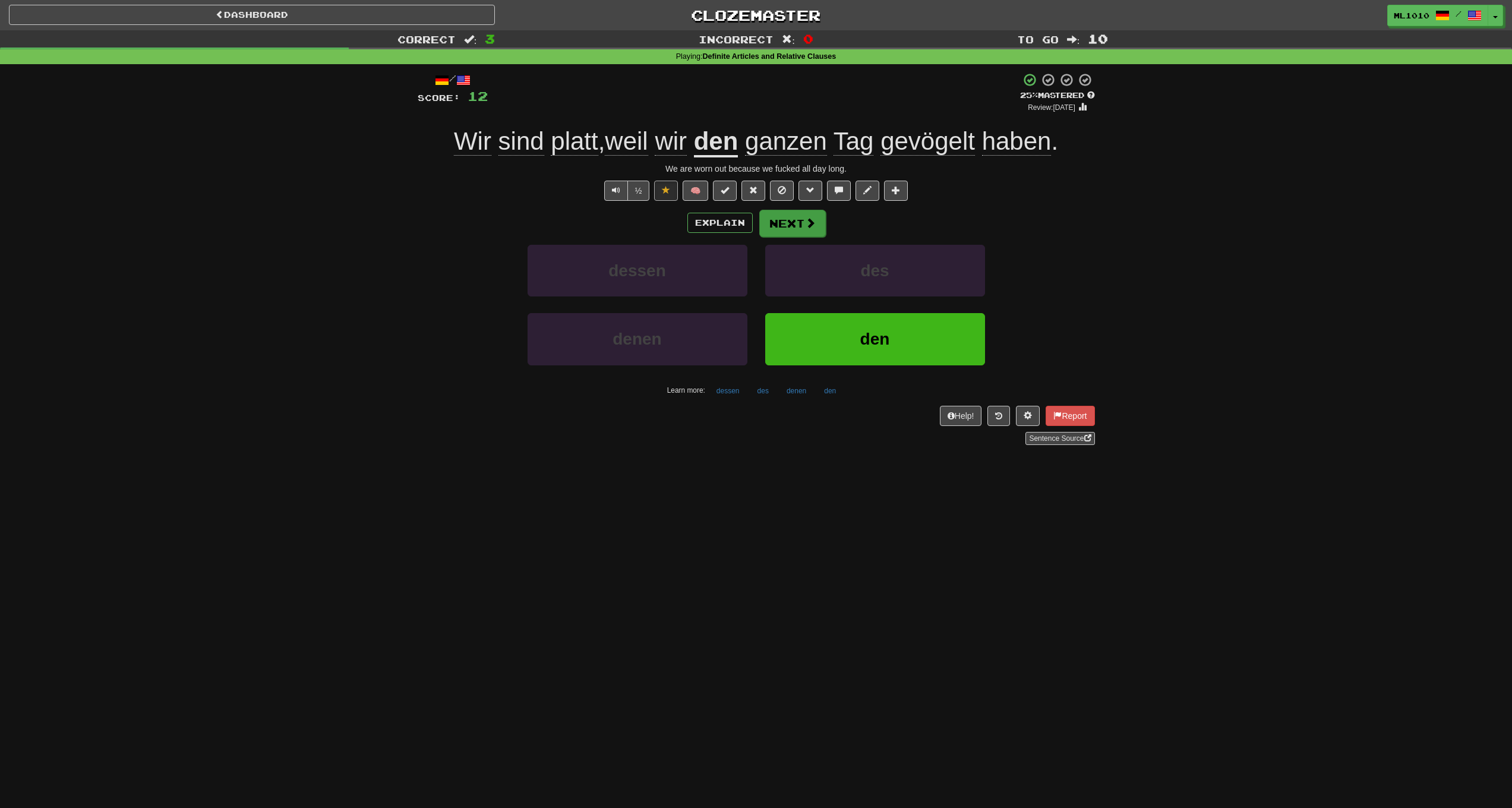
click at [805, 222] on span at bounding box center [810, 223] width 11 height 11
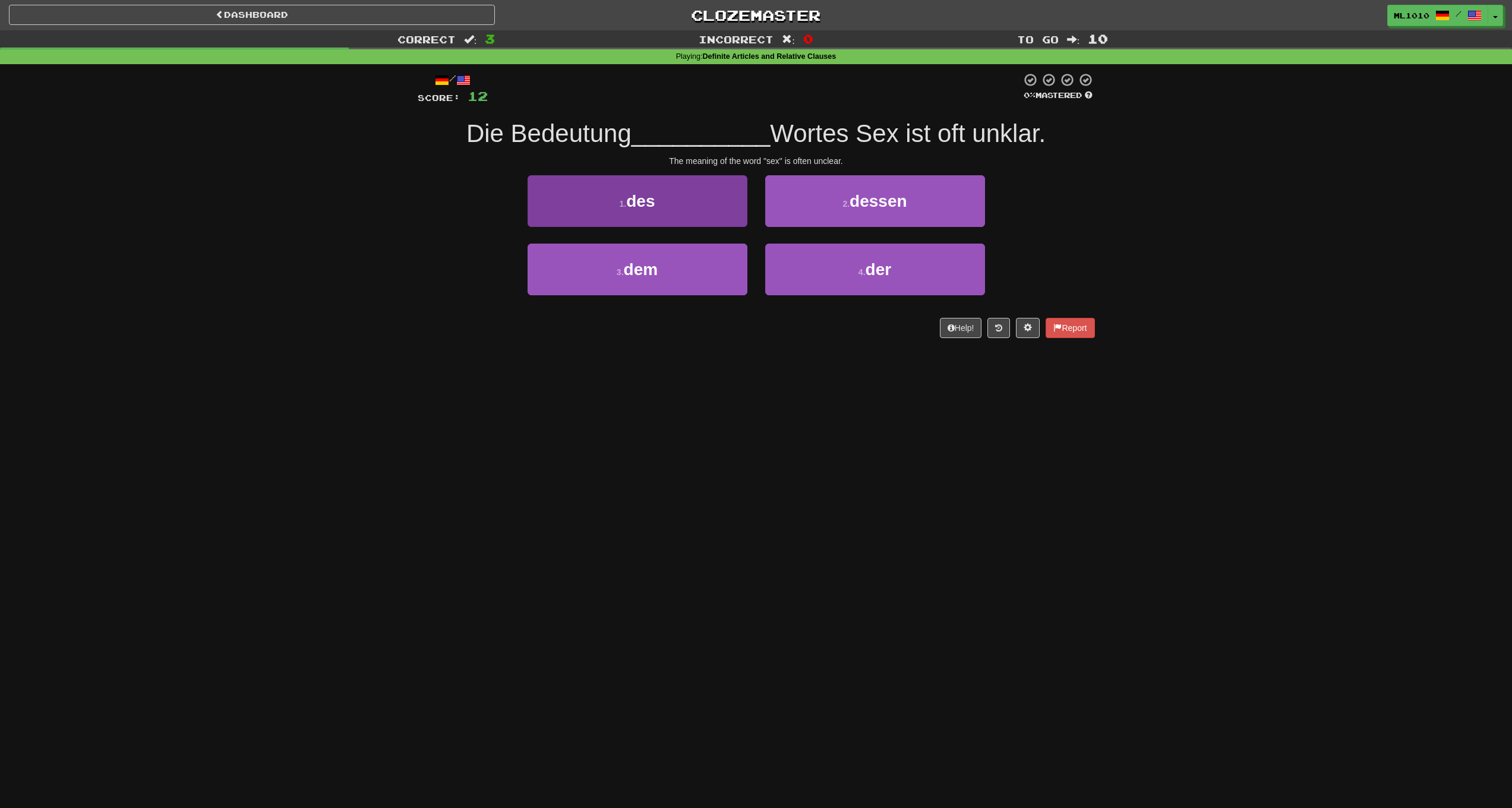
click at [696, 210] on button "1 . des" at bounding box center [638, 201] width 220 height 52
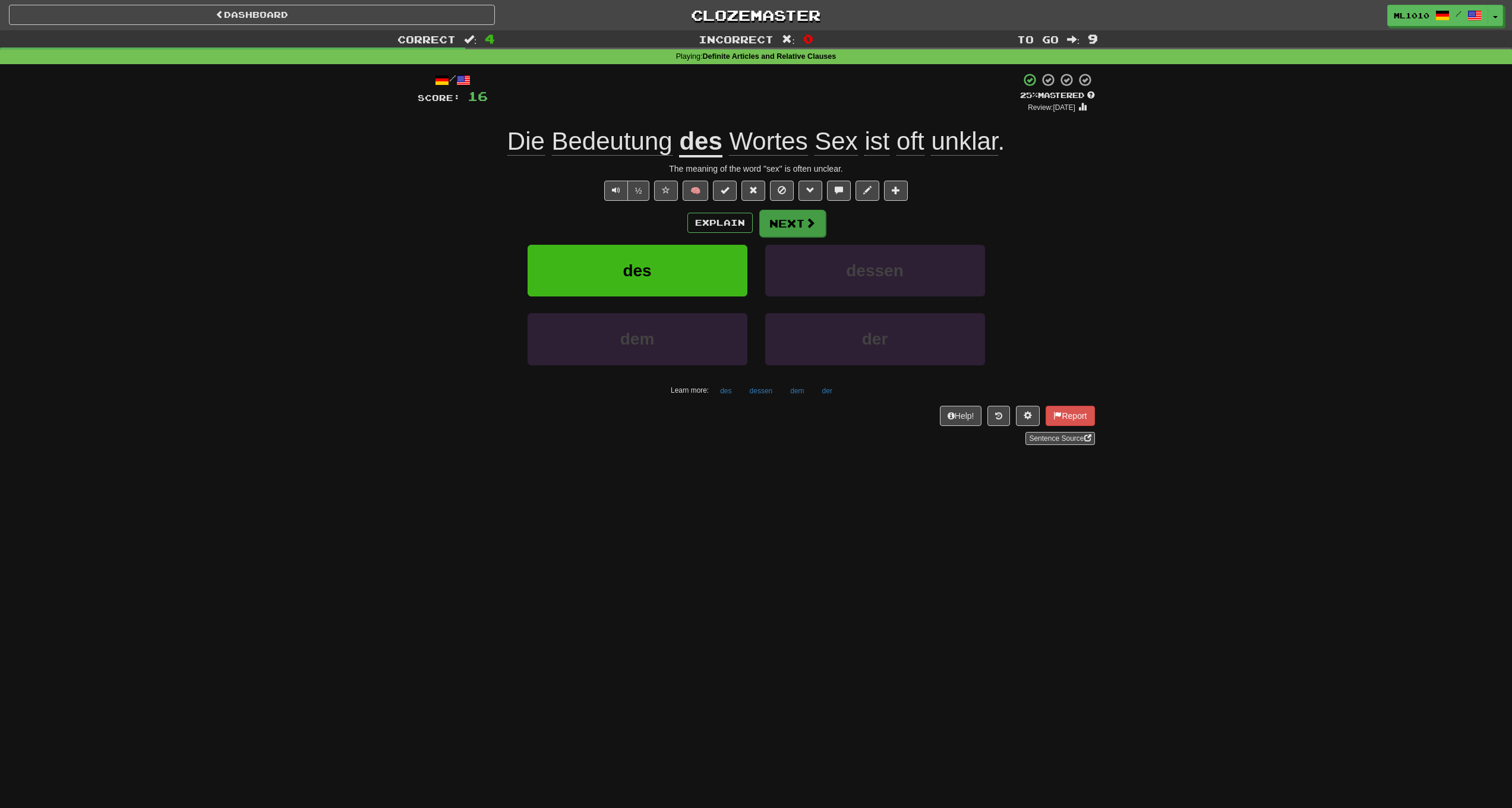
click at [800, 226] on button "Next" at bounding box center [793, 223] width 66 height 27
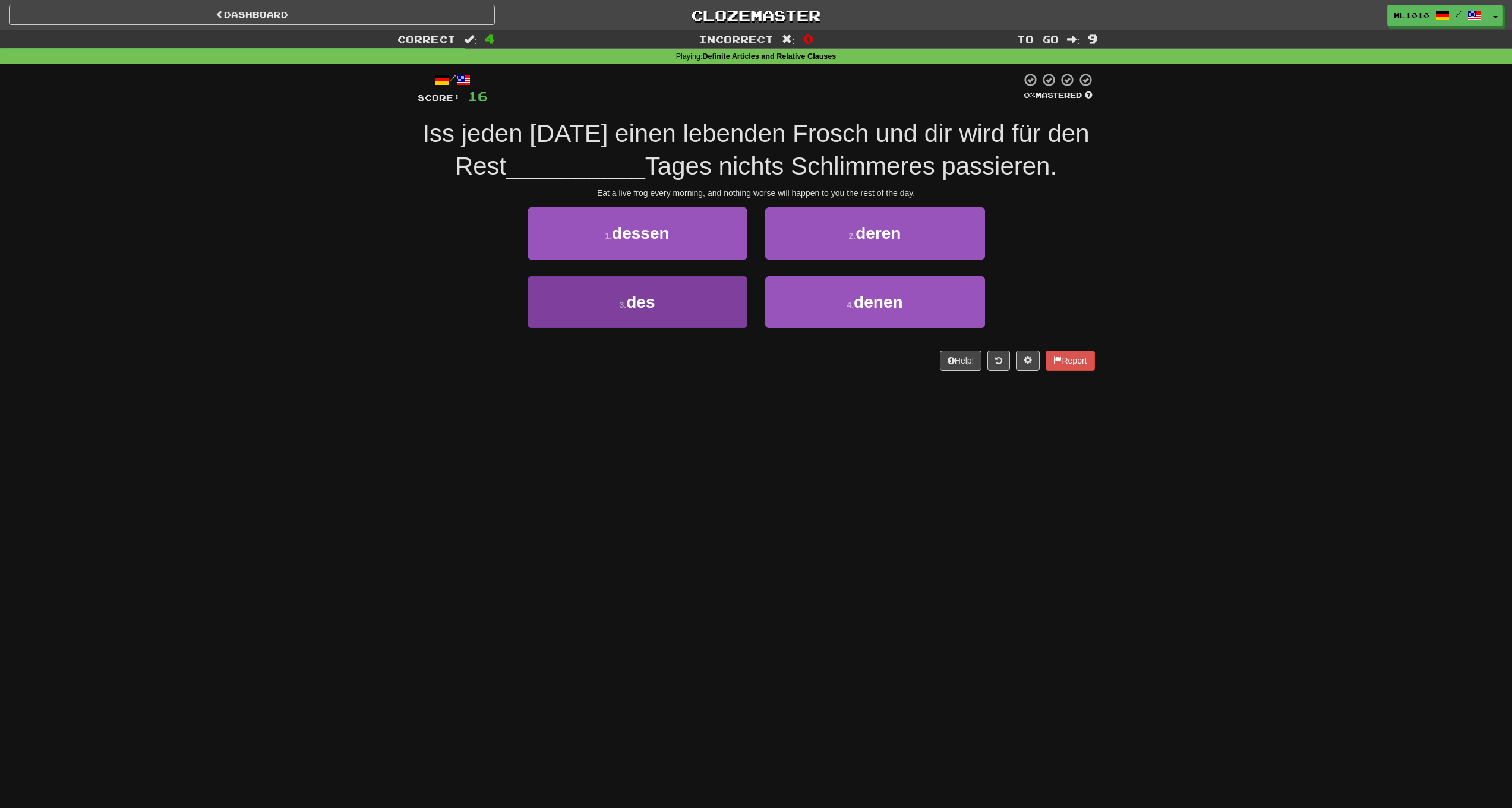
click at [730, 304] on button "3 . des" at bounding box center [638, 302] width 220 height 52
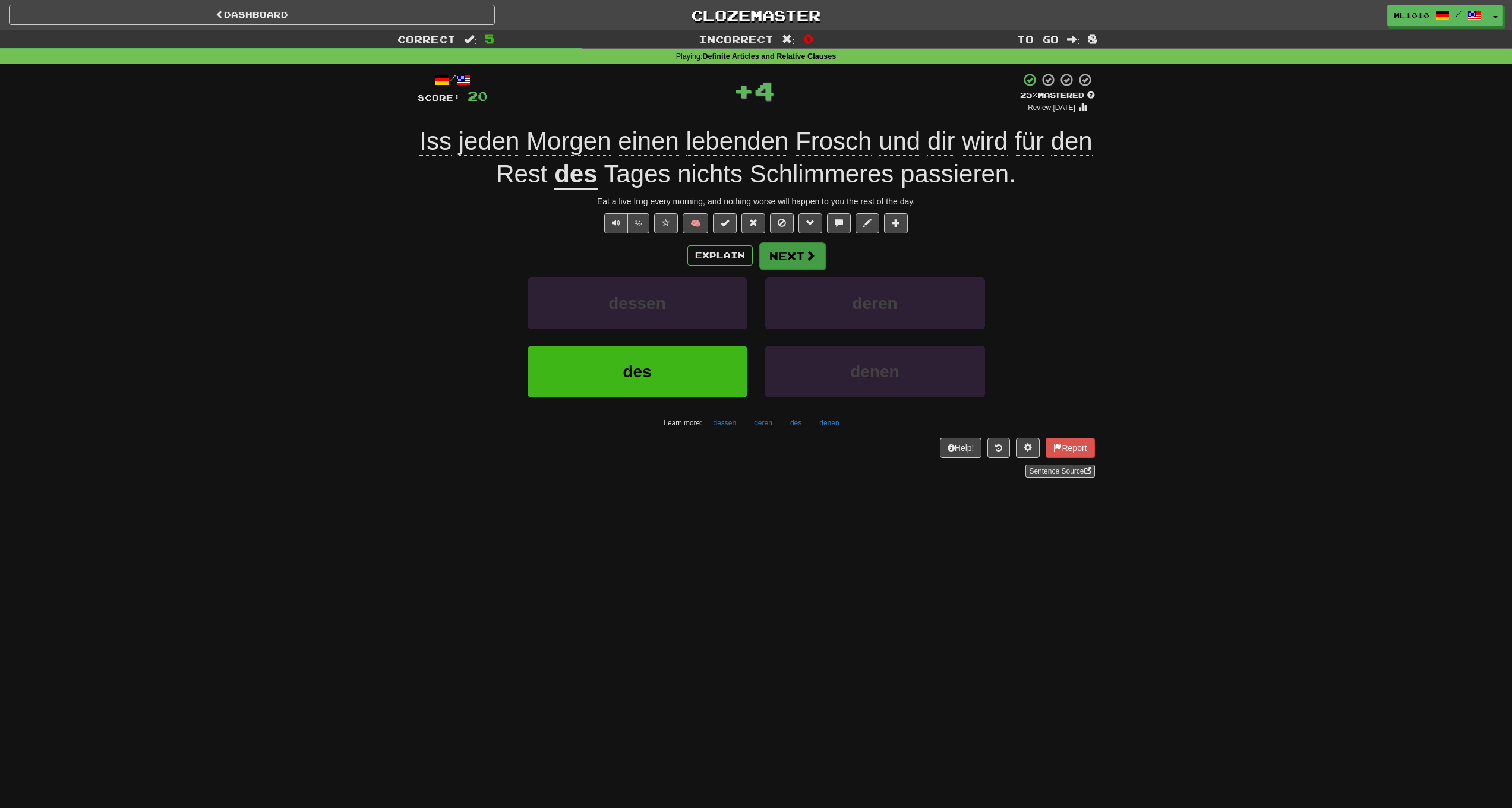
click at [793, 245] on button "Next" at bounding box center [793, 256] width 66 height 27
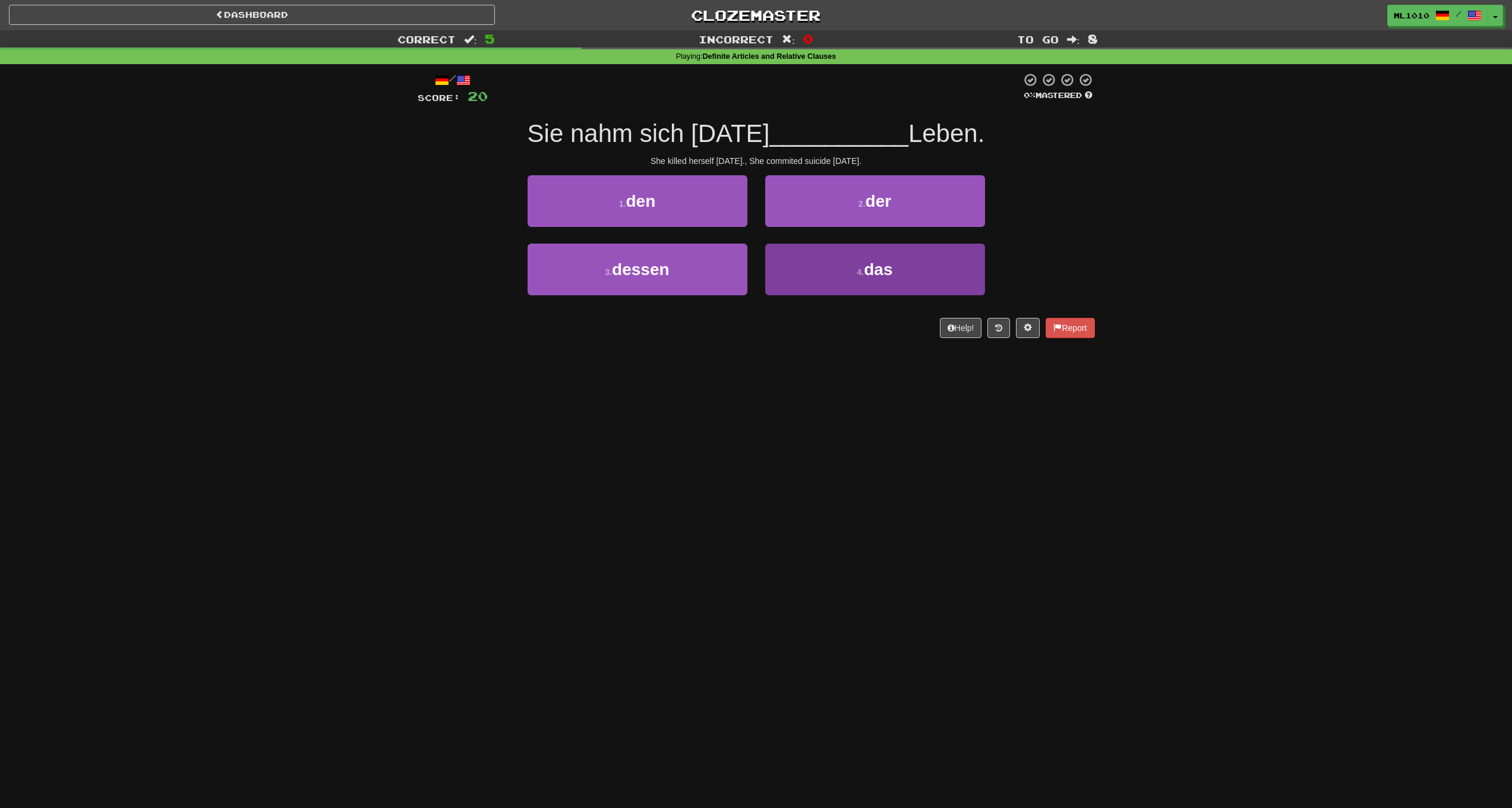
click at [811, 267] on button "4 . das" at bounding box center [875, 269] width 220 height 52
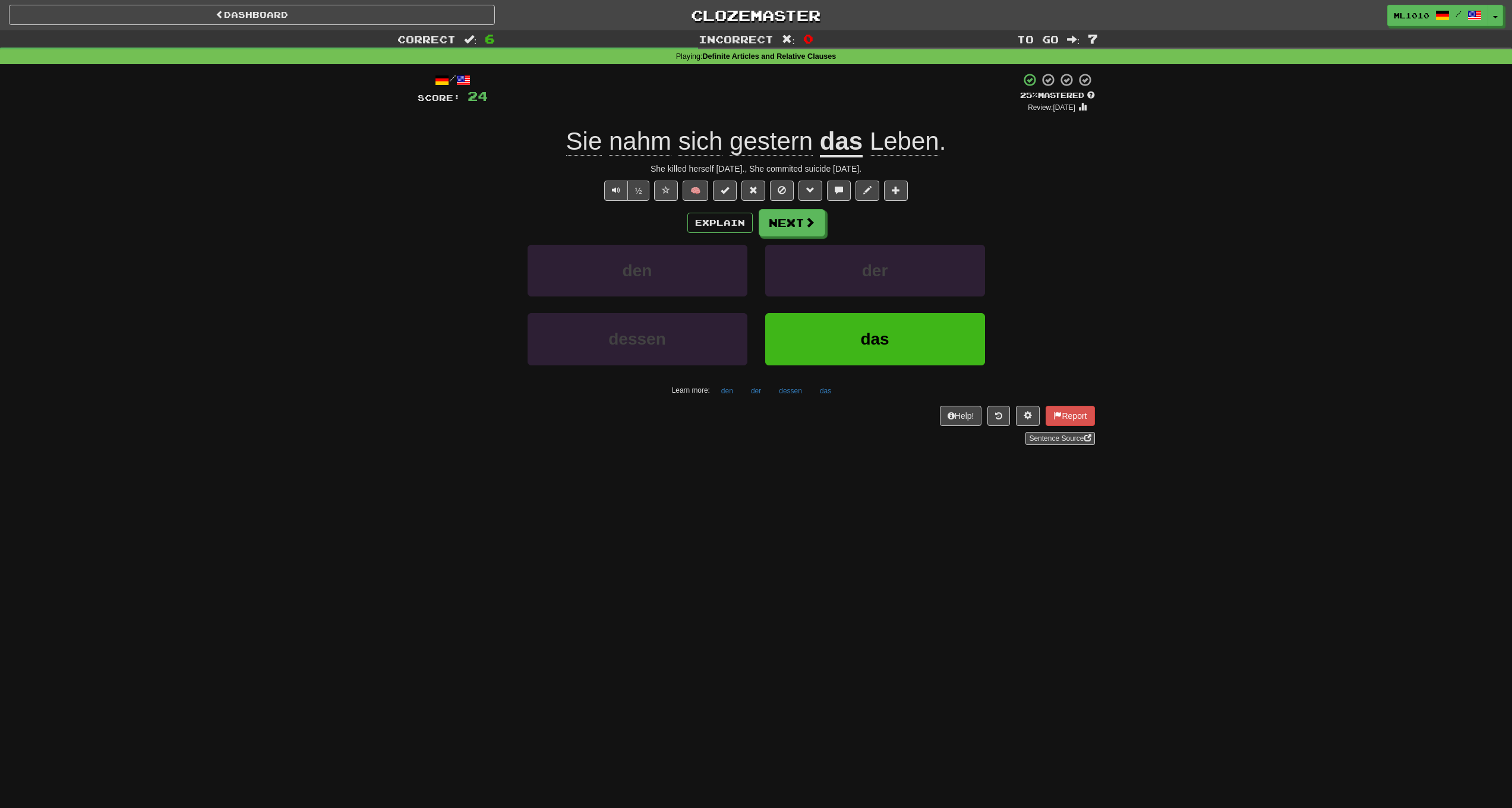
click at [801, 237] on div "Explain Next den der dessen das Learn more: den der dessen das" at bounding box center [756, 304] width 677 height 191
click at [804, 232] on button "Next" at bounding box center [793, 223] width 66 height 27
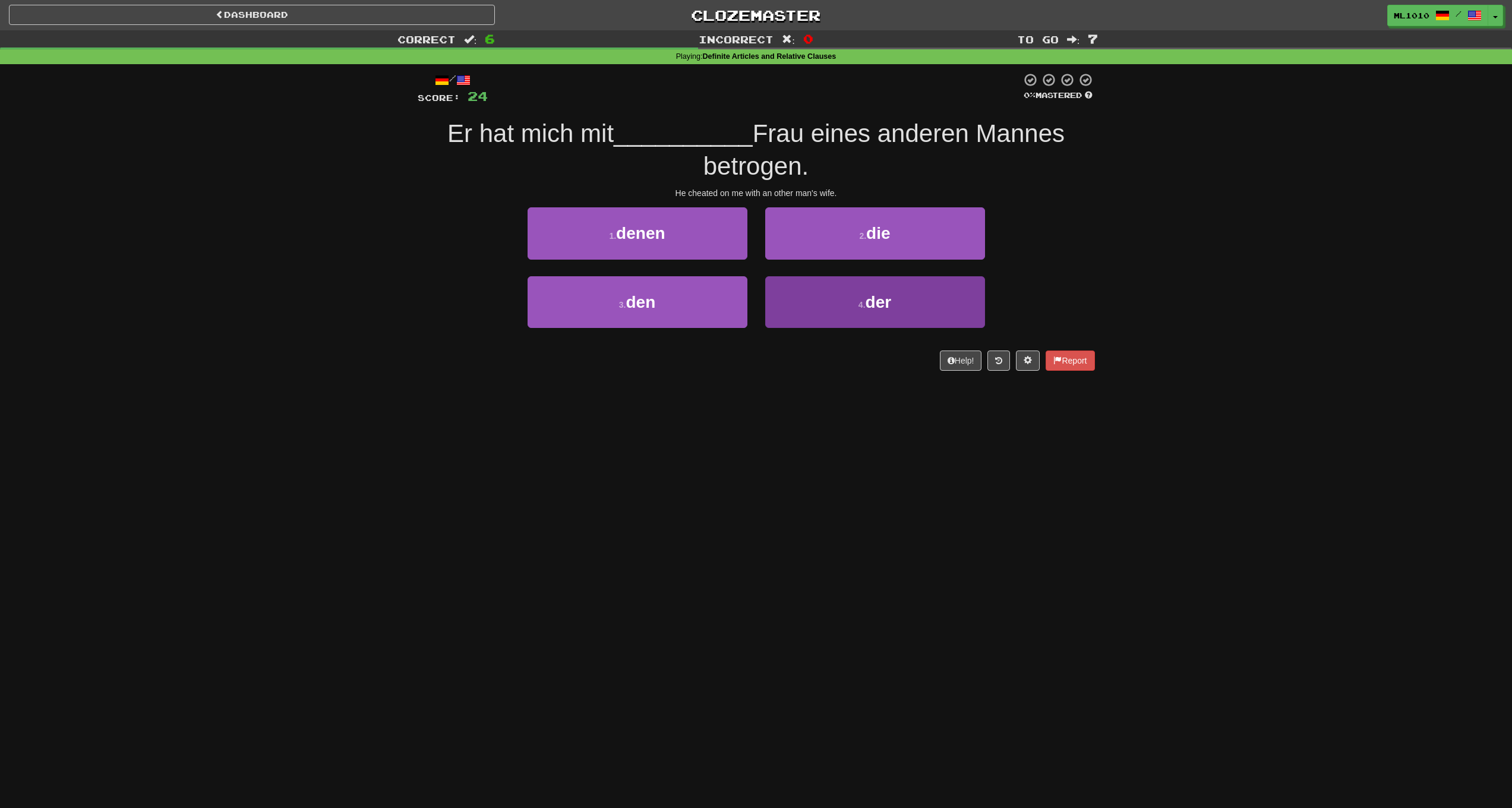
click at [840, 299] on button "4 . der" at bounding box center [875, 302] width 220 height 52
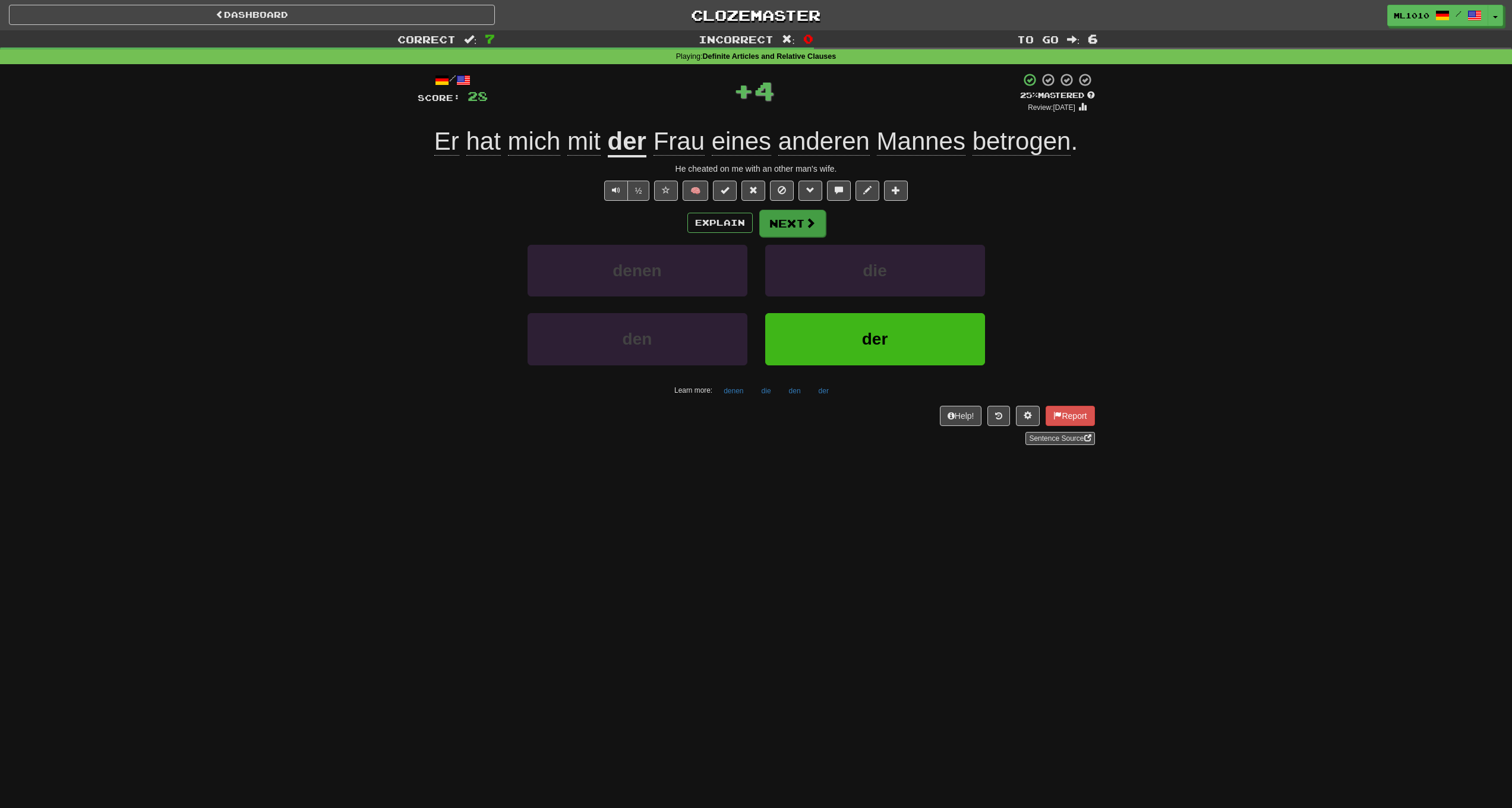
click at [795, 234] on button "Next" at bounding box center [793, 223] width 66 height 27
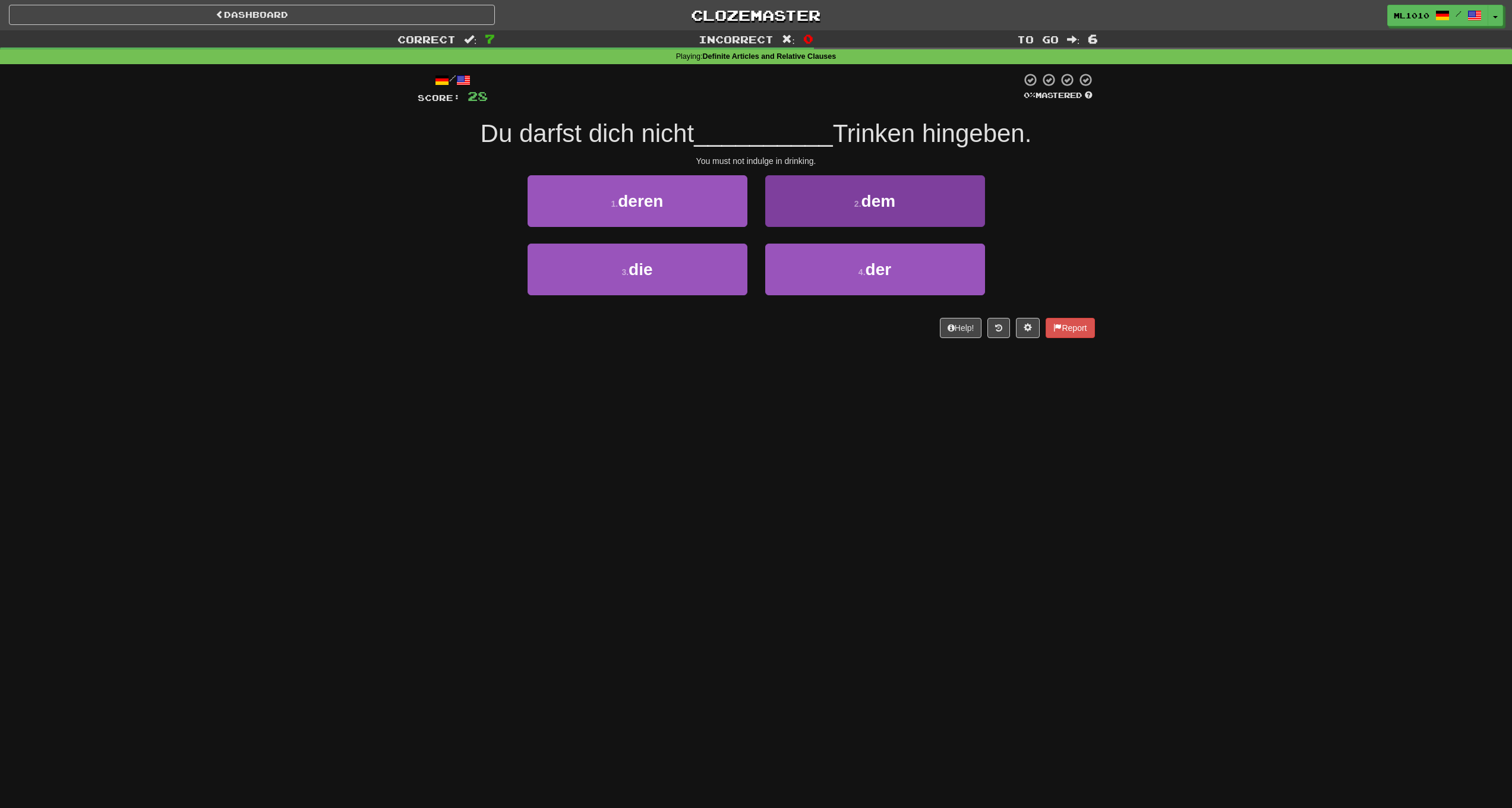
click at [886, 200] on span "dem" at bounding box center [879, 201] width 34 height 19
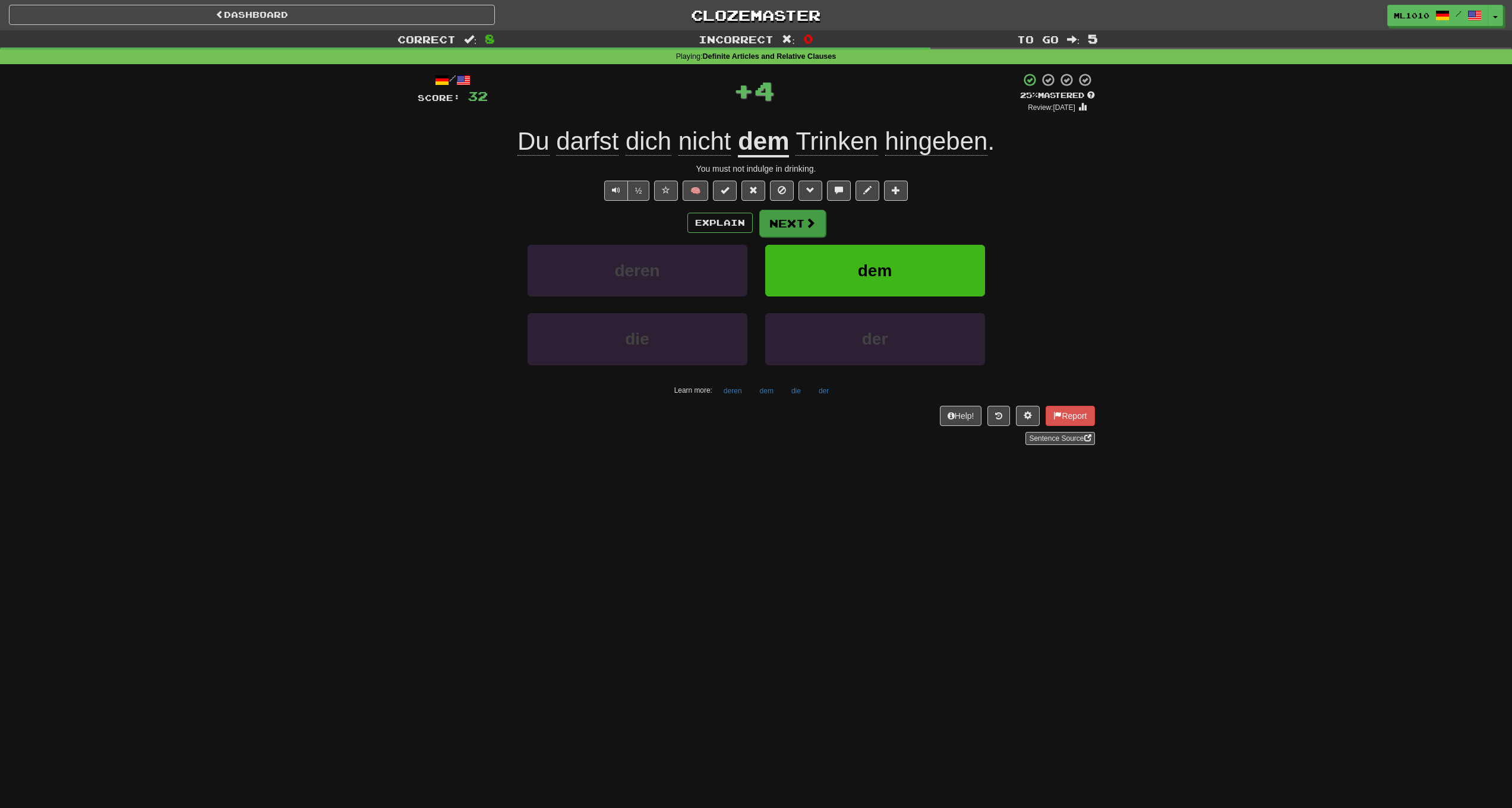
click at [795, 223] on button "Next" at bounding box center [793, 223] width 66 height 27
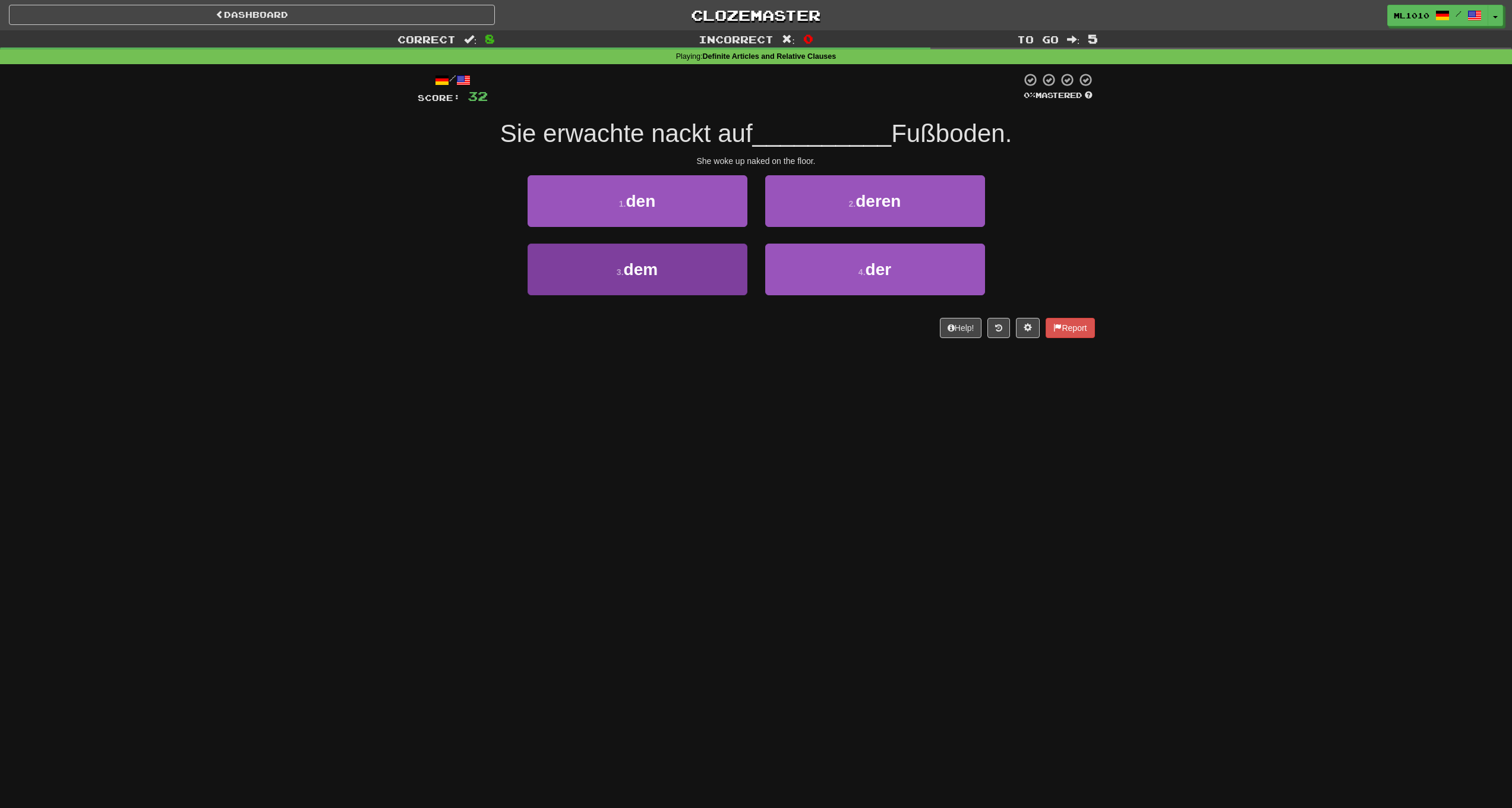
click at [627, 270] on span "dem" at bounding box center [641, 269] width 34 height 19
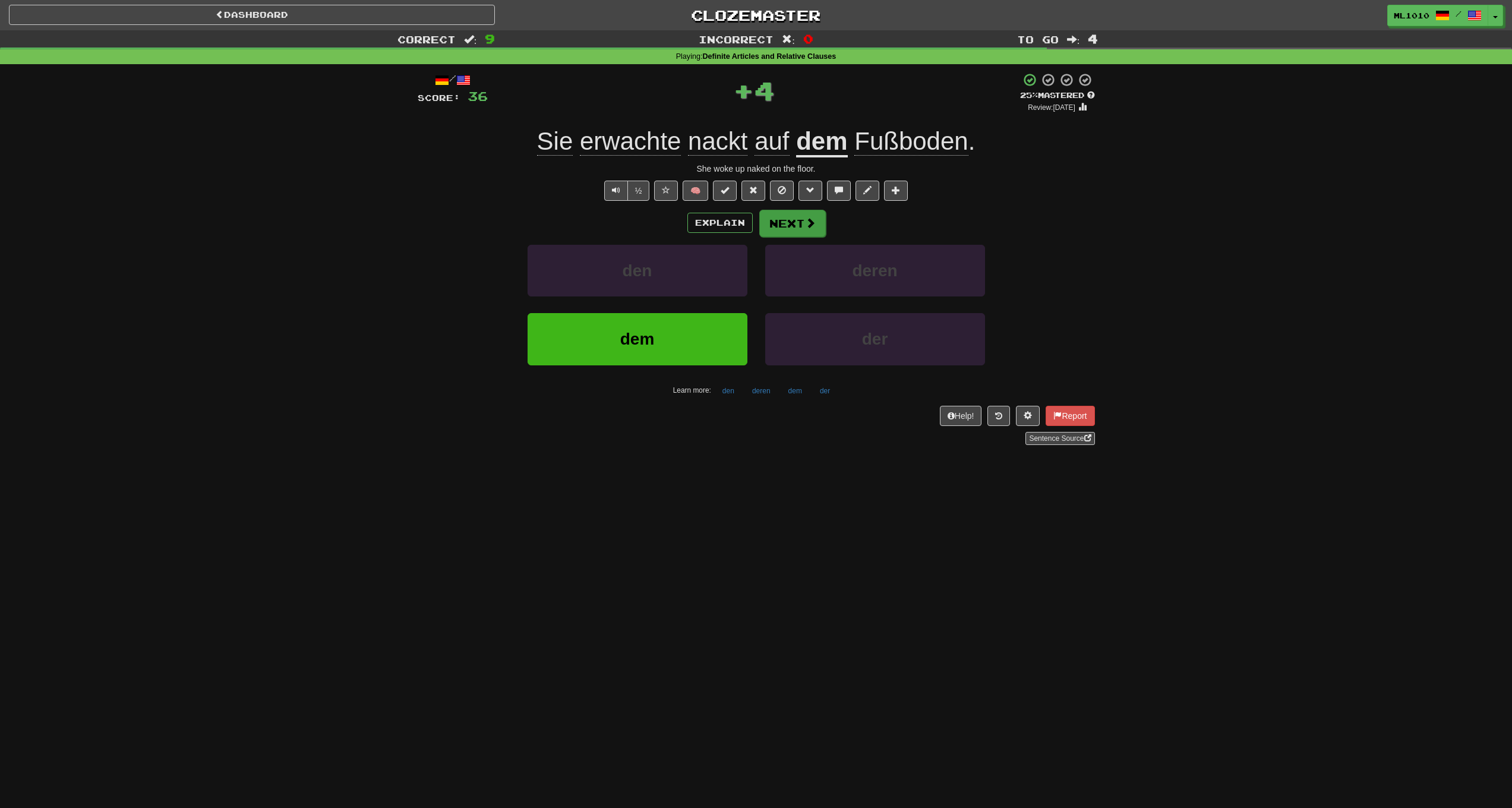
click at [807, 225] on span at bounding box center [810, 223] width 11 height 11
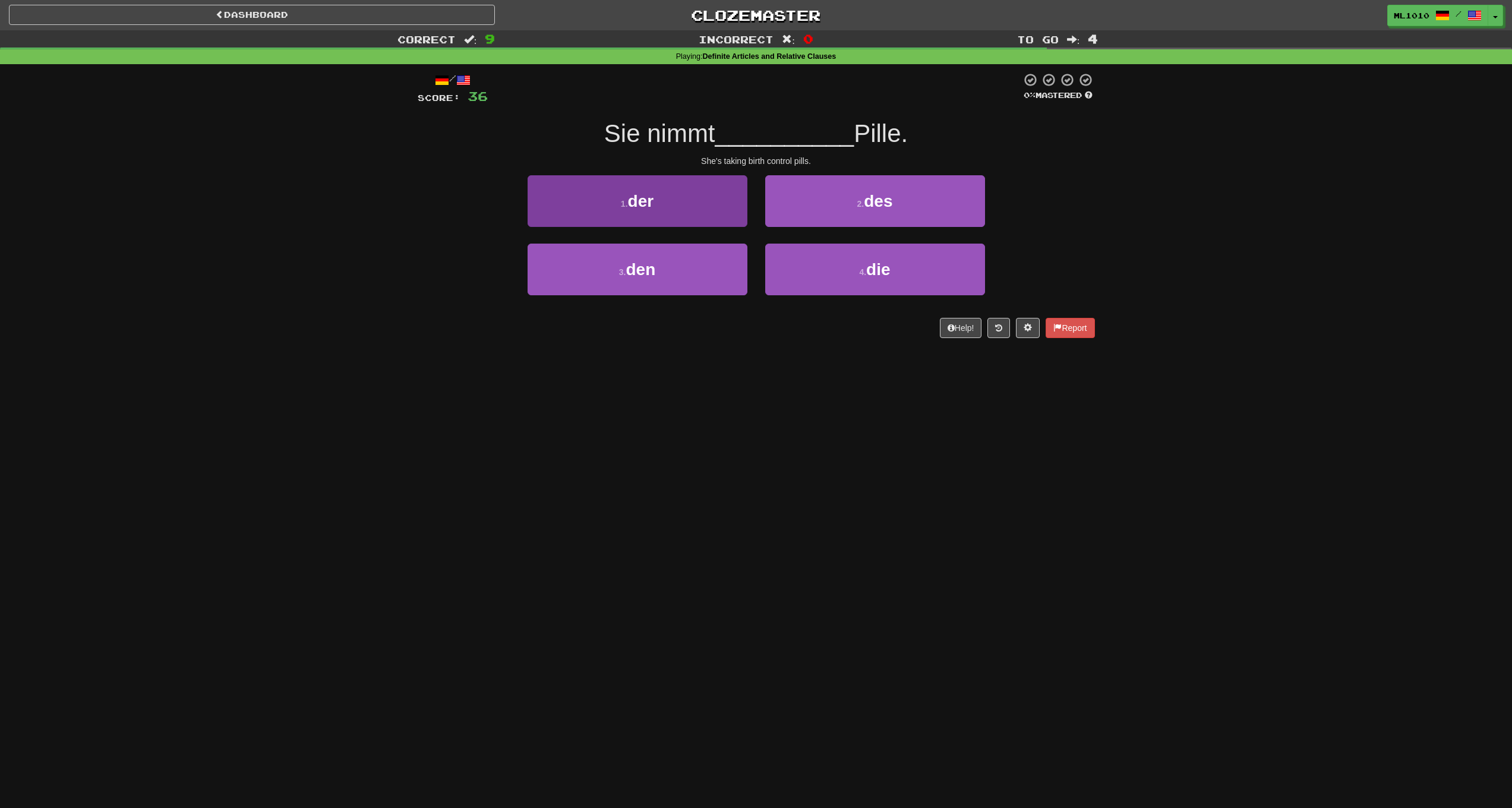
click at [654, 193] on span "der" at bounding box center [641, 201] width 26 height 19
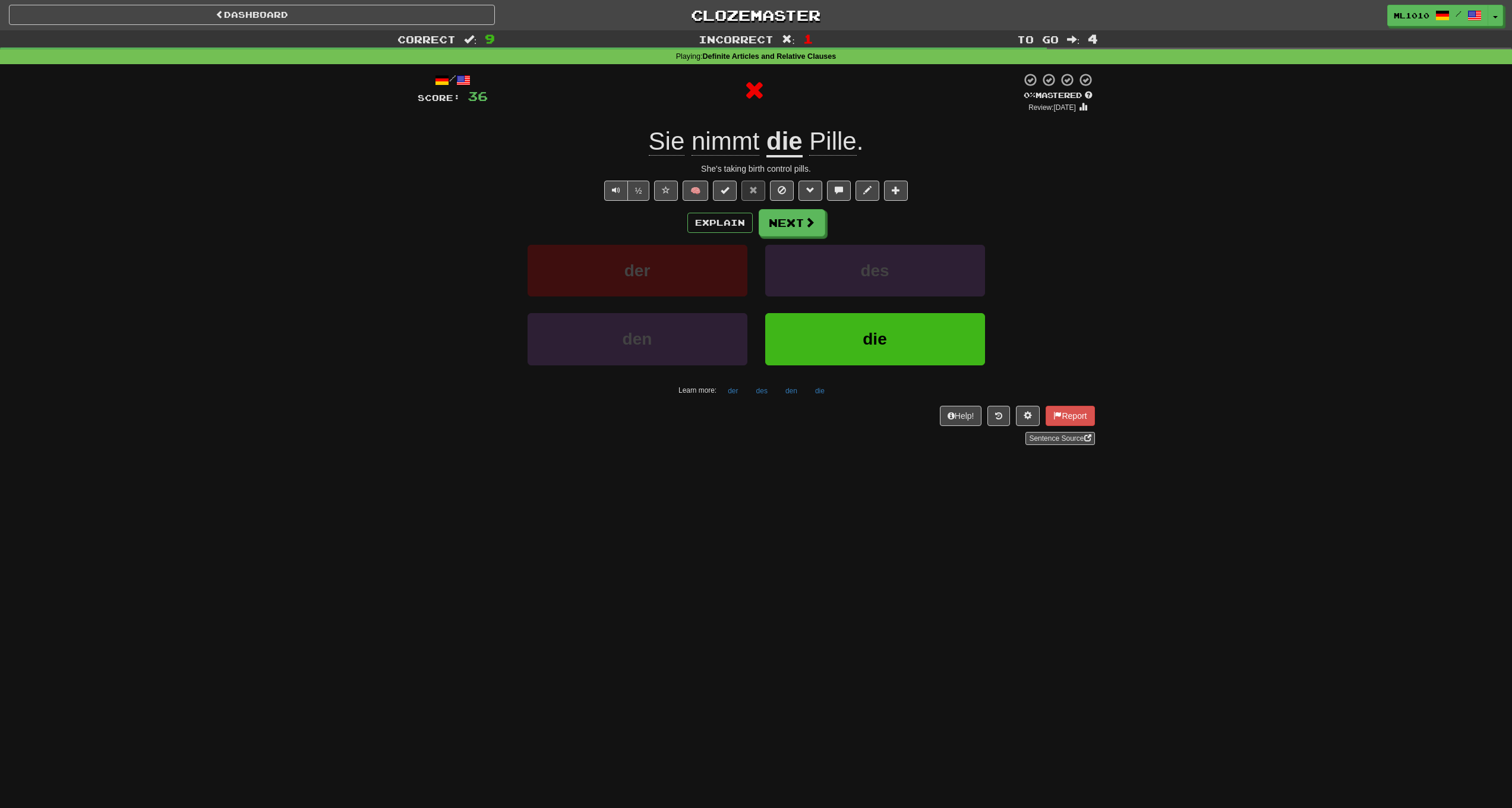
click at [796, 236] on div "Explain Next der des den die Learn more: der des den die" at bounding box center [756, 304] width 677 height 191
click at [795, 225] on button "Next" at bounding box center [793, 223] width 66 height 27
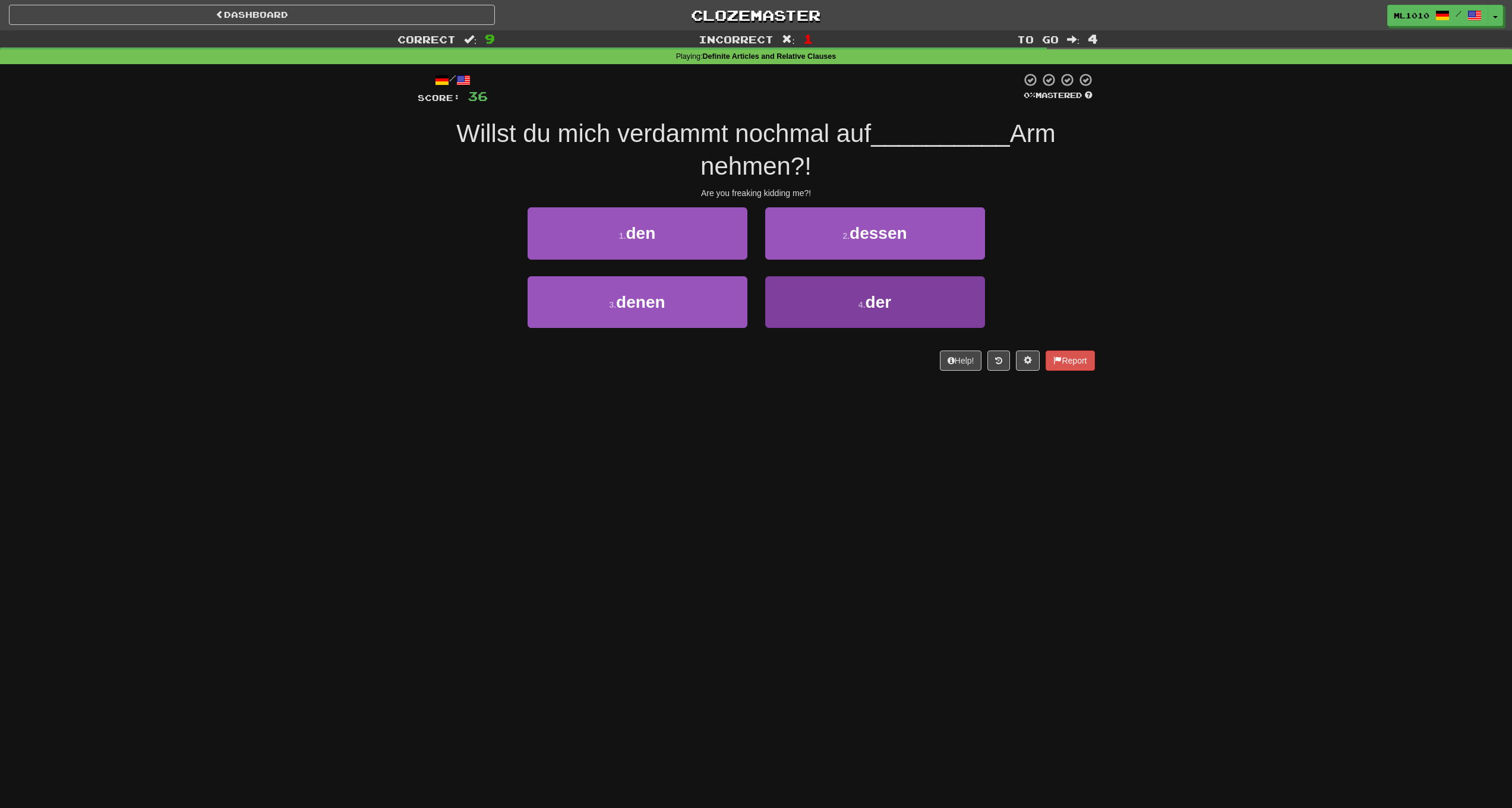
click at [820, 299] on button "4 . der" at bounding box center [875, 302] width 220 height 52
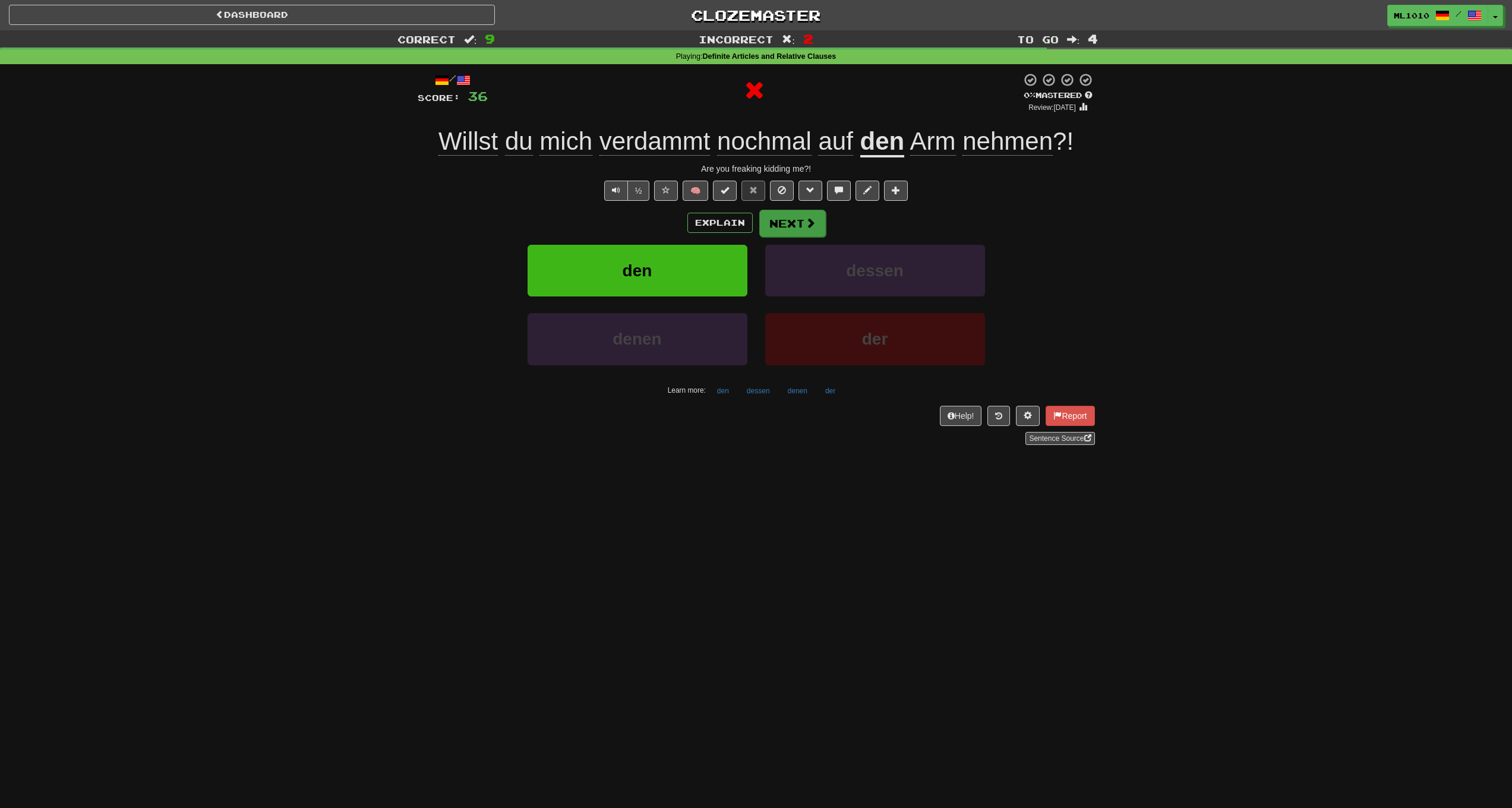
click at [794, 218] on button "Next" at bounding box center [793, 223] width 66 height 27
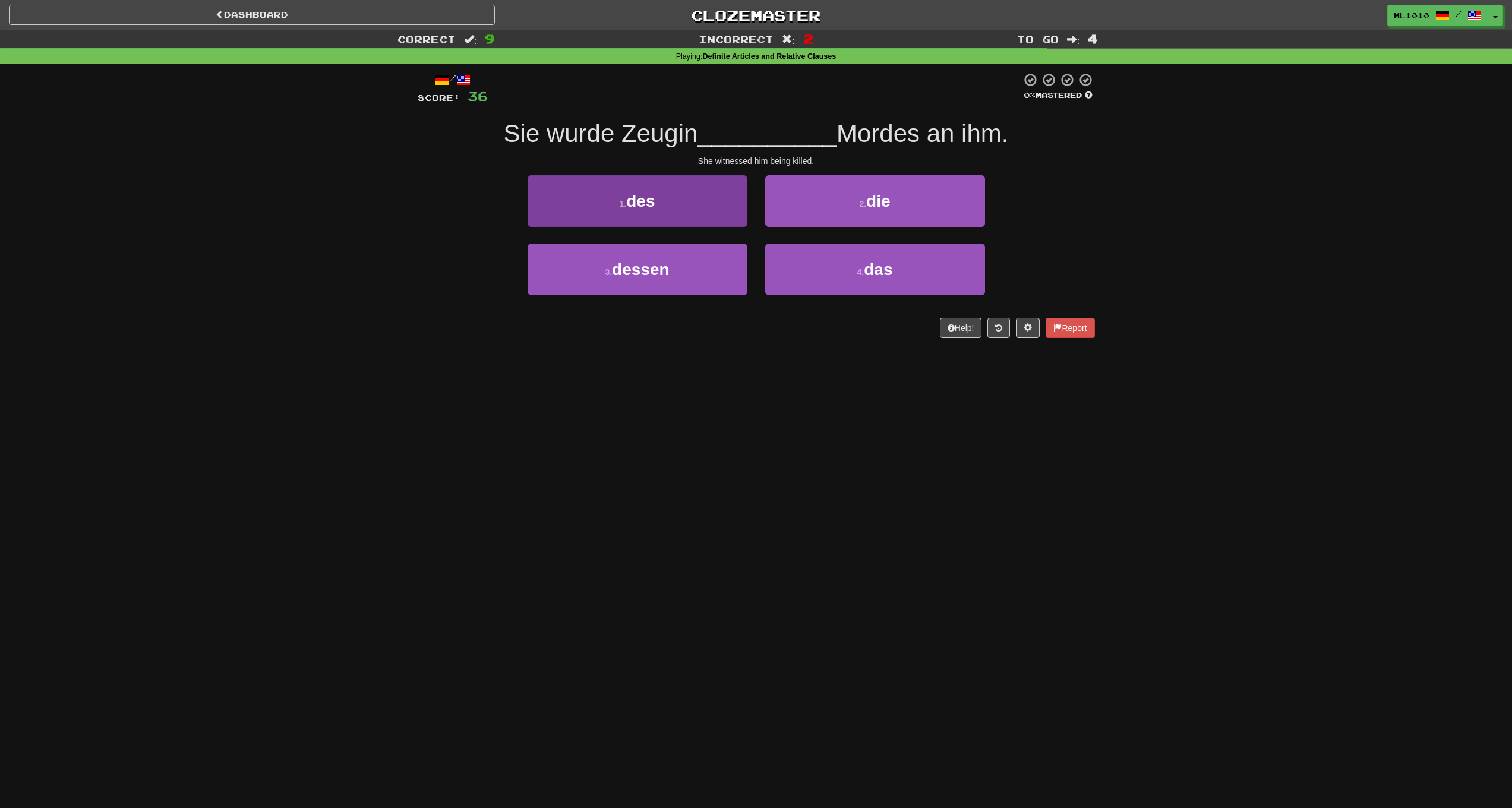
click at [728, 214] on button "1 . des" at bounding box center [638, 201] width 220 height 52
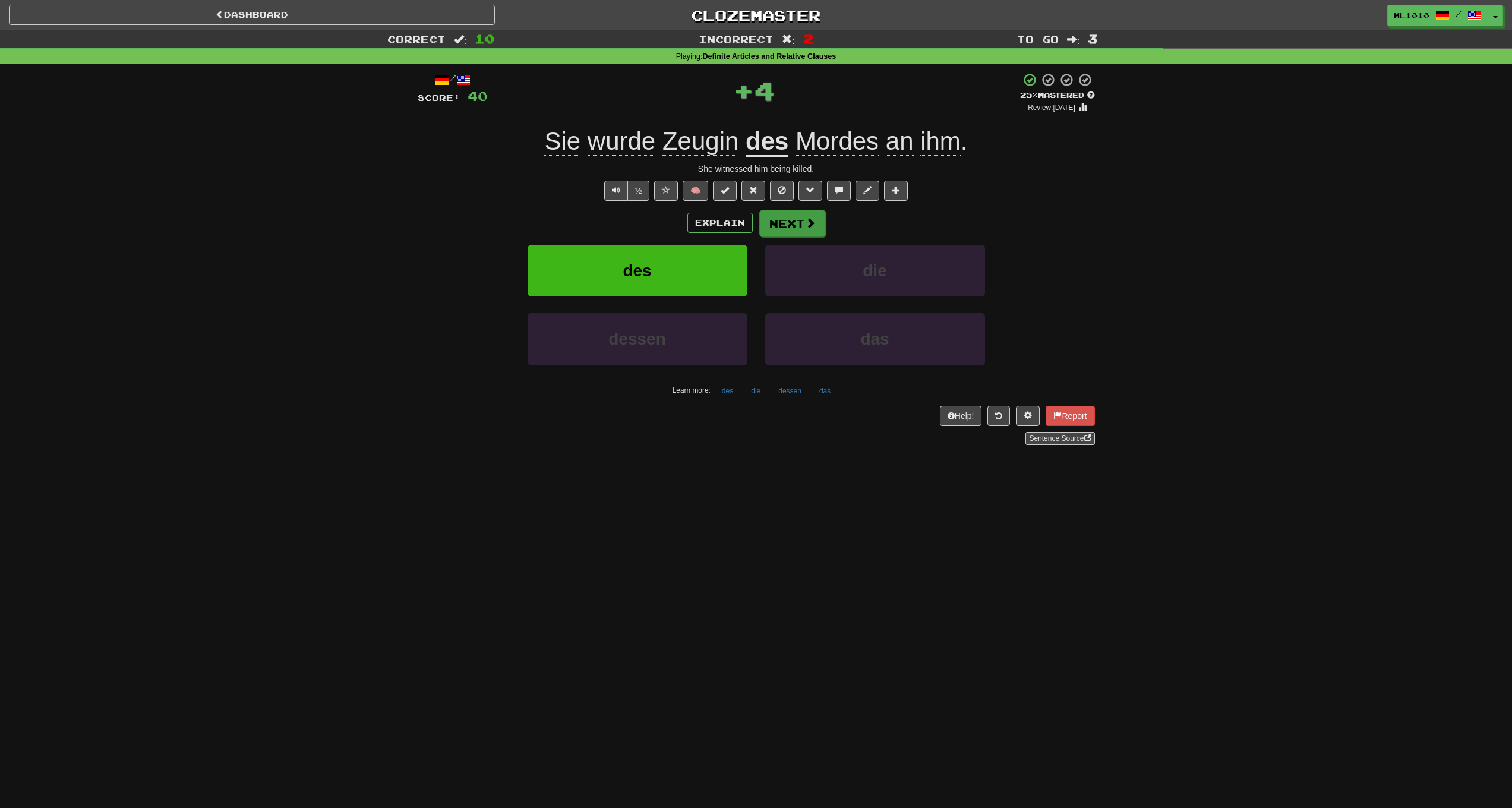
click at [807, 220] on span at bounding box center [810, 223] width 11 height 11
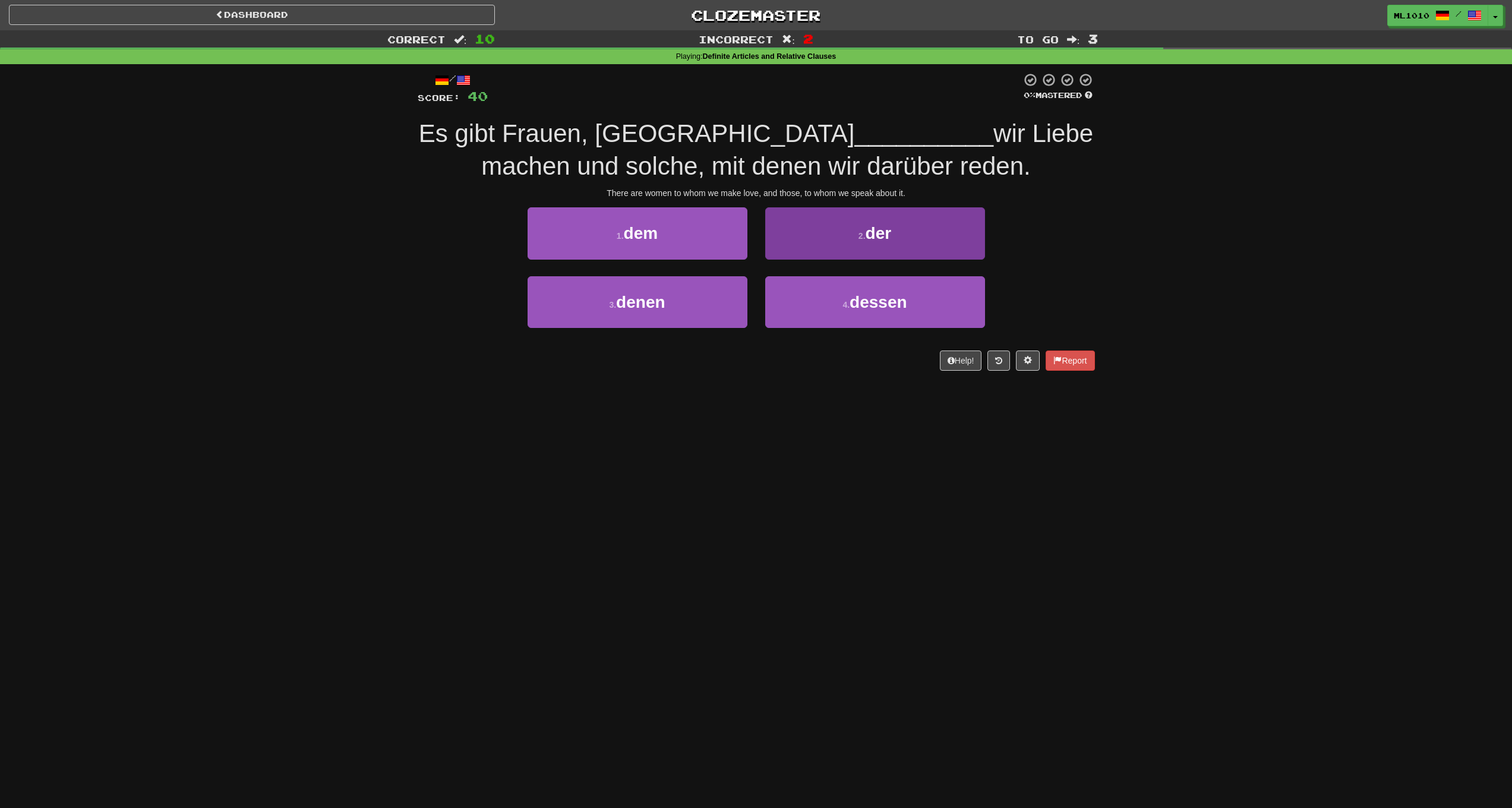
click at [818, 227] on button "2 . der" at bounding box center [875, 233] width 220 height 52
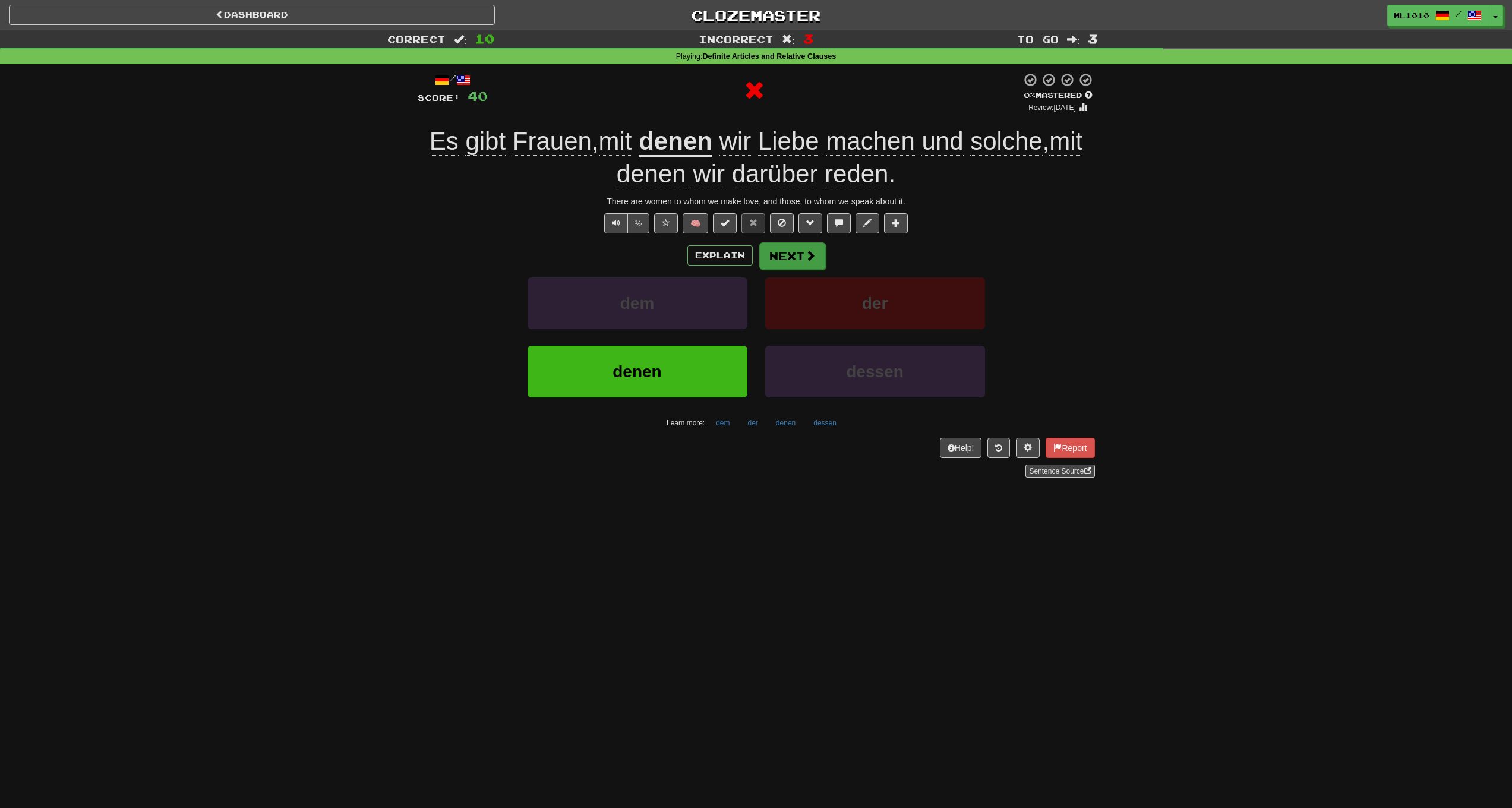
click at [802, 262] on button "Next" at bounding box center [793, 256] width 66 height 27
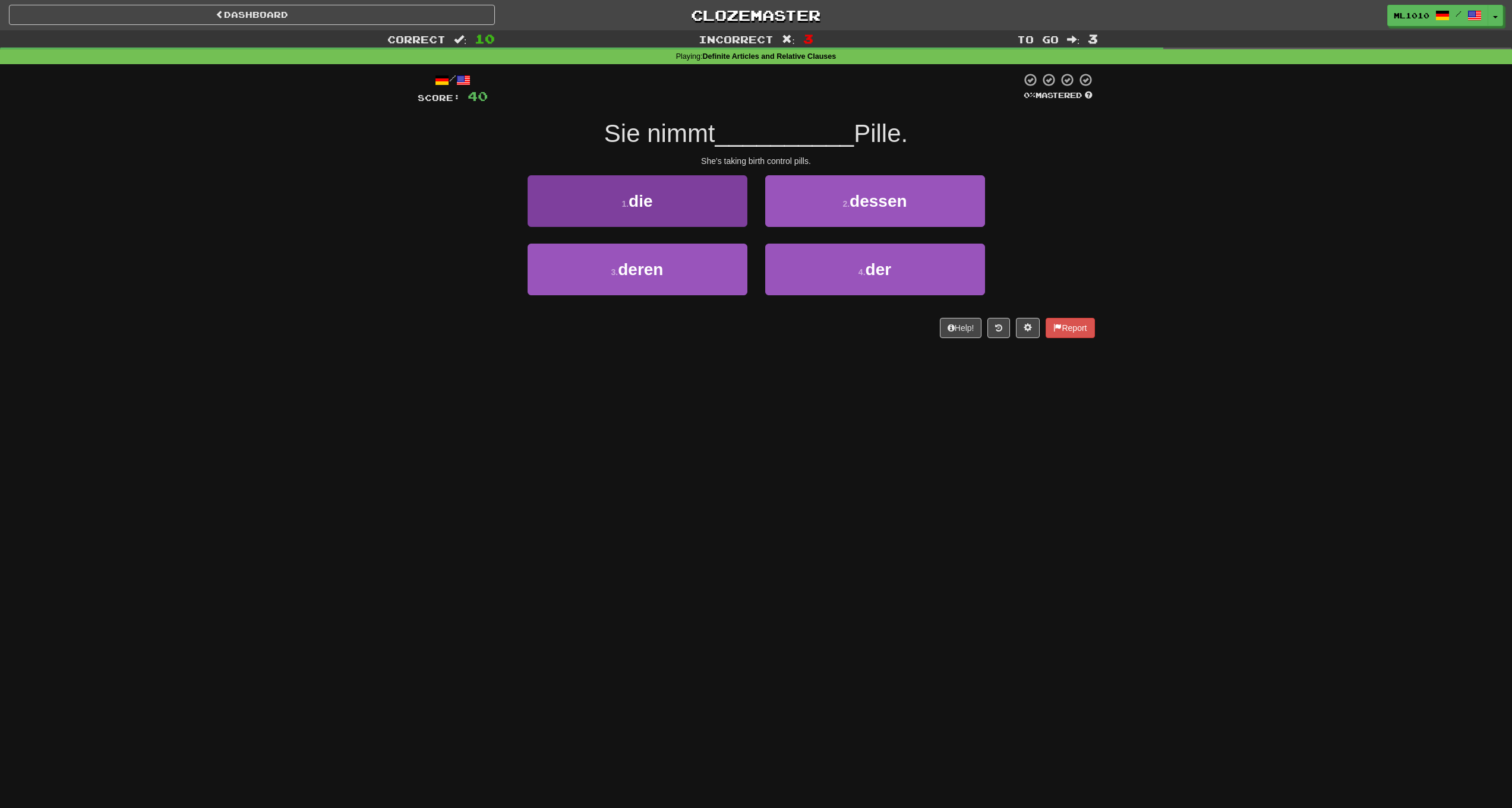
click at [708, 214] on button "1 . die" at bounding box center [638, 201] width 220 height 52
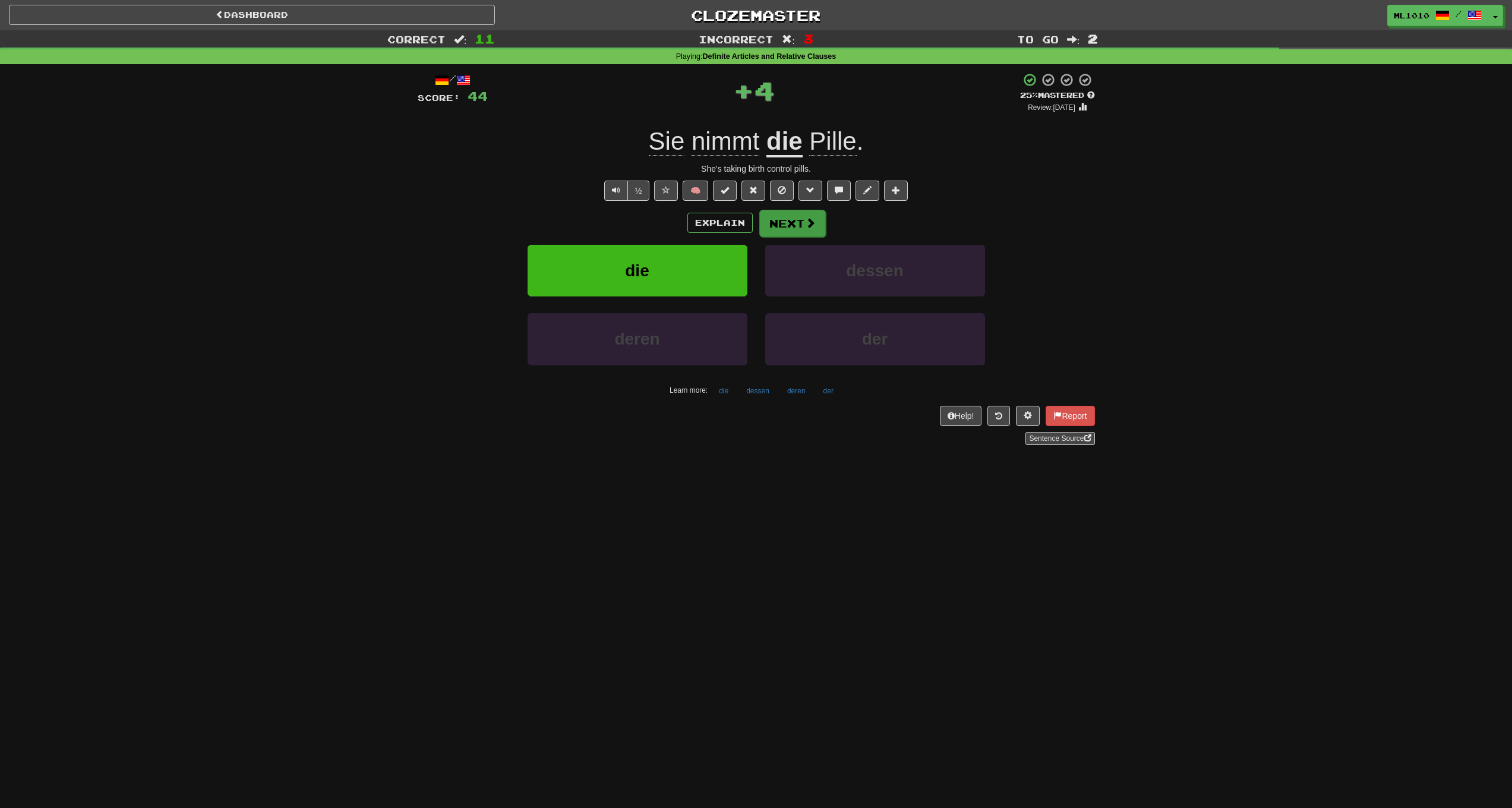
click at [795, 225] on button "Next" at bounding box center [793, 223] width 66 height 27
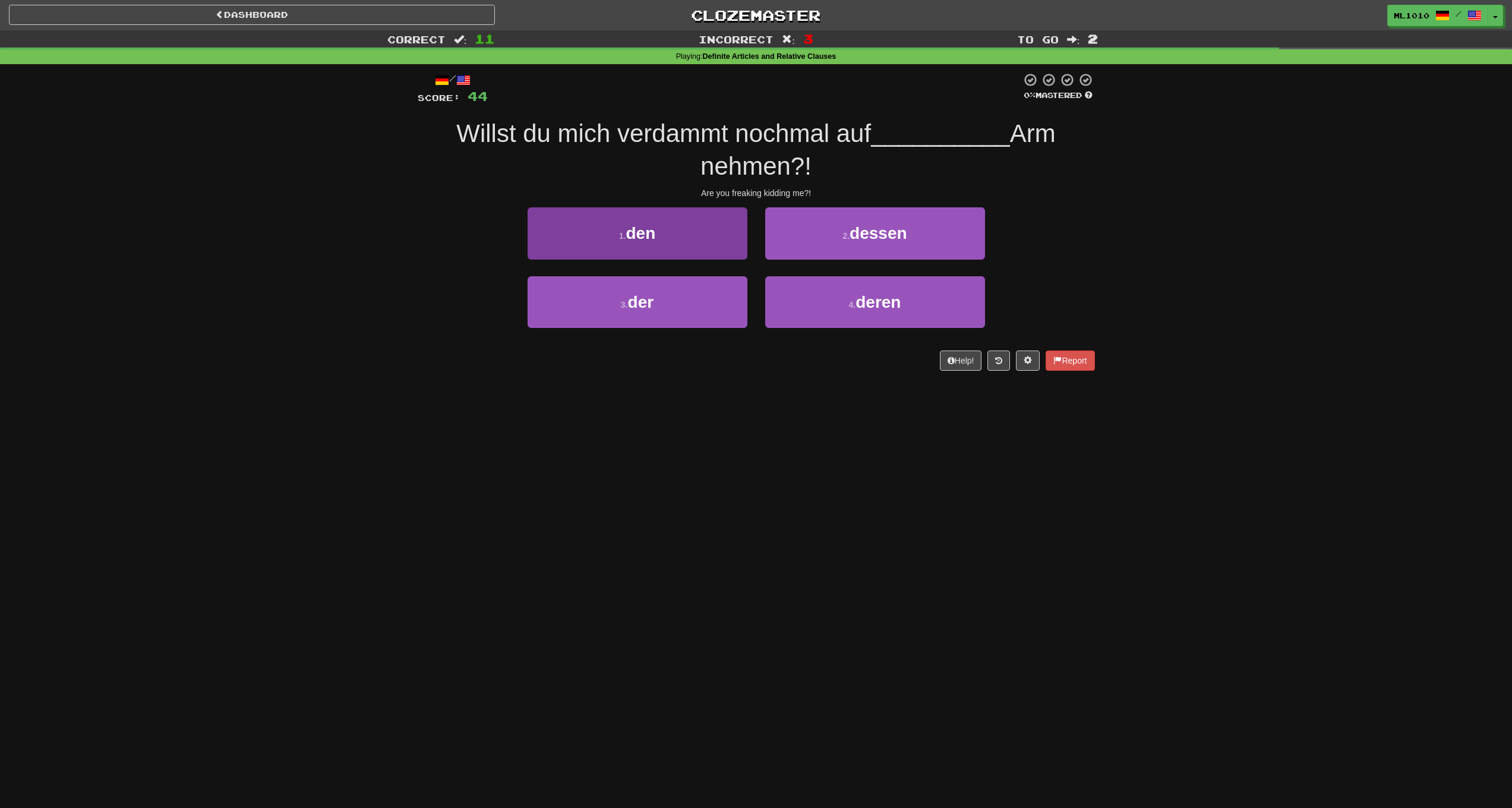
click at [694, 251] on button "1 . den" at bounding box center [638, 233] width 220 height 52
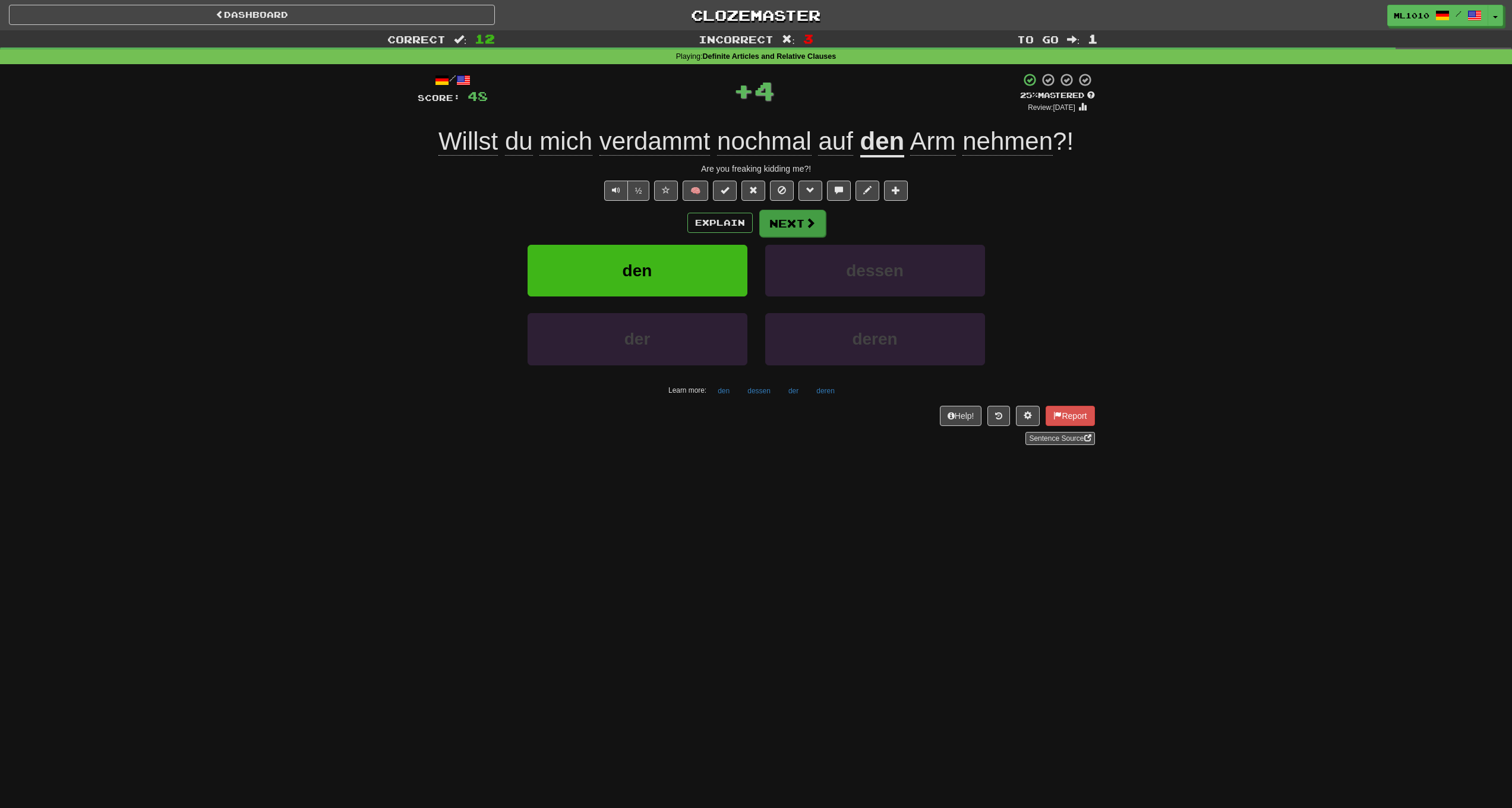
click at [812, 230] on button "Next" at bounding box center [793, 223] width 66 height 27
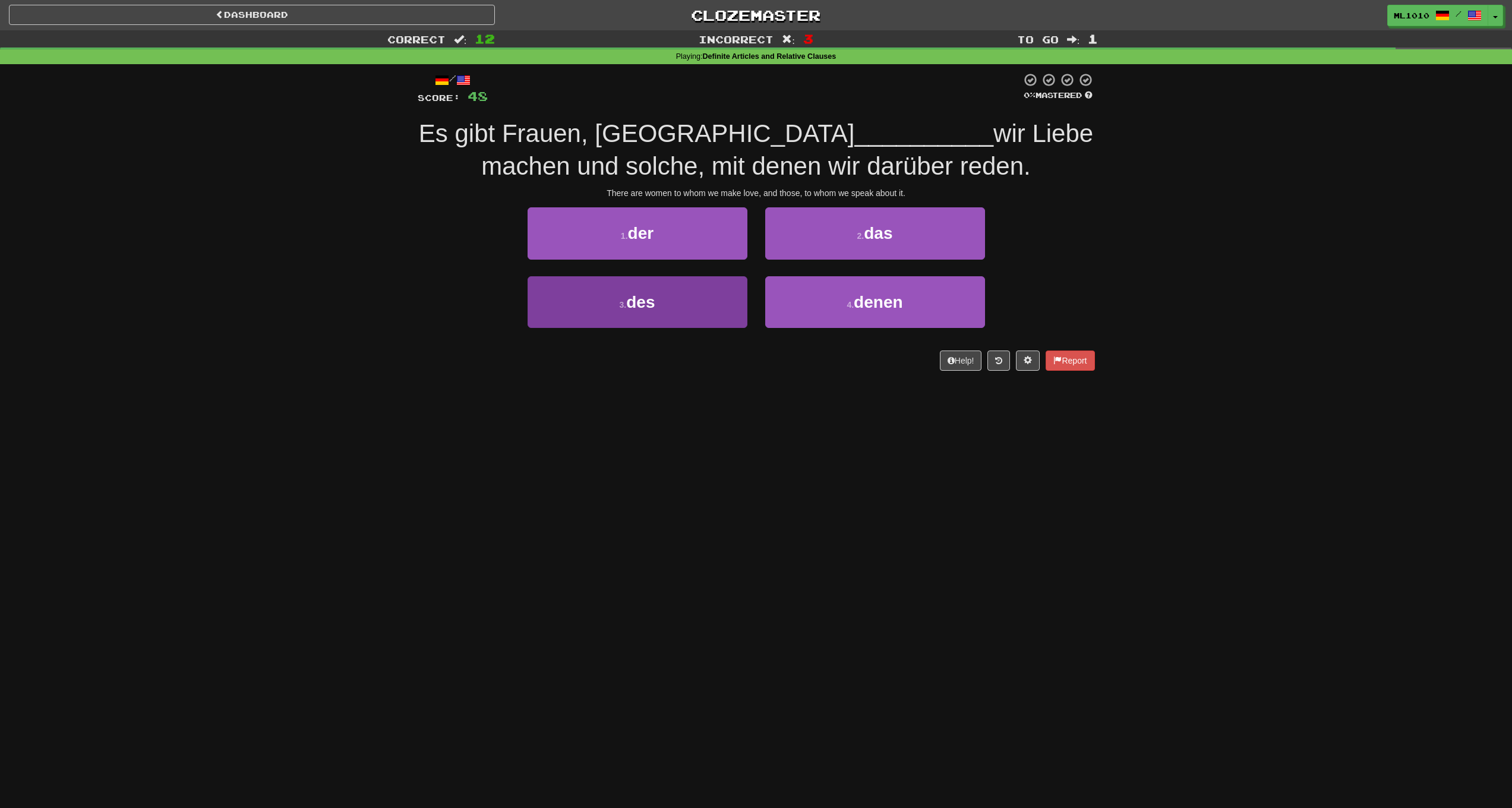
click at [709, 306] on button "3 . des" at bounding box center [638, 302] width 220 height 52
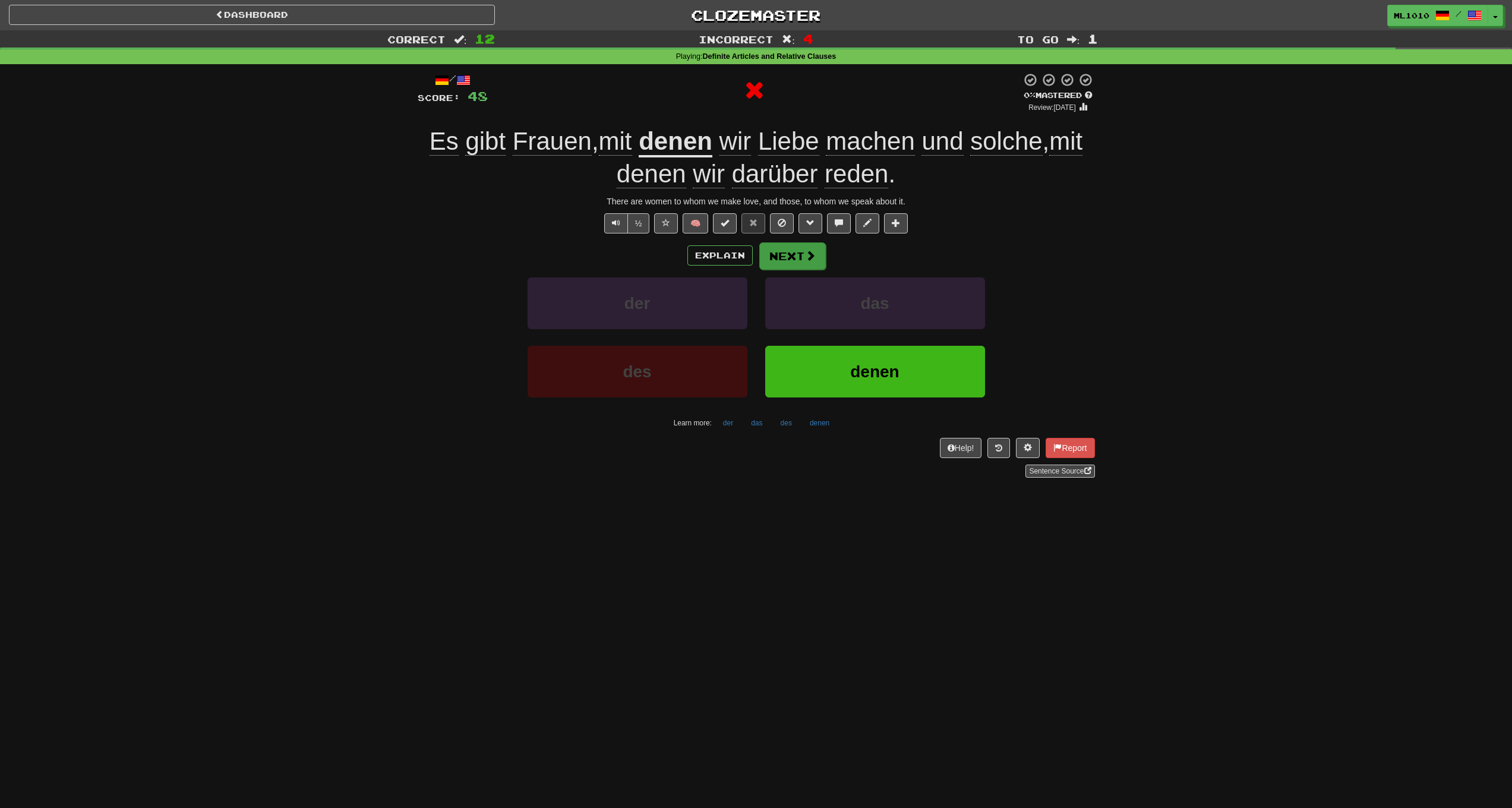
click at [787, 254] on button "Next" at bounding box center [793, 256] width 66 height 27
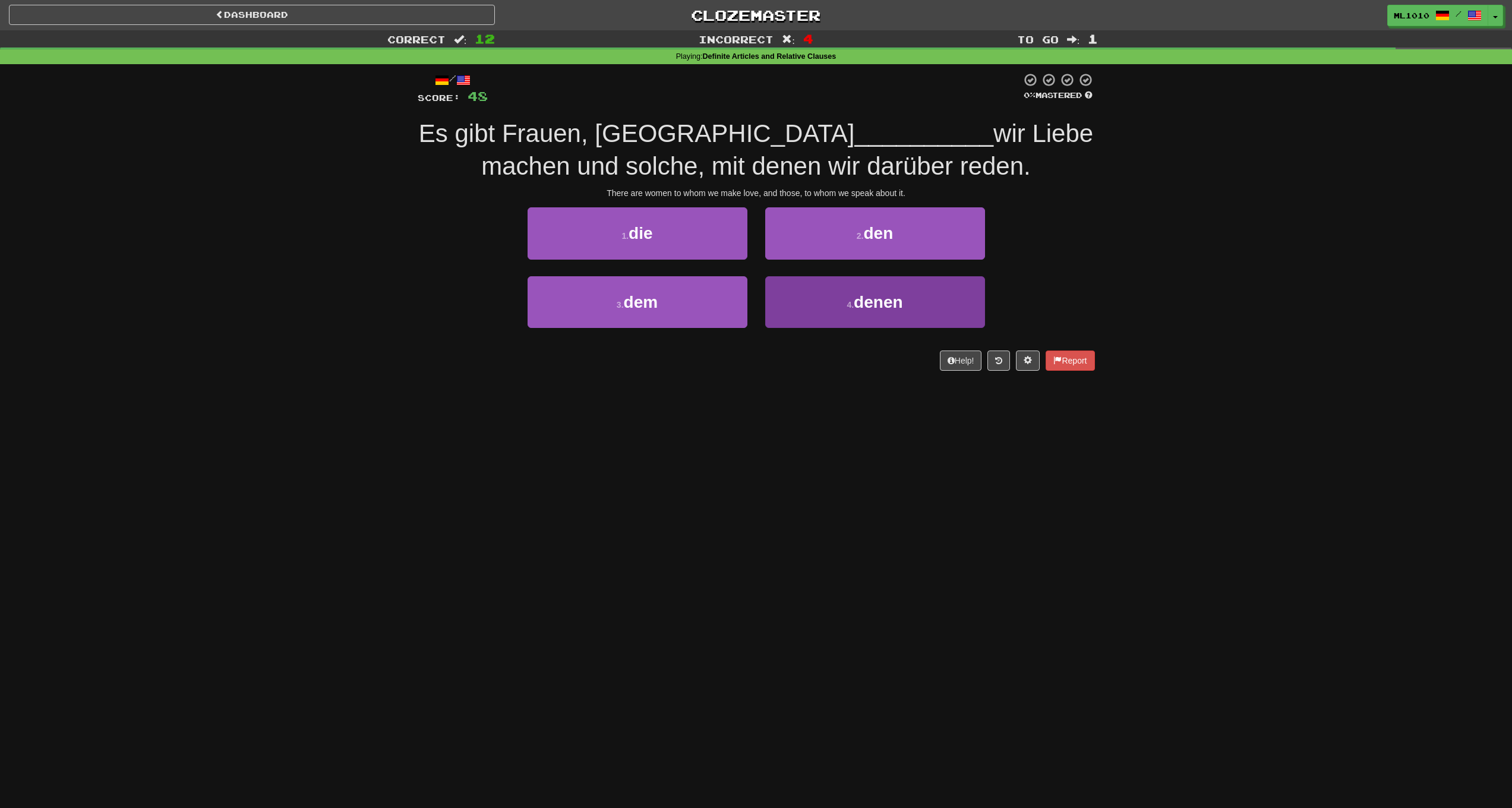
click at [818, 299] on button "4 . denen" at bounding box center [875, 302] width 220 height 52
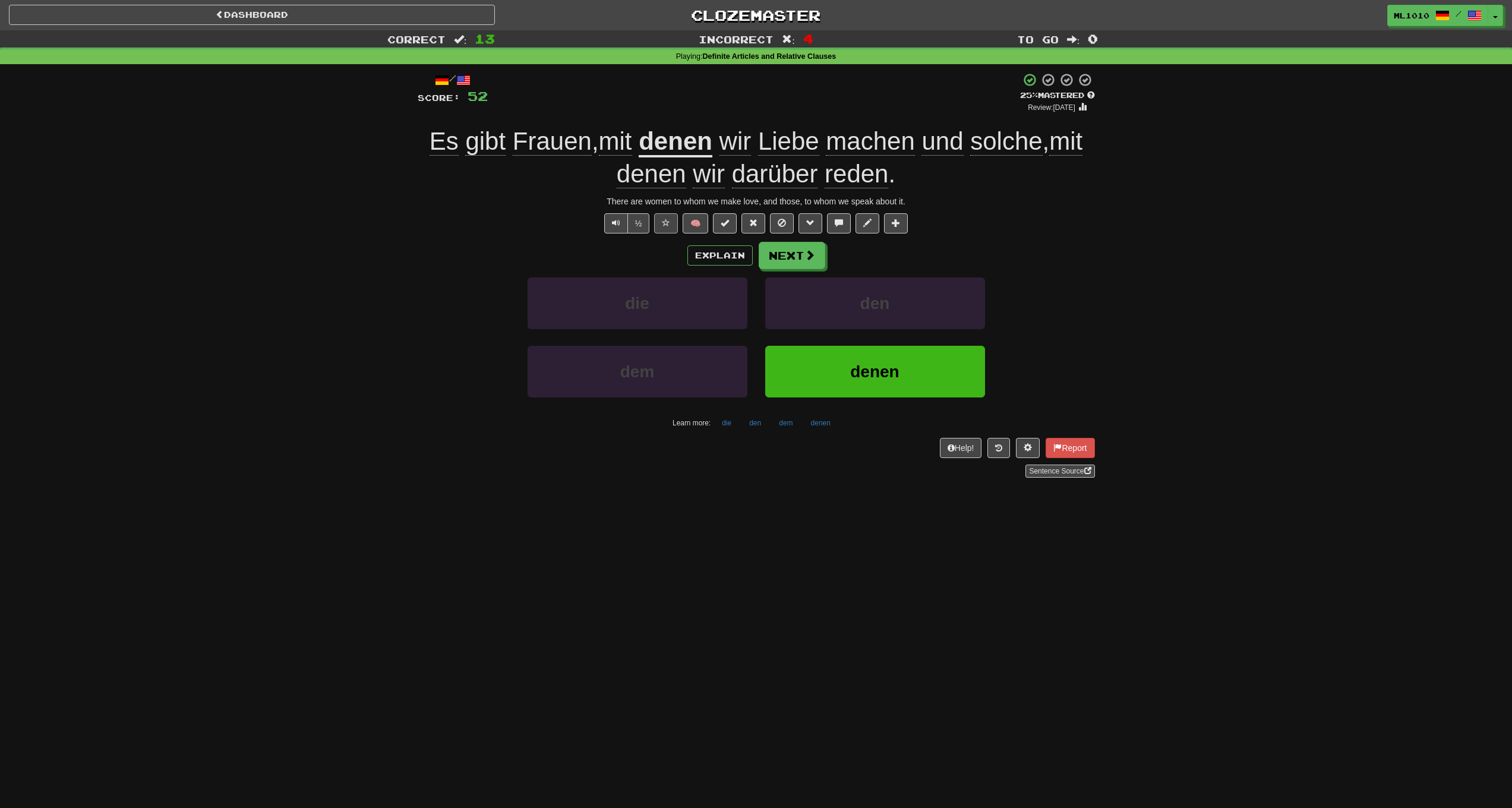
click at [671, 219] on button at bounding box center [666, 223] width 24 height 20
click at [969, 199] on div "There are women to whom we make love, and those, to whom we speak about it." at bounding box center [756, 201] width 677 height 12
click at [799, 250] on button "Next" at bounding box center [793, 256] width 66 height 27
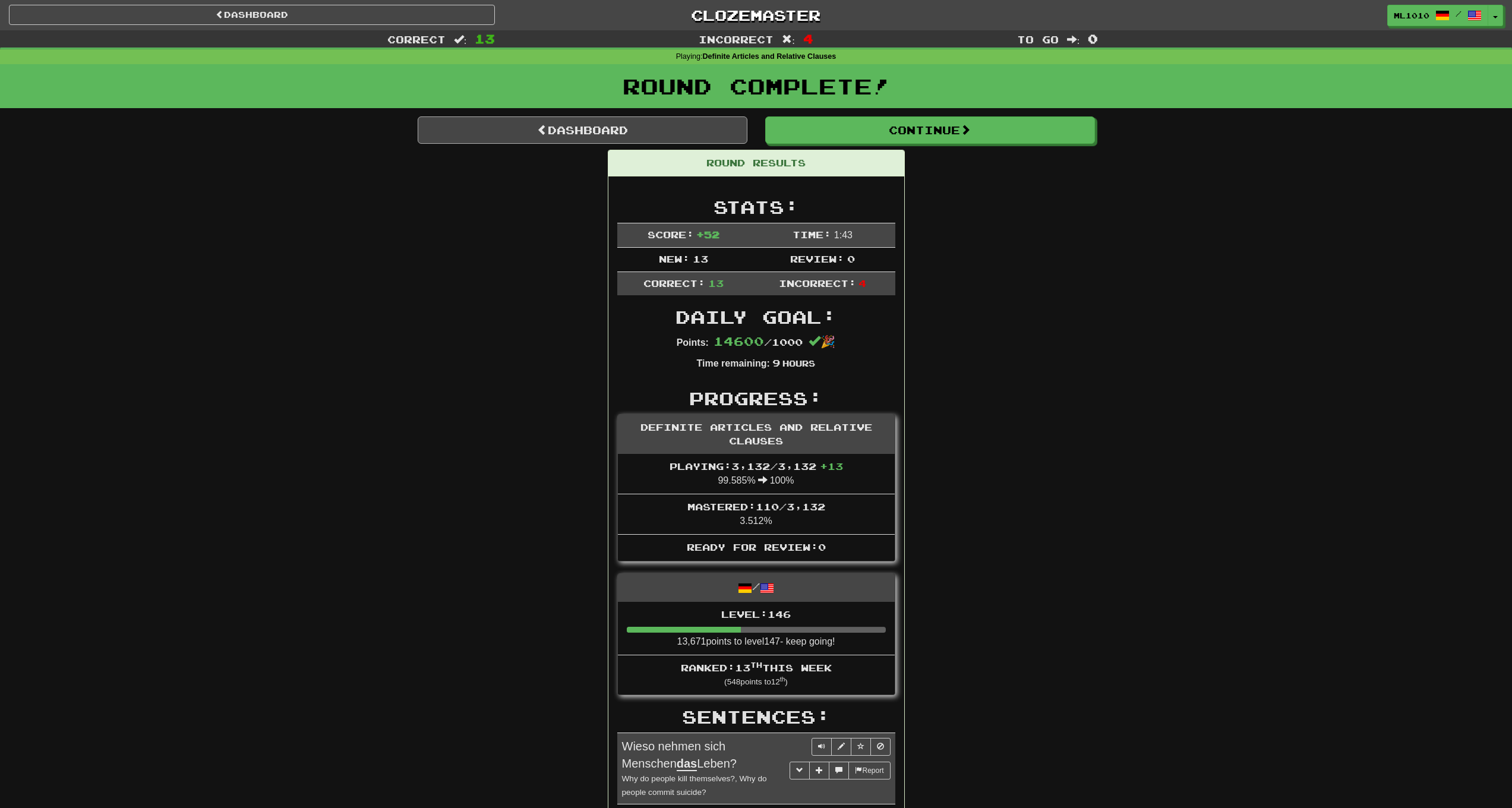
click at [685, 123] on link "Dashboard" at bounding box center [582, 130] width 330 height 27
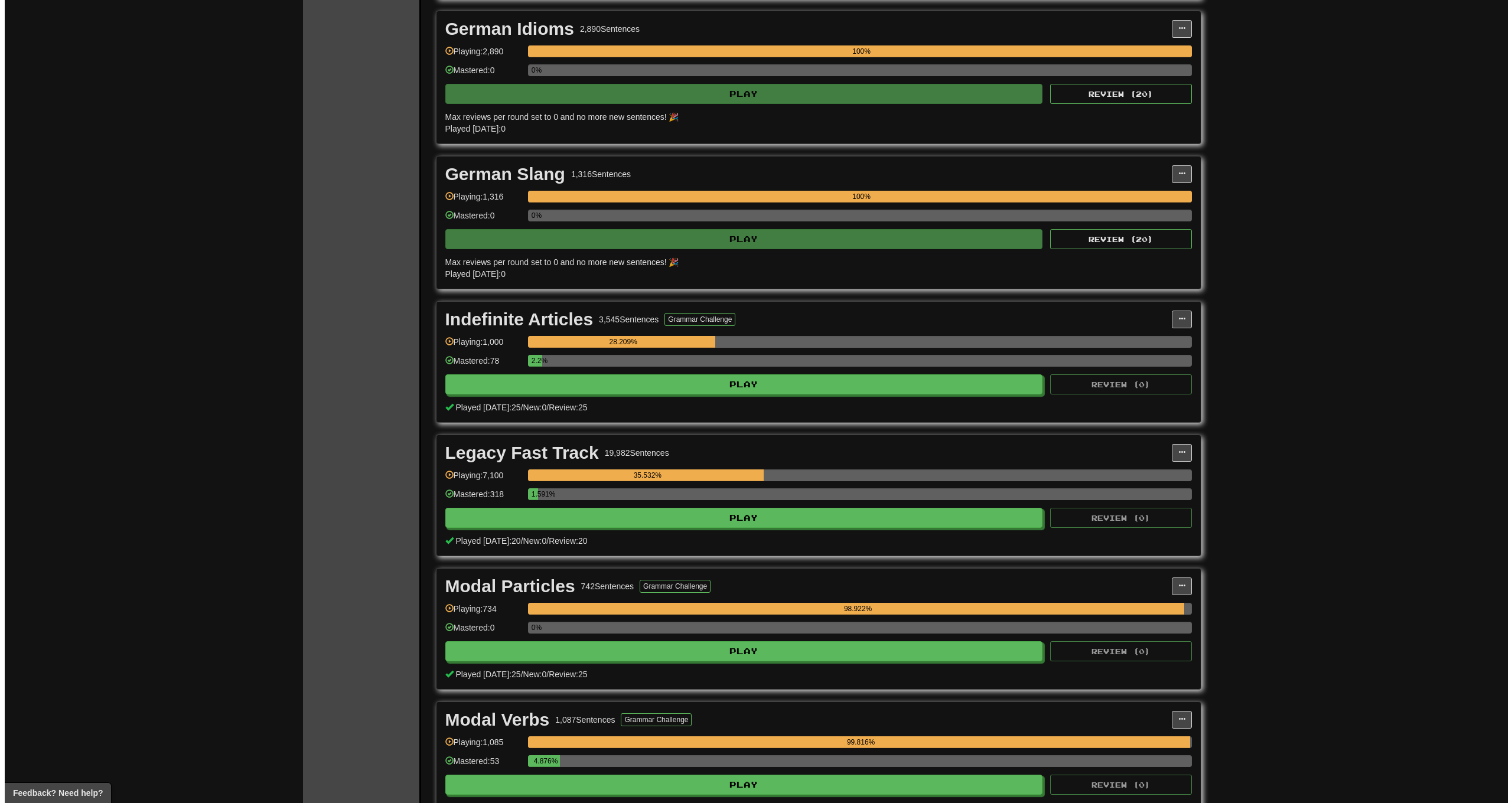
scroll to position [4178, 0]
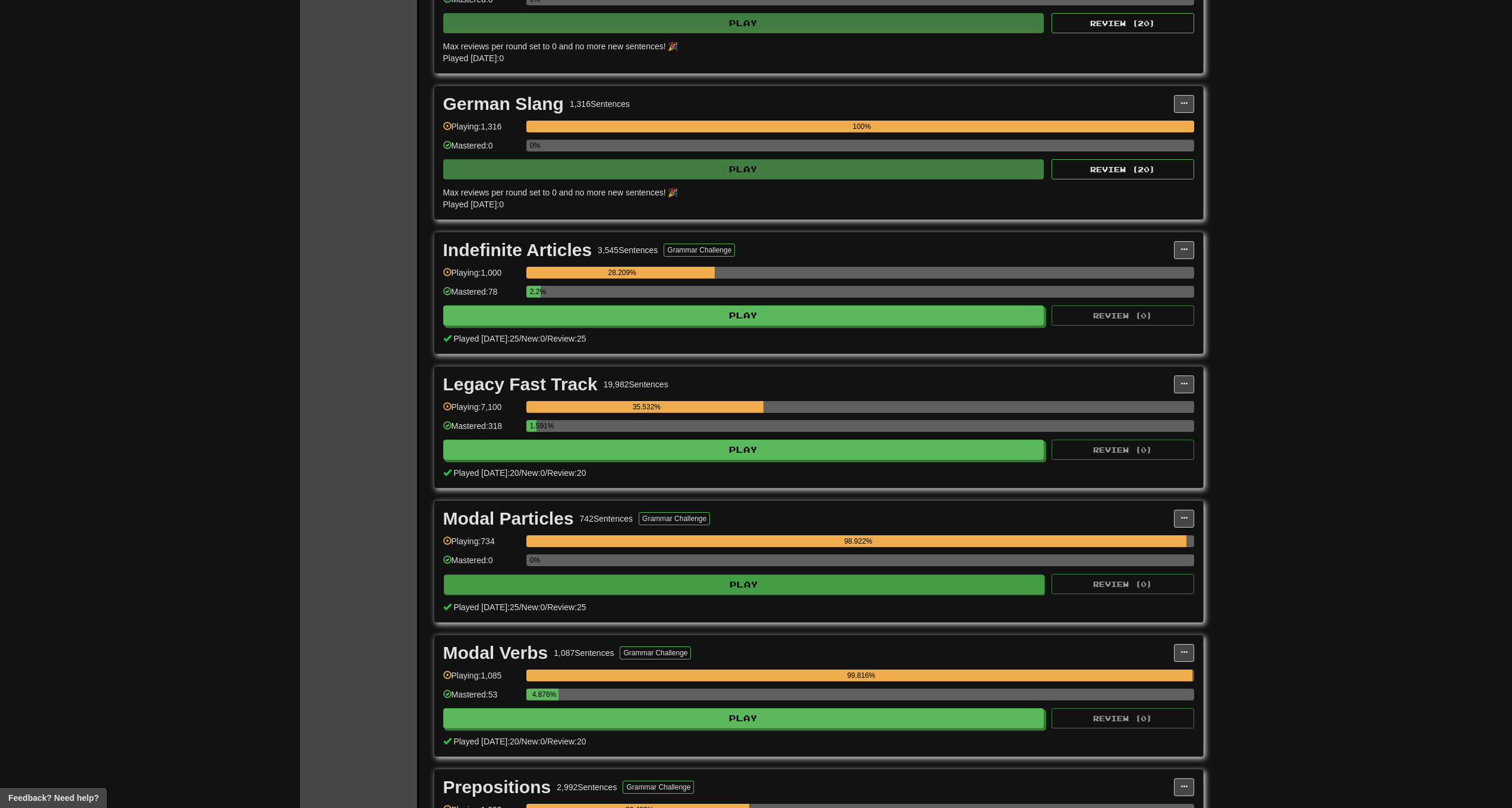
click at [666, 583] on button "Play" at bounding box center [744, 585] width 601 height 20
select select "***"
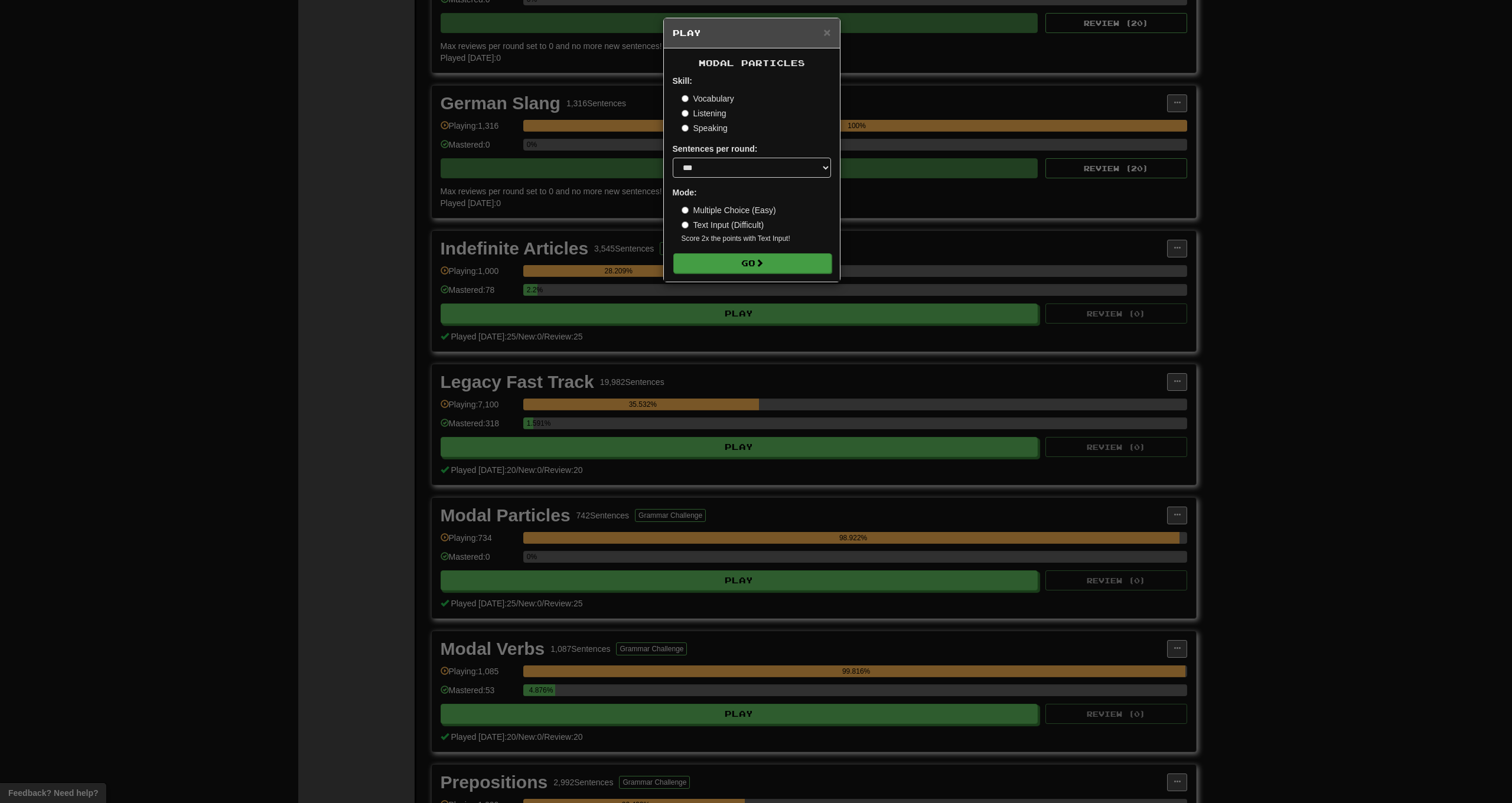
click at [761, 255] on button "Go" at bounding box center [753, 263] width 159 height 20
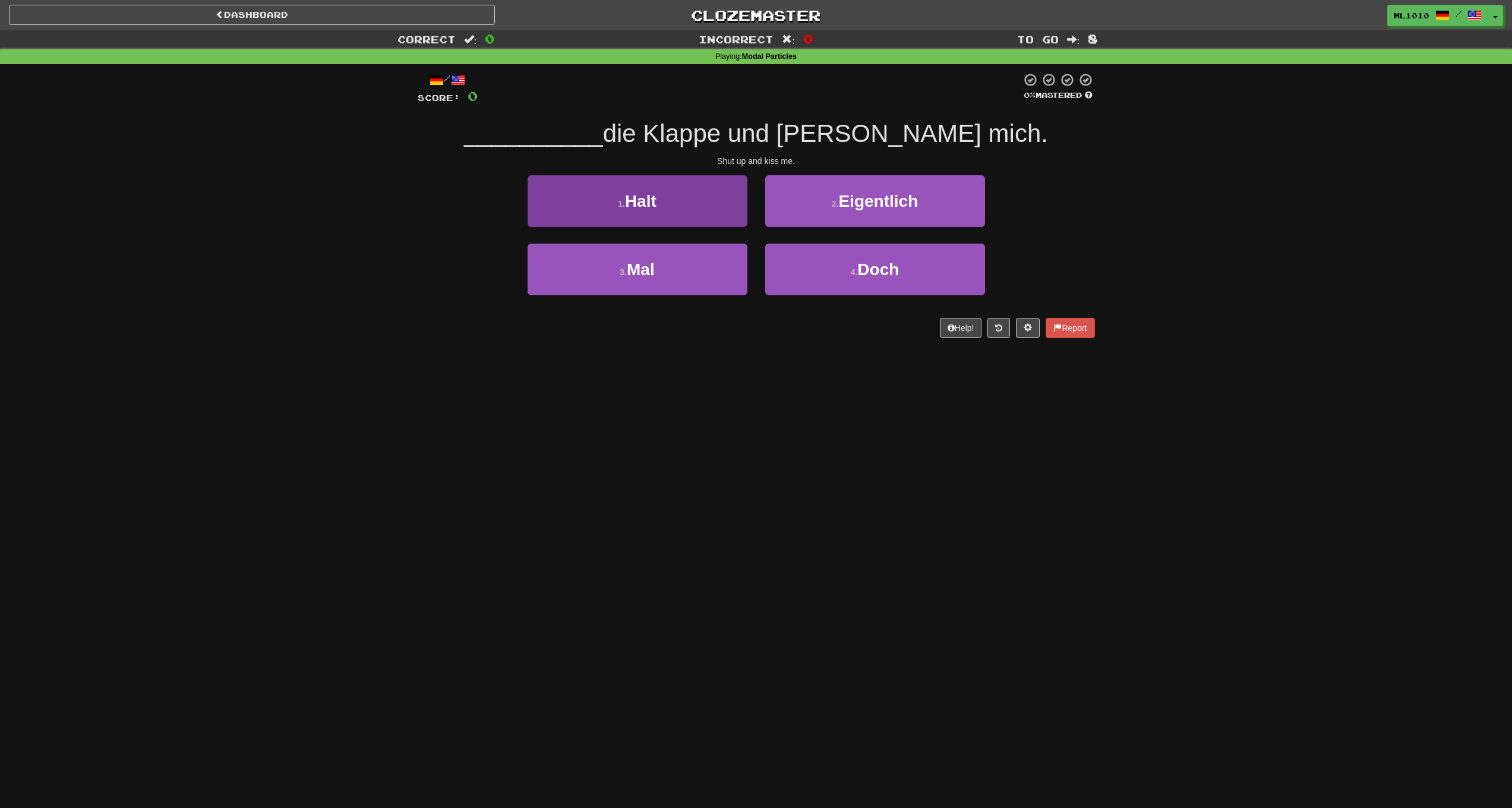
click at [686, 211] on button "1 . Halt" at bounding box center [638, 201] width 220 height 52
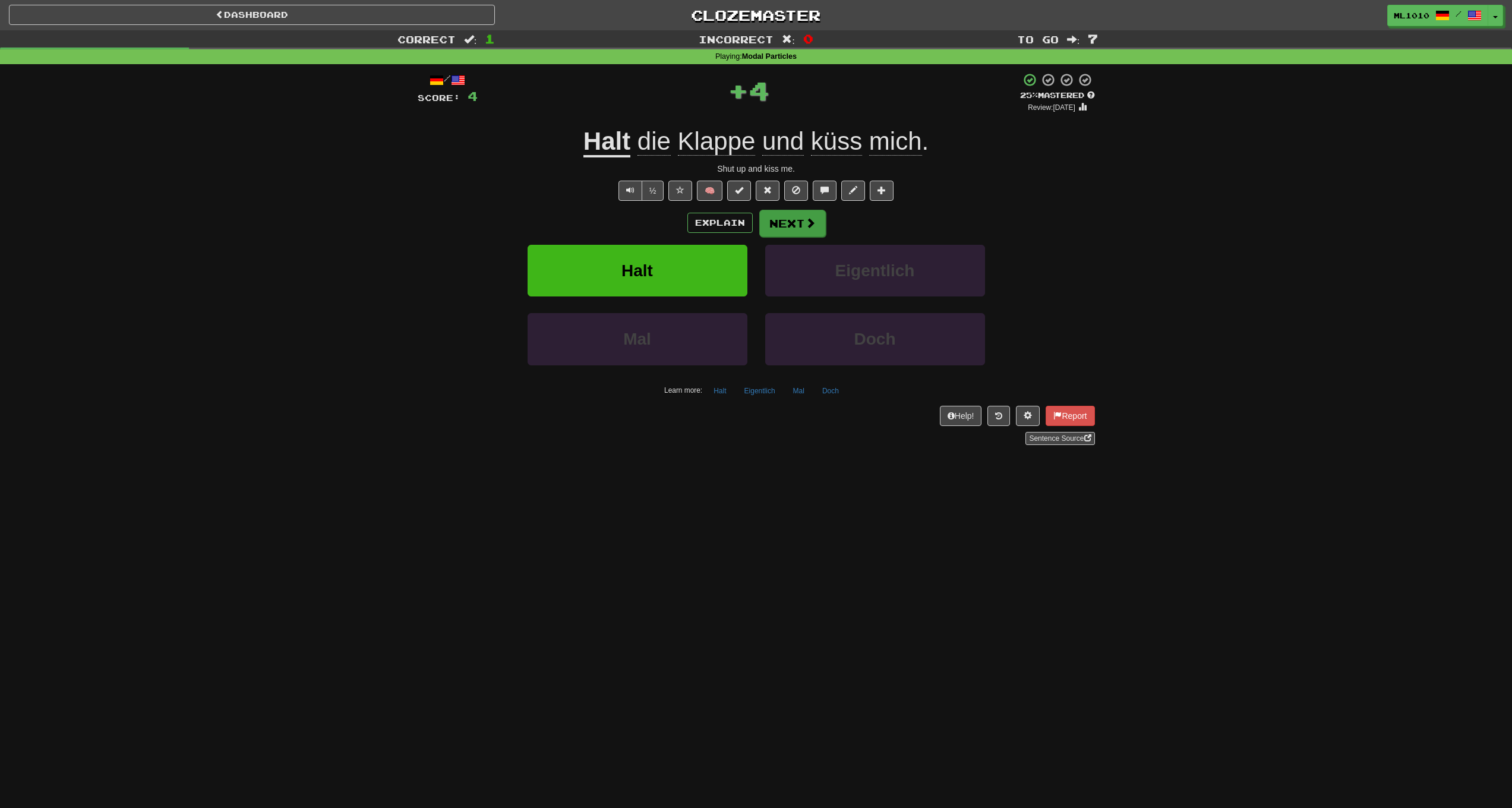
click at [795, 227] on button "Next" at bounding box center [793, 223] width 66 height 27
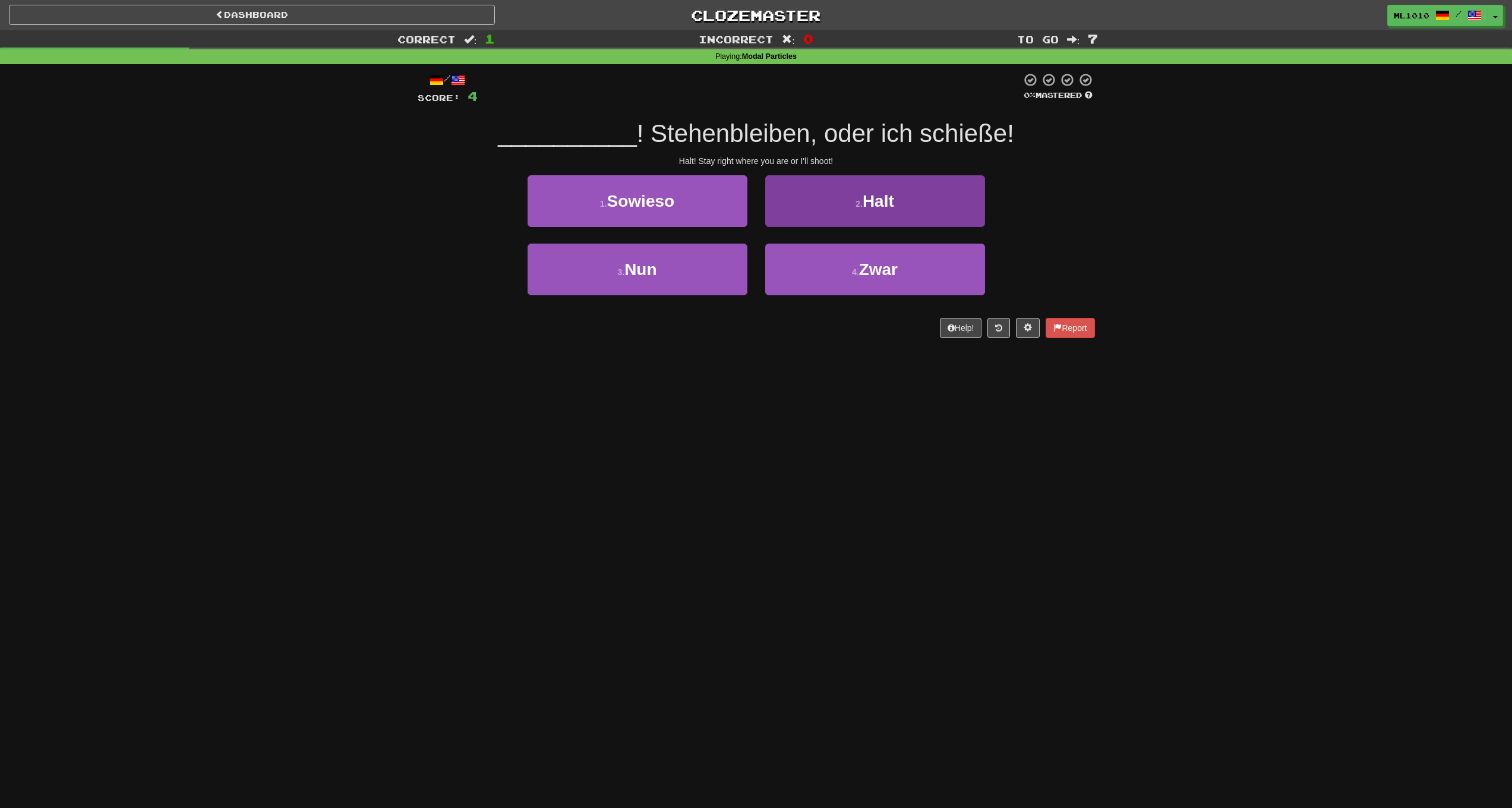
click at [835, 209] on button "2 . Halt" at bounding box center [875, 201] width 220 height 52
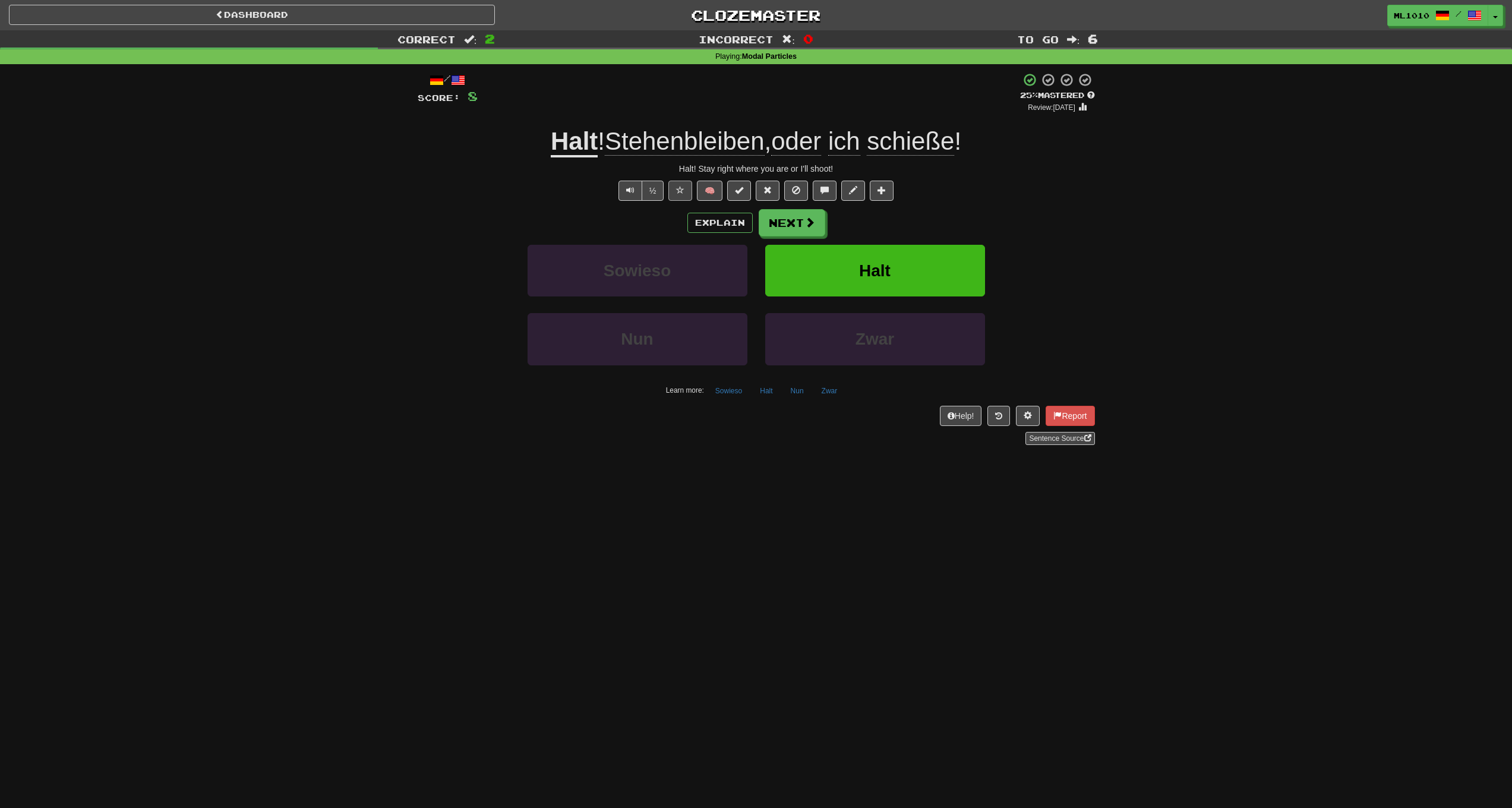
click at [685, 188] on button at bounding box center [680, 191] width 24 height 20
click at [806, 221] on span at bounding box center [810, 223] width 11 height 11
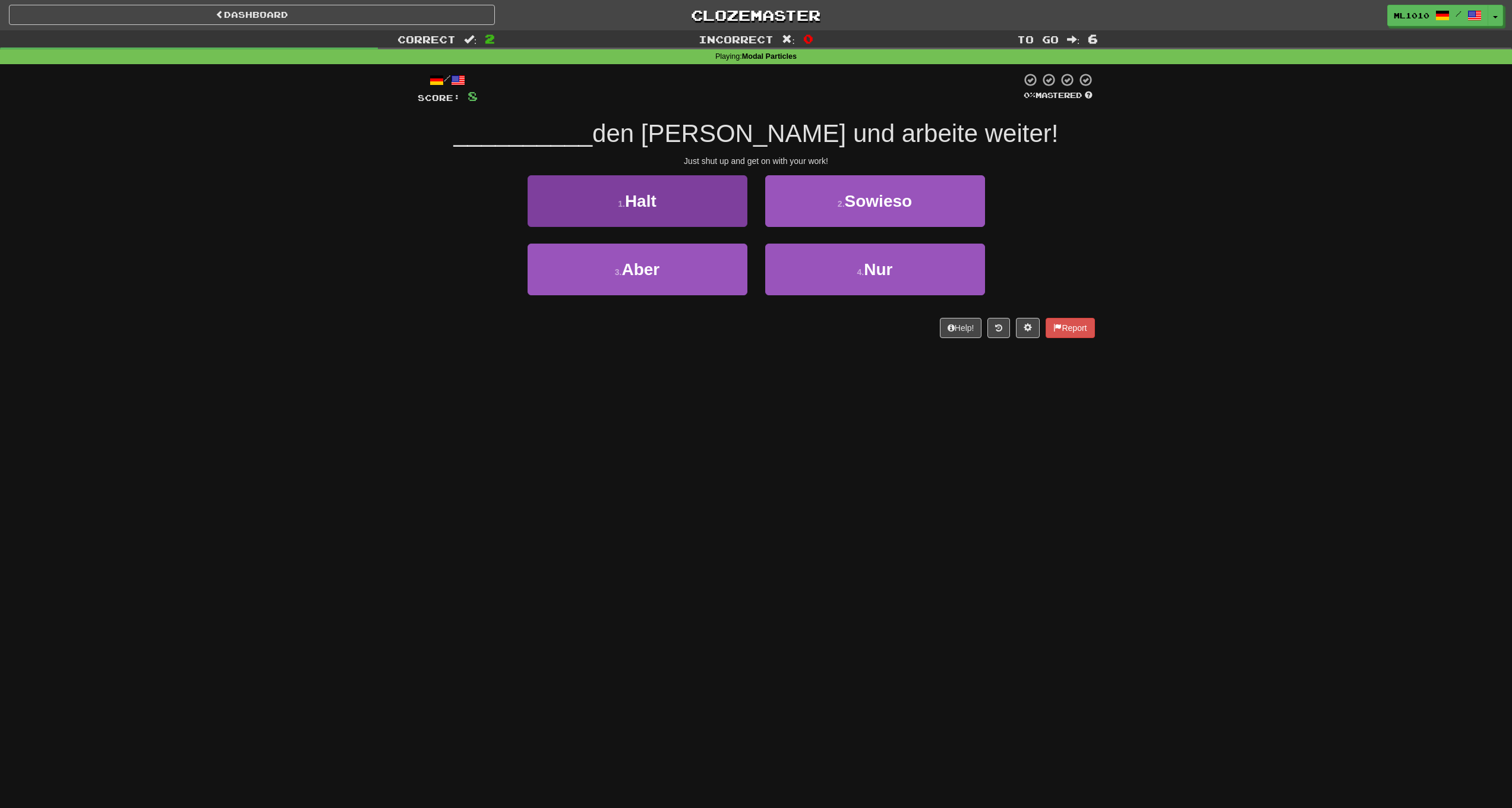
click at [714, 202] on button "1 . Halt" at bounding box center [638, 201] width 220 height 52
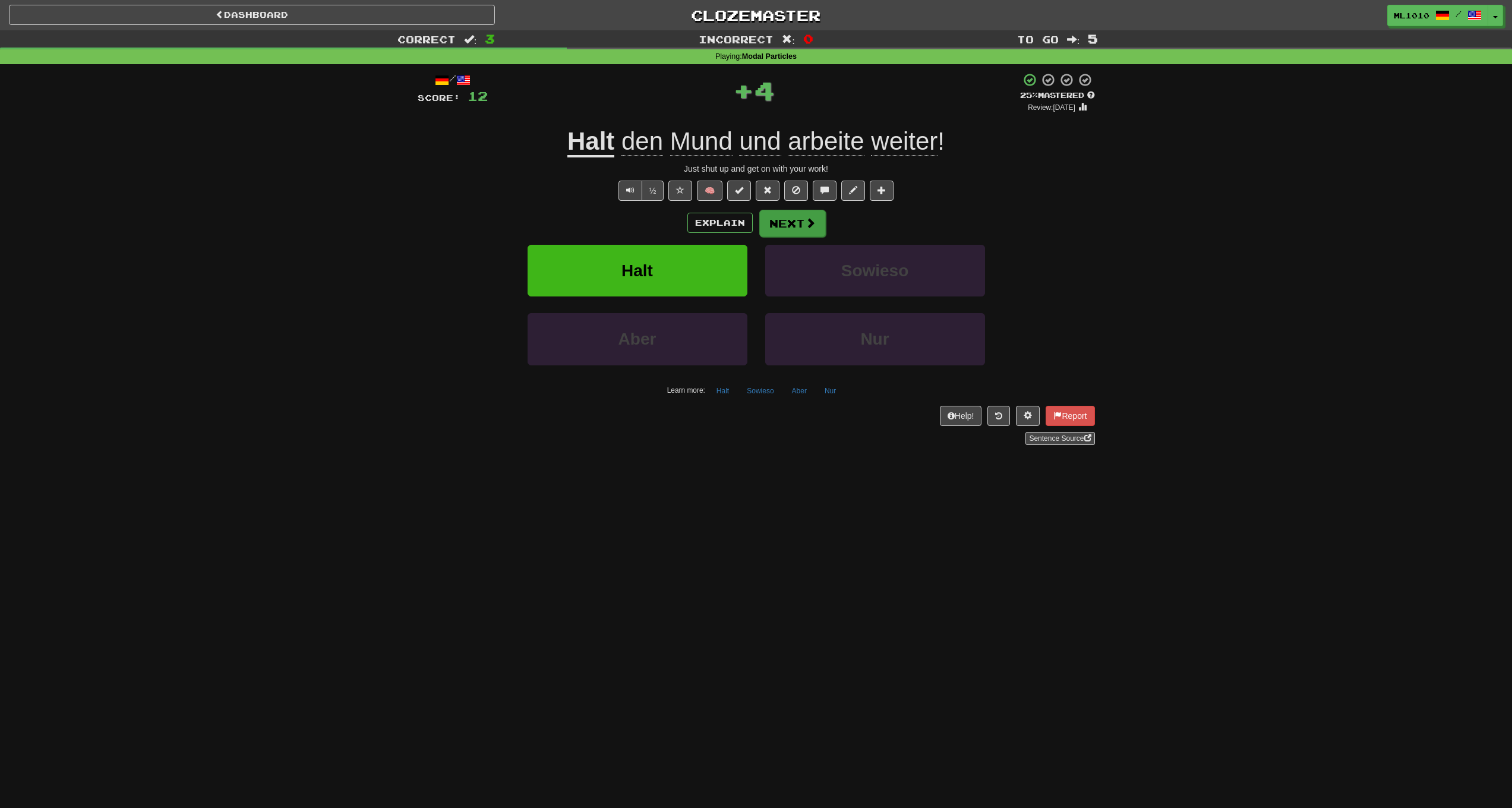
click at [809, 220] on span at bounding box center [810, 223] width 11 height 11
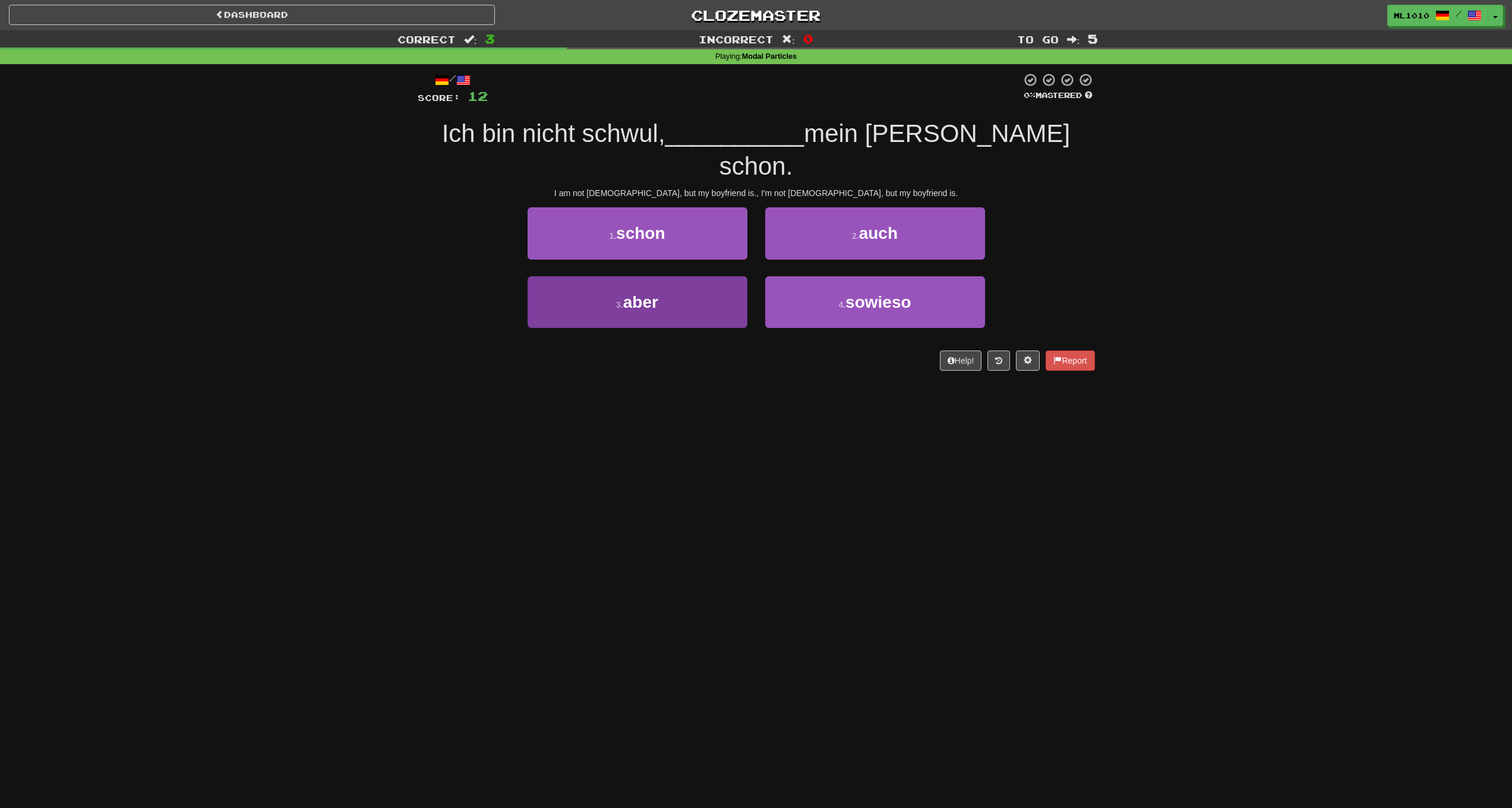
click at [712, 276] on button "3 . aber" at bounding box center [638, 302] width 220 height 52
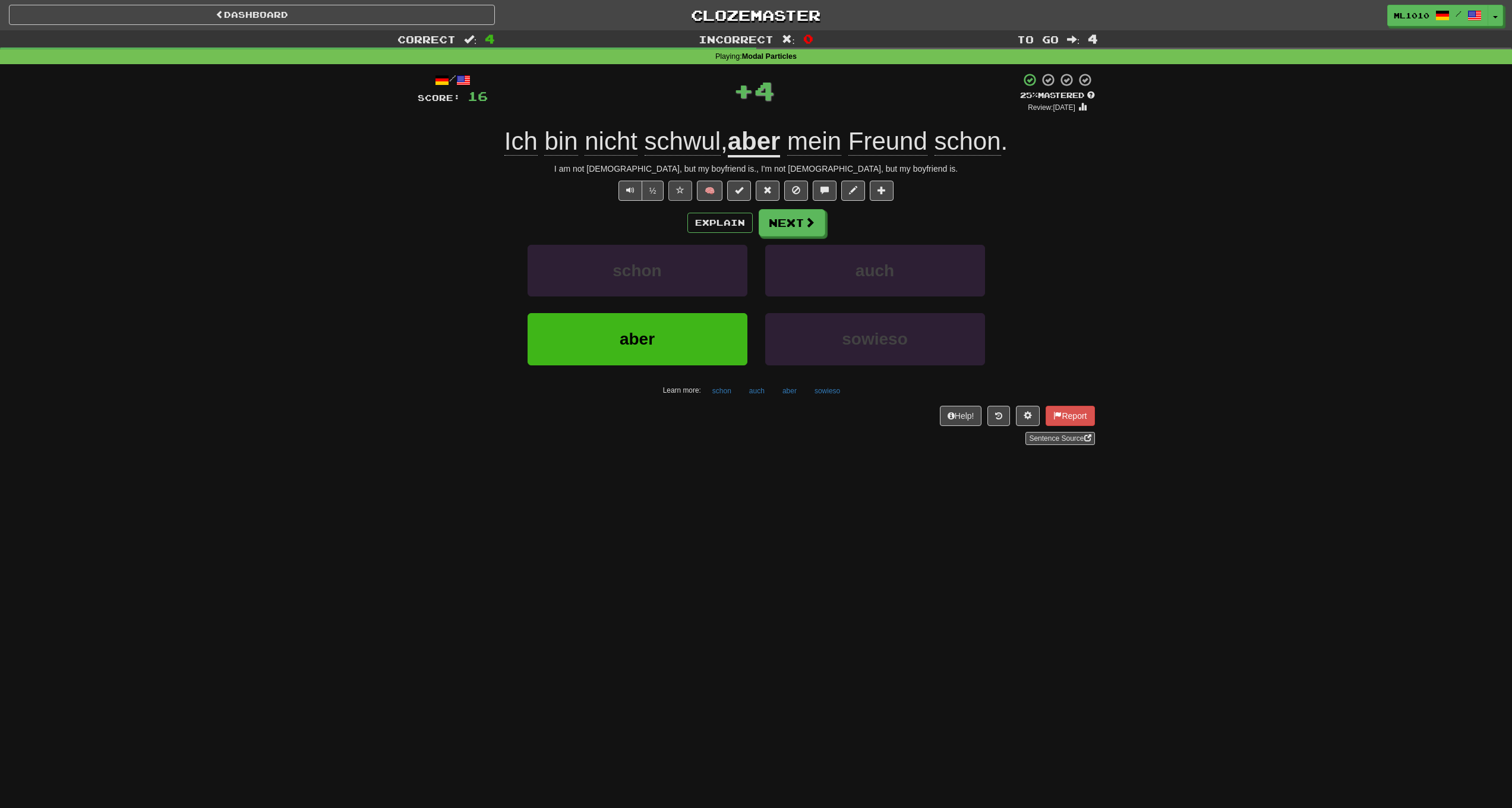
click at [687, 186] on button at bounding box center [680, 191] width 24 height 20
click at [795, 223] on button "Next" at bounding box center [793, 223] width 66 height 27
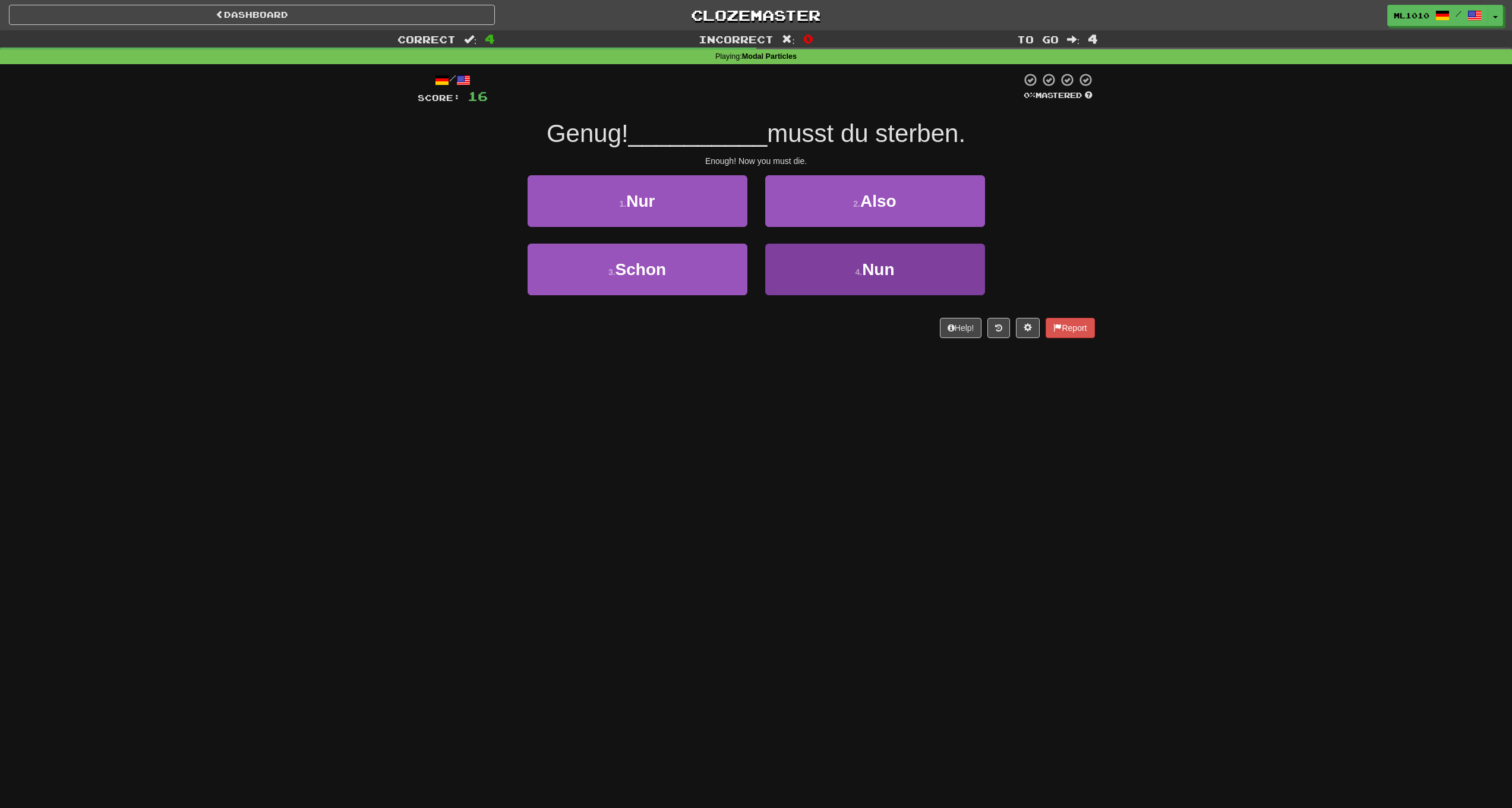
click at [857, 273] on small "4 ." at bounding box center [858, 272] width 7 height 10
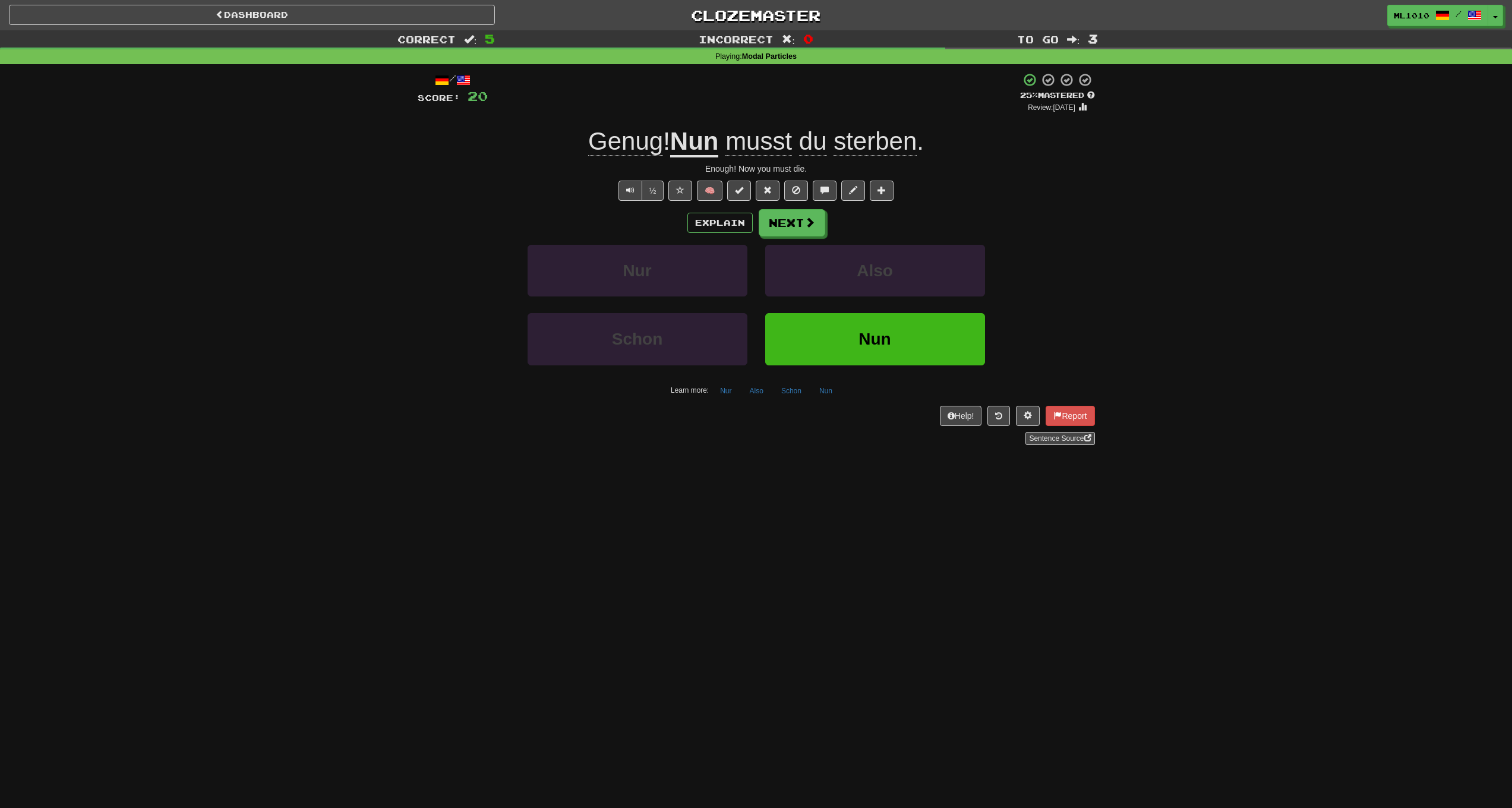
click at [825, 221] on div "Explain Next" at bounding box center [756, 223] width 677 height 27
click at [796, 225] on button "Next" at bounding box center [793, 223] width 66 height 27
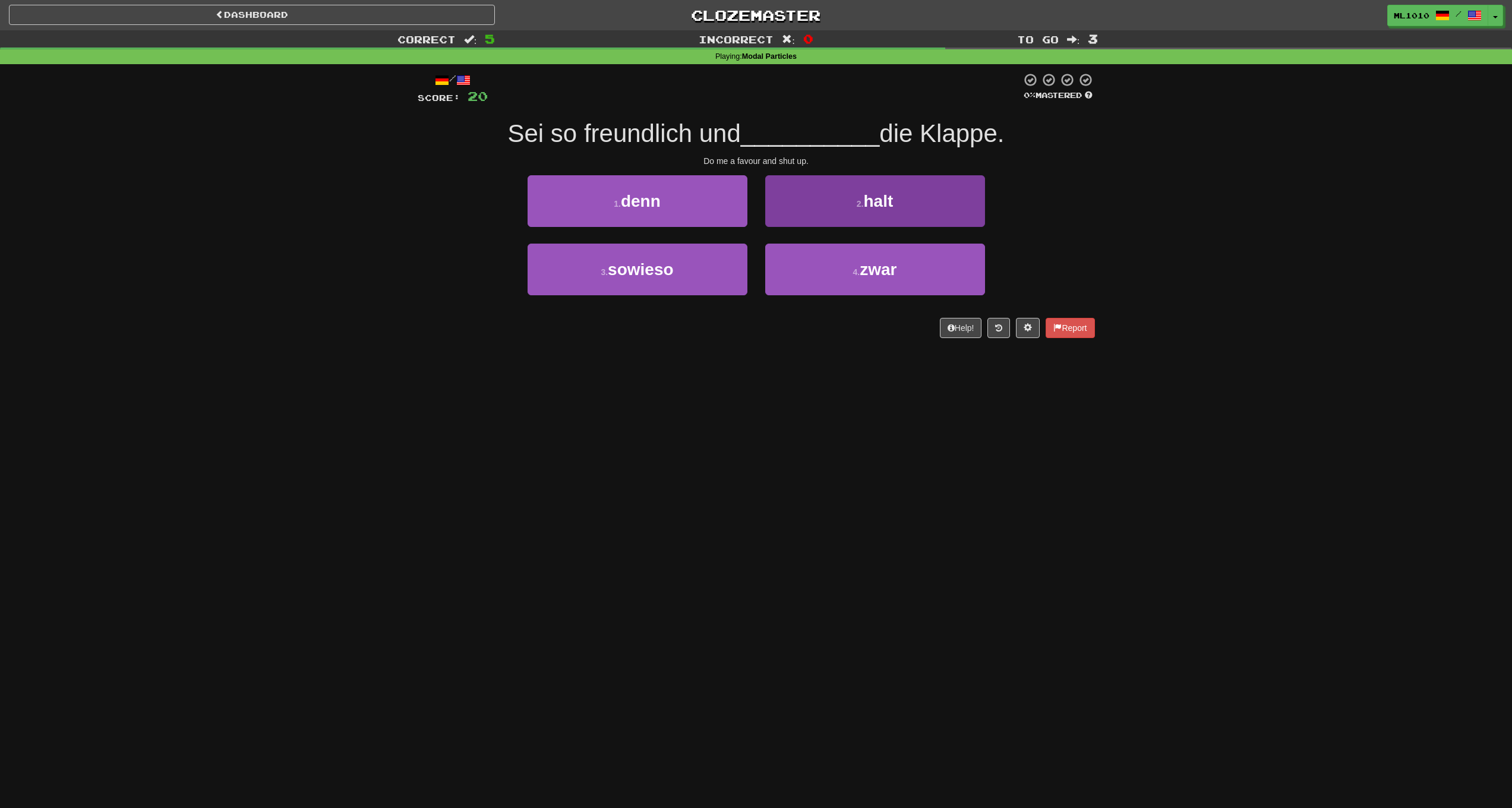
click at [853, 213] on button "2 . halt" at bounding box center [875, 201] width 220 height 52
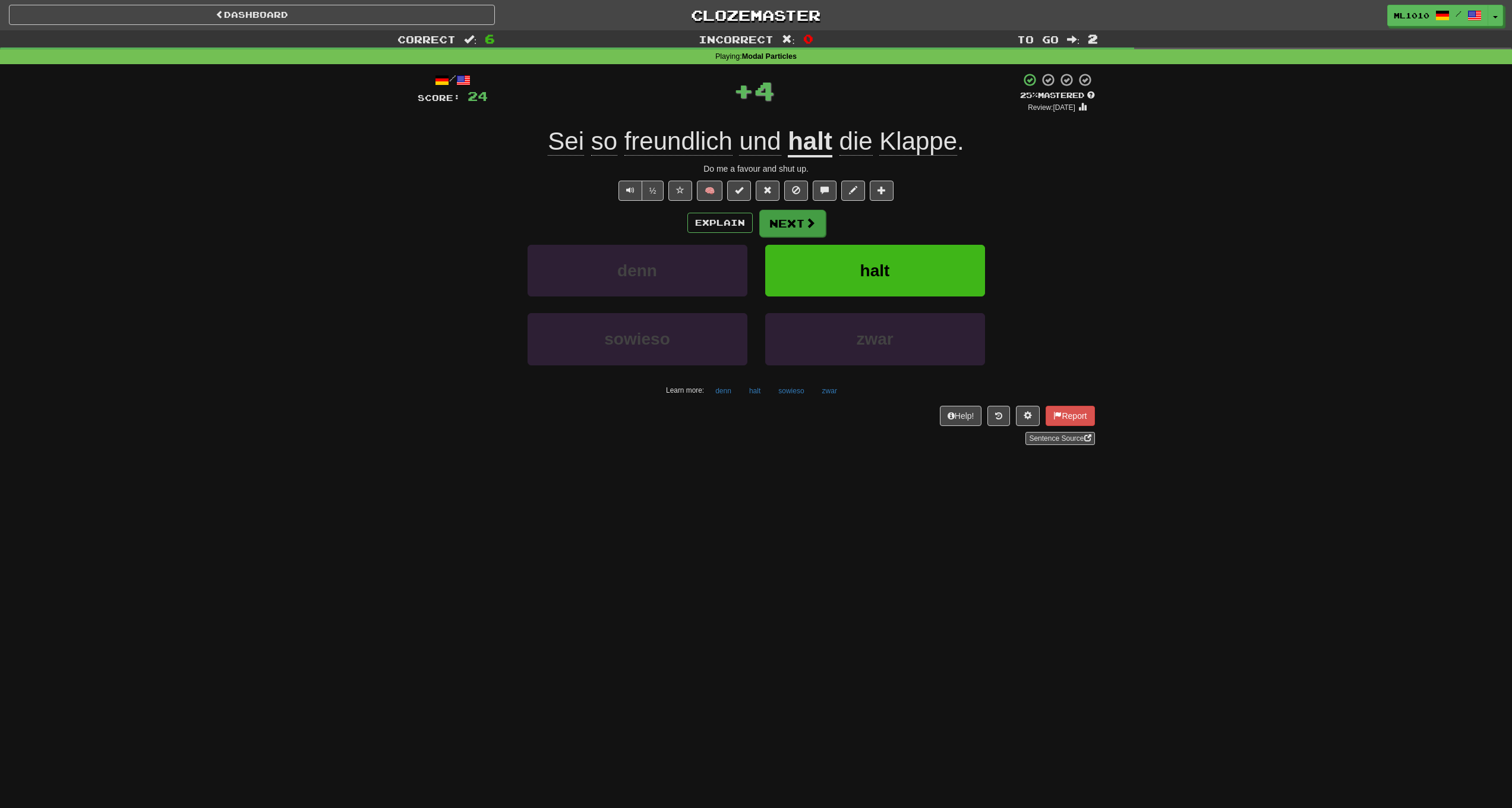
click at [807, 218] on span at bounding box center [810, 223] width 11 height 11
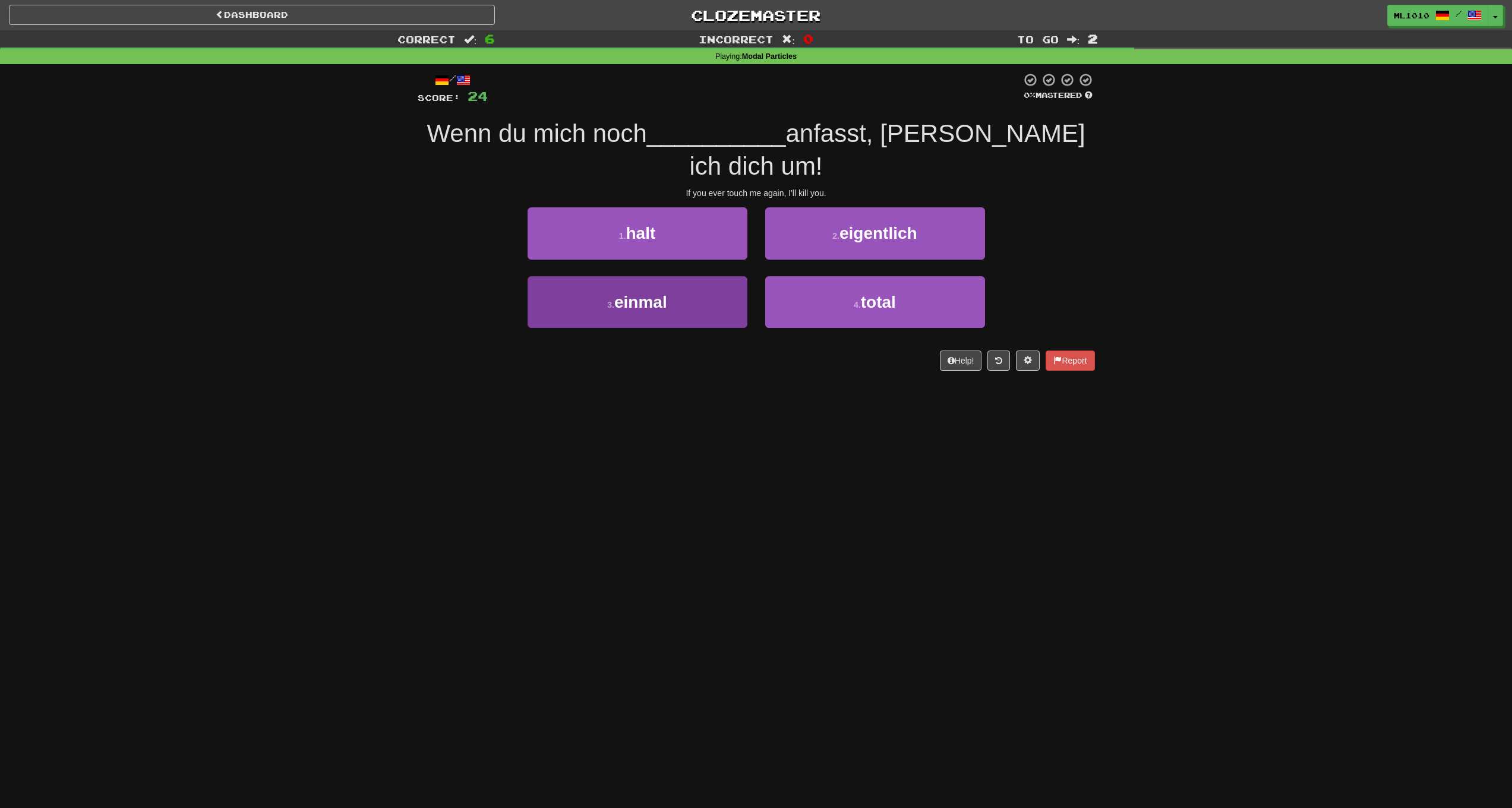
click at [715, 279] on button "3 . einmal" at bounding box center [638, 302] width 220 height 52
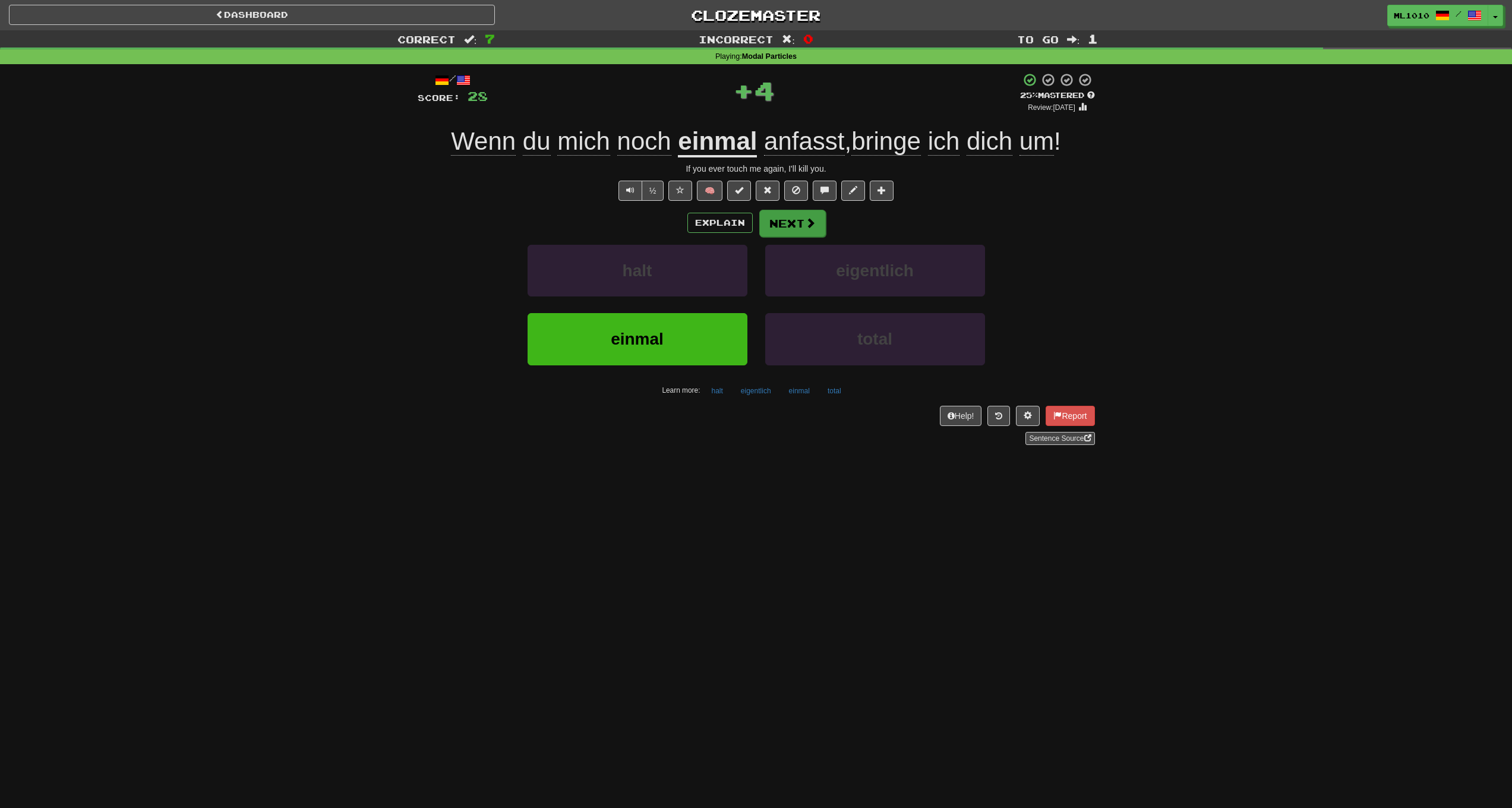
click at [793, 218] on button "Next" at bounding box center [793, 223] width 66 height 27
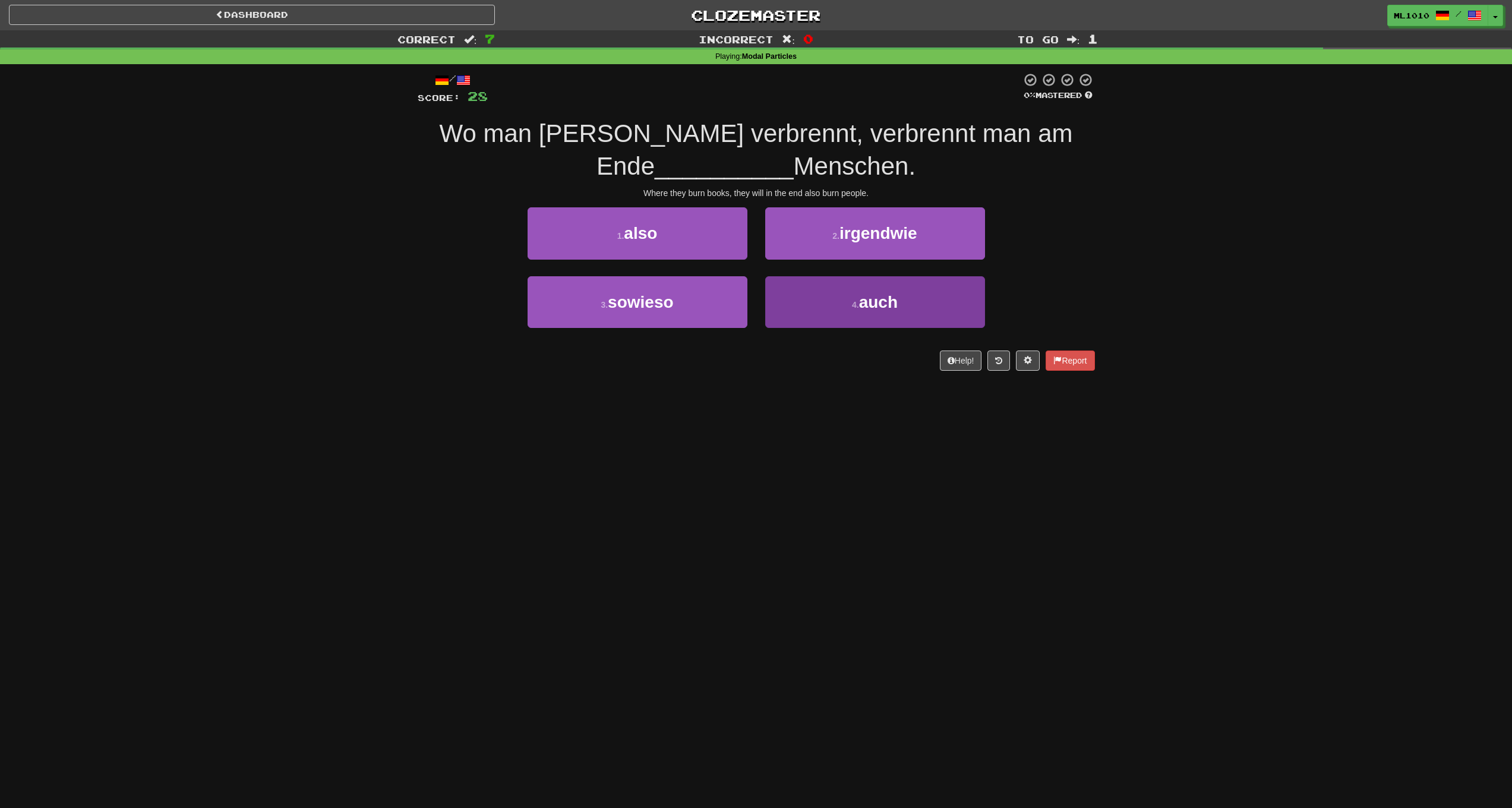
click at [862, 299] on span "auch" at bounding box center [878, 302] width 39 height 19
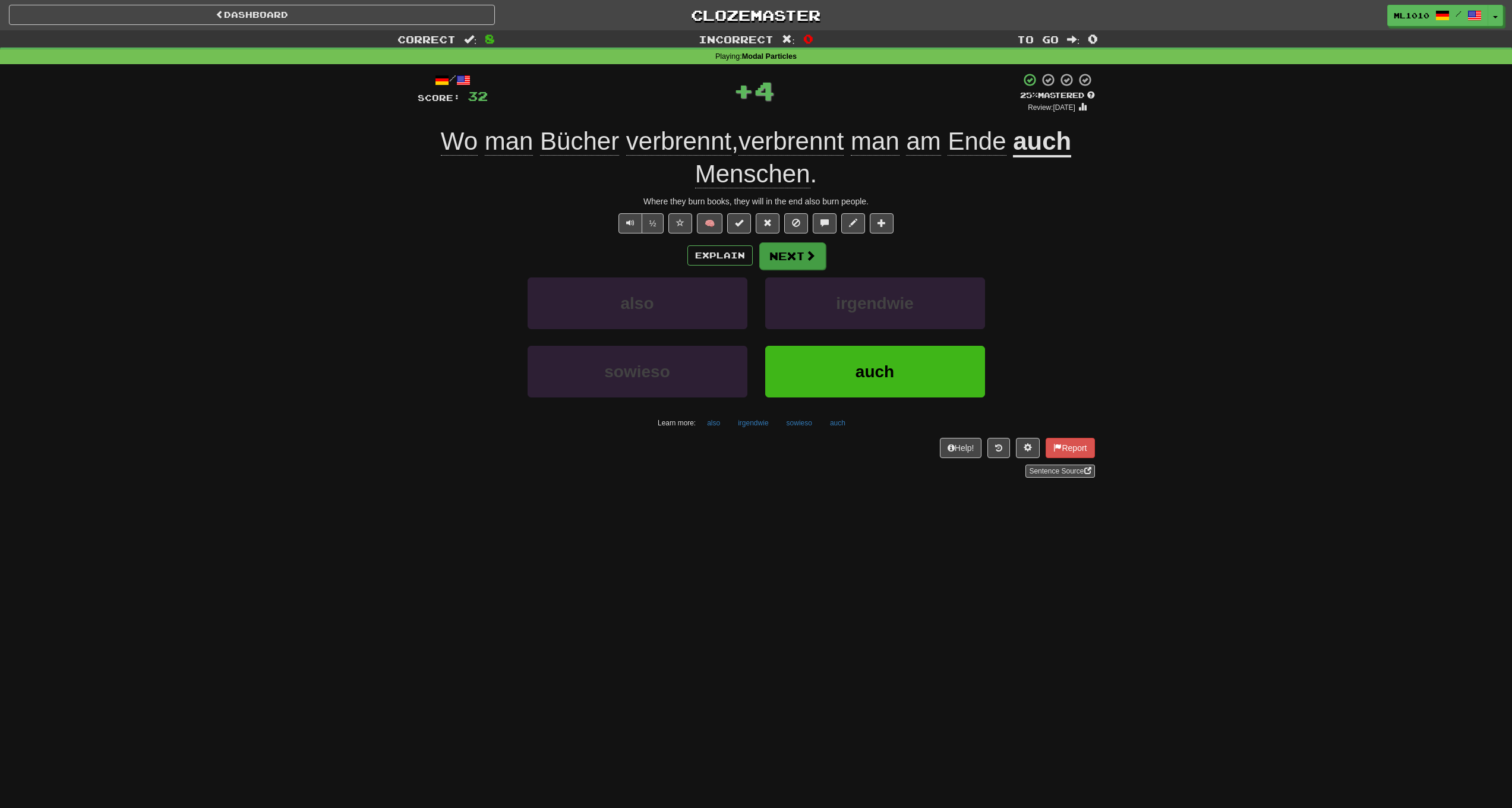
click at [814, 258] on span at bounding box center [810, 255] width 11 height 11
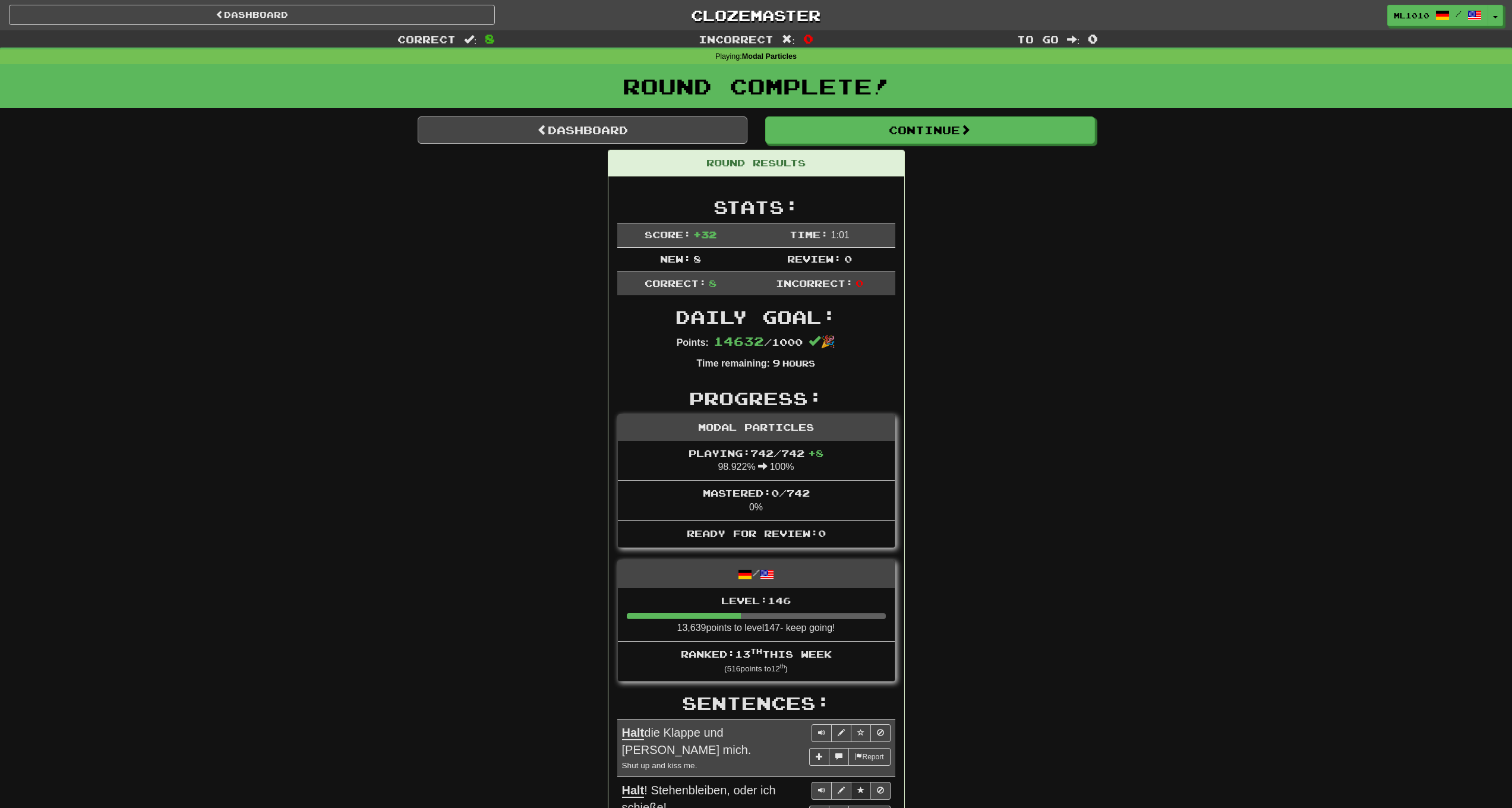
click at [680, 131] on link "Dashboard" at bounding box center [582, 130] width 330 height 27
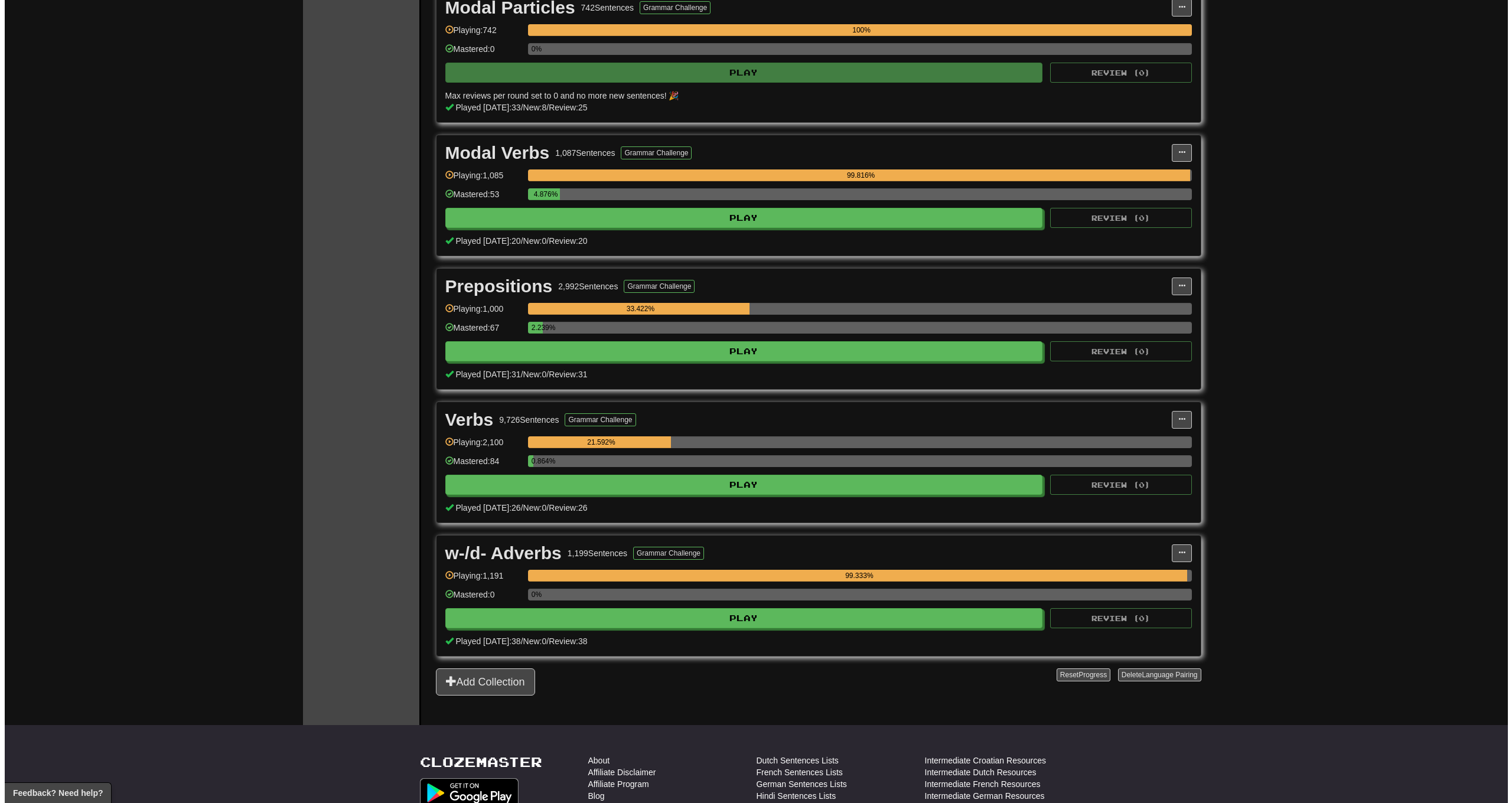
scroll to position [4684, 0]
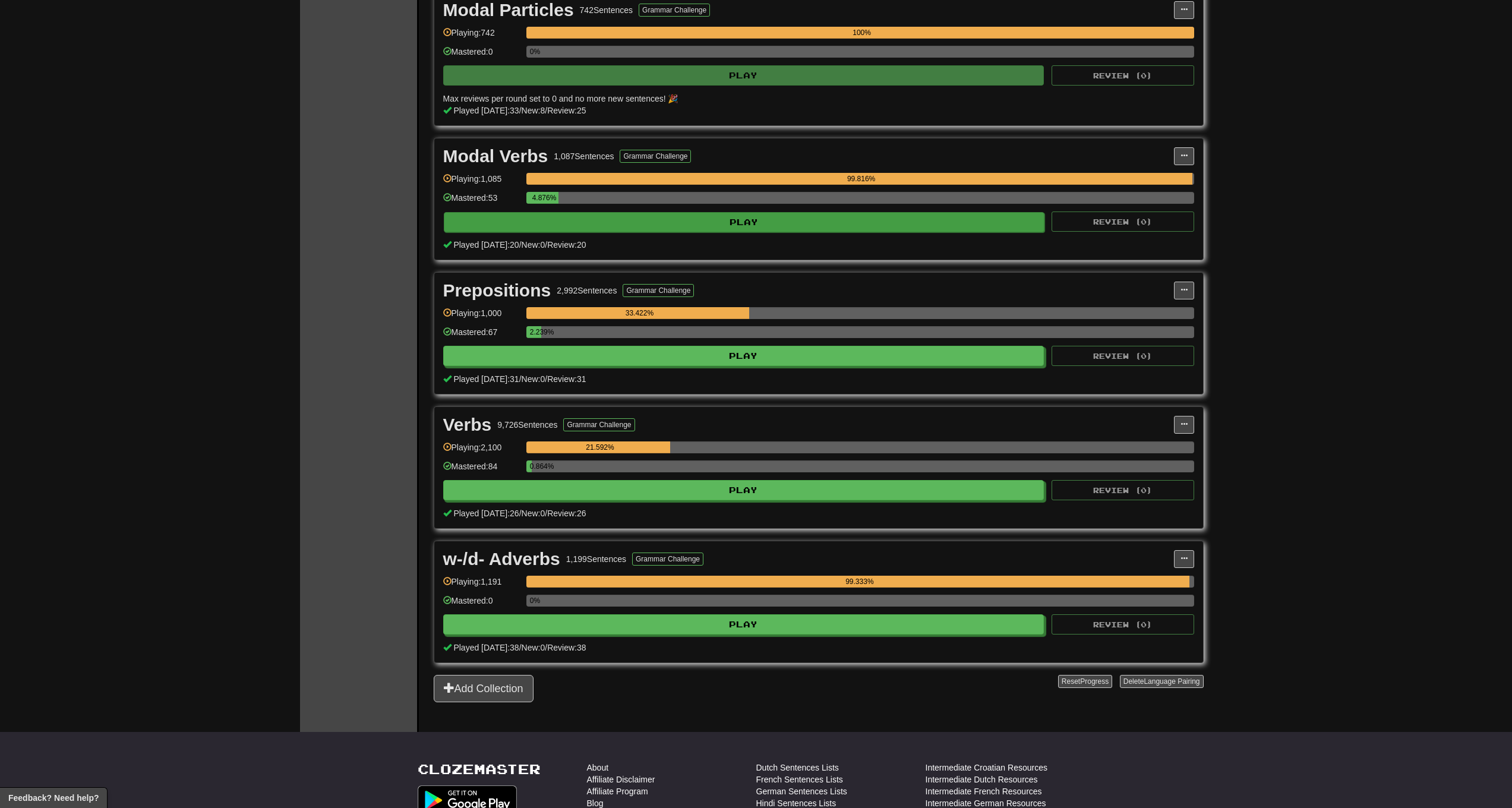
click at [631, 228] on button "Play" at bounding box center [744, 222] width 601 height 20
select select "***"
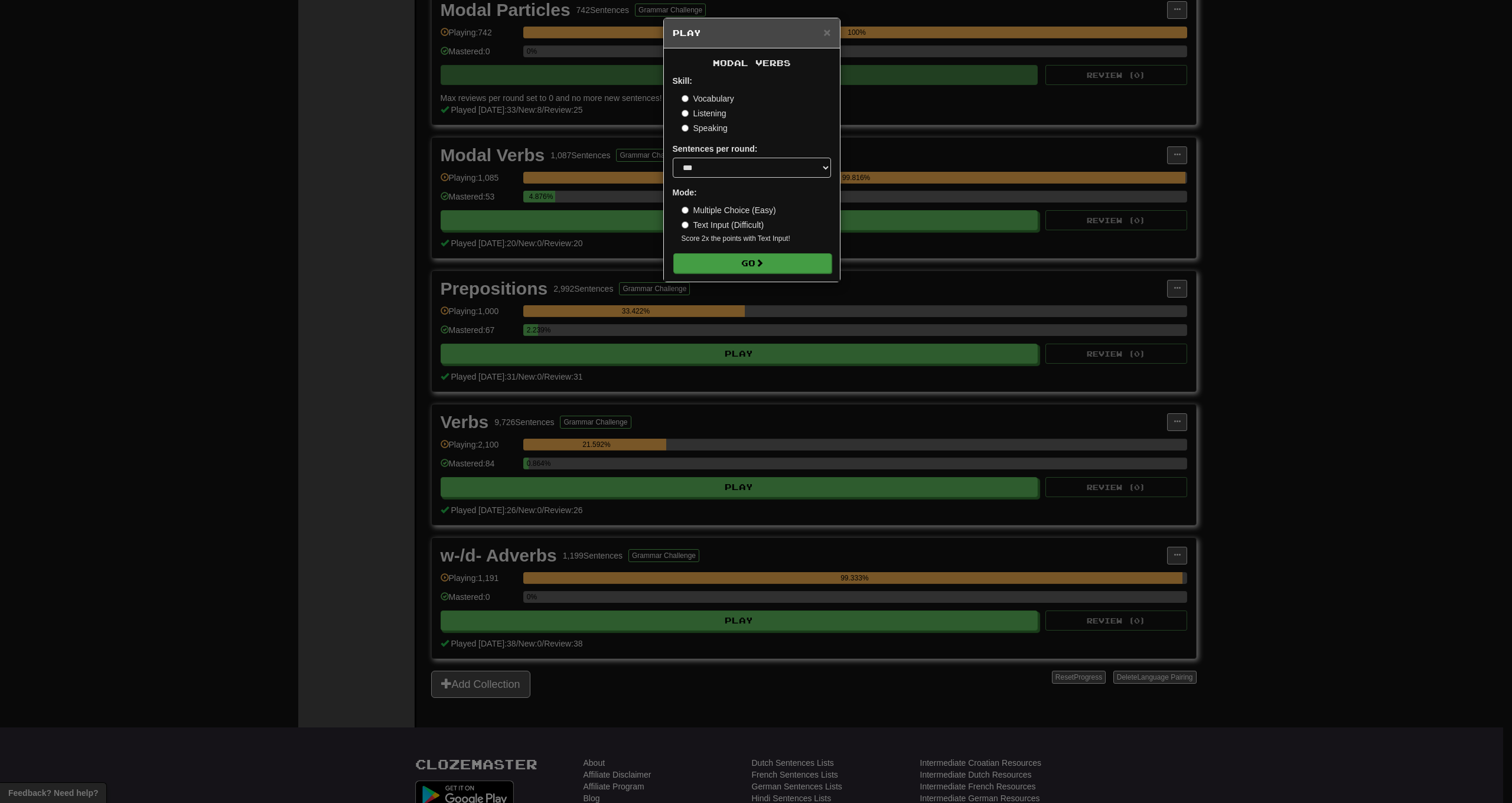
click at [725, 267] on button "Go" at bounding box center [753, 263] width 159 height 20
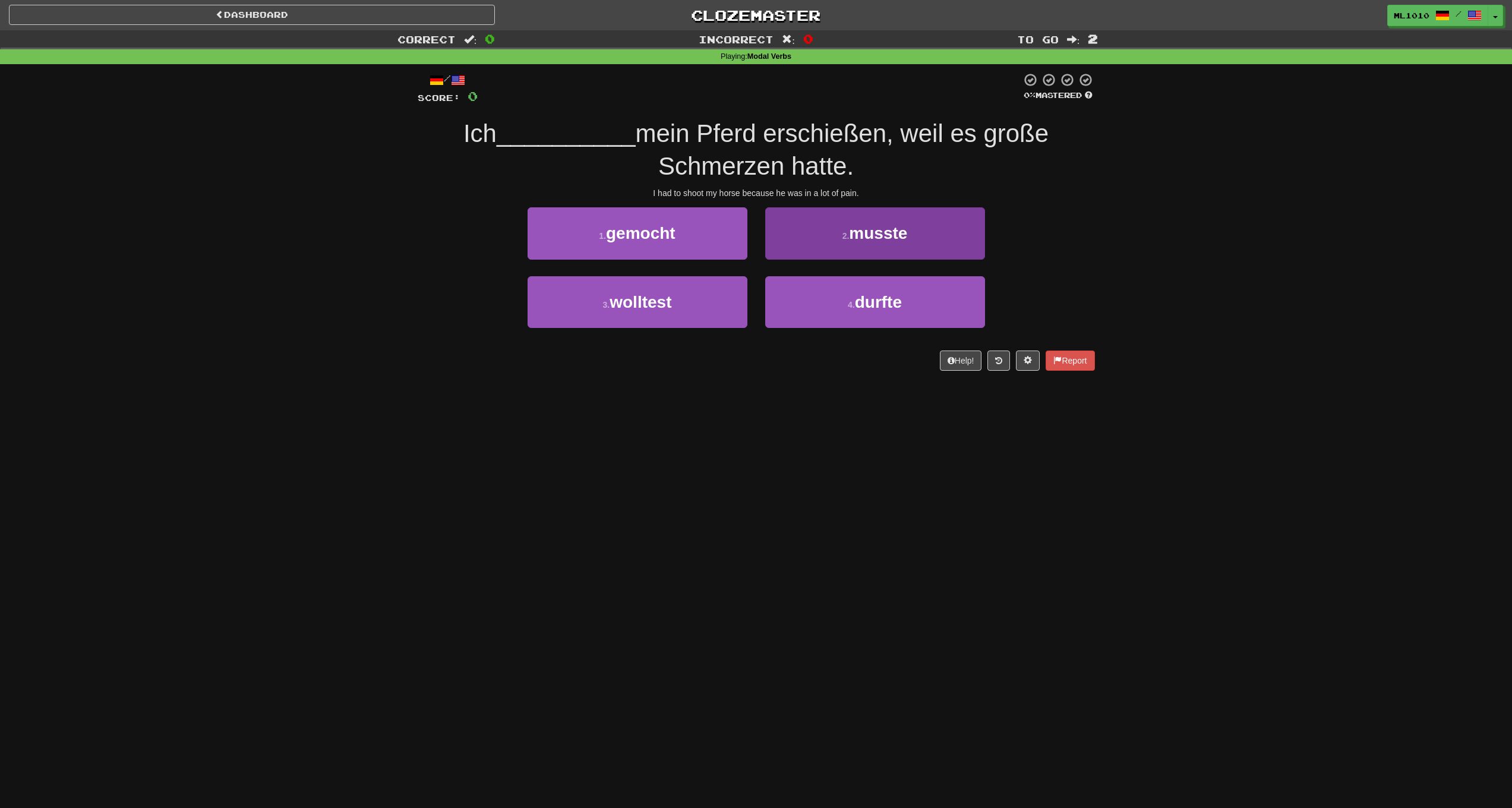
click at [872, 237] on span "musste" at bounding box center [878, 233] width 58 height 19
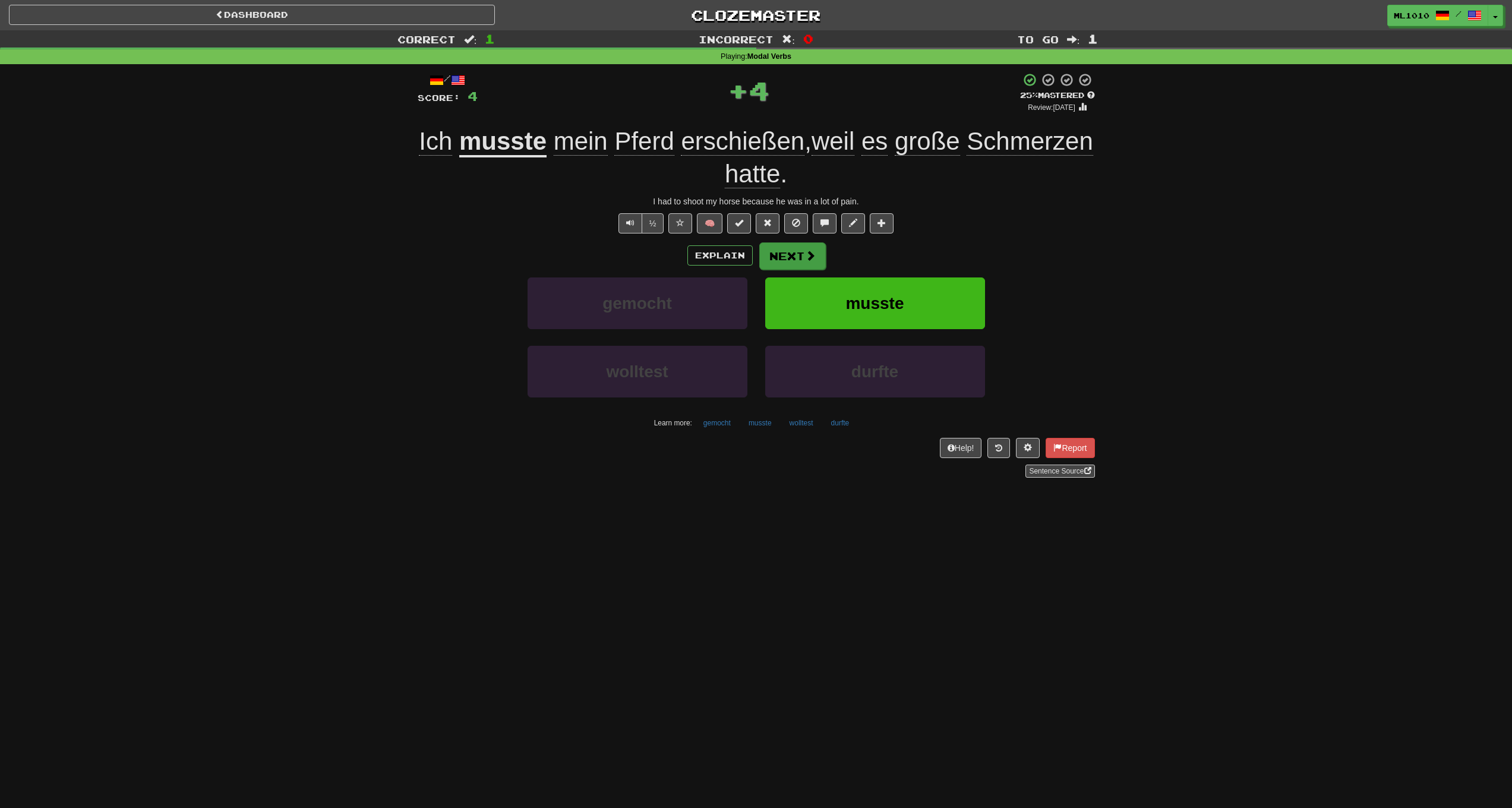
click at [806, 260] on button "Next" at bounding box center [793, 256] width 66 height 27
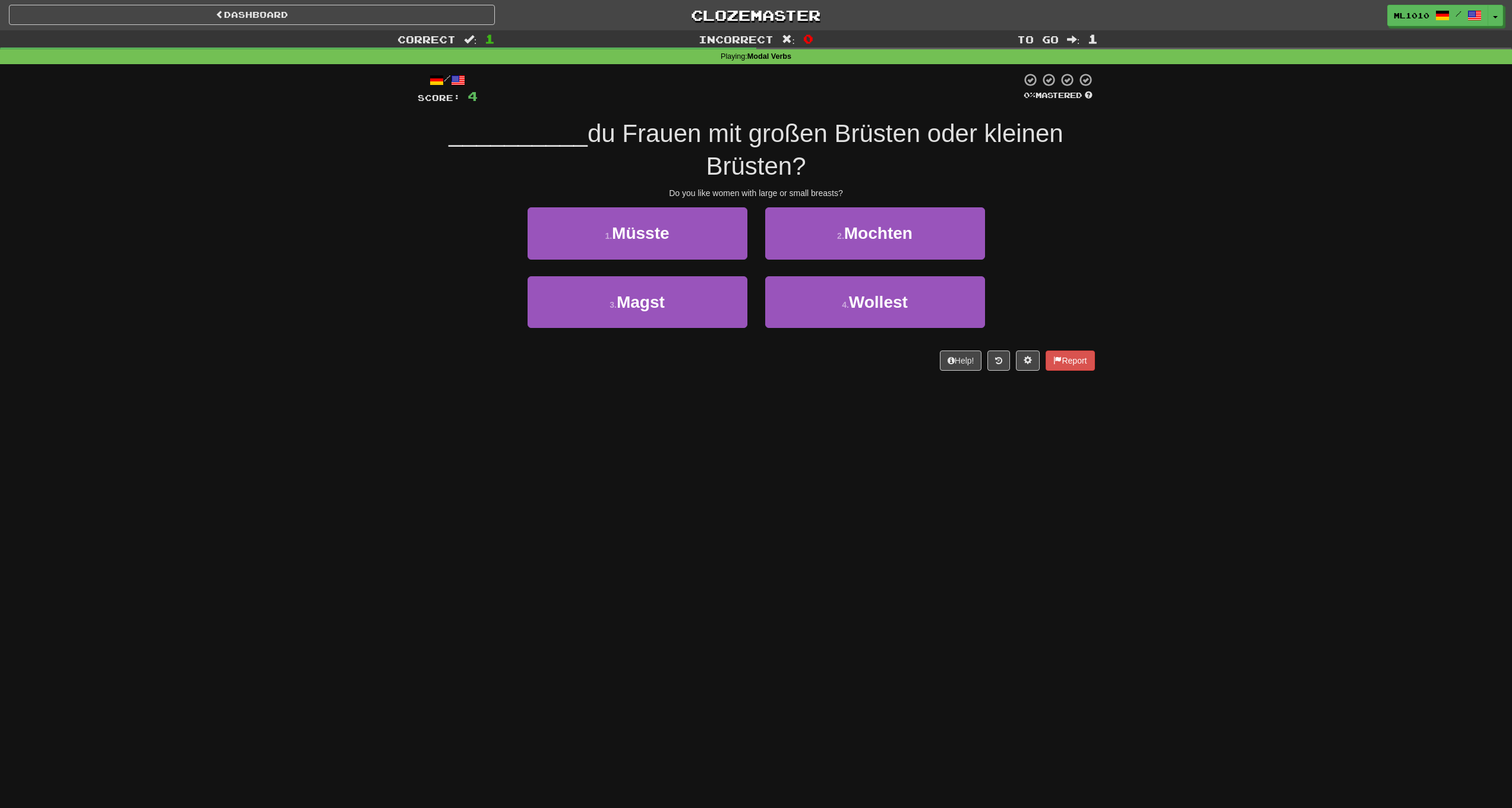
drag, startPoint x: 830, startPoint y: 240, endPoint x: 641, endPoint y: 446, distance: 279.6
click at [644, 449] on div "Dashboard Clozemaster ml1010 / Toggle Dropdown Dashboard Leaderboard Activity F…" at bounding box center [756, 404] width 1512 height 808
click at [671, 318] on button "3 . Magst" at bounding box center [638, 302] width 220 height 52
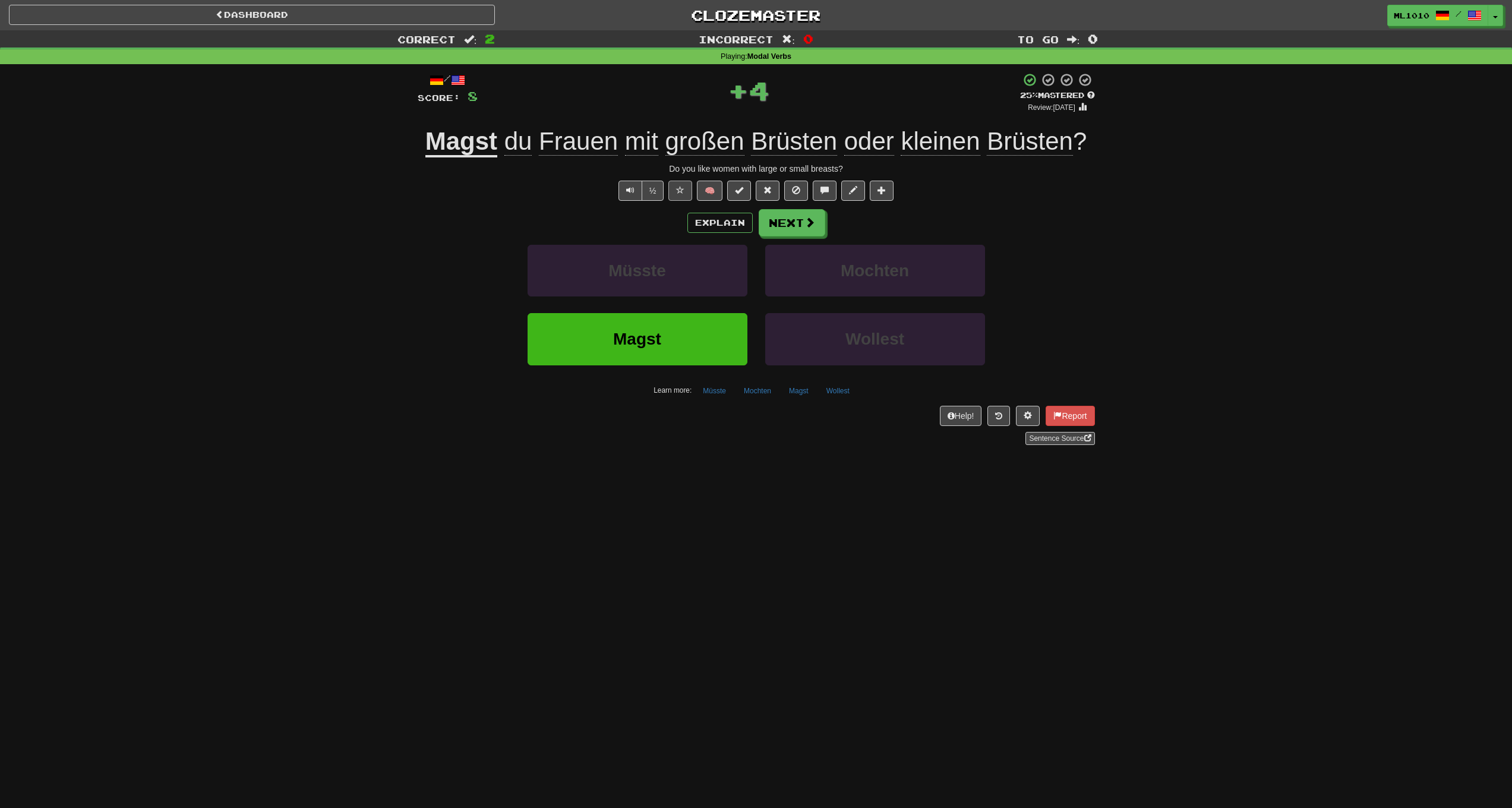
click at [671, 183] on button at bounding box center [680, 191] width 24 height 20
click at [775, 220] on button "Next" at bounding box center [793, 223] width 66 height 27
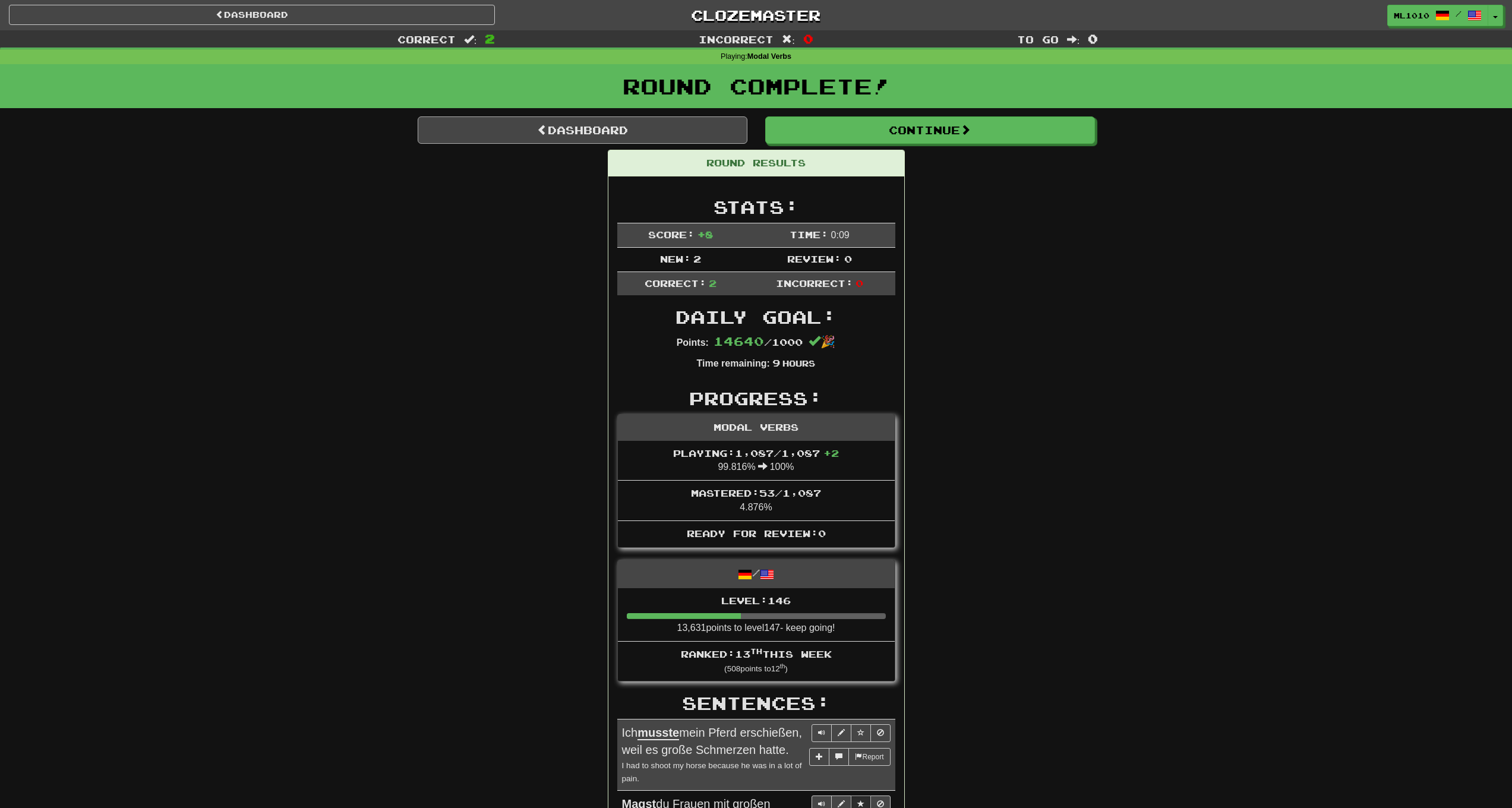
click at [548, 128] on link "Dashboard" at bounding box center [582, 130] width 330 height 27
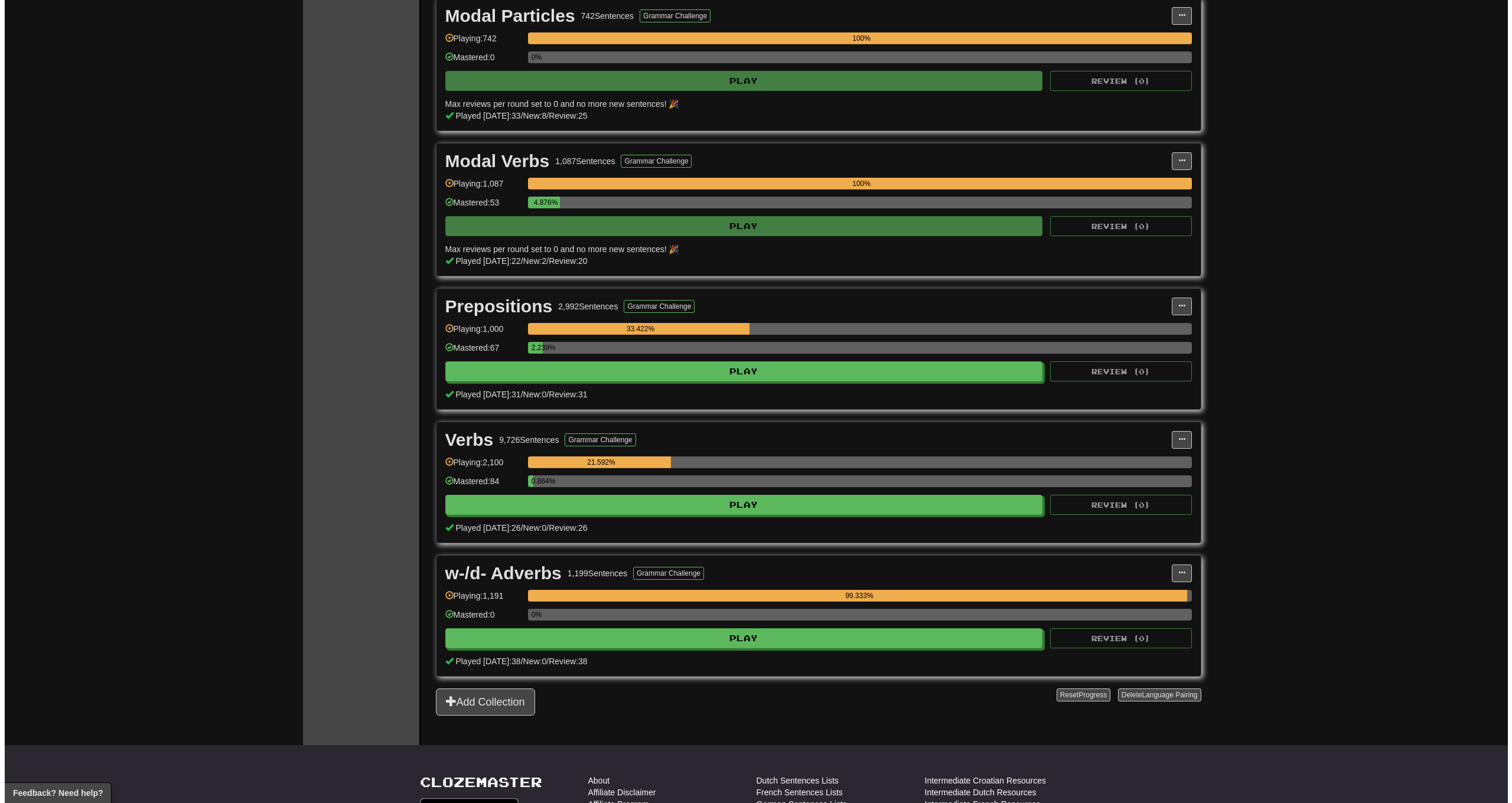
scroll to position [4884, 0]
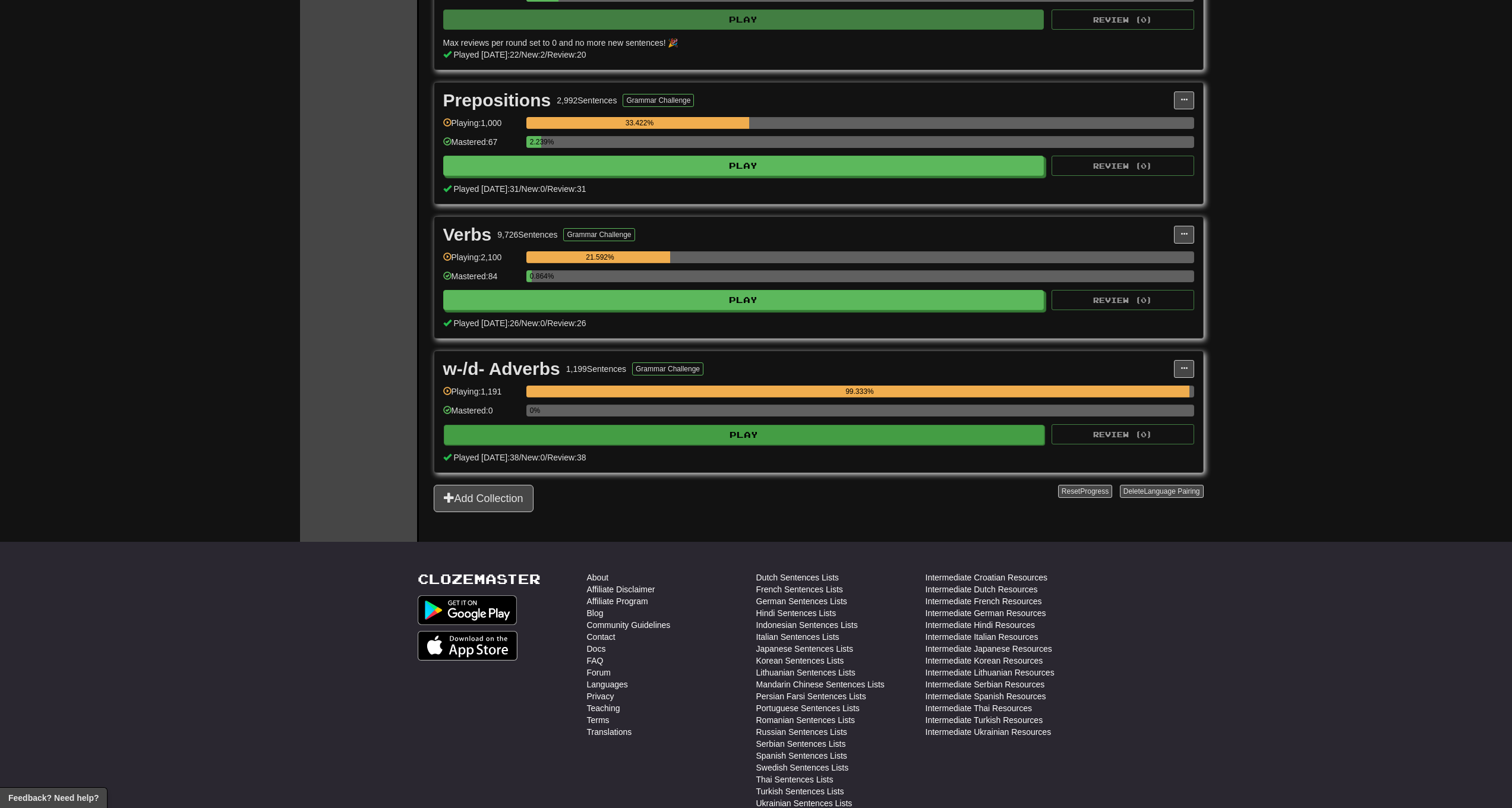
click at [674, 432] on button "Play" at bounding box center [744, 435] width 601 height 20
select select "***"
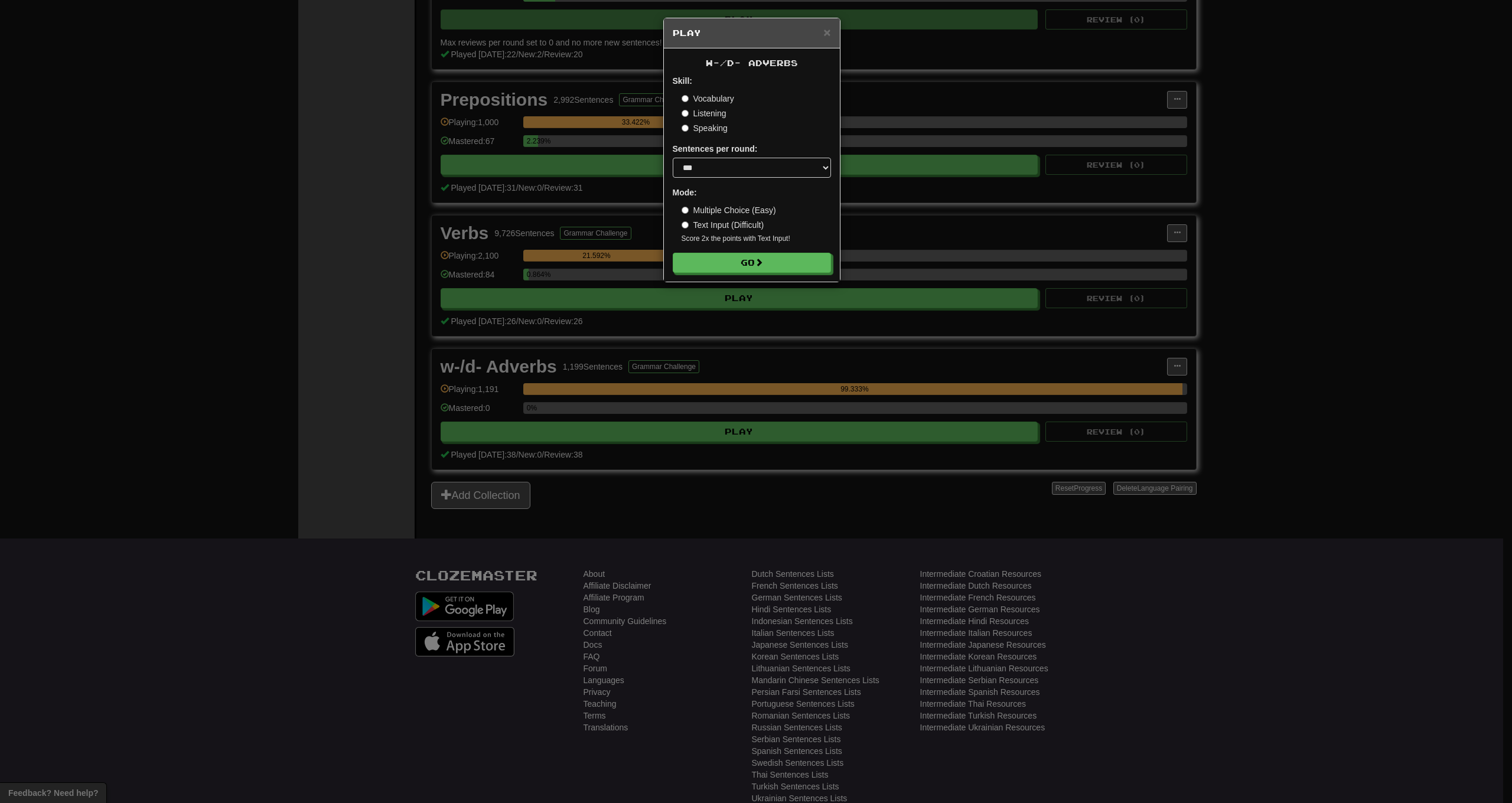
click at [732, 275] on div "w-/d- Adverbs Skill: Vocabulary Listening Speaking Sentences per round: * ** **…" at bounding box center [751, 165] width 176 height 233
click at [732, 268] on button "Go" at bounding box center [753, 263] width 159 height 20
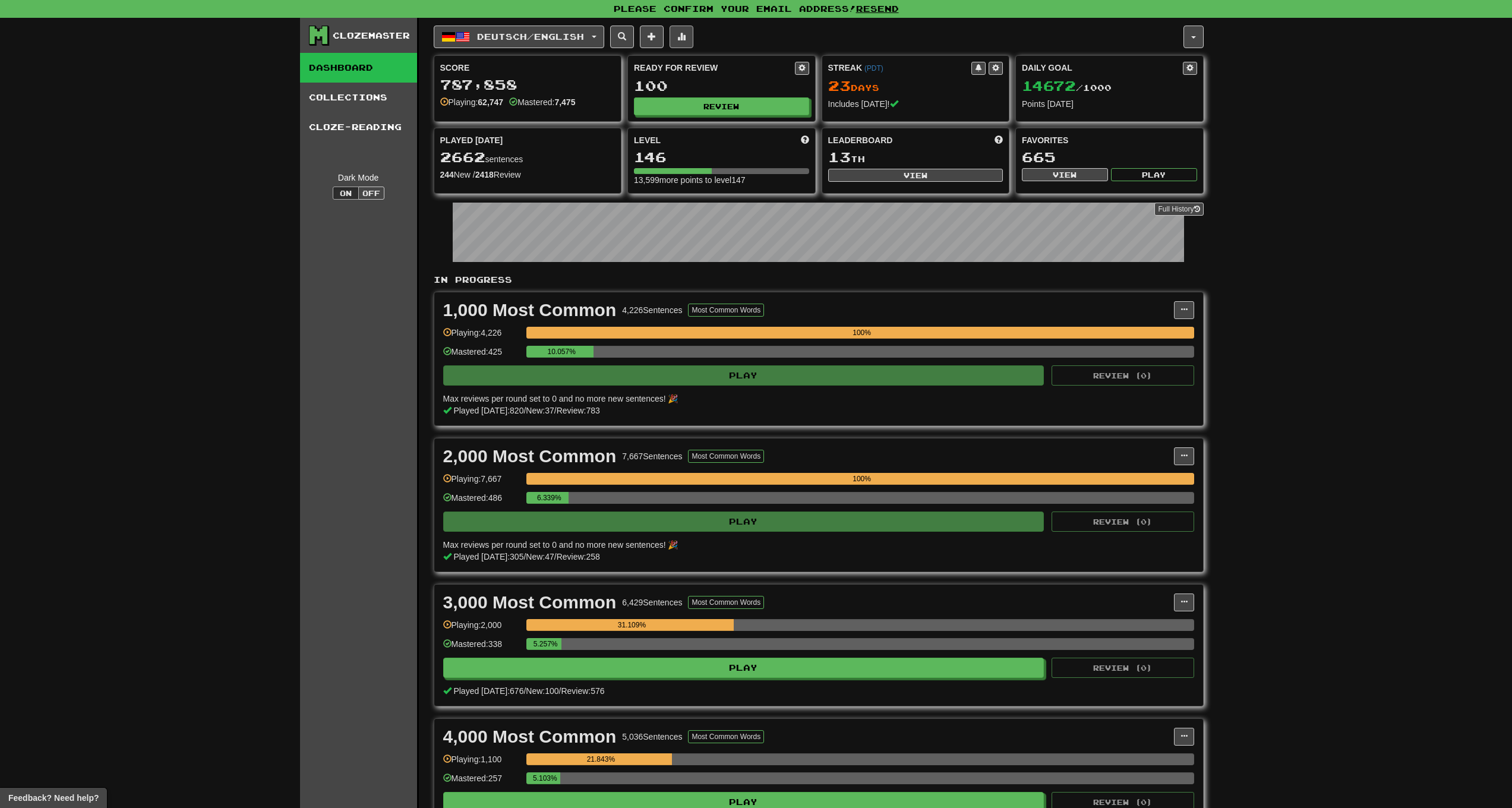
click at [693, 36] on button at bounding box center [681, 36] width 24 height 22
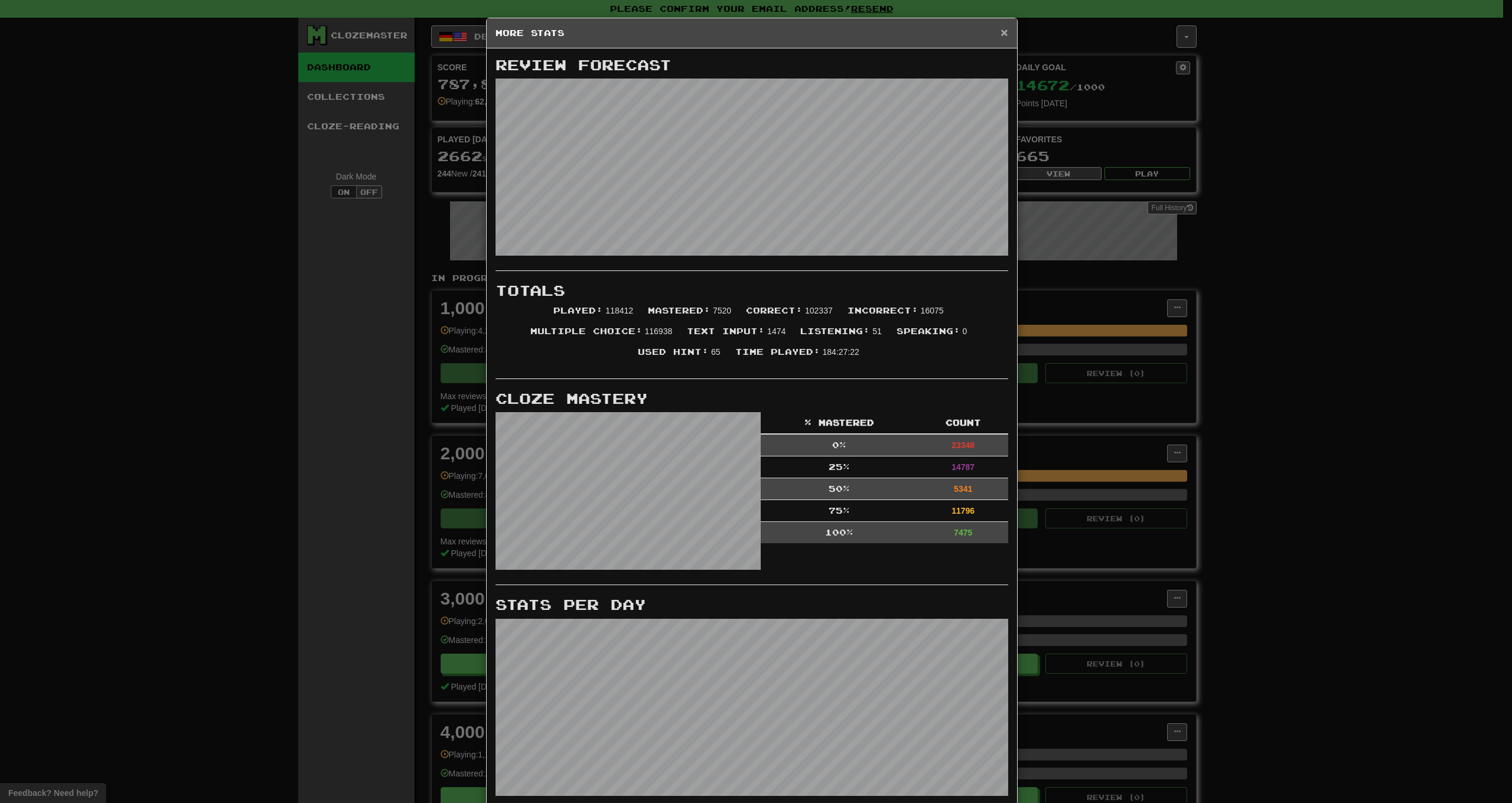
click at [1001, 34] on span "×" at bounding box center [1004, 32] width 7 height 13
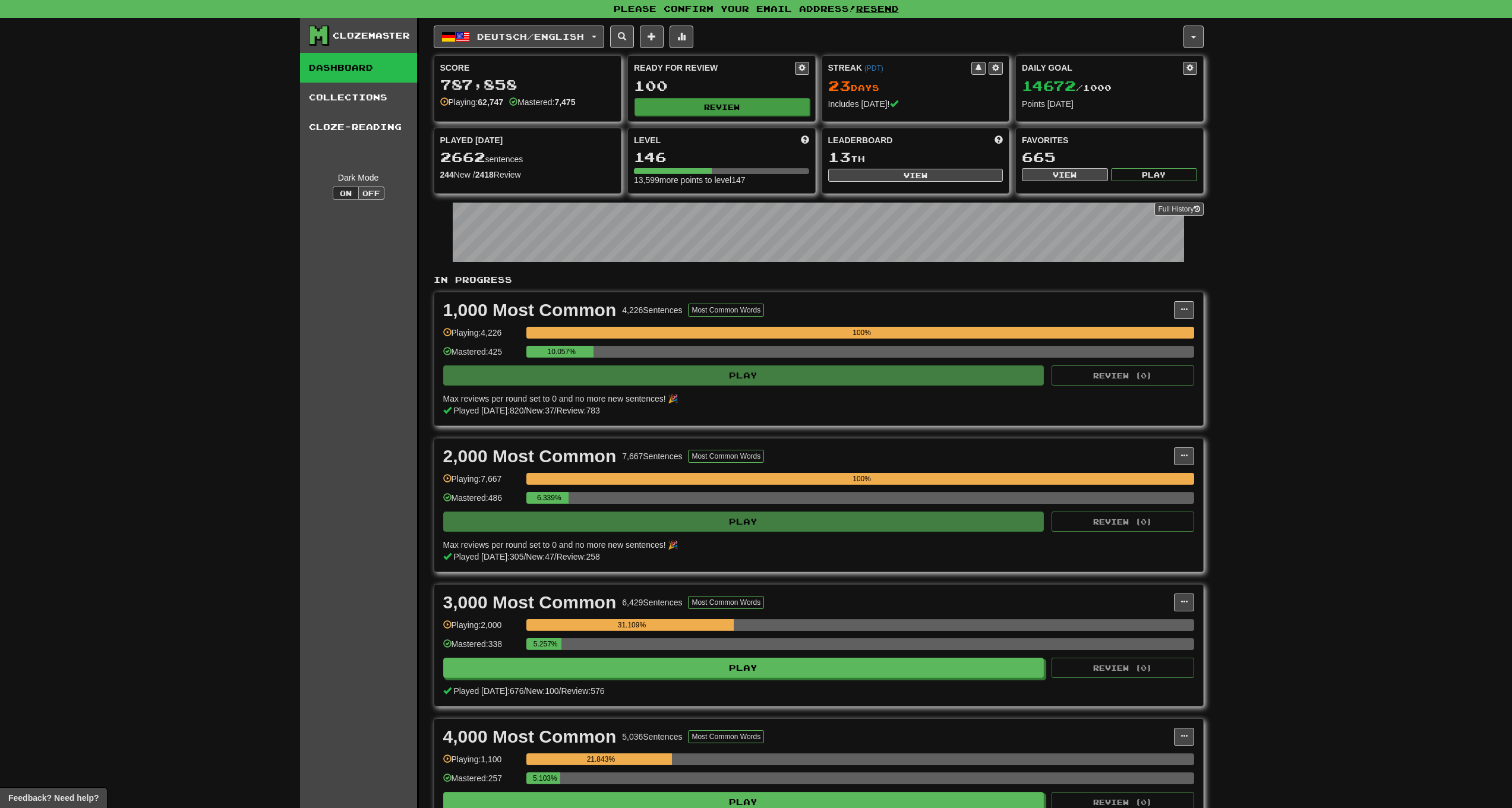
click at [697, 103] on button "Review" at bounding box center [722, 107] width 176 height 18
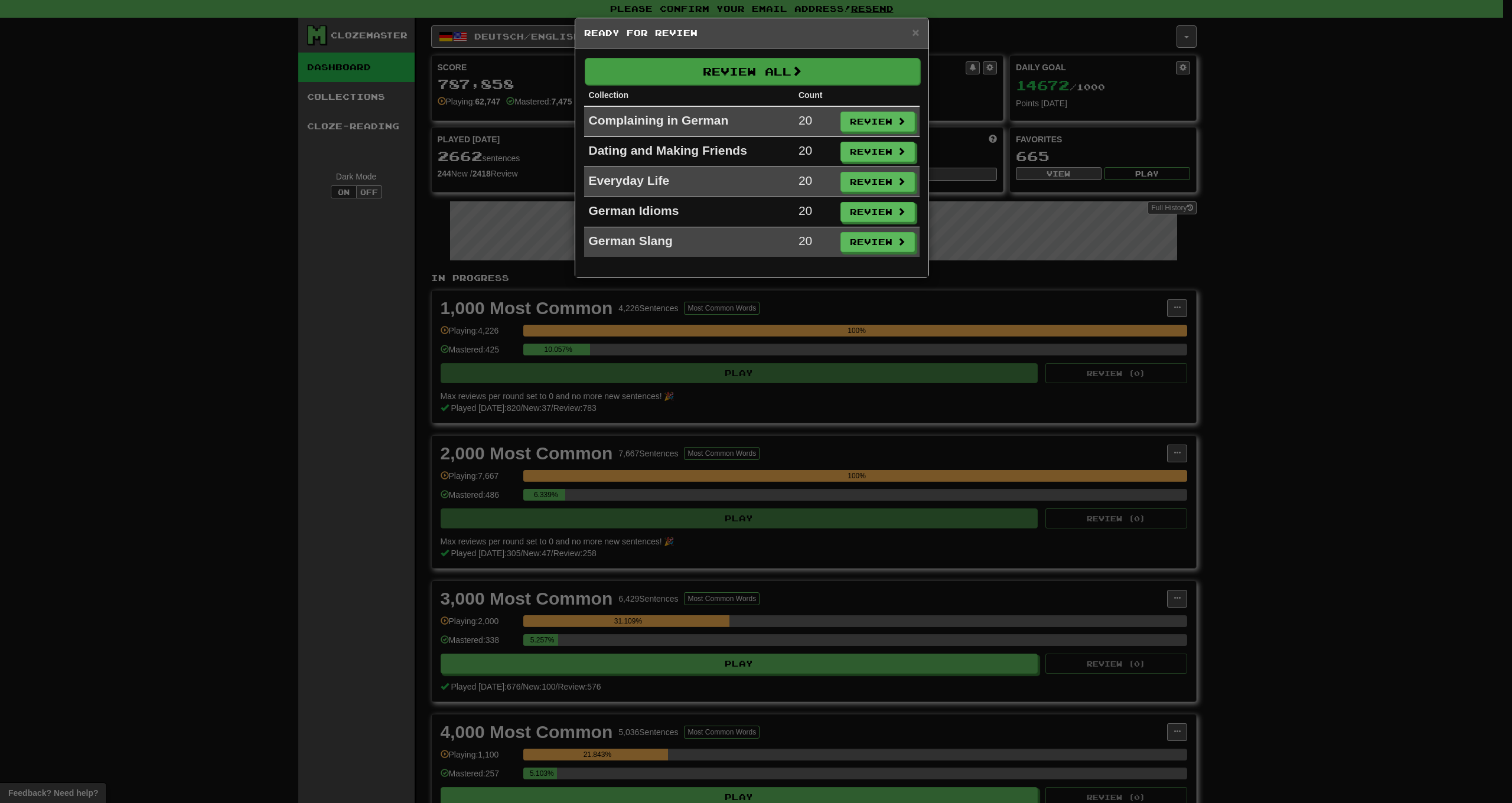
click at [702, 74] on button "Review All" at bounding box center [753, 71] width 336 height 27
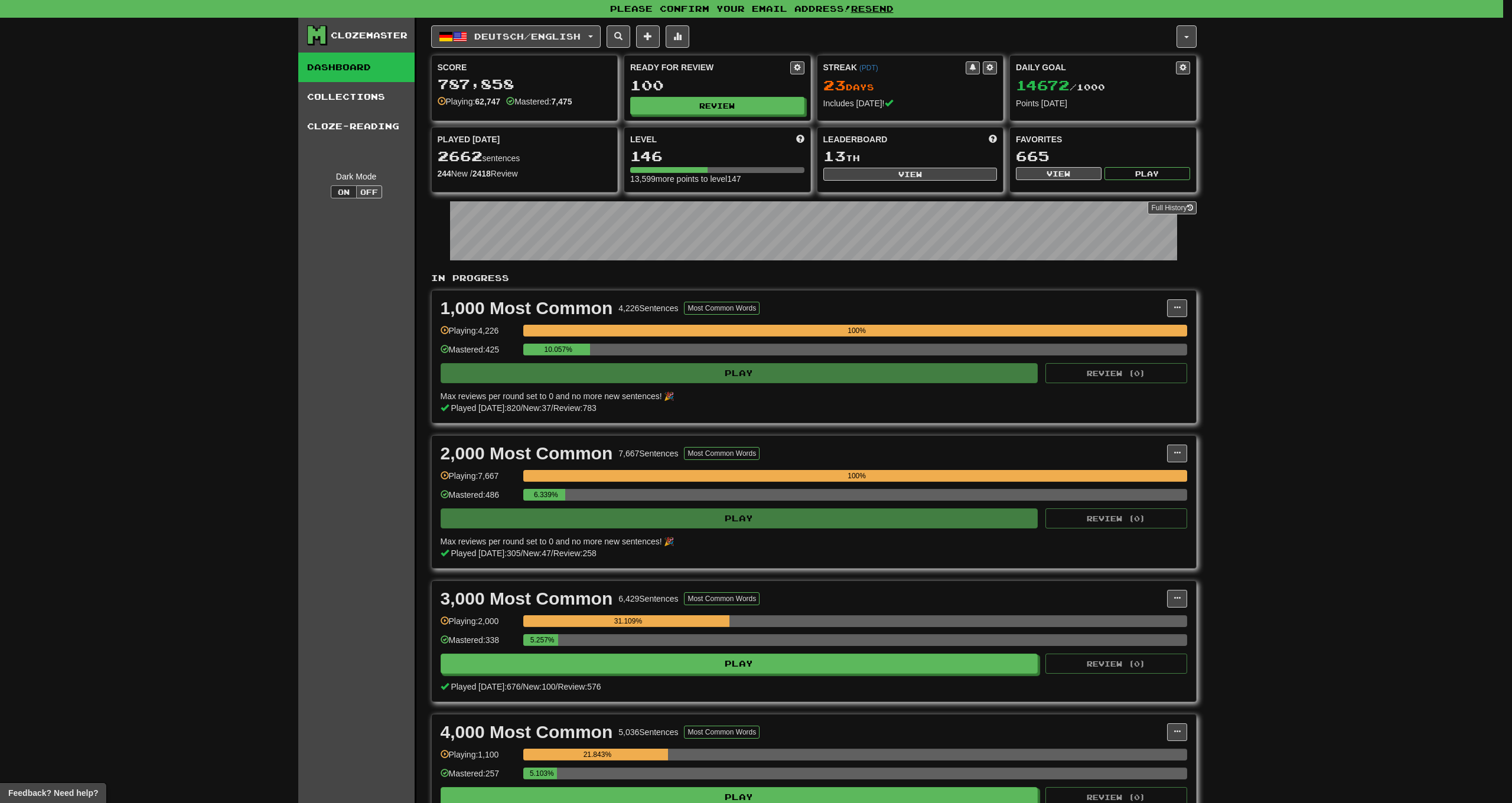
select select "***"
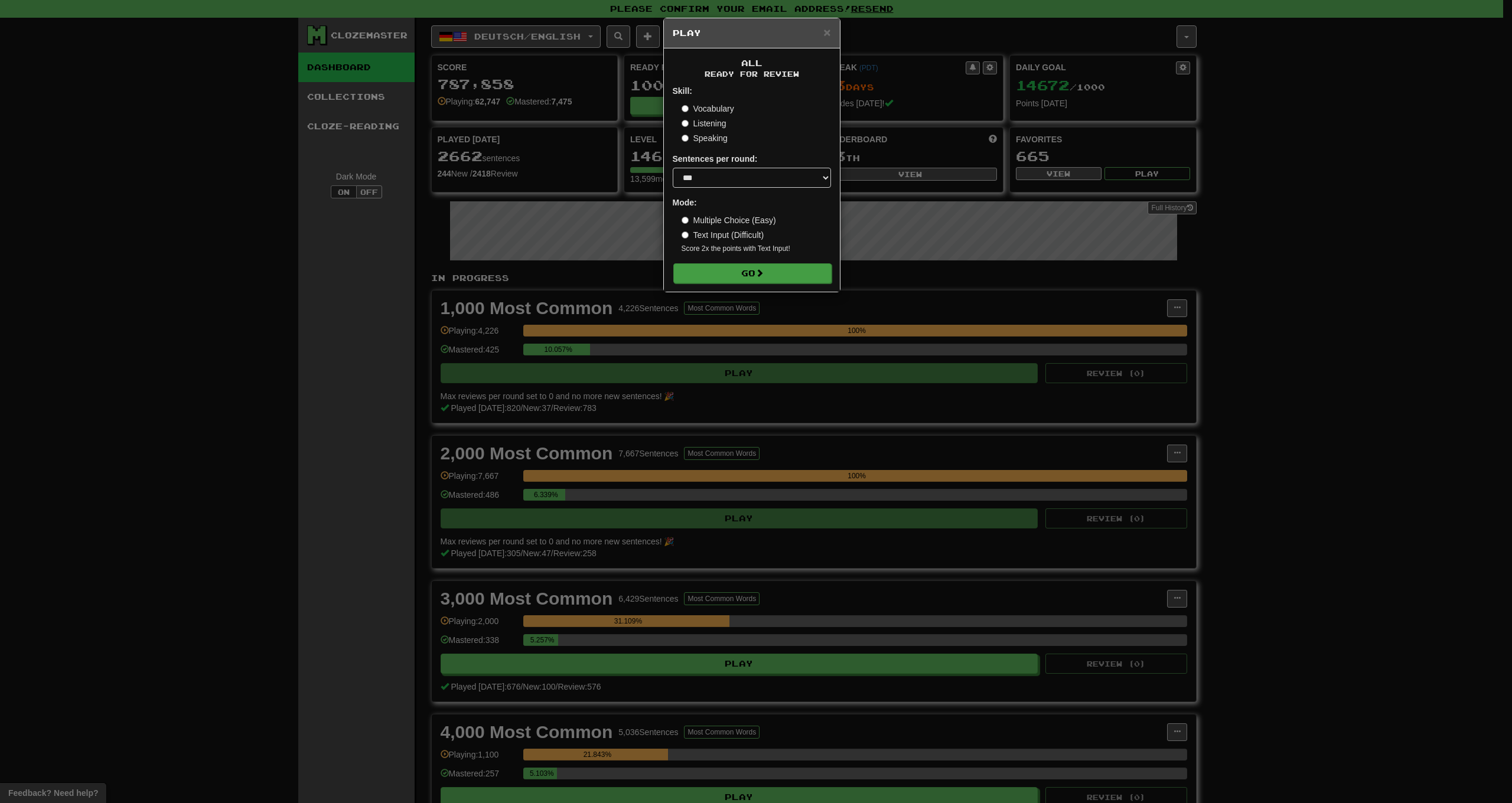
click at [711, 271] on button "Go" at bounding box center [753, 273] width 159 height 20
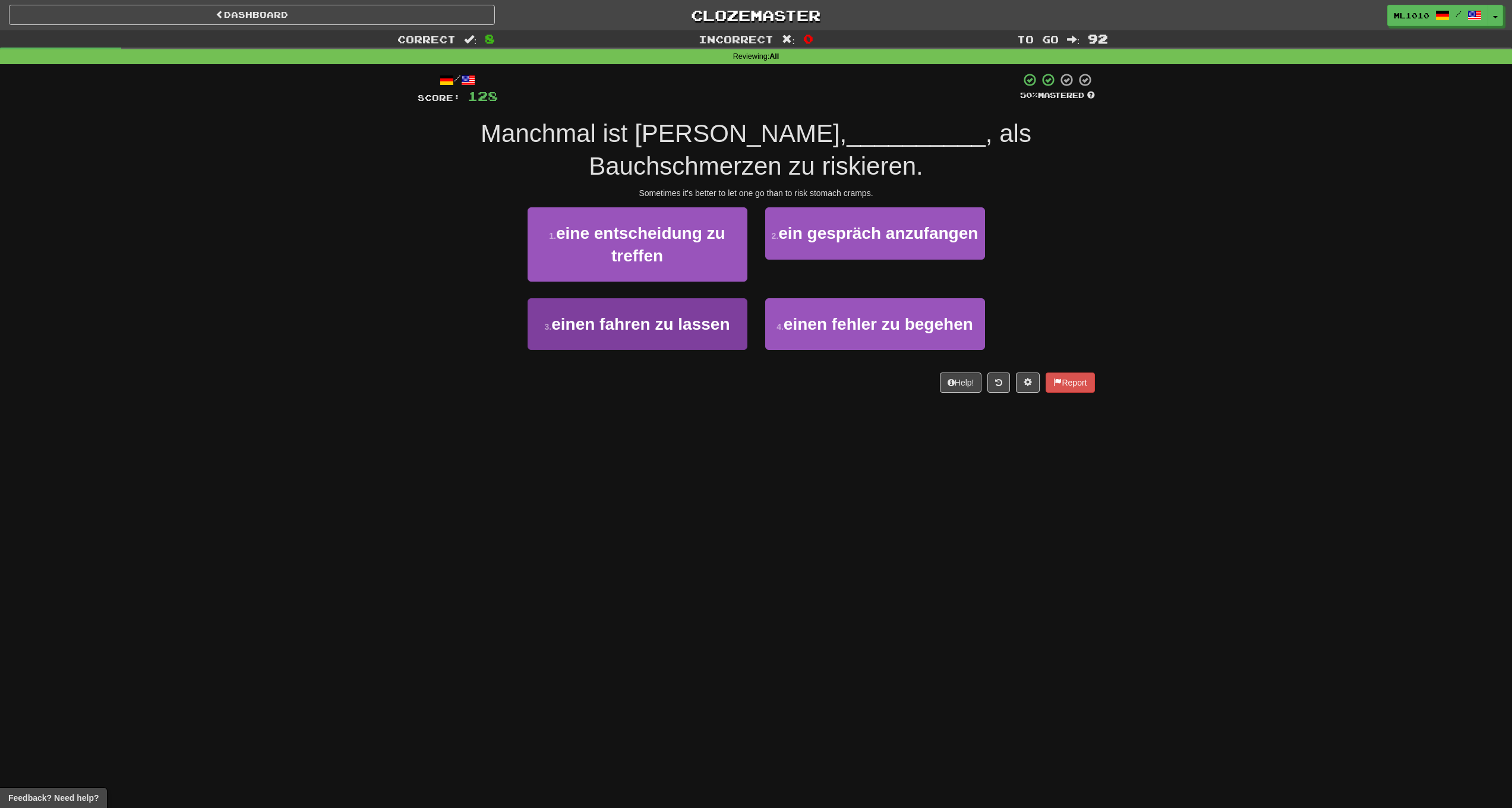
click at [664, 324] on span "einen fahren zu lassen" at bounding box center [640, 324] width 178 height 19
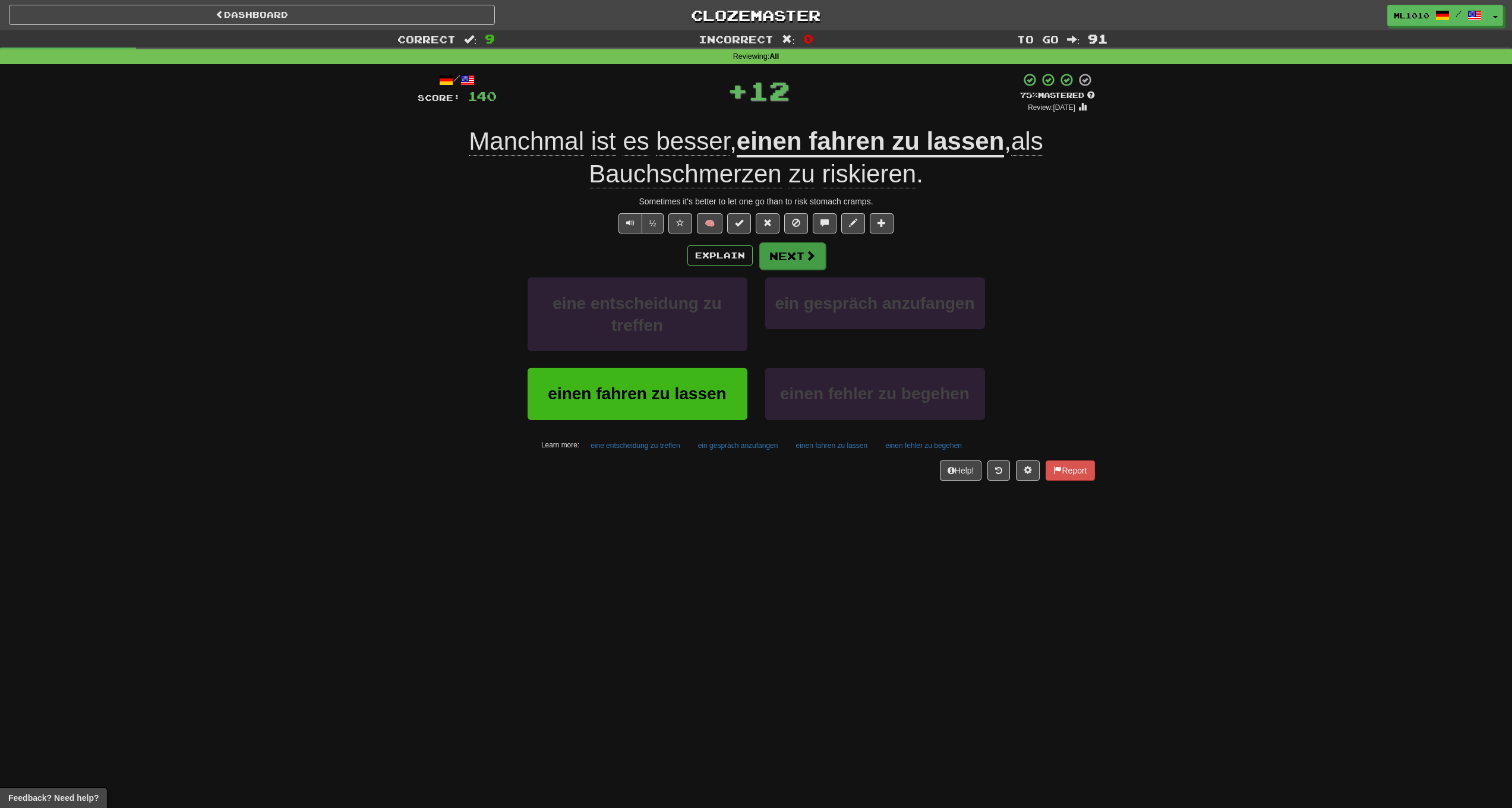
click at [790, 247] on button "Next" at bounding box center [793, 256] width 66 height 27
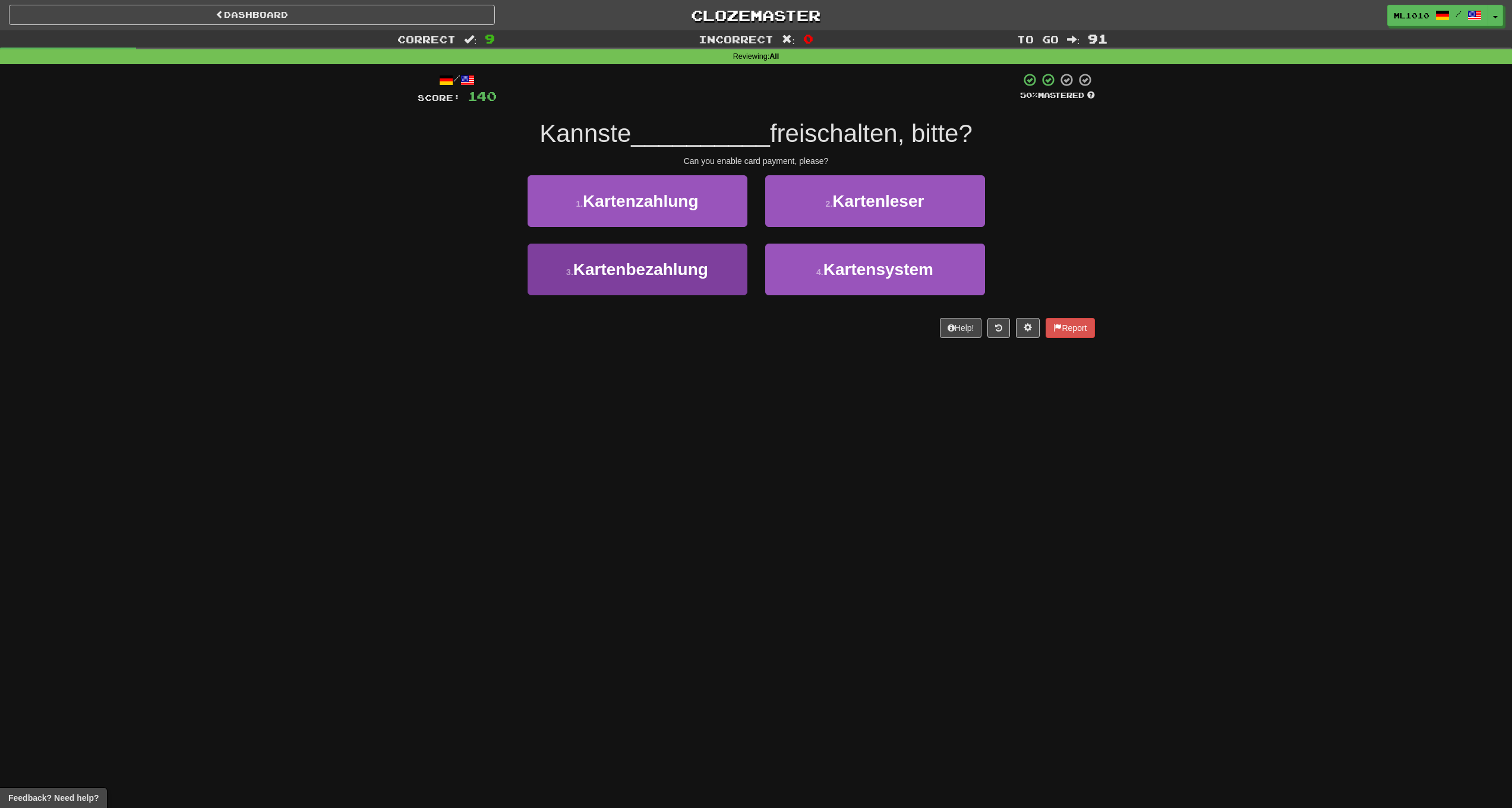
click at [673, 262] on span "Kartenbezahlung" at bounding box center [640, 269] width 135 height 19
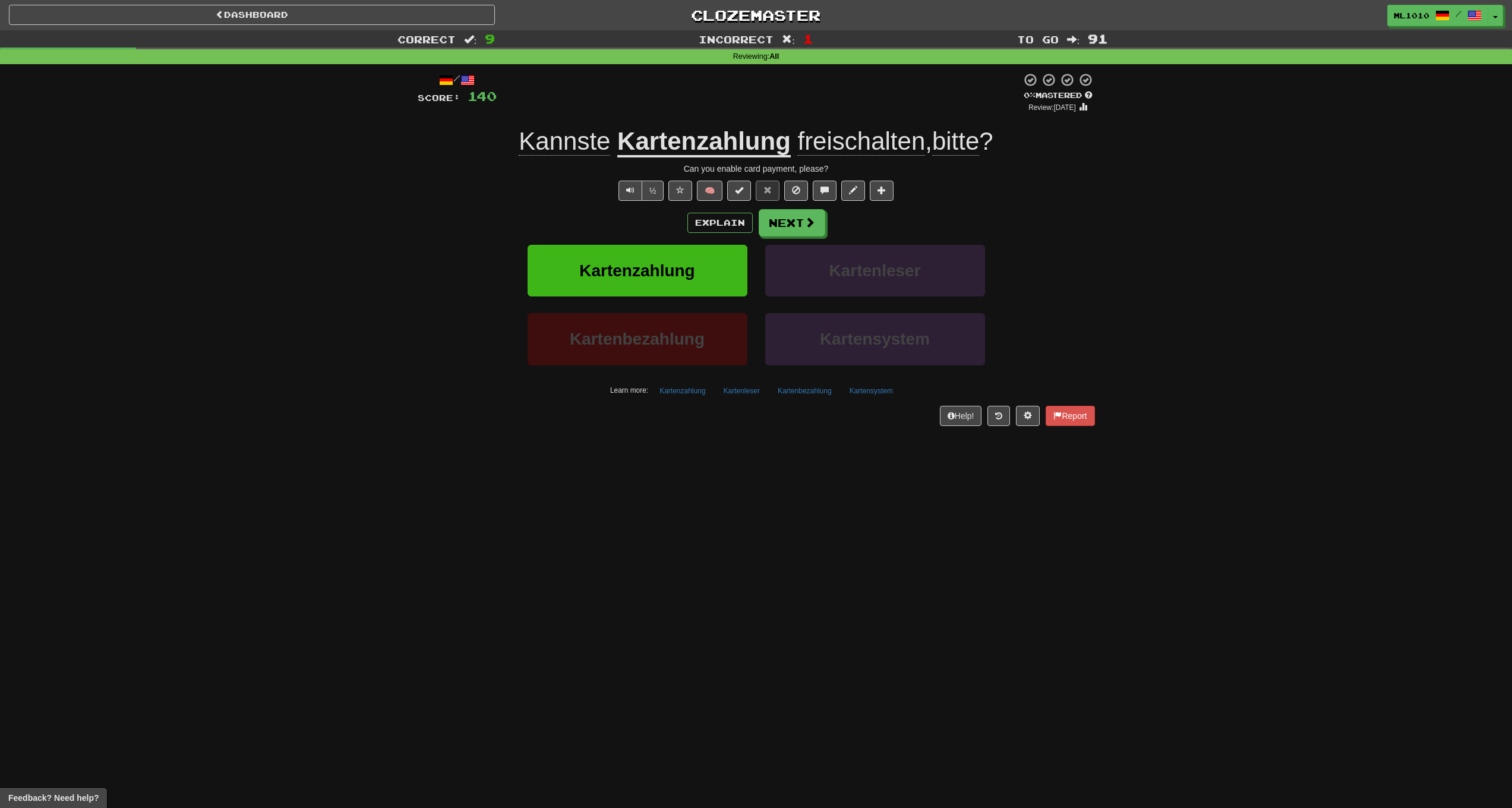
click at [864, 142] on span "freischalten" at bounding box center [861, 141] width 128 height 29
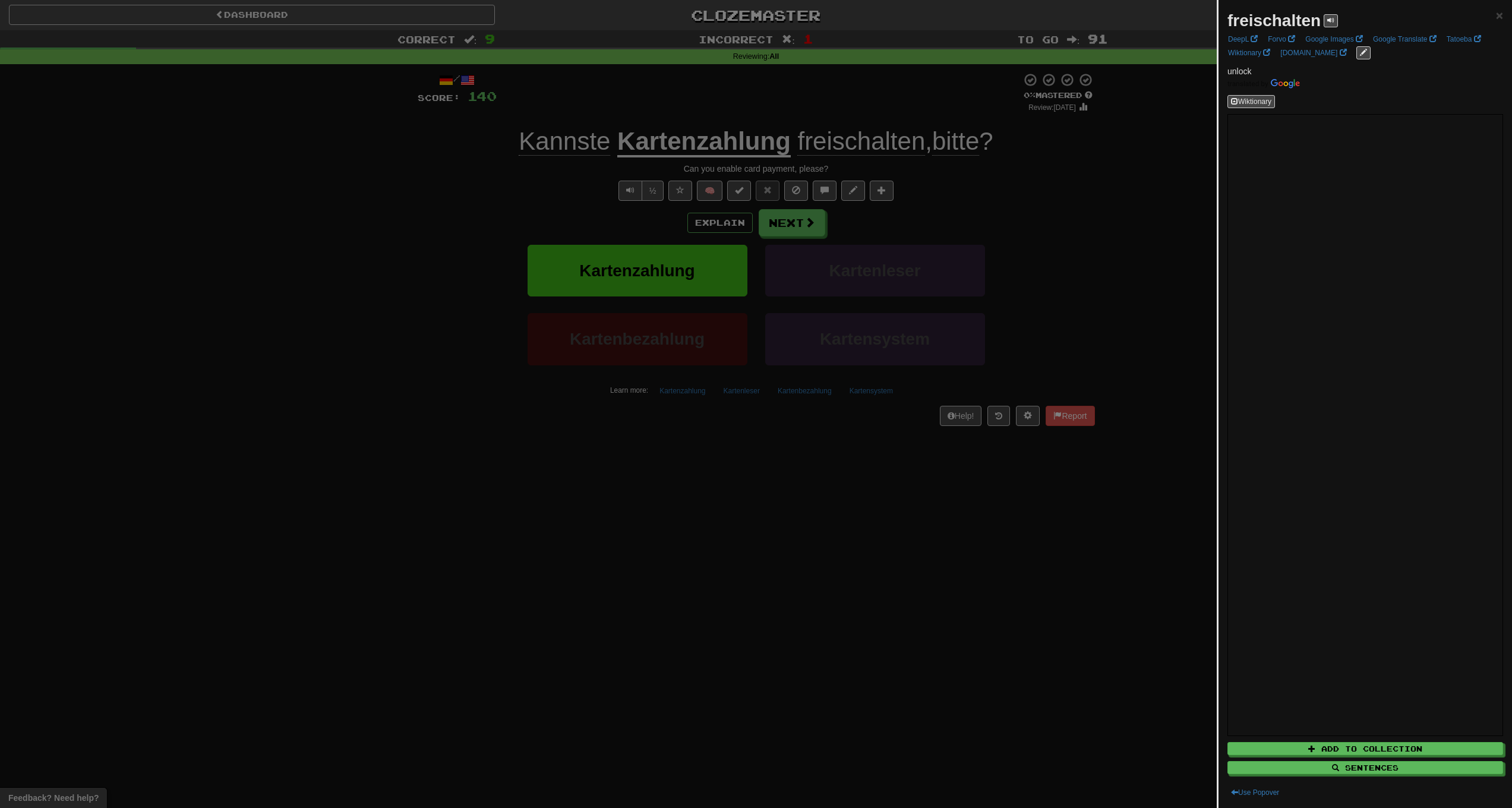
click at [414, 228] on div at bounding box center [756, 404] width 1512 height 808
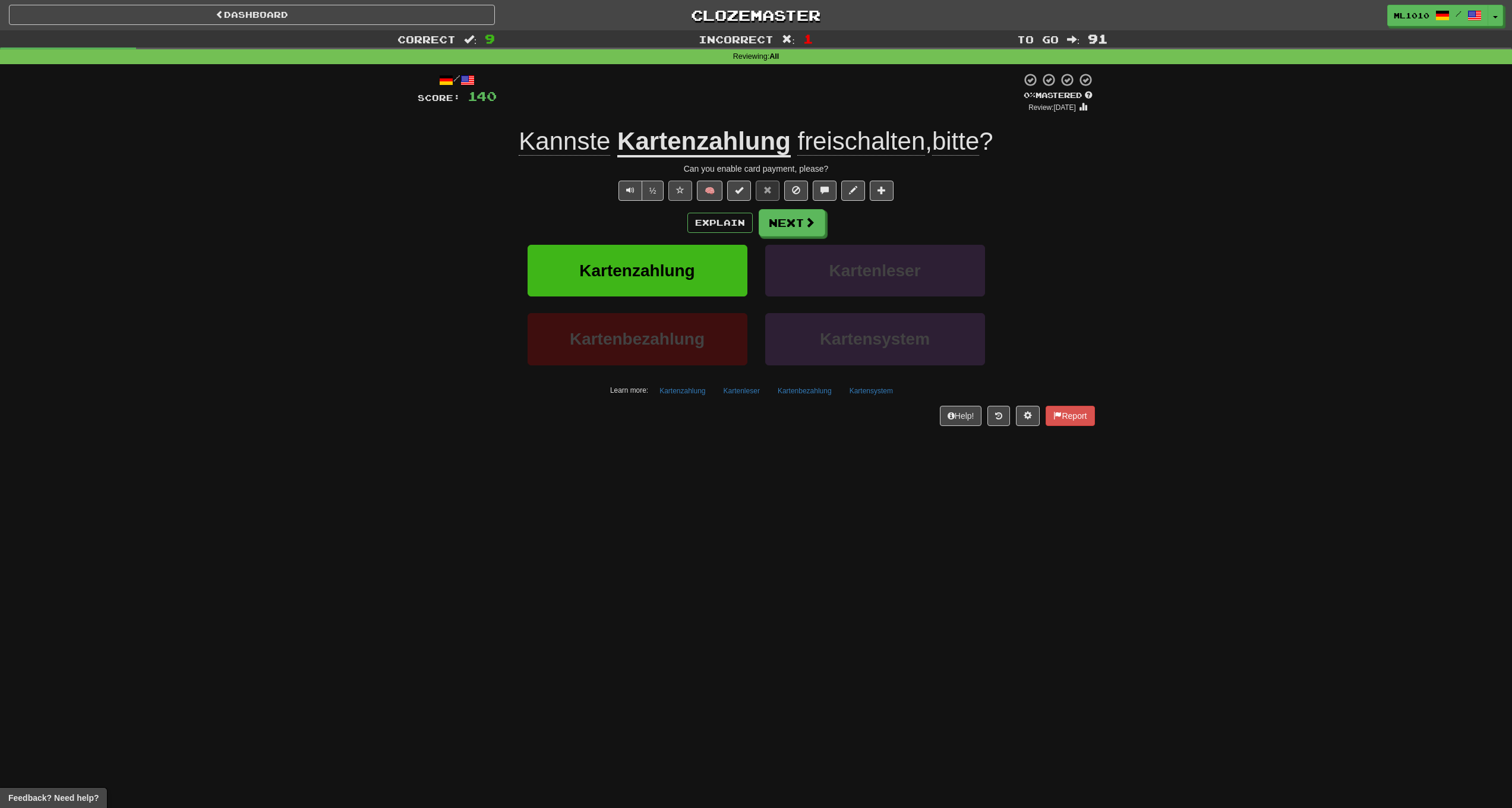
click at [685, 192] on button at bounding box center [680, 191] width 24 height 20
click at [808, 216] on button "Next" at bounding box center [793, 223] width 66 height 27
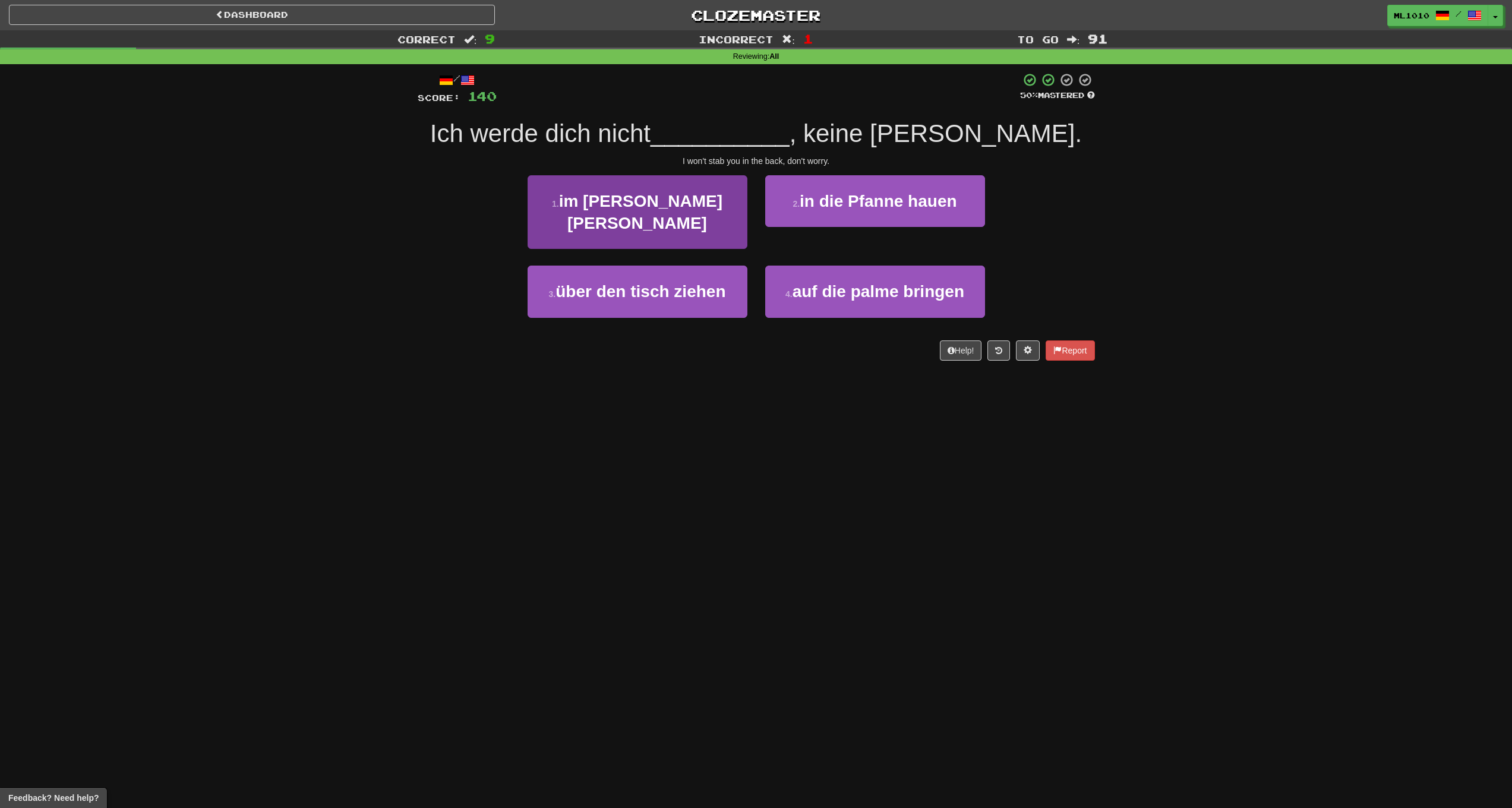
click at [693, 220] on button "1 . im stich lassen" at bounding box center [638, 213] width 220 height 74
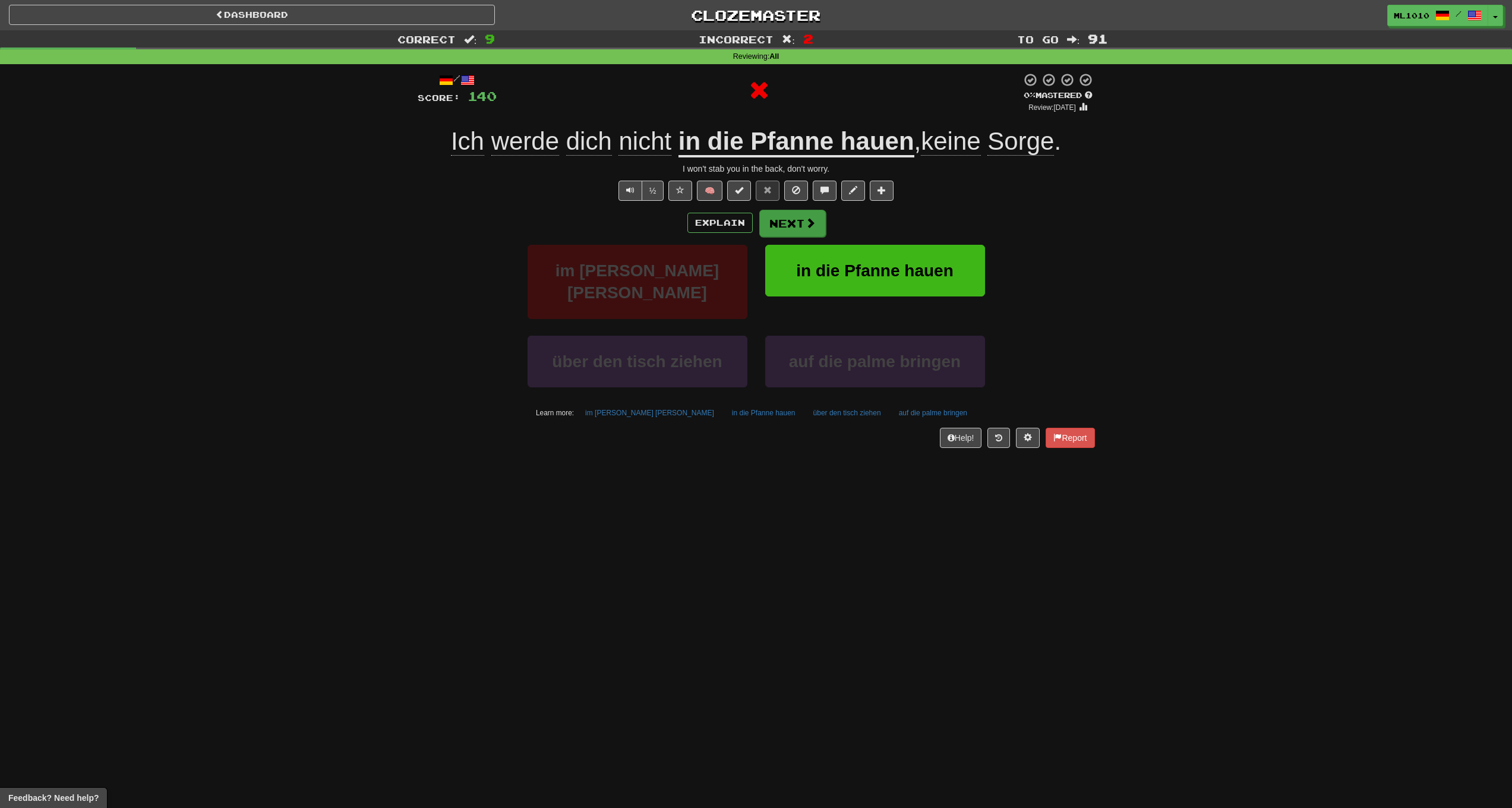
click at [770, 226] on button "Next" at bounding box center [793, 223] width 66 height 27
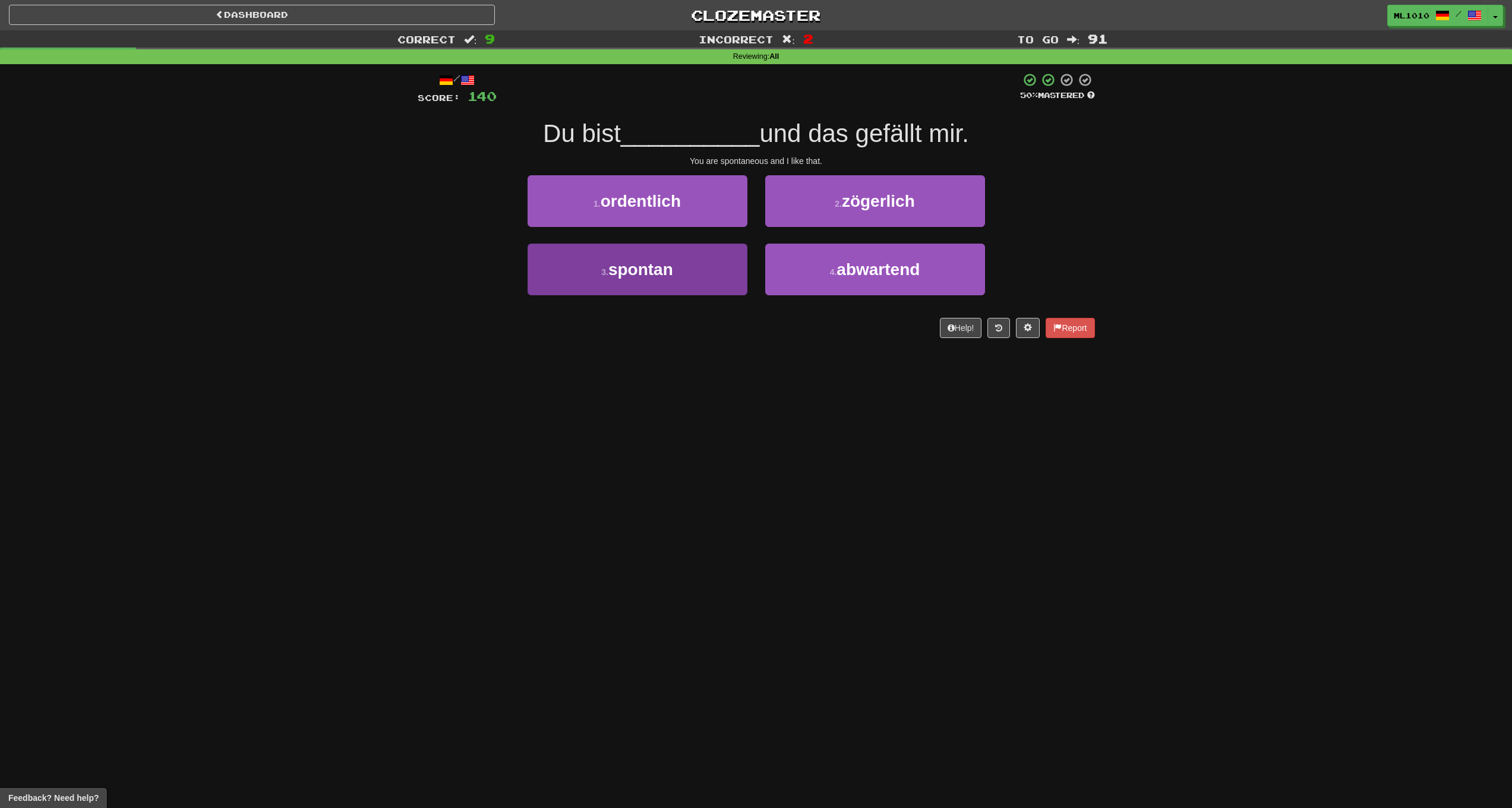
click at [729, 262] on button "3 . spontan" at bounding box center [638, 269] width 220 height 52
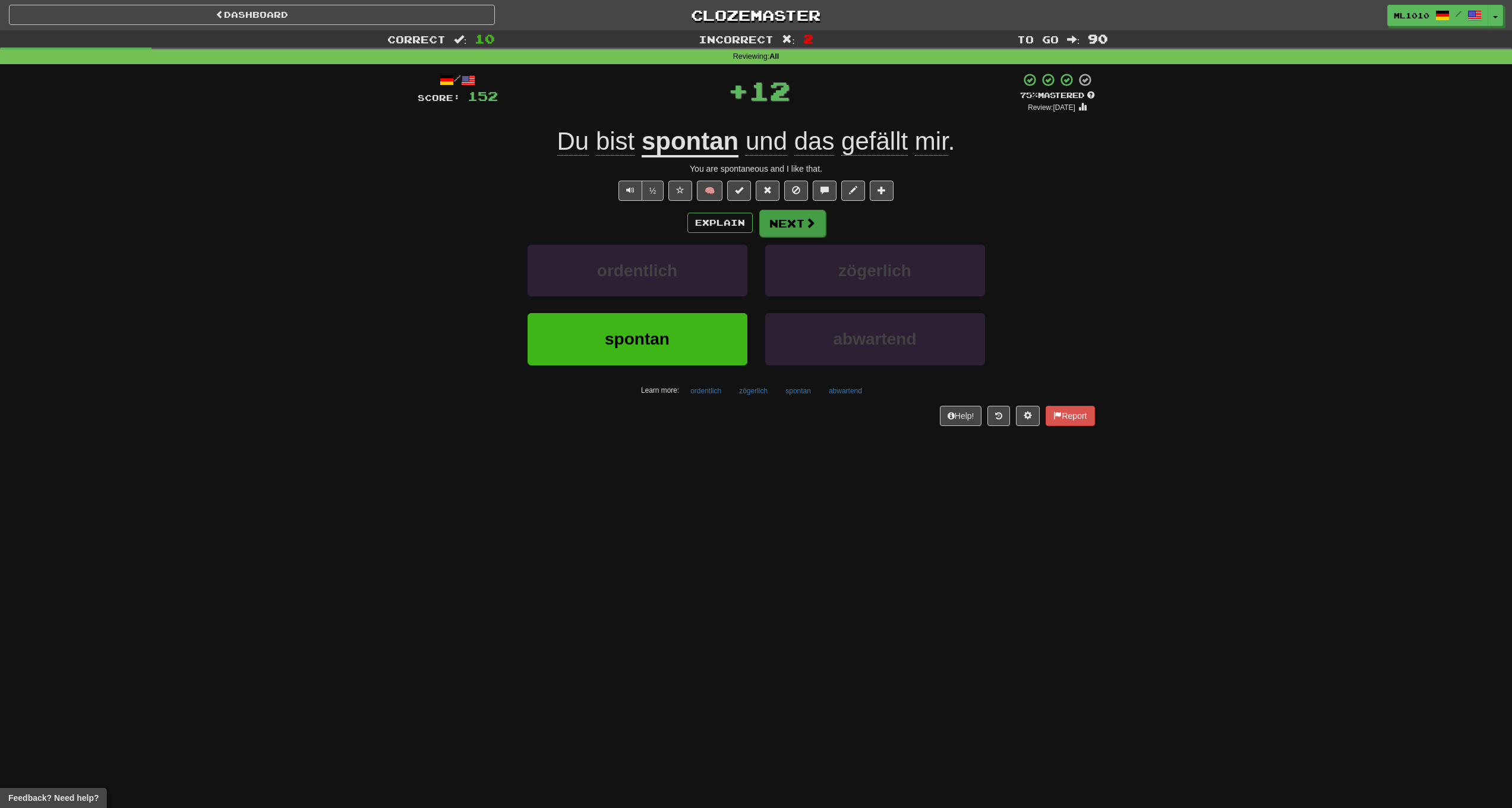
click at [816, 214] on button "Next" at bounding box center [793, 223] width 66 height 27
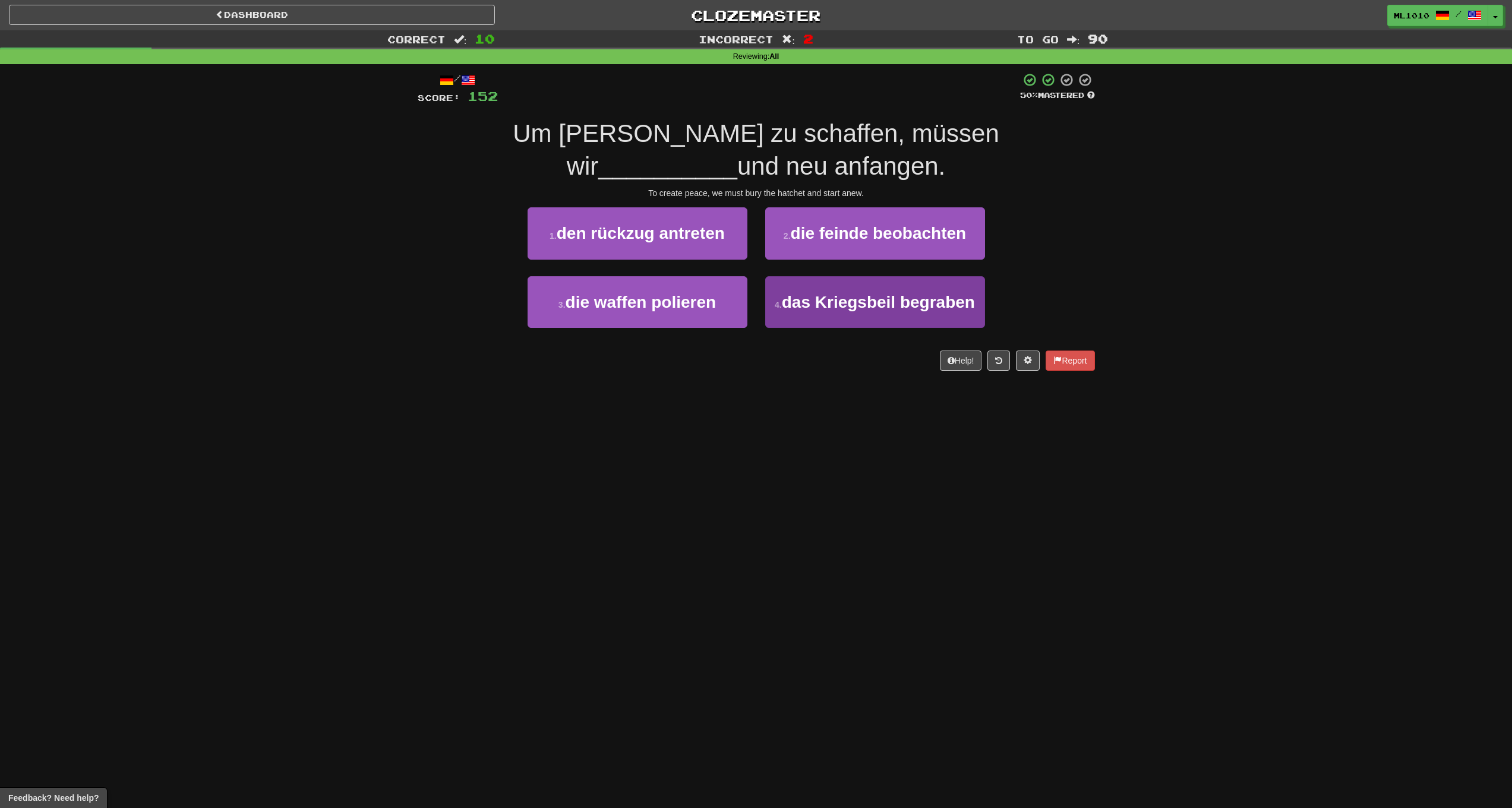
click at [808, 309] on span "das Kriegsbeil begraben" at bounding box center [878, 302] width 193 height 19
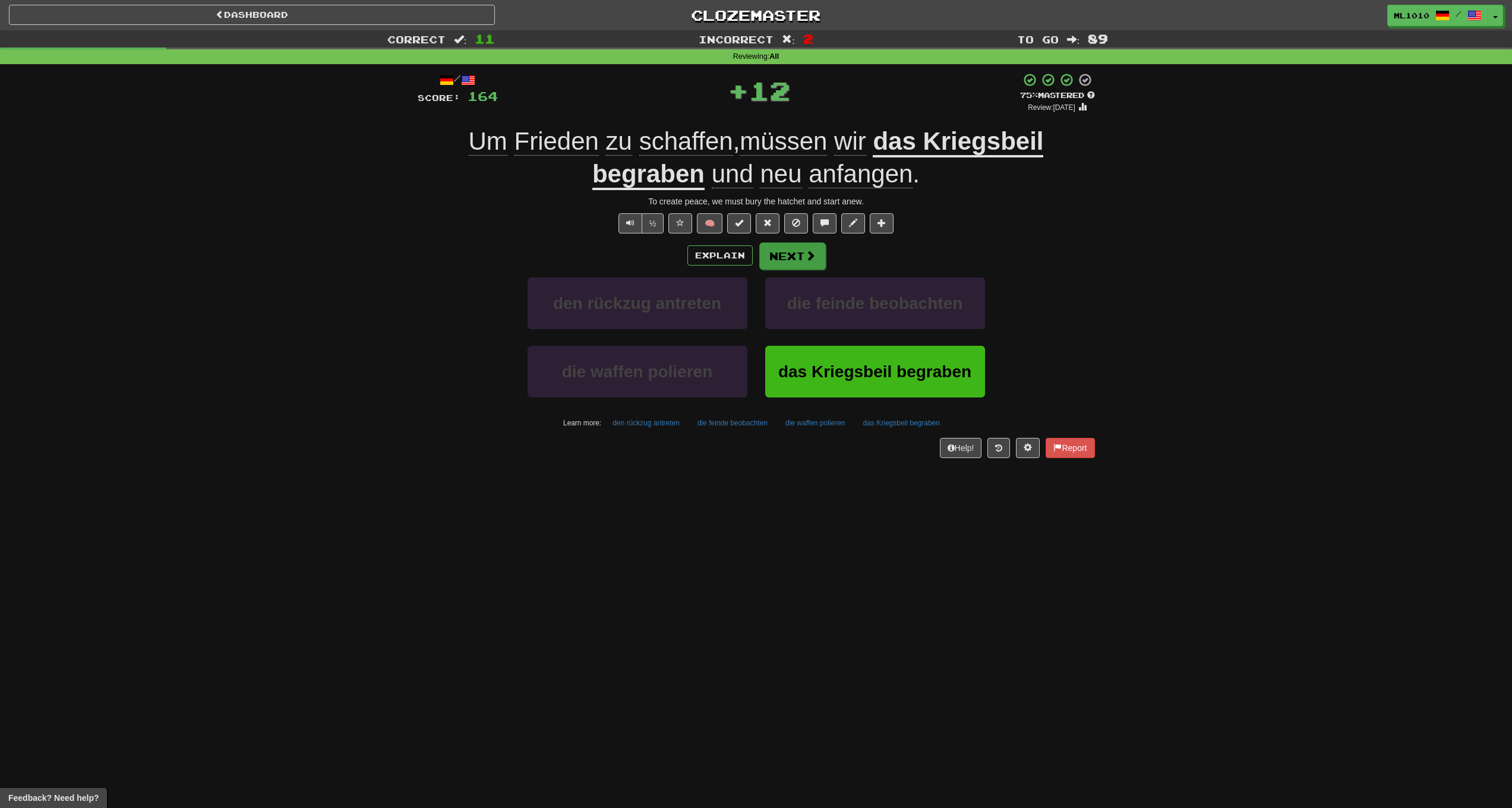
click at [791, 264] on button "Next" at bounding box center [793, 256] width 66 height 27
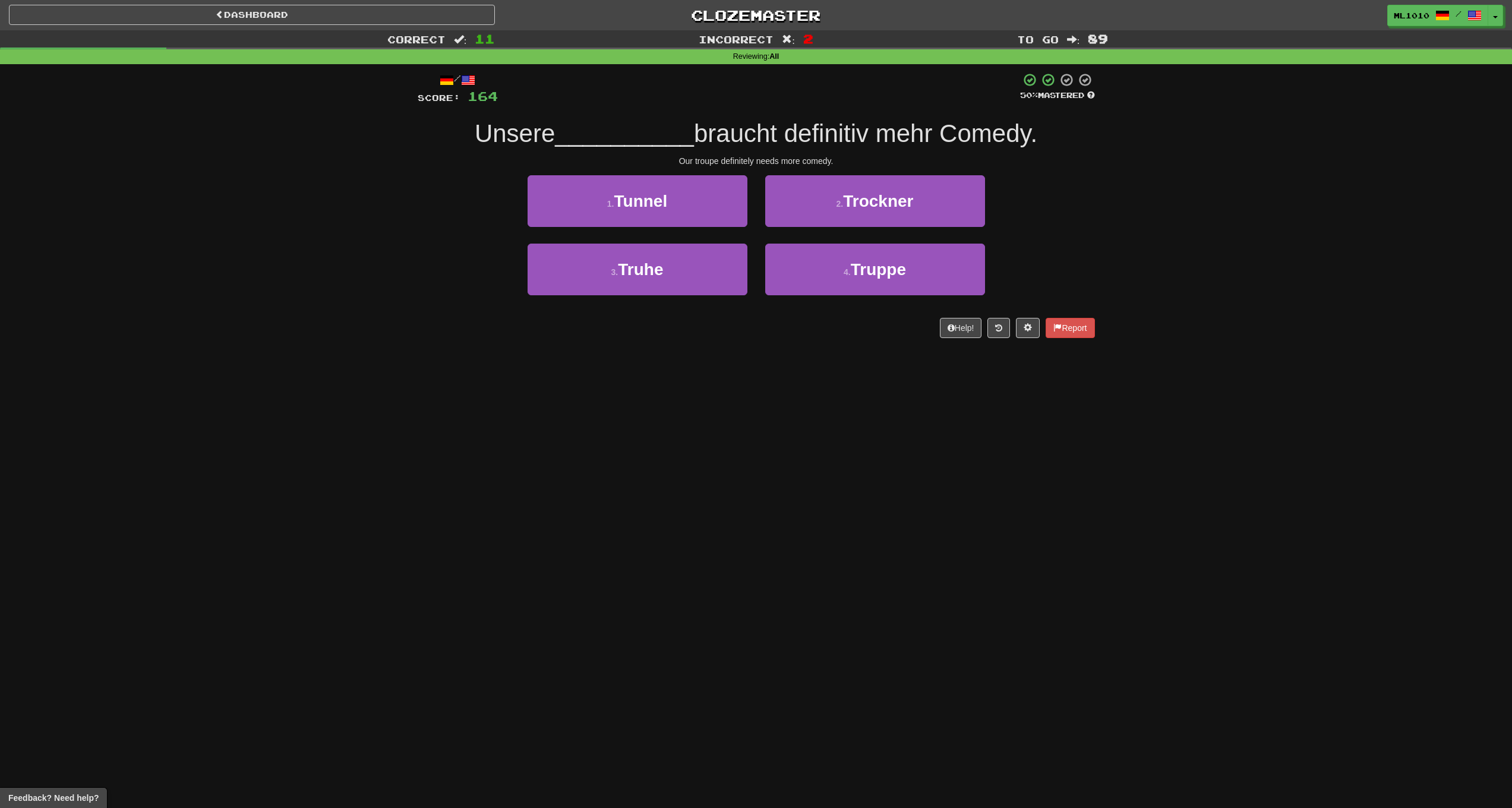
drag, startPoint x: 705, startPoint y: 260, endPoint x: 848, endPoint y: 357, distance: 172.8
click at [849, 366] on div "Dashboard Clozemaster ml1010 / Toggle Dropdown Dashboard Leaderboard Activity F…" at bounding box center [756, 404] width 1512 height 808
click at [865, 273] on span "Truppe" at bounding box center [878, 269] width 56 height 19
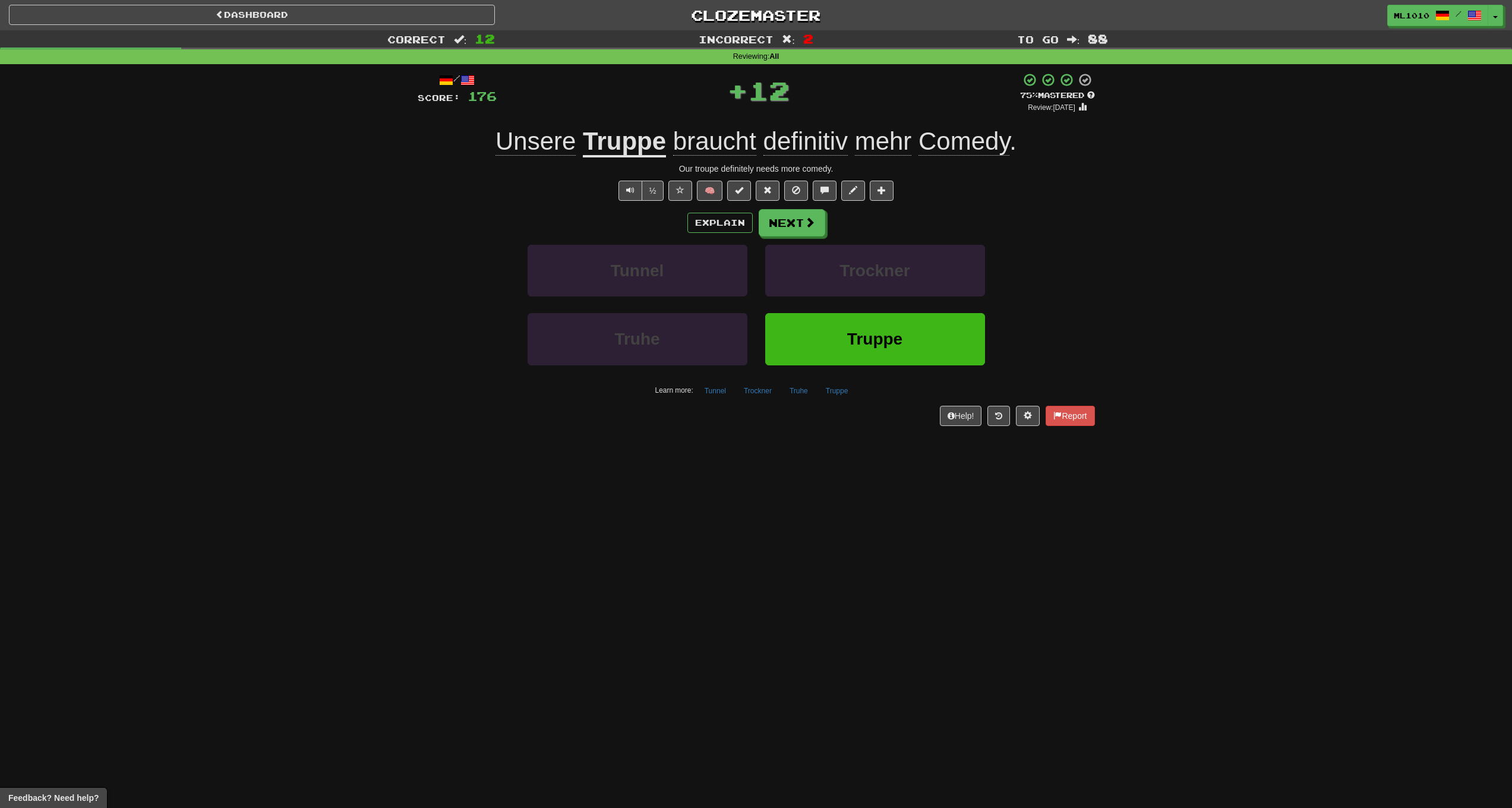
click at [816, 237] on div "Explain Next Tunnel Trockner Truhe Truppe Learn more: Tunnel Trockner Truhe Tru…" at bounding box center [756, 304] width 677 height 191
click at [809, 223] on span at bounding box center [810, 223] width 11 height 11
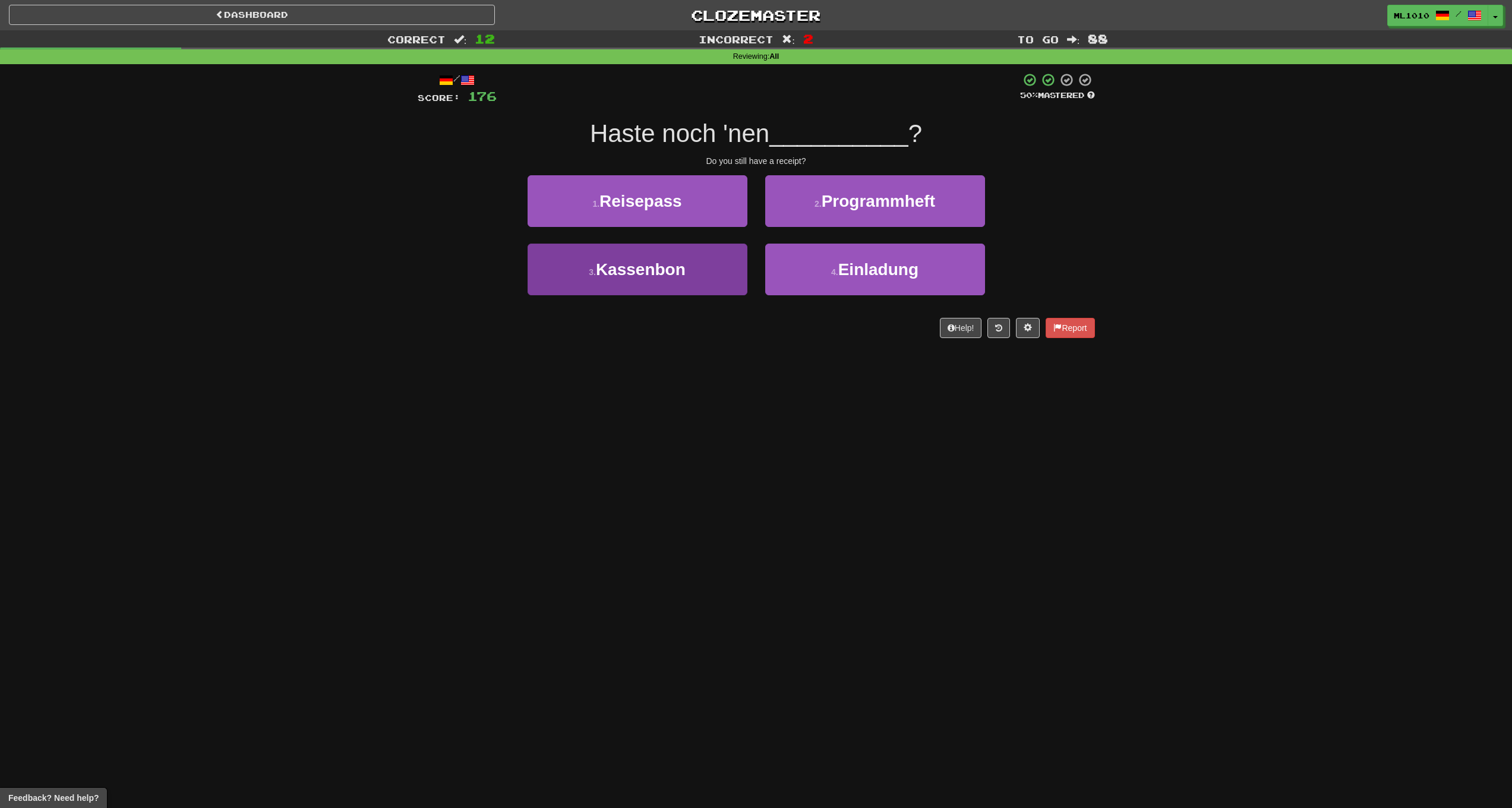
click at [695, 271] on button "3 . Kassenbon" at bounding box center [638, 269] width 220 height 52
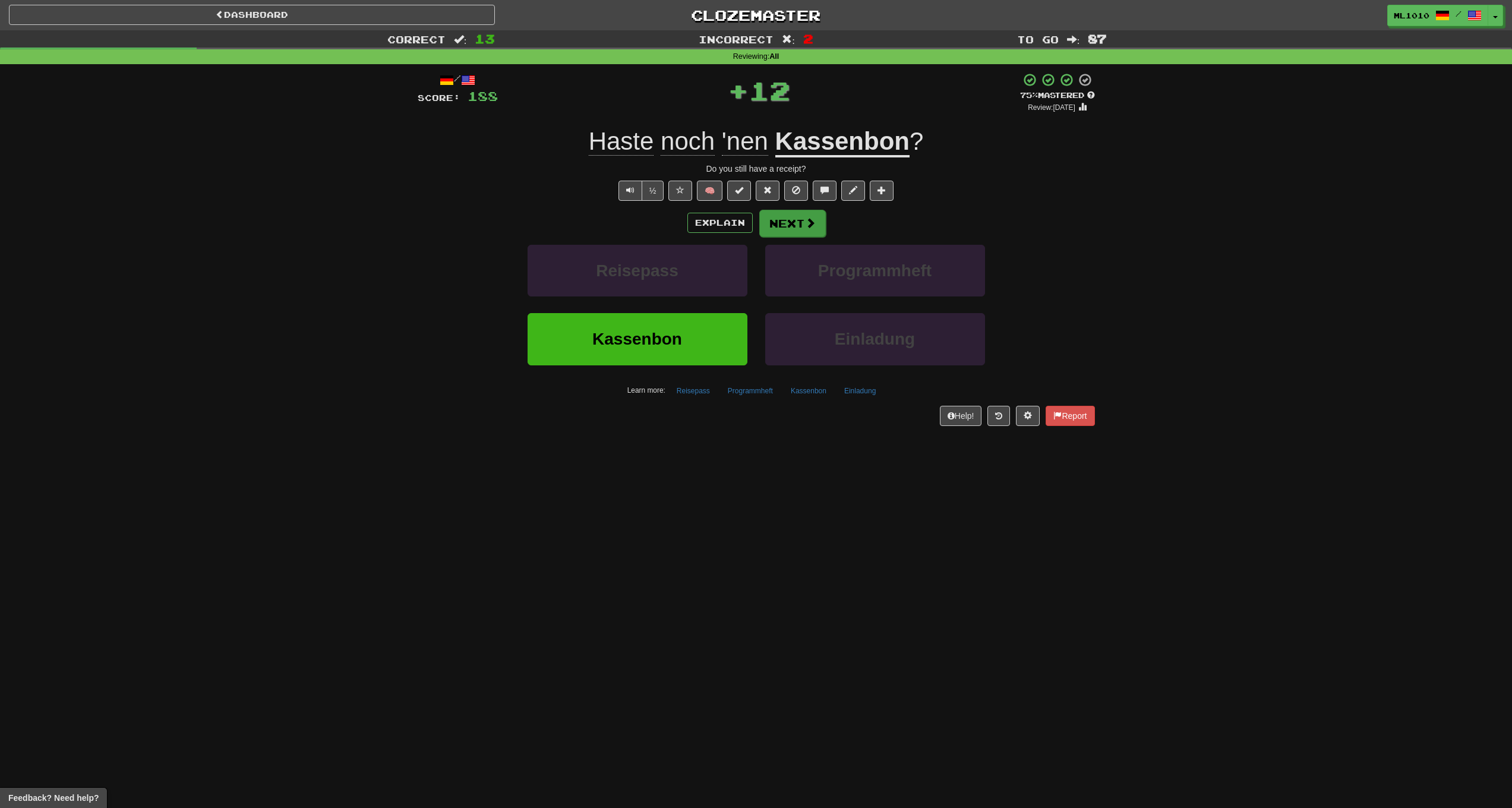
click at [822, 217] on button "Next" at bounding box center [793, 223] width 66 height 27
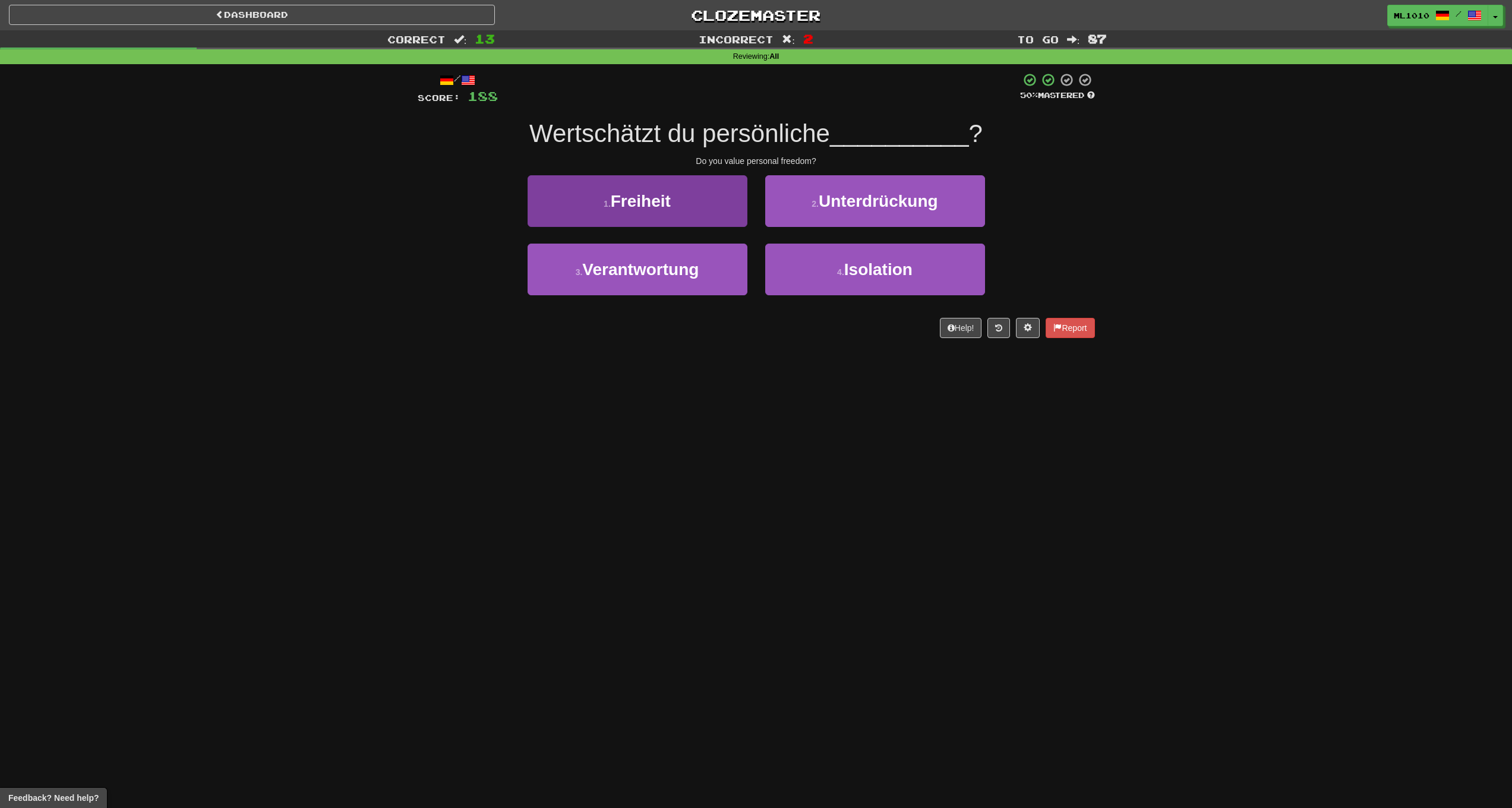
click at [689, 217] on button "1 . Freiheit" at bounding box center [638, 201] width 220 height 52
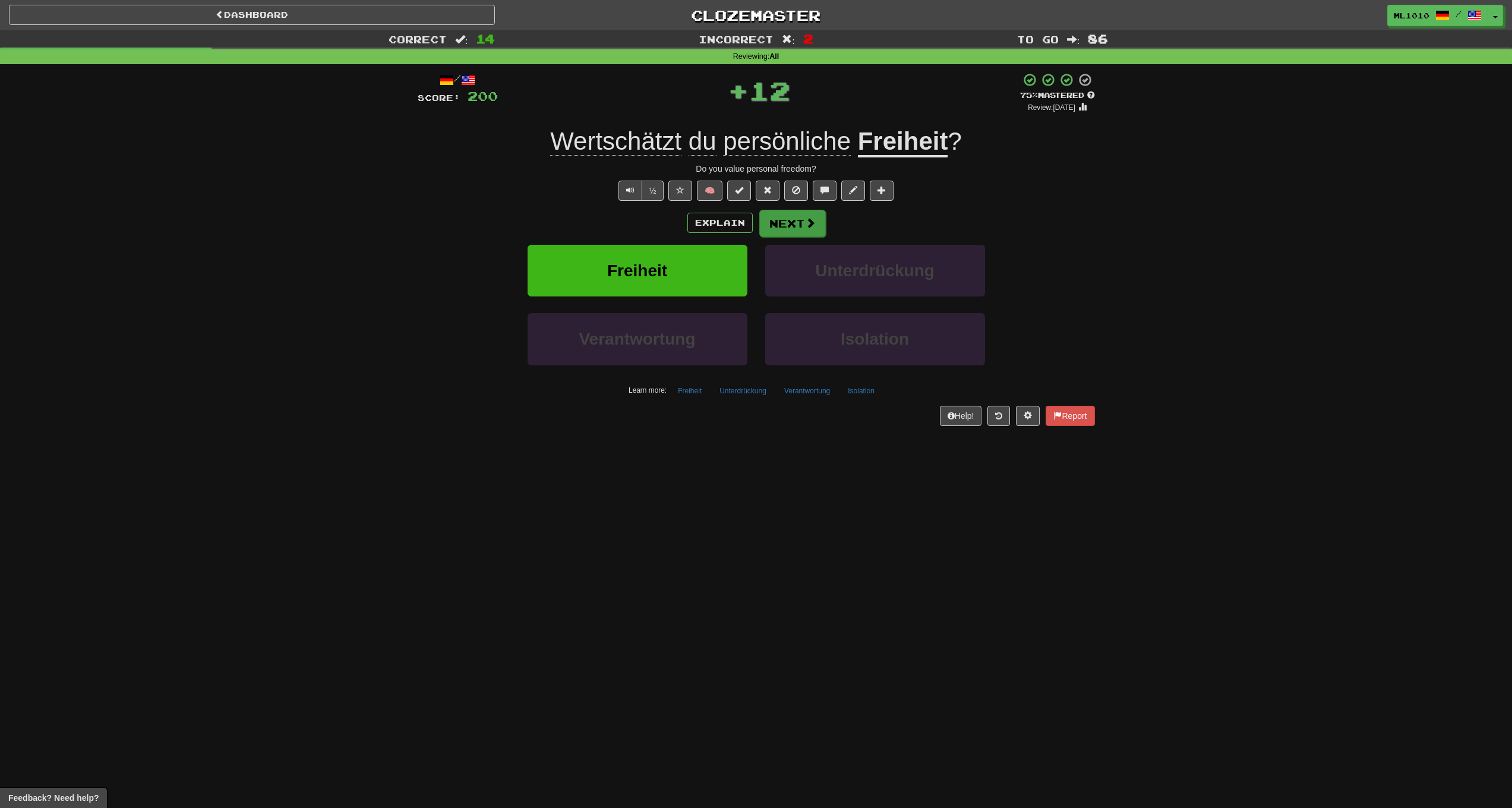
click at [784, 218] on button "Next" at bounding box center [793, 223] width 66 height 27
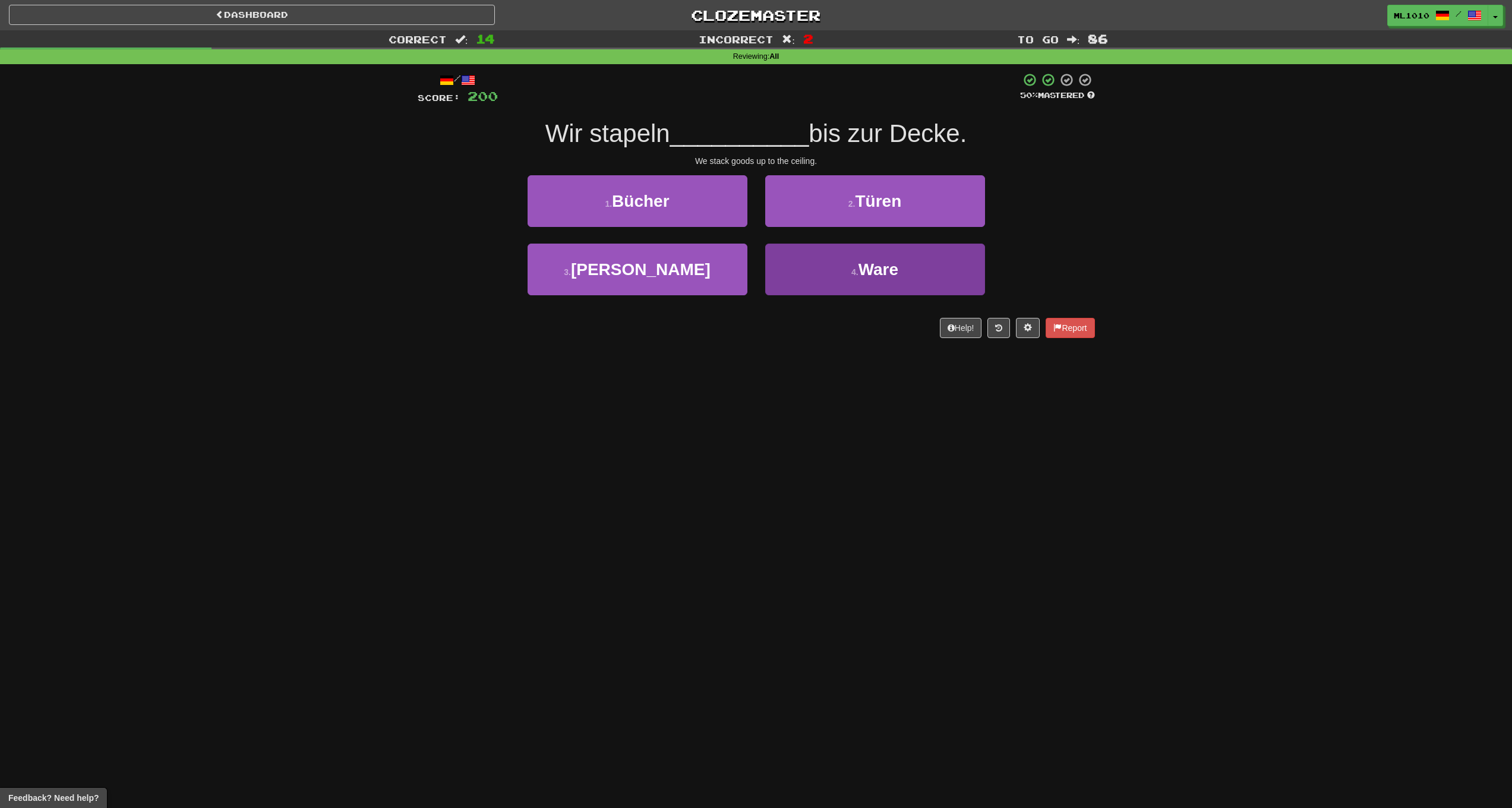
click at [841, 265] on button "4 . Ware" at bounding box center [875, 269] width 220 height 52
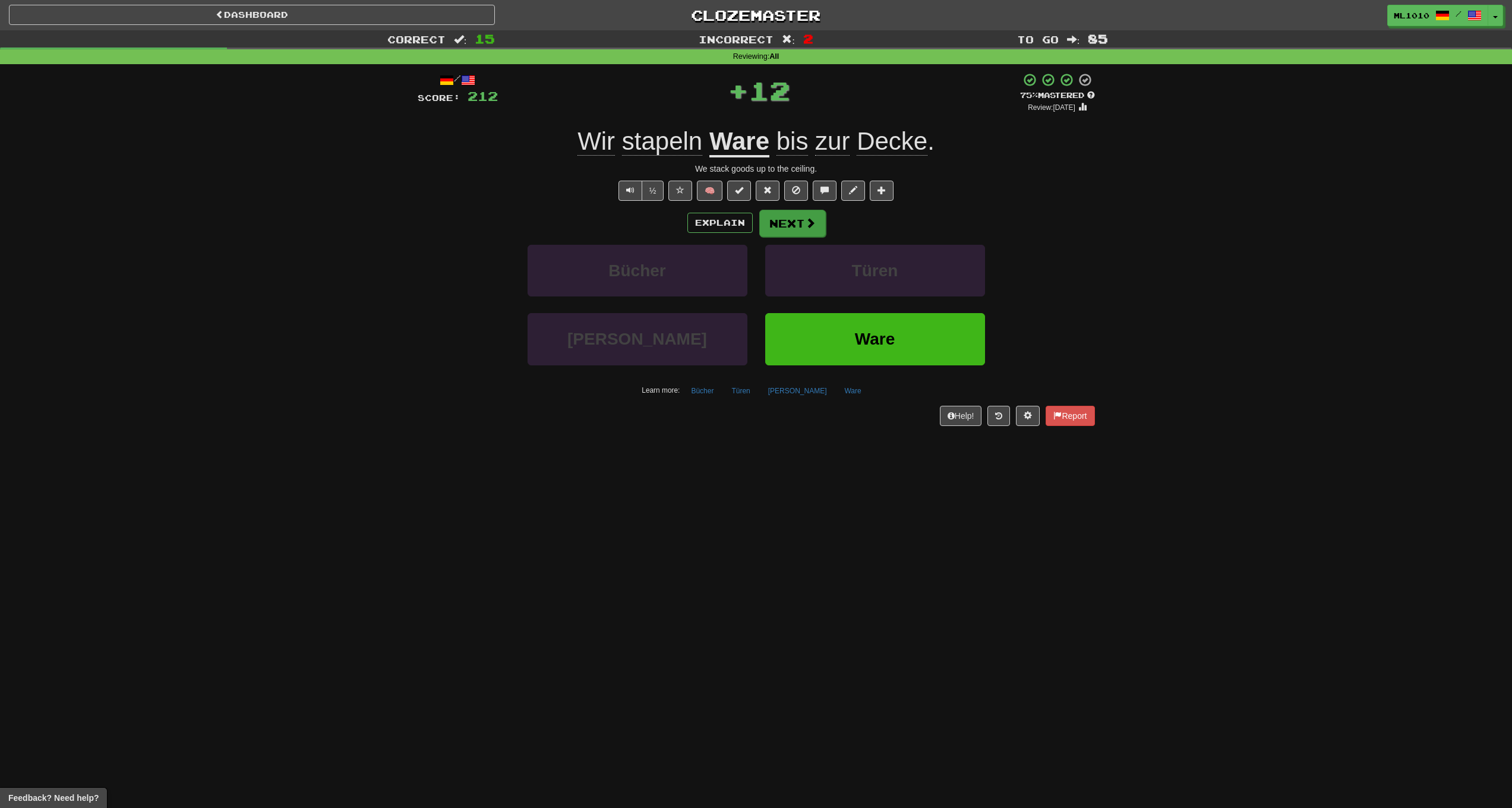
click at [814, 223] on span at bounding box center [810, 223] width 11 height 11
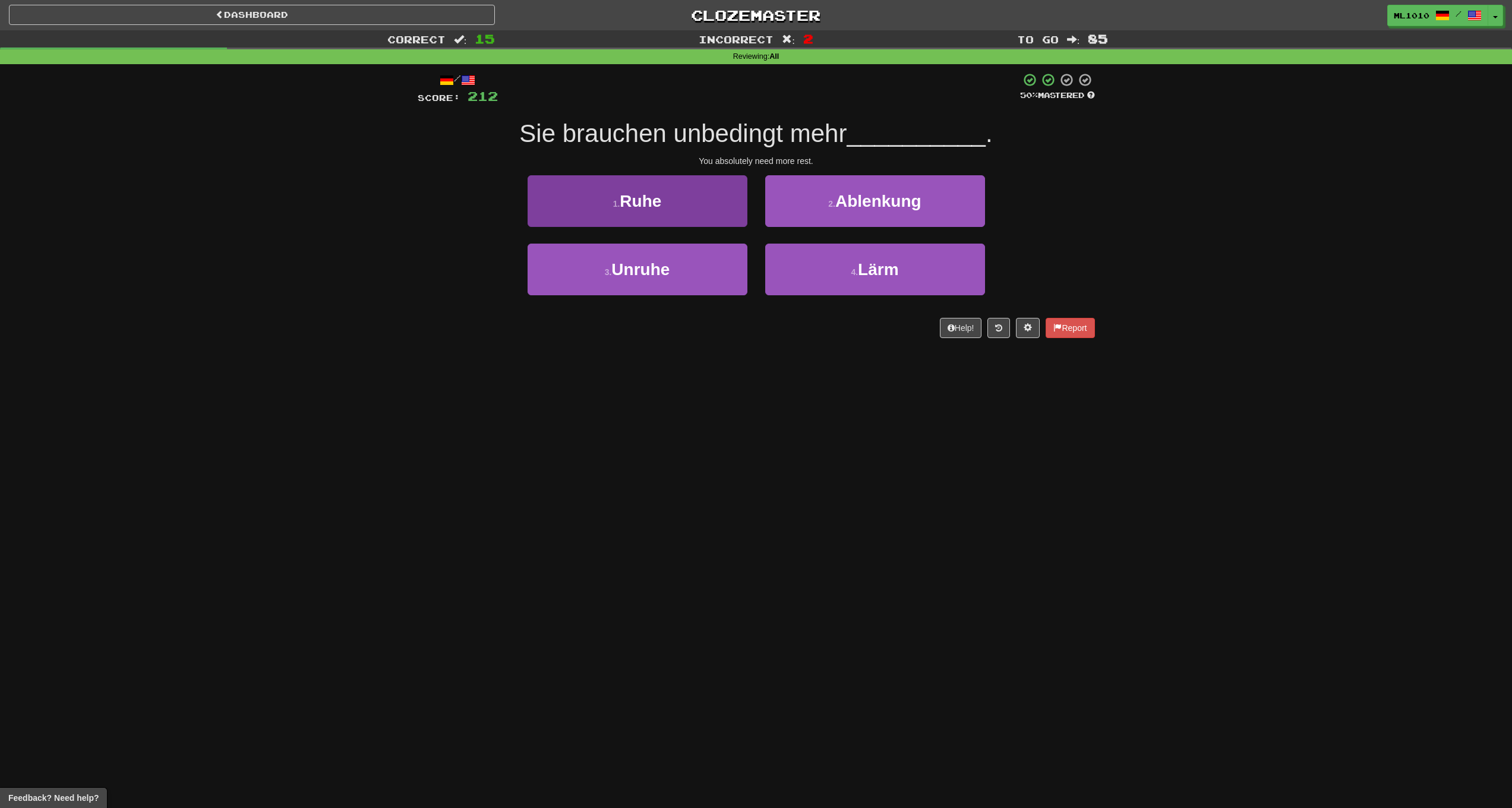
click at [698, 208] on button "1 . Ruhe" at bounding box center [638, 201] width 220 height 52
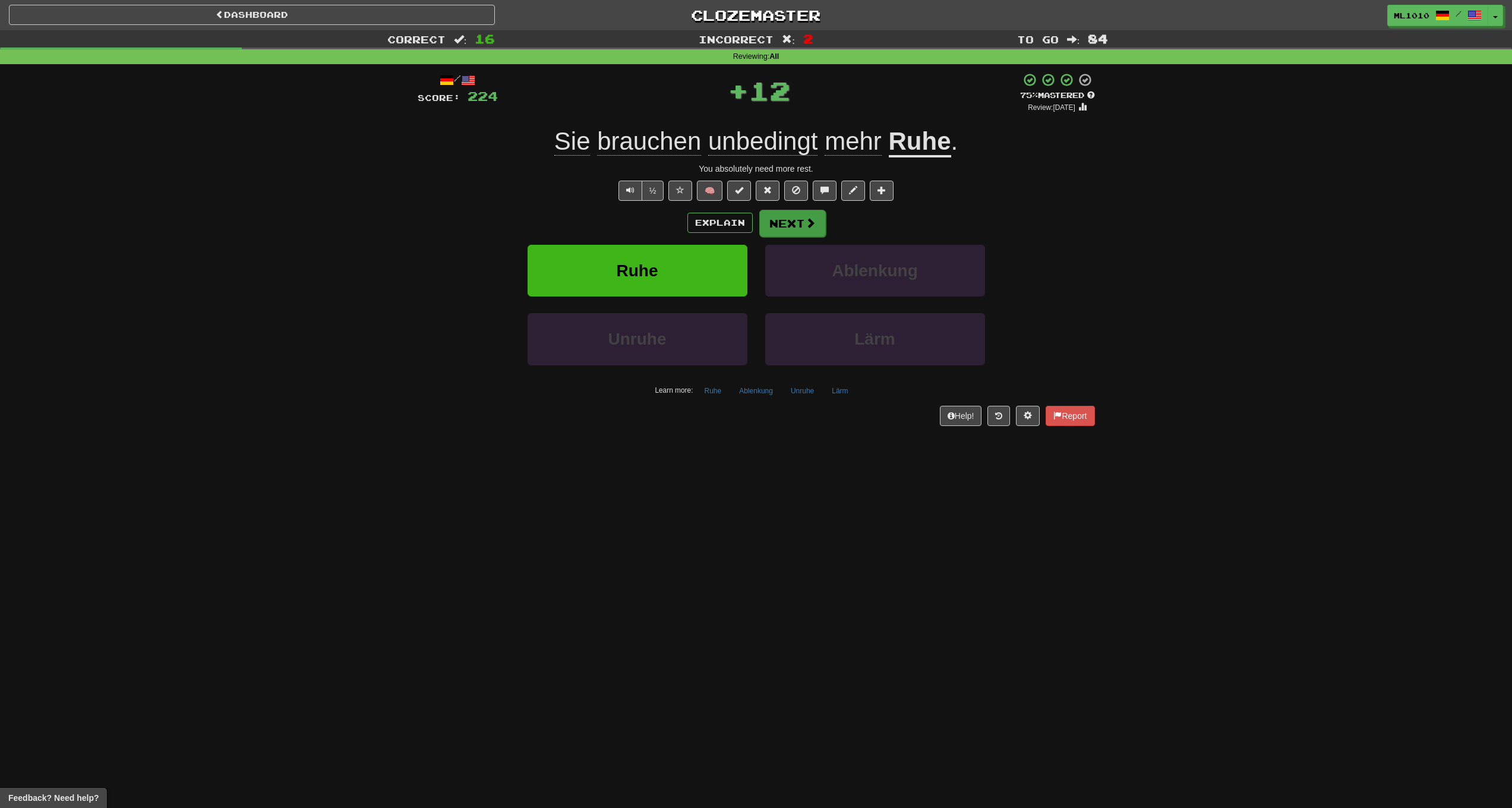
click at [796, 220] on button "Next" at bounding box center [793, 223] width 66 height 27
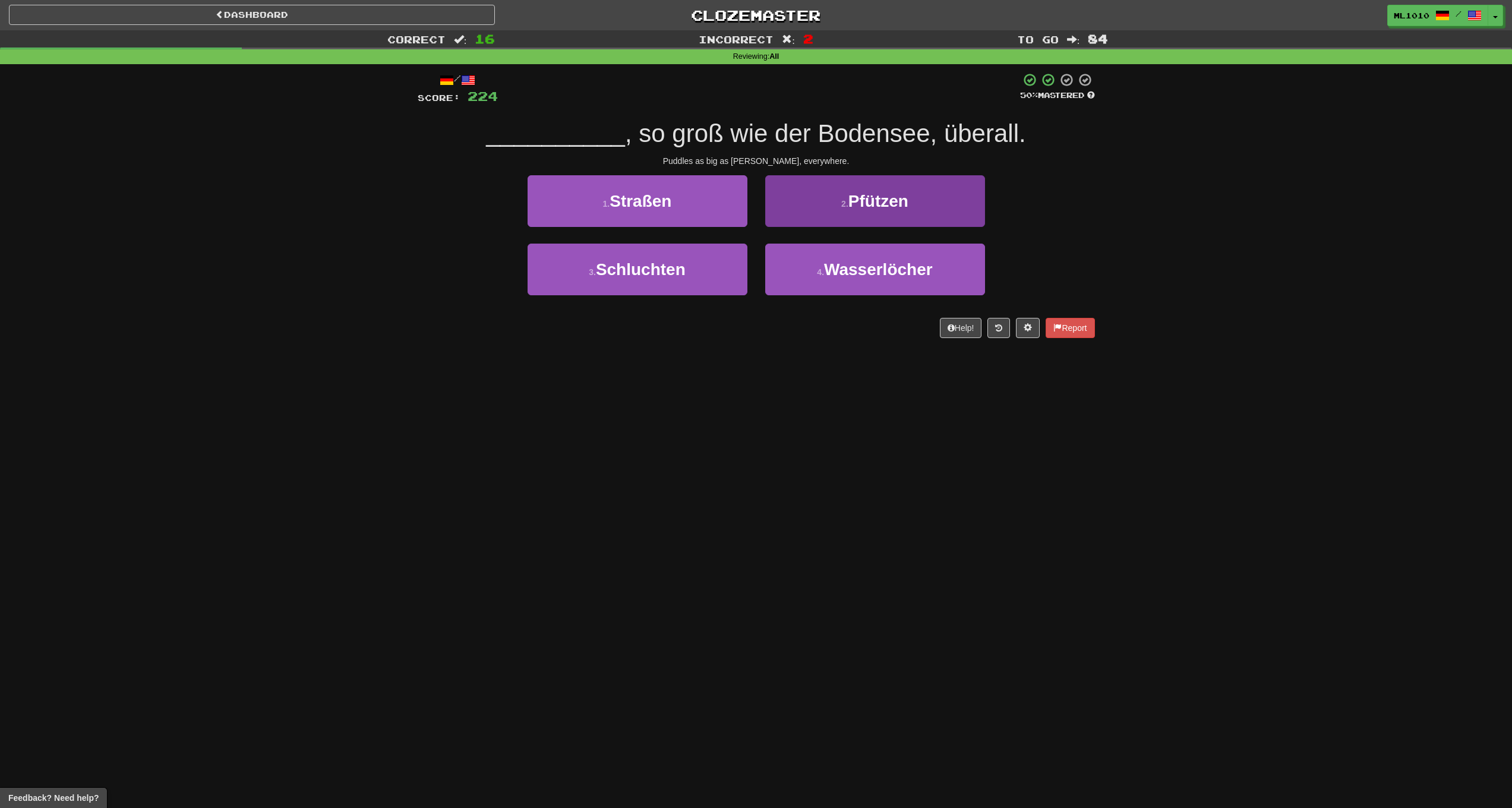
click at [851, 212] on button "2 . Pfützen" at bounding box center [875, 201] width 220 height 52
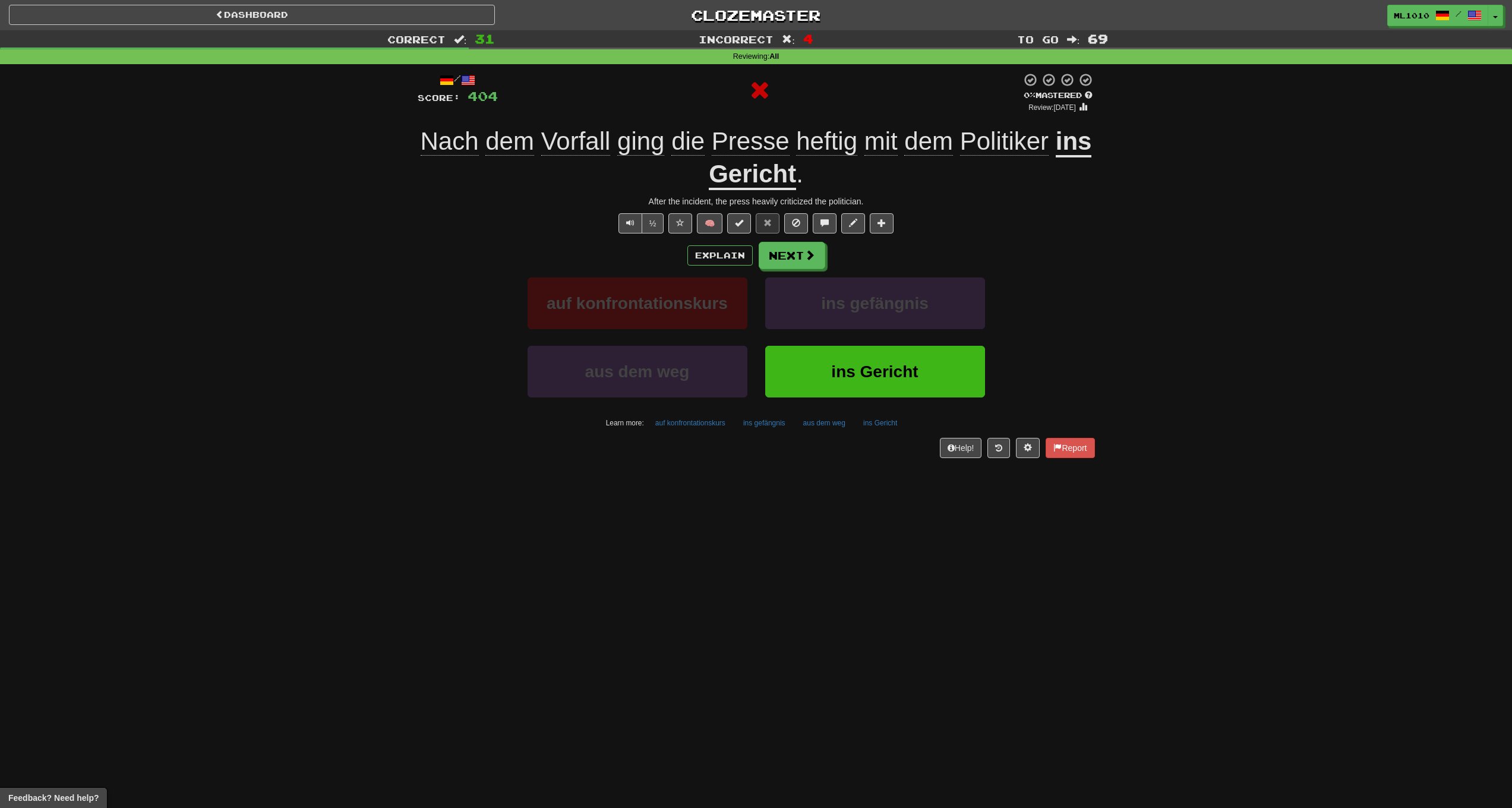
click at [720, 172] on u "ins Gericht" at bounding box center [901, 158] width 383 height 63
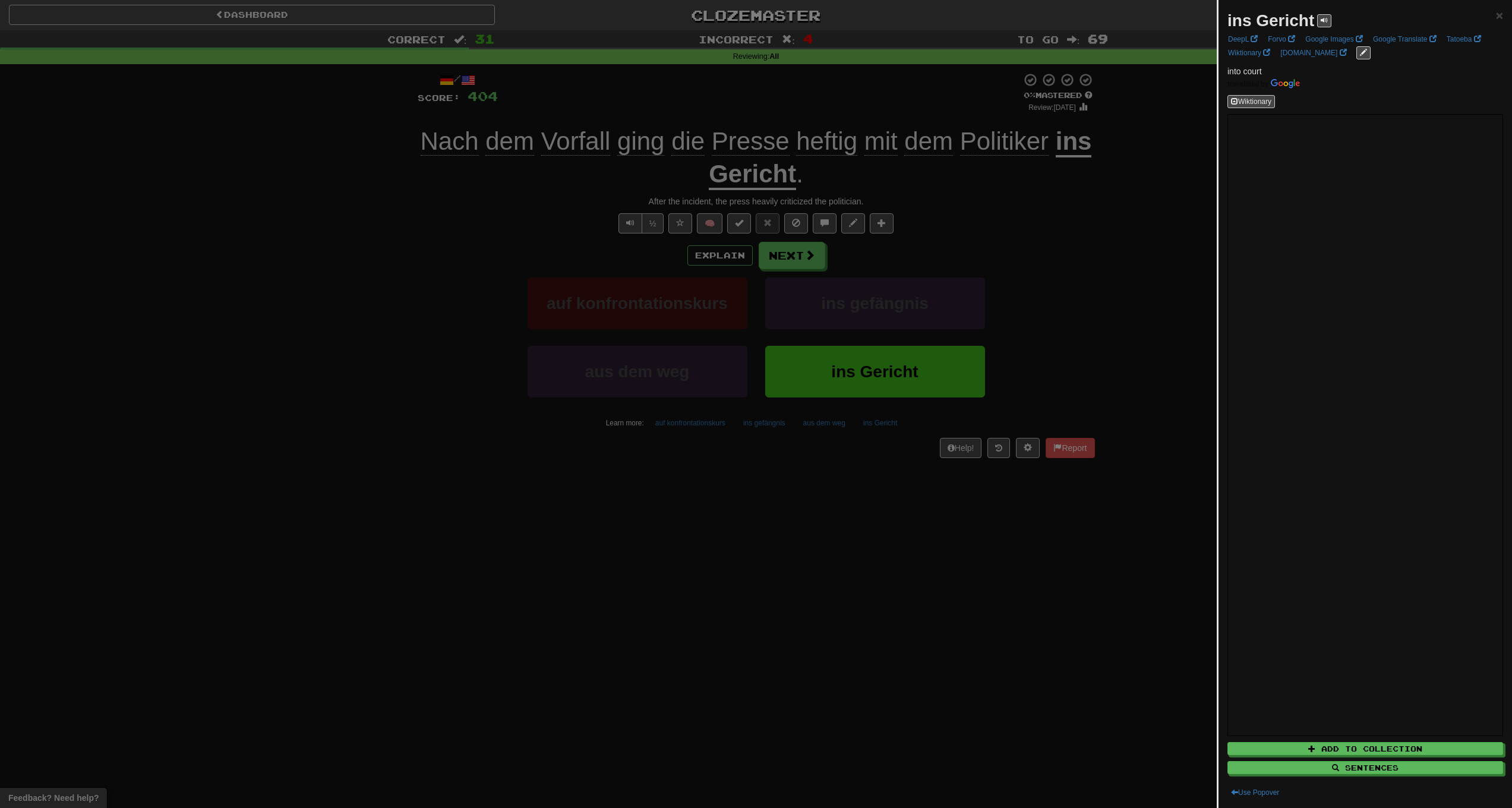
click at [419, 294] on div at bounding box center [756, 404] width 1512 height 808
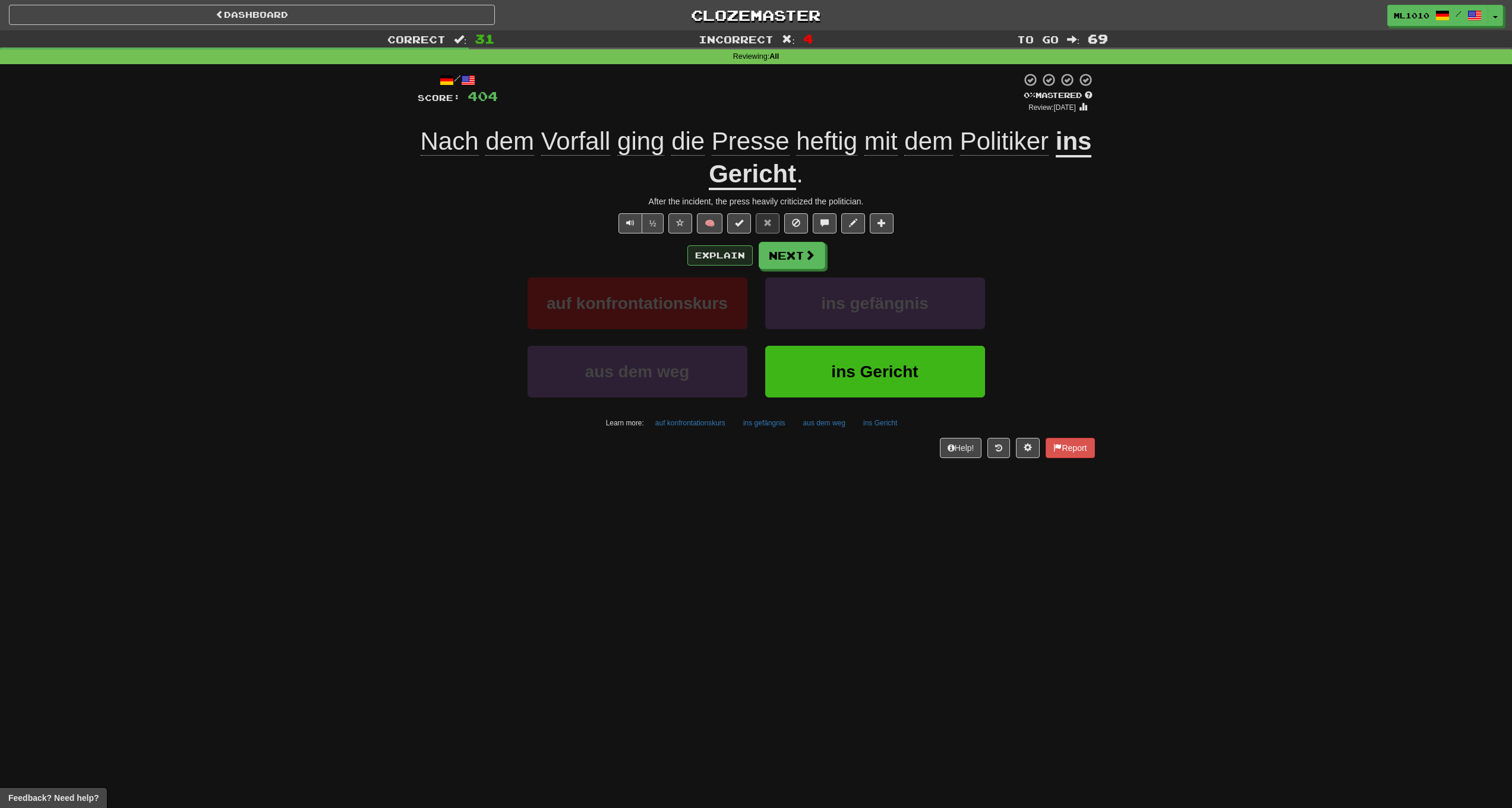
click at [710, 260] on button "Explain" at bounding box center [720, 256] width 65 height 20
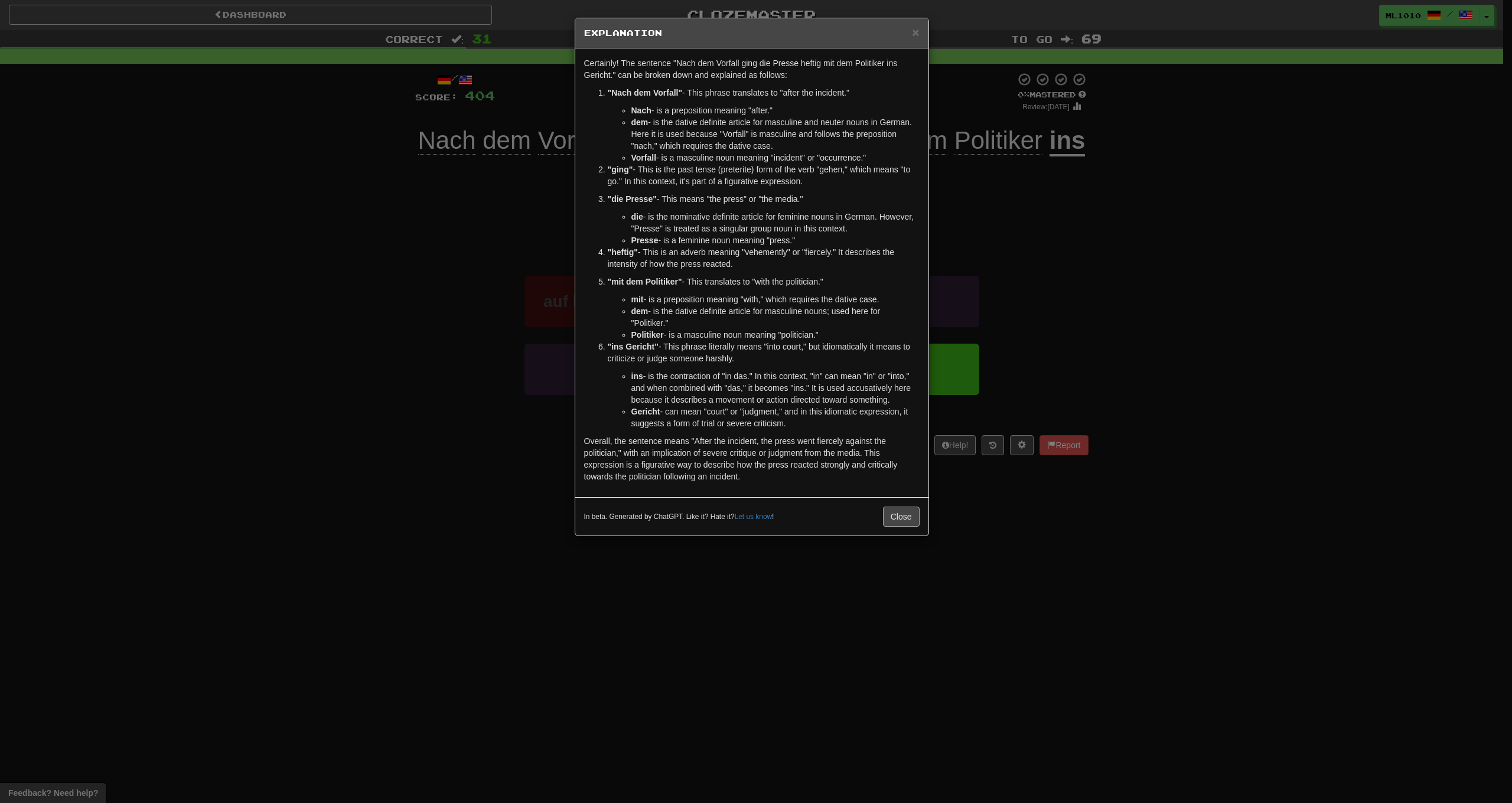
click at [894, 526] on button "Close" at bounding box center [902, 517] width 37 height 20
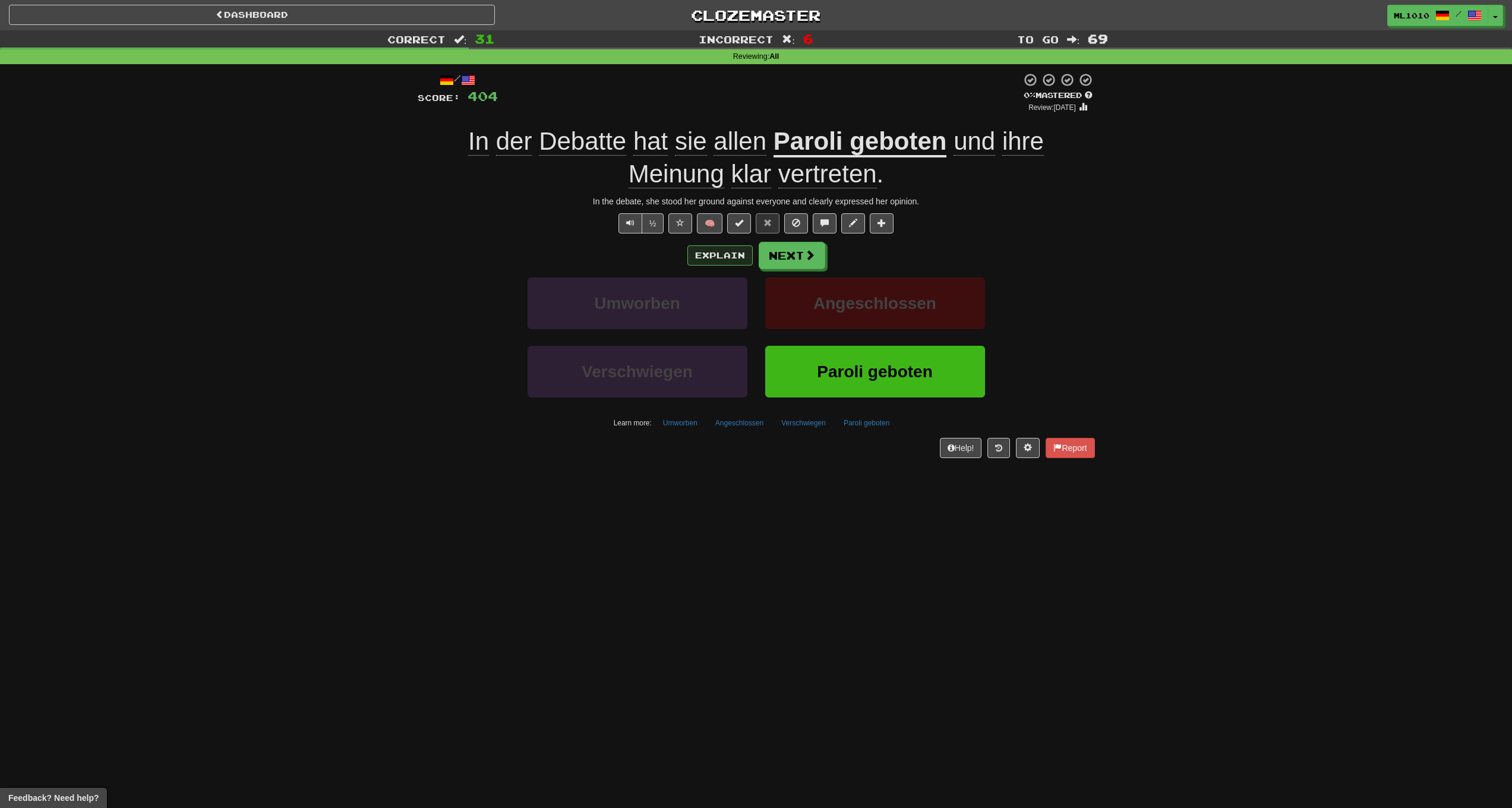
click at [721, 254] on button "Explain" at bounding box center [720, 256] width 65 height 20
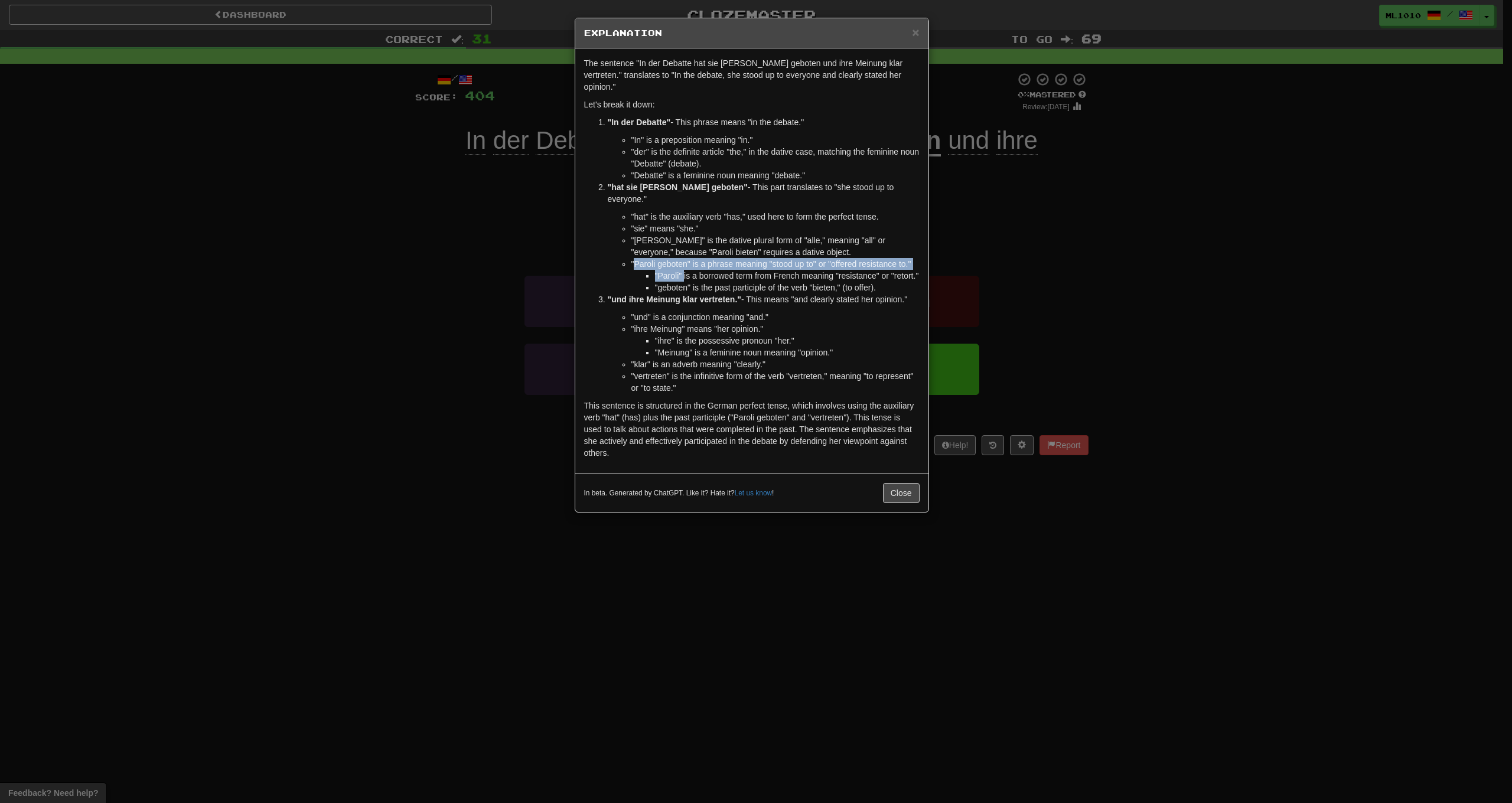
drag, startPoint x: 671, startPoint y: 244, endPoint x: 634, endPoint y: 242, distance: 37.1
click at [634, 258] on li ""Paroli geboten" is a phrase meaning "stood up to" or "offered resistance to." …" at bounding box center [775, 276] width 288 height 36
click at [512, 250] on div "× Explanation The sentence "In der Debatte hat sie allen Paroli geboten und ihr…" at bounding box center [756, 402] width 1512 height 803
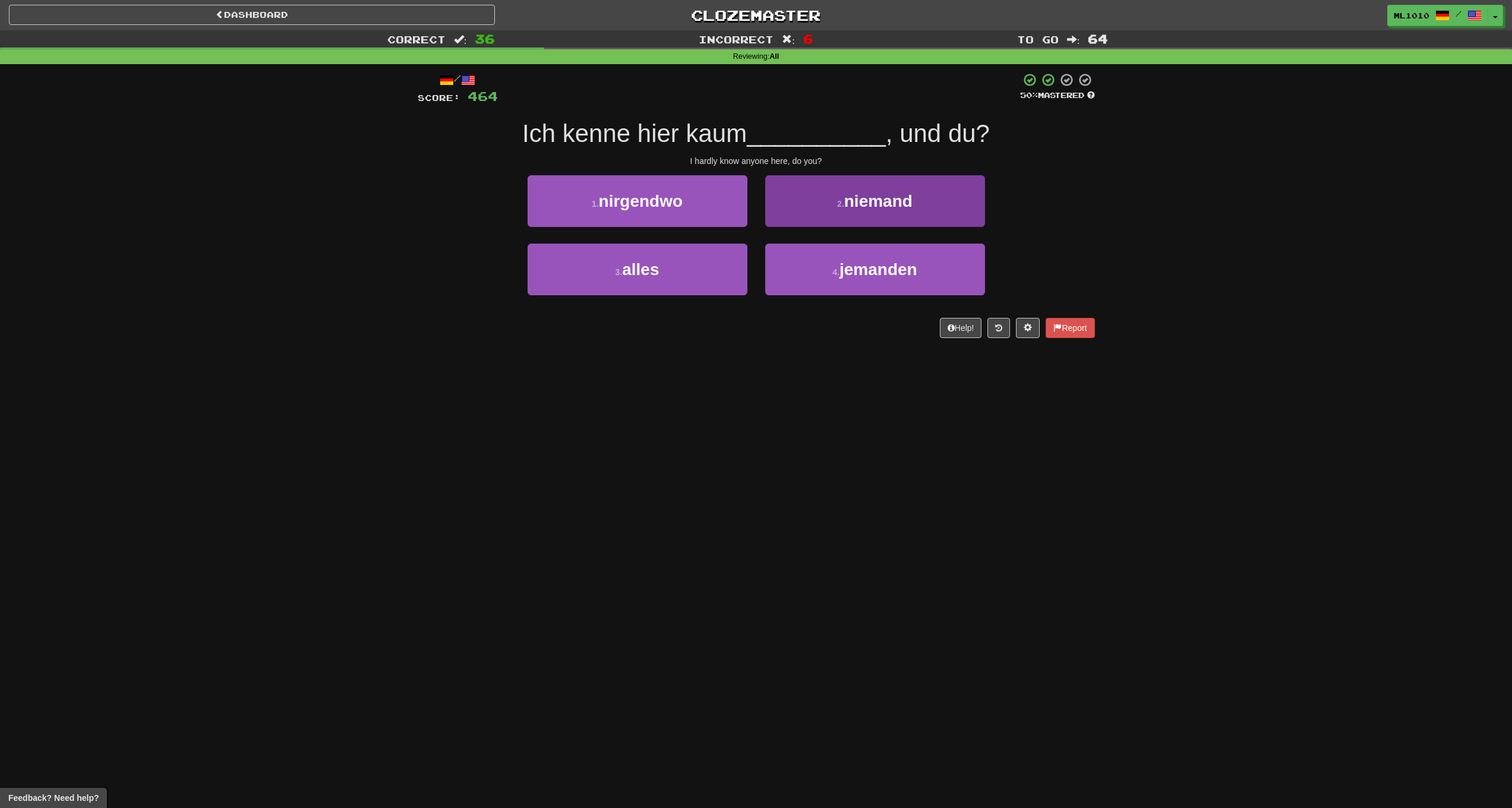
click at [832, 211] on button "2 . niemand" at bounding box center [875, 201] width 220 height 52
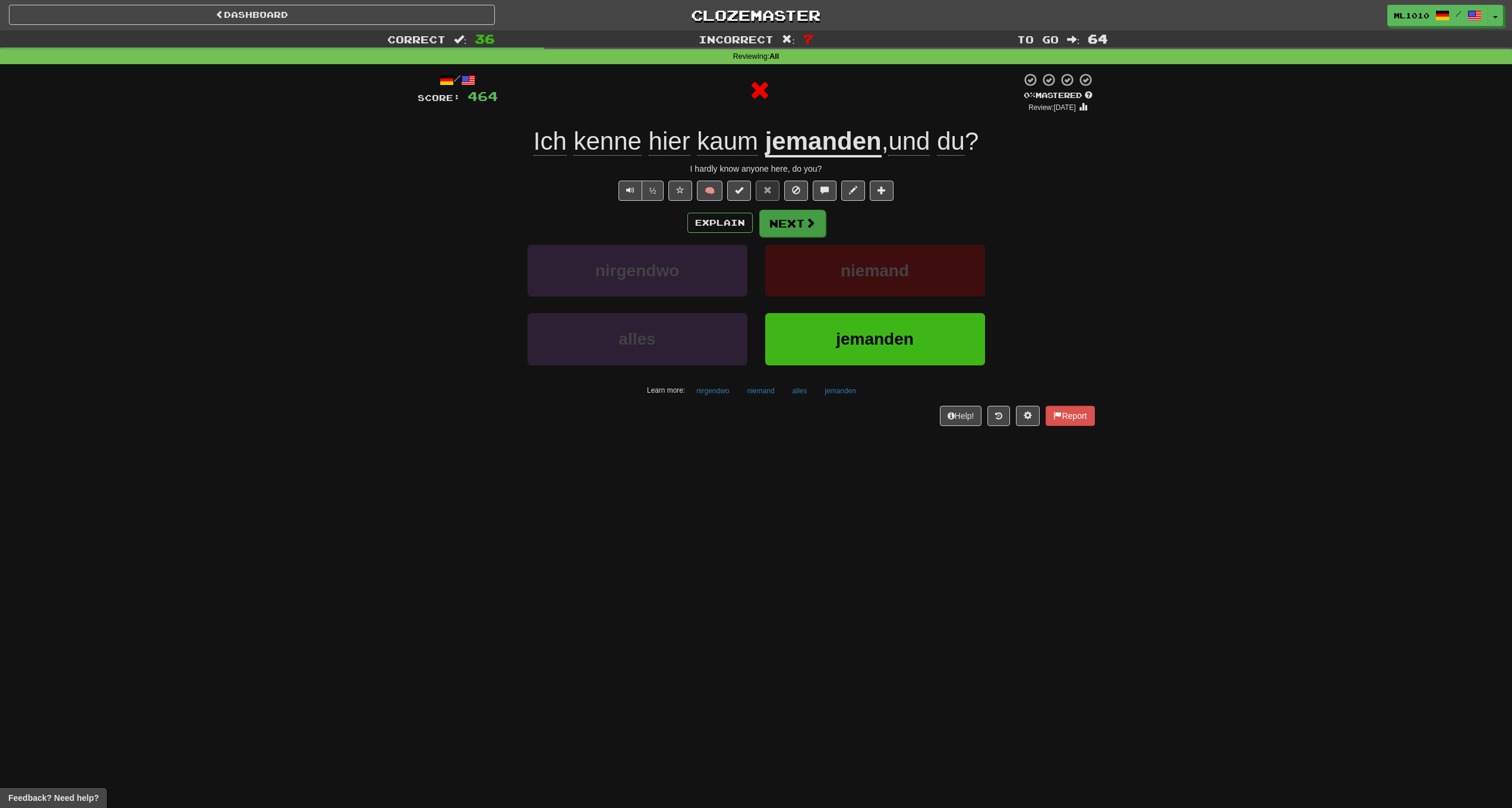
click at [788, 230] on button "Next" at bounding box center [793, 223] width 66 height 27
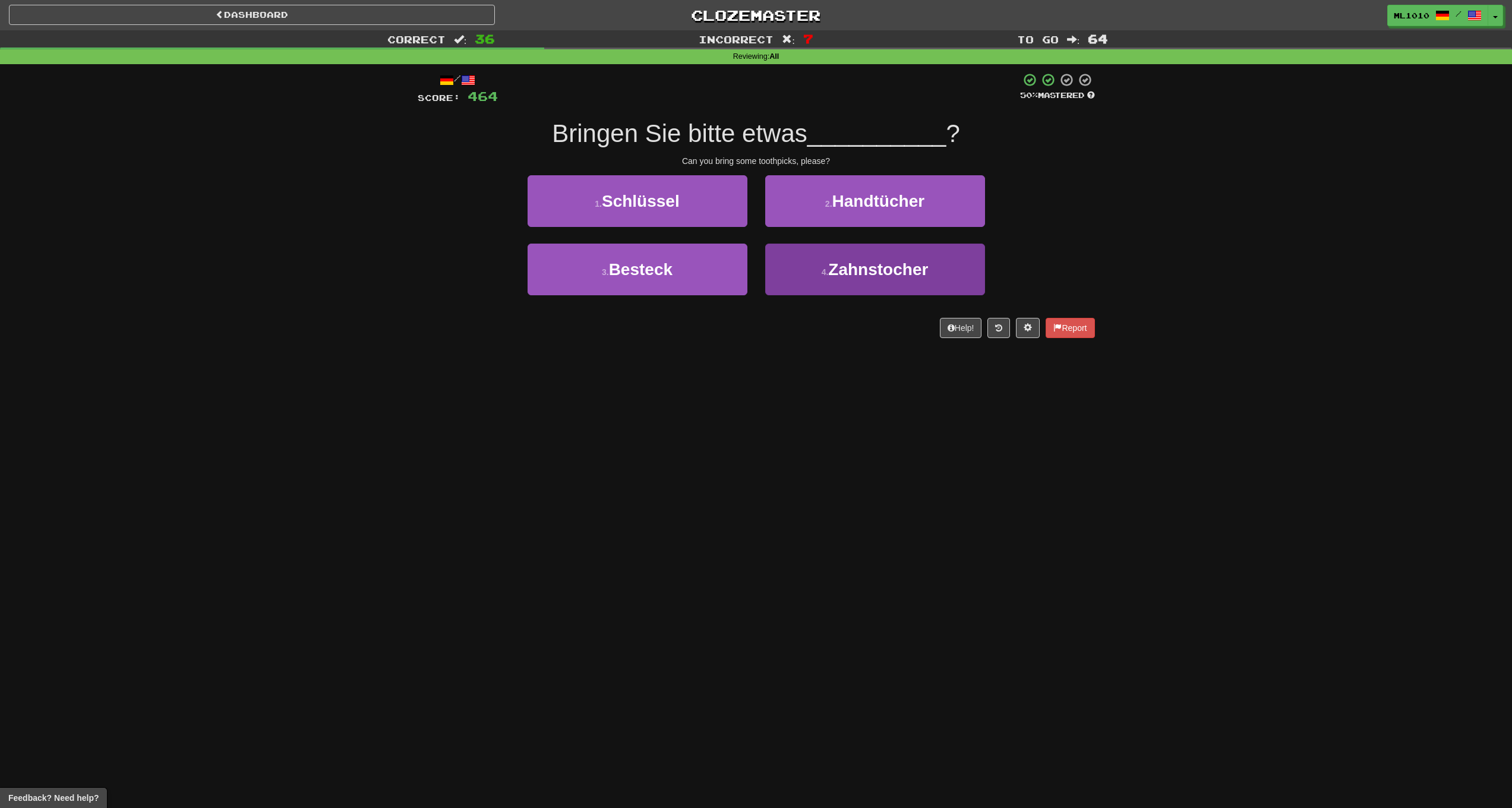
click at [829, 271] on span "Zahnstocher" at bounding box center [878, 269] width 100 height 19
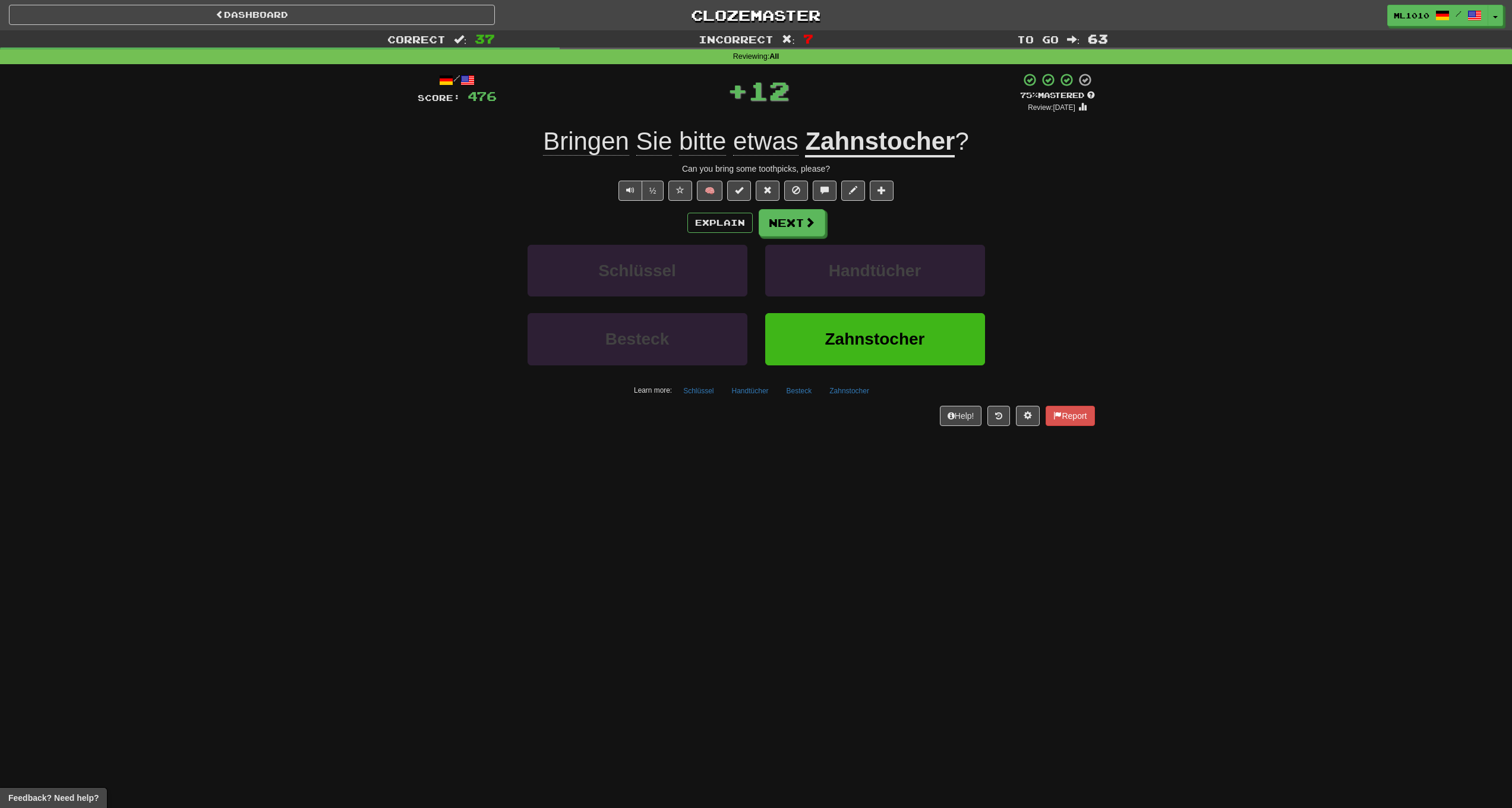
click at [811, 236] on div "Explain Next Schlüssel Handtücher Besteck Zahnstocher Learn more: Schlüssel Han…" at bounding box center [756, 304] width 677 height 191
click at [798, 230] on button "Next" at bounding box center [793, 223] width 66 height 27
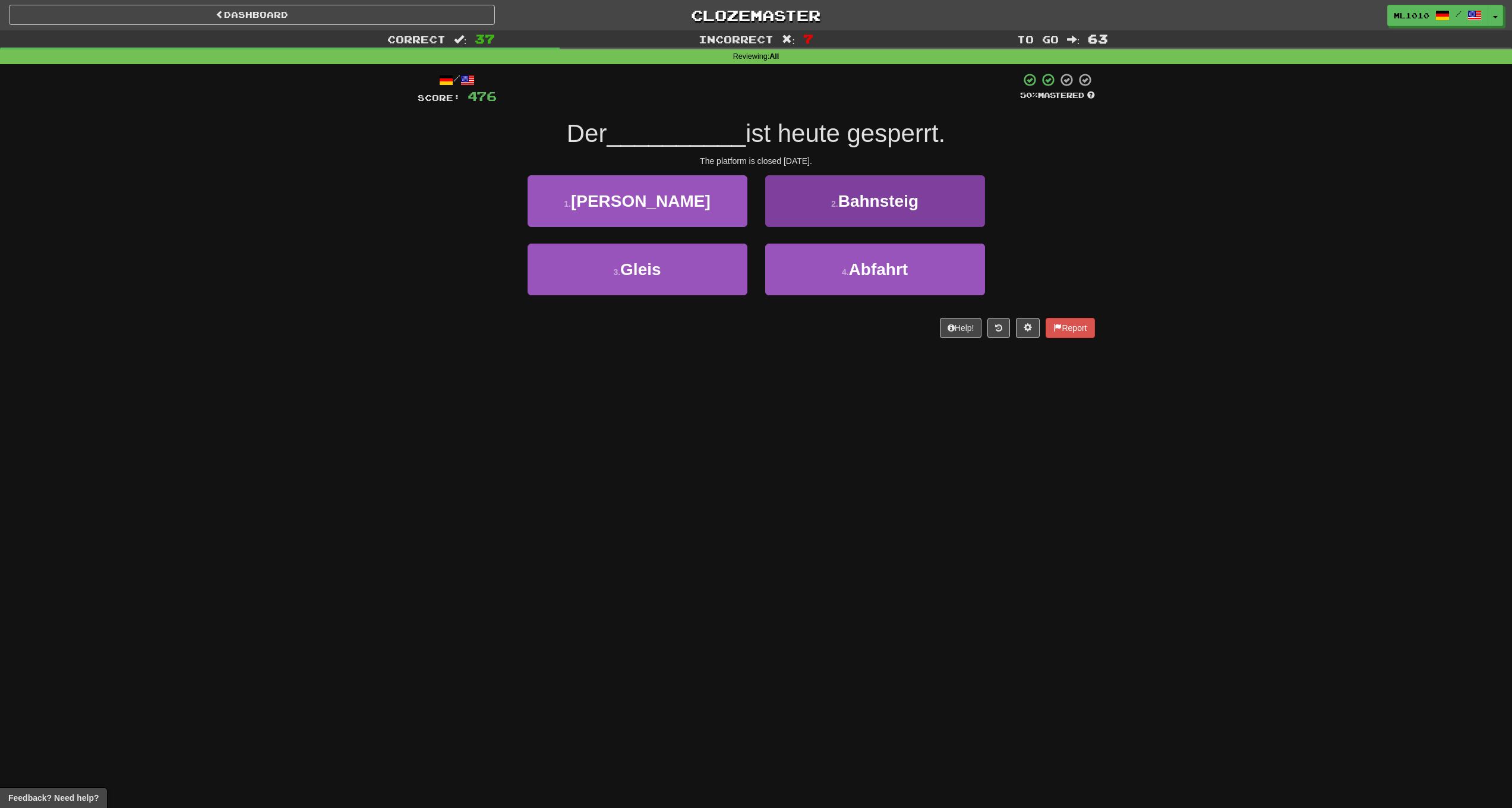
click at [878, 221] on button "2 . Bahnsteig" at bounding box center [875, 201] width 220 height 52
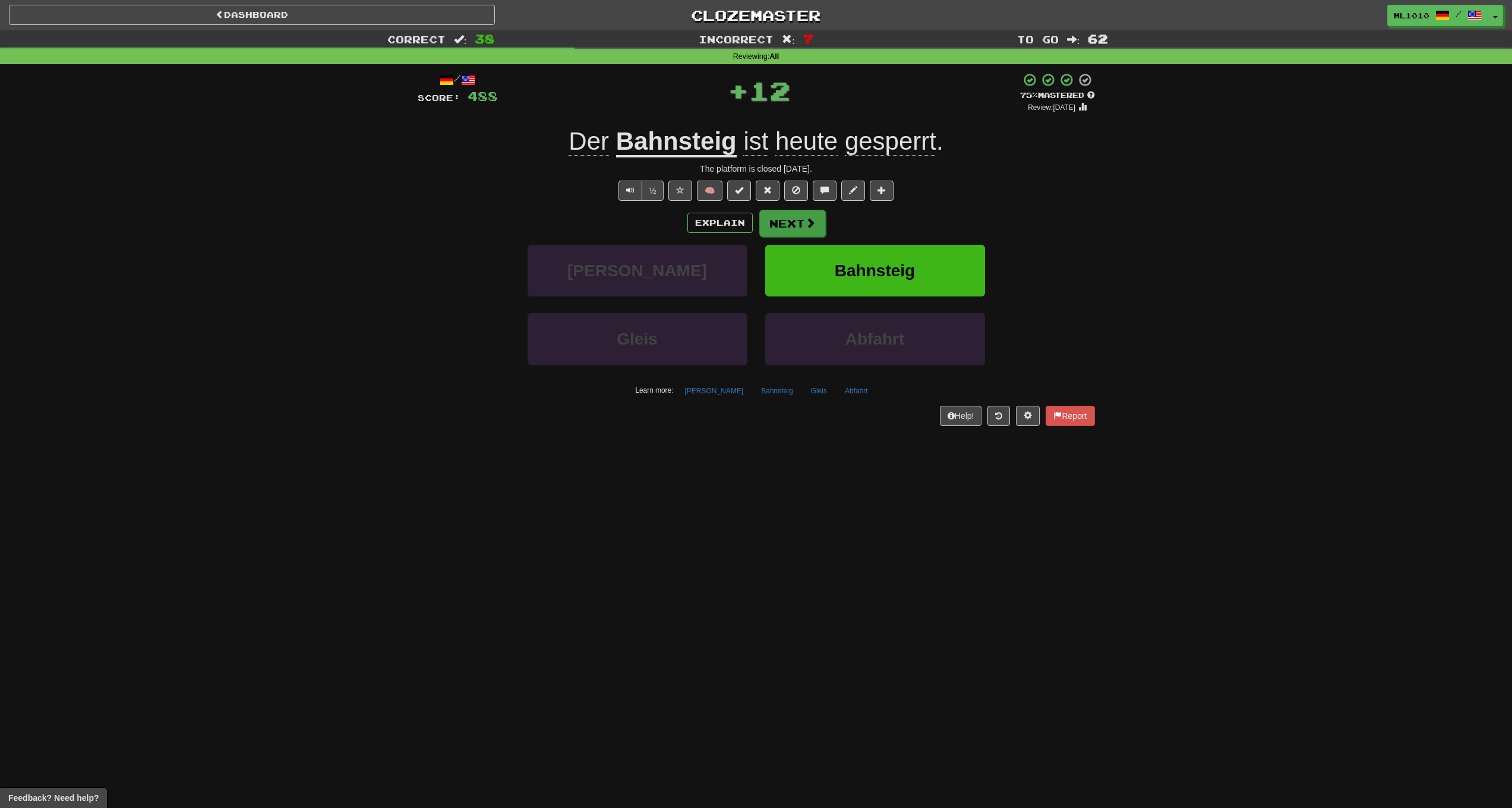
click at [779, 217] on button "Next" at bounding box center [793, 223] width 66 height 27
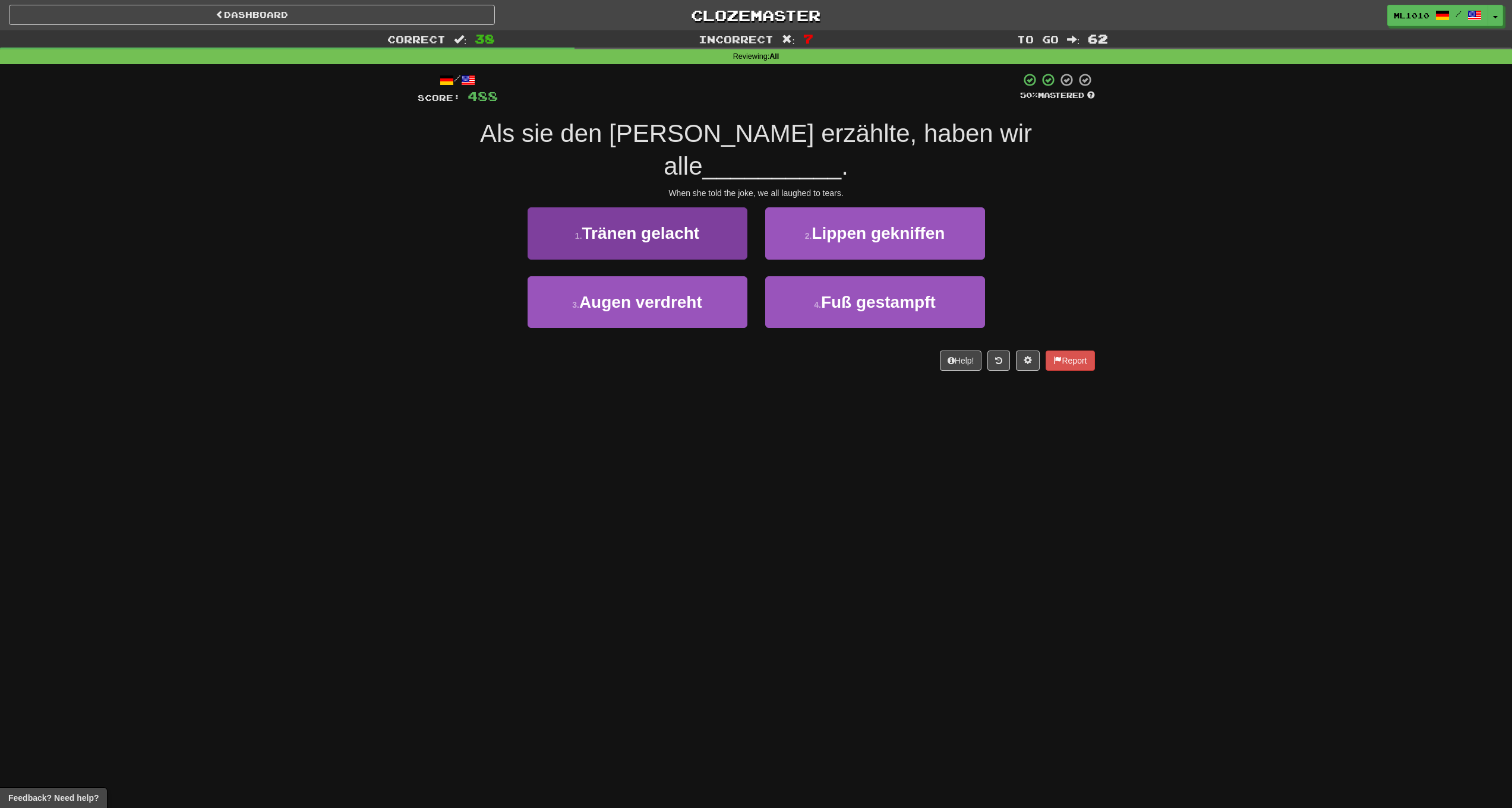
click at [696, 224] on span "Tränen gelacht" at bounding box center [641, 233] width 117 height 19
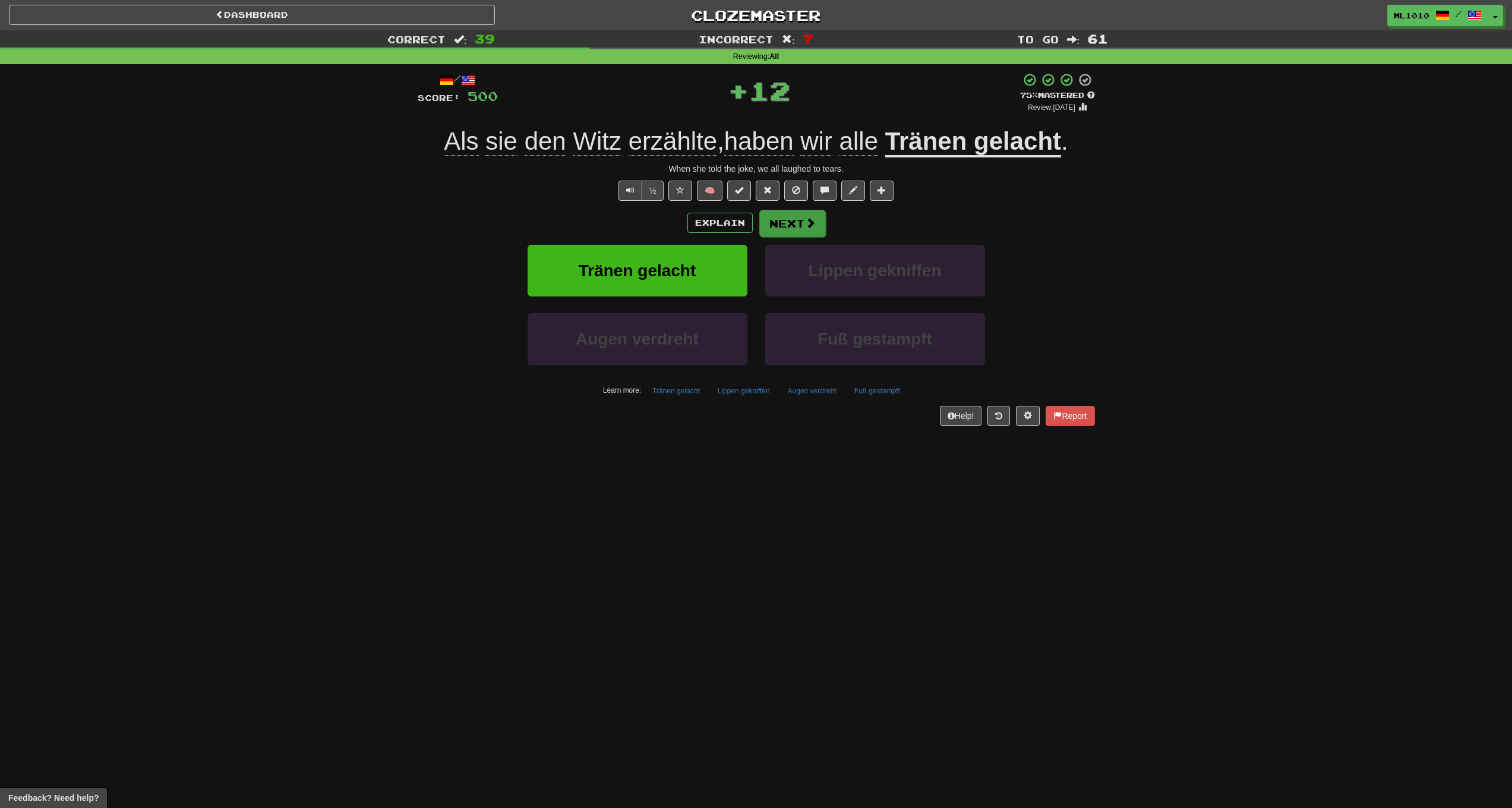
click at [801, 217] on button "Next" at bounding box center [793, 223] width 66 height 27
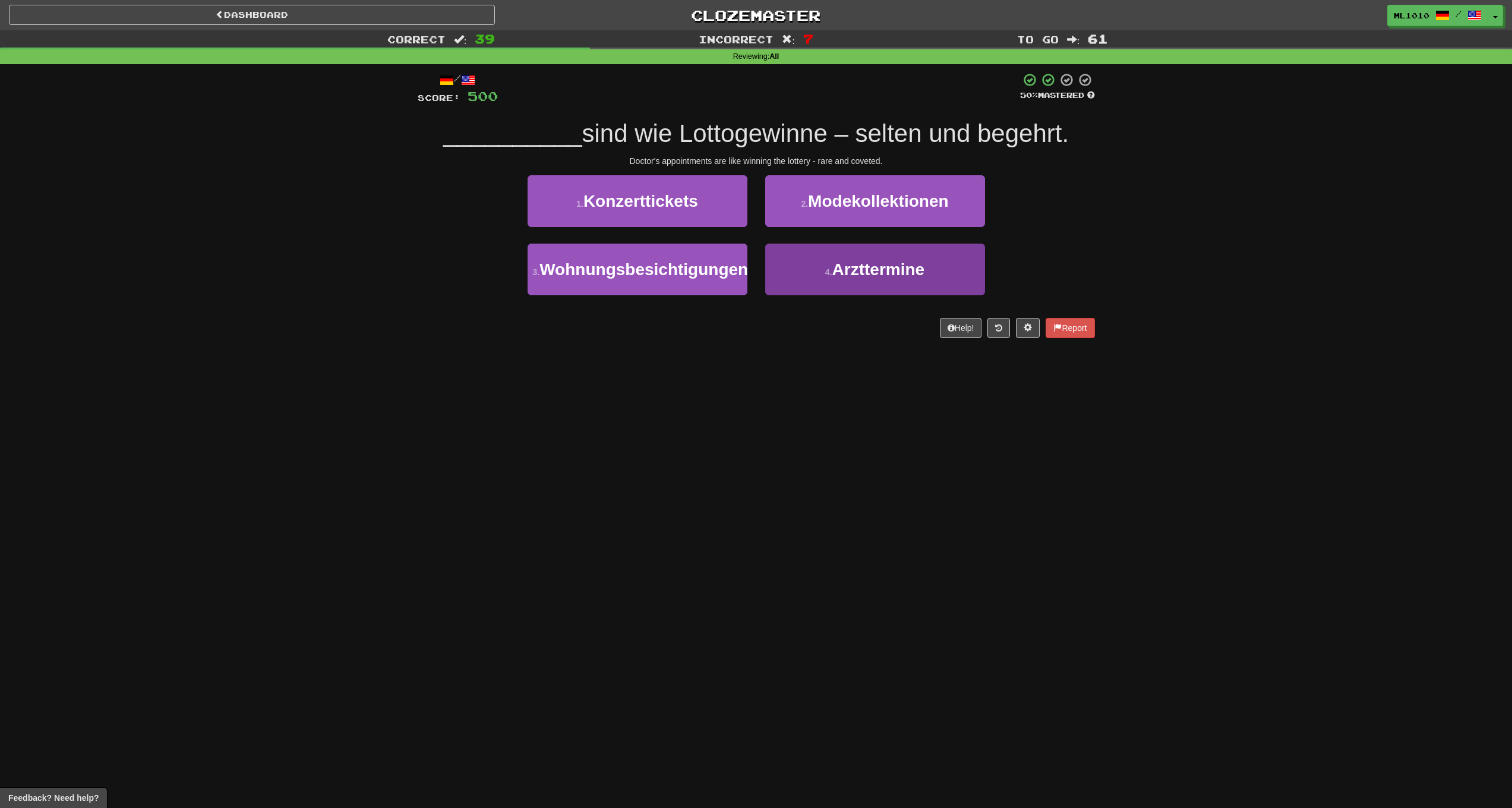
click at [791, 267] on button "4 . Arzttermine" at bounding box center [875, 269] width 220 height 52
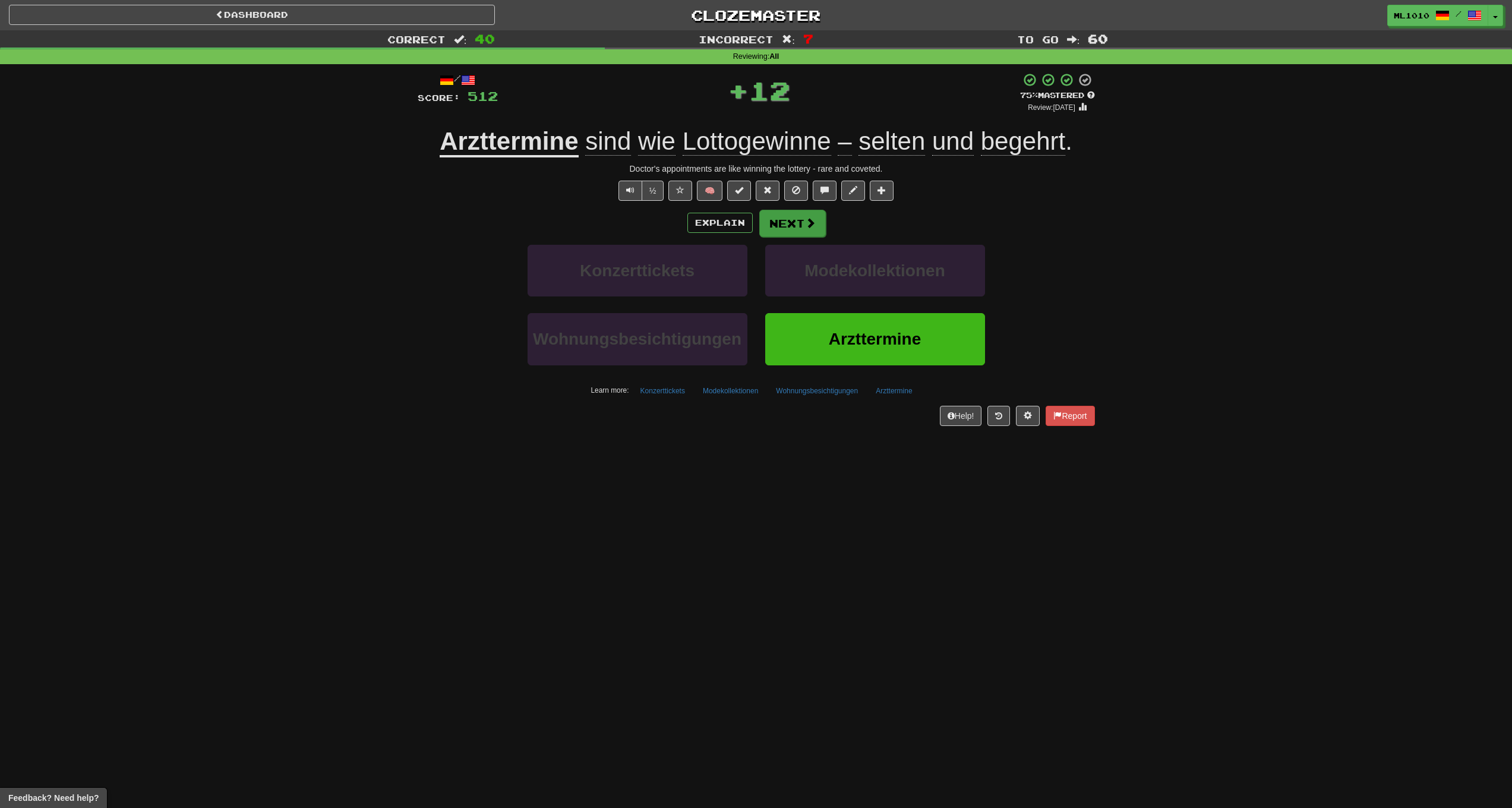
click at [809, 226] on span at bounding box center [810, 223] width 11 height 11
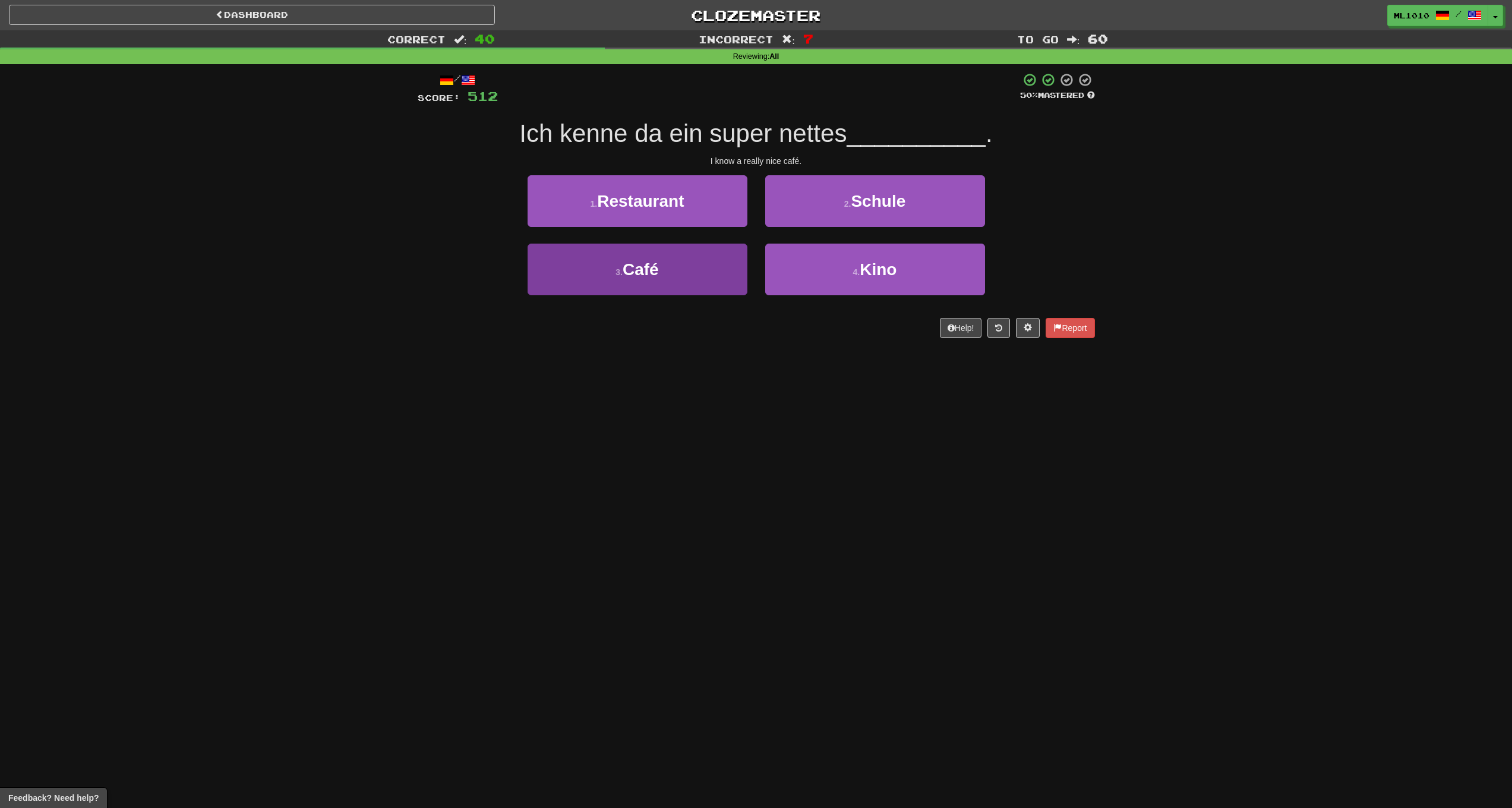
click at [657, 267] on span "Café" at bounding box center [641, 269] width 36 height 19
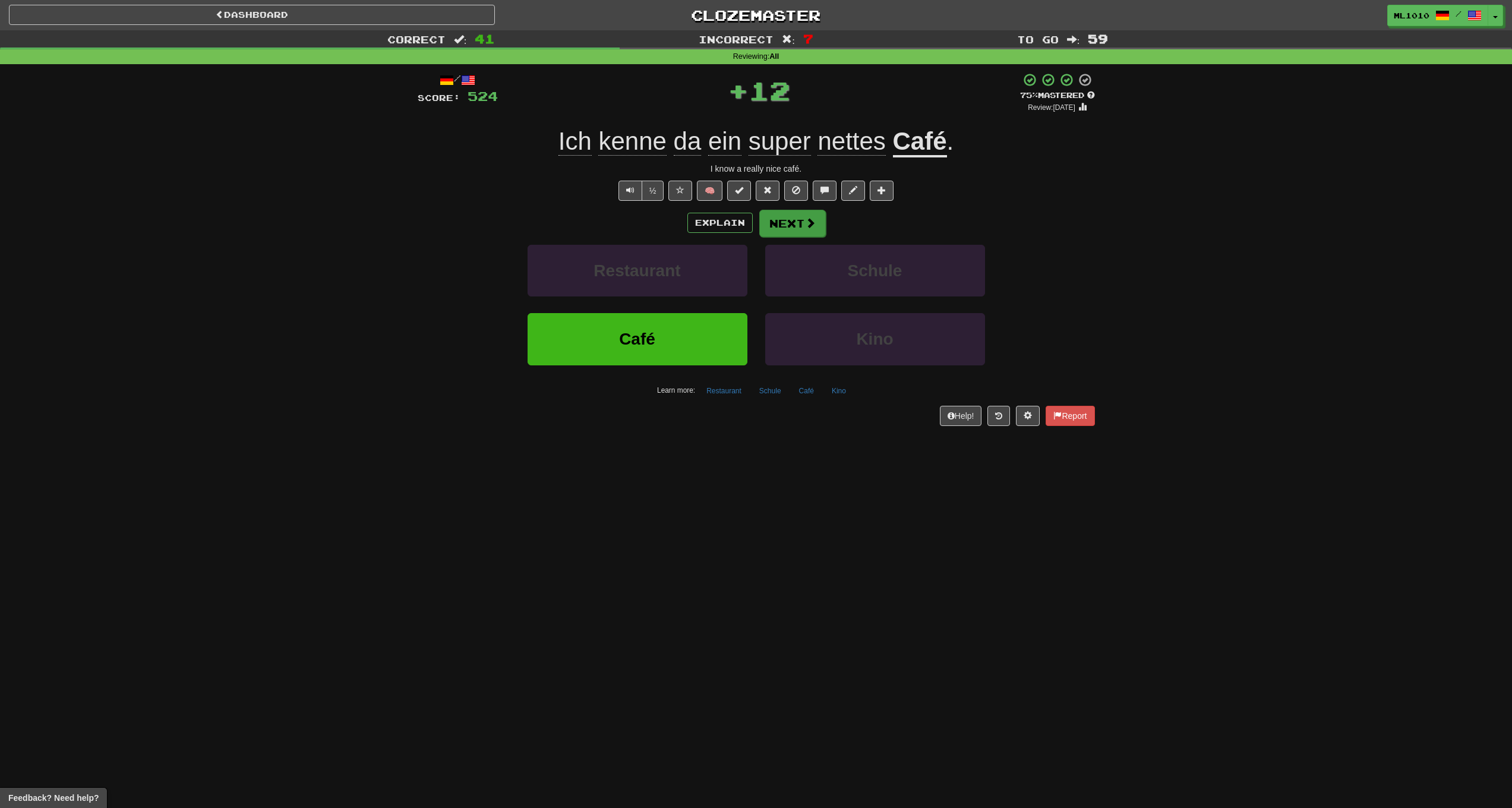
click at [785, 220] on button "Next" at bounding box center [793, 223] width 66 height 27
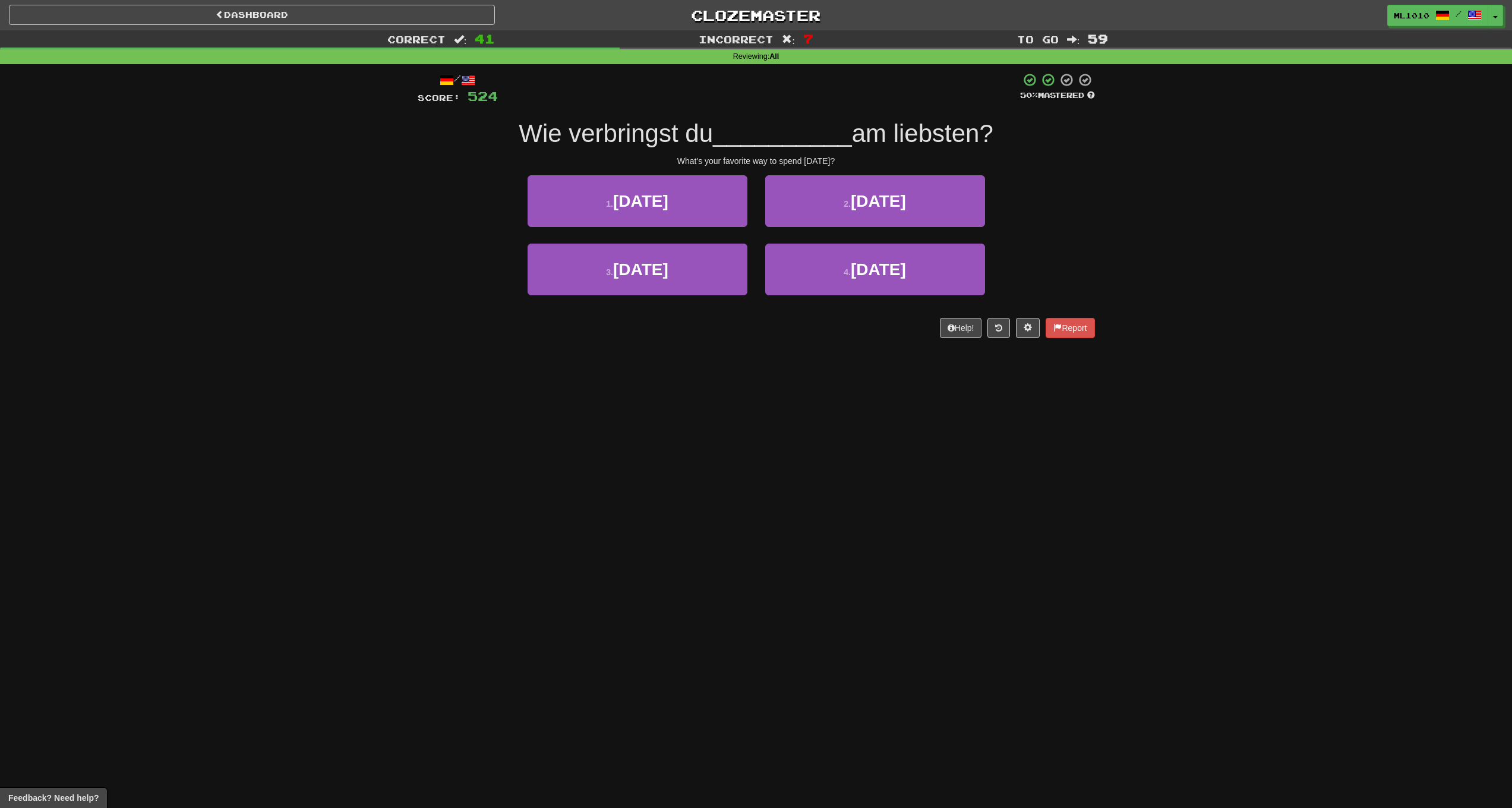
drag, startPoint x: 531, startPoint y: 124, endPoint x: 727, endPoint y: 129, distance: 196.1
click at [727, 129] on div "Wie verbringst du __________ am liebsten?" at bounding box center [756, 133] width 677 height 33
click at [577, 123] on span "Wie verbringst du" at bounding box center [616, 133] width 194 height 28
click at [710, 288] on button "3 . Silvester" at bounding box center [638, 269] width 220 height 52
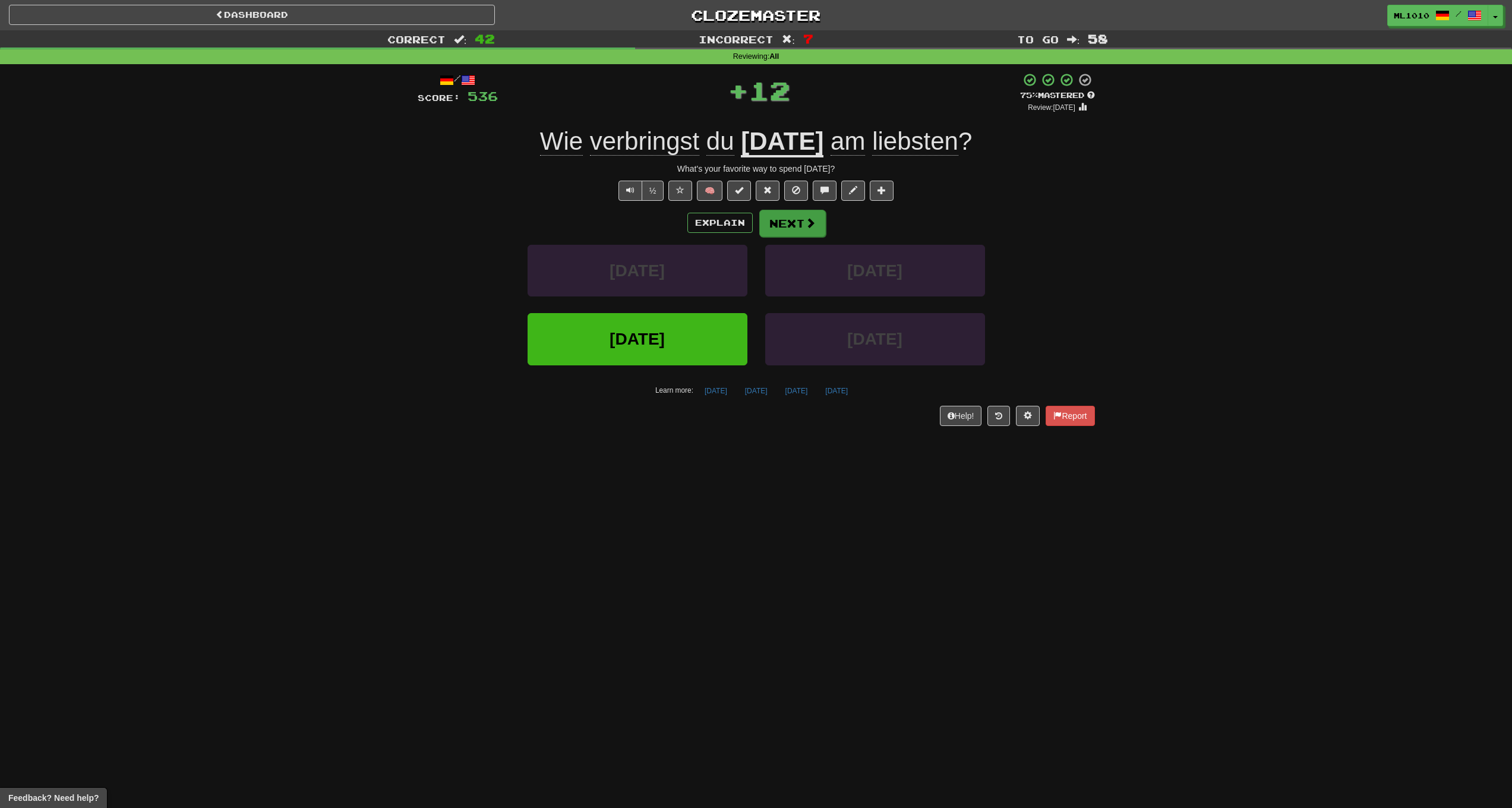
click at [810, 218] on span at bounding box center [810, 223] width 11 height 11
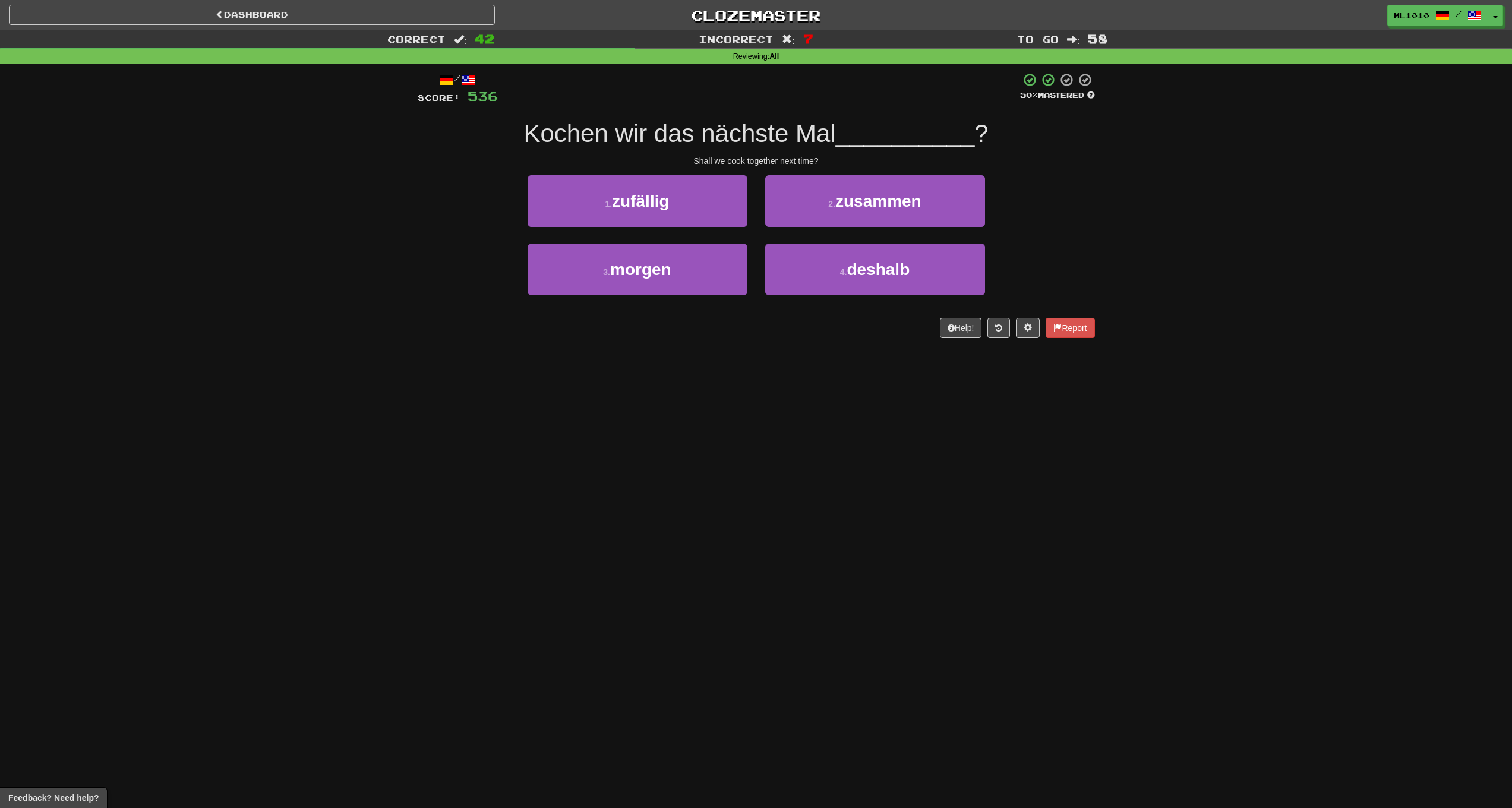
drag, startPoint x: 509, startPoint y: 133, endPoint x: 850, endPoint y: 143, distance: 341.1
click at [850, 143] on div "Kochen wir das nächste Mal __________ ?" at bounding box center [756, 133] width 677 height 33
click at [1040, 209] on div "1 . zufällig 2 . zusammen" at bounding box center [756, 209] width 713 height 68
click at [892, 192] on span "zusammen" at bounding box center [878, 201] width 86 height 19
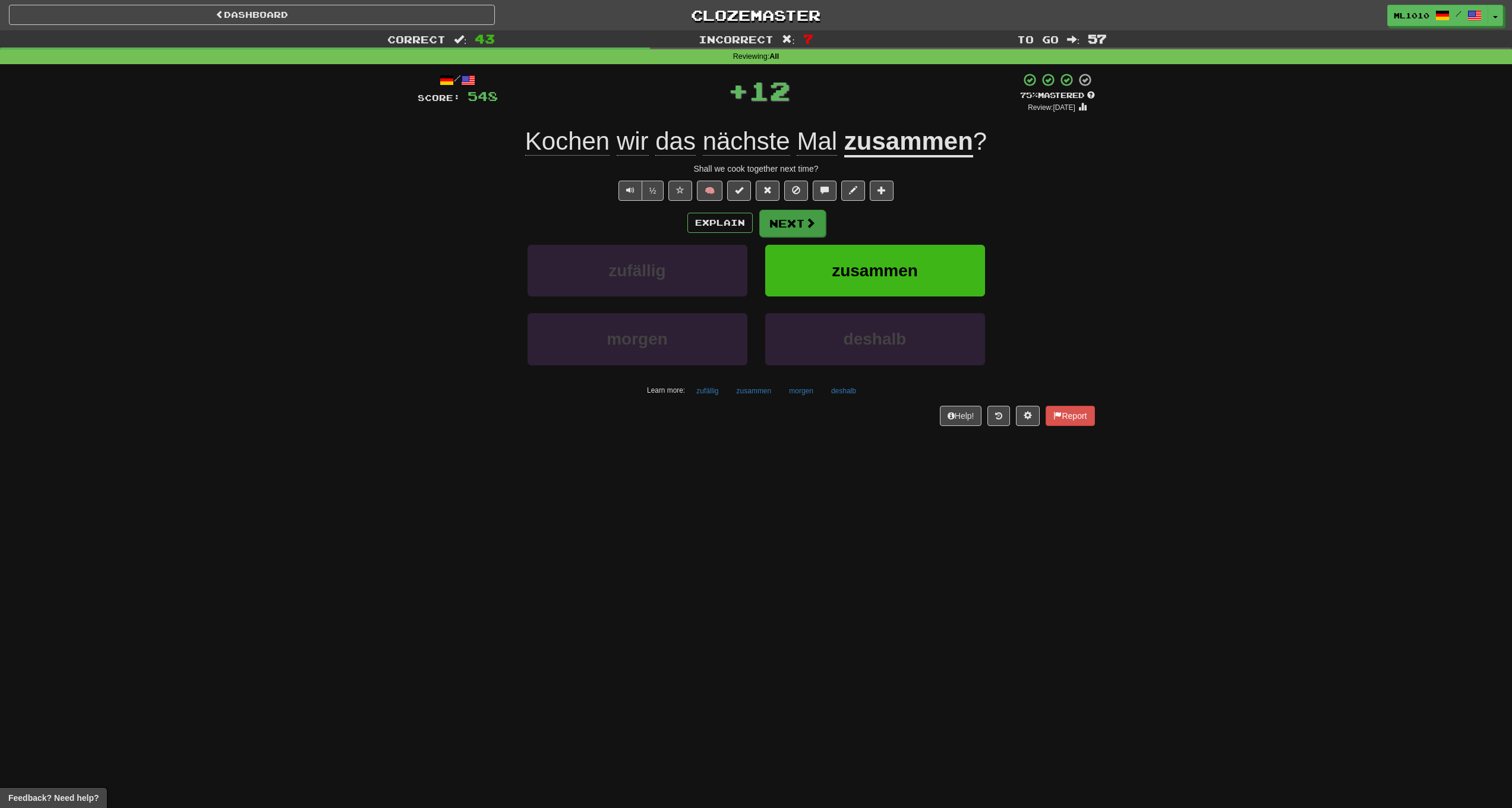
click at [782, 216] on button "Next" at bounding box center [793, 223] width 66 height 27
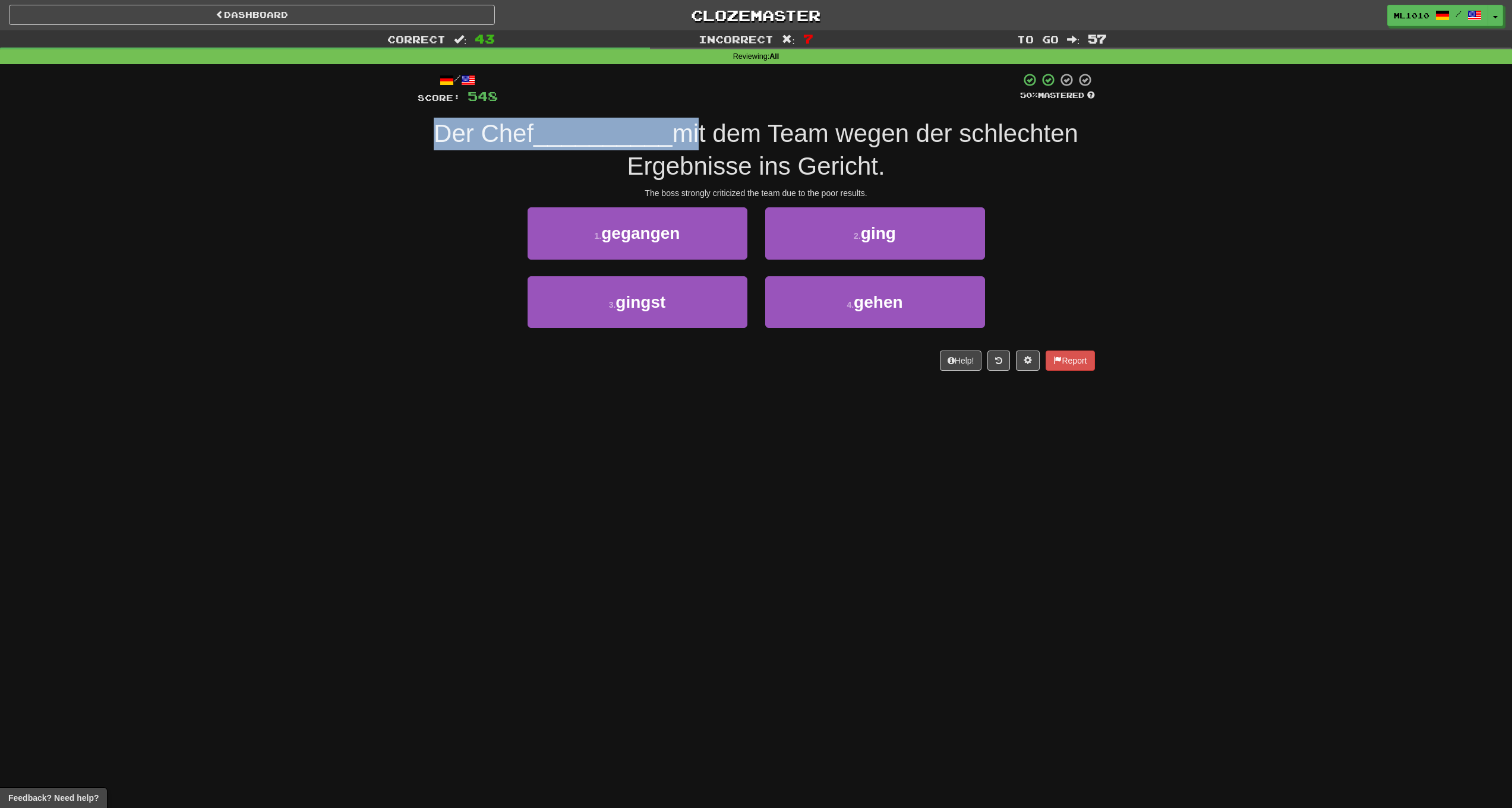
drag, startPoint x: 442, startPoint y: 128, endPoint x: 690, endPoint y: 138, distance: 248.2
click at [690, 138] on div "/ Score: 548 50 % Mastered Der Chef __________ mit dem Team wegen der schlechte…" at bounding box center [756, 226] width 695 height 323
click at [1026, 198] on div "/ Score: 548 50 % Mastered Der Chef __________ mit dem Team wegen der schlechte…" at bounding box center [756, 221] width 677 height 297
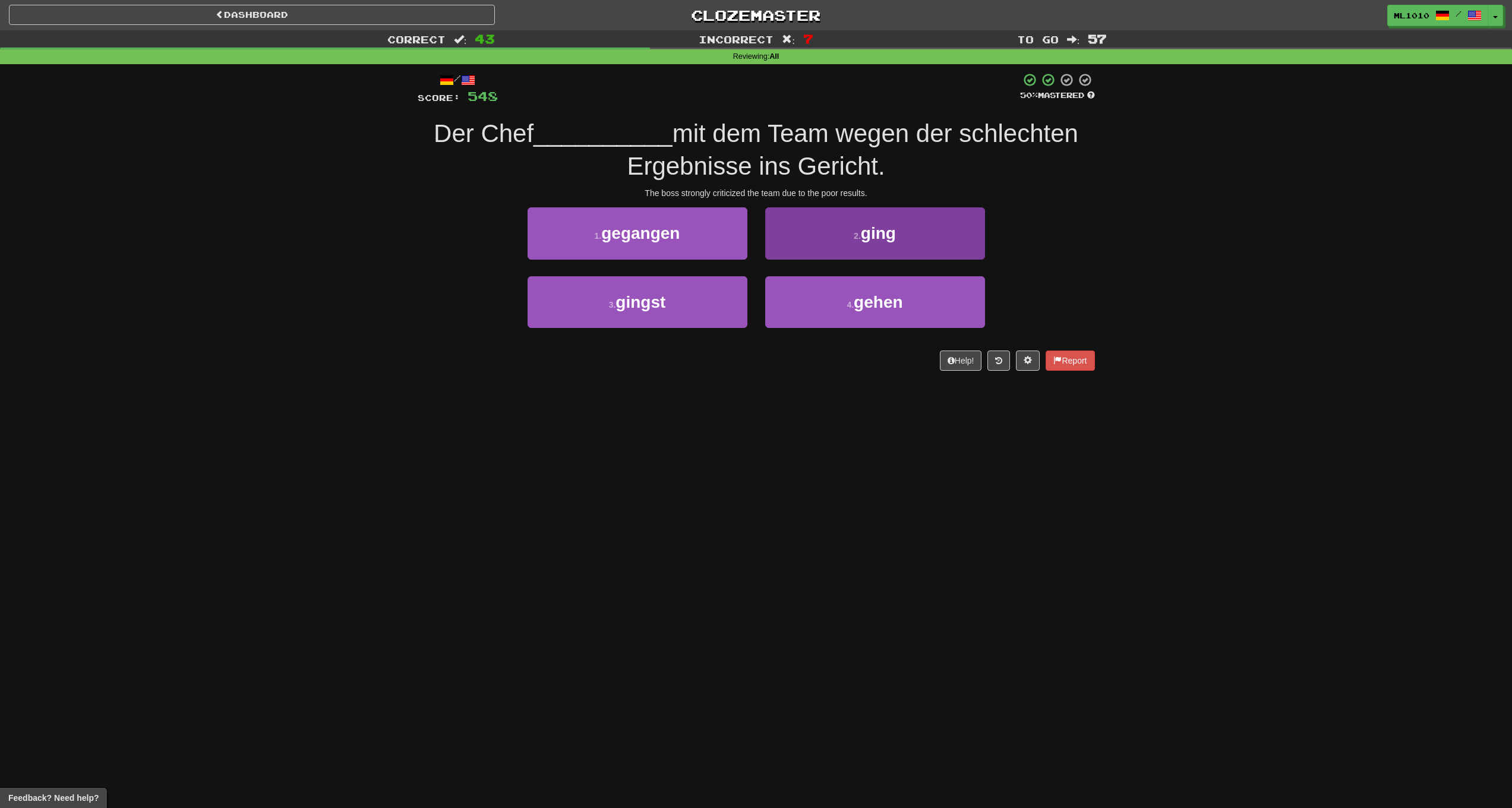
click at [856, 227] on button "2 . ging" at bounding box center [875, 233] width 220 height 52
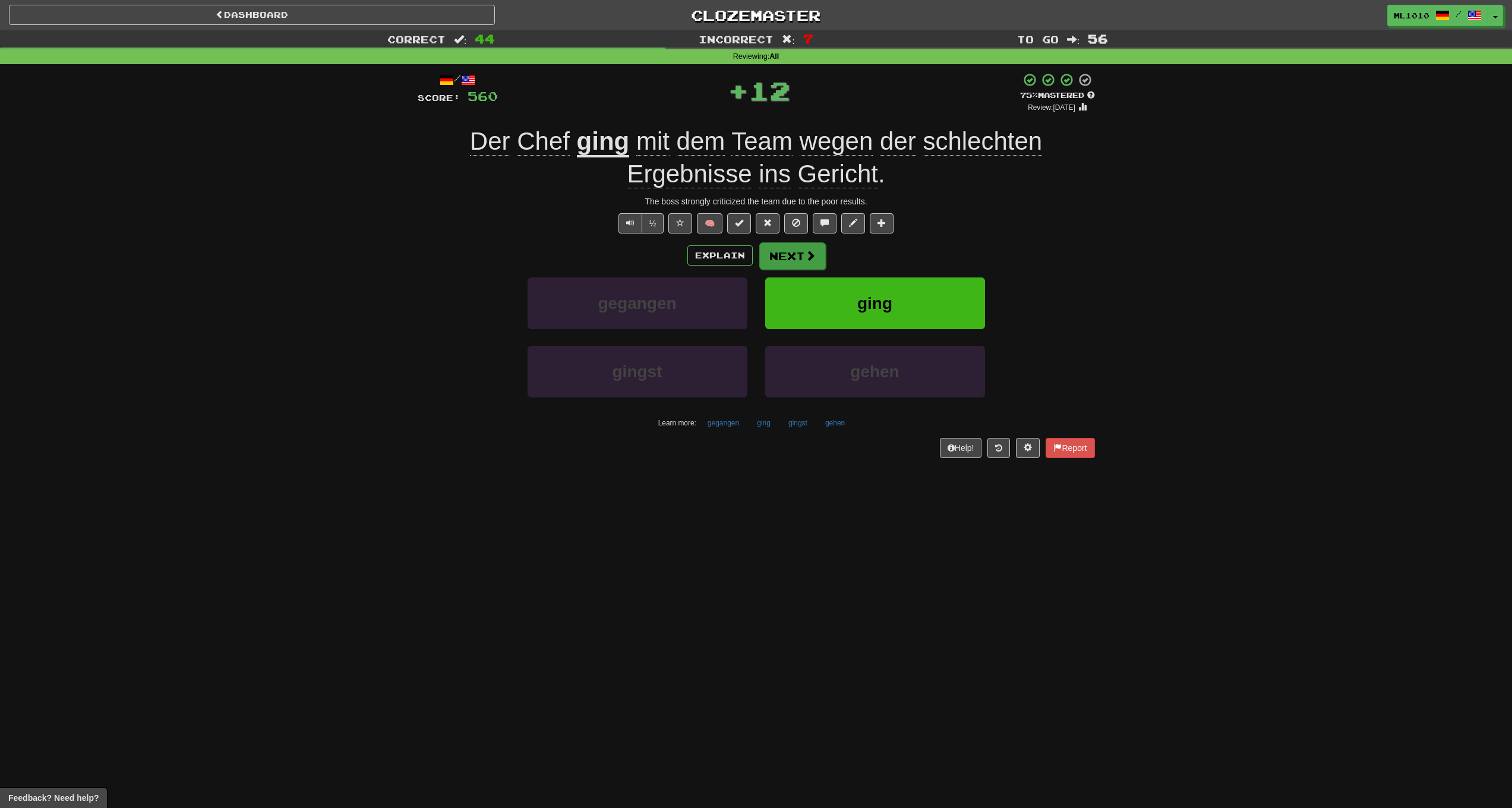
click at [793, 254] on button "Next" at bounding box center [793, 256] width 66 height 27
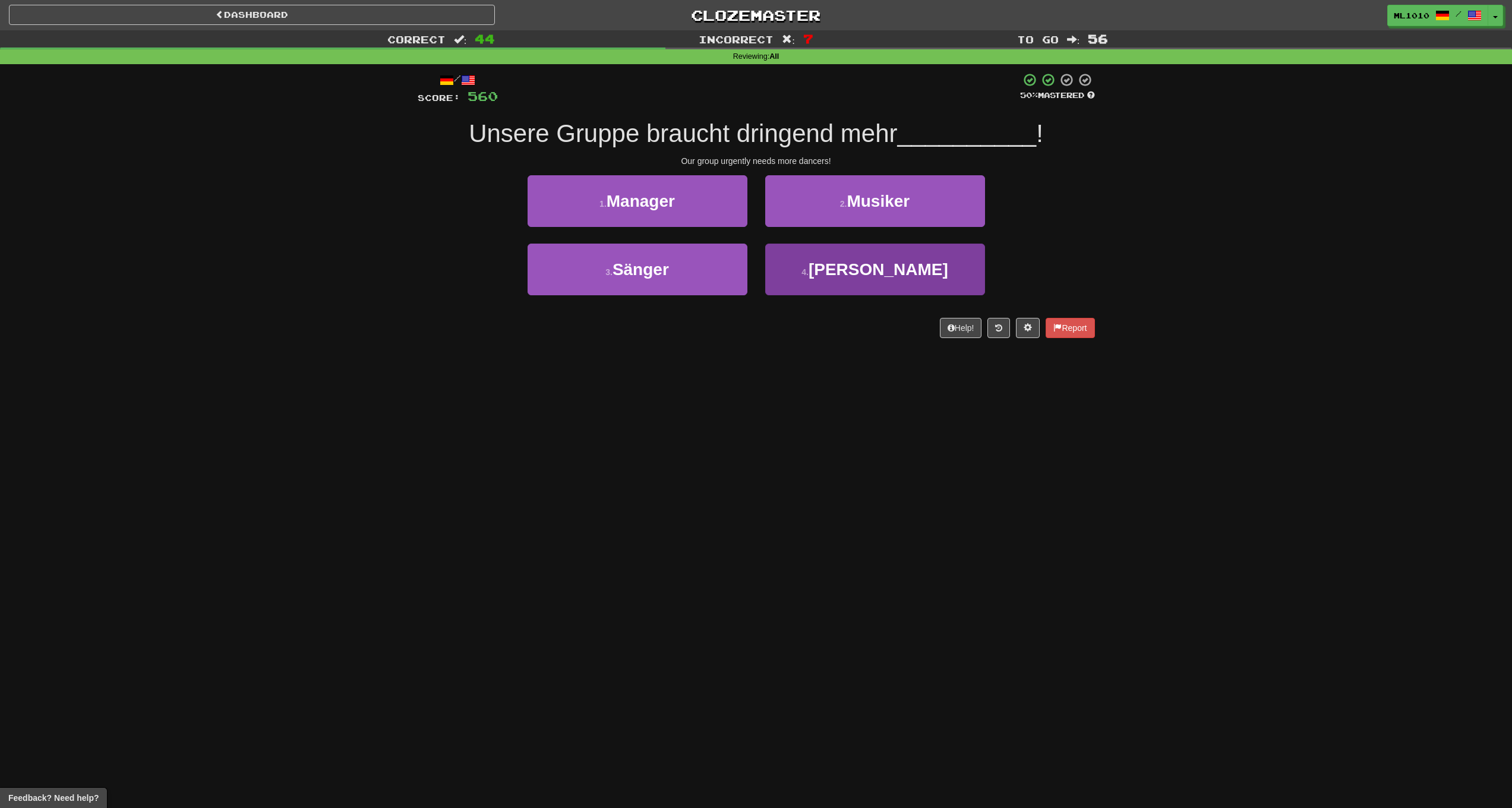
click at [862, 271] on span "Tänzer" at bounding box center [878, 269] width 140 height 19
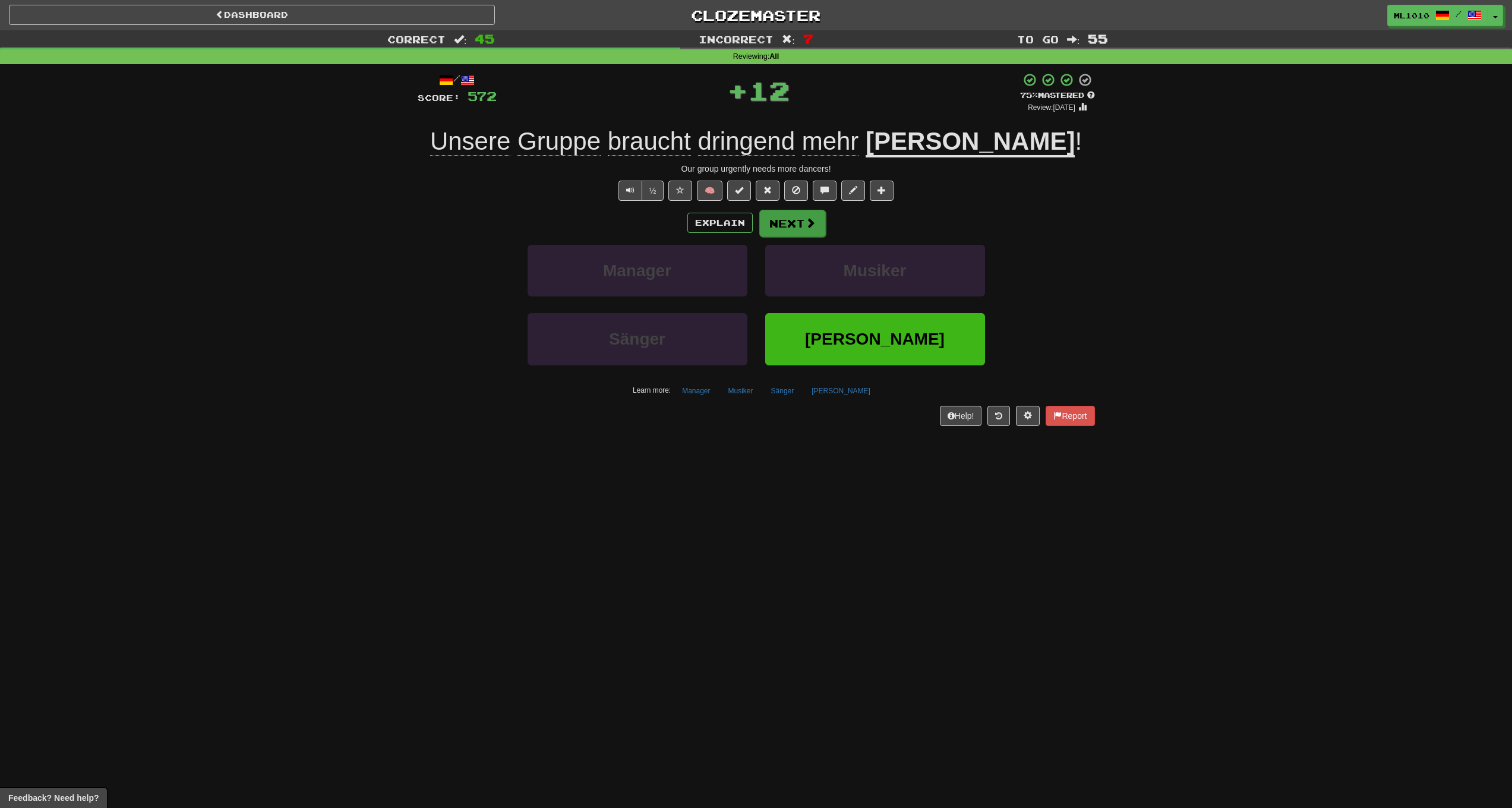
click at [788, 218] on button "Next" at bounding box center [793, 223] width 66 height 27
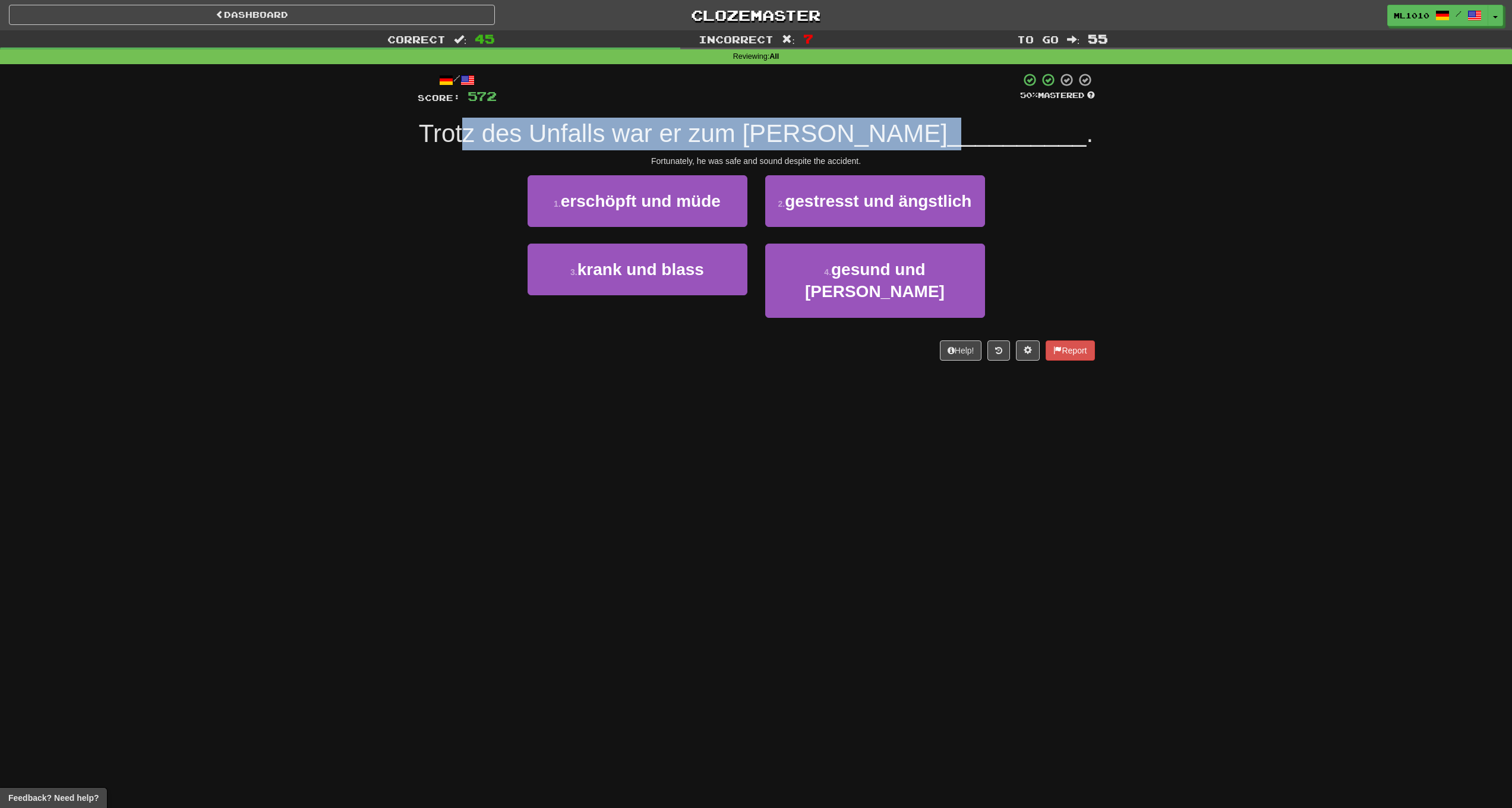
drag, startPoint x: 535, startPoint y: 126, endPoint x: 934, endPoint y: 139, distance: 399.2
click at [903, 135] on div "Trotz des Unfalls war er zum Glück __________ ." at bounding box center [756, 133] width 677 height 33
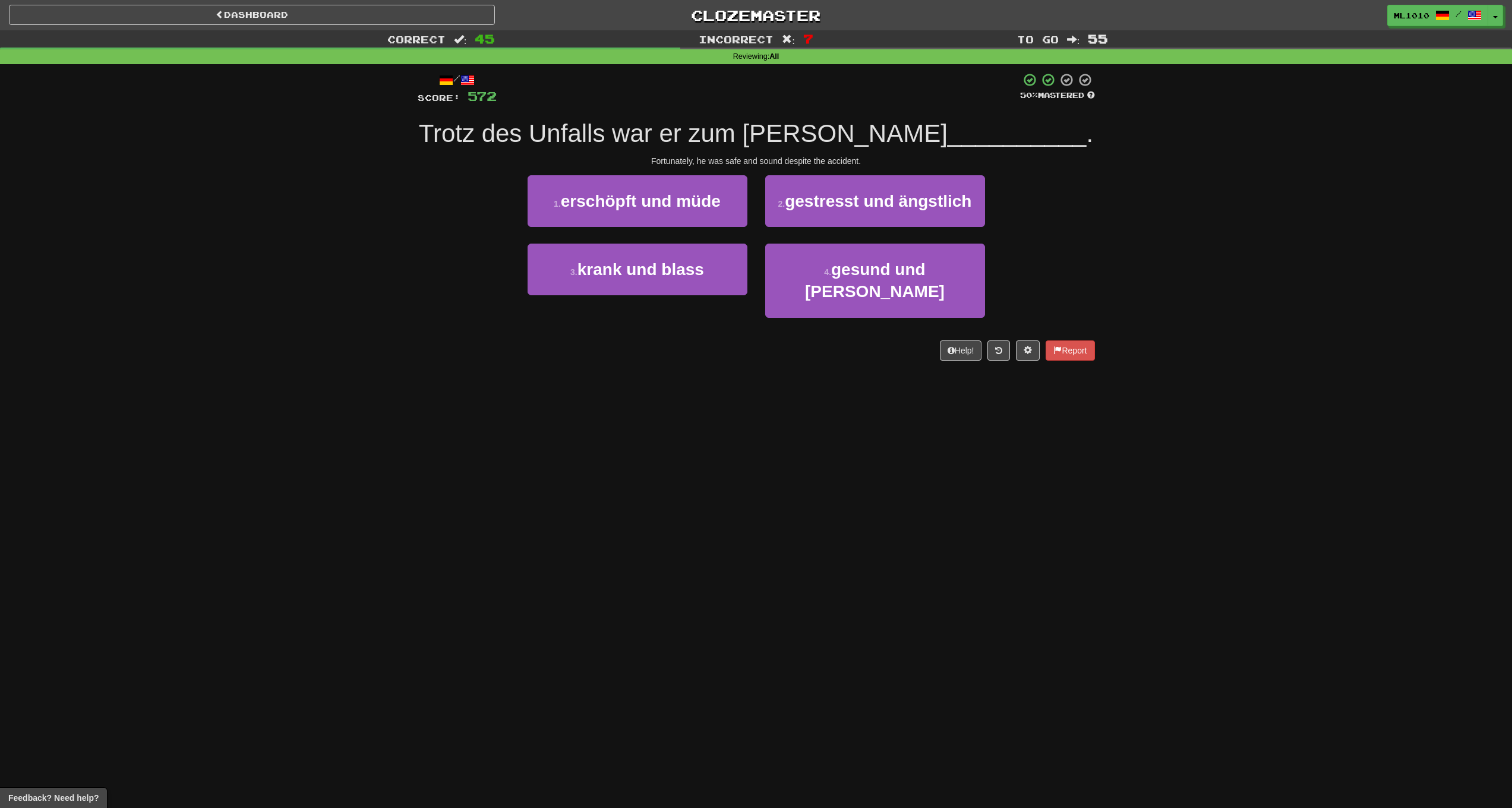
click at [1085, 244] on div "3 . krank und blass 4 . gesund und munter" at bounding box center [756, 289] width 713 height 91
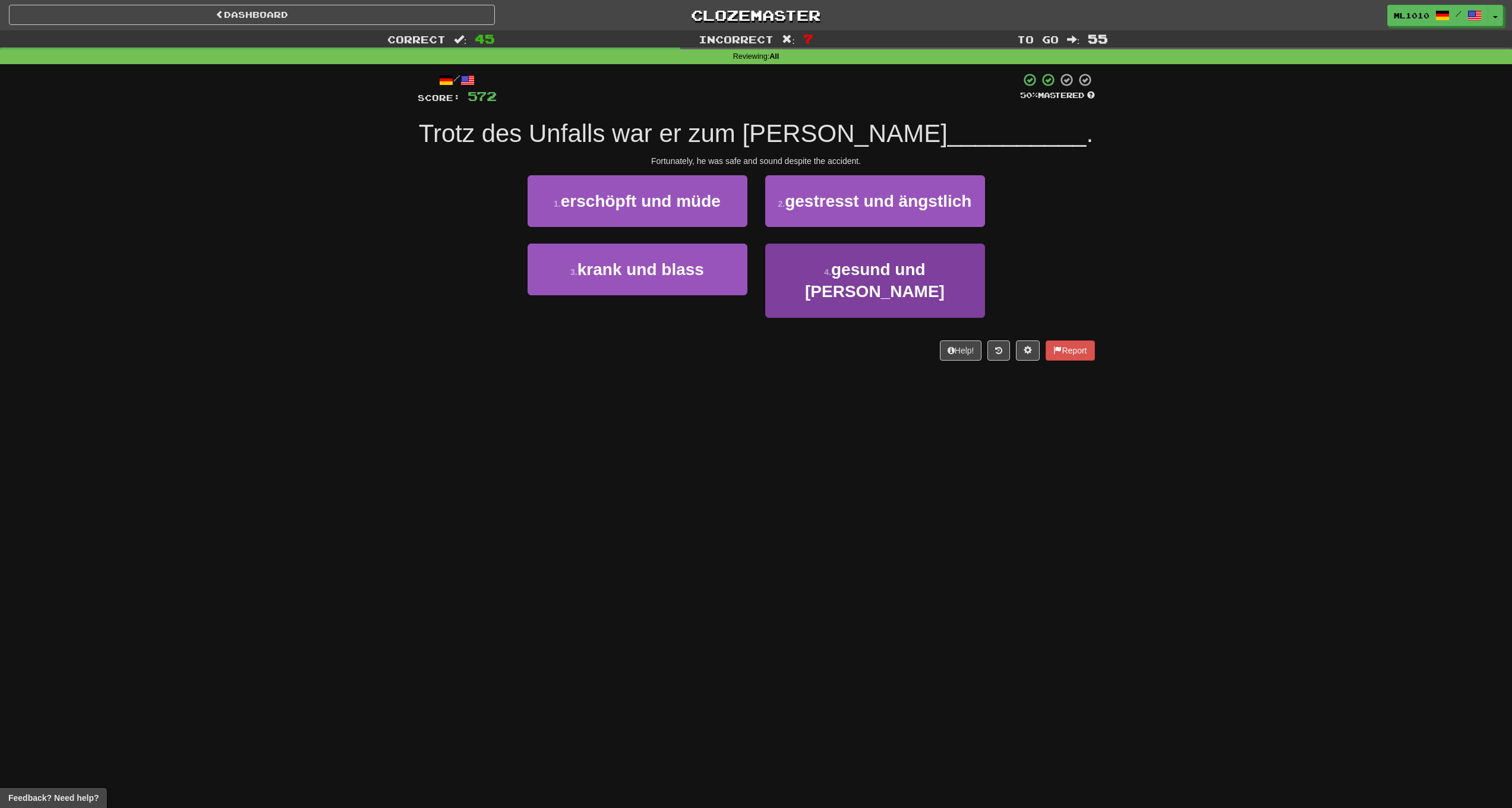
click at [814, 278] on button "4 . gesund und munter" at bounding box center [875, 281] width 220 height 74
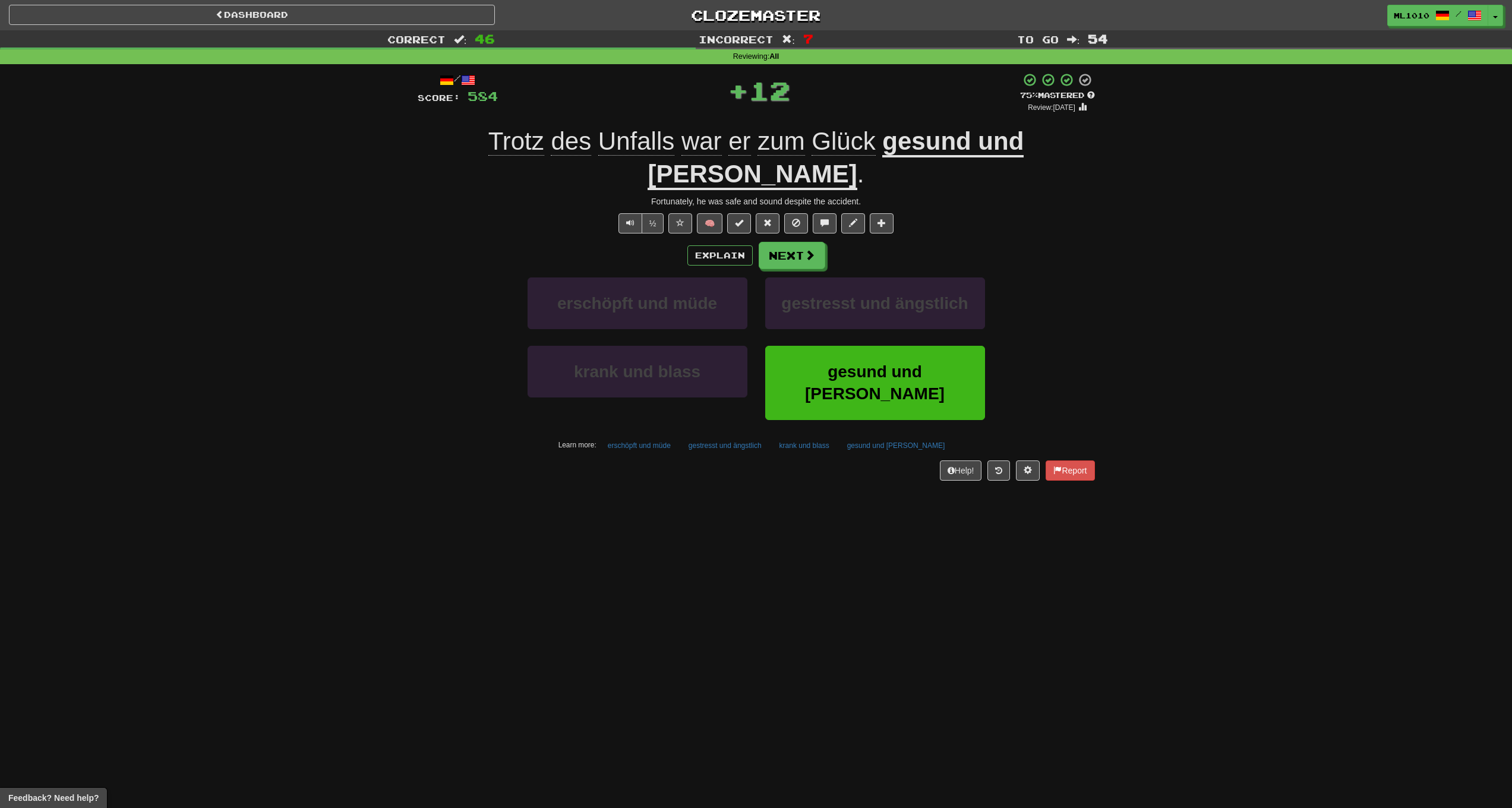
click at [807, 242] on div "Explain Next erschöpft und müde gestresst und ängstlich krank und blass gesund …" at bounding box center [756, 348] width 677 height 213
click at [710, 246] on button "Explain" at bounding box center [720, 256] width 65 height 20
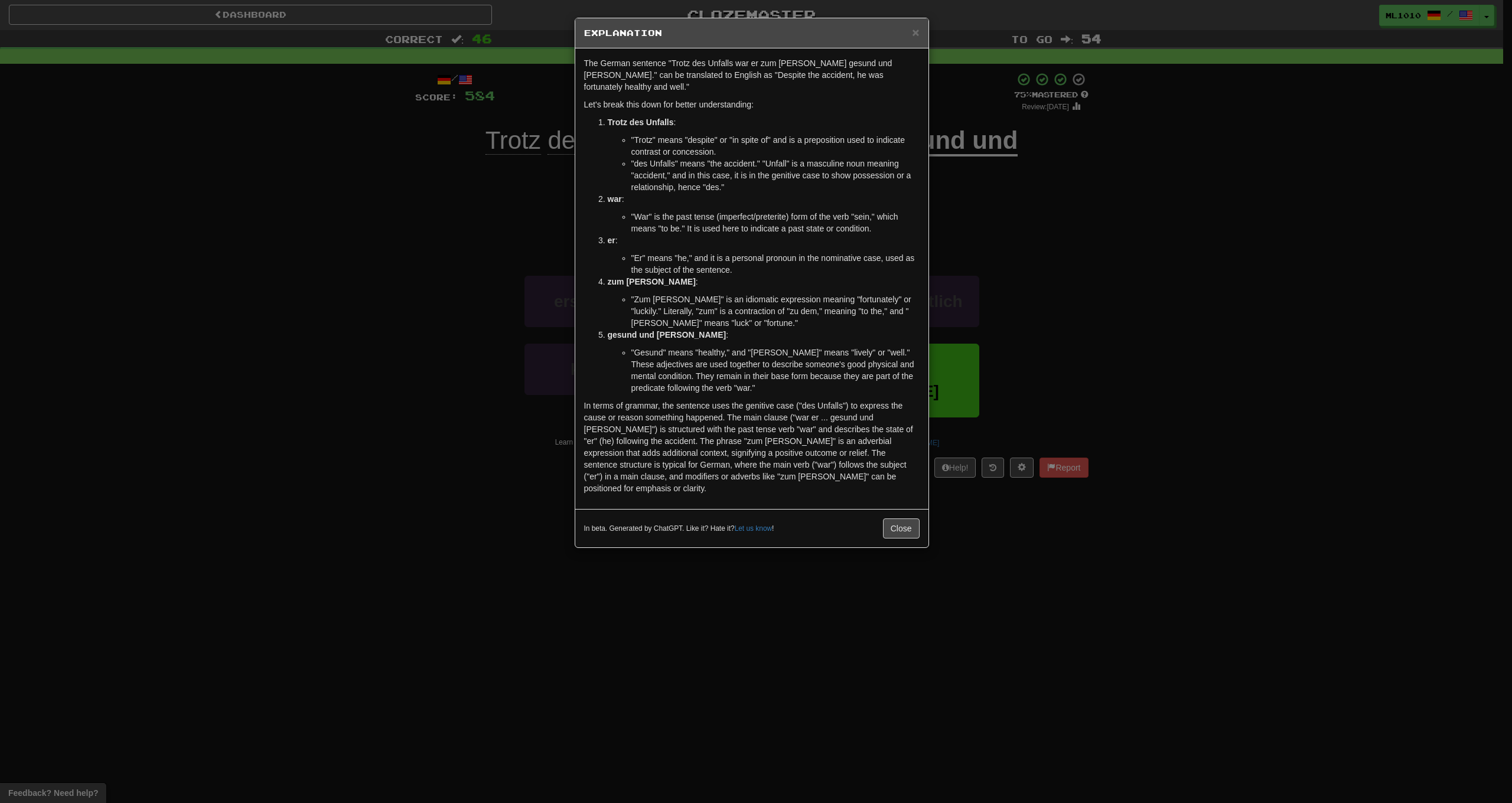
click at [676, 330] on strong "gesund und munter" at bounding box center [667, 334] width 119 height 10
click at [391, 249] on div "× Explanation The German sentence "Trotz des Unfalls war er zum Glück gesund un…" at bounding box center [756, 402] width 1512 height 803
click at [916, 35] on span "×" at bounding box center [915, 32] width 7 height 13
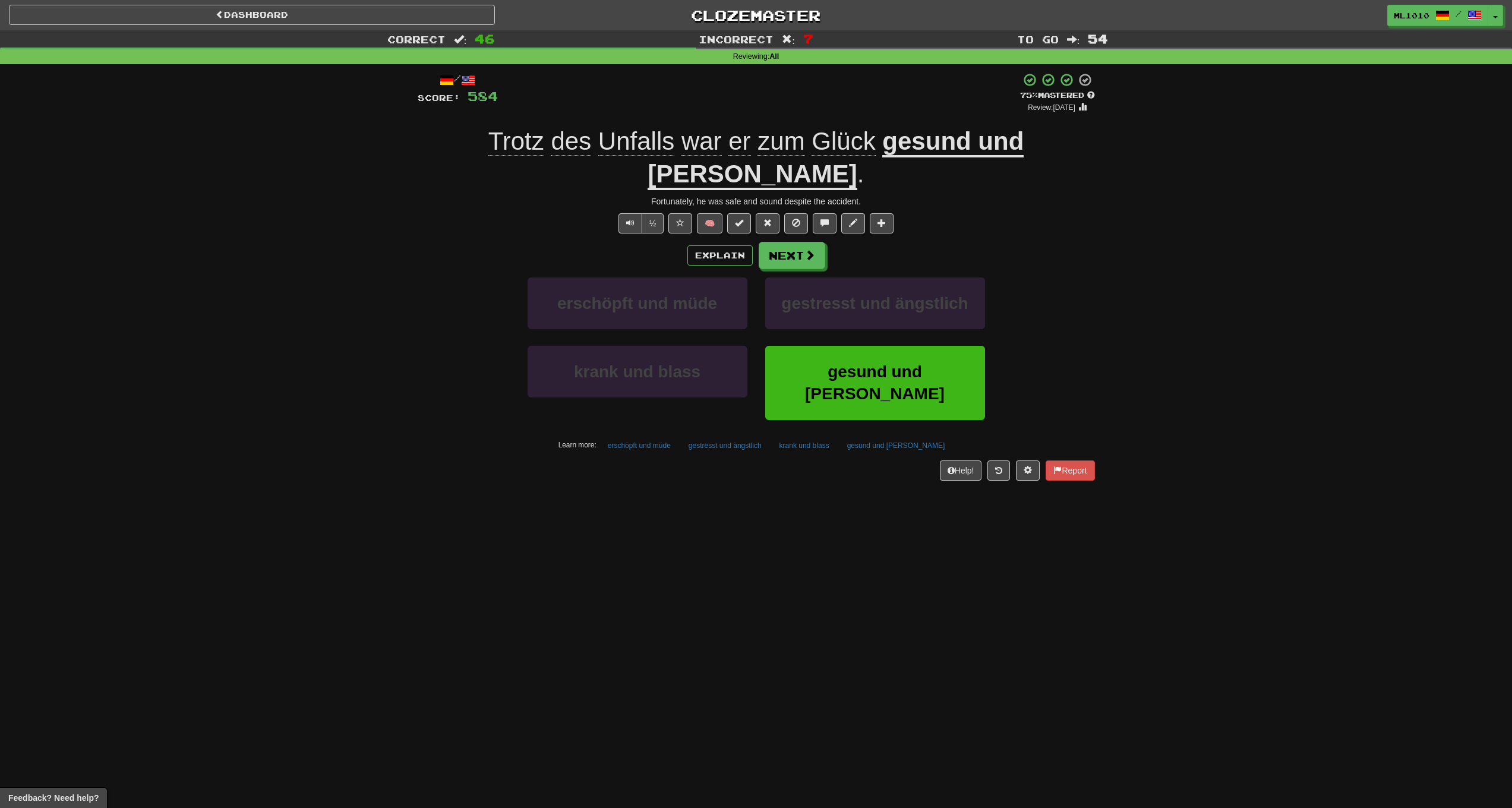
drag, startPoint x: 789, startPoint y: 220, endPoint x: 1076, endPoint y: 215, distance: 287.0
click at [1076, 242] on div "Explain Next" at bounding box center [756, 255] width 677 height 27
click at [680, 219] on span at bounding box center [680, 223] width 8 height 8
click at [804, 243] on button "Next" at bounding box center [793, 256] width 66 height 27
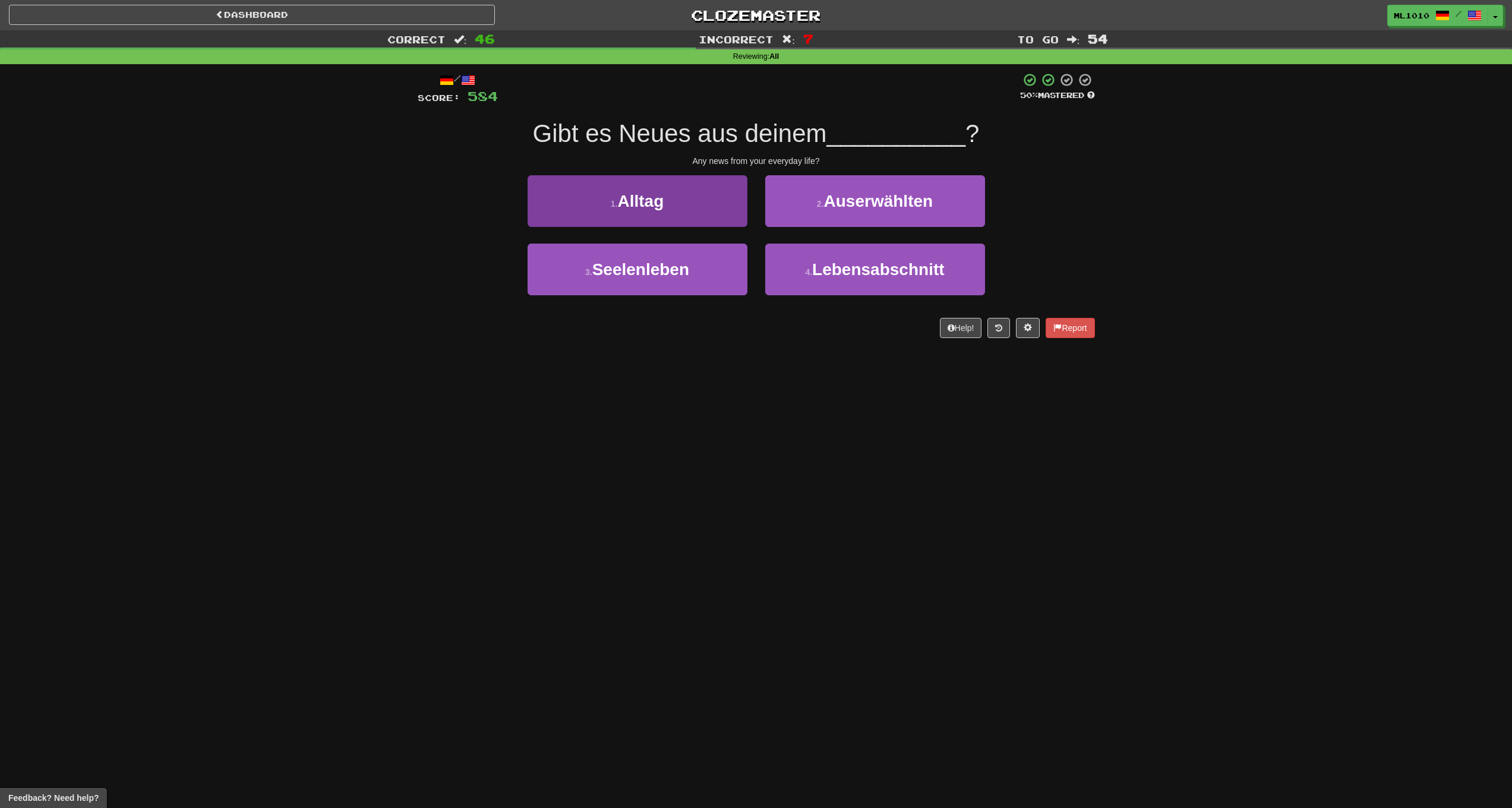
click at [599, 200] on button "1 . Alltag" at bounding box center [638, 201] width 220 height 52
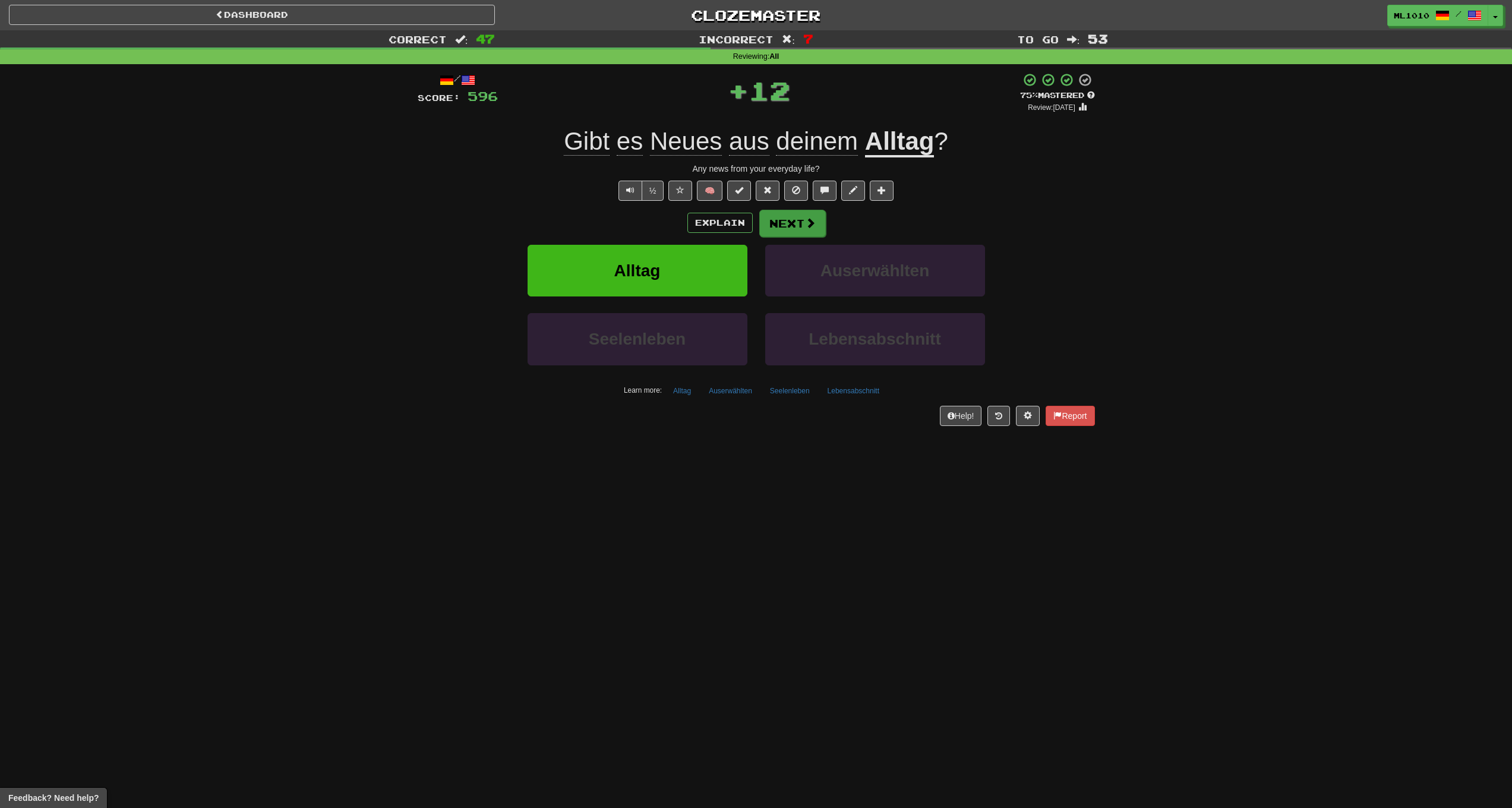
click at [810, 223] on span at bounding box center [810, 223] width 11 height 11
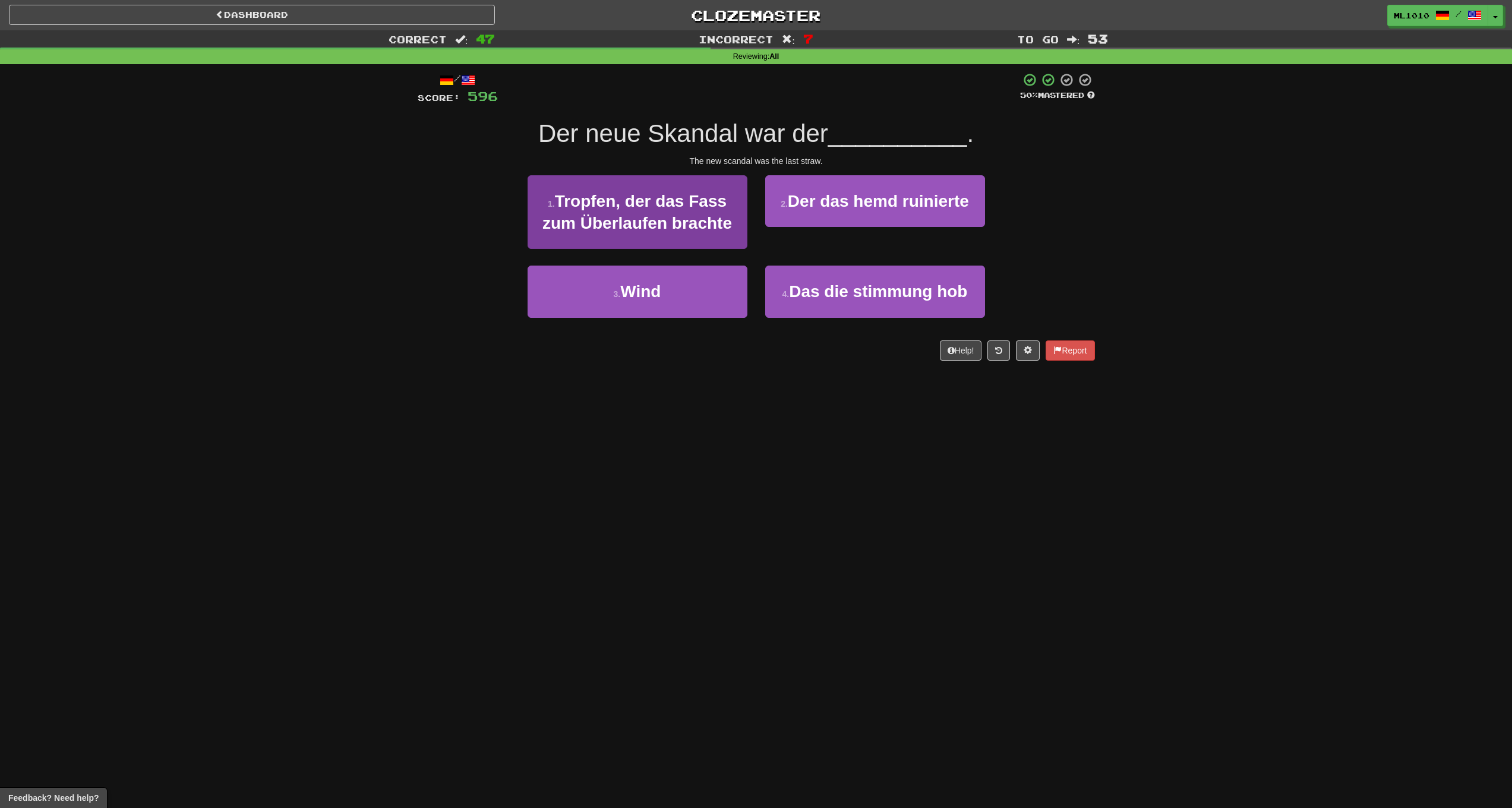
click at [692, 230] on span "Tropfen, der das Fass zum Überlaufen brachte" at bounding box center [637, 212] width 190 height 40
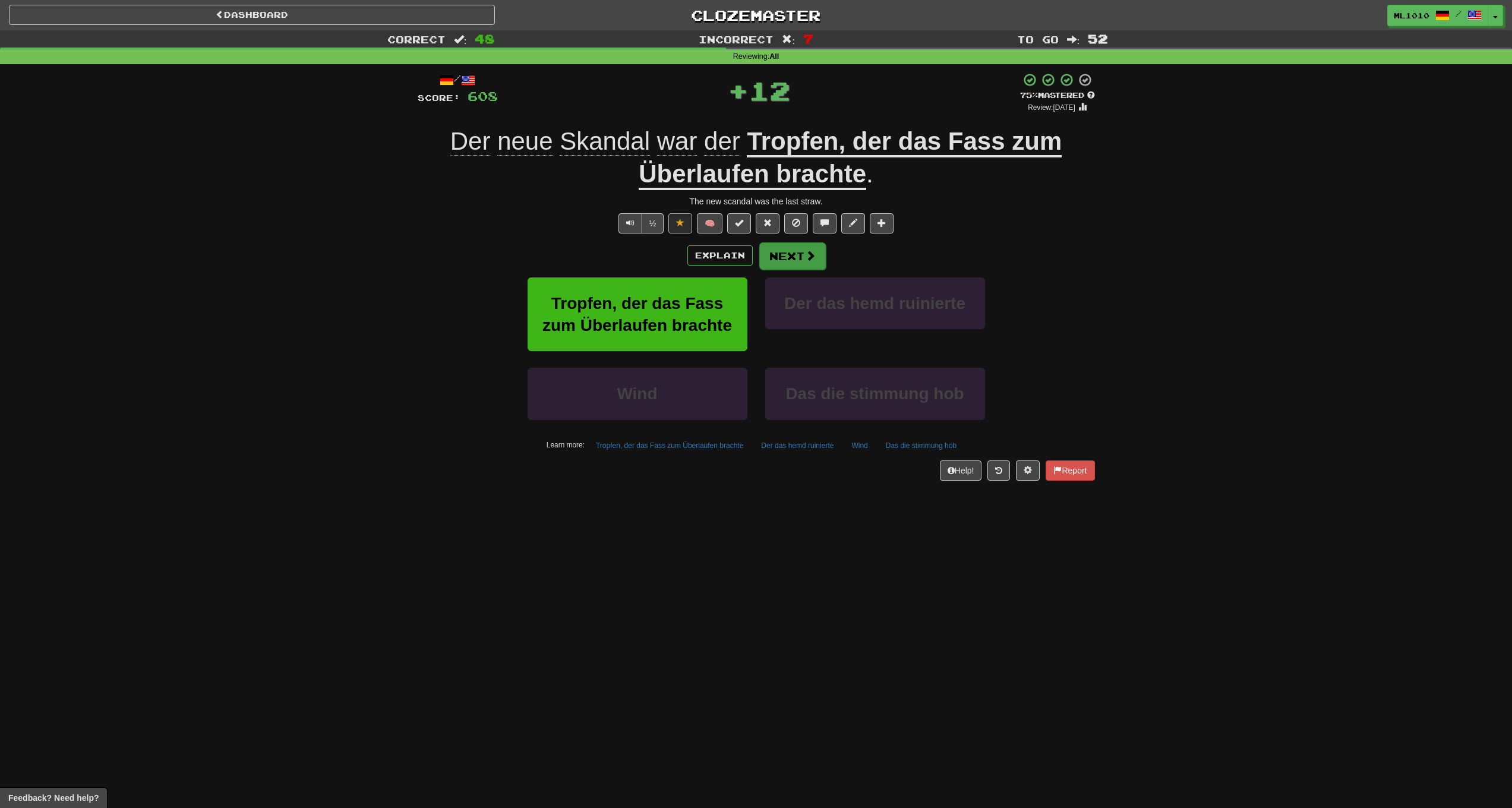
click at [803, 259] on button "Next" at bounding box center [793, 256] width 66 height 27
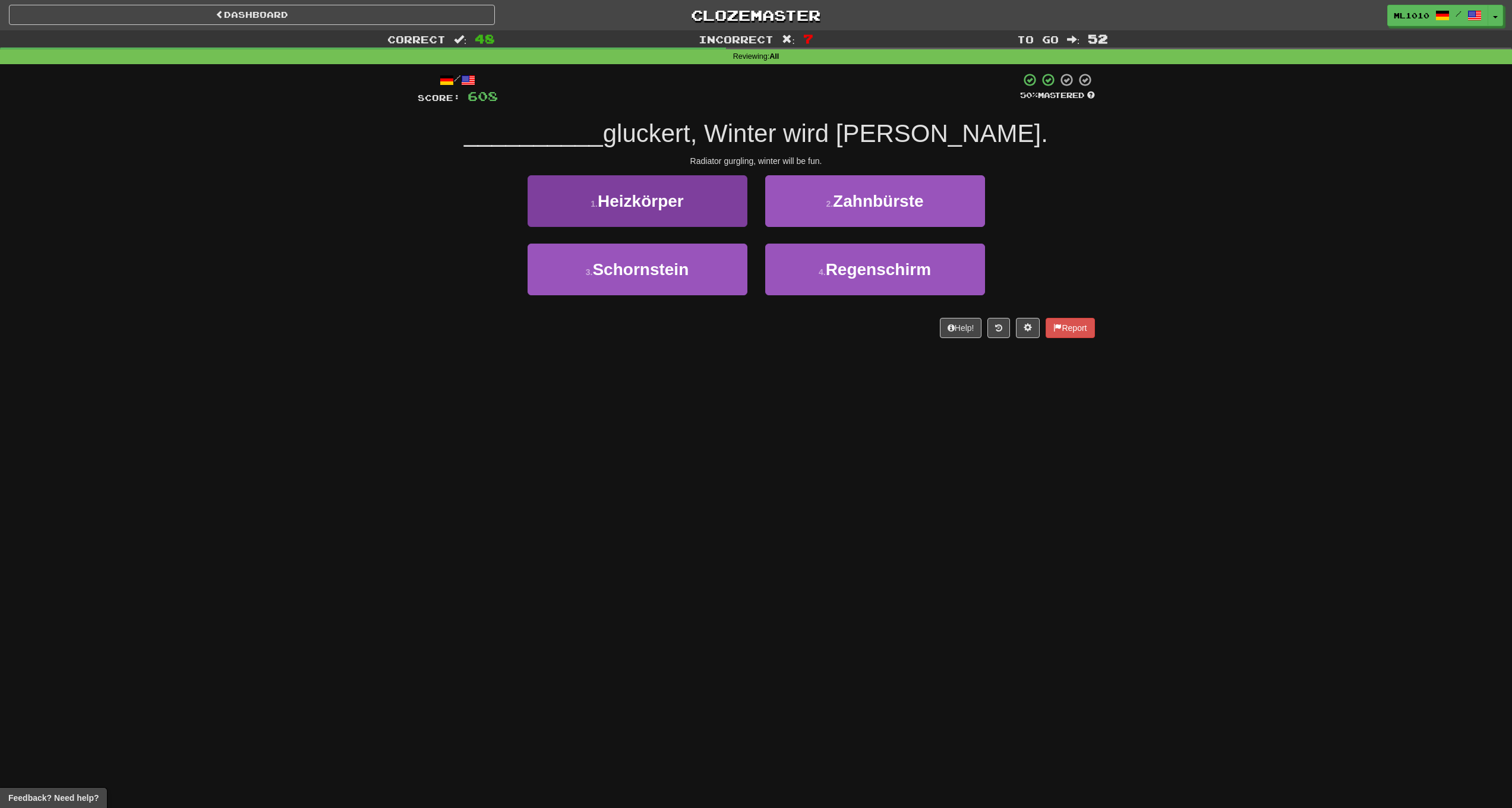
click at [703, 205] on button "1 . Heizkörper" at bounding box center [638, 201] width 220 height 52
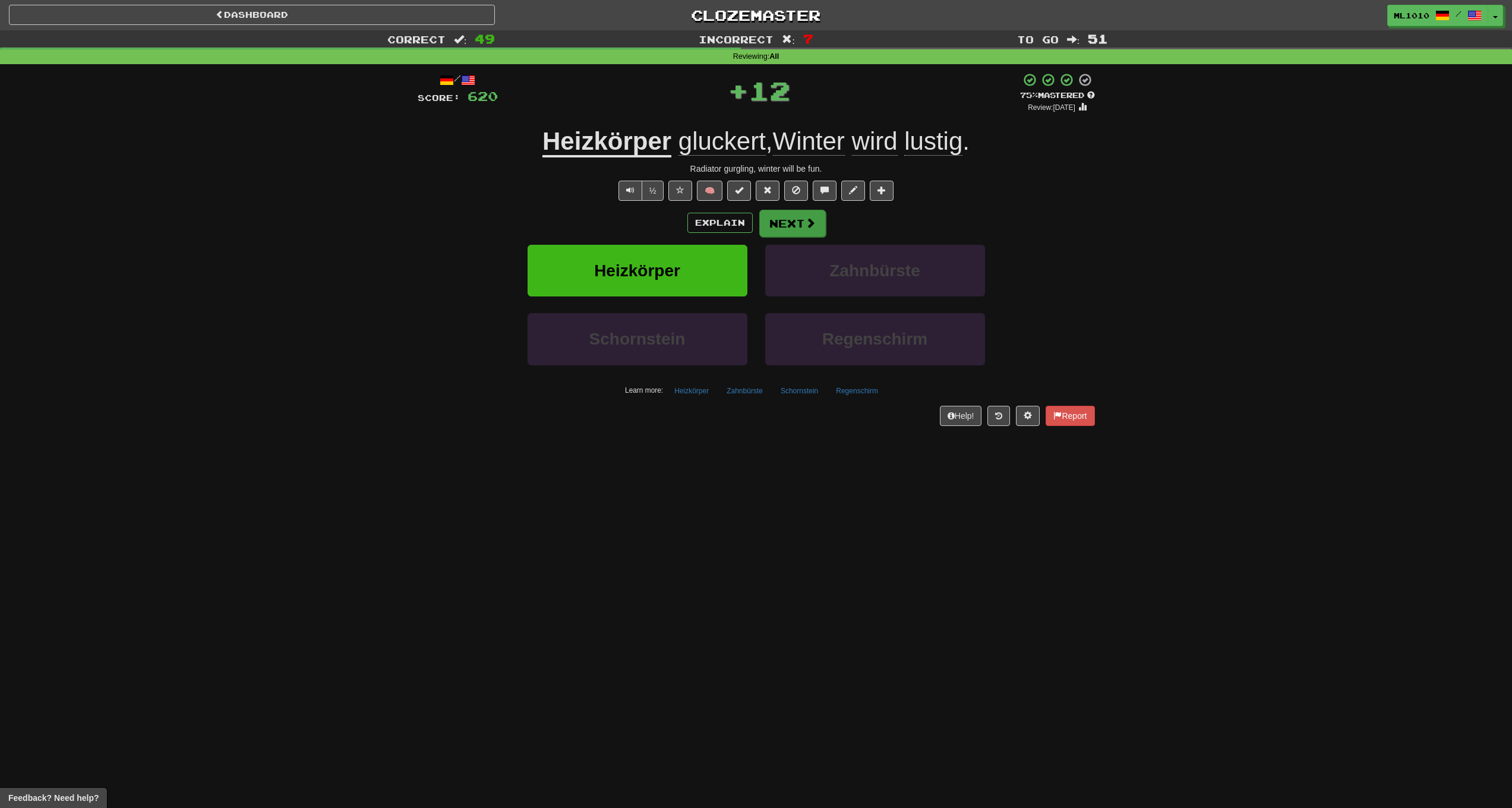
click at [800, 225] on button "Next" at bounding box center [793, 223] width 66 height 27
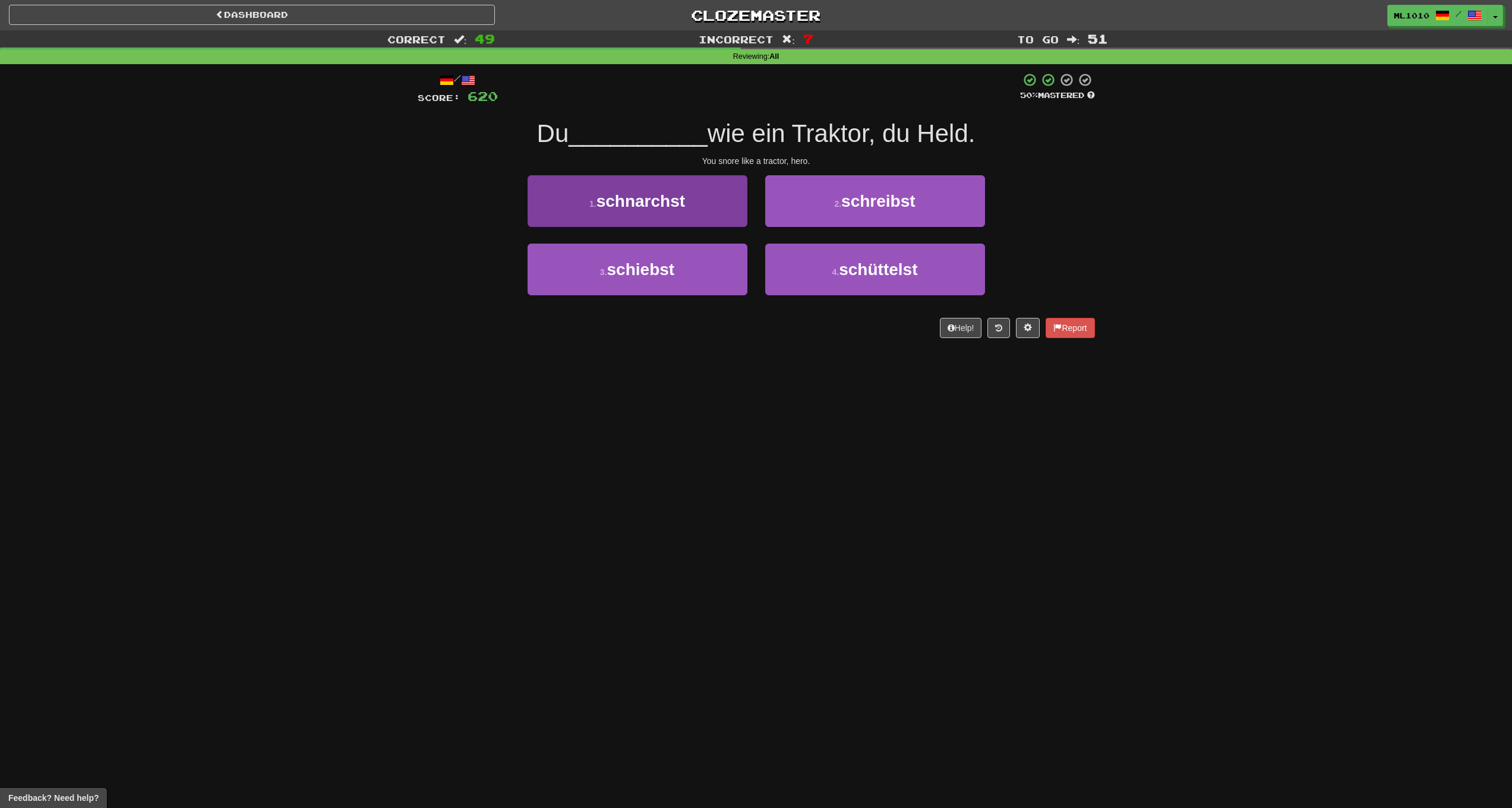
click at [714, 204] on button "1 . schnarchst" at bounding box center [638, 201] width 220 height 52
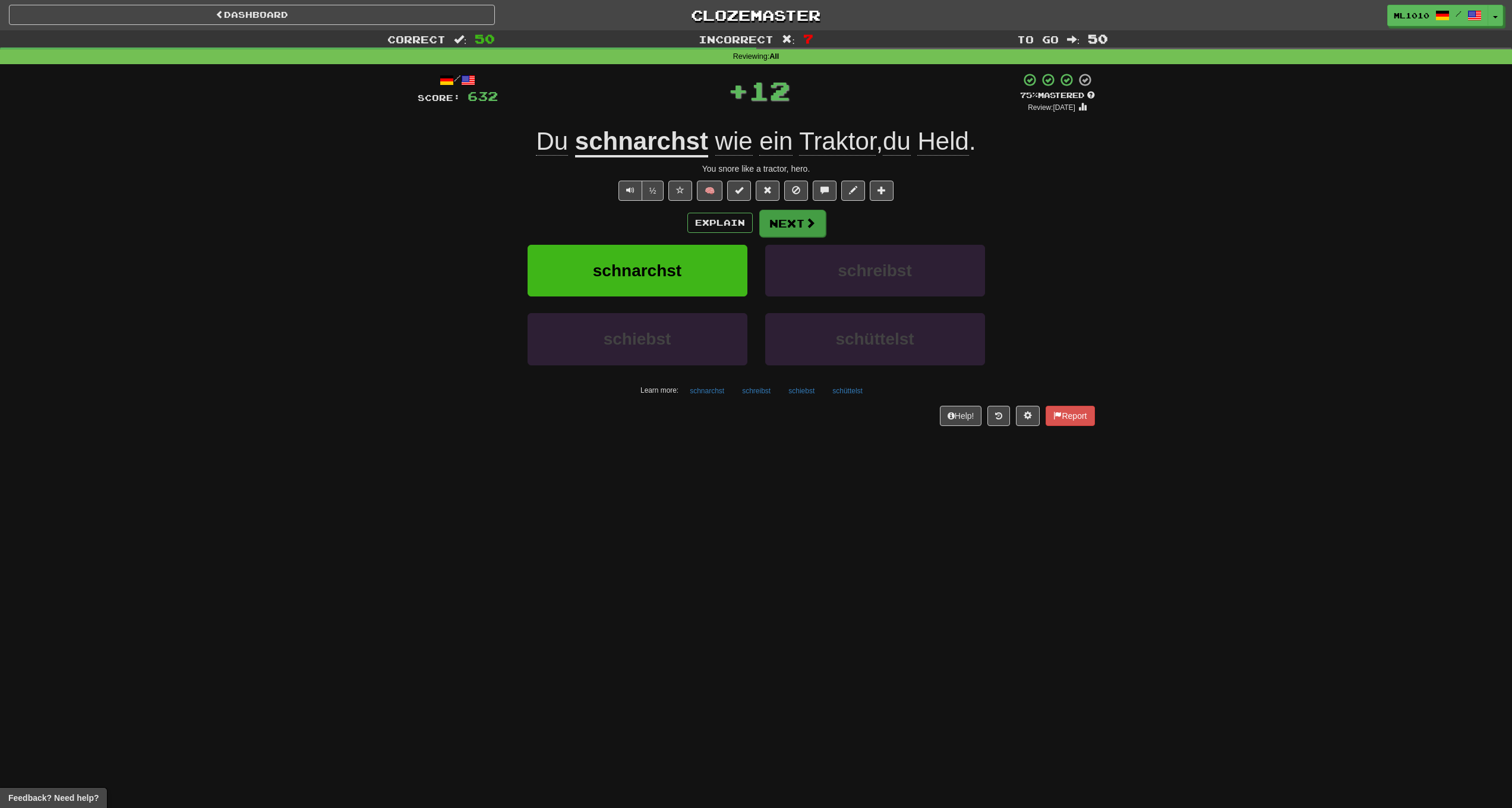
click at [812, 228] on button "Next" at bounding box center [793, 223] width 66 height 27
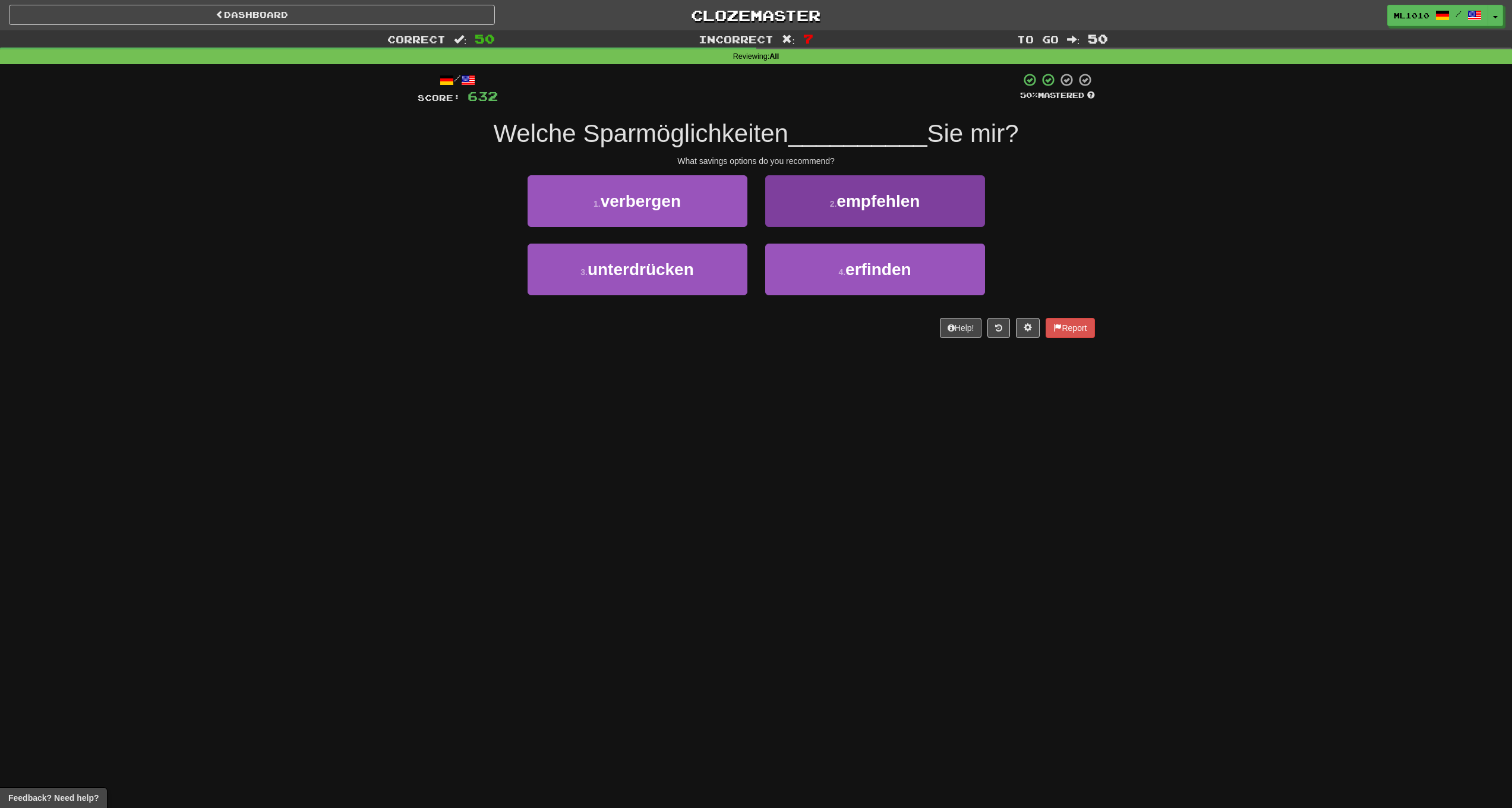
click at [848, 215] on button "2 . empfehlen" at bounding box center [875, 201] width 220 height 52
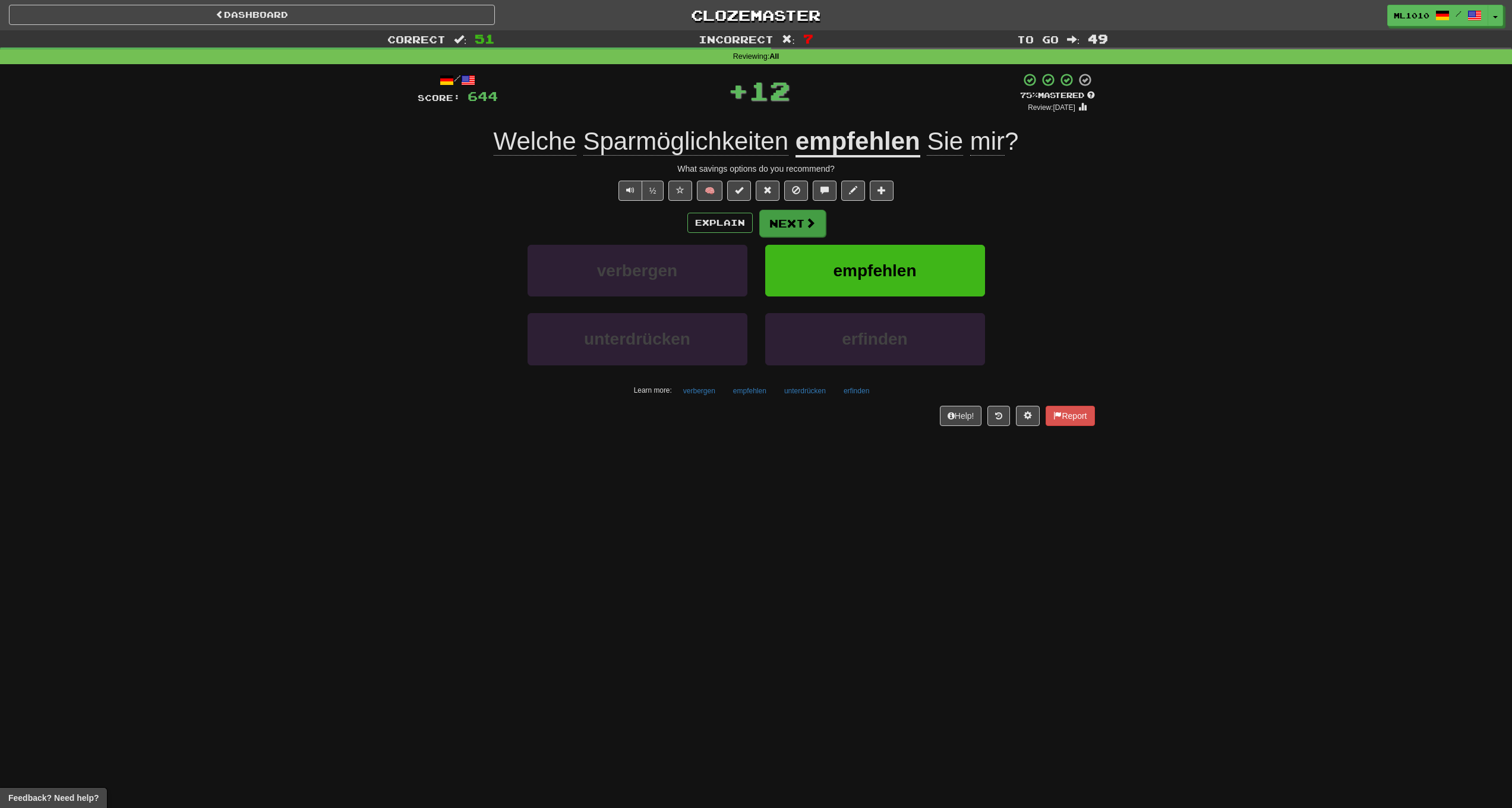
click at [806, 228] on span at bounding box center [810, 223] width 11 height 11
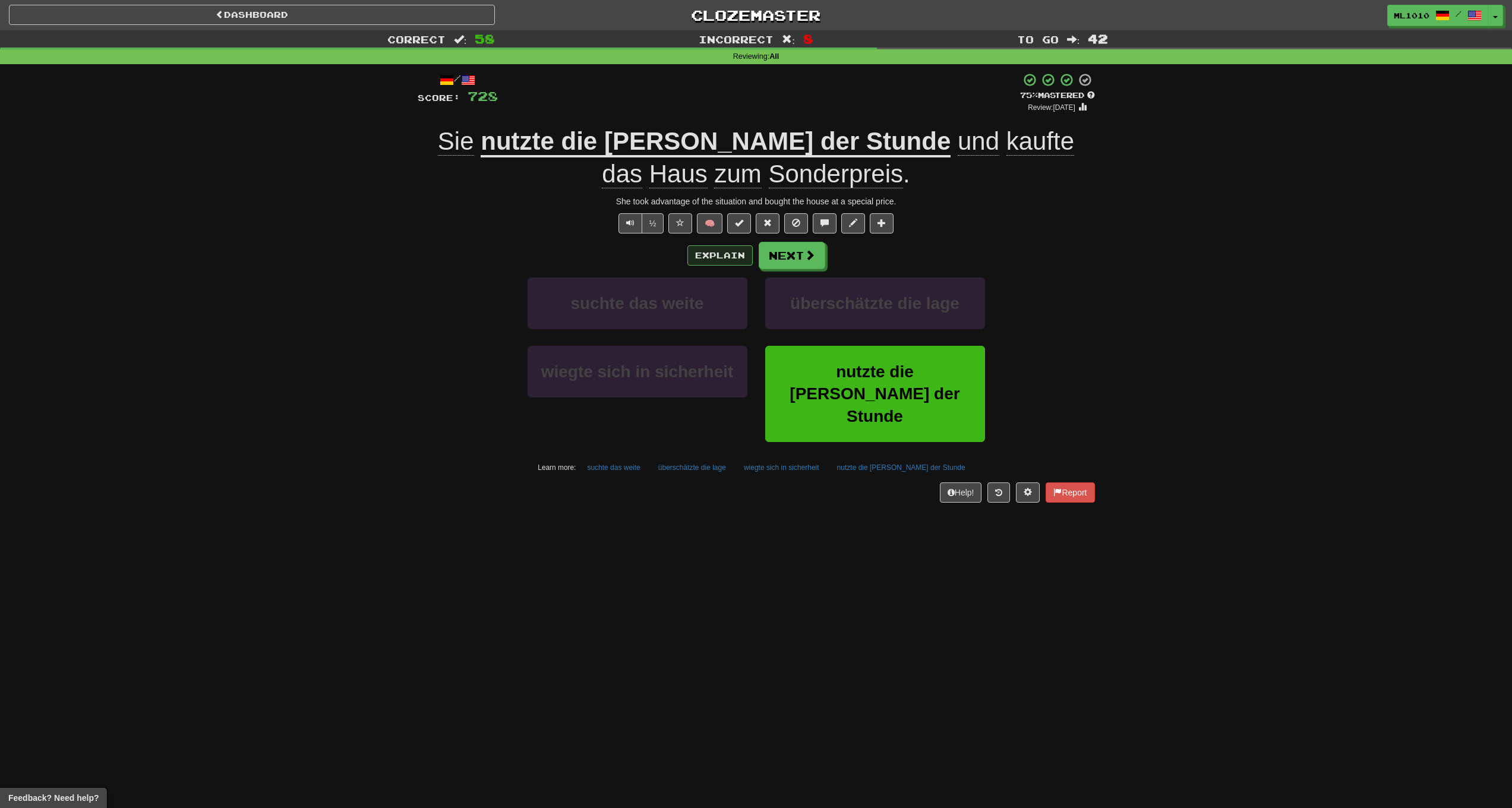
click at [719, 254] on button "Explain" at bounding box center [720, 256] width 65 height 20
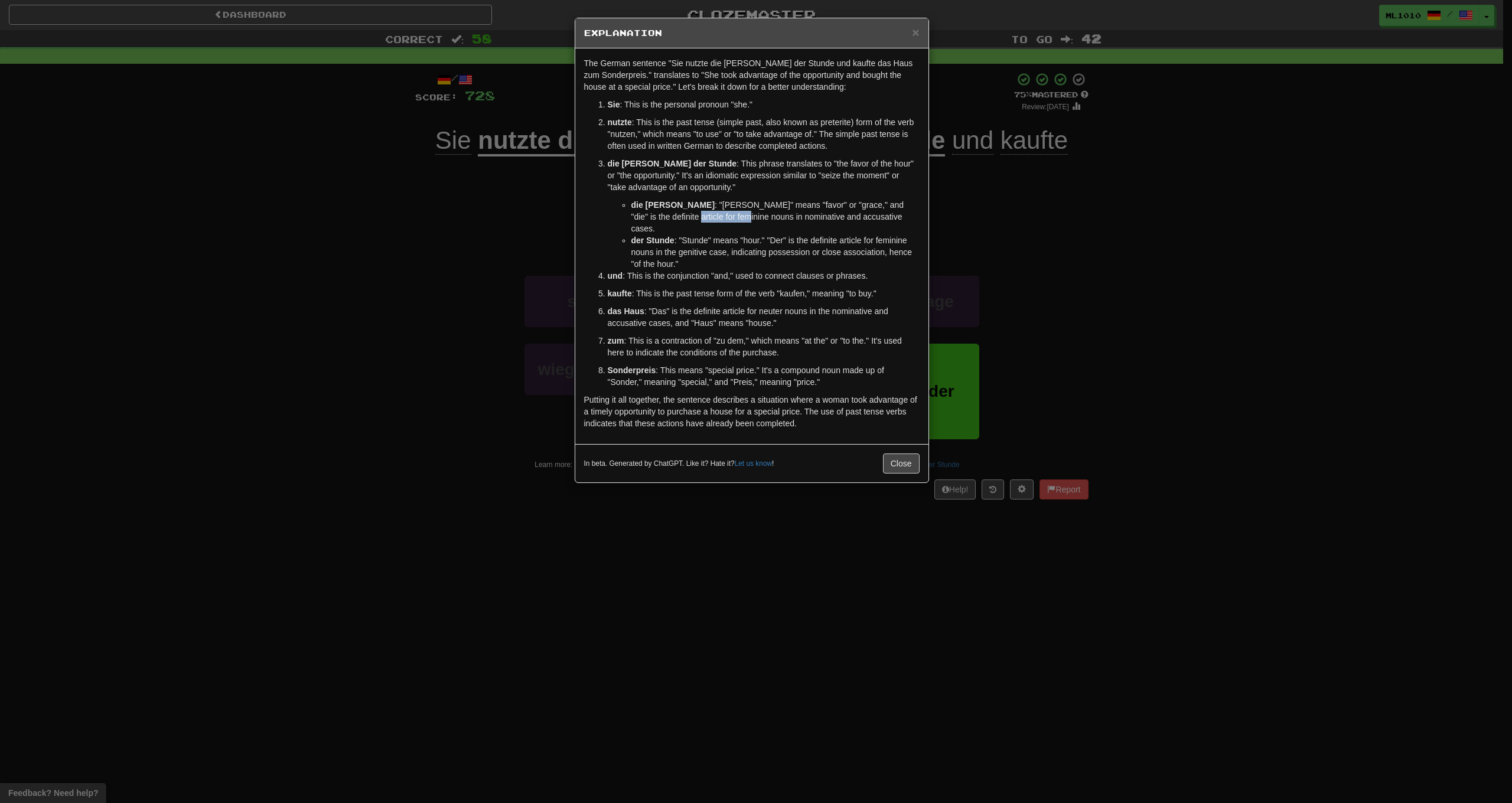
drag, startPoint x: 686, startPoint y: 210, endPoint x: 599, endPoint y: 214, distance: 87.1
click at [614, 213] on ul "die Gunst : "Gunst" means "favor" or "grace," and "die" is the definite article…" at bounding box center [764, 235] width 312 height 71
click at [508, 233] on div "× Explanation The German sentence "Sie nutzte die Gunst der Stunde und kaufte d…" at bounding box center [756, 402] width 1512 height 803
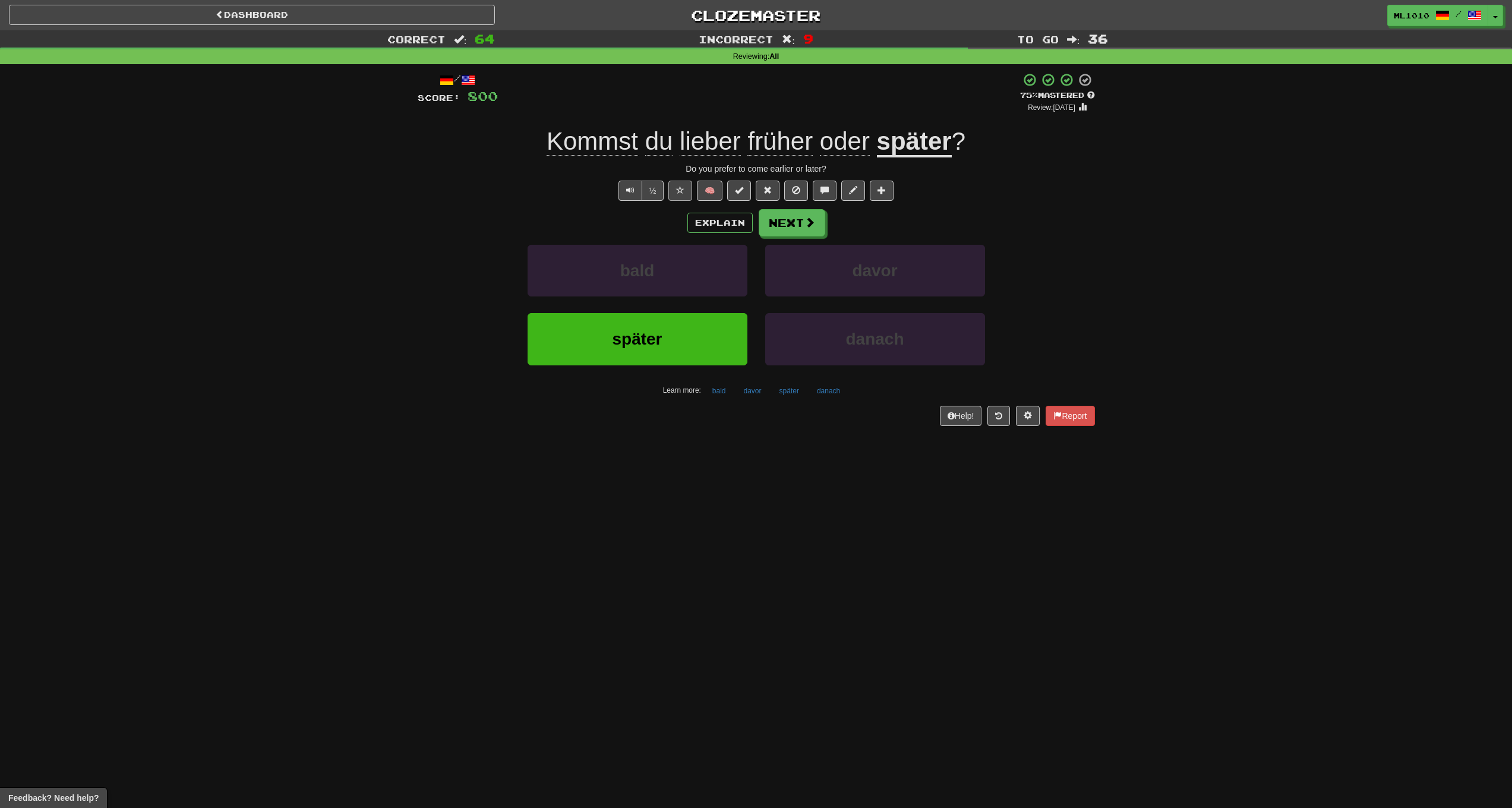
click at [671, 191] on button at bounding box center [680, 191] width 24 height 20
click at [419, 220] on div "Explain Next" at bounding box center [756, 223] width 677 height 27
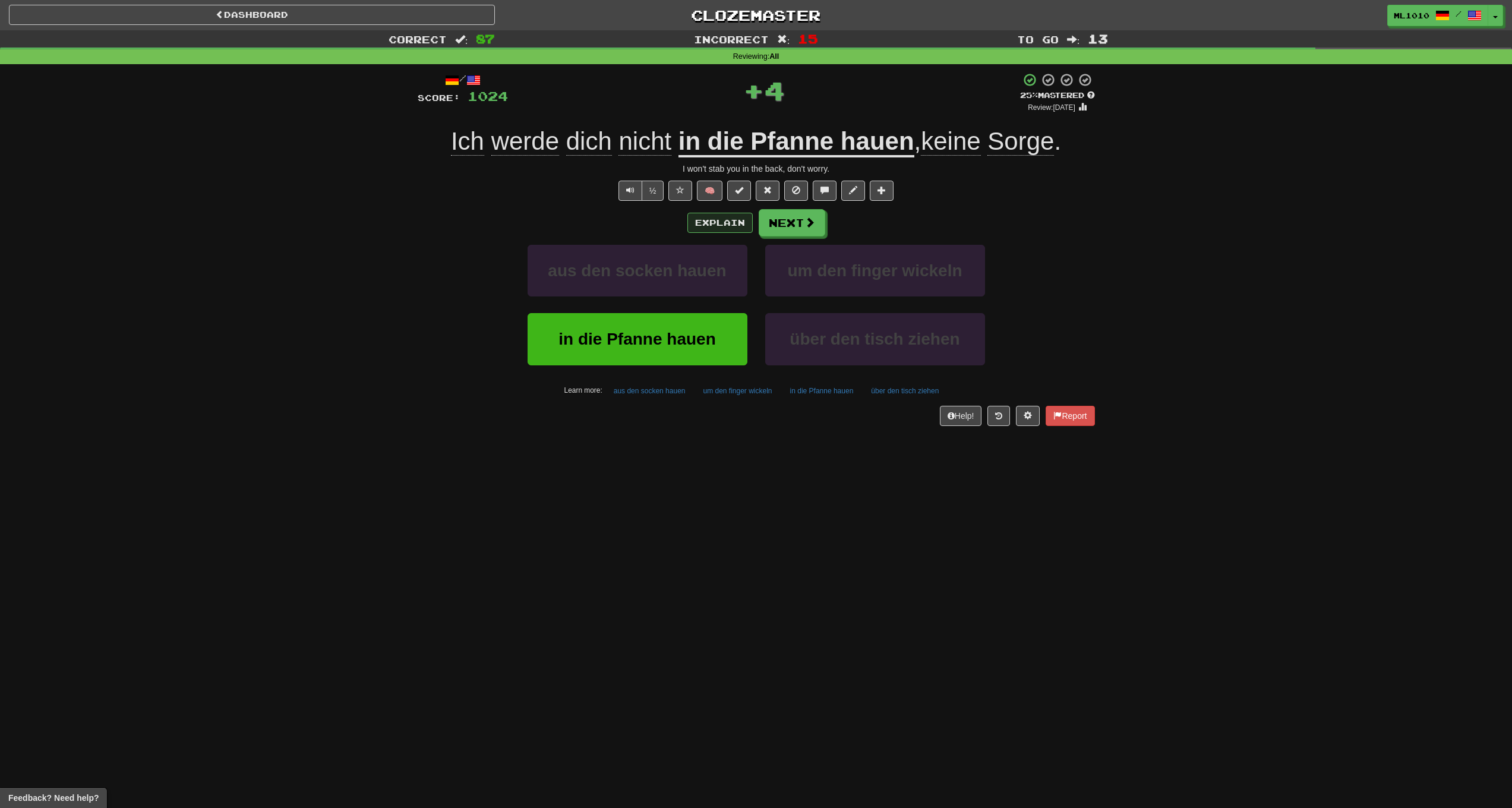
click at [728, 220] on button "Explain" at bounding box center [720, 223] width 65 height 20
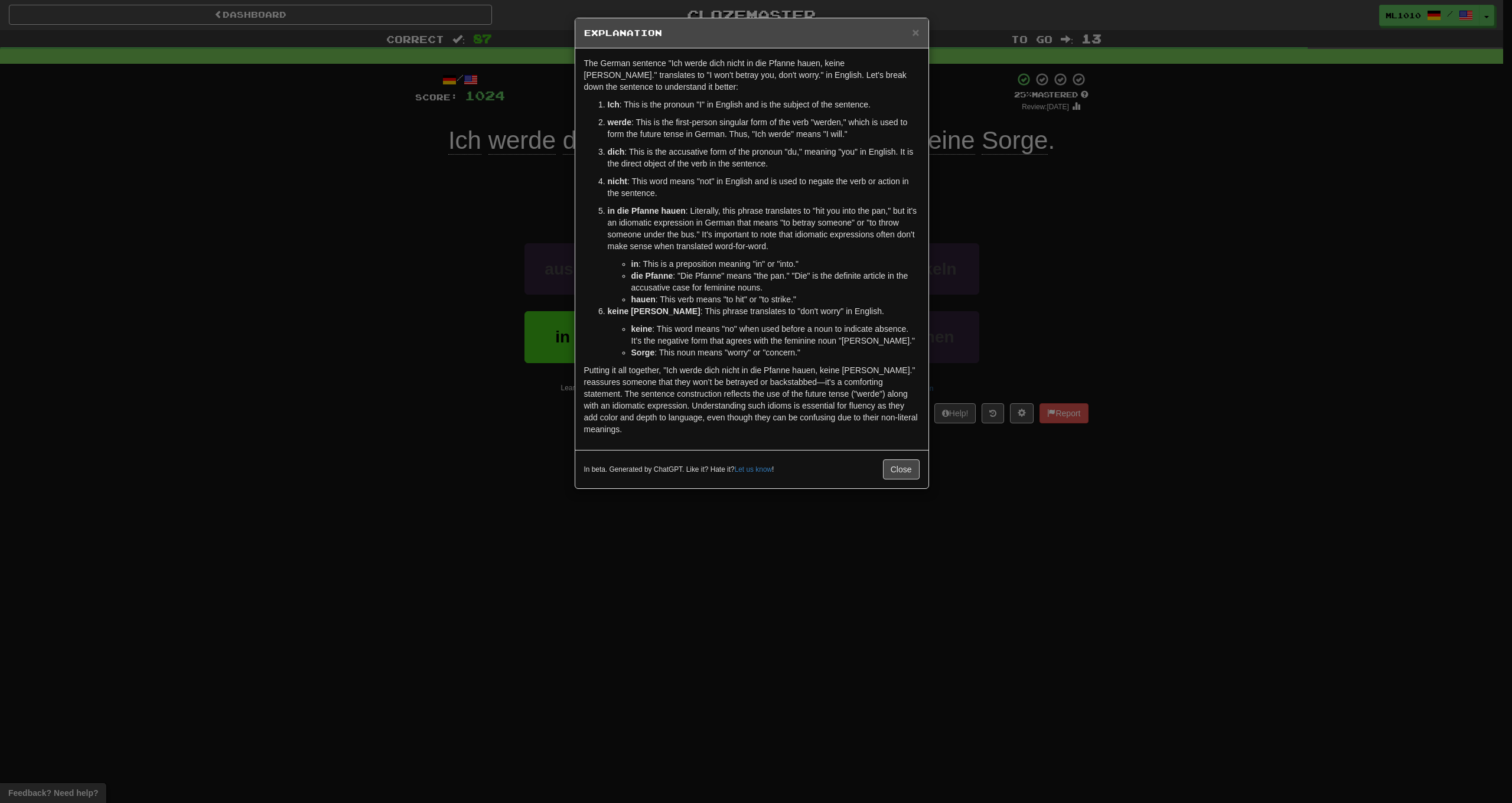
click at [450, 275] on div "× Explanation The German sentence "Ich werde dich nicht in die Pfanne hauen, ke…" at bounding box center [756, 402] width 1512 height 803
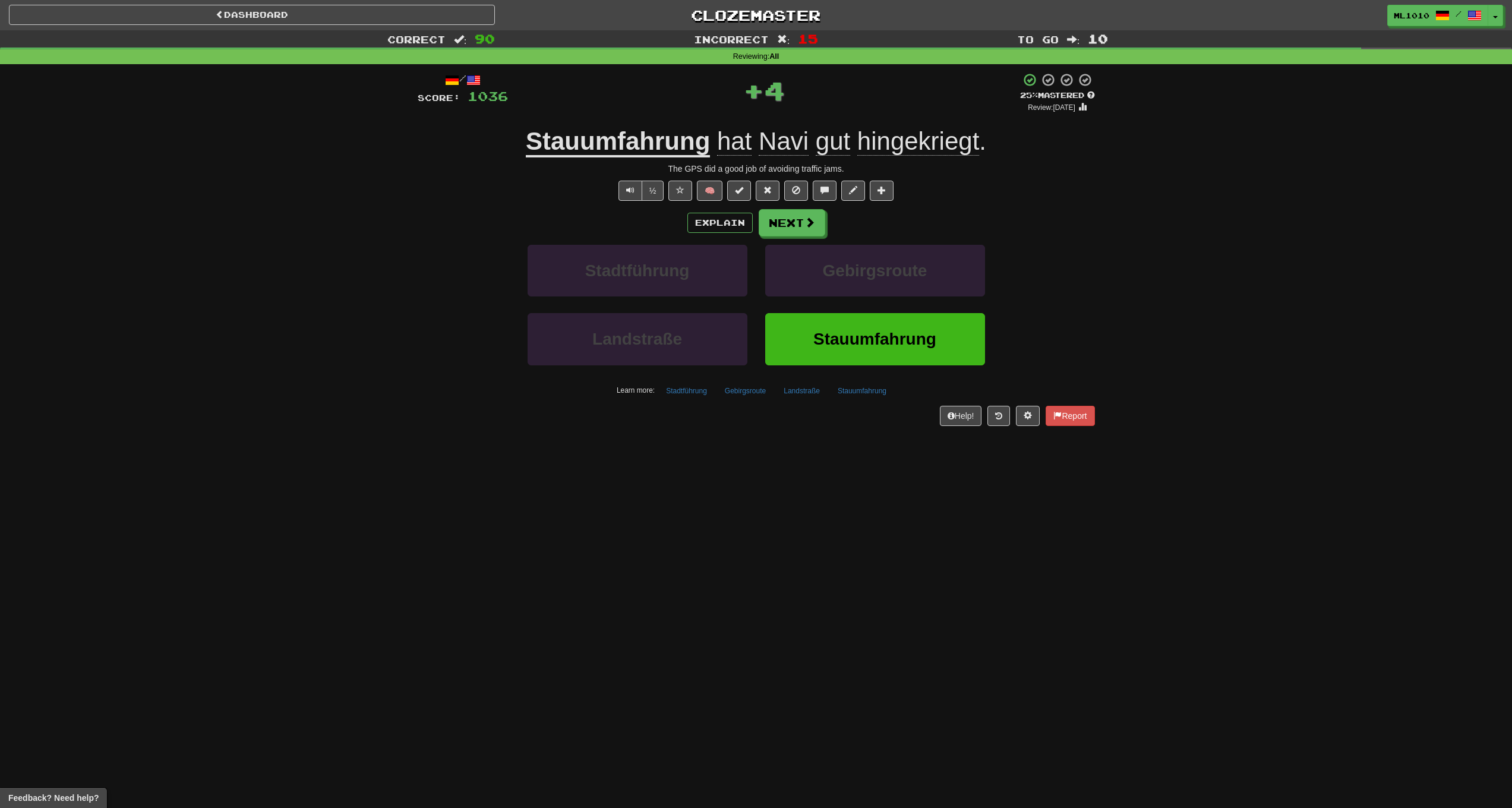
click at [554, 148] on u "Stauumfahrung" at bounding box center [618, 142] width 184 height 30
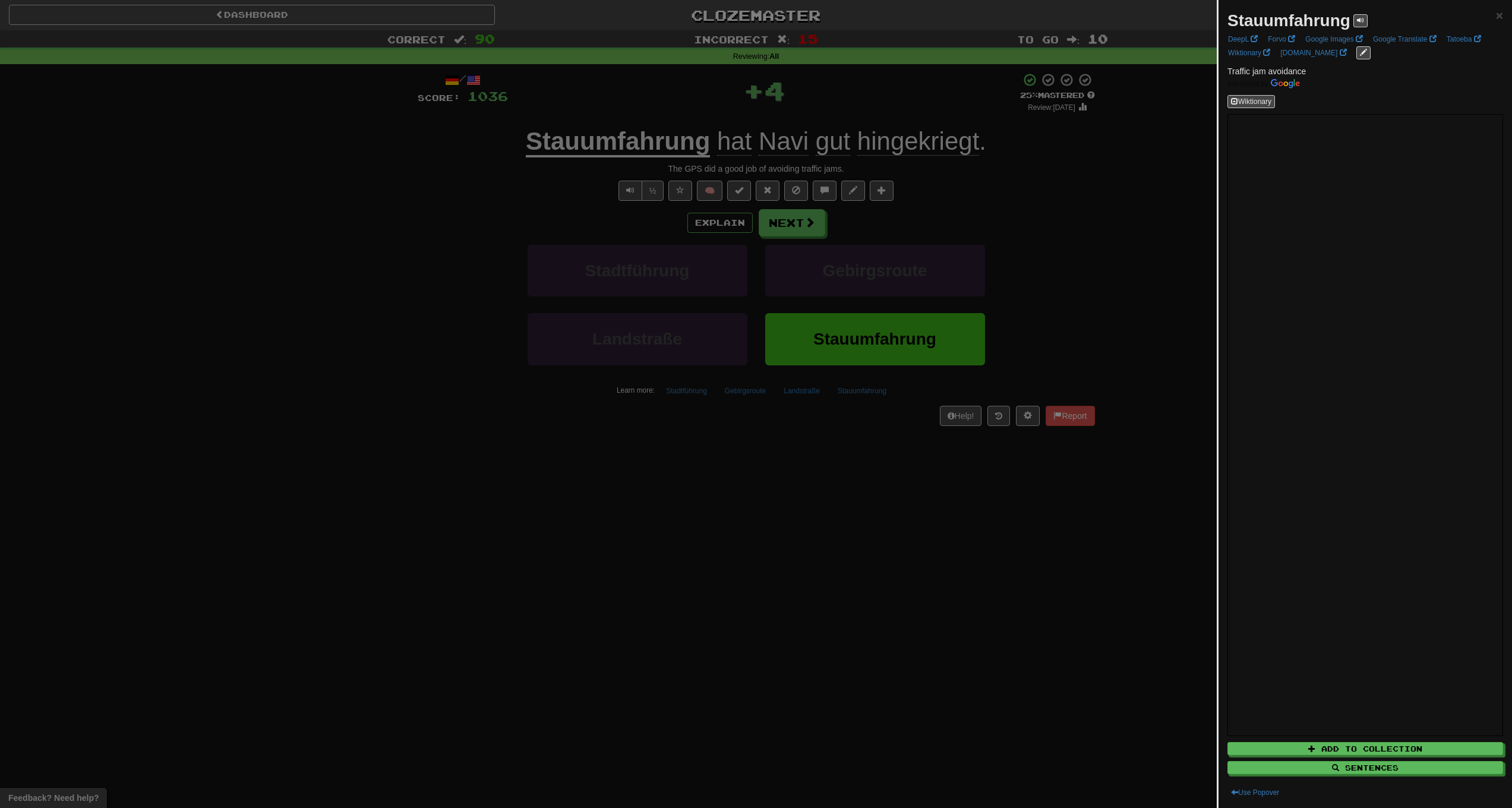
click at [328, 296] on div at bounding box center [756, 404] width 1512 height 808
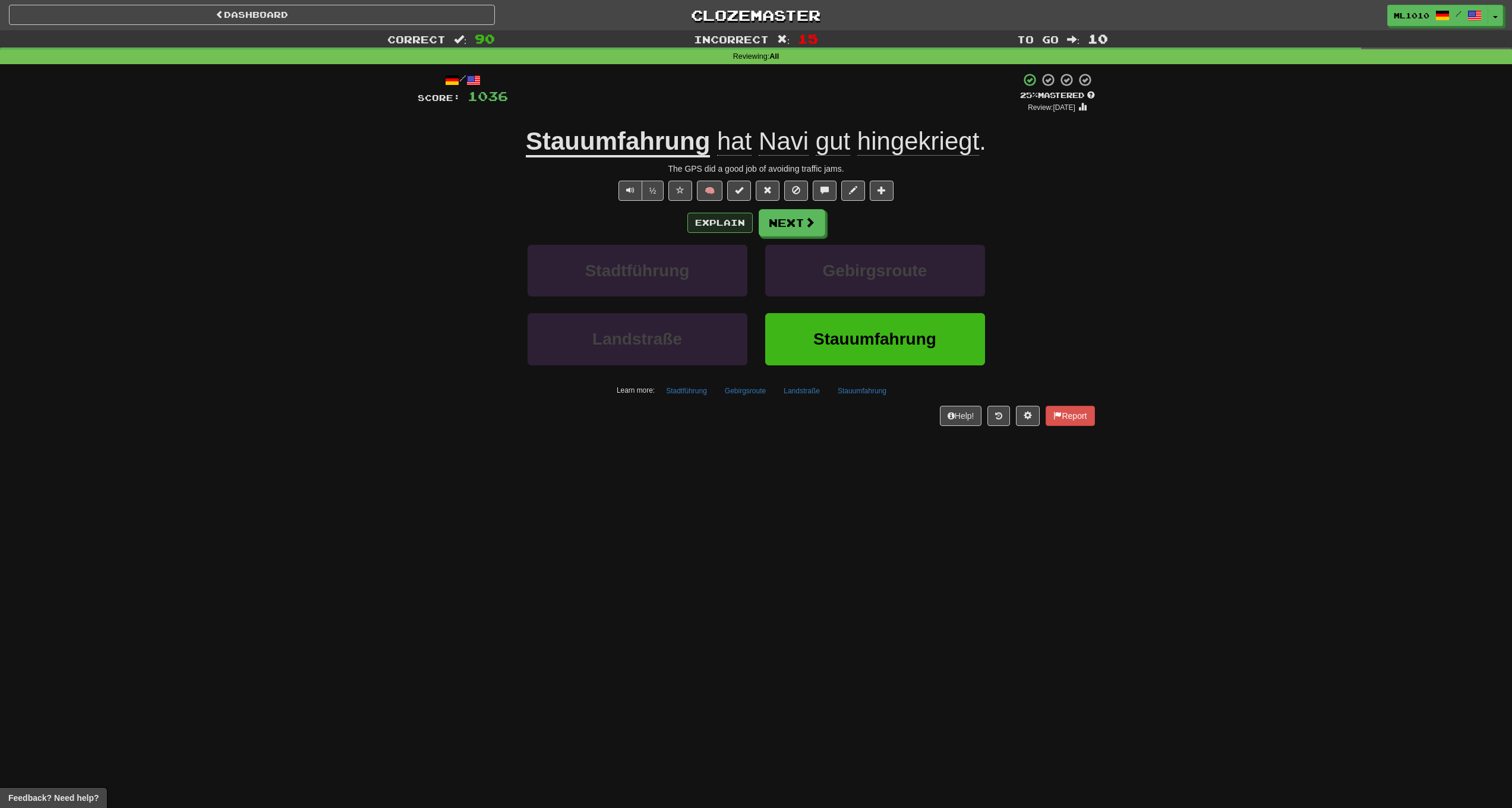
click at [715, 230] on button "Explain" at bounding box center [720, 223] width 65 height 20
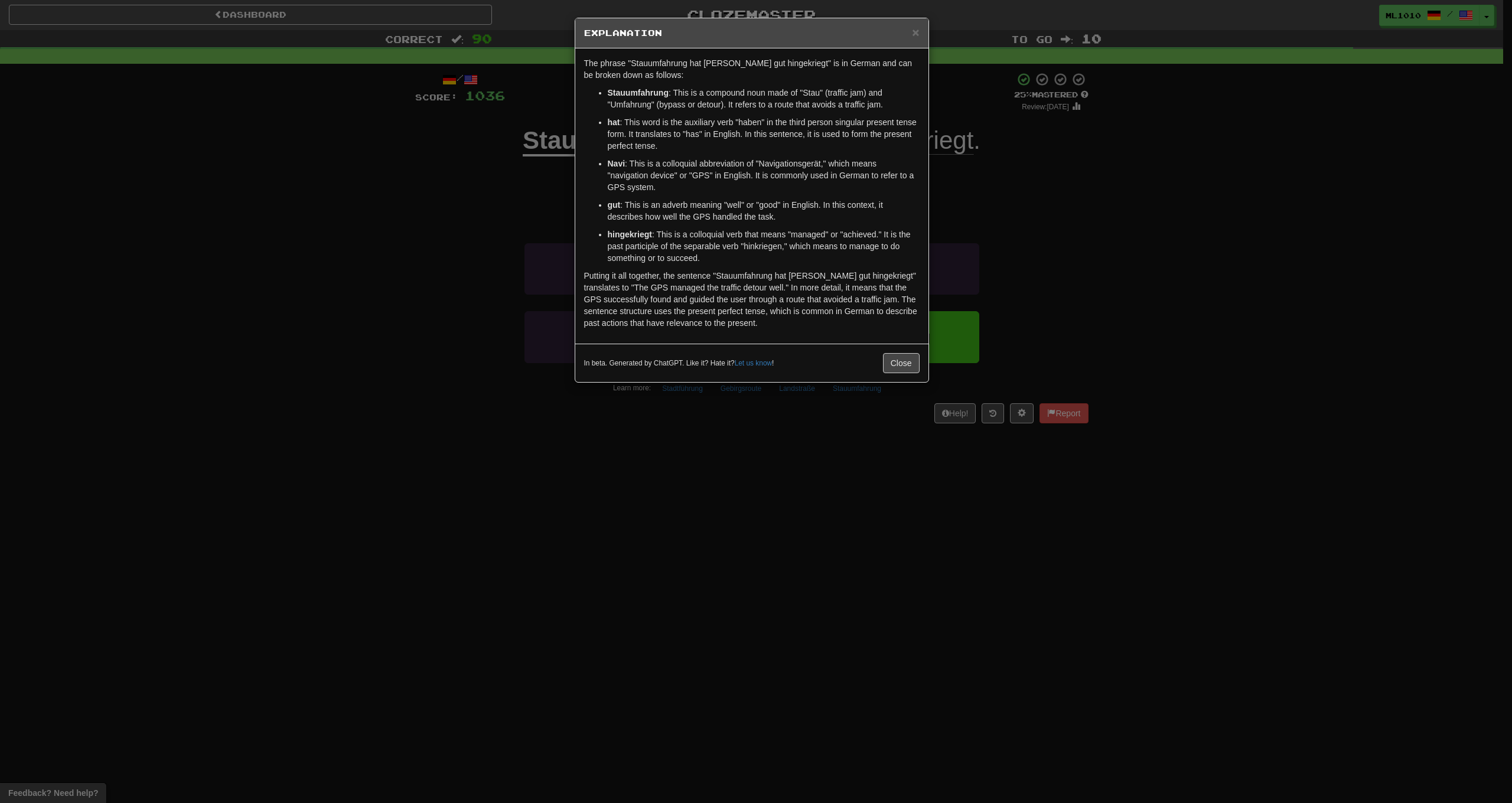
click at [367, 174] on div "× Explanation The phrase "Stauumfahrung hat Navi gut hingekriegt" is in German …" at bounding box center [756, 402] width 1512 height 803
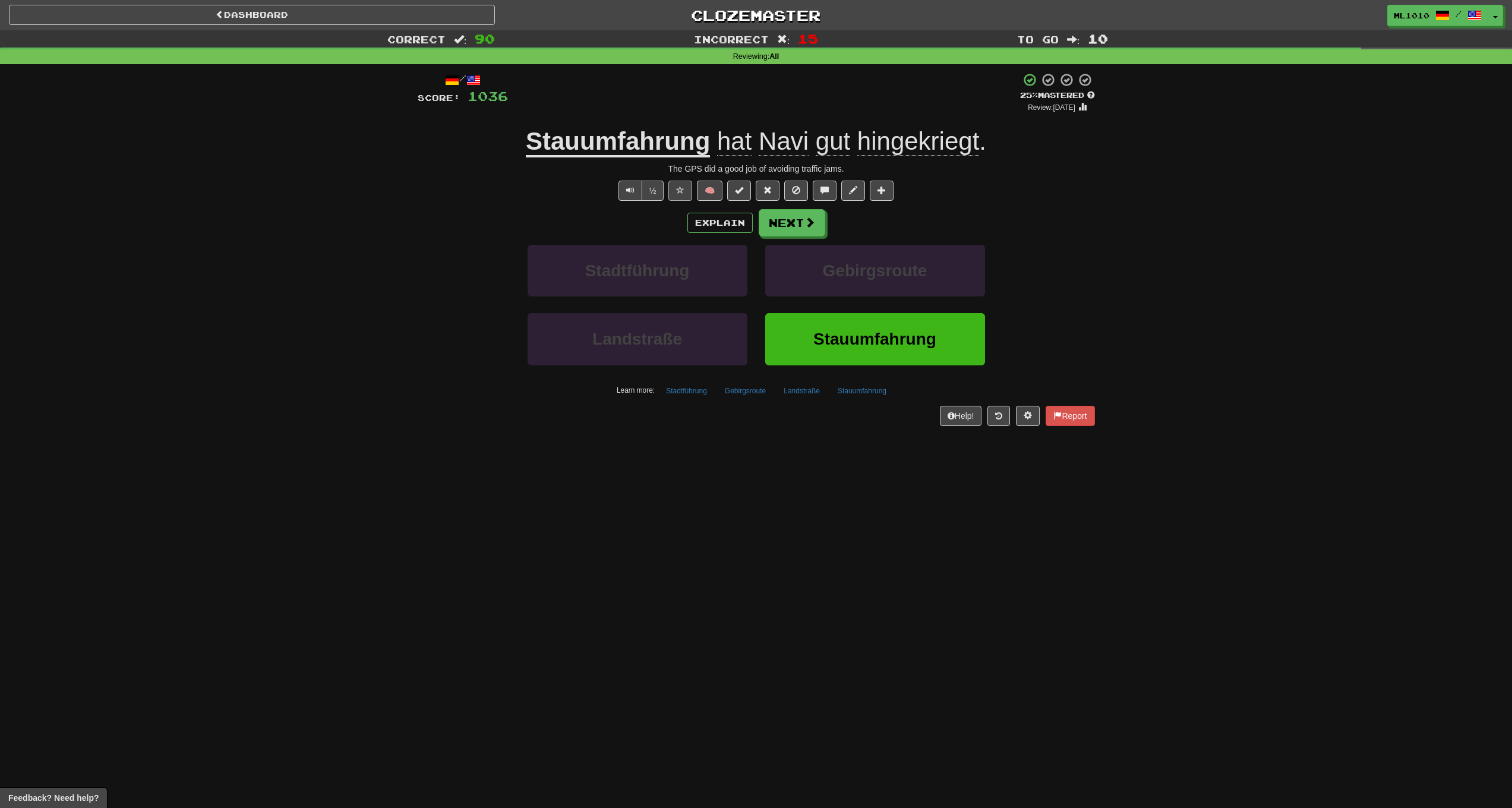
click at [680, 194] on button at bounding box center [680, 191] width 24 height 20
click at [477, 213] on div "Explain Next" at bounding box center [756, 223] width 677 height 27
click at [898, 138] on span "hingekriegt" at bounding box center [918, 141] width 122 height 29
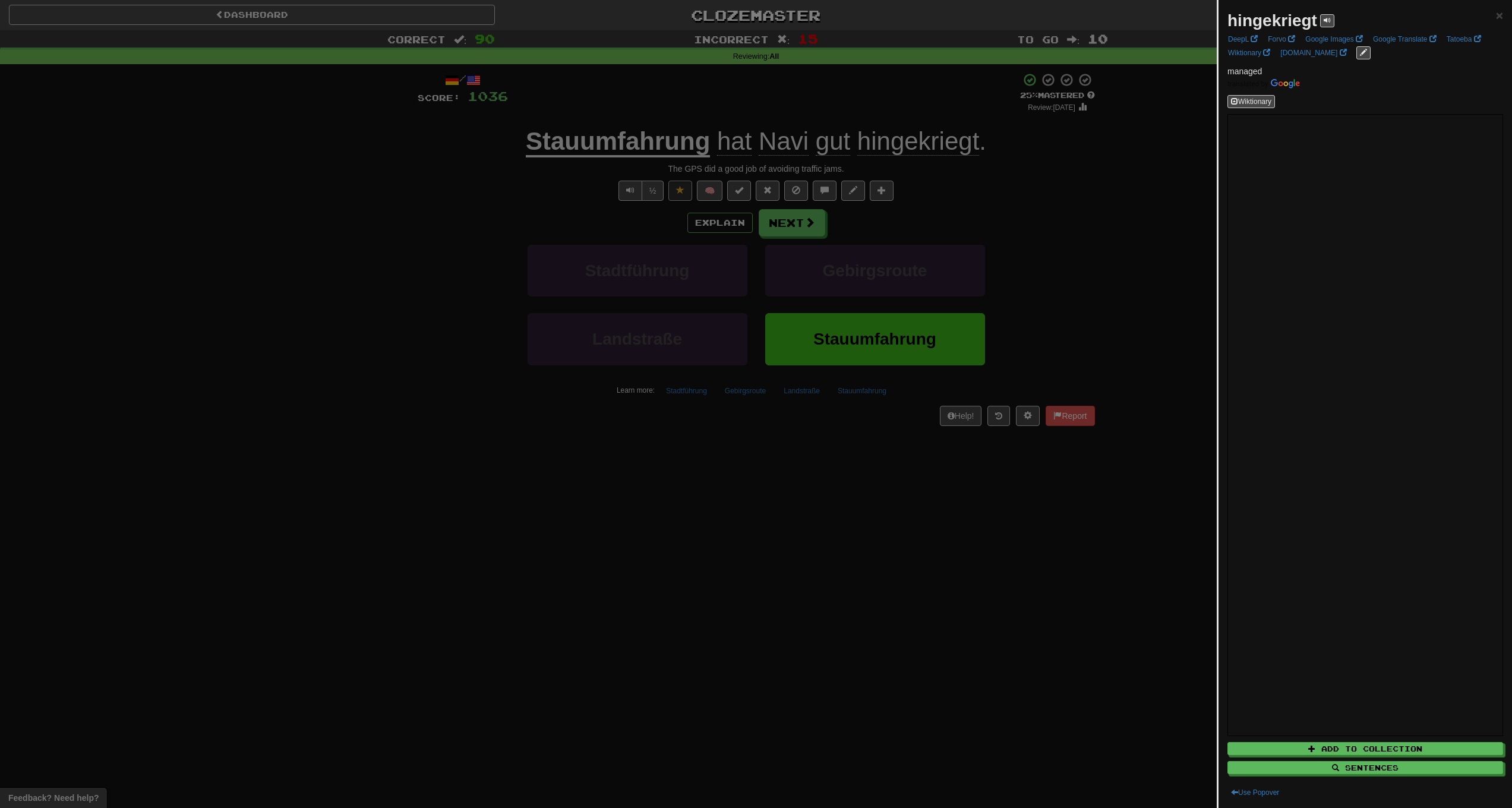
click at [923, 581] on div at bounding box center [756, 404] width 1512 height 808
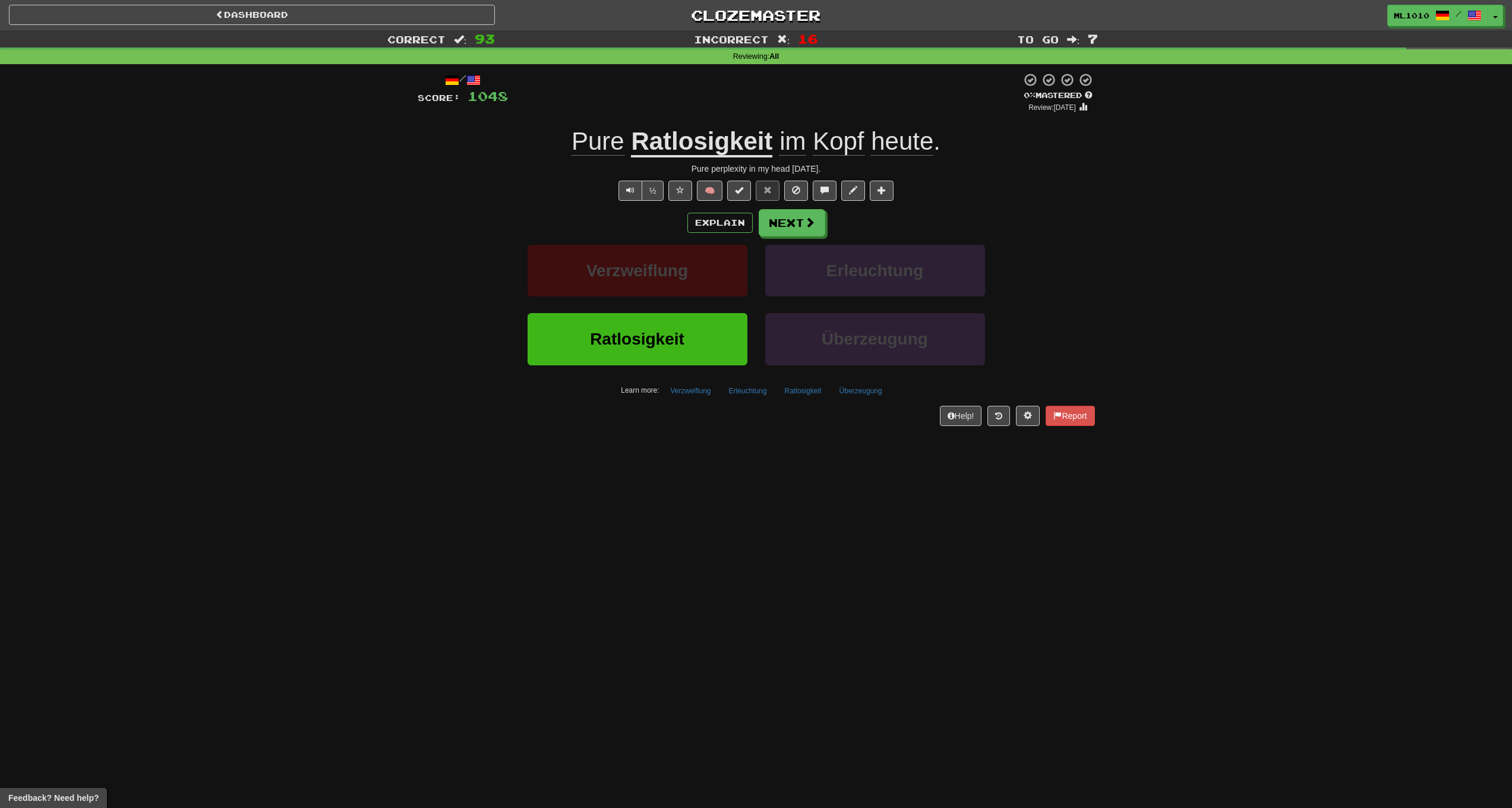
click at [688, 132] on u "Ratlosigkeit" at bounding box center [702, 142] width 142 height 30
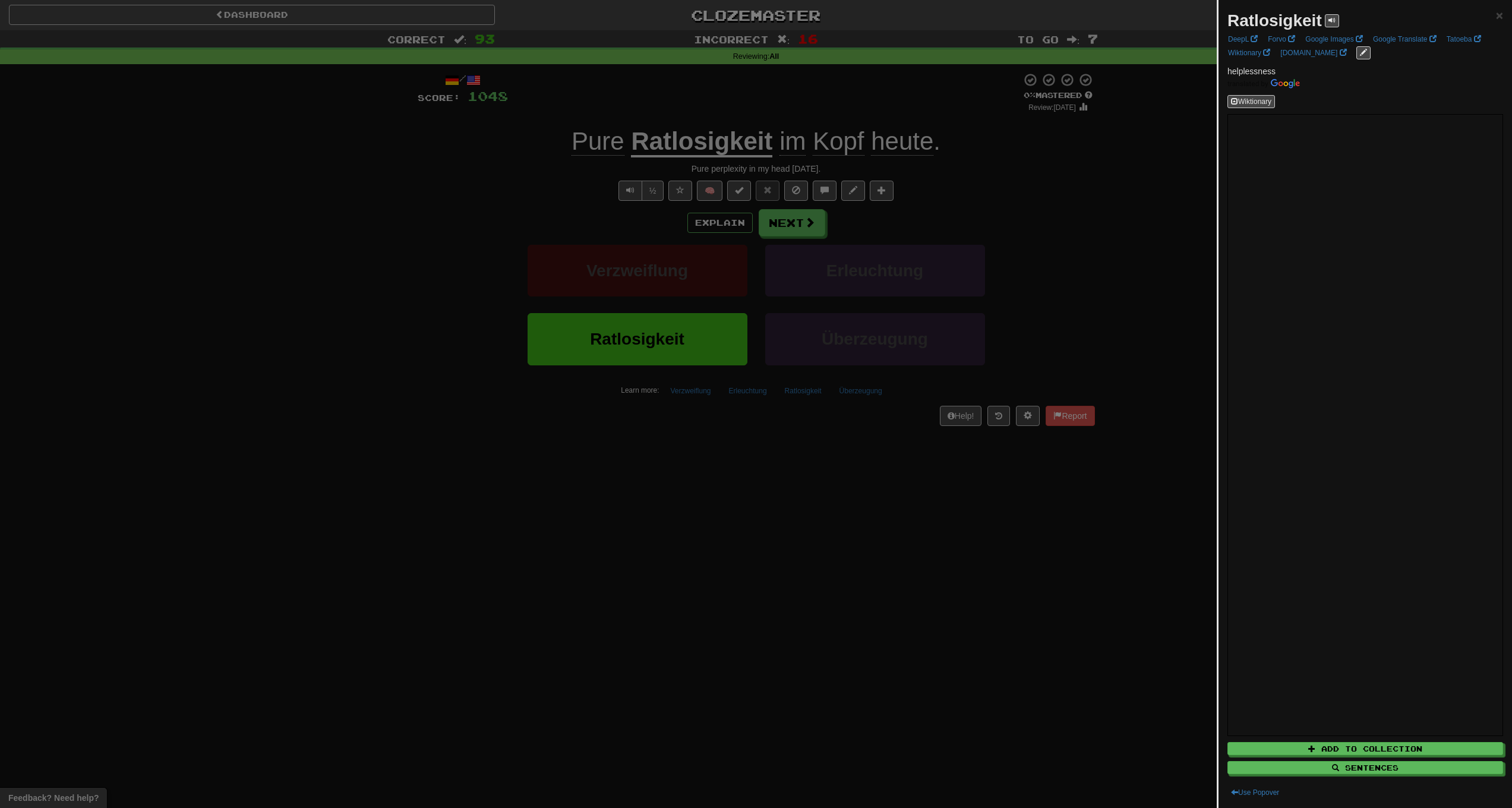
click at [372, 235] on div at bounding box center [756, 404] width 1512 height 808
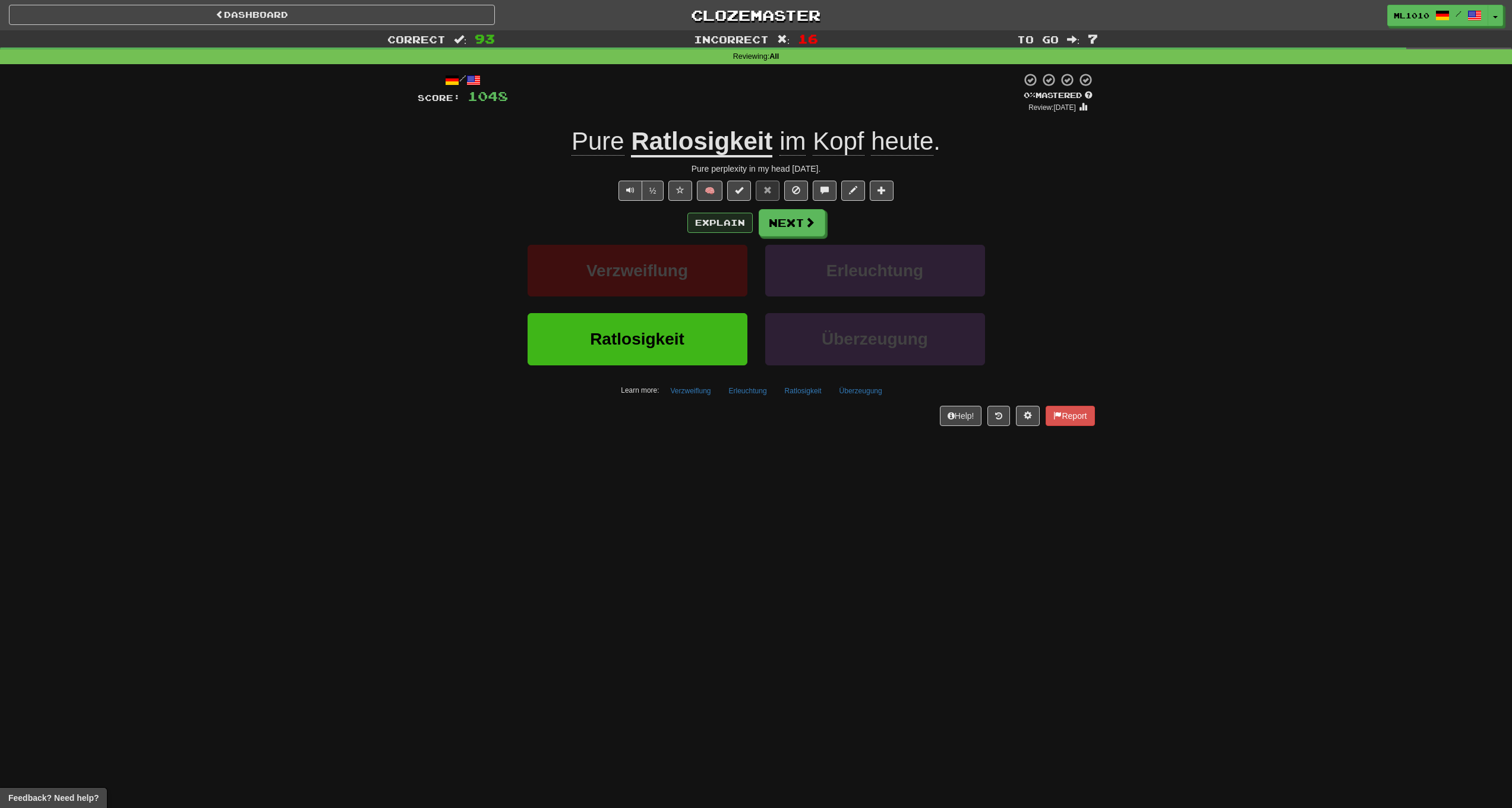
click at [716, 228] on button "Explain" at bounding box center [720, 223] width 65 height 20
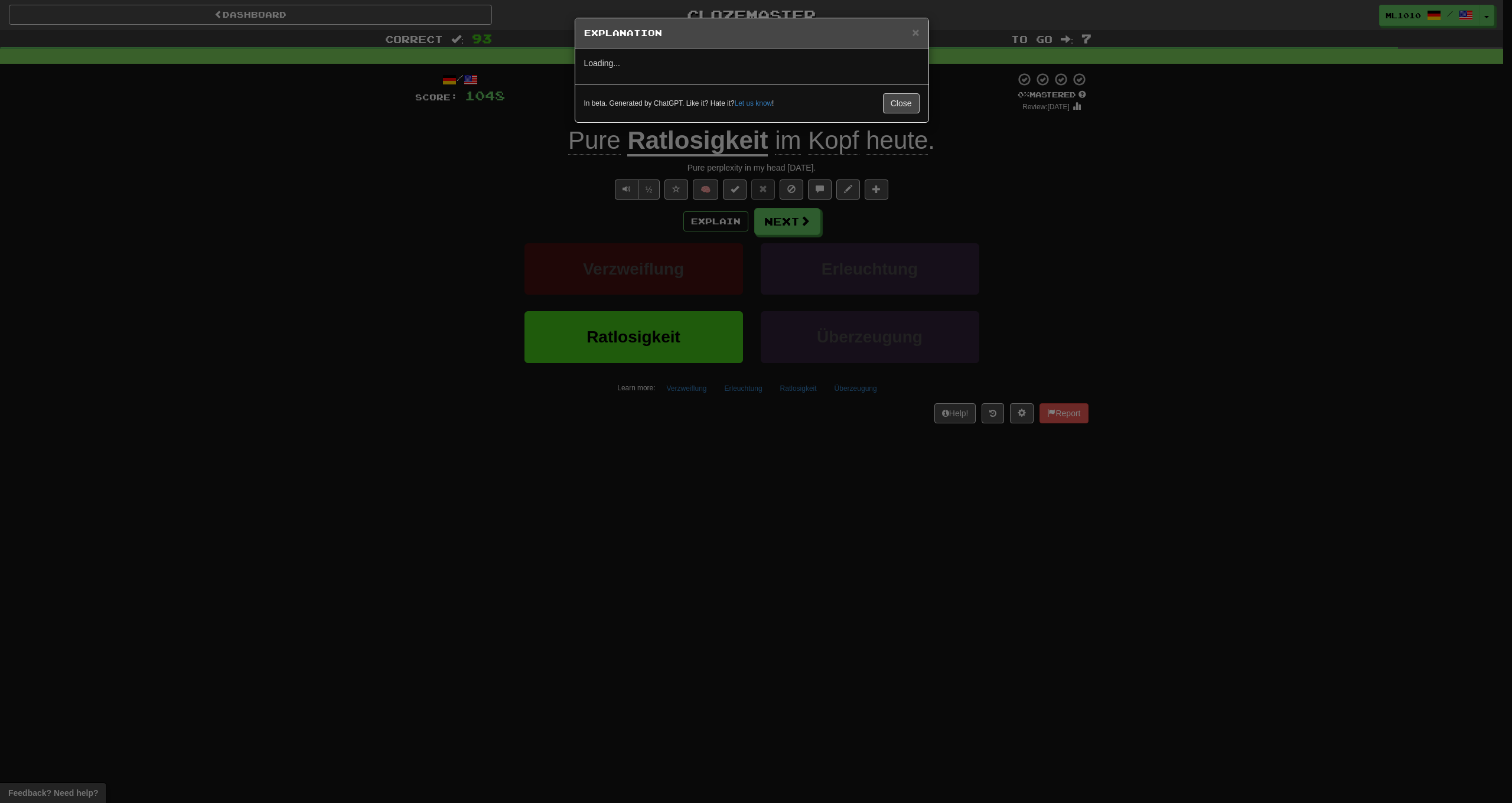
click at [715, 220] on div "× Explanation Loading... In beta. Generated by ChatGPT. Like it? Hate it? Let u…" at bounding box center [756, 402] width 1512 height 803
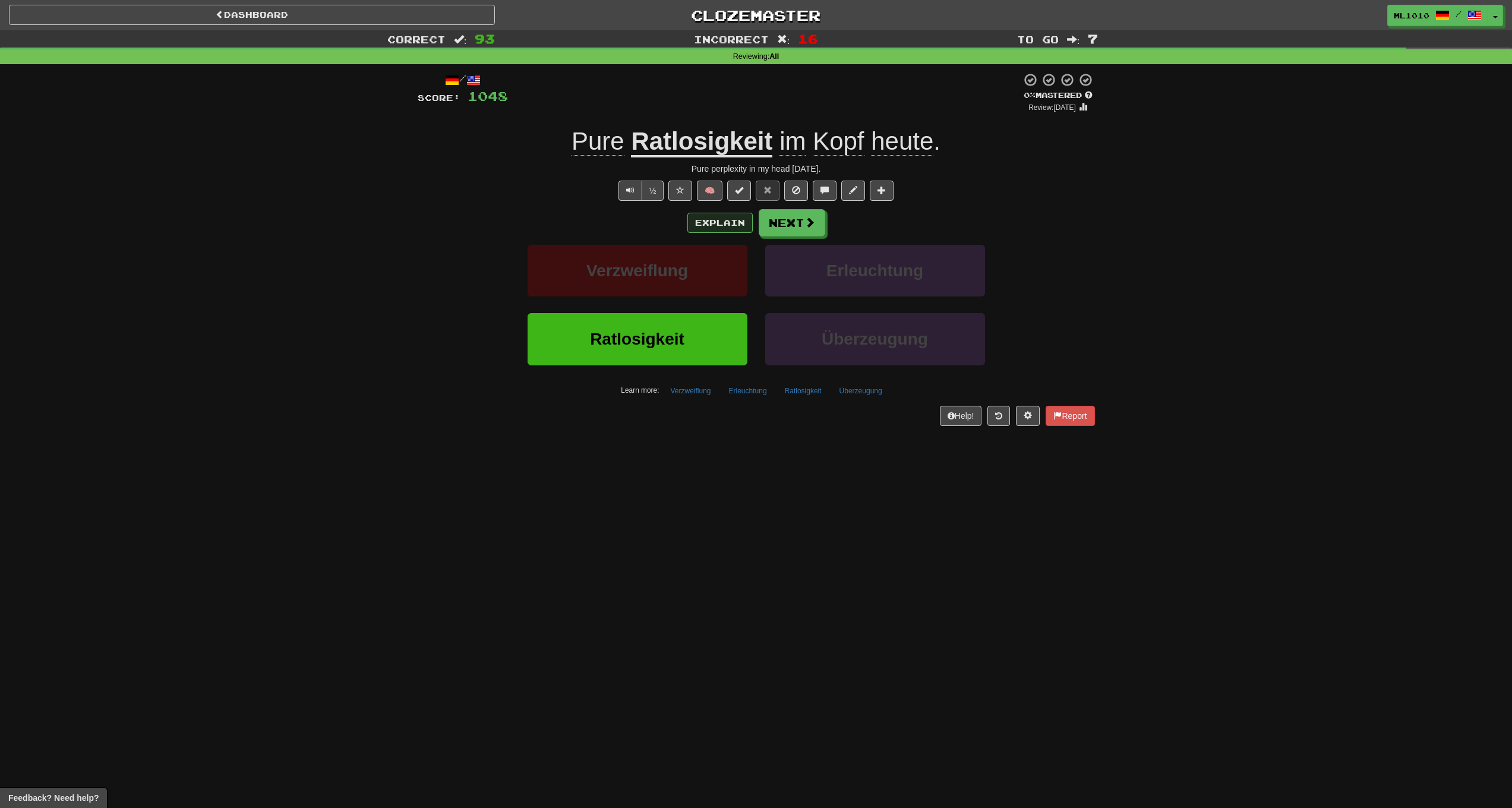
click at [719, 220] on button "Explain" at bounding box center [720, 223] width 65 height 20
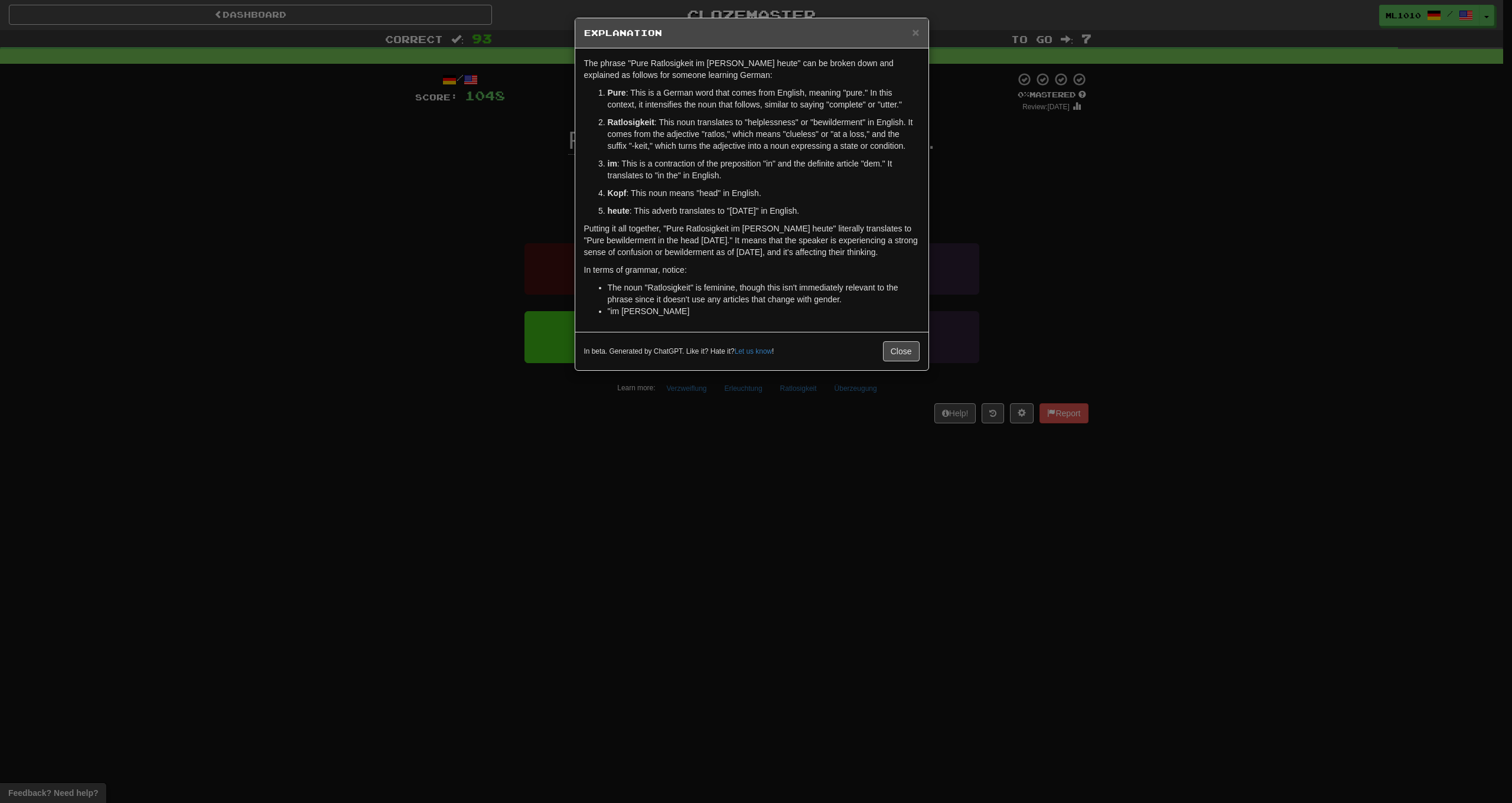
click at [369, 207] on div "× Explanation The phrase "Pure Ratlosigkeit im Kopf heute" can be broken down a…" at bounding box center [756, 402] width 1512 height 803
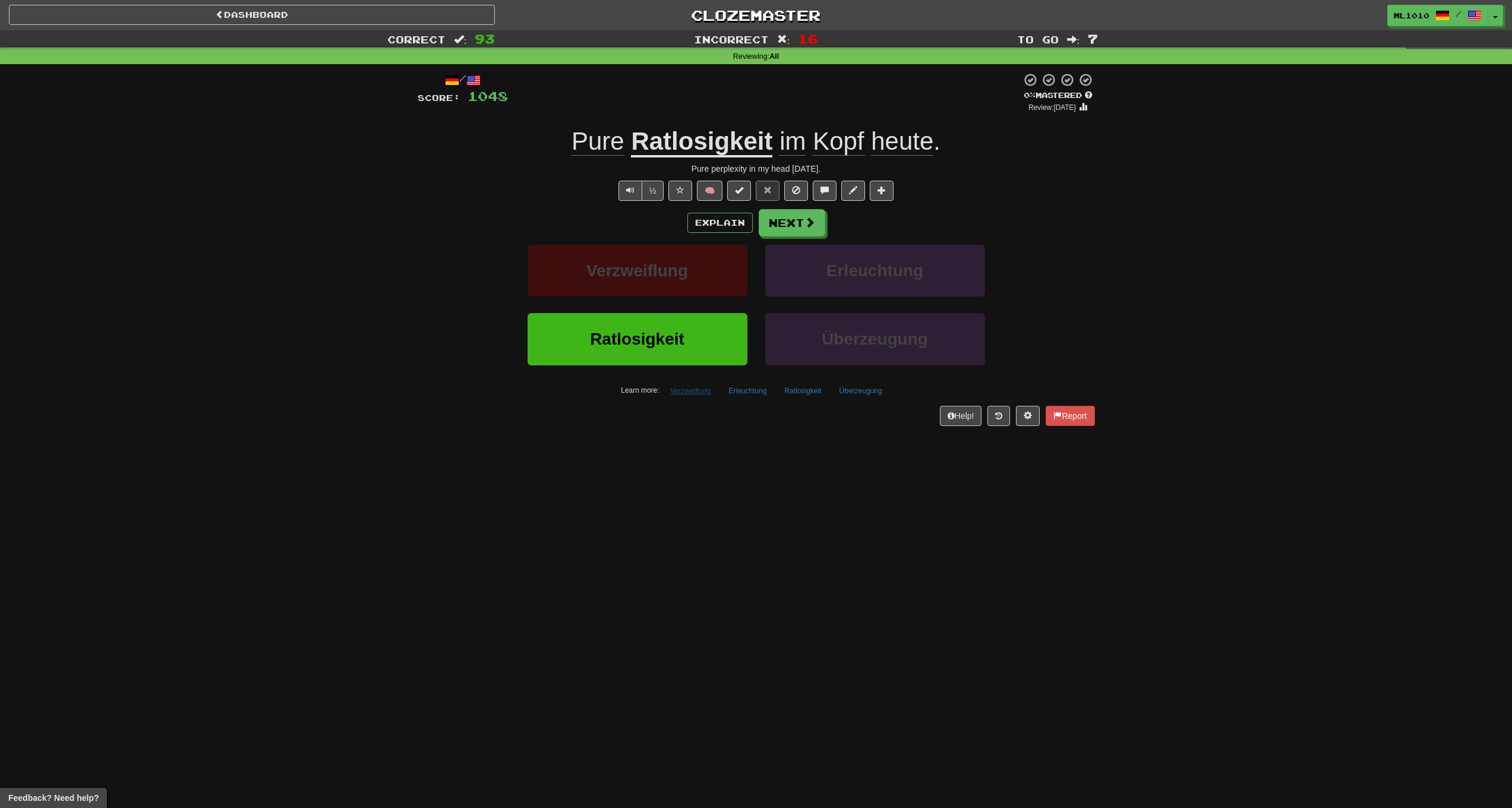
click at [689, 388] on button "Verzweiflung" at bounding box center [691, 391] width 54 height 18
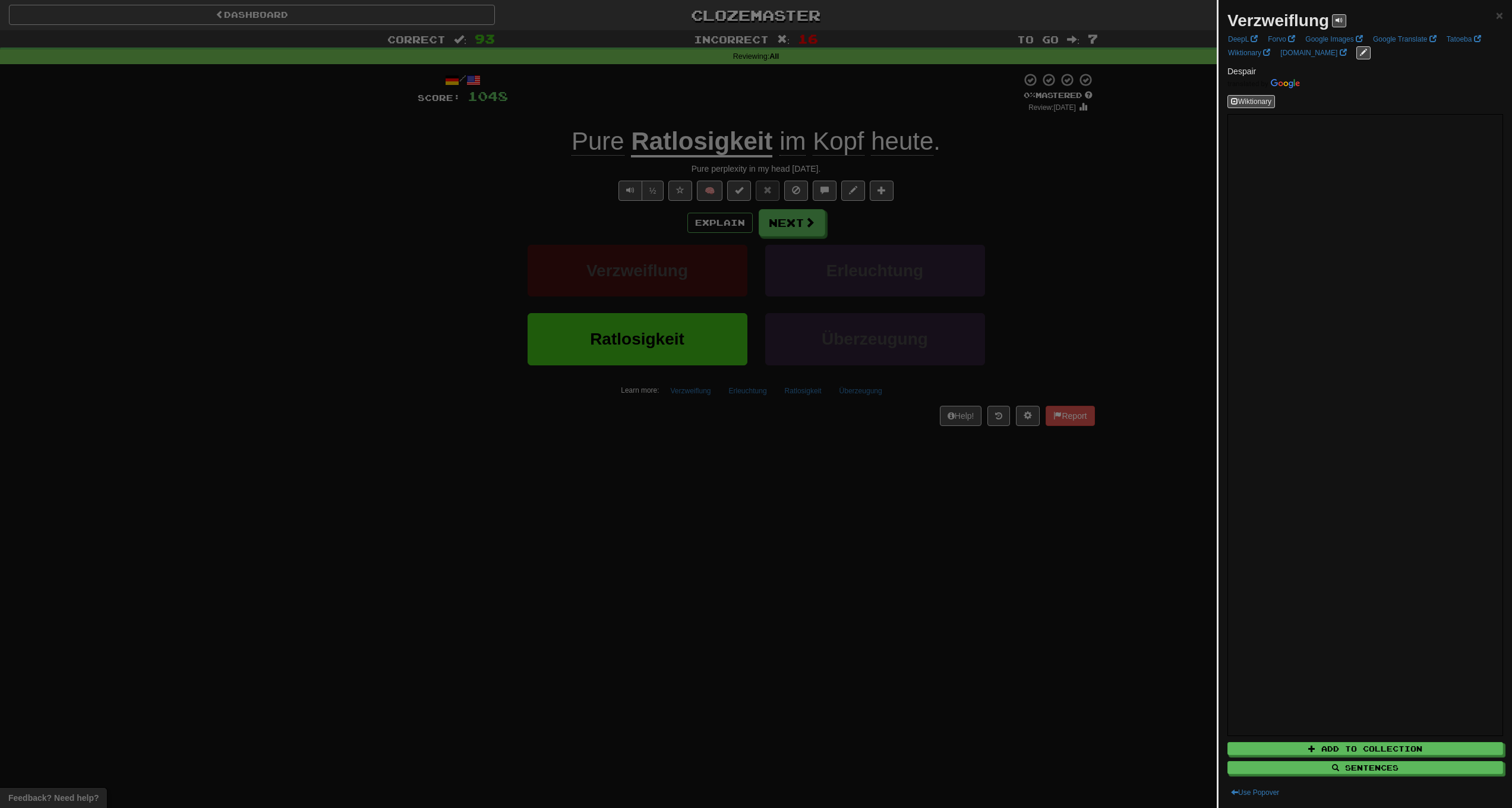
click at [617, 494] on div at bounding box center [756, 404] width 1512 height 808
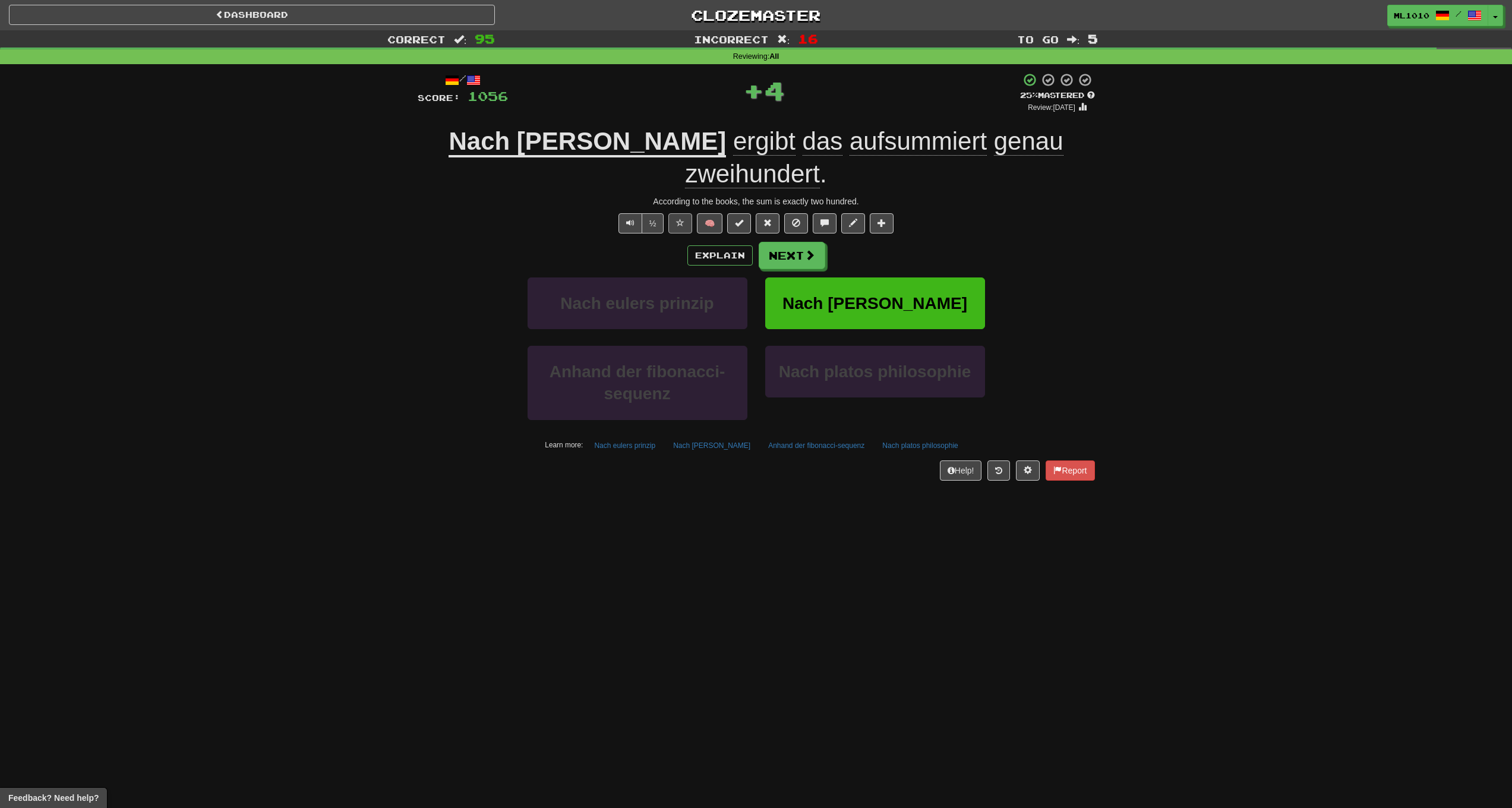
click at [684, 220] on span at bounding box center [680, 223] width 8 height 8
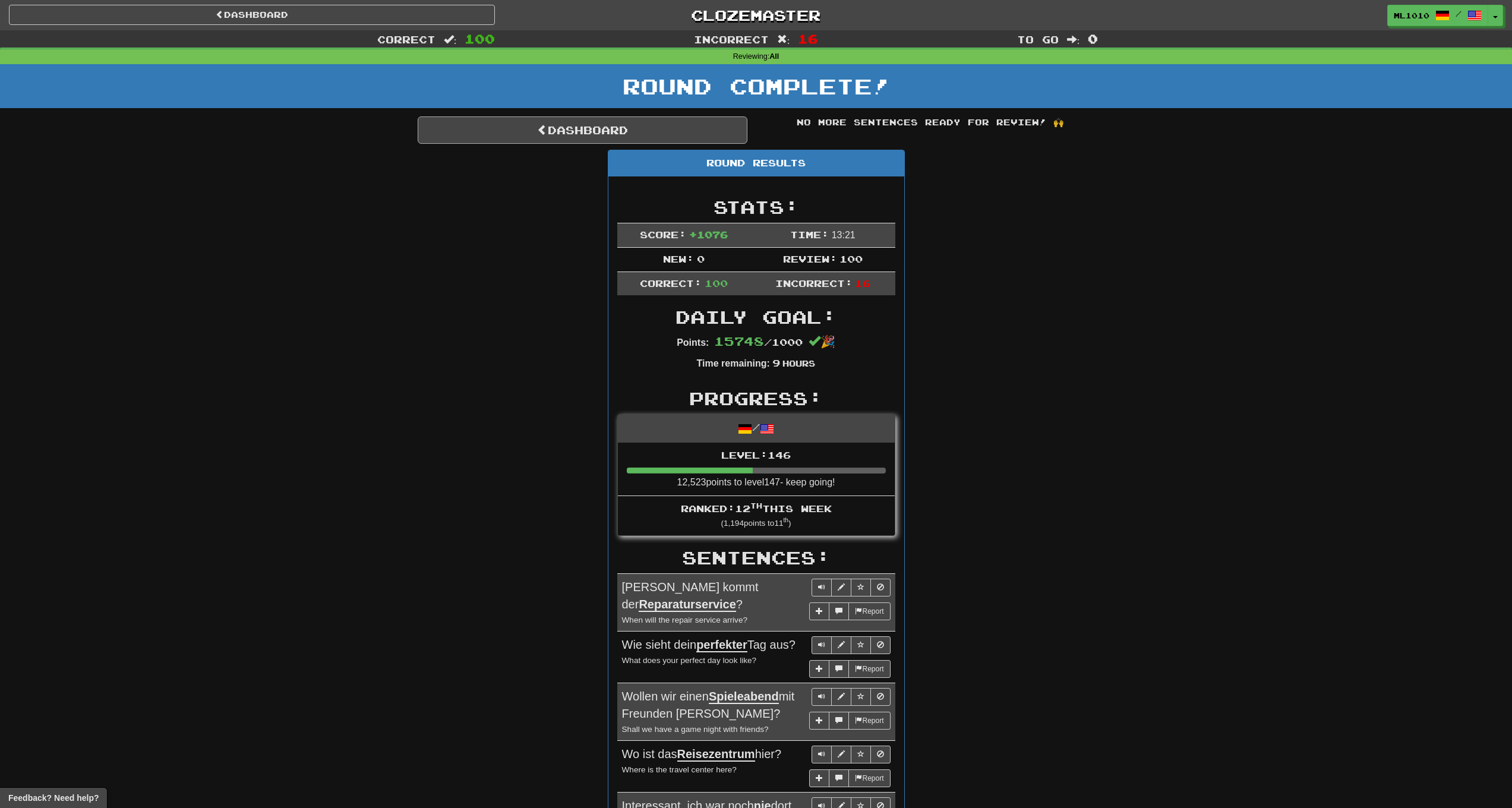
click at [520, 131] on link "Dashboard" at bounding box center [582, 130] width 330 height 27
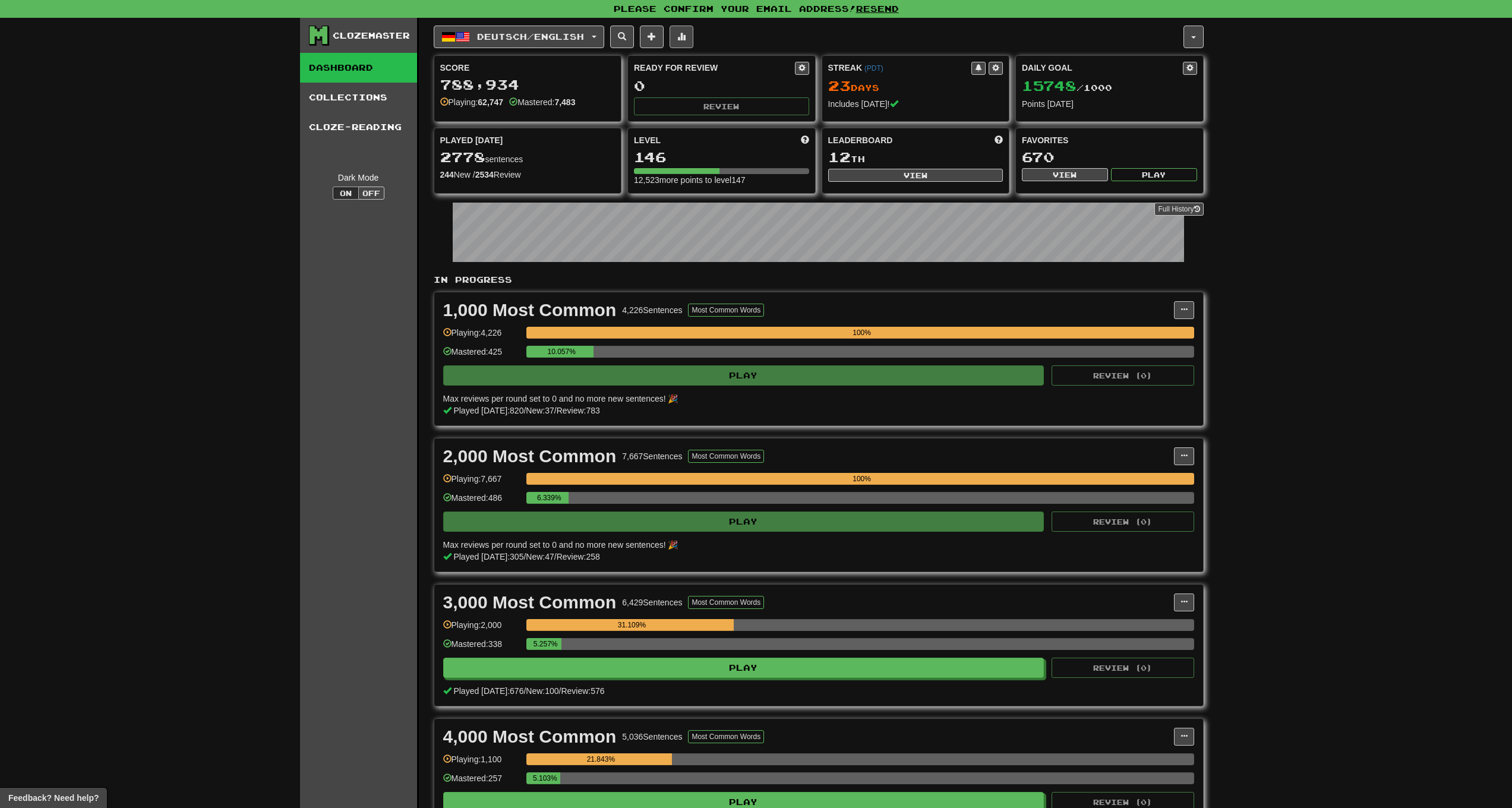
click at [685, 38] on span at bounding box center [681, 36] width 8 height 8
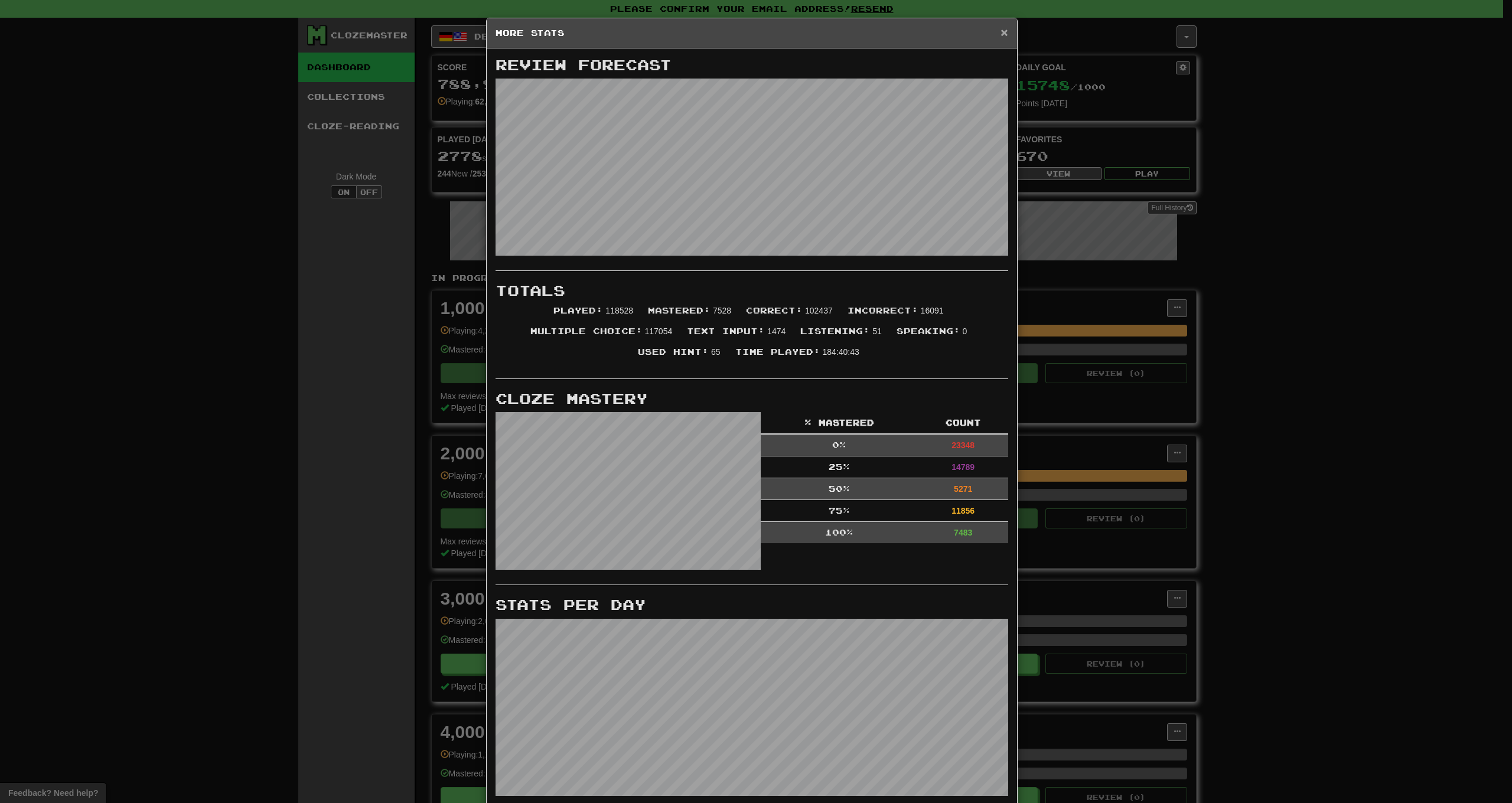
click at [1001, 35] on span "×" at bounding box center [1004, 32] width 7 height 13
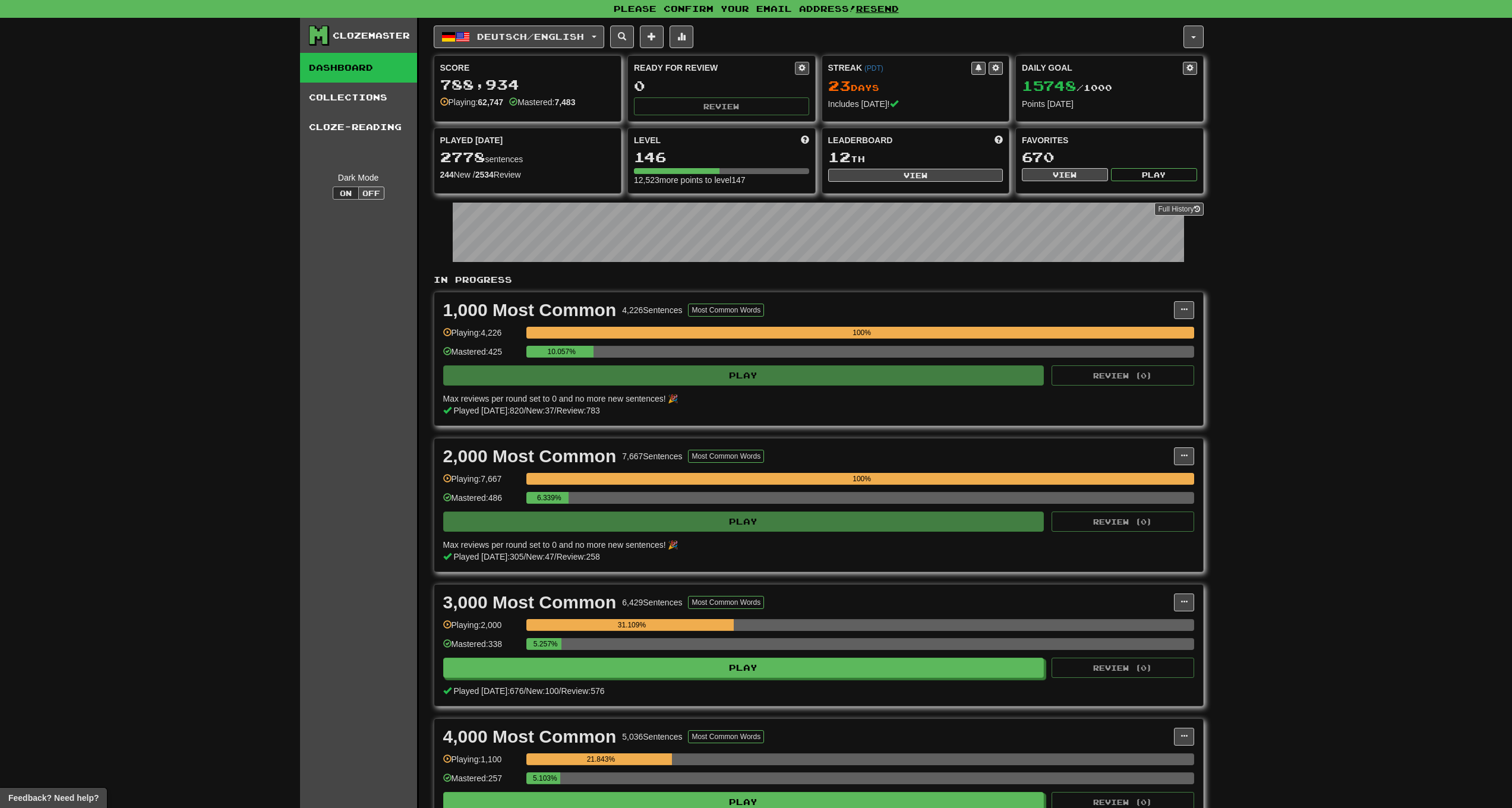
click at [801, 72] on button at bounding box center [802, 68] width 14 height 13
select select "*"
select select "**"
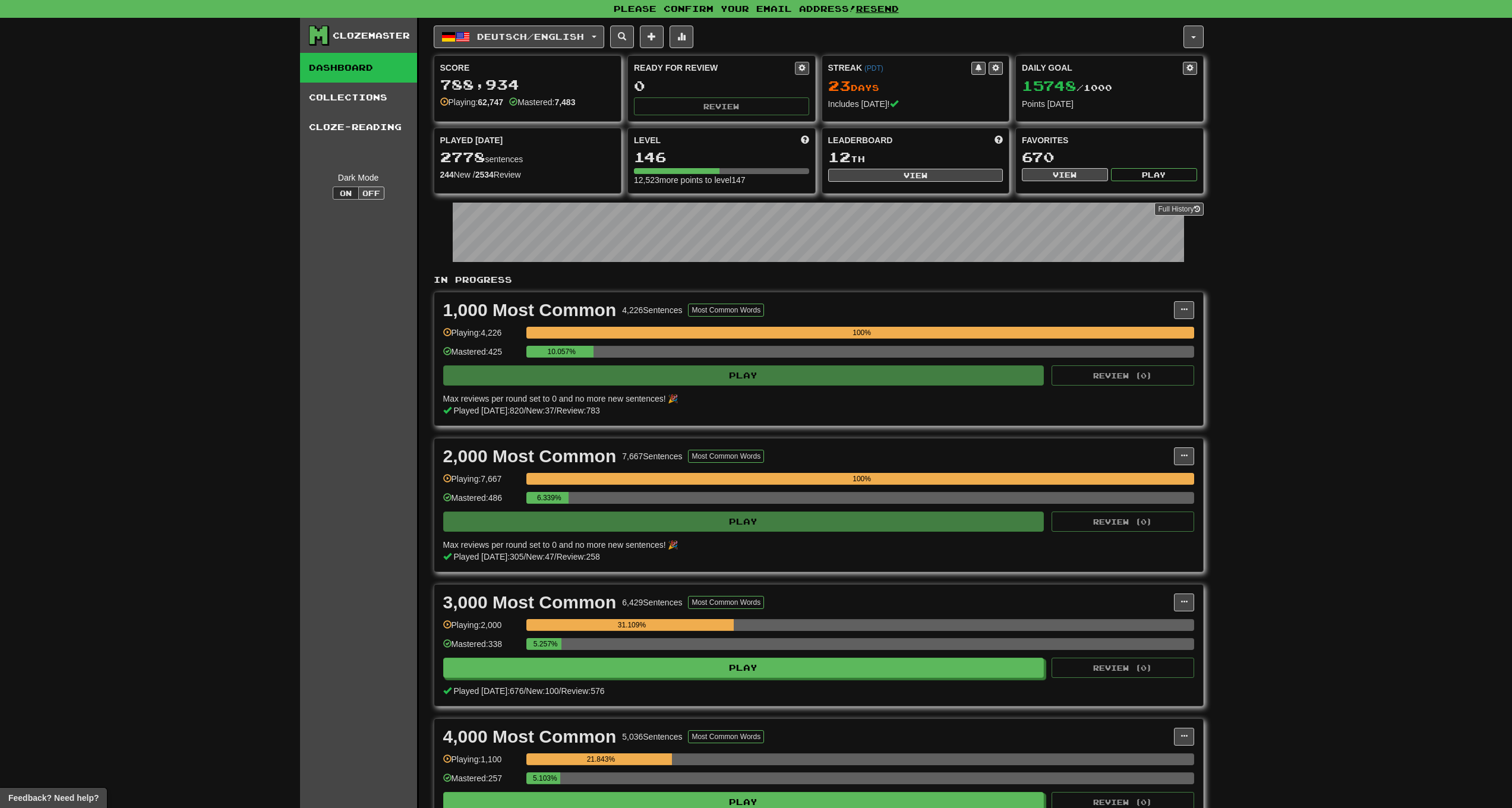
select select "***"
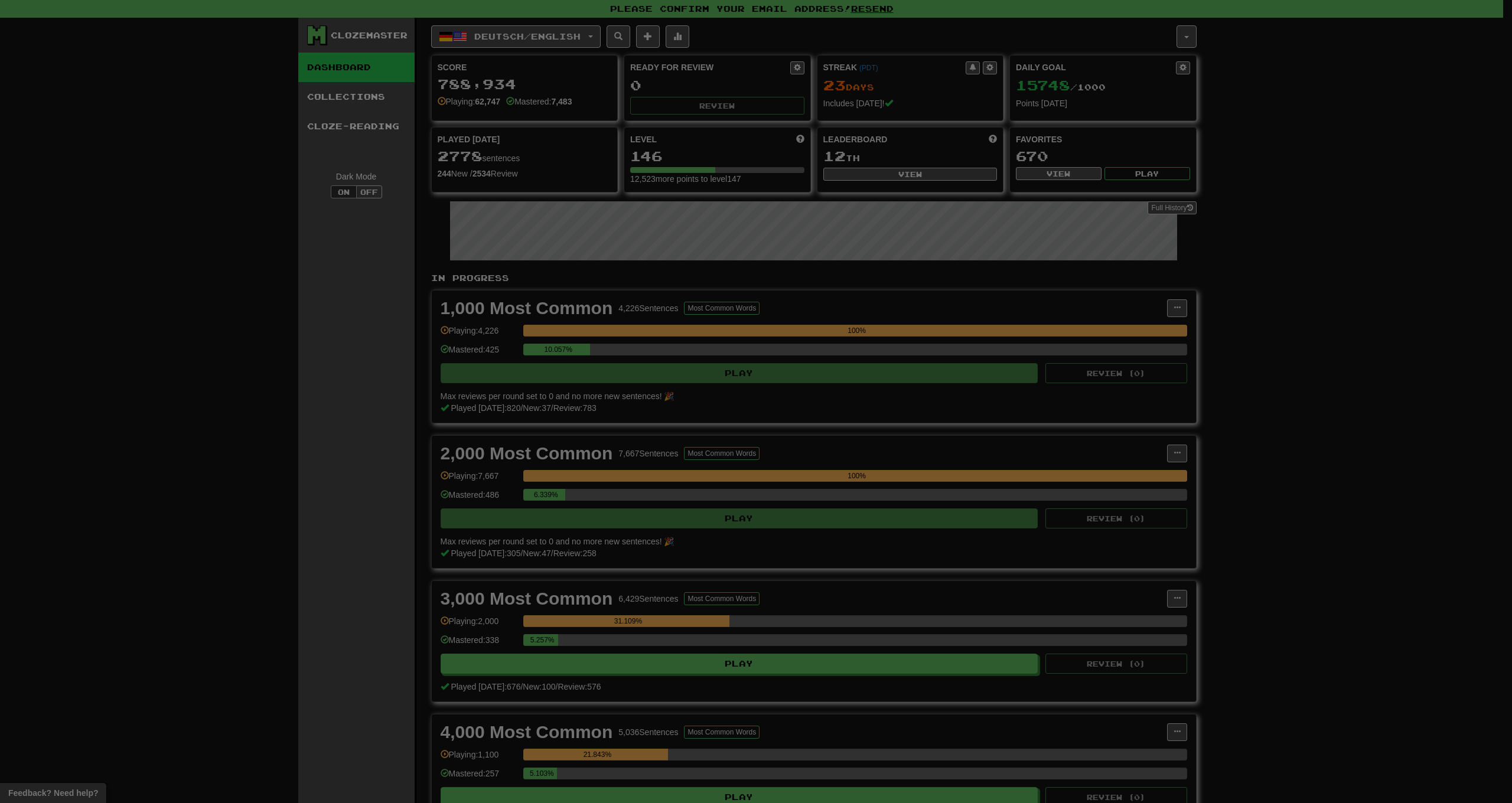
select select "*"
select select "**********"
type input "**"
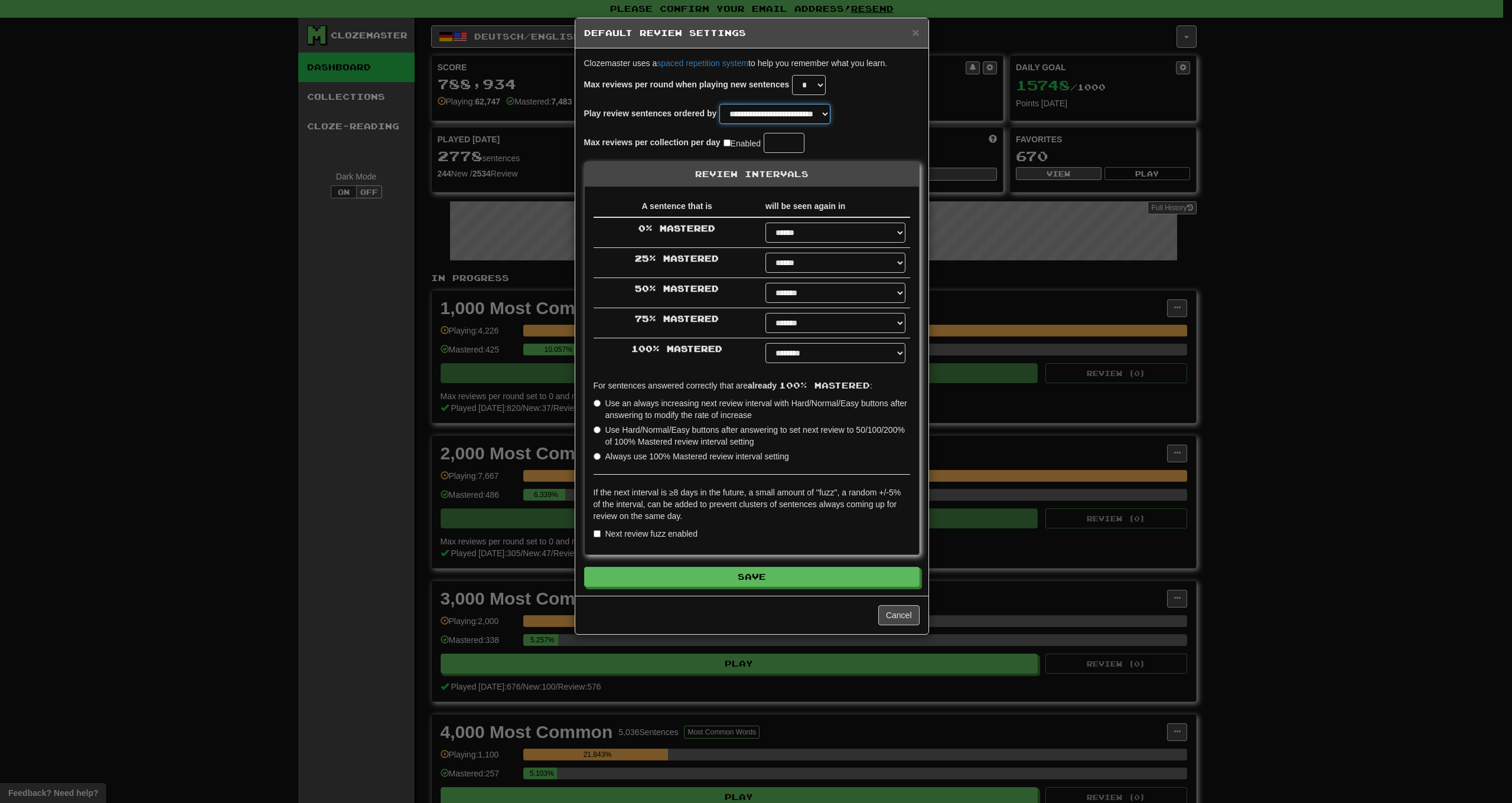
select select "*********"
click at [708, 584] on button "Save" at bounding box center [753, 578] width 336 height 20
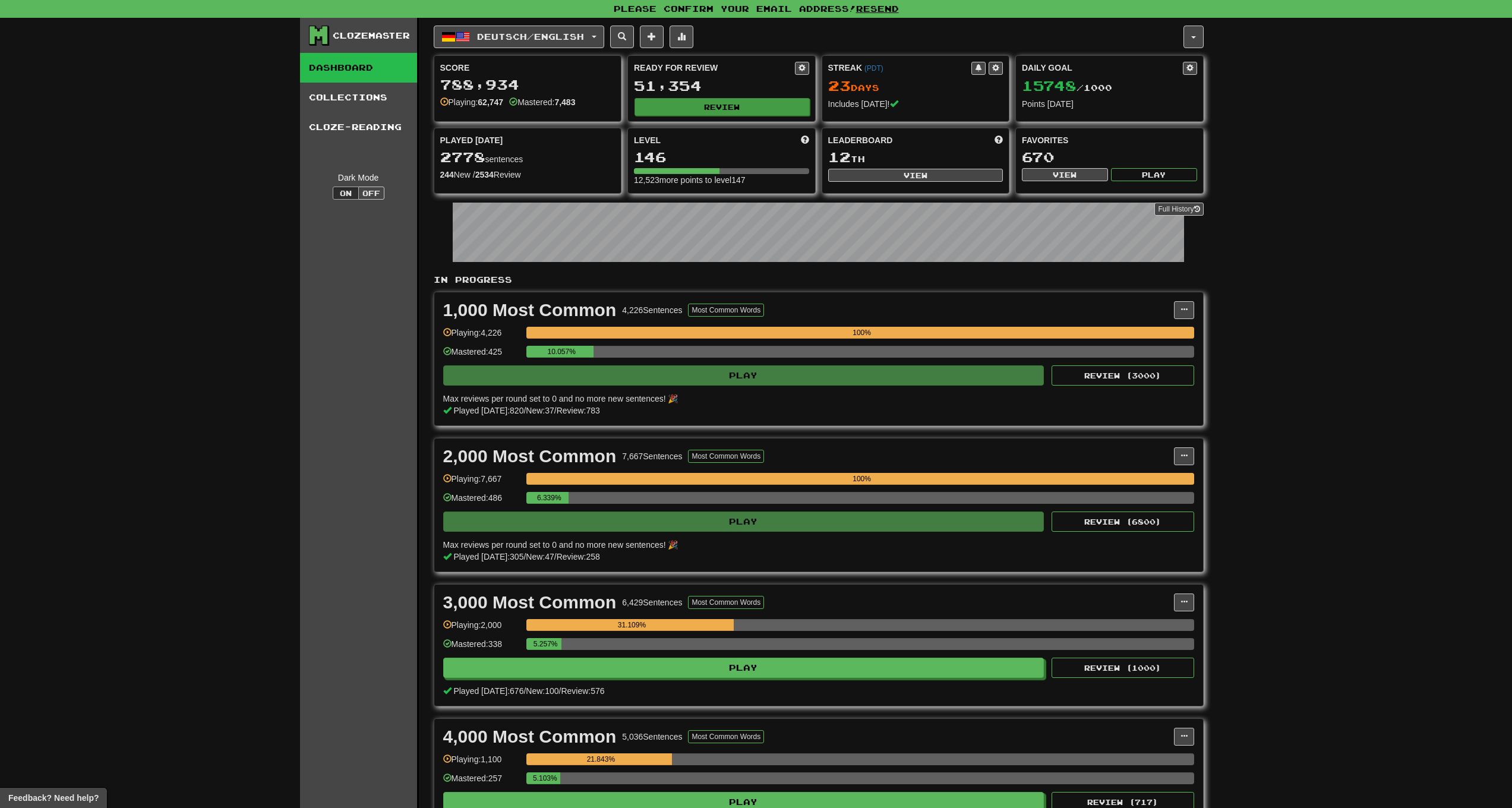
click at [728, 107] on button "Review" at bounding box center [722, 107] width 176 height 18
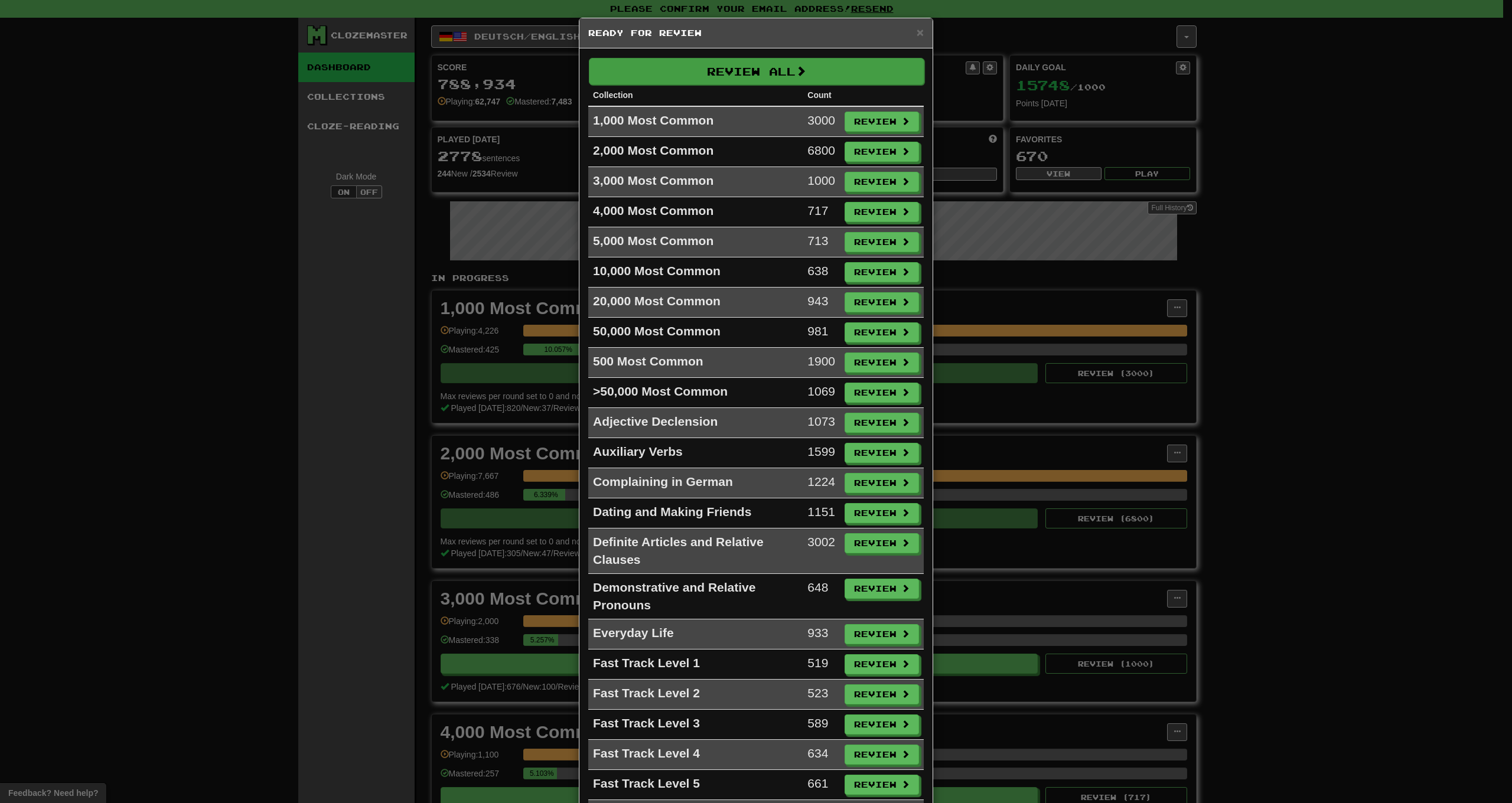
click at [723, 70] on button "Review All" at bounding box center [756, 71] width 336 height 27
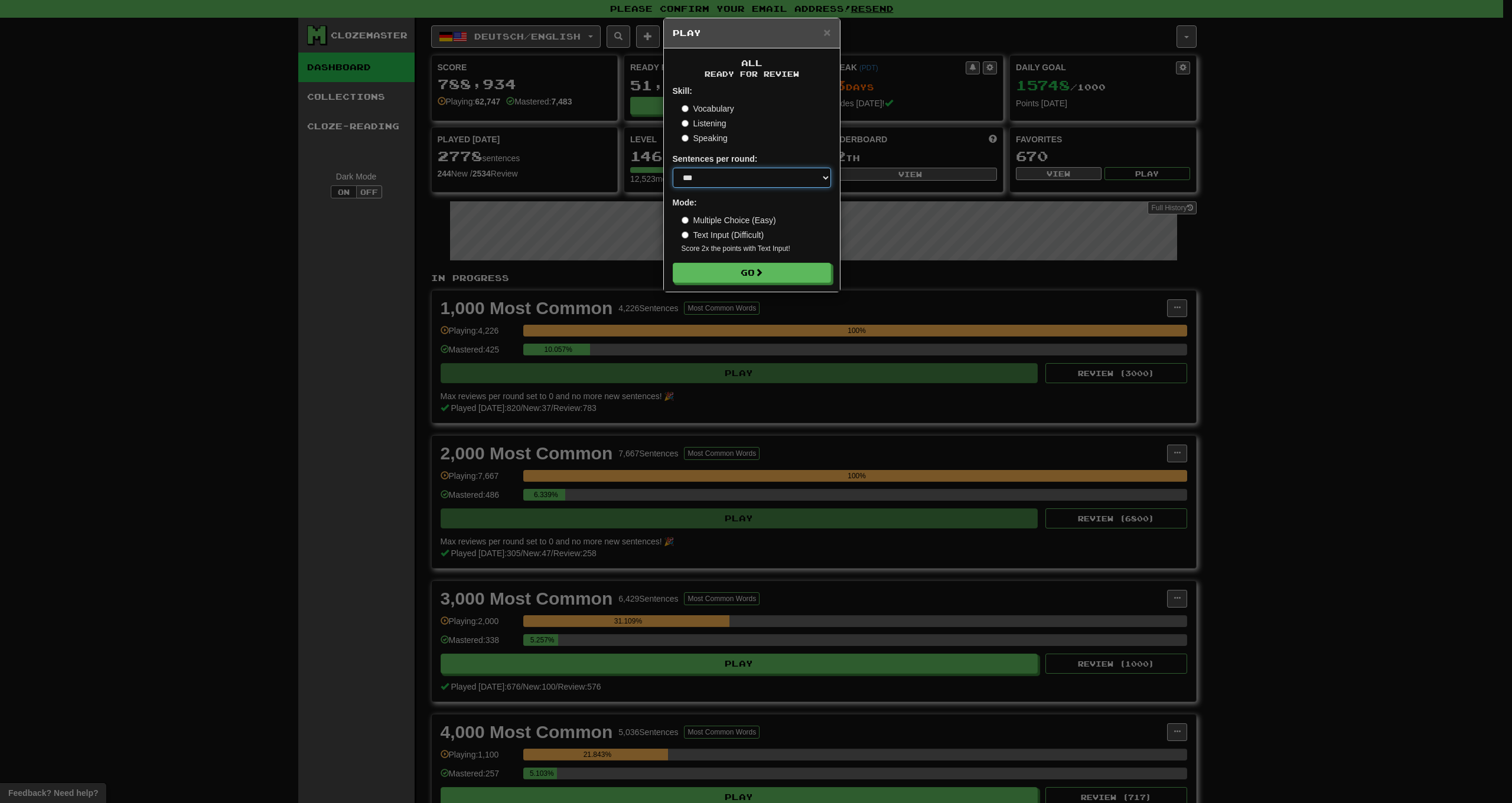
select select "********"
click at [725, 276] on button "Go" at bounding box center [753, 273] width 159 height 20
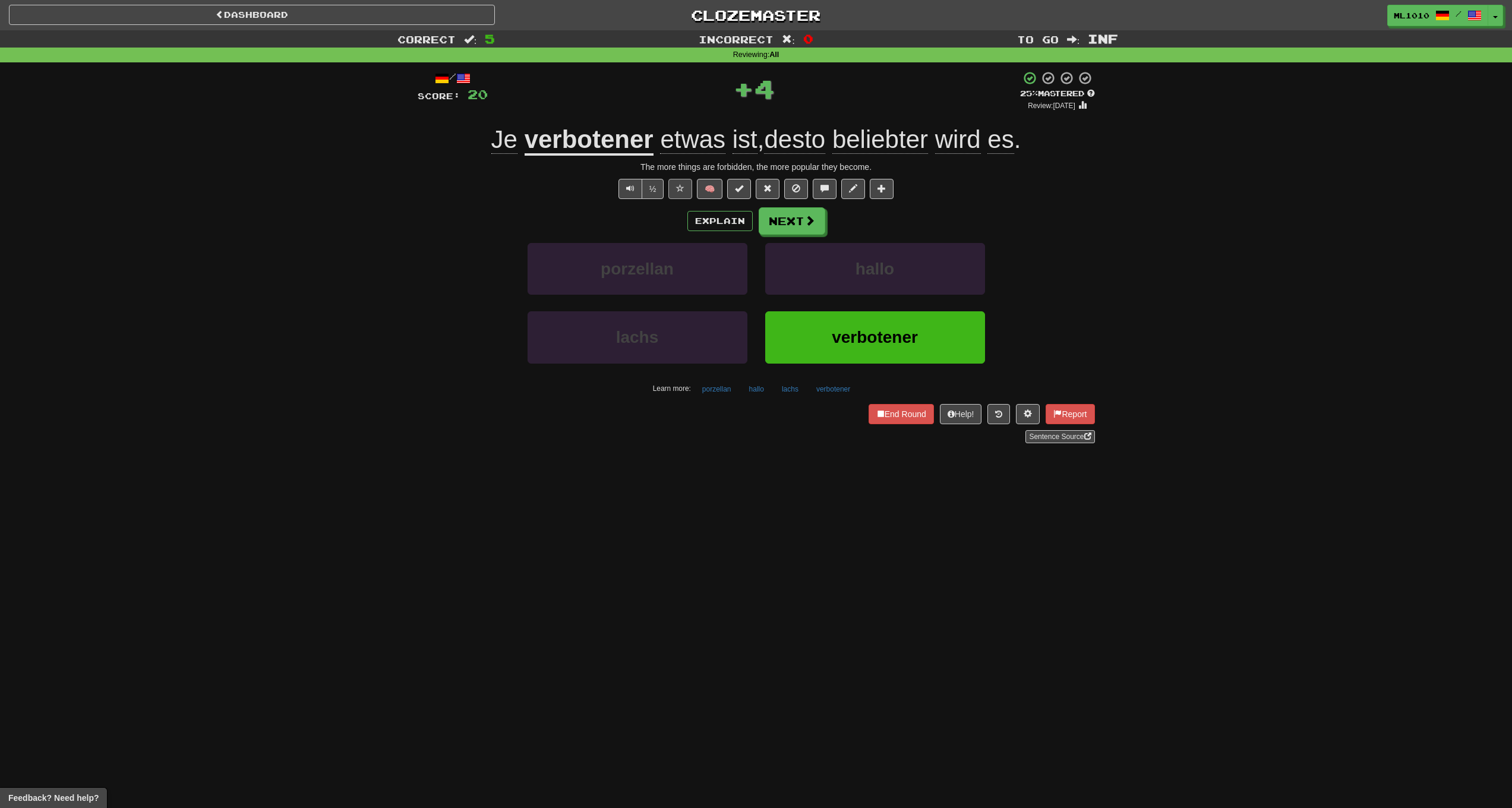
click at [684, 188] on span at bounding box center [680, 188] width 8 height 8
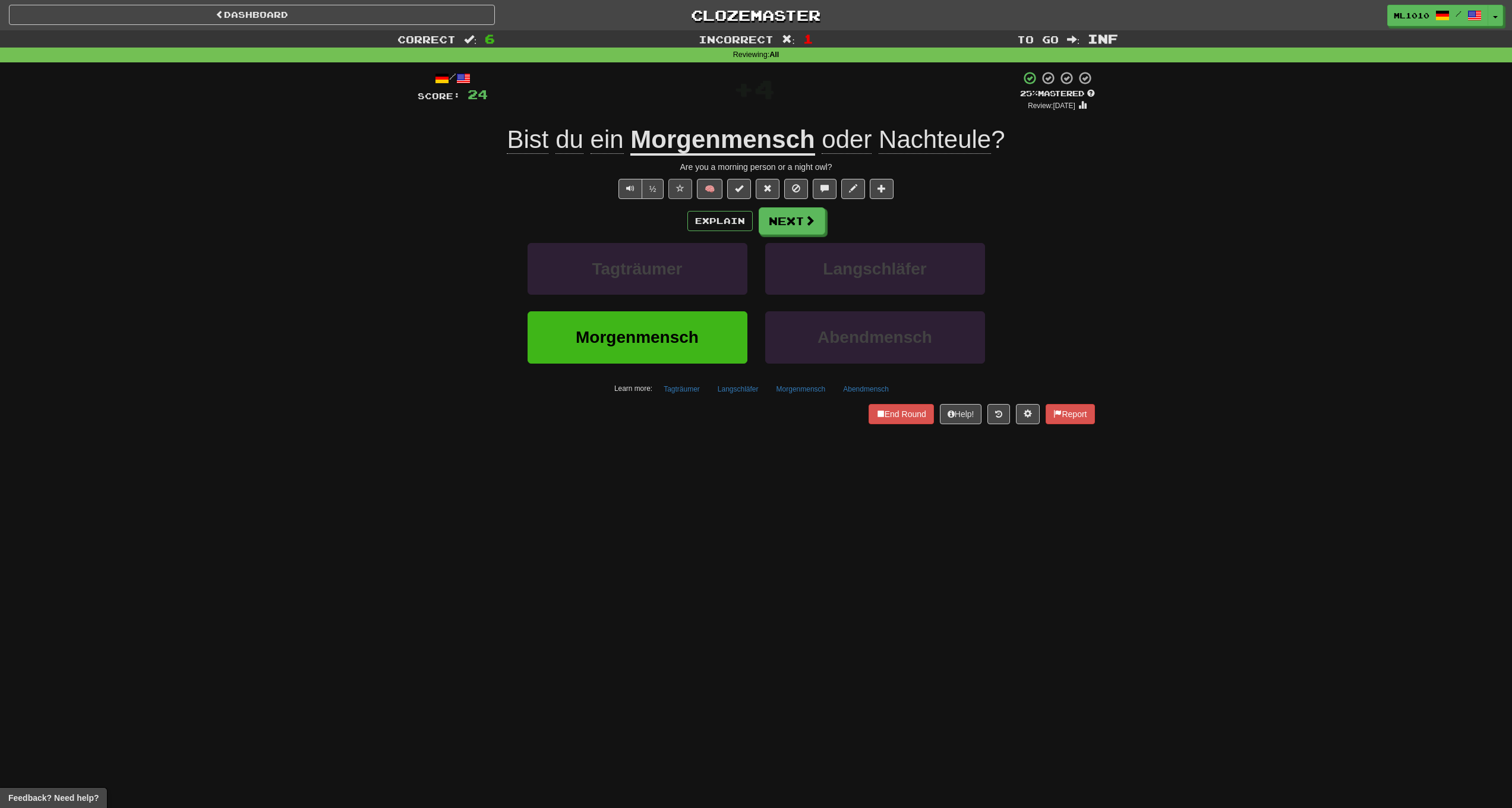
click at [673, 186] on button at bounding box center [680, 189] width 24 height 20
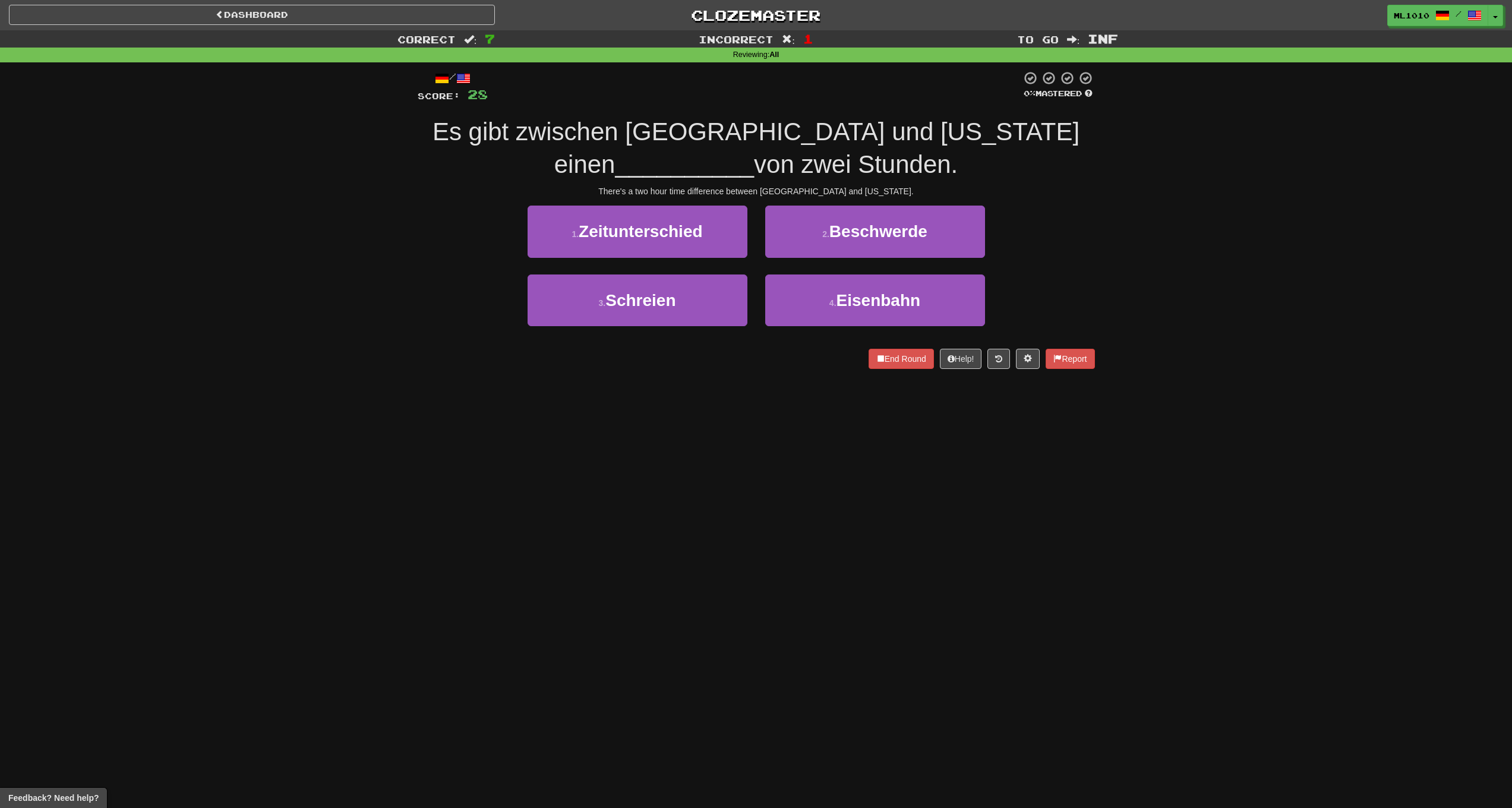
click at [913, 366] on div "/ Score: 28 0 % Mastered Es gibt zwischen [GEOGRAPHIC_DATA] und [US_STATE] eine…" at bounding box center [756, 224] width 677 height 323
click at [881, 352] on button "End Round" at bounding box center [901, 359] width 65 height 20
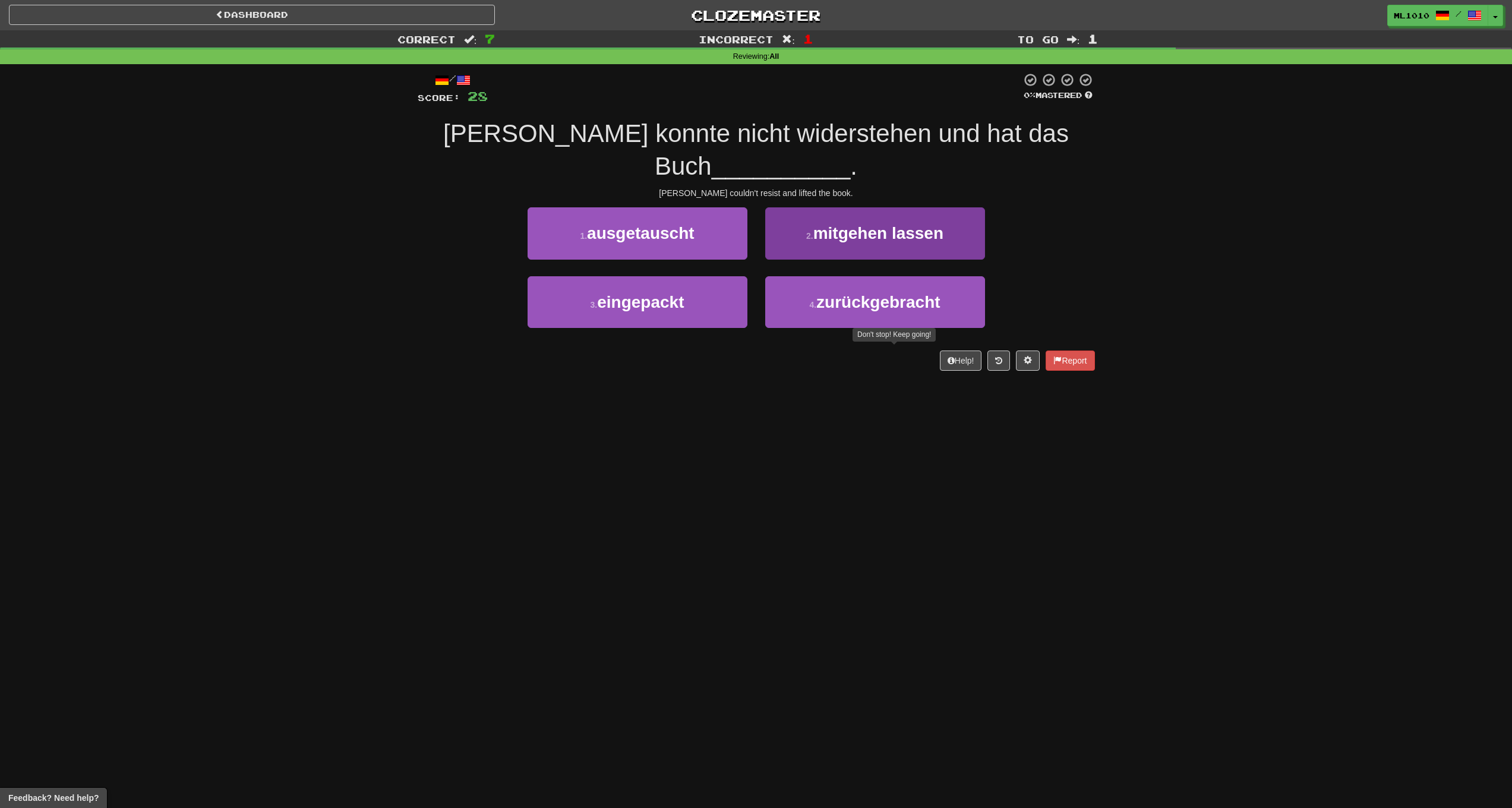
click at [817, 242] on button "2 . mitgehen lassen" at bounding box center [875, 233] width 220 height 52
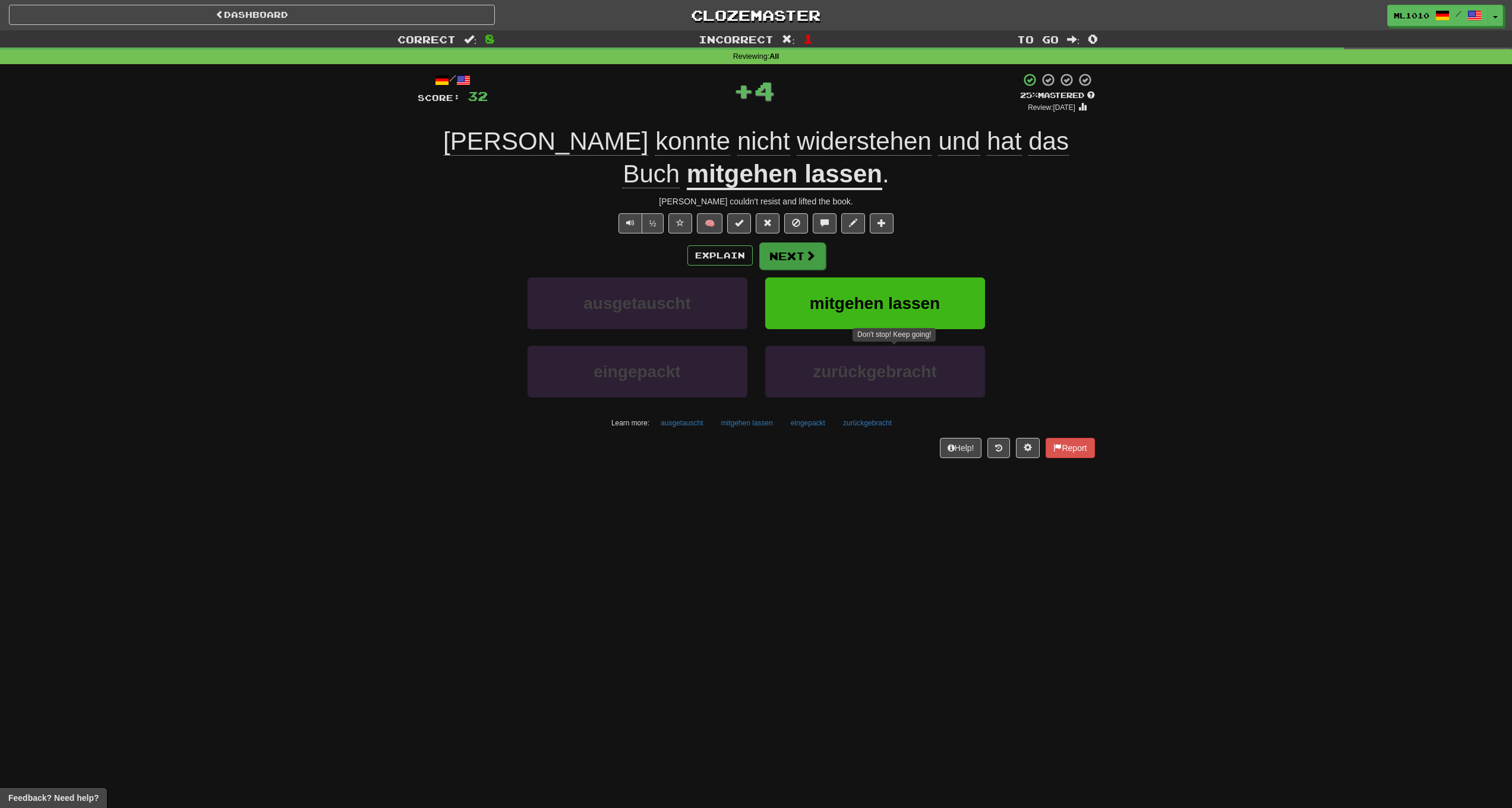
click at [805, 250] on span at bounding box center [810, 255] width 11 height 11
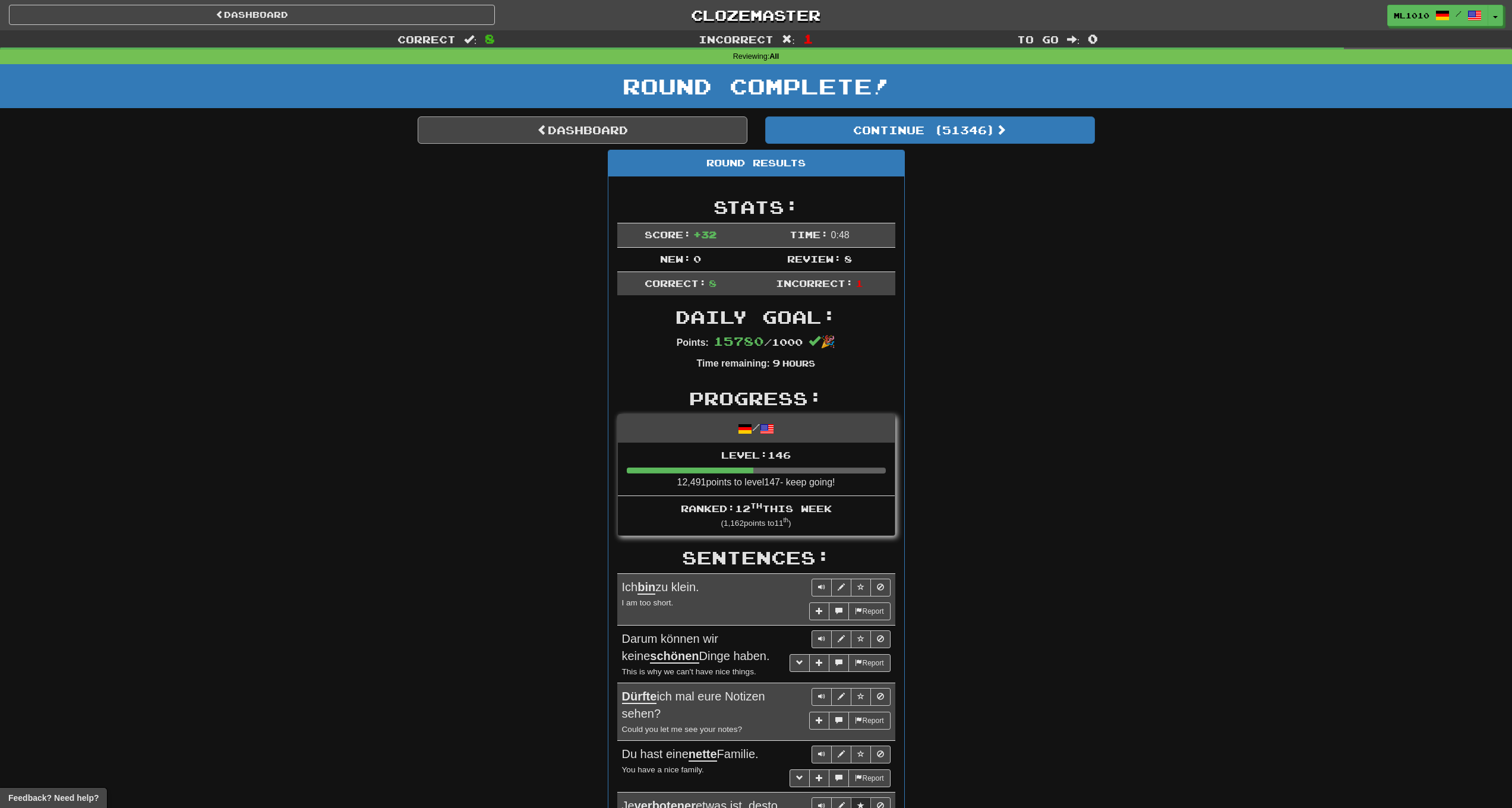
click at [655, 129] on link "Dashboard" at bounding box center [582, 130] width 330 height 27
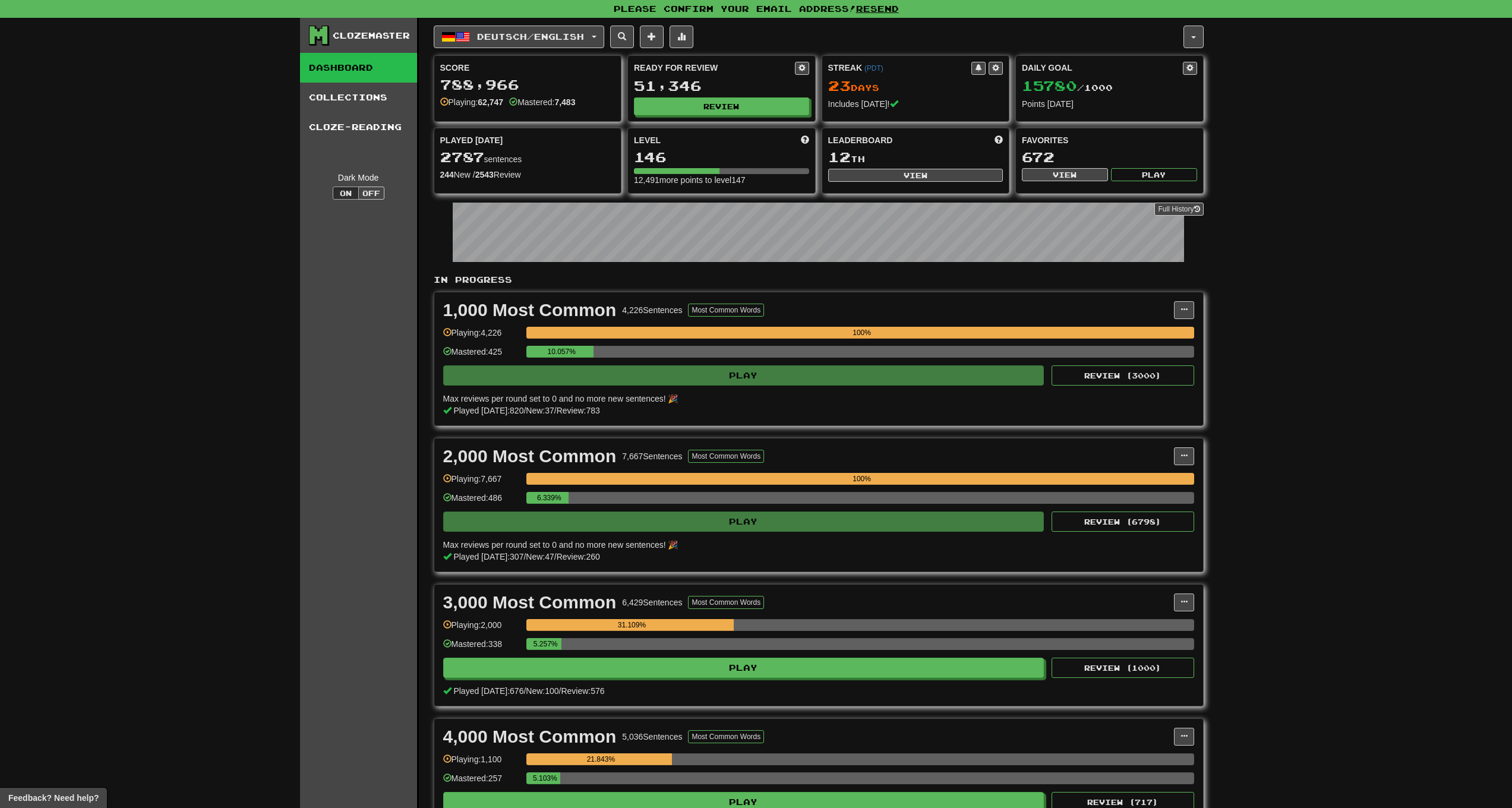
drag, startPoint x: 692, startPoint y: 103, endPoint x: 779, endPoint y: 64, distance: 95.3
click at [779, 64] on div "Ready for Review 51,346 Review" at bounding box center [721, 89] width 187 height 65
click at [685, 40] on span at bounding box center [681, 36] width 8 height 8
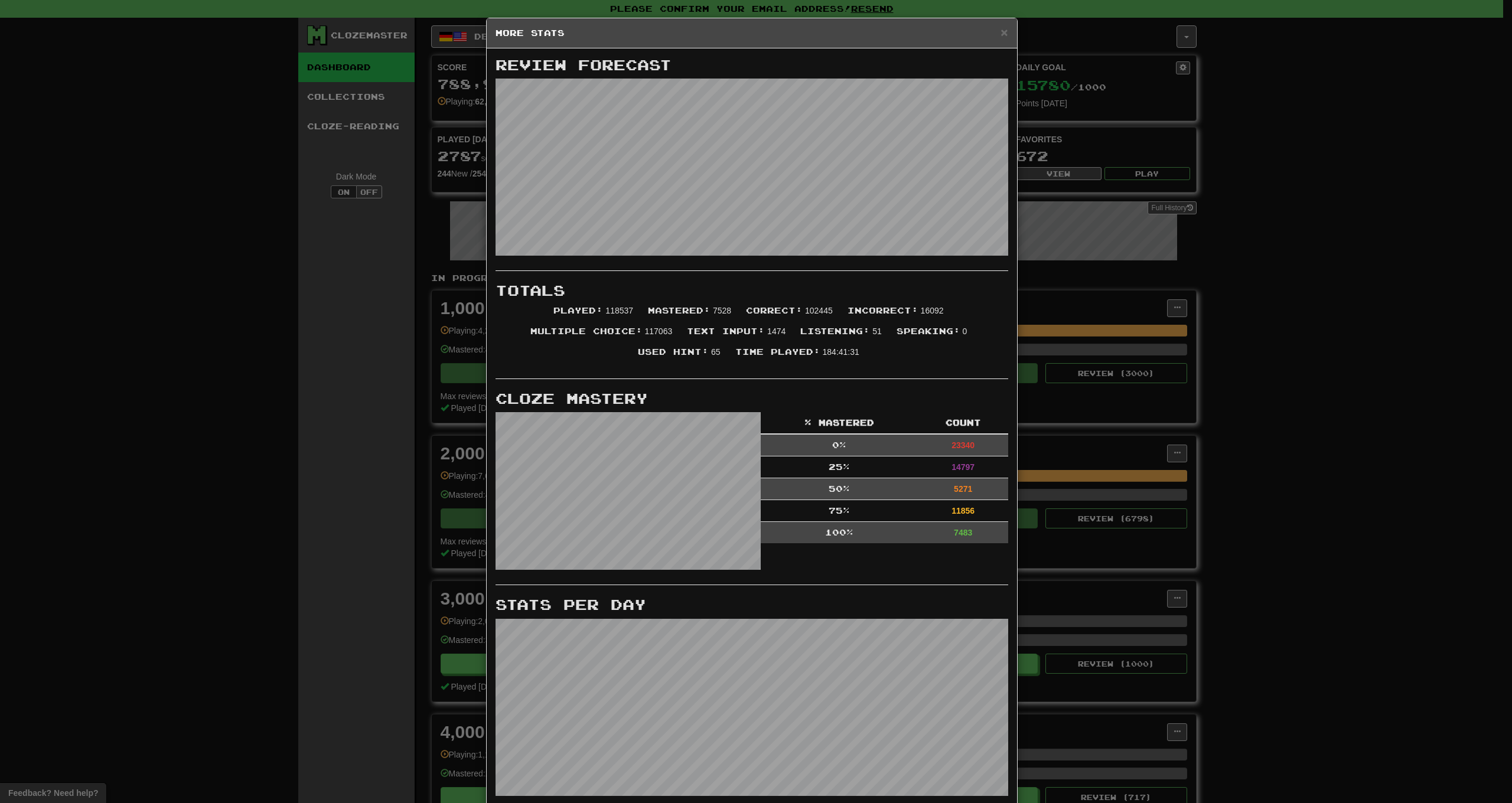
click at [366, 273] on div "× More Stats Review Forecast Totals Played : 118537 Mastered : 7528 Correct : 1…" at bounding box center [756, 402] width 1512 height 803
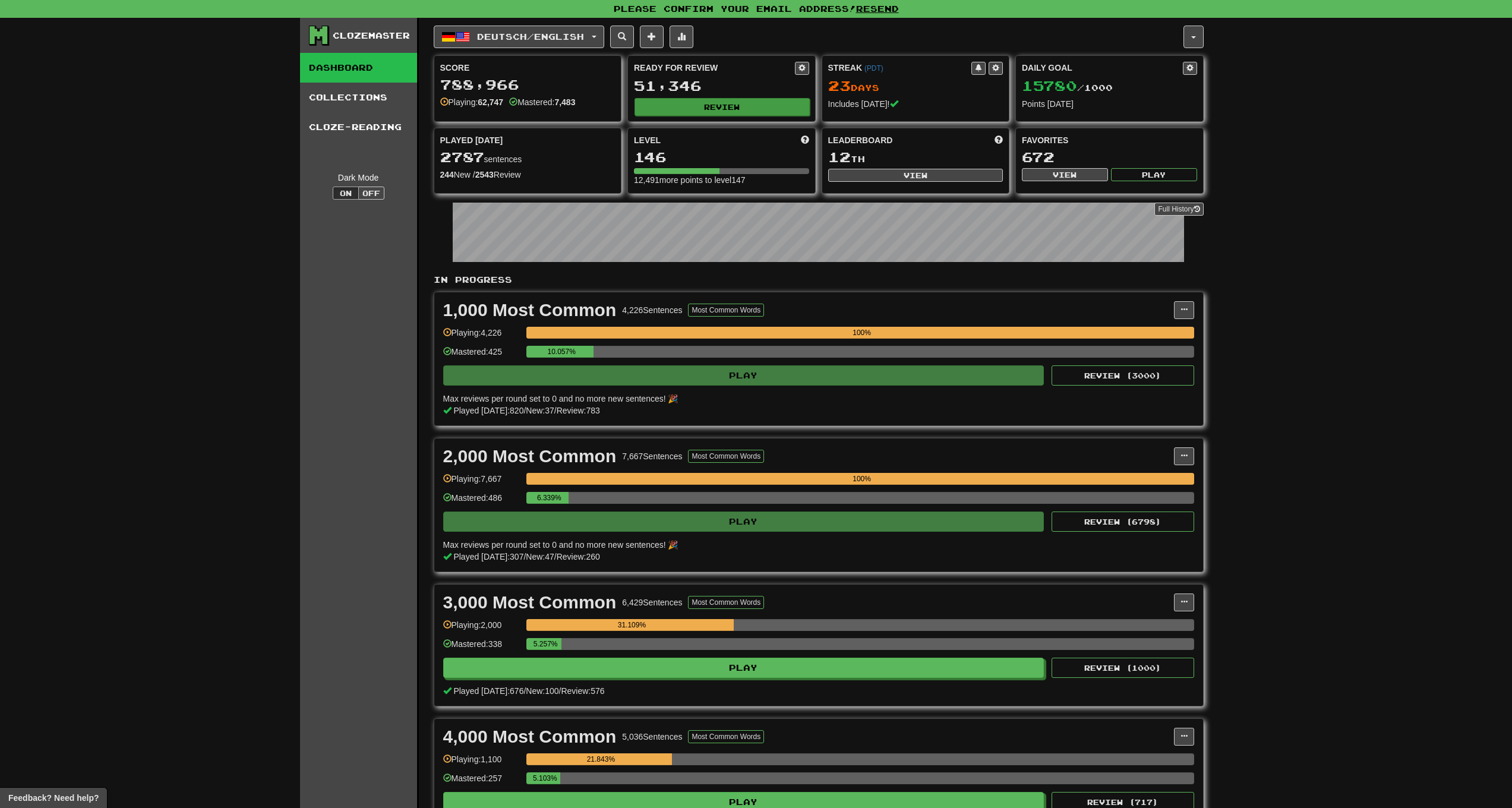
click at [719, 106] on button "Review" at bounding box center [722, 107] width 176 height 18
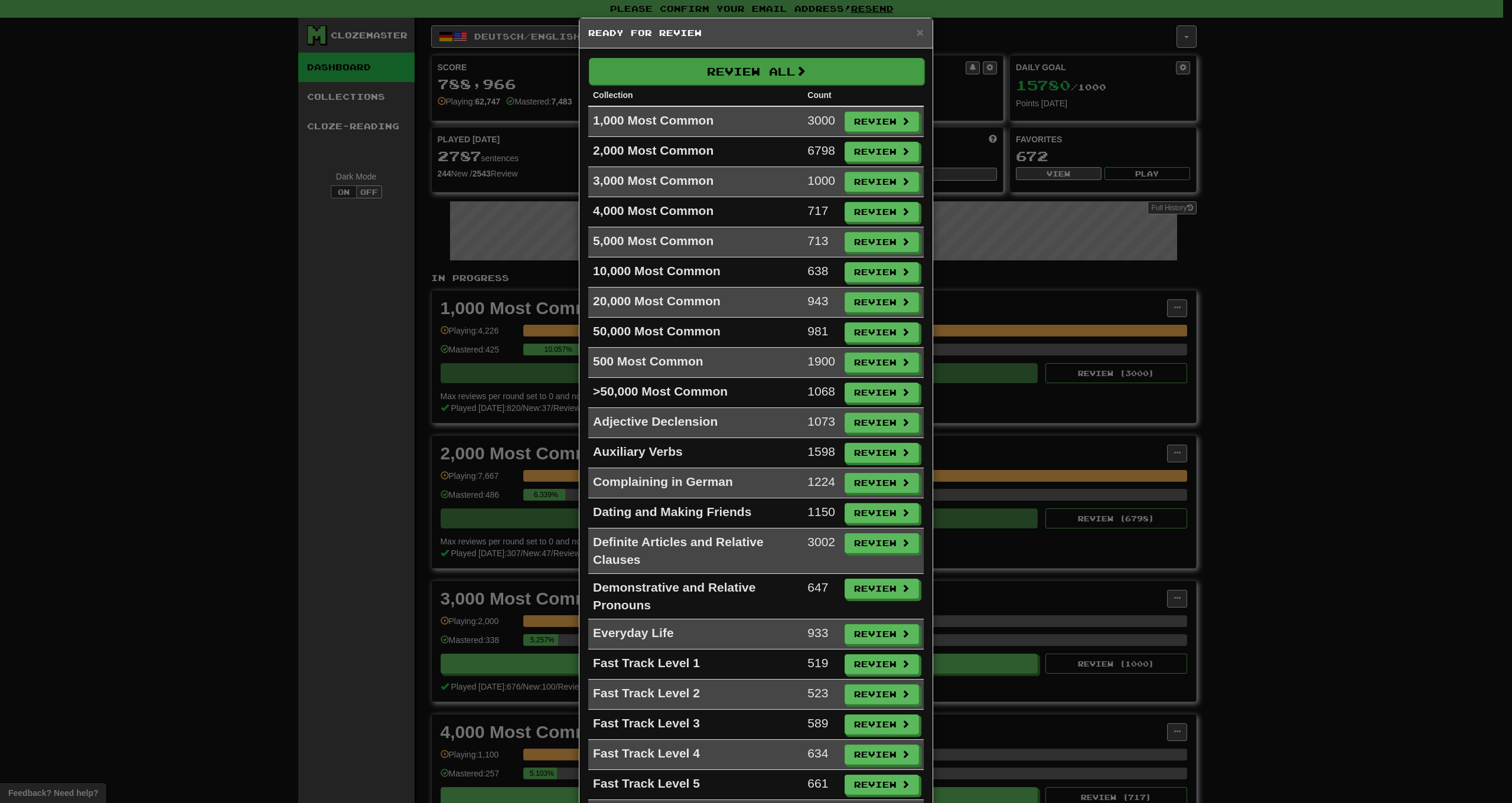
click at [720, 73] on button "Review All" at bounding box center [756, 71] width 336 height 27
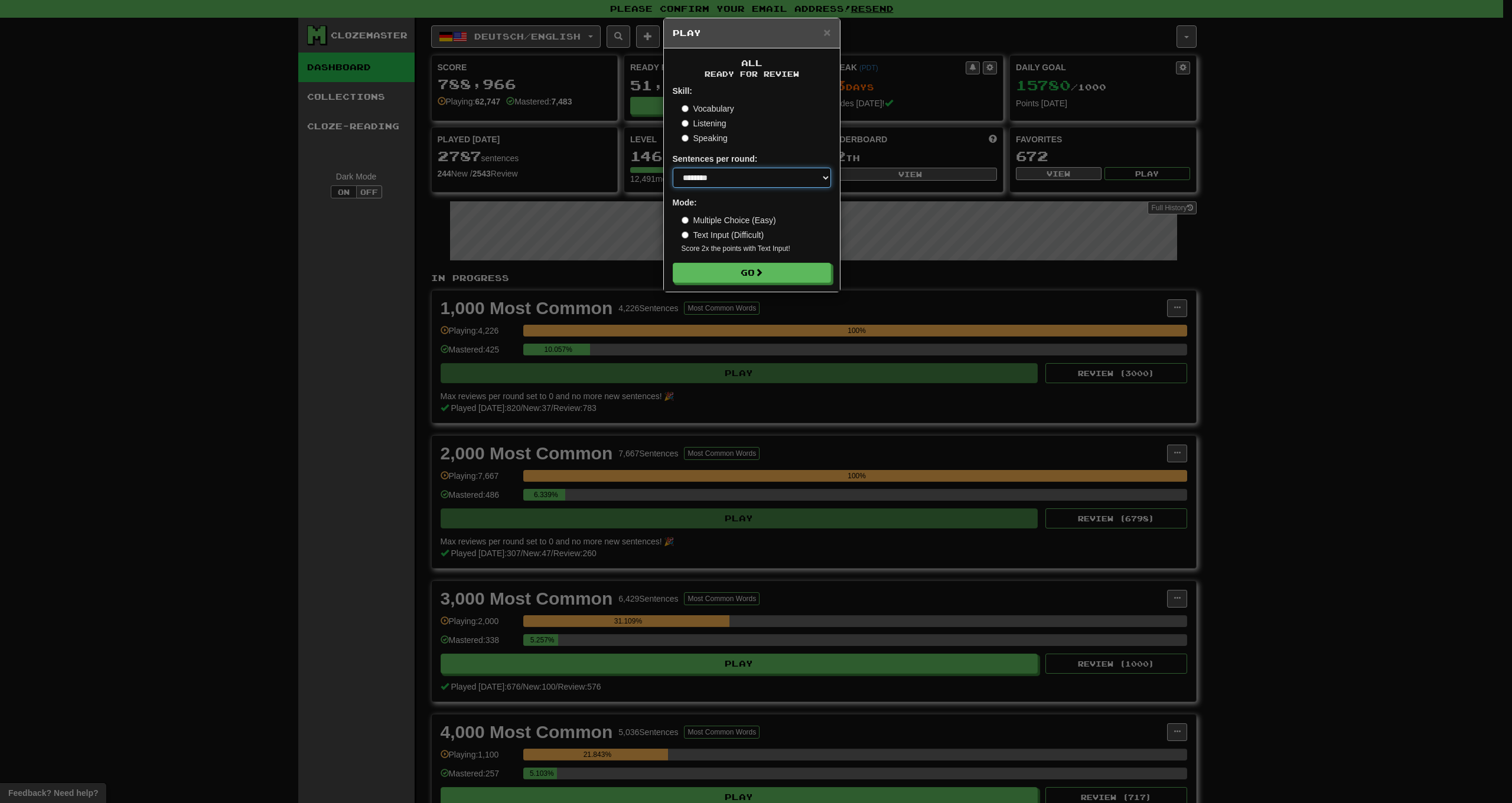
select select "**"
click at [734, 268] on button "Go" at bounding box center [753, 273] width 159 height 20
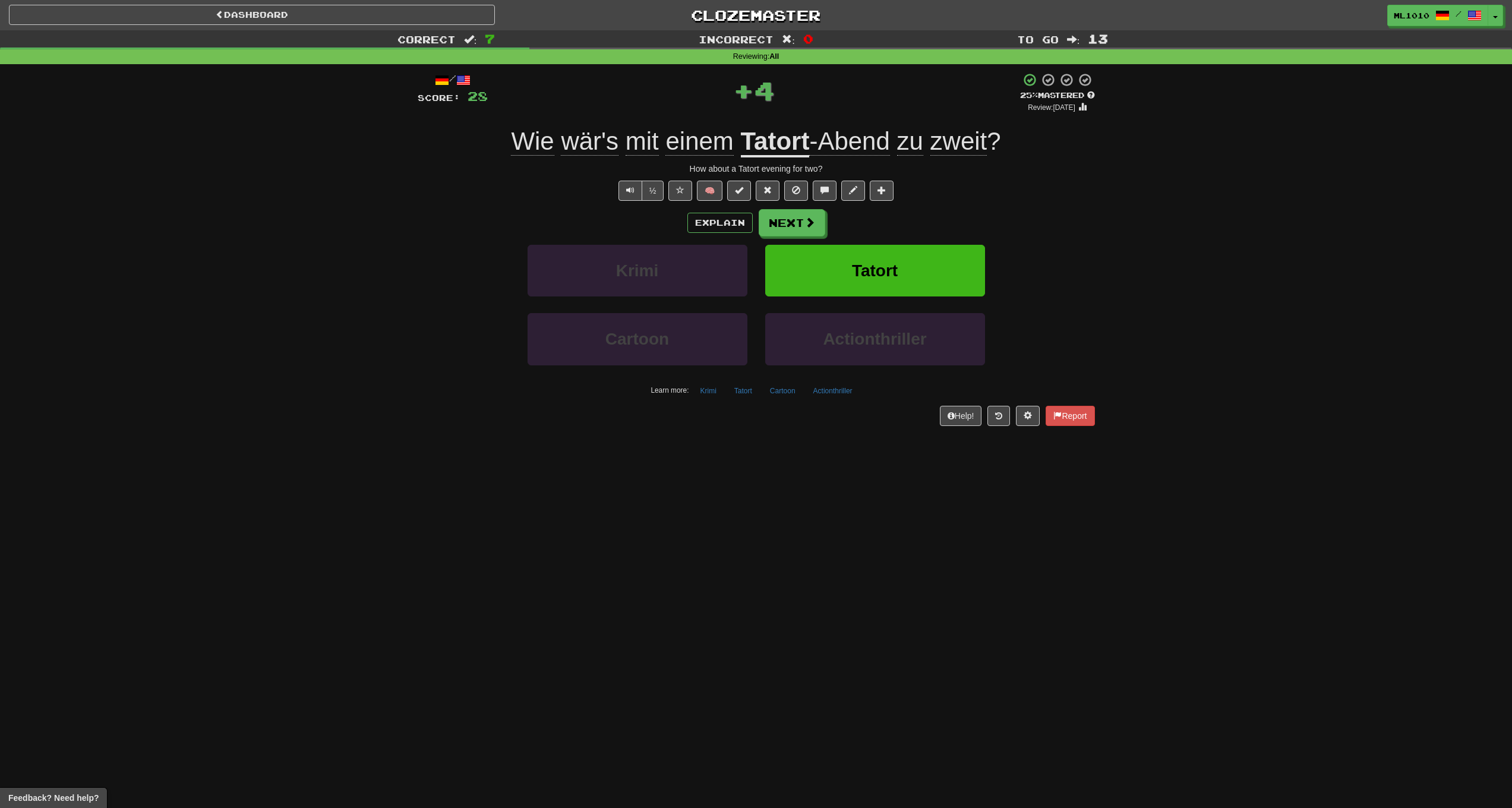
click at [765, 141] on u "Tatort" at bounding box center [775, 142] width 69 height 30
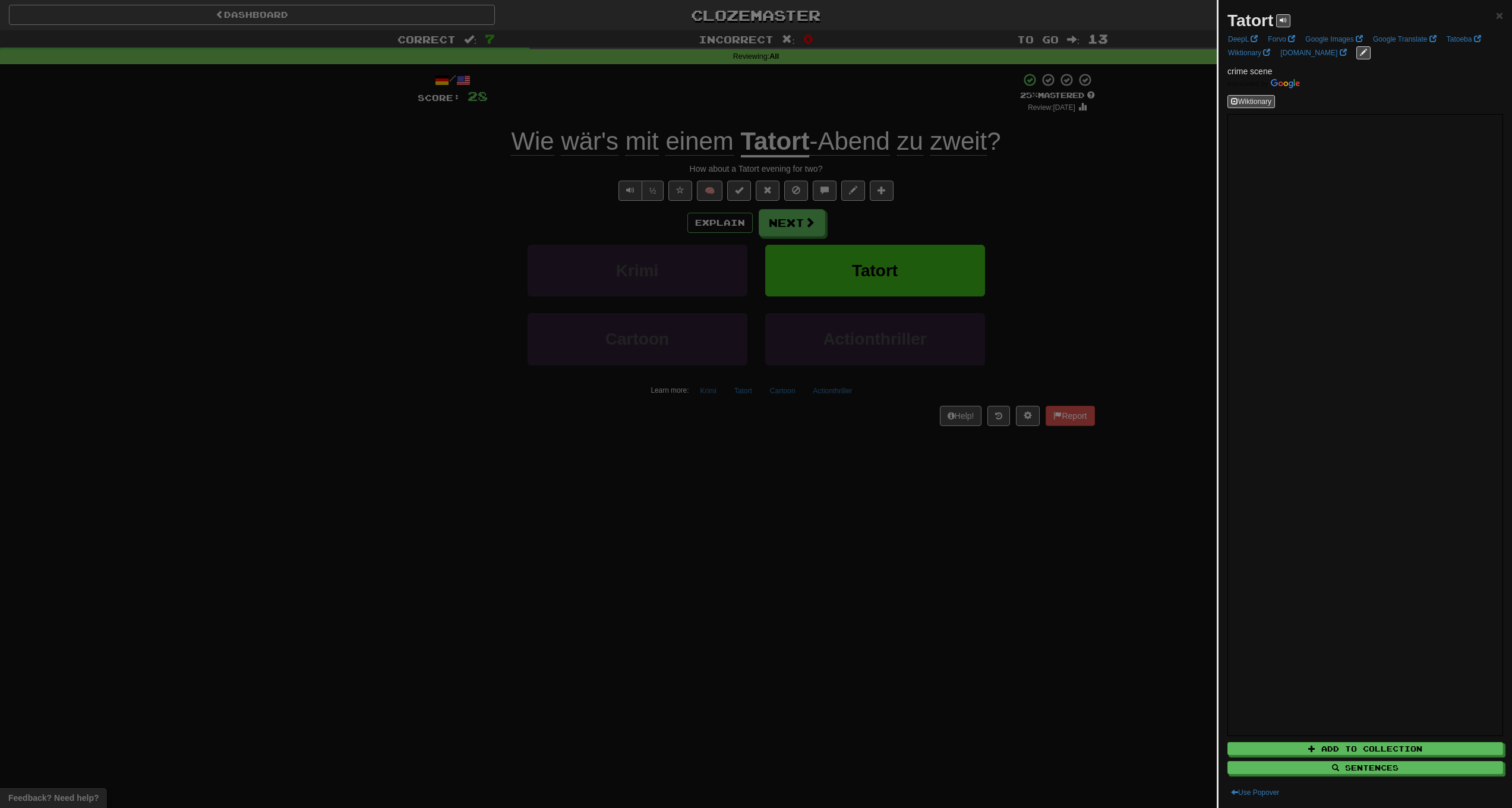
click at [311, 433] on div at bounding box center [756, 404] width 1512 height 808
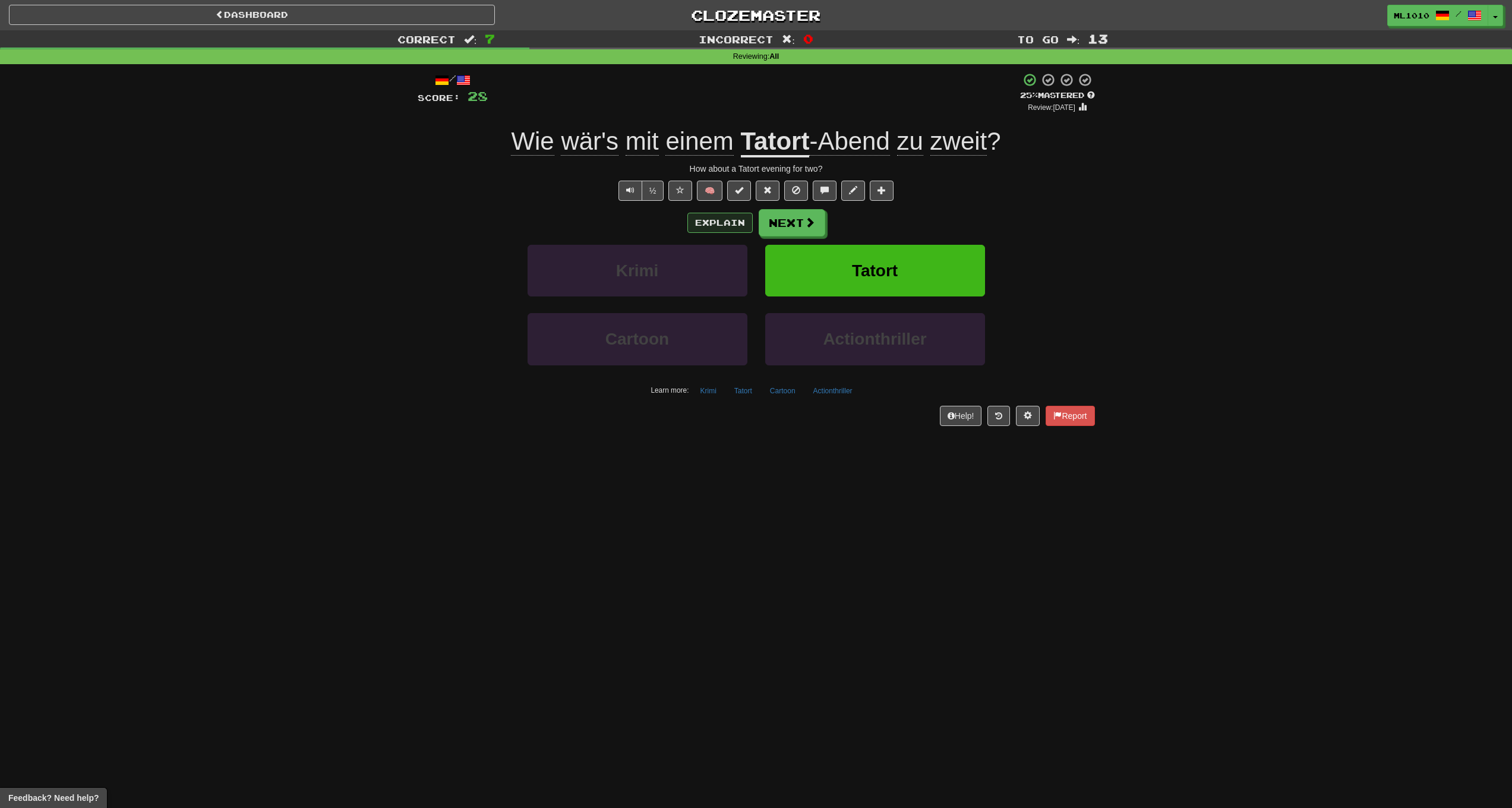
click at [702, 221] on button "Explain" at bounding box center [720, 223] width 65 height 20
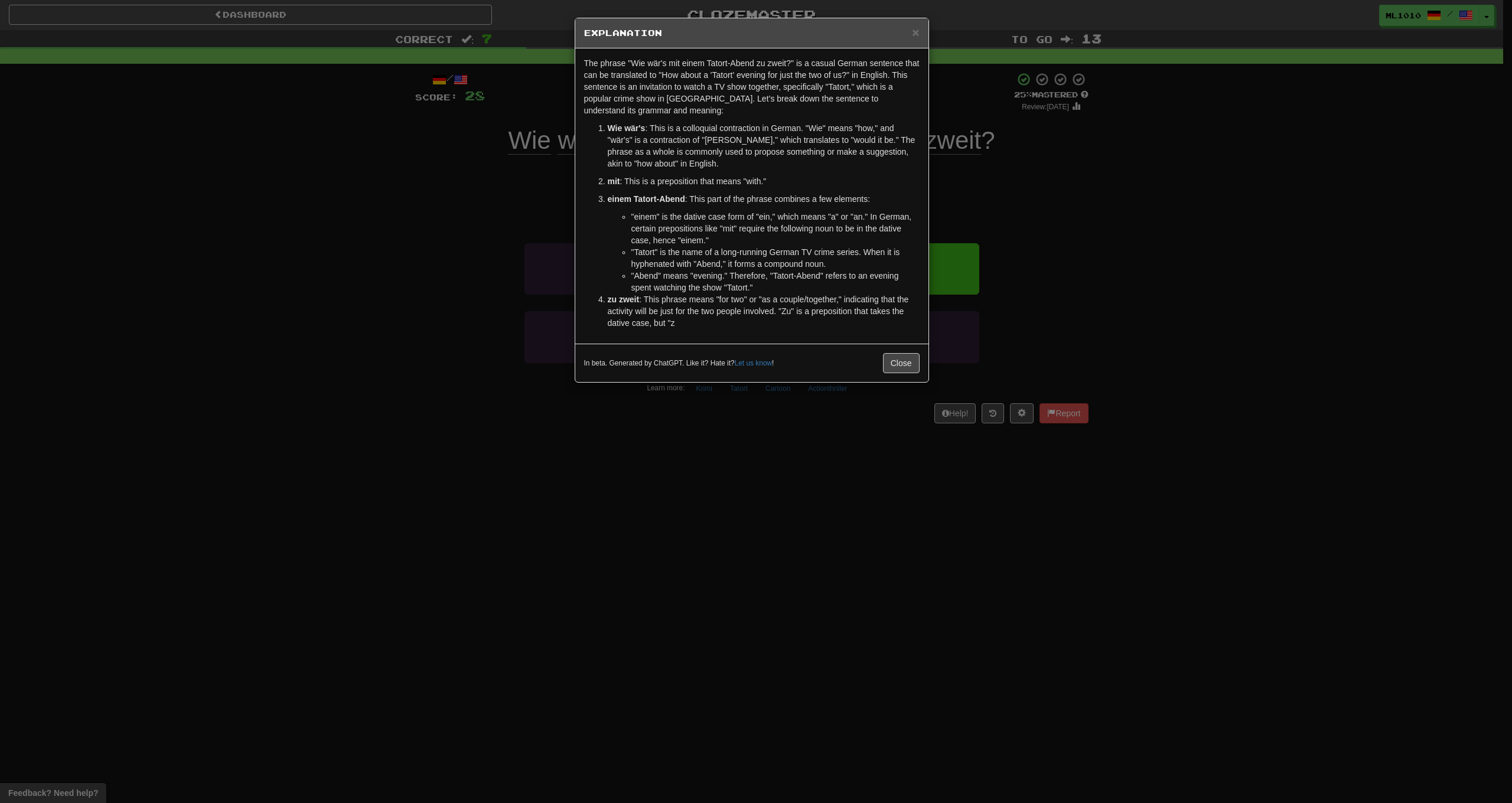
click at [932, 34] on div "× Explanation The phrase "Wie wär's mit einem Tatort-Abend zu zweit?" is a casu…" at bounding box center [756, 402] width 1512 height 803
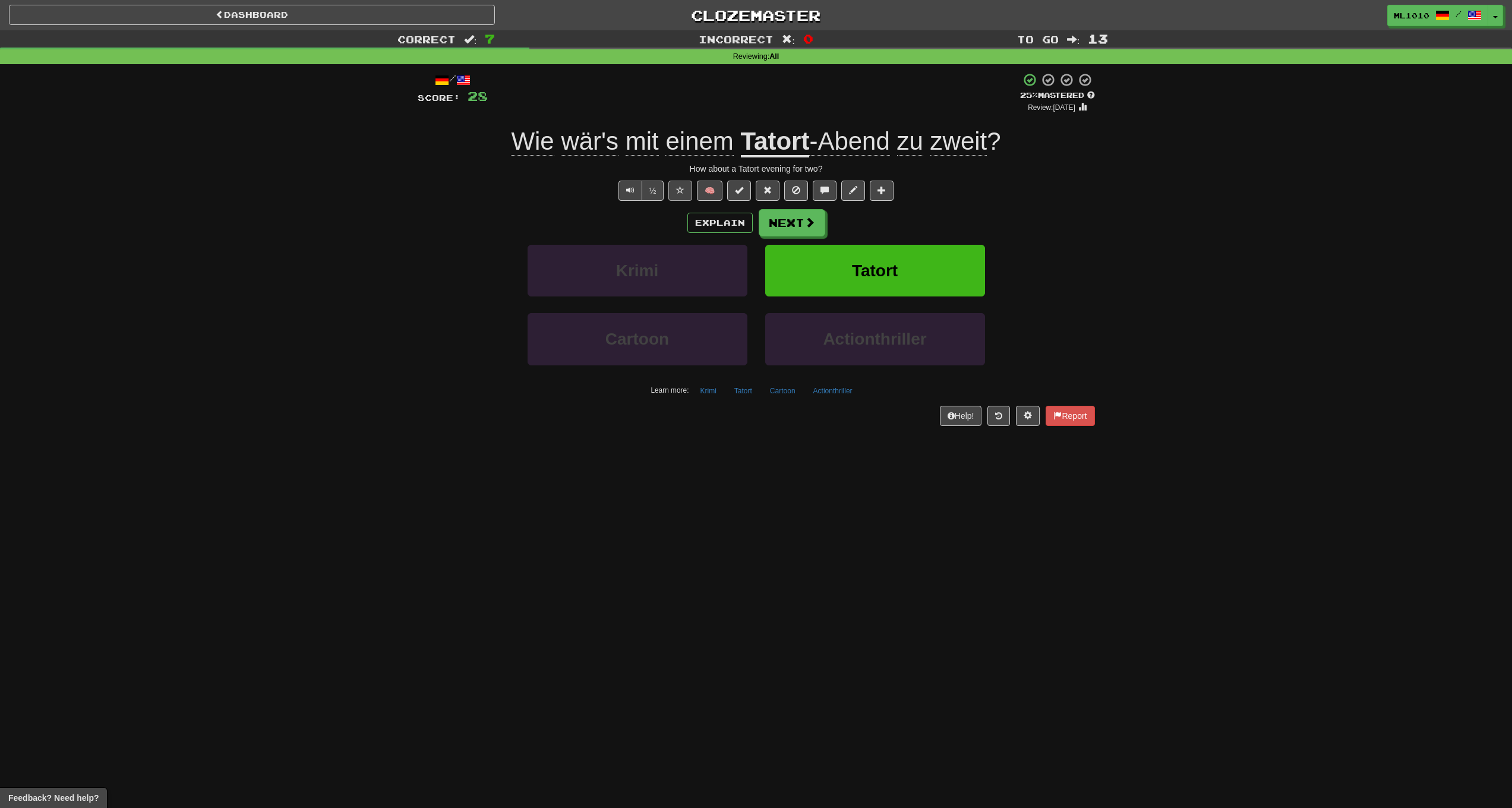
click at [679, 190] on span at bounding box center [680, 190] width 8 height 8
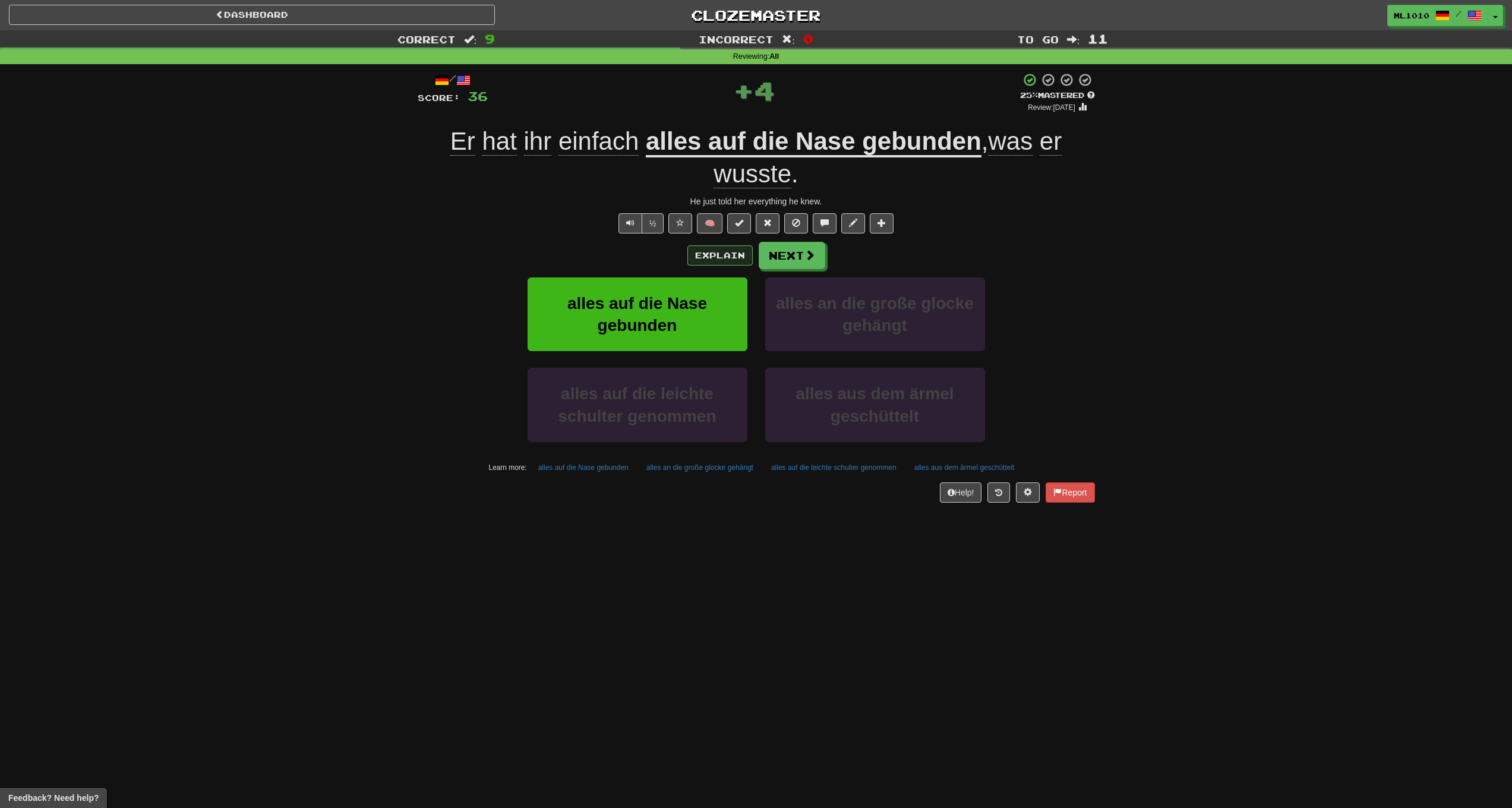
click at [707, 253] on button "Explain" at bounding box center [720, 256] width 65 height 20
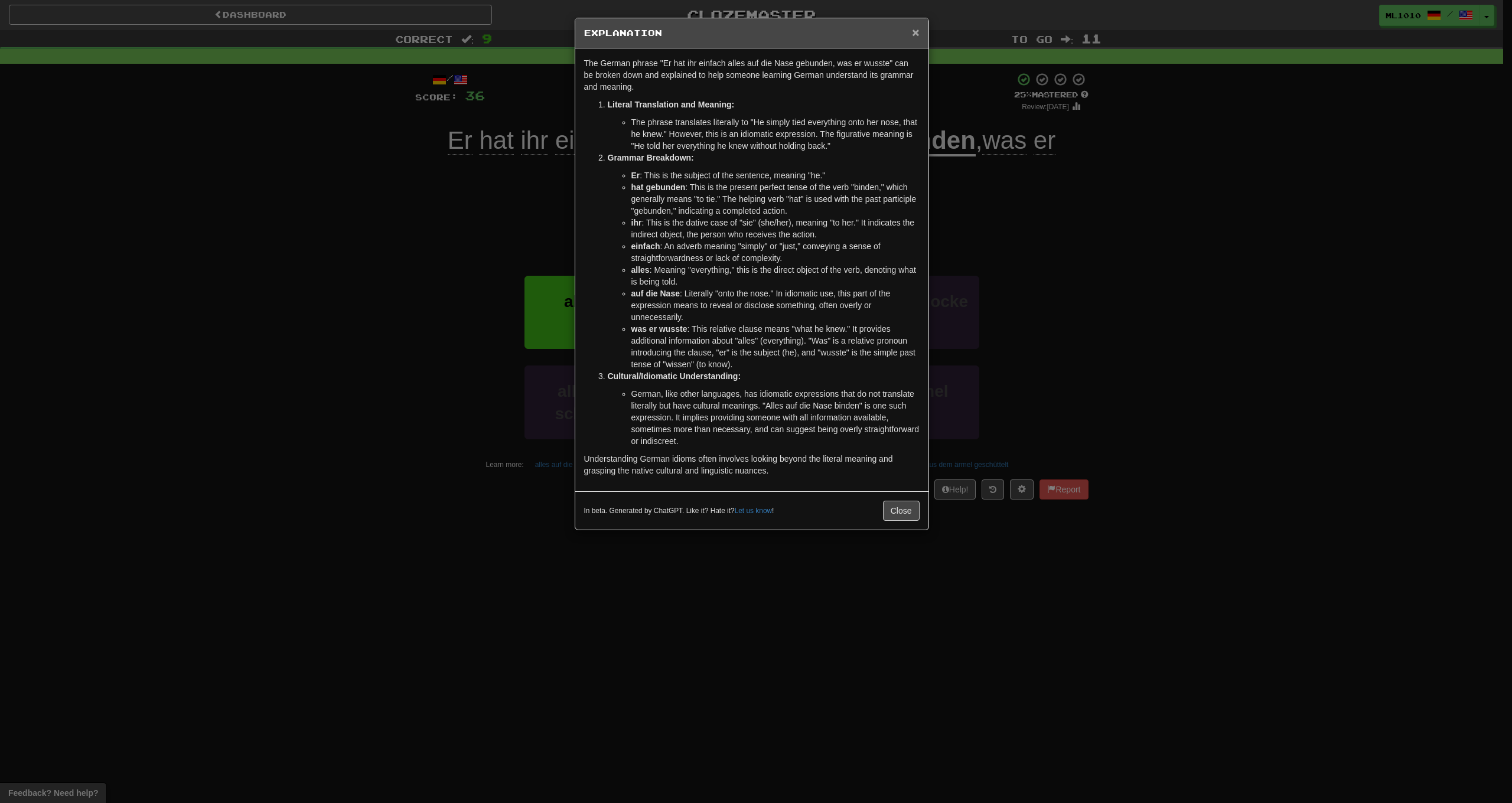
click at [916, 26] on span "×" at bounding box center [915, 32] width 7 height 13
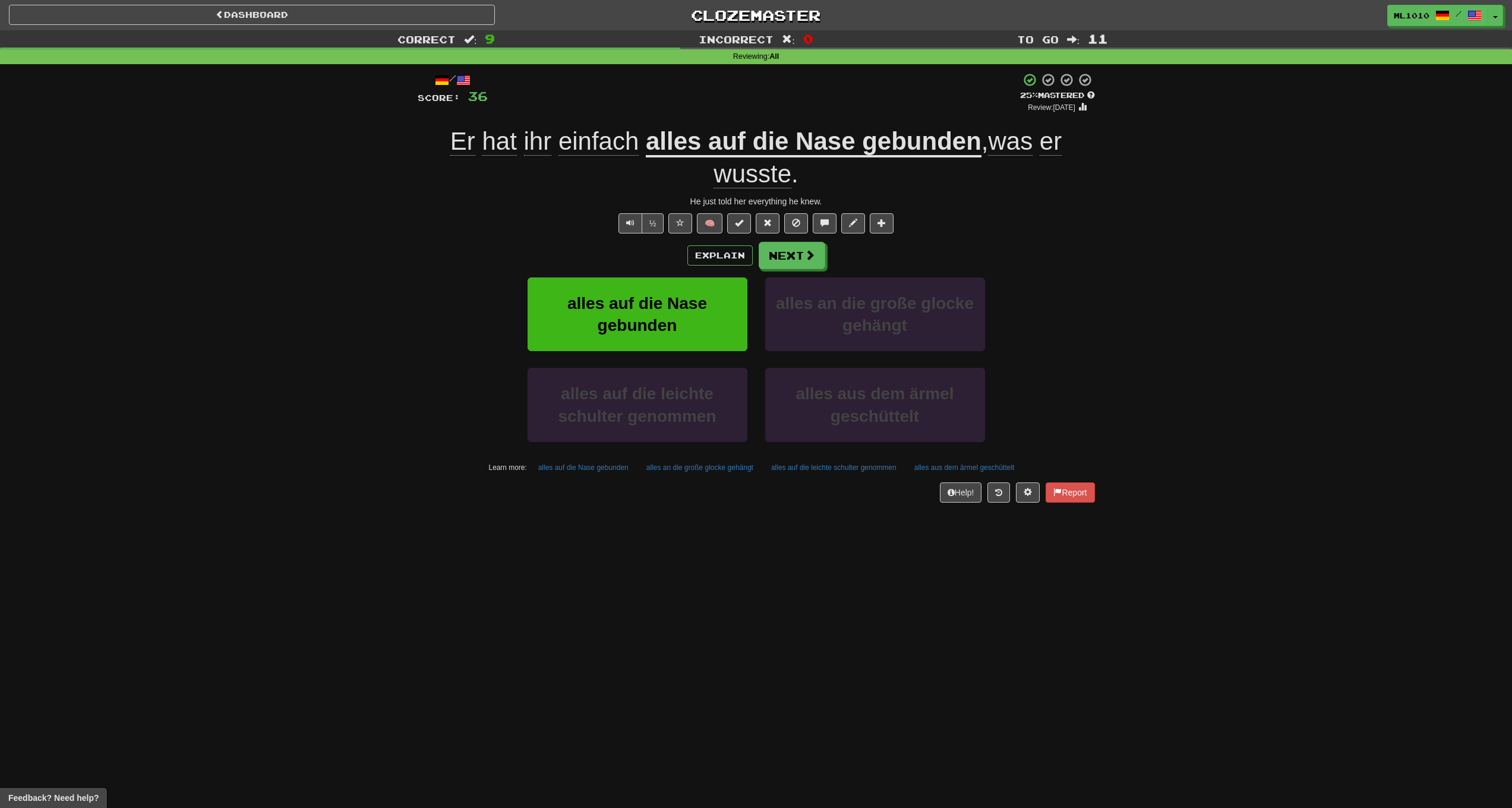
click at [844, 142] on u "alles auf die Nase gebunden" at bounding box center [814, 142] width 336 height 30
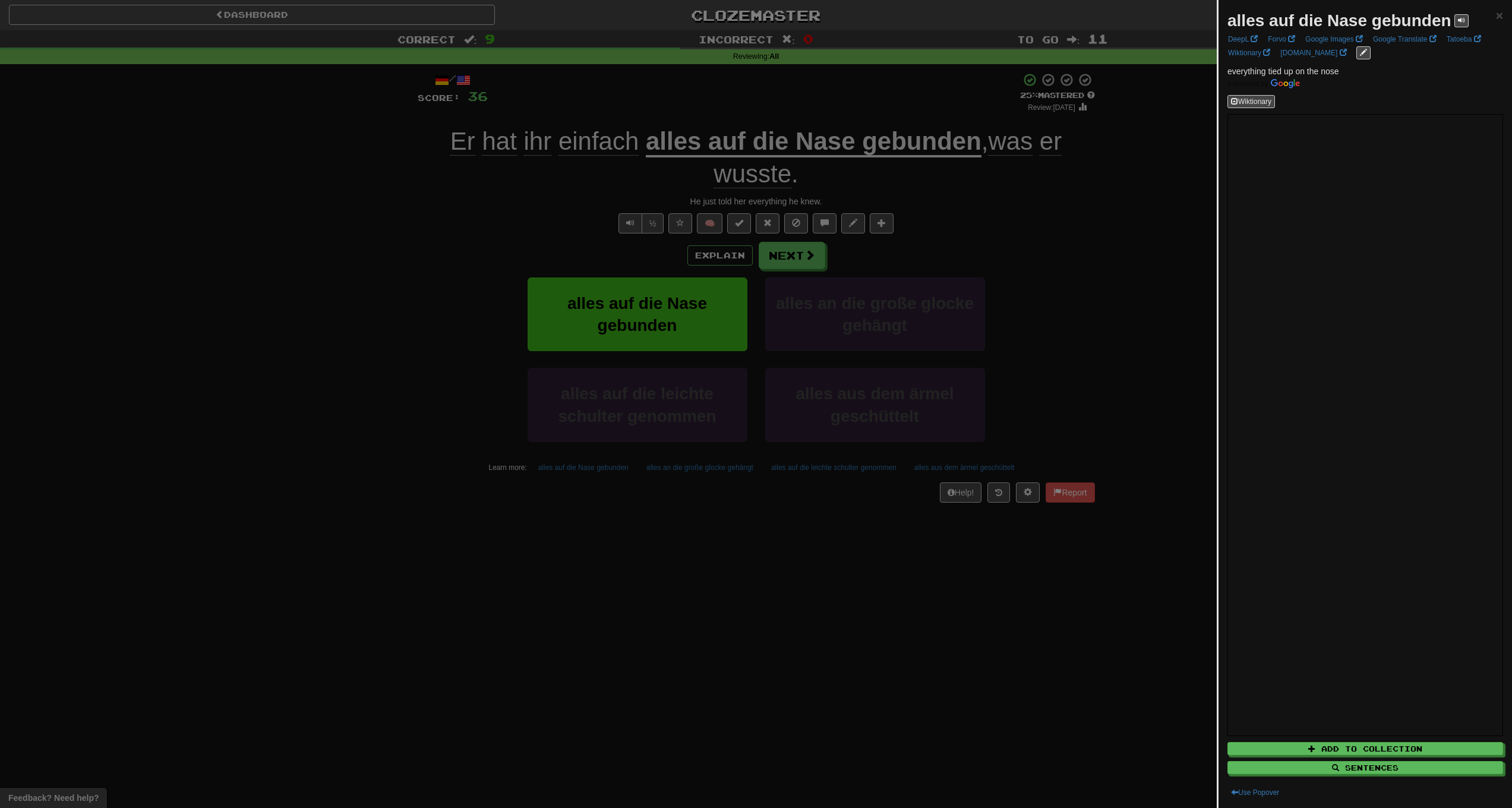
click at [1045, 256] on div at bounding box center [756, 404] width 1512 height 808
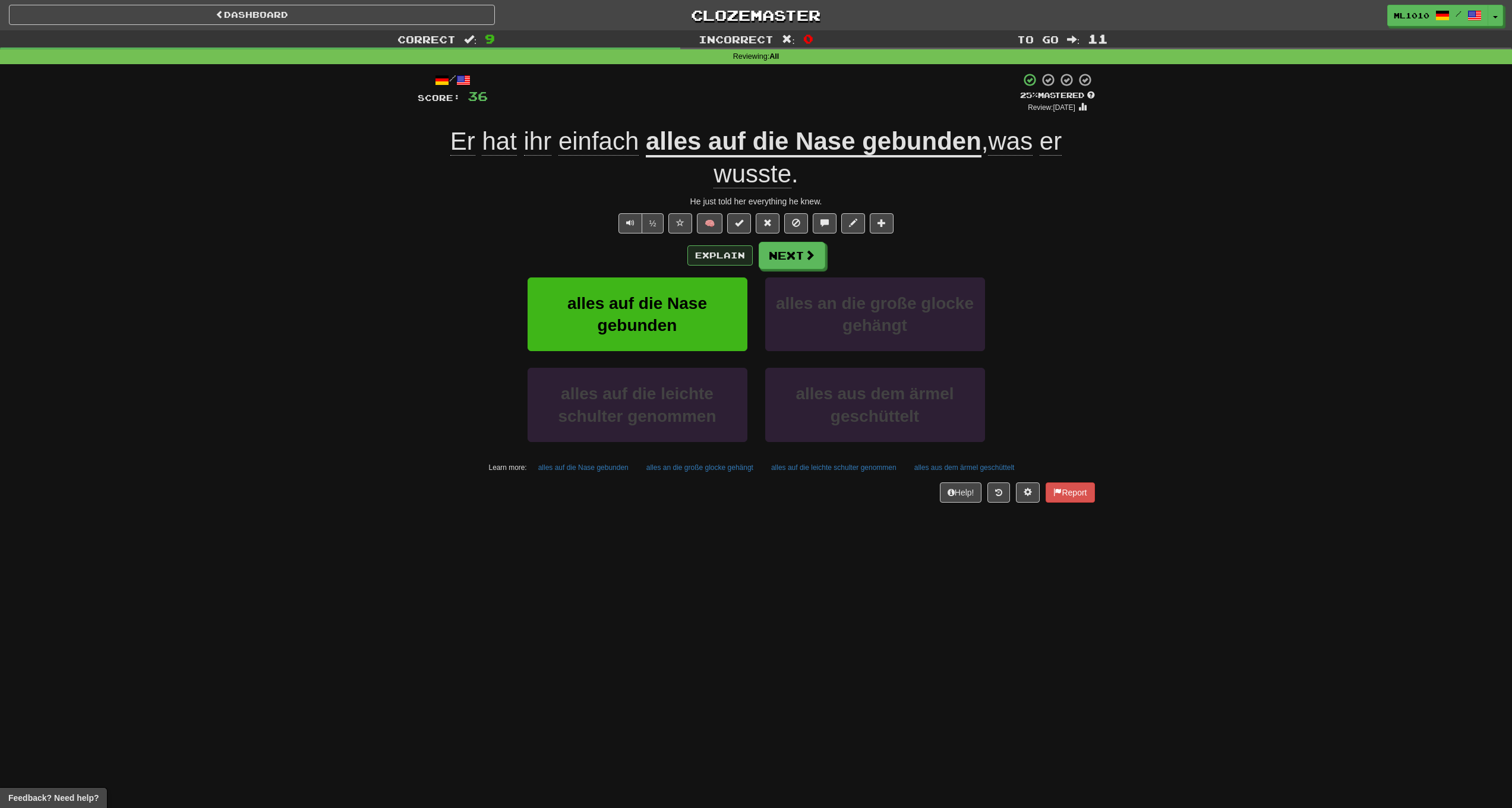
click at [711, 257] on button "Explain" at bounding box center [720, 256] width 65 height 20
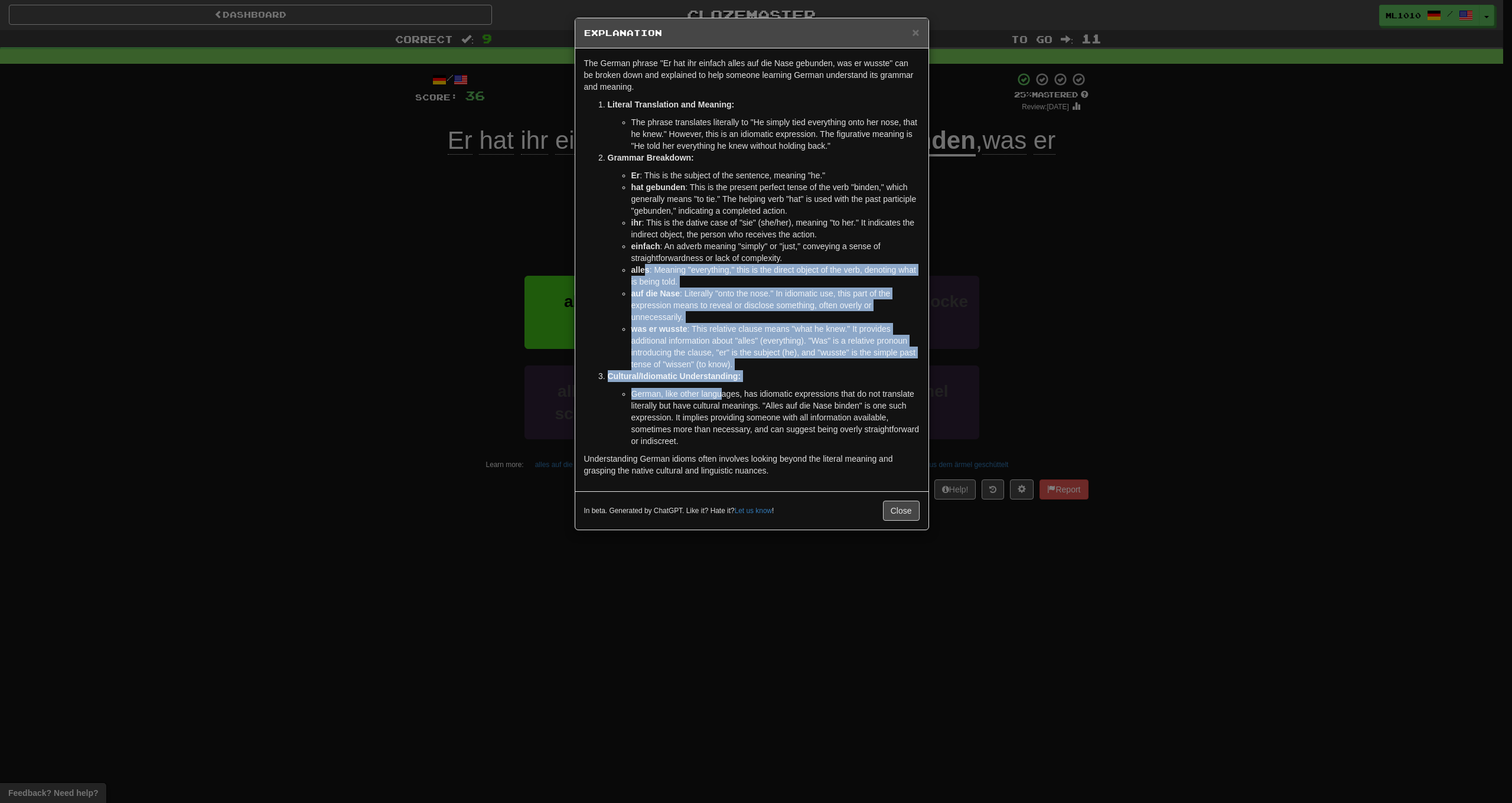
drag, startPoint x: 647, startPoint y: 268, endPoint x: 723, endPoint y: 391, distance: 144.6
click at [723, 391] on ol "Literal Translation and Meaning: The phrase translates literally to "He simply …" at bounding box center [752, 272] width 336 height 348
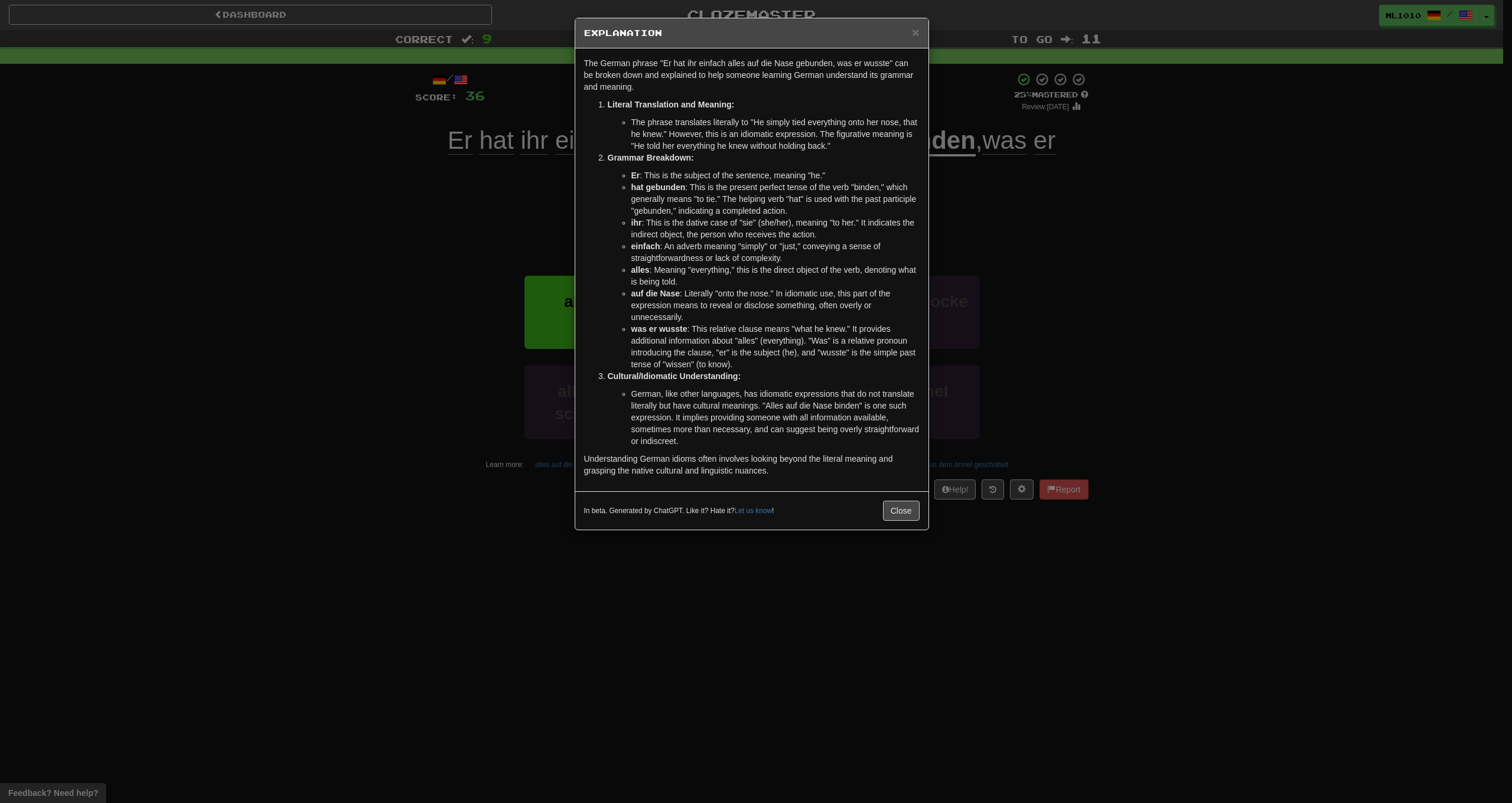
click at [648, 426] on li "German, like other languages, has idiomatic expressions that do not translate l…" at bounding box center [775, 417] width 288 height 59
click at [371, 322] on div "× Explanation The German phrase "Er hat ihr einfach alles auf die Nase gebunden…" at bounding box center [756, 402] width 1512 height 803
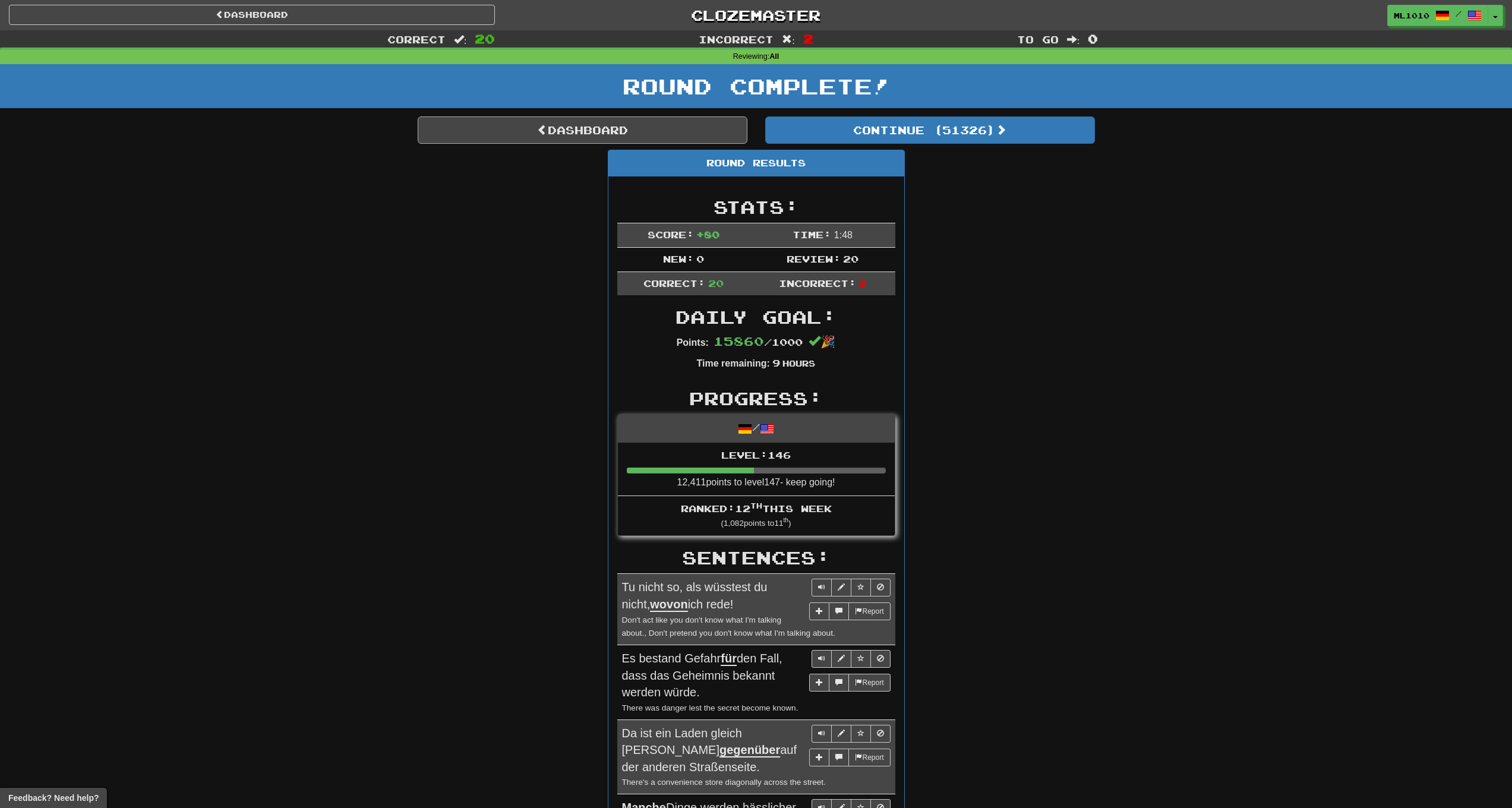
click at [513, 130] on link "Dashboard" at bounding box center [582, 130] width 330 height 27
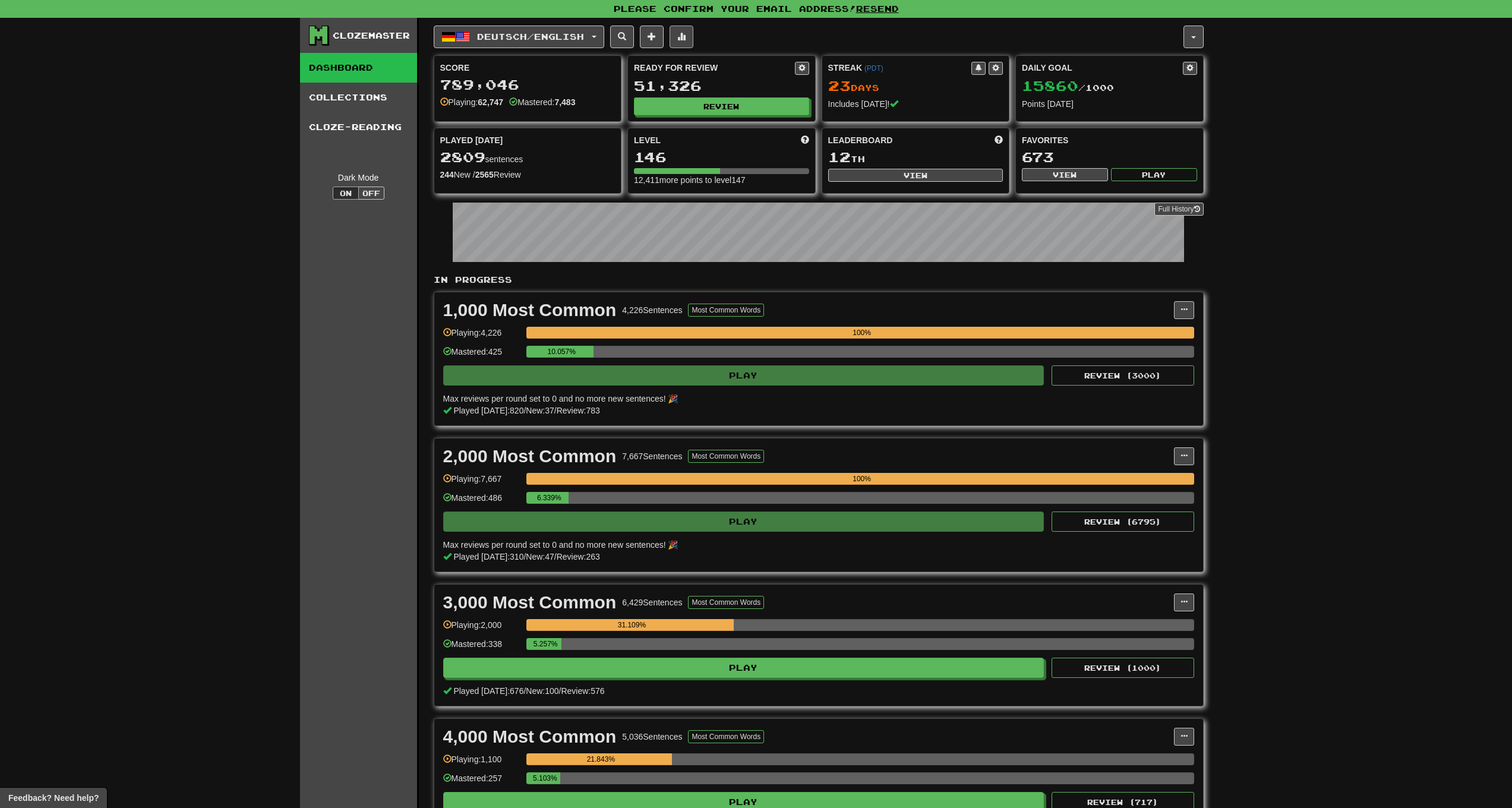
click at [682, 41] on button at bounding box center [681, 36] width 24 height 22
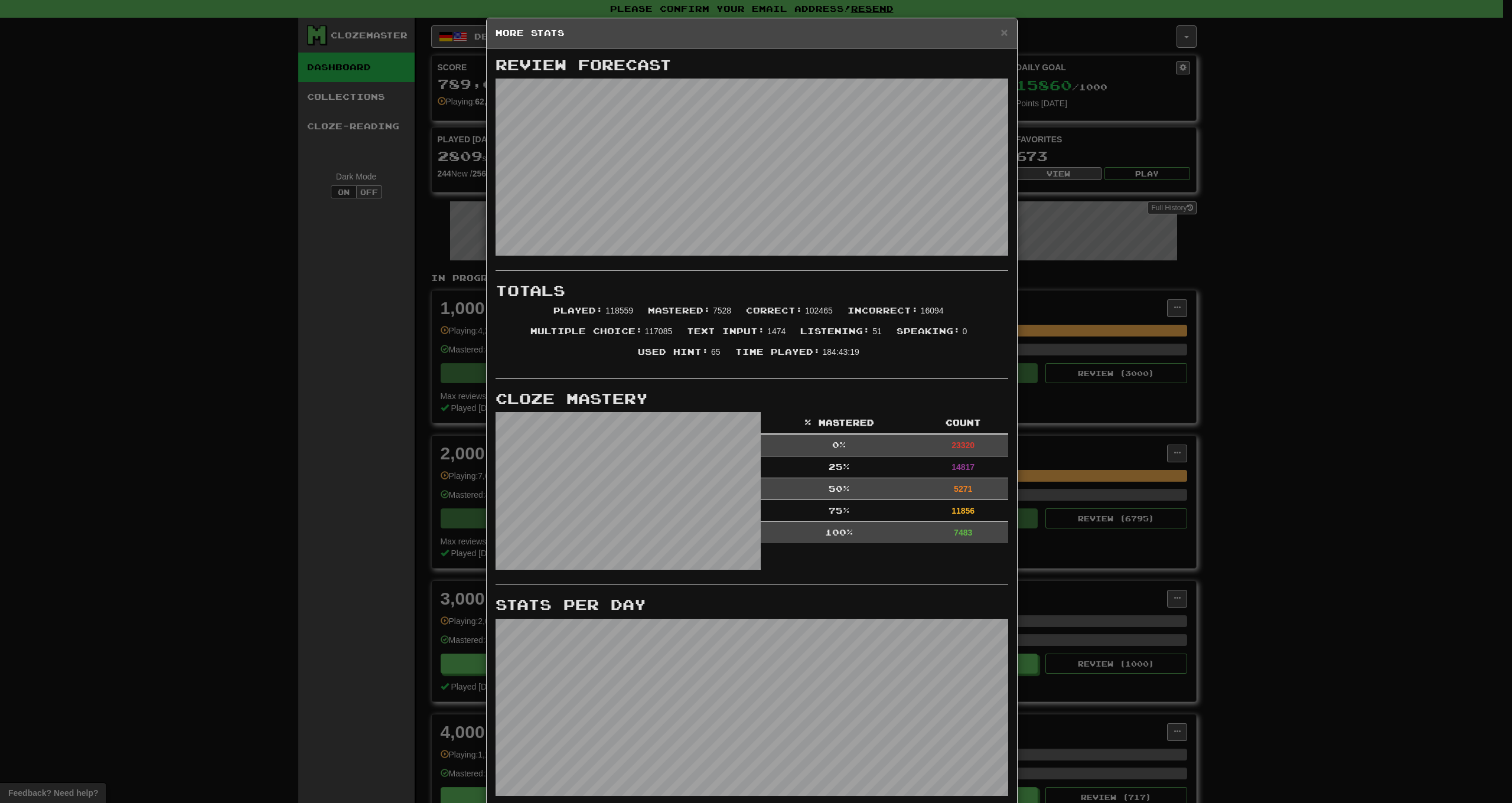
click at [338, 320] on div "× More Stats Review Forecast Totals Played : 118559 Mastered : 7528 Correct : 1…" at bounding box center [756, 402] width 1512 height 803
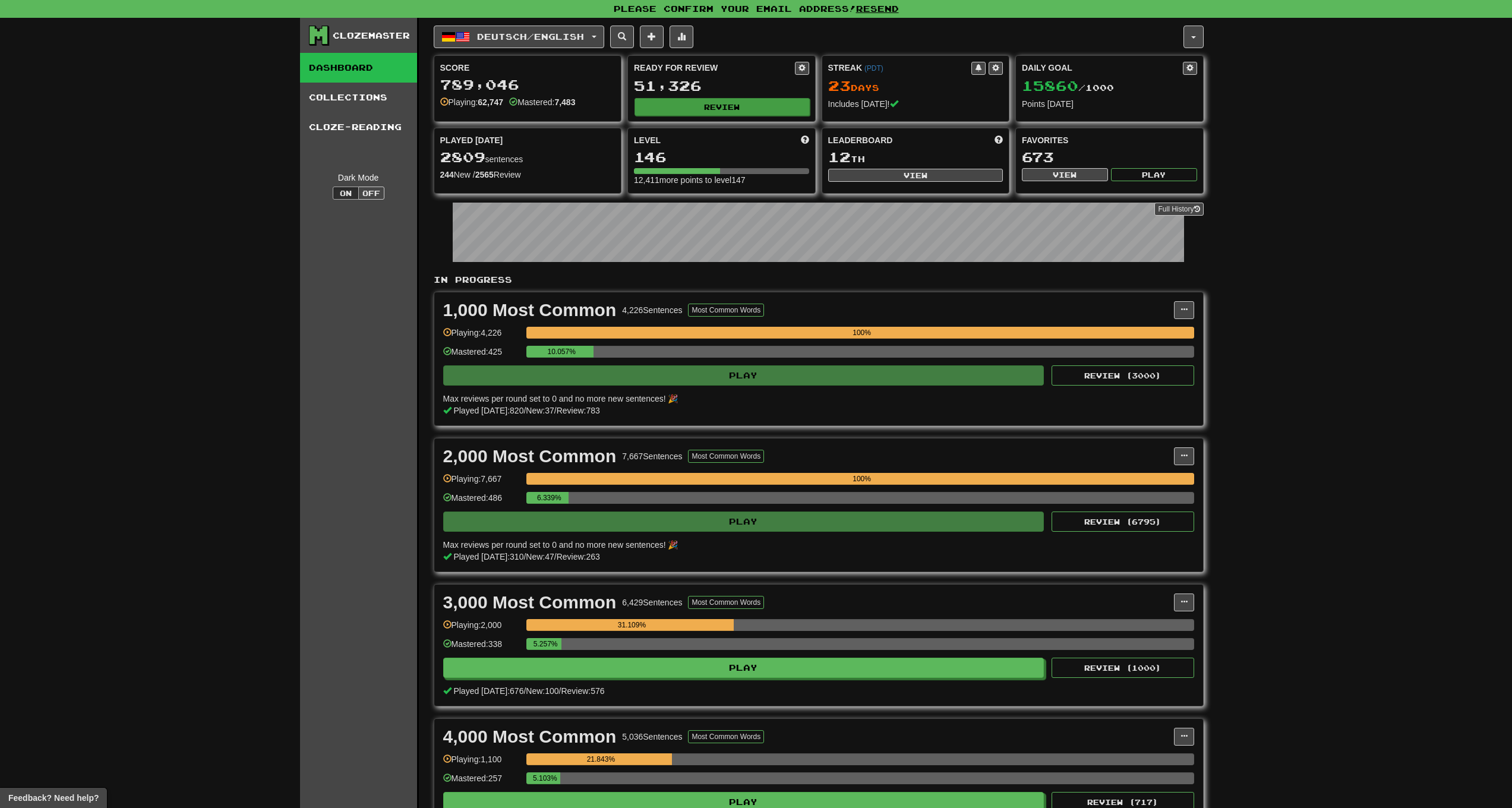
click at [691, 108] on button "Review" at bounding box center [722, 107] width 176 height 18
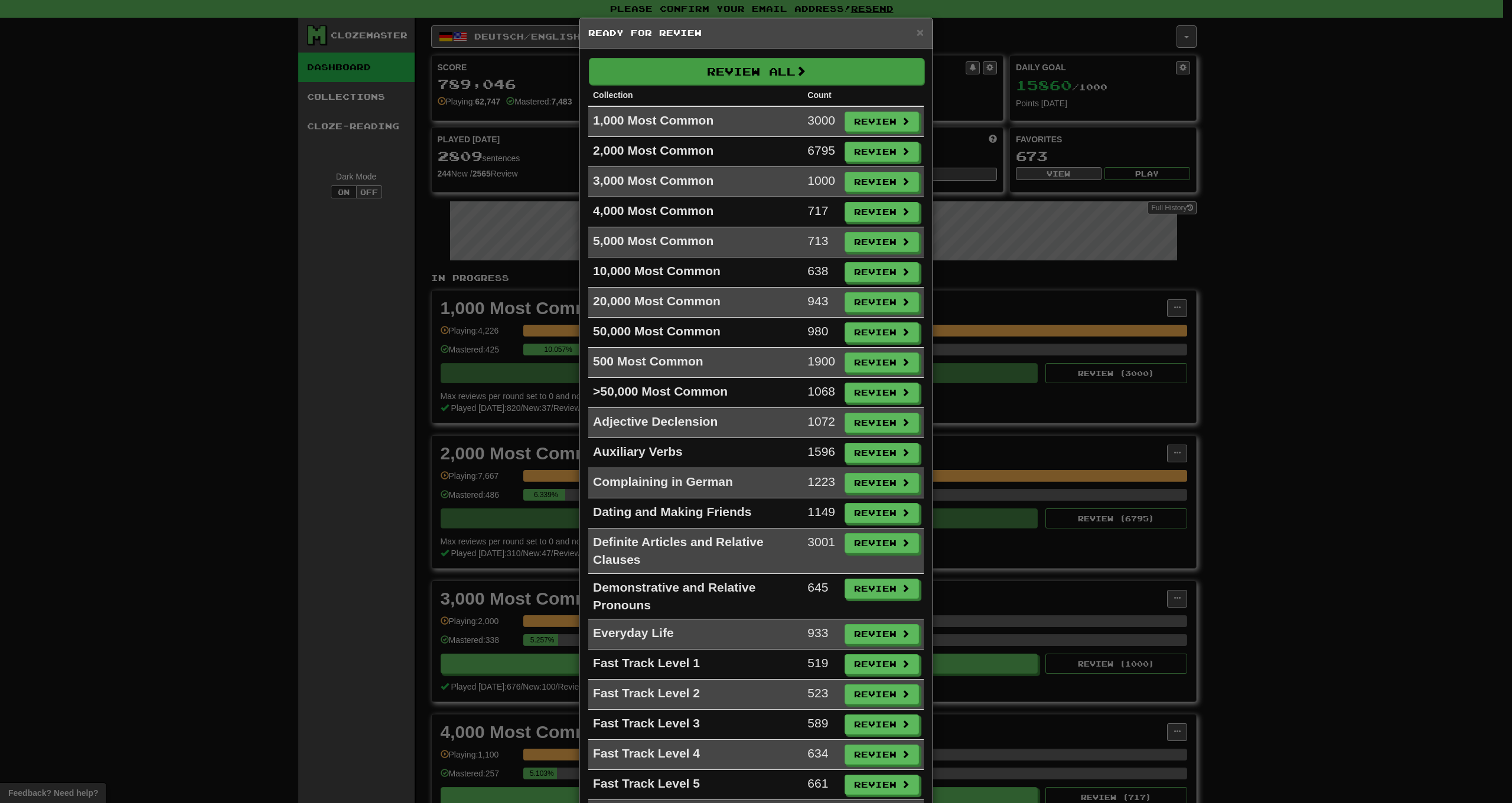
click at [725, 74] on button "Review All" at bounding box center [756, 71] width 336 height 27
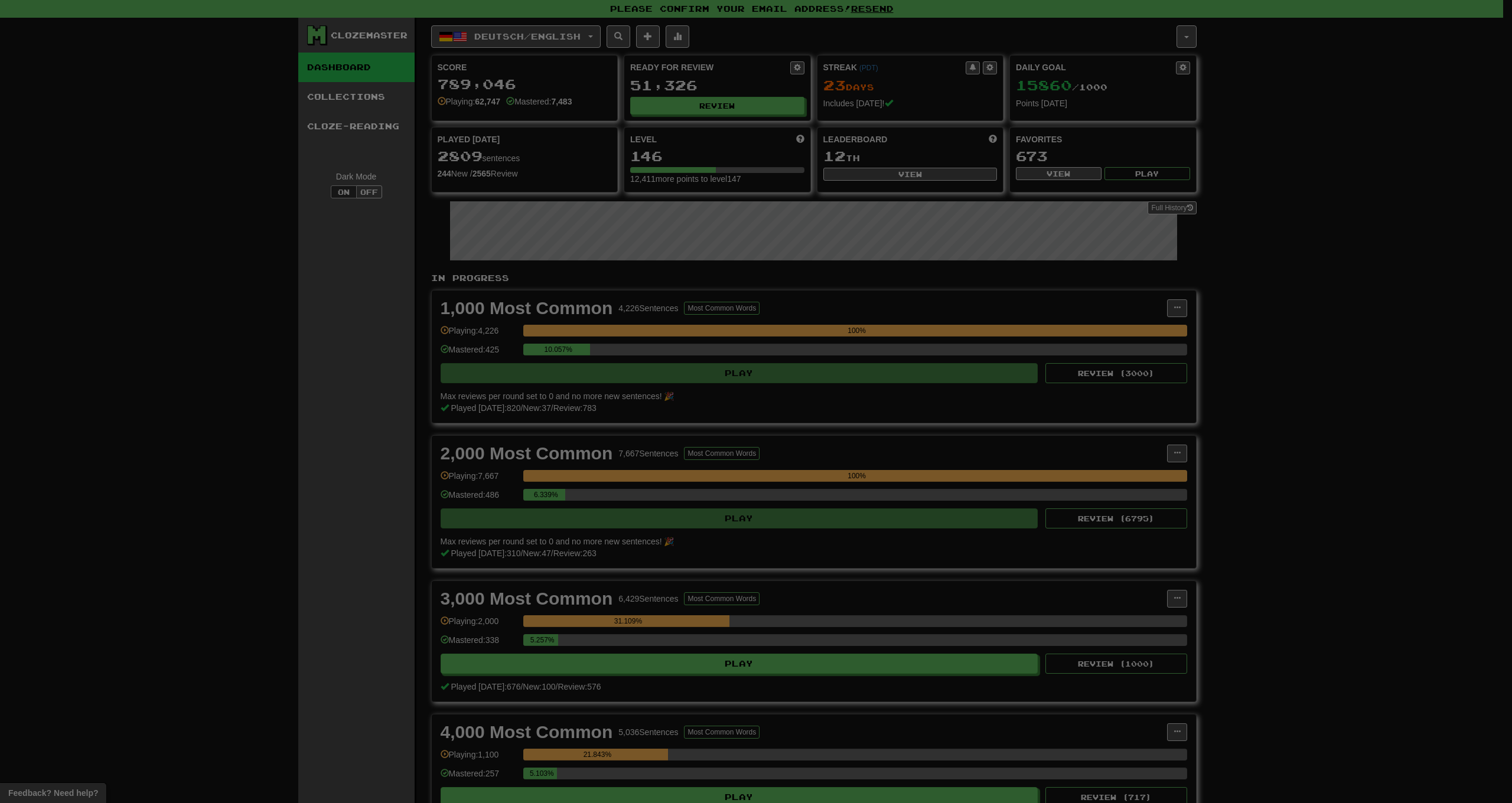
select select "**"
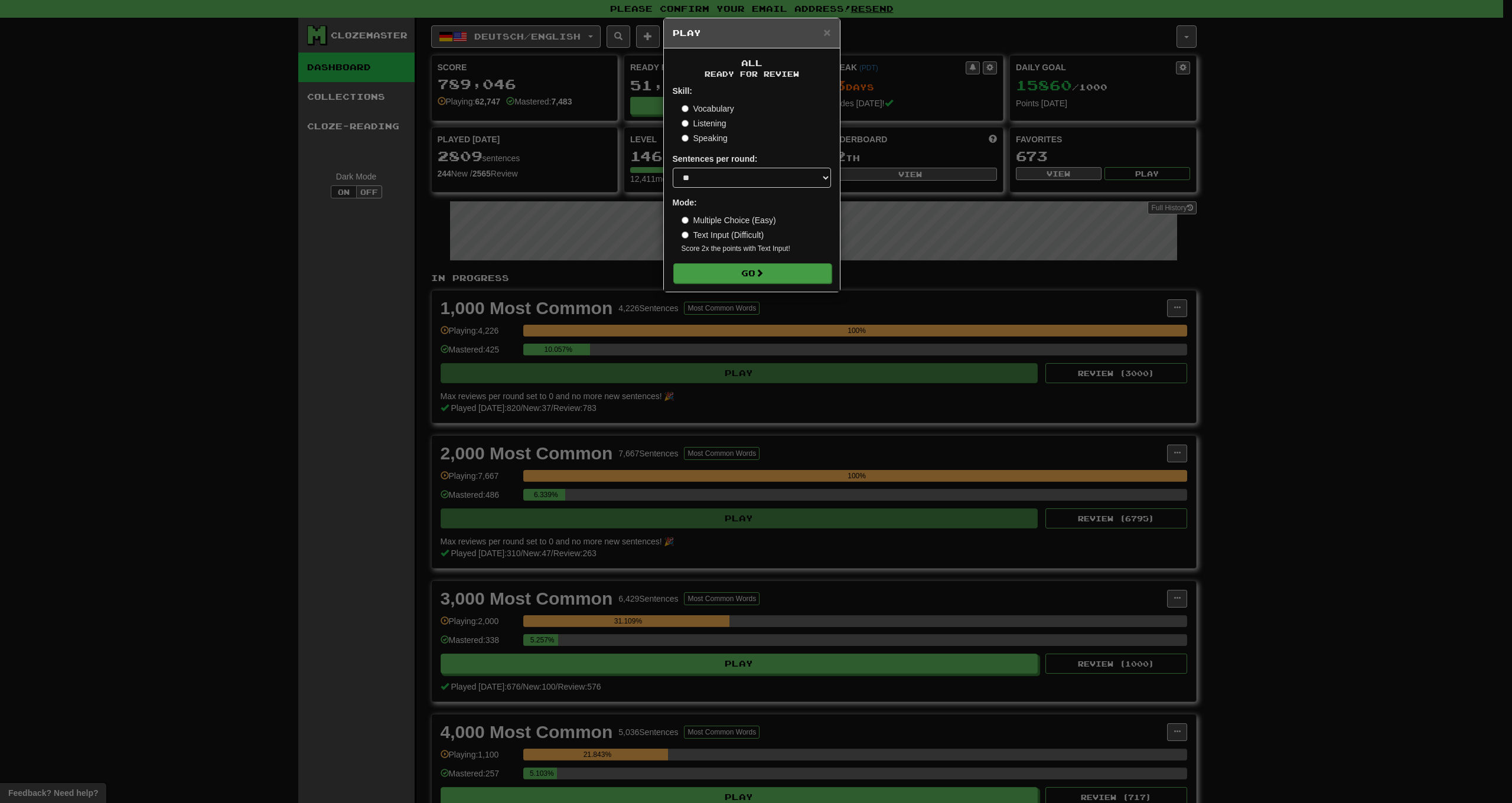
click at [728, 275] on button "Go" at bounding box center [753, 273] width 159 height 20
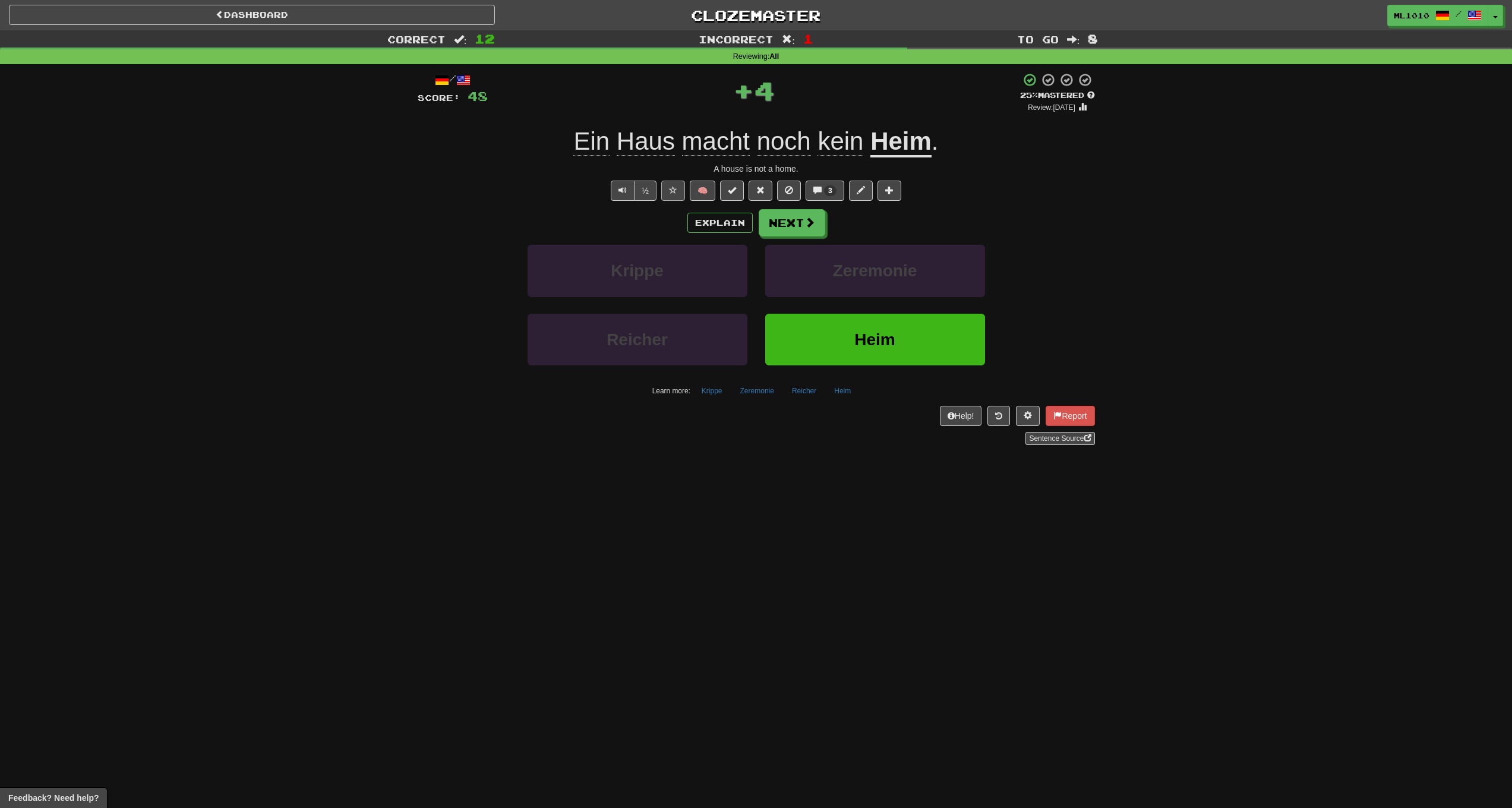
click at [662, 188] on button at bounding box center [673, 191] width 24 height 20
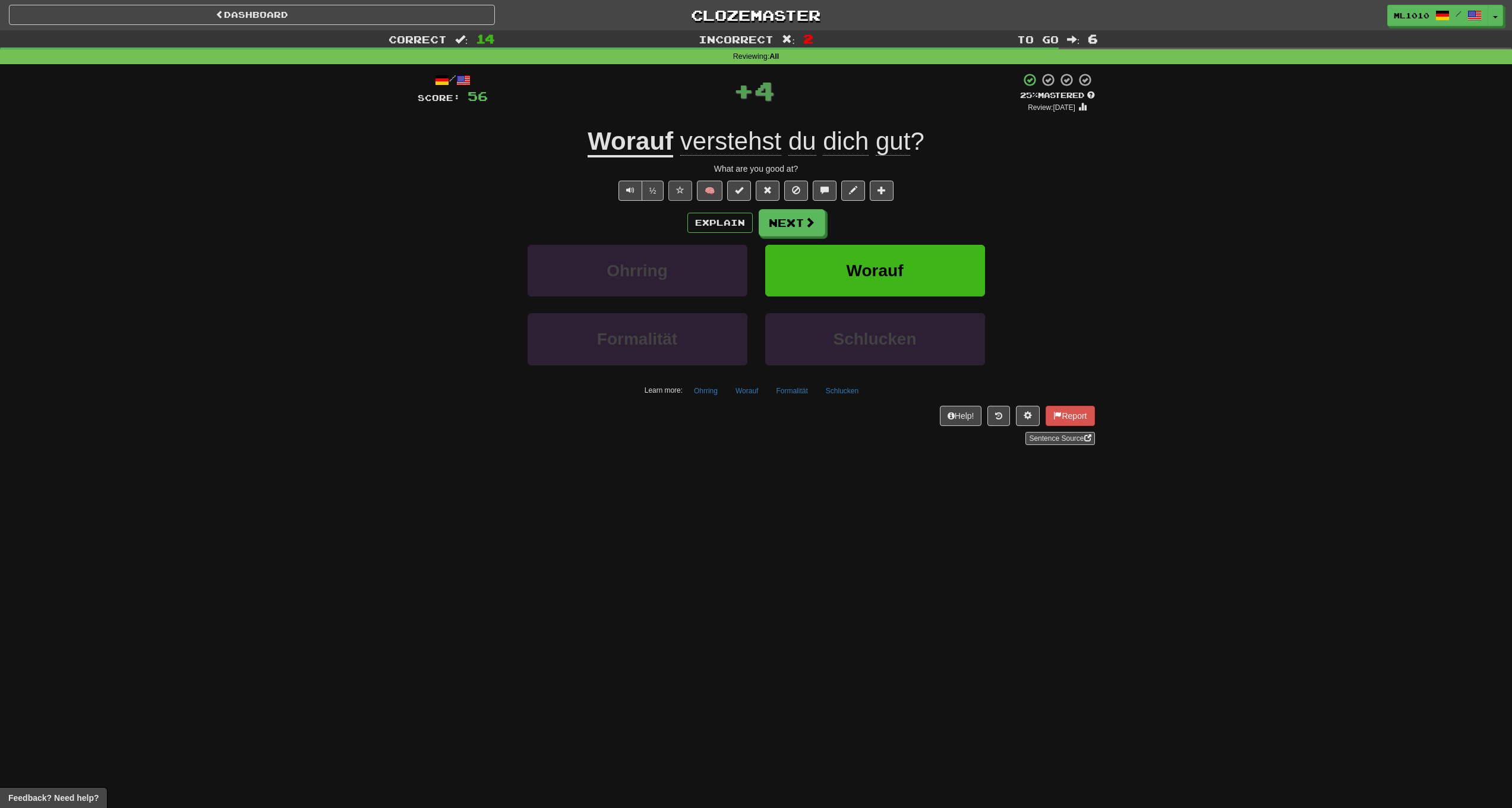
click at [676, 195] on button at bounding box center [680, 191] width 24 height 20
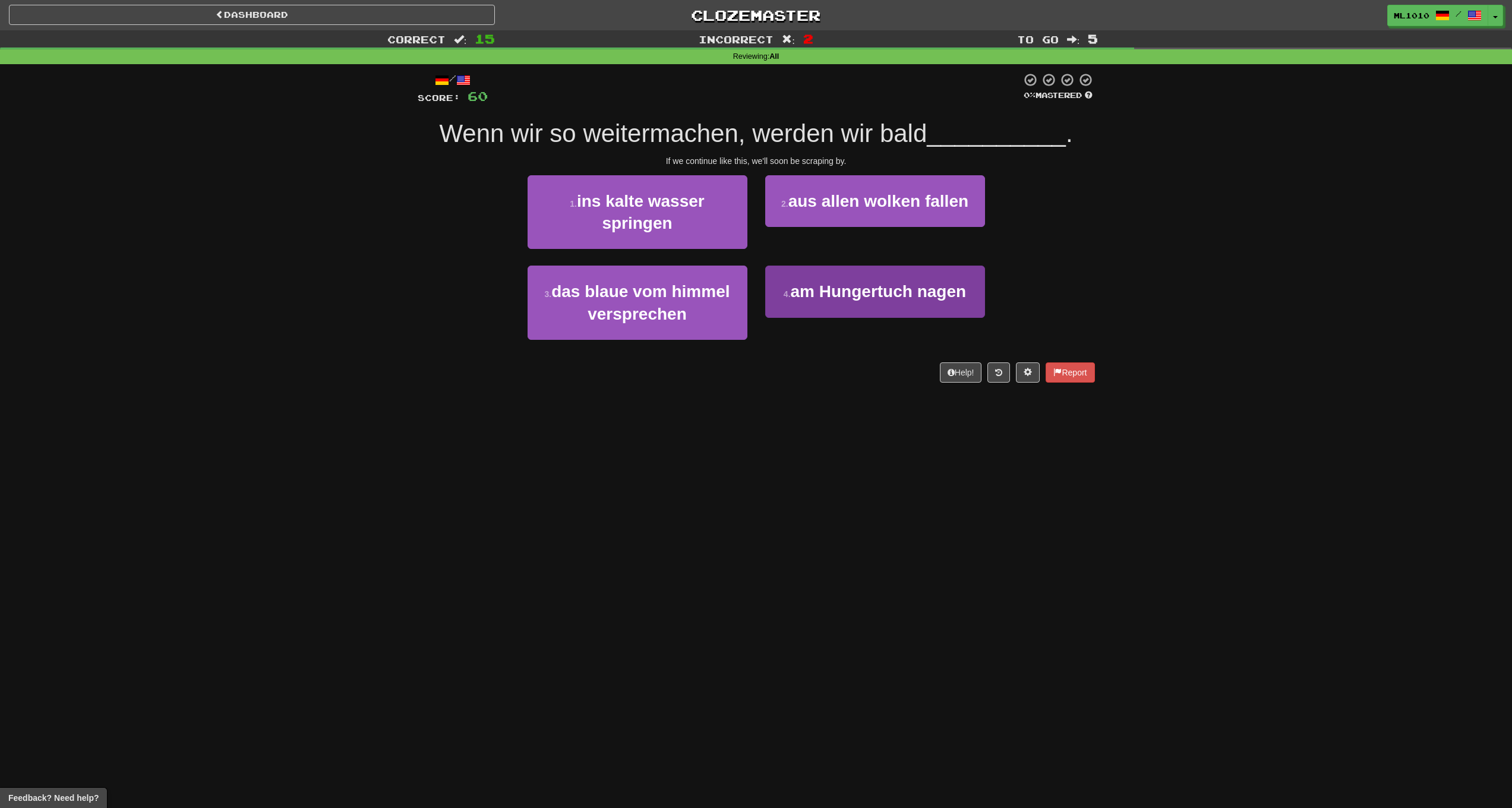
click at [886, 282] on span "am Hungertuch nagen" at bounding box center [879, 291] width 176 height 19
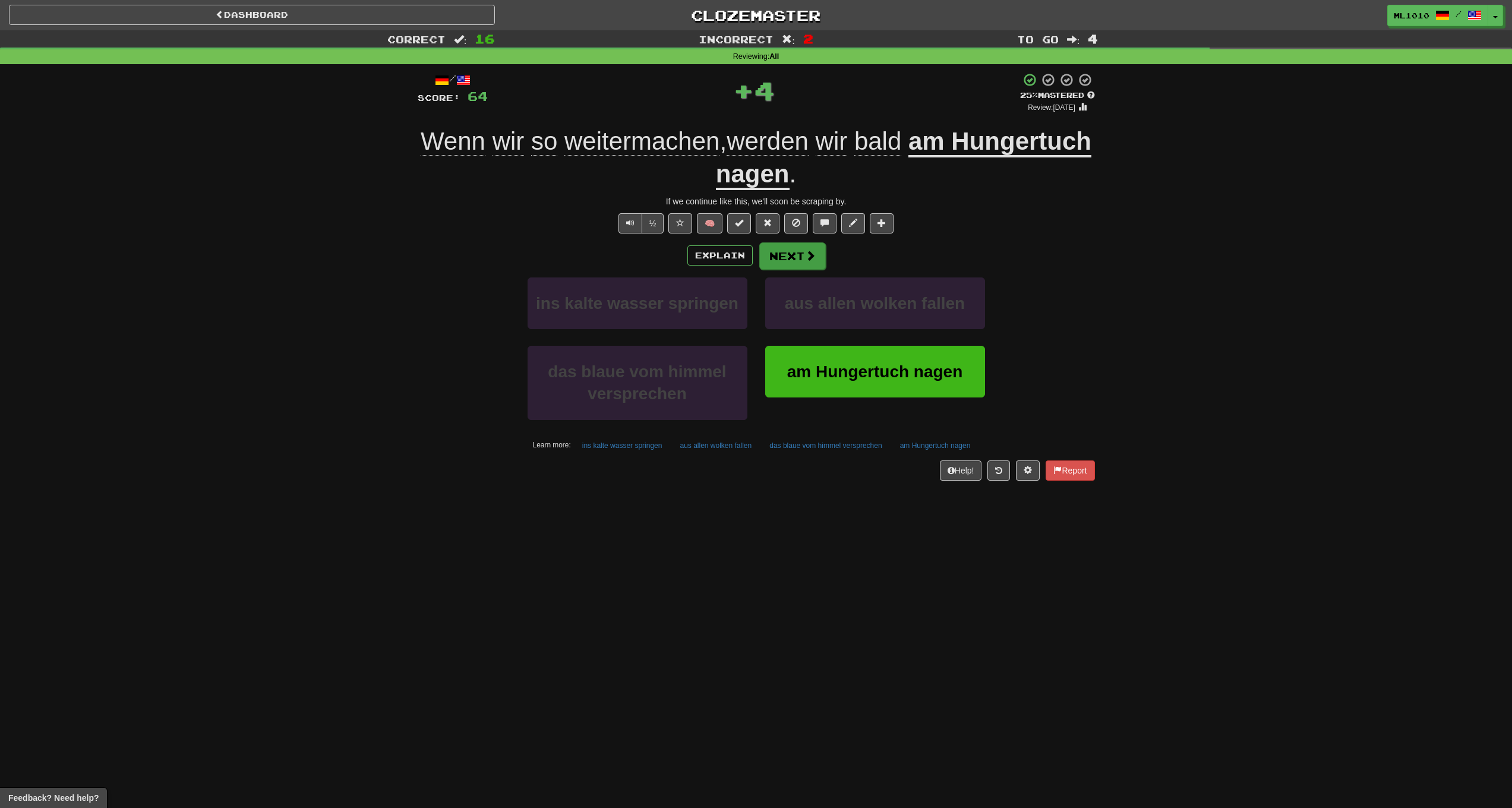
click at [814, 259] on button "Next" at bounding box center [793, 256] width 66 height 27
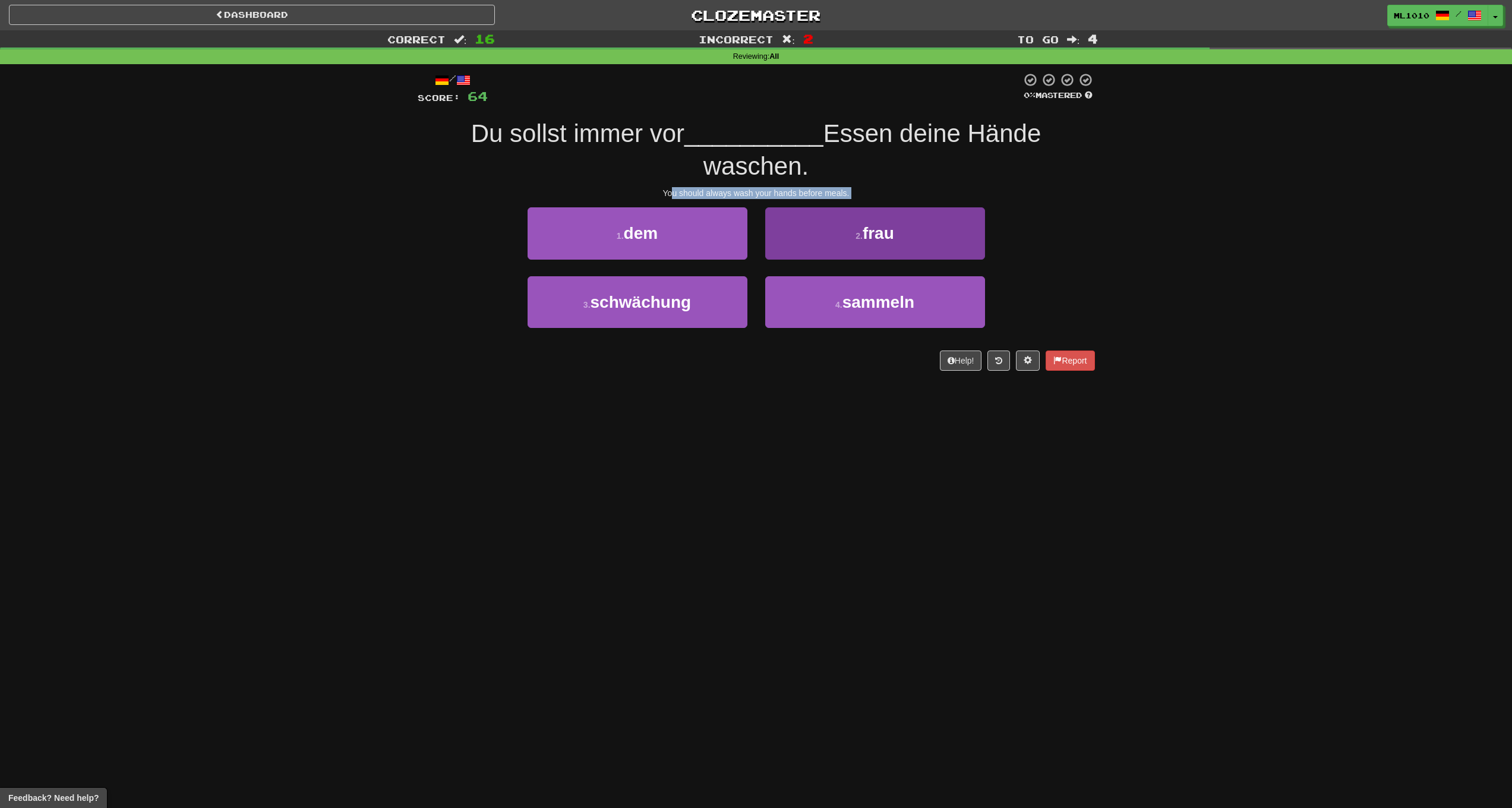
drag, startPoint x: 675, startPoint y: 196, endPoint x: 897, endPoint y: 209, distance: 222.4
click at [854, 200] on div "/ Score: 64 0 % Mastered Du sollst immer vor __________ Essen deine Hände wasch…" at bounding box center [756, 221] width 677 height 297
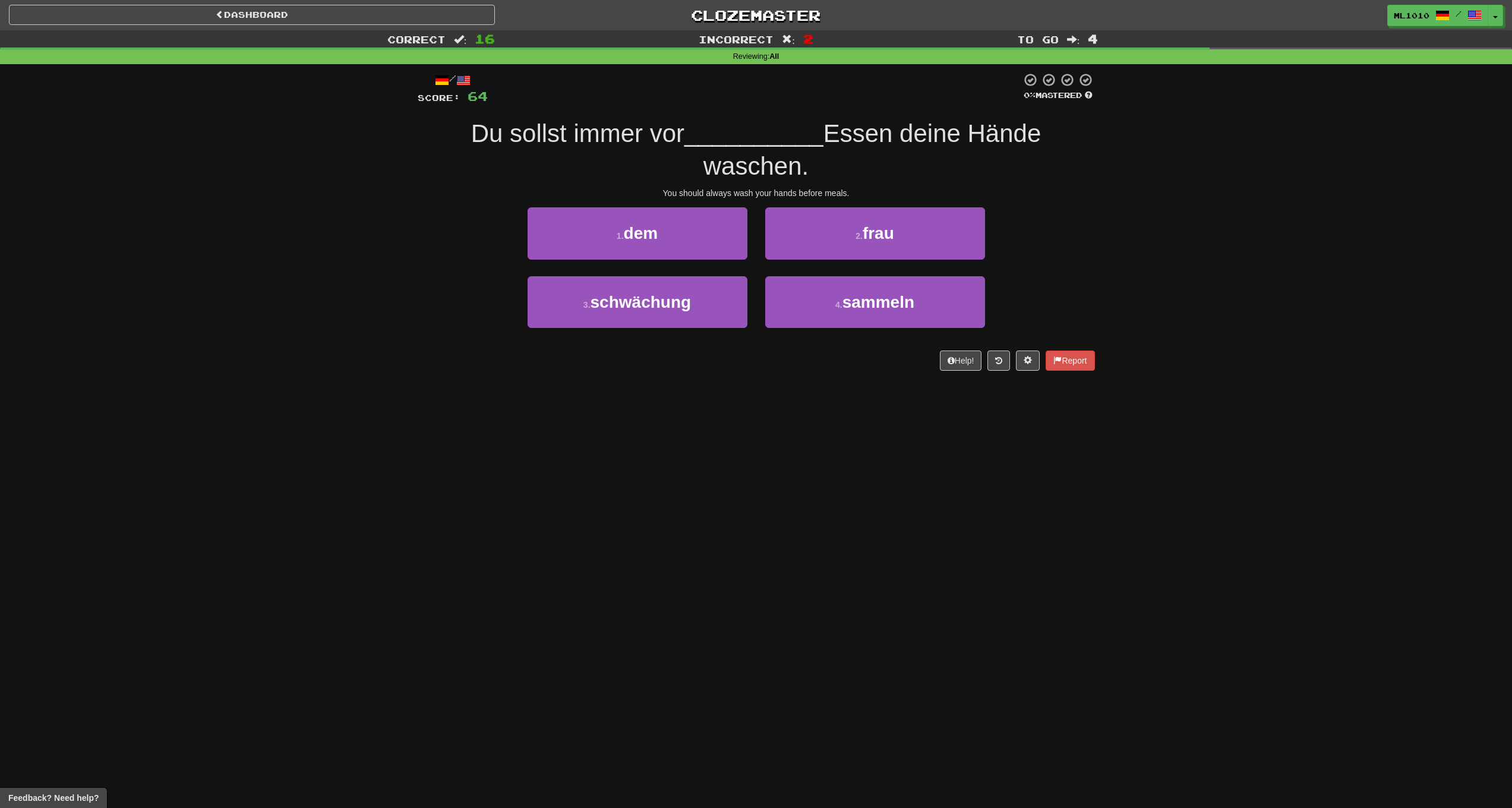
click at [1067, 262] on div "1 . dem 2 . frau" at bounding box center [756, 241] width 713 height 68
click at [684, 236] on button "1 . dem" at bounding box center [638, 233] width 220 height 52
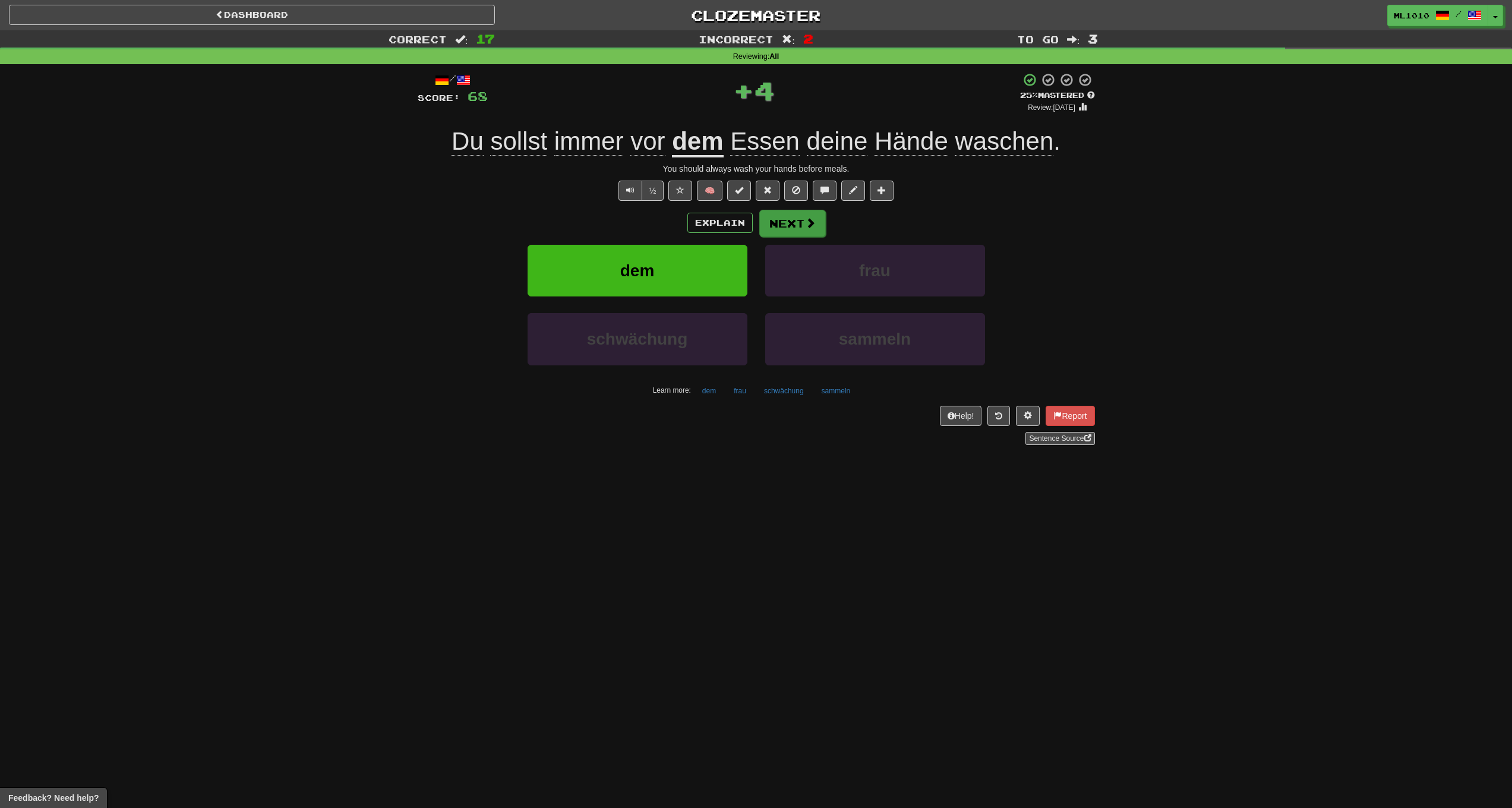
click at [787, 230] on button "Next" at bounding box center [793, 223] width 66 height 27
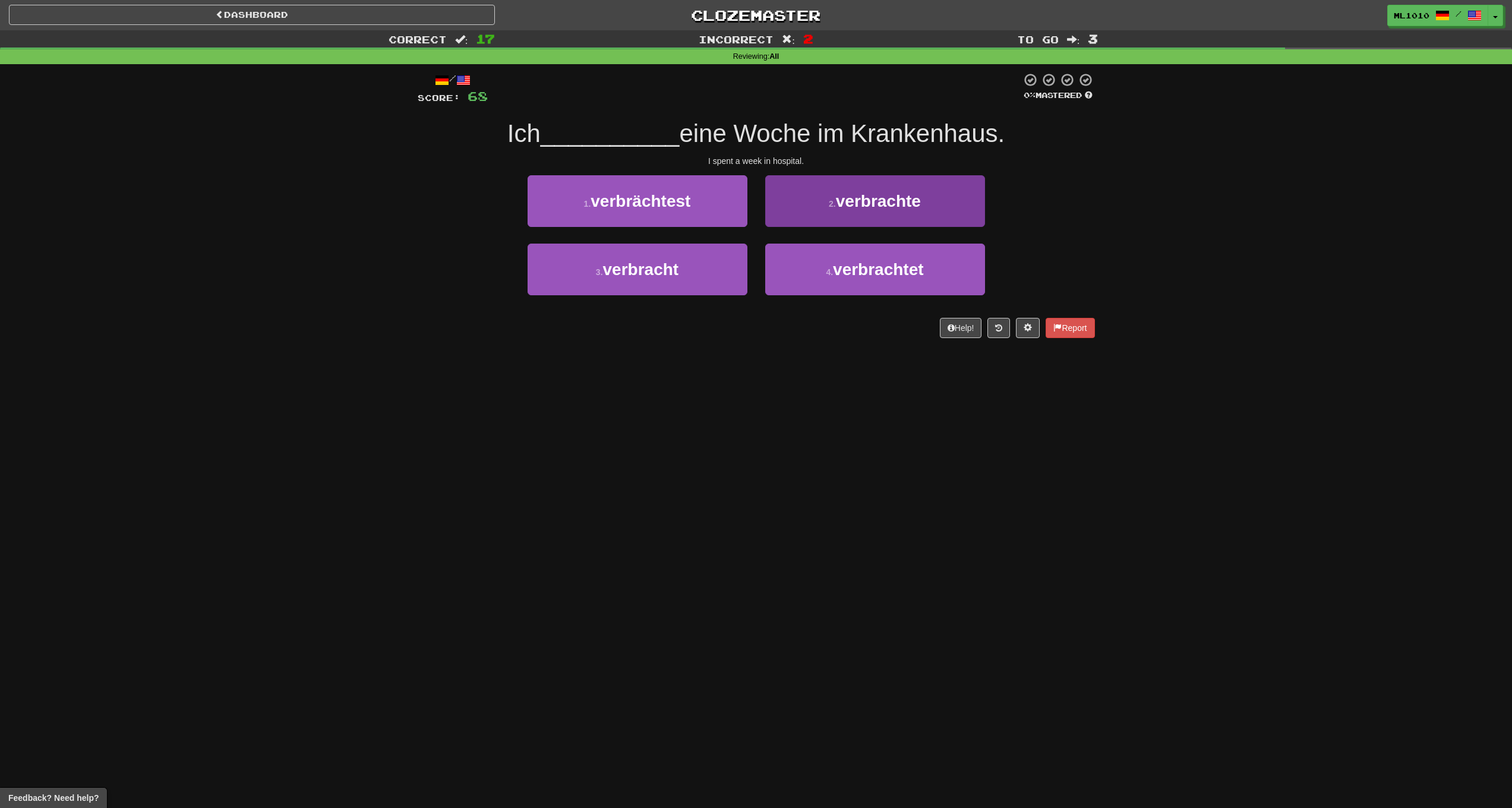
click at [863, 207] on span "verbrachte" at bounding box center [878, 201] width 85 height 19
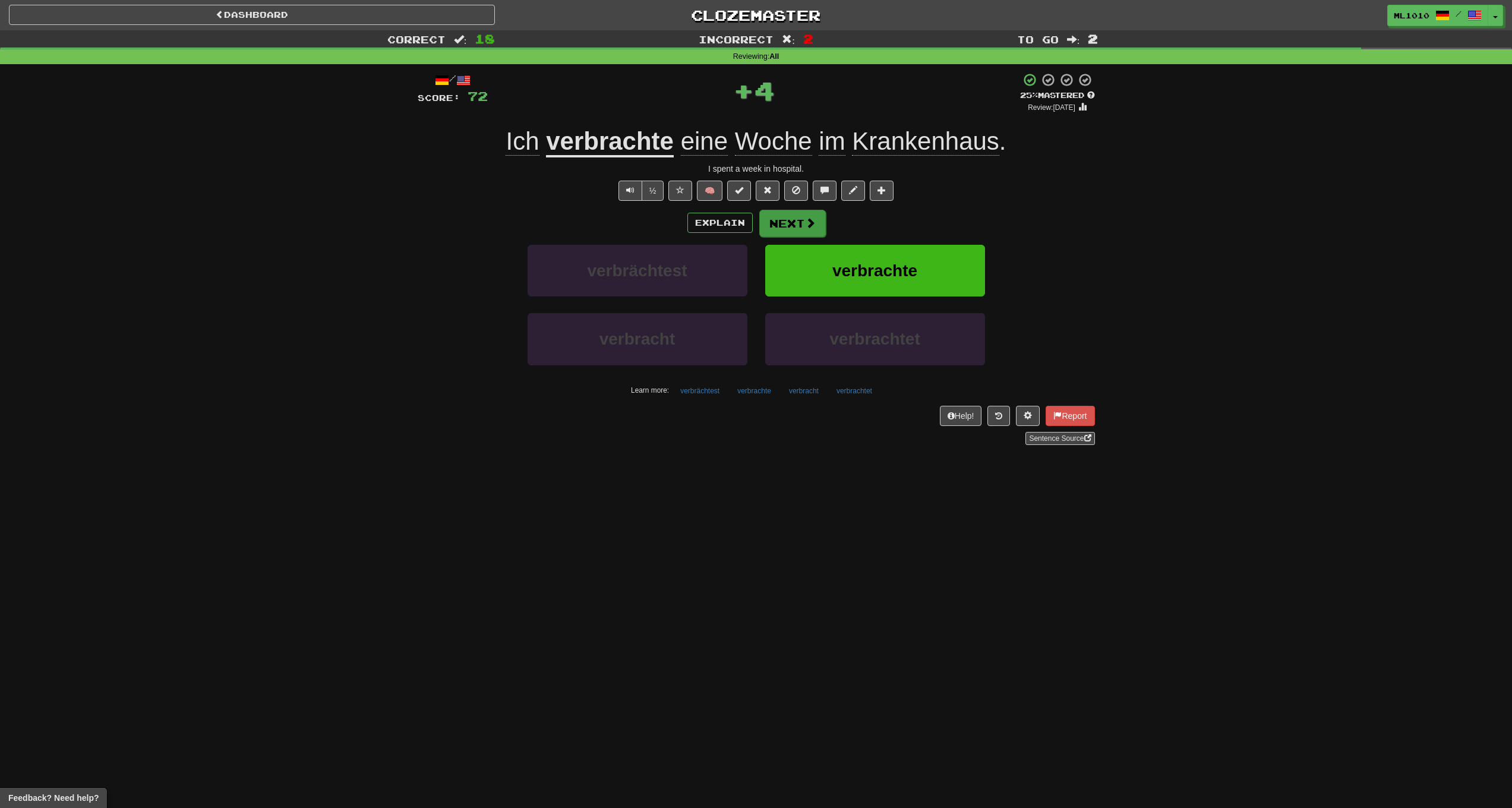
click at [798, 228] on button "Next" at bounding box center [793, 223] width 66 height 27
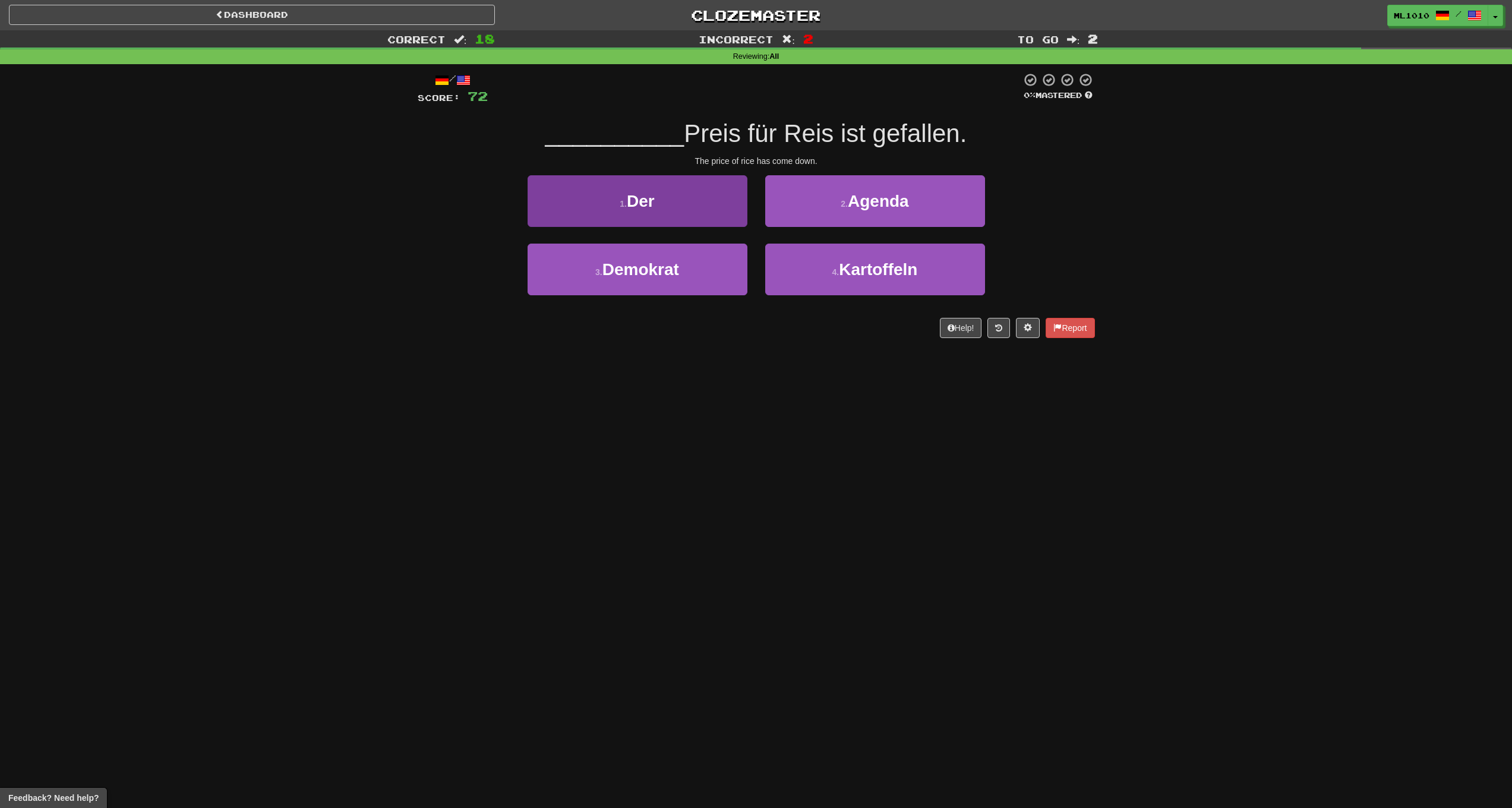
click at [651, 206] on span "Der" at bounding box center [641, 201] width 28 height 19
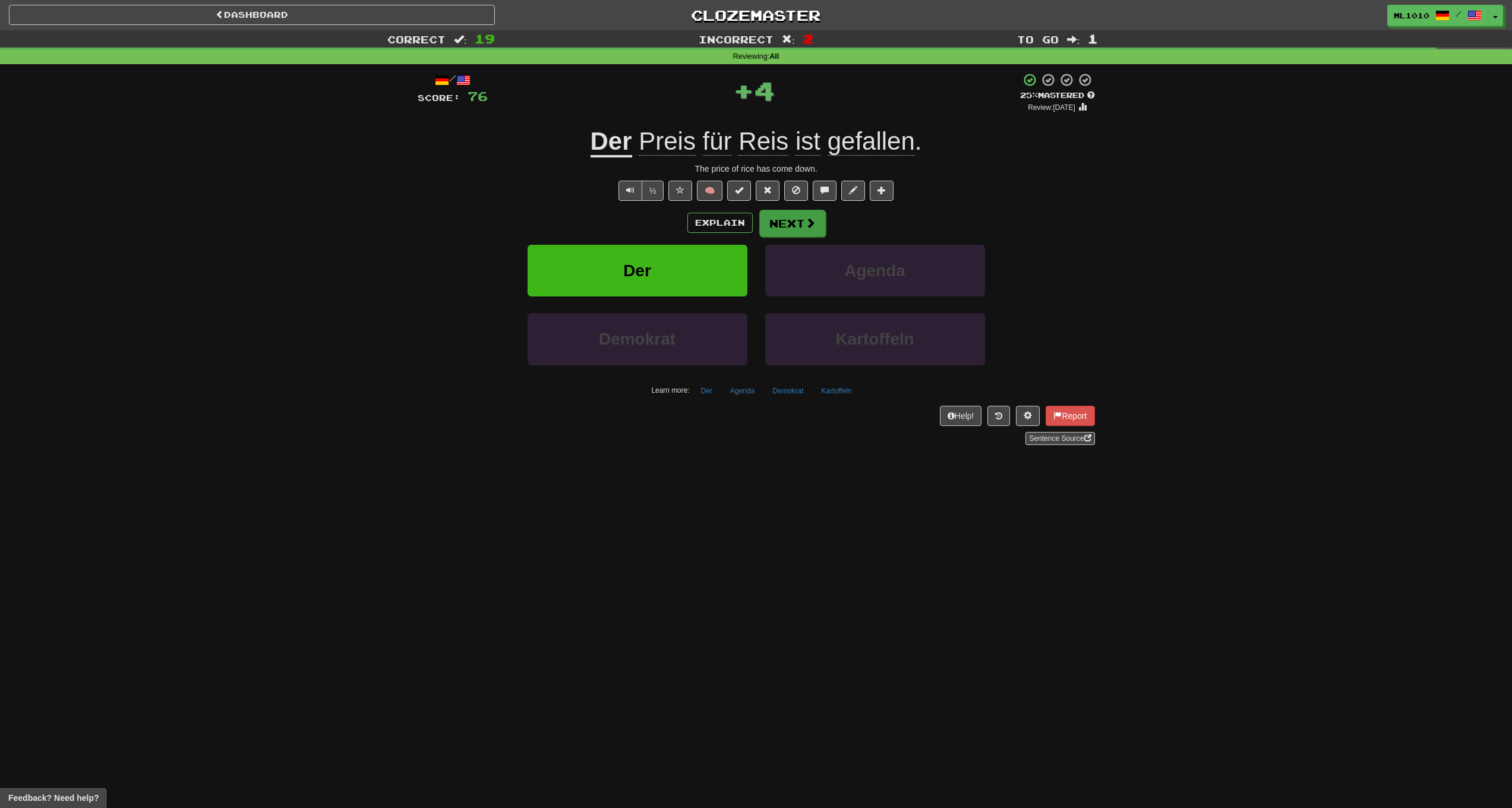
click at [781, 220] on button "Next" at bounding box center [793, 223] width 66 height 27
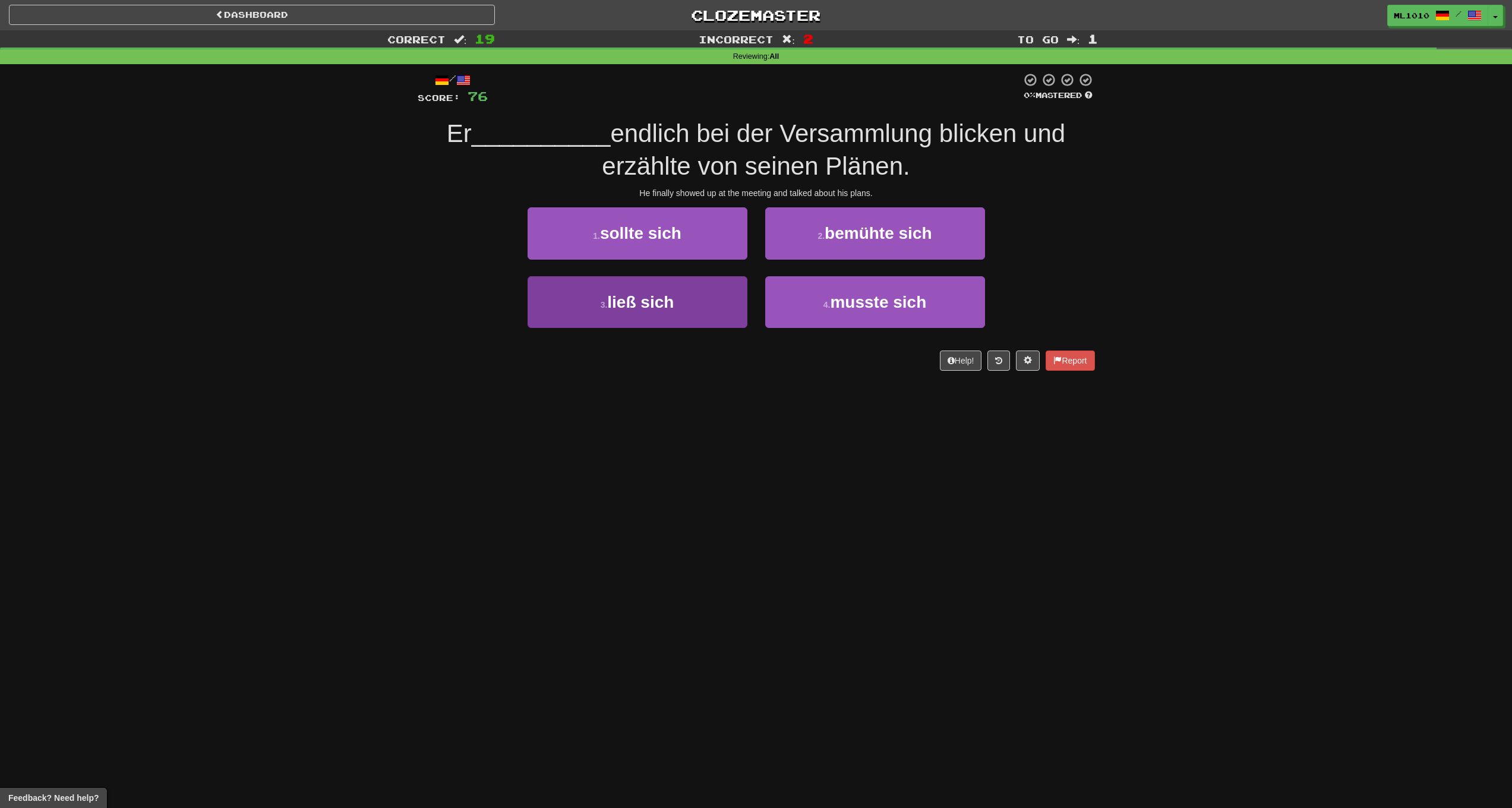
click at [672, 299] on span "ließ sich" at bounding box center [640, 302] width 66 height 19
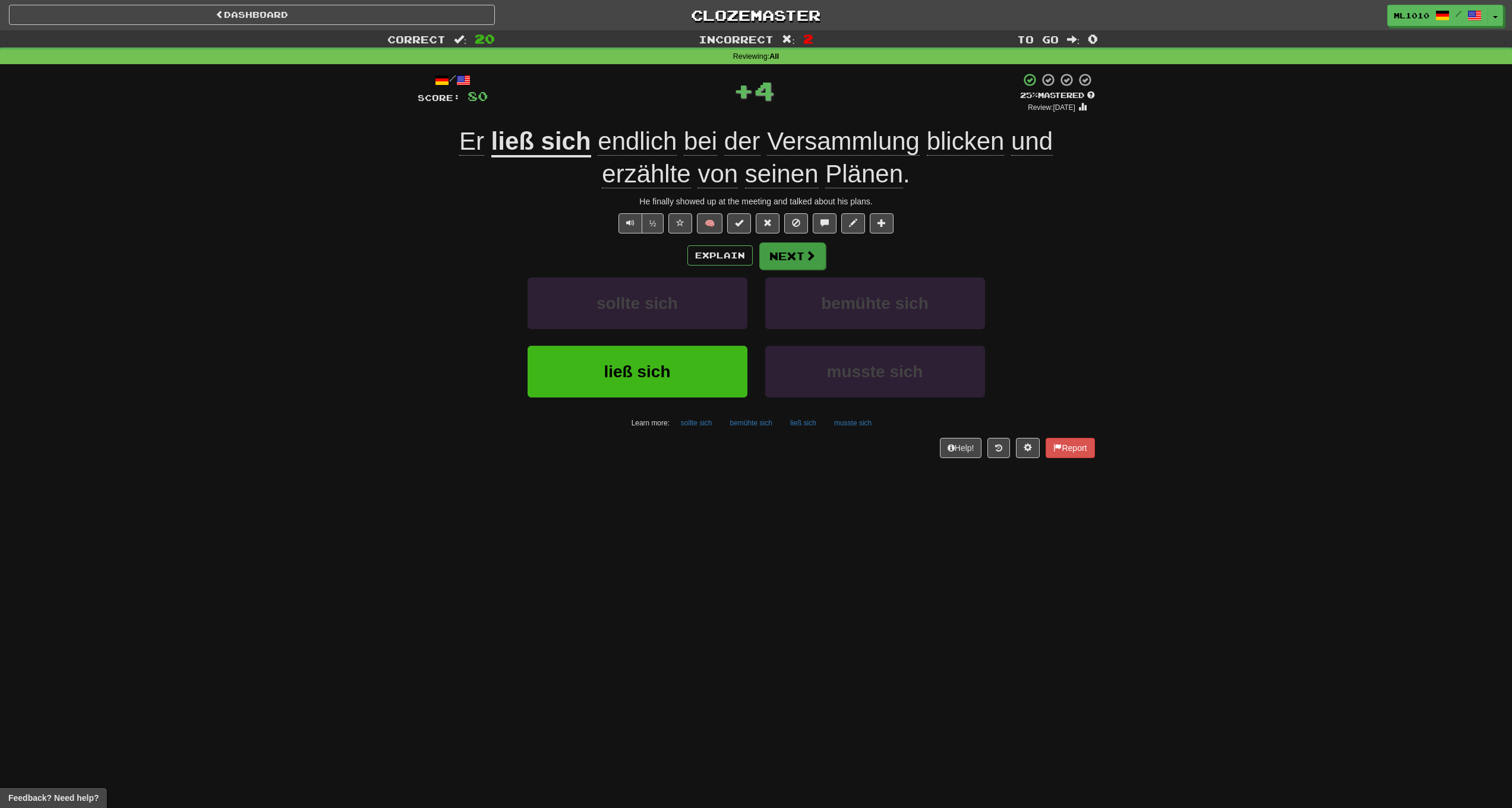
click at [783, 259] on button "Next" at bounding box center [793, 256] width 66 height 27
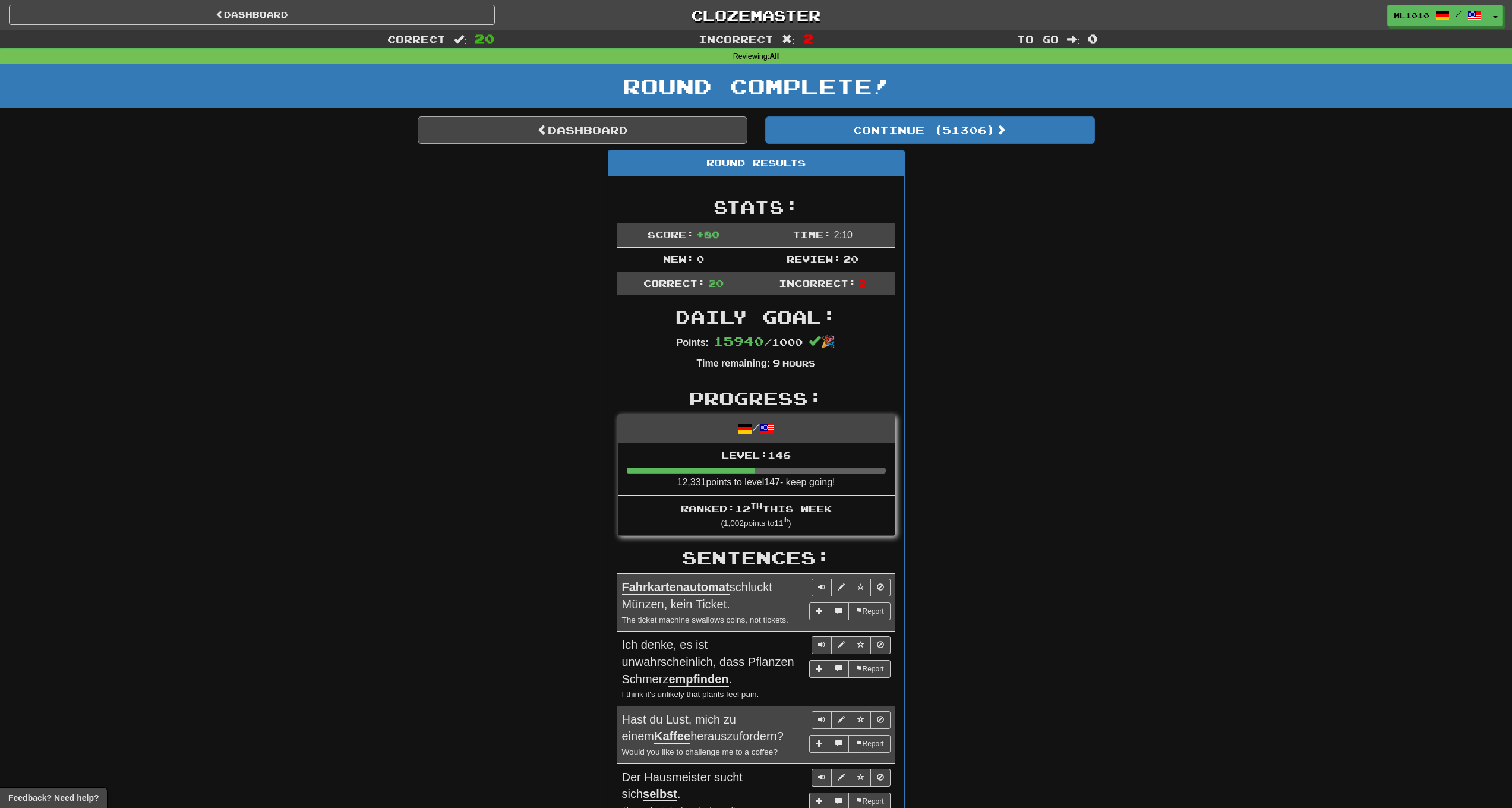
click at [612, 131] on link "Dashboard" at bounding box center [582, 130] width 330 height 27
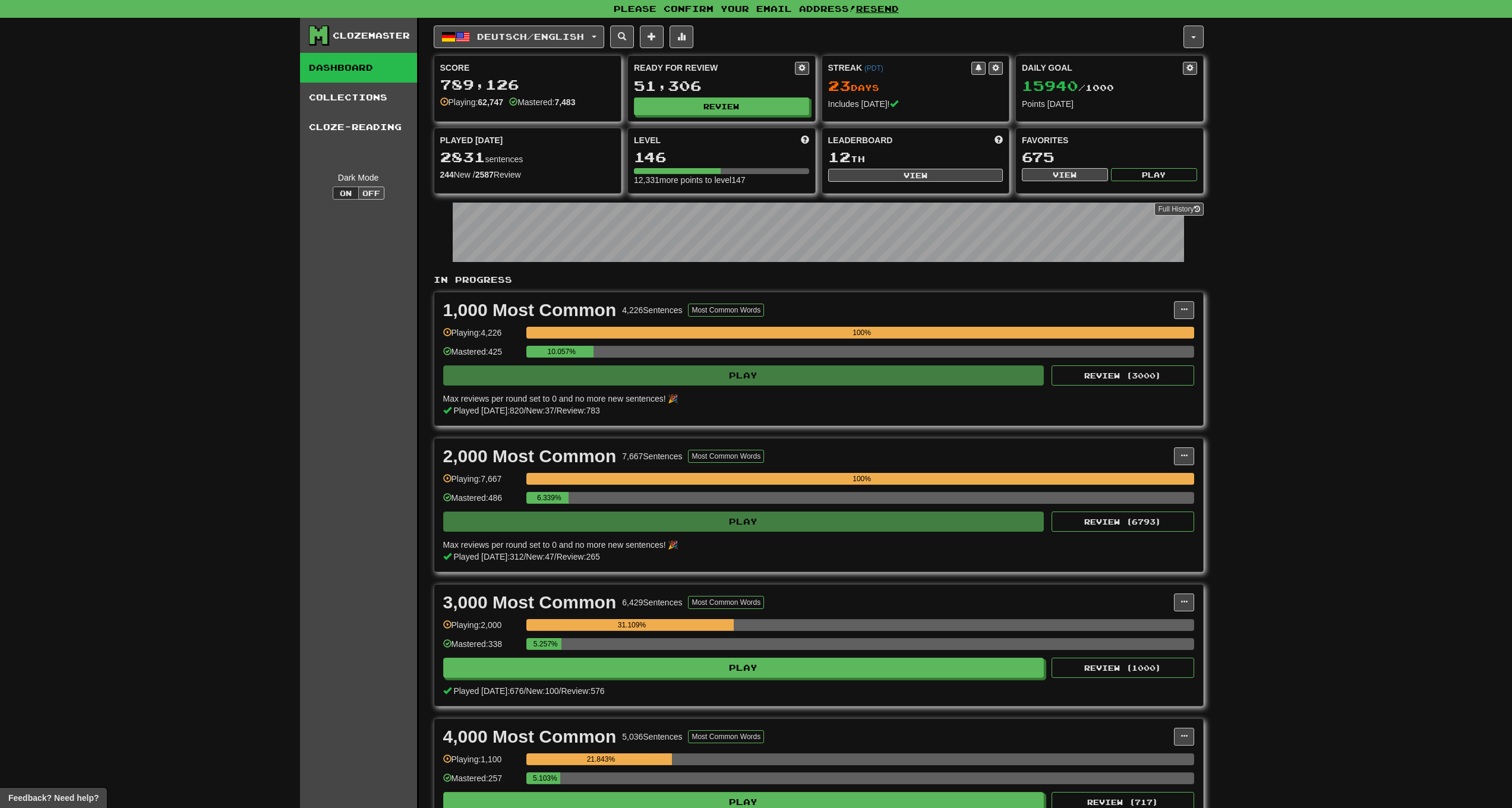
click at [693, 45] on button at bounding box center [681, 36] width 24 height 22
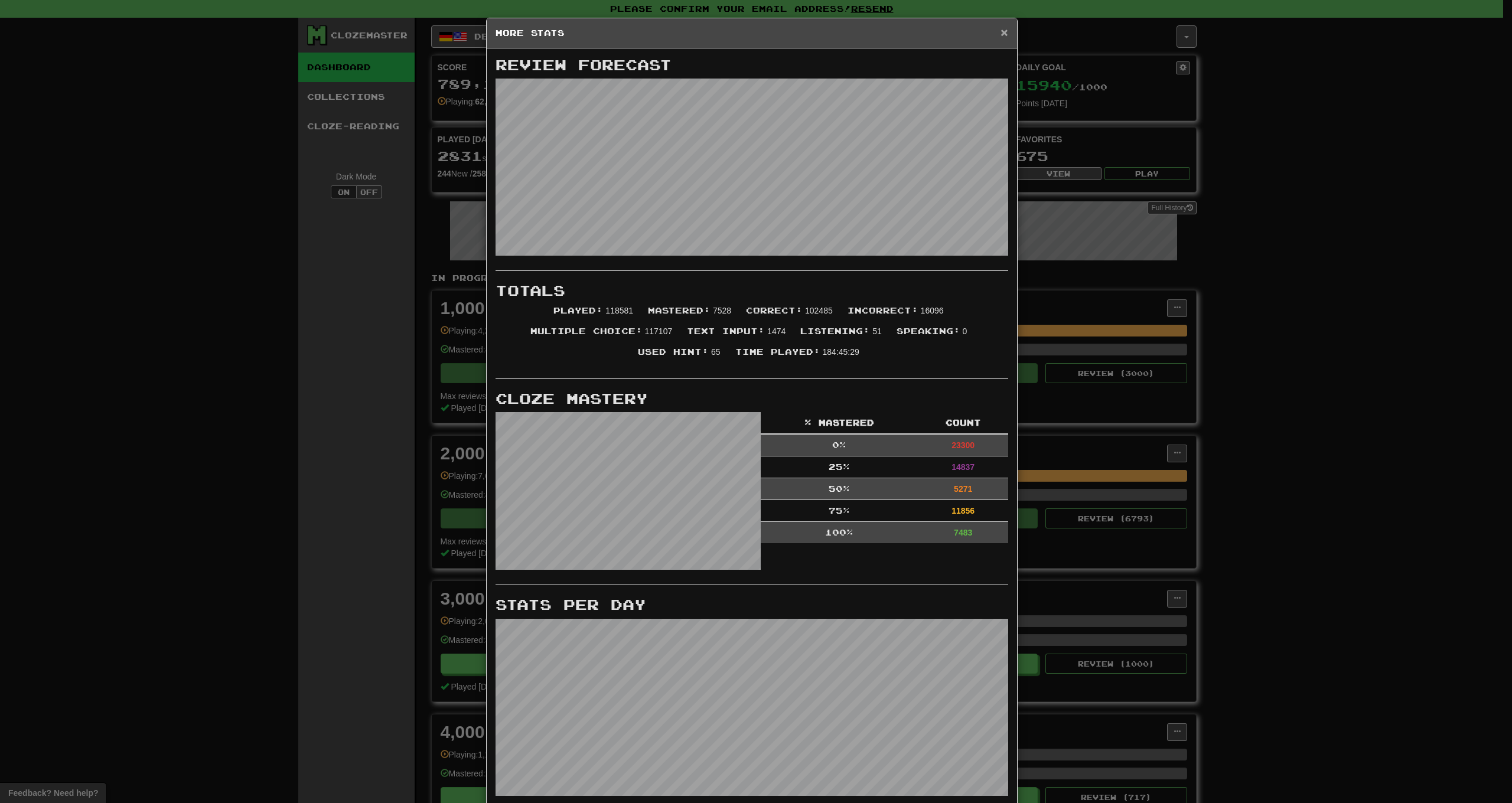
click at [1003, 31] on span "×" at bounding box center [1004, 32] width 7 height 13
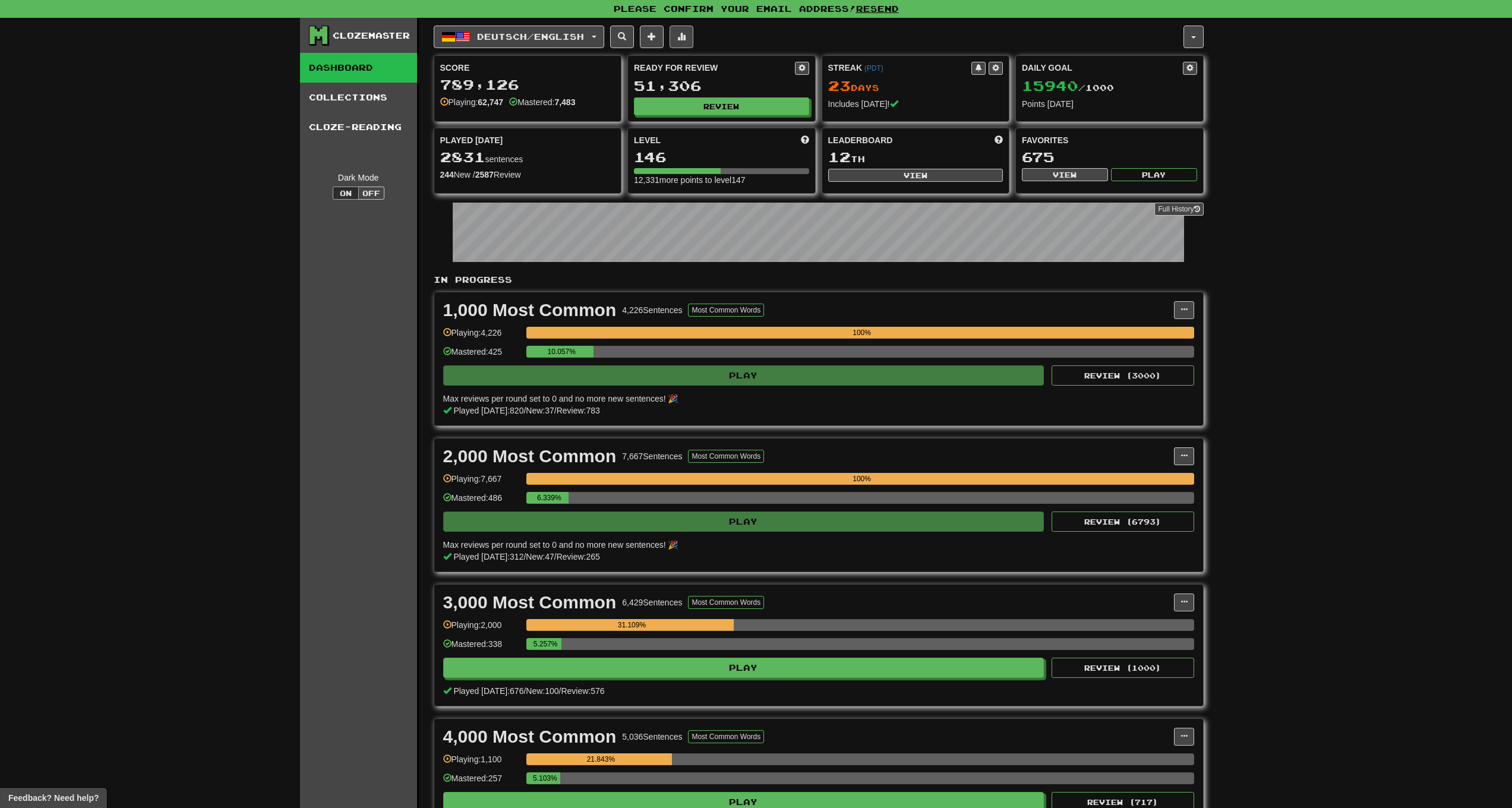
click at [685, 40] on span at bounding box center [681, 36] width 8 height 8
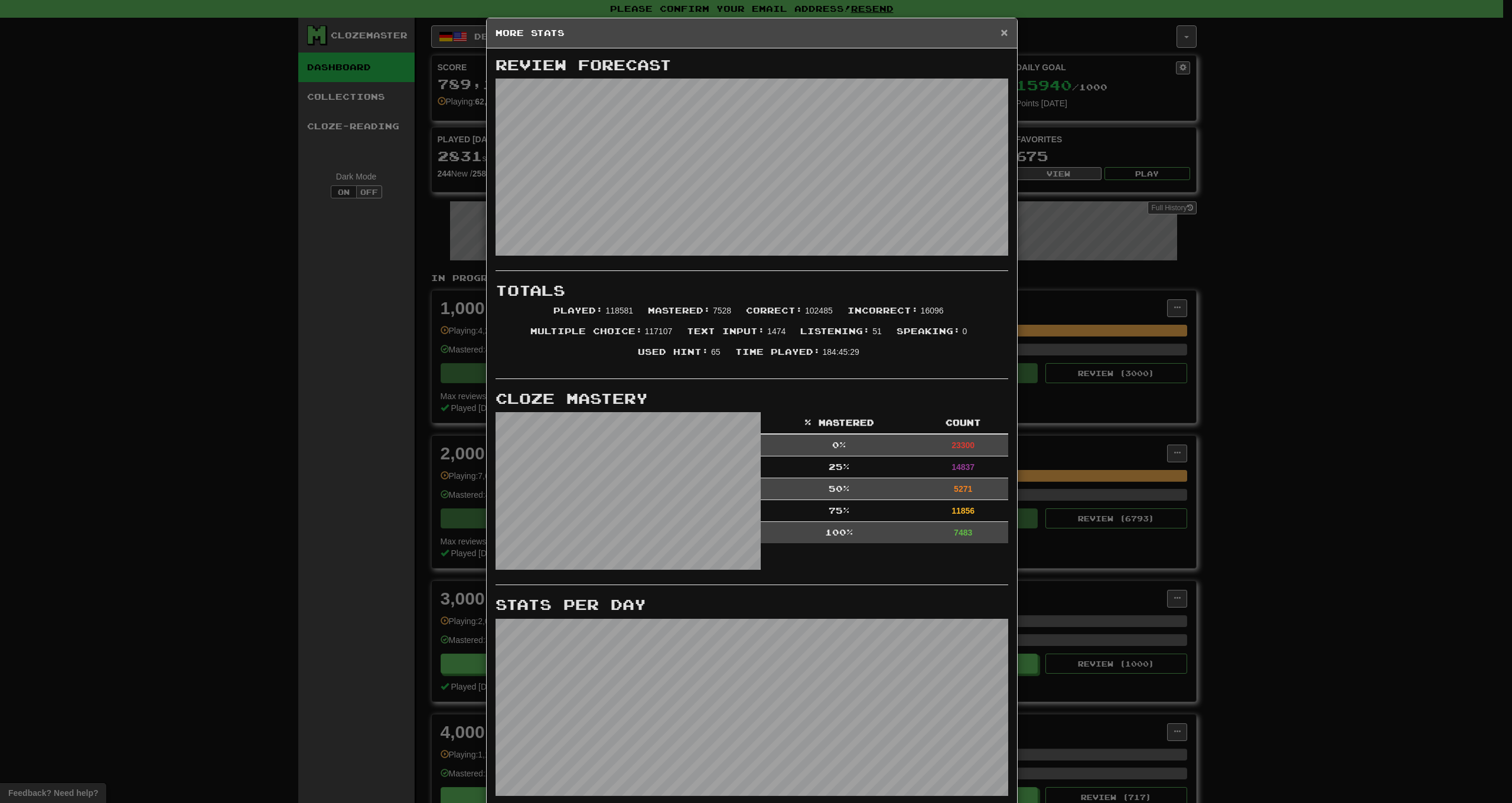
click at [1001, 35] on span "×" at bounding box center [1004, 32] width 7 height 13
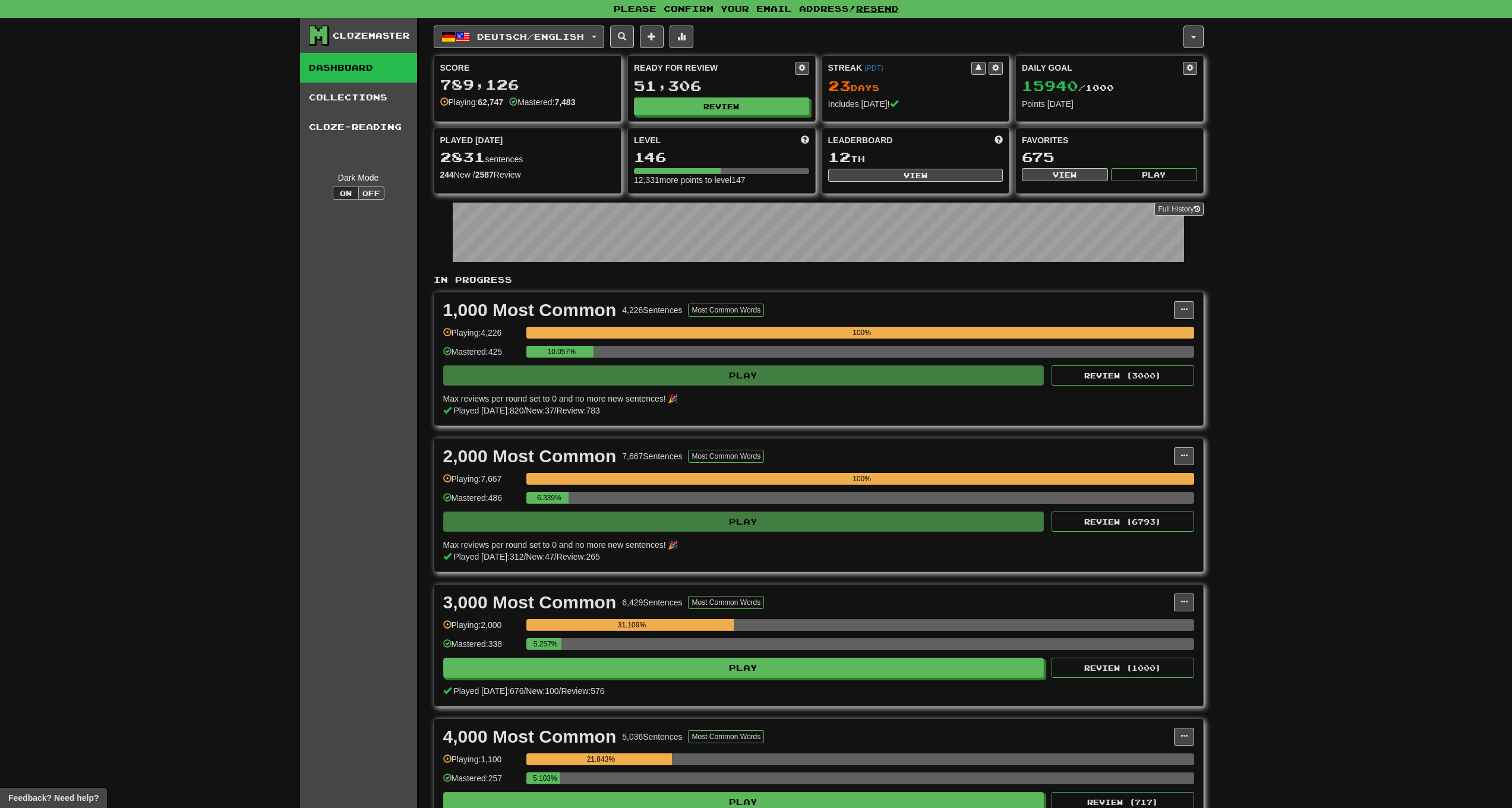
click at [802, 67] on span at bounding box center [802, 68] width 7 height 7
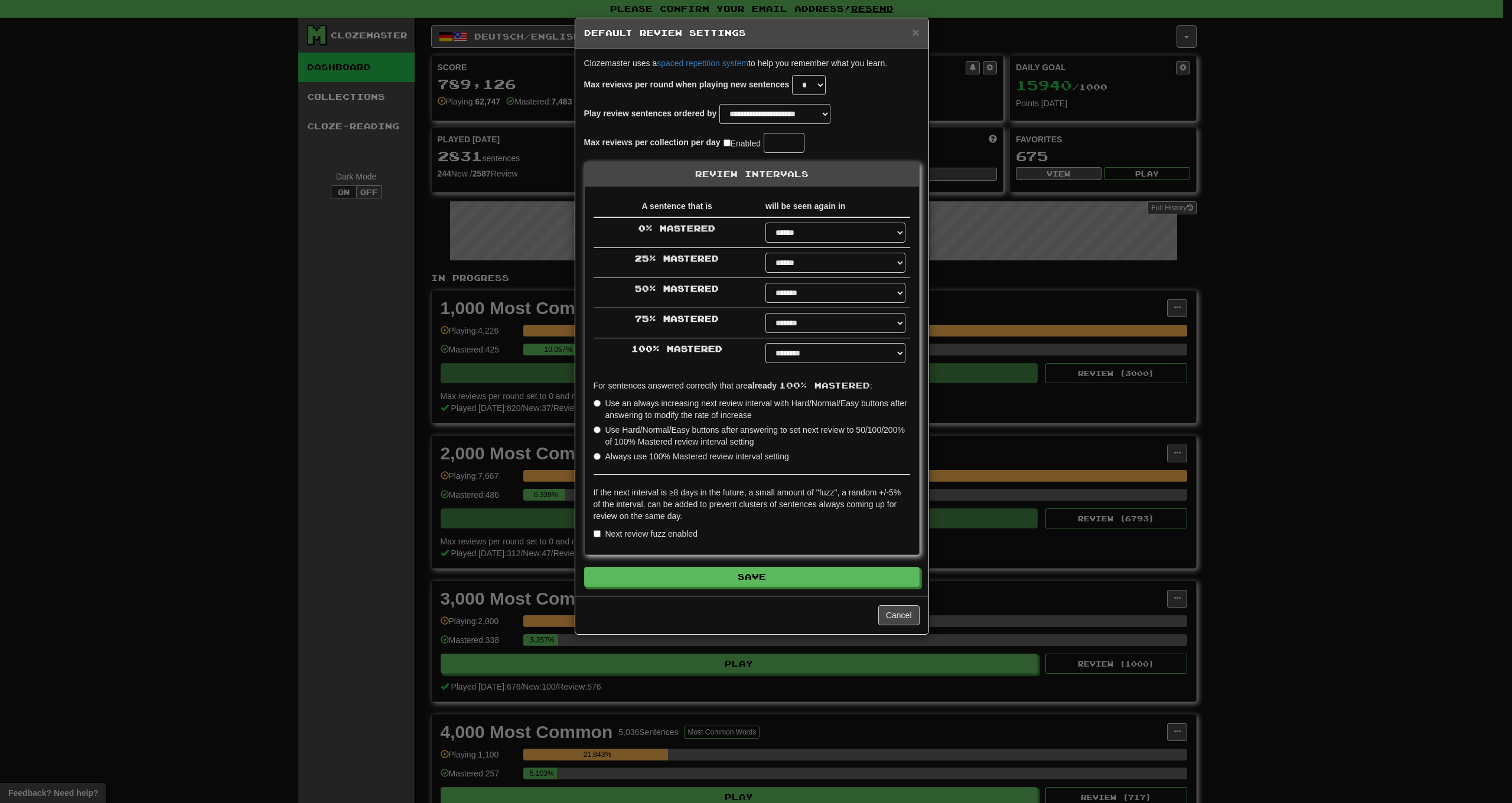
select select "*"
select select "*********"
click at [1378, 276] on div "**********" at bounding box center [756, 402] width 1512 height 803
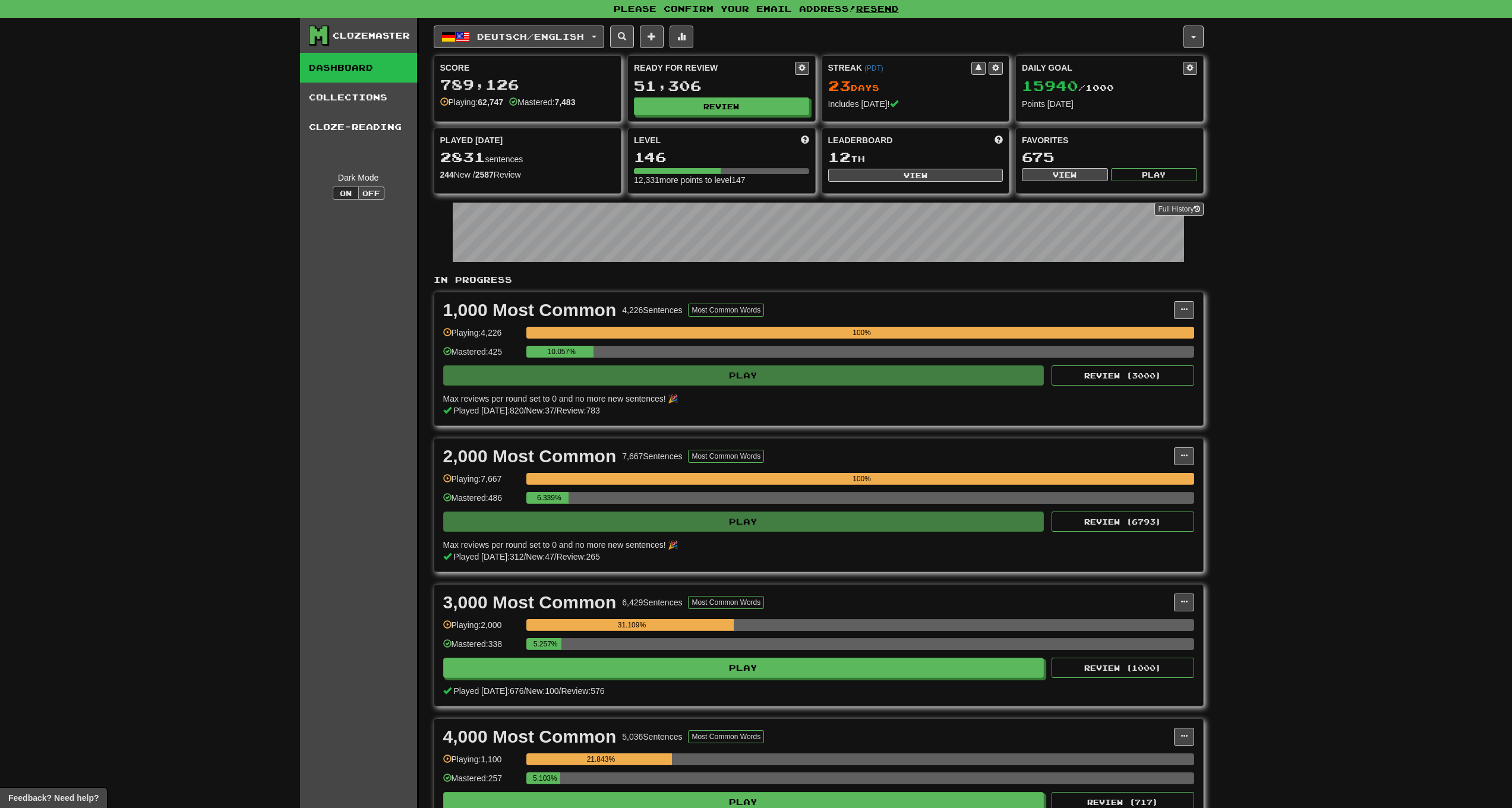
click at [692, 42] on button at bounding box center [681, 36] width 24 height 22
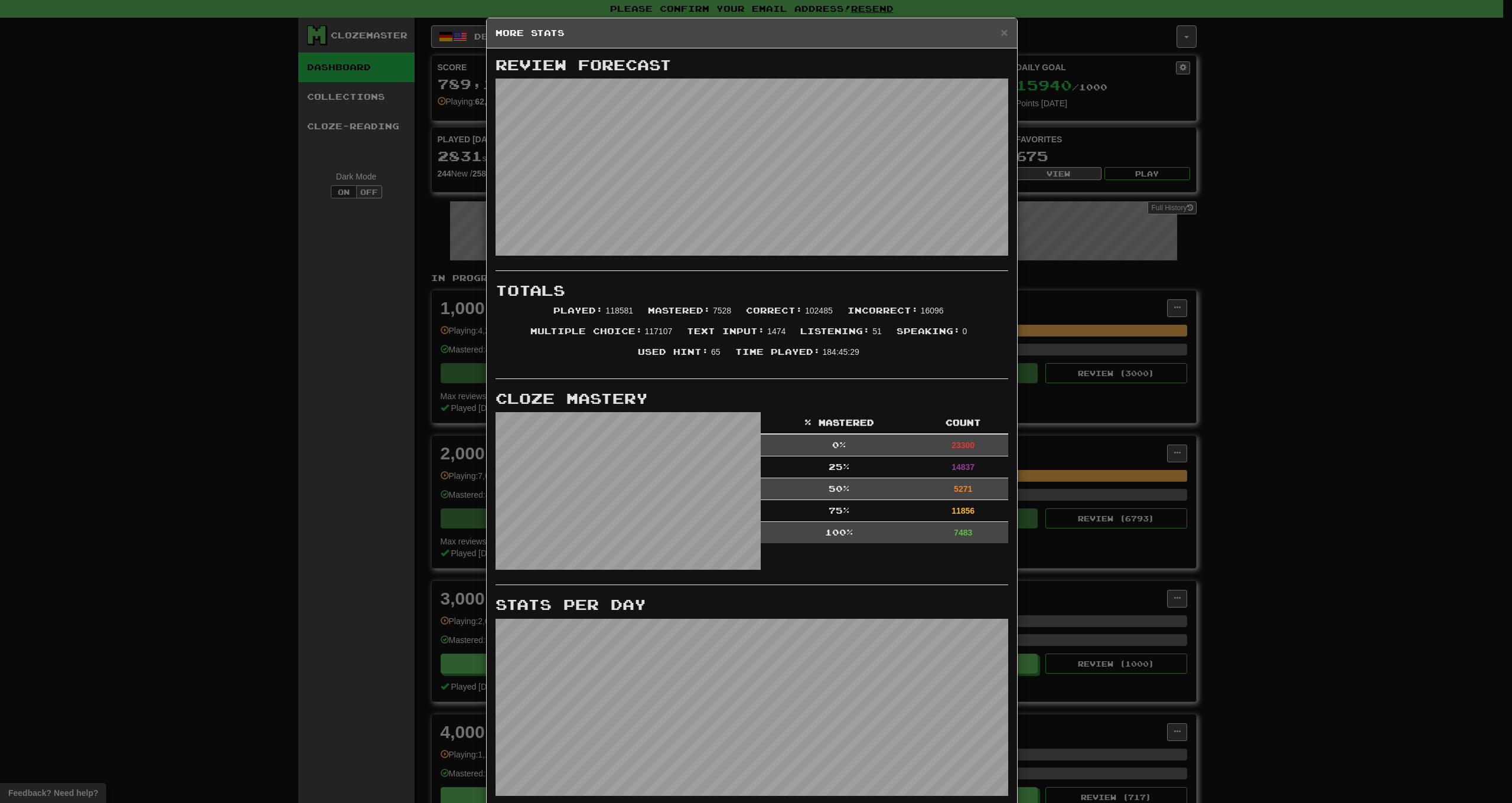
click at [1005, 34] on div "× More Stats" at bounding box center [752, 33] width 530 height 30
click at [1003, 35] on span "×" at bounding box center [1004, 32] width 7 height 13
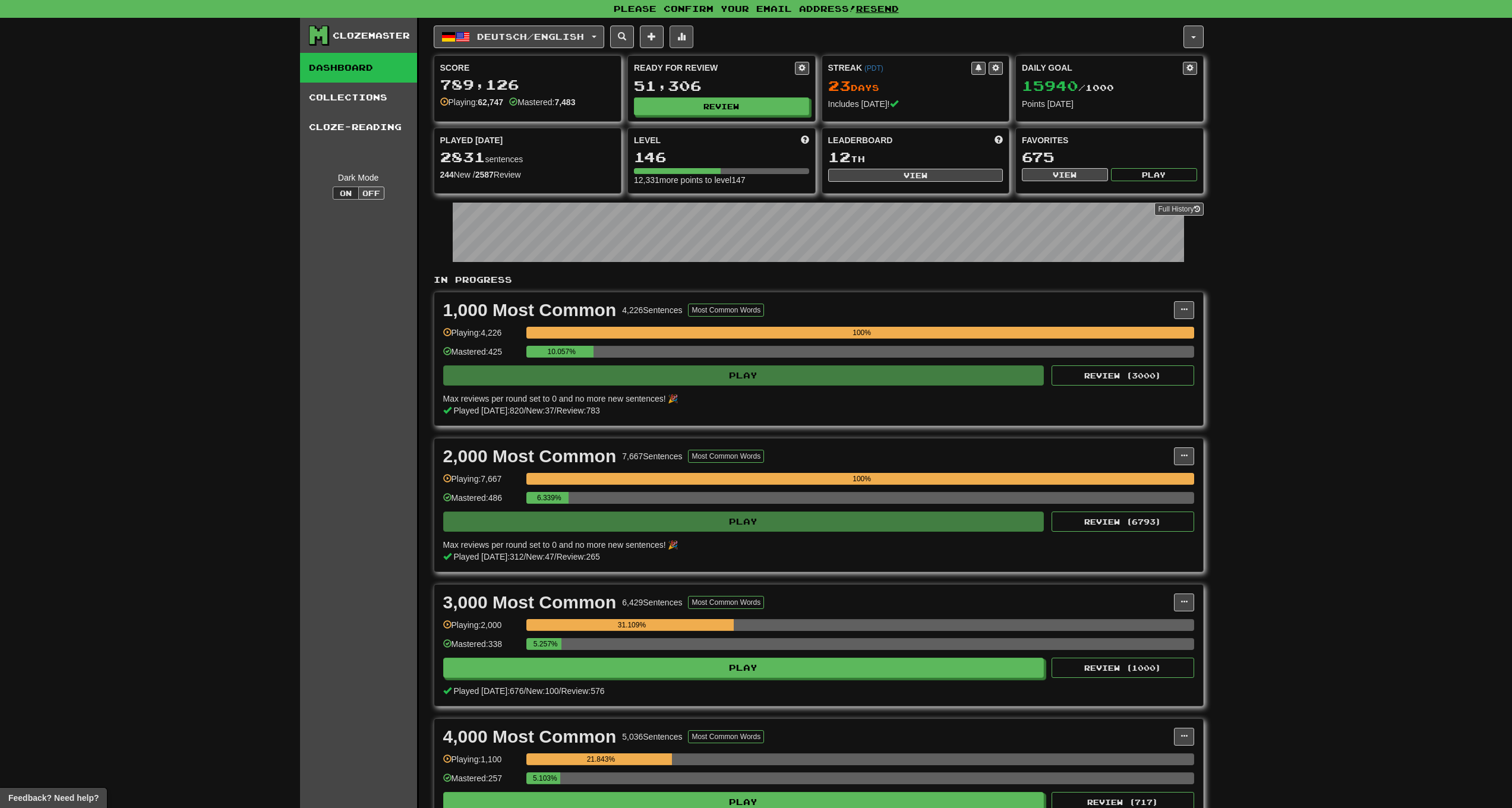
click at [693, 28] on button at bounding box center [681, 36] width 24 height 22
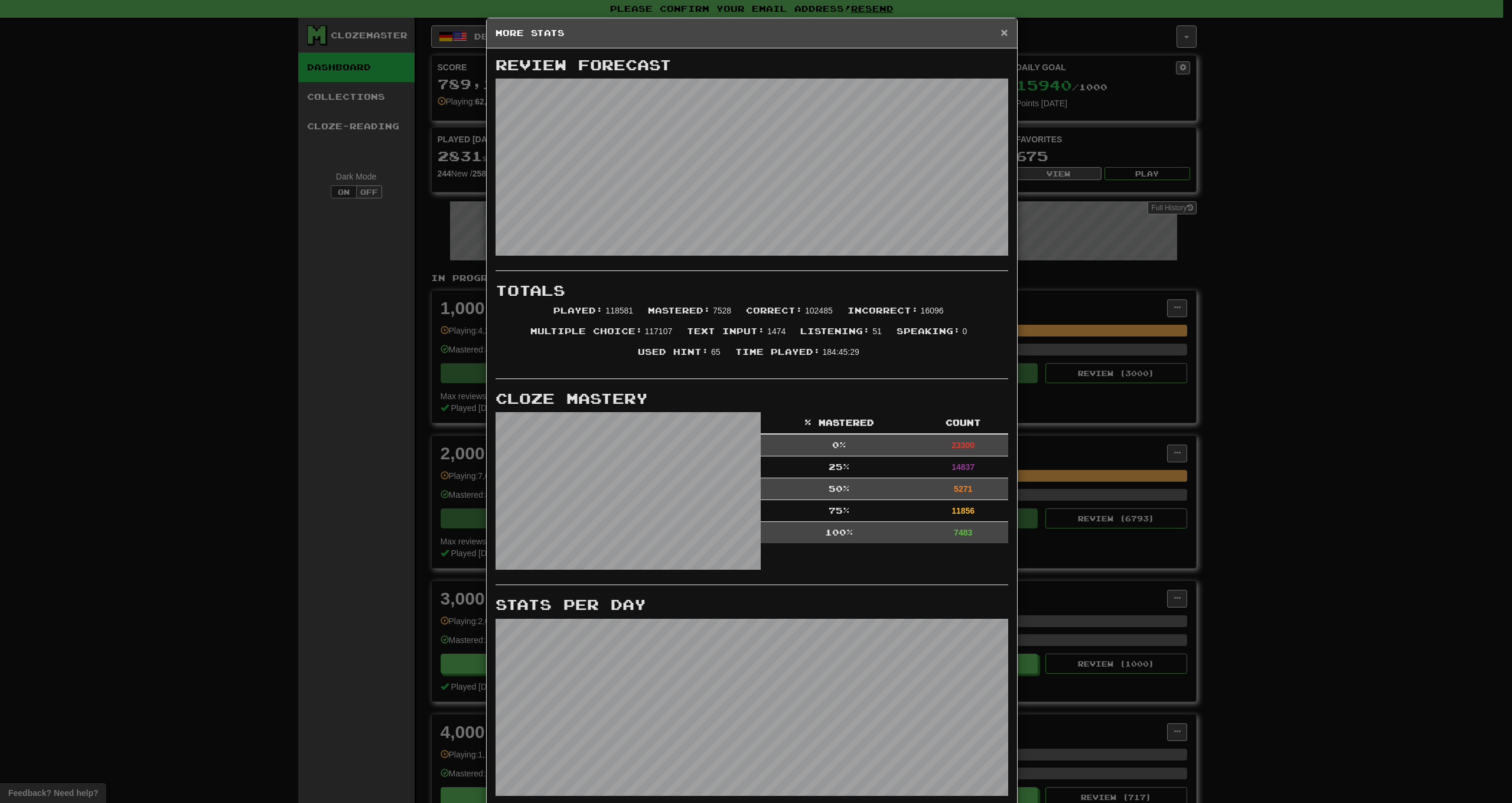
click at [1001, 34] on span "×" at bounding box center [1004, 32] width 7 height 13
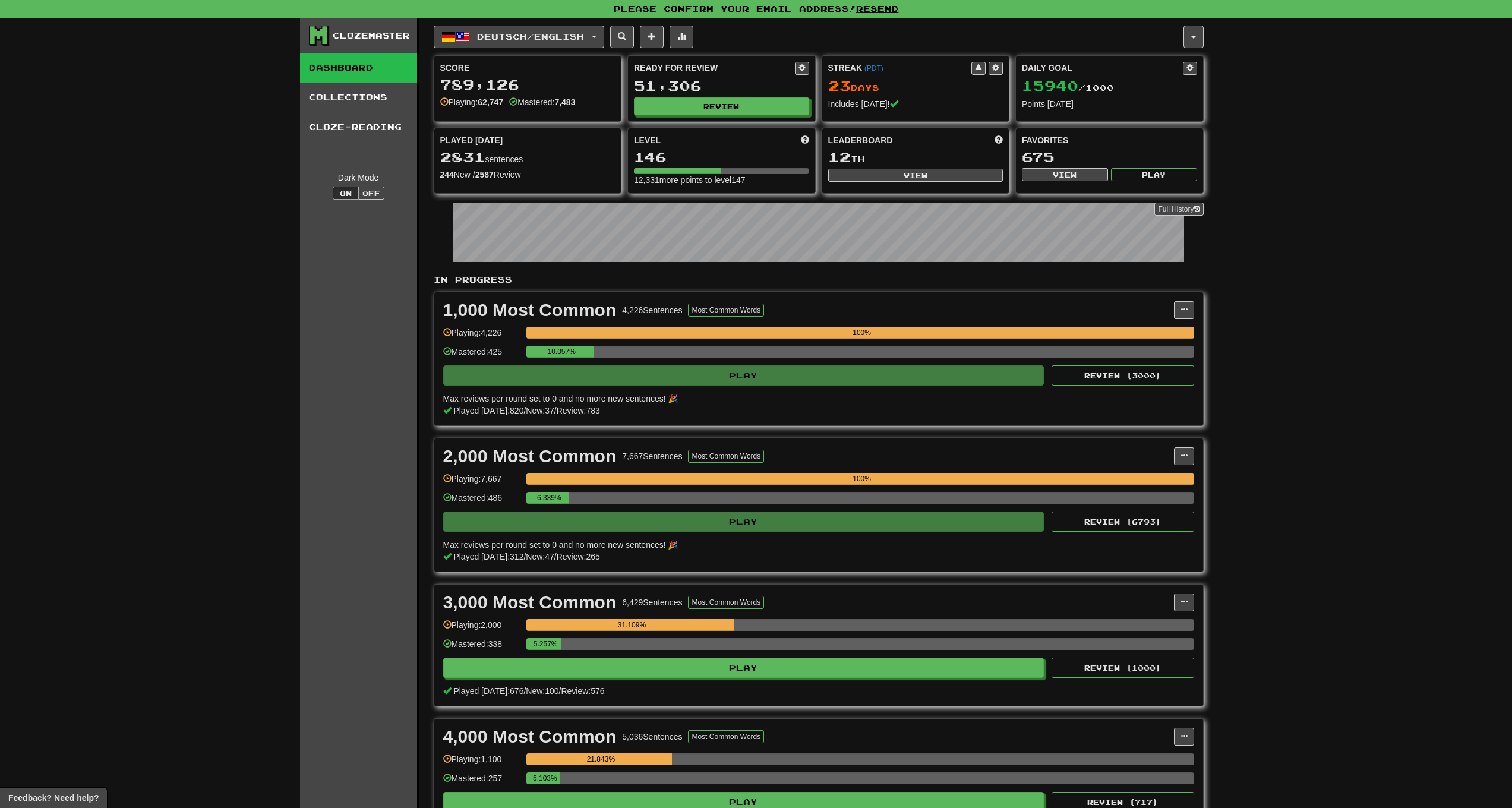
click at [685, 36] on span at bounding box center [681, 36] width 8 height 8
